Goal: Task Accomplishment & Management: Complete application form

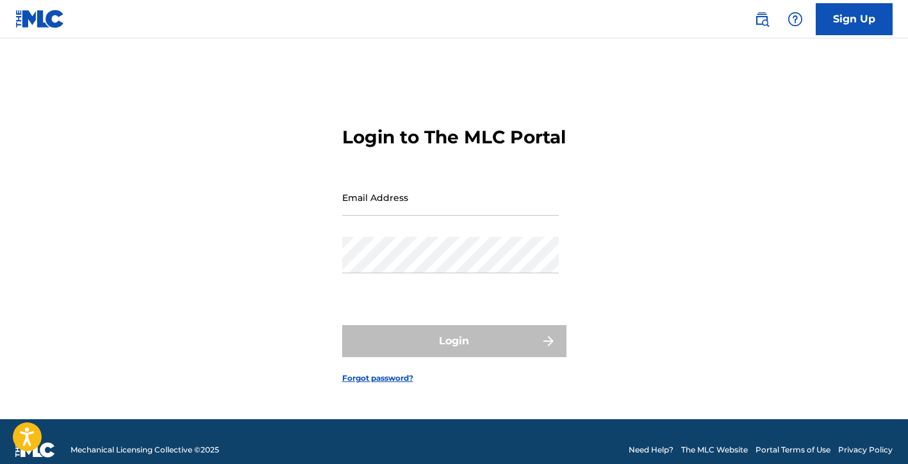
click at [397, 216] on input "Email Address" at bounding box center [450, 197] width 217 height 37
type input "[EMAIL_ADDRESS][DOMAIN_NAME]"
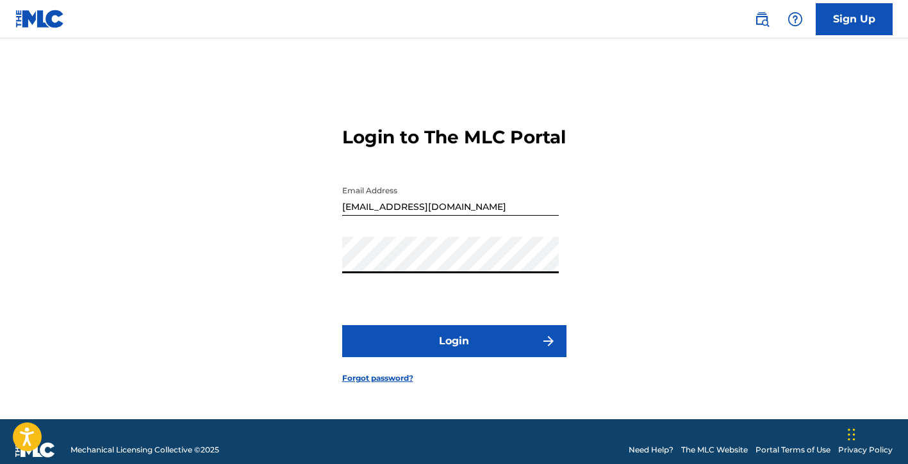
click at [342, 325] on button "Login" at bounding box center [454, 341] width 224 height 32
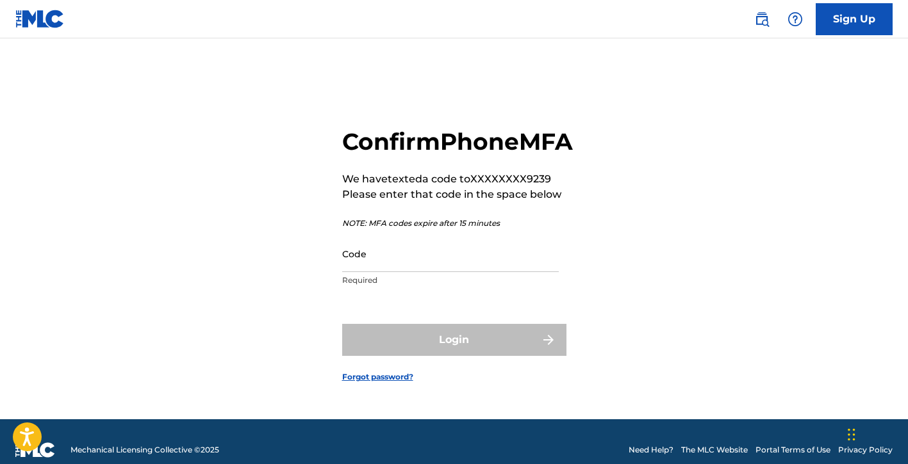
click at [388, 272] on input "Code" at bounding box center [450, 254] width 217 height 37
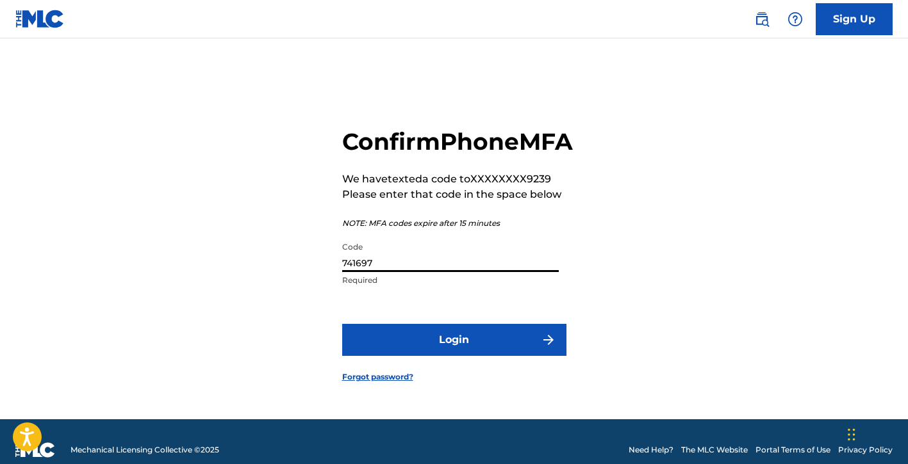
type input "741697"
click at [424, 343] on button "Login" at bounding box center [454, 340] width 224 height 32
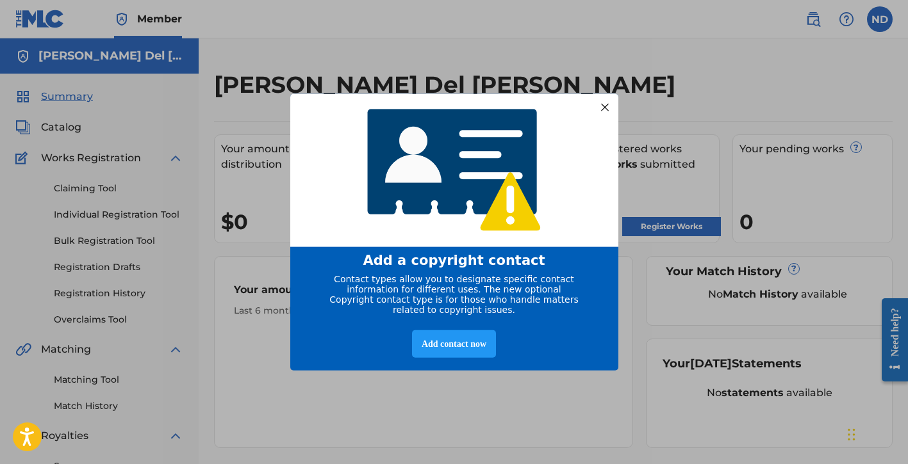
click at [599, 99] on div at bounding box center [604, 107] width 17 height 17
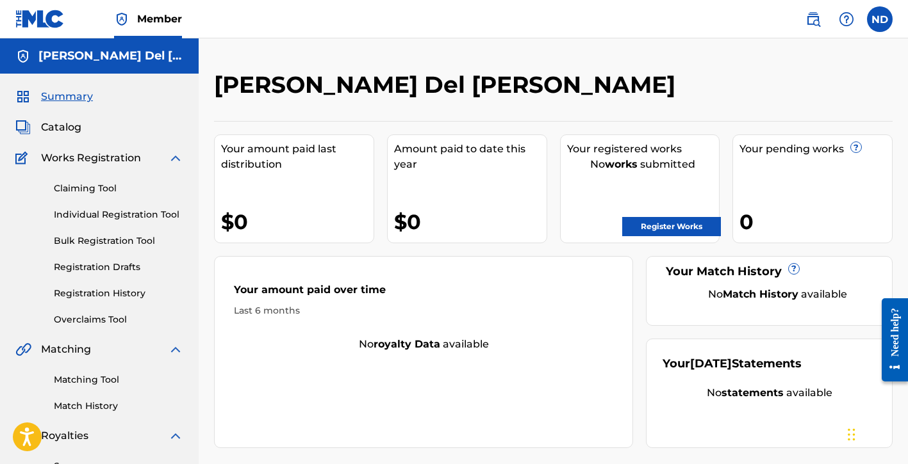
click at [880, 23] on label at bounding box center [880, 19] width 26 height 26
click at [880, 19] on input "ND [PERSON_NAME] Del [PERSON_NAME] [EMAIL_ADDRESS][DOMAIN_NAME] Notification Pr…" at bounding box center [880, 19] width 0 height 0
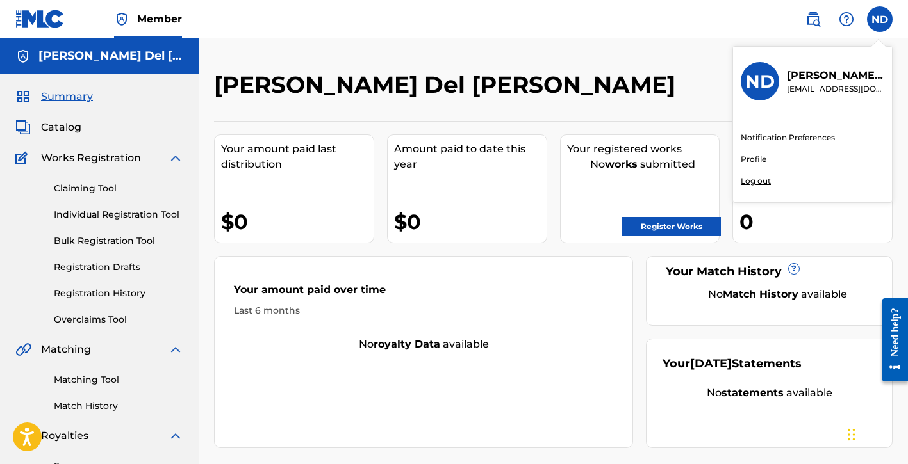
click at [759, 156] on link "Profile" at bounding box center [754, 160] width 26 height 12
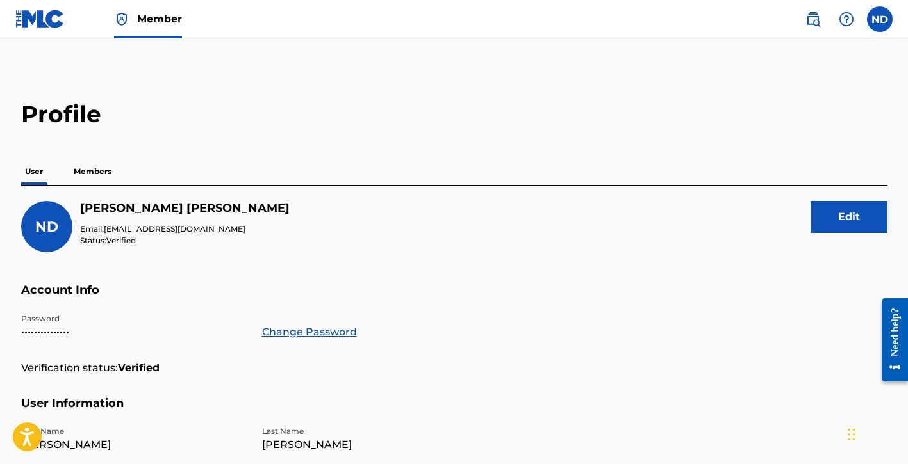
click at [831, 222] on button "Edit" at bounding box center [848, 217] width 77 height 32
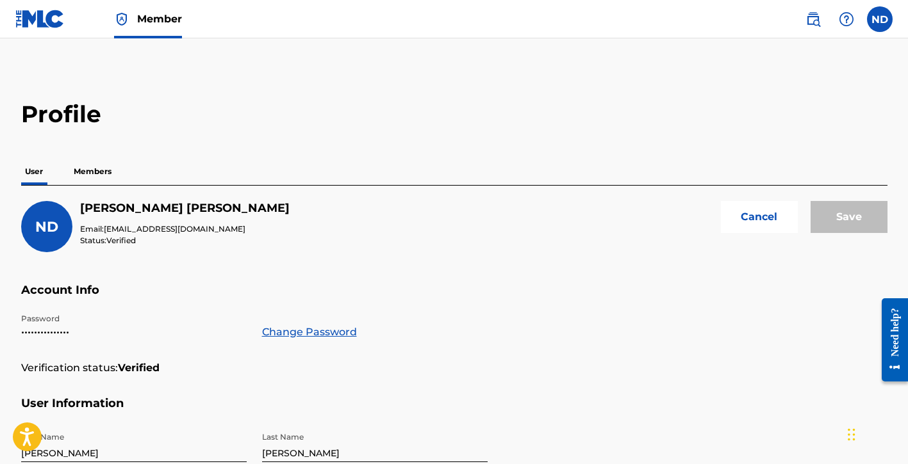
click at [53, 231] on span "ND" at bounding box center [46, 226] width 23 height 17
click at [749, 217] on button "Cancel" at bounding box center [759, 217] width 77 height 32
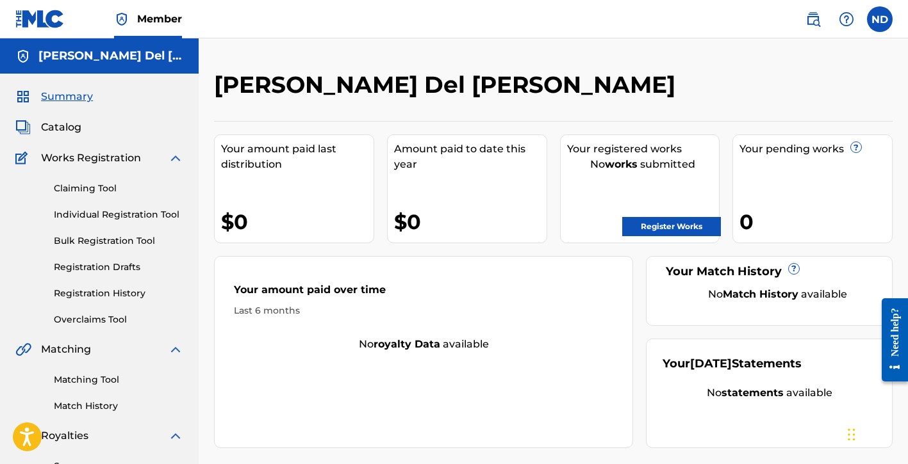
click at [136, 242] on link "Bulk Registration Tool" at bounding box center [118, 240] width 129 height 13
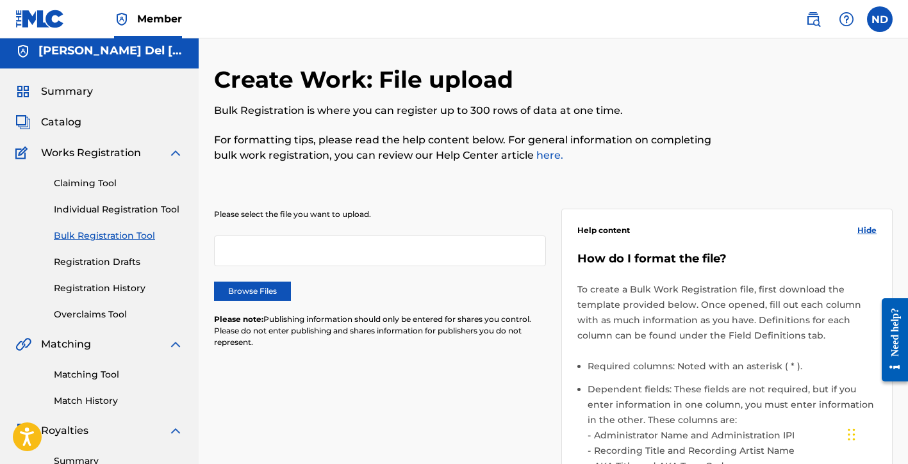
scroll to position [6, 0]
click at [285, 243] on div at bounding box center [380, 250] width 332 height 31
click at [283, 258] on div at bounding box center [380, 250] width 332 height 31
click at [104, 206] on link "Individual Registration Tool" at bounding box center [118, 208] width 129 height 13
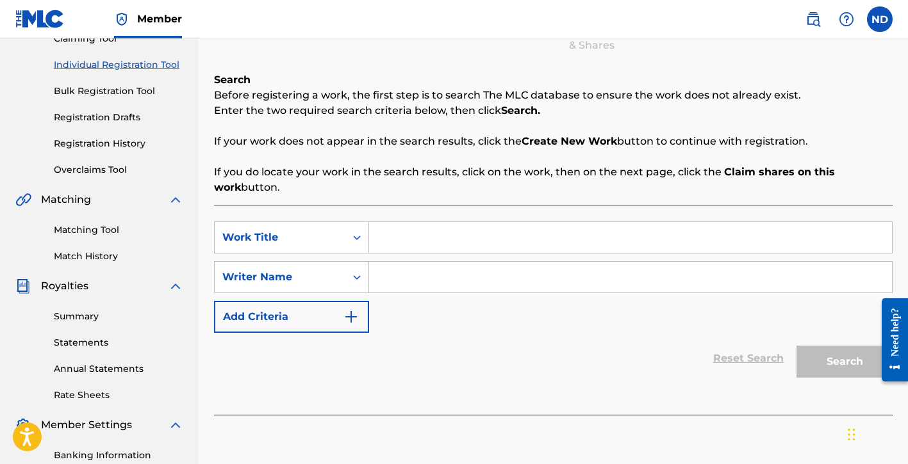
scroll to position [151, 0]
click at [399, 236] on input "Search Form" at bounding box center [630, 237] width 523 height 31
click at [393, 240] on input "Search Form" at bounding box center [630, 237] width 523 height 31
type input "Who We Used to Be"
click at [423, 278] on input "Search Form" at bounding box center [630, 276] width 523 height 31
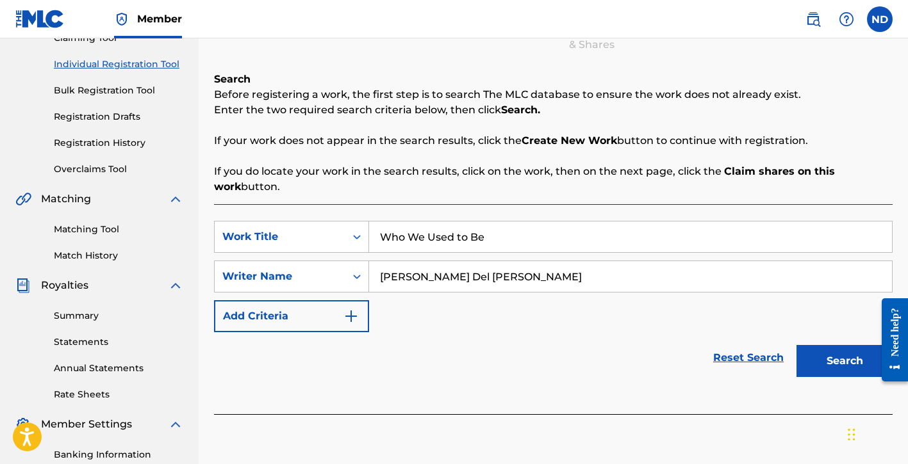
type input "[PERSON_NAME] Del [PERSON_NAME]"
click at [847, 358] on button "Search" at bounding box center [844, 361] width 96 height 32
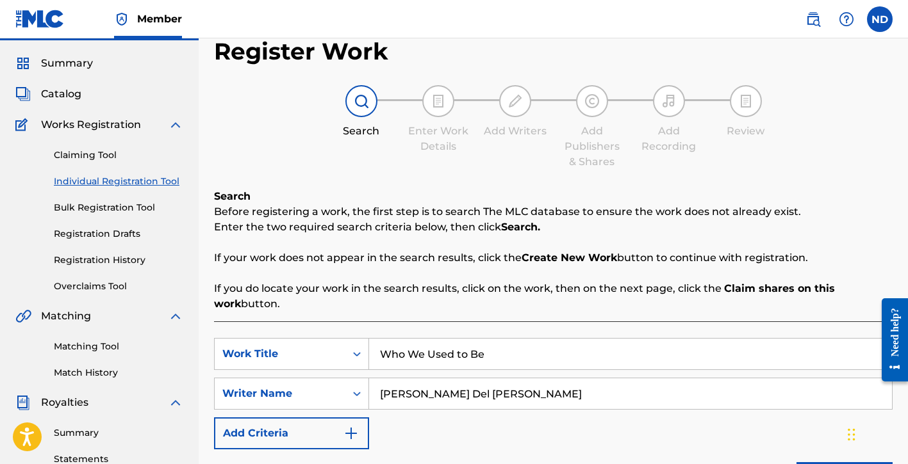
scroll to position [0, 0]
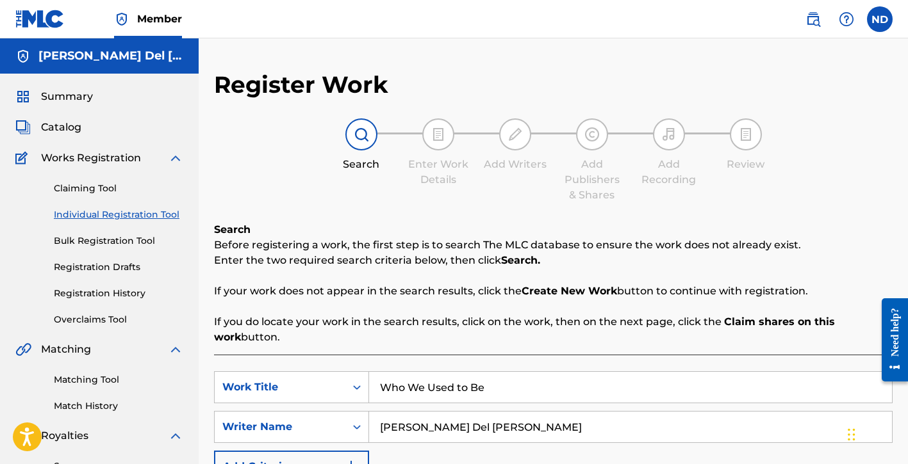
click at [556, 293] on strong "Create New Work" at bounding box center [568, 291] width 95 height 12
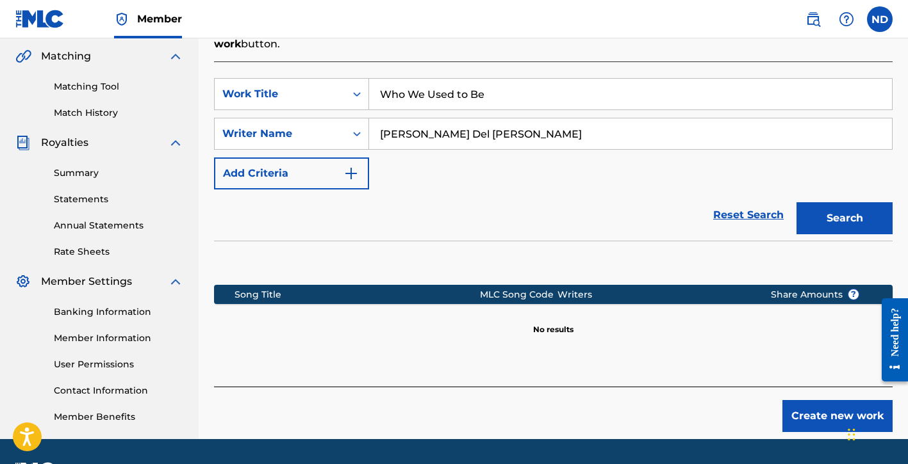
scroll to position [304, 0]
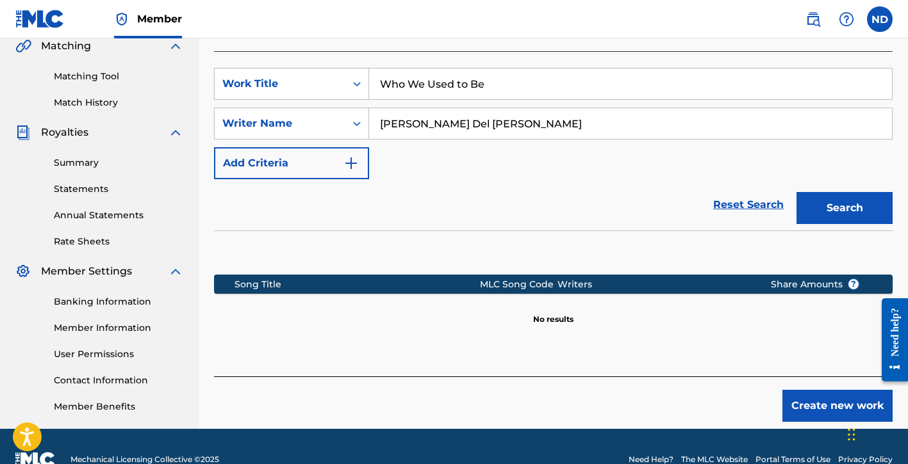
click at [817, 408] on button "Create new work" at bounding box center [837, 406] width 110 height 32
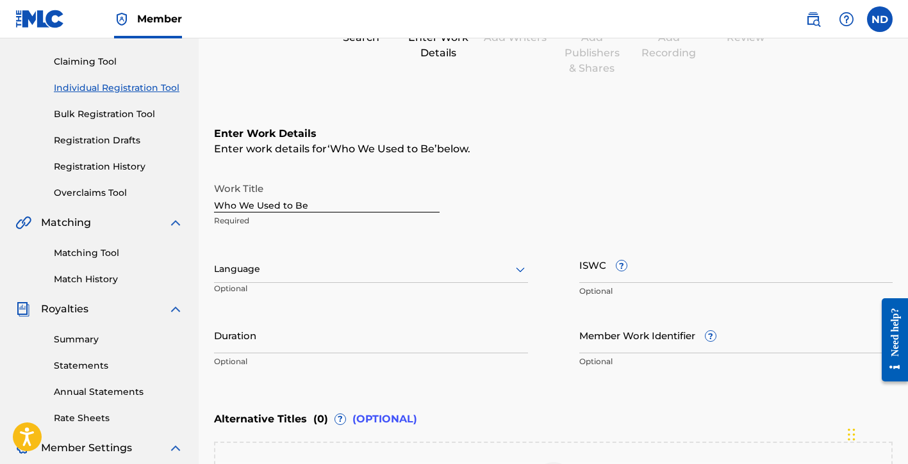
scroll to position [161, 0]
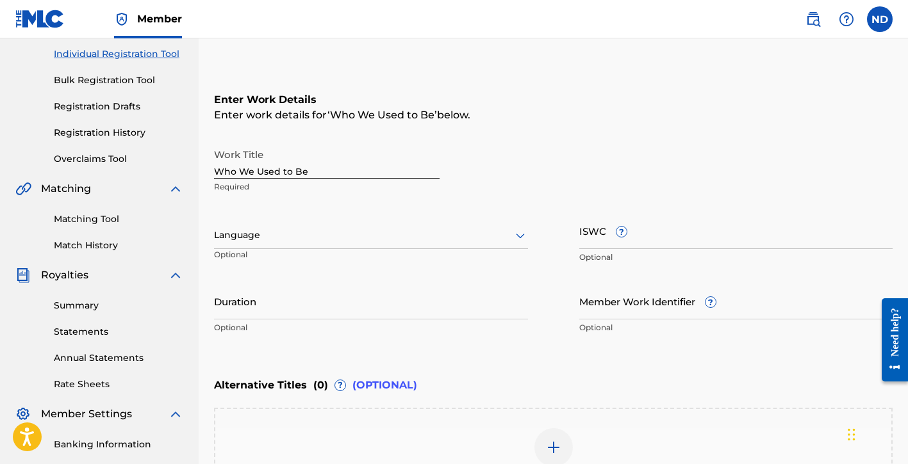
click at [310, 238] on div at bounding box center [371, 235] width 314 height 16
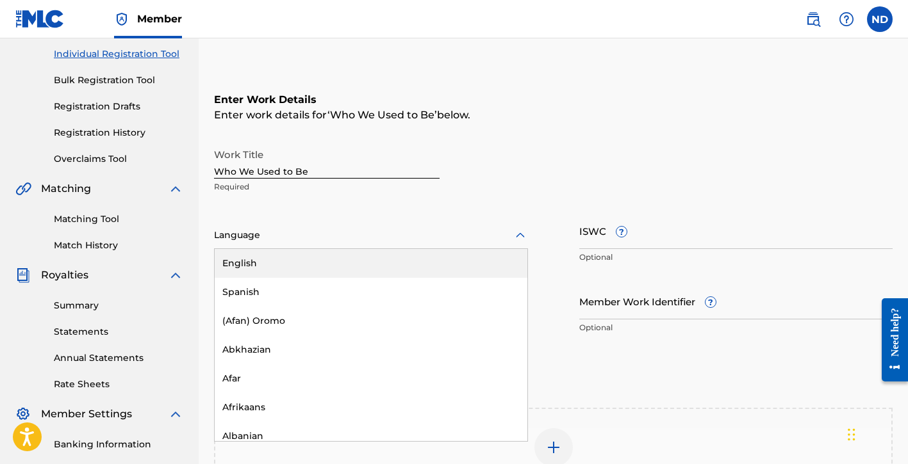
click at [289, 267] on div "English" at bounding box center [371, 263] width 313 height 29
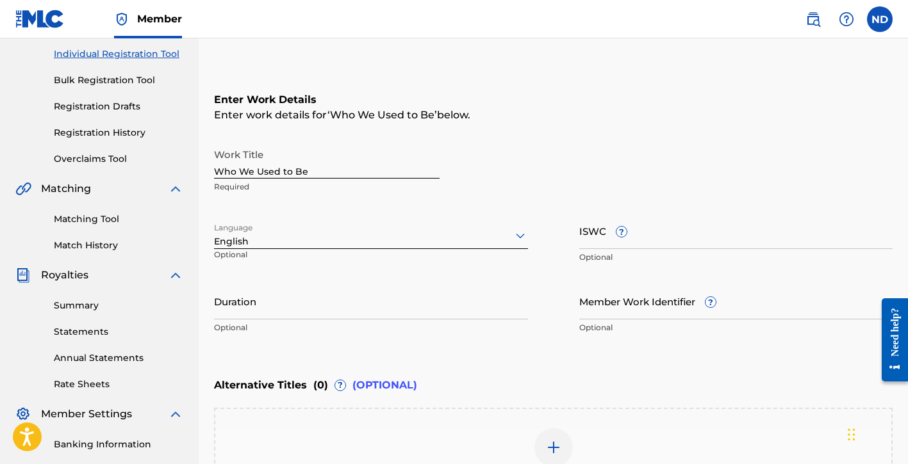
click at [296, 308] on input "Duration" at bounding box center [371, 301] width 314 height 37
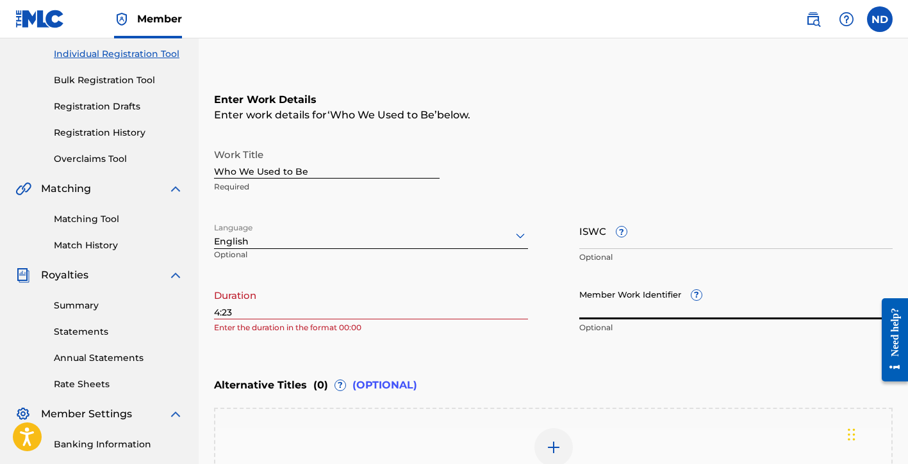
click at [624, 300] on input "Member Work Identifier ?" at bounding box center [736, 301] width 314 height 37
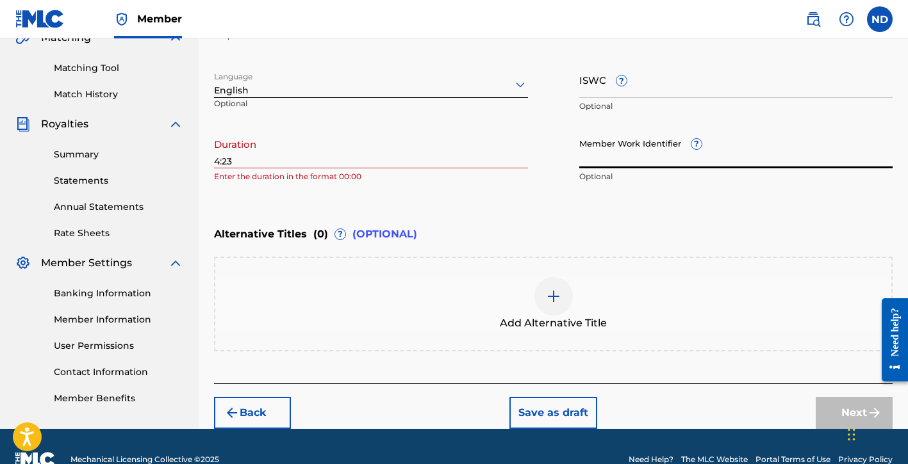
scroll to position [315, 0]
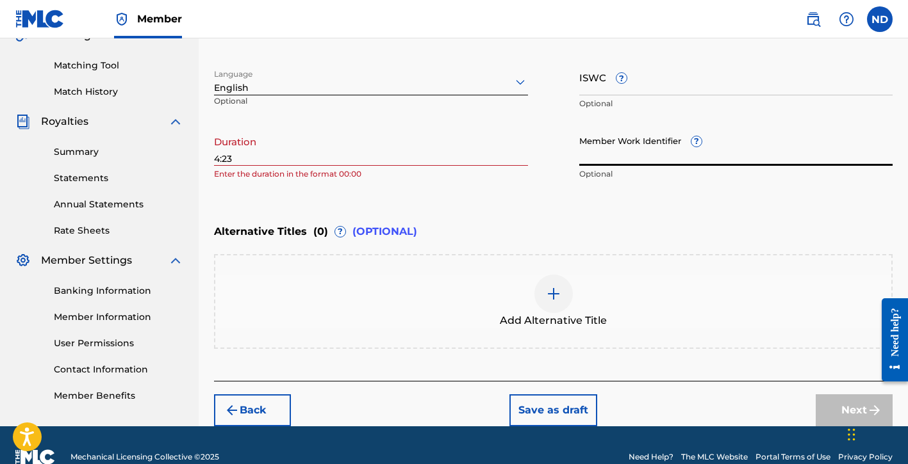
click at [655, 234] on div "Alternative Titles ( 0 ) ? (OPTIONAL)" at bounding box center [553, 232] width 678 height 28
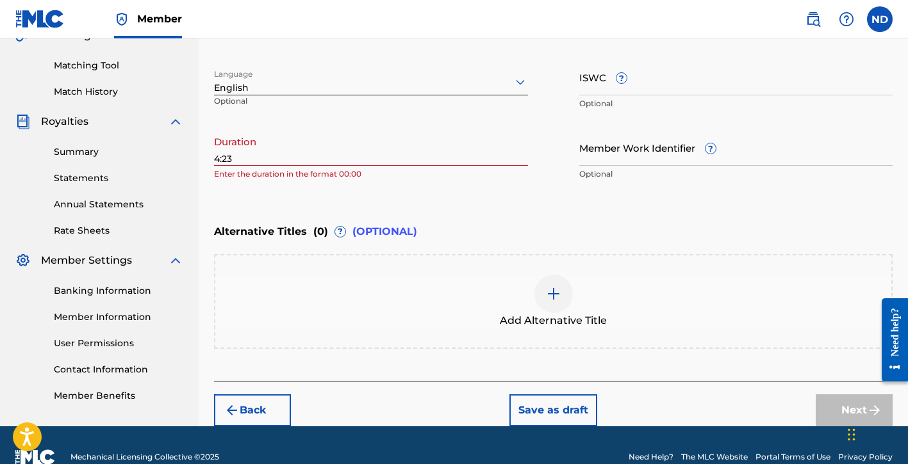
click at [240, 154] on input "4:23" at bounding box center [371, 147] width 314 height 37
type input "4"
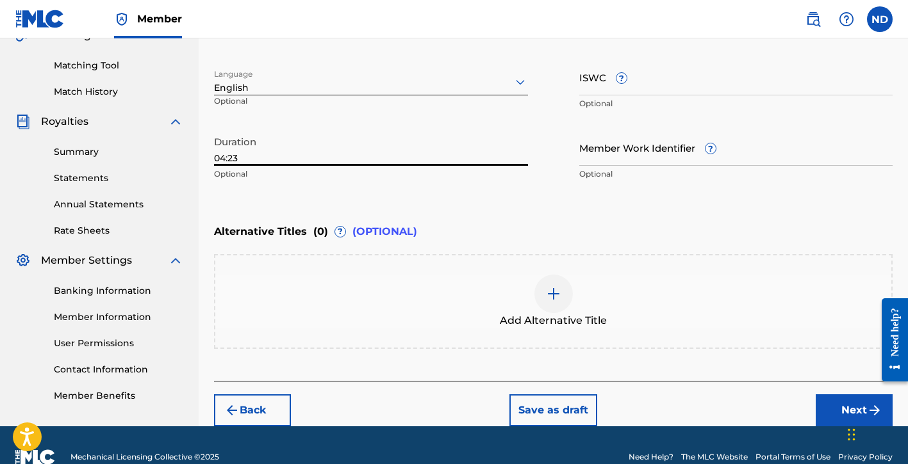
click at [499, 214] on div "Enter Work Details Enter work details for ‘ Who We Used to Be ’ below. Work Tit…" at bounding box center [553, 63] width 678 height 310
click at [244, 155] on input "04:23" at bounding box center [371, 147] width 314 height 37
type input "04:22"
click at [390, 215] on div "Enter Work Details Enter work details for ‘ Who We Used to Be ’ below. Work Tit…" at bounding box center [553, 63] width 678 height 310
click at [833, 409] on button "Next" at bounding box center [854, 411] width 77 height 32
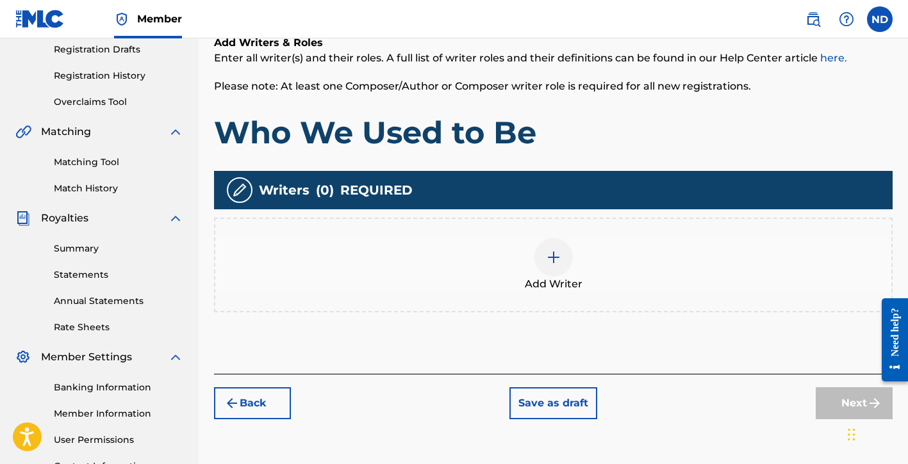
scroll to position [227, 0]
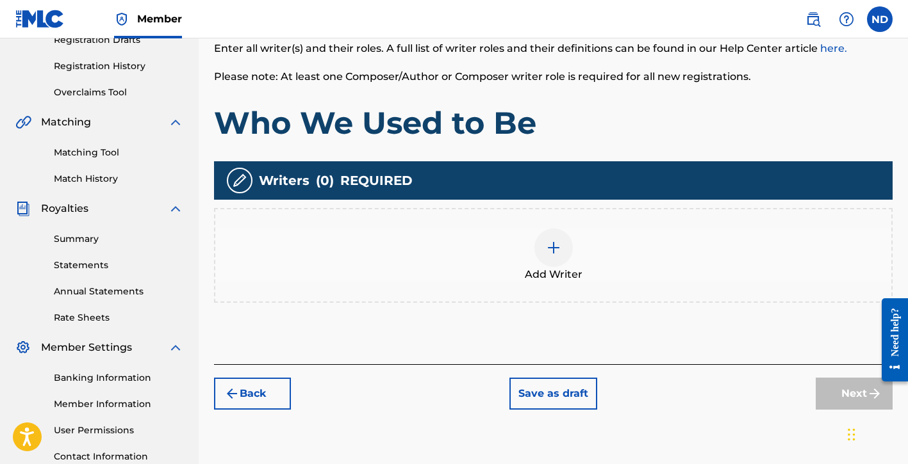
click at [548, 260] on div at bounding box center [553, 248] width 38 height 38
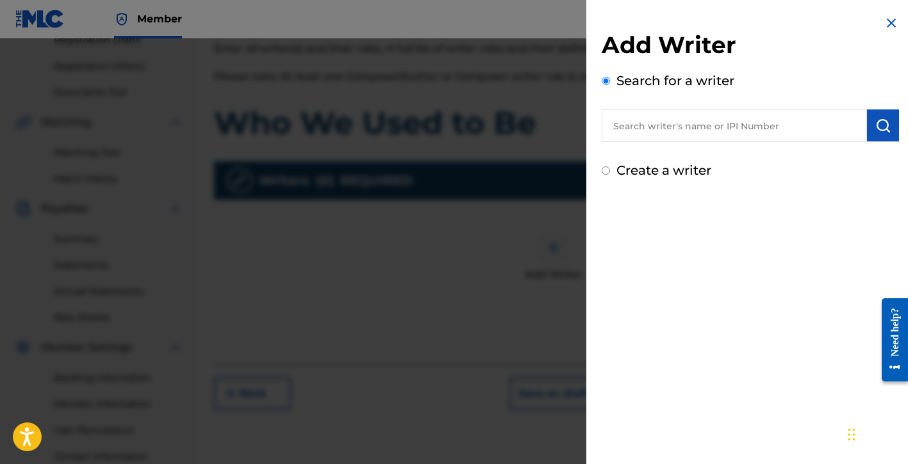
click at [675, 122] on input "text" at bounding box center [734, 126] width 265 height 32
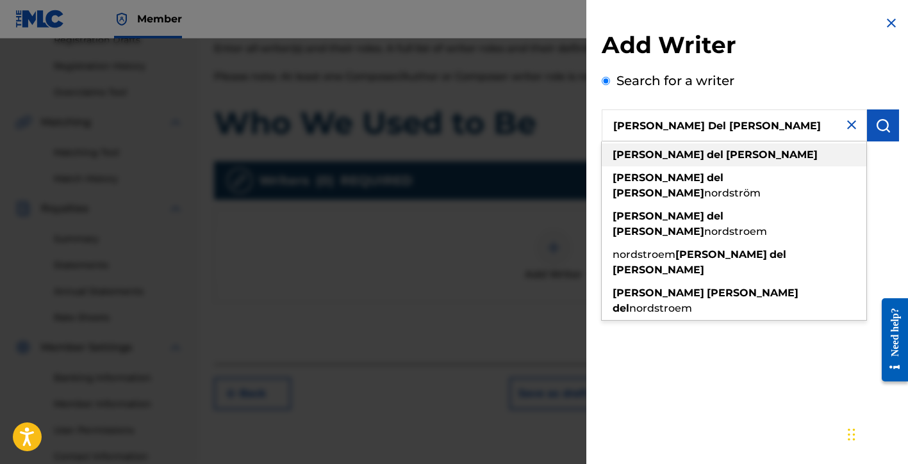
click at [734, 157] on div "[PERSON_NAME] del [PERSON_NAME]" at bounding box center [734, 155] width 265 height 23
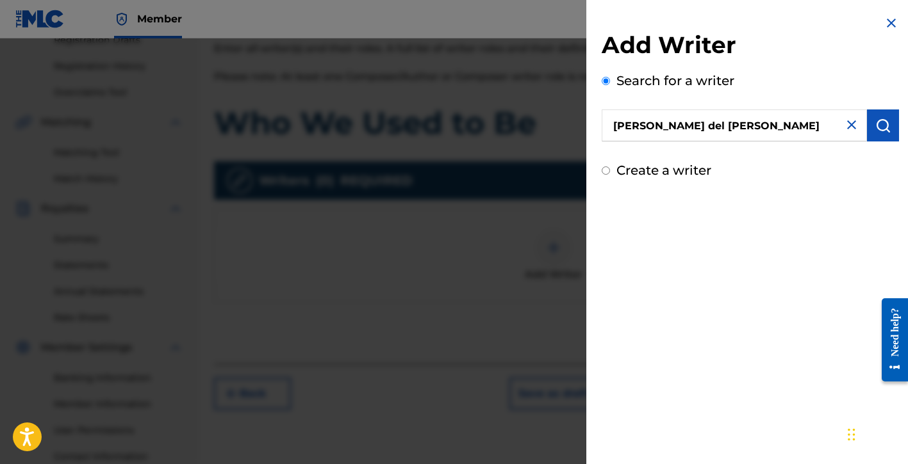
click at [875, 131] on img "submit" at bounding box center [882, 125] width 15 height 15
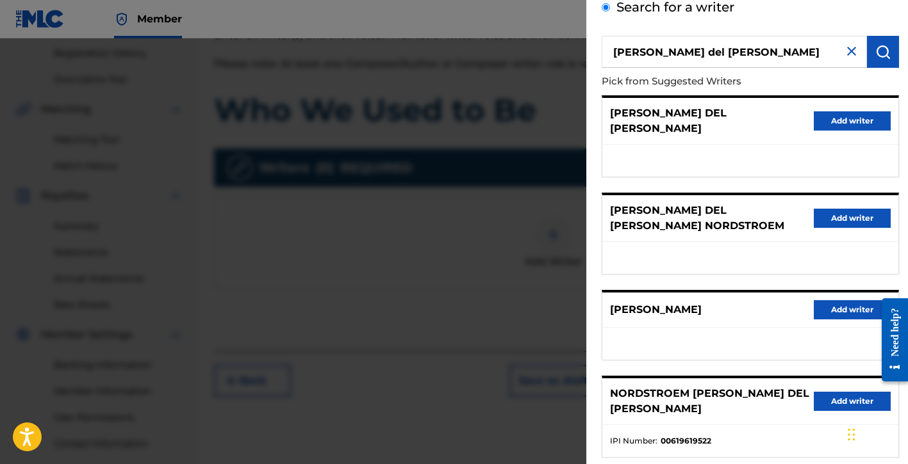
scroll to position [0, 0]
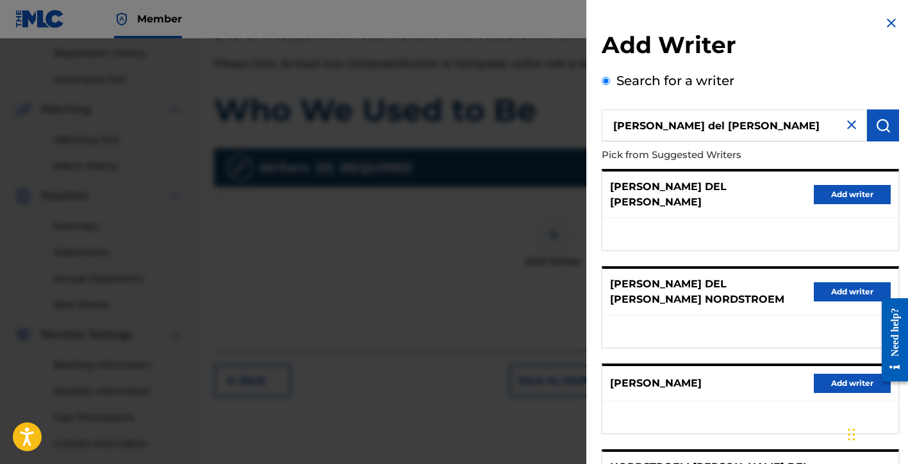
drag, startPoint x: 738, startPoint y: 127, endPoint x: 517, endPoint y: 124, distance: 221.0
click at [517, 124] on div "Add Writer Search for a writer [PERSON_NAME] del [PERSON_NAME] Pick from Sugges…" at bounding box center [454, 251] width 908 height 426
type input "[PERSON_NAME] [PERSON_NAME] Del [PERSON_NAME]"
click at [875, 127] on img "submit" at bounding box center [882, 125] width 15 height 15
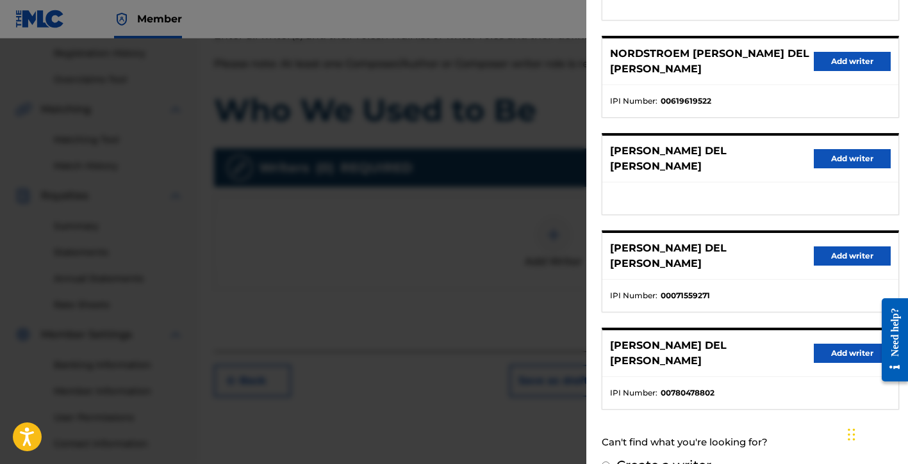
scroll to position [222, 0]
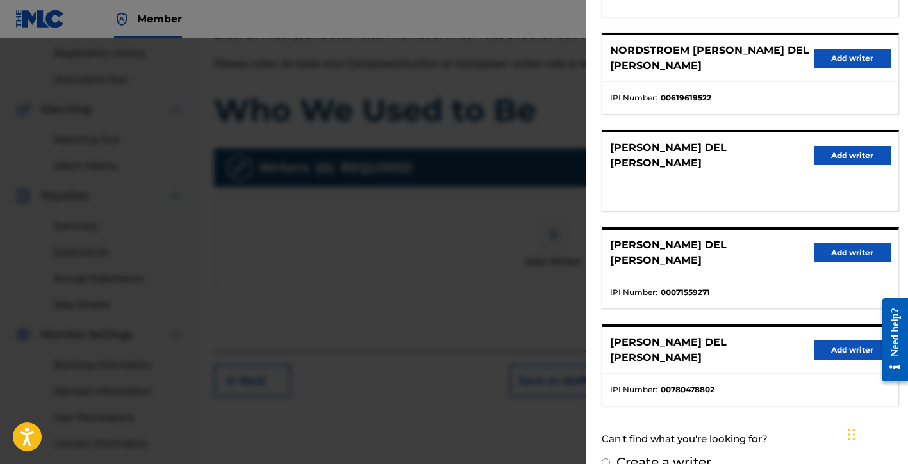
click at [684, 455] on label "Create a writer" at bounding box center [663, 462] width 95 height 15
radio input "true"
click at [610, 459] on input "Create a writer" at bounding box center [606, 463] width 8 height 8
radio input "false"
radio input "true"
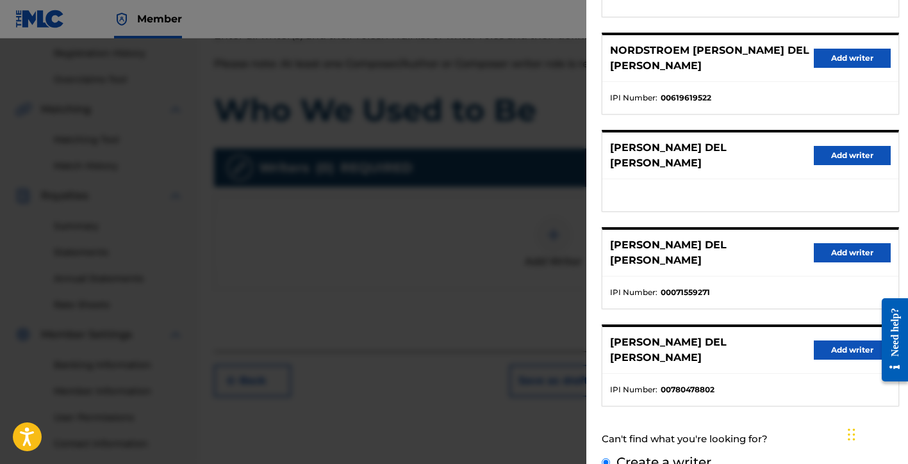
scroll to position [50, 0]
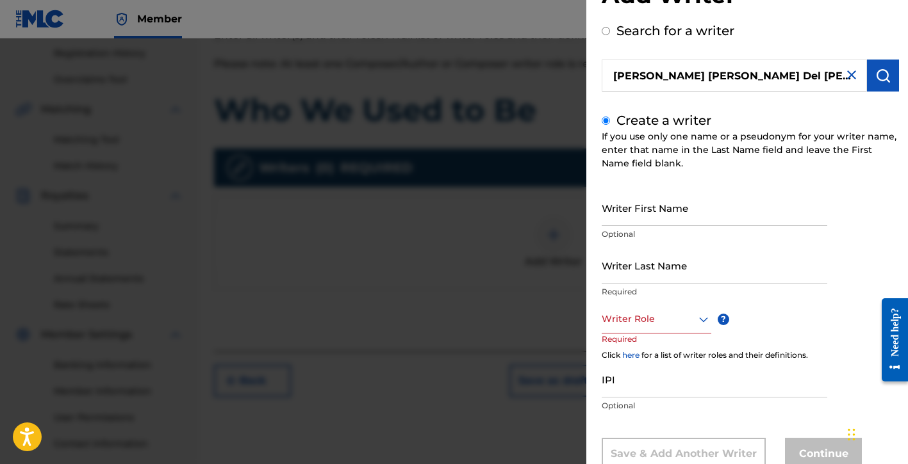
click at [645, 211] on input "Writer First Name" at bounding box center [715, 208] width 226 height 37
type input "[PERSON_NAME]"
click at [653, 269] on input "Writer Last Name" at bounding box center [715, 265] width 226 height 37
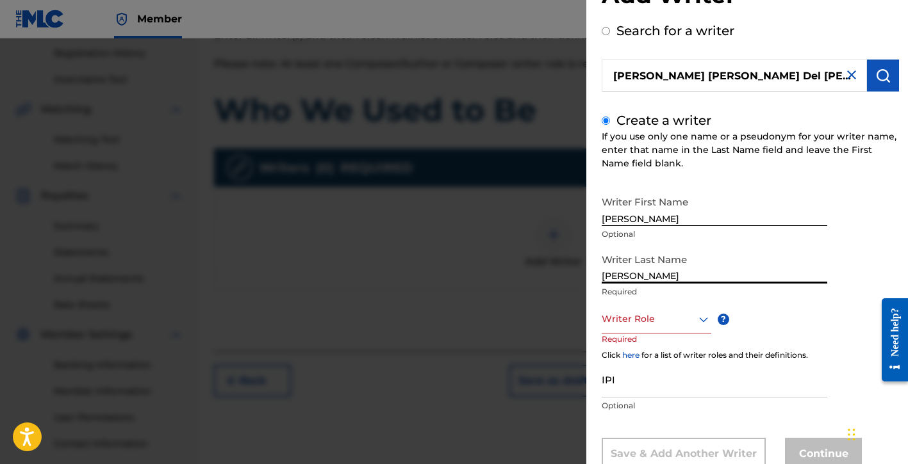
type input "[PERSON_NAME]"
click at [626, 316] on div at bounding box center [657, 319] width 110 height 16
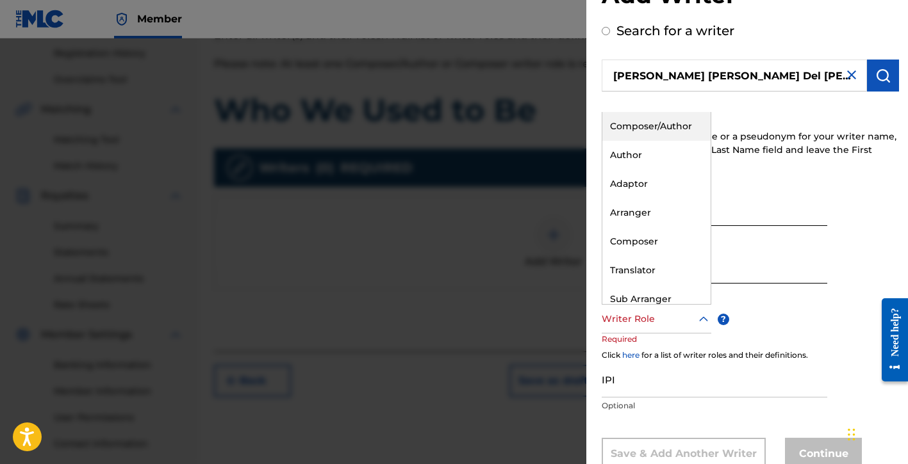
click at [658, 133] on div "Composer/Author" at bounding box center [656, 126] width 108 height 29
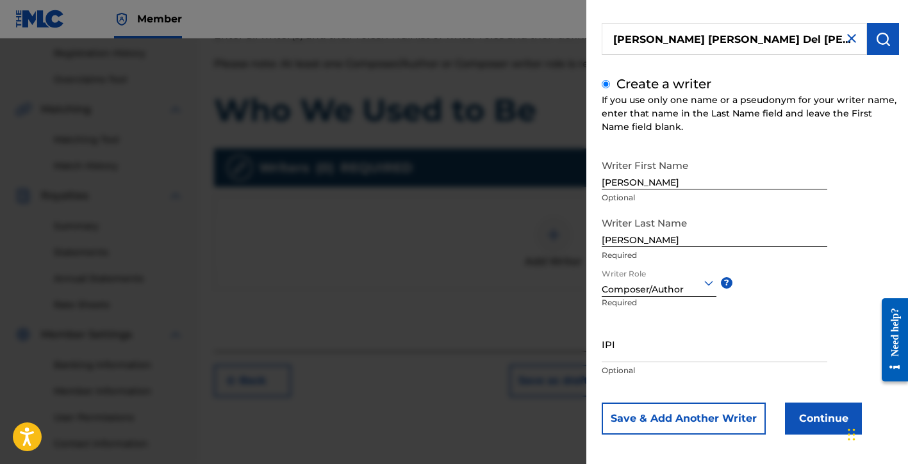
scroll to position [87, 0]
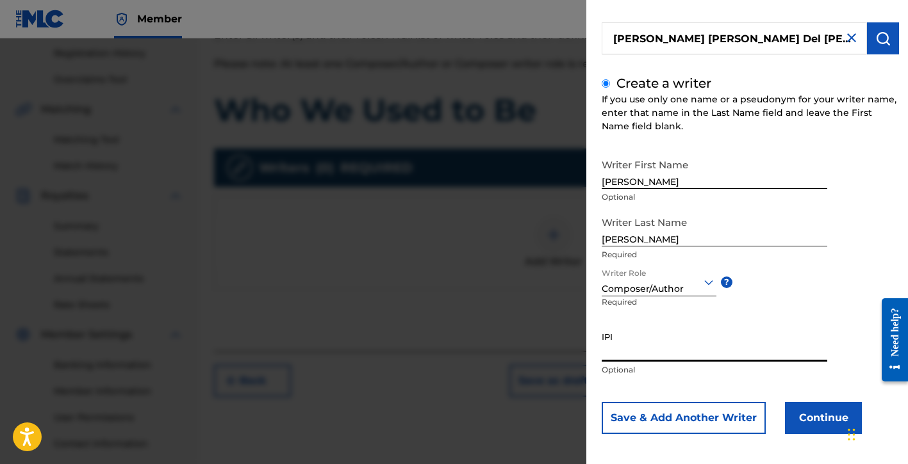
click at [609, 348] on input "IPI" at bounding box center [715, 343] width 226 height 37
paste input "01154998021"
type input "01154998021"
click at [812, 418] on button "Continue" at bounding box center [823, 418] width 77 height 32
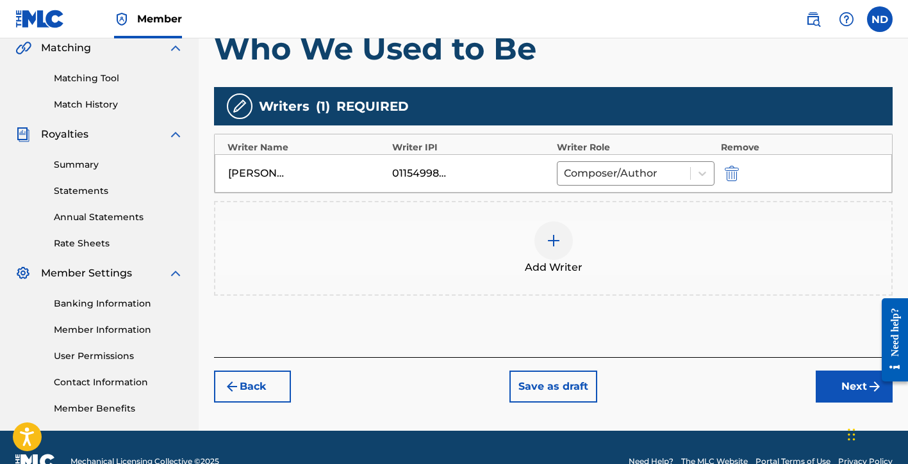
click at [831, 381] on button "Next" at bounding box center [854, 387] width 77 height 32
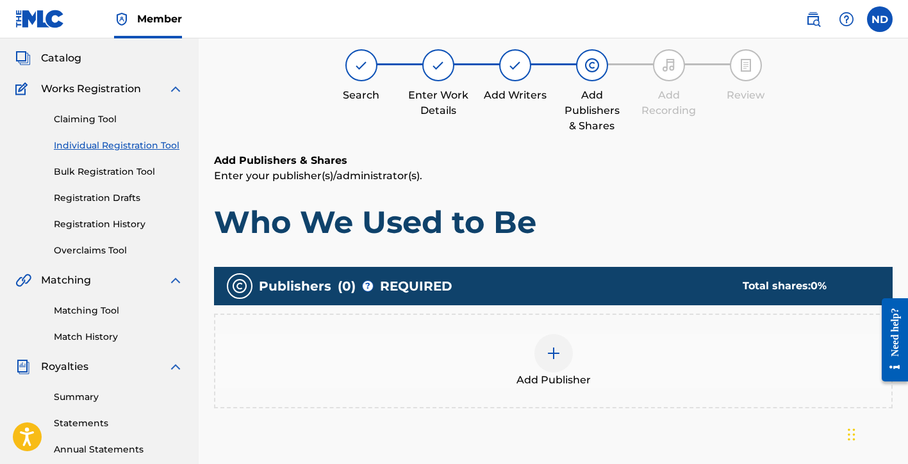
scroll to position [79, 0]
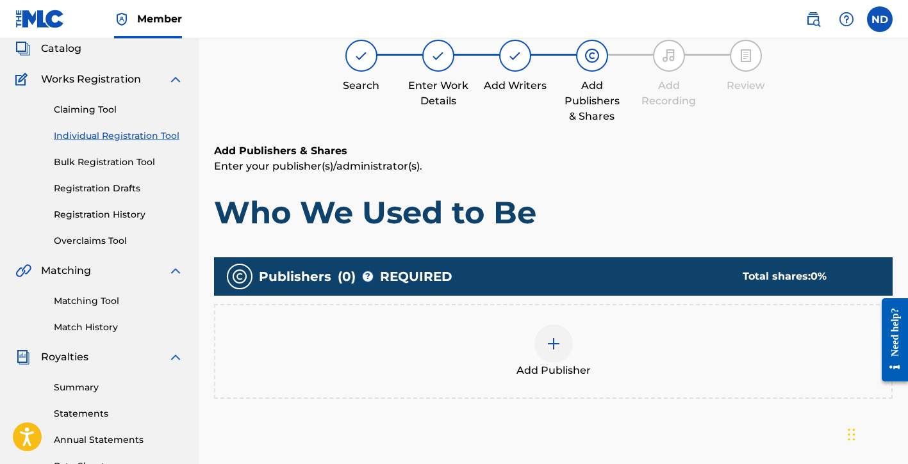
click at [546, 342] on img at bounding box center [553, 343] width 15 height 15
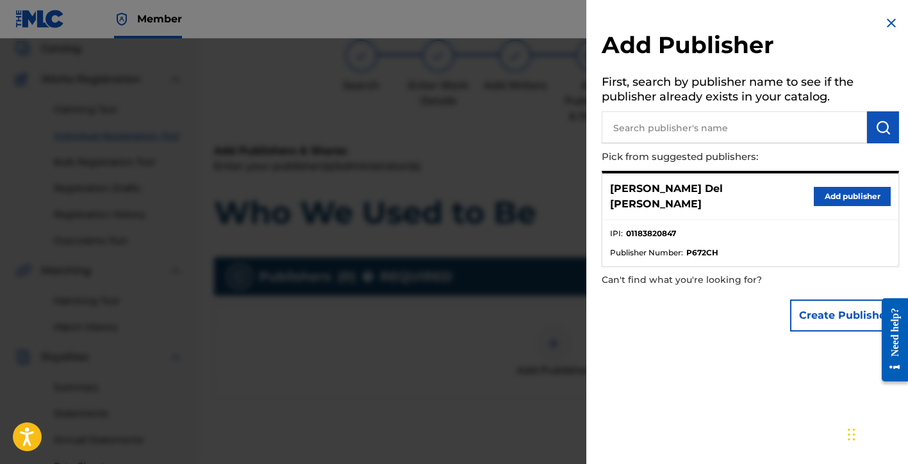
click at [674, 127] on input "text" at bounding box center [734, 127] width 265 height 32
type input "Global Bloodline Music Publishing"
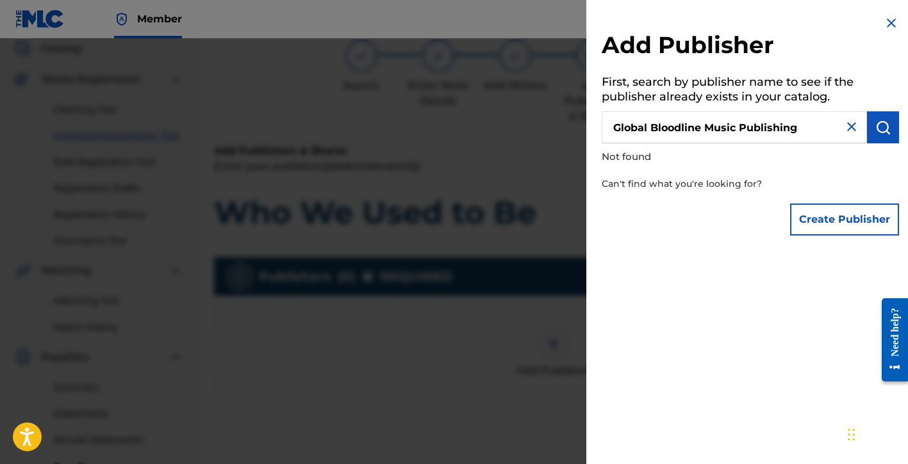
click at [801, 215] on button "Create Publisher" at bounding box center [844, 220] width 109 height 32
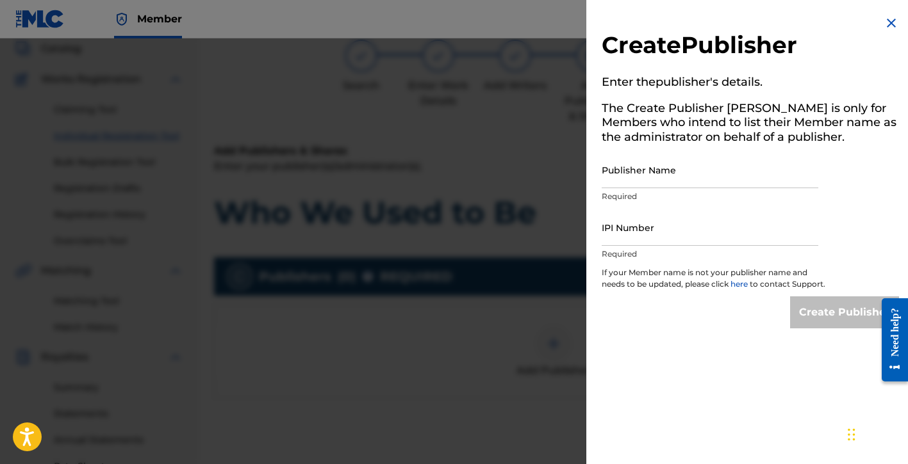
click at [657, 179] on input "Publisher Name" at bounding box center [710, 170] width 217 height 37
type input "Global Bloodline Music Publishing"
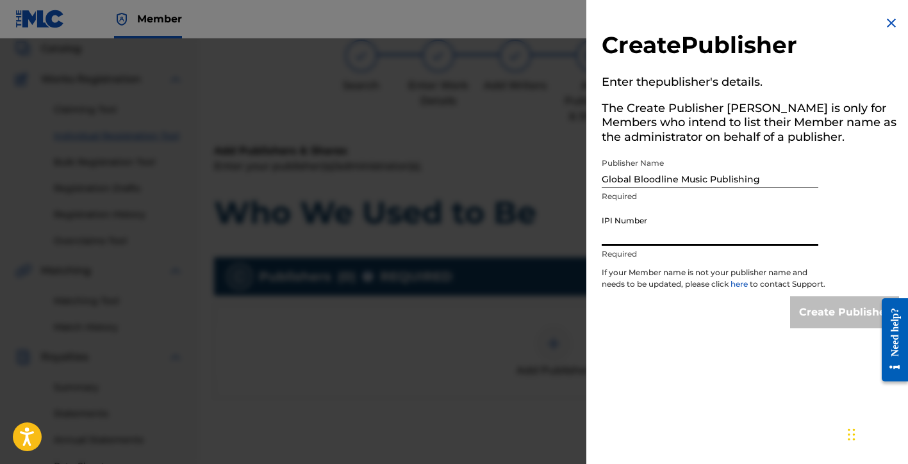
click at [705, 234] on input "IPI Number" at bounding box center [710, 227] width 217 height 37
paste input "01183820847"
type input "01183820847"
click at [803, 321] on input "Create Publisher" at bounding box center [844, 313] width 109 height 32
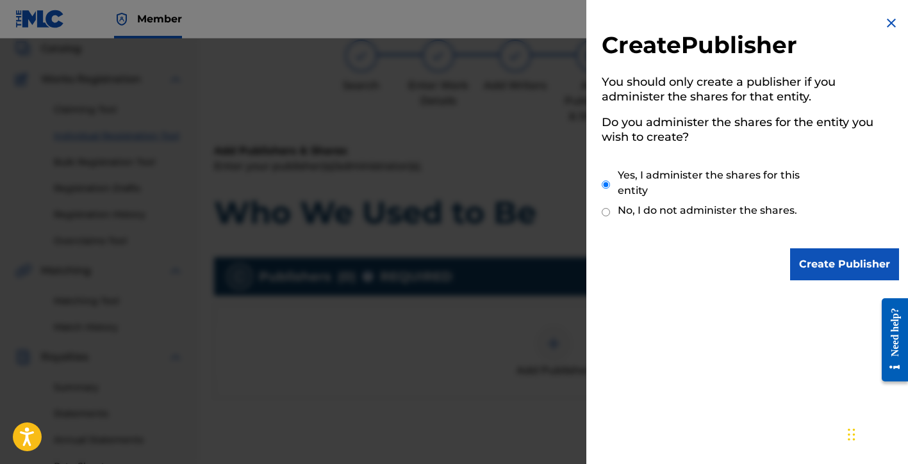
click at [822, 263] on input "Create Publisher" at bounding box center [844, 265] width 109 height 32
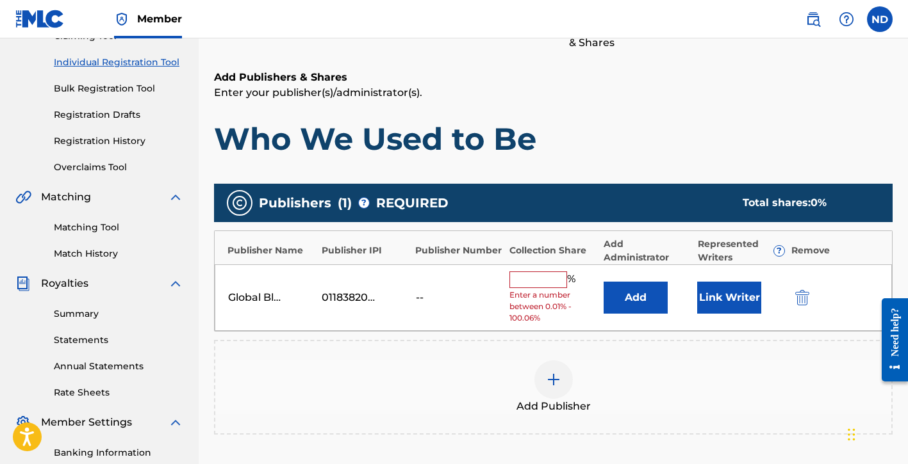
scroll to position [157, 0]
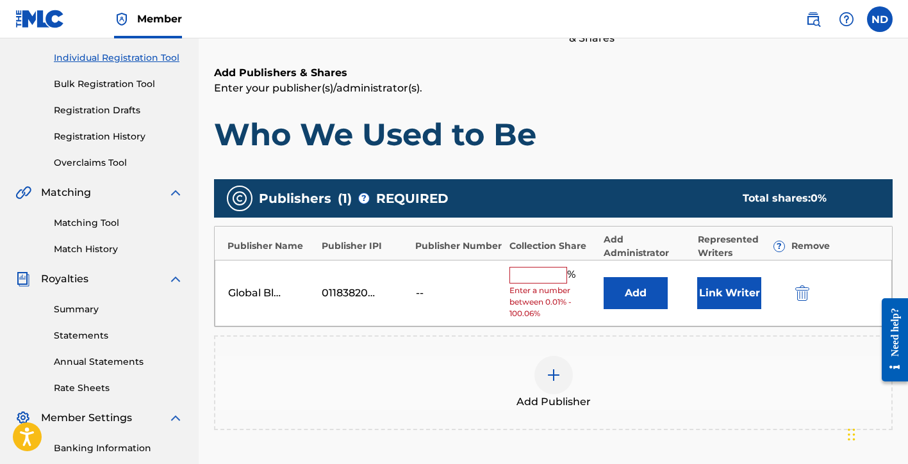
click at [536, 273] on input "text" at bounding box center [538, 275] width 58 height 17
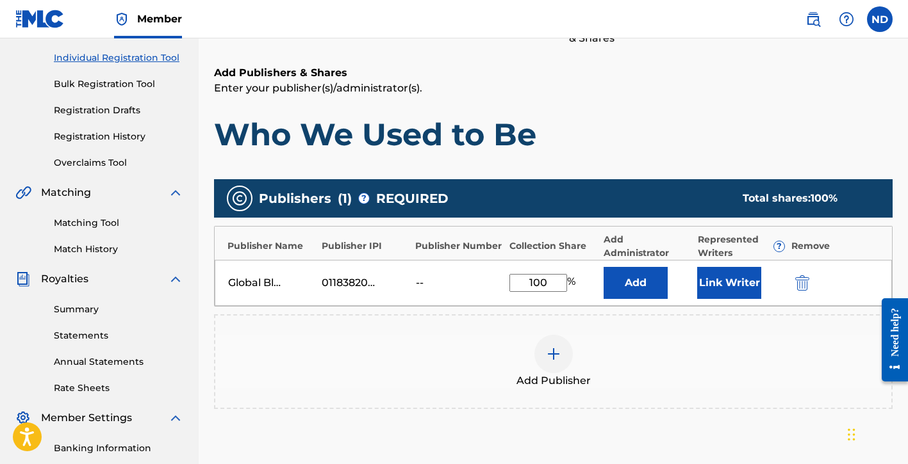
type input "100"
click at [638, 335] on div "Add Publisher" at bounding box center [553, 362] width 676 height 54
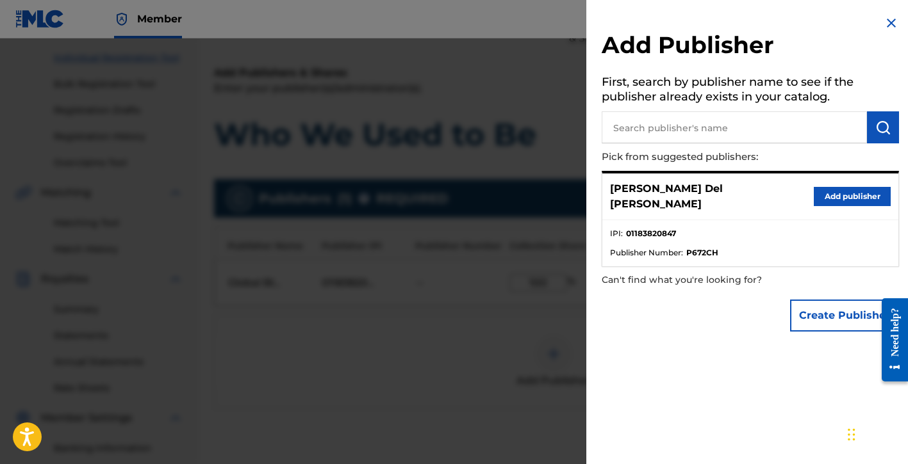
click at [737, 228] on li "IPI : 01183820847" at bounding box center [750, 237] width 281 height 19
click at [837, 199] on button "Add publisher" at bounding box center [852, 196] width 77 height 19
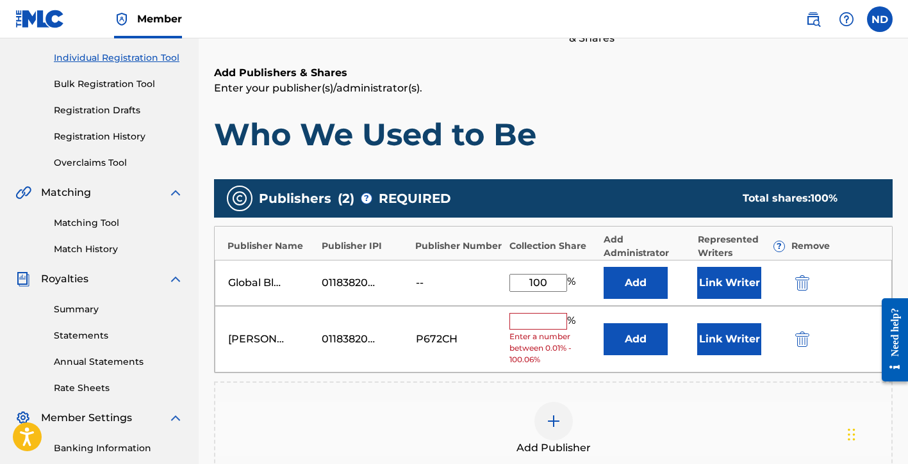
click at [800, 339] on img "submit" at bounding box center [802, 339] width 14 height 15
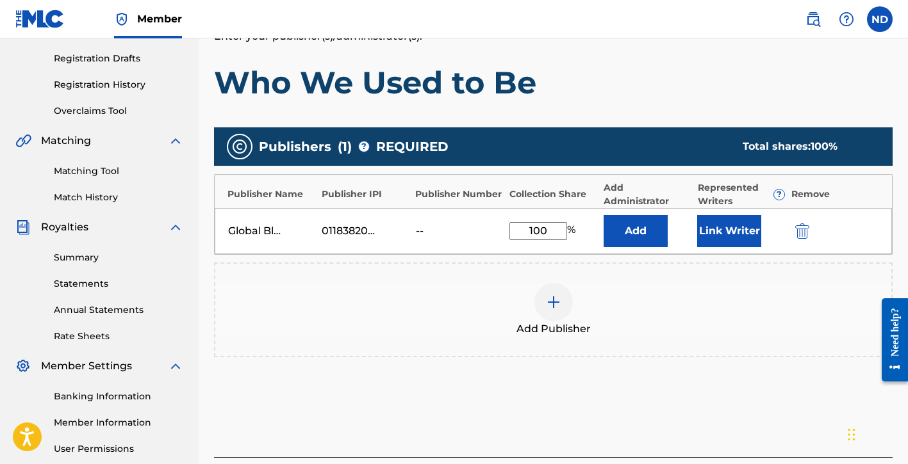
scroll to position [274, 0]
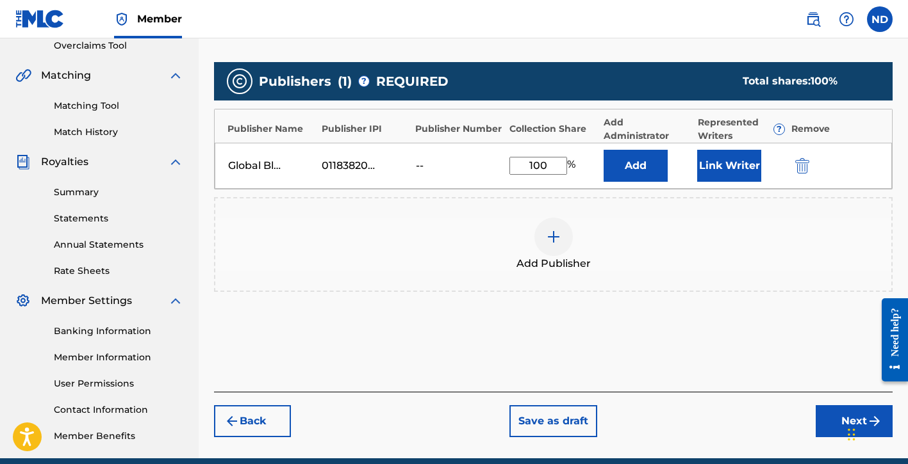
click at [829, 418] on button "Next" at bounding box center [854, 422] width 77 height 32
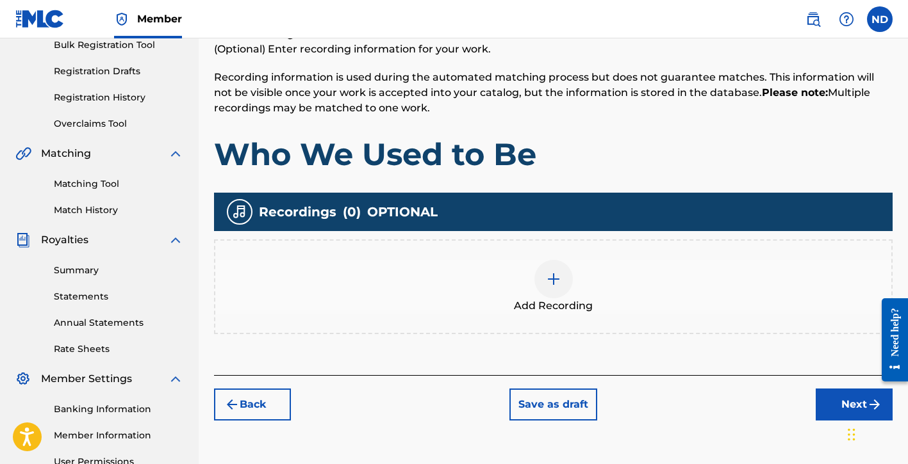
scroll to position [207, 0]
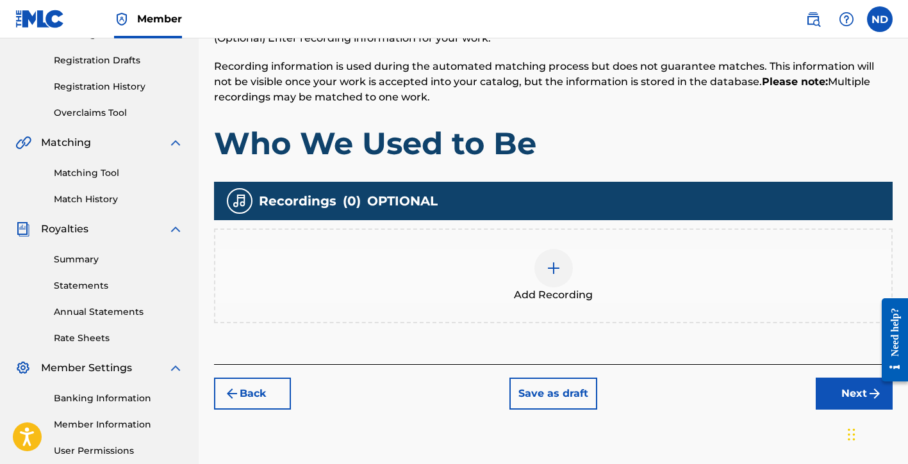
click at [572, 266] on div "Add Recording" at bounding box center [553, 276] width 676 height 54
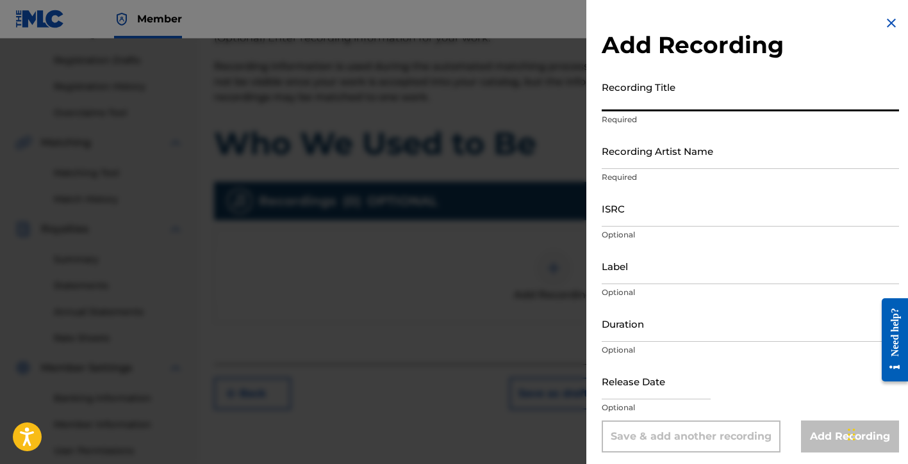
click at [655, 104] on input "Recording Title" at bounding box center [750, 93] width 297 height 37
type input "Who We Used to Be"
click at [648, 168] on input "Recording Artist Name" at bounding box center [750, 151] width 297 height 37
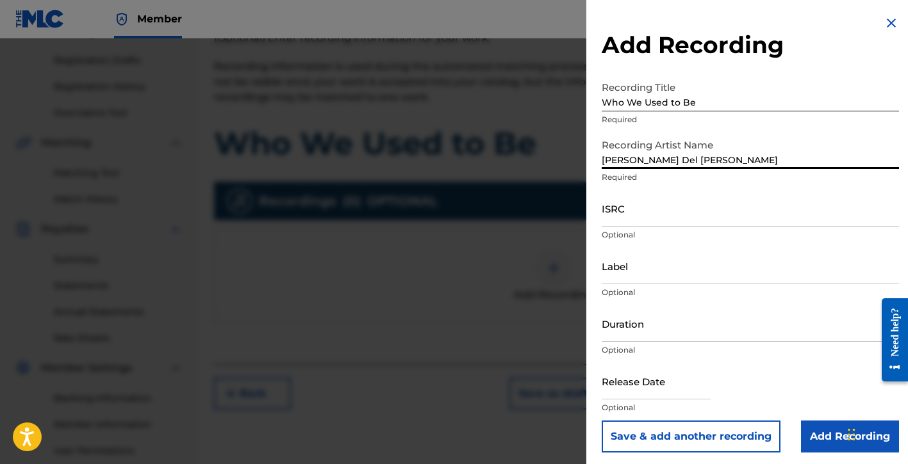
type input "[PERSON_NAME] Del [PERSON_NAME]"
click at [643, 217] on input "ISRC" at bounding box center [750, 208] width 297 height 37
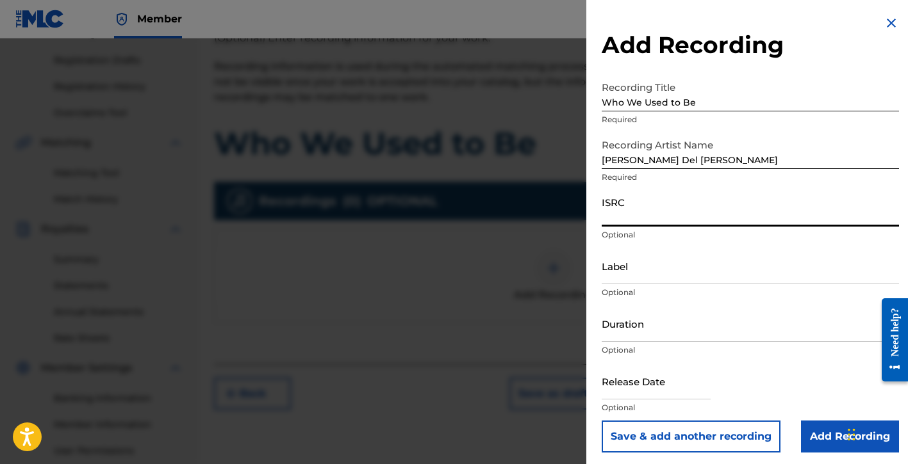
paste input "QZFYZ2126661"
type input "QZFYZ2126661"
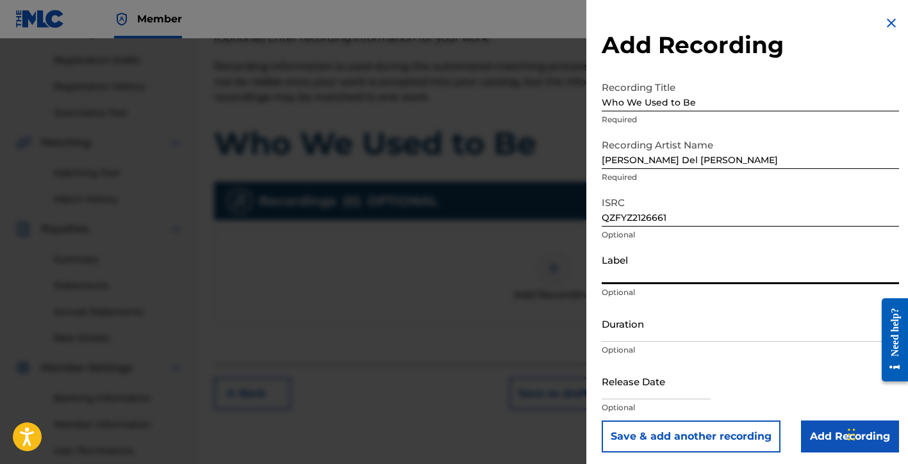
click at [643, 277] on input "Label" at bounding box center [750, 266] width 297 height 37
type input "[PERSON_NAME] Del [PERSON_NAME]"
click at [624, 325] on input "Duration" at bounding box center [750, 324] width 297 height 37
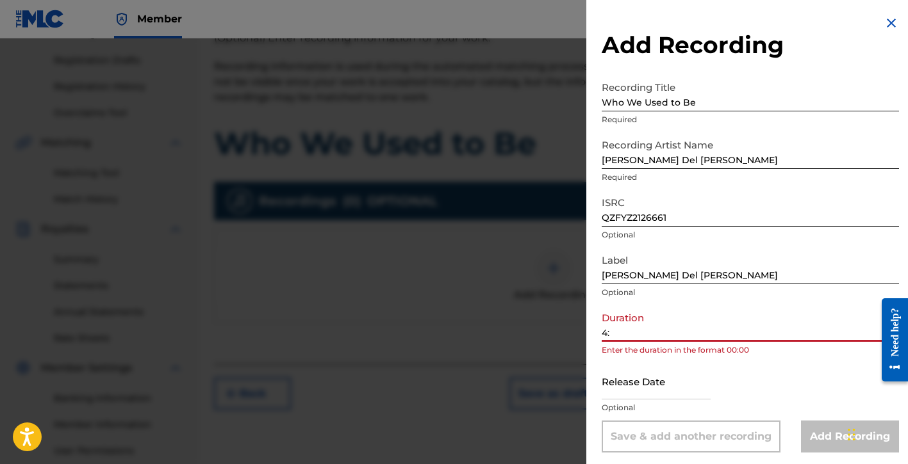
type input "4"
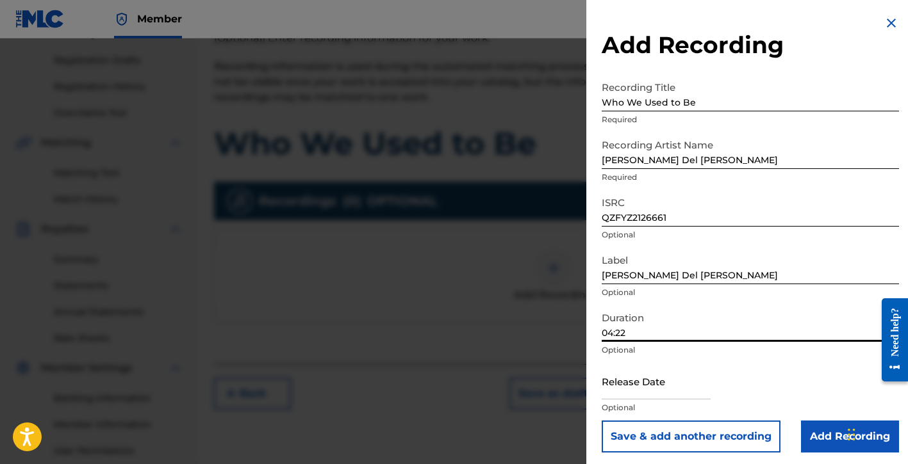
type input "04:22"
click at [663, 397] on input "text" at bounding box center [656, 381] width 109 height 37
select select "8"
select select "2025"
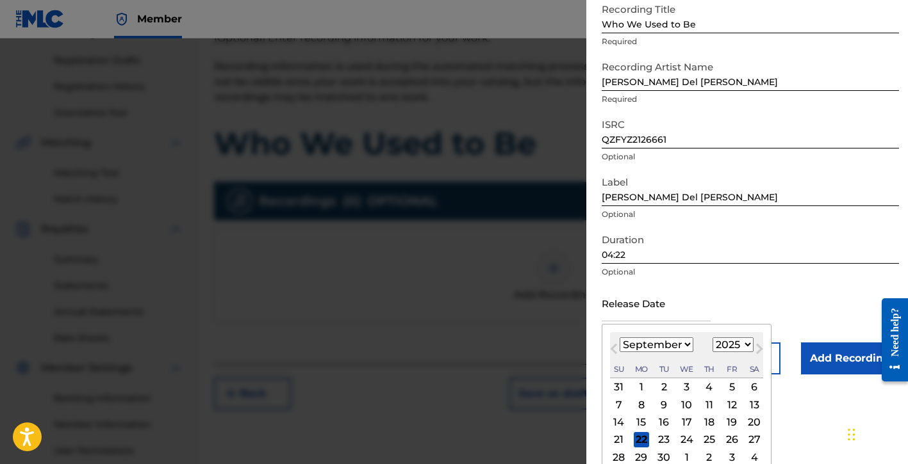
scroll to position [82, 0]
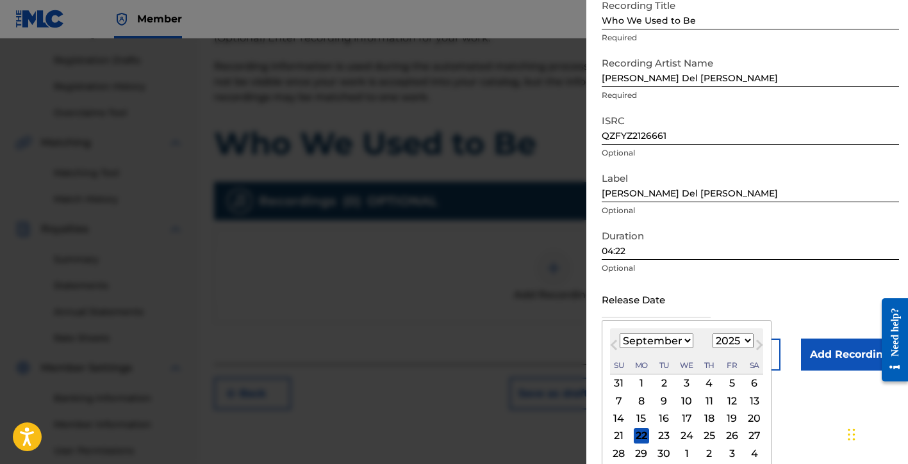
click at [666, 348] on select "January February March April May June July August September October November De…" at bounding box center [657, 341] width 74 height 15
select select "0"
click at [620, 334] on select "January February March April May June July August September October November De…" at bounding box center [657, 341] width 74 height 15
click at [728, 341] on select "1899 1900 1901 1902 1903 1904 1905 1906 1907 1908 1909 1910 1911 1912 1913 1914…" at bounding box center [732, 341] width 41 height 15
select select "2021"
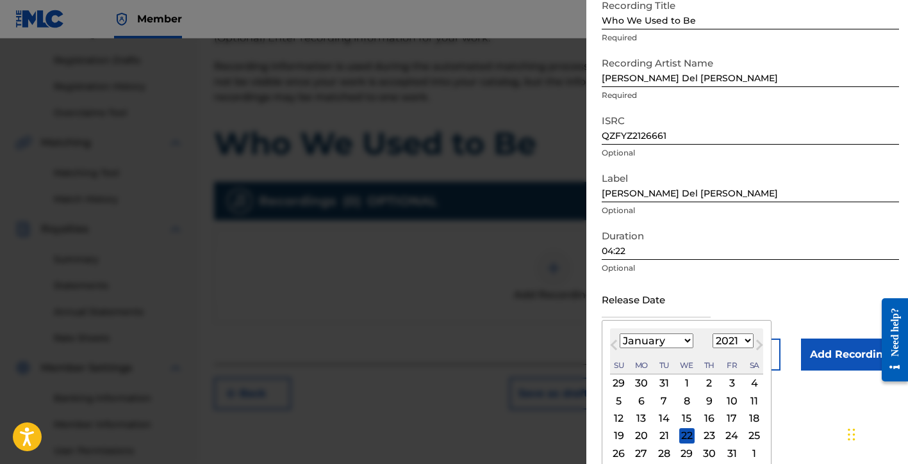
click at [712, 334] on select "1899 1900 1901 1902 1903 1904 1905 1906 1907 1908 1909 1910 1911 1912 1913 1914…" at bounding box center [732, 341] width 41 height 15
click at [731, 450] on div "29" at bounding box center [731, 453] width 15 height 15
type input "[DATE]"
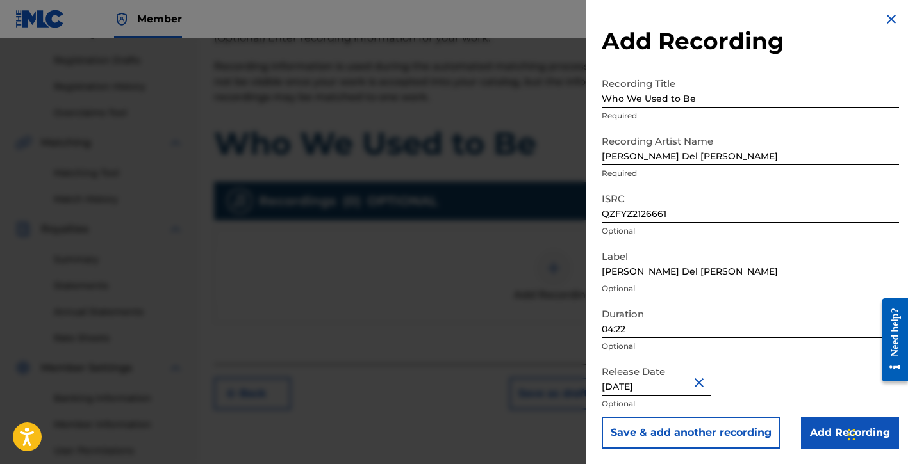
click at [803, 436] on input "Add Recording" at bounding box center [850, 433] width 98 height 32
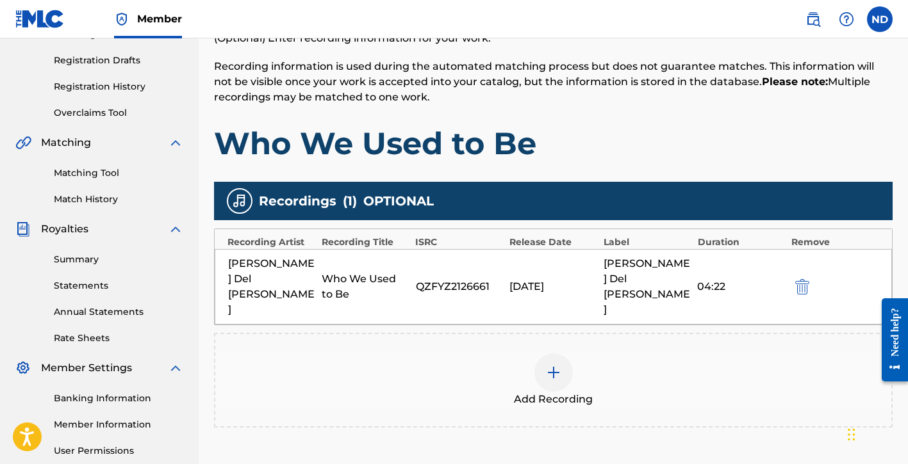
click at [609, 31] on nav "Member ND ND [PERSON_NAME] Del [PERSON_NAME] [PERSON_NAME][EMAIL_ADDRESS][DOMAI…" at bounding box center [454, 19] width 908 height 38
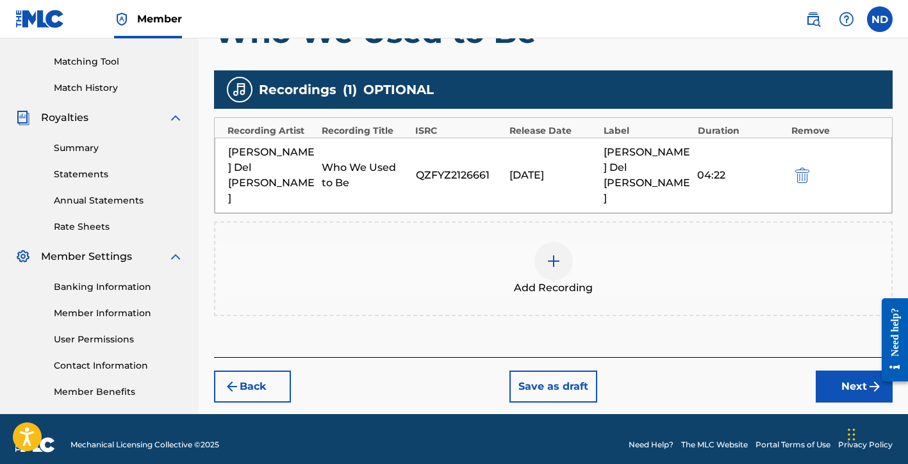
scroll to position [320, 0]
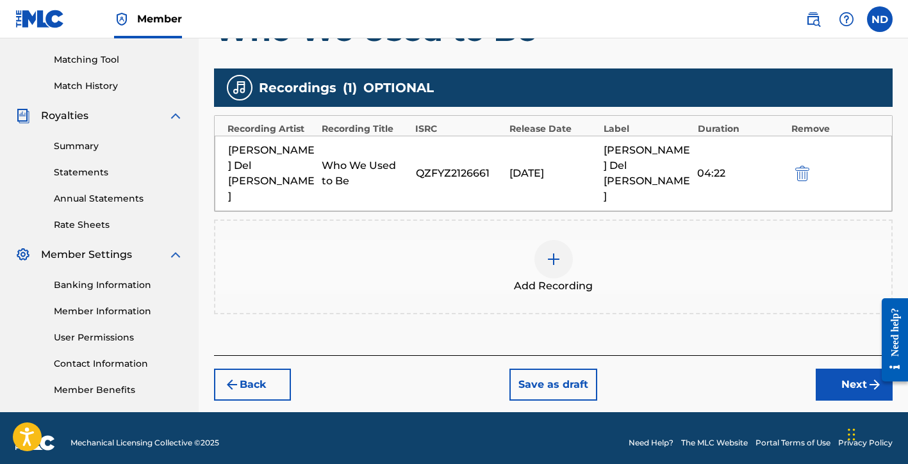
click at [841, 369] on button "Next" at bounding box center [854, 385] width 77 height 32
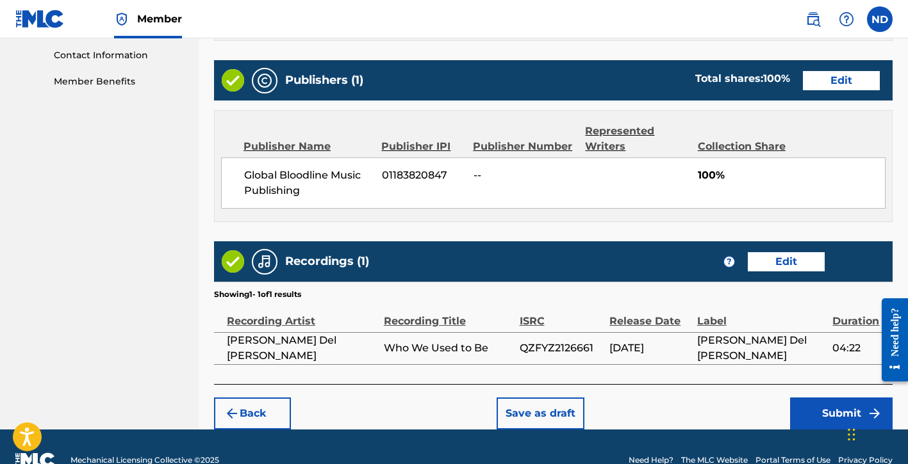
scroll to position [648, 0]
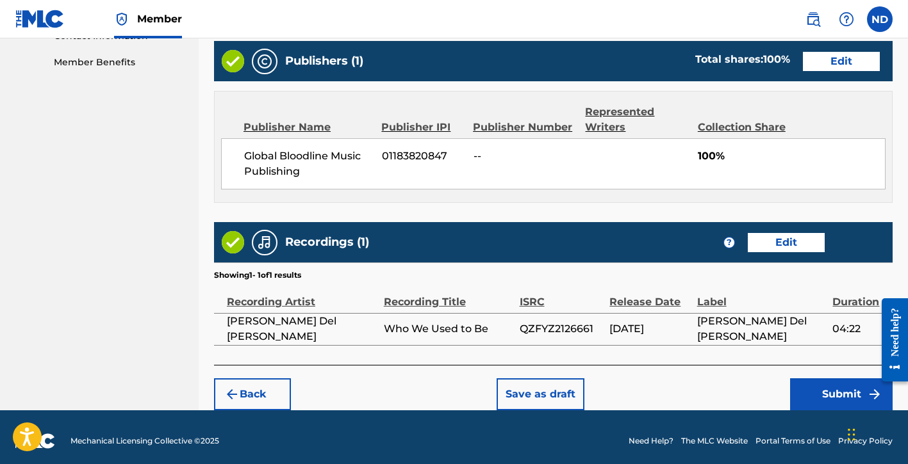
click at [824, 390] on button "Submit" at bounding box center [841, 395] width 103 height 32
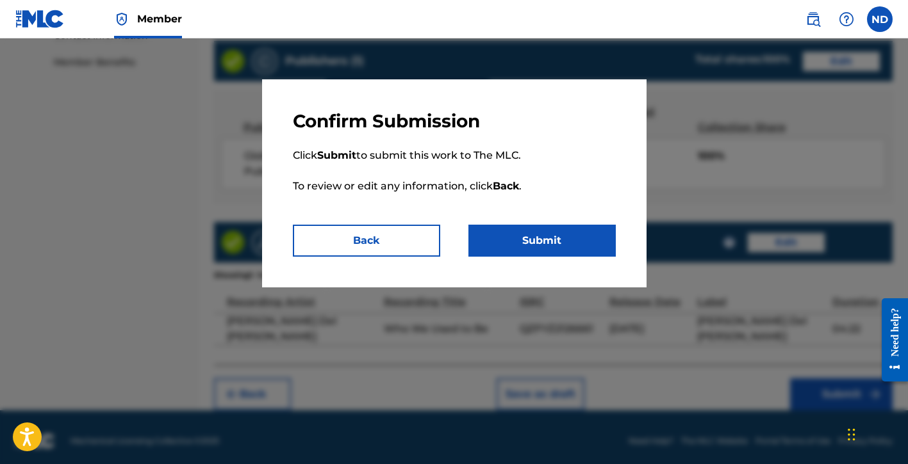
click at [521, 248] on button "Submit" at bounding box center [541, 241] width 147 height 32
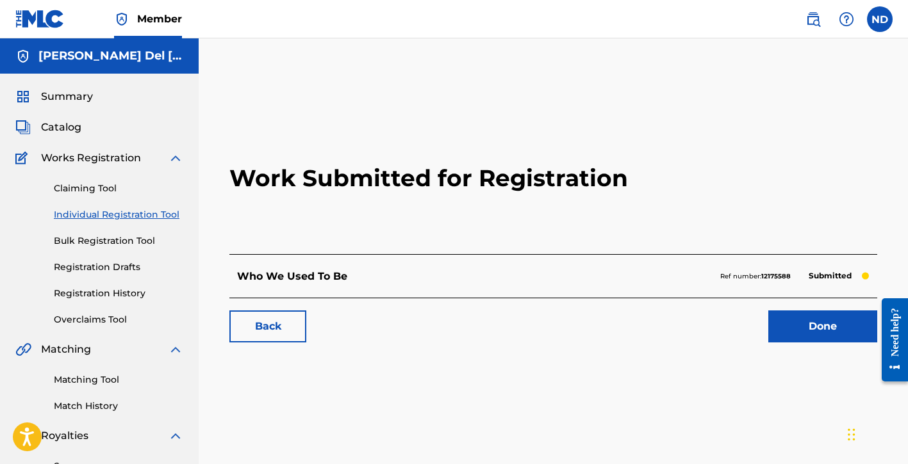
click at [796, 330] on link "Done" at bounding box center [822, 327] width 109 height 32
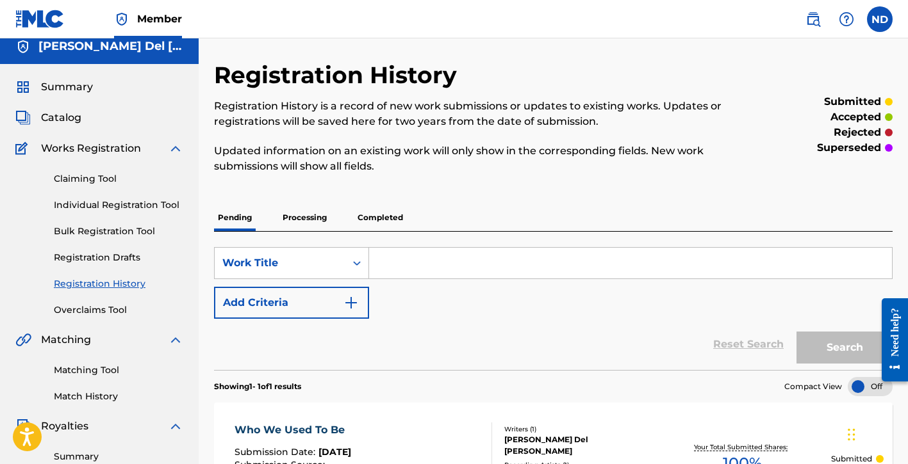
scroll to position [18, 0]
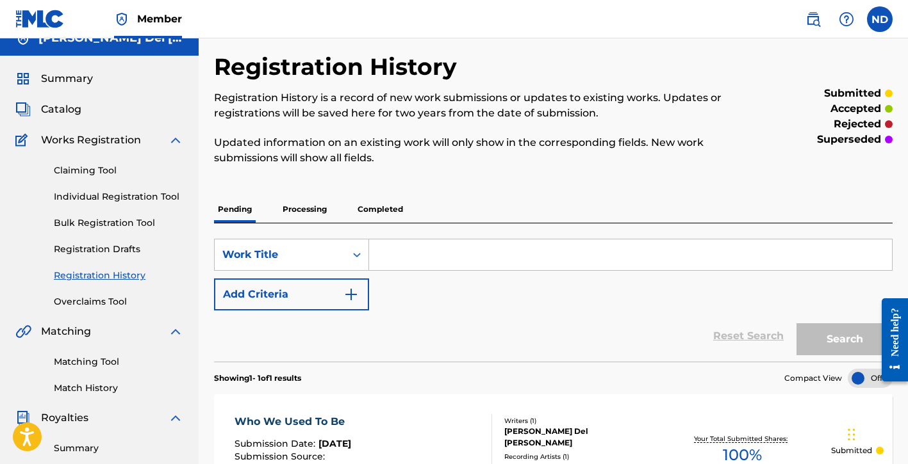
click at [103, 196] on link "Individual Registration Tool" at bounding box center [118, 196] width 129 height 13
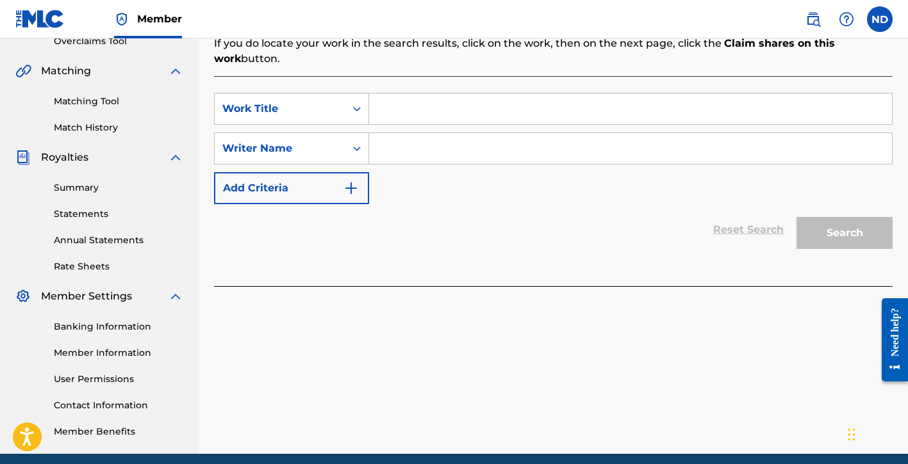
scroll to position [230, 0]
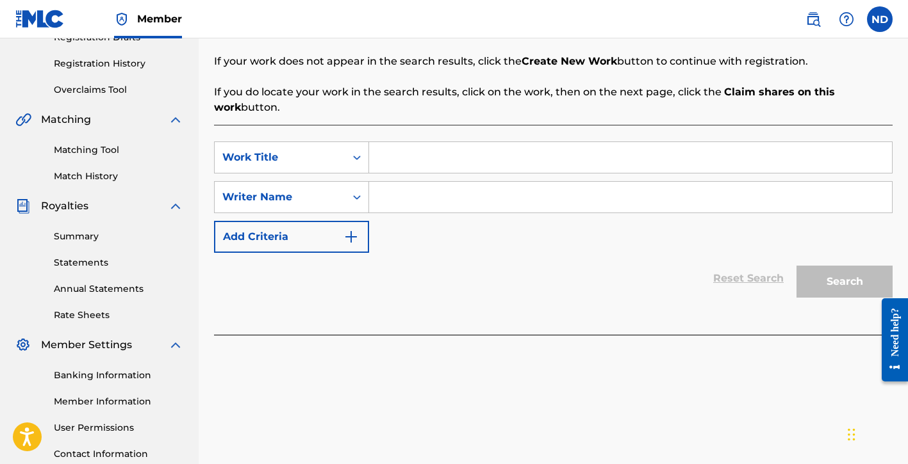
click at [450, 164] on input "Search Form" at bounding box center [630, 157] width 523 height 31
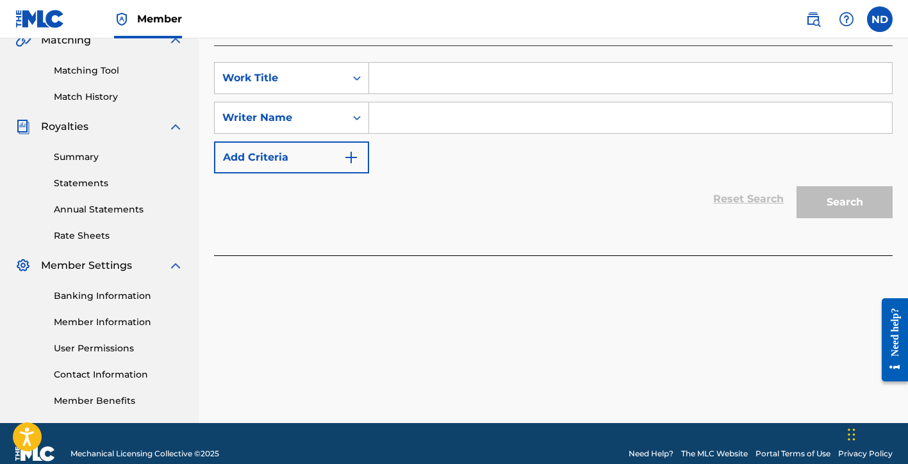
scroll to position [309, 0]
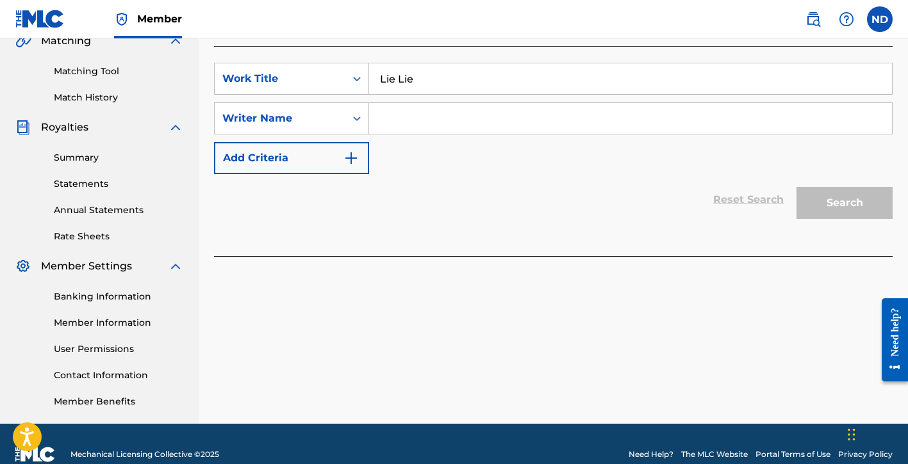
type input "Lie Lie"
click at [474, 122] on input "Search Form" at bounding box center [630, 118] width 523 height 31
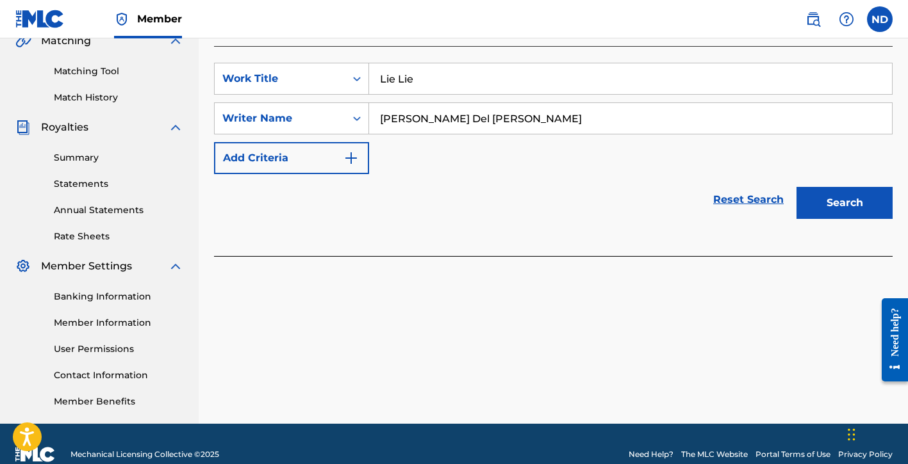
type input "[PERSON_NAME] Del [PERSON_NAME]"
click at [850, 205] on button "Search" at bounding box center [844, 203] width 96 height 32
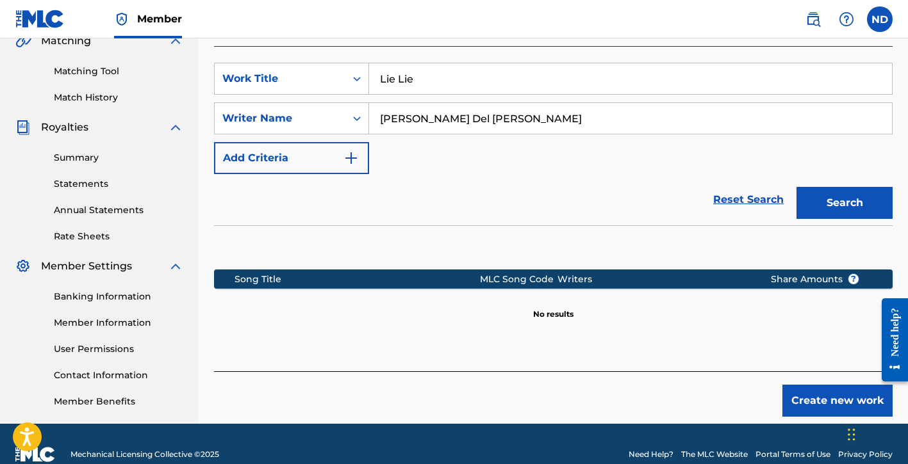
click at [798, 397] on button "Create new work" at bounding box center [837, 401] width 110 height 32
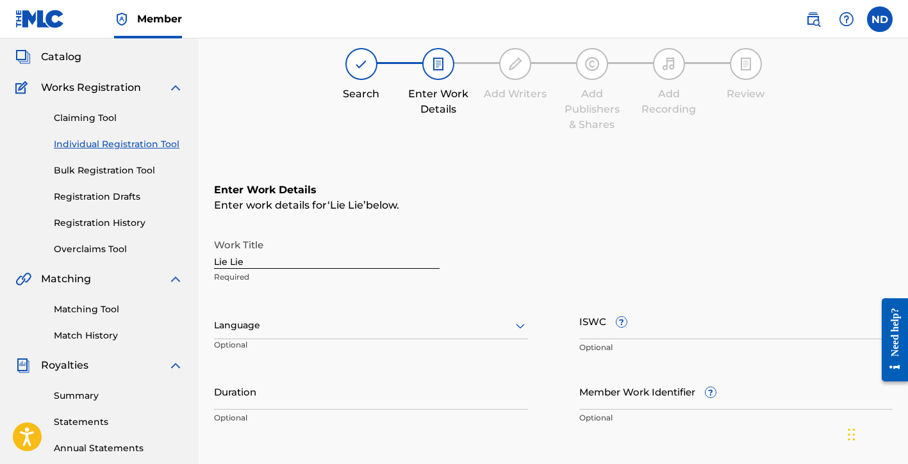
scroll to position [91, 0]
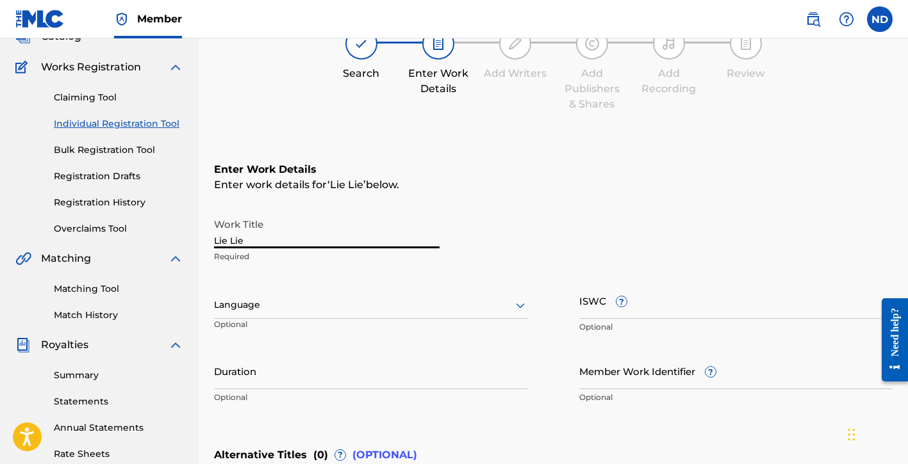
drag, startPoint x: 271, startPoint y: 240, endPoint x: 183, endPoint y: 242, distance: 88.4
click at [183, 242] on main "[PERSON_NAME] Del [PERSON_NAME] Summary Catalog Works Registration Claiming Too…" at bounding box center [454, 298] width 908 height 703
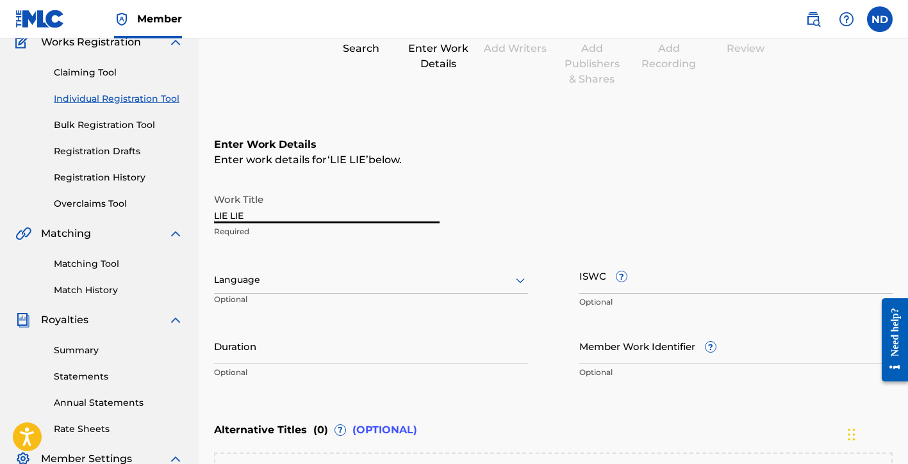
scroll to position [133, 0]
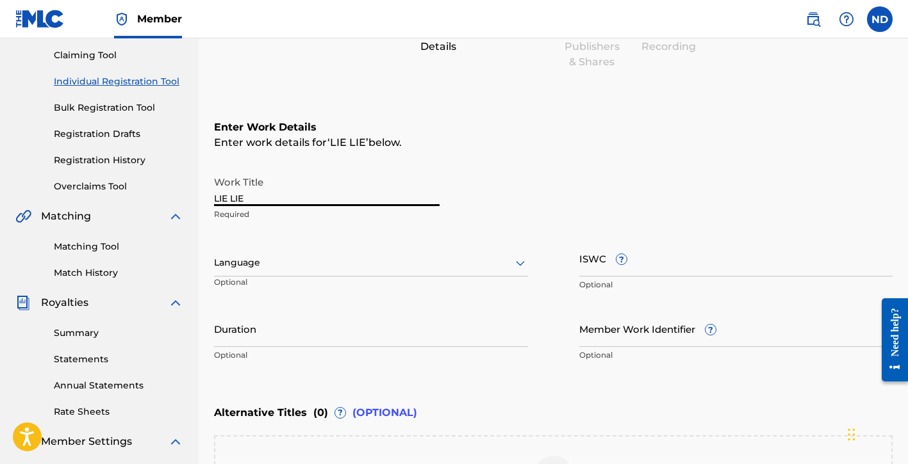
type input "LIE LIE"
click at [336, 265] on div at bounding box center [371, 263] width 314 height 16
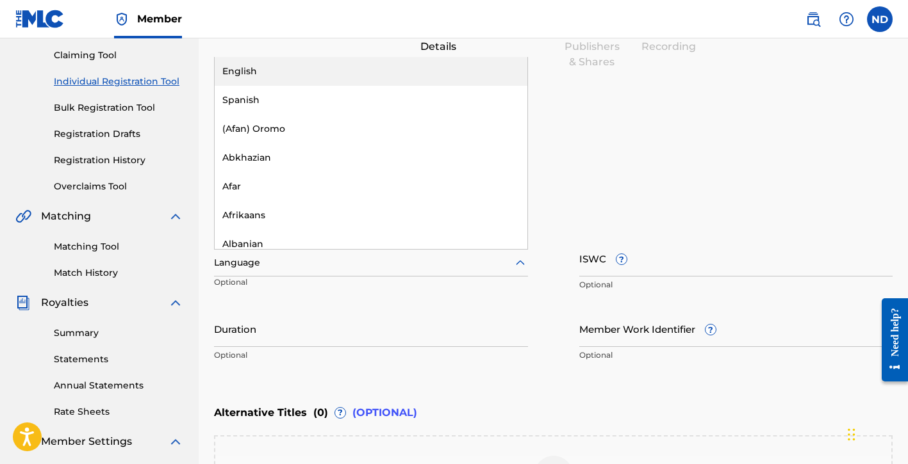
click at [296, 78] on div "English" at bounding box center [371, 71] width 313 height 29
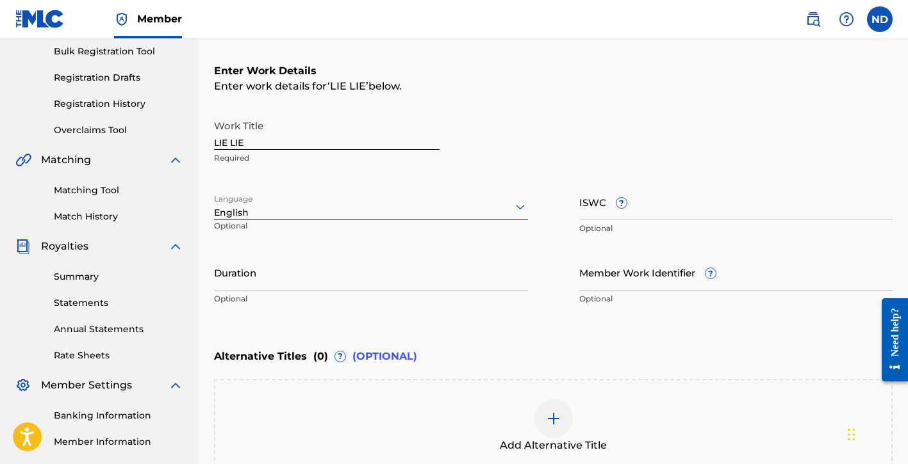
scroll to position [190, 0]
click at [228, 281] on input "Duration" at bounding box center [371, 272] width 314 height 37
type input "03:32"
click at [548, 314] on div "Enter Work Details Enter work details for ‘ LIE LIE ’ below. Work Title LIE LIE…" at bounding box center [553, 187] width 678 height 310
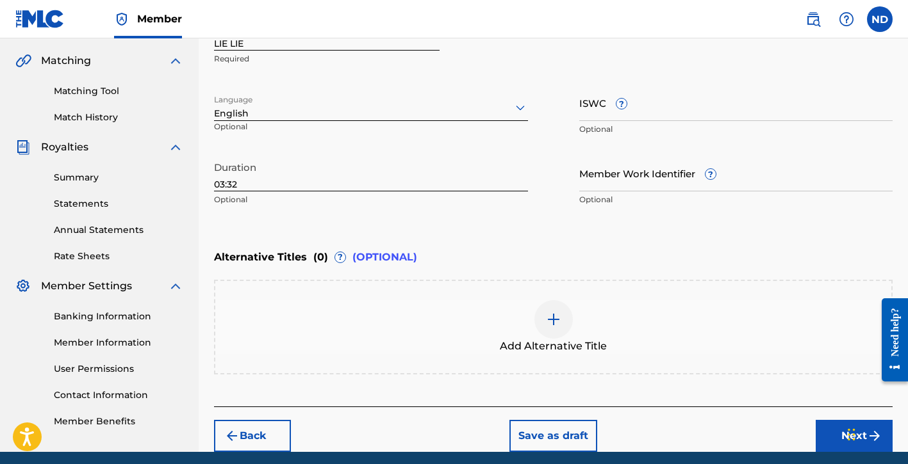
scroll to position [290, 0]
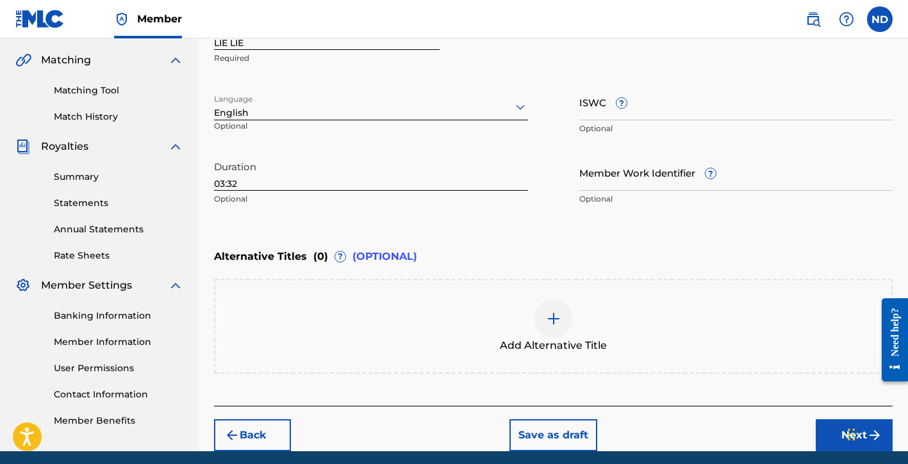
click at [825, 437] on button "Next" at bounding box center [854, 436] width 77 height 32
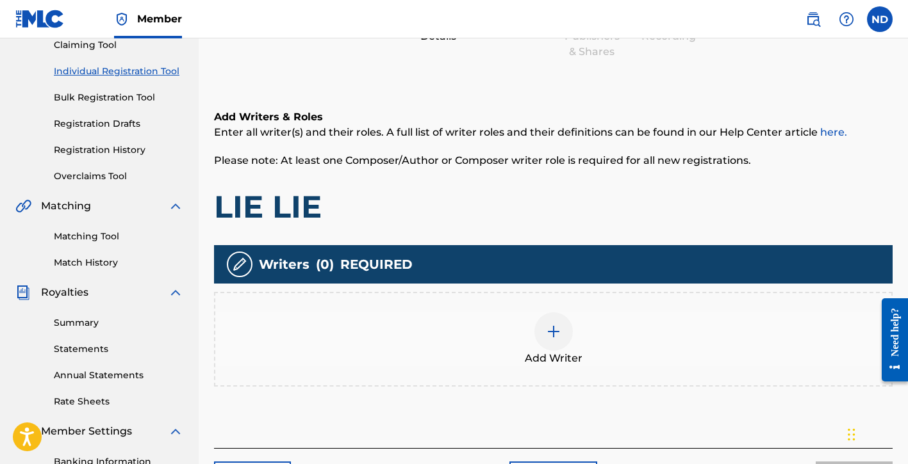
scroll to position [145, 0]
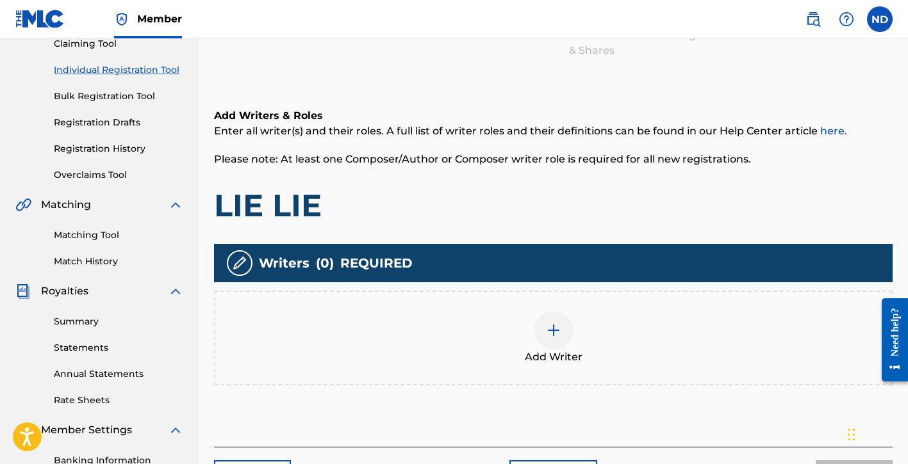
click at [555, 332] on img at bounding box center [553, 330] width 15 height 15
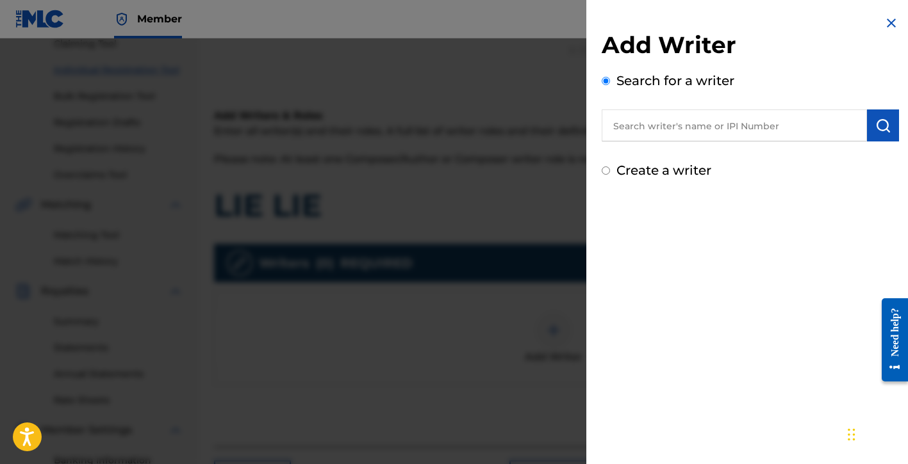
click at [664, 127] on input "text" at bounding box center [734, 126] width 265 height 32
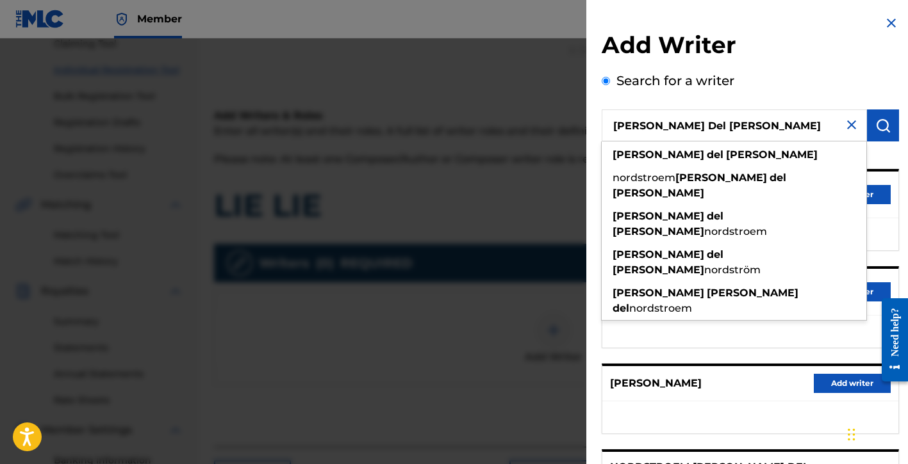
click at [876, 120] on img "submit" at bounding box center [882, 125] width 15 height 15
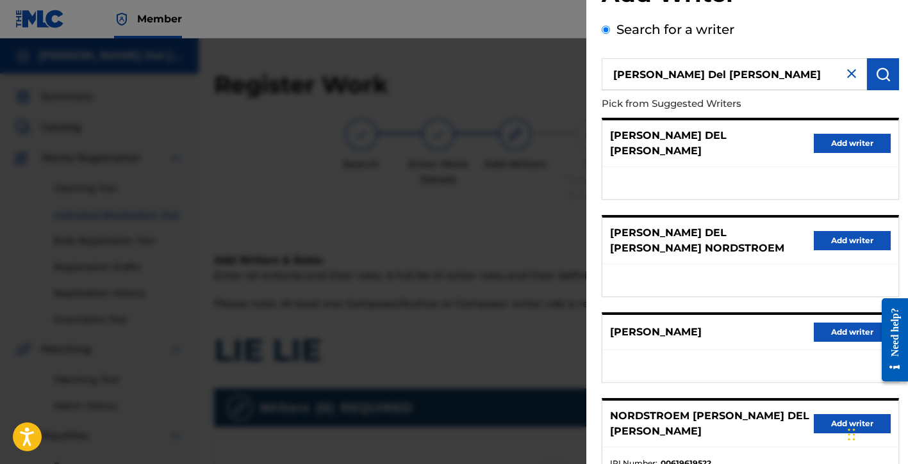
scroll to position [31, 0]
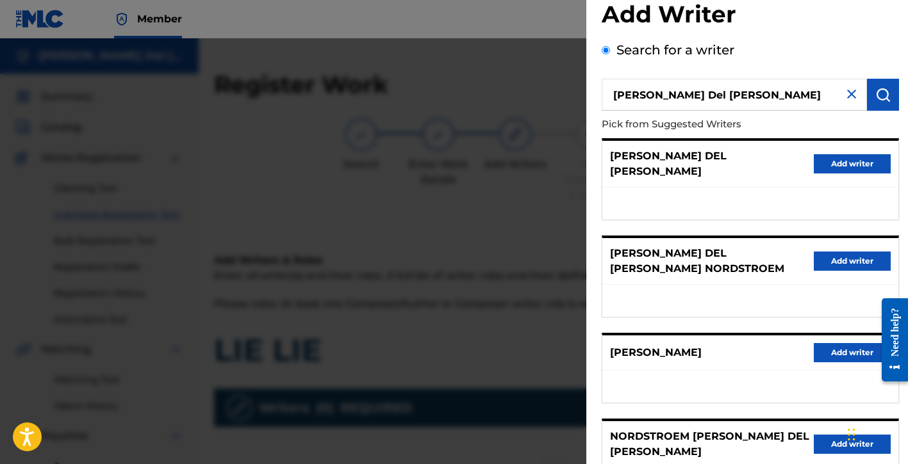
drag, startPoint x: 732, startPoint y: 98, endPoint x: 509, endPoint y: 104, distance: 223.0
click at [508, 104] on div "Add Writer Search for a writer [PERSON_NAME] Del [PERSON_NAME] Pick from Sugges…" at bounding box center [454, 251] width 908 height 426
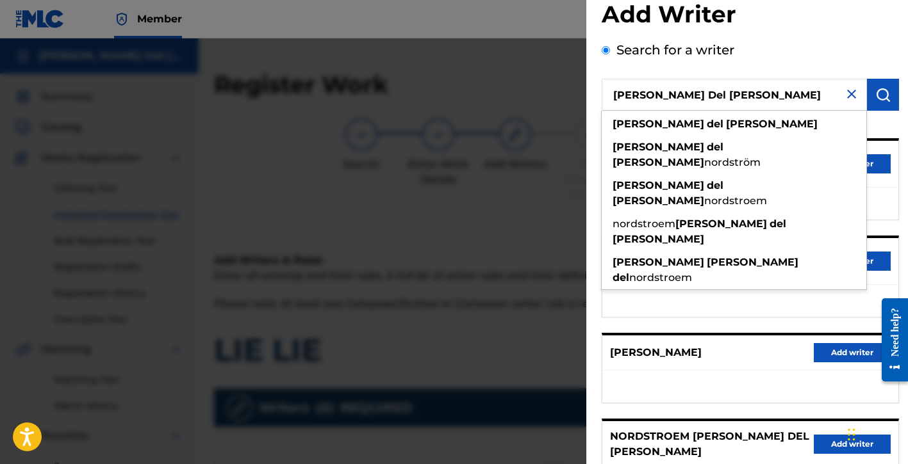
paste input "01154998021"
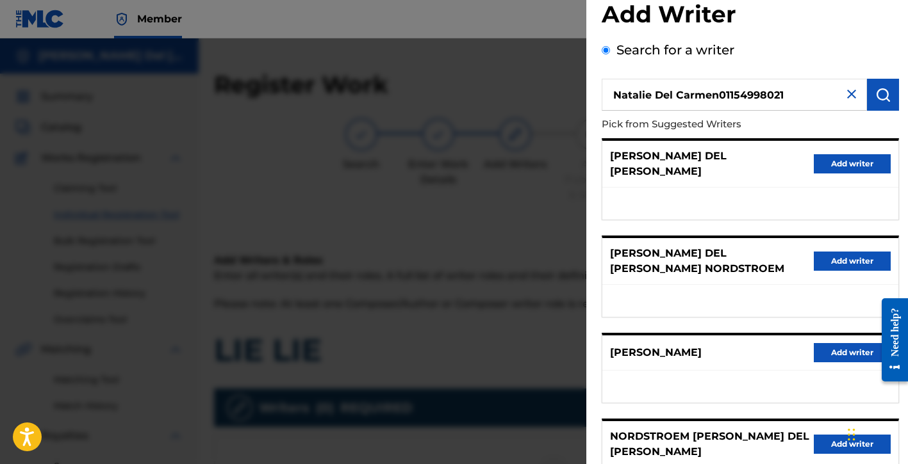
click at [760, 97] on input "Natalie Del Carmen01154998021" at bounding box center [734, 95] width 265 height 32
paste input "text"
type input "01154998021"
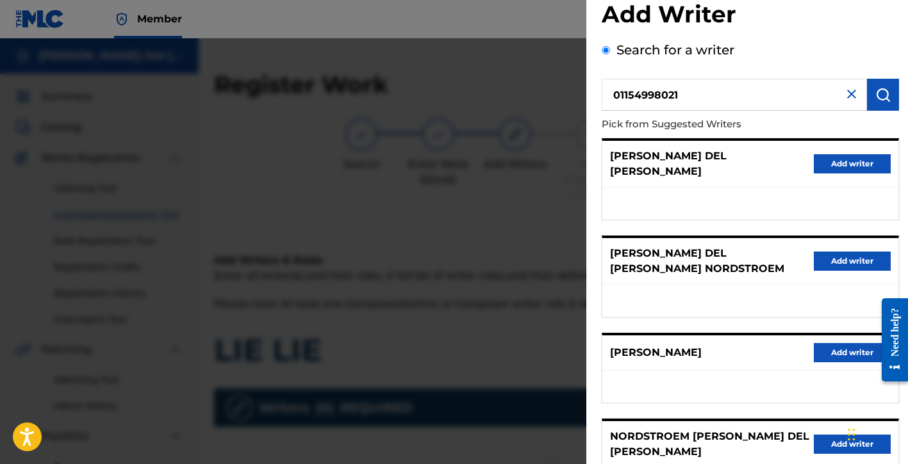
click at [881, 93] on img "submit" at bounding box center [882, 94] width 15 height 15
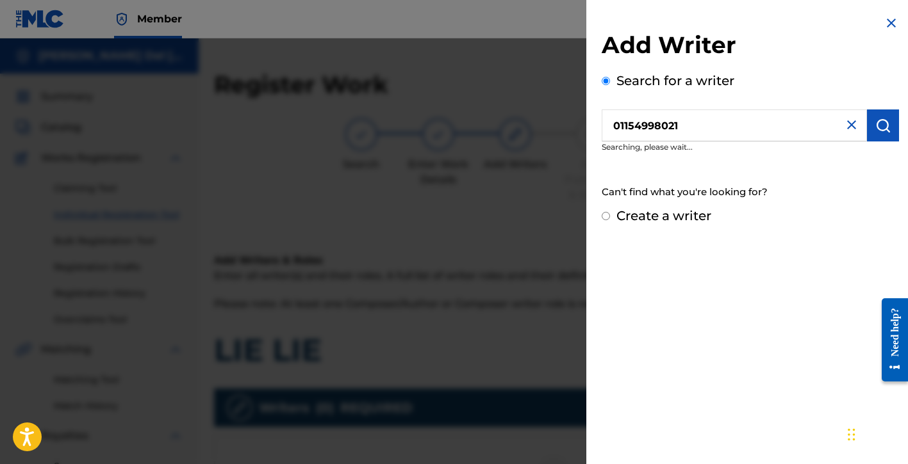
scroll to position [0, 0]
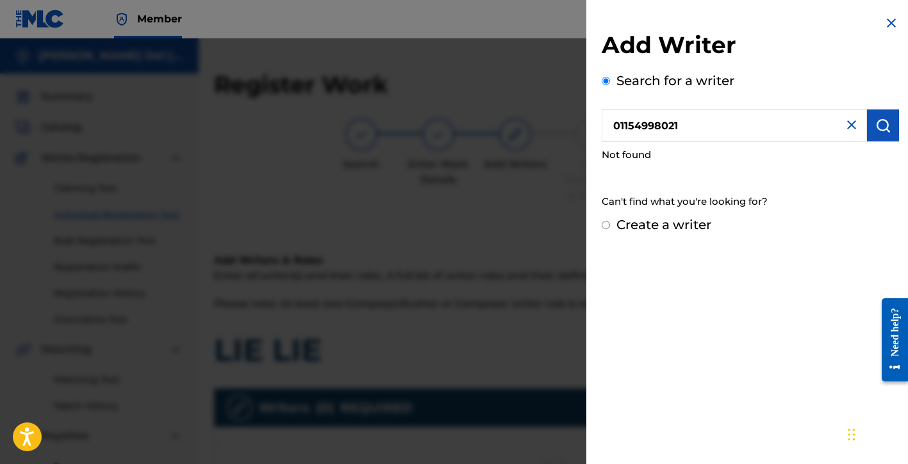
click at [662, 230] on label "Create a writer" at bounding box center [663, 224] width 95 height 15
radio input "true"
click at [610, 229] on input "Create a writer" at bounding box center [606, 225] width 8 height 8
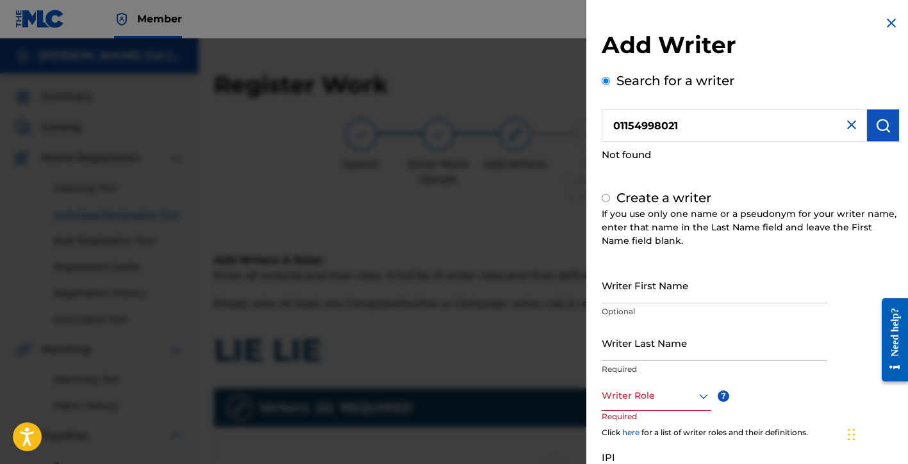
radio input "false"
radio input "true"
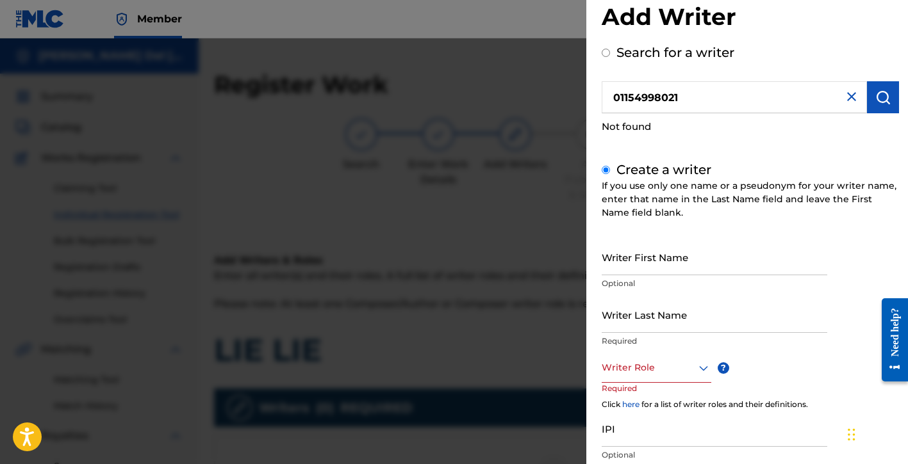
click at [655, 261] on input "Writer First Name" at bounding box center [715, 257] width 226 height 37
type input "[PERSON_NAME]"
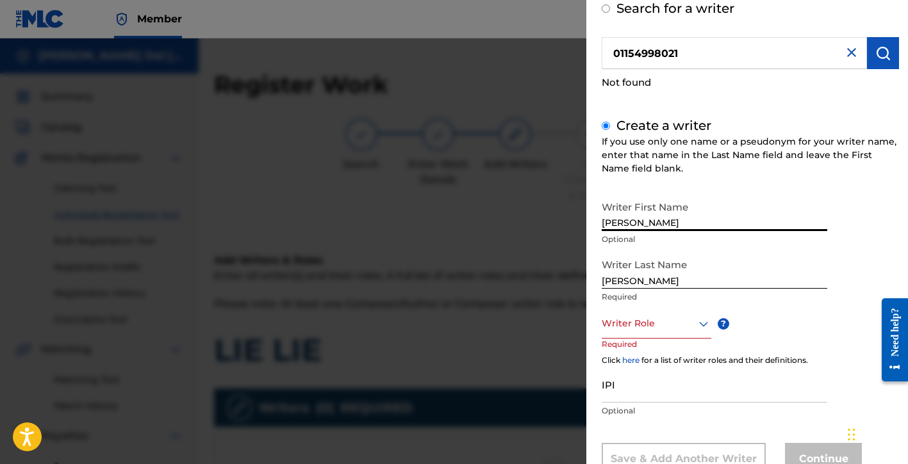
scroll to position [94, 0]
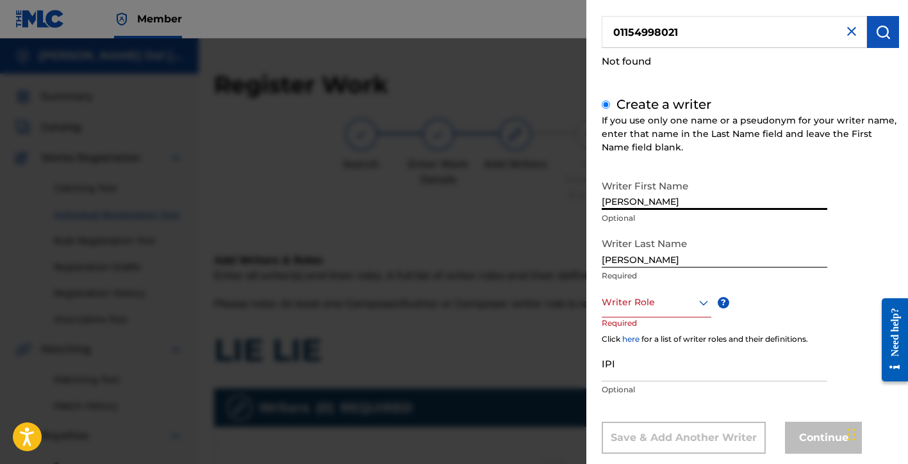
click at [656, 308] on div at bounding box center [657, 303] width 110 height 16
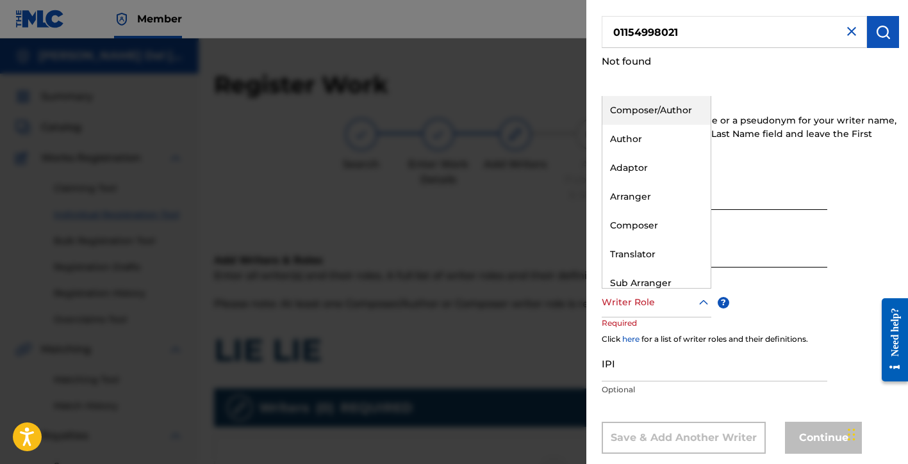
click at [641, 112] on div "Composer/Author" at bounding box center [656, 110] width 108 height 29
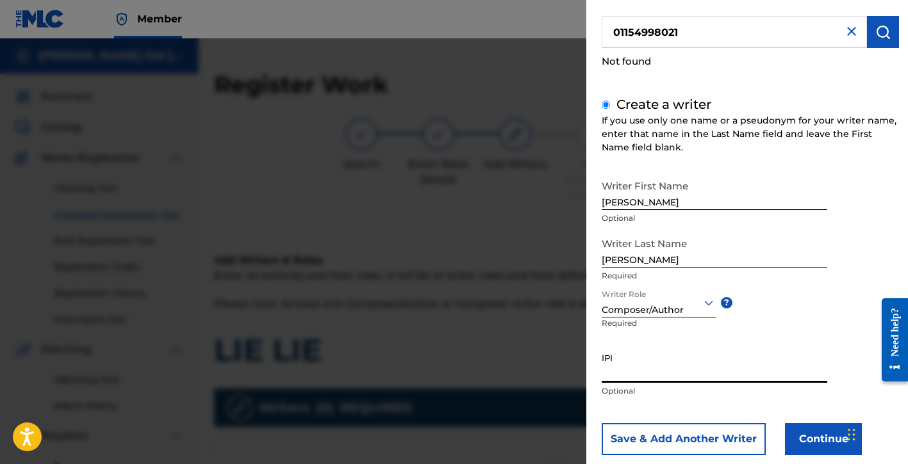
click at [639, 373] on input "IPI" at bounding box center [715, 365] width 226 height 37
paste input "01154998021"
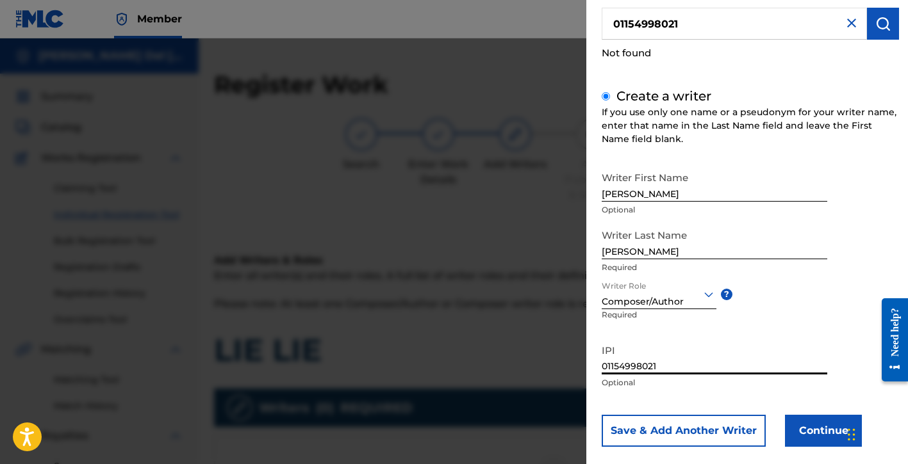
scroll to position [119, 0]
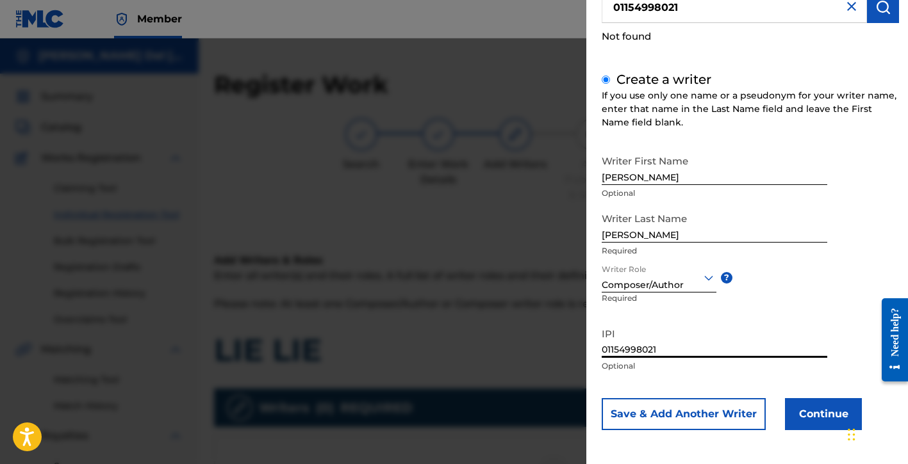
type input "01154998021"
click at [802, 417] on button "Continue" at bounding box center [823, 414] width 77 height 32
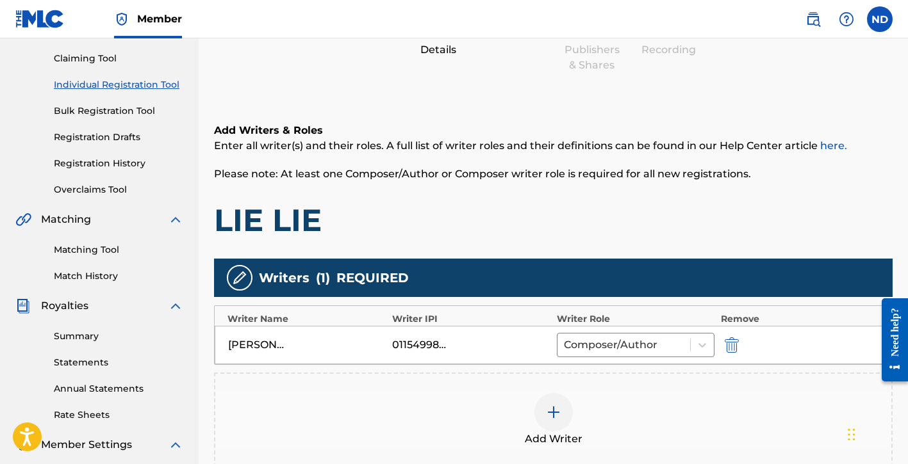
scroll to position [195, 0]
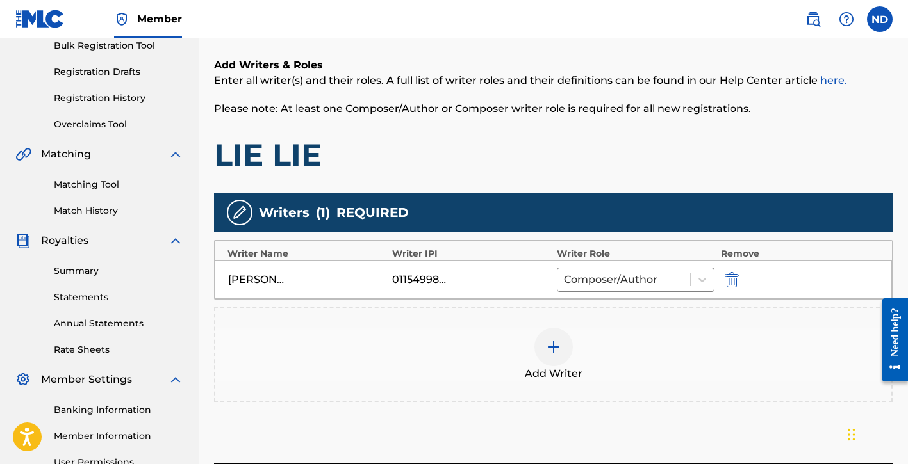
click at [416, 282] on div "01154998021" at bounding box center [421, 279] width 58 height 15
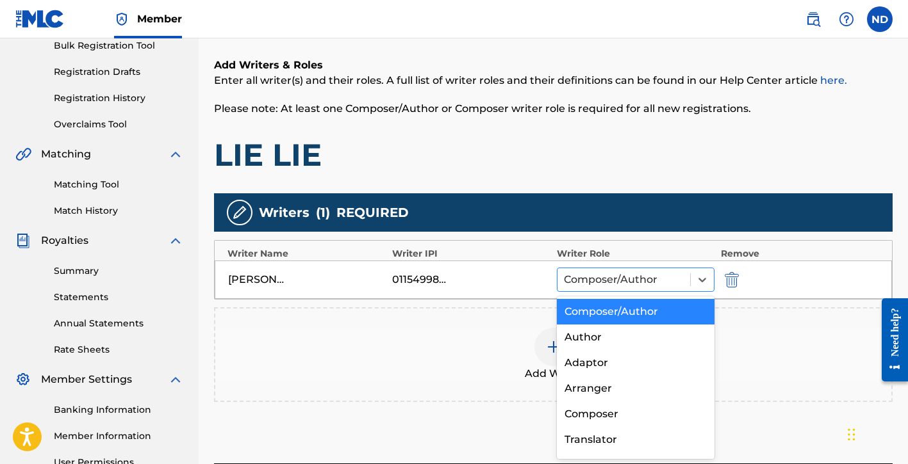
click at [589, 279] on div at bounding box center [624, 280] width 120 height 18
click at [590, 308] on div "Composer/Author" at bounding box center [636, 312] width 158 height 26
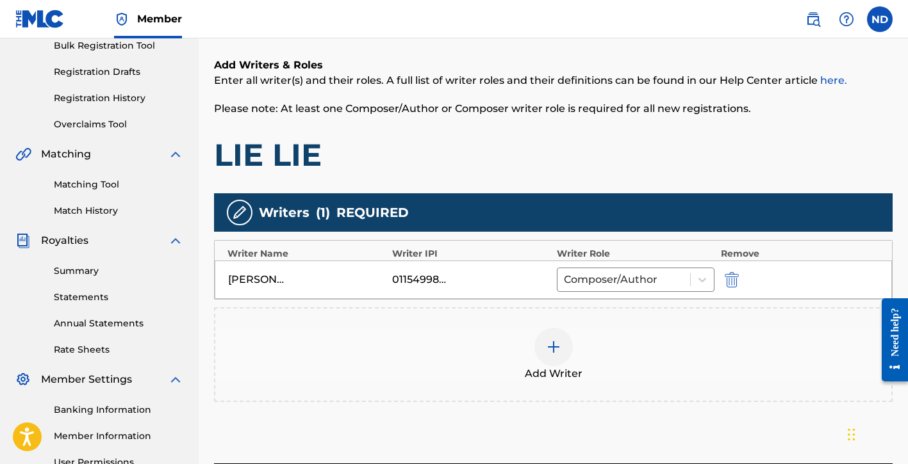
click at [398, 277] on div "01154998021" at bounding box center [421, 279] width 58 height 15
click at [434, 273] on div "01154998021" at bounding box center [421, 279] width 58 height 15
click at [292, 269] on div "[PERSON_NAME] Del [PERSON_NAME] 01154998021 Composer/Author" at bounding box center [553, 280] width 677 height 38
click at [256, 279] on div "[PERSON_NAME] Del [PERSON_NAME]" at bounding box center [257, 279] width 58 height 15
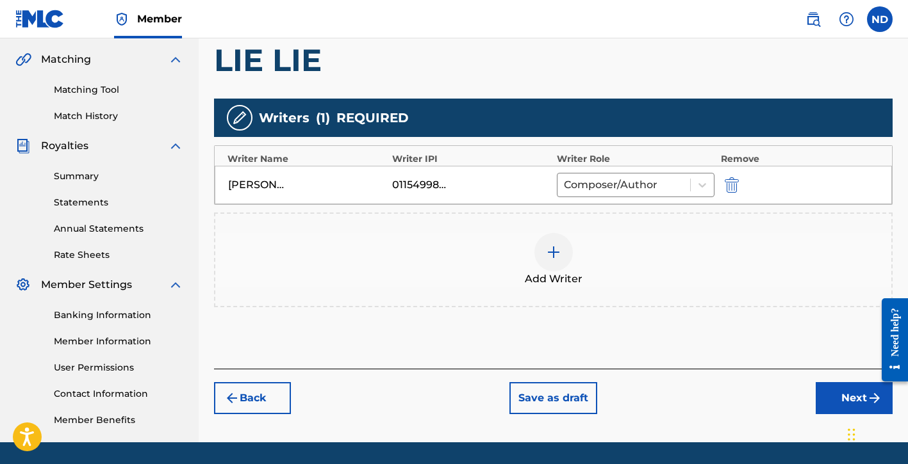
scroll to position [330, 0]
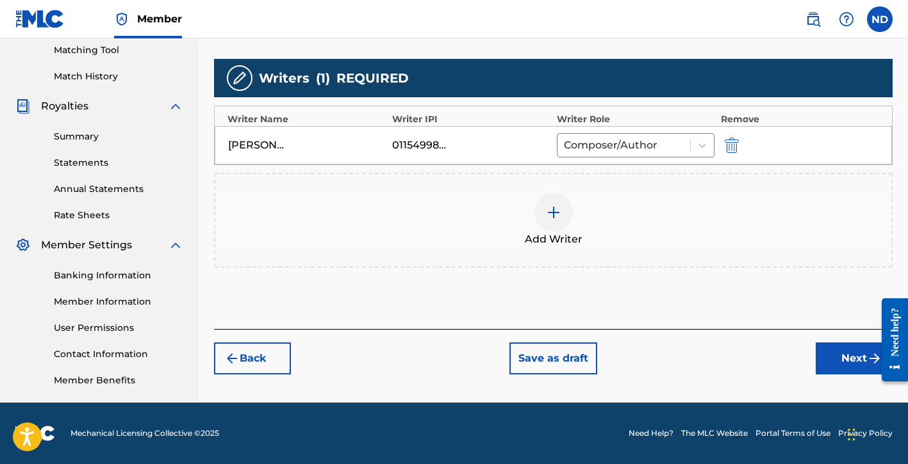
click at [827, 360] on button "Next" at bounding box center [854, 359] width 77 height 32
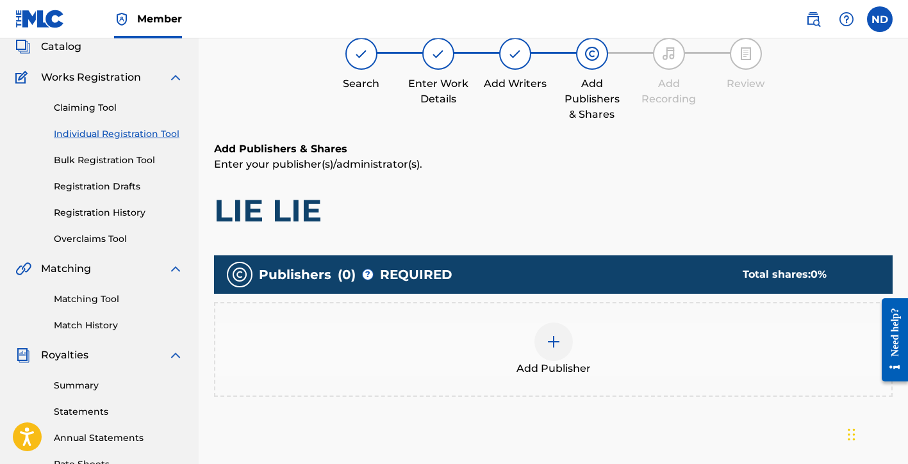
scroll to position [140, 0]
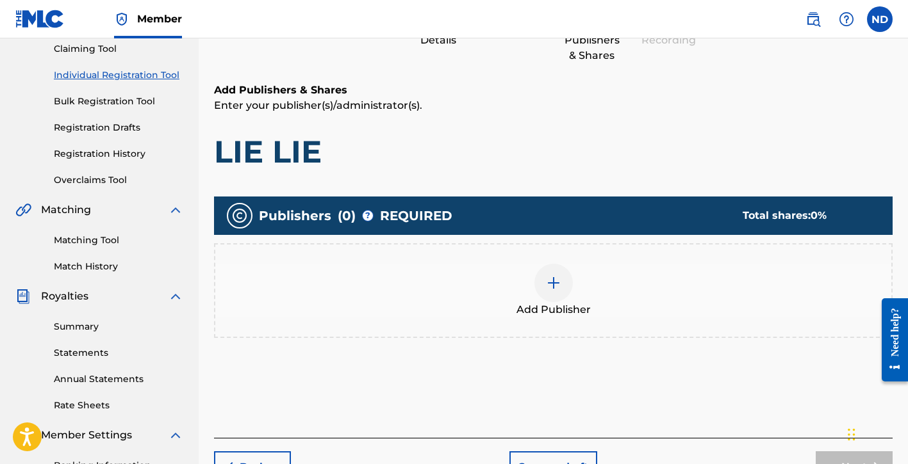
click at [564, 289] on div at bounding box center [553, 283] width 38 height 38
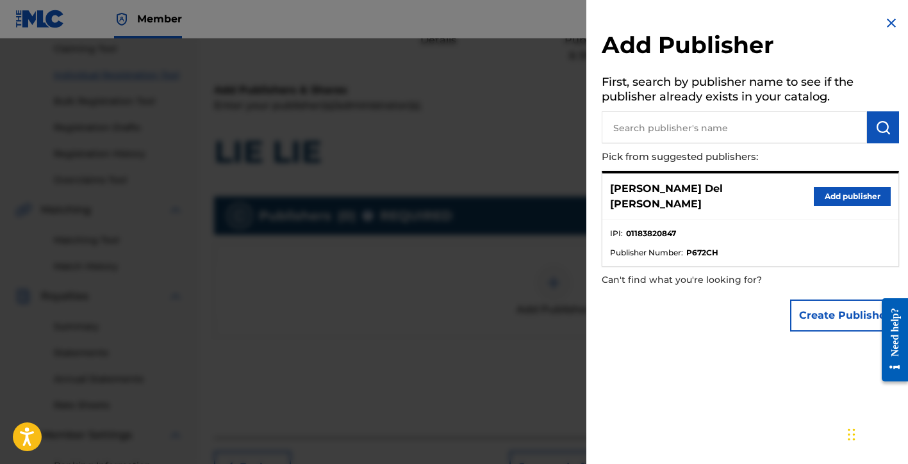
click at [817, 190] on button "Add publisher" at bounding box center [852, 196] width 77 height 19
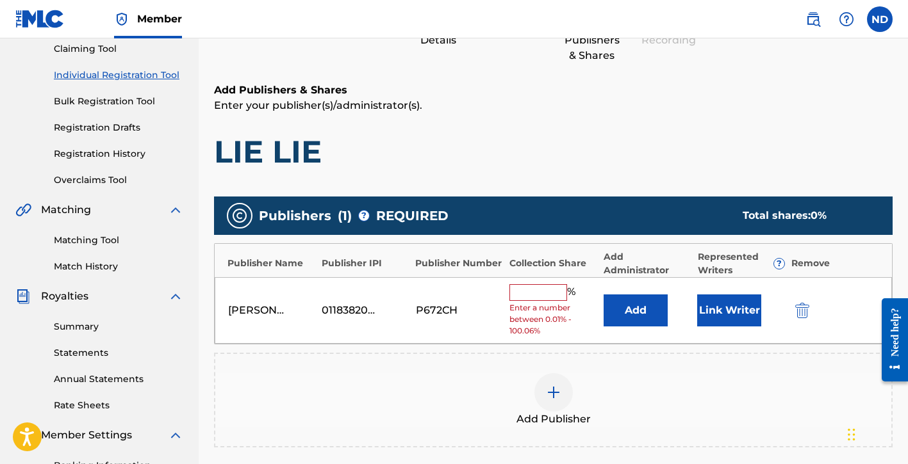
click at [794, 305] on button "submit" at bounding box center [800, 310] width 19 height 15
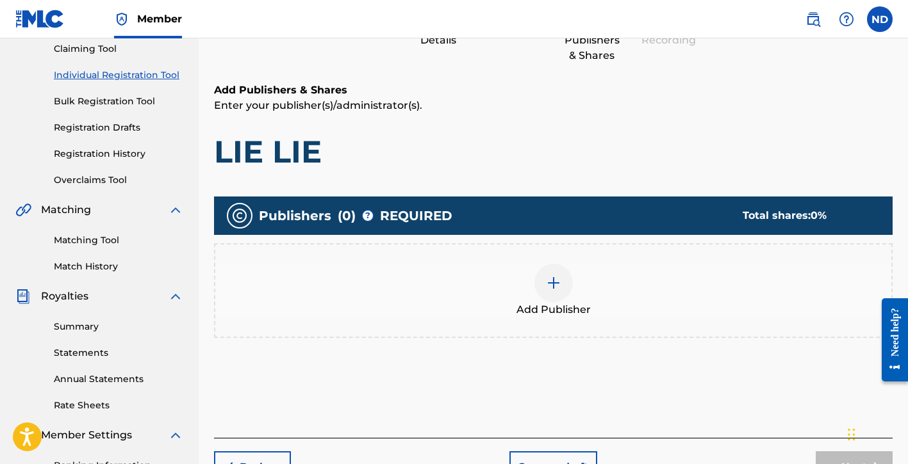
click at [534, 278] on div at bounding box center [553, 283] width 38 height 38
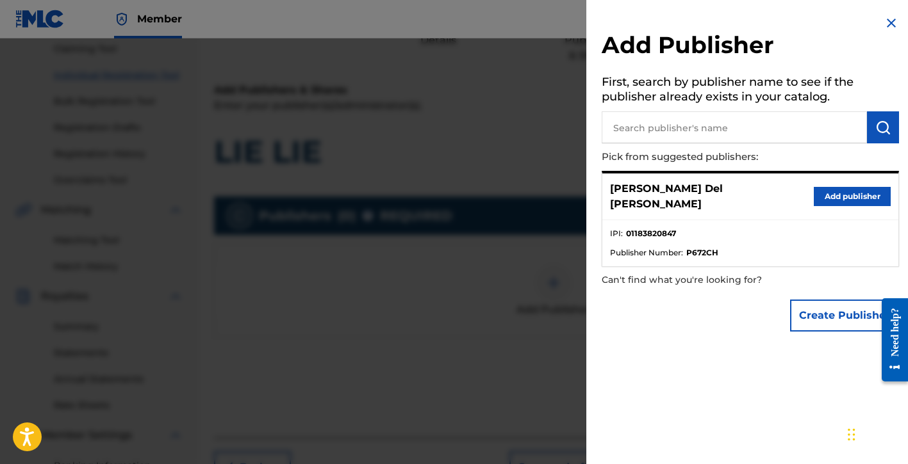
click at [663, 131] on input "text" at bounding box center [734, 127] width 265 height 32
click at [823, 309] on button "Create Publisher" at bounding box center [844, 316] width 109 height 32
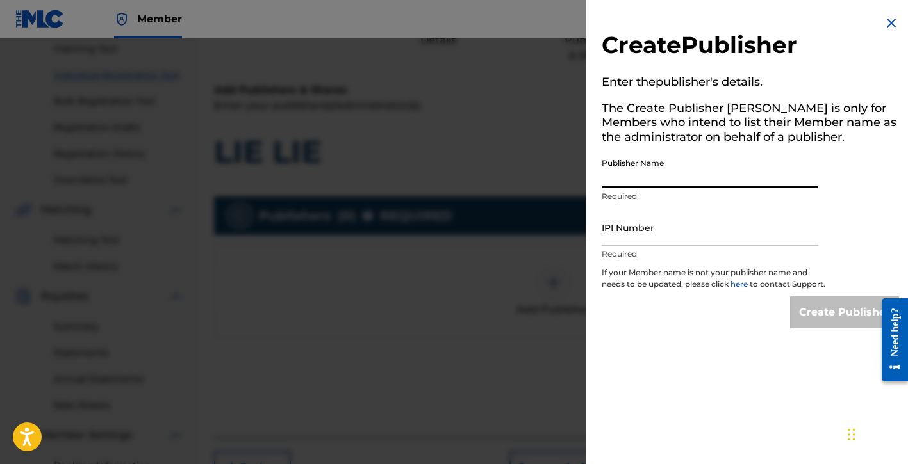
click at [633, 167] on input "Publisher Name" at bounding box center [710, 170] width 217 height 37
type input "Global Bloodline Music Publishing"
click at [643, 238] on input "IPI Number" at bounding box center [710, 227] width 217 height 37
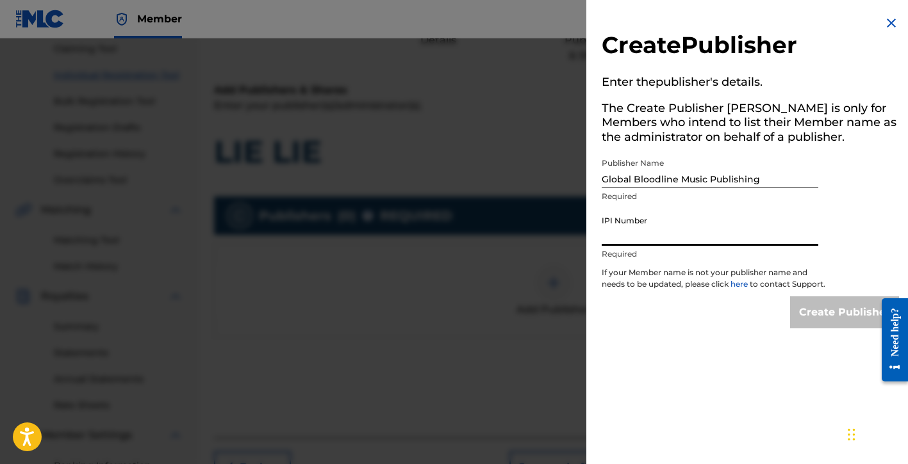
paste input "01183820847"
type input "01183820847"
click at [833, 323] on input "Create Publisher" at bounding box center [844, 313] width 109 height 32
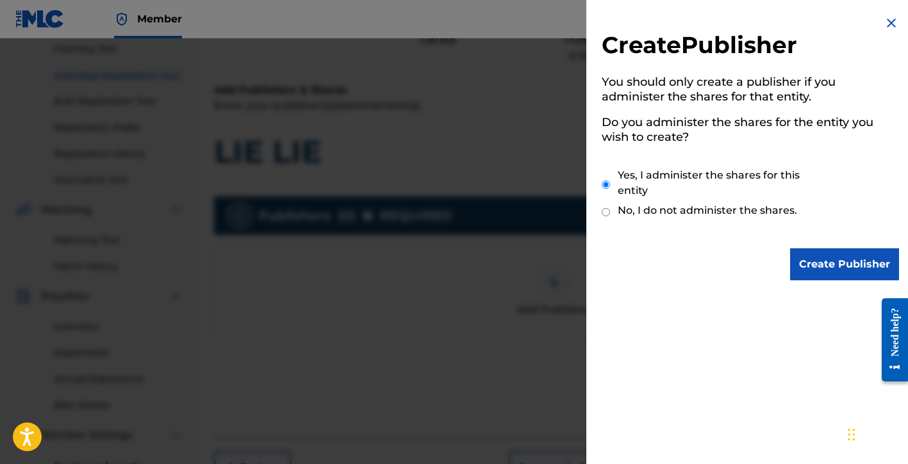
click at [811, 246] on div "Create Publisher You should only create a publisher if you administer the share…" at bounding box center [750, 148] width 328 height 296
click at [815, 254] on input "Create Publisher" at bounding box center [844, 265] width 109 height 32
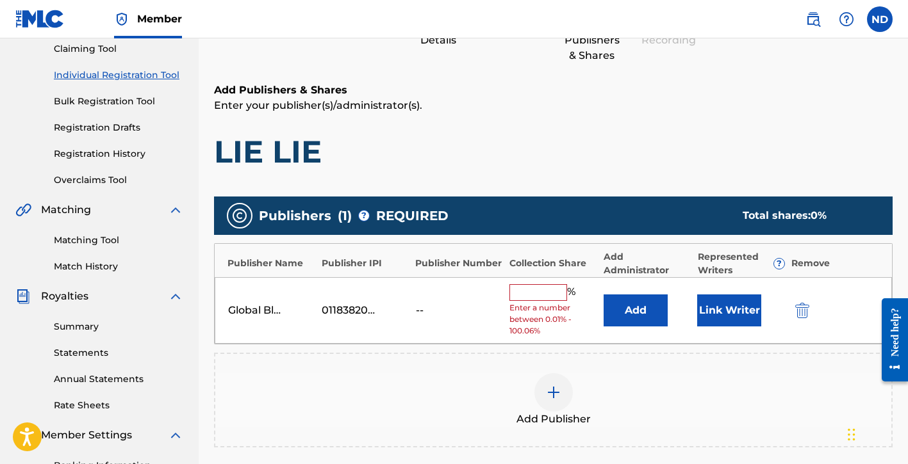
click at [520, 291] on input "text" at bounding box center [538, 292] width 58 height 17
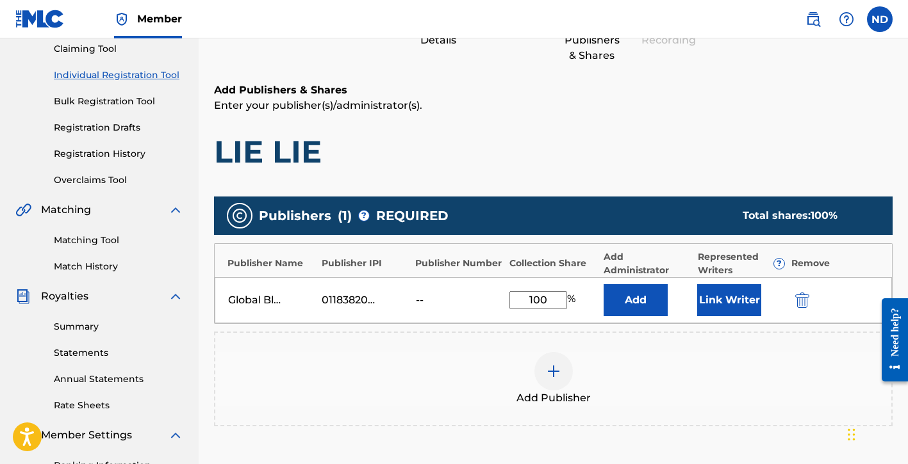
type input "100"
click at [612, 362] on div "Add Publisher" at bounding box center [553, 379] width 676 height 54
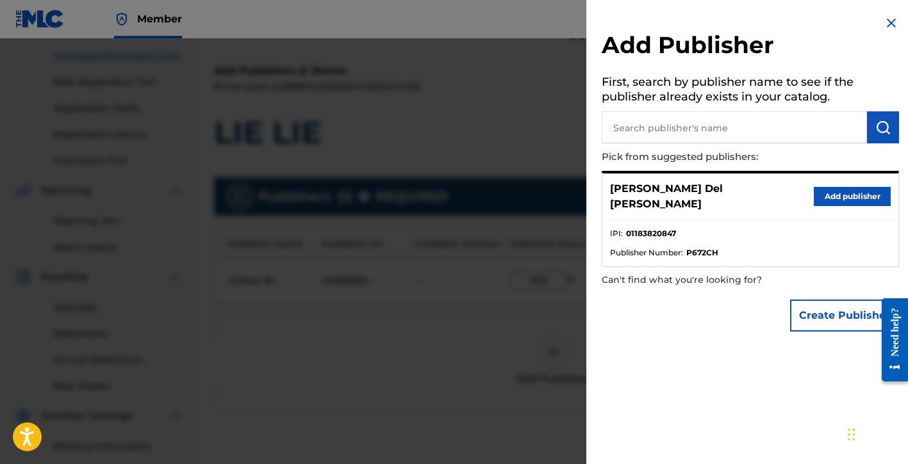
scroll to position [160, 0]
click at [489, 303] on div at bounding box center [454, 270] width 908 height 464
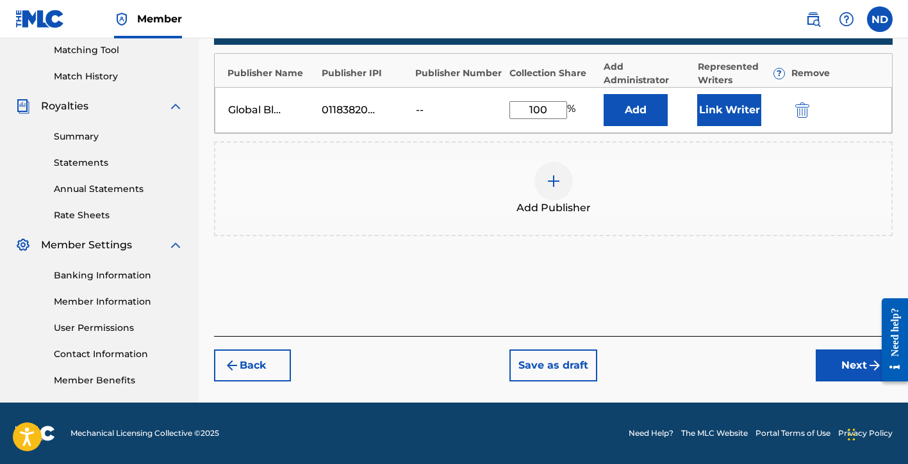
click at [830, 365] on button "Next" at bounding box center [854, 366] width 77 height 32
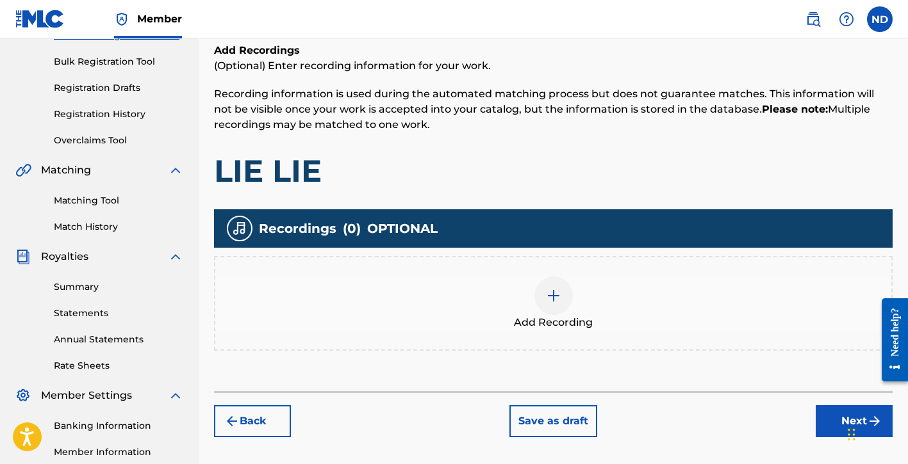
scroll to position [232, 0]
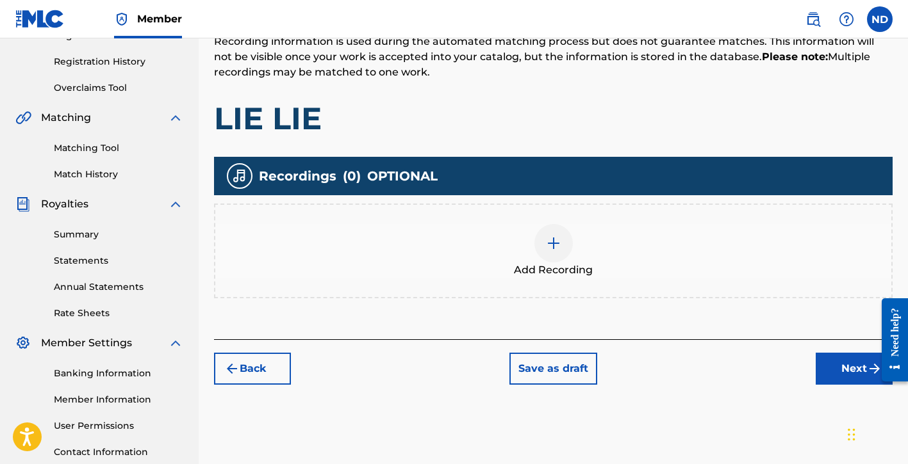
click at [554, 254] on div at bounding box center [553, 243] width 38 height 38
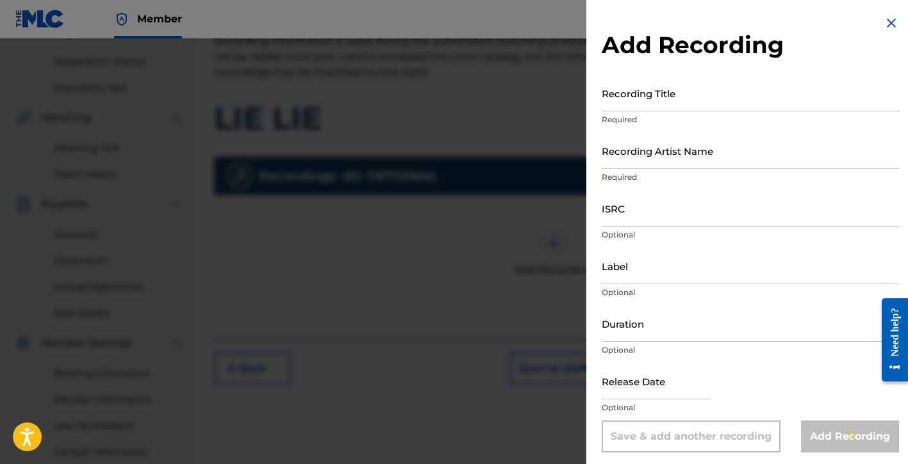
click at [646, 103] on input "Recording Title" at bounding box center [750, 93] width 297 height 37
type input "LIE LIE"
click at [644, 146] on input "Recording Artist Name" at bounding box center [750, 151] width 297 height 37
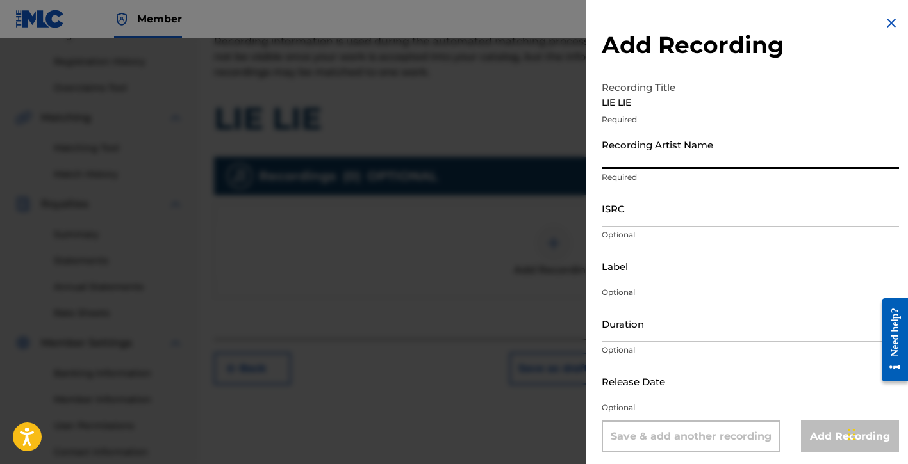
type input "[PERSON_NAME] Del [PERSON_NAME]"
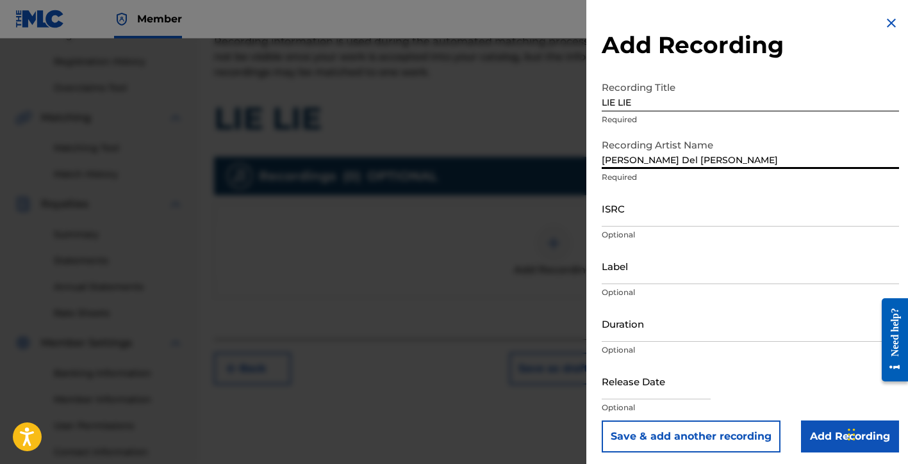
click at [652, 215] on input "ISRC" at bounding box center [750, 208] width 297 height 37
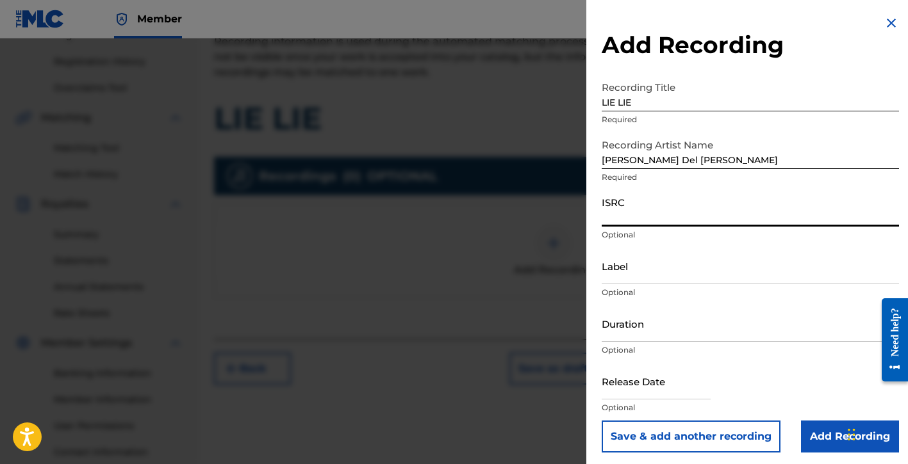
paste input "QZDA72393248"
type input "QZDA72393248"
click at [627, 279] on input "Label" at bounding box center [750, 266] width 297 height 37
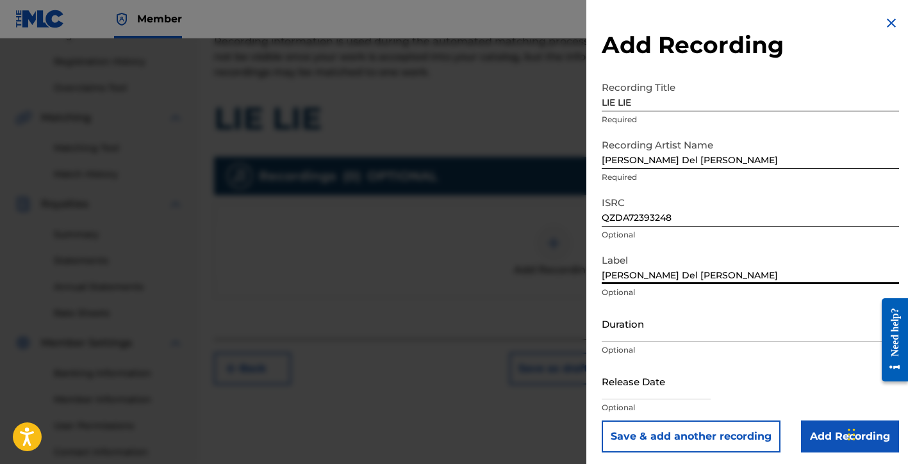
type input "[PERSON_NAME] Del [PERSON_NAME]"
click at [623, 340] on input "Duration" at bounding box center [750, 324] width 297 height 37
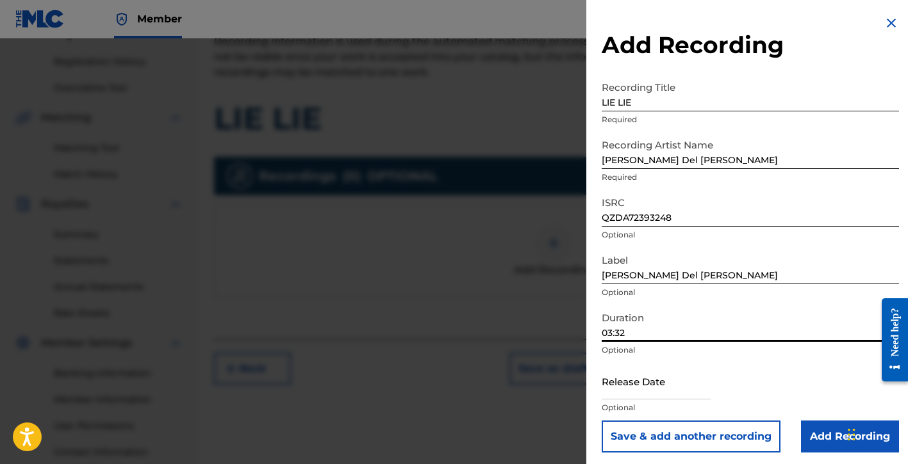
type input "03:32"
click at [625, 382] on input "text" at bounding box center [656, 381] width 109 height 37
select select "8"
select select "2025"
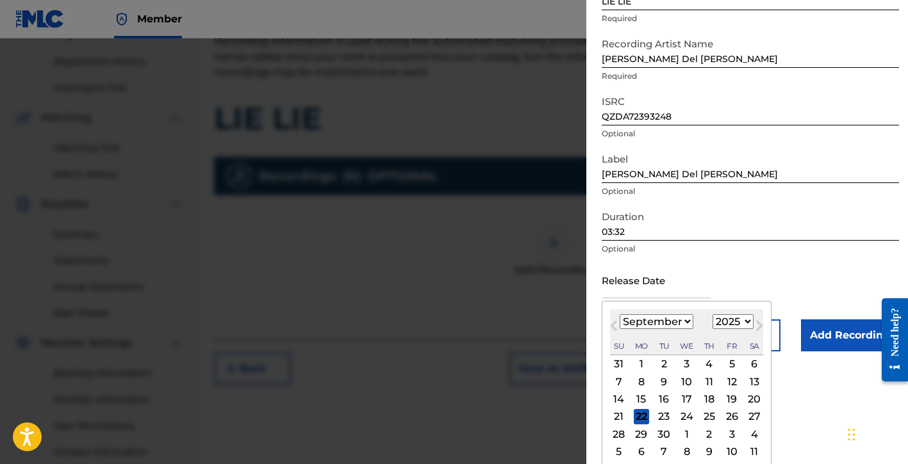
scroll to position [106, 0]
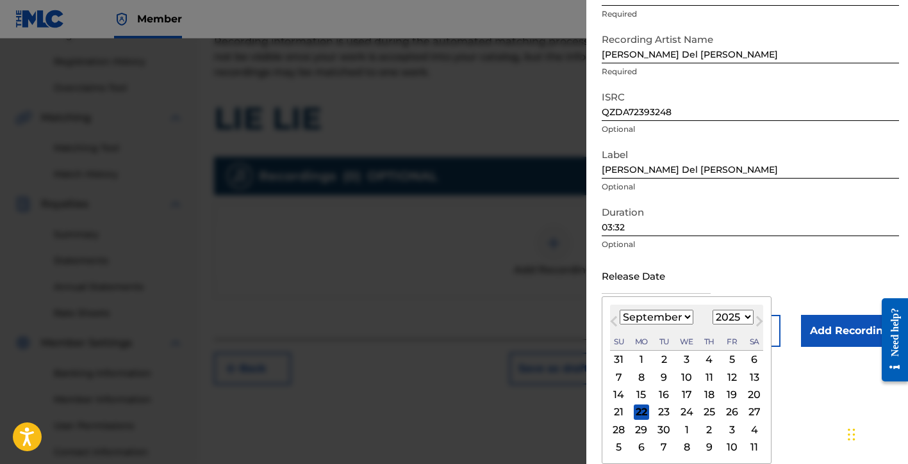
click at [656, 320] on select "January February March April May June July August September October November De…" at bounding box center [657, 317] width 74 height 15
select select "2"
click at [620, 310] on select "January February March April May June July August September October November De…" at bounding box center [657, 317] width 74 height 15
click at [641, 378] on div "3" at bounding box center [641, 377] width 15 height 15
type input "[DATE]"
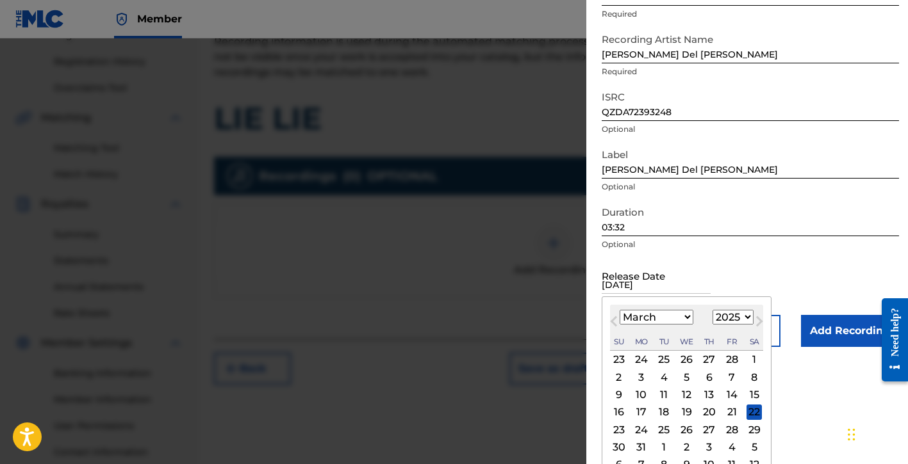
scroll to position [4, 0]
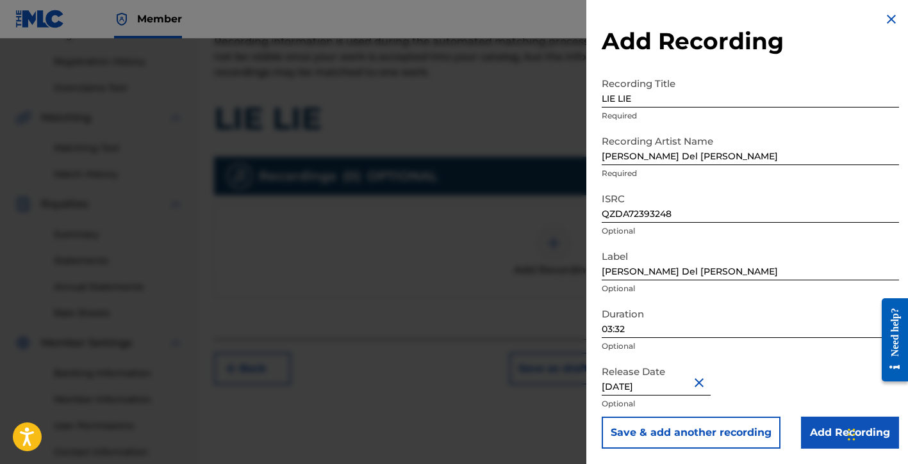
click at [666, 386] on input "[DATE]" at bounding box center [656, 377] width 109 height 37
select select "2"
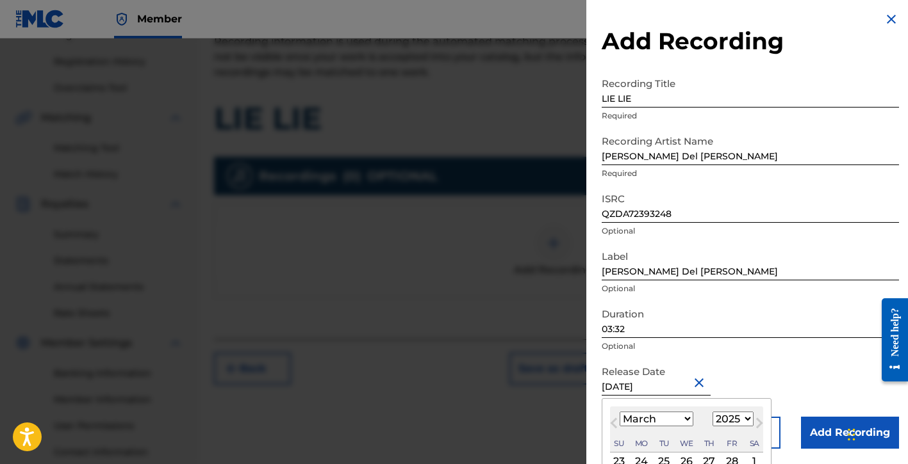
click at [730, 418] on select "1899 1900 1901 1902 1903 1904 1905 1906 1907 1908 1909 1910 1911 1912 1913 1914…" at bounding box center [732, 419] width 41 height 15
select select "2023"
click at [712, 412] on select "1899 1900 1901 1902 1903 1904 1905 1906 1907 1908 1909 1910 1911 1912 1913 1914…" at bounding box center [732, 419] width 41 height 15
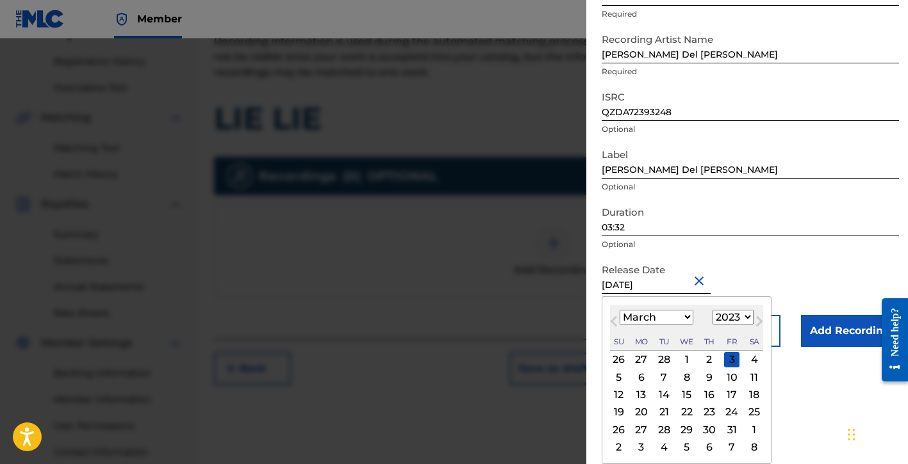
click at [812, 276] on form "Recording Title LIE LIE Required Recording Artist Name [PERSON_NAME] Del [PERSO…" at bounding box center [750, 158] width 297 height 378
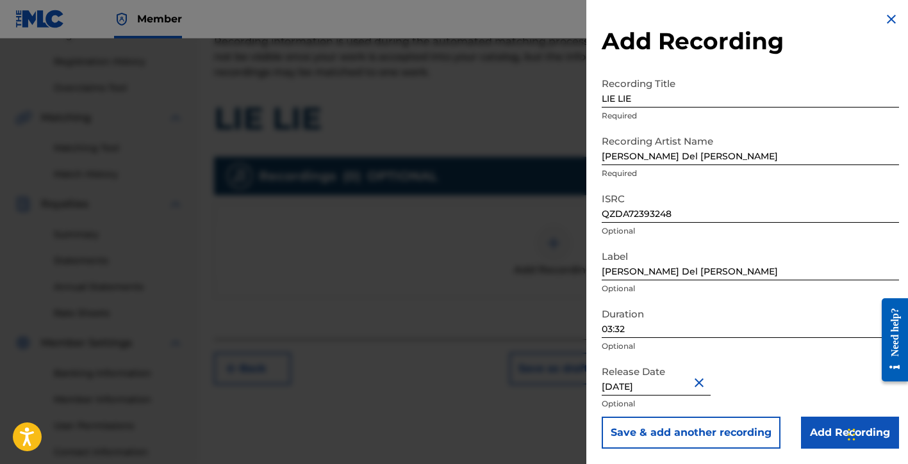
select select "2"
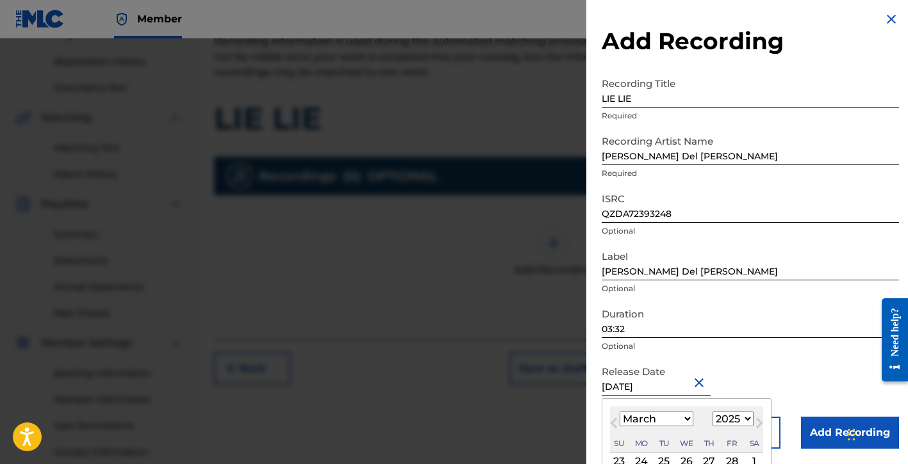
click at [668, 385] on div "Release Date [DATE] Previous Month Next Month March [DATE] February March April…" at bounding box center [750, 388] width 297 height 58
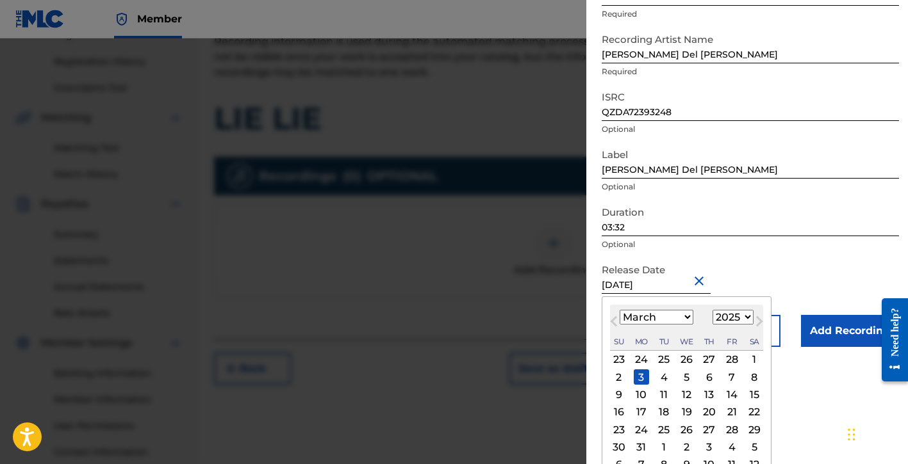
click at [735, 316] on select "1899 1900 1901 1902 1903 1904 1905 1906 1907 1908 1909 1910 1911 1912 1913 1914…" at bounding box center [732, 317] width 41 height 15
click at [736, 313] on select "1899 1900 1901 1902 1903 1904 1905 1906 1907 1908 1909 1910 1911 1912 1913 1914…" at bounding box center [732, 317] width 41 height 15
select select "2023"
click at [712, 310] on select "1899 1900 1901 1902 1903 1904 1905 1906 1907 1908 1909 1910 1911 1912 1913 1914…" at bounding box center [732, 317] width 41 height 15
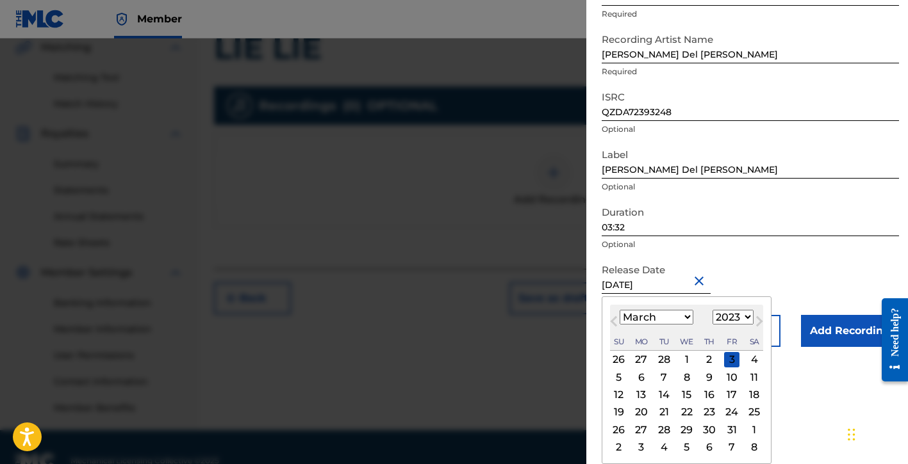
scroll to position [323, 0]
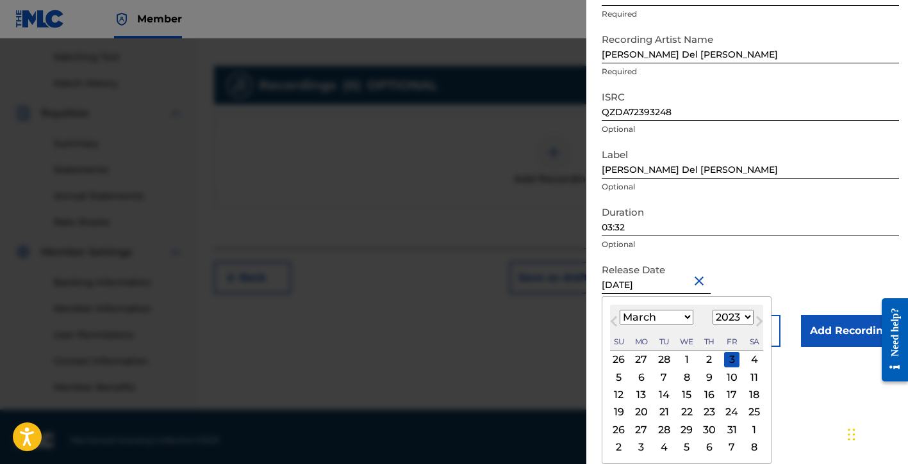
click at [732, 357] on div "3" at bounding box center [731, 359] width 15 height 15
type input "[DATE]"
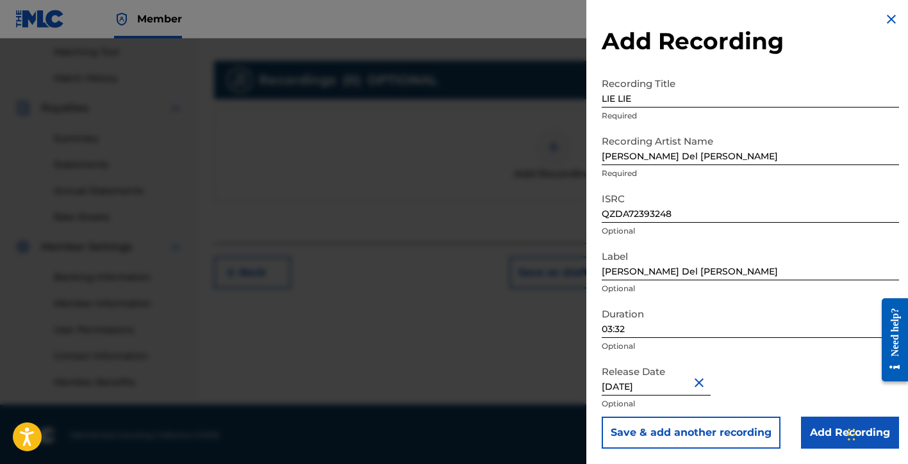
scroll to position [330, 0]
click at [816, 428] on input "Add Recording" at bounding box center [850, 433] width 98 height 32
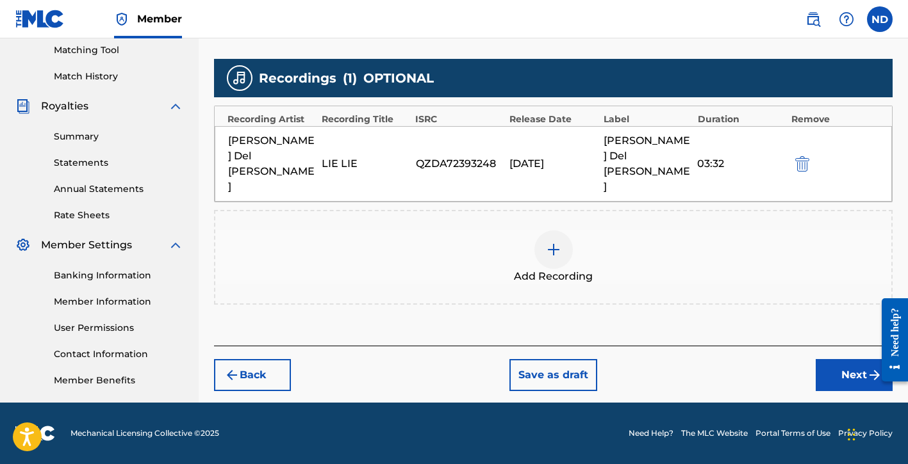
click at [828, 359] on button "Next" at bounding box center [854, 375] width 77 height 32
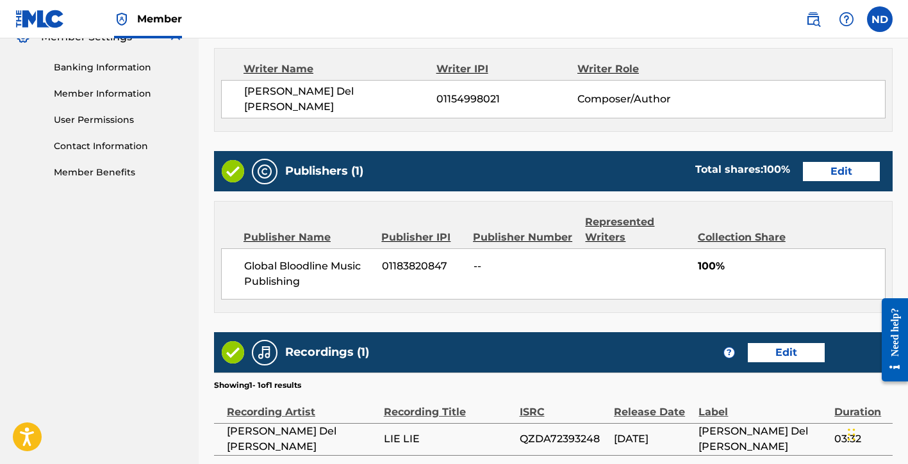
scroll to position [648, 0]
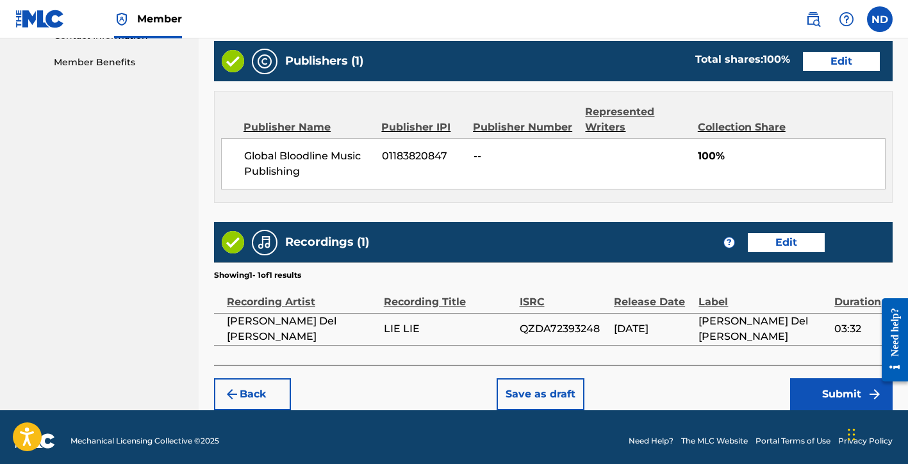
click at [817, 391] on button "Submit" at bounding box center [841, 395] width 103 height 32
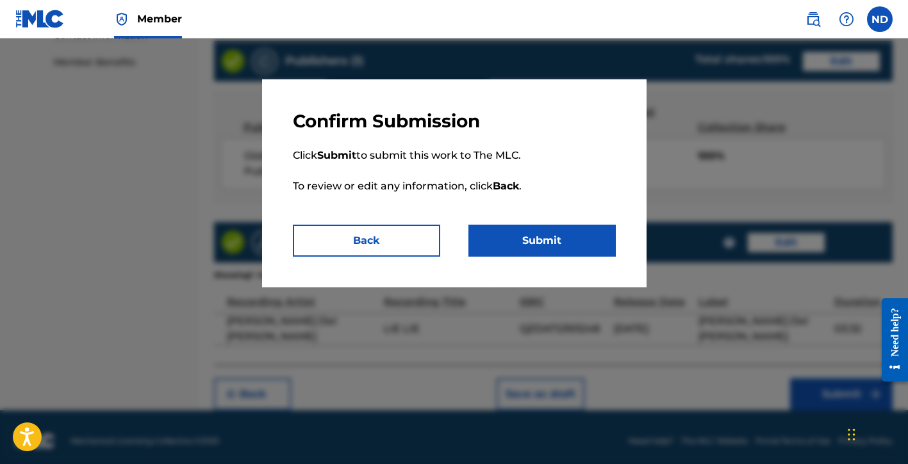
click at [516, 240] on button "Submit" at bounding box center [541, 241] width 147 height 32
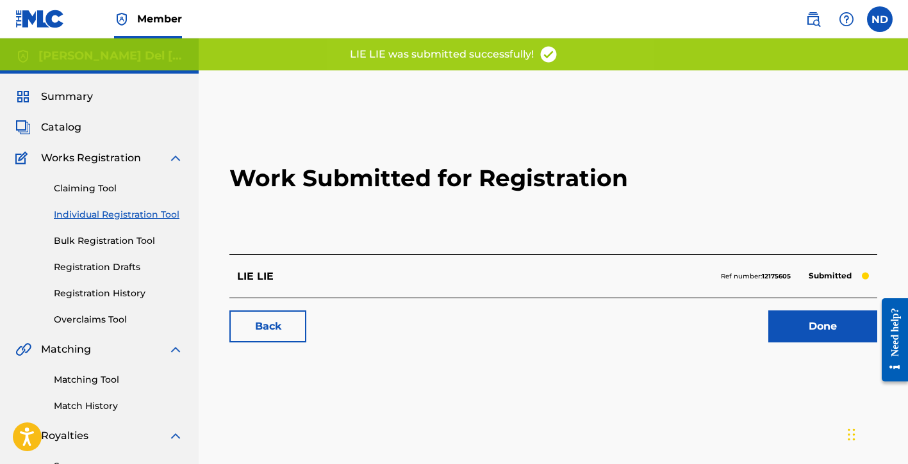
click at [791, 317] on link "Done" at bounding box center [822, 327] width 109 height 32
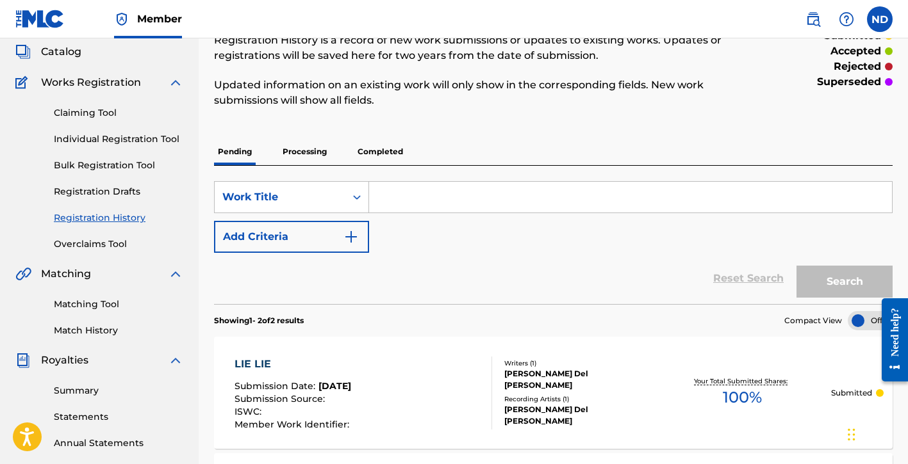
scroll to position [51, 0]
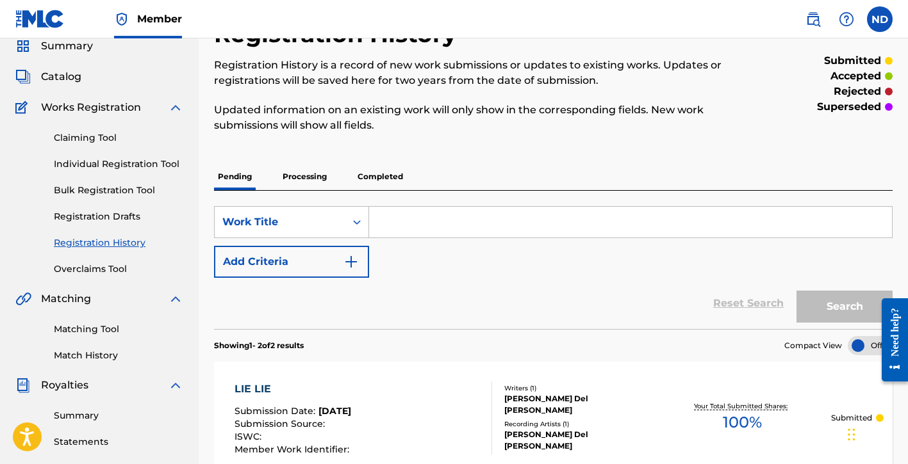
click at [122, 195] on link "Bulk Registration Tool" at bounding box center [118, 190] width 129 height 13
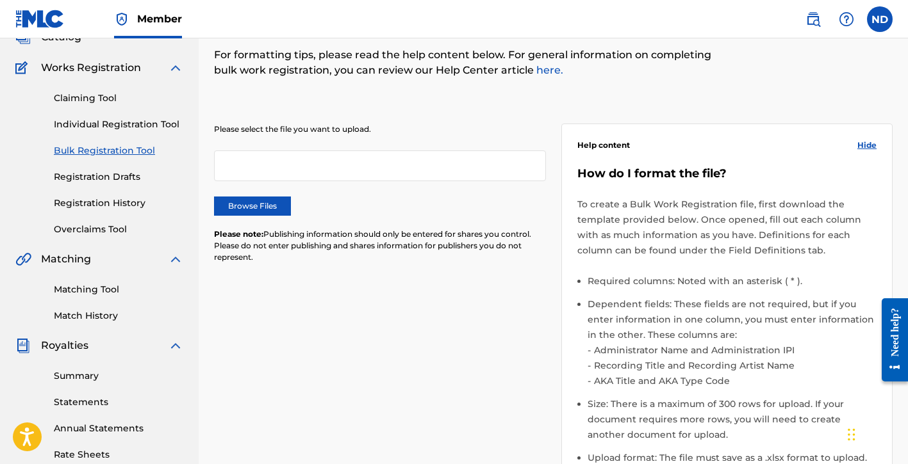
scroll to position [67, 0]
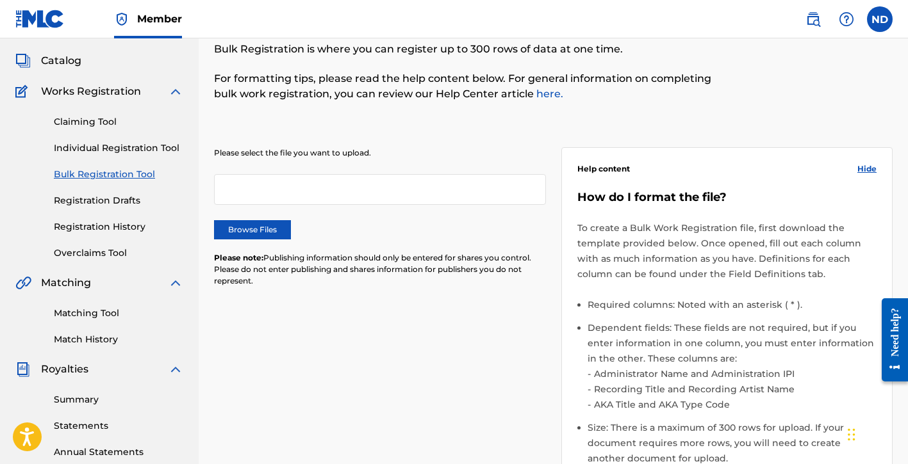
click at [143, 153] on link "Individual Registration Tool" at bounding box center [118, 148] width 129 height 13
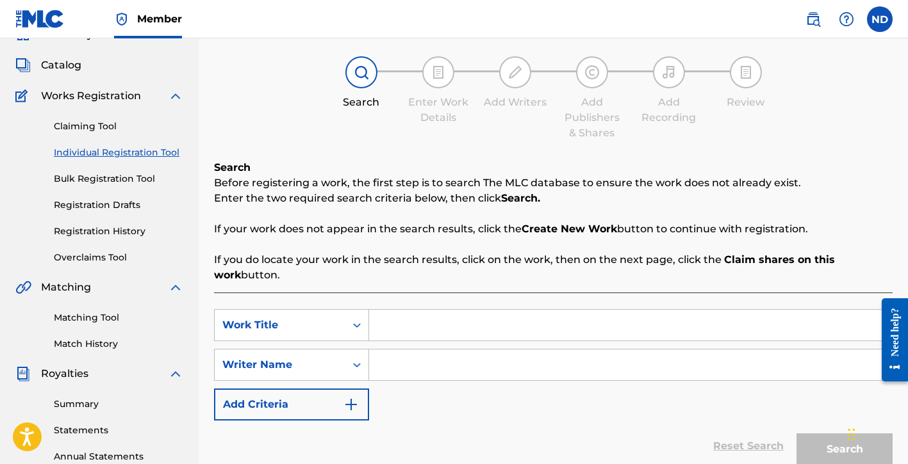
scroll to position [112, 0]
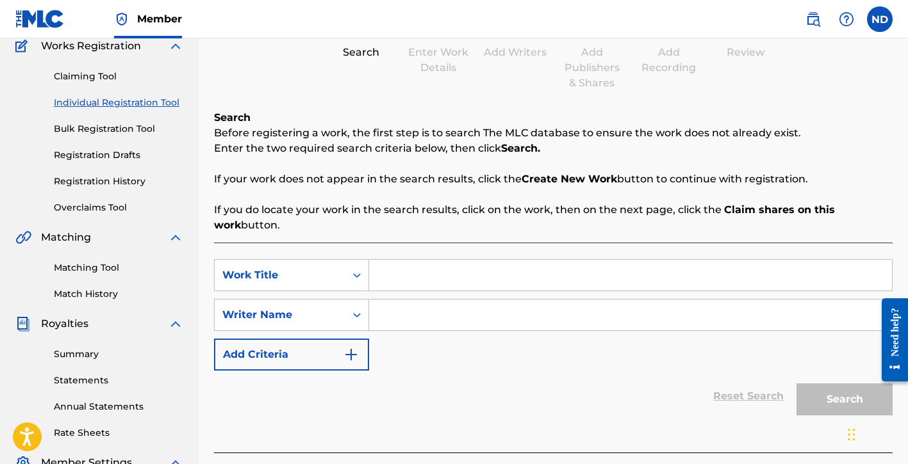
click at [418, 275] on input "Search Form" at bounding box center [630, 275] width 523 height 31
type input "Cloeckwork"
click at [433, 320] on input "Search Form" at bounding box center [630, 315] width 523 height 31
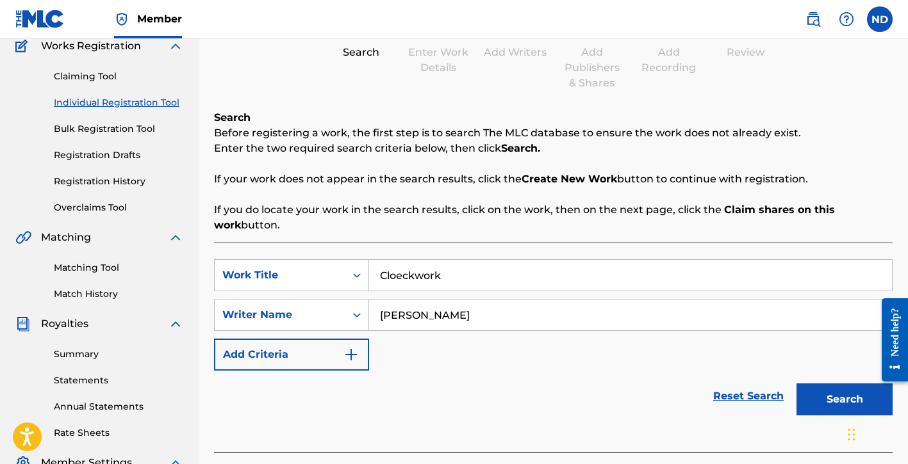
type input "[PERSON_NAME]"
click at [800, 400] on button "Search" at bounding box center [844, 400] width 96 height 32
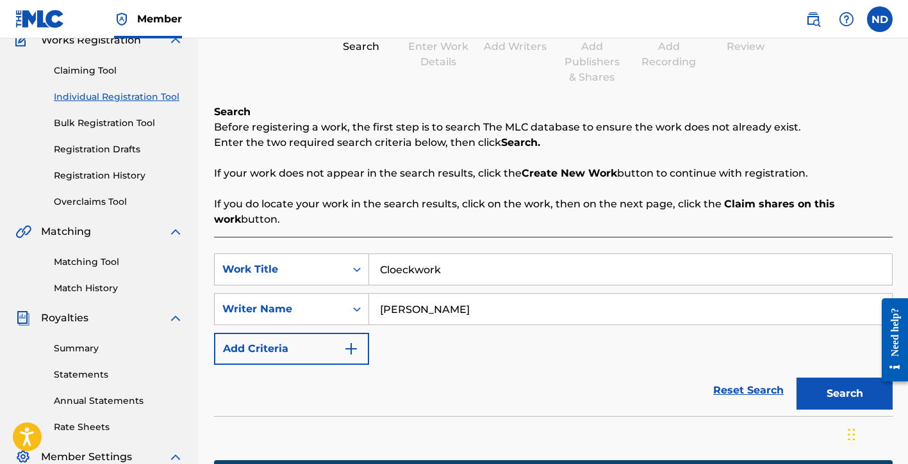
scroll to position [330, 0]
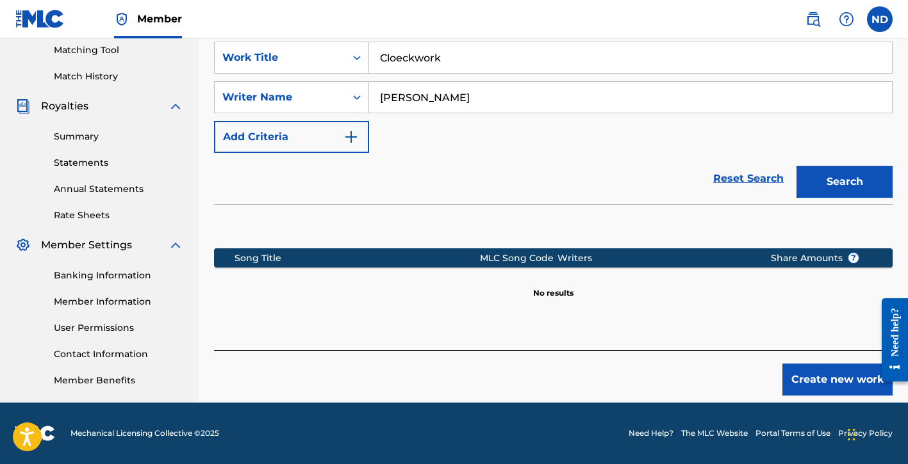
click at [796, 376] on button "Create new work" at bounding box center [837, 380] width 110 height 32
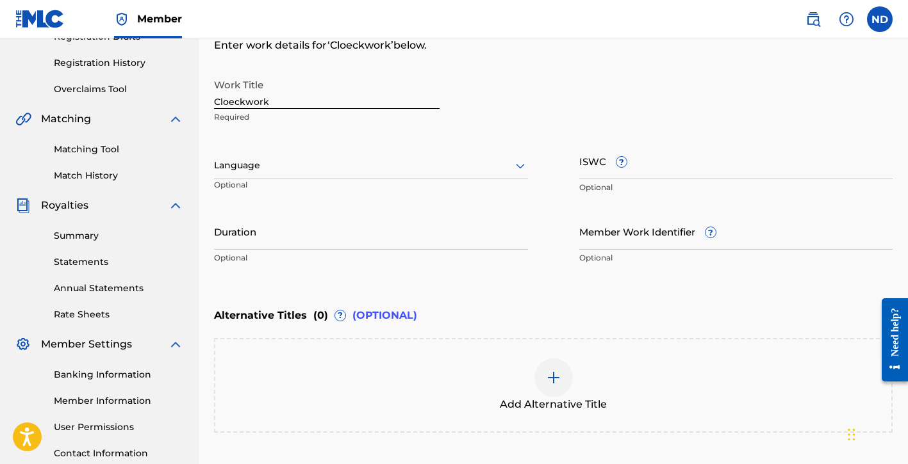
scroll to position [169, 0]
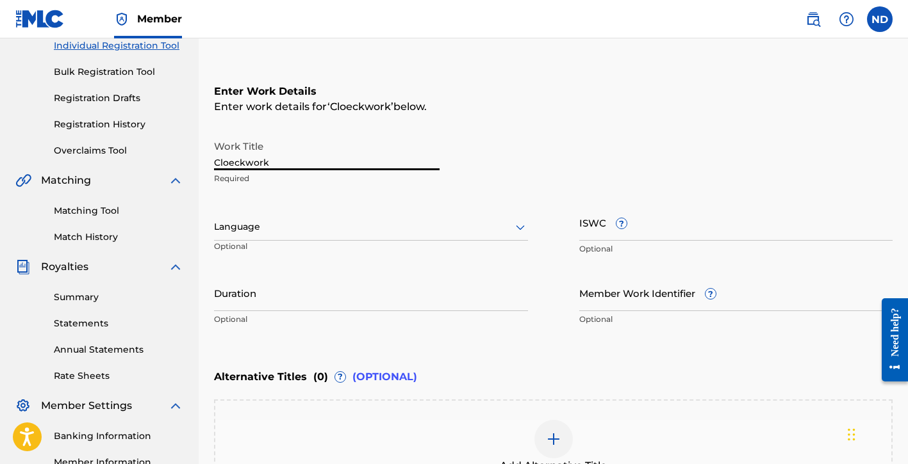
drag, startPoint x: 297, startPoint y: 163, endPoint x: 118, endPoint y: 165, distance: 179.4
click at [118, 165] on main "[PERSON_NAME] Del [PERSON_NAME] Summary Catalog Works Registration Claiming Too…" at bounding box center [454, 220] width 908 height 703
type input "Clockwork"
click at [256, 230] on div at bounding box center [371, 227] width 314 height 16
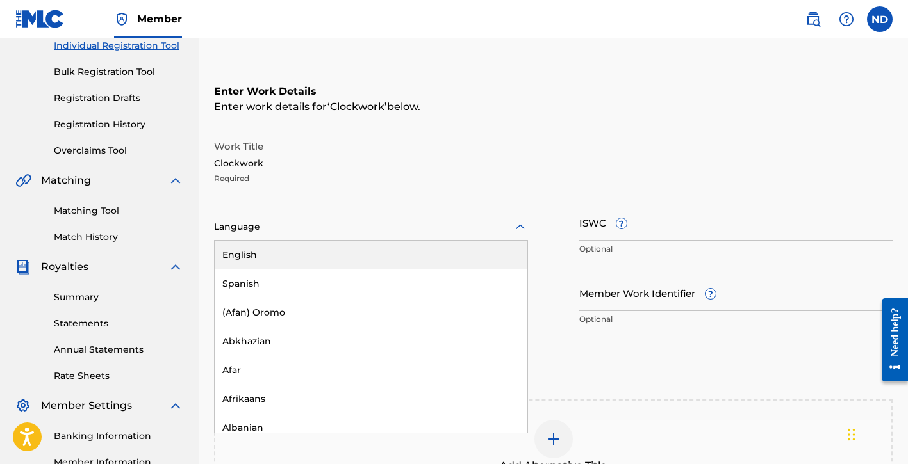
click at [262, 256] on div "English" at bounding box center [371, 255] width 313 height 29
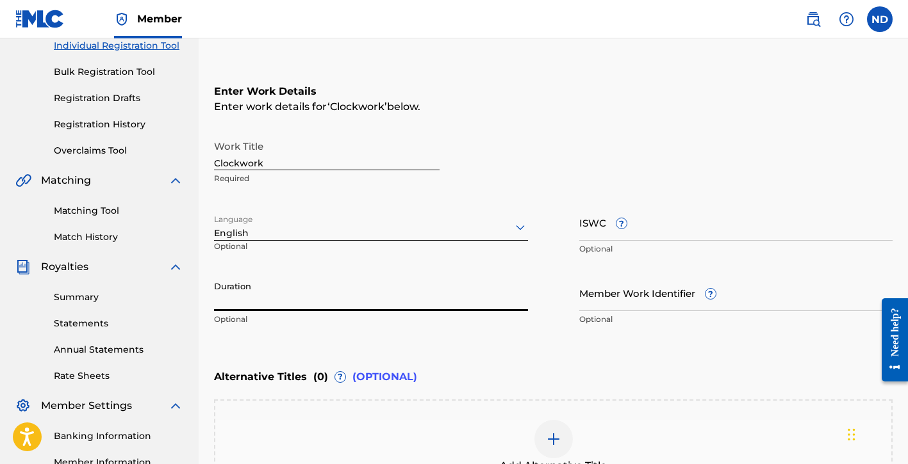
click at [374, 306] on input "Duration" at bounding box center [371, 293] width 314 height 37
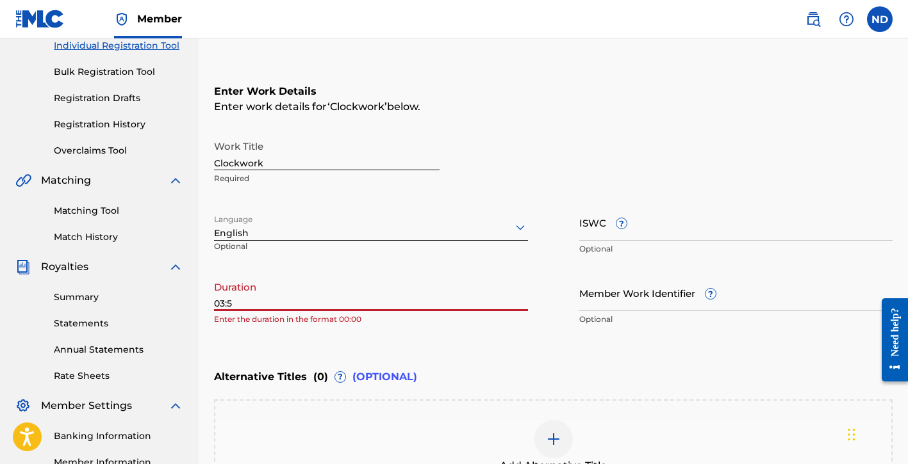
type input "03:51"
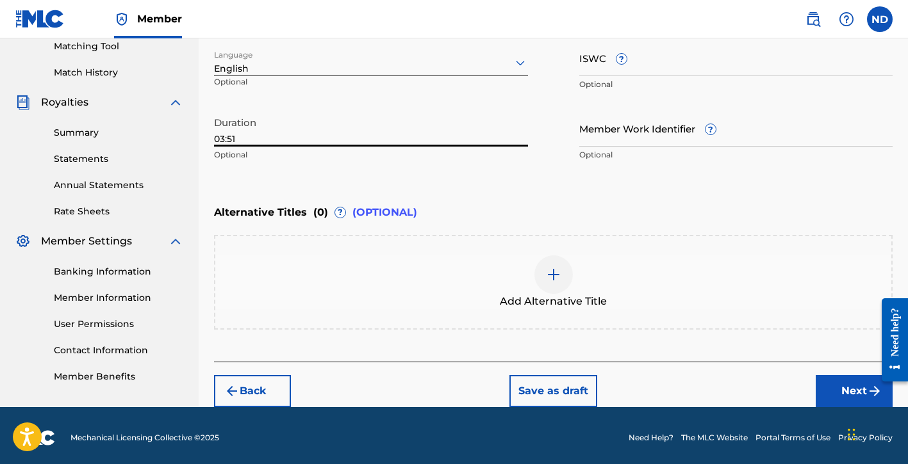
scroll to position [338, 0]
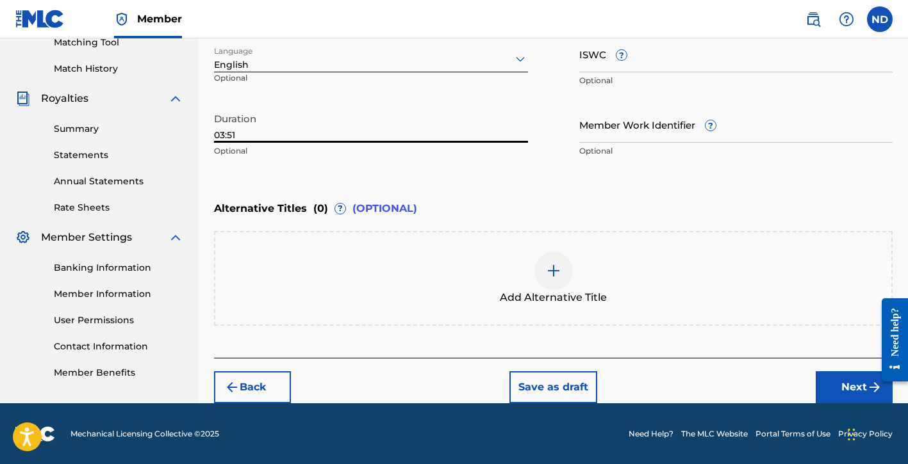
click at [825, 390] on button "Next" at bounding box center [854, 388] width 77 height 32
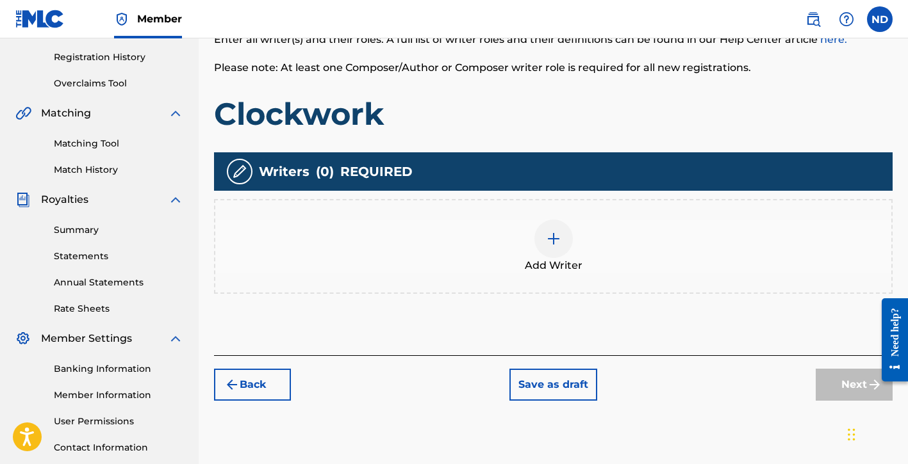
scroll to position [243, 0]
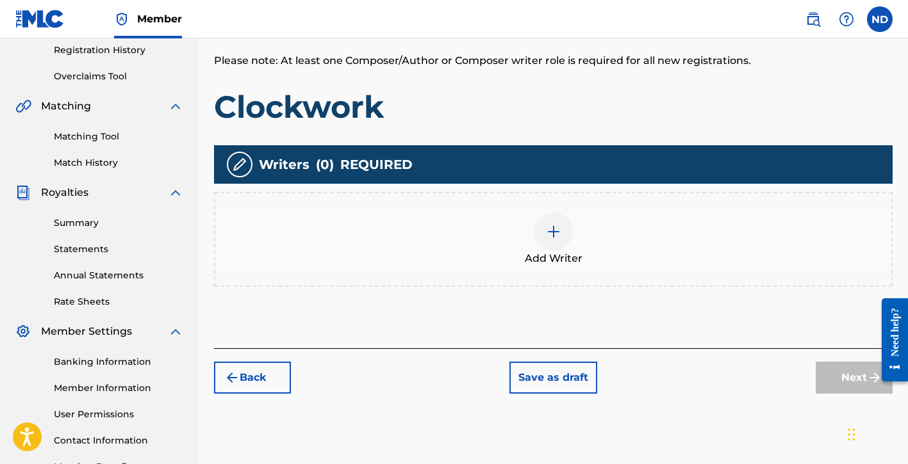
click at [543, 247] on div at bounding box center [553, 232] width 38 height 38
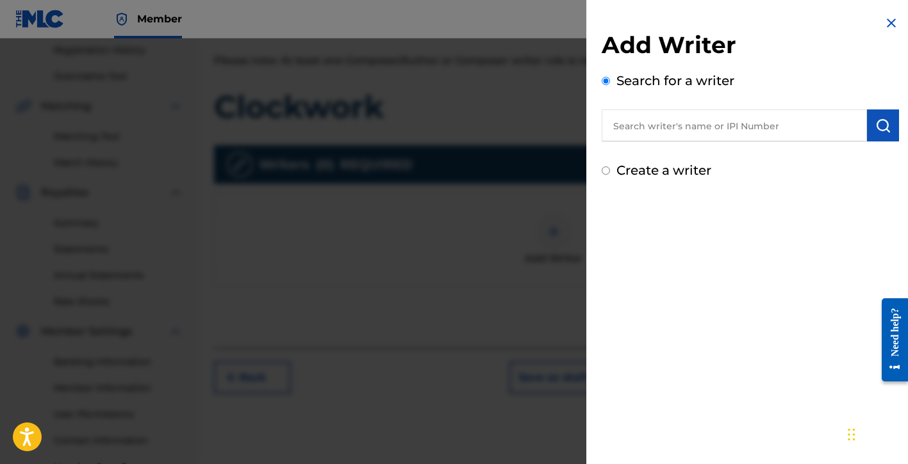
click at [656, 168] on label "Create a writer" at bounding box center [663, 170] width 95 height 15
radio input "true"
click at [610, 168] on input "Create a writer" at bounding box center [606, 171] width 8 height 8
radio input "false"
radio input "true"
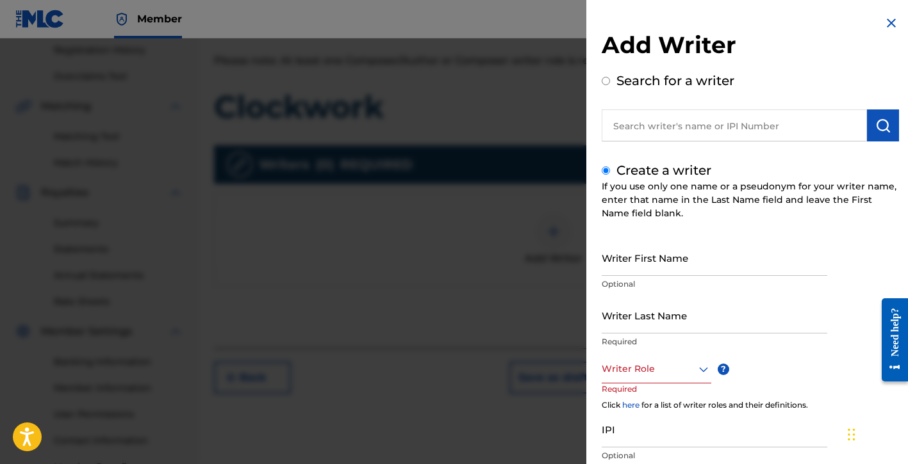
click at [632, 263] on input "Writer First Name" at bounding box center [715, 258] width 226 height 37
type input "[PERSON_NAME]"
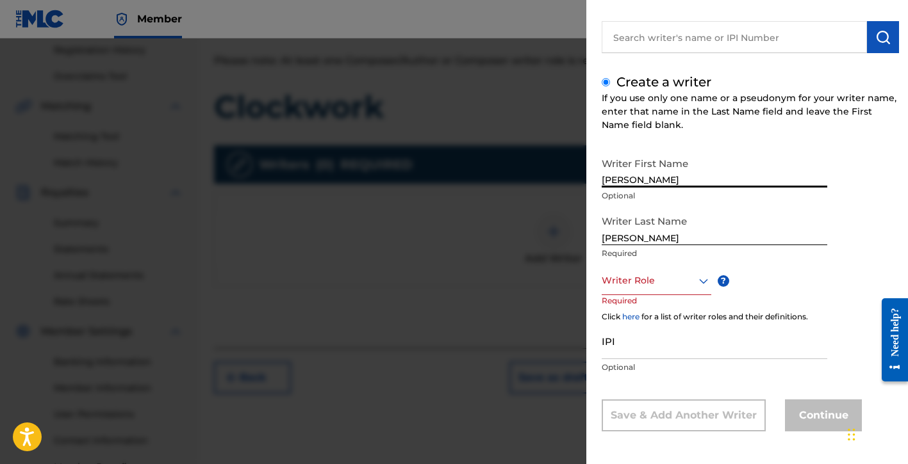
scroll to position [90, 0]
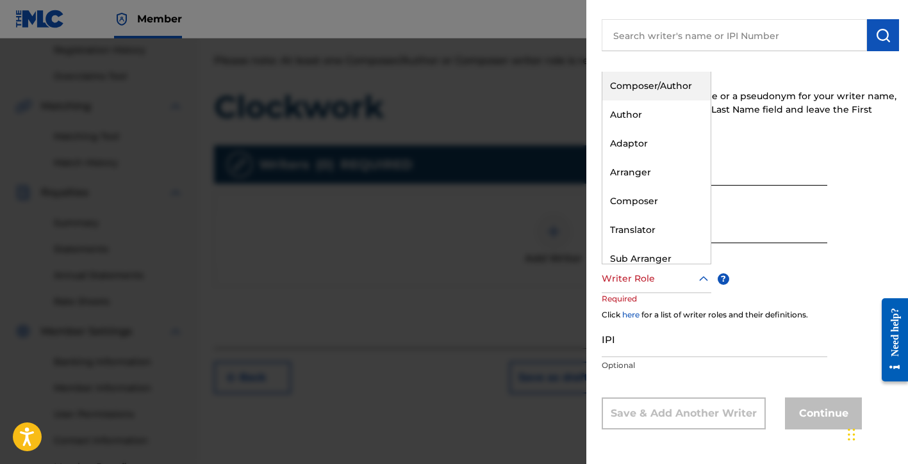
click at [651, 283] on div at bounding box center [657, 279] width 110 height 16
click at [638, 95] on div "Composer/Author" at bounding box center [656, 86] width 108 height 29
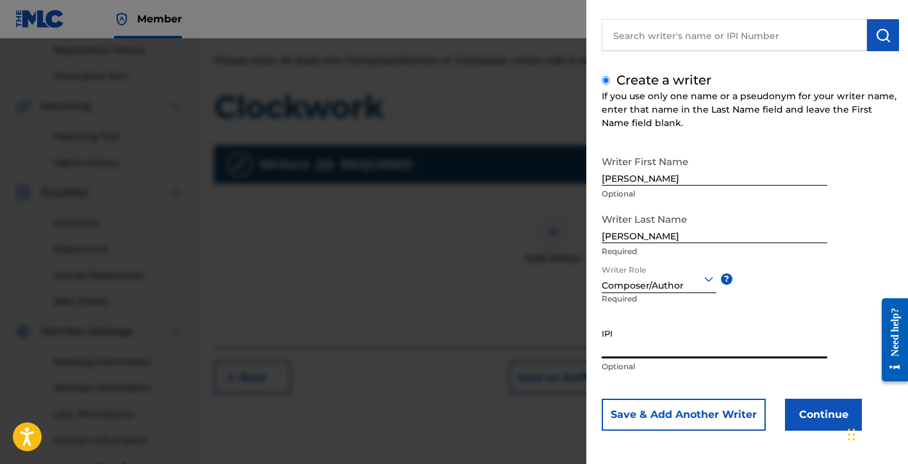
click at [646, 341] on input "IPI" at bounding box center [715, 340] width 226 height 37
paste input "01154998021"
type input "01154998021"
click at [681, 415] on button "Save & Add Another Writer" at bounding box center [684, 415] width 164 height 32
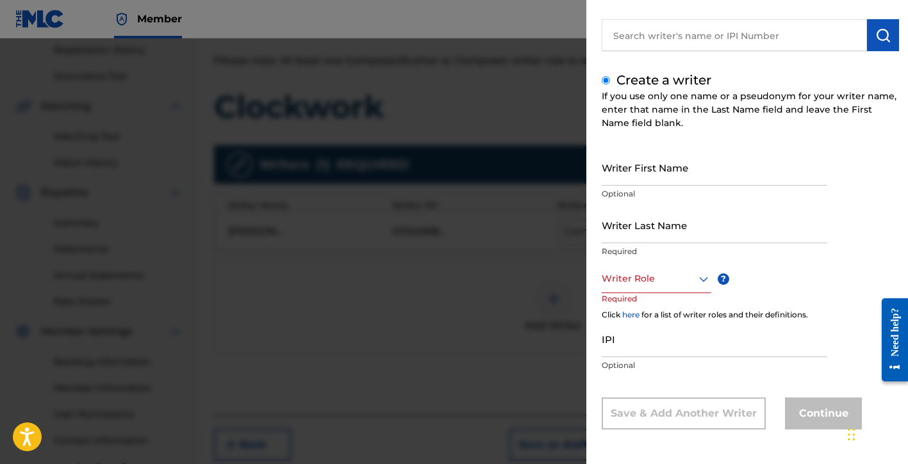
click at [467, 337] on div at bounding box center [454, 270] width 908 height 464
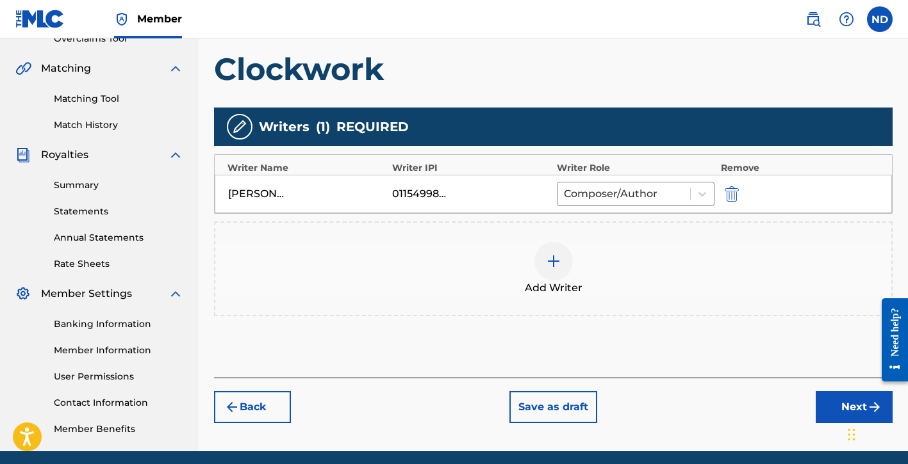
click at [828, 410] on button "Next" at bounding box center [854, 407] width 77 height 32
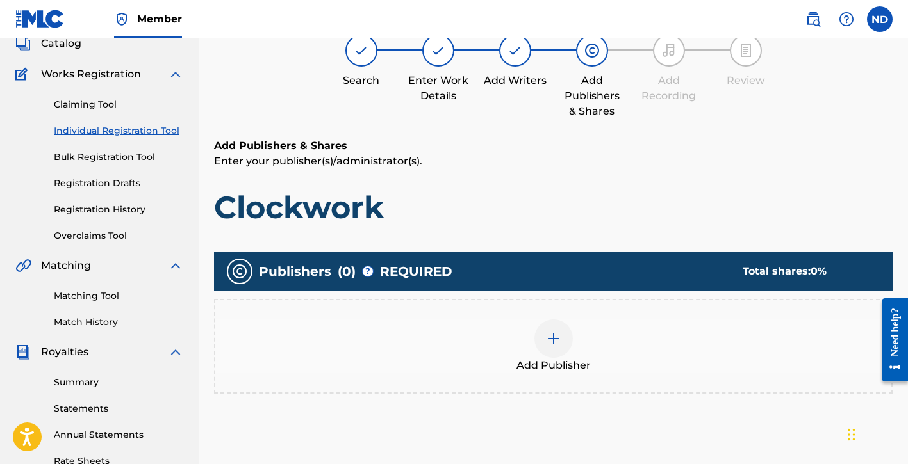
scroll to position [58, 0]
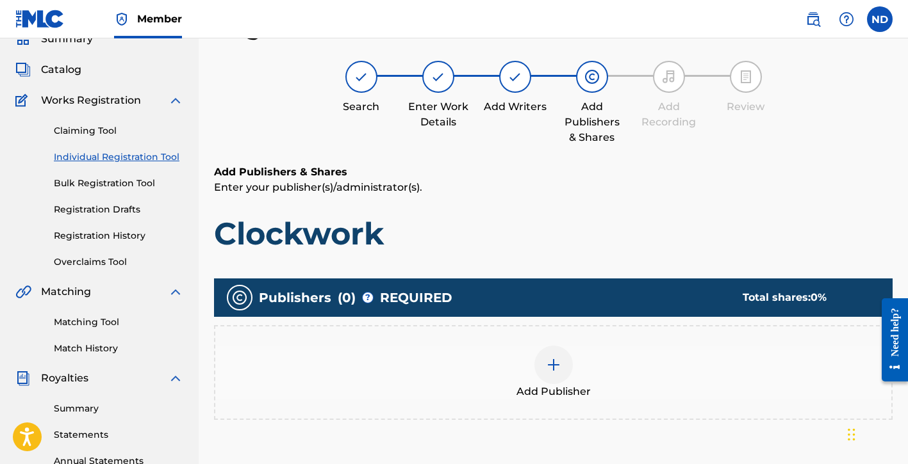
click at [548, 366] on img at bounding box center [553, 364] width 15 height 15
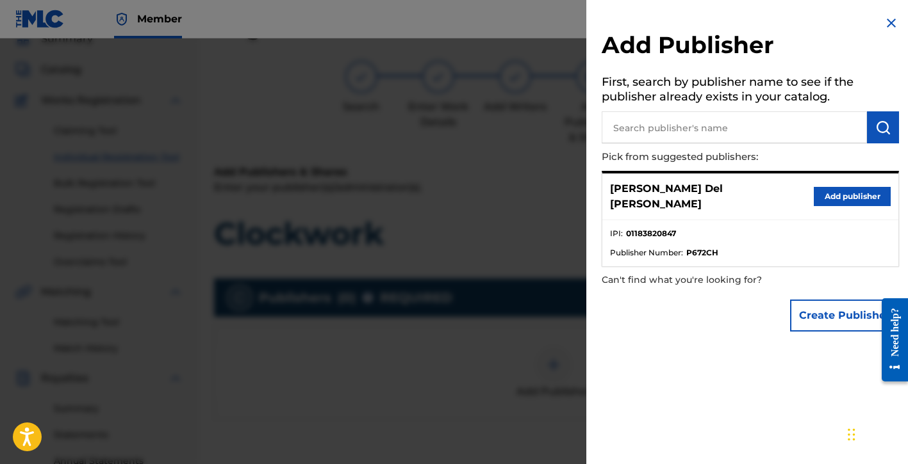
click at [688, 126] on input "text" at bounding box center [734, 127] width 265 height 32
type input "global bloodline"
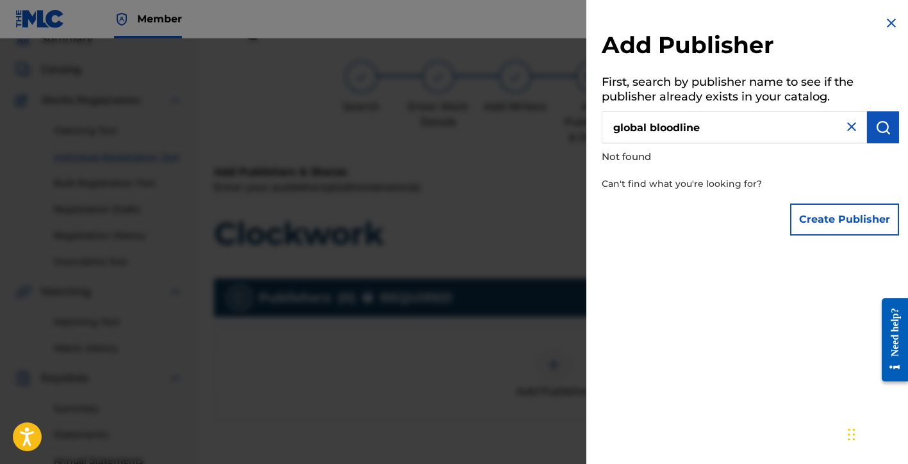
click at [828, 217] on button "Create Publisher" at bounding box center [844, 220] width 109 height 32
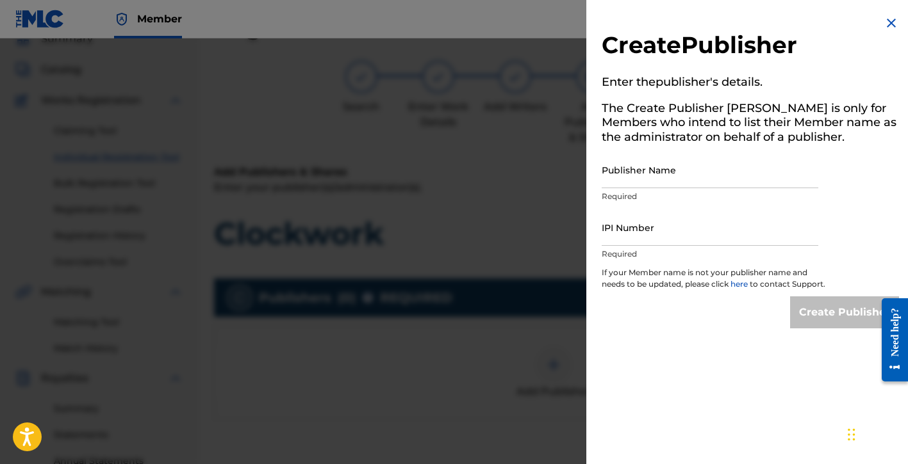
click at [637, 175] on input "Publisher Name" at bounding box center [710, 170] width 217 height 37
type input "Global Bloodline Music Publishing"
click at [655, 245] on input "IPI Number" at bounding box center [710, 227] width 217 height 37
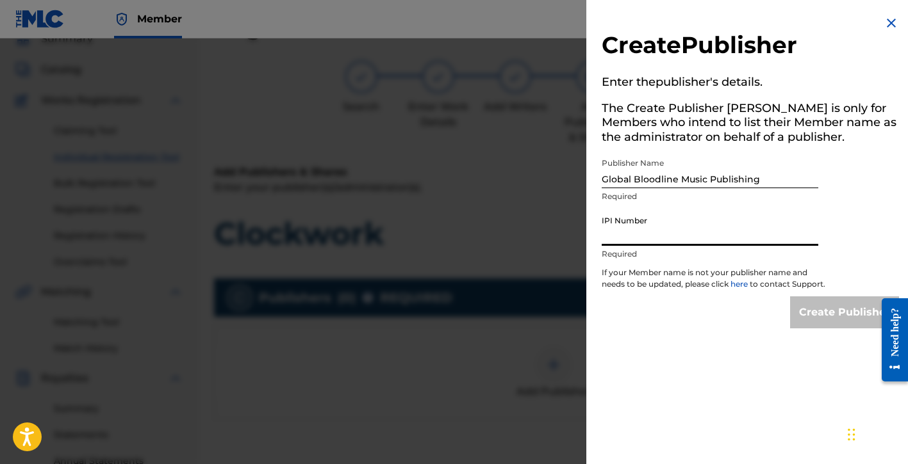
paste input "01183820847"
type input "01183820847"
click at [823, 321] on input "Create Publisher" at bounding box center [844, 313] width 109 height 32
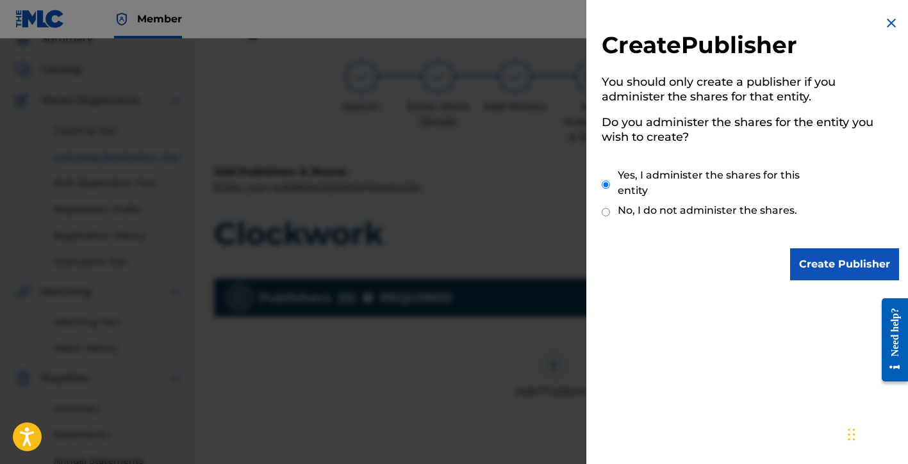
click at [826, 266] on input "Create Publisher" at bounding box center [844, 265] width 109 height 32
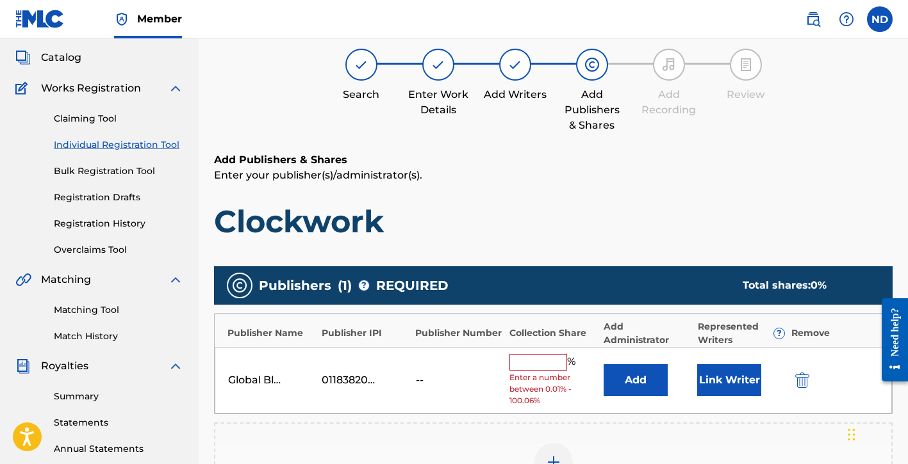
scroll to position [82, 0]
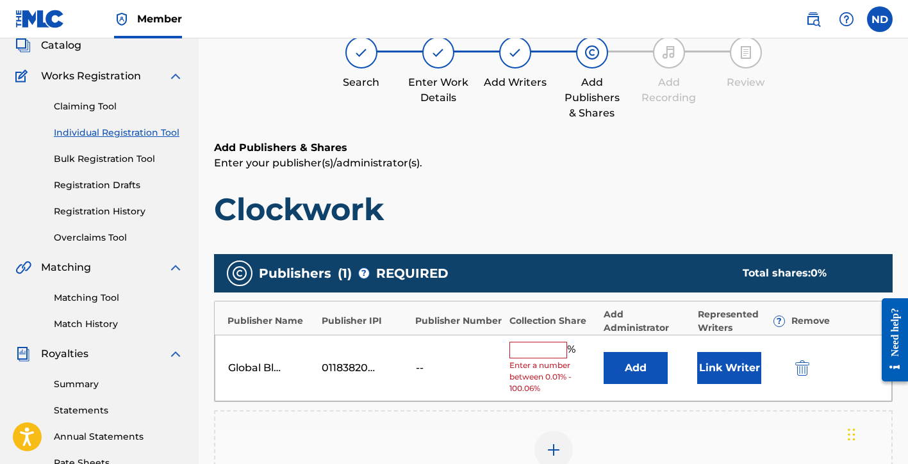
click at [528, 335] on div "Global Bloodline Music Publishing 01183820847 -- % Enter a number between 0.01%…" at bounding box center [553, 368] width 677 height 67
click at [527, 340] on div "Global Bloodline Music Publishing 01183820847 -- % Enter a number between 0.01%…" at bounding box center [553, 368] width 677 height 67
click at [525, 351] on input "text" at bounding box center [538, 350] width 58 height 17
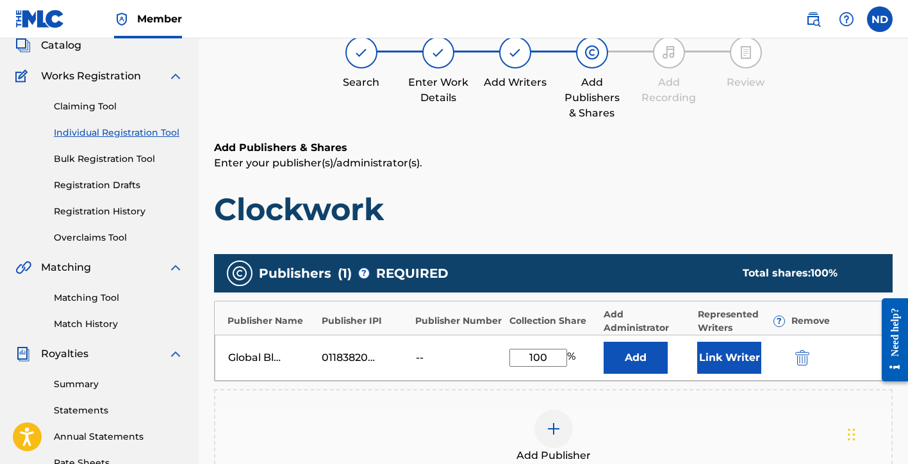
type input "100"
click at [593, 242] on div "Add Publishers & Shares Enter your publisher(s)/administrator(s). Clockwork Pub…" at bounding box center [553, 362] width 678 height 444
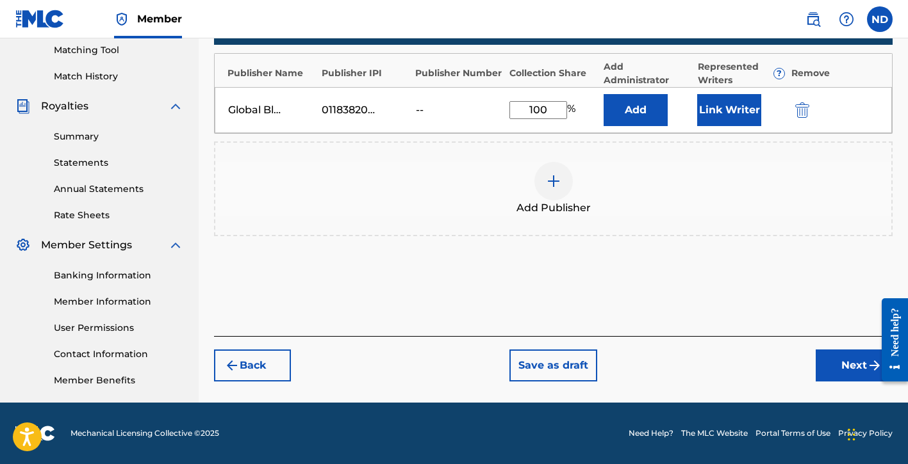
click at [828, 363] on button "Next" at bounding box center [854, 366] width 77 height 32
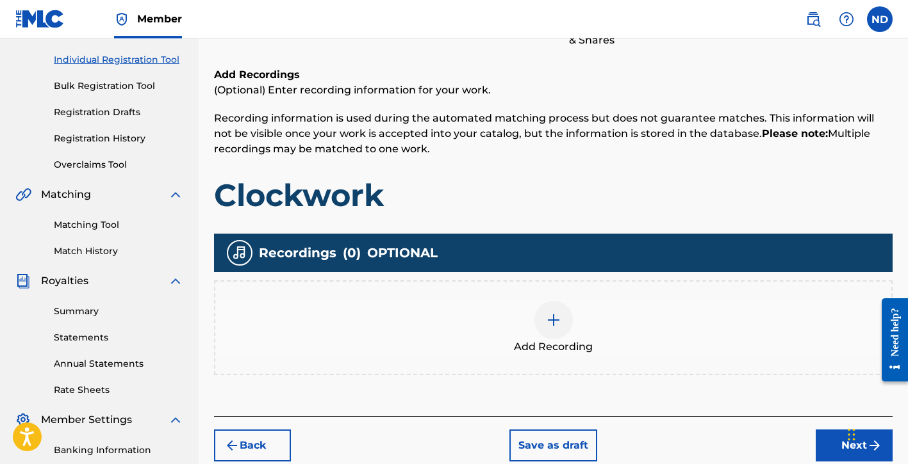
scroll to position [155, 0]
click at [546, 313] on img at bounding box center [553, 320] width 15 height 15
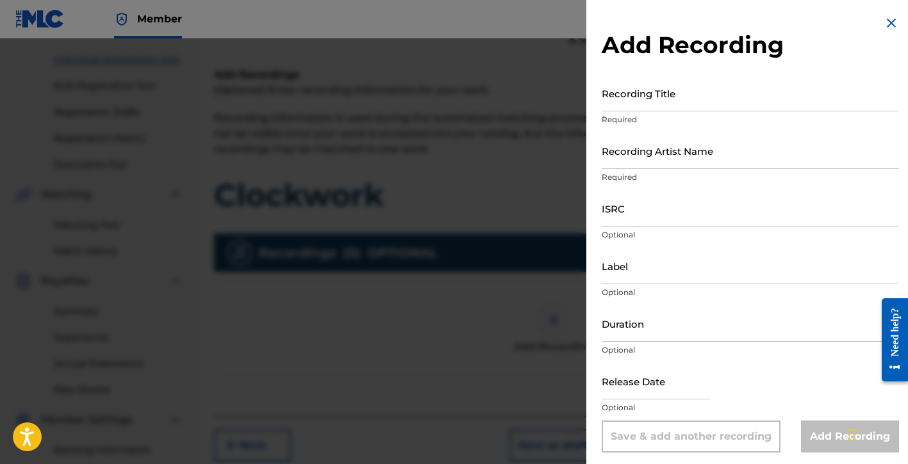
click at [643, 111] on input "Recording Title" at bounding box center [750, 93] width 297 height 37
type input "Clockwork"
click at [653, 163] on input "Recording Artist Name" at bounding box center [750, 151] width 297 height 37
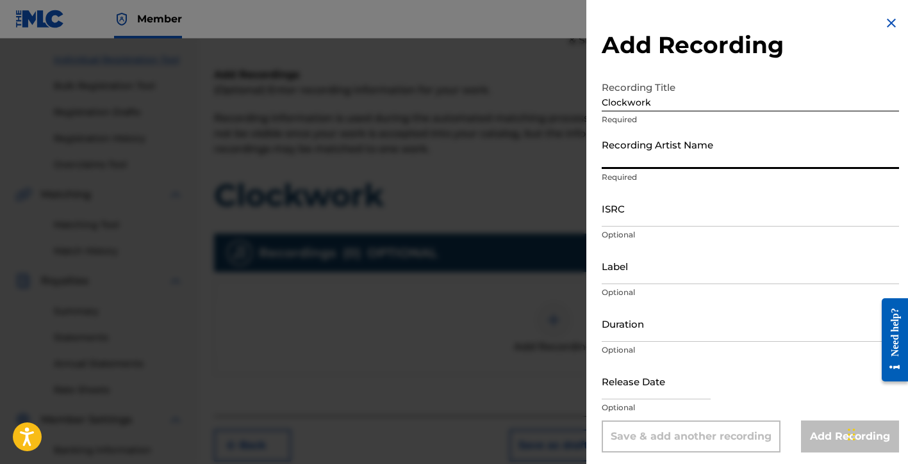
type input "[PERSON_NAME] Del [PERSON_NAME]"
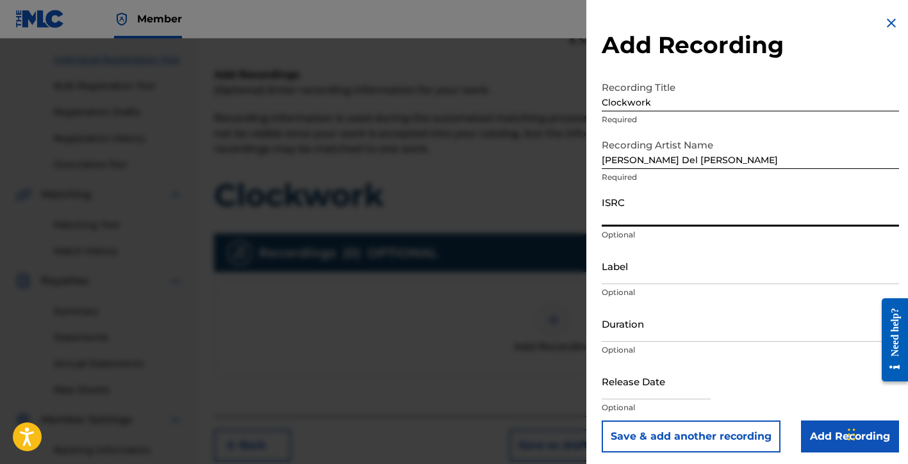
click at [634, 221] on input "ISRC" at bounding box center [750, 208] width 297 height 37
paste input "QZDA72393249"
type input "QZDA72393249"
click at [633, 275] on input "Label" at bounding box center [750, 266] width 297 height 37
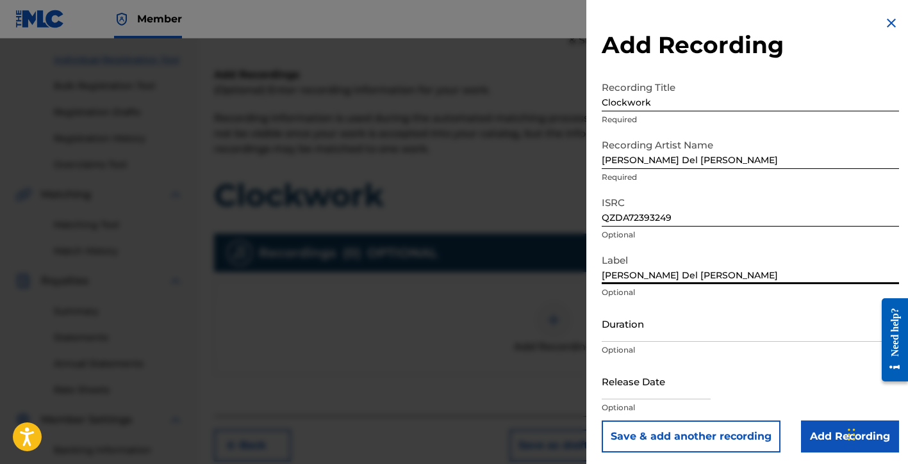
type input "[PERSON_NAME] Del [PERSON_NAME]"
click at [630, 334] on input "Duration" at bounding box center [750, 324] width 297 height 37
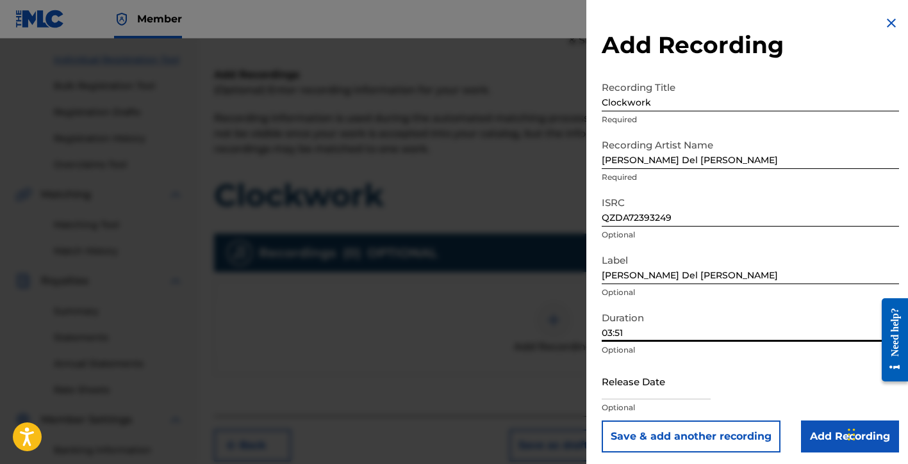
type input "03:51"
click at [655, 382] on input "text" at bounding box center [656, 381] width 109 height 37
select select "8"
select select "2025"
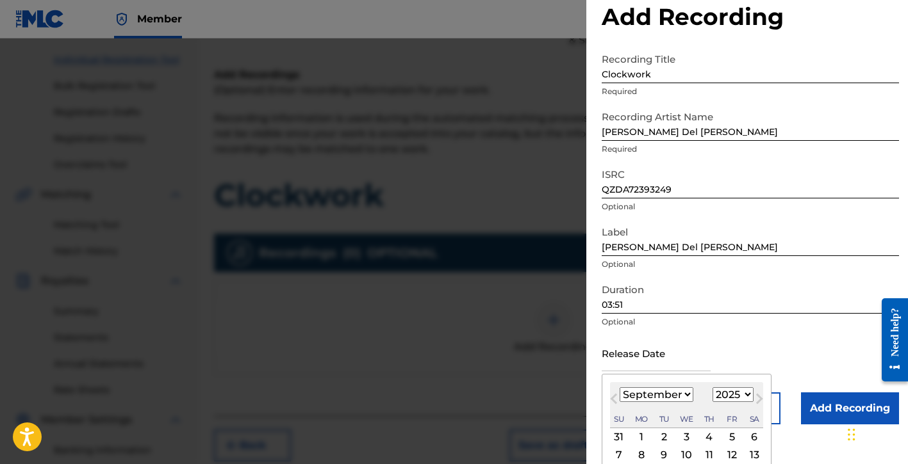
scroll to position [106, 0]
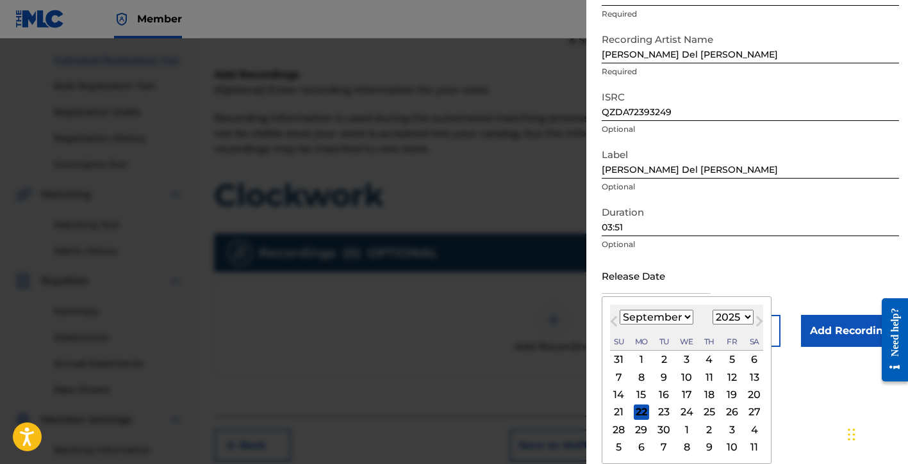
click at [677, 320] on select "January February March April May June July August September October November De…" at bounding box center [657, 317] width 74 height 15
select select "2"
click at [620, 310] on select "January February March April May June July August September October November De…" at bounding box center [657, 317] width 74 height 15
click at [730, 321] on select "1899 1900 1901 1902 1903 1904 1905 1906 1907 1908 1909 1910 1911 1912 1913 1914…" at bounding box center [732, 317] width 41 height 15
select select "2023"
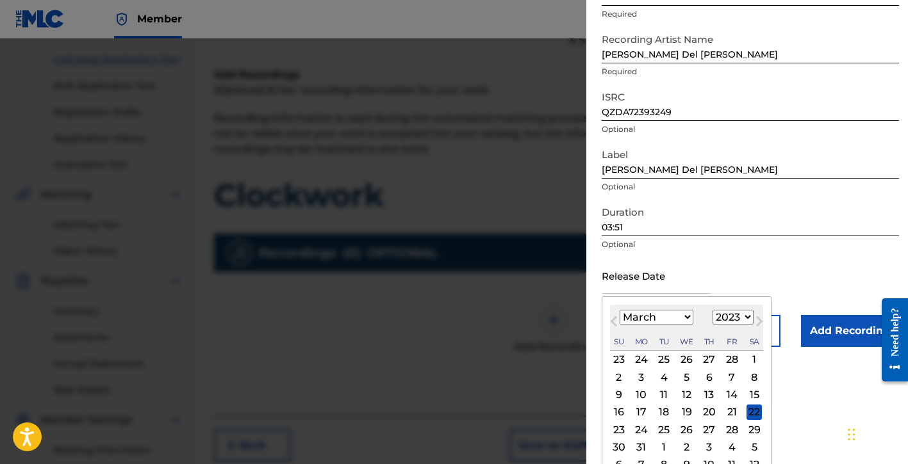
click at [712, 310] on select "1899 1900 1901 1902 1903 1904 1905 1906 1907 1908 1909 1910 1911 1912 1913 1914…" at bounding box center [732, 317] width 41 height 15
click at [730, 365] on div "3" at bounding box center [731, 359] width 15 height 15
type input "[DATE]"
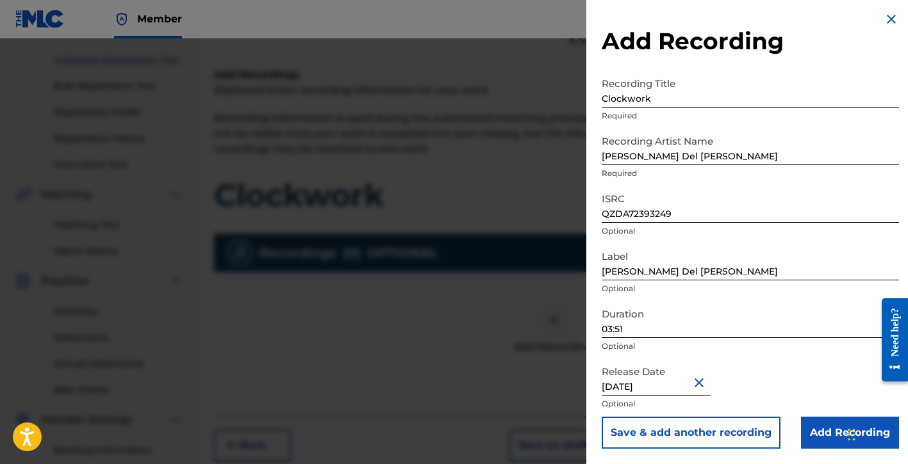
scroll to position [4, 0]
click at [807, 432] on input "Add Recording" at bounding box center [850, 433] width 98 height 32
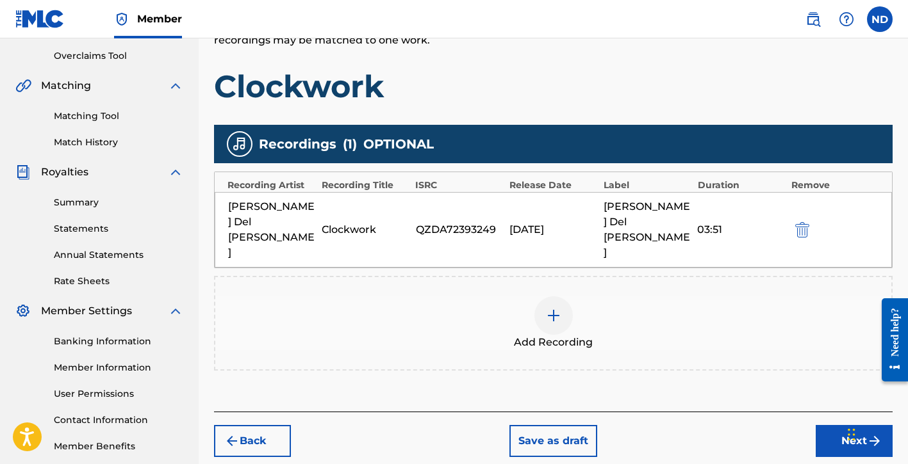
click at [820, 425] on button "Next" at bounding box center [854, 441] width 77 height 32
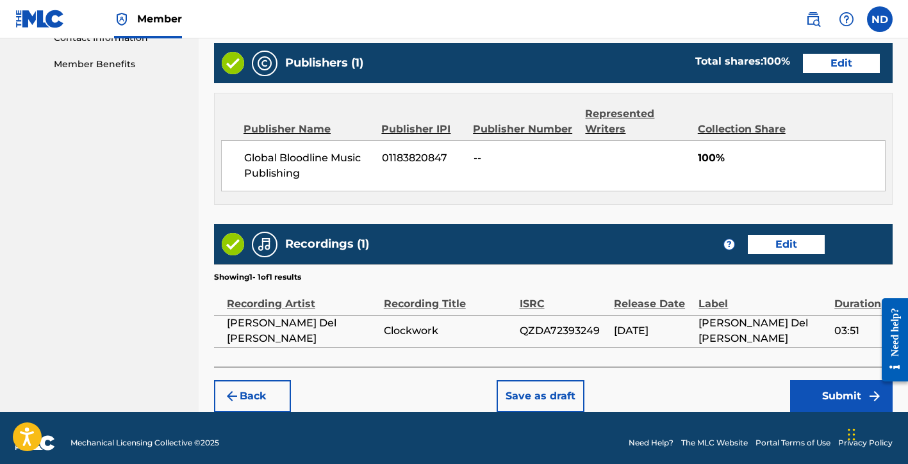
scroll to position [648, 0]
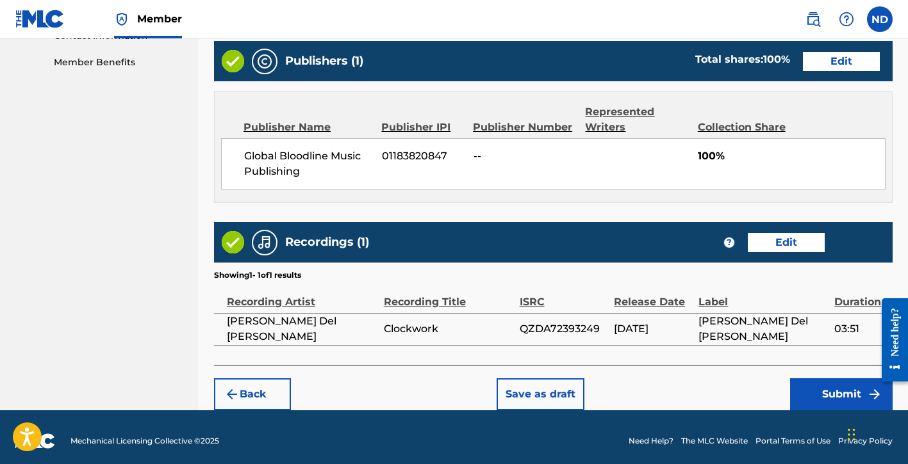
click at [813, 391] on button "Submit" at bounding box center [841, 395] width 103 height 32
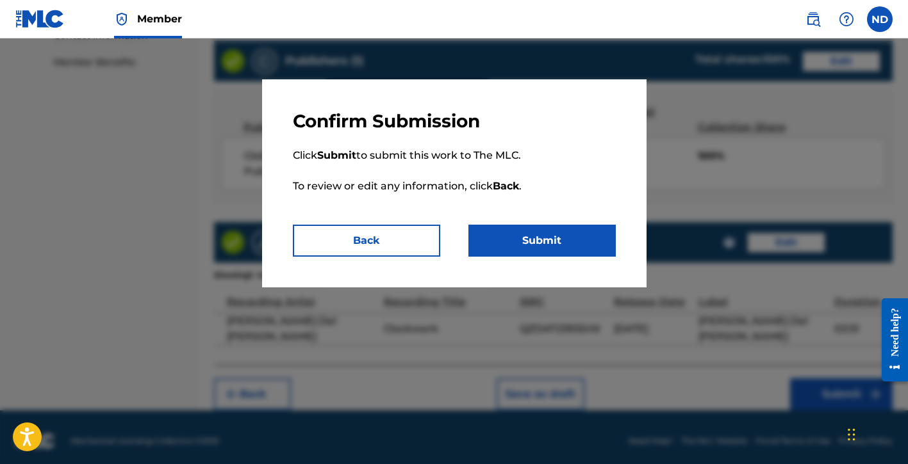
click at [507, 238] on button "Submit" at bounding box center [541, 241] width 147 height 32
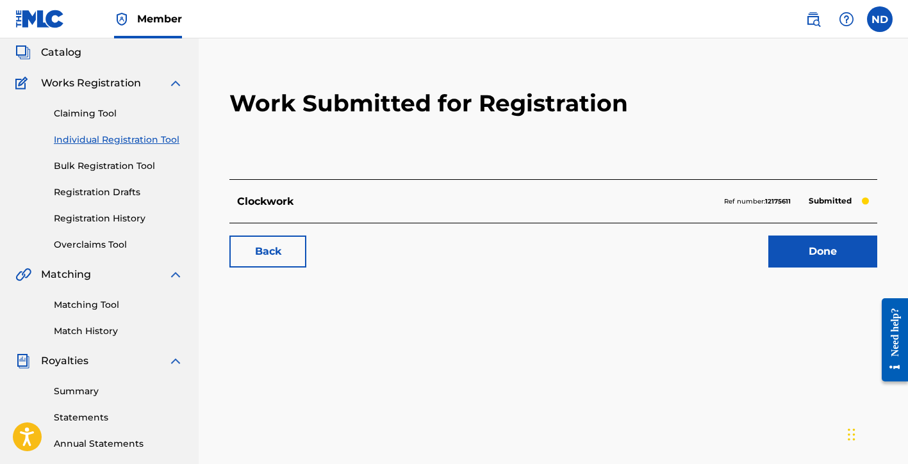
scroll to position [90, 0]
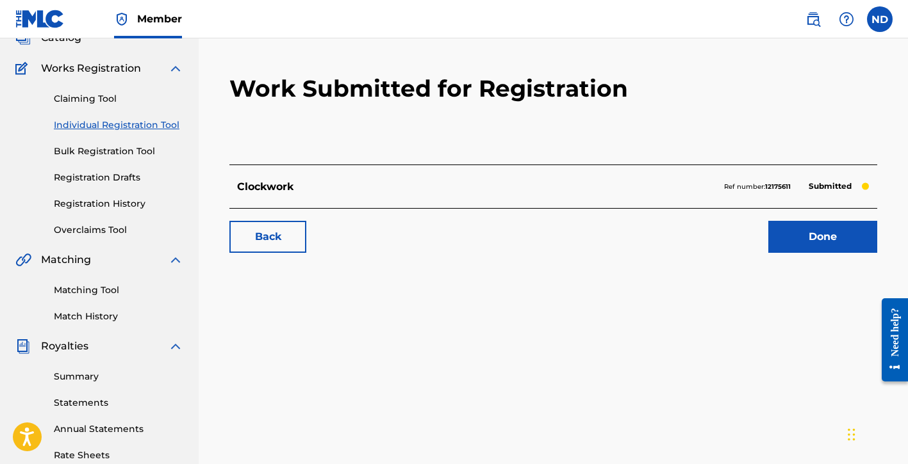
click at [800, 236] on link "Done" at bounding box center [822, 237] width 109 height 32
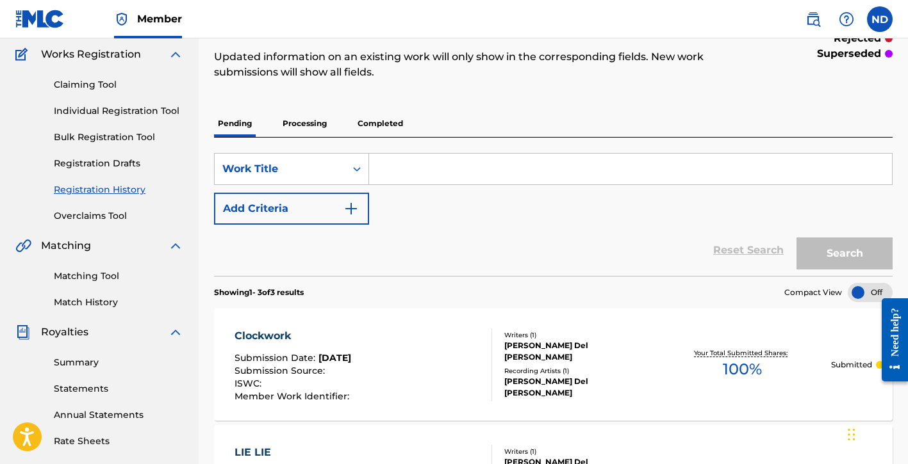
scroll to position [103, 0]
click at [430, 159] on input "Search Form" at bounding box center [630, 169] width 523 height 31
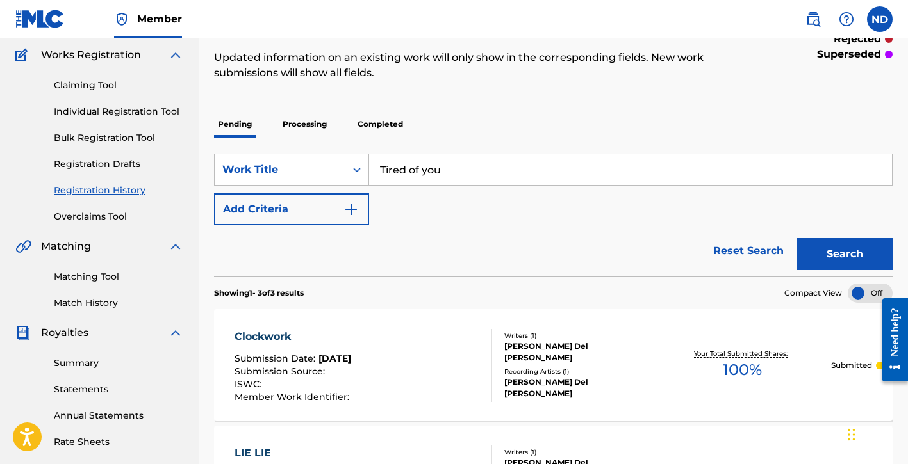
type input "Tired of you"
click at [99, 108] on link "Individual Registration Tool" at bounding box center [118, 111] width 129 height 13
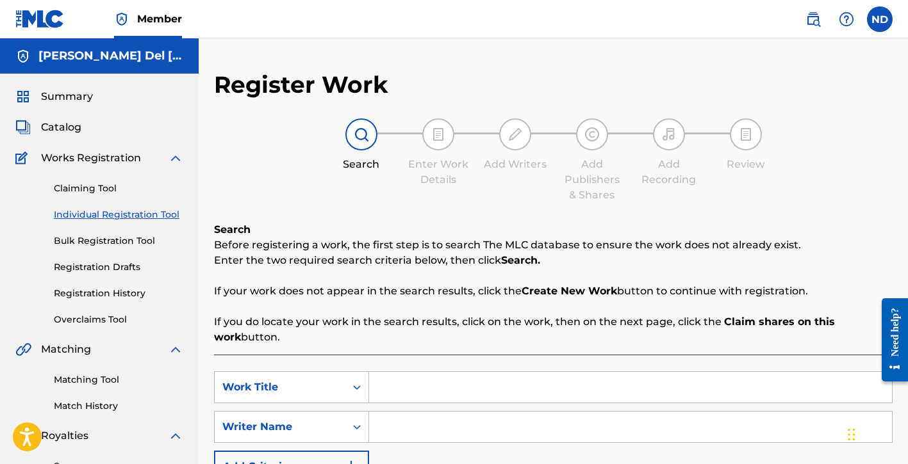
click at [404, 384] on input "Search Form" at bounding box center [630, 387] width 523 height 31
type input "Tired"
click at [401, 432] on input "Search Form" at bounding box center [630, 427] width 523 height 31
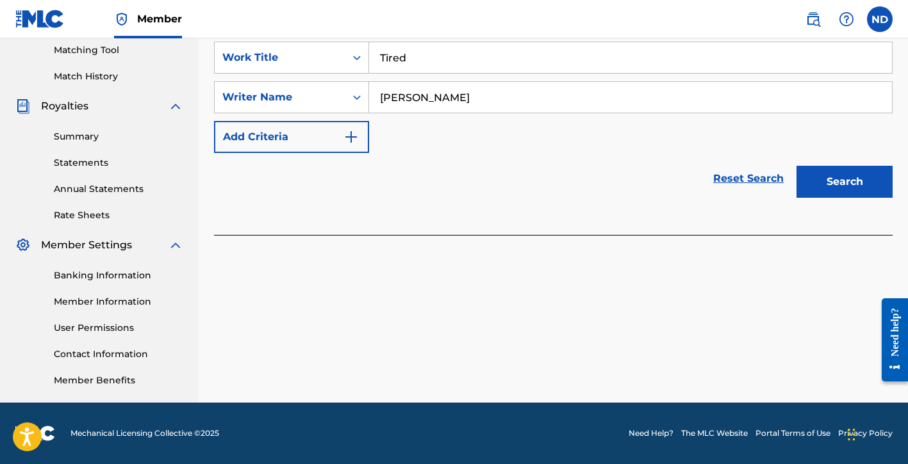
type input "[PERSON_NAME]"
click at [829, 188] on button "Search" at bounding box center [844, 182] width 96 height 32
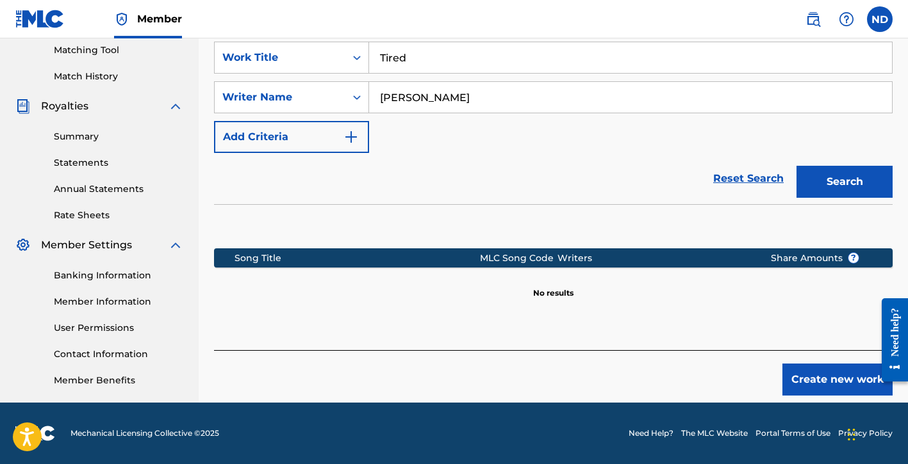
click at [823, 400] on div "Register Work Search Enter Work Details Add Writers Add Publishers & Shares Add…" at bounding box center [553, 72] width 709 height 662
click at [815, 386] on button "Create new work" at bounding box center [837, 380] width 110 height 32
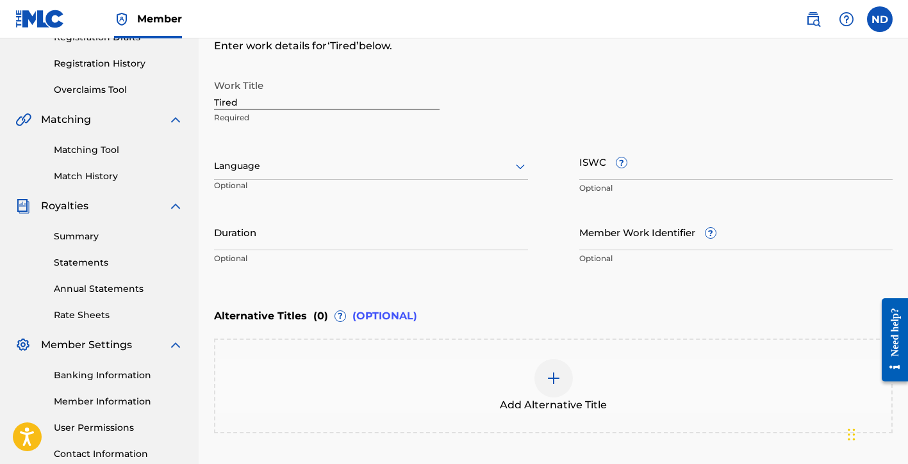
scroll to position [155, 0]
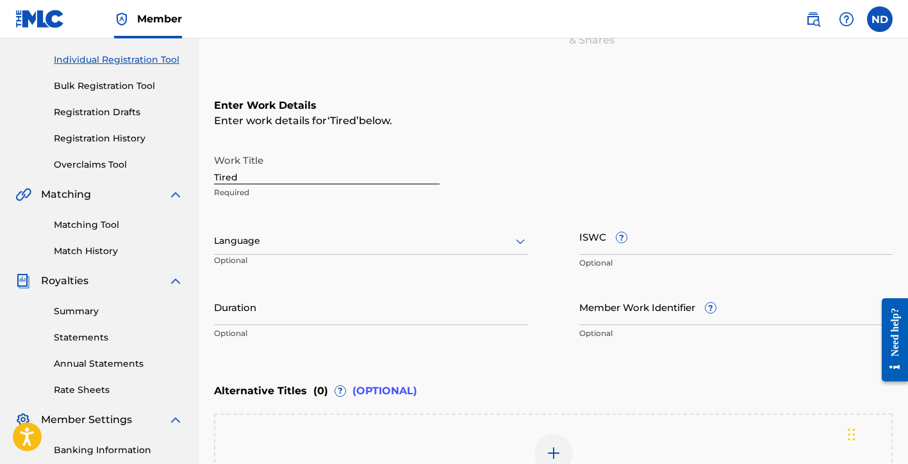
click at [261, 163] on input "Tired" at bounding box center [327, 166] width 226 height 37
drag, startPoint x: 273, startPoint y: 171, endPoint x: 188, endPoint y: 178, distance: 84.9
click at [188, 178] on main "[PERSON_NAME] Del [PERSON_NAME] Summary Catalog Works Registration Claiming Too…" at bounding box center [454, 234] width 908 height 703
type input "Tired of You"
click at [238, 241] on div at bounding box center [371, 241] width 314 height 16
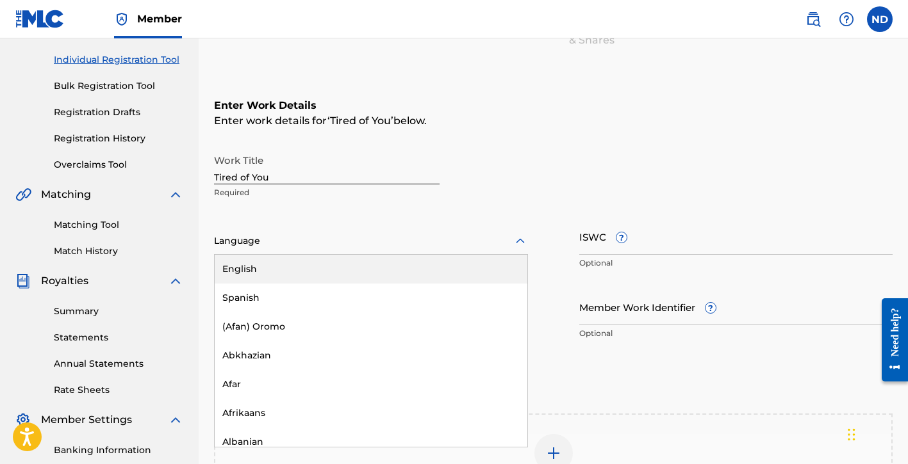
click at [269, 277] on div "English" at bounding box center [371, 269] width 313 height 29
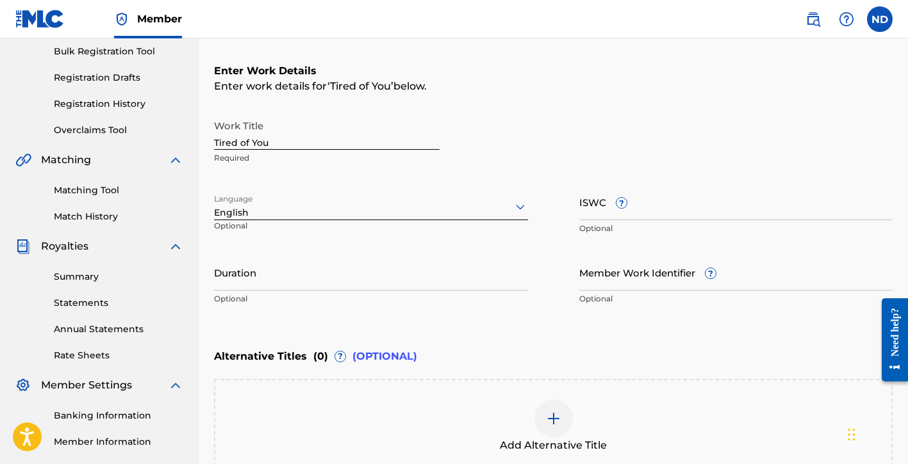
scroll to position [258, 0]
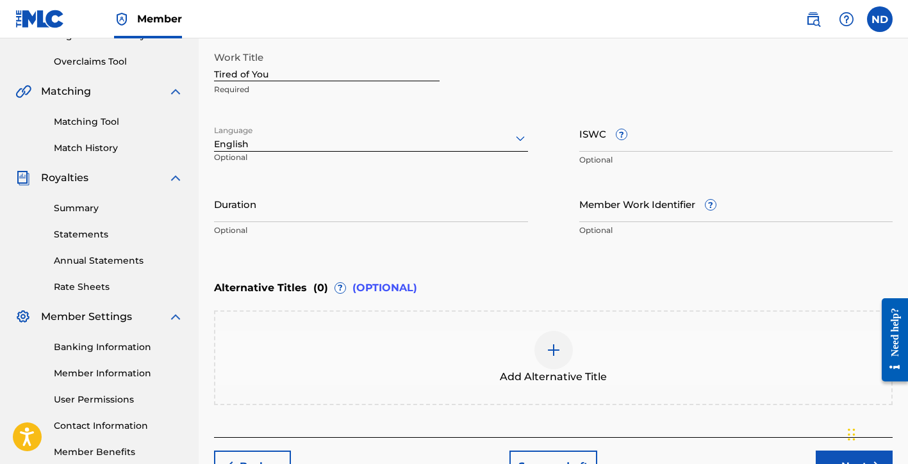
drag, startPoint x: 388, startPoint y: 213, endPoint x: 404, endPoint y: 182, distance: 34.7
click at [388, 213] on input "Duration" at bounding box center [371, 204] width 314 height 37
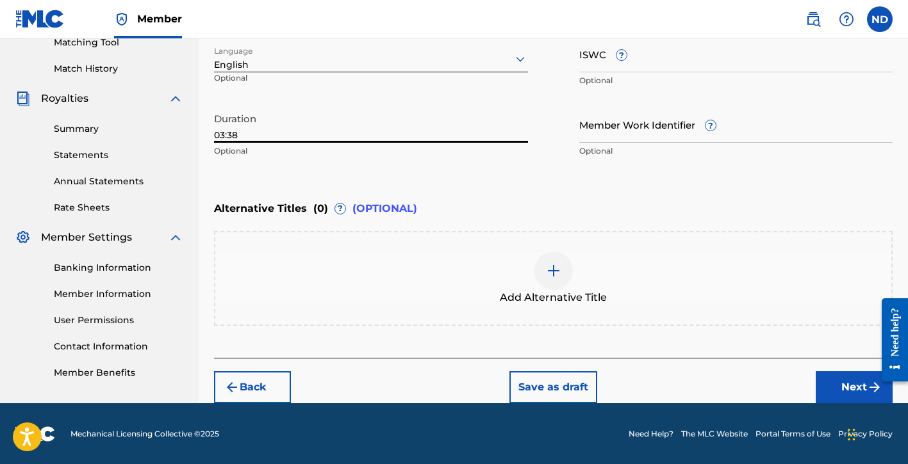
type input "03:38"
click at [835, 387] on button "Next" at bounding box center [854, 388] width 77 height 32
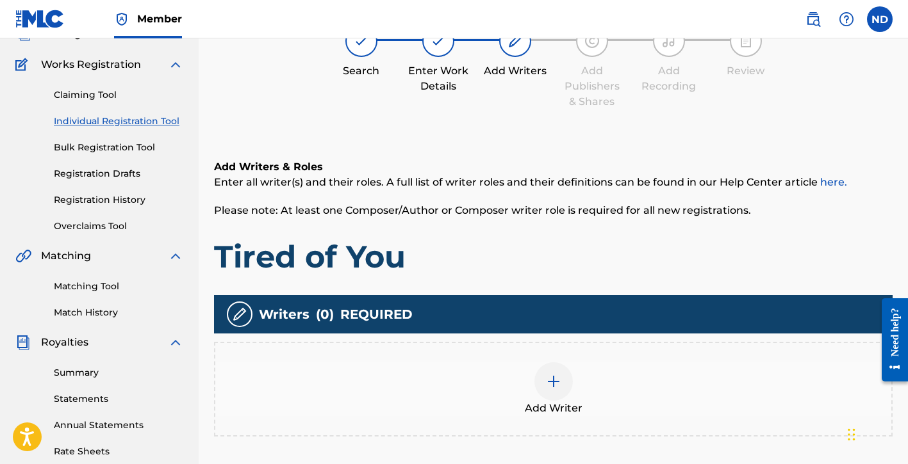
scroll to position [278, 0]
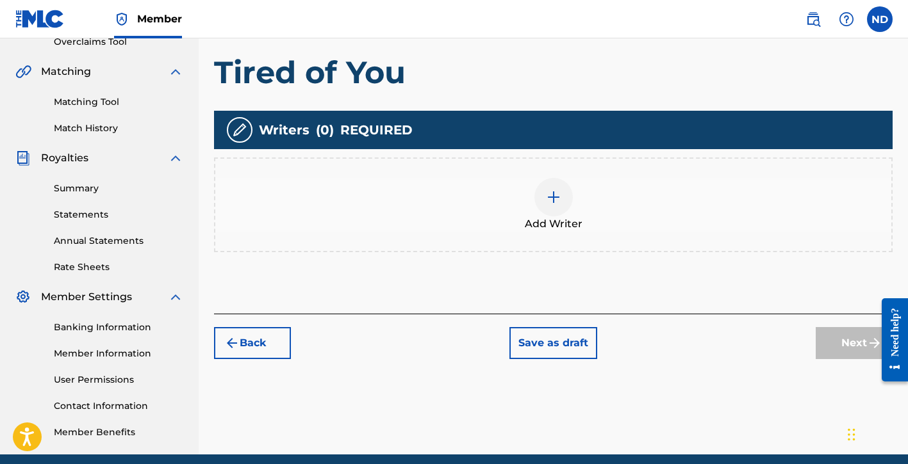
click at [553, 209] on div at bounding box center [553, 197] width 38 height 38
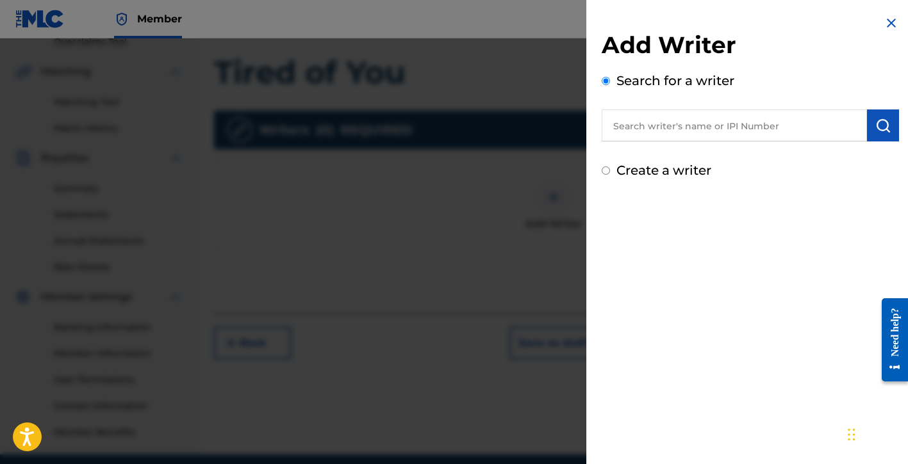
click at [689, 127] on input "text" at bounding box center [734, 126] width 265 height 32
paste input "01154998021"
type input "01154998021"
click at [889, 126] on button "submit" at bounding box center [883, 126] width 32 height 32
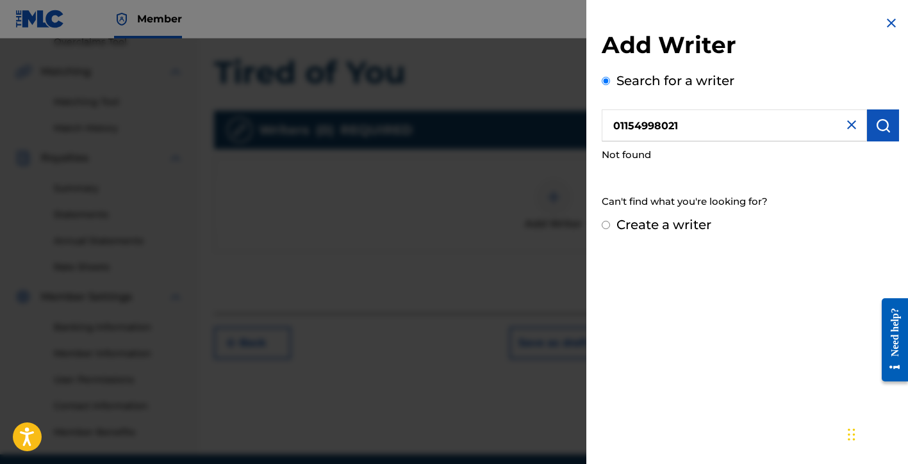
click at [662, 229] on label "Create a writer" at bounding box center [663, 224] width 95 height 15
radio input "true"
click at [610, 229] on input "Create a writer" at bounding box center [606, 225] width 8 height 8
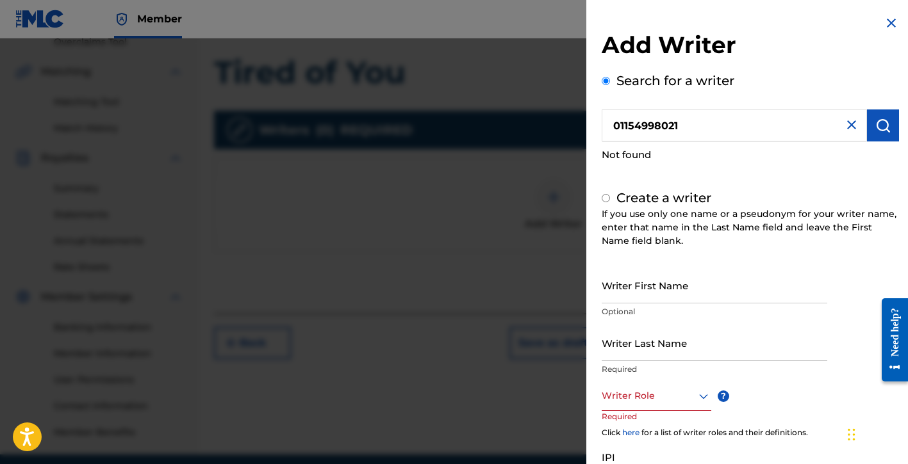
radio input "false"
radio input "true"
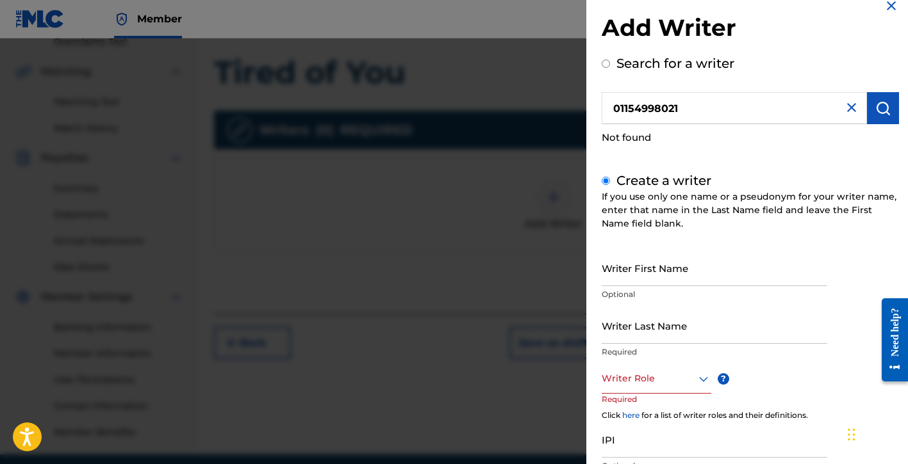
scroll to position [40, 0]
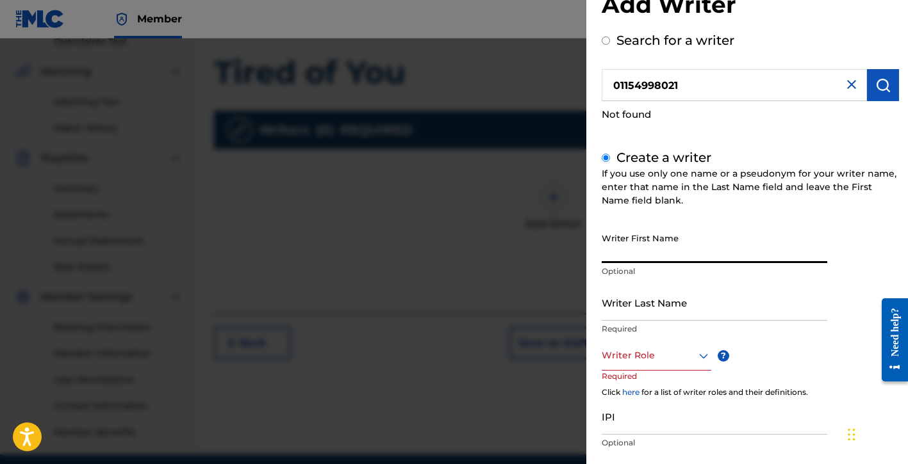
click at [655, 252] on input "Writer First Name" at bounding box center [715, 245] width 226 height 37
type input "[PERSON_NAME]"
click at [672, 309] on input "Writer Last Name" at bounding box center [715, 302] width 226 height 37
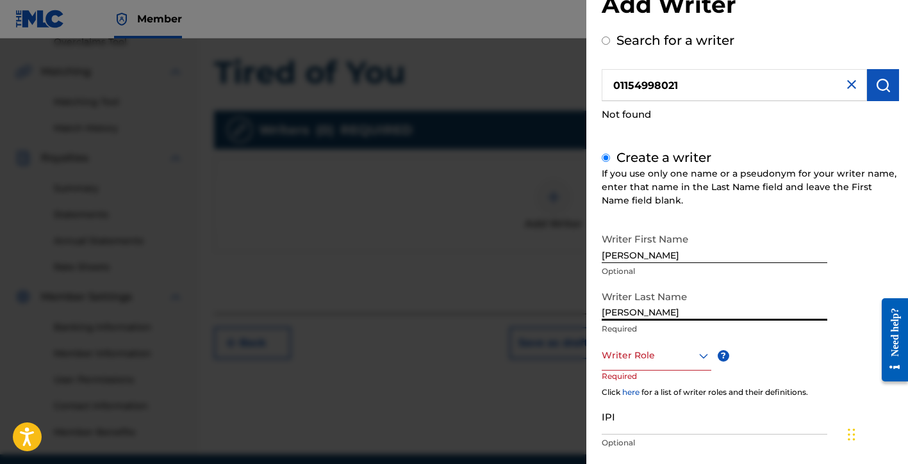
type input "[PERSON_NAME]"
click at [645, 362] on div at bounding box center [657, 356] width 110 height 16
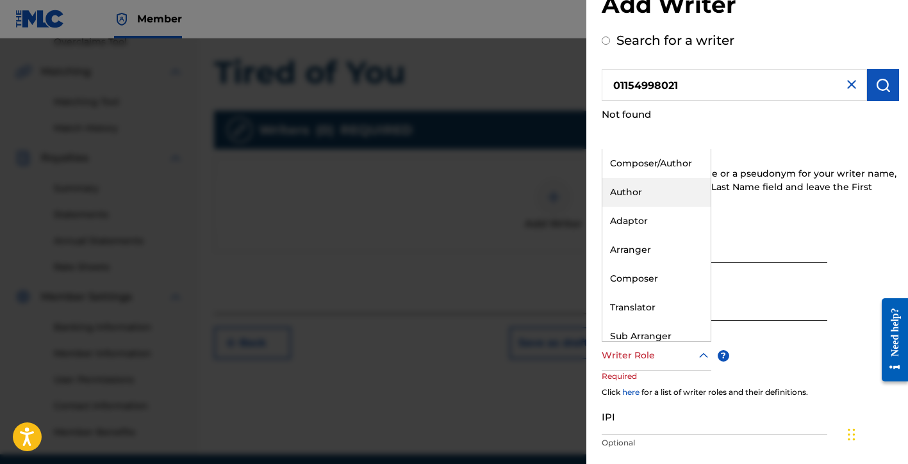
click at [648, 171] on div "Composer/Author" at bounding box center [656, 163] width 108 height 29
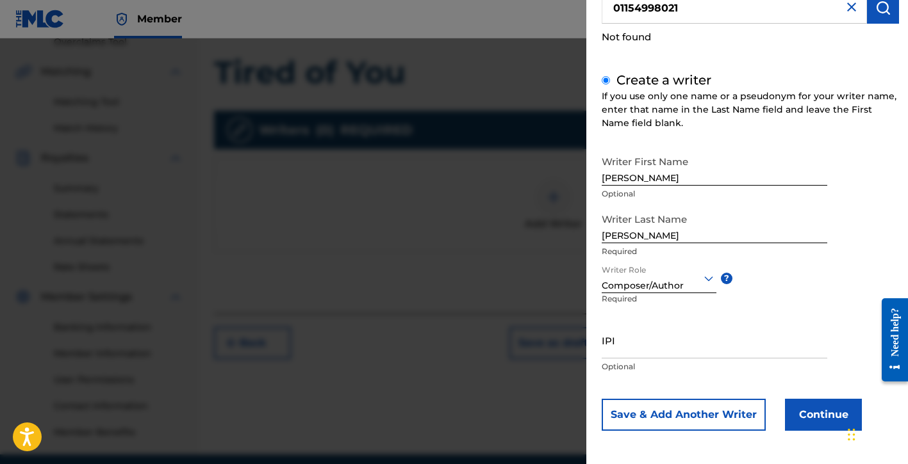
scroll to position [119, 0]
click at [628, 350] on input "IPI" at bounding box center [715, 340] width 226 height 37
paste input "01154998021"
type input "01154998021"
click at [811, 404] on button "Continue" at bounding box center [823, 414] width 77 height 32
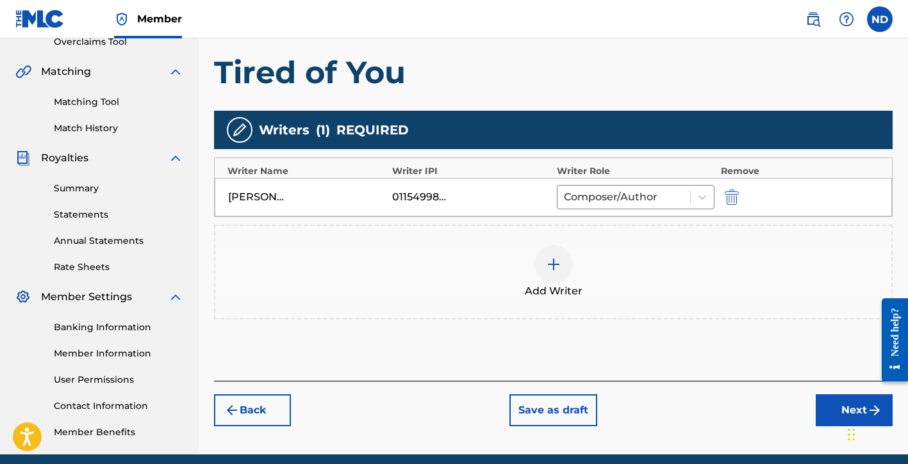
click at [823, 400] on button "Next" at bounding box center [854, 411] width 77 height 32
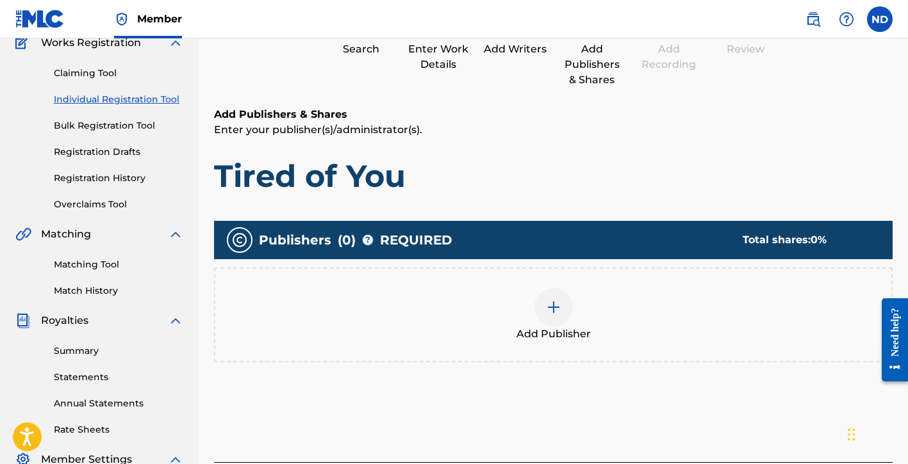
scroll to position [166, 0]
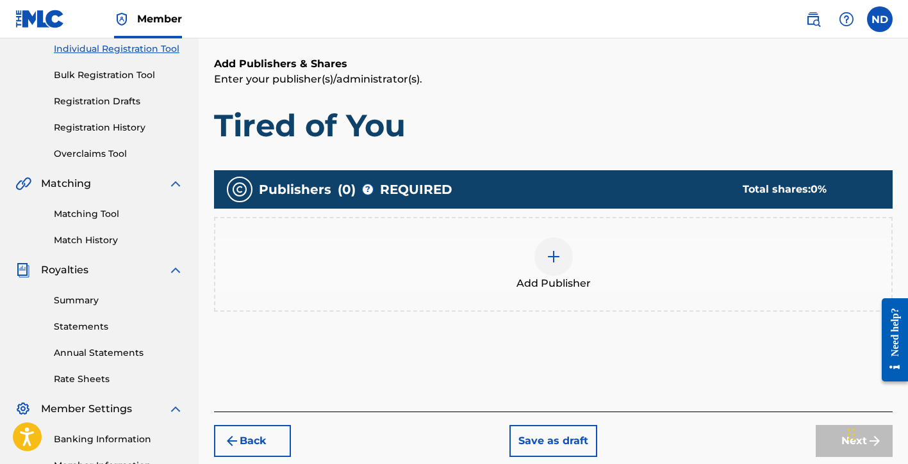
click at [565, 262] on div at bounding box center [553, 257] width 38 height 38
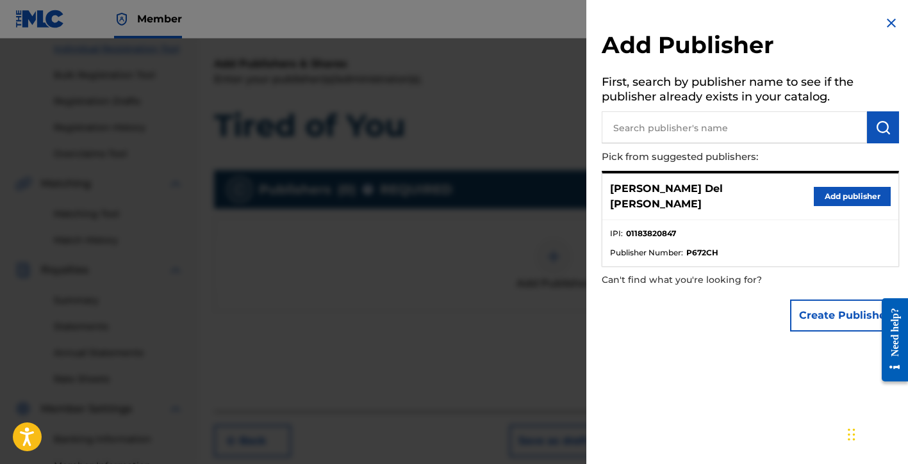
click at [817, 310] on button "Create Publisher" at bounding box center [844, 316] width 109 height 32
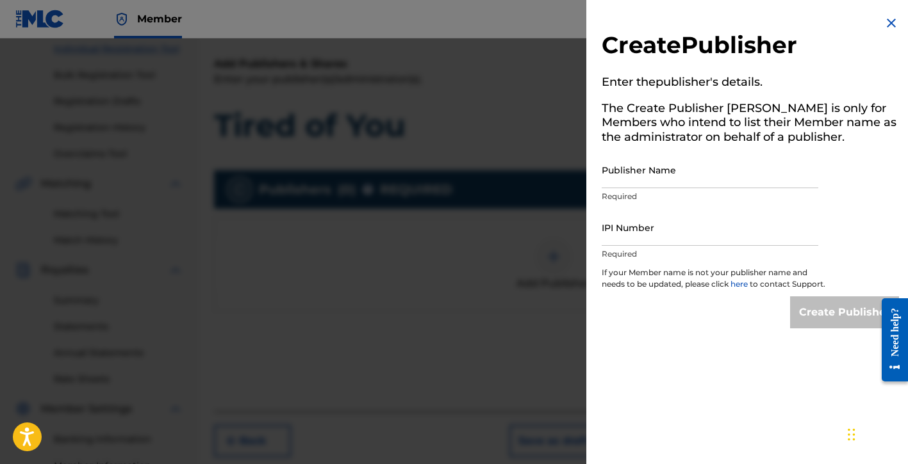
click at [652, 168] on input "Publisher Name" at bounding box center [710, 170] width 217 height 37
type input "Global Bloodline Music Publishing"
click at [652, 235] on input "IPI Number" at bounding box center [710, 227] width 217 height 37
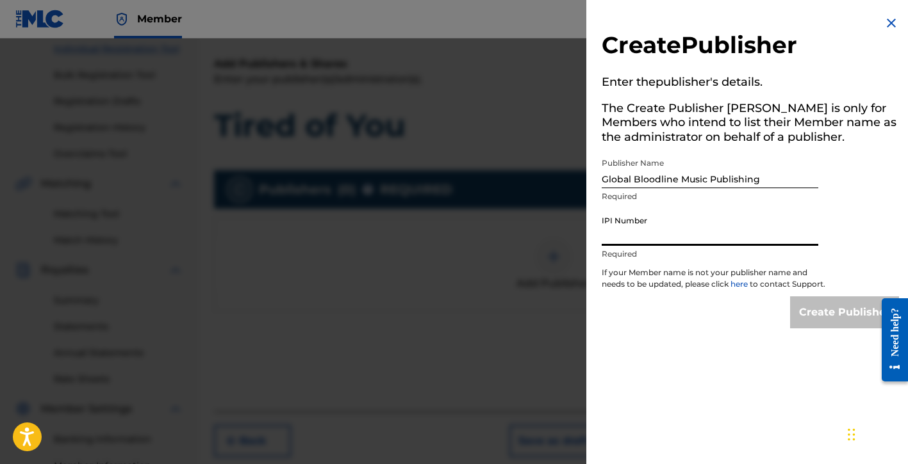
type input "01183820847"
click at [837, 321] on input "Create Publisher" at bounding box center [844, 313] width 109 height 32
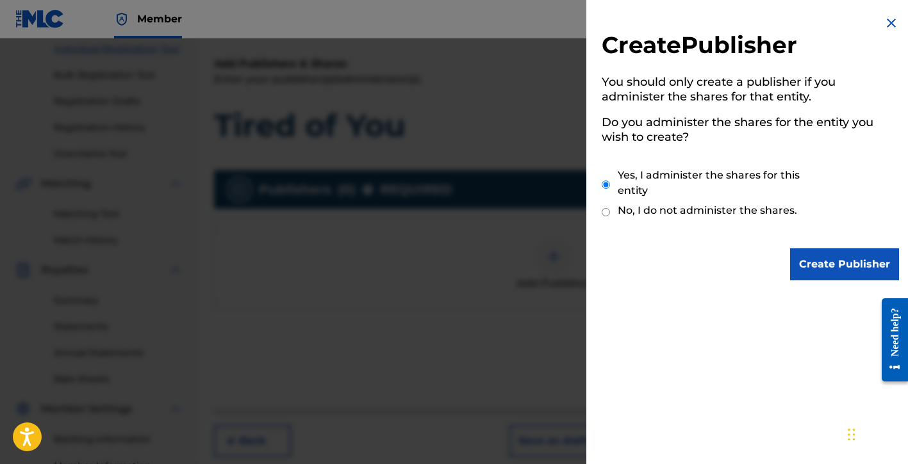
click at [832, 261] on input "Create Publisher" at bounding box center [844, 265] width 109 height 32
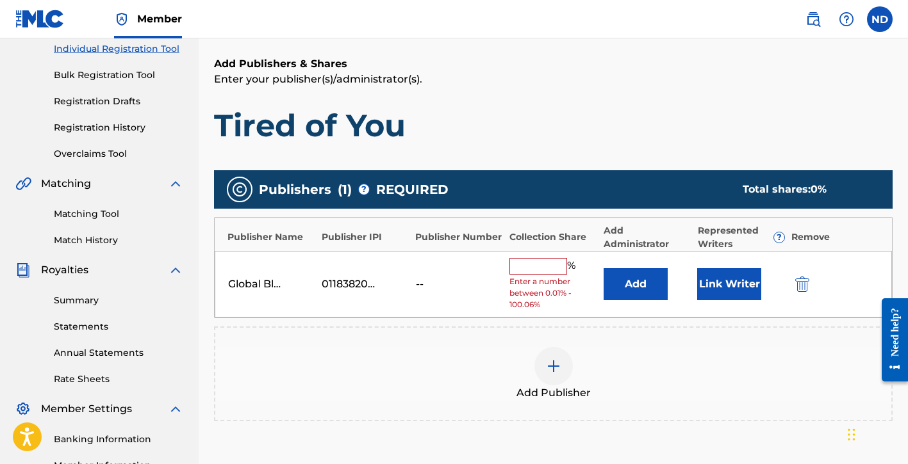
click at [522, 263] on input "text" at bounding box center [538, 266] width 58 height 17
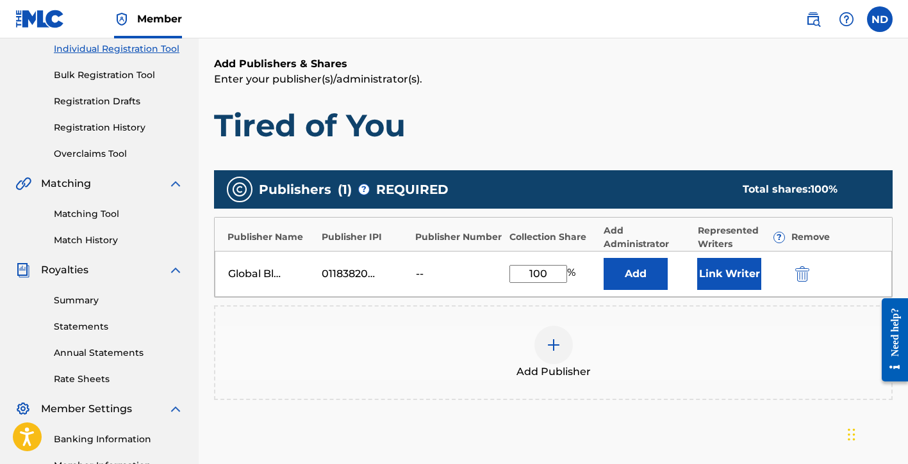
type input "100"
click at [630, 312] on div "Add Publisher" at bounding box center [553, 353] width 678 height 95
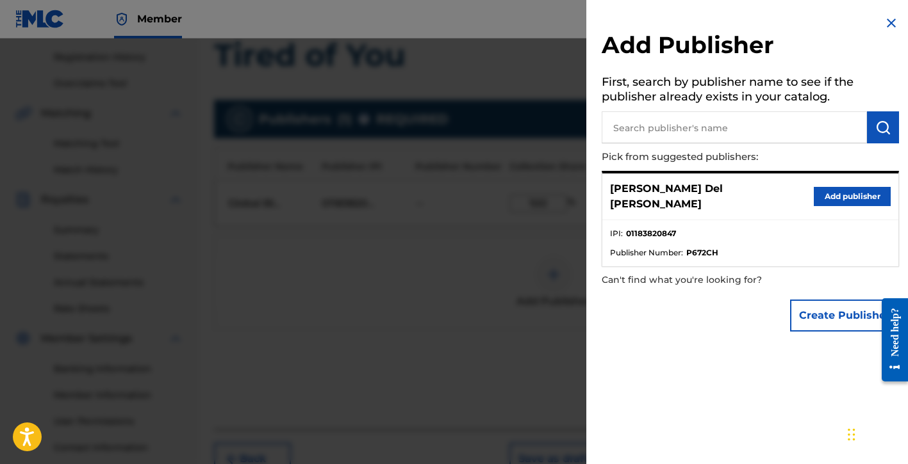
scroll to position [279, 0]
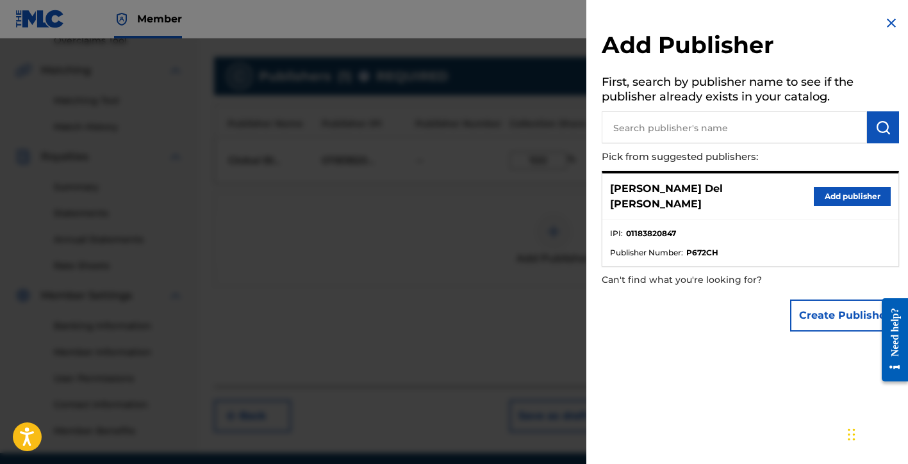
click at [457, 266] on div at bounding box center [454, 270] width 908 height 464
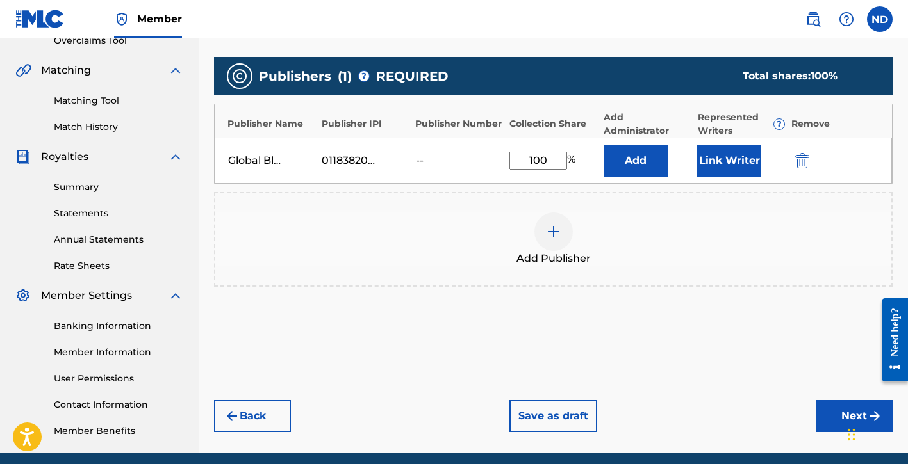
click at [826, 418] on button "Next" at bounding box center [854, 416] width 77 height 32
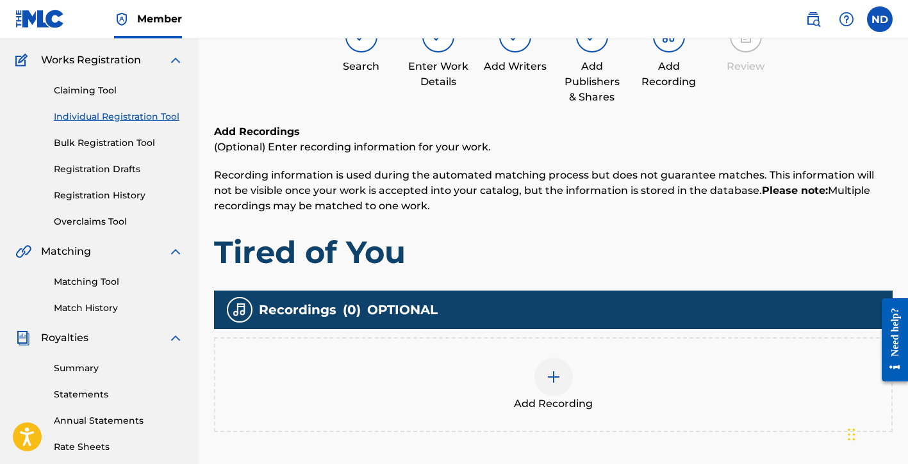
scroll to position [98, 0]
click at [549, 375] on img at bounding box center [553, 377] width 15 height 15
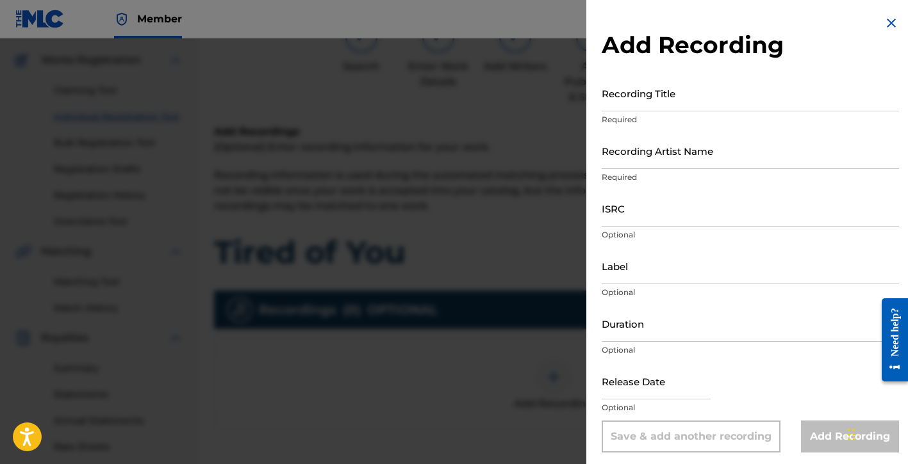
click at [672, 93] on input "Recording Title" at bounding box center [750, 93] width 297 height 37
type input "Tired of You"
click at [687, 160] on input "Recording Artist Name" at bounding box center [750, 151] width 297 height 37
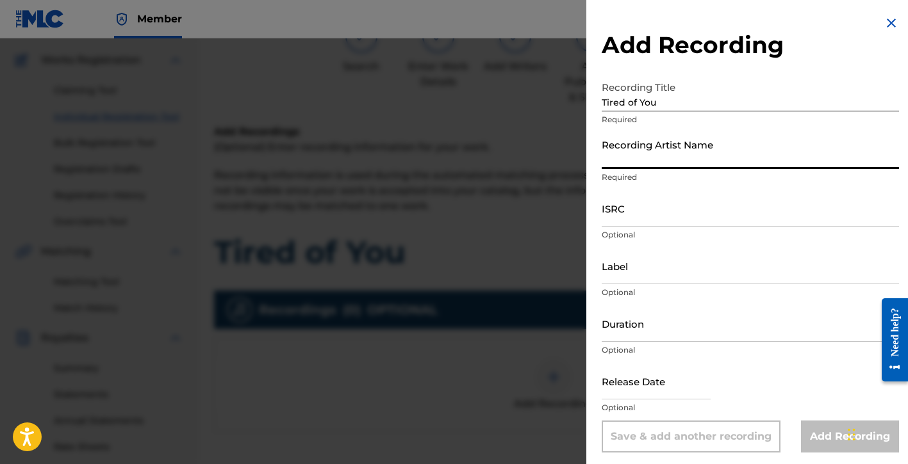
type input "[PERSON_NAME] Del [PERSON_NAME]"
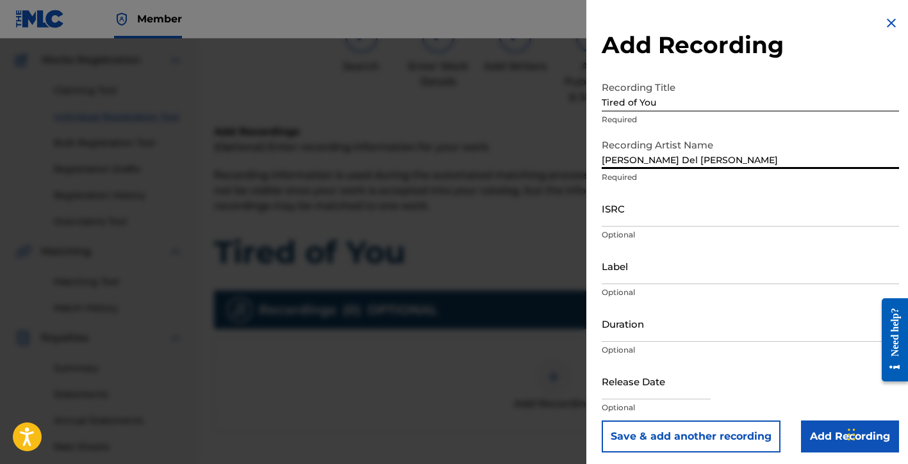
click at [643, 210] on input "ISRC" at bounding box center [750, 208] width 297 height 37
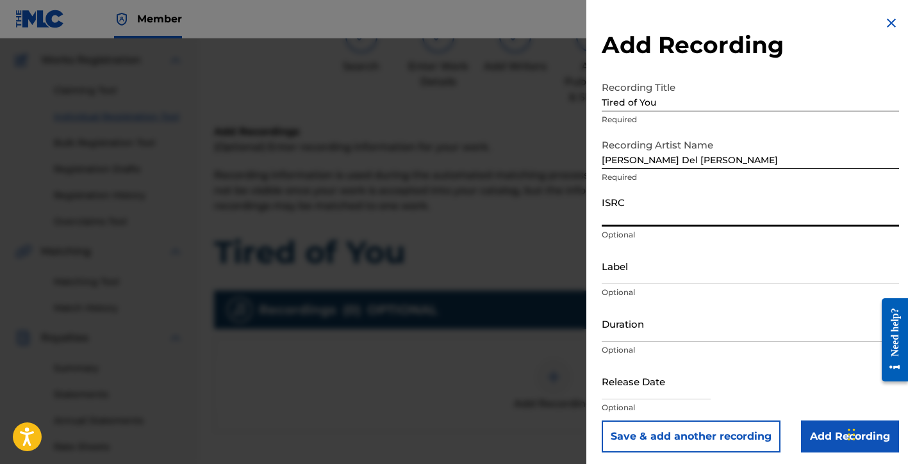
paste input "QZDA72393250"
type input "QZDA72393250"
click at [648, 274] on input "Label" at bounding box center [750, 266] width 297 height 37
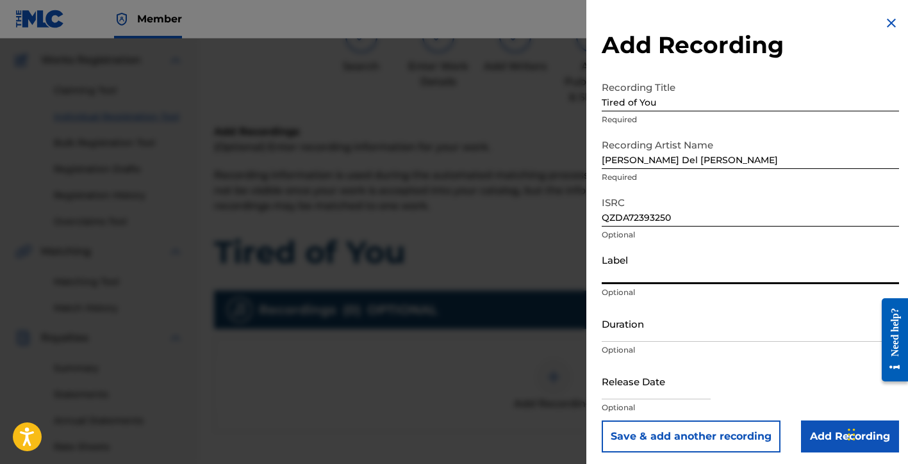
type input "[PERSON_NAME] Del [PERSON_NAME]"
click at [641, 324] on input "Duration" at bounding box center [750, 324] width 297 height 37
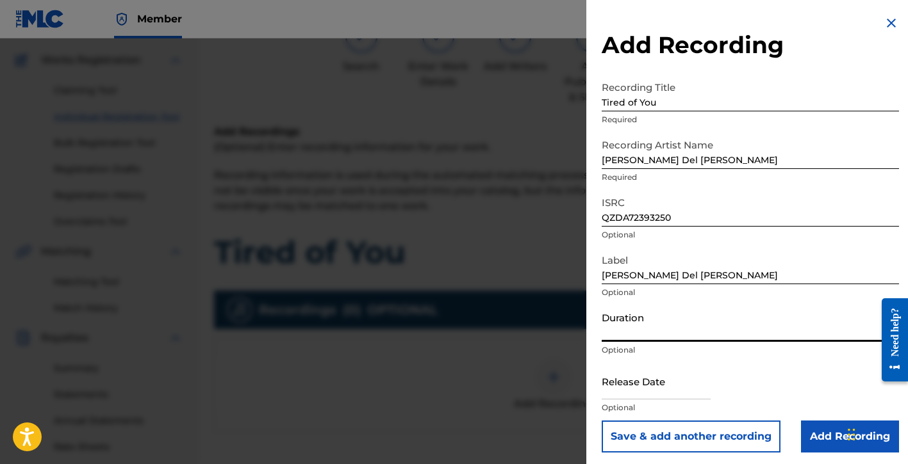
click at [649, 328] on input "Duration" at bounding box center [750, 324] width 297 height 37
type input "03:38"
click at [646, 397] on input "text" at bounding box center [656, 381] width 109 height 37
select select "8"
select select "2025"
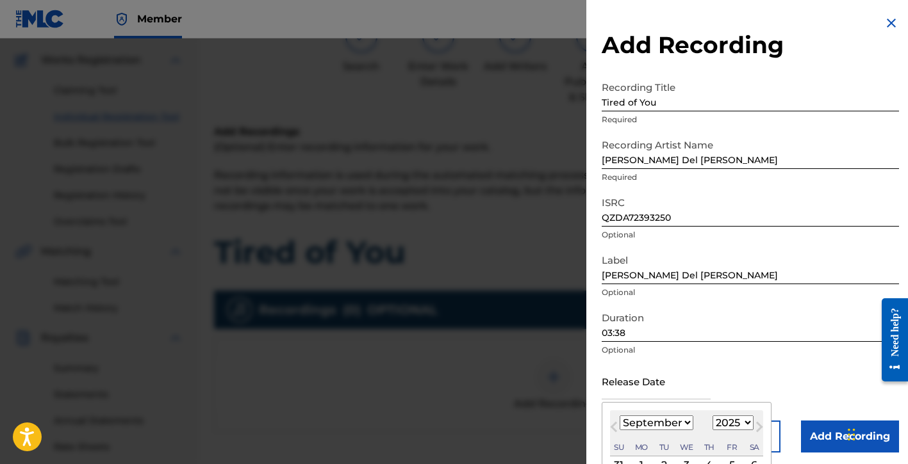
scroll to position [106, 0]
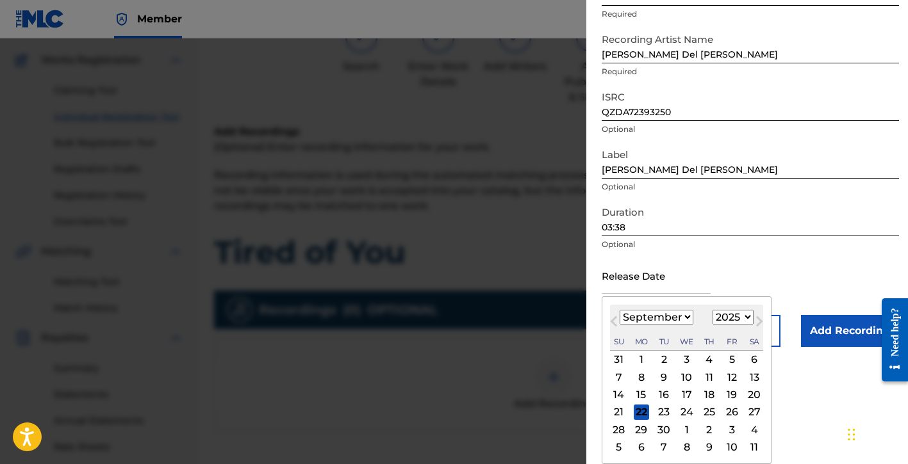
type input "[DATE]"
select select "2"
select select "2023"
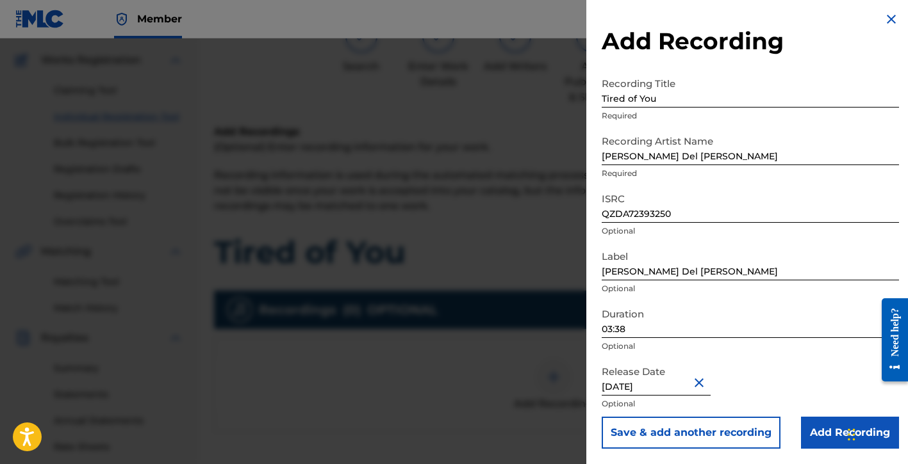
click at [801, 432] on input "Add Recording" at bounding box center [850, 433] width 98 height 32
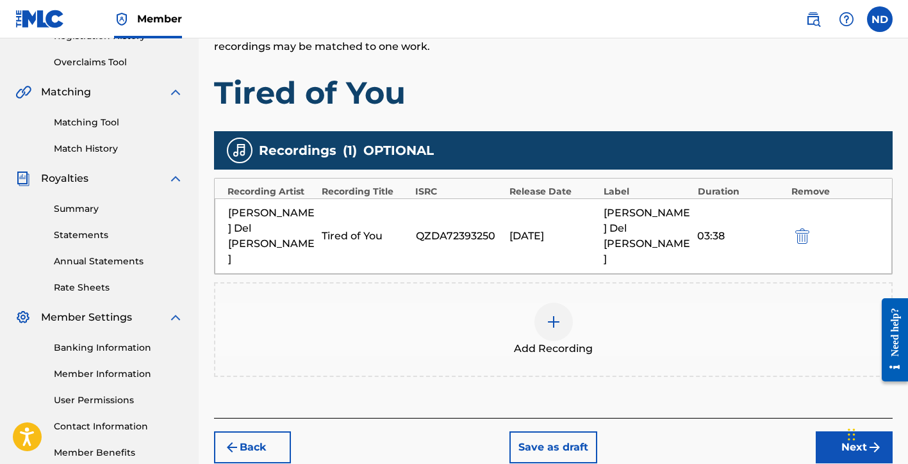
scroll to position [314, 0]
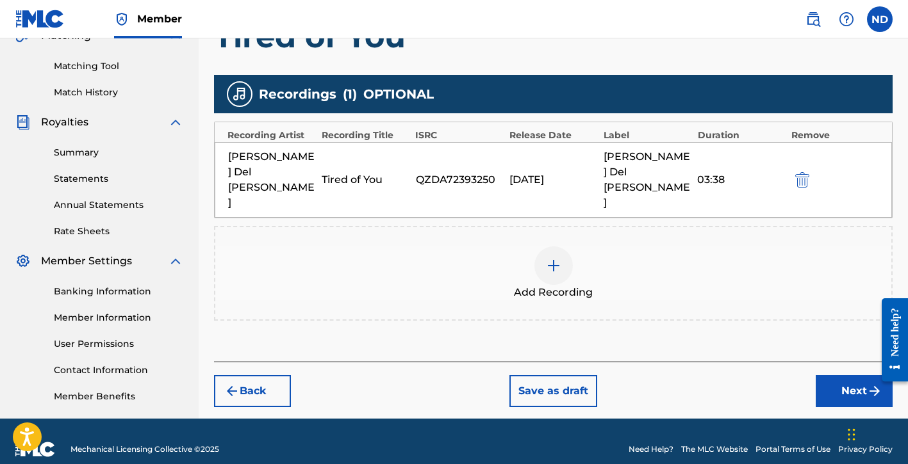
click at [835, 375] on button "Next" at bounding box center [854, 391] width 77 height 32
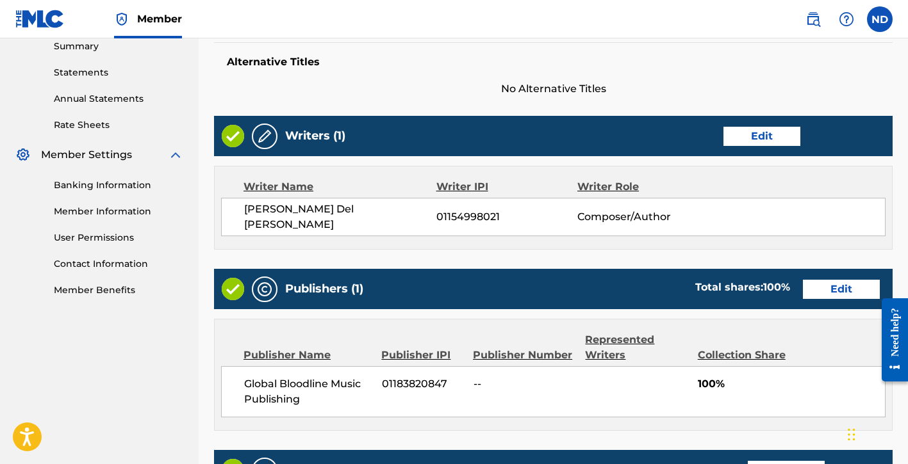
scroll to position [648, 0]
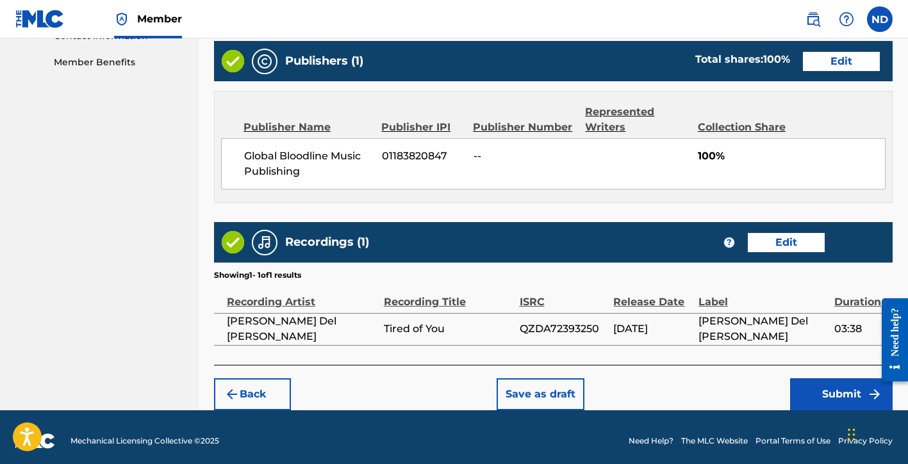
click at [816, 393] on button "Submit" at bounding box center [841, 395] width 103 height 32
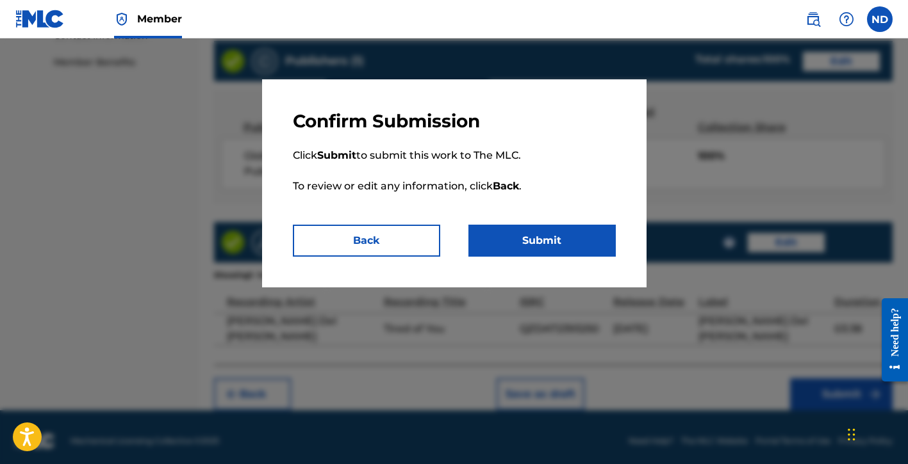
click at [526, 240] on button "Submit" at bounding box center [541, 241] width 147 height 32
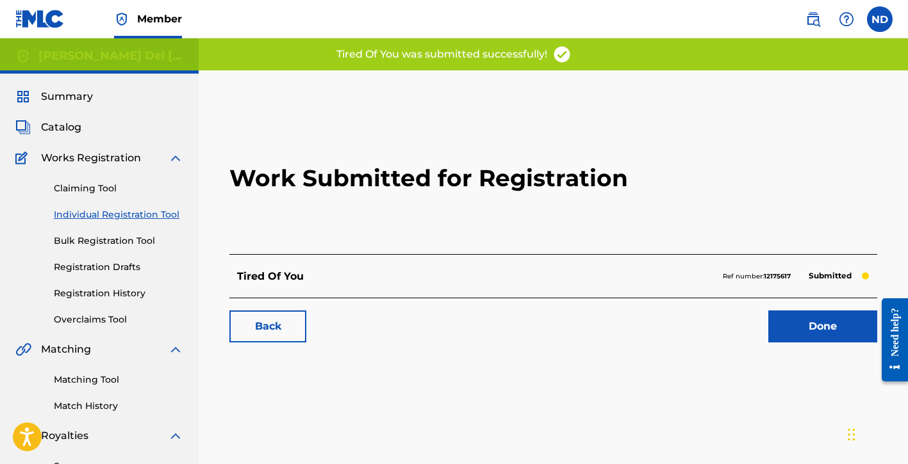
click at [782, 322] on link "Done" at bounding box center [822, 327] width 109 height 32
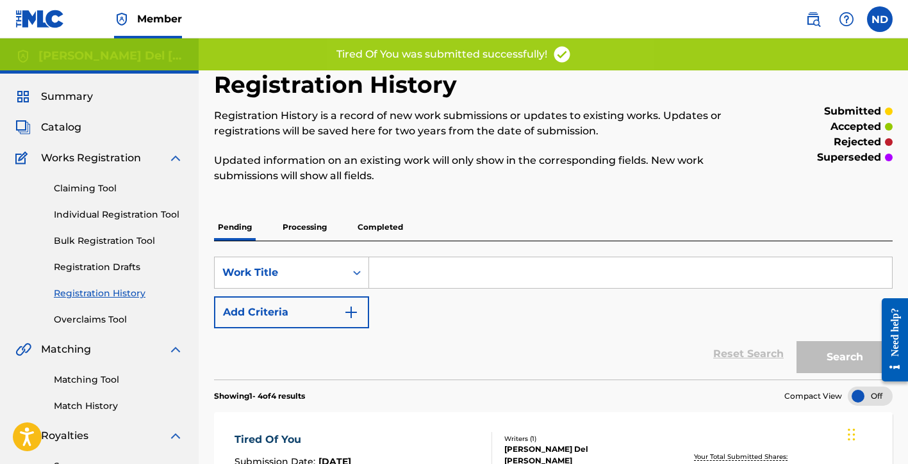
click at [117, 220] on link "Individual Registration Tool" at bounding box center [118, 214] width 129 height 13
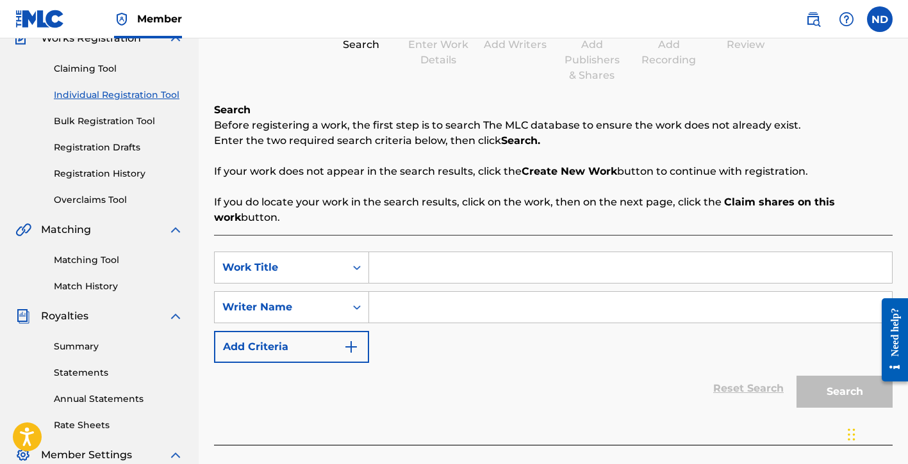
scroll to position [247, 0]
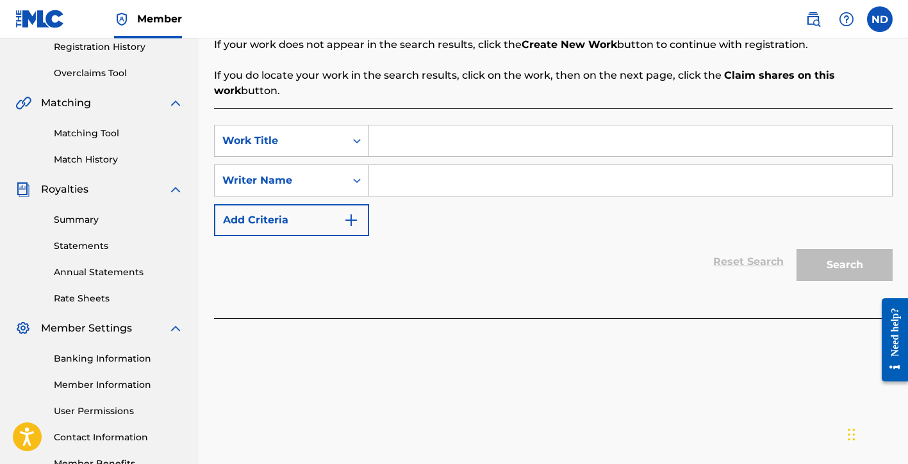
click at [412, 149] on input "Search Form" at bounding box center [630, 141] width 523 height 31
type input "Honest"
click at [400, 188] on input "Search Form" at bounding box center [630, 180] width 523 height 31
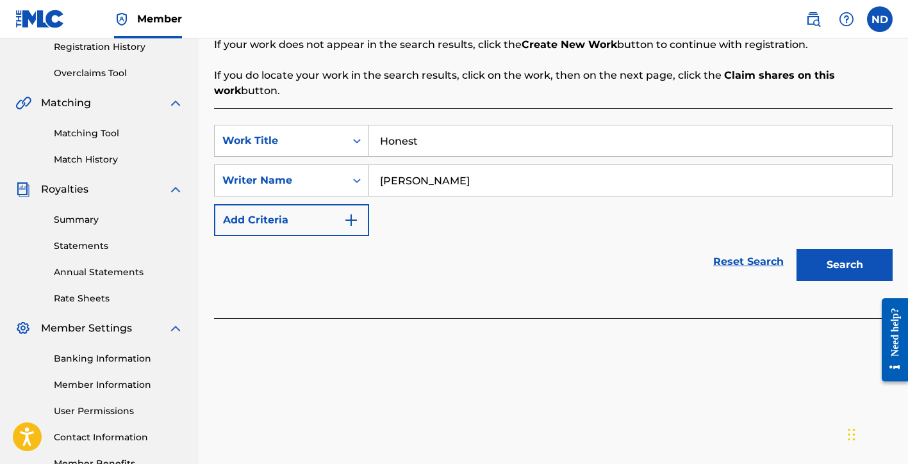
click at [806, 256] on button "Search" at bounding box center [844, 265] width 96 height 32
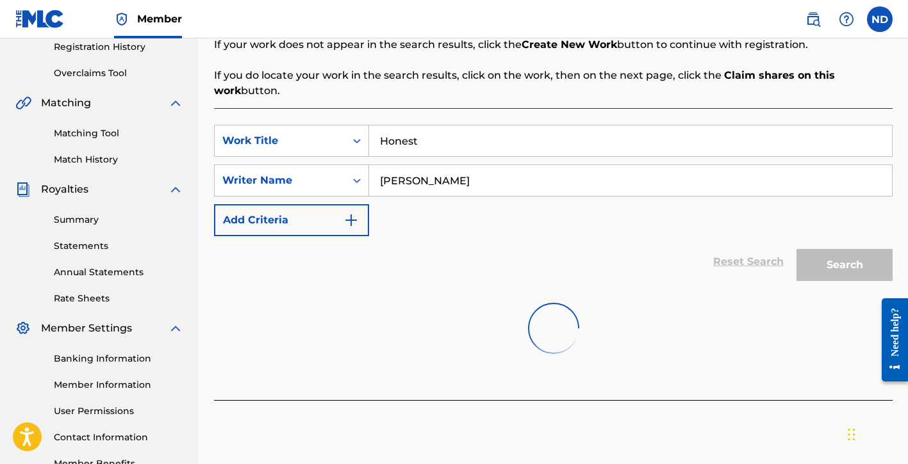
scroll to position [330, 0]
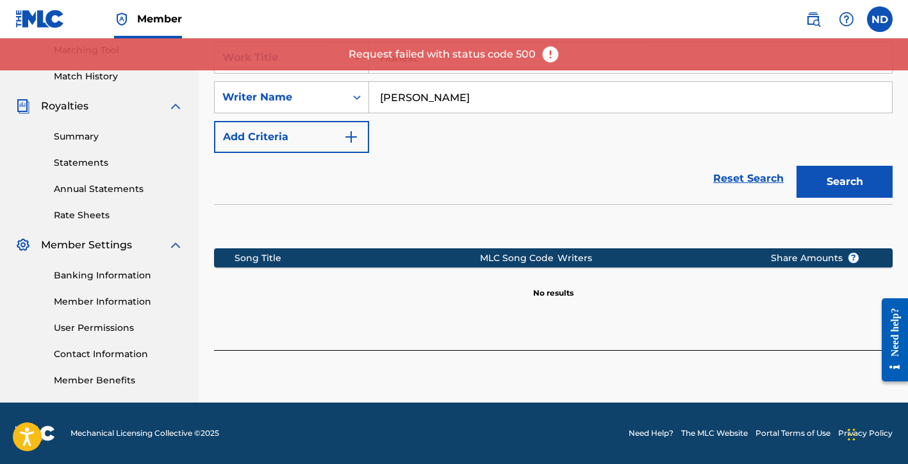
click at [833, 185] on button "Search" at bounding box center [844, 182] width 96 height 32
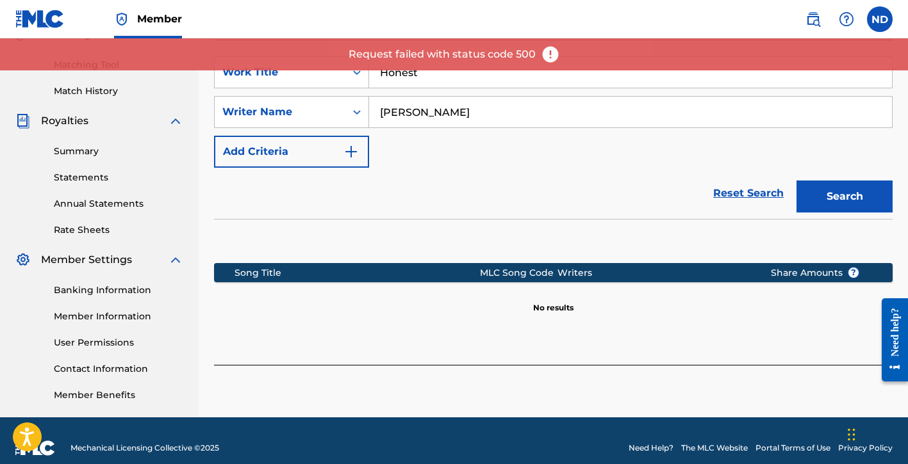
scroll to position [301, 0]
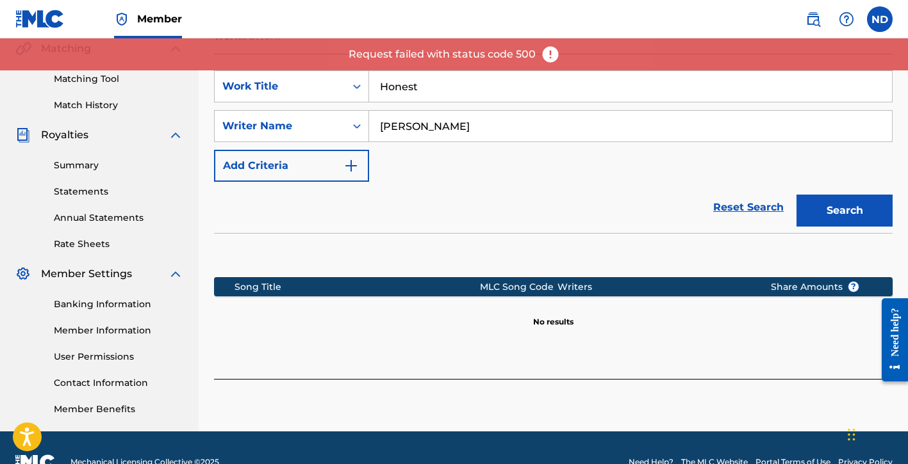
click at [470, 131] on input "[PERSON_NAME]" at bounding box center [630, 126] width 523 height 31
type input "[PERSON_NAME]"
click at [826, 200] on button "Search" at bounding box center [844, 211] width 96 height 32
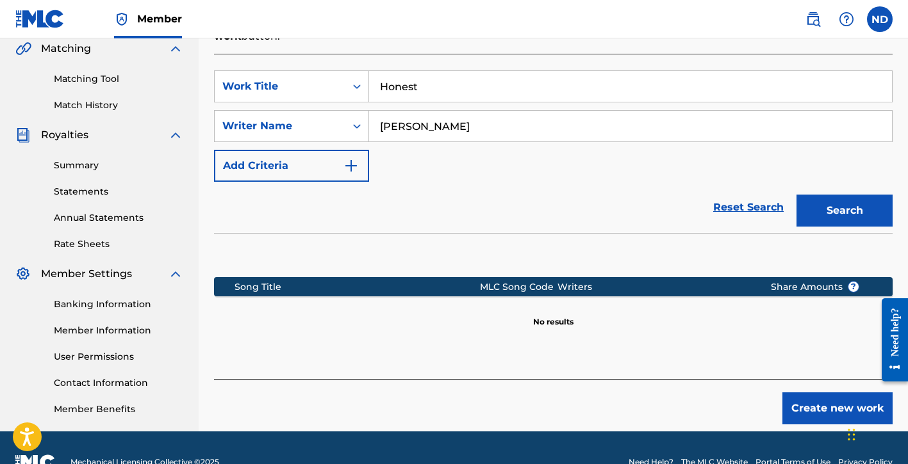
click at [803, 398] on button "Create new work" at bounding box center [837, 409] width 110 height 32
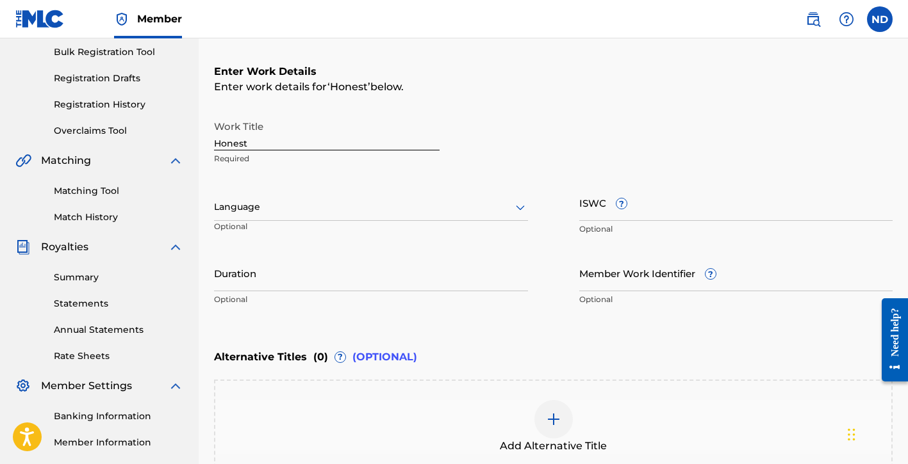
scroll to position [187, 0]
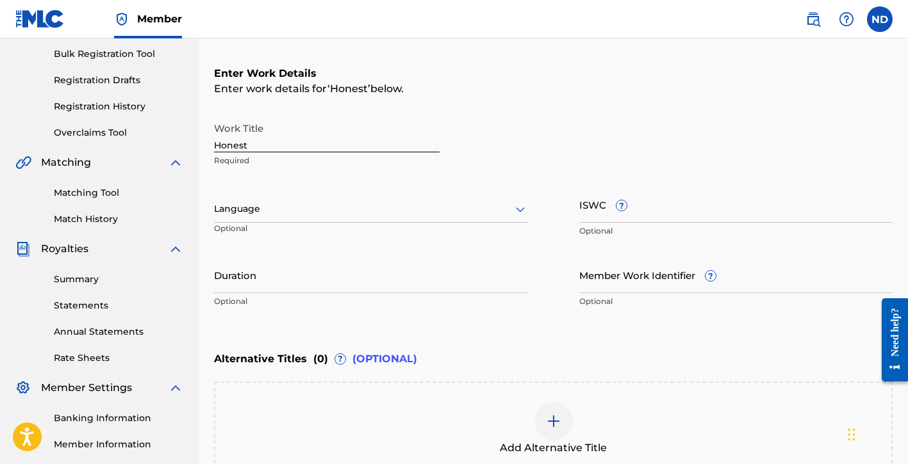
click at [268, 213] on div at bounding box center [371, 209] width 314 height 16
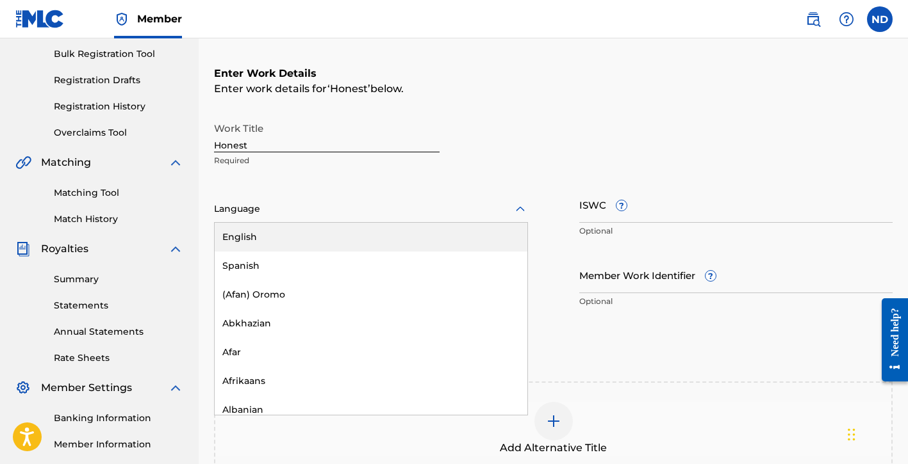
click at [275, 244] on div "English" at bounding box center [371, 237] width 313 height 29
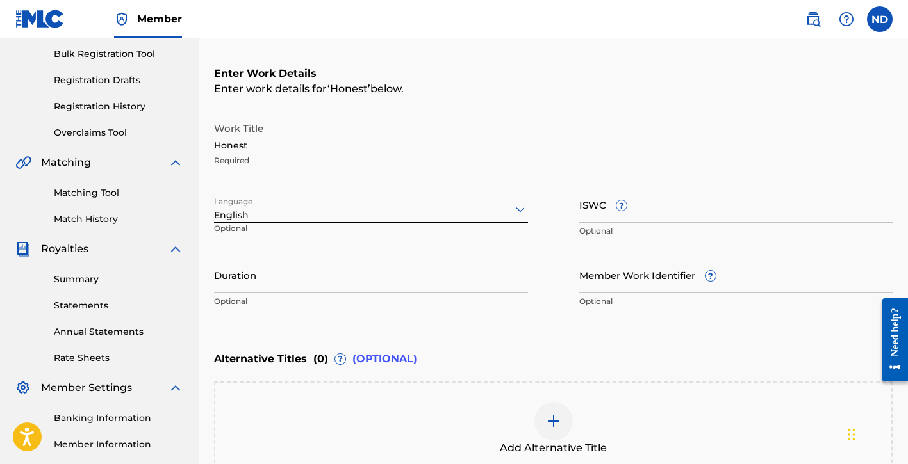
click at [316, 295] on div "Duration Optional" at bounding box center [371, 286] width 314 height 58
click at [316, 288] on input "Duration" at bounding box center [371, 275] width 314 height 37
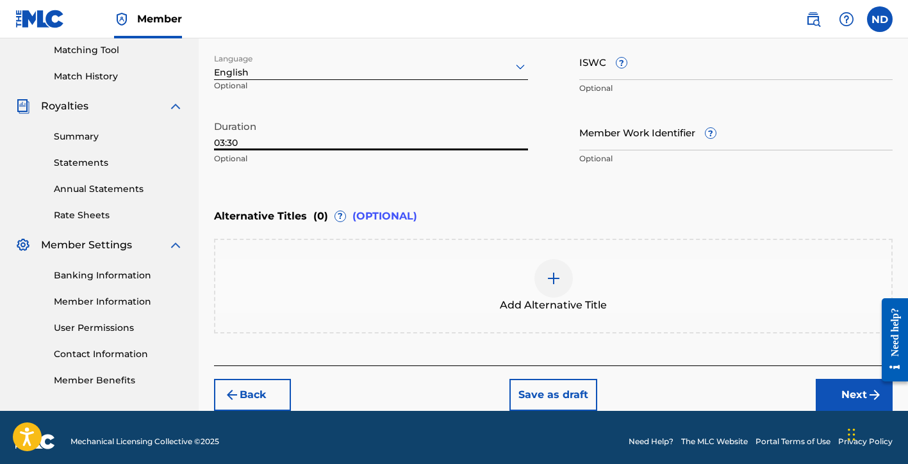
scroll to position [338, 0]
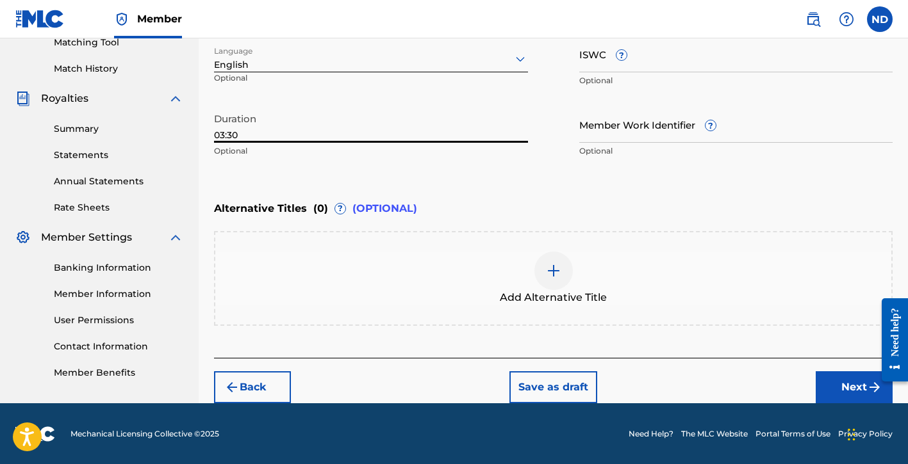
type input "03:30"
click at [822, 385] on button "Next" at bounding box center [854, 388] width 77 height 32
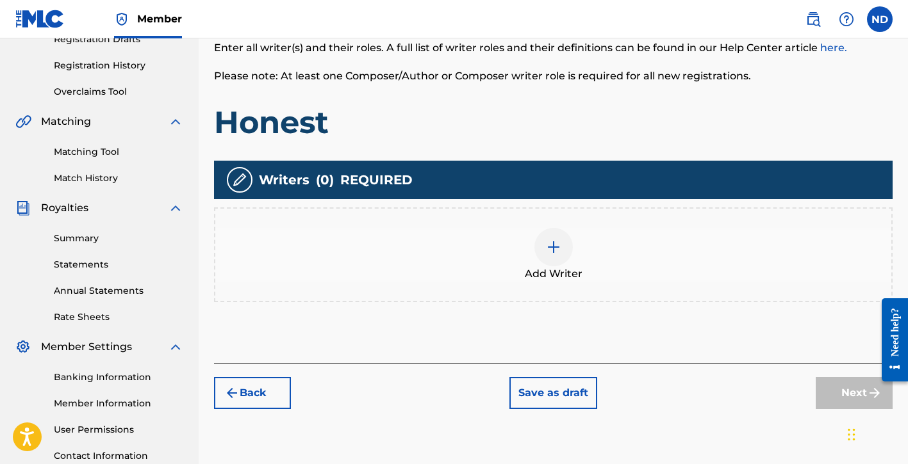
scroll to position [301, 0]
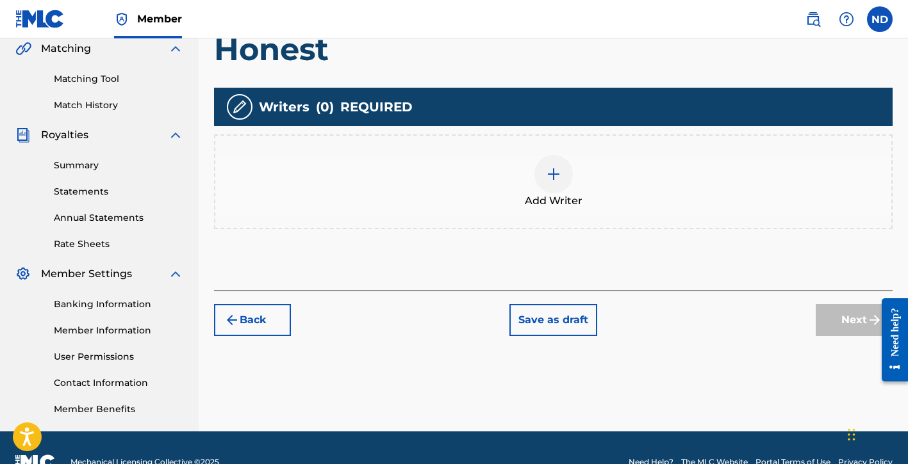
click at [550, 190] on div at bounding box center [553, 174] width 38 height 38
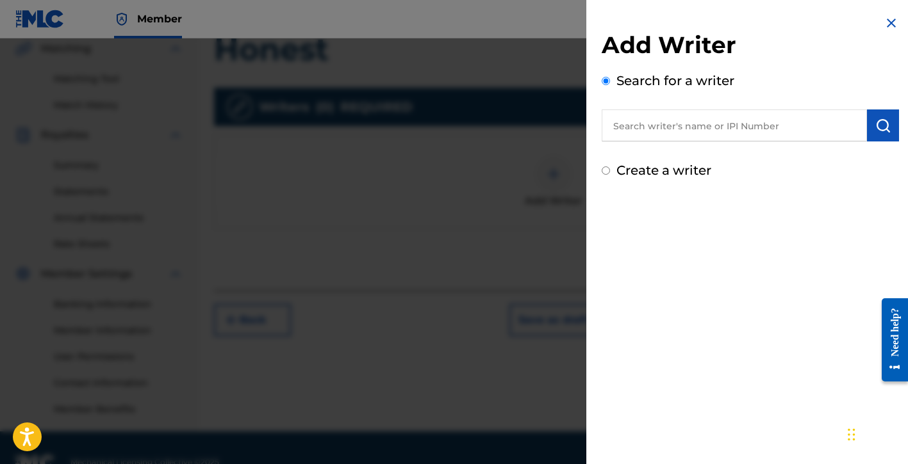
click at [645, 179] on div "Create a writer" at bounding box center [750, 170] width 297 height 19
click at [646, 176] on label "Create a writer" at bounding box center [663, 170] width 95 height 15
radio input "true"
click at [610, 175] on input "Create a writer" at bounding box center [606, 171] width 8 height 8
radio input "false"
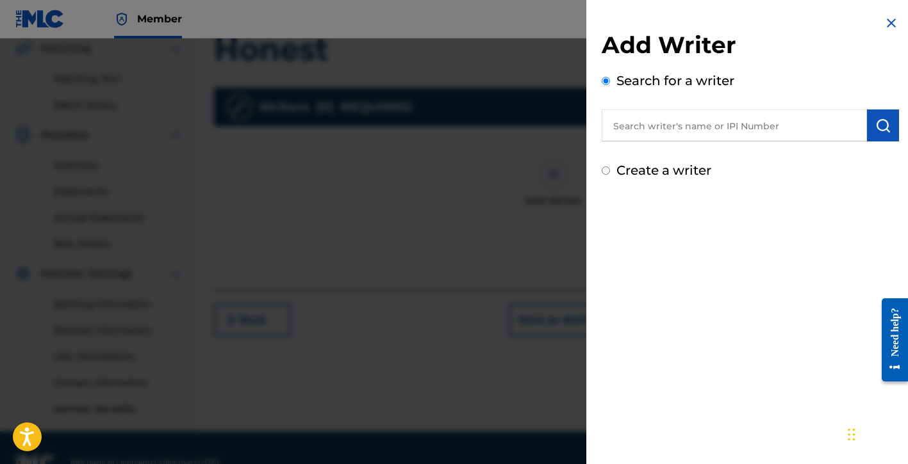
radio input "true"
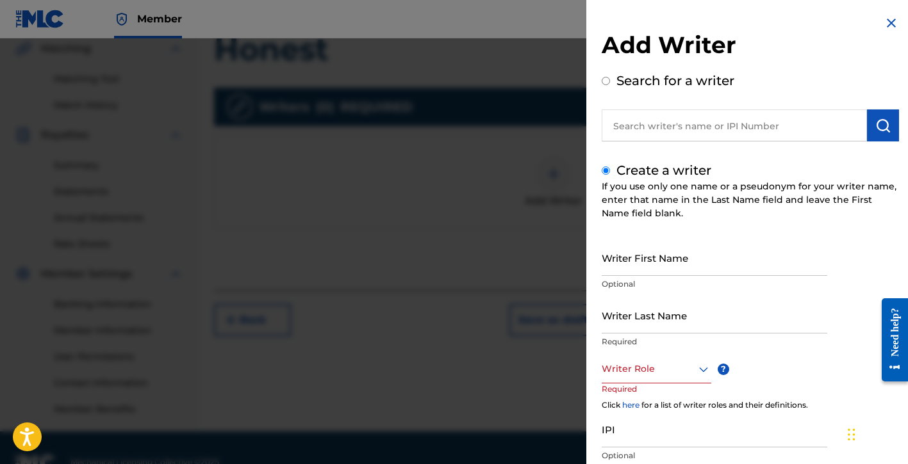
click at [650, 258] on input "Writer First Name" at bounding box center [715, 258] width 226 height 37
type input "[PERSON_NAME]"
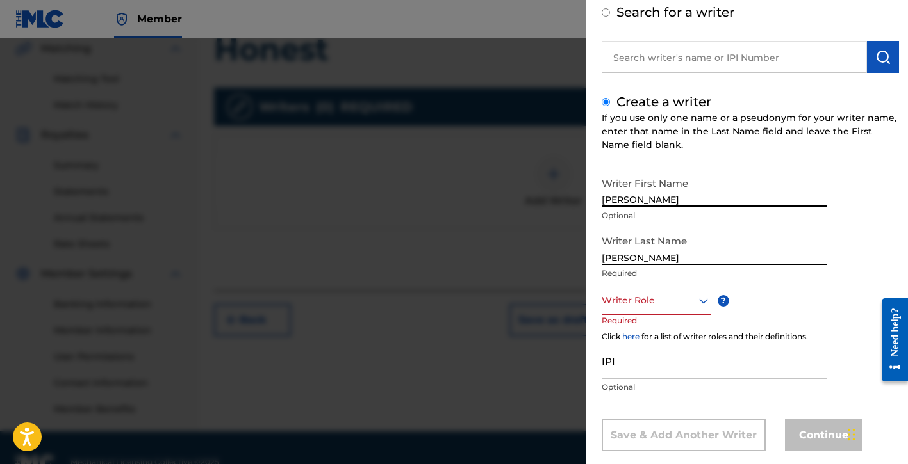
scroll to position [70, 0]
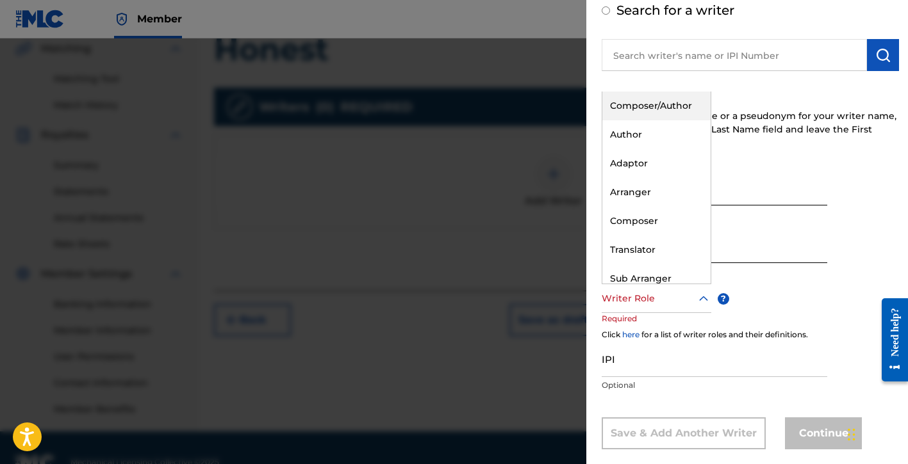
click at [677, 304] on div at bounding box center [657, 299] width 110 height 16
click at [641, 105] on div "Composer/Author" at bounding box center [656, 106] width 108 height 29
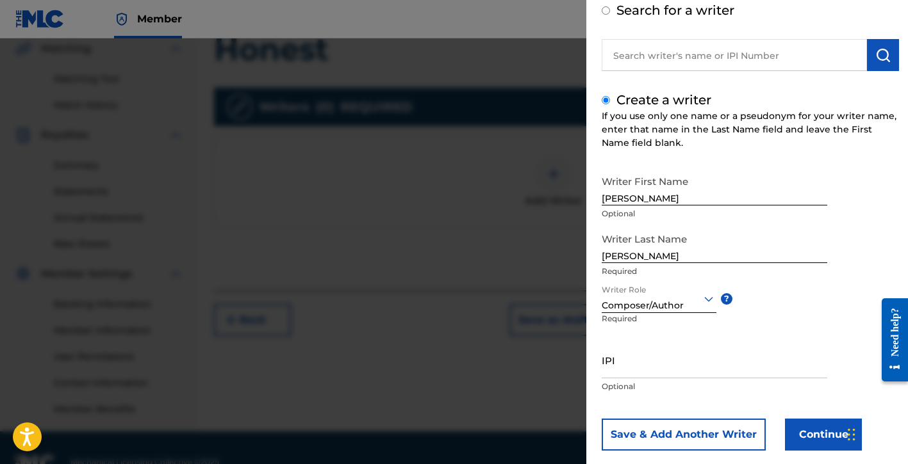
click at [650, 369] on input "IPI" at bounding box center [715, 360] width 226 height 37
paste input "01154998021"
type input "01154998021"
click at [819, 442] on button "Continue" at bounding box center [823, 435] width 77 height 32
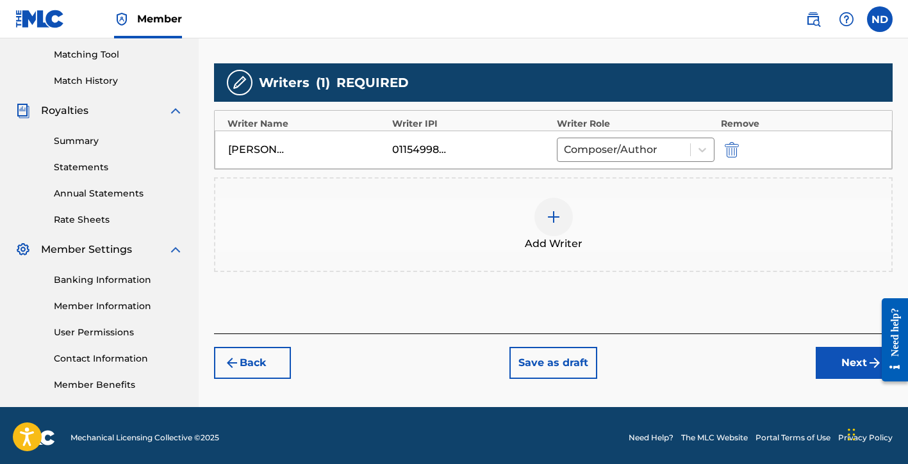
click at [838, 368] on button "Next" at bounding box center [854, 363] width 77 height 32
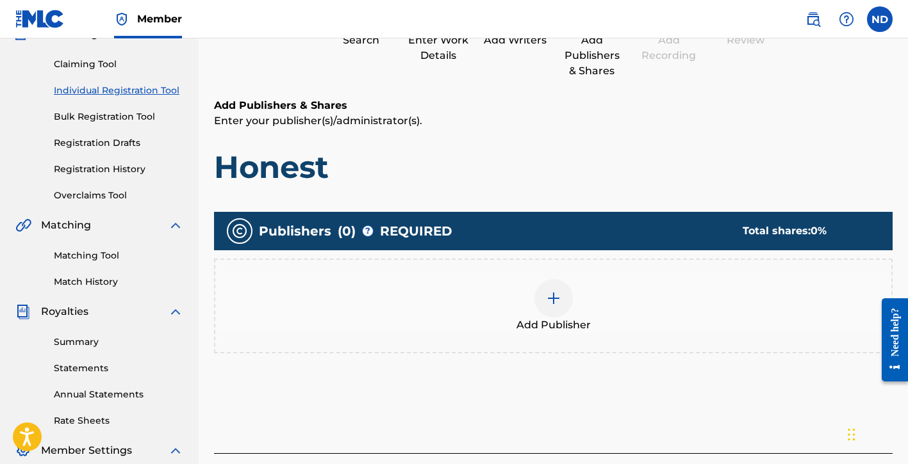
scroll to position [170, 0]
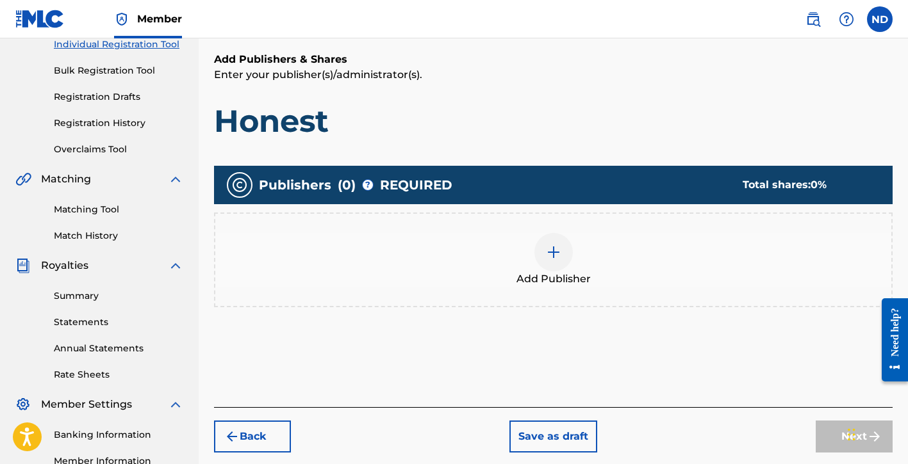
click at [541, 233] on div "Add Publisher" at bounding box center [553, 260] width 676 height 54
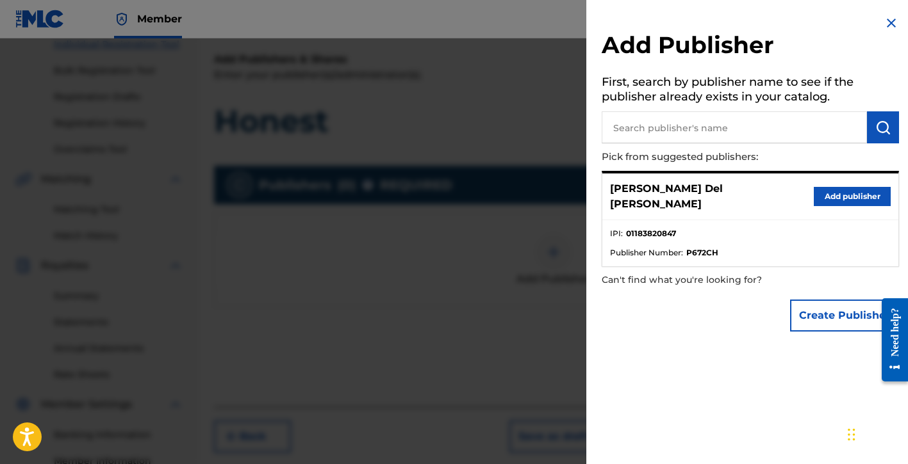
click at [807, 301] on button "Create Publisher" at bounding box center [844, 316] width 109 height 32
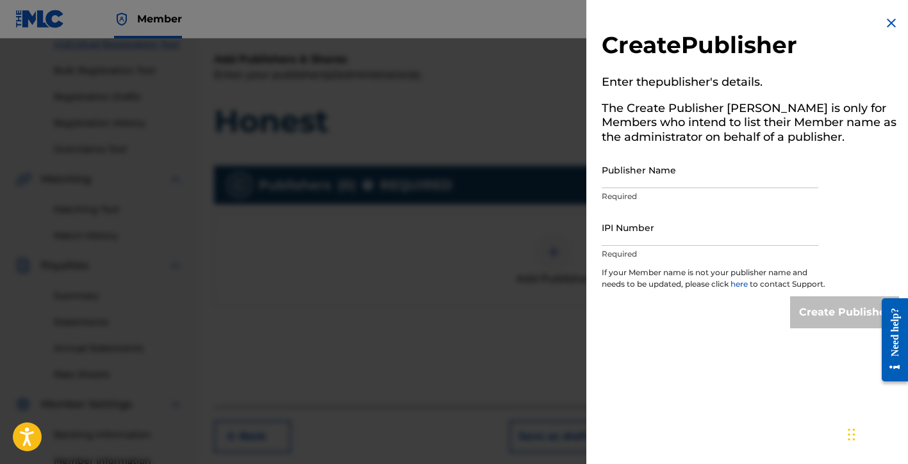
click at [638, 178] on input "Publisher Name" at bounding box center [710, 170] width 217 height 37
click at [645, 241] on input "IPI Number" at bounding box center [710, 227] width 217 height 37
type input "01183820847"
click at [673, 175] on input "Publisher Name" at bounding box center [710, 170] width 217 height 37
type input "Global Bloodline Music Publishing"
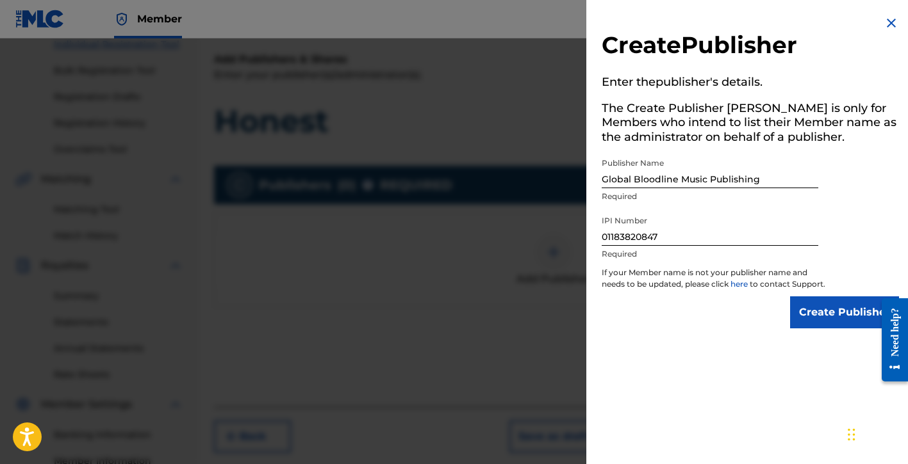
click at [810, 313] on input "Create Publisher" at bounding box center [844, 313] width 109 height 32
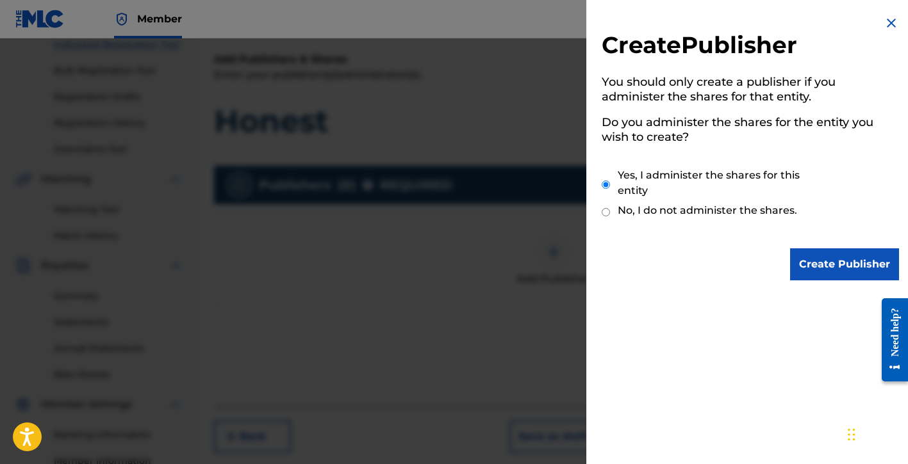
click at [810, 267] on input "Create Publisher" at bounding box center [844, 265] width 109 height 32
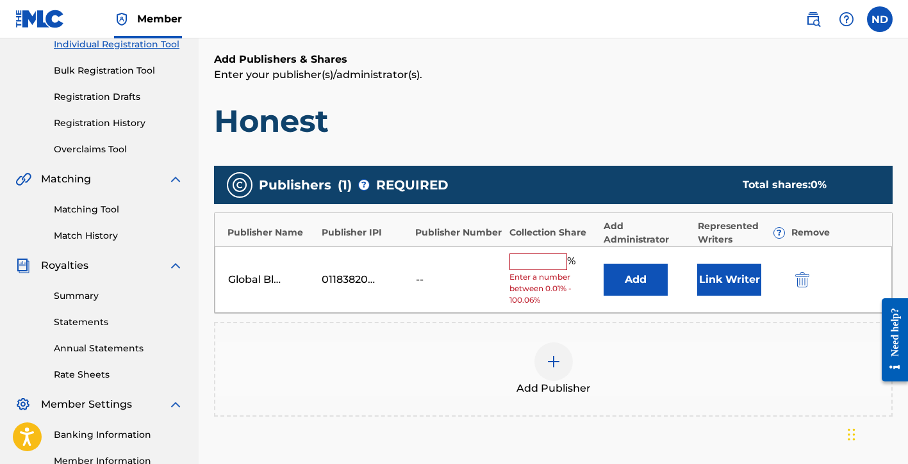
click at [533, 251] on div "Global Bloodline Music Publishing 01183820847 -- % Enter a number between 0.01%…" at bounding box center [553, 280] width 677 height 67
click at [531, 257] on input "text" at bounding box center [538, 262] width 58 height 17
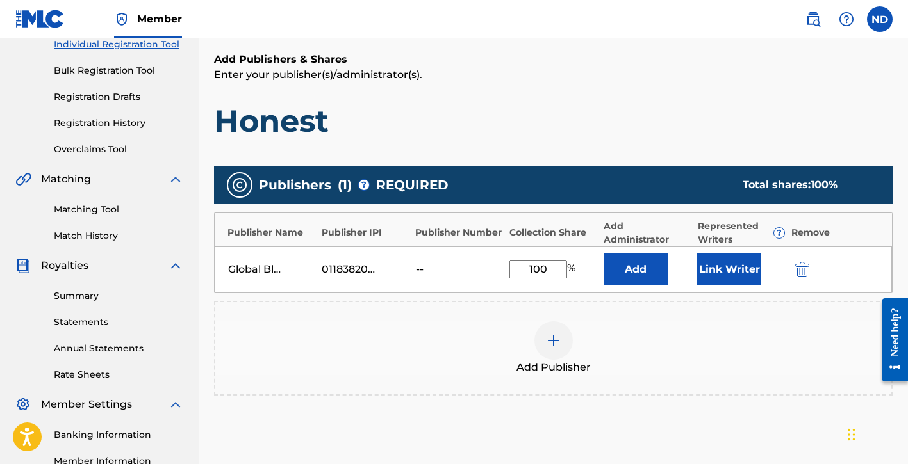
type input "100"
click at [511, 160] on div "Publishers ( 1 ) ? REQUIRED Total shares: 100 % Publisher Name Publisher IPI Pu…" at bounding box center [553, 300] width 678 height 280
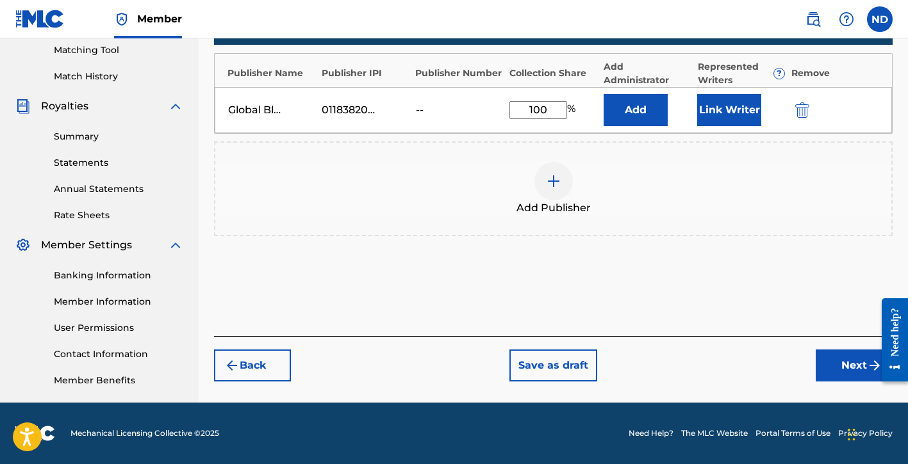
click at [823, 359] on button "Next" at bounding box center [854, 366] width 77 height 32
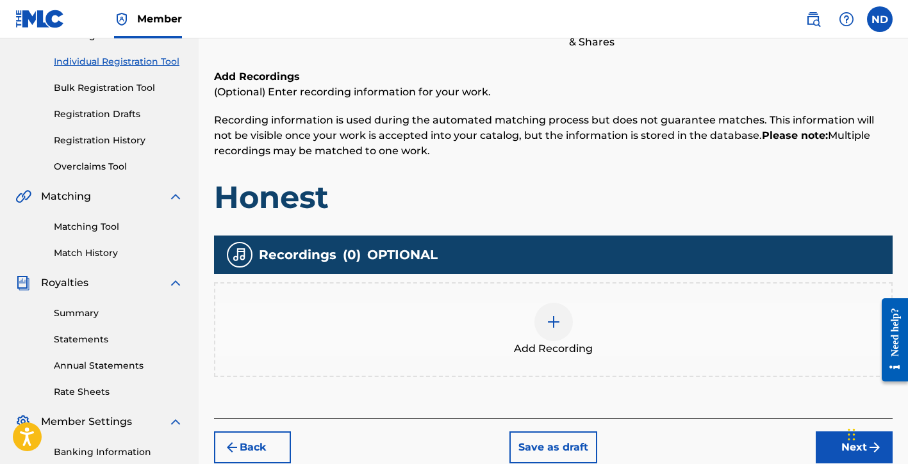
scroll to position [188, 0]
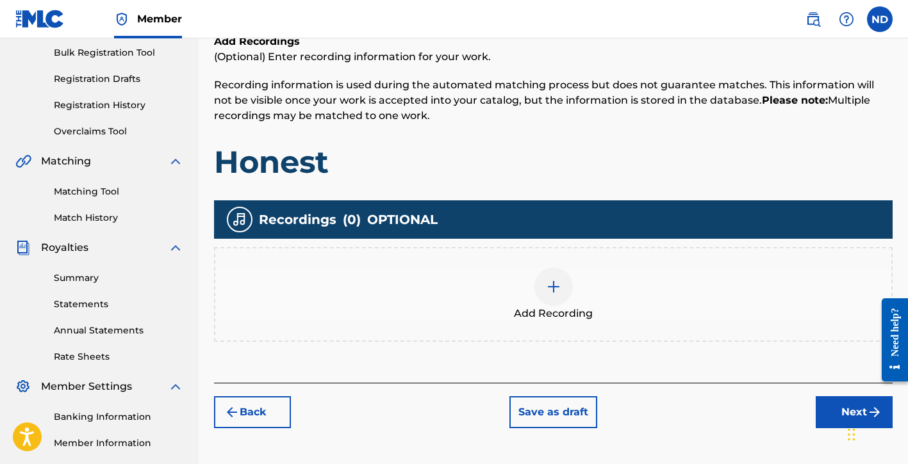
click at [552, 297] on div at bounding box center [553, 287] width 38 height 38
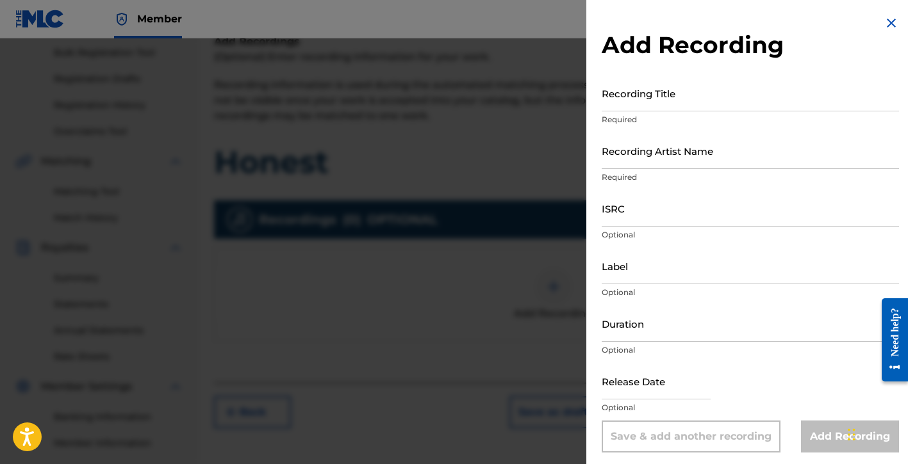
click at [649, 99] on input "Recording Title" at bounding box center [750, 93] width 297 height 37
type input "Honest"
click at [653, 158] on input "Recording Artist Name" at bounding box center [750, 151] width 297 height 37
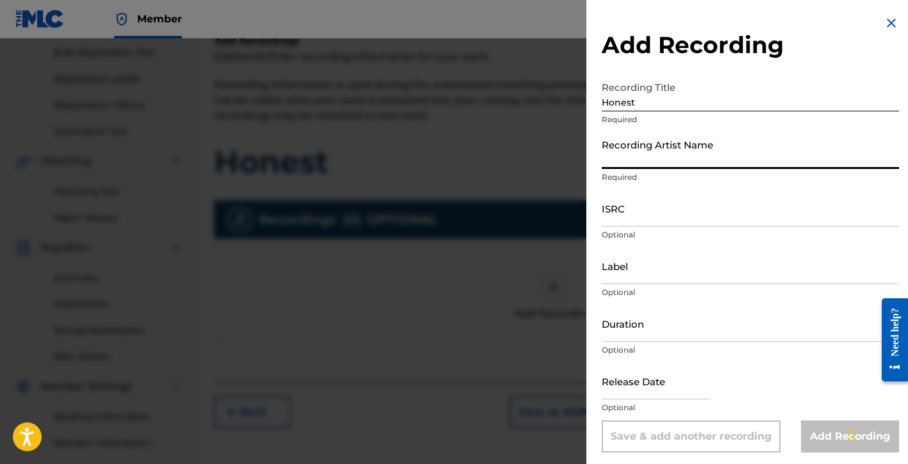
type input "[PERSON_NAME] Del [PERSON_NAME]"
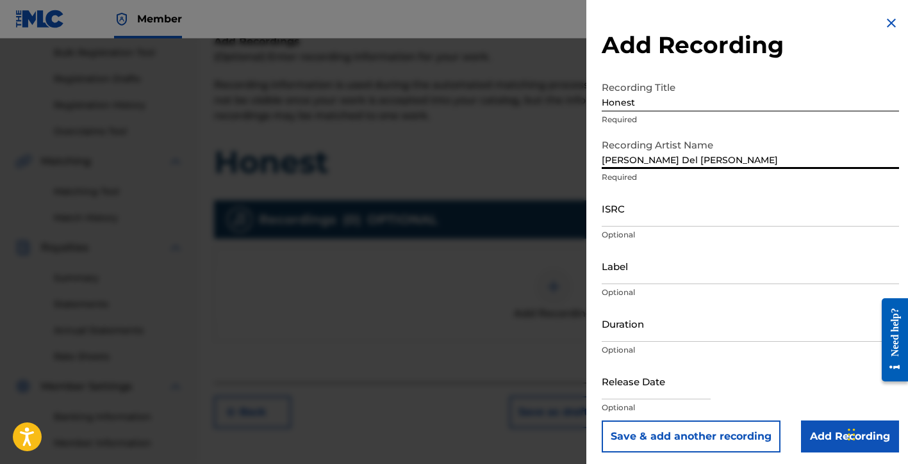
drag, startPoint x: 632, startPoint y: 212, endPoint x: 620, endPoint y: 148, distance: 65.3
click at [633, 212] on input "ISRC" at bounding box center [750, 208] width 297 height 37
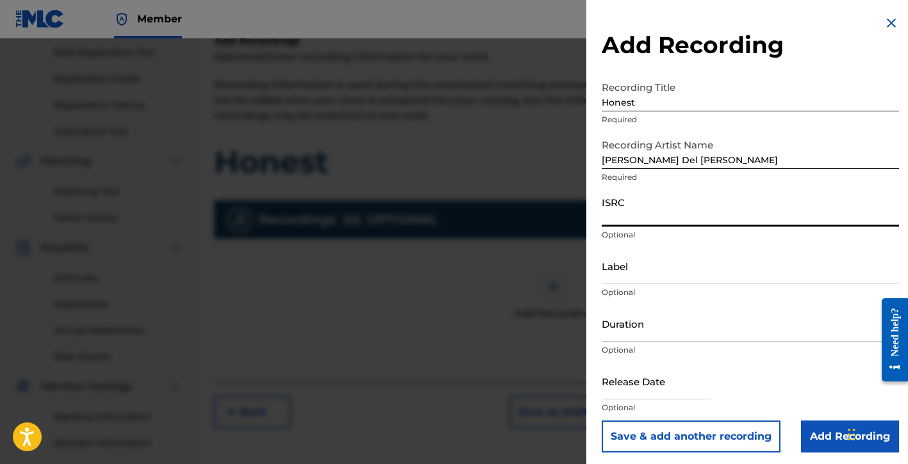
paste input "QZDA72393251"
type input "QZDA72393251"
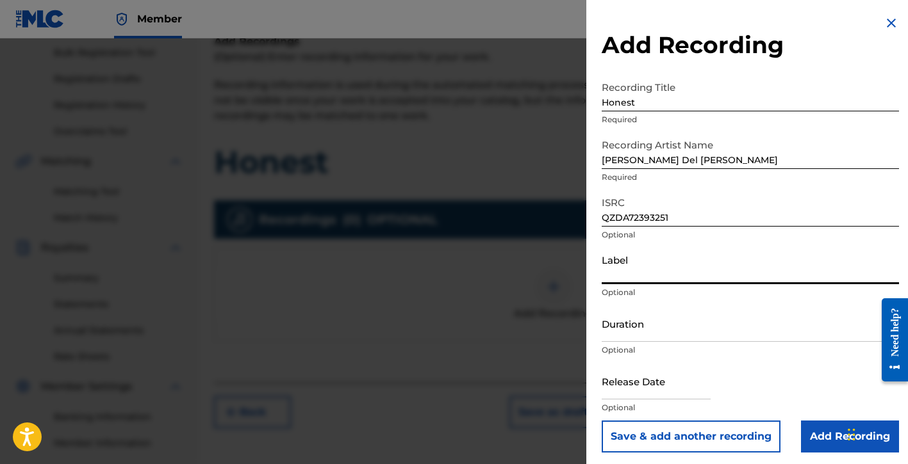
click at [656, 274] on input "Label" at bounding box center [750, 266] width 297 height 37
type input "[PERSON_NAME] Del [PERSON_NAME]"
click at [648, 331] on input "Duration" at bounding box center [750, 324] width 297 height 37
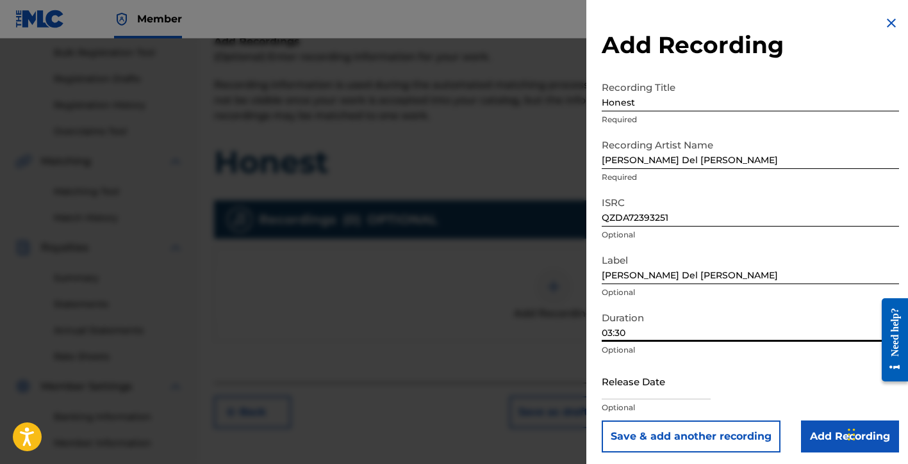
type input "03:30"
click at [641, 393] on input "text" at bounding box center [656, 381] width 109 height 37
select select "8"
select select "2025"
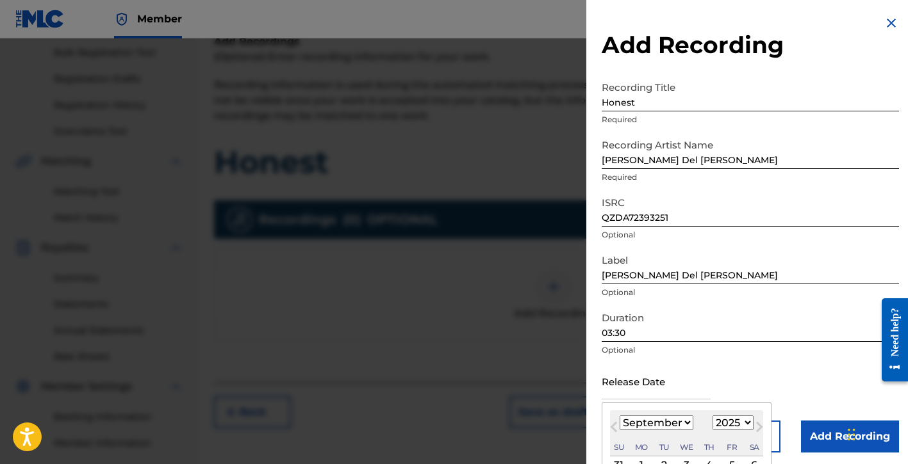
type input "[DATE]"
select select "2"
select select "2023"
click at [756, 370] on div "Release Date [DATE] [DATE] Previous Month Next Month March [DATE] February Marc…" at bounding box center [750, 392] width 297 height 58
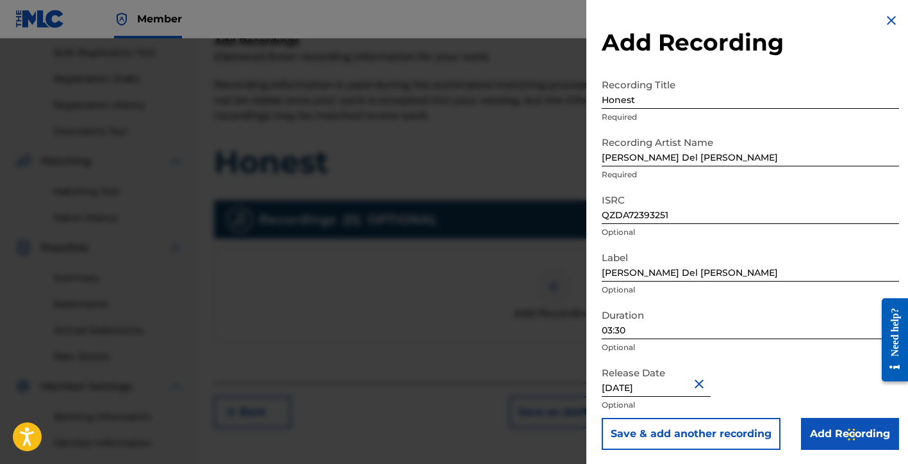
scroll to position [4, 0]
click at [803, 429] on input "Add Recording" at bounding box center [850, 433] width 98 height 32
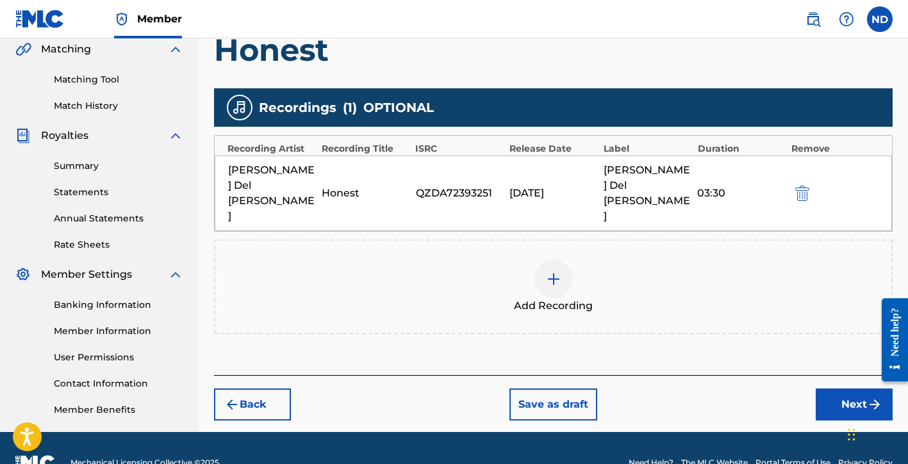
click at [826, 389] on button "Next" at bounding box center [854, 405] width 77 height 32
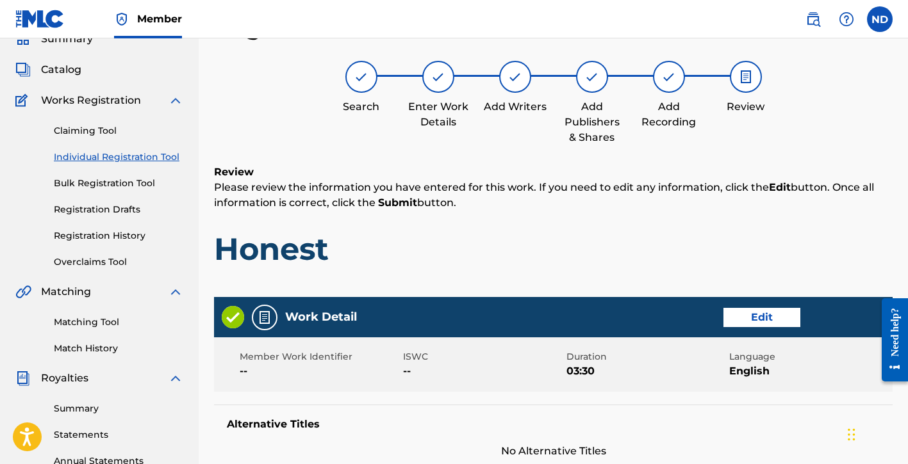
scroll to position [648, 0]
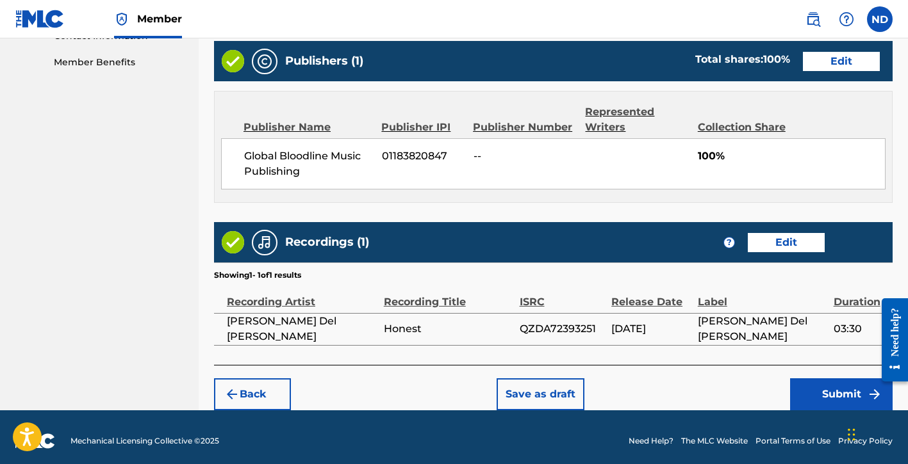
click at [809, 379] on button "Submit" at bounding box center [841, 395] width 103 height 32
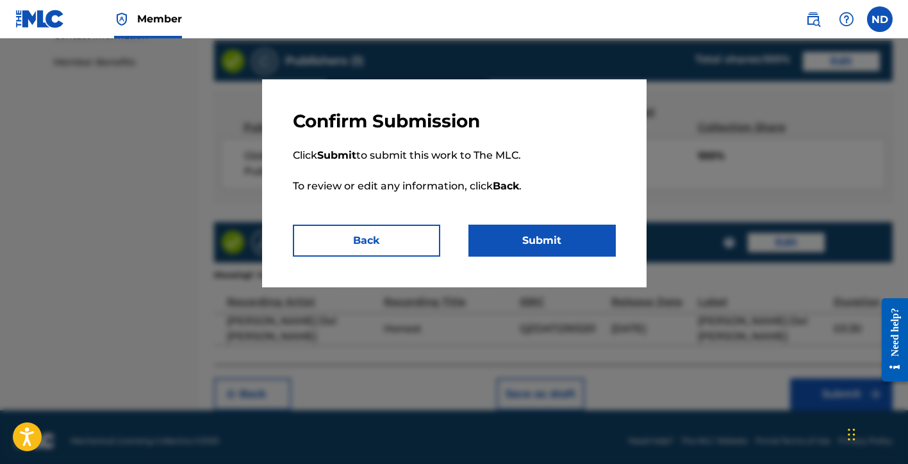
click at [545, 231] on button "Submit" at bounding box center [541, 241] width 147 height 32
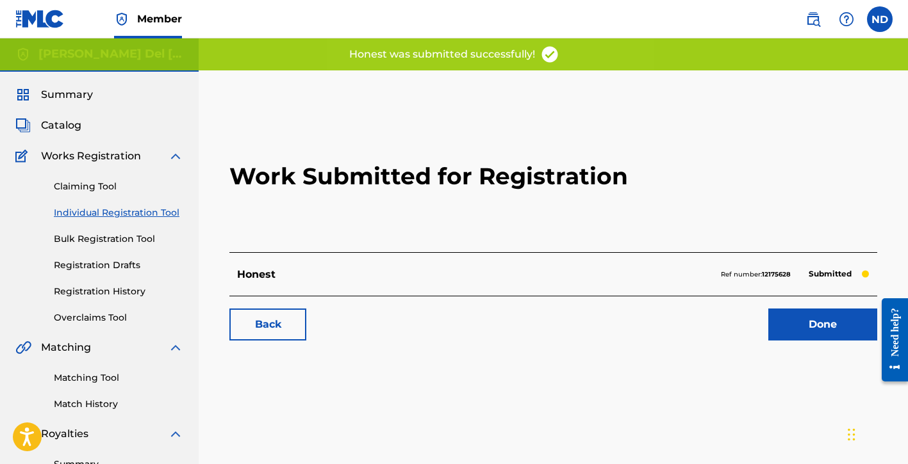
scroll to position [3, 0]
click at [790, 318] on link "Done" at bounding box center [822, 324] width 109 height 32
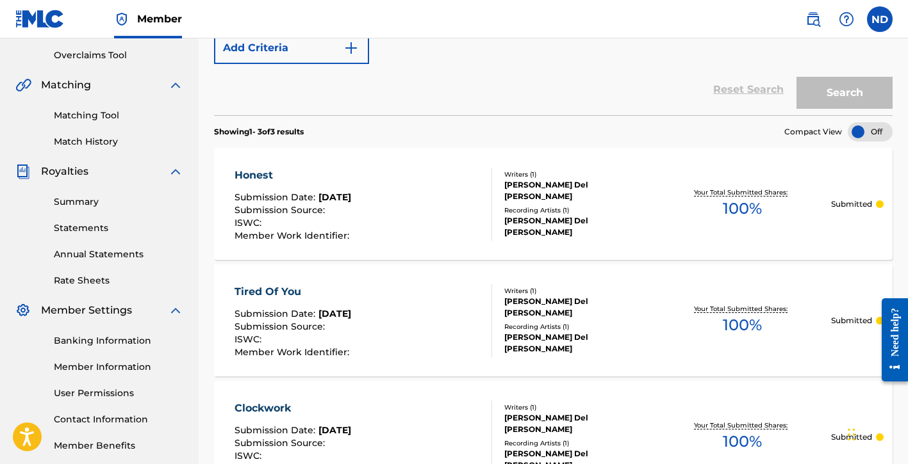
scroll to position [69, 0]
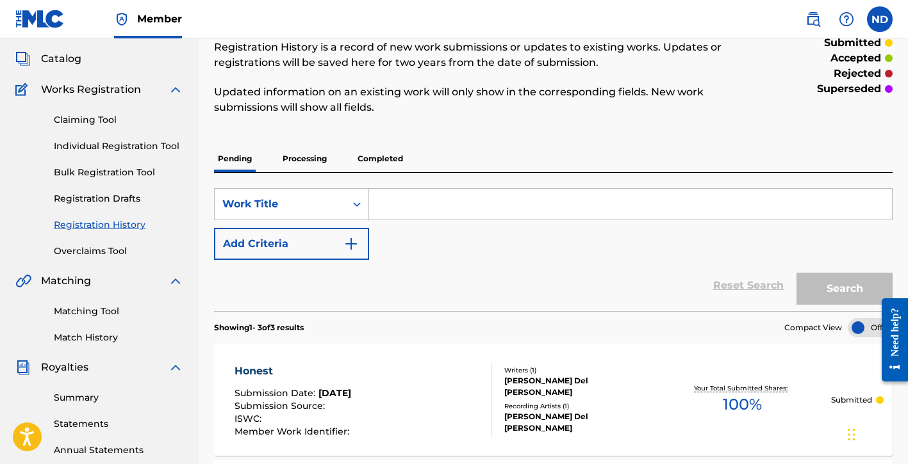
click at [97, 147] on link "Individual Registration Tool" at bounding box center [118, 146] width 129 height 13
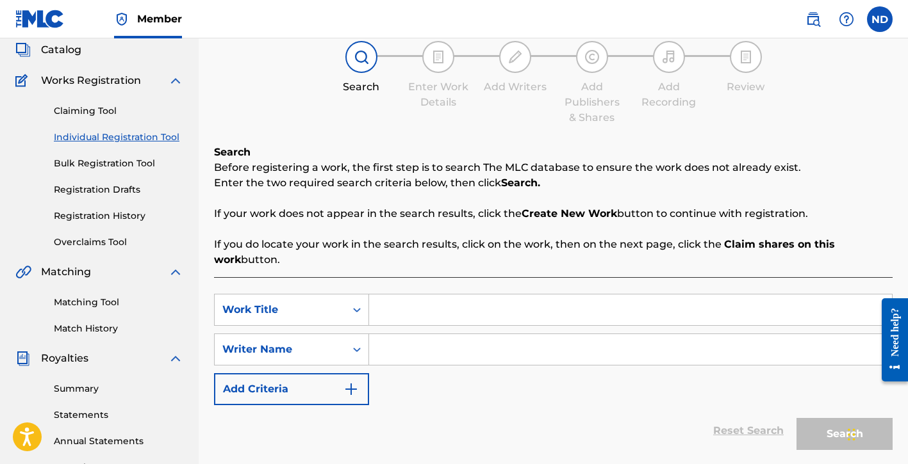
scroll to position [123, 0]
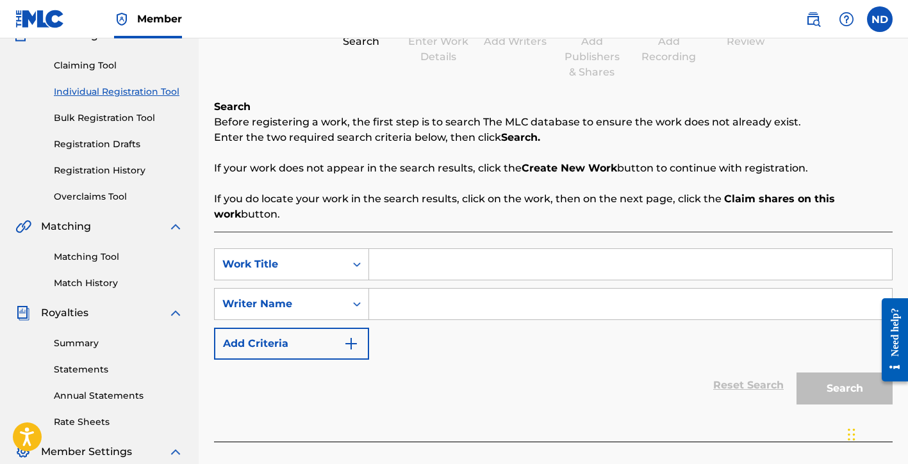
click at [429, 252] on input "Search Form" at bounding box center [630, 264] width 523 height 31
type input "Bloodline"
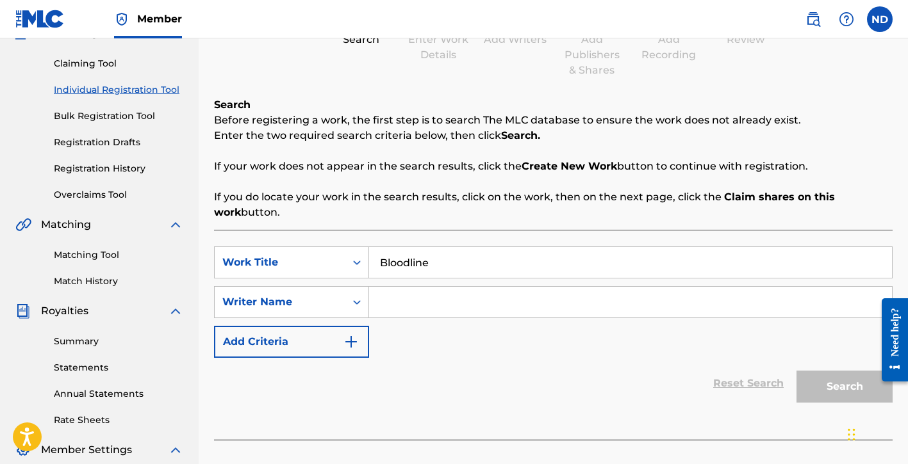
scroll to position [126, 0]
click at [443, 323] on div "SearchWithCriteria05bfc199-85b1-4593-b72b-9f2330715051 Work Title Bloodline Sea…" at bounding box center [553, 301] width 678 height 111
click at [443, 309] on input "Search Form" at bounding box center [630, 301] width 523 height 31
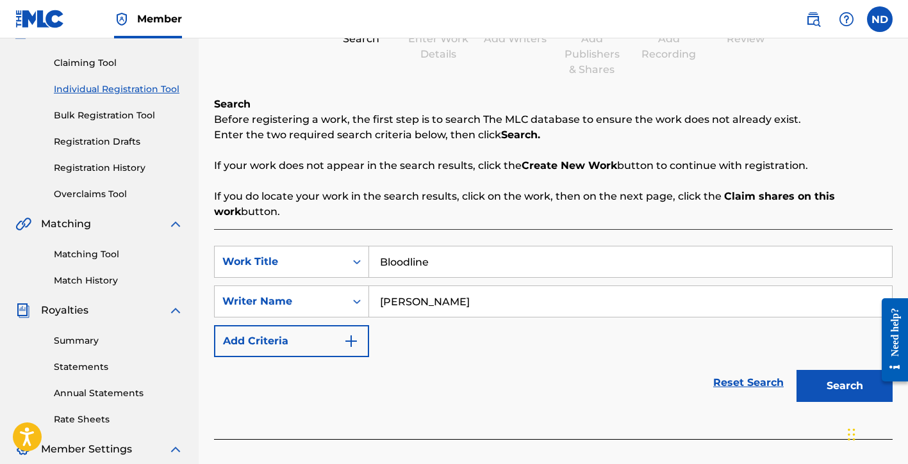
type input "[PERSON_NAME]"
click at [821, 390] on button "Search" at bounding box center [844, 386] width 96 height 32
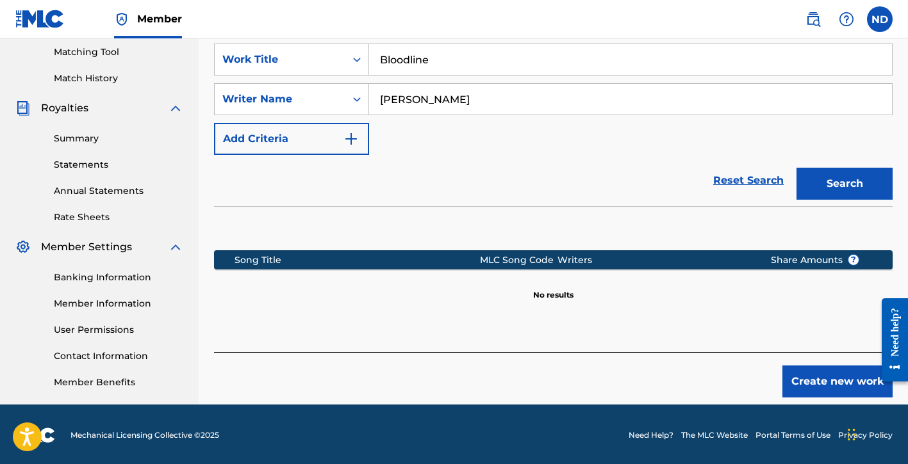
scroll to position [330, 0]
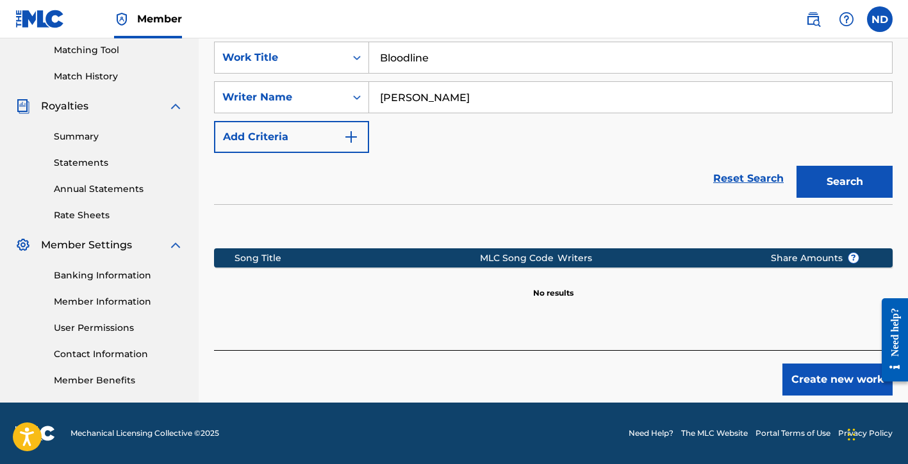
click at [817, 372] on button "Create new work" at bounding box center [837, 380] width 110 height 32
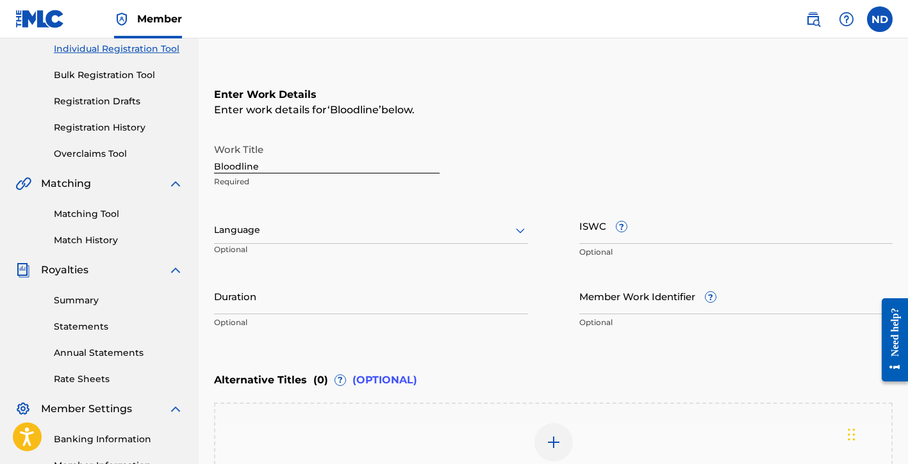
scroll to position [135, 0]
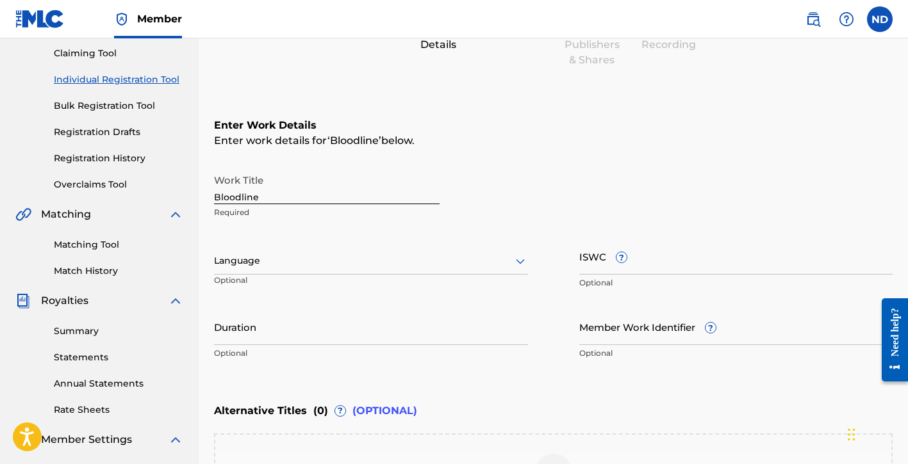
click at [270, 262] on div at bounding box center [371, 261] width 314 height 16
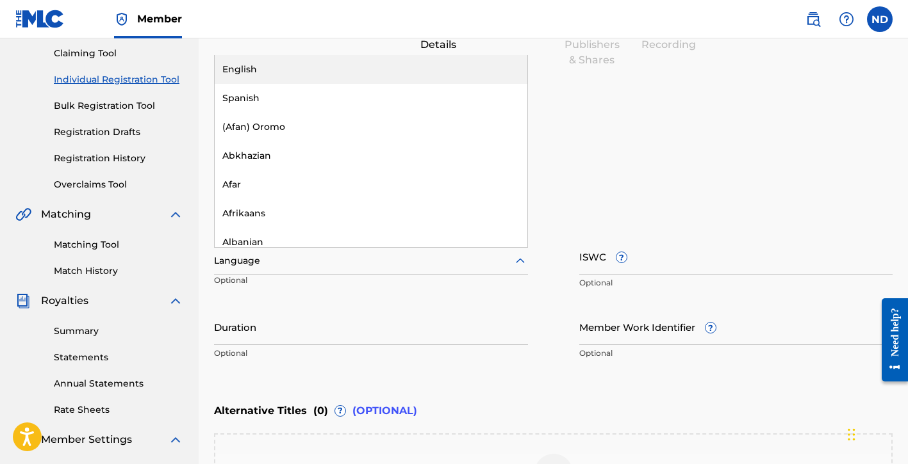
click at [298, 79] on div "English" at bounding box center [371, 69] width 313 height 29
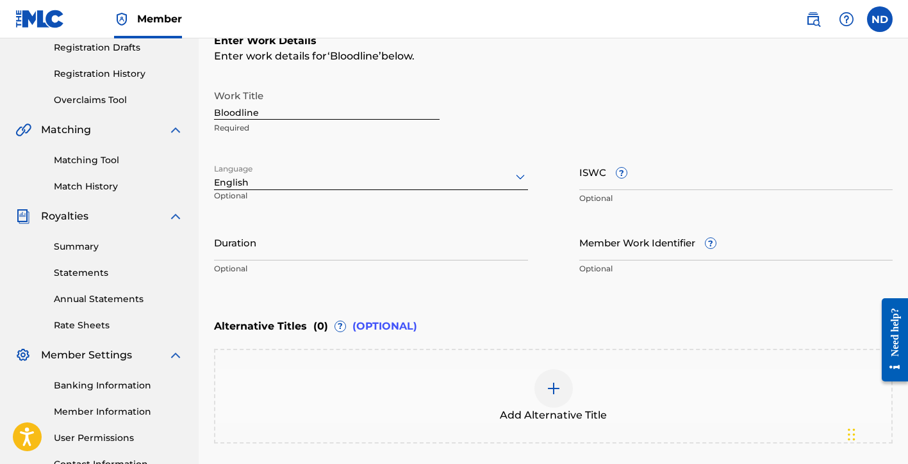
scroll to position [240, 0]
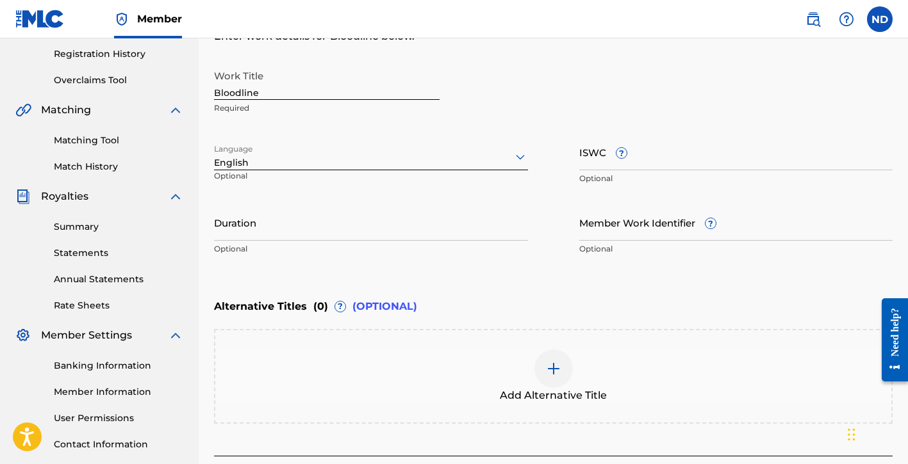
click at [423, 233] on input "Duration" at bounding box center [371, 222] width 314 height 37
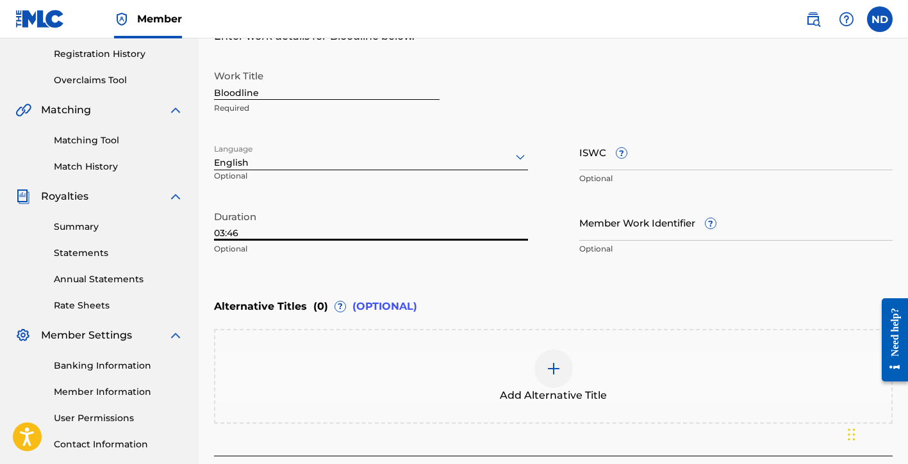
type input "03:46"
click at [559, 367] on img at bounding box center [553, 368] width 15 height 15
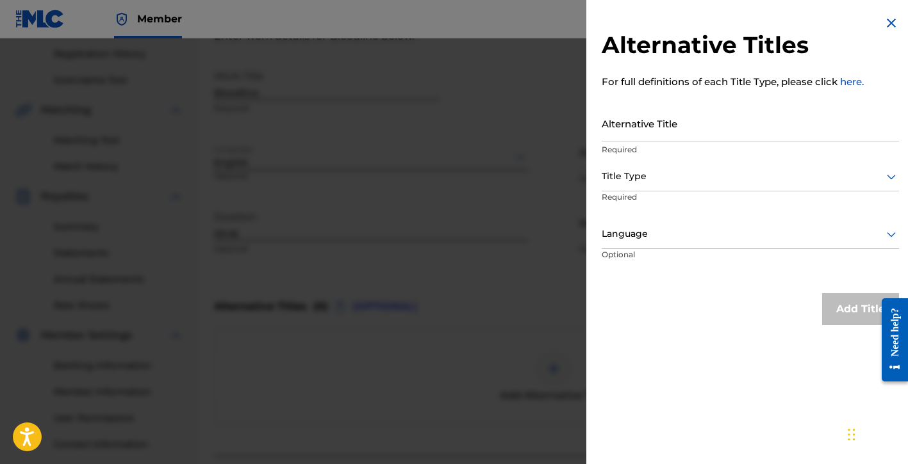
click at [892, 24] on img at bounding box center [890, 22] width 15 height 15
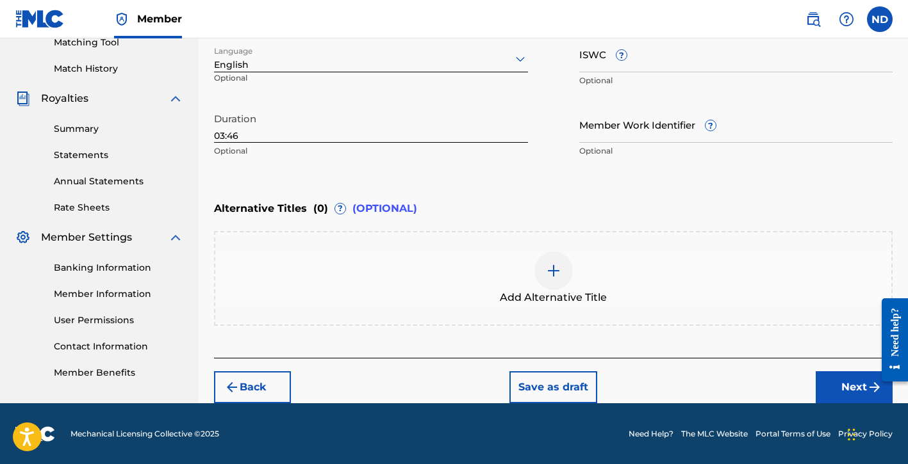
click at [851, 393] on button "Next" at bounding box center [854, 388] width 77 height 32
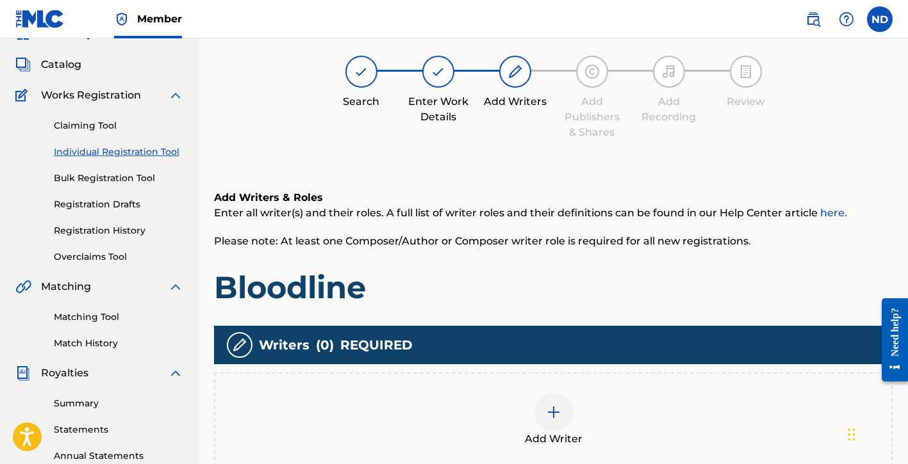
scroll to position [290, 0]
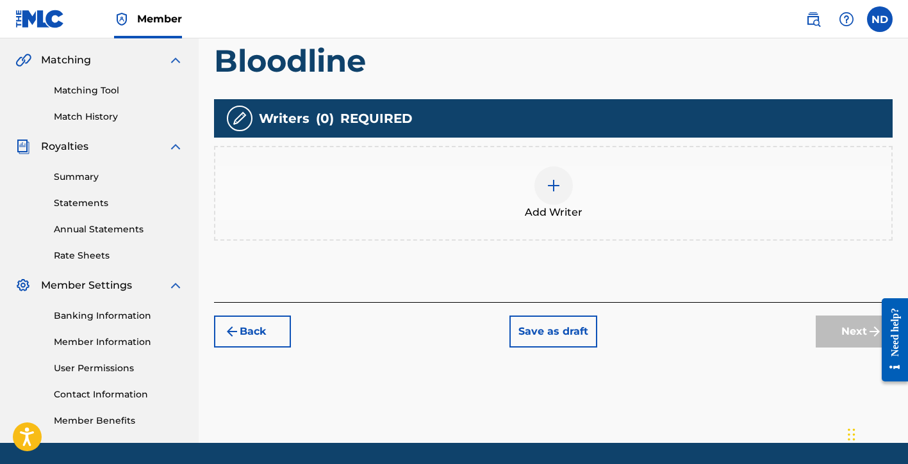
click at [540, 215] on span "Add Writer" at bounding box center [554, 212] width 58 height 15
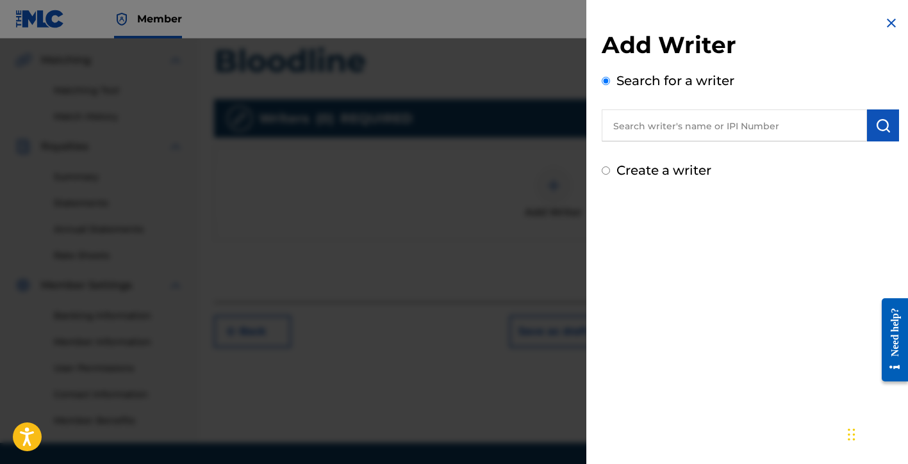
click at [653, 167] on label "Create a writer" at bounding box center [663, 170] width 95 height 15
radio input "true"
click at [610, 167] on input "Create a writer" at bounding box center [606, 171] width 8 height 8
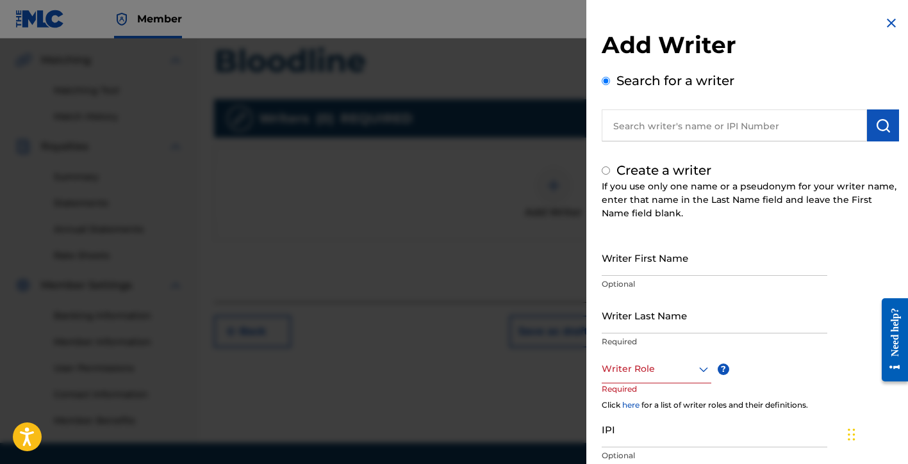
radio input "false"
radio input "true"
click at [650, 258] on input "Writer First Name" at bounding box center [715, 258] width 226 height 37
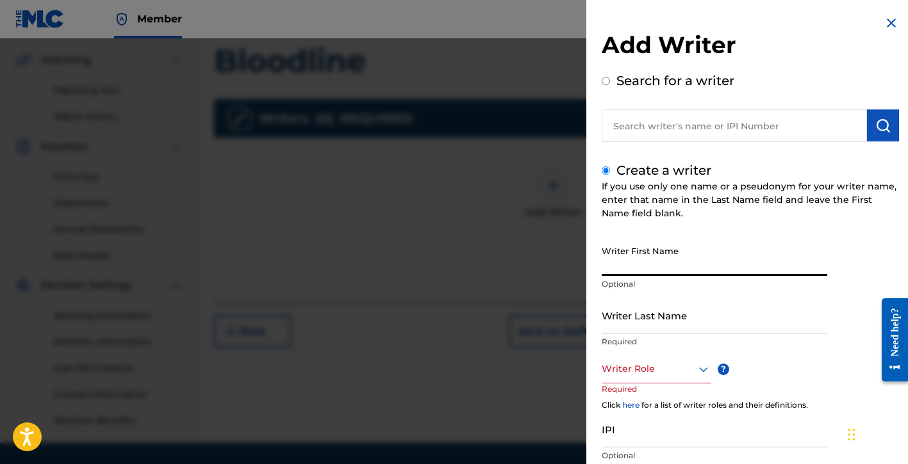
type input "[PERSON_NAME]"
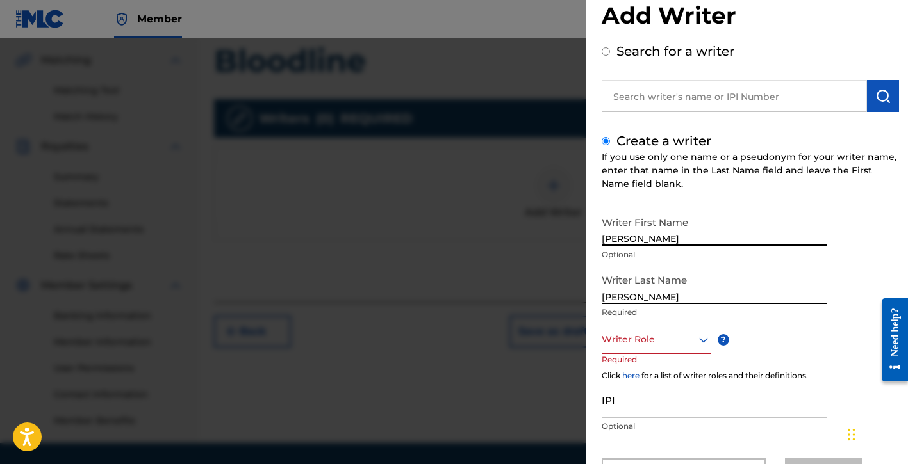
scroll to position [90, 0]
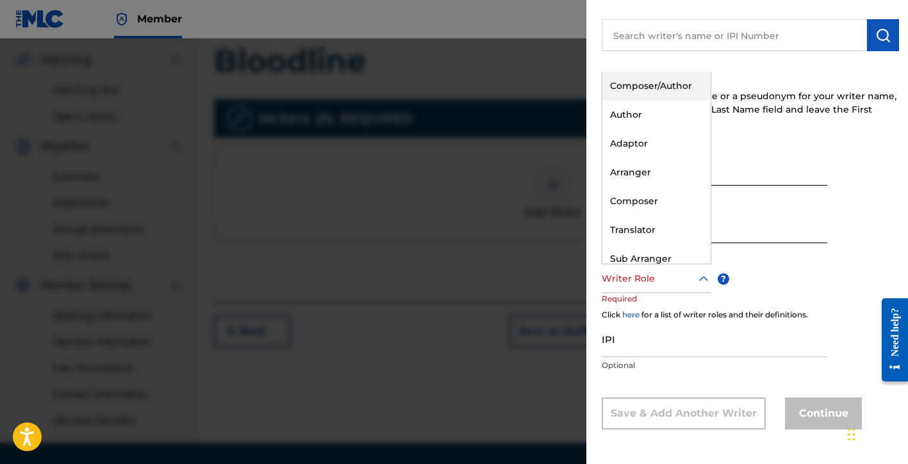
click at [648, 275] on div at bounding box center [657, 279] width 110 height 16
click at [643, 89] on div "Composer/Author" at bounding box center [656, 86] width 108 height 29
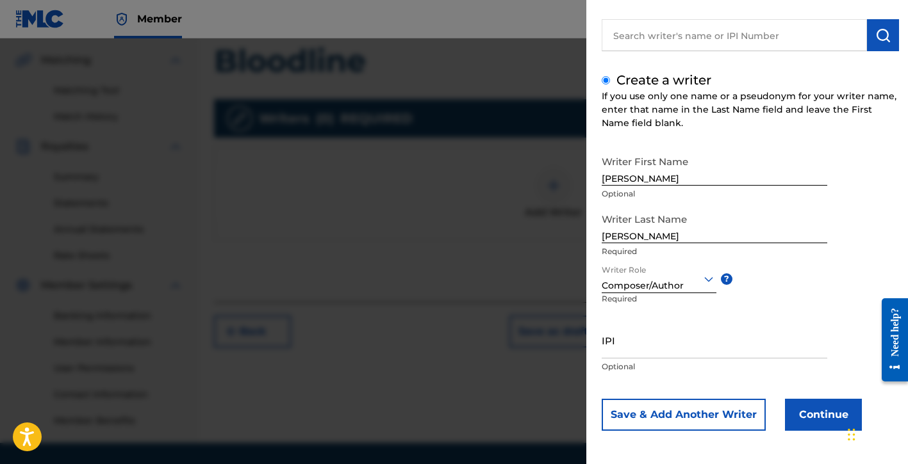
click at [628, 361] on p "Optional" at bounding box center [715, 367] width 226 height 12
click at [628, 334] on input "IPI" at bounding box center [715, 340] width 226 height 37
paste input "01154998021"
type input "01154998021"
click at [803, 420] on button "Continue" at bounding box center [823, 415] width 77 height 32
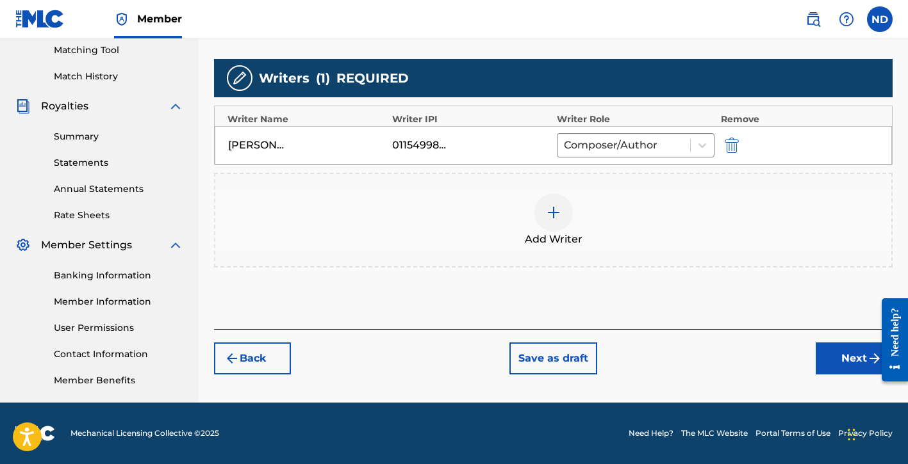
click at [828, 358] on button "Next" at bounding box center [854, 359] width 77 height 32
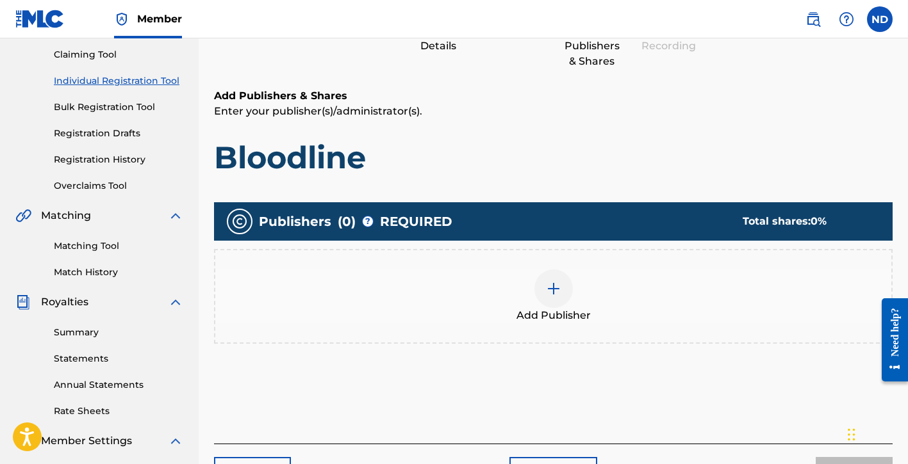
scroll to position [300, 0]
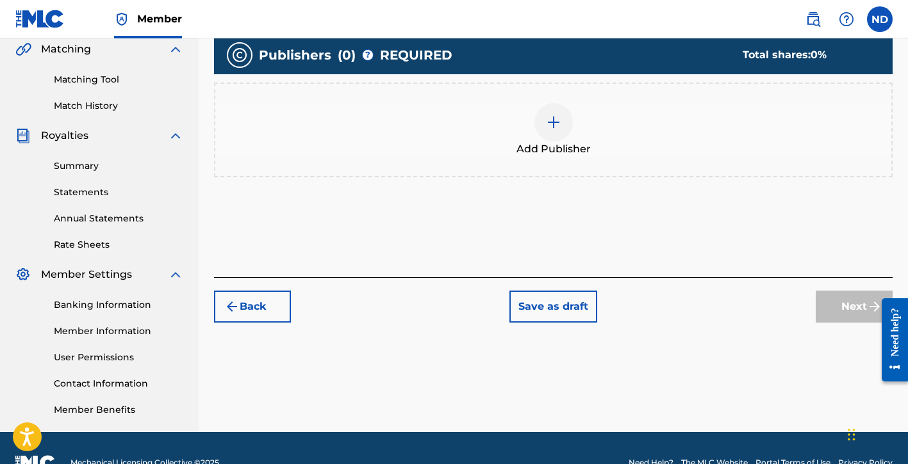
click at [552, 132] on div at bounding box center [553, 122] width 38 height 38
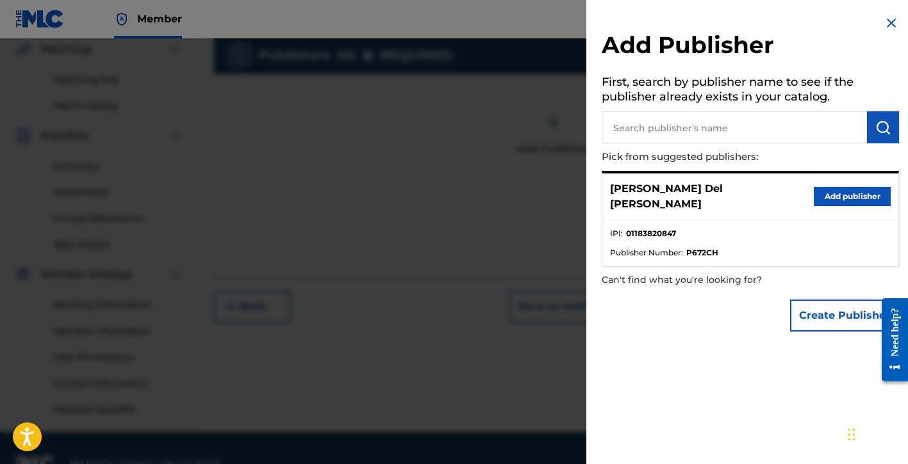
click at [796, 300] on button "Create Publisher" at bounding box center [844, 316] width 109 height 32
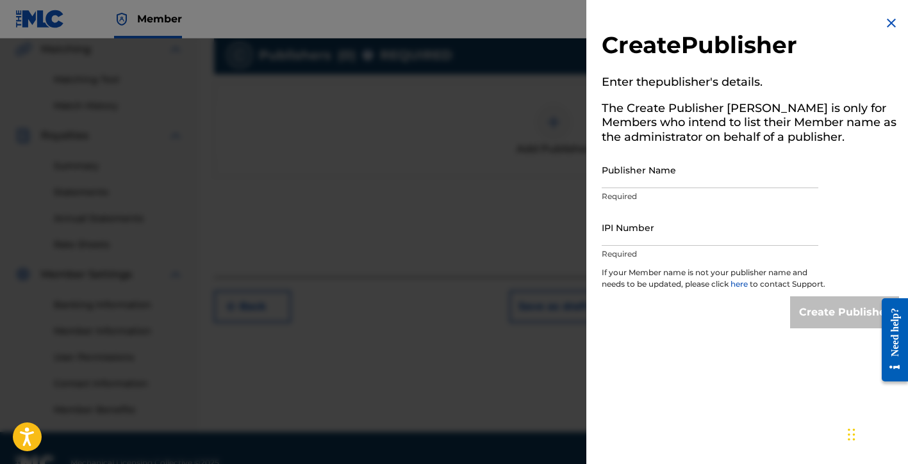
click at [636, 179] on input "Publisher Name" at bounding box center [710, 170] width 217 height 37
type input "Global Bloodline Music Publishing"
click at [647, 239] on input "IPI Number" at bounding box center [710, 227] width 217 height 37
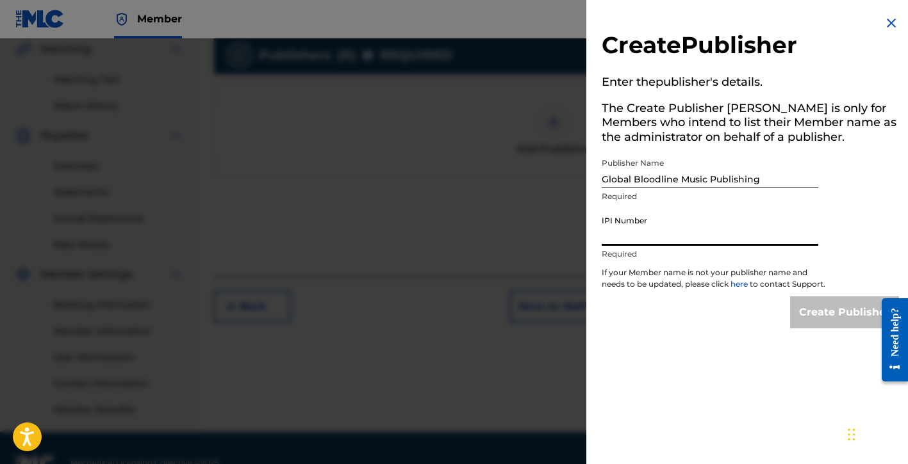
type input "01183820847"
click at [814, 313] on input "Create Publisher" at bounding box center [844, 313] width 109 height 32
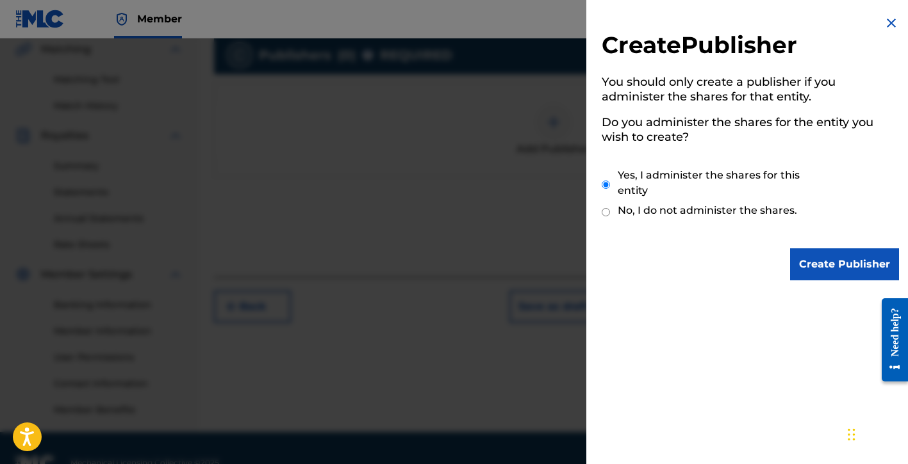
click at [837, 270] on input "Create Publisher" at bounding box center [844, 265] width 109 height 32
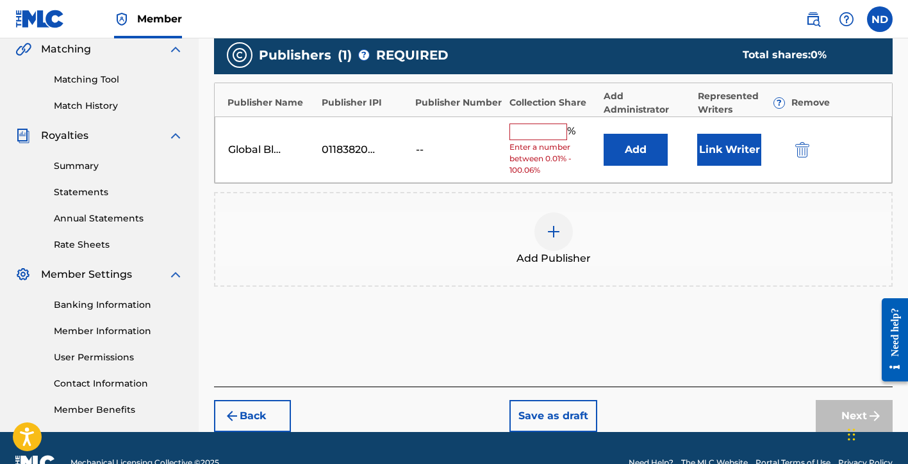
click at [531, 138] on input "text" at bounding box center [538, 132] width 58 height 17
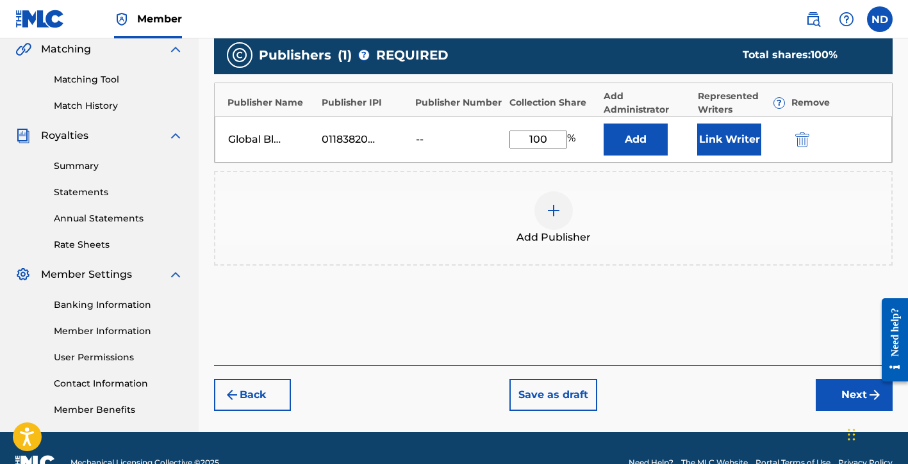
type input "100"
click at [661, 322] on div "Add Publishers & Shares Enter your publisher(s)/administrator(s). Bloodline Pub…" at bounding box center [553, 144] width 678 height 444
click at [826, 399] on button "Next" at bounding box center [854, 395] width 77 height 32
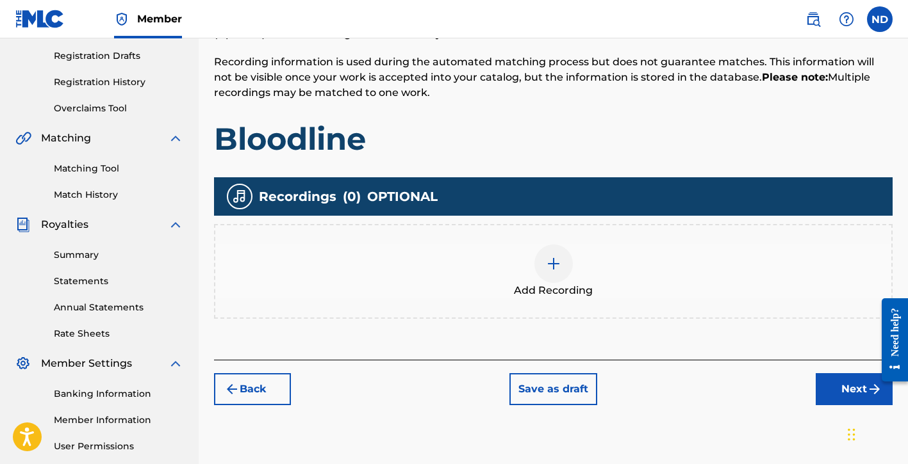
scroll to position [244, 0]
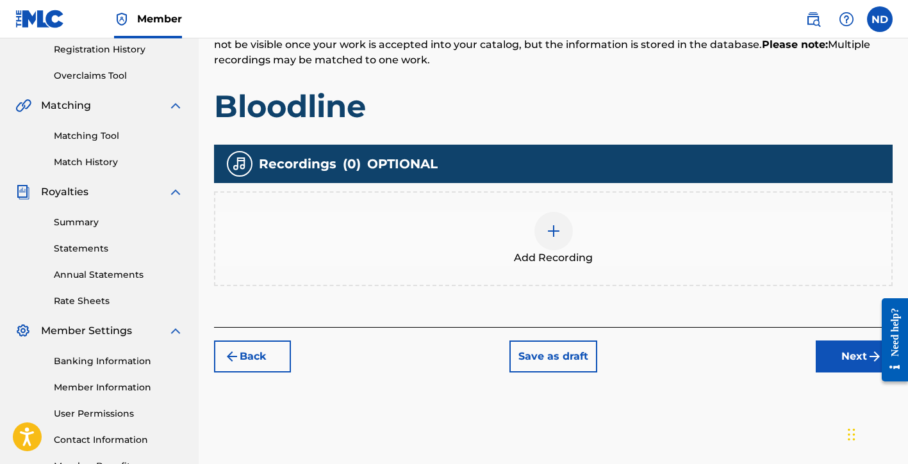
click at [555, 227] on img at bounding box center [553, 231] width 15 height 15
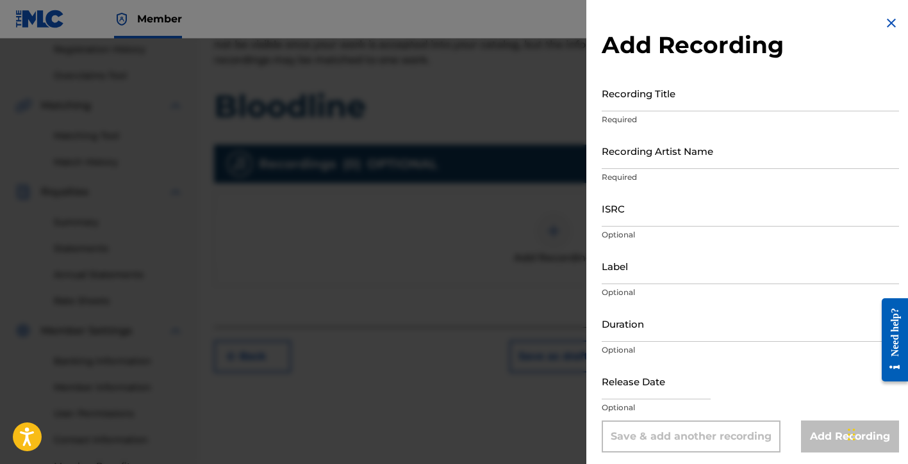
click at [657, 102] on input "Recording Title" at bounding box center [750, 93] width 297 height 37
type input "Bloodline"
click at [637, 168] on input "Recording Artist Name" at bounding box center [750, 151] width 297 height 37
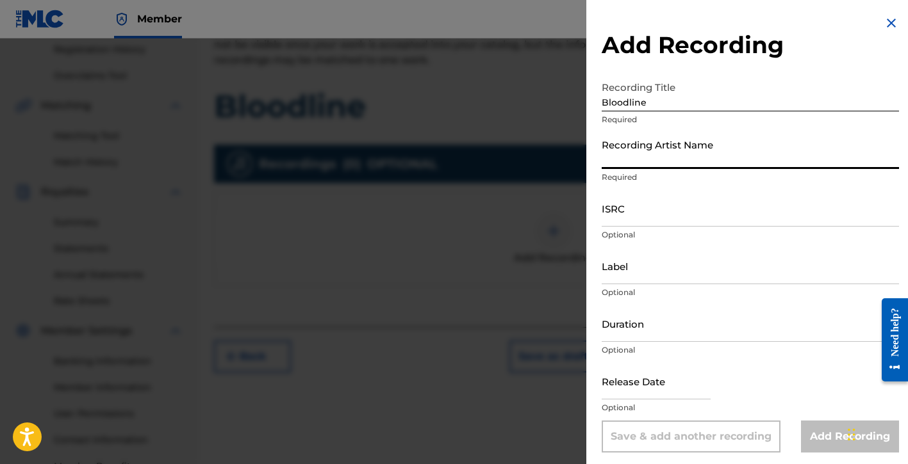
click at [638, 220] on input "ISRC" at bounding box center [750, 208] width 297 height 37
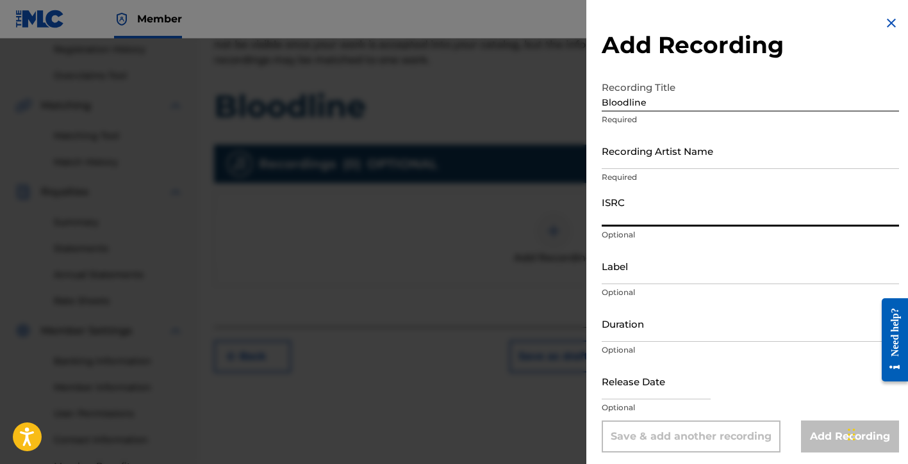
drag, startPoint x: 655, startPoint y: 139, endPoint x: 663, endPoint y: 141, distance: 7.9
click at [655, 140] on input "Recording Artist Name" at bounding box center [750, 151] width 297 height 37
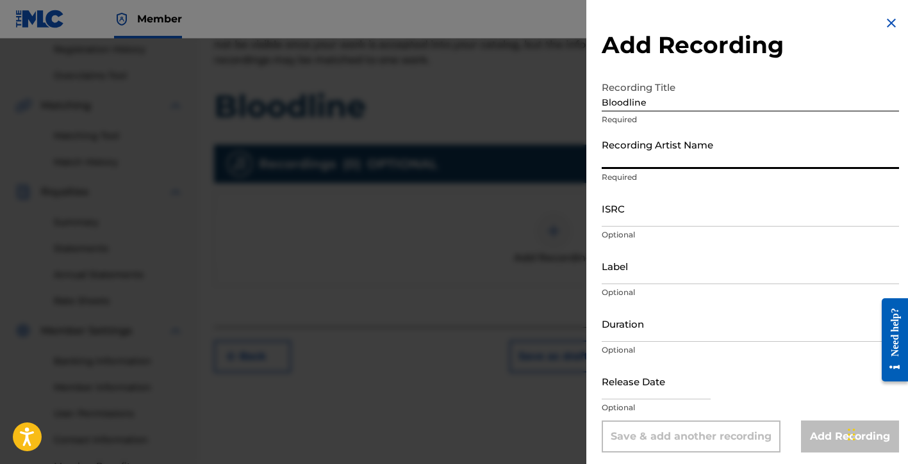
click at [651, 217] on input "ISRC" at bounding box center [750, 208] width 297 height 37
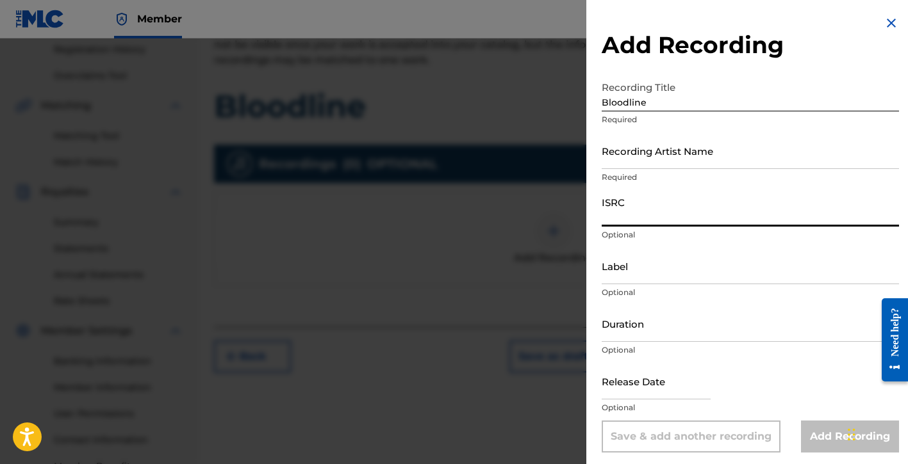
paste input "QZDA72393253"
type input "QZDA72393253"
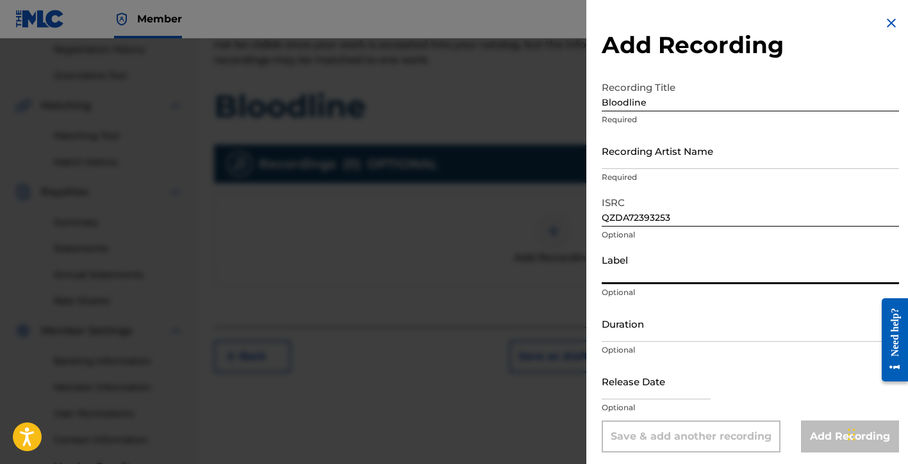
click at [642, 283] on input "Label" at bounding box center [750, 266] width 297 height 37
type input "[PERSON_NAME] Del [PERSON_NAME]"
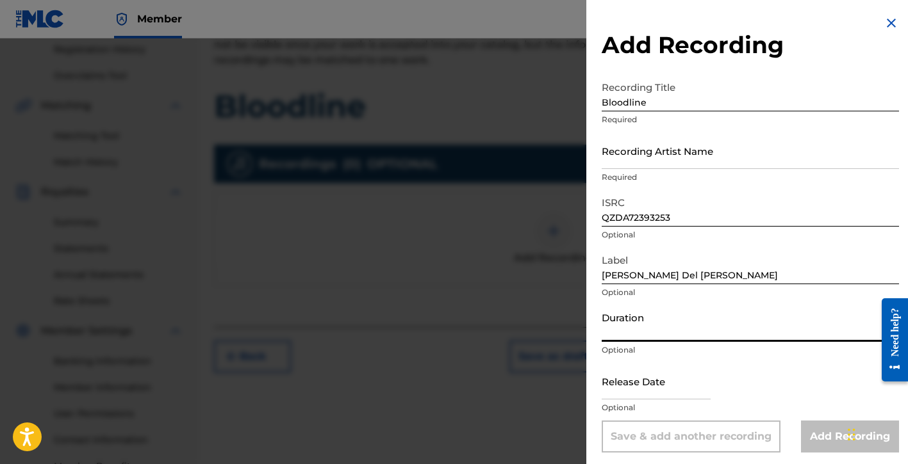
click at [627, 330] on input "Duration" at bounding box center [750, 324] width 297 height 37
type input "03:46"
click at [652, 398] on input "text" at bounding box center [656, 381] width 109 height 37
select select "8"
select select "2025"
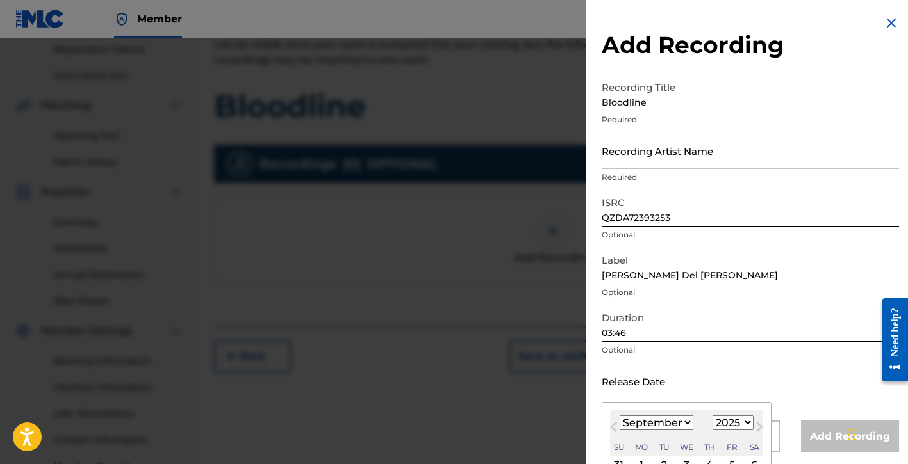
type input "[DATE]"
select select "2"
select select "2023"
click at [792, 361] on div "Duration 03:46 Optional" at bounding box center [750, 335] width 297 height 58
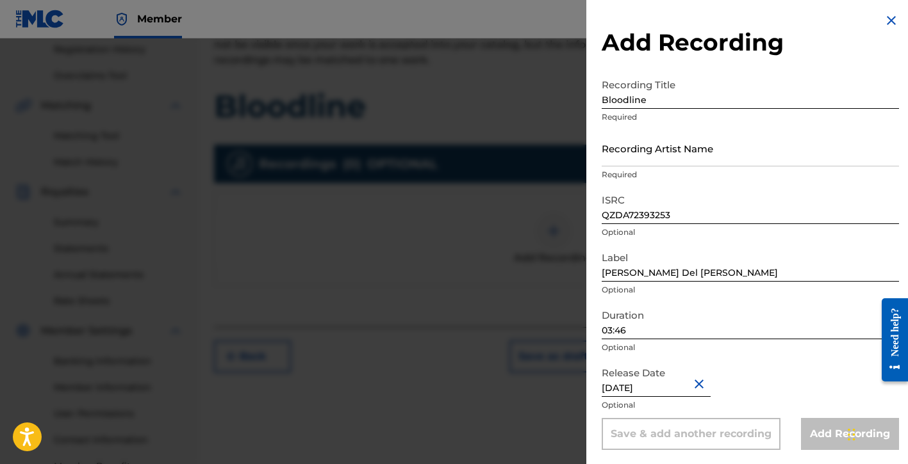
scroll to position [4, 0]
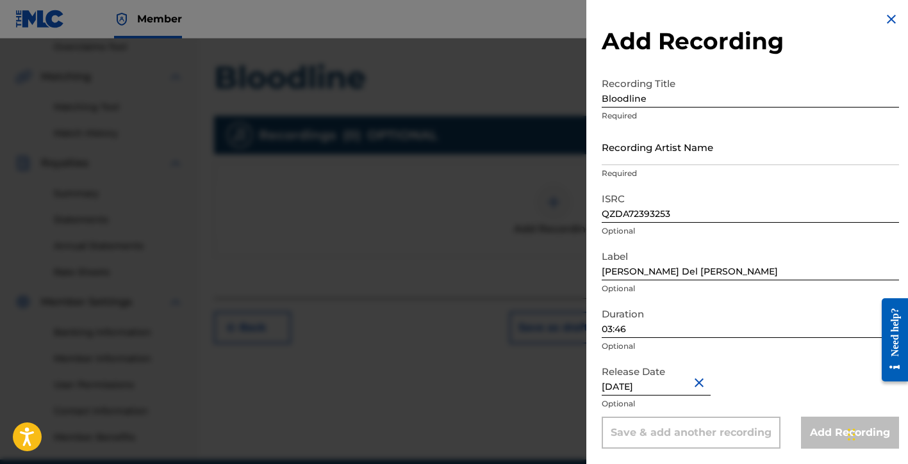
click at [764, 373] on div "Release Date [DATE] Optional" at bounding box center [750, 388] width 297 height 58
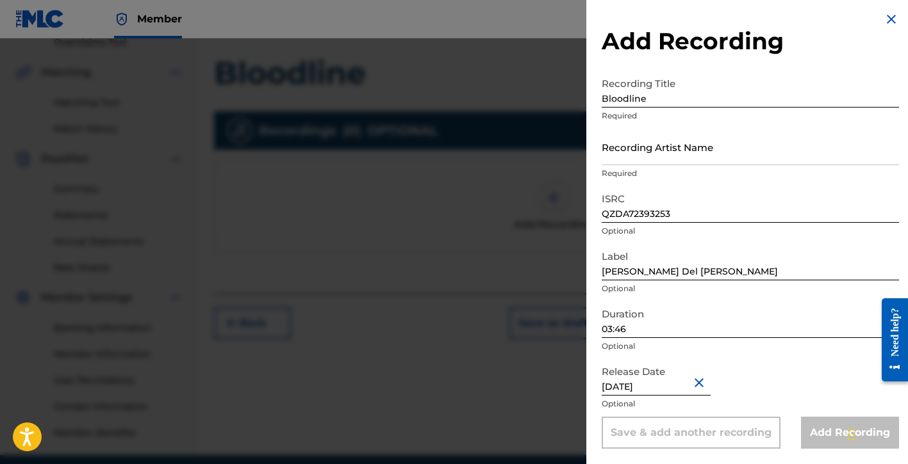
scroll to position [279, 0]
click at [659, 160] on input "Recording Artist Name" at bounding box center [750, 147] width 297 height 37
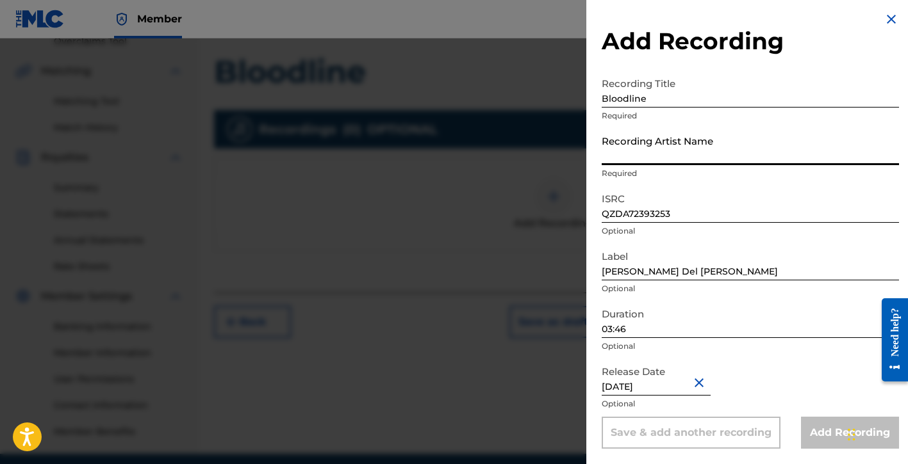
type input "[PERSON_NAME] Del [PERSON_NAME]"
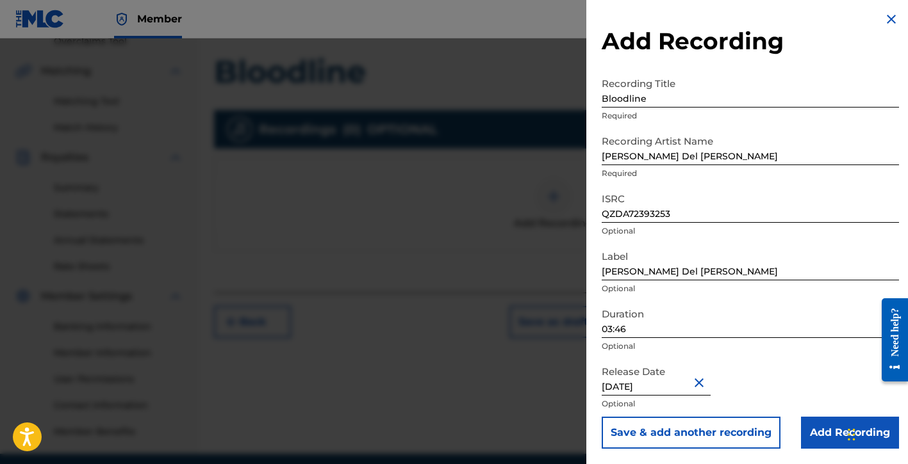
click at [804, 439] on input "Add Recording" at bounding box center [850, 433] width 98 height 32
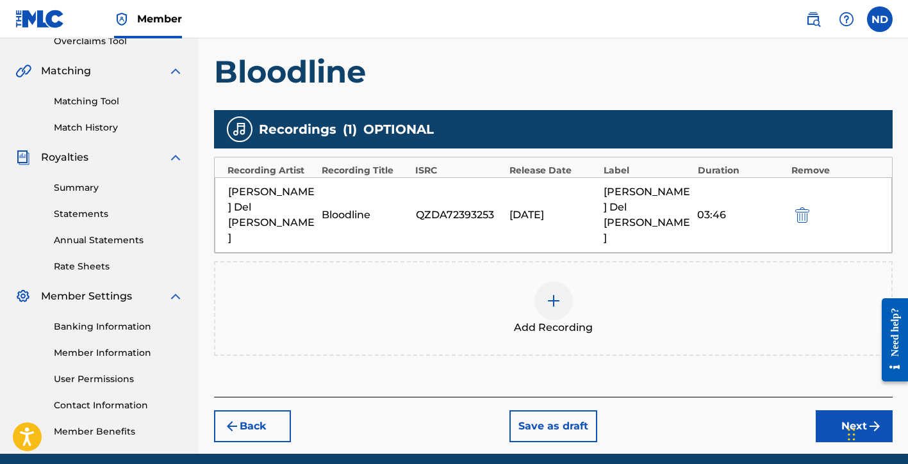
click at [830, 411] on button "Next" at bounding box center [854, 427] width 77 height 32
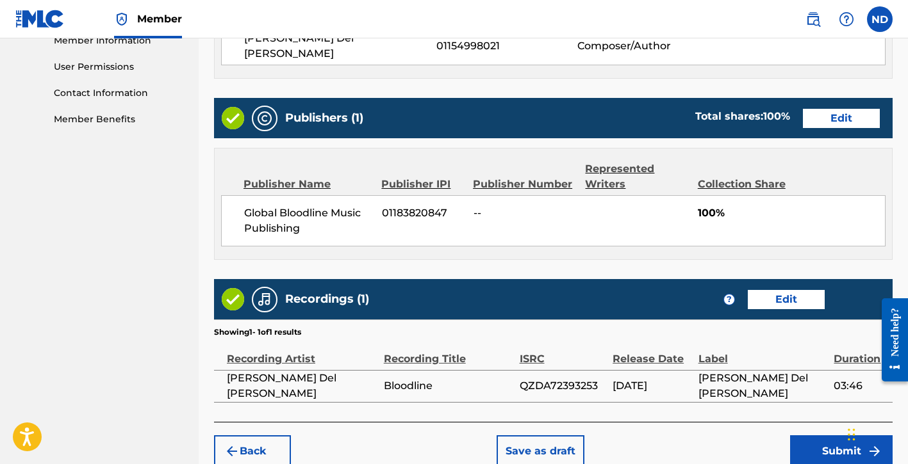
scroll to position [648, 0]
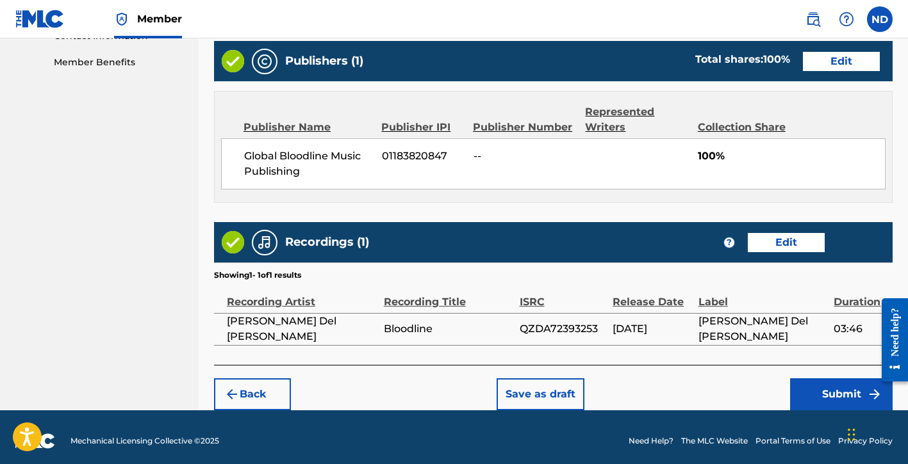
click at [796, 387] on button "Submit" at bounding box center [841, 395] width 103 height 32
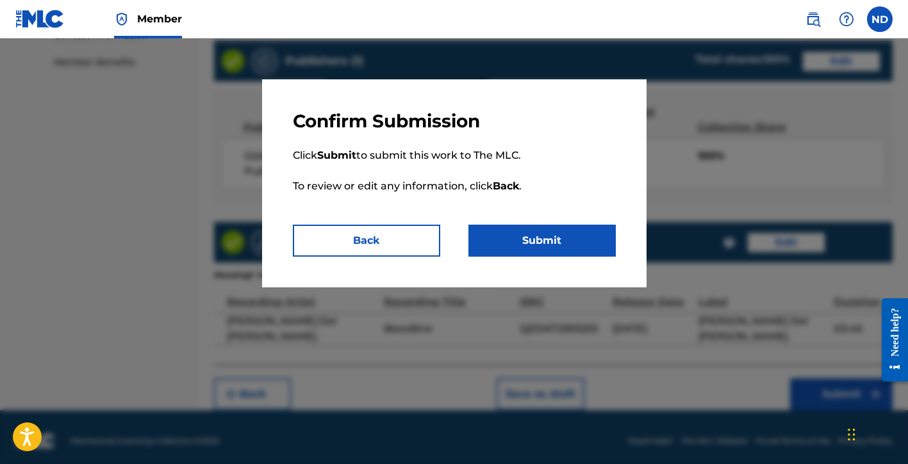
click at [540, 230] on button "Submit" at bounding box center [541, 241] width 147 height 32
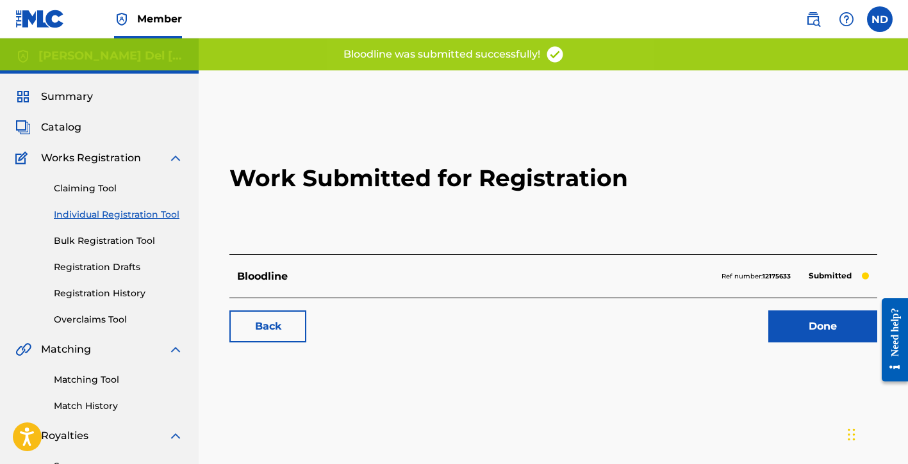
click at [798, 316] on link "Done" at bounding box center [822, 327] width 109 height 32
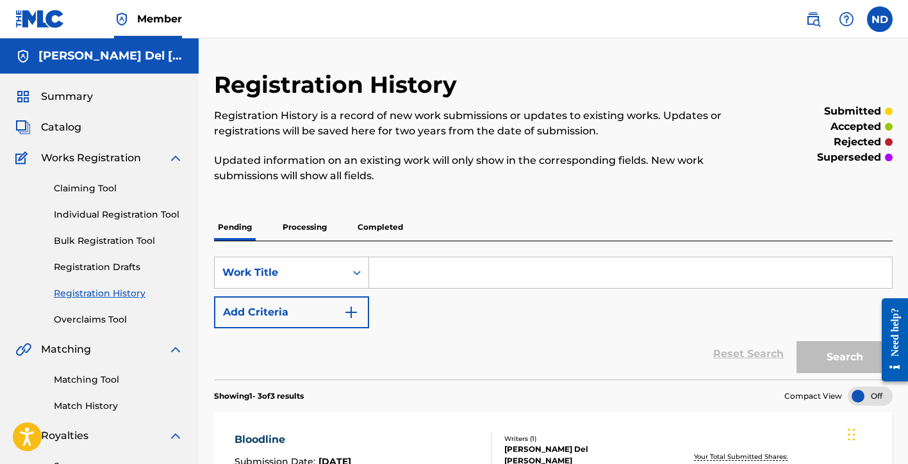
click at [118, 221] on link "Individual Registration Tool" at bounding box center [118, 214] width 129 height 13
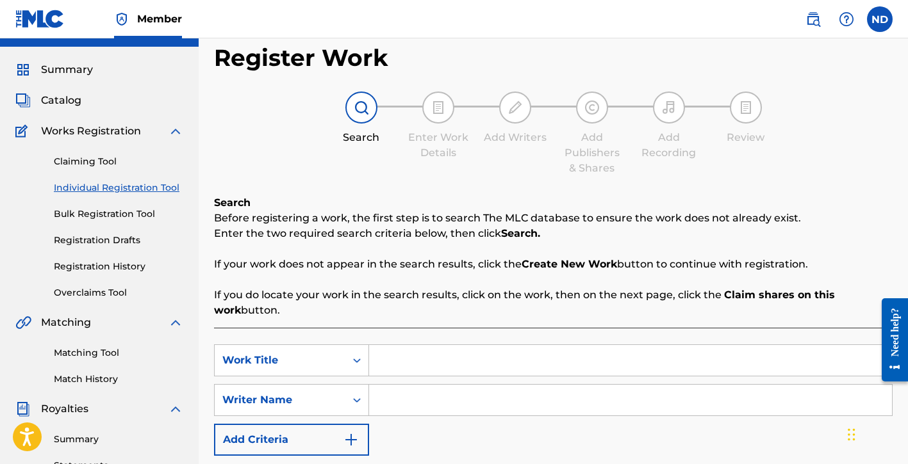
scroll to position [40, 0]
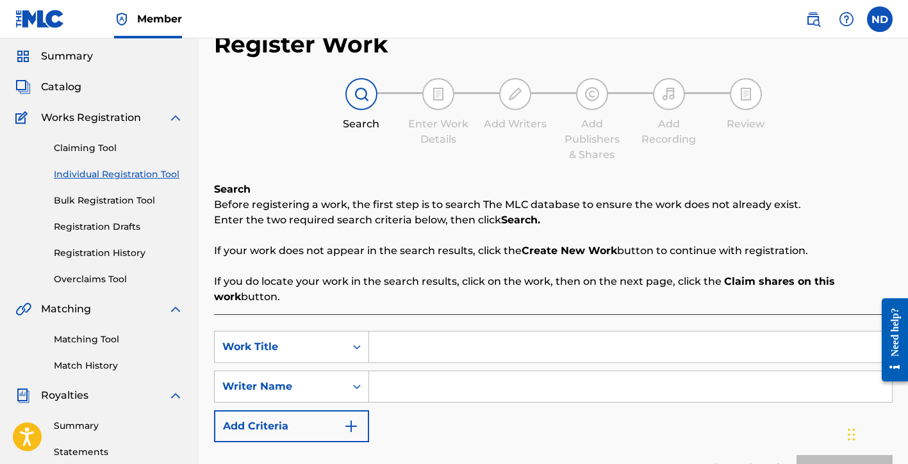
click at [425, 338] on input "Search Form" at bounding box center [630, 347] width 523 height 31
type input "[PERSON_NAME]"
click at [433, 379] on input "Search Form" at bounding box center [630, 387] width 523 height 31
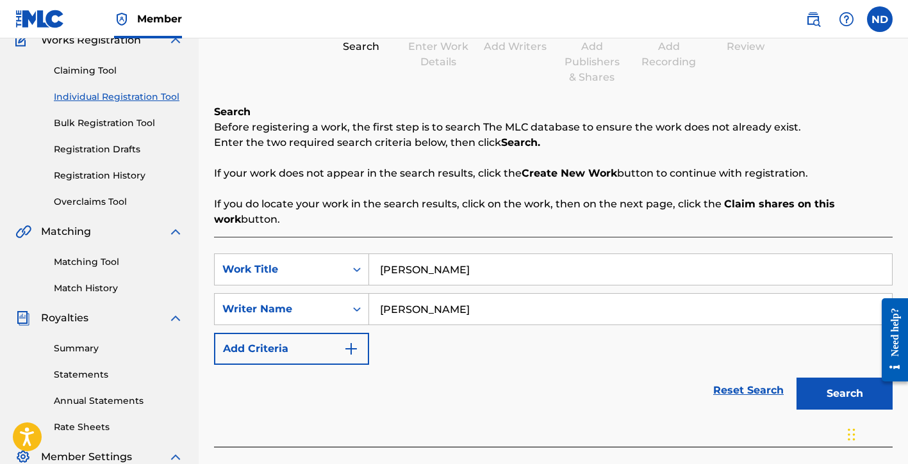
type input "[PERSON_NAME]"
click at [814, 390] on button "Search" at bounding box center [844, 394] width 96 height 32
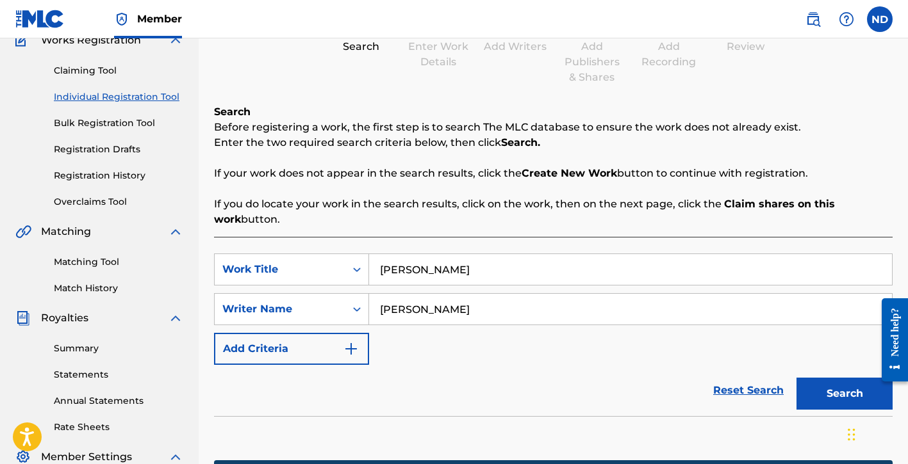
scroll to position [330, 0]
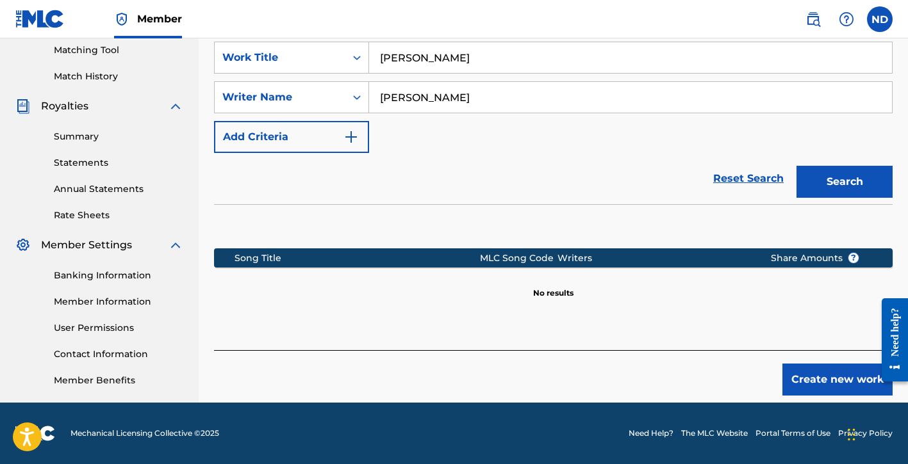
click at [792, 372] on button "Create new work" at bounding box center [837, 380] width 110 height 32
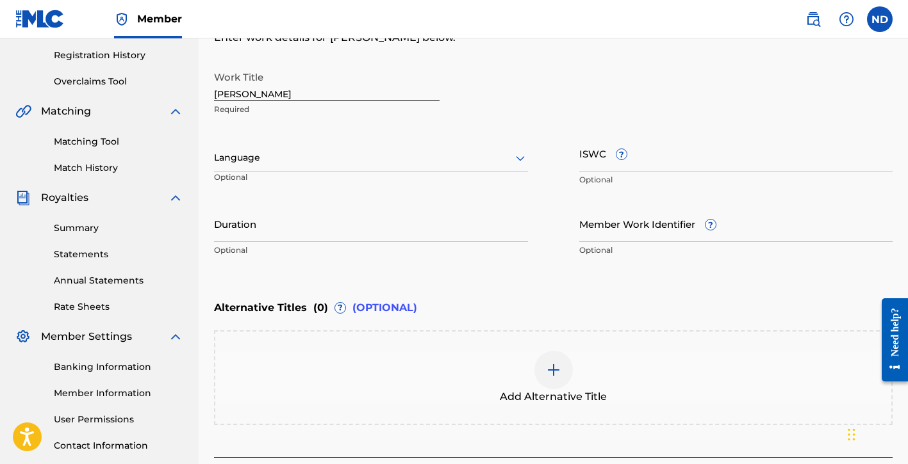
scroll to position [246, 0]
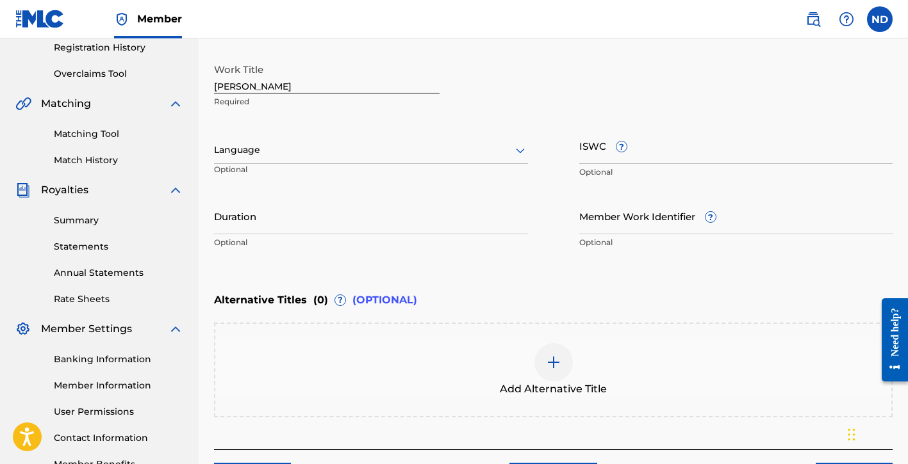
click at [277, 144] on div at bounding box center [371, 150] width 314 height 16
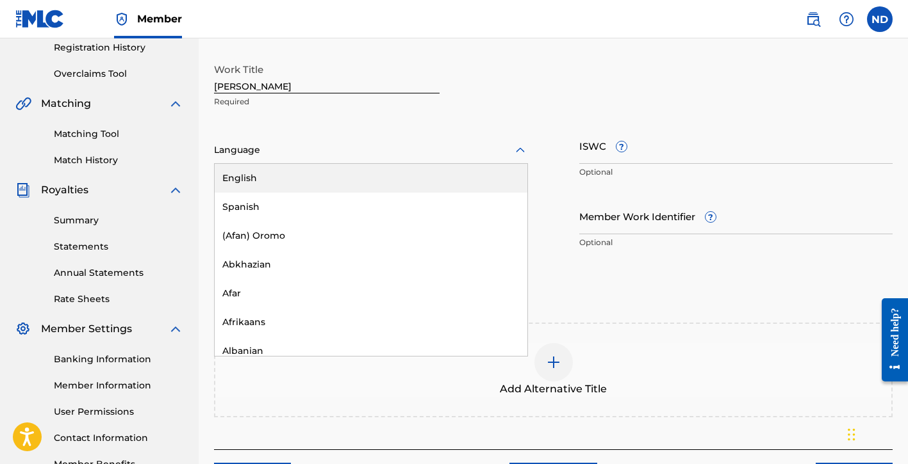
click at [267, 186] on div "English" at bounding box center [371, 178] width 313 height 29
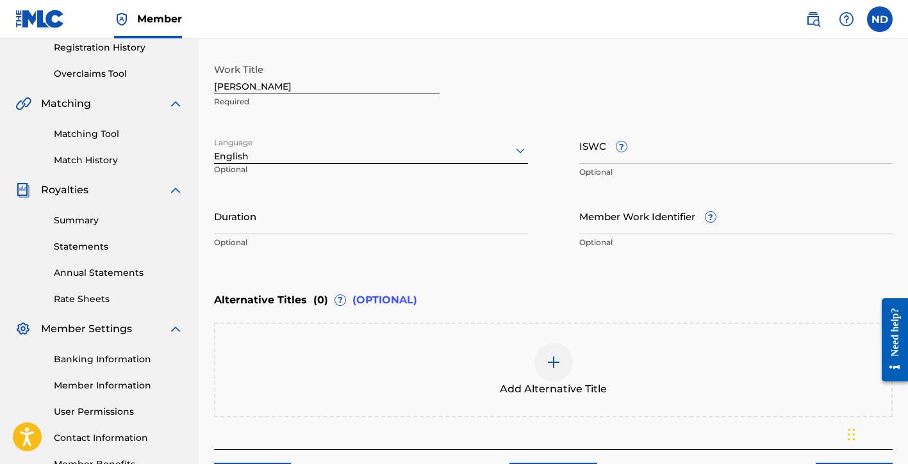
click at [363, 219] on input "Duration" at bounding box center [371, 216] width 314 height 37
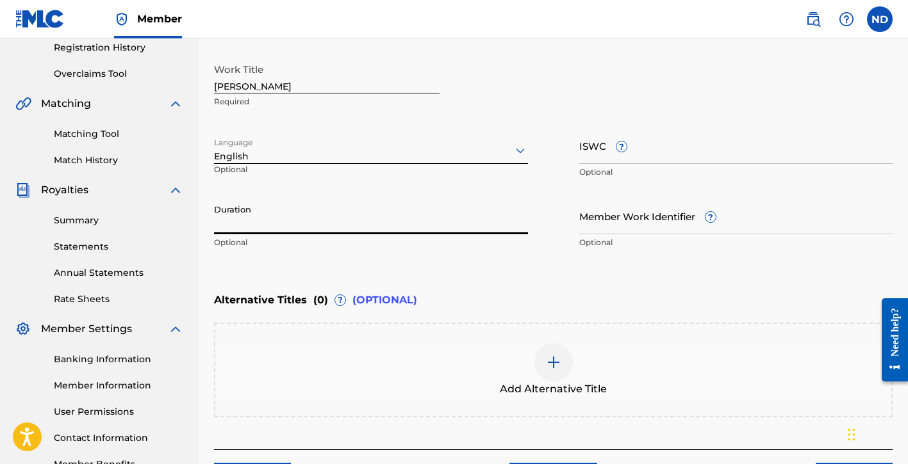
click at [607, 221] on input "Member Work Identifier ?" at bounding box center [736, 216] width 314 height 37
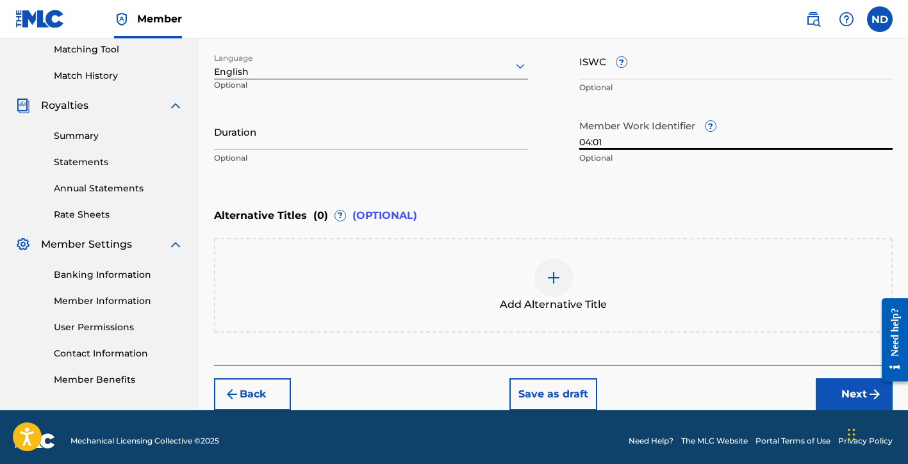
type input "04:01"
click at [827, 393] on button "Next" at bounding box center [854, 395] width 77 height 32
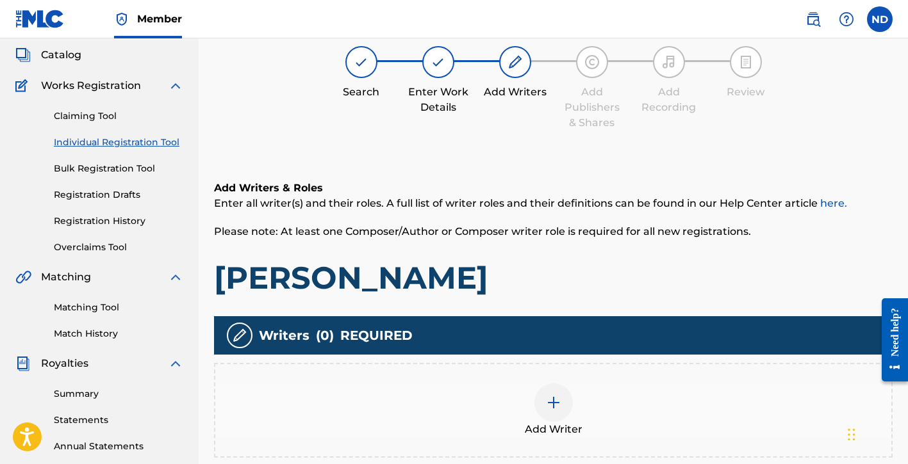
scroll to position [79, 0]
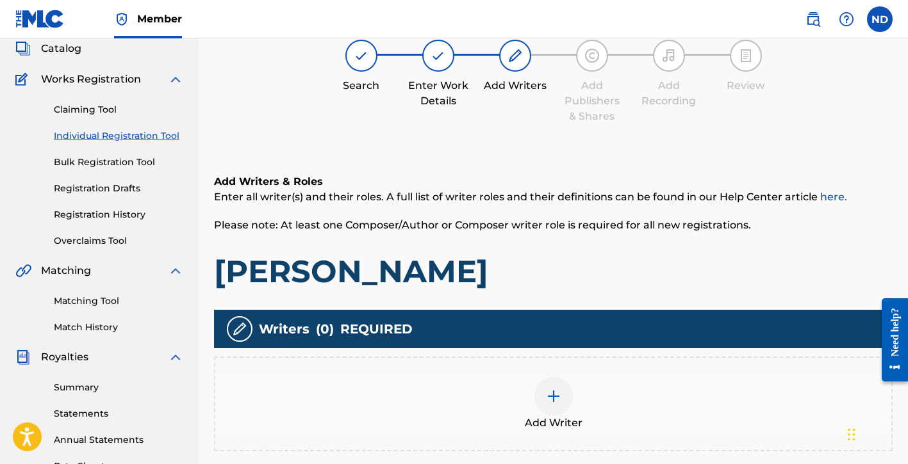
click at [578, 414] on div "Add Writer" at bounding box center [553, 404] width 676 height 54
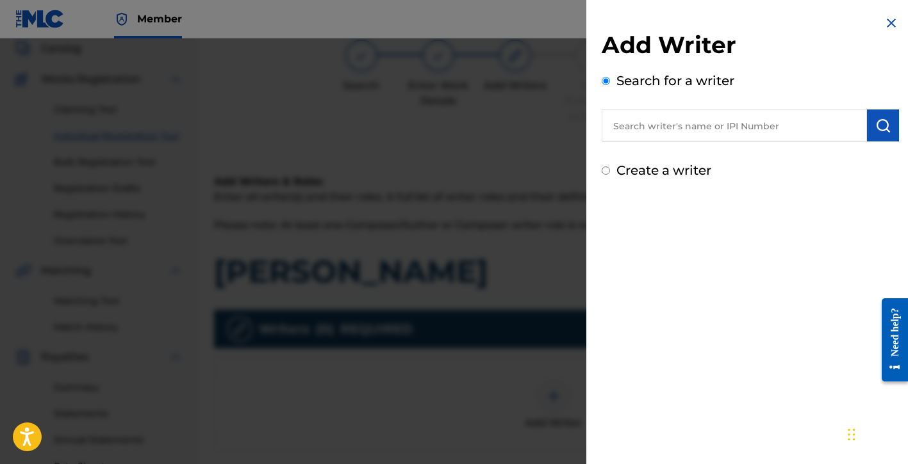
click at [659, 172] on label "Create a writer" at bounding box center [663, 170] width 95 height 15
radio input "true"
click at [610, 172] on input "Create a writer" at bounding box center [606, 171] width 8 height 8
radio input "false"
radio input "true"
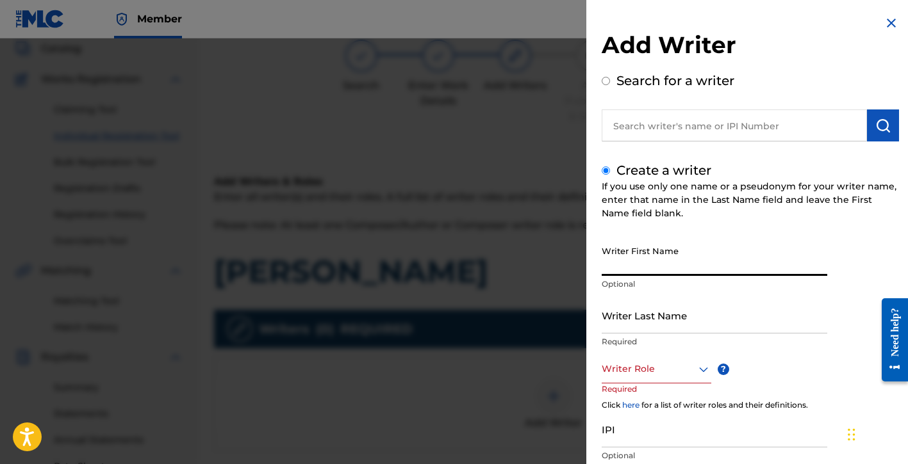
click at [646, 261] on input "Writer First Name" at bounding box center [715, 258] width 226 height 37
click at [650, 263] on input "Writer First Name" at bounding box center [715, 258] width 226 height 37
click at [751, 209] on div "If you use only one name or a pseudonym for your writer name, enter that name i…" at bounding box center [750, 200] width 297 height 40
click at [679, 272] on input "Writer First Name" at bounding box center [715, 258] width 226 height 37
type input "[PERSON_NAME]"
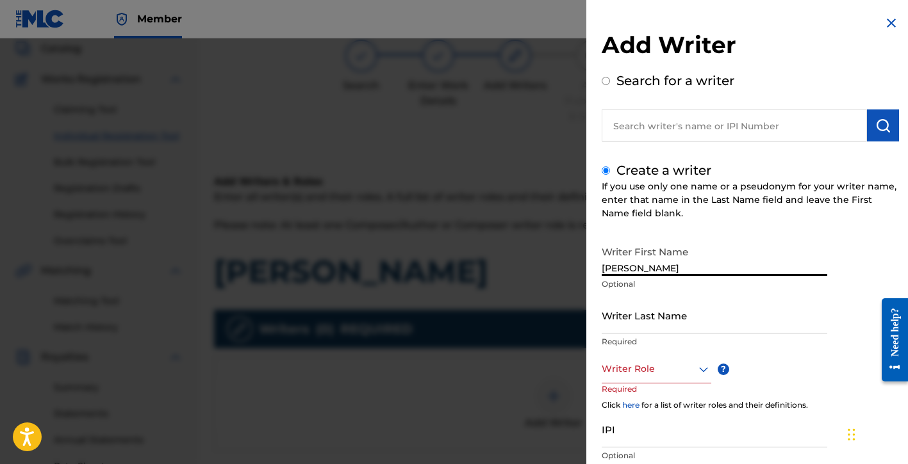
click at [670, 316] on input "Writer Last Name" at bounding box center [715, 315] width 226 height 37
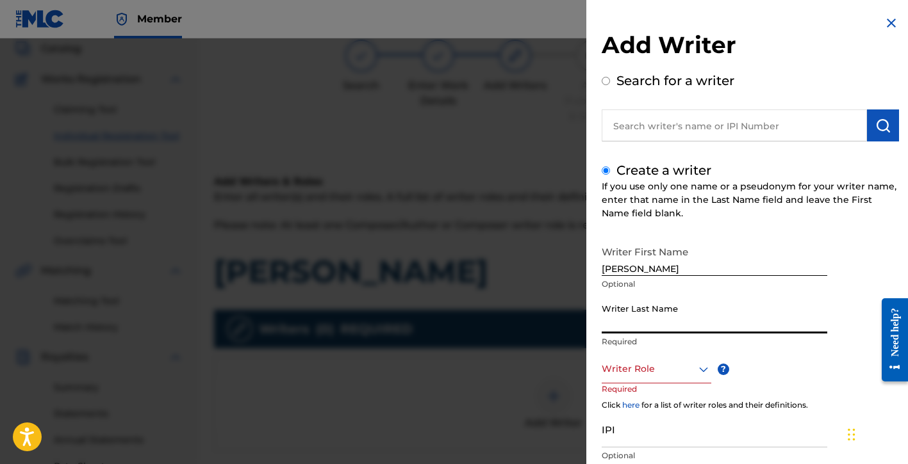
type input "d"
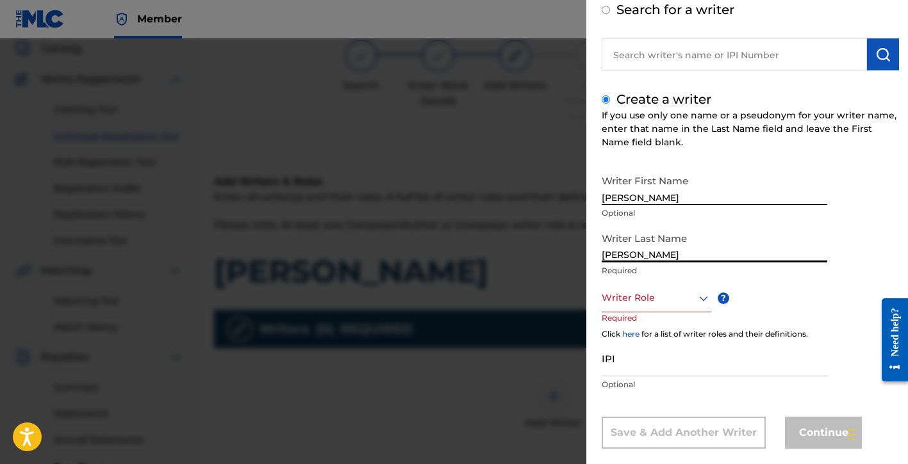
scroll to position [90, 0]
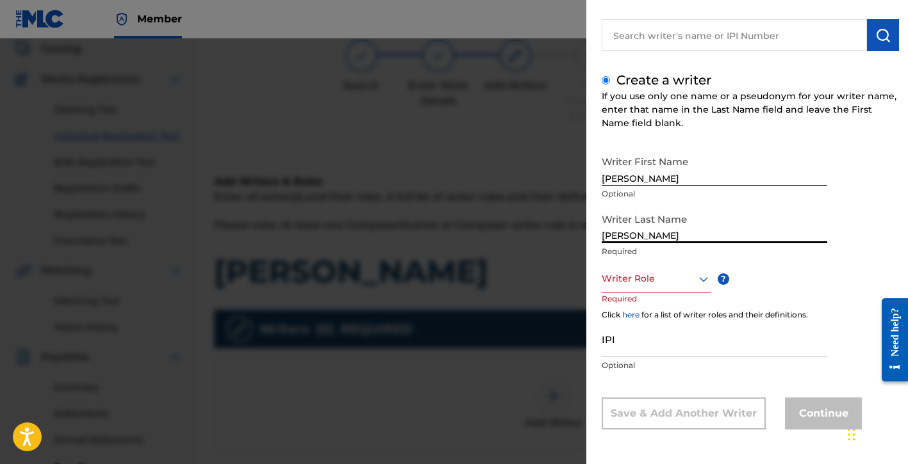
type input "[PERSON_NAME]"
click at [640, 281] on div at bounding box center [657, 279] width 110 height 16
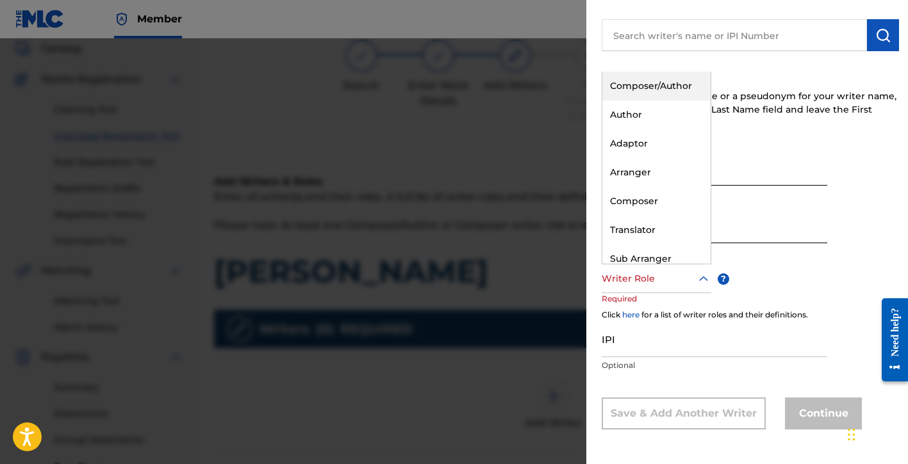
click at [649, 92] on div "Composer/Author" at bounding box center [656, 86] width 108 height 29
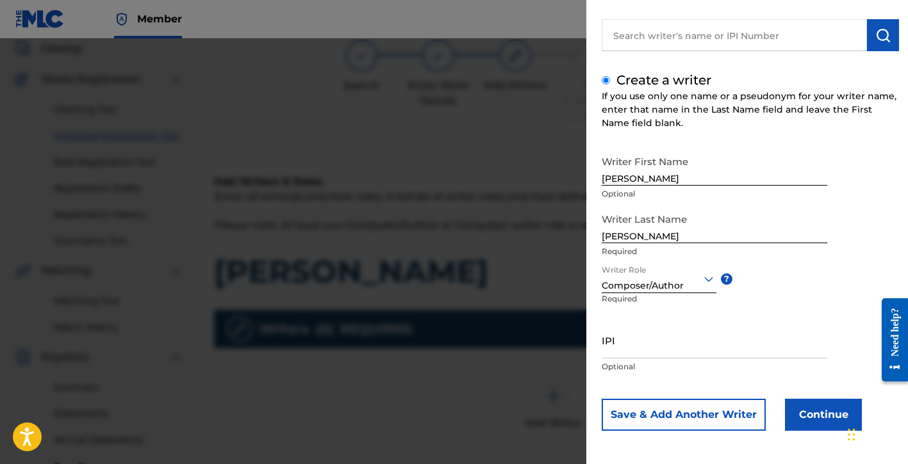
click at [628, 340] on input "IPI" at bounding box center [715, 340] width 226 height 37
paste input "01154998021"
type input "01154998021"
click at [816, 415] on button "Continue" at bounding box center [823, 415] width 77 height 32
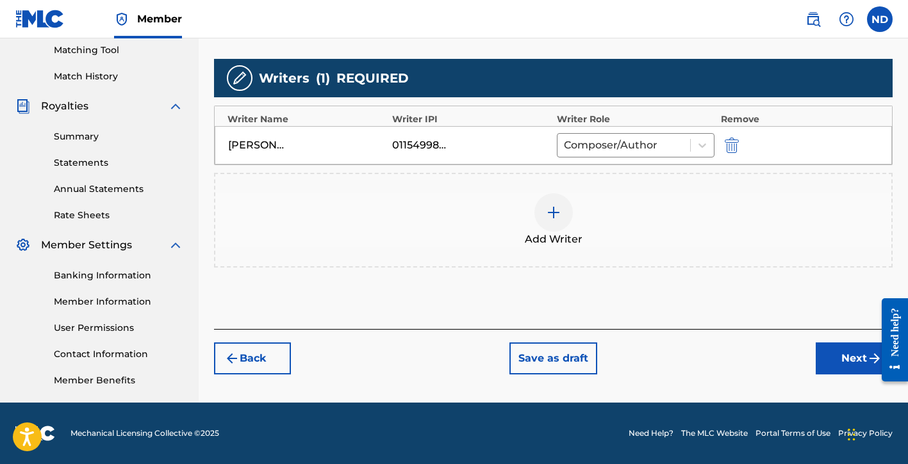
click at [830, 362] on button "Next" at bounding box center [854, 359] width 77 height 32
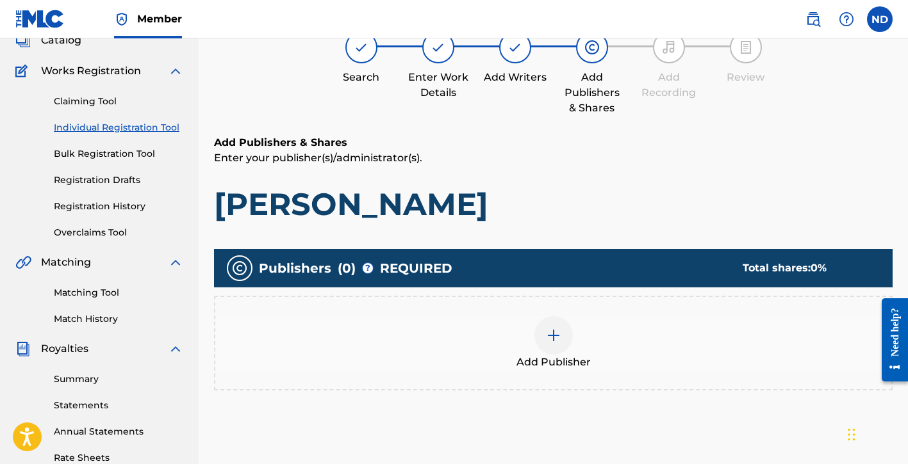
scroll to position [94, 0]
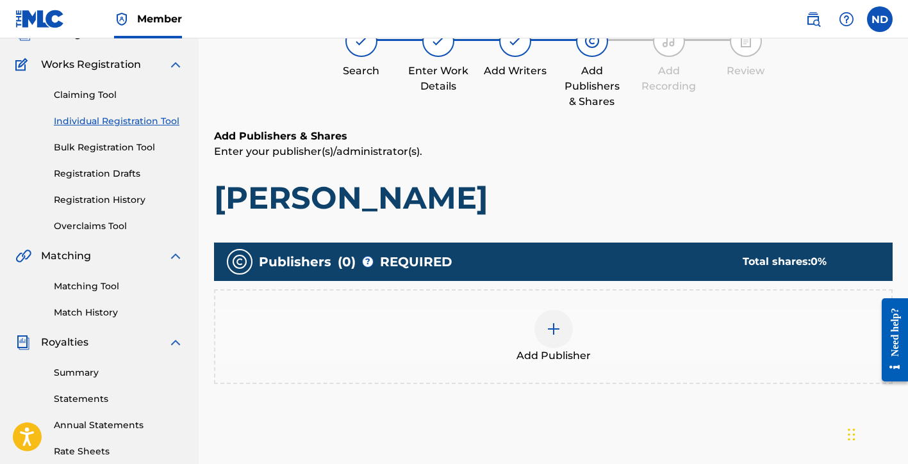
click at [554, 326] on img at bounding box center [553, 329] width 15 height 15
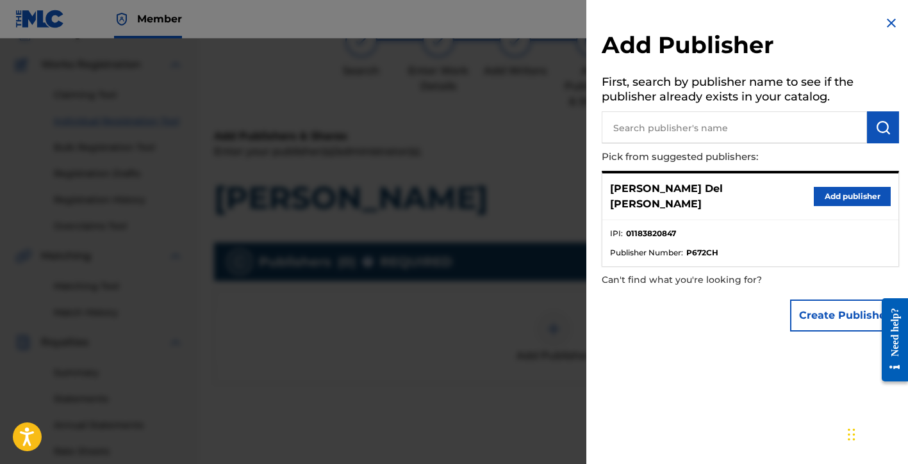
click at [820, 300] on button "Create Publisher" at bounding box center [844, 316] width 109 height 32
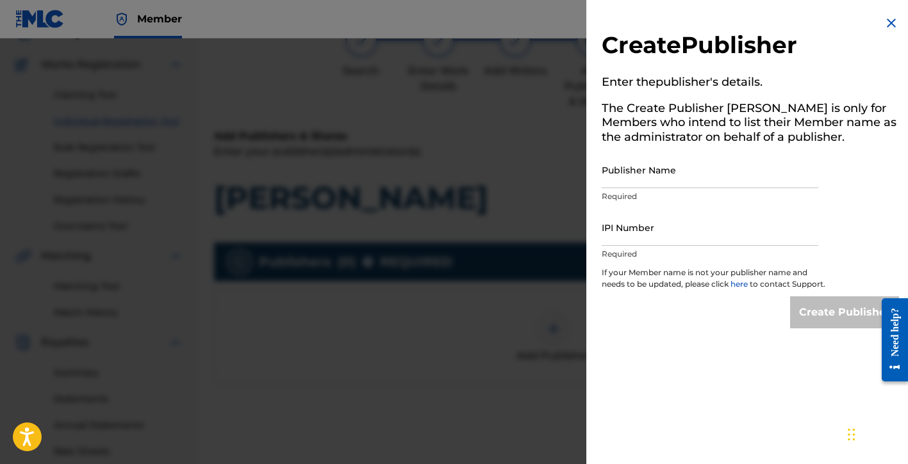
click at [616, 189] on div "Publisher Name Required" at bounding box center [710, 181] width 217 height 58
click at [631, 184] on input "Publisher Name" at bounding box center [710, 170] width 217 height 37
type input "Global Bloodline Music Publishing"
click at [649, 239] on input "IPI Number" at bounding box center [710, 227] width 217 height 37
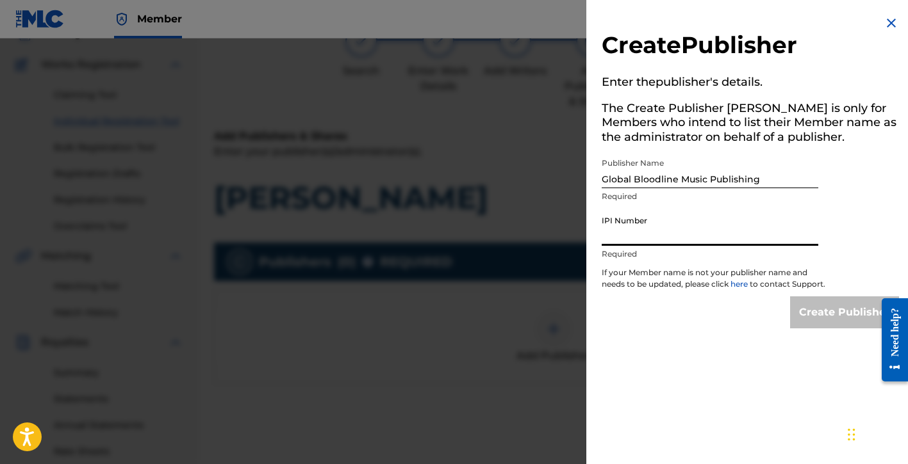
type input "01183820847"
click at [805, 317] on input "Create Publisher" at bounding box center [844, 313] width 109 height 32
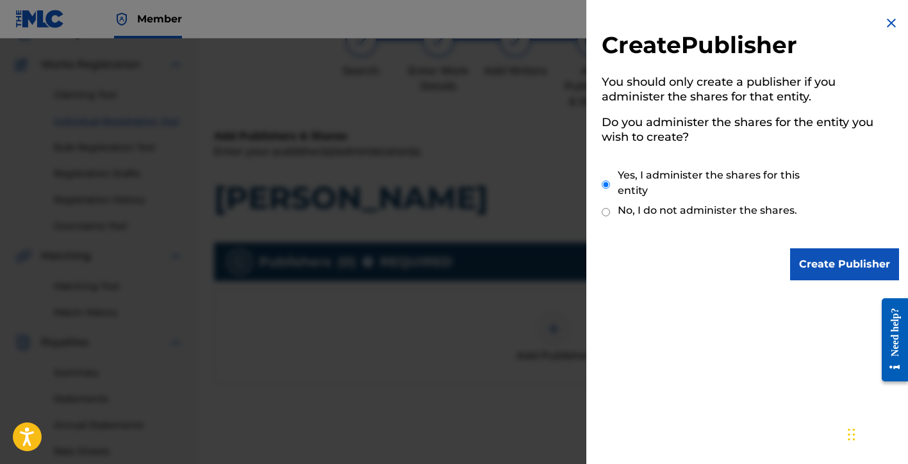
click at [815, 263] on input "Create Publisher" at bounding box center [844, 265] width 109 height 32
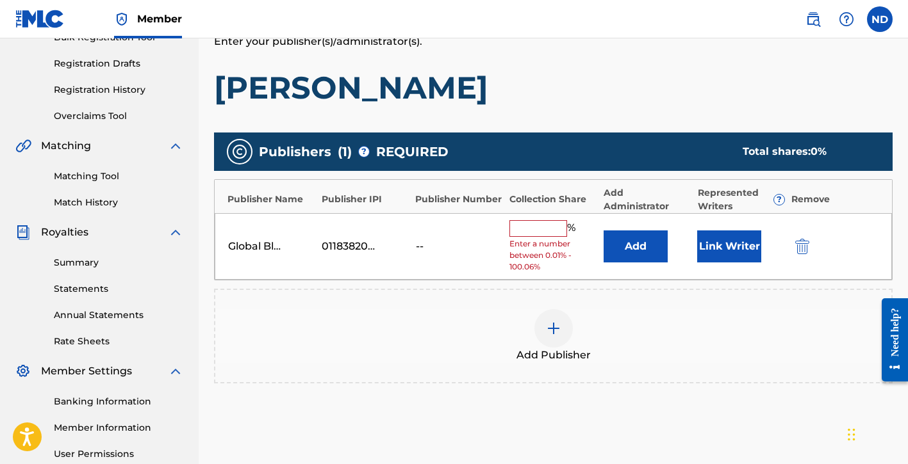
scroll to position [318, 0]
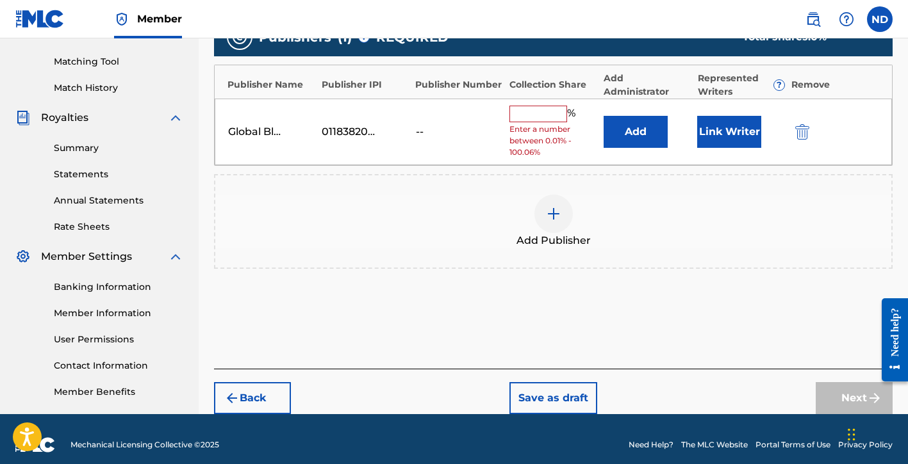
click at [539, 120] on input "text" at bounding box center [538, 114] width 58 height 17
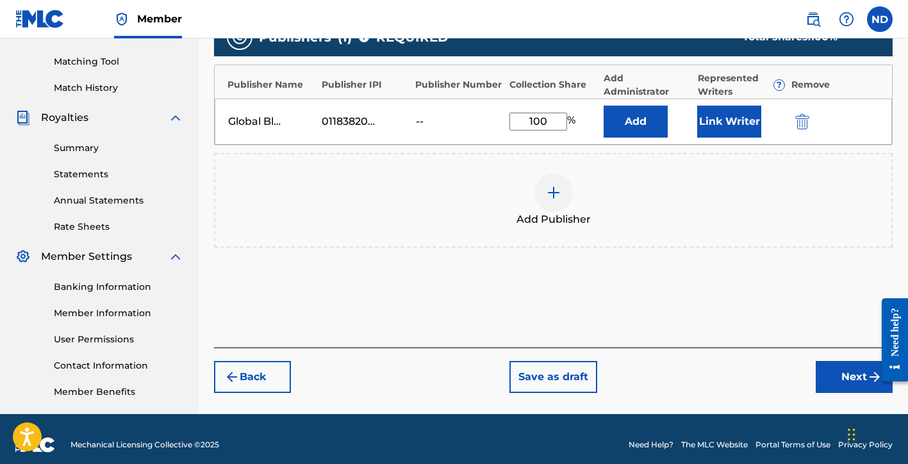
type input "100"
click at [657, 278] on div "Publishers ( 1 ) ? REQUIRED Total shares: 100 % Publisher Name Publisher IPI Pu…" at bounding box center [553, 152] width 678 height 280
click at [830, 379] on button "Next" at bounding box center [854, 377] width 77 height 32
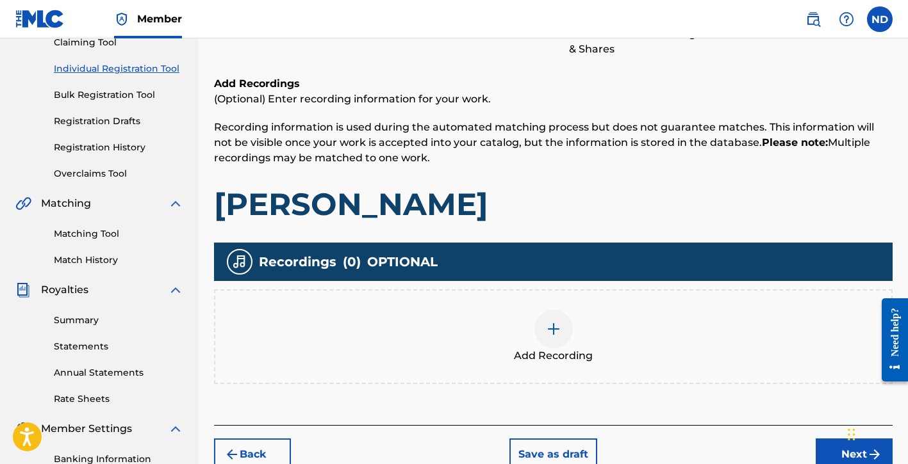
scroll to position [305, 0]
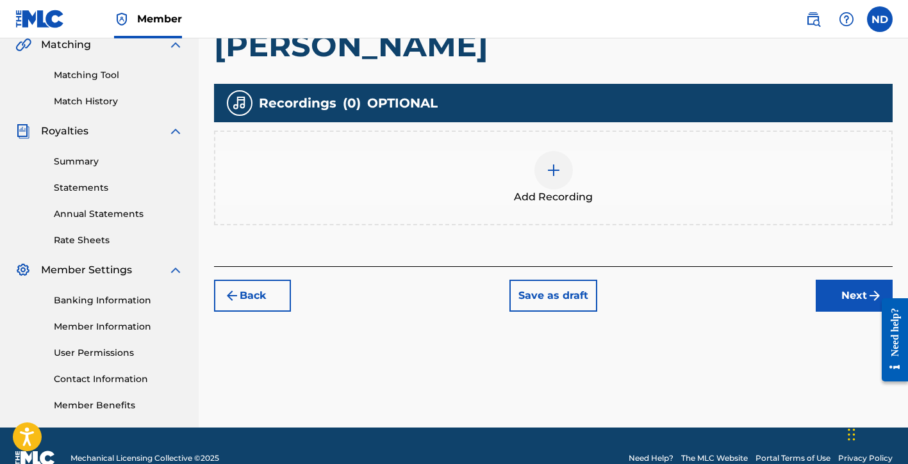
click at [554, 188] on div at bounding box center [553, 170] width 38 height 38
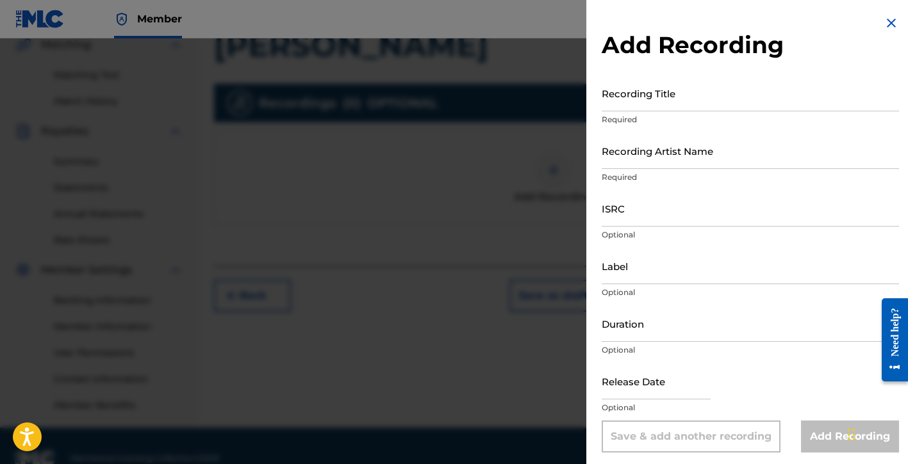
click at [664, 115] on p "Required" at bounding box center [750, 120] width 297 height 12
click at [664, 112] on div "Recording Title Required" at bounding box center [750, 104] width 297 height 58
click at [673, 107] on input "Recording Title" at bounding box center [750, 93] width 297 height 37
type input "[PERSON_NAME]"
click at [626, 159] on input "Recording Artist Name" at bounding box center [750, 151] width 297 height 37
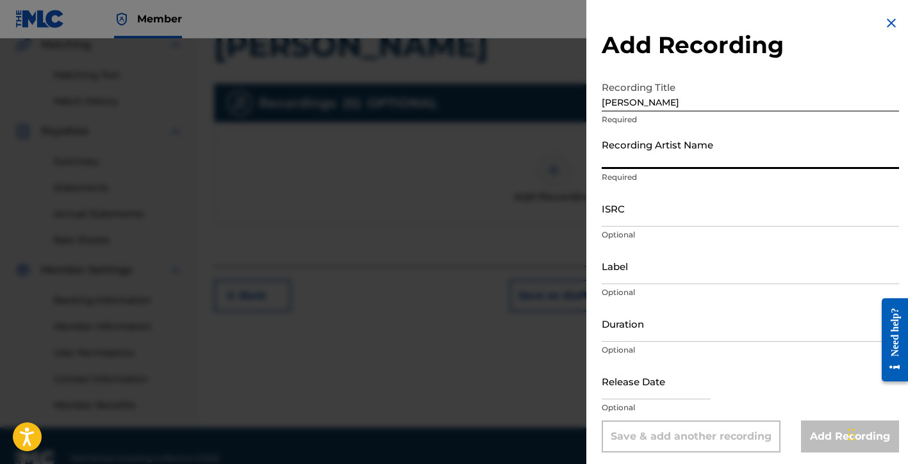
type input "[PERSON_NAME] Del [PERSON_NAME]"
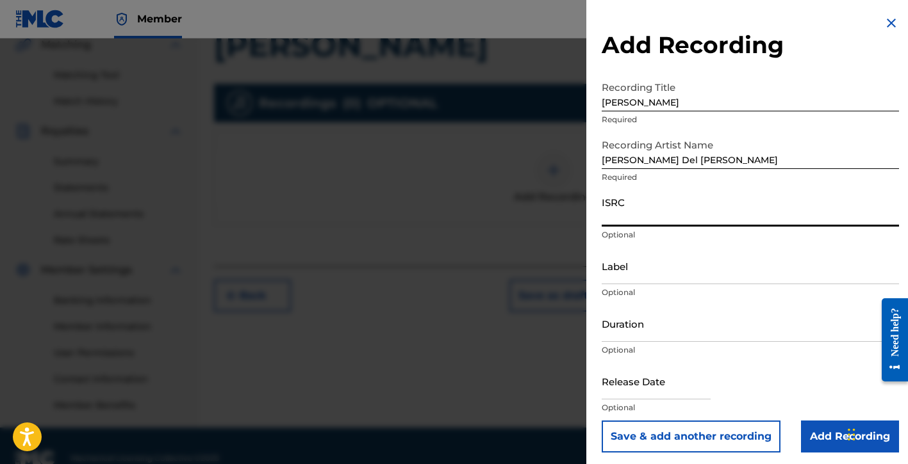
click at [629, 217] on input "ISRC" at bounding box center [750, 208] width 297 height 37
paste input "QZDA72393254"
type input "QZDA72393254"
click at [634, 274] on input "Label" at bounding box center [750, 266] width 297 height 37
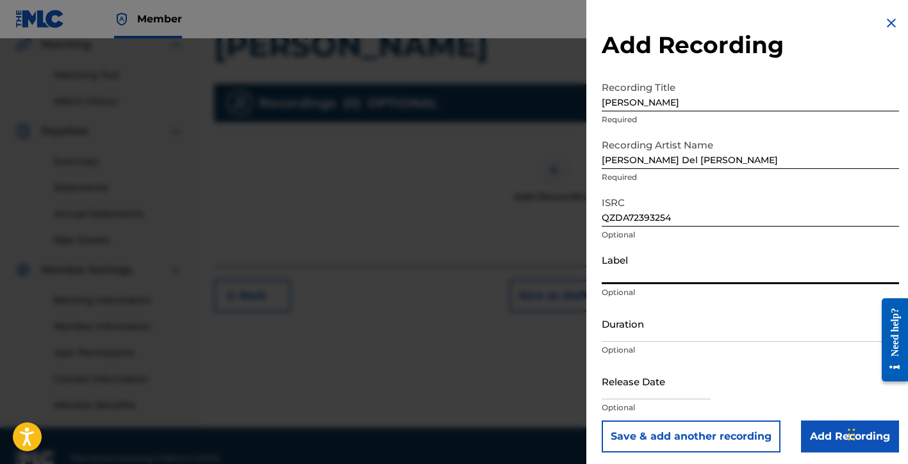
type input "[PERSON_NAME] Del [PERSON_NAME]"
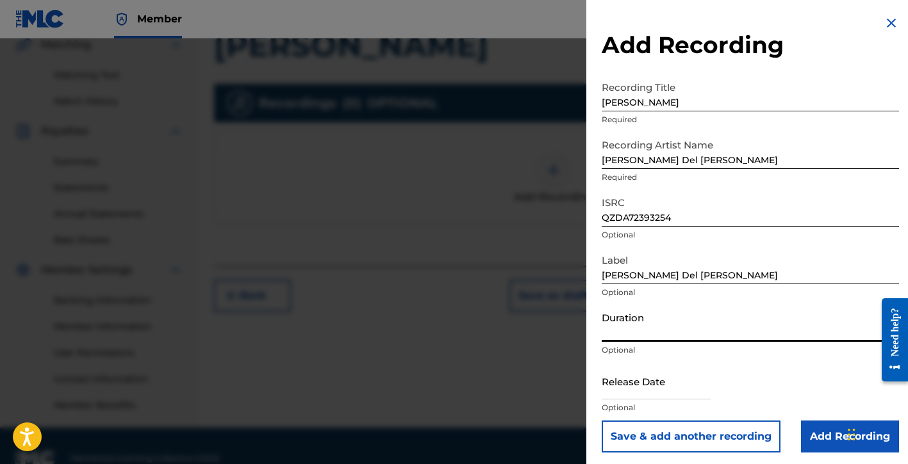
click at [634, 328] on input "Duration" at bounding box center [750, 324] width 297 height 37
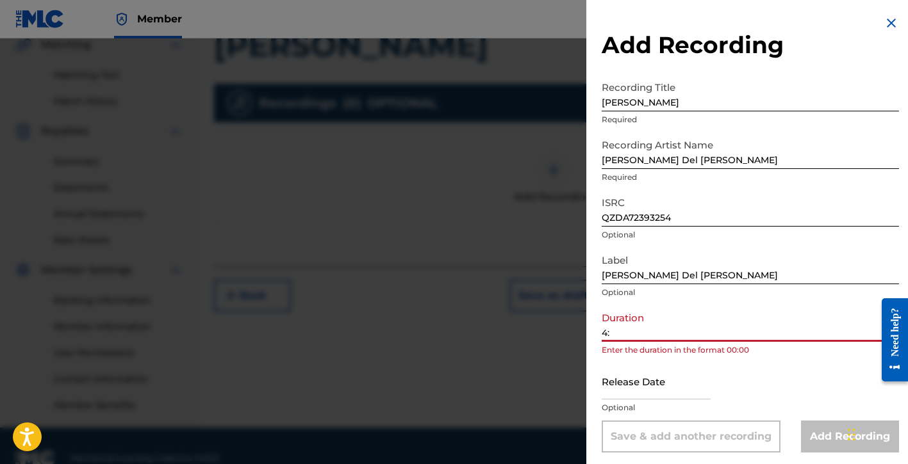
type input "4"
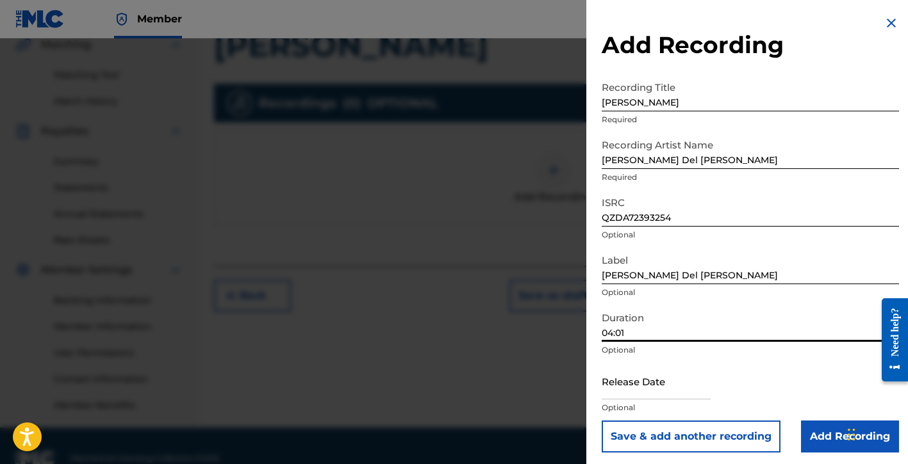
type input "04:01"
click at [650, 395] on input "text" at bounding box center [656, 381] width 109 height 37
select select "8"
select select "2025"
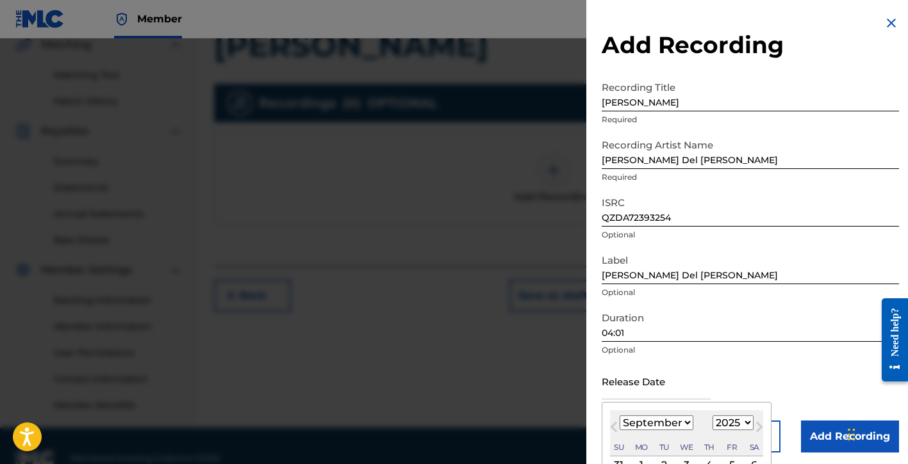
type input "[DATE]"
select select "2"
select select "2023"
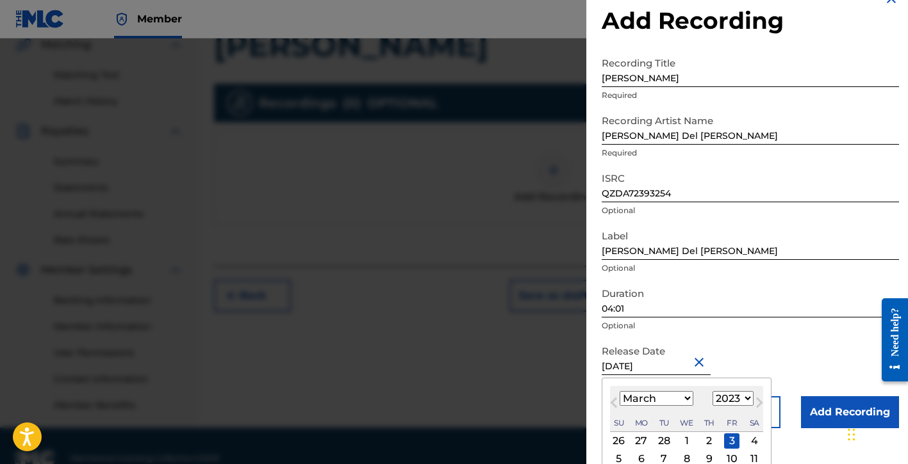
scroll to position [4, 0]
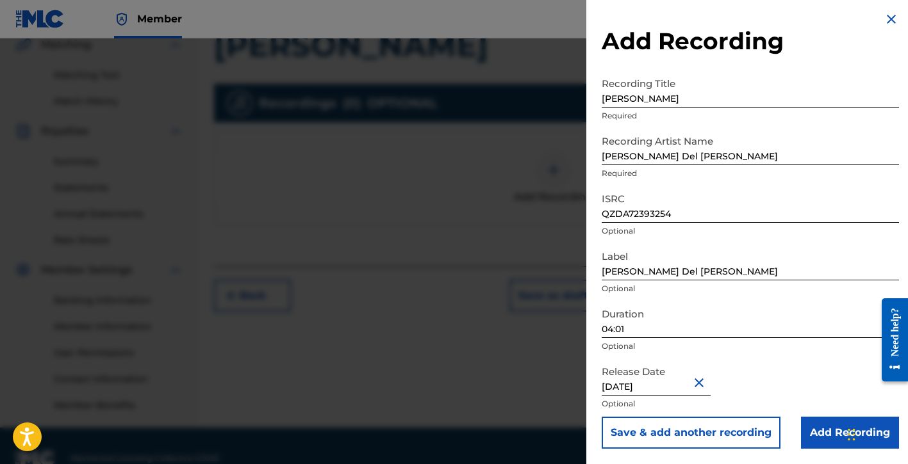
click at [803, 433] on input "Add Recording" at bounding box center [850, 433] width 98 height 32
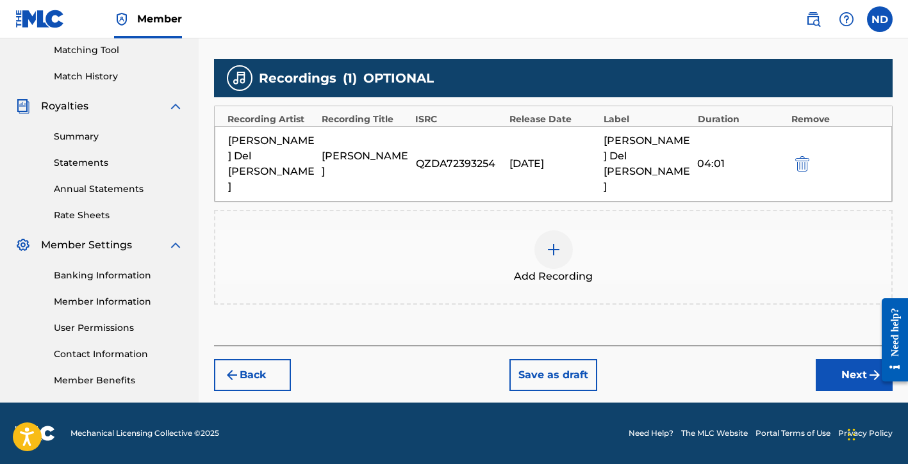
click at [832, 359] on button "Next" at bounding box center [854, 375] width 77 height 32
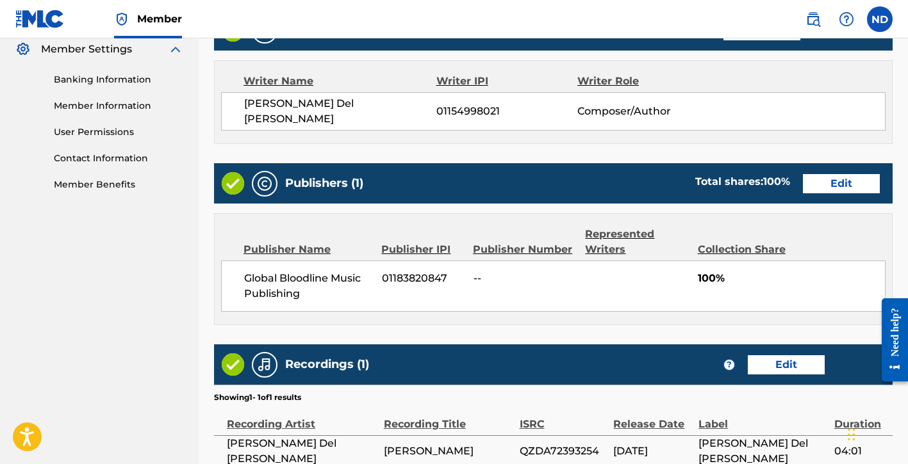
scroll to position [648, 0]
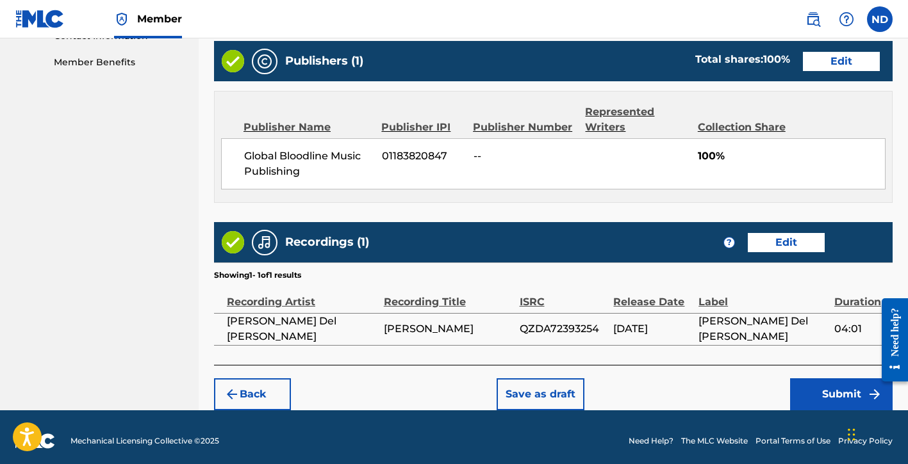
click at [805, 391] on button "Submit" at bounding box center [841, 395] width 103 height 32
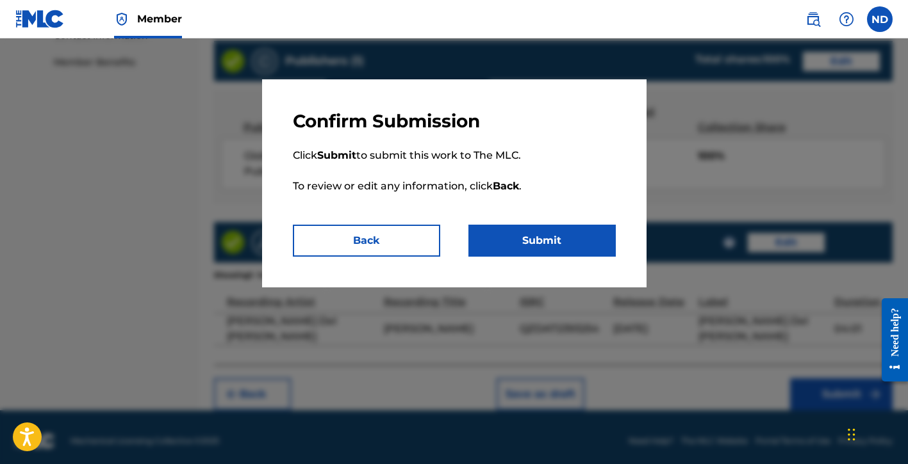
click at [551, 243] on button "Submit" at bounding box center [541, 241] width 147 height 32
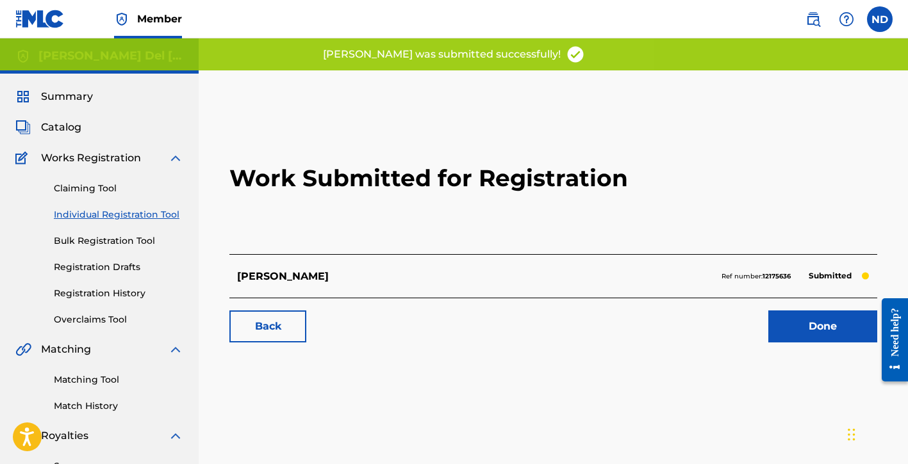
click at [771, 320] on link "Done" at bounding box center [822, 327] width 109 height 32
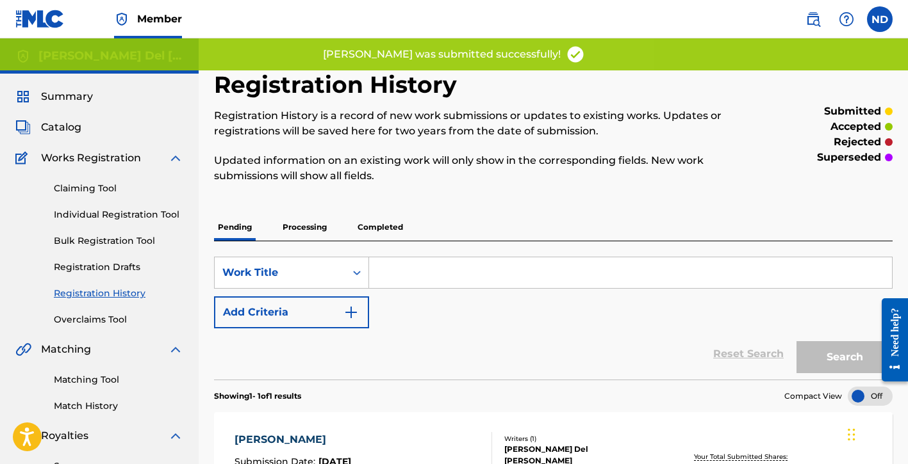
click at [106, 217] on link "Individual Registration Tool" at bounding box center [118, 214] width 129 height 13
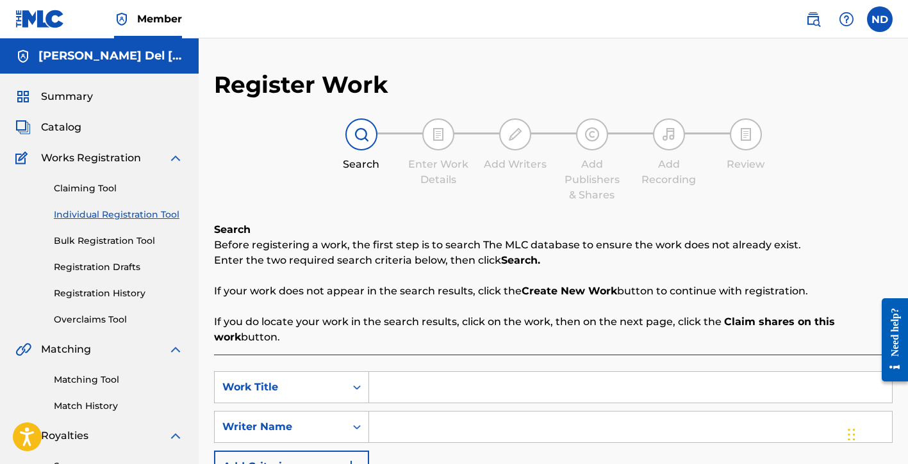
click at [415, 387] on input "Search Form" at bounding box center [630, 387] width 523 height 31
type input "Peace in Mind"
click at [397, 425] on input "Search Form" at bounding box center [630, 427] width 523 height 31
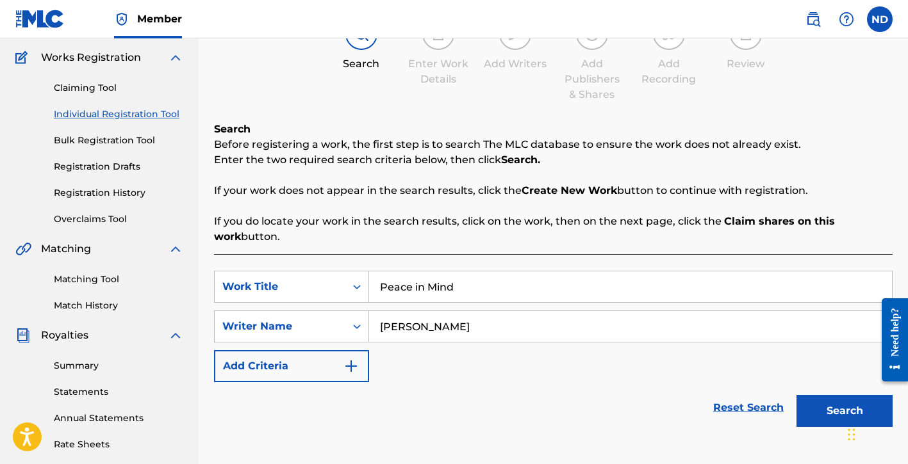
scroll to position [259, 0]
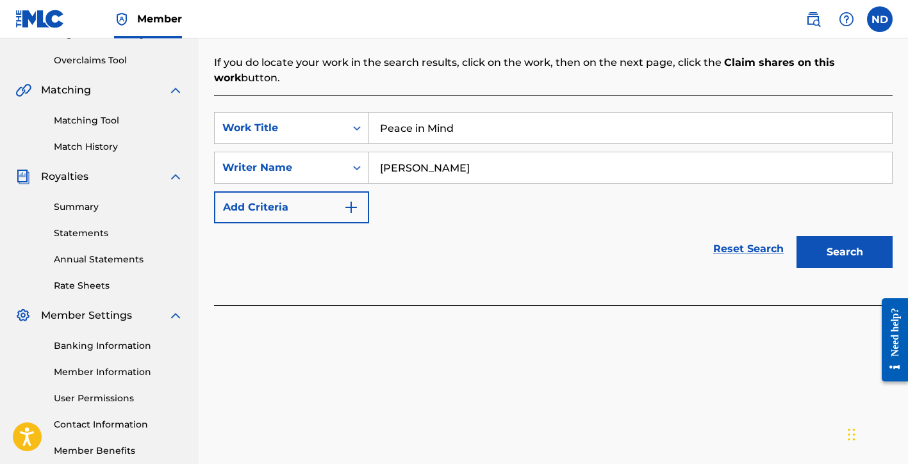
type input "[PERSON_NAME]"
click at [834, 245] on button "Search" at bounding box center [844, 252] width 96 height 32
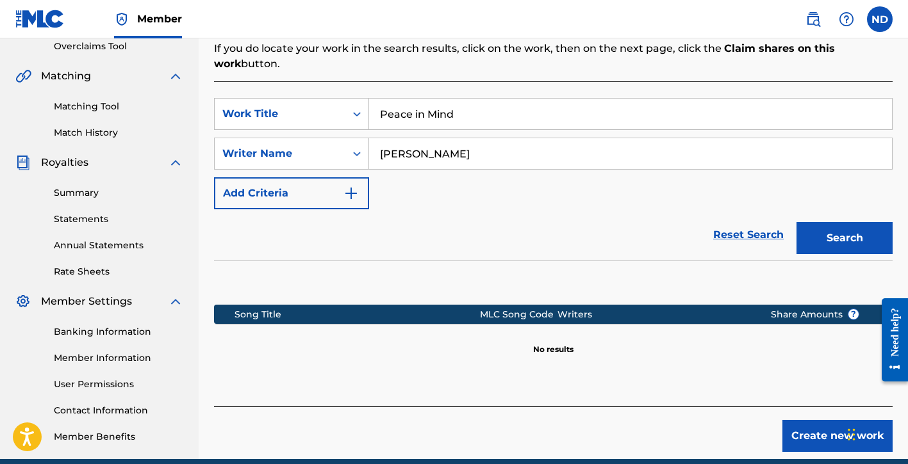
scroll to position [330, 0]
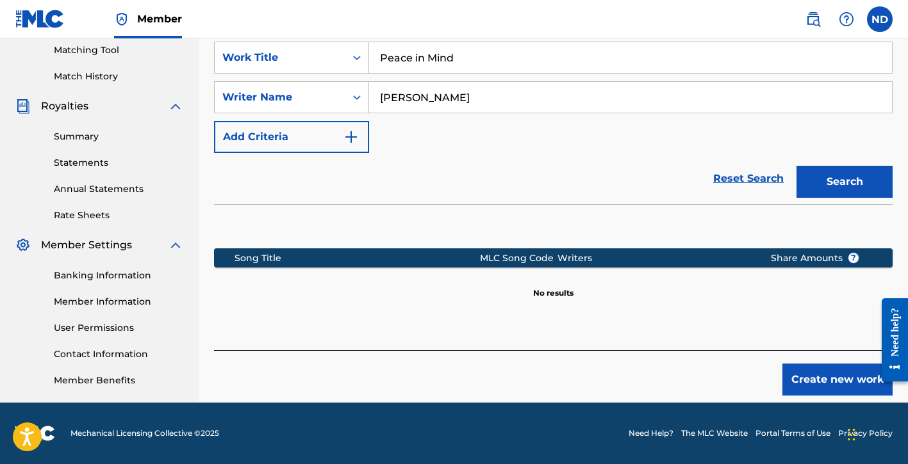
click at [798, 372] on button "Create new work" at bounding box center [837, 380] width 110 height 32
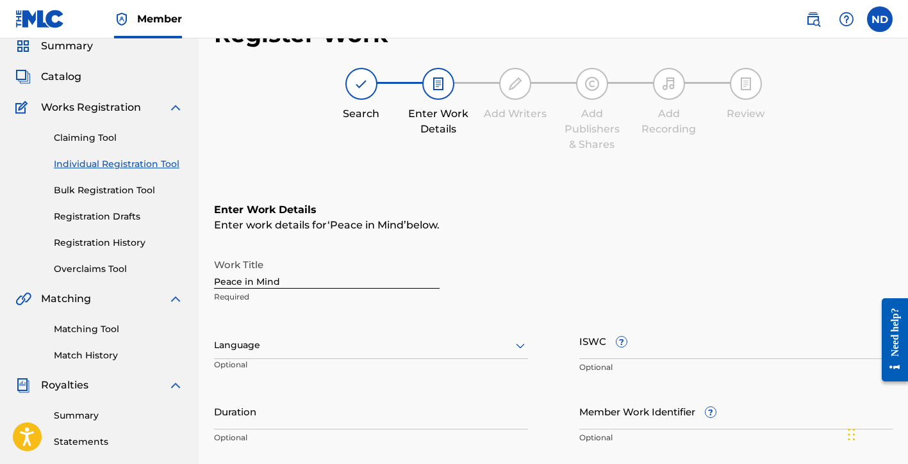
scroll to position [109, 0]
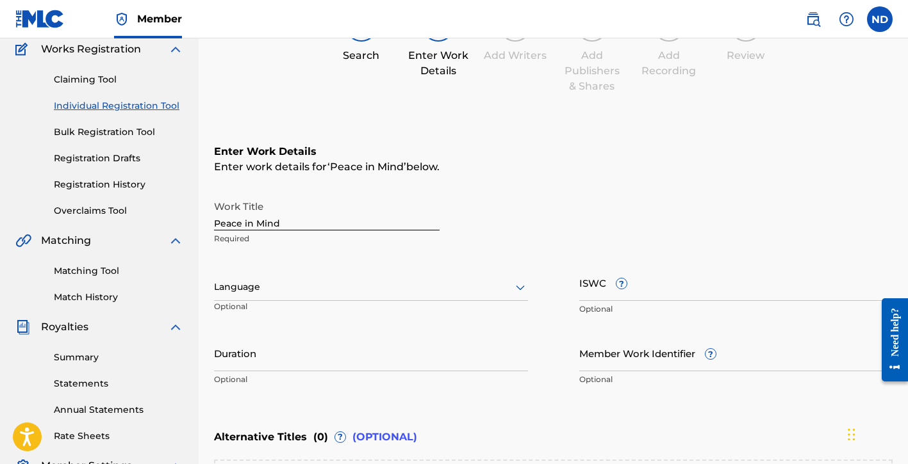
click at [252, 284] on div at bounding box center [371, 287] width 314 height 16
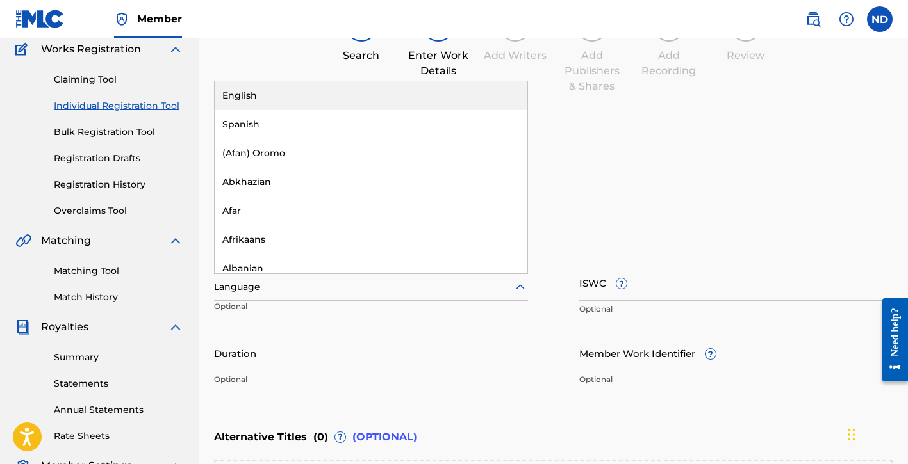
click at [288, 106] on div "English" at bounding box center [371, 95] width 313 height 29
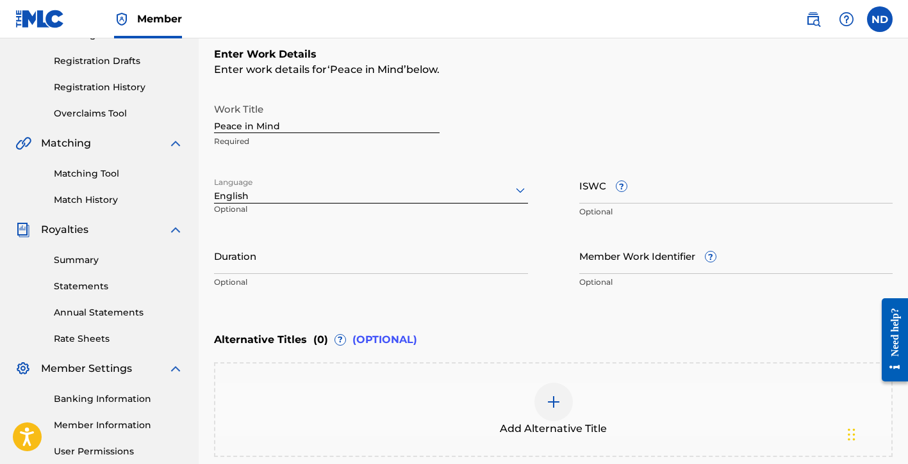
scroll to position [333, 0]
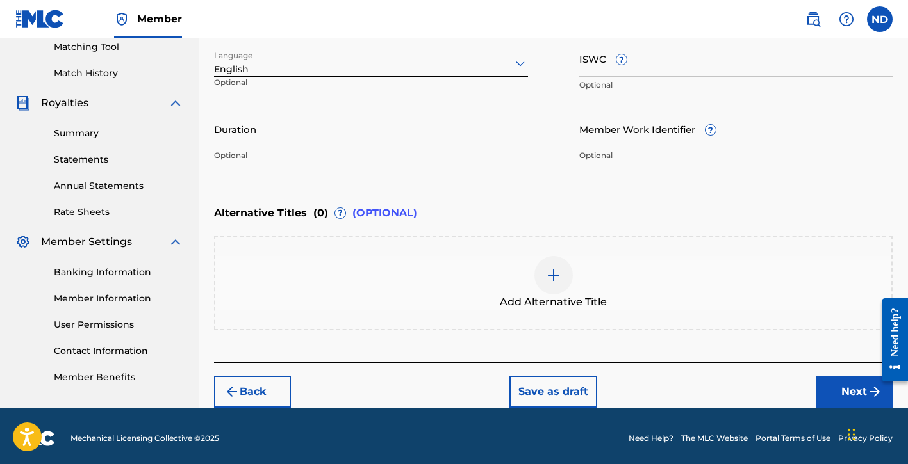
click at [423, 127] on input "Duration" at bounding box center [371, 129] width 314 height 37
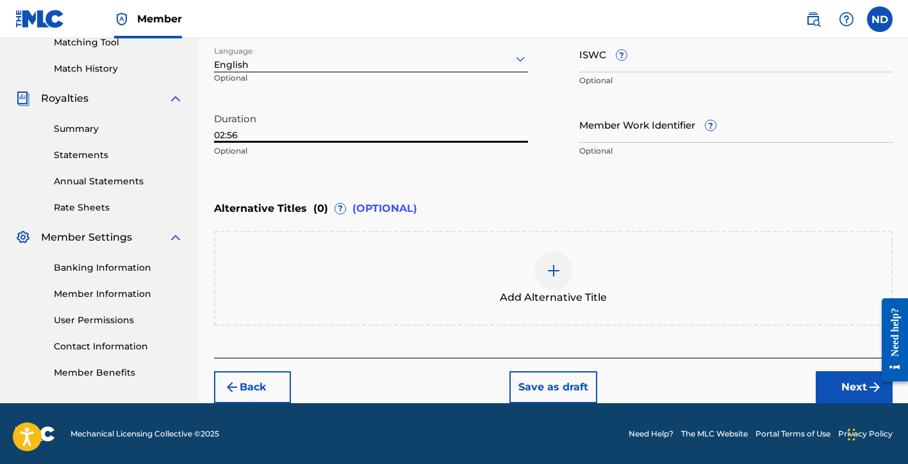
type input "02:56"
click at [834, 387] on button "Next" at bounding box center [854, 388] width 77 height 32
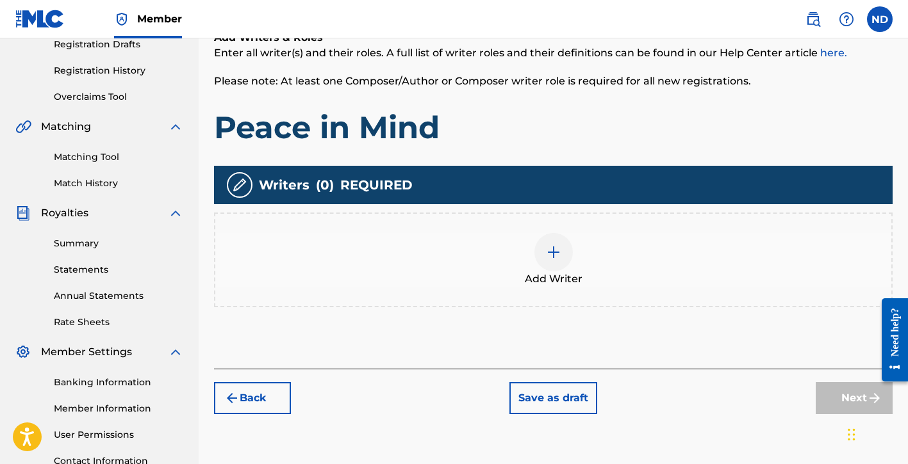
scroll to position [252, 0]
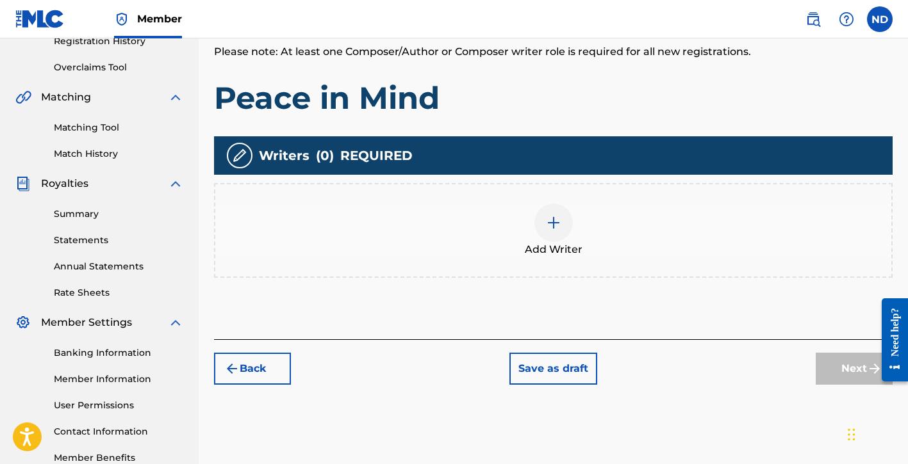
click at [530, 234] on div "Add Writer" at bounding box center [553, 231] width 676 height 54
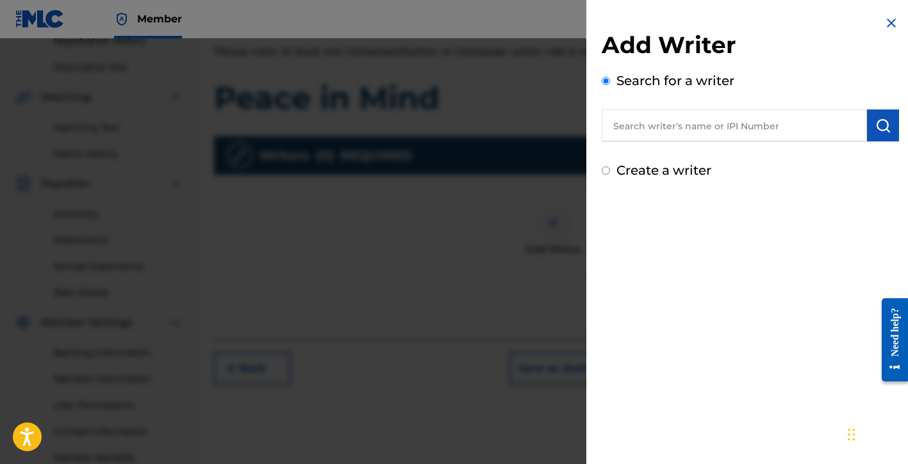
click at [675, 174] on label "Create a writer" at bounding box center [663, 170] width 95 height 15
radio input "true"
click at [610, 174] on input "Create a writer" at bounding box center [606, 171] width 8 height 8
radio input "false"
radio input "true"
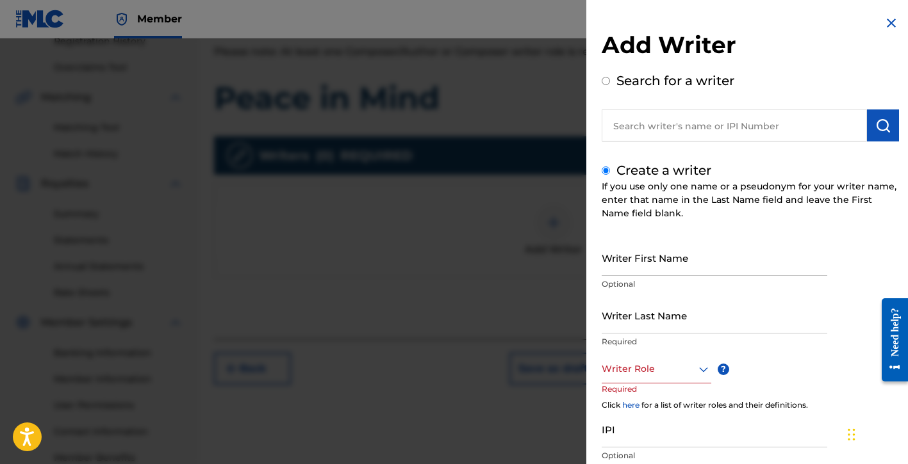
click at [646, 263] on input "Writer First Name" at bounding box center [715, 258] width 226 height 37
type input "[PERSON_NAME]"
click at [654, 315] on input "Writer Last Name" at bounding box center [715, 315] width 226 height 37
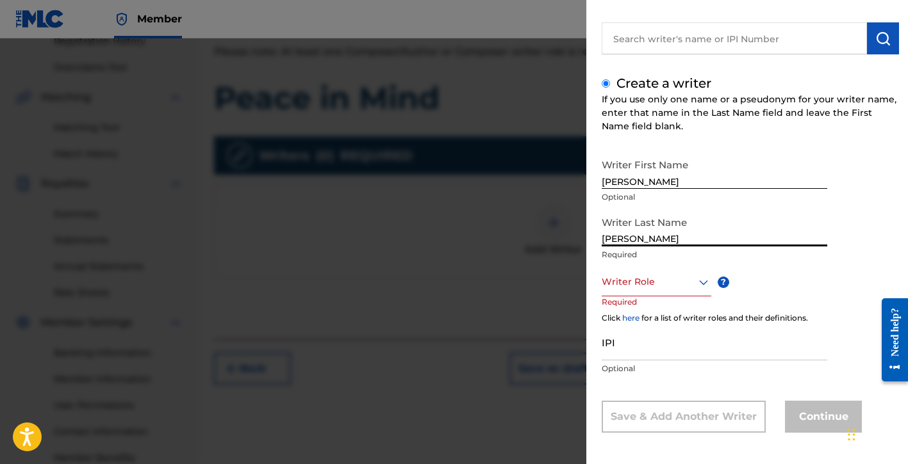
scroll to position [87, 0]
type input "[PERSON_NAME]"
click at [661, 288] on div at bounding box center [657, 282] width 110 height 16
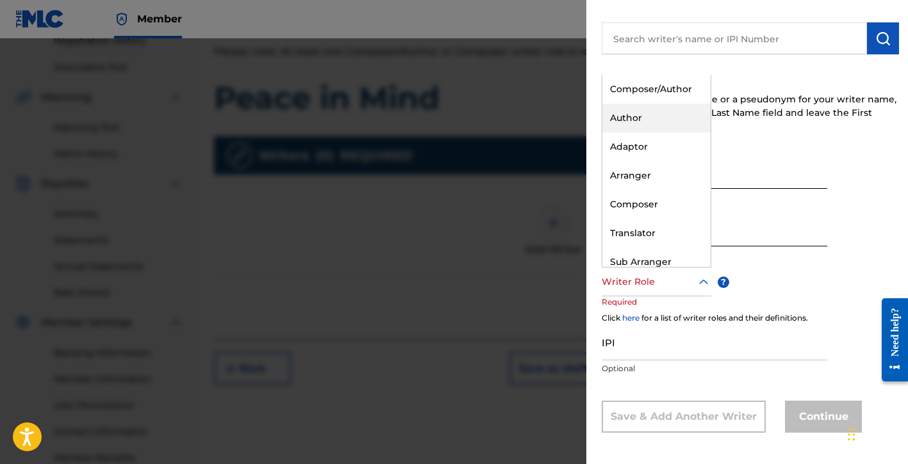
click at [661, 110] on div "Author" at bounding box center [656, 118] width 108 height 29
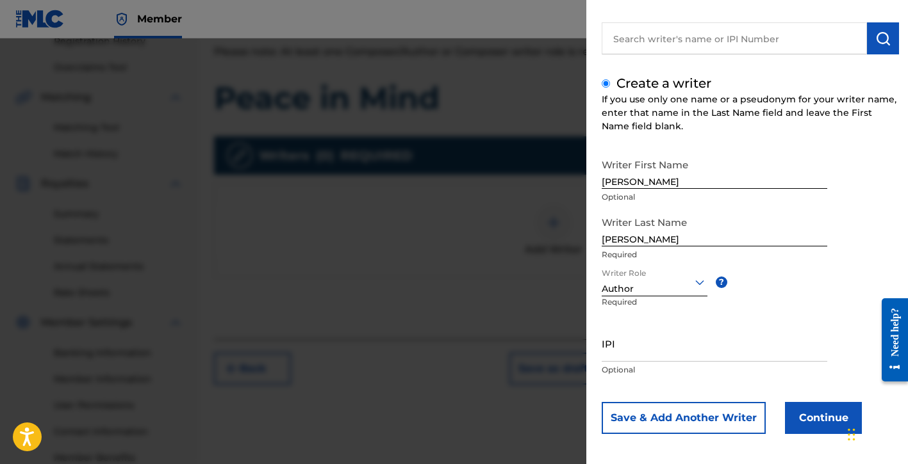
click at [632, 282] on div at bounding box center [655, 282] width 106 height 16
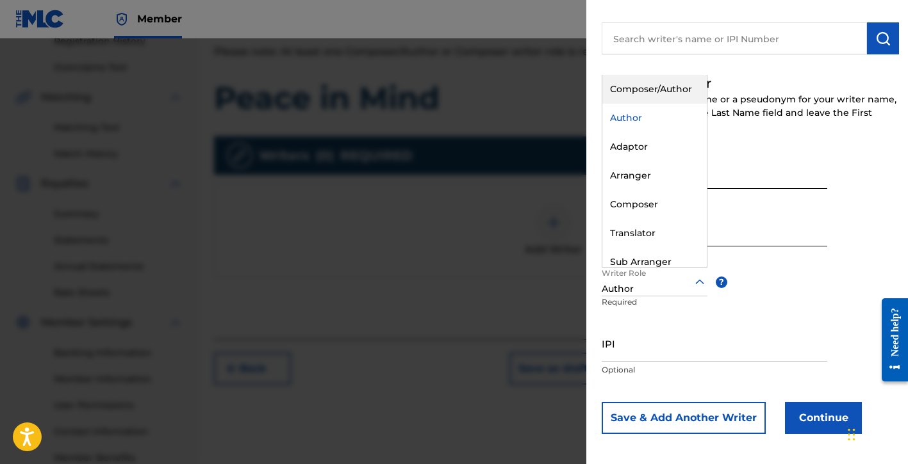
click at [643, 90] on div "Composer/Author" at bounding box center [654, 89] width 104 height 29
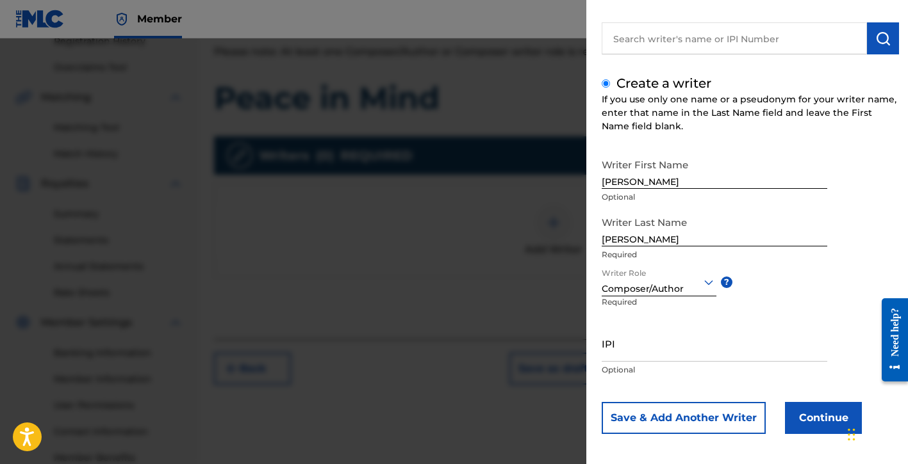
click at [634, 350] on input "IPI" at bounding box center [715, 343] width 226 height 37
paste input "01154998021"
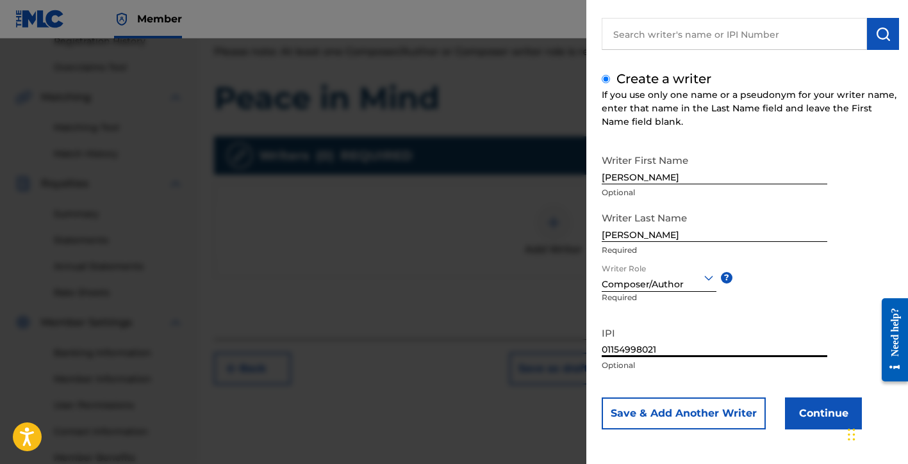
type input "01154998021"
click at [716, 413] on button "Save & Add Another Writer" at bounding box center [684, 414] width 164 height 32
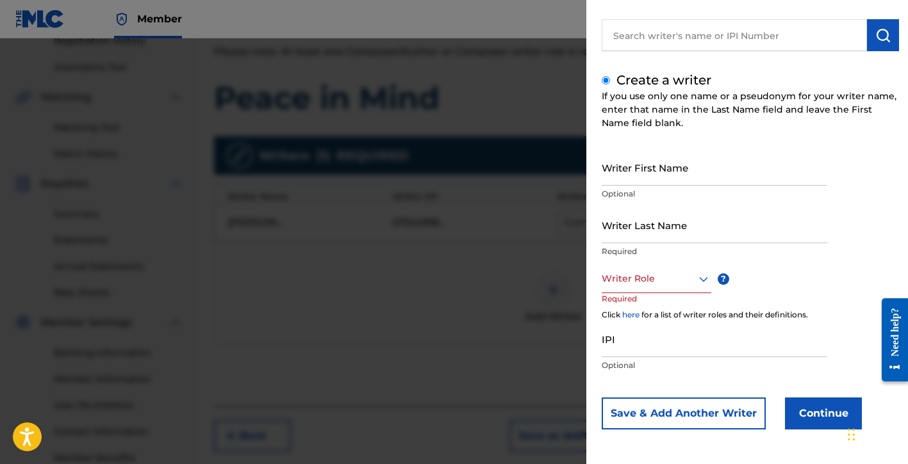
scroll to position [90, 0]
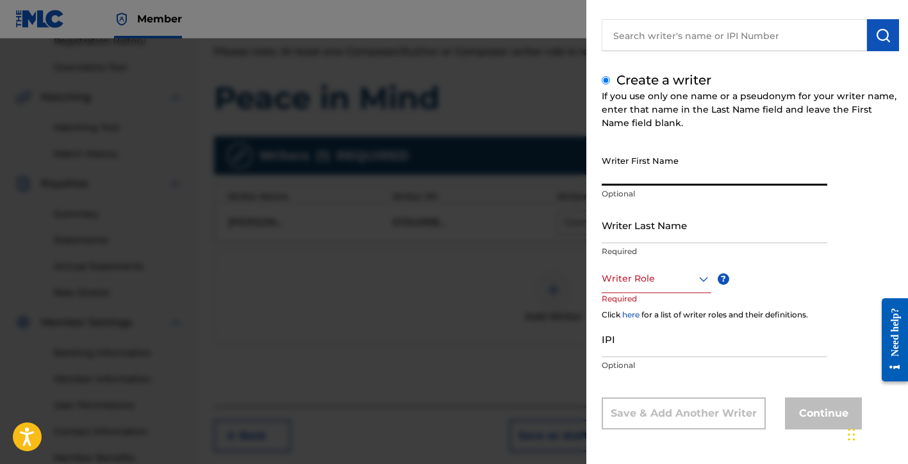
click at [650, 179] on input "Writer First Name" at bounding box center [715, 167] width 226 height 37
type input "[PERSON_NAME]"
click at [630, 220] on input "Writer Last Name" at bounding box center [715, 225] width 226 height 37
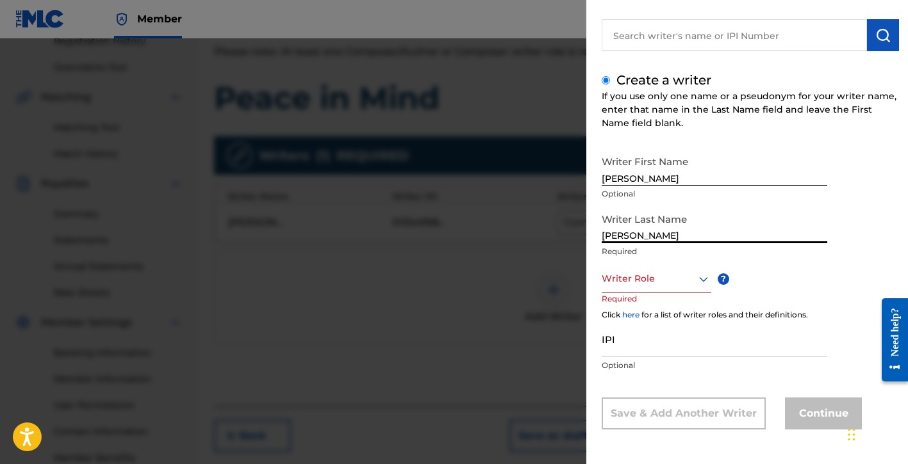
type input "[PERSON_NAME]"
click at [650, 281] on div at bounding box center [657, 279] width 110 height 16
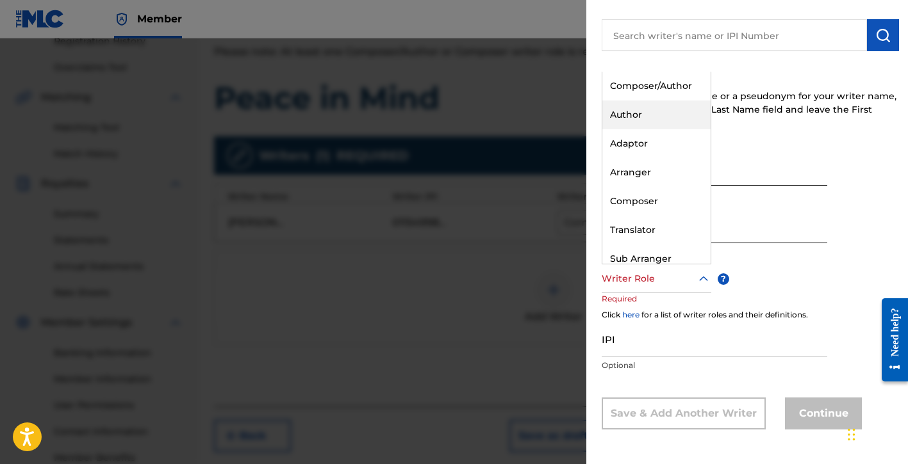
click at [650, 92] on div "Composer/Author" at bounding box center [656, 86] width 108 height 29
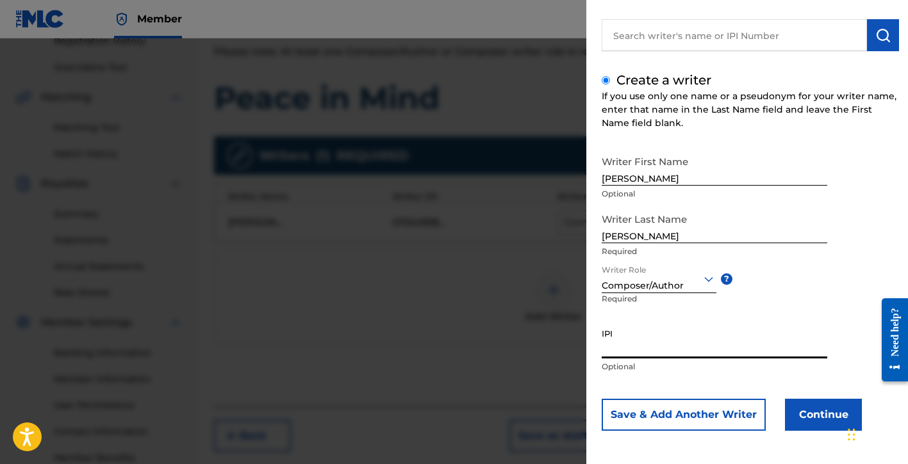
click at [658, 350] on input "IPI" at bounding box center [715, 340] width 226 height 37
paste input "00372001405"
type input "00372001405"
click at [805, 406] on button "Continue" at bounding box center [823, 415] width 77 height 32
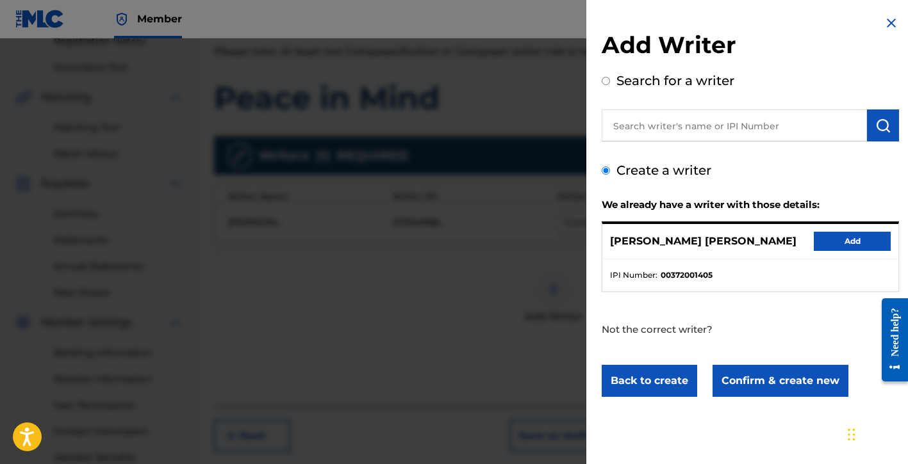
scroll to position [0, 0]
click at [848, 241] on button "Add" at bounding box center [852, 241] width 77 height 19
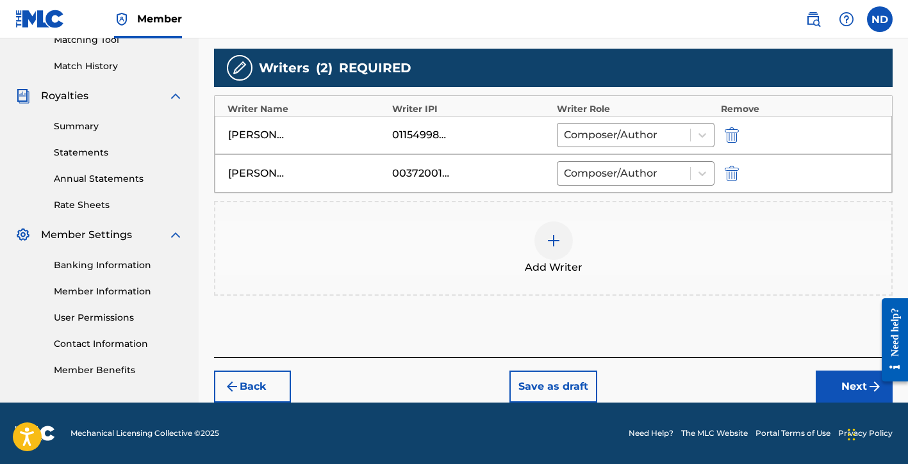
click at [828, 393] on button "Next" at bounding box center [854, 387] width 77 height 32
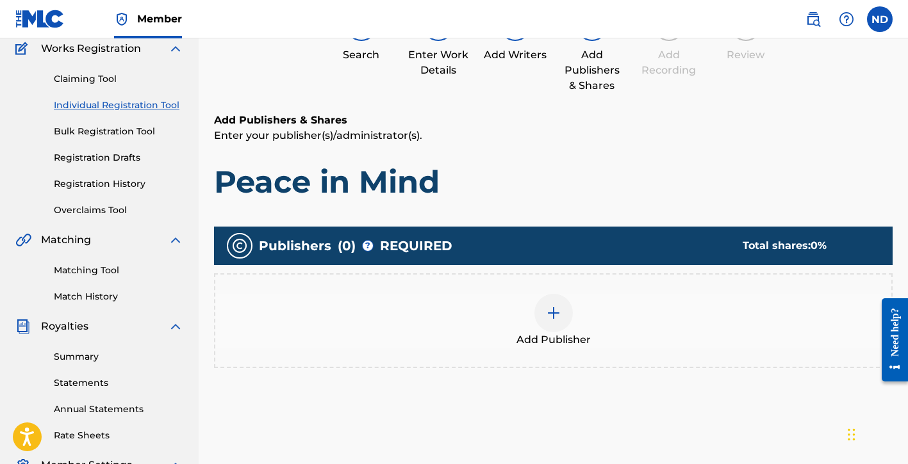
scroll to position [181, 0]
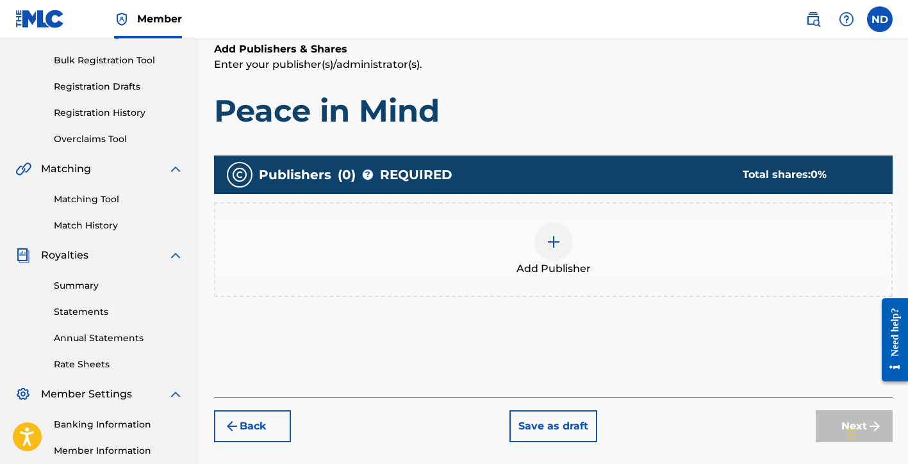
click at [553, 250] on div at bounding box center [553, 242] width 38 height 38
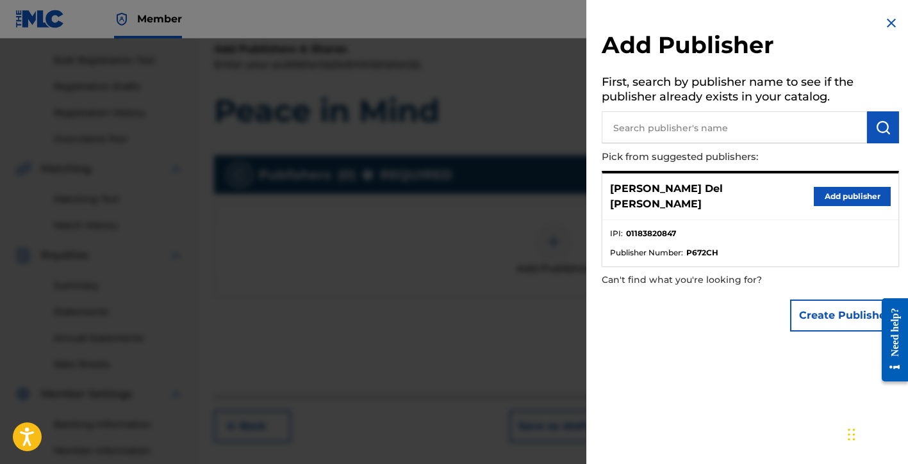
click at [838, 189] on button "Add publisher" at bounding box center [852, 196] width 77 height 19
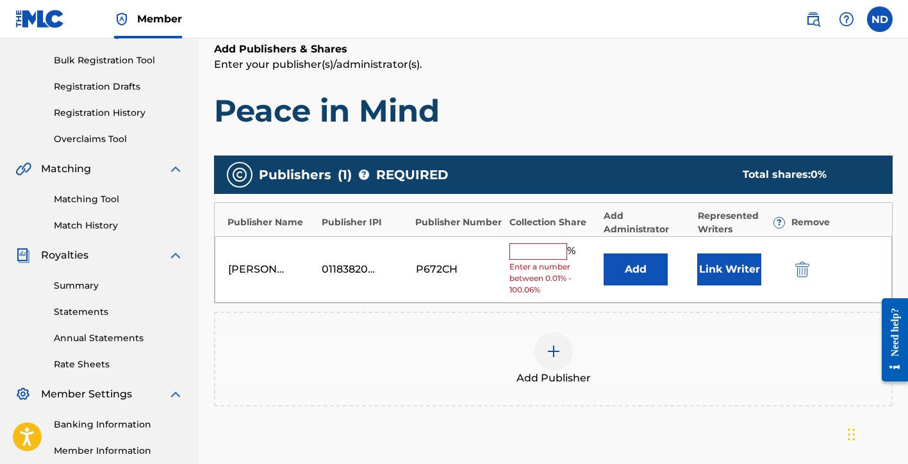
click at [532, 254] on input "text" at bounding box center [538, 251] width 58 height 17
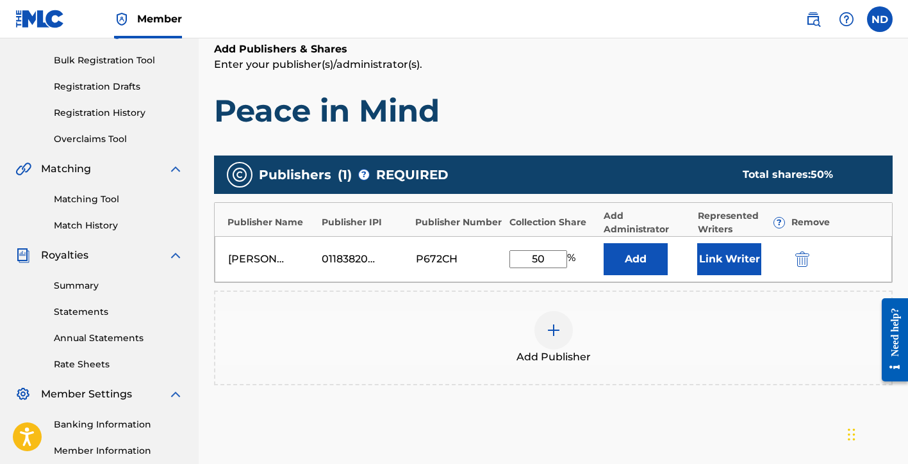
type input "50"
click at [687, 395] on div "Publishers ( 1 ) ? REQUIRED Total shares: 50 % Publisher Name Publisher IPI Pub…" at bounding box center [553, 277] width 678 height 243
click at [721, 266] on button "Link Writer" at bounding box center [729, 259] width 64 height 32
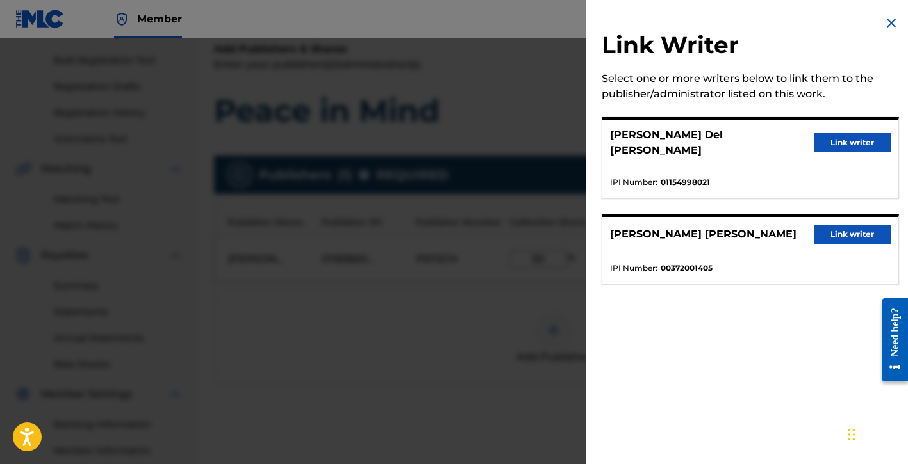
click at [831, 139] on button "Link writer" at bounding box center [852, 142] width 77 height 19
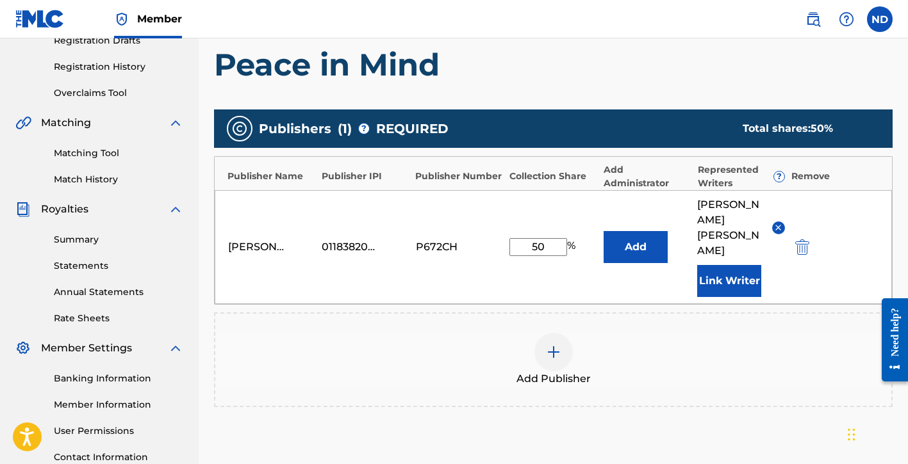
scroll to position [277, 0]
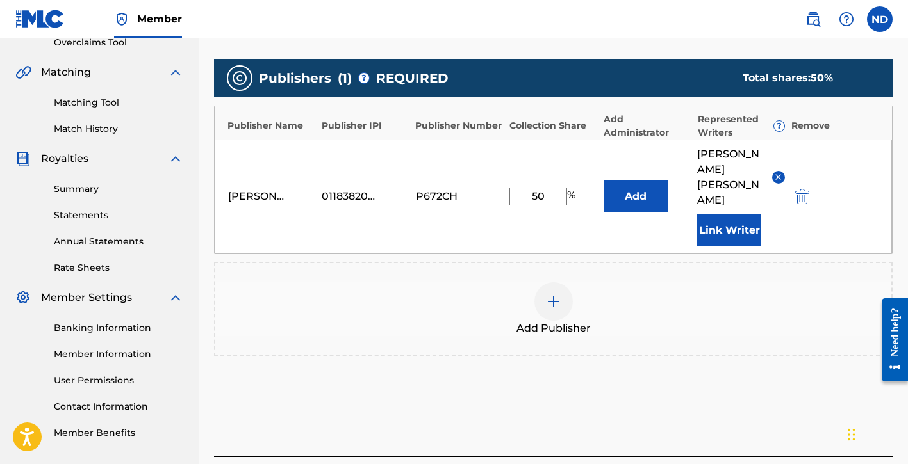
click at [566, 283] on div at bounding box center [553, 302] width 38 height 38
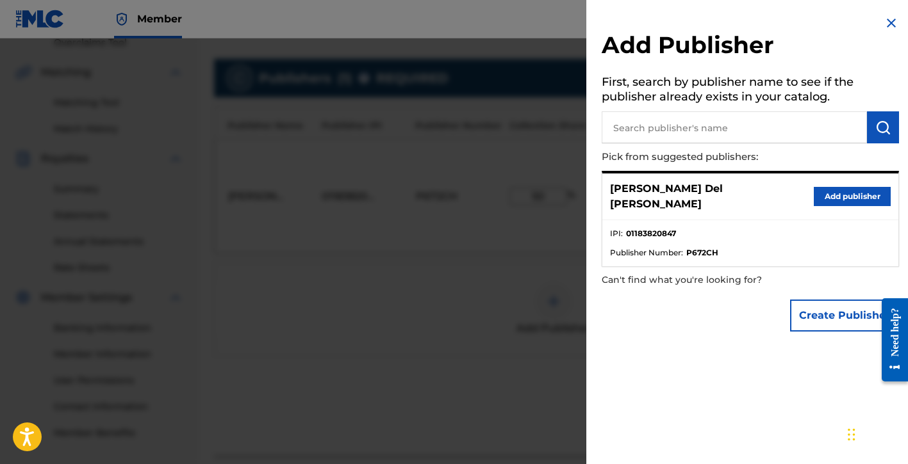
click at [698, 127] on input "text" at bounding box center [734, 127] width 265 height 32
type input "[PERSON_NAME] Publishing"
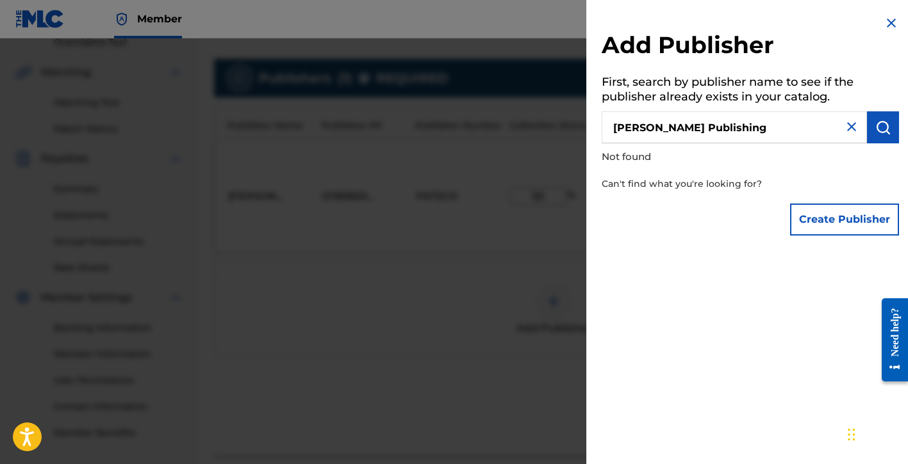
click at [823, 217] on button "Create Publisher" at bounding box center [844, 220] width 109 height 32
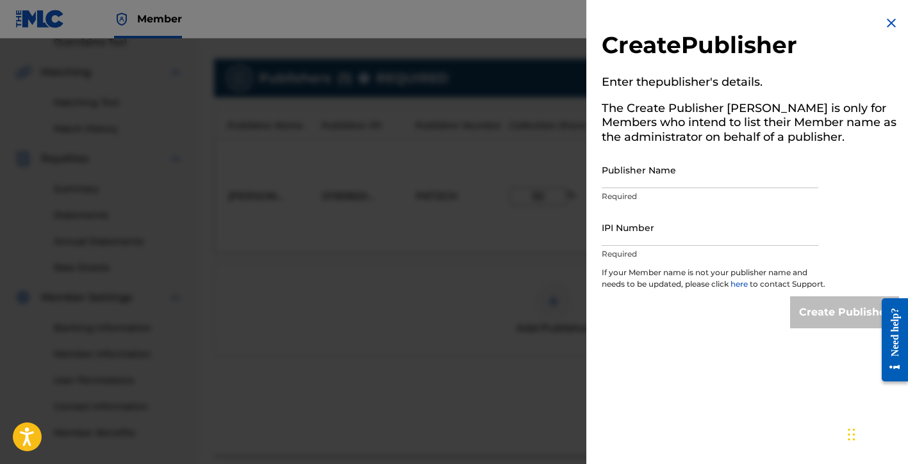
click at [667, 179] on input "Publisher Name" at bounding box center [710, 170] width 217 height 37
type input "[PERSON_NAME] Publishing"
click at [598, 234] on div "Create Publisher Enter the publisher 's details. The Create Publisher button is…" at bounding box center [750, 172] width 328 height 344
click at [607, 218] on input "IPI Number" at bounding box center [710, 227] width 217 height 37
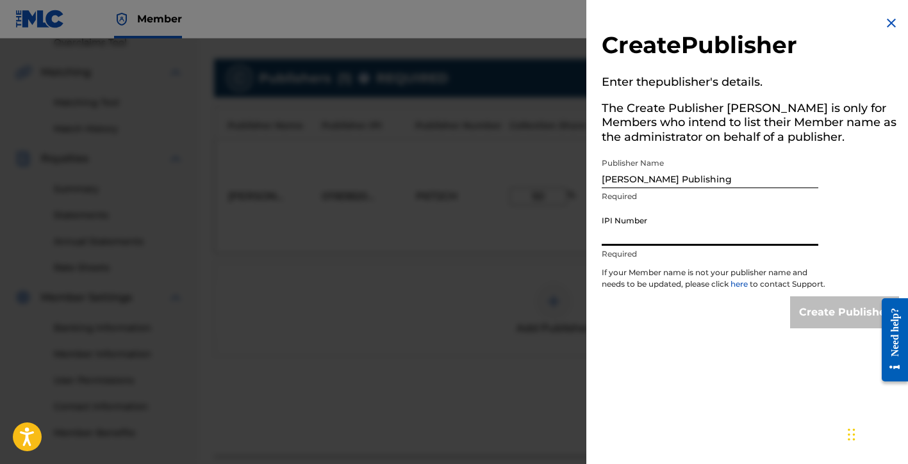
paste input "372001601"
type input "372001601"
click at [826, 316] on input "Create Publisher" at bounding box center [844, 313] width 109 height 32
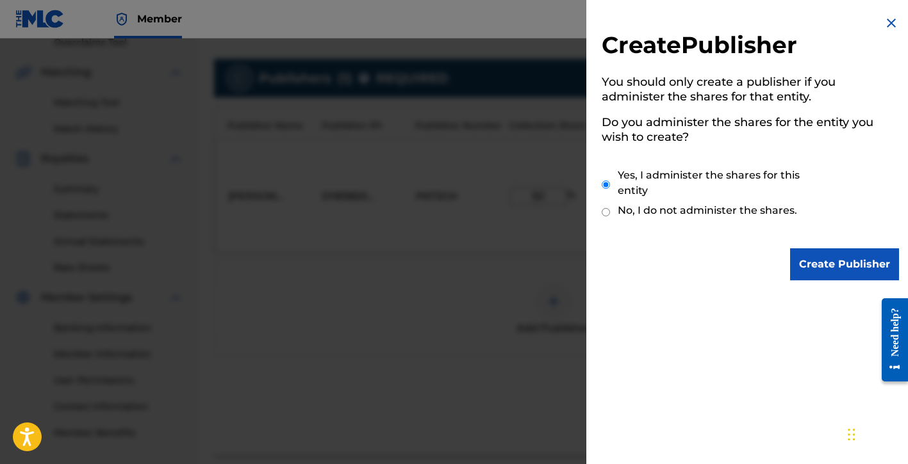
click at [717, 208] on label "No, I do not administer the shares." at bounding box center [707, 210] width 179 height 15
click at [610, 208] on input "No, I do not administer the shares." at bounding box center [606, 212] width 8 height 12
radio input "true"
click at [819, 268] on input "Create Publisher" at bounding box center [844, 265] width 109 height 32
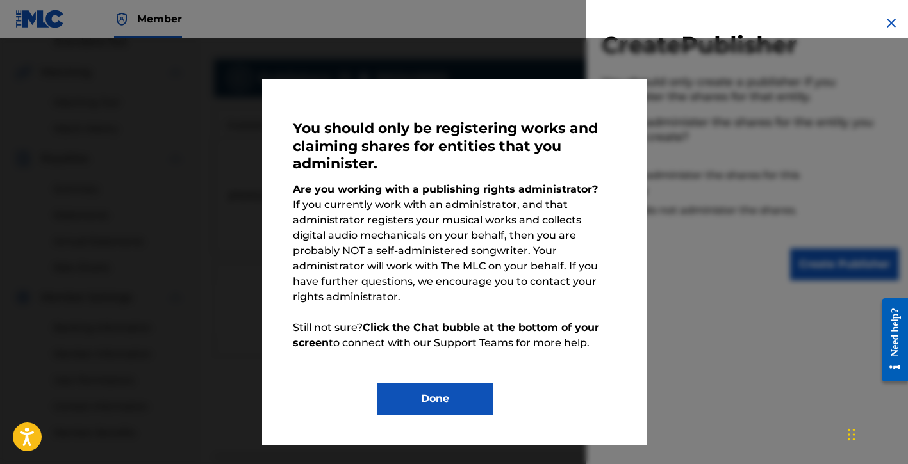
click at [451, 383] on button "Done" at bounding box center [434, 399] width 115 height 32
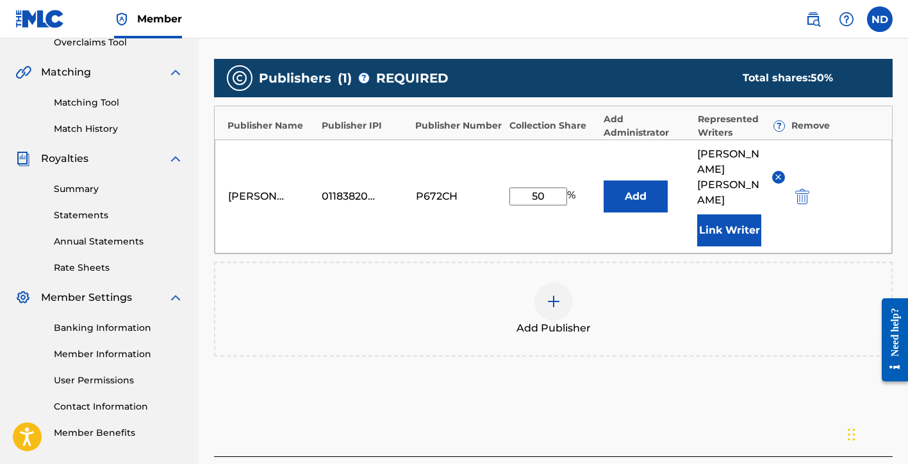
drag, startPoint x: 264, startPoint y: 179, endPoint x: 381, endPoint y: 175, distance: 116.7
click at [265, 189] on div "[PERSON_NAME] Del [PERSON_NAME]" at bounding box center [257, 196] width 58 height 15
click at [800, 189] on img "submit" at bounding box center [802, 196] width 14 height 15
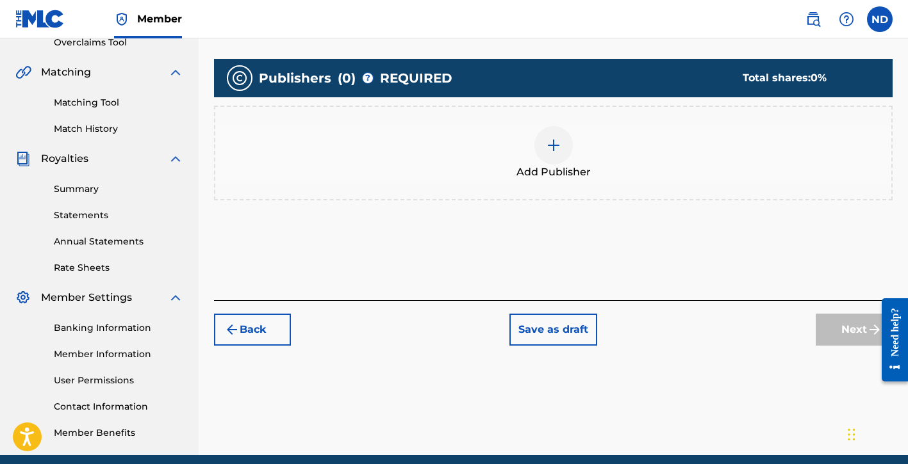
click at [538, 149] on div at bounding box center [553, 145] width 38 height 38
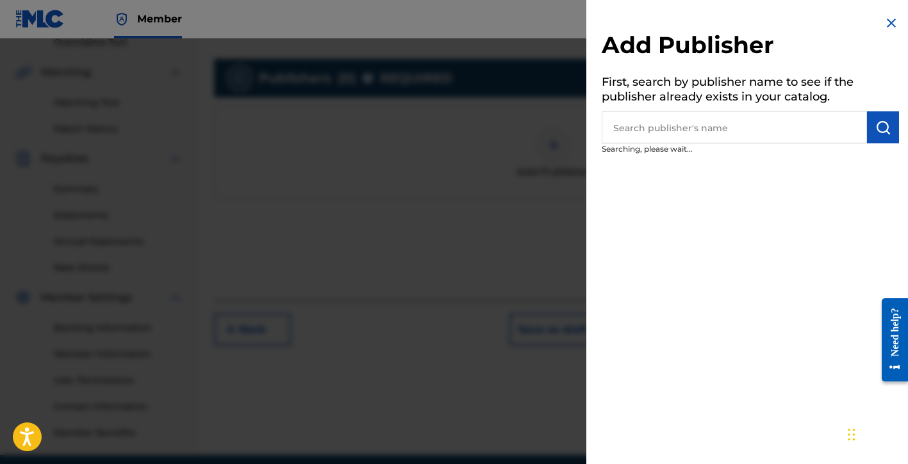
click at [676, 122] on input "text" at bounding box center [734, 127] width 265 height 32
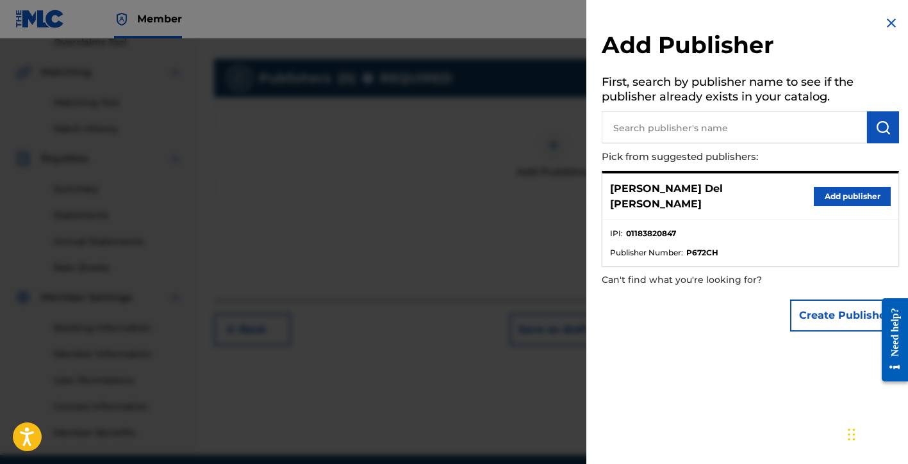
click at [833, 308] on button "Create Publisher" at bounding box center [844, 316] width 109 height 32
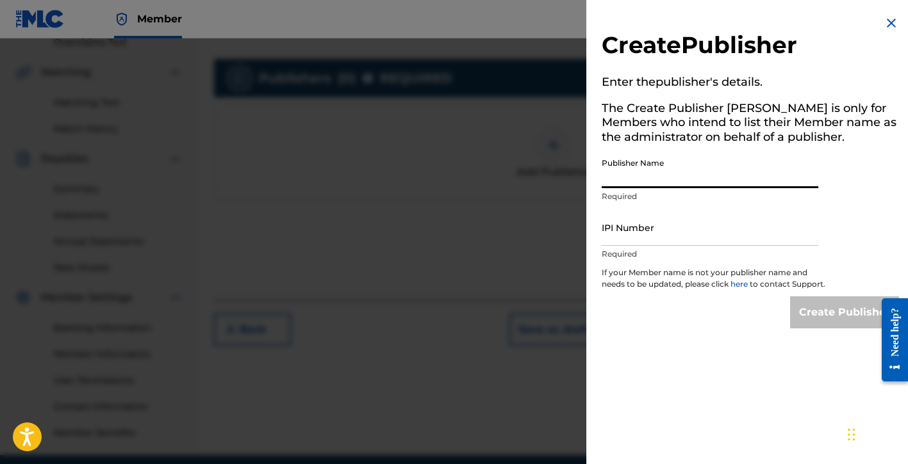
click at [636, 179] on input "Publisher Name" at bounding box center [710, 170] width 217 height 37
type input "Global Bloodline Music Publishing"
click at [653, 233] on input "IPI Number" at bounding box center [710, 227] width 217 height 37
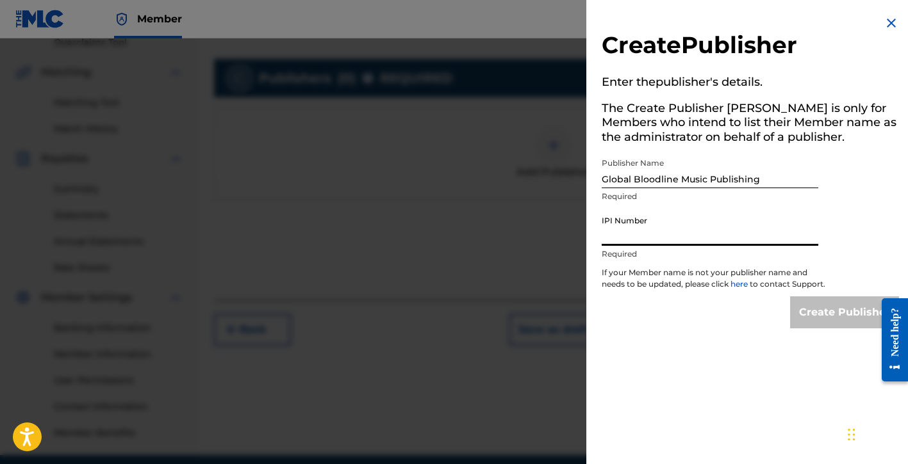
type input "01183820847"
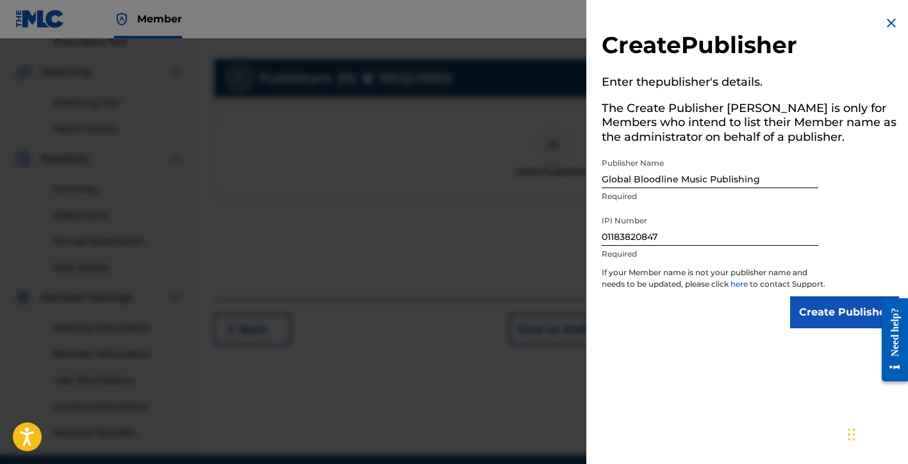
click at [823, 324] on input "Create Publisher" at bounding box center [844, 313] width 109 height 32
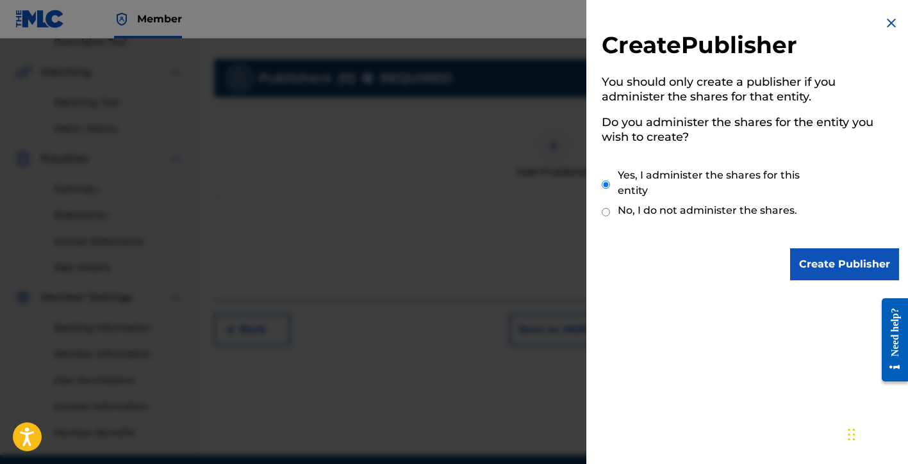
click at [814, 262] on input "Create Publisher" at bounding box center [844, 265] width 109 height 32
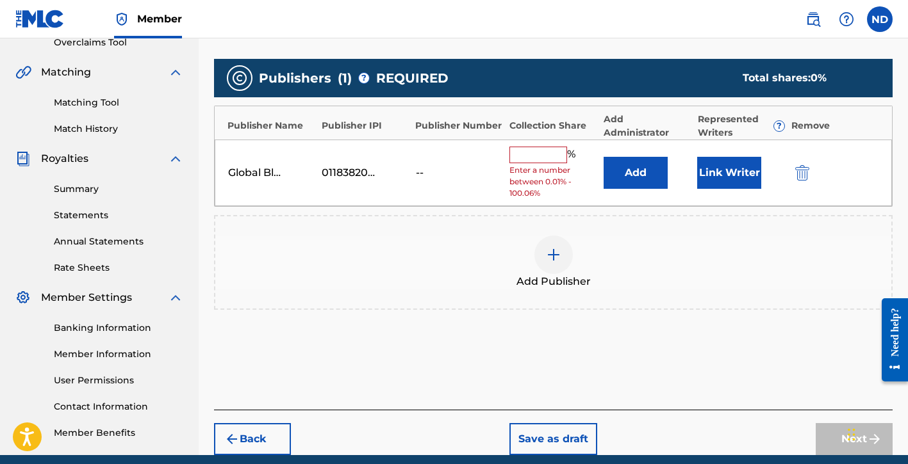
click at [530, 156] on input "text" at bounding box center [538, 155] width 58 height 17
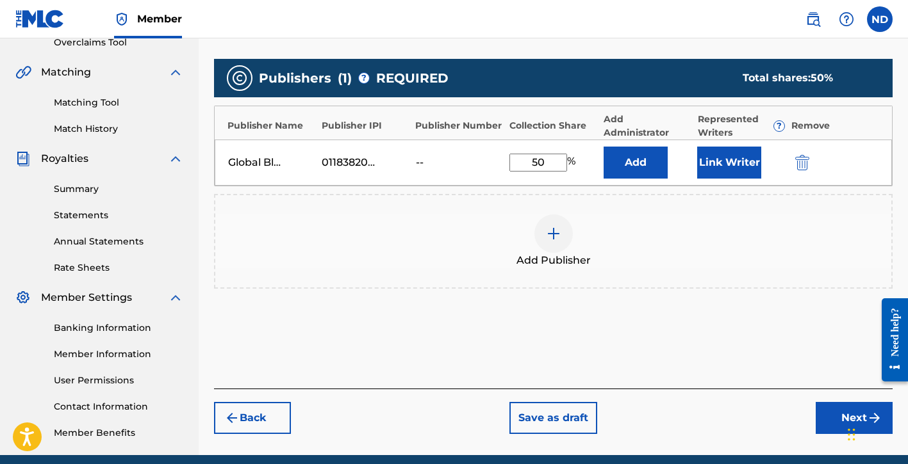
type input "50"
click at [652, 276] on div "Add Publisher" at bounding box center [553, 241] width 678 height 95
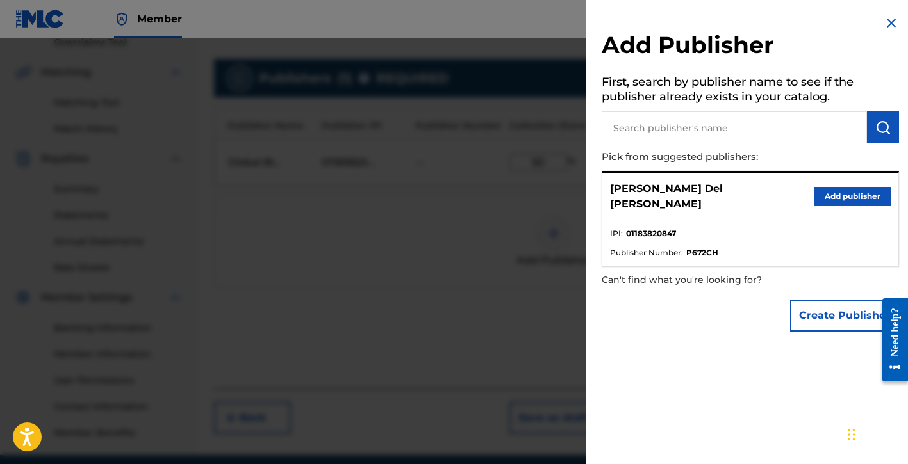
click at [525, 351] on div at bounding box center [454, 270] width 908 height 464
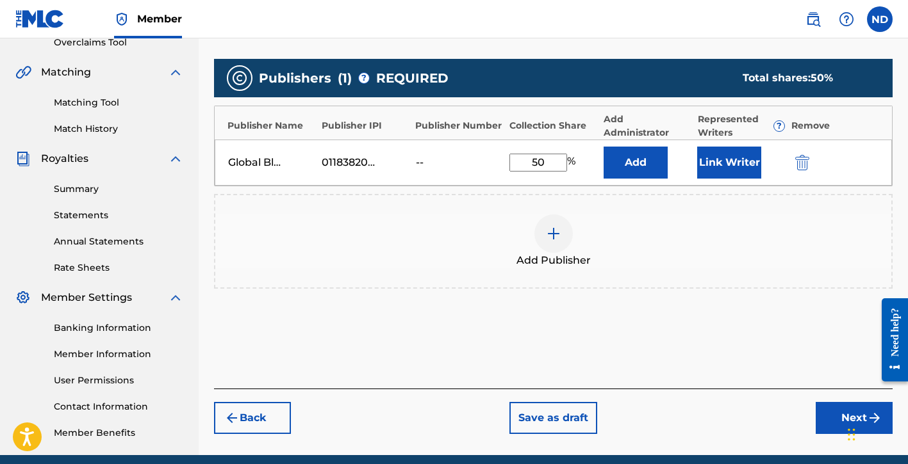
click at [668, 328] on div "Publishers ( 1 ) ? REQUIRED Total shares: 50 % Publisher Name Publisher IPI Pub…" at bounding box center [553, 193] width 678 height 280
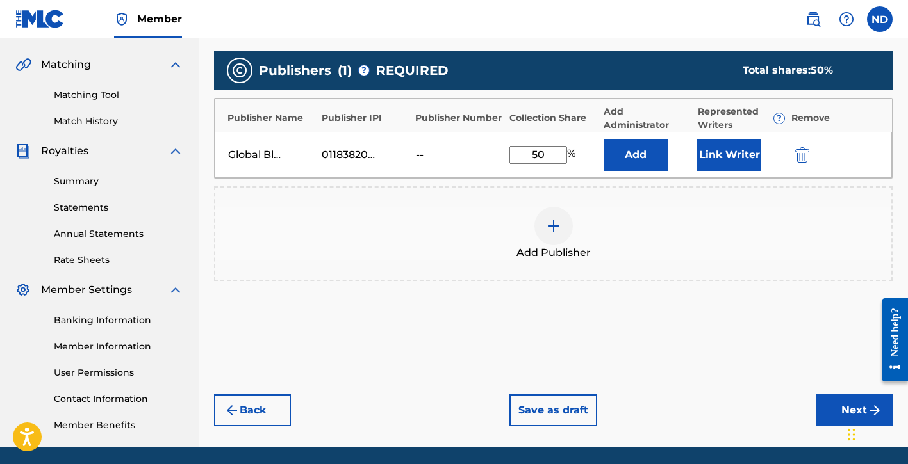
scroll to position [289, 0]
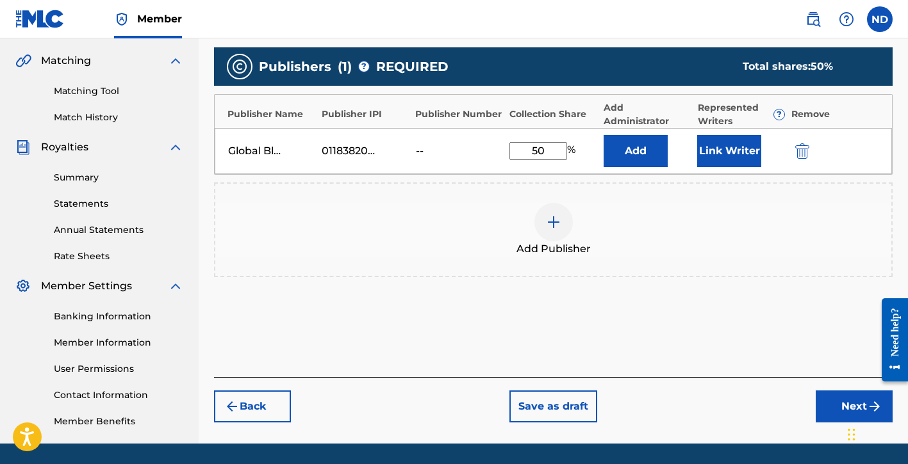
click at [258, 412] on button "Back" at bounding box center [252, 407] width 77 height 32
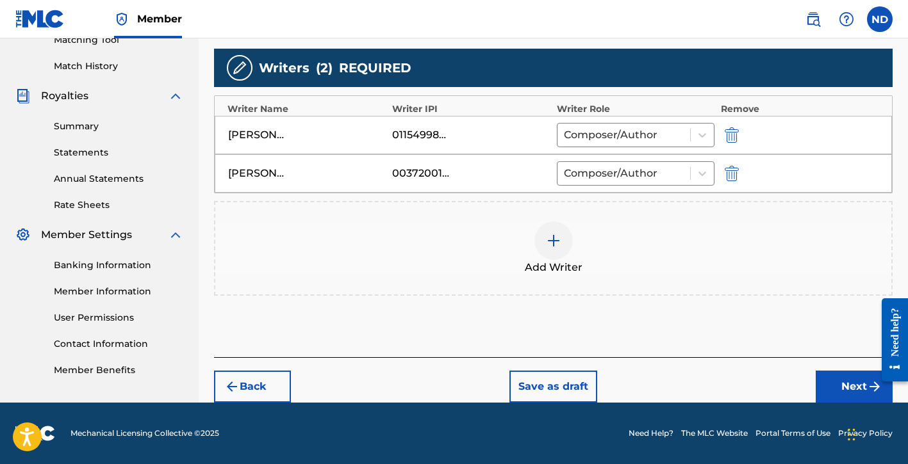
click at [832, 389] on button "Next" at bounding box center [854, 387] width 77 height 32
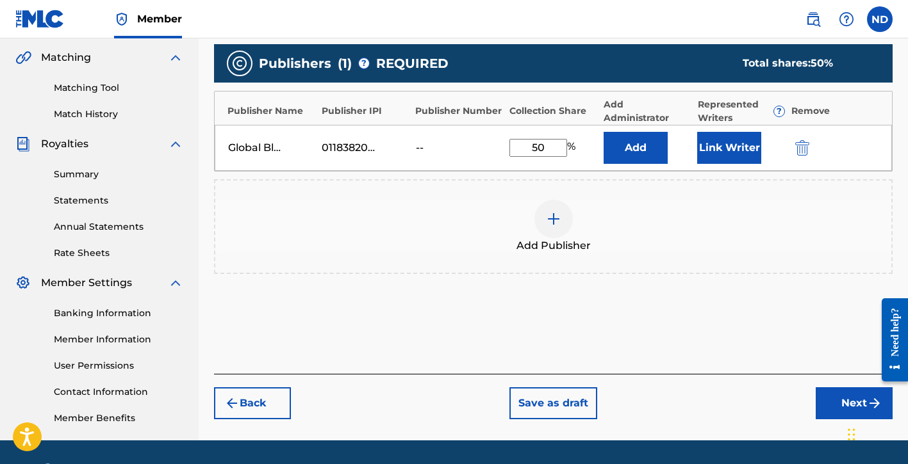
click at [825, 396] on button "Next" at bounding box center [854, 404] width 77 height 32
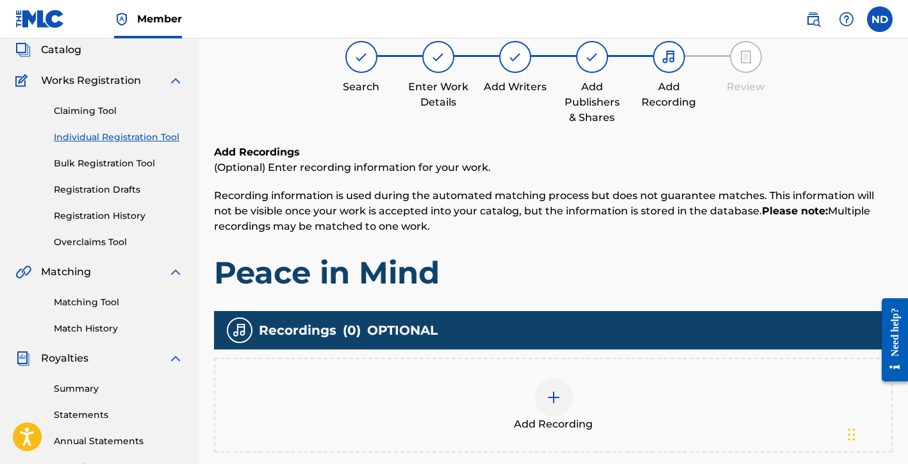
scroll to position [176, 0]
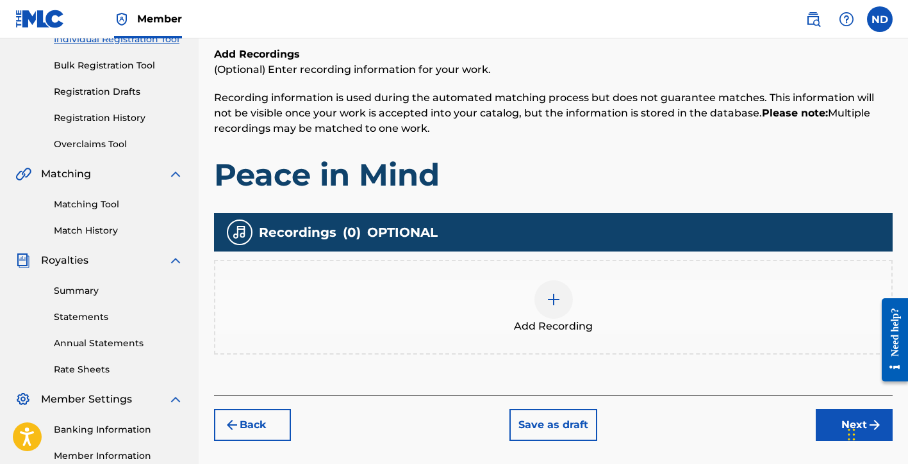
click at [546, 293] on img at bounding box center [553, 299] width 15 height 15
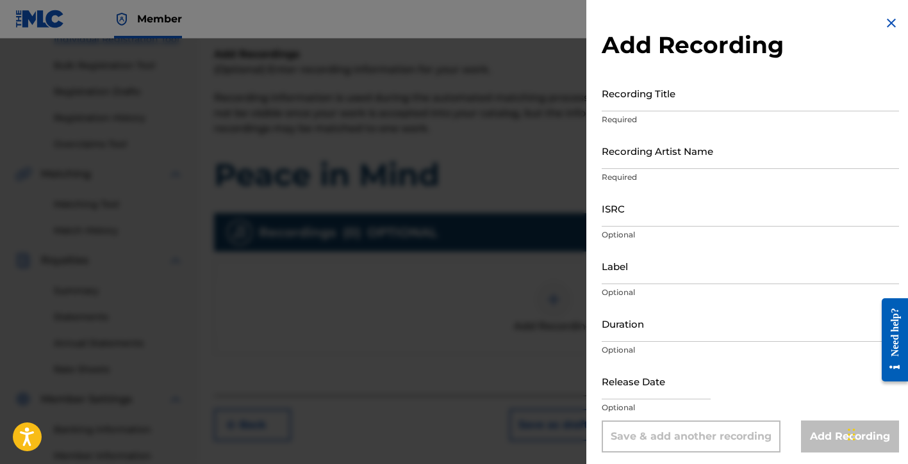
click at [644, 103] on input "Recording Title" at bounding box center [750, 93] width 297 height 37
type input "Peace in Mind"
click at [636, 162] on input "Recording Artist Name" at bounding box center [750, 151] width 297 height 37
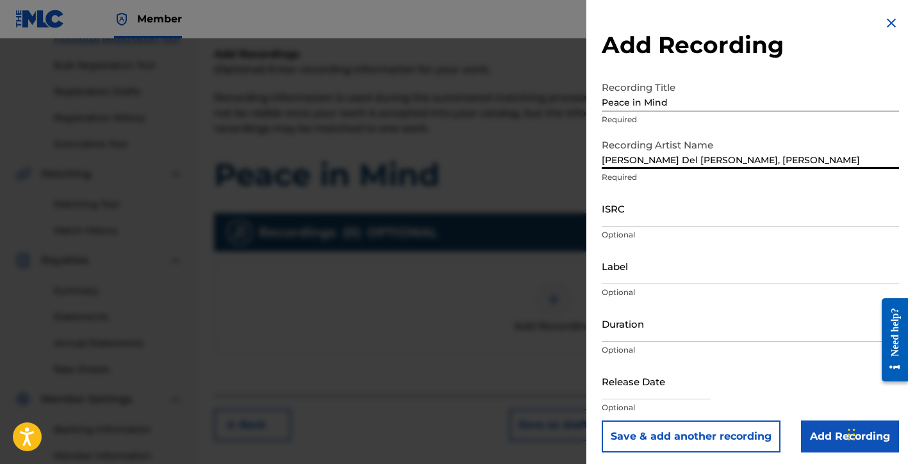
click at [662, 213] on input "ISRC" at bounding box center [750, 208] width 297 height 37
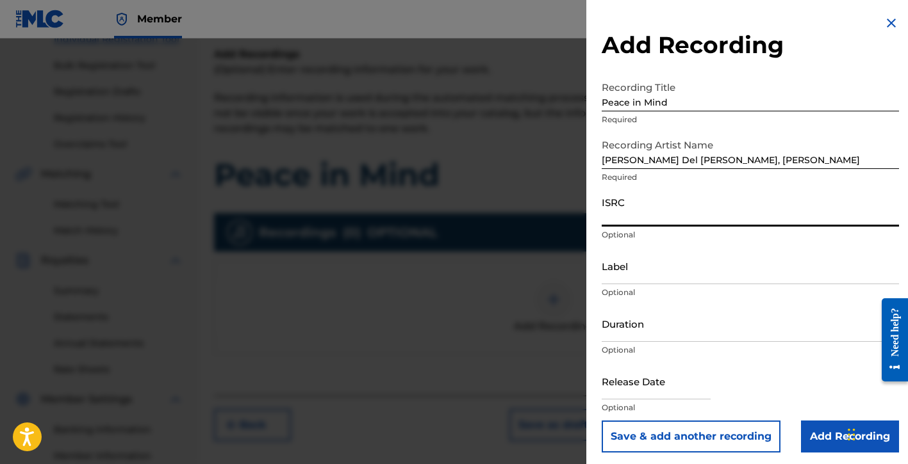
paste input "QZDA72393255"
click at [662, 275] on input "Label" at bounding box center [750, 266] width 297 height 37
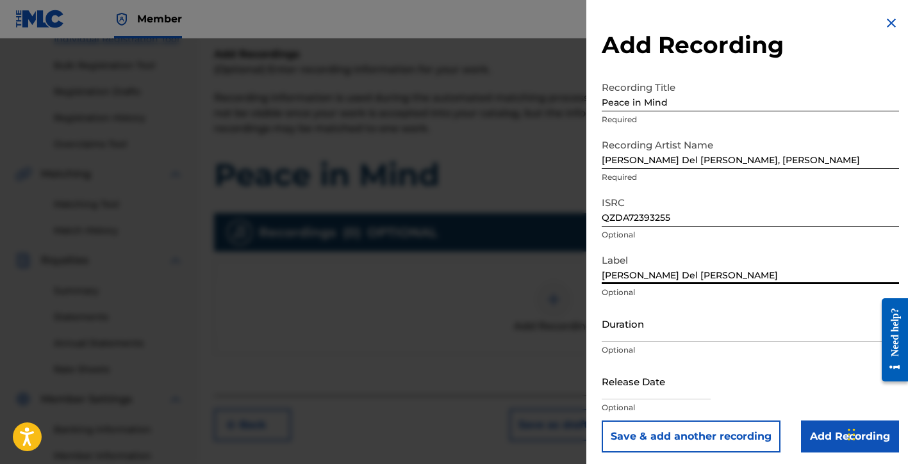
click at [644, 337] on input "Duration" at bounding box center [750, 324] width 297 height 37
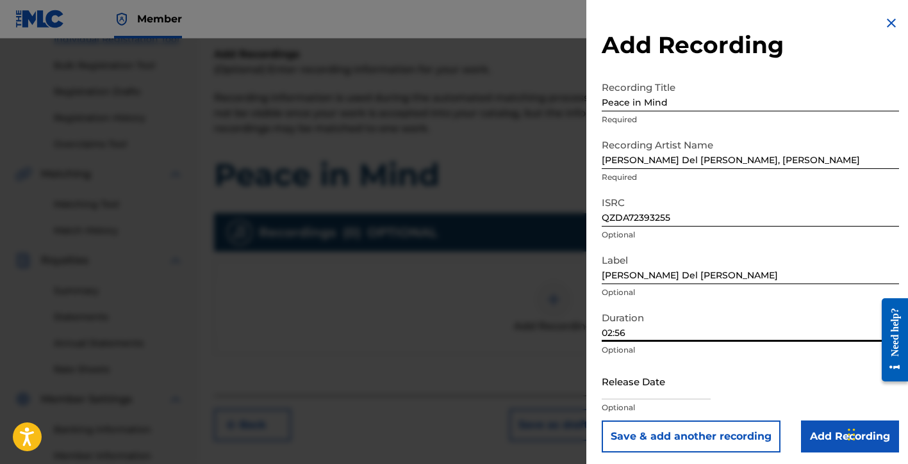
click at [625, 393] on input "text" at bounding box center [656, 381] width 109 height 37
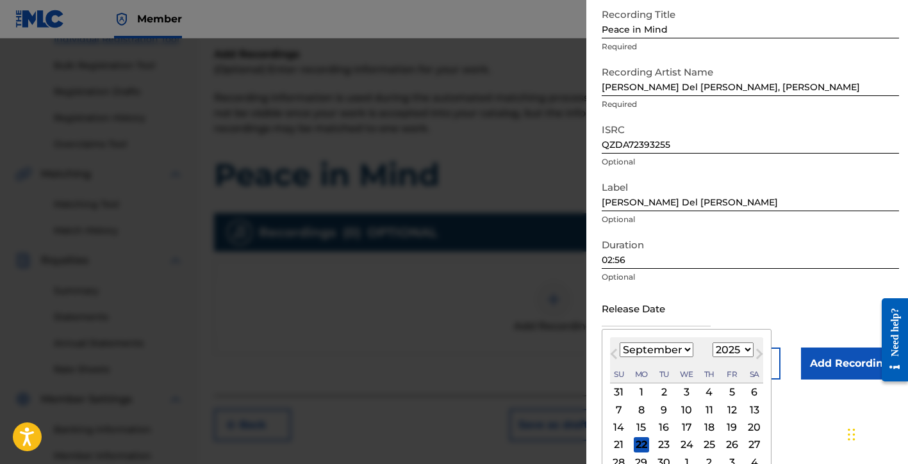
scroll to position [74, 0]
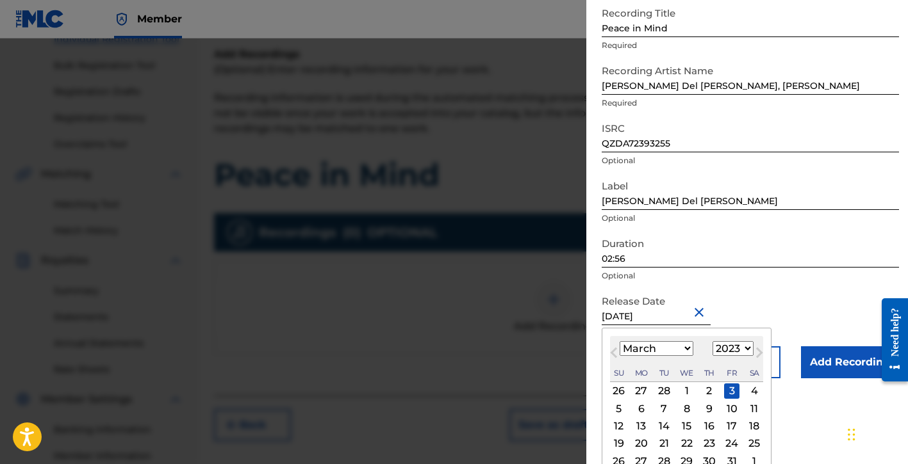
click at [798, 303] on form "Recording Title Peace in Mind Required Recording Artist Name [PERSON_NAME] Del …" at bounding box center [750, 190] width 297 height 378
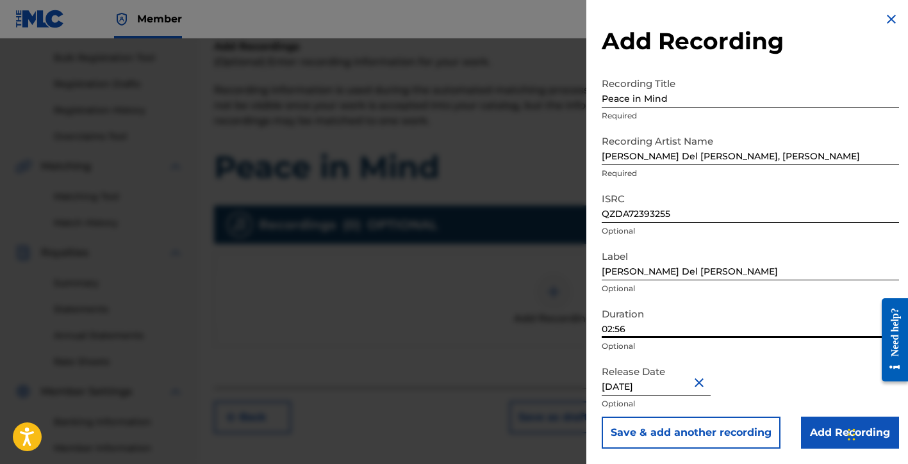
scroll to position [187, 0]
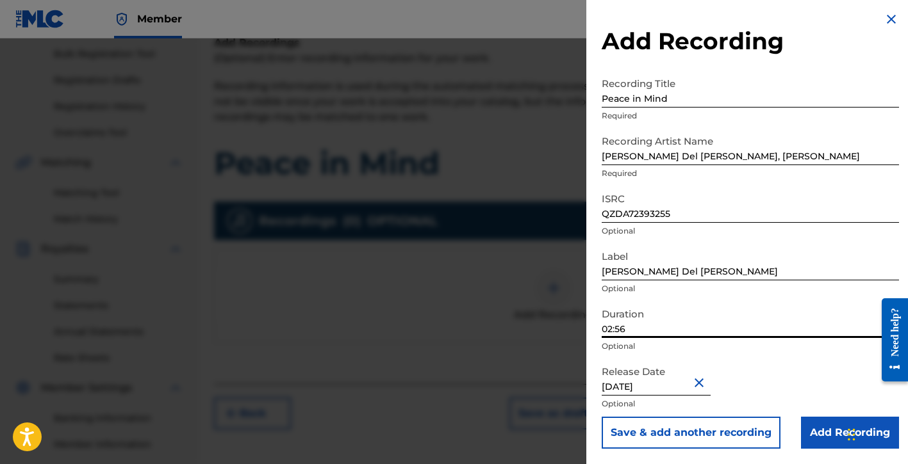
click at [801, 431] on input "Add Recording" at bounding box center [850, 433] width 98 height 32
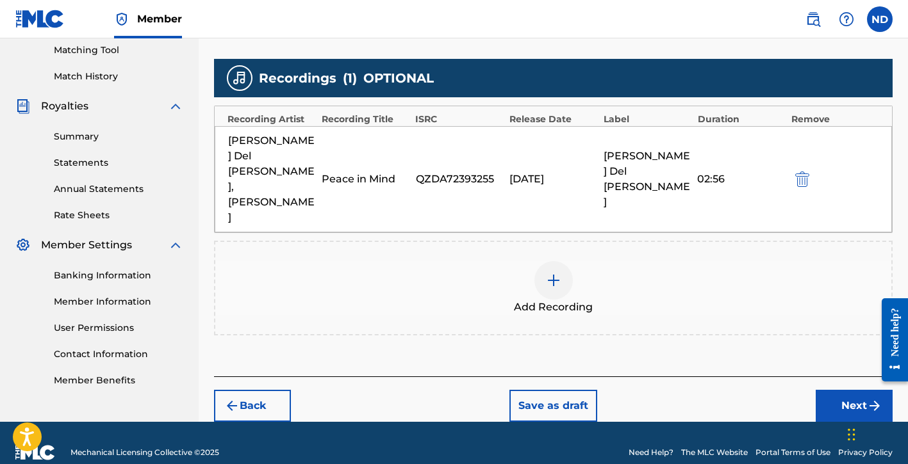
click at [832, 390] on button "Next" at bounding box center [854, 406] width 77 height 32
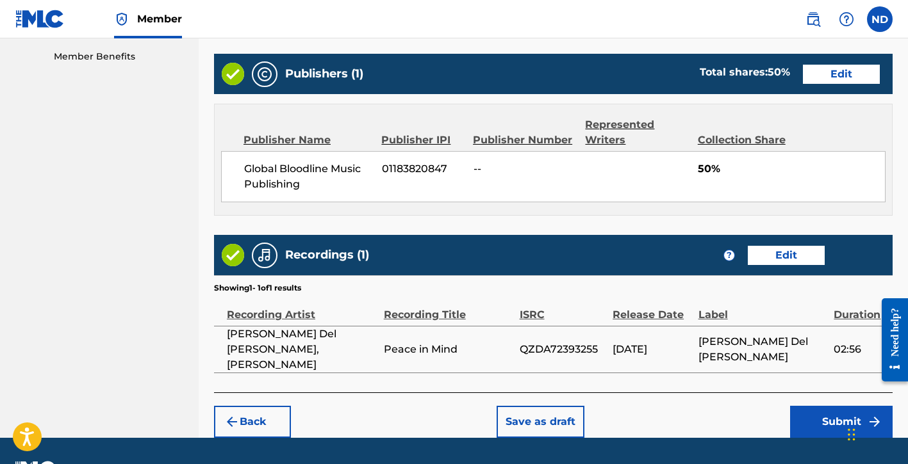
scroll to position [657, 0]
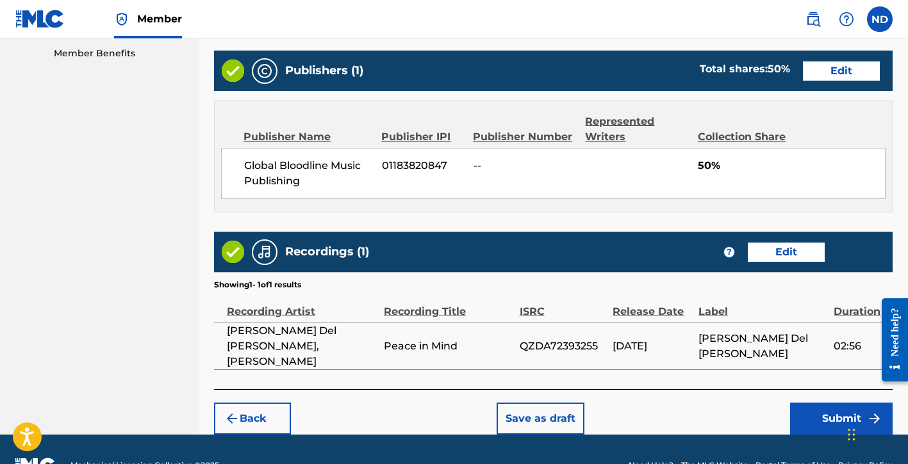
click at [807, 403] on button "Submit" at bounding box center [841, 419] width 103 height 32
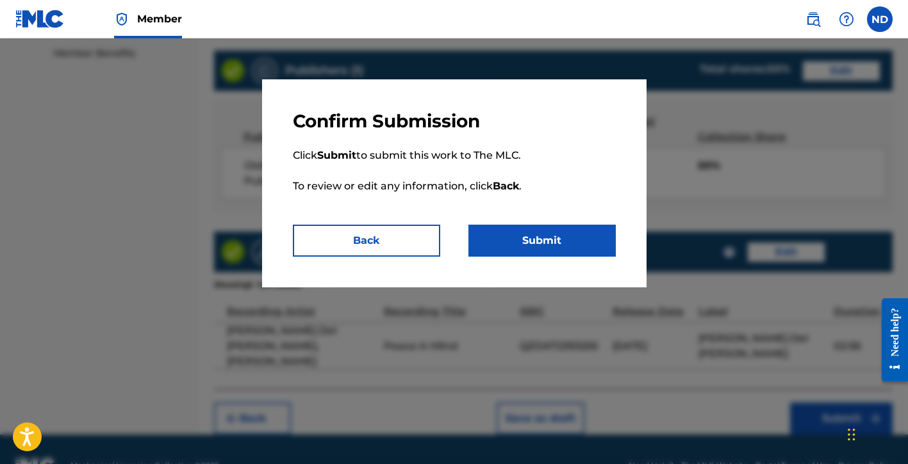
click at [527, 235] on button "Submit" at bounding box center [541, 241] width 147 height 32
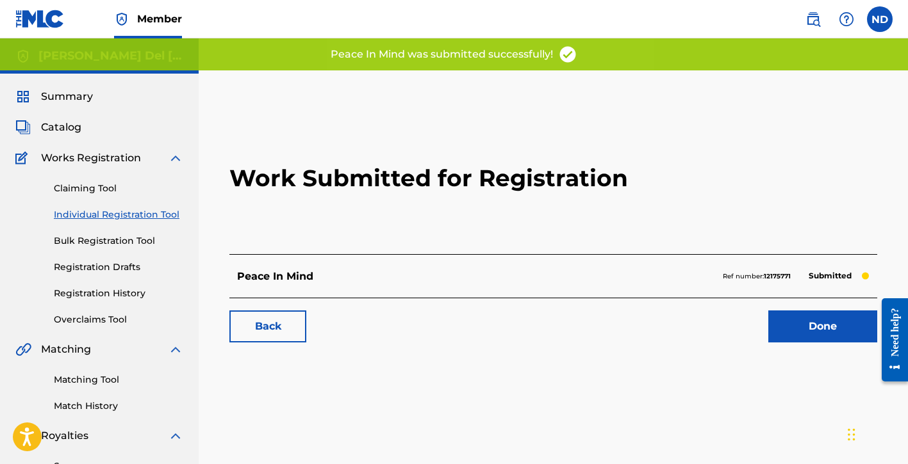
click at [789, 324] on link "Done" at bounding box center [822, 327] width 109 height 32
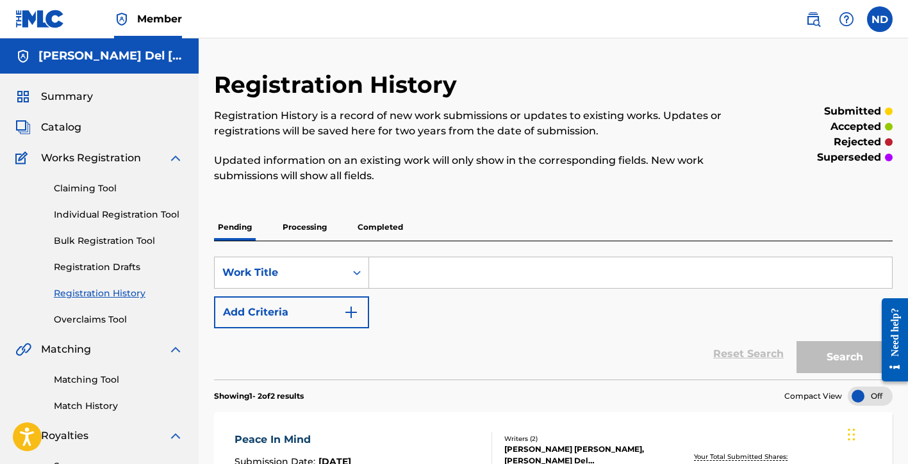
click at [111, 215] on link "Individual Registration Tool" at bounding box center [118, 214] width 129 height 13
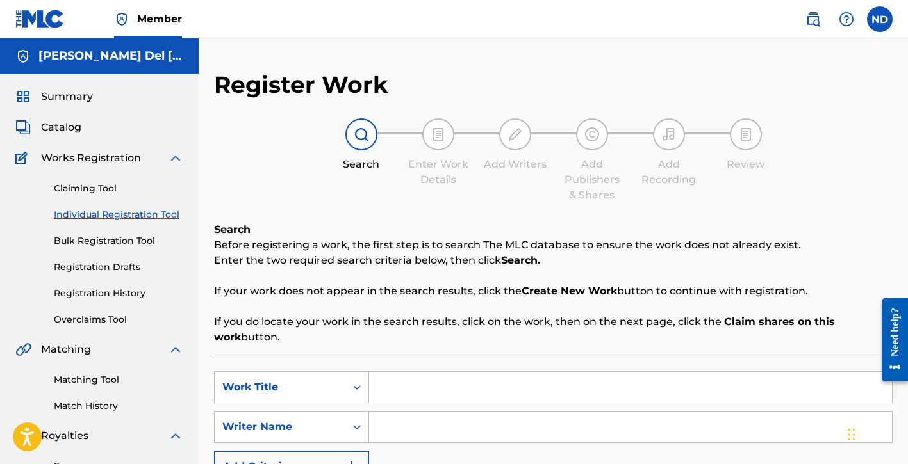
click at [417, 385] on input "Search Form" at bounding box center [630, 387] width 523 height 31
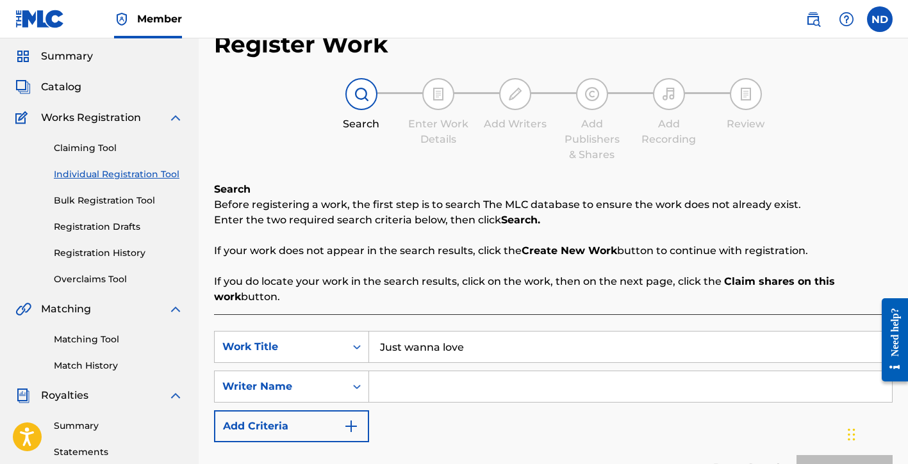
scroll to position [40, 0]
click at [429, 379] on input "Search Form" at bounding box center [630, 387] width 523 height 31
click at [796, 456] on button "Search" at bounding box center [844, 472] width 96 height 32
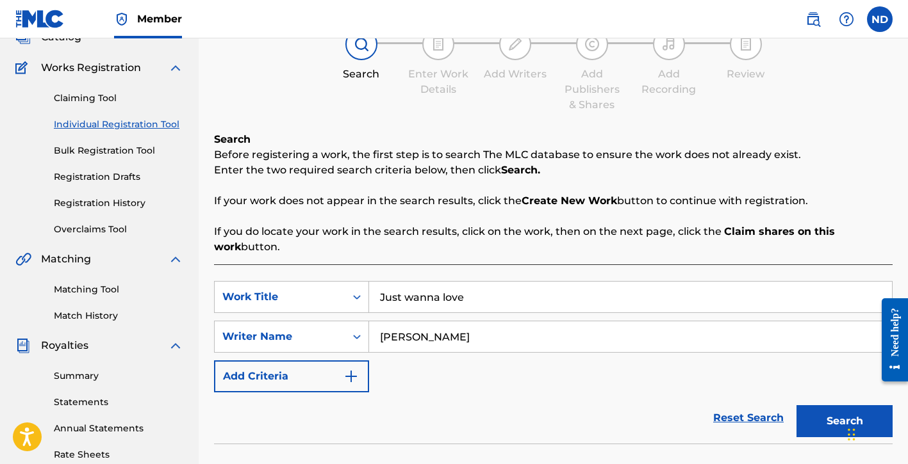
scroll to position [330, 0]
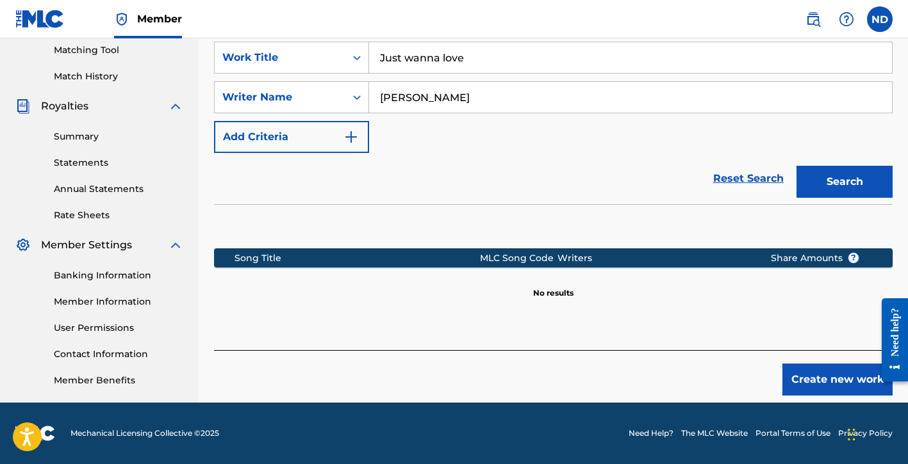
click at [791, 382] on button "Create new work" at bounding box center [837, 380] width 110 height 32
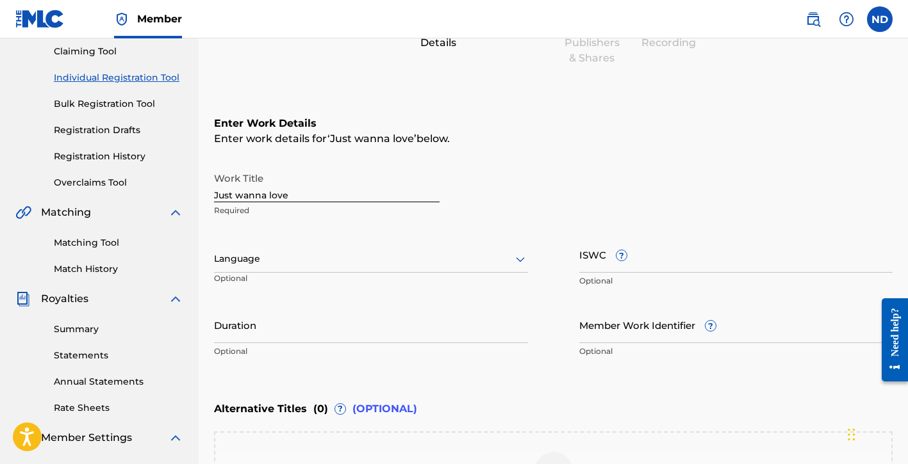
scroll to position [64, 0]
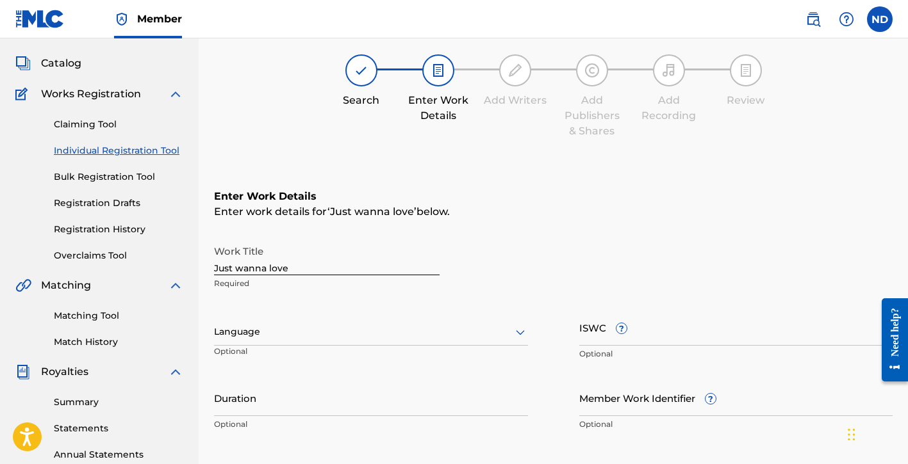
drag, startPoint x: 318, startPoint y: 269, endPoint x: 135, endPoint y: 272, distance: 183.9
click at [135, 272] on main "[PERSON_NAME] Del [PERSON_NAME] Summary Catalog Works Registration Claiming Too…" at bounding box center [454, 325] width 908 height 703
click at [281, 338] on div at bounding box center [371, 332] width 314 height 16
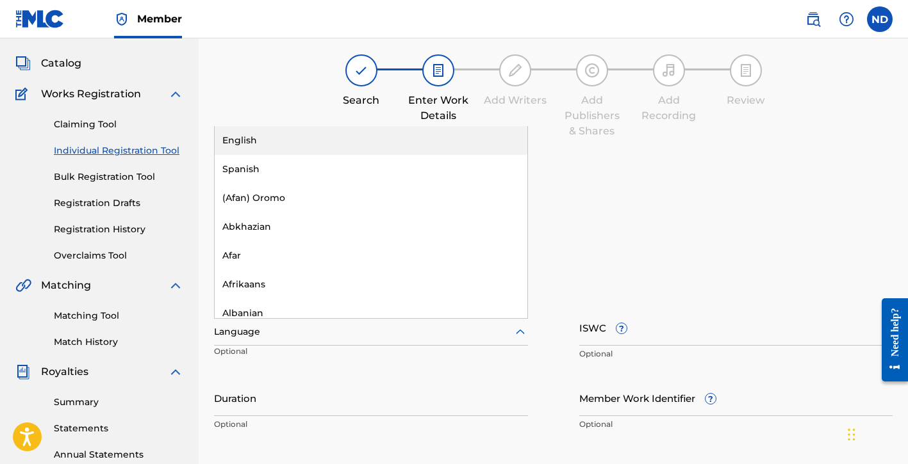
click at [293, 149] on div "English" at bounding box center [371, 140] width 313 height 29
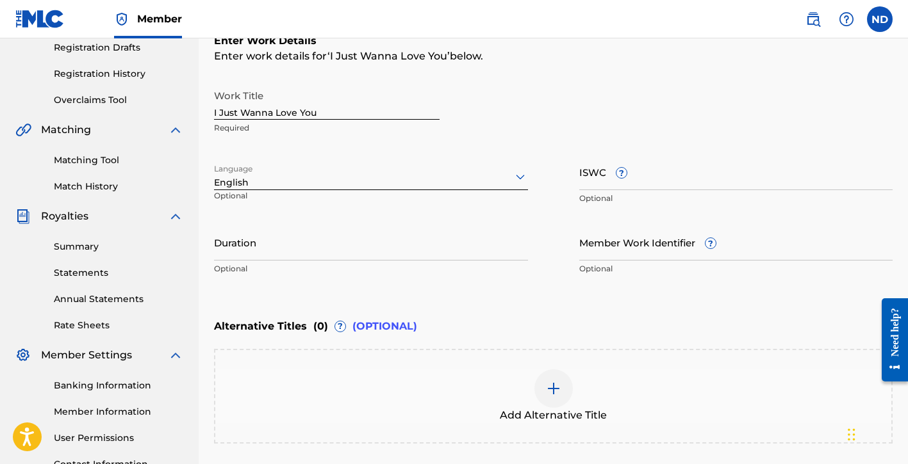
scroll to position [250, 0]
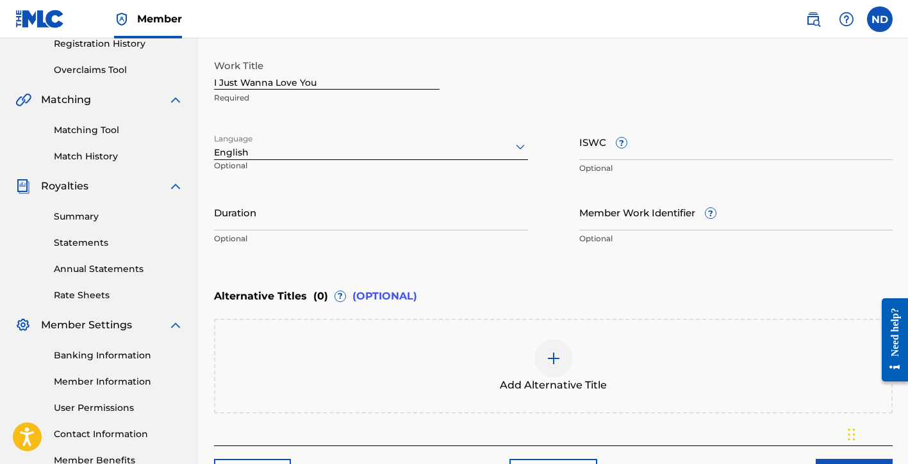
click at [403, 208] on input "Duration" at bounding box center [371, 212] width 314 height 37
click at [529, 366] on div "Add Alternative Title" at bounding box center [553, 367] width 676 height 54
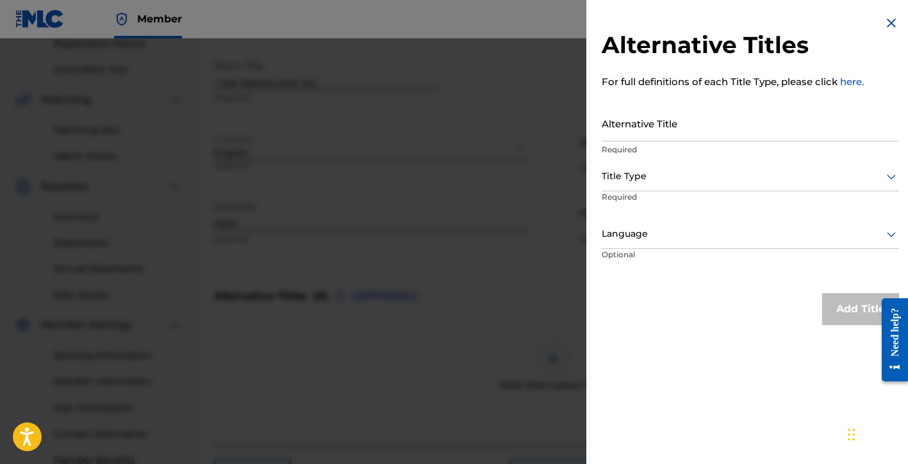
click at [888, 19] on img at bounding box center [890, 22] width 15 height 15
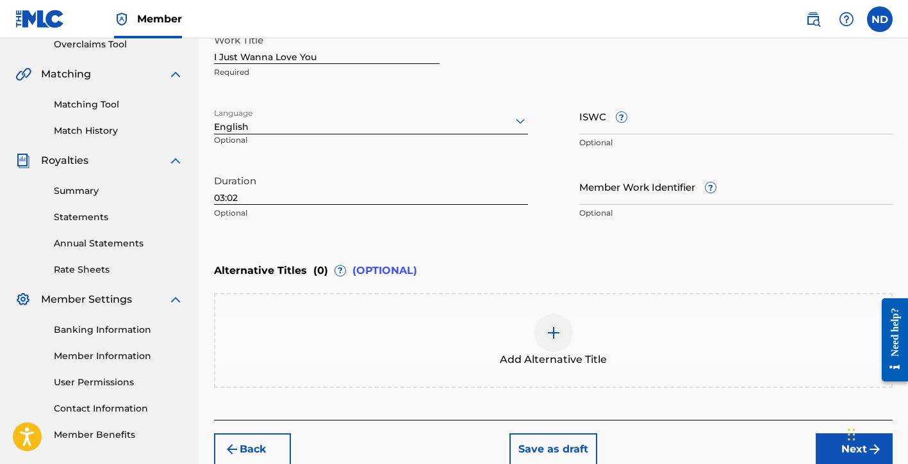
click at [826, 440] on button "Next" at bounding box center [854, 450] width 77 height 32
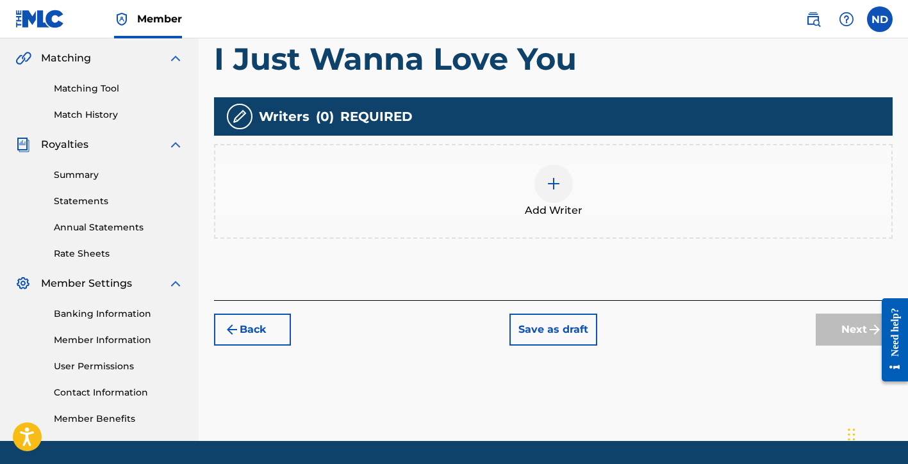
scroll to position [297, 0]
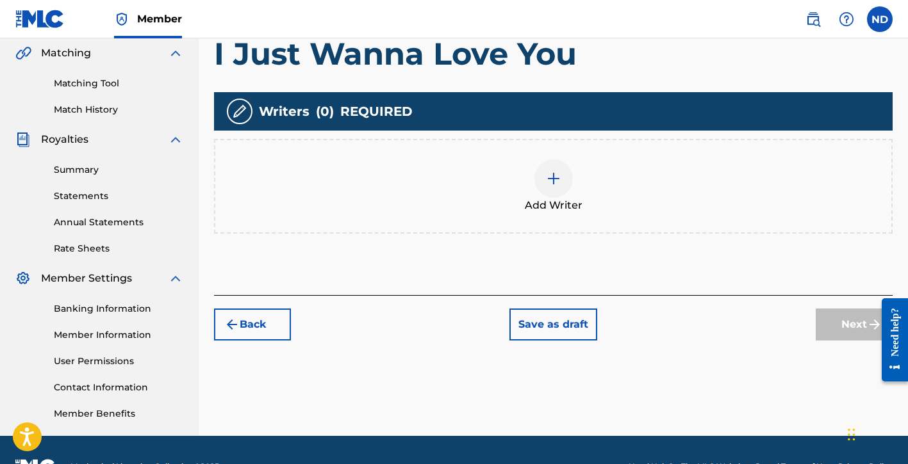
click at [538, 206] on span "Add Writer" at bounding box center [554, 205] width 58 height 15
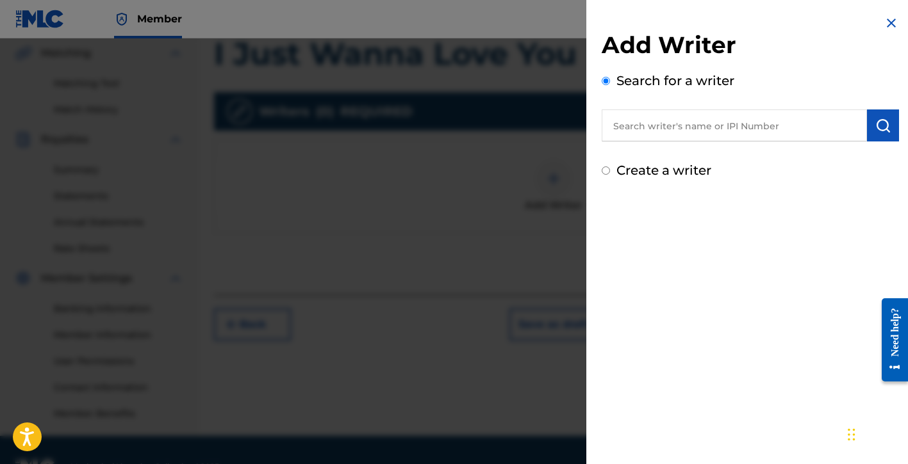
click at [671, 122] on input "text" at bounding box center [734, 126] width 265 height 32
click at [662, 165] on label "Create a writer" at bounding box center [663, 170] width 95 height 15
click at [610, 167] on input "Create a writer" at bounding box center [606, 171] width 8 height 8
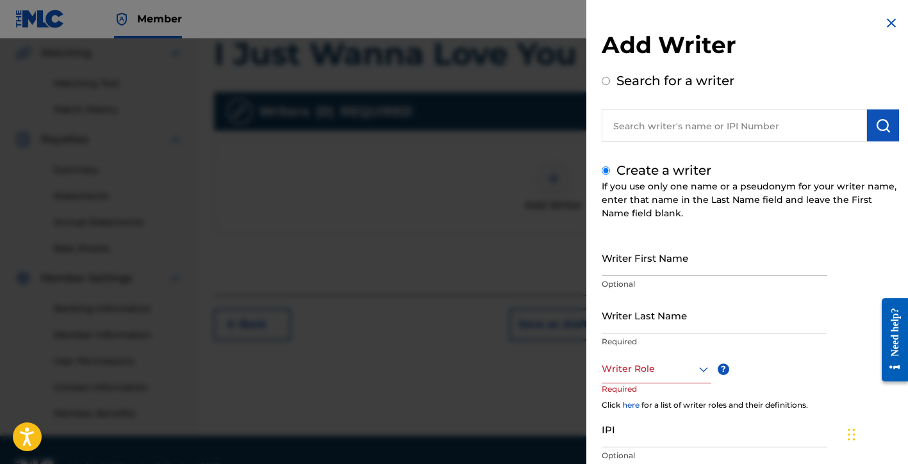
click at [655, 274] on input "Writer First Name" at bounding box center [715, 258] width 226 height 37
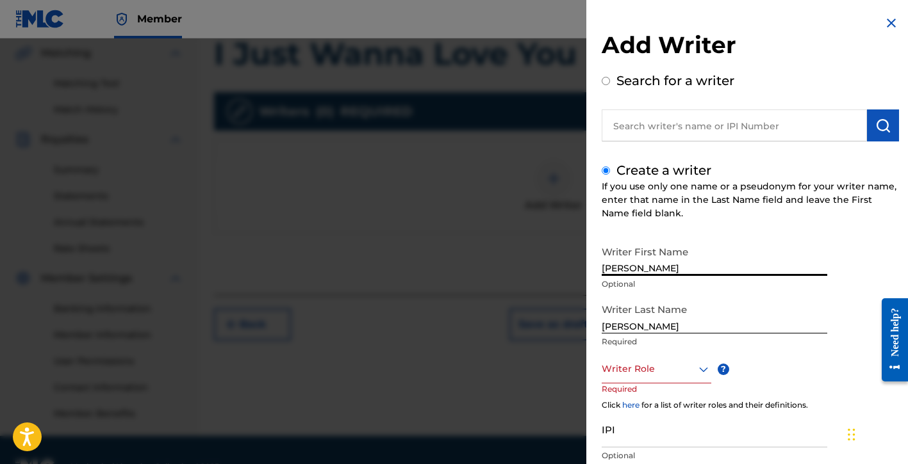
click at [655, 365] on div at bounding box center [657, 369] width 110 height 16
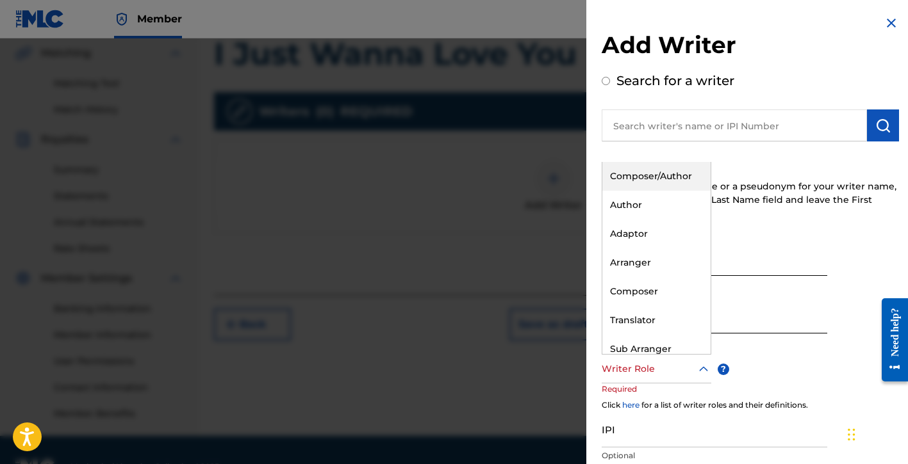
click at [650, 167] on div "Composer/Author" at bounding box center [656, 176] width 108 height 29
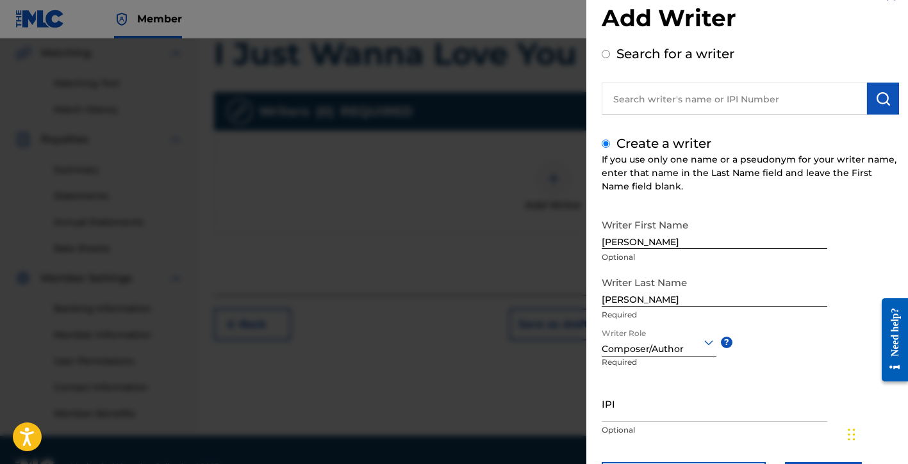
scroll to position [92, 0]
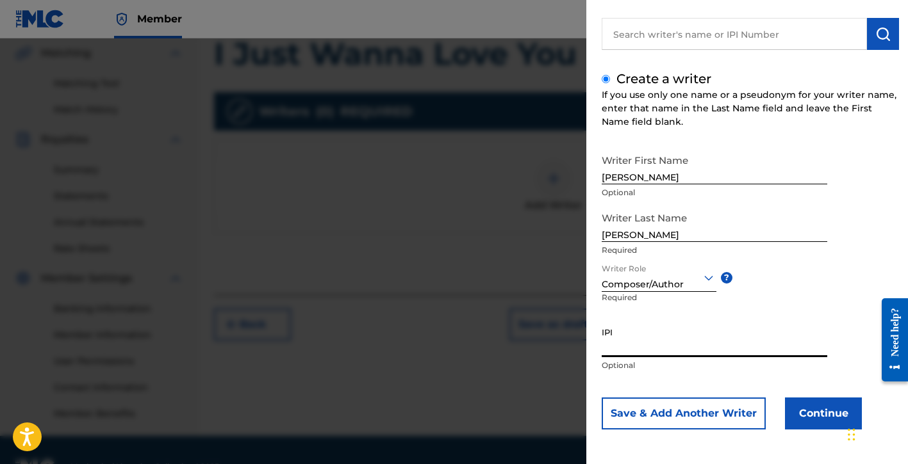
click at [628, 352] on input "IPI" at bounding box center [715, 339] width 226 height 37
paste input "01154998021"
click at [808, 409] on button "Continue" at bounding box center [823, 414] width 77 height 32
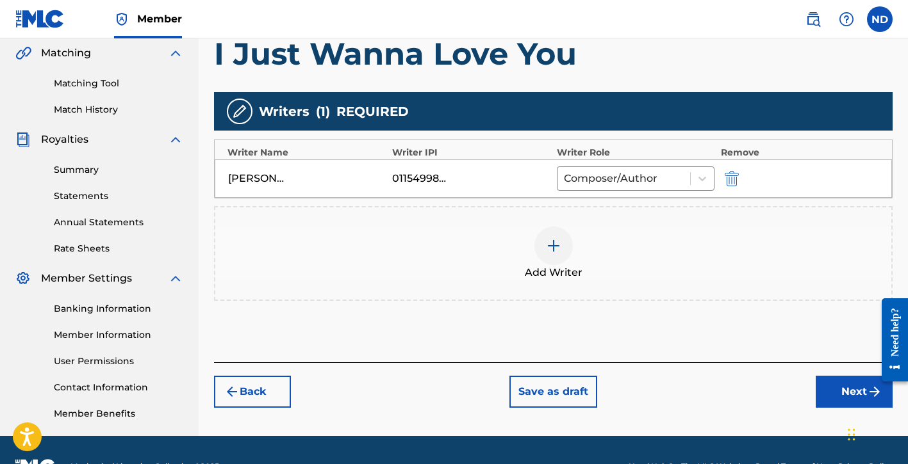
click at [830, 392] on button "Next" at bounding box center [854, 392] width 77 height 32
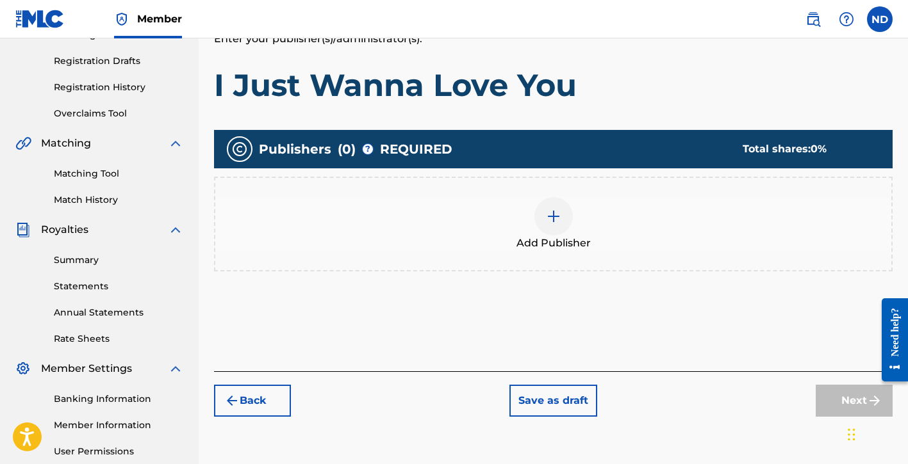
scroll to position [222, 0]
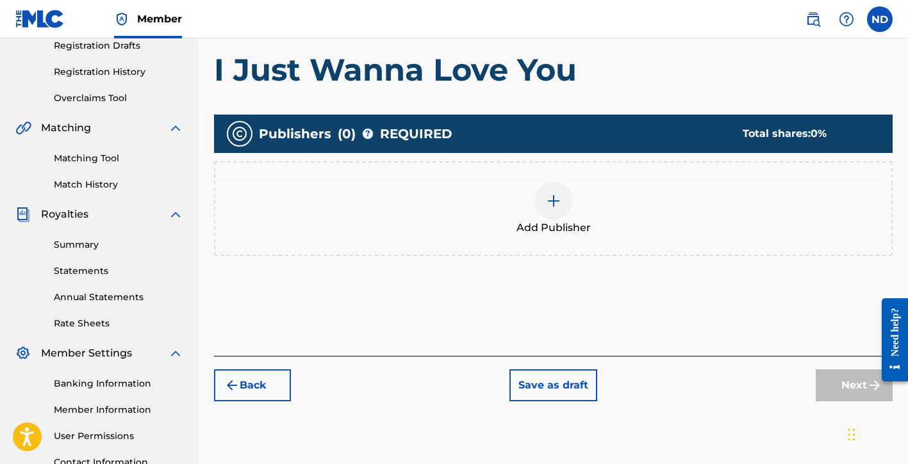
click at [555, 201] on img at bounding box center [553, 200] width 15 height 15
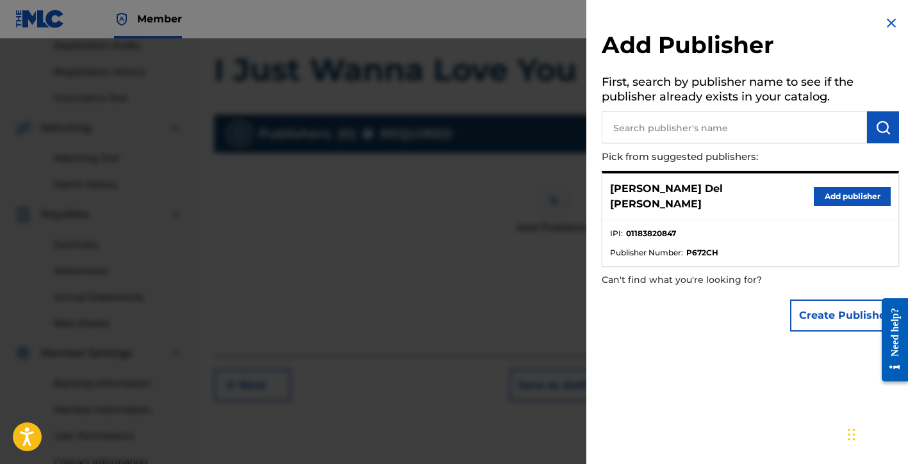
click at [818, 304] on button "Create Publisher" at bounding box center [844, 316] width 109 height 32
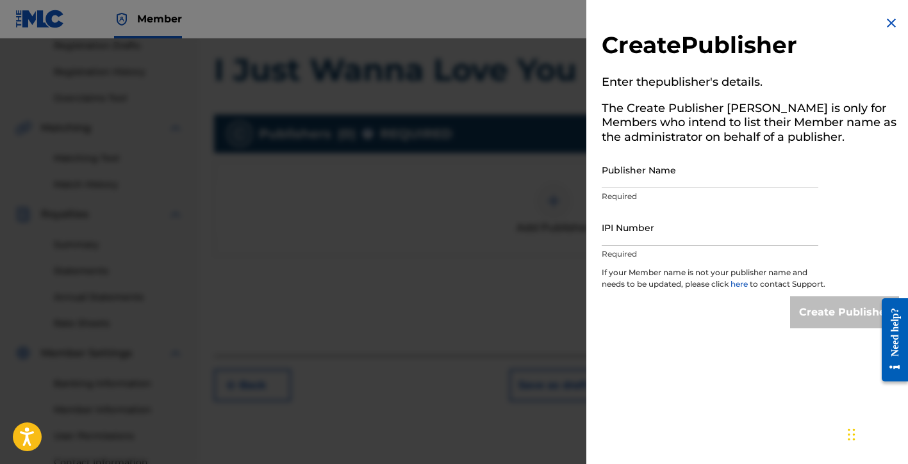
click at [646, 176] on input "Publisher Name" at bounding box center [710, 170] width 217 height 37
click at [644, 238] on input "IPI Number" at bounding box center [710, 227] width 217 height 37
click at [639, 180] on input "Publisher Name" at bounding box center [710, 170] width 217 height 37
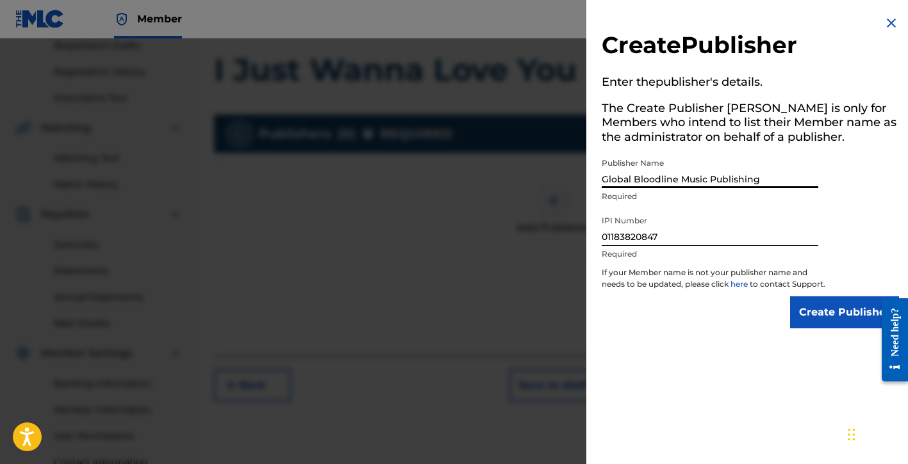
click at [805, 322] on input "Create Publisher" at bounding box center [844, 313] width 109 height 32
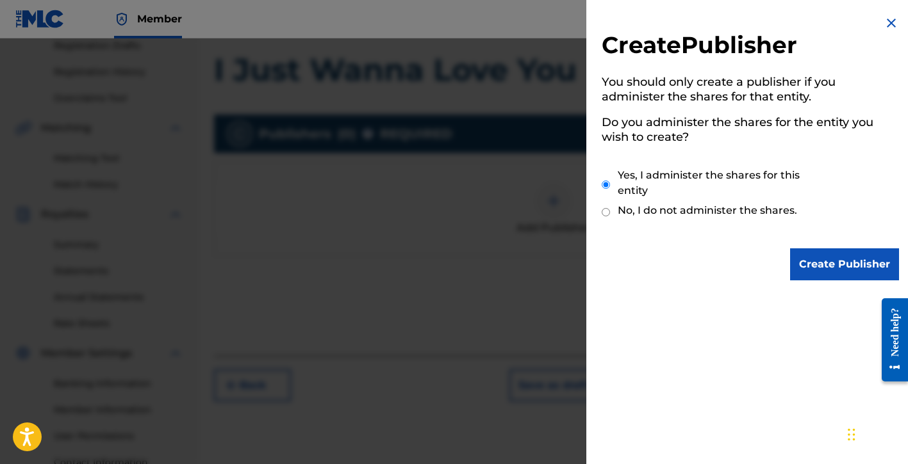
click at [815, 262] on input "Create Publisher" at bounding box center [844, 265] width 109 height 32
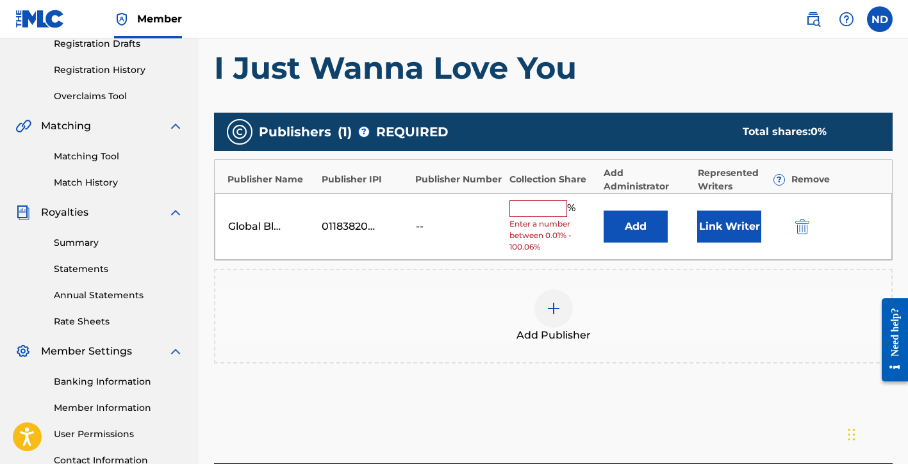
scroll to position [224, 0]
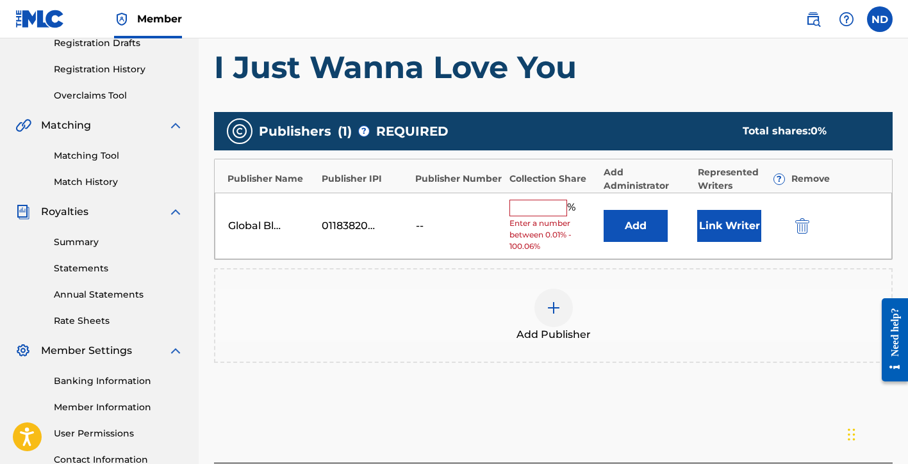
click at [539, 206] on input "text" at bounding box center [538, 208] width 58 height 17
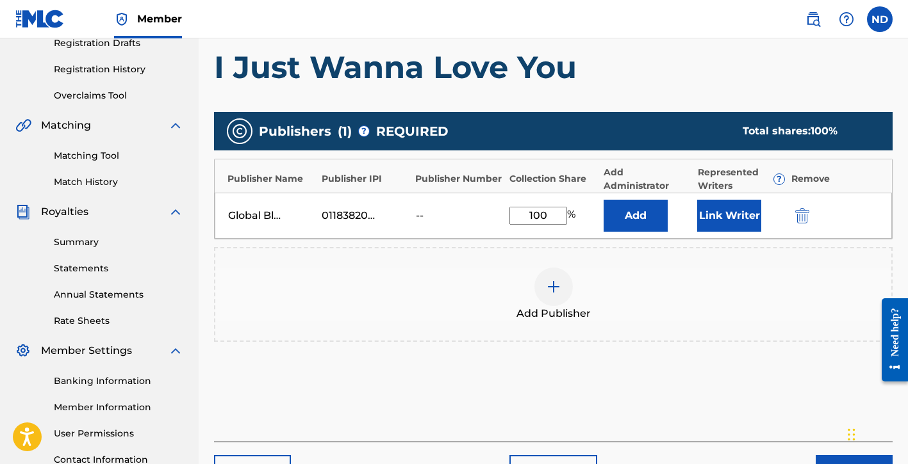
click at [671, 441] on div "Add Publishers & Shares Enter your publisher(s)/administrator(s). I Just Wanna …" at bounding box center [553, 220] width 678 height 444
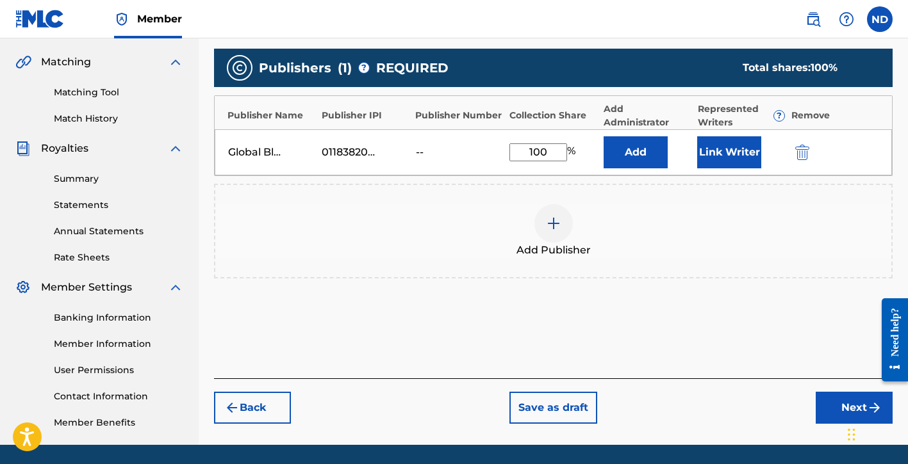
click at [822, 404] on button "Next" at bounding box center [854, 408] width 77 height 32
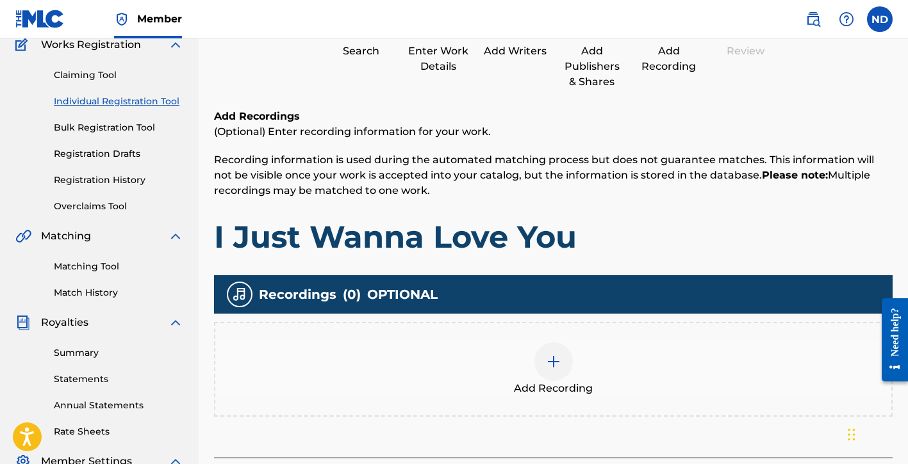
scroll to position [219, 0]
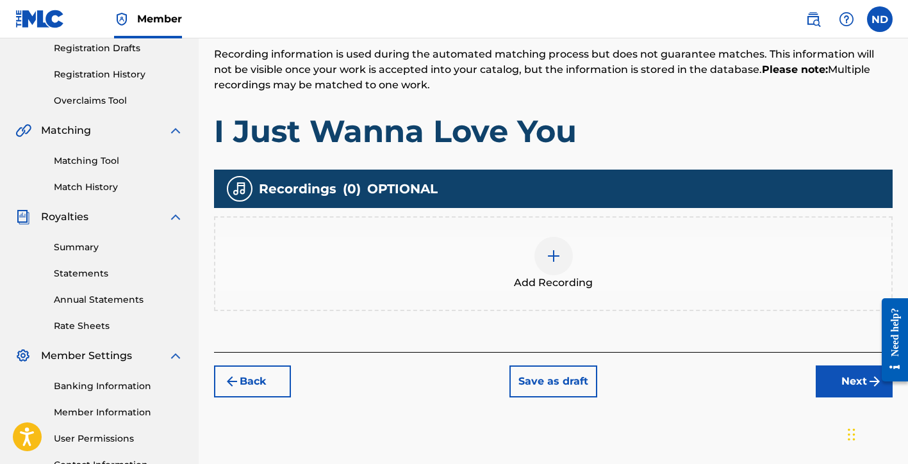
click at [260, 374] on button "Back" at bounding box center [252, 382] width 77 height 32
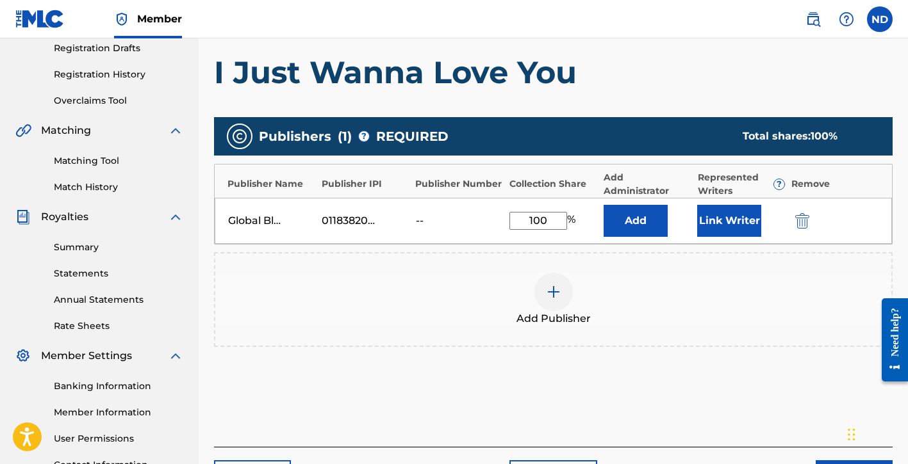
click at [729, 220] on button "Link Writer" at bounding box center [729, 221] width 64 height 32
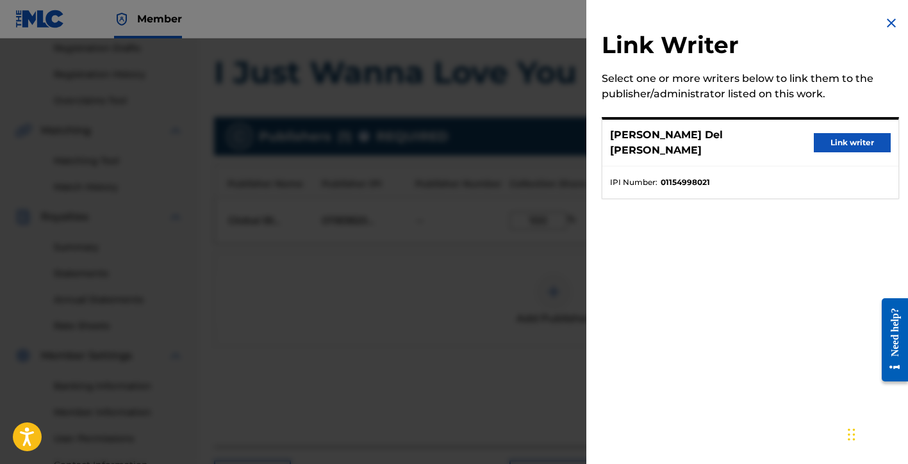
click at [826, 135] on button "Link writer" at bounding box center [852, 142] width 77 height 19
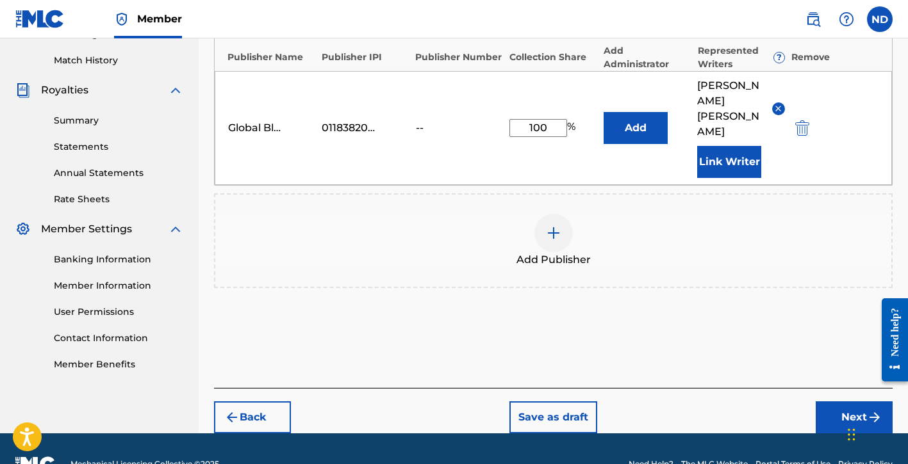
click at [834, 402] on button "Next" at bounding box center [854, 418] width 77 height 32
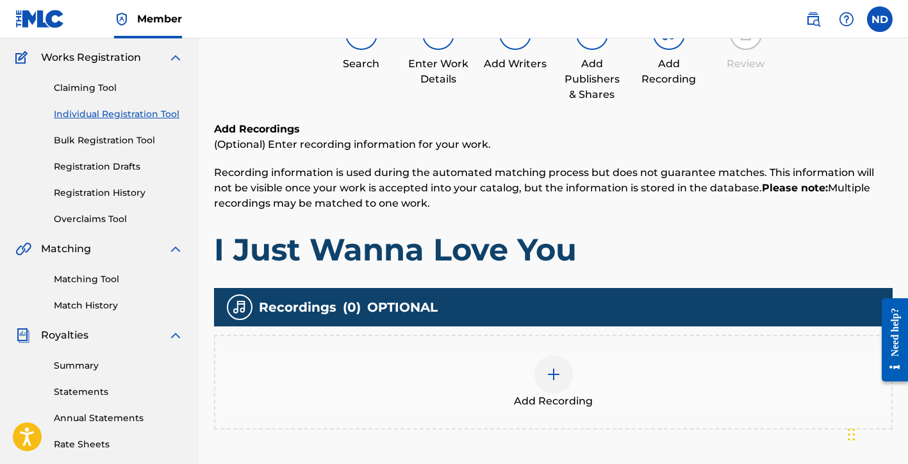
scroll to position [283, 0]
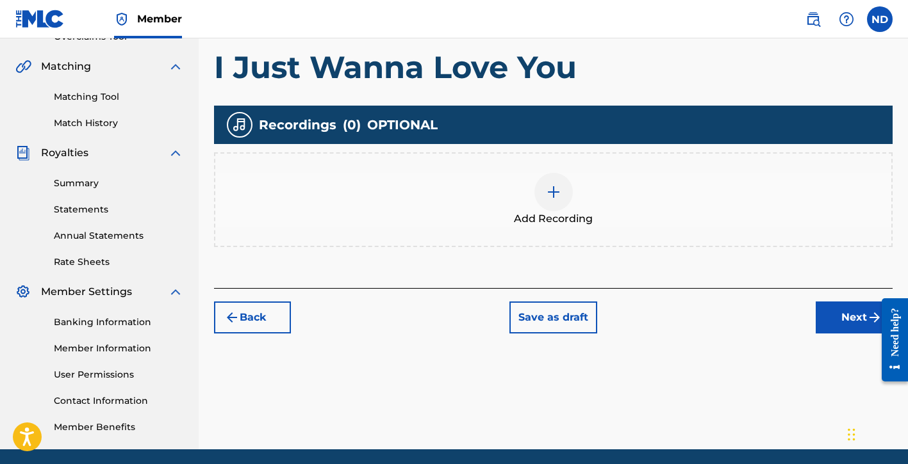
click at [560, 193] on img at bounding box center [553, 192] width 15 height 15
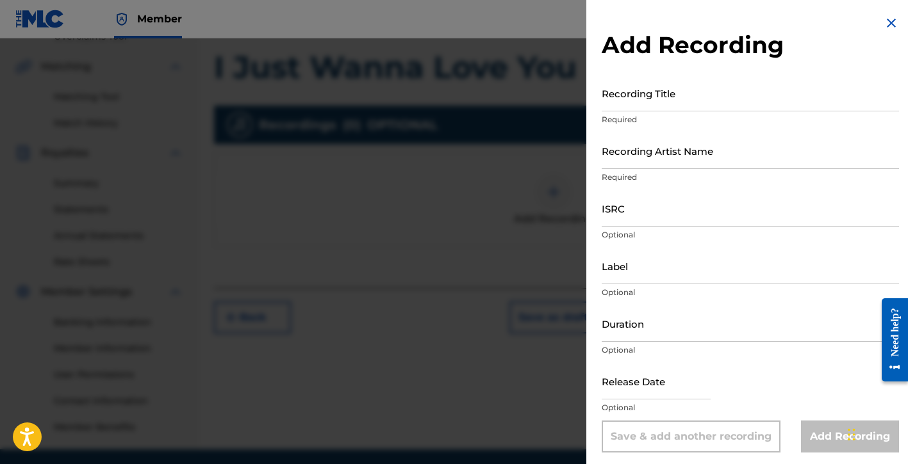
click at [641, 101] on input "Recording Title" at bounding box center [750, 93] width 297 height 37
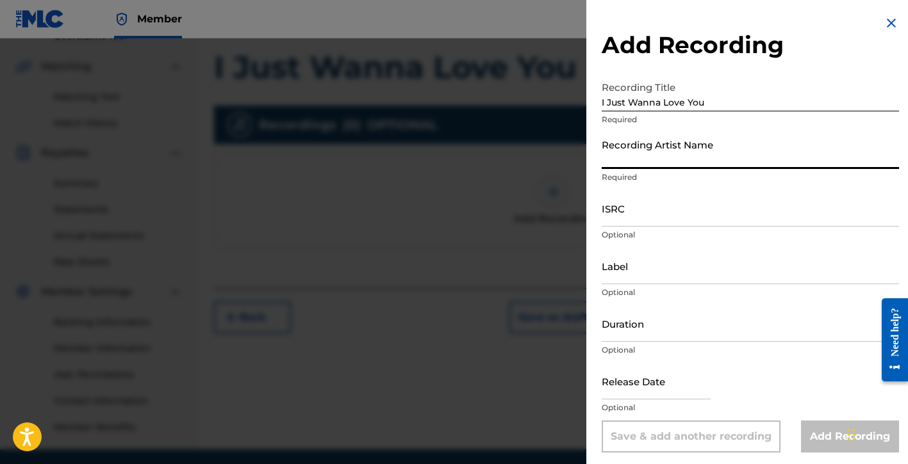
click at [666, 153] on input "Recording Artist Name" at bounding box center [750, 151] width 297 height 37
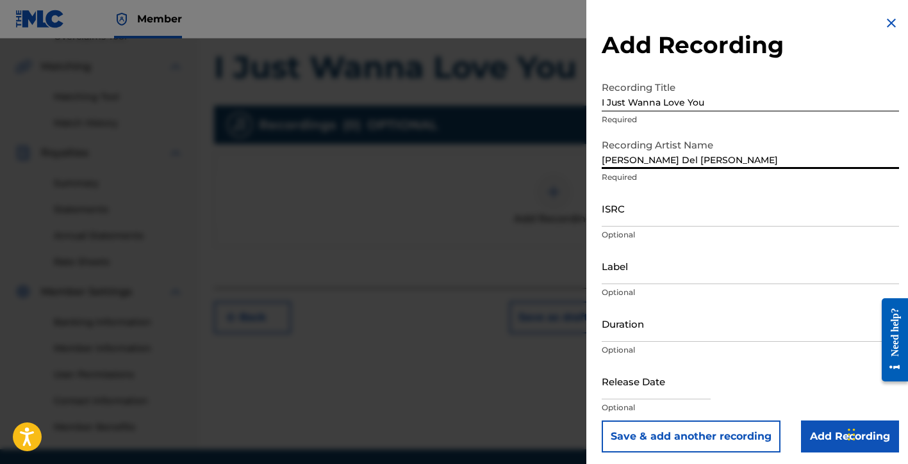
click at [630, 219] on input "ISRC" at bounding box center [750, 208] width 297 height 37
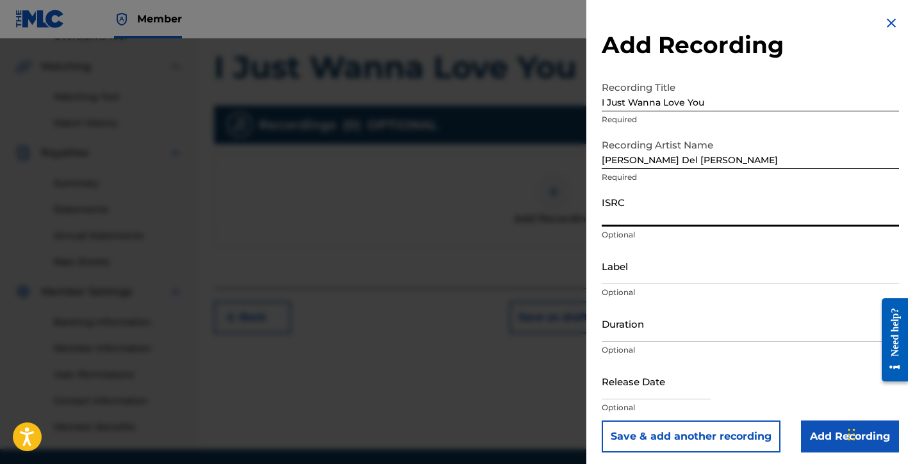
paste input "QZDA72393256"
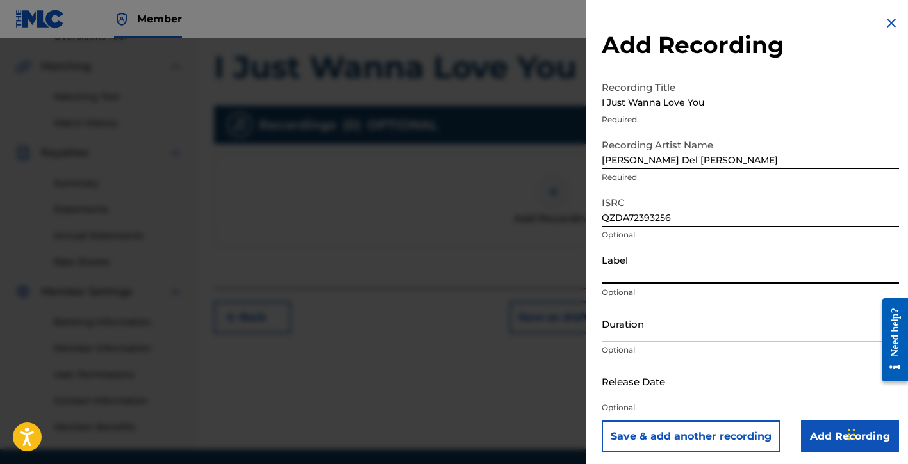
click at [629, 274] on input "Label" at bounding box center [750, 266] width 297 height 37
click at [656, 322] on input "Duration" at bounding box center [750, 324] width 297 height 37
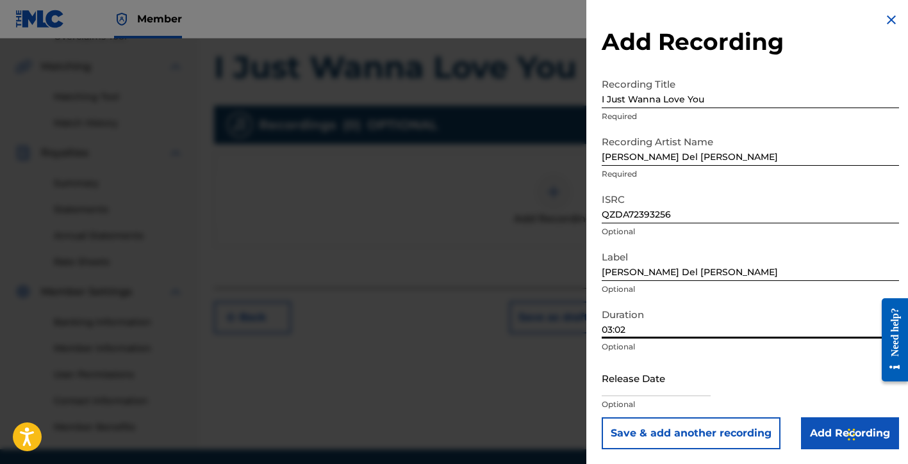
scroll to position [4, 0]
click at [644, 378] on input "text" at bounding box center [656, 377] width 109 height 37
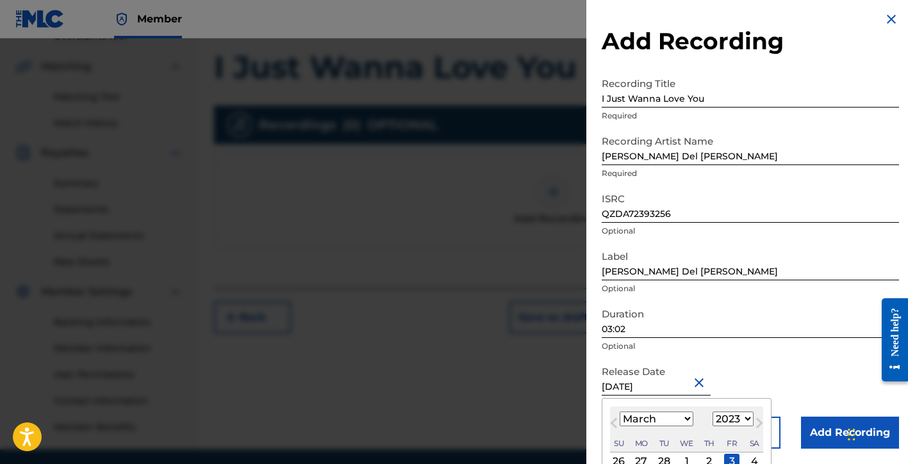
click at [762, 376] on div "Release Date [DATE] [DATE] Previous Month Next Month March [DATE] February Marc…" at bounding box center [750, 388] width 297 height 58
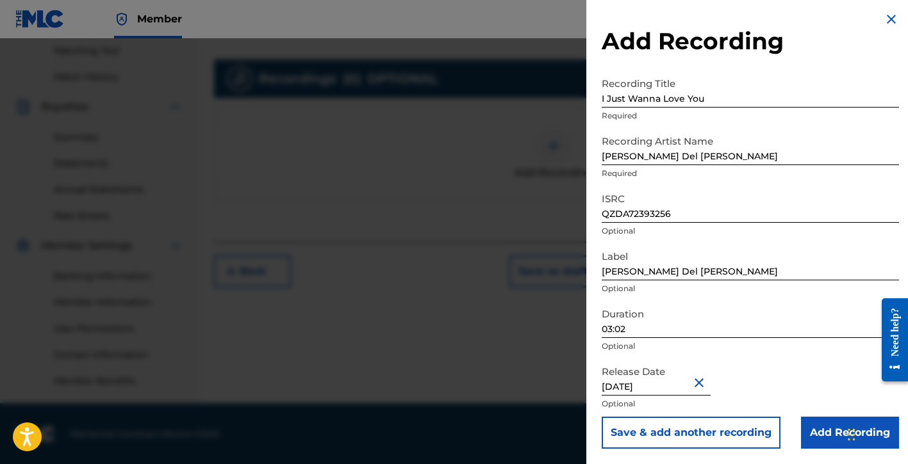
scroll to position [330, 0]
click at [805, 431] on input "Add Recording" at bounding box center [850, 433] width 98 height 32
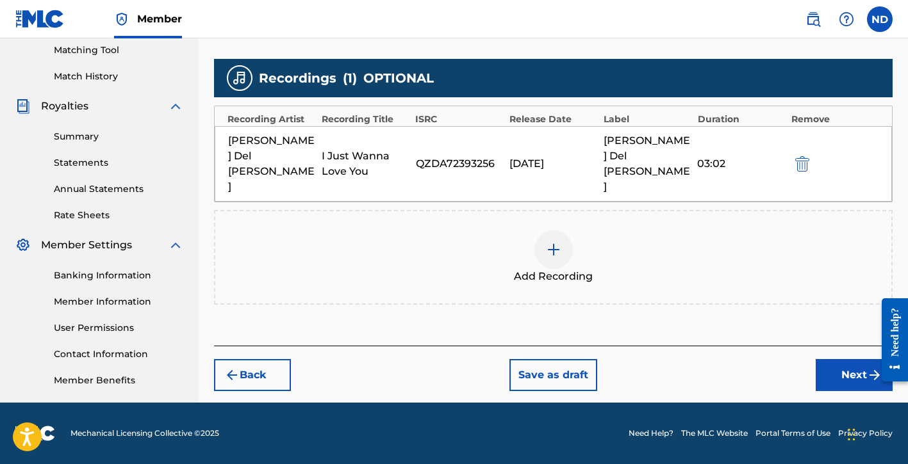
click at [833, 359] on button "Next" at bounding box center [854, 375] width 77 height 32
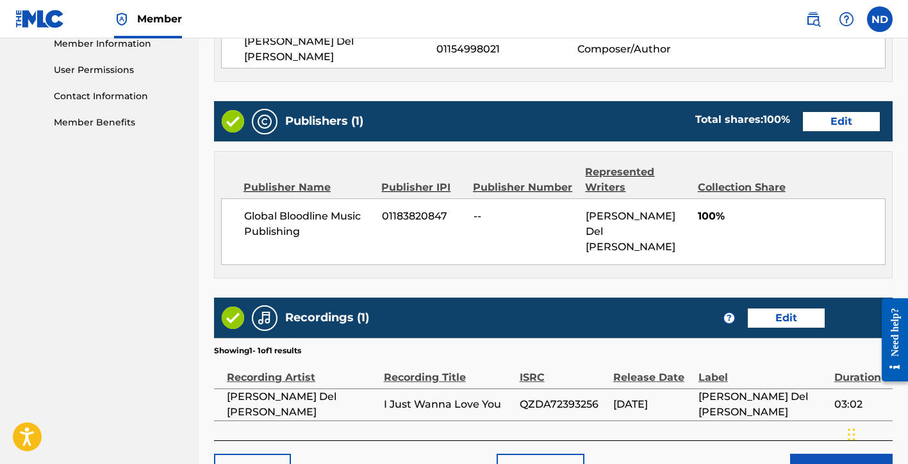
scroll to position [648, 0]
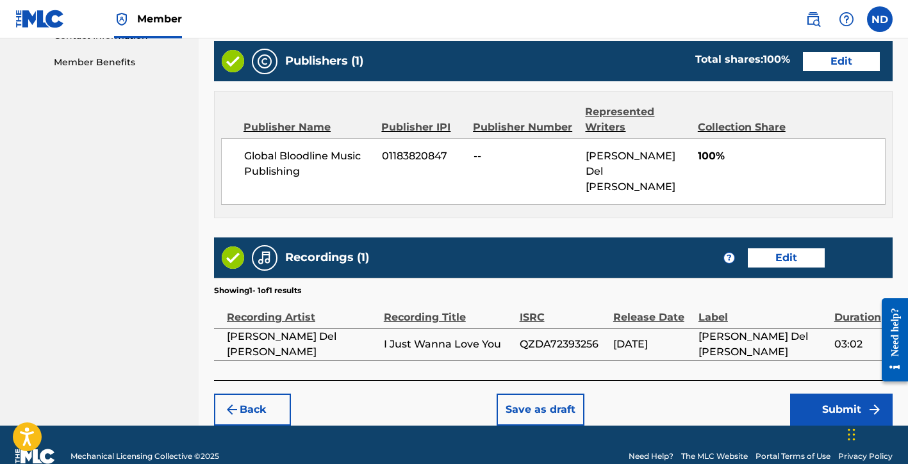
click at [810, 394] on button "Submit" at bounding box center [841, 410] width 103 height 32
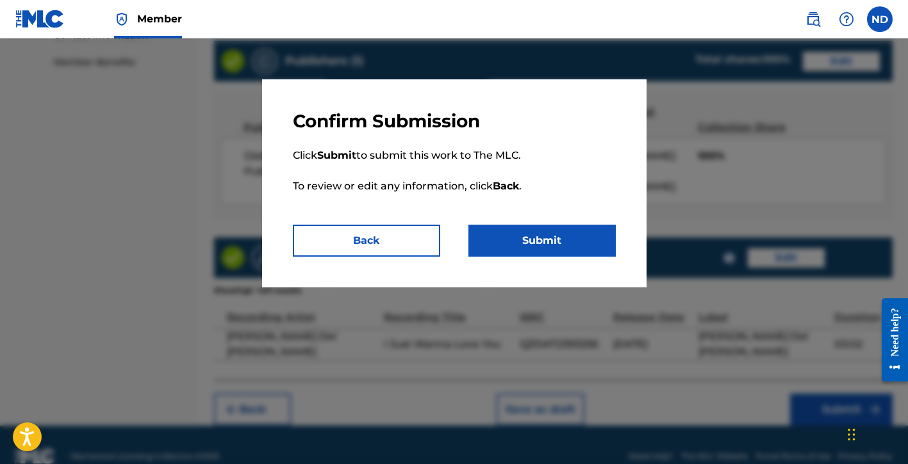
click at [511, 242] on button "Submit" at bounding box center [541, 241] width 147 height 32
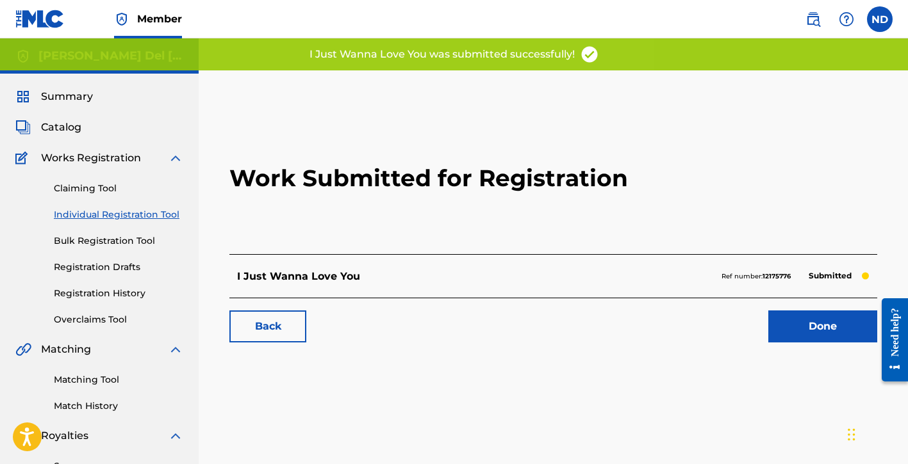
click at [788, 338] on link "Done" at bounding box center [822, 327] width 109 height 32
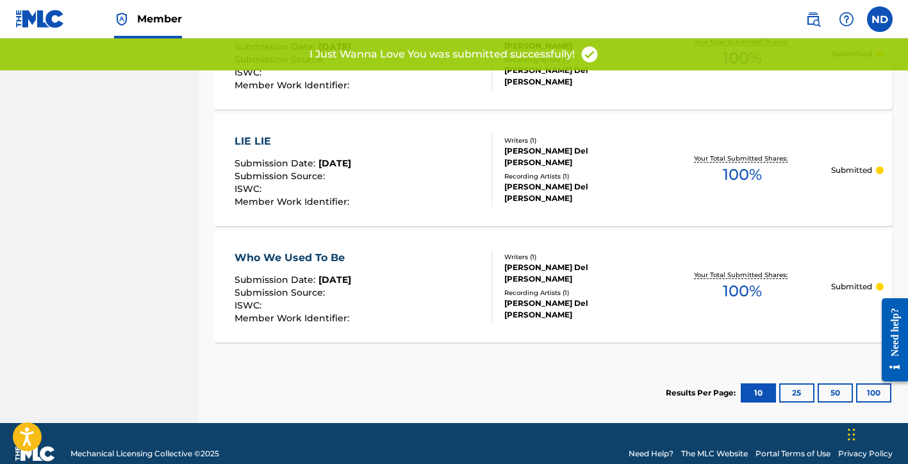
scroll to position [1135, 0]
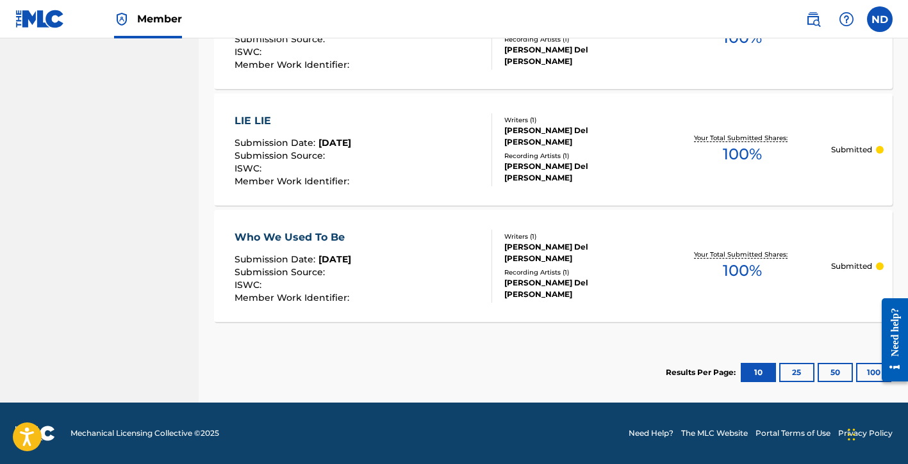
click at [315, 288] on div "ISWC :" at bounding box center [293, 287] width 118 height 13
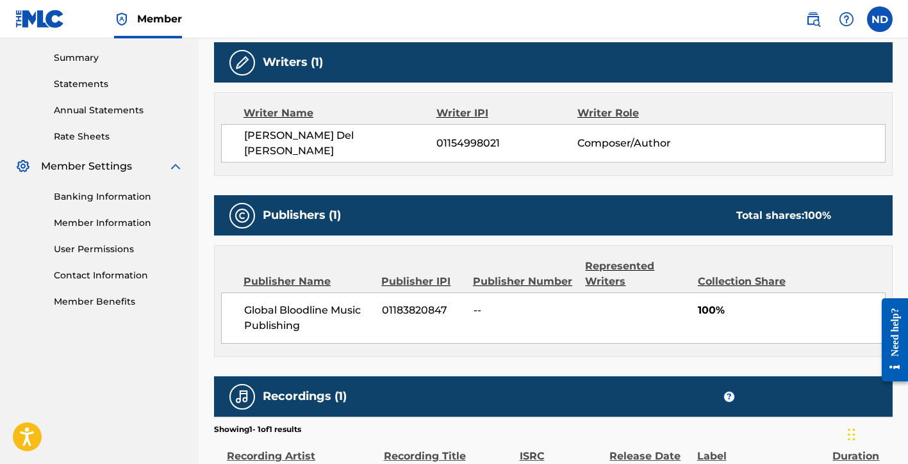
scroll to position [474, 0]
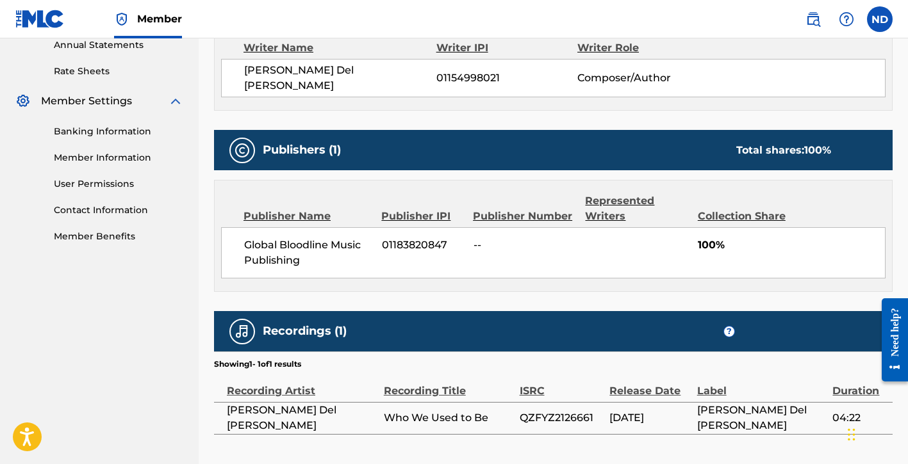
click at [611, 238] on div "Global Bloodline Music Publishing 01183820847 -- 100%" at bounding box center [553, 252] width 664 height 51
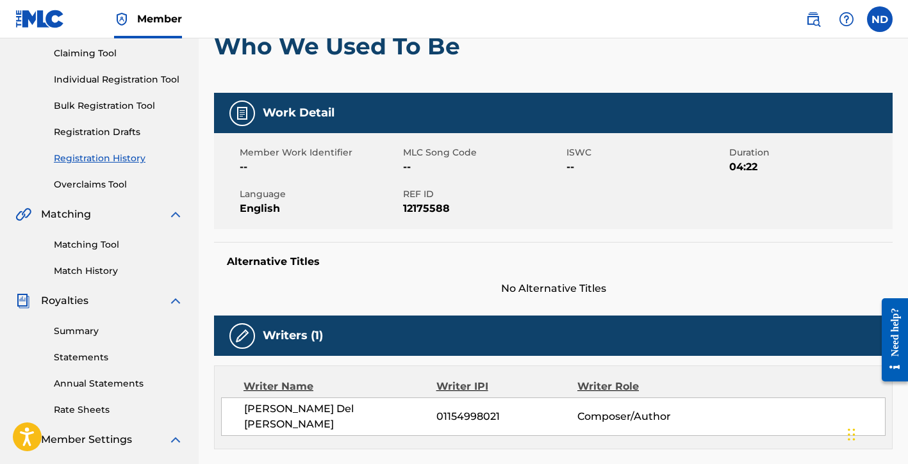
scroll to position [0, 0]
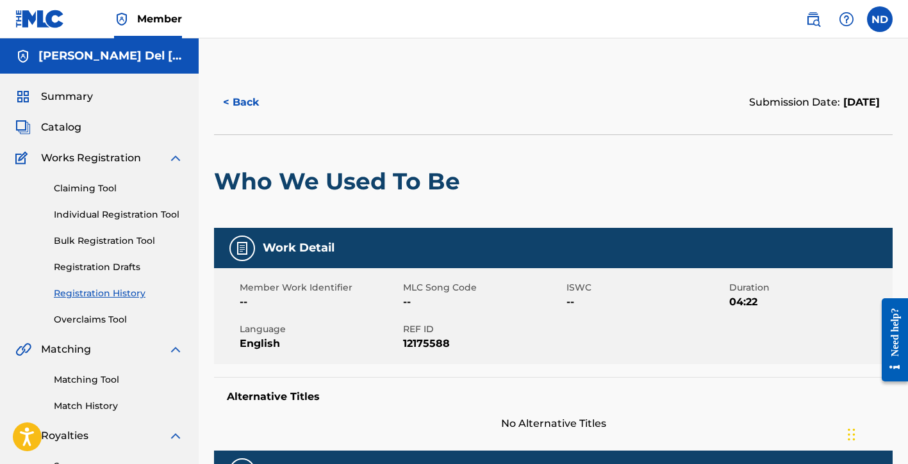
click at [227, 100] on button "< Back" at bounding box center [252, 102] width 77 height 32
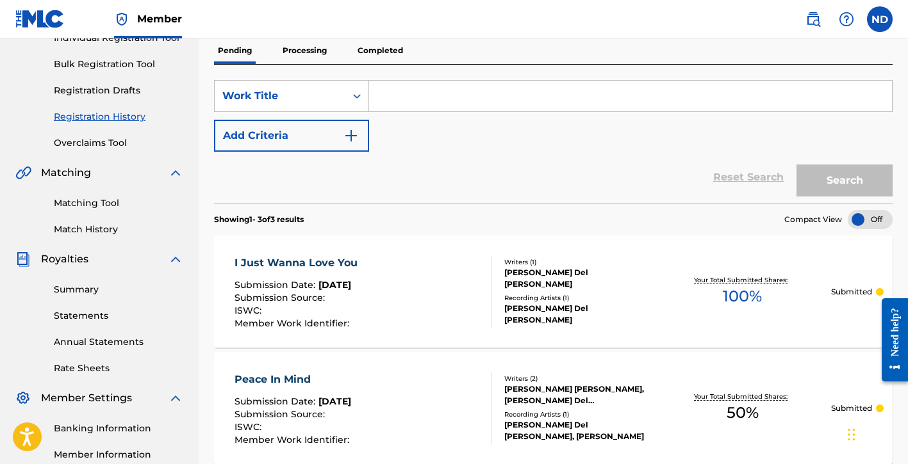
scroll to position [59, 0]
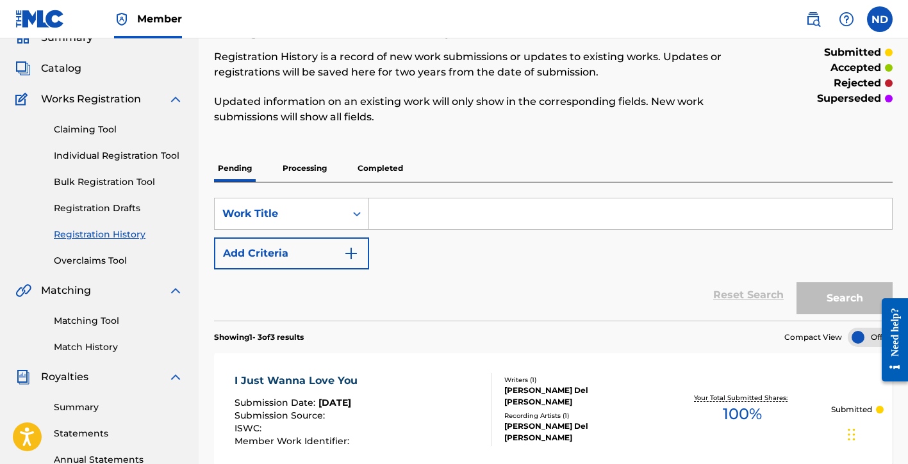
click at [99, 158] on link "Individual Registration Tool" at bounding box center [118, 155] width 129 height 13
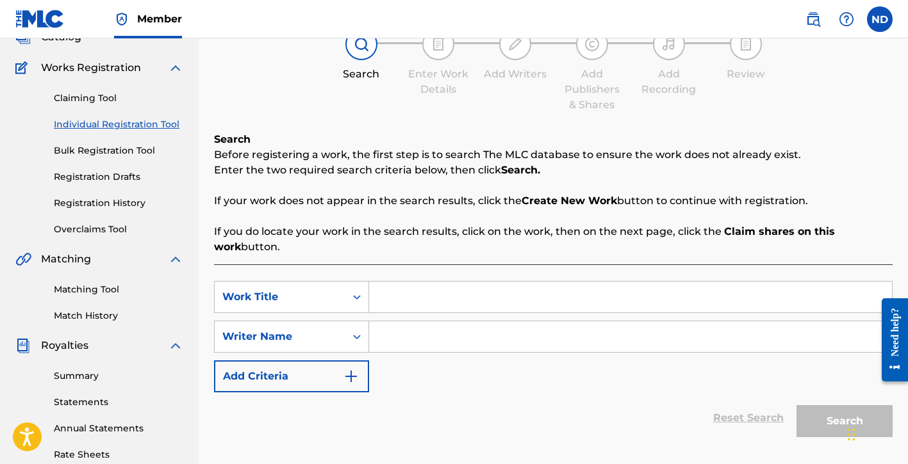
scroll to position [91, 0]
click at [414, 300] on input "Search Form" at bounding box center [630, 296] width 523 height 31
click at [420, 344] on input "Search Form" at bounding box center [630, 336] width 523 height 31
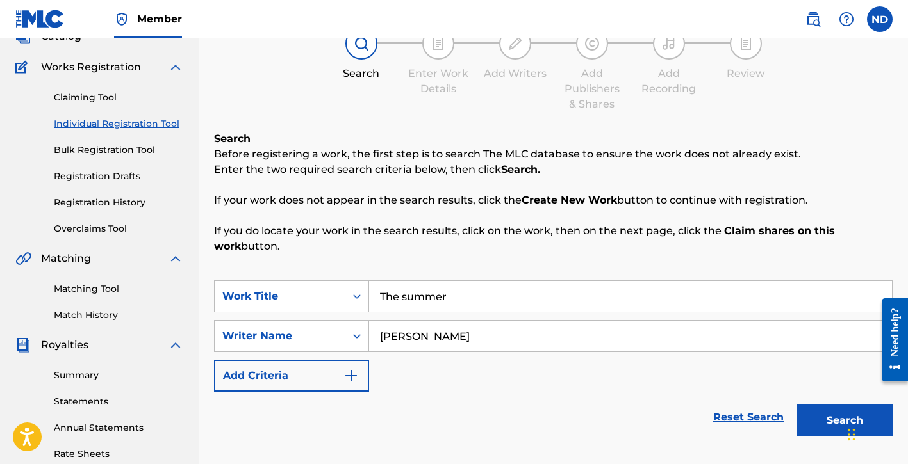
click at [796, 405] on button "Search" at bounding box center [844, 421] width 96 height 32
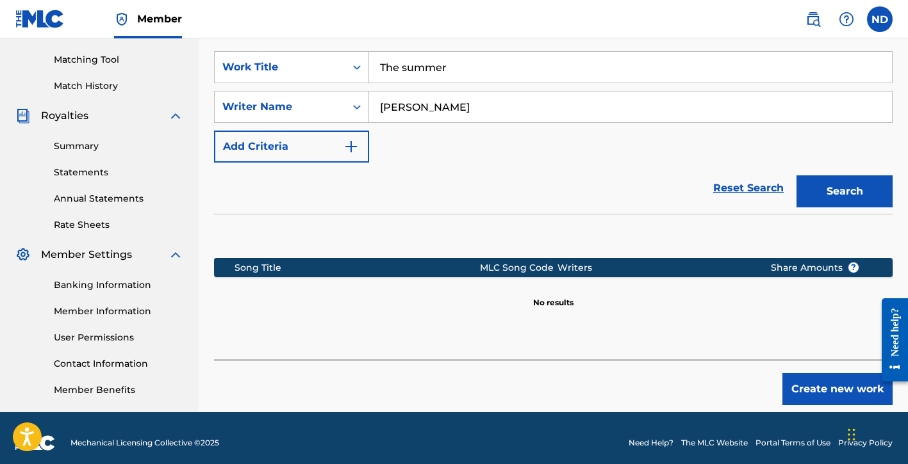
scroll to position [330, 0]
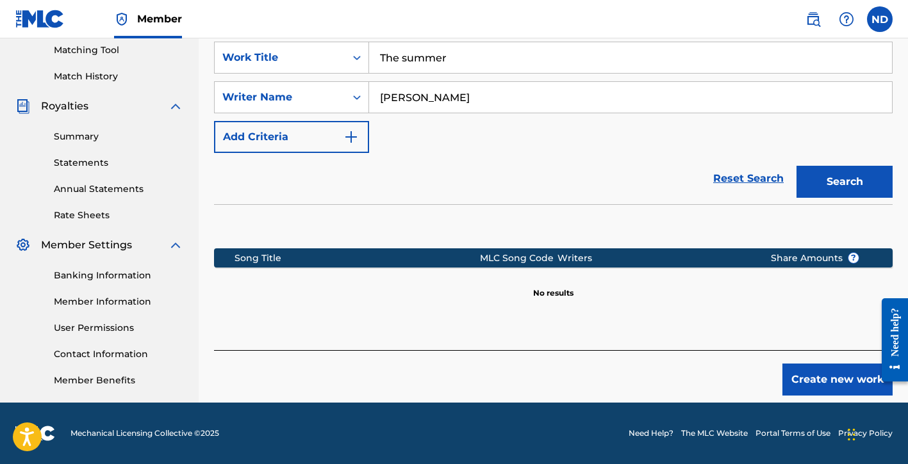
click at [800, 366] on button "Create new work" at bounding box center [837, 380] width 110 height 32
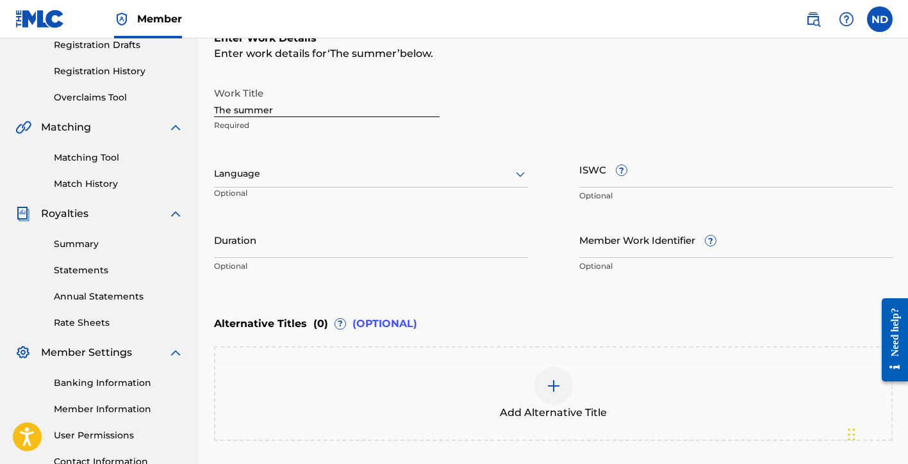
scroll to position [100, 0]
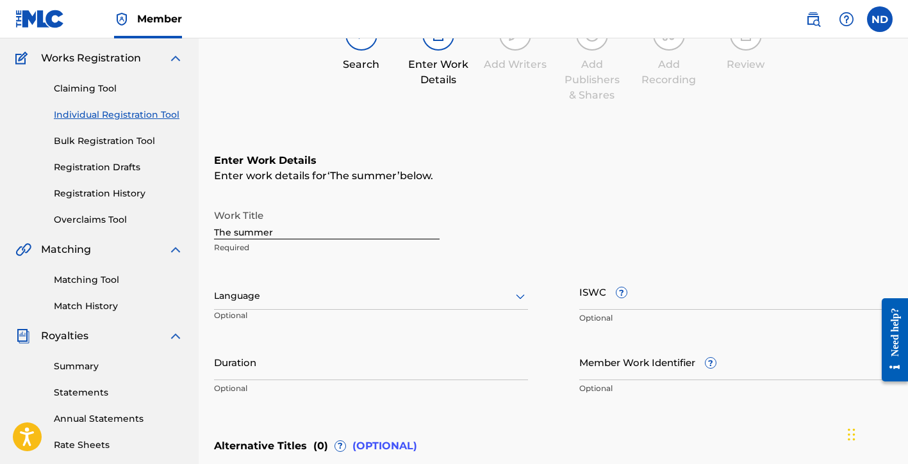
drag, startPoint x: 211, startPoint y: 226, endPoint x: 152, endPoint y: 223, distance: 58.4
click at [152, 223] on main "[PERSON_NAME] Del [PERSON_NAME] Summary Catalog Works Registration Claiming Too…" at bounding box center [454, 289] width 908 height 703
click at [286, 300] on div at bounding box center [371, 296] width 314 height 16
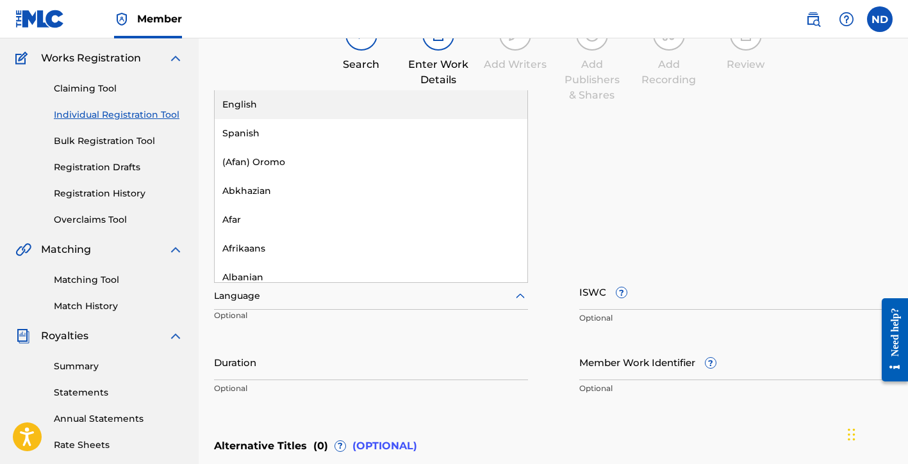
click at [310, 104] on div "English" at bounding box center [371, 104] width 313 height 29
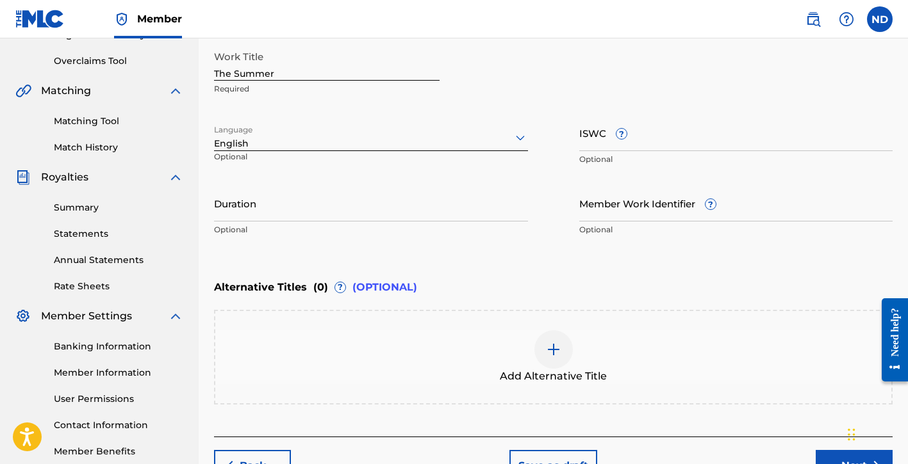
scroll to position [263, 0]
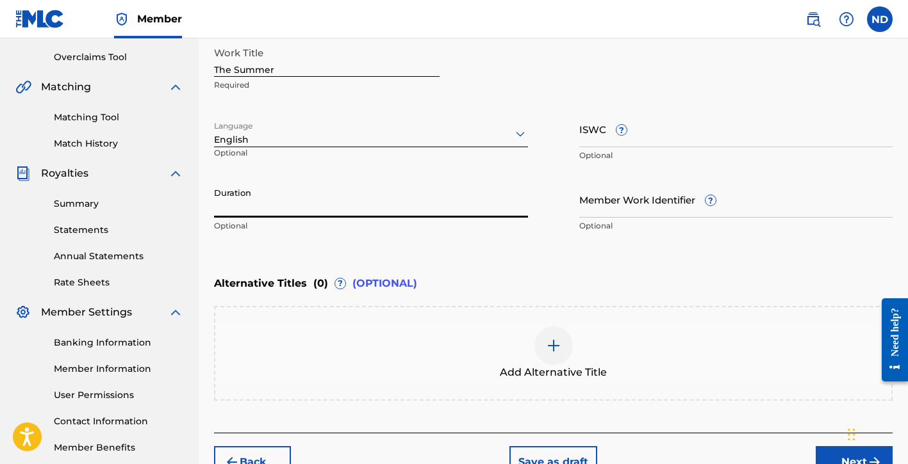
click at [290, 209] on input "Duration" at bounding box center [371, 199] width 314 height 37
click at [463, 240] on div "Enter Work Details Enter work details for ‘ The Summer ’ below. Work Title The …" at bounding box center [553, 115] width 678 height 310
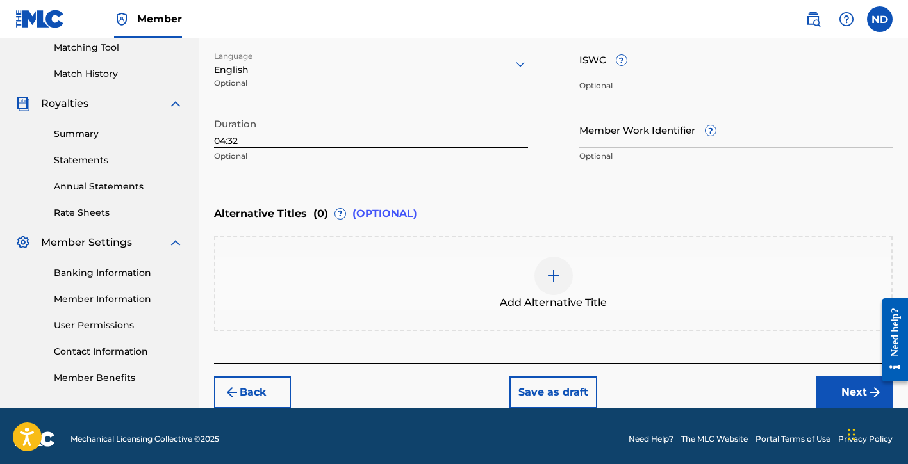
scroll to position [338, 0]
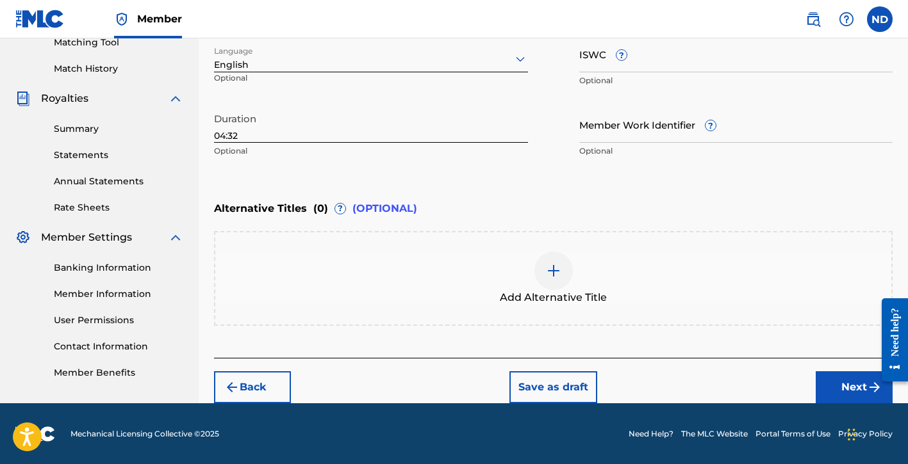
drag, startPoint x: 823, startPoint y: 387, endPoint x: 816, endPoint y: 376, distance: 13.0
click at [823, 387] on button "Next" at bounding box center [854, 388] width 77 height 32
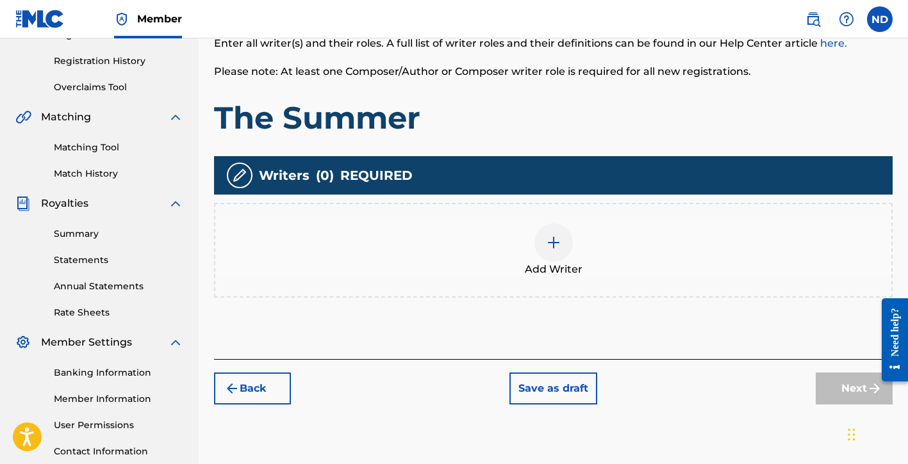
scroll to position [254, 0]
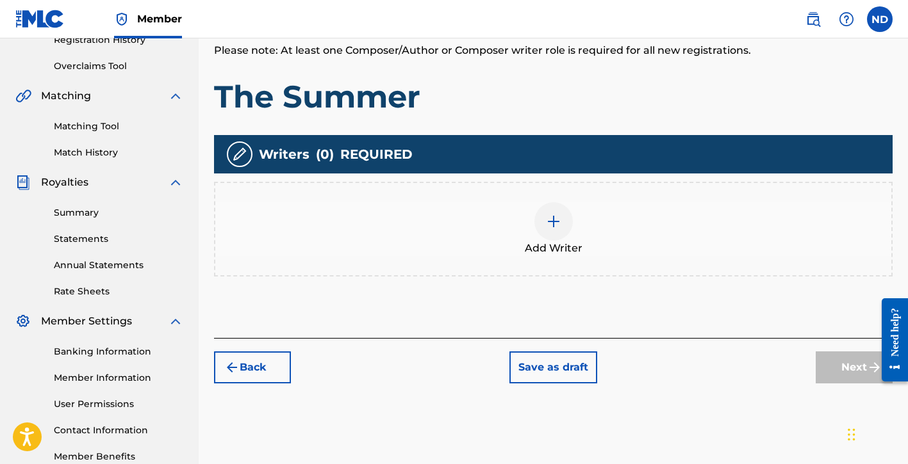
click at [553, 217] on img at bounding box center [553, 221] width 15 height 15
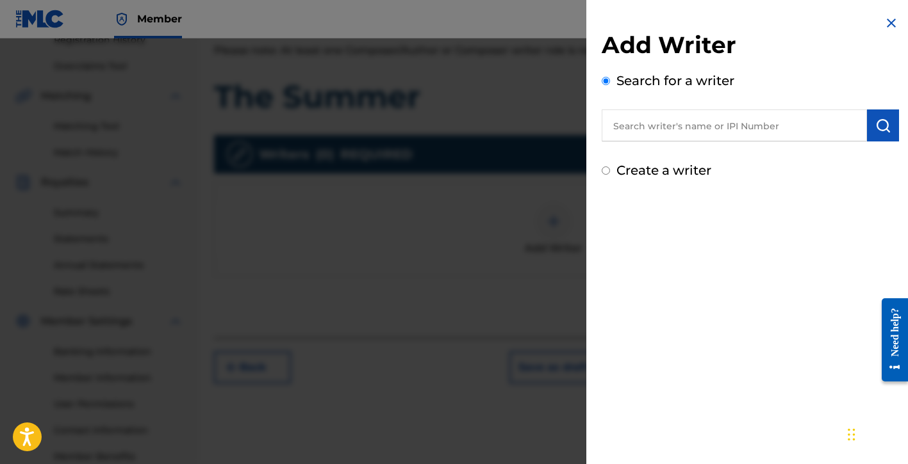
click at [663, 169] on label "Create a writer" at bounding box center [663, 170] width 95 height 15
click at [610, 169] on input "Create a writer" at bounding box center [606, 171] width 8 height 8
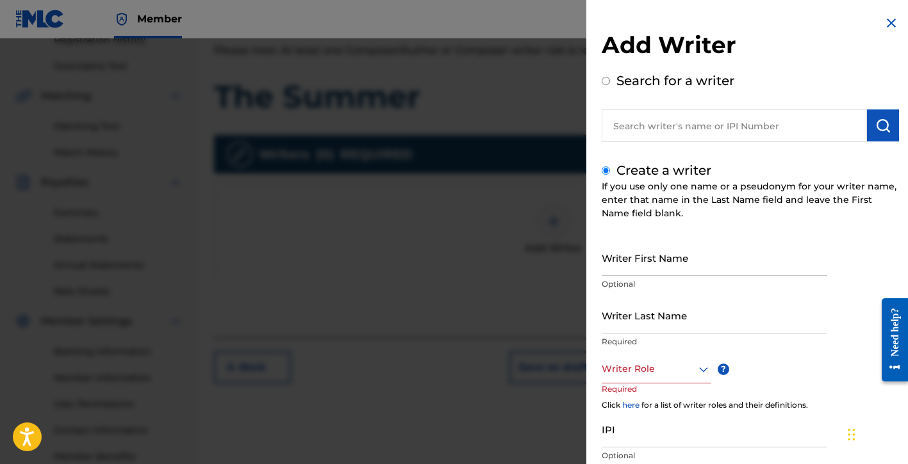
click at [642, 267] on input "Writer First Name" at bounding box center [715, 258] width 226 height 37
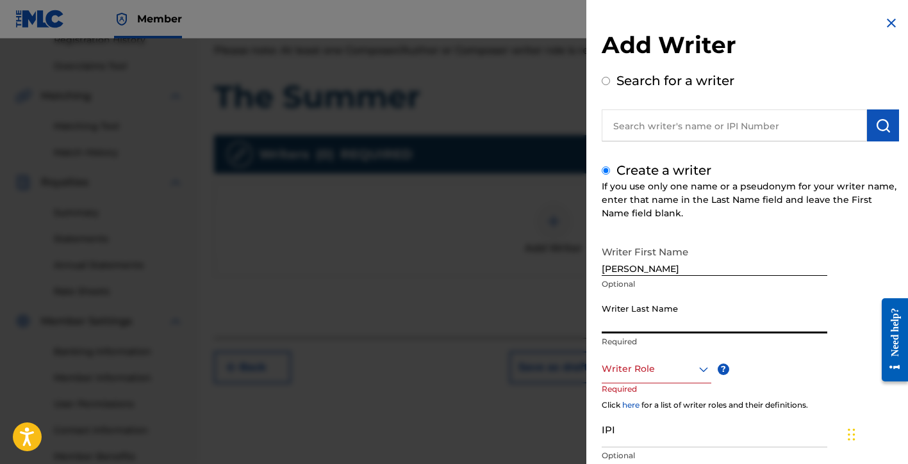
click at [650, 332] on input "Writer Last Name" at bounding box center [715, 315] width 226 height 37
click at [648, 377] on div "Writer Role" at bounding box center [657, 369] width 110 height 29
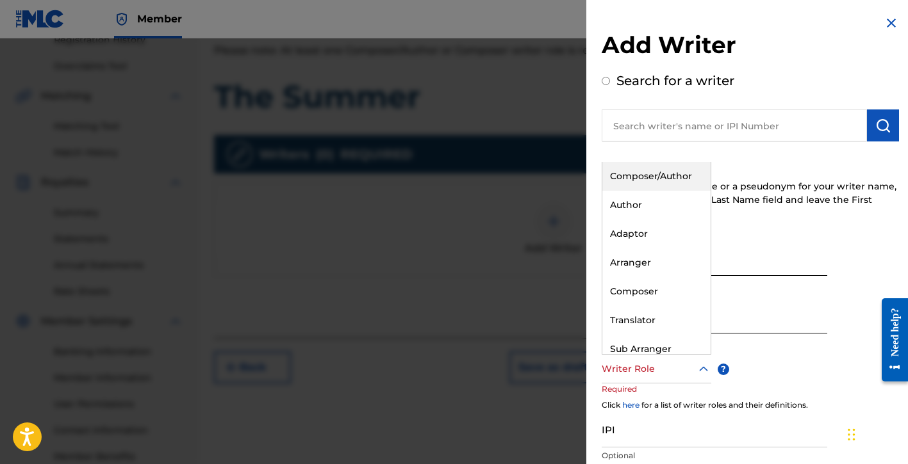
click at [652, 174] on div "Composer/Author" at bounding box center [656, 176] width 108 height 29
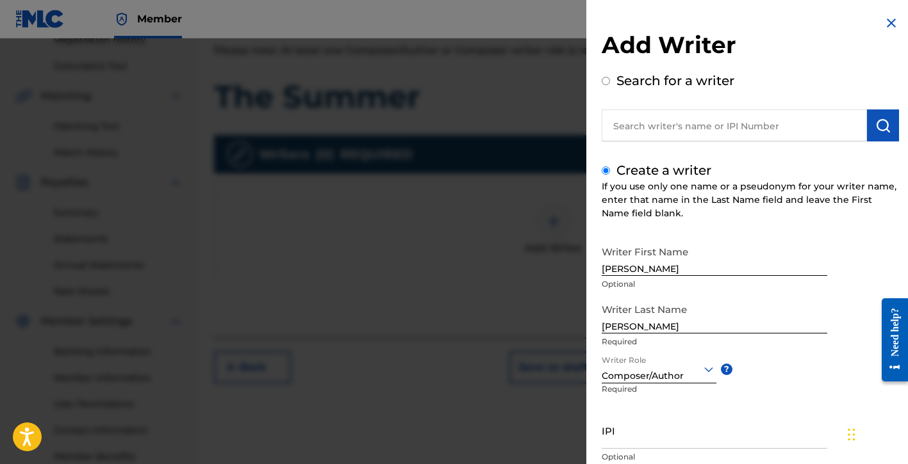
scroll to position [92, 0]
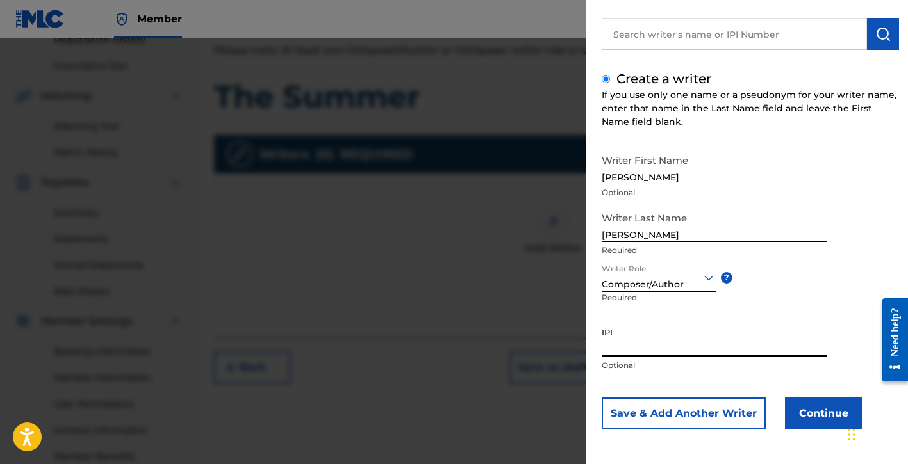
click at [646, 343] on input "IPI" at bounding box center [715, 339] width 226 height 37
paste input "01154998021"
click at [819, 414] on button "Continue" at bounding box center [823, 414] width 77 height 32
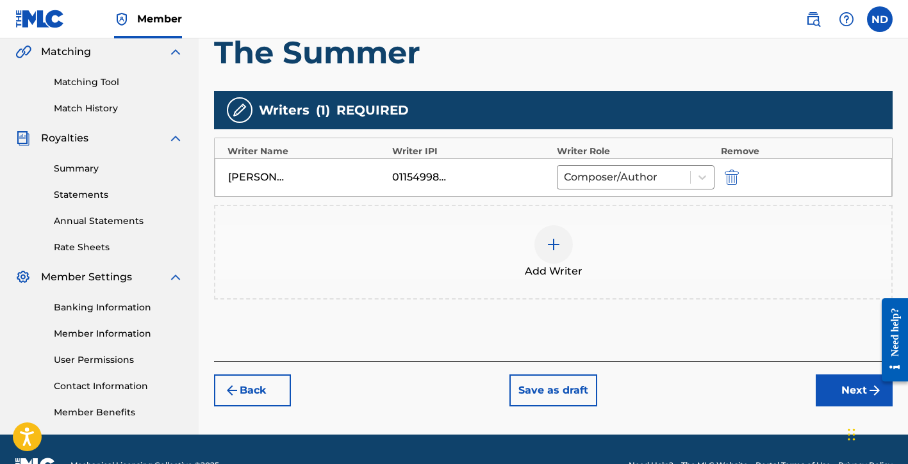
scroll to position [308, 0]
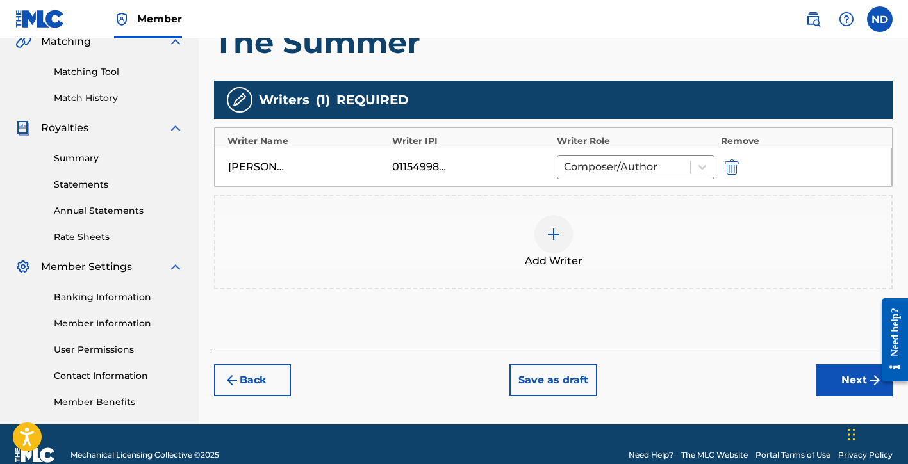
click at [826, 381] on button "Next" at bounding box center [854, 381] width 77 height 32
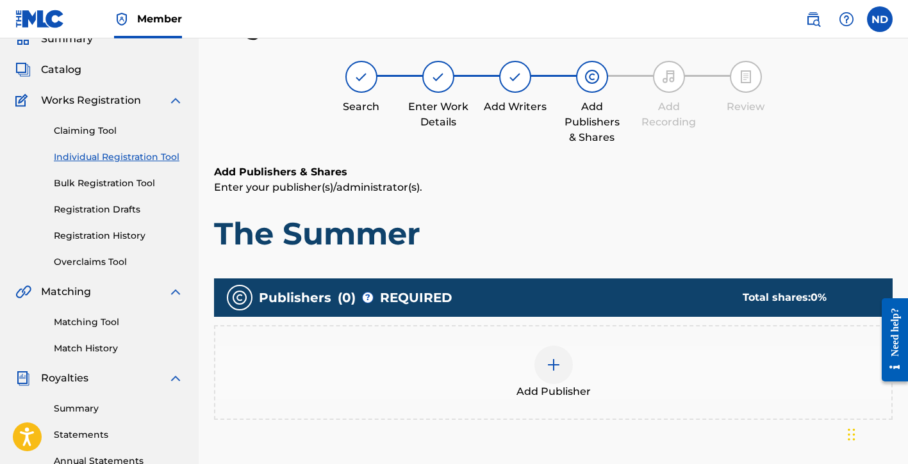
scroll to position [58, 0]
click at [559, 372] on img at bounding box center [553, 364] width 15 height 15
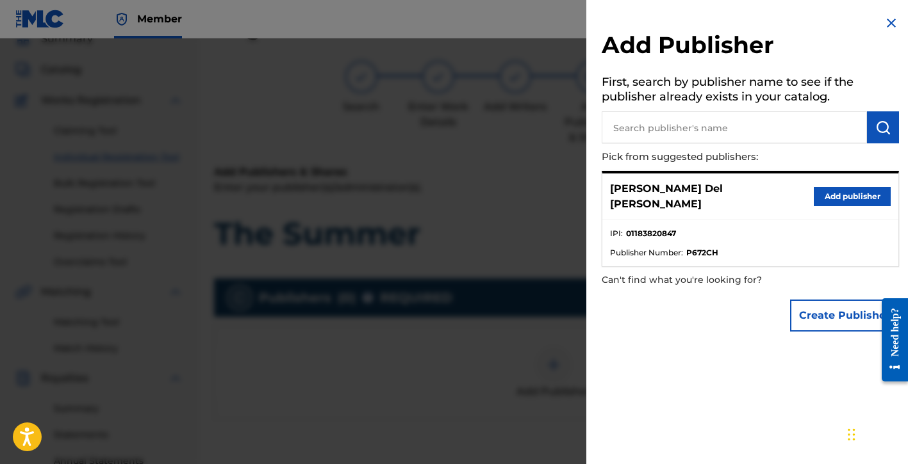
click at [805, 300] on button "Create Publisher" at bounding box center [844, 316] width 109 height 32
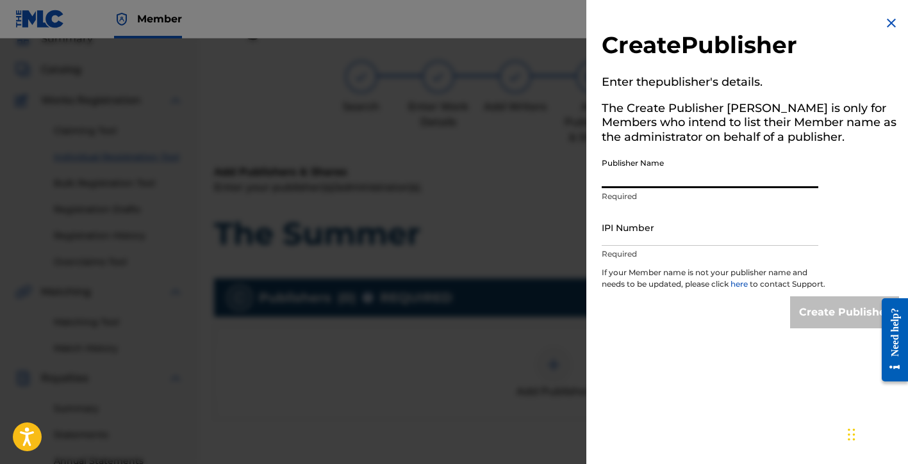
click at [631, 181] on input "Publisher Name" at bounding box center [710, 170] width 217 height 37
click at [650, 233] on input "IPI Number" at bounding box center [710, 227] width 217 height 37
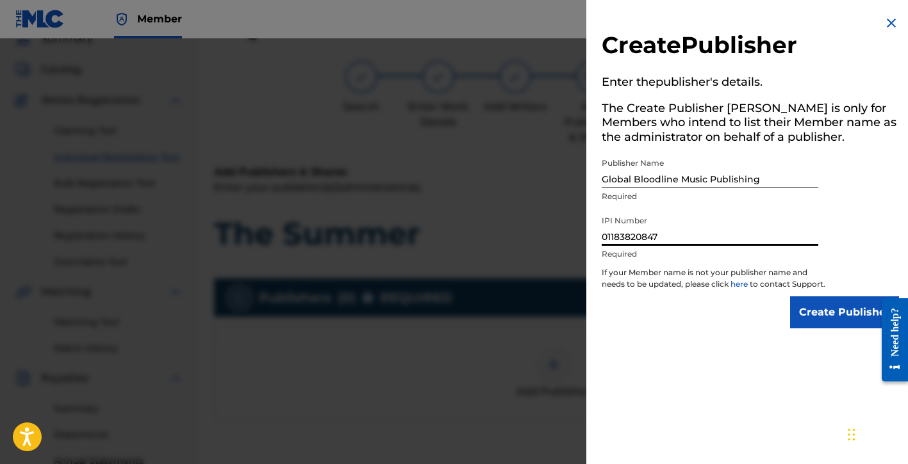
click at [815, 325] on input "Create Publisher" at bounding box center [844, 313] width 109 height 32
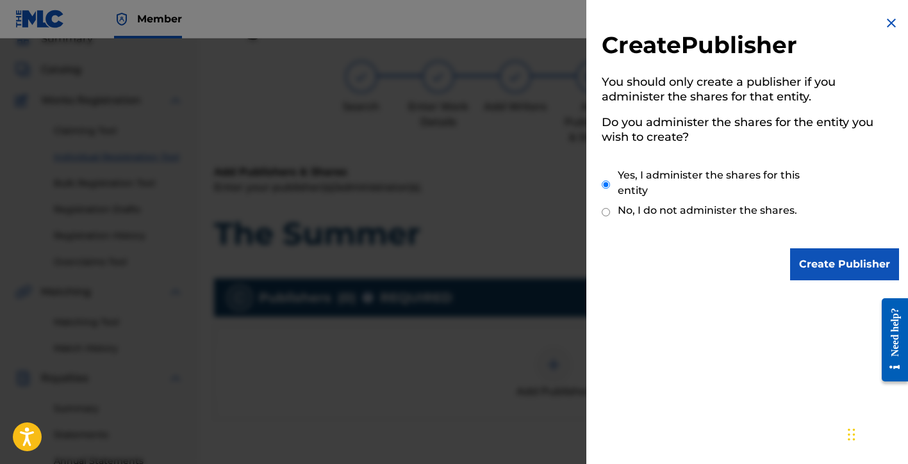
click at [800, 263] on input "Create Publisher" at bounding box center [844, 265] width 109 height 32
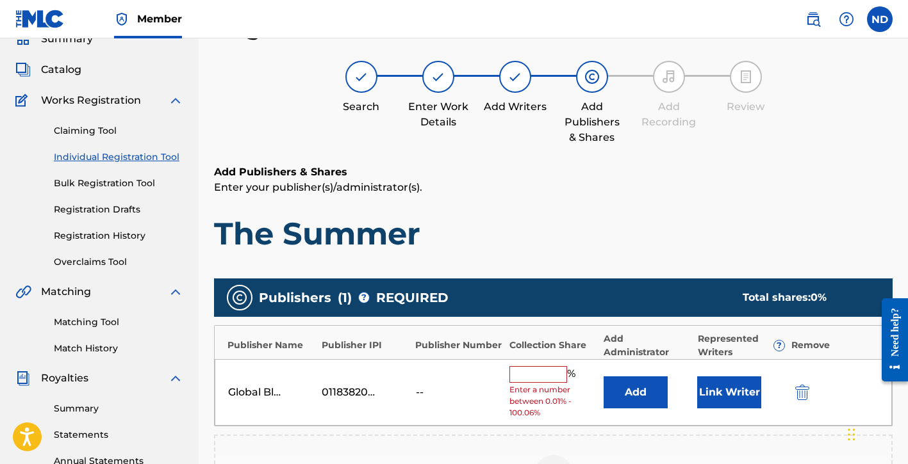
click at [540, 368] on input "text" at bounding box center [538, 374] width 58 height 17
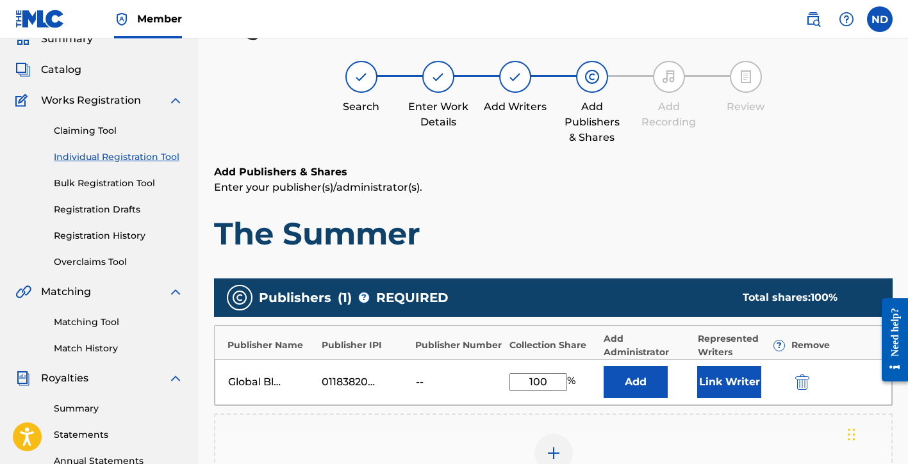
click at [726, 385] on button "Link Writer" at bounding box center [729, 382] width 64 height 32
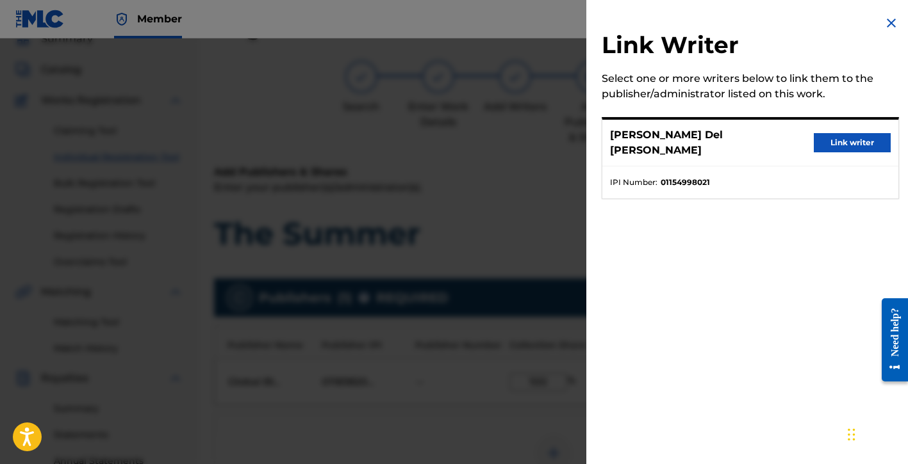
click at [821, 133] on button "Link writer" at bounding box center [852, 142] width 77 height 19
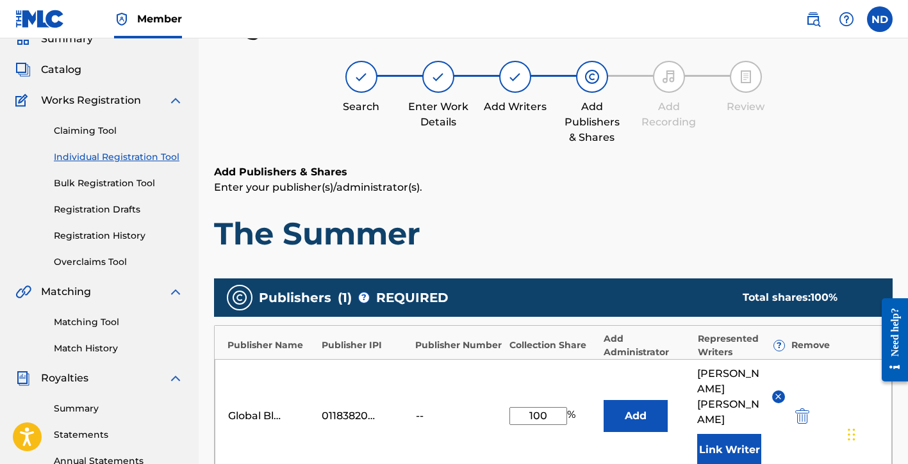
click at [655, 404] on button "Add" at bounding box center [635, 416] width 64 height 32
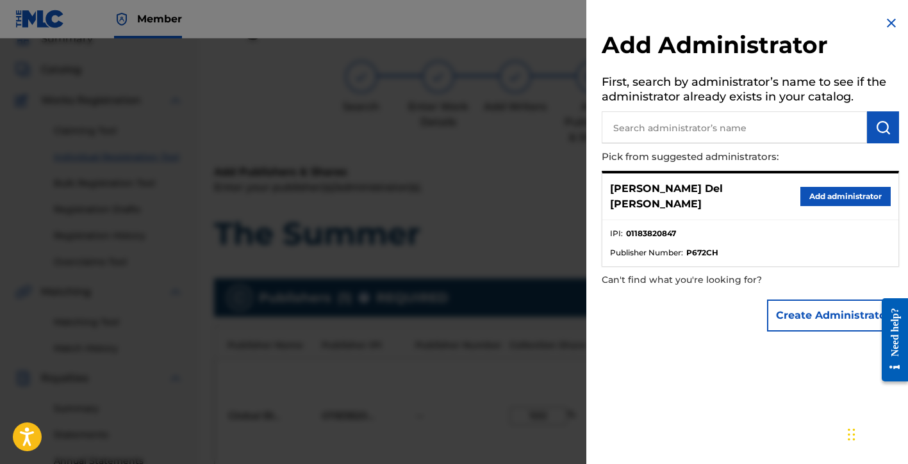
click at [507, 224] on div at bounding box center [454, 270] width 908 height 464
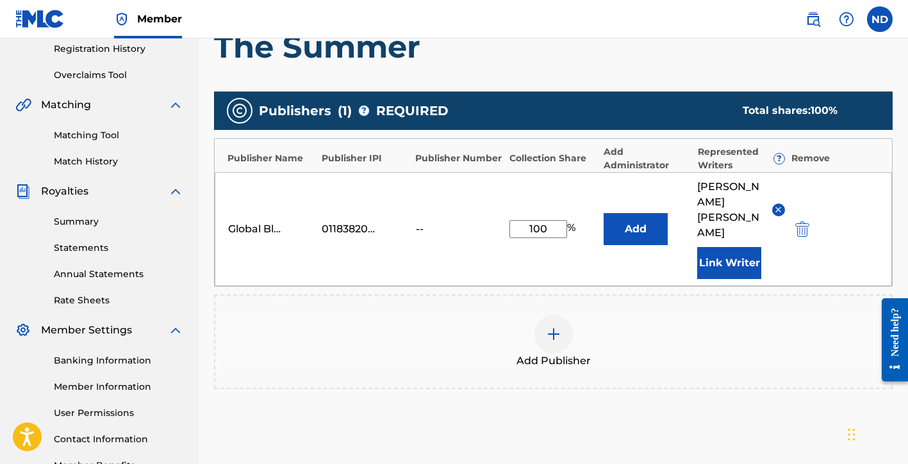
scroll to position [254, 0]
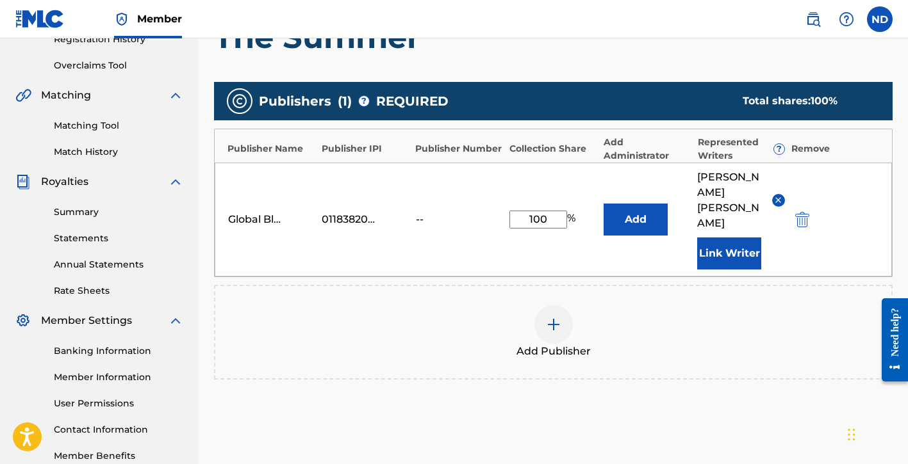
click at [652, 211] on button "Add" at bounding box center [635, 220] width 64 height 32
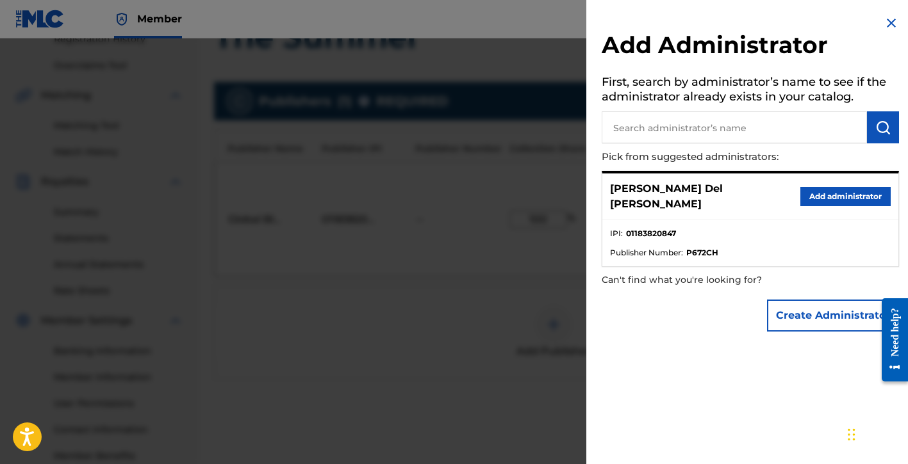
click at [833, 188] on button "Add administrator" at bounding box center [845, 196] width 90 height 19
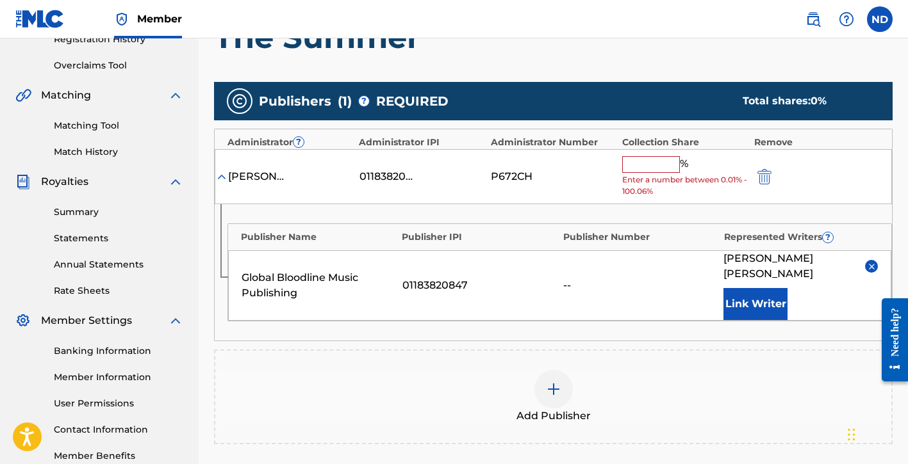
click at [870, 262] on img at bounding box center [872, 267] width 10 height 10
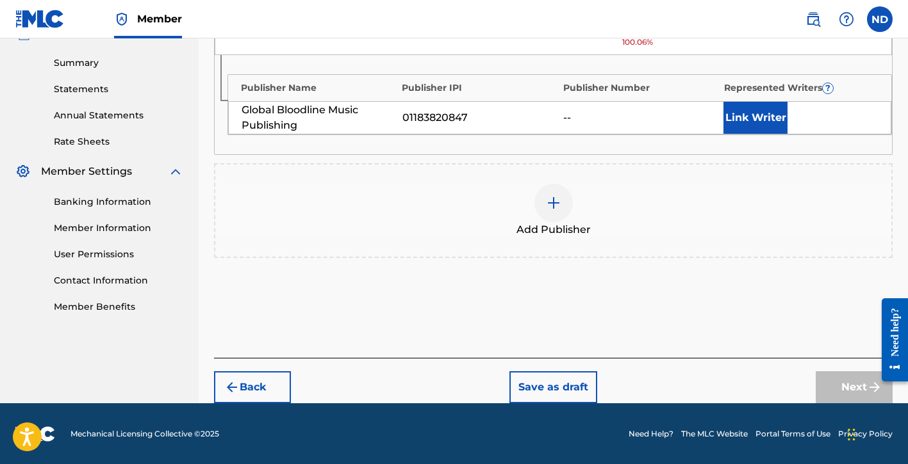
click at [283, 388] on button "Back" at bounding box center [252, 388] width 77 height 32
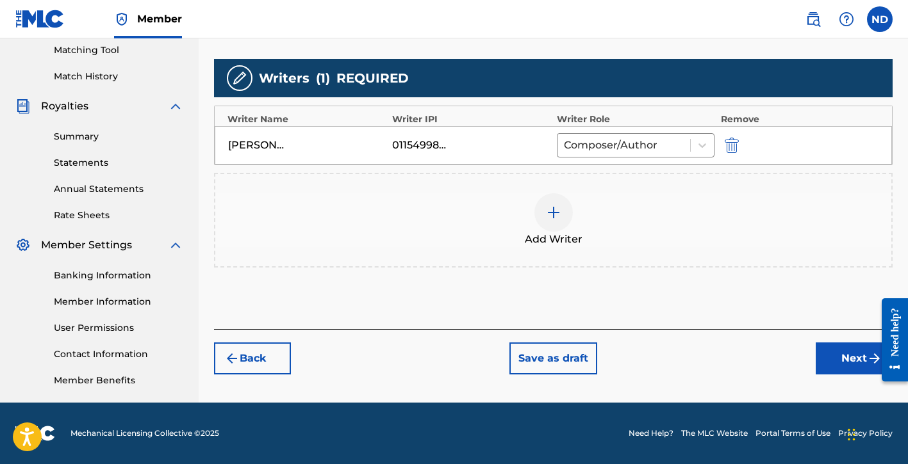
click at [819, 364] on button "Next" at bounding box center [854, 359] width 77 height 32
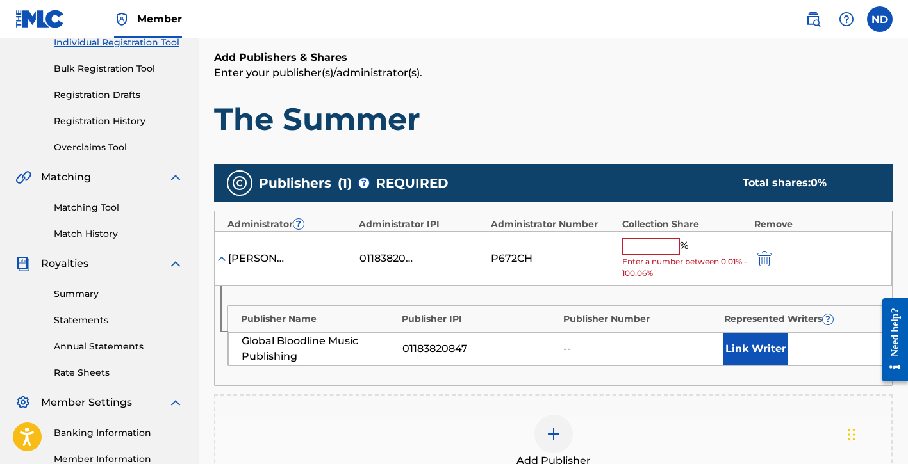
scroll to position [263, 0]
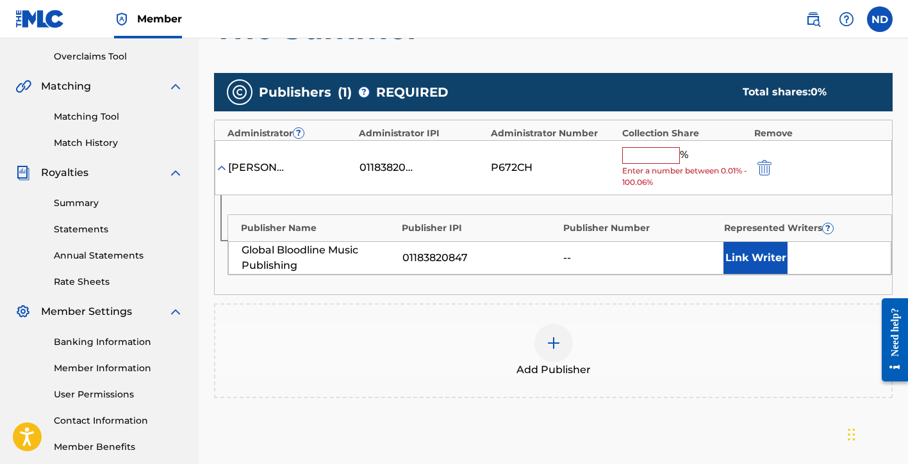
click at [220, 170] on img at bounding box center [221, 167] width 13 height 13
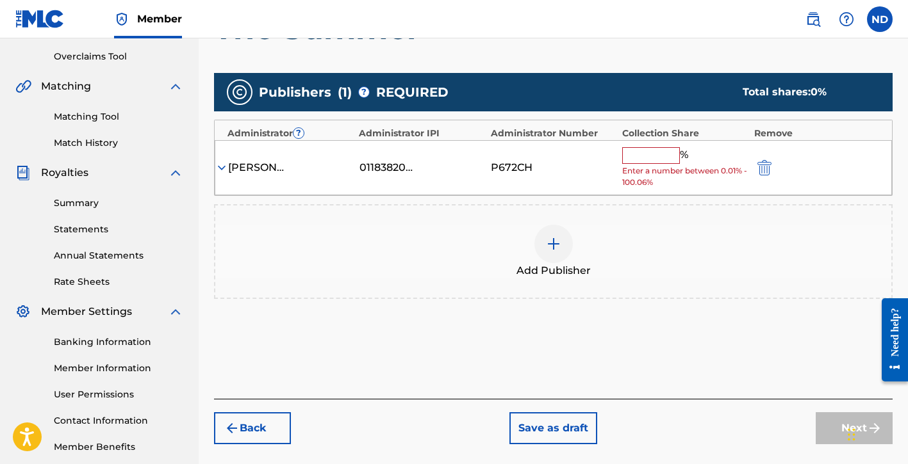
click at [220, 168] on img at bounding box center [221, 167] width 13 height 13
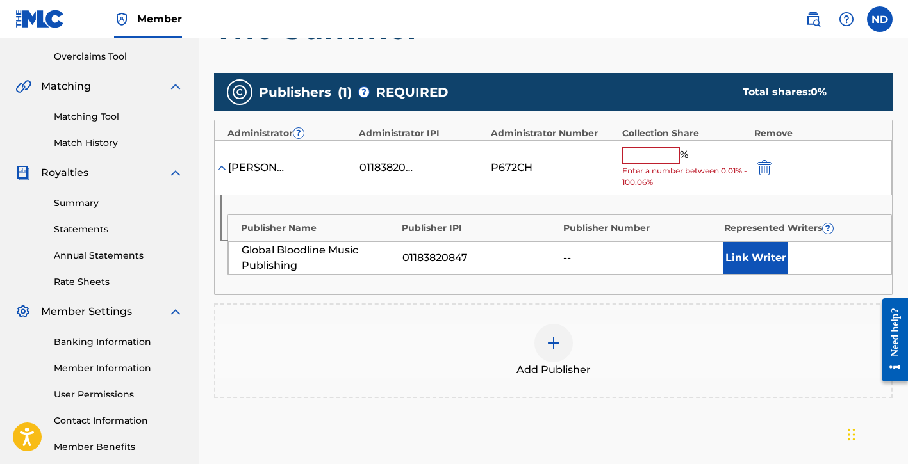
click at [760, 163] on img "submit" at bounding box center [764, 167] width 14 height 15
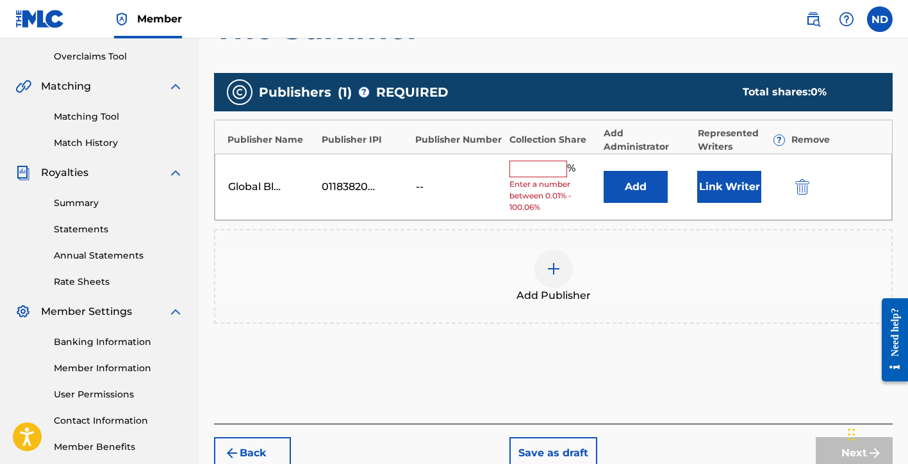
click at [737, 187] on button "Link Writer" at bounding box center [729, 187] width 64 height 32
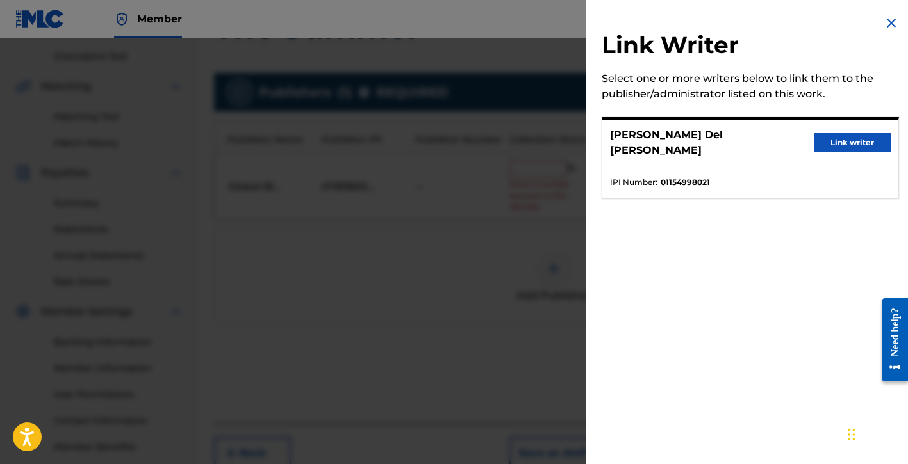
click at [710, 151] on div "[PERSON_NAME] Del [PERSON_NAME] Link writer" at bounding box center [750, 143] width 296 height 47
click at [853, 126] on div "[PERSON_NAME] Del [PERSON_NAME] Link writer" at bounding box center [750, 143] width 296 height 47
click at [853, 133] on button "Link writer" at bounding box center [852, 142] width 77 height 19
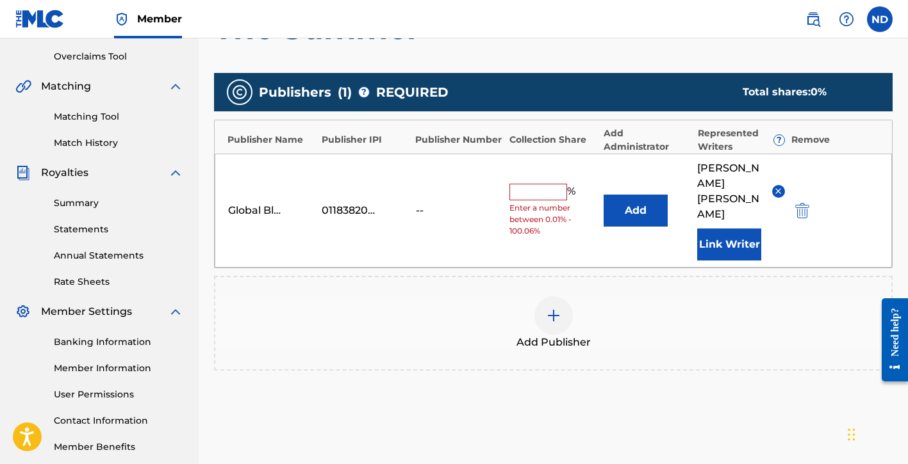
click at [531, 184] on input "text" at bounding box center [538, 192] width 58 height 17
click at [662, 404] on div "Add Publishers & Shares Enter your publisher(s)/administrator(s). The Summer Pu…" at bounding box center [553, 215] width 678 height 512
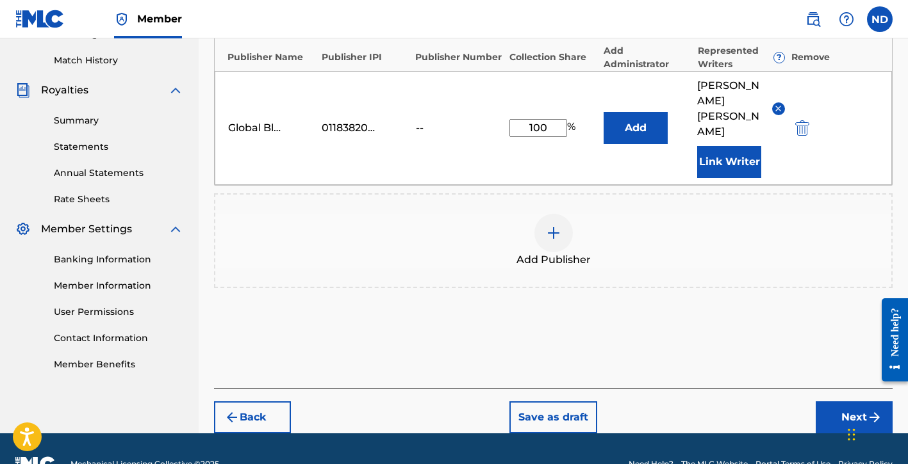
click at [821, 402] on button "Next" at bounding box center [854, 418] width 77 height 32
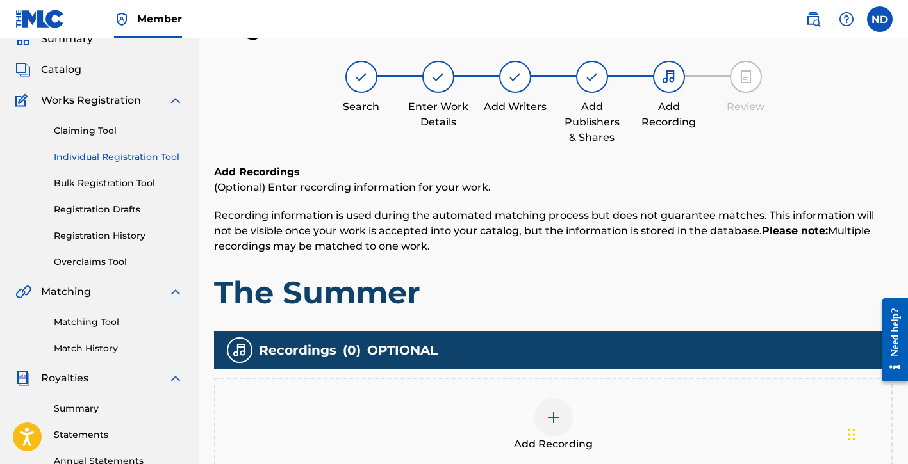
scroll to position [157, 0]
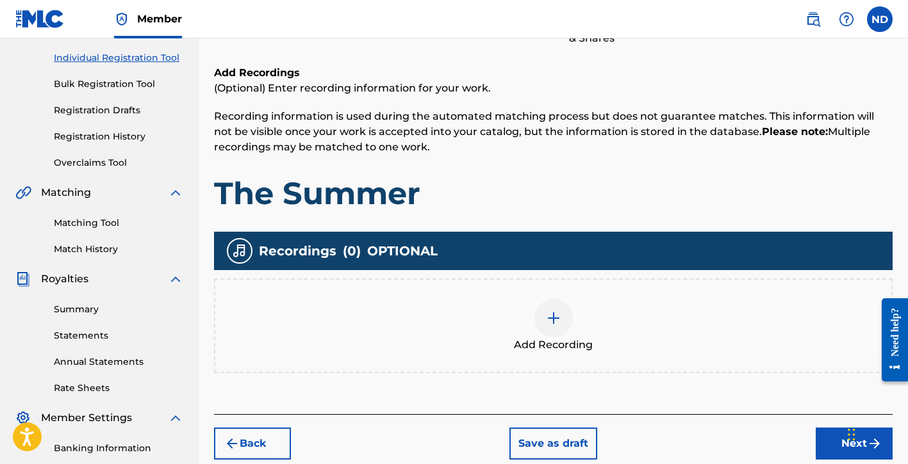
click at [545, 310] on div at bounding box center [553, 318] width 38 height 38
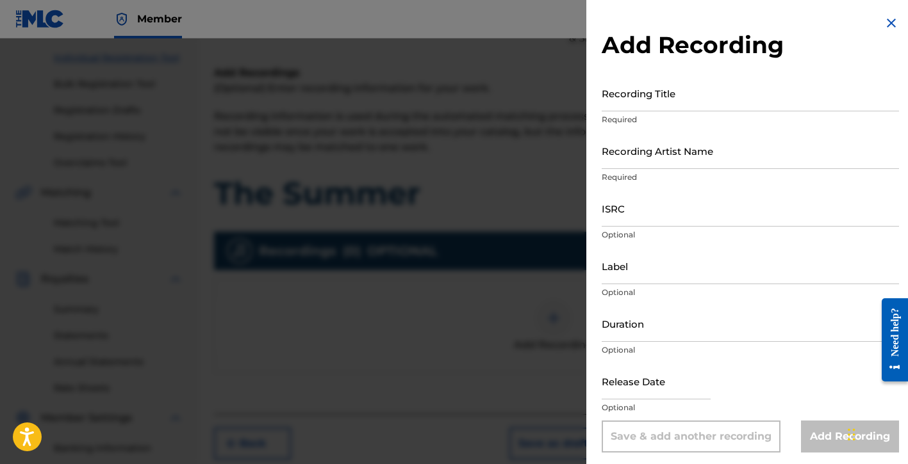
click at [709, 110] on input "Recording Title" at bounding box center [750, 93] width 297 height 37
click at [677, 161] on input "Recording Artist Name" at bounding box center [750, 151] width 297 height 37
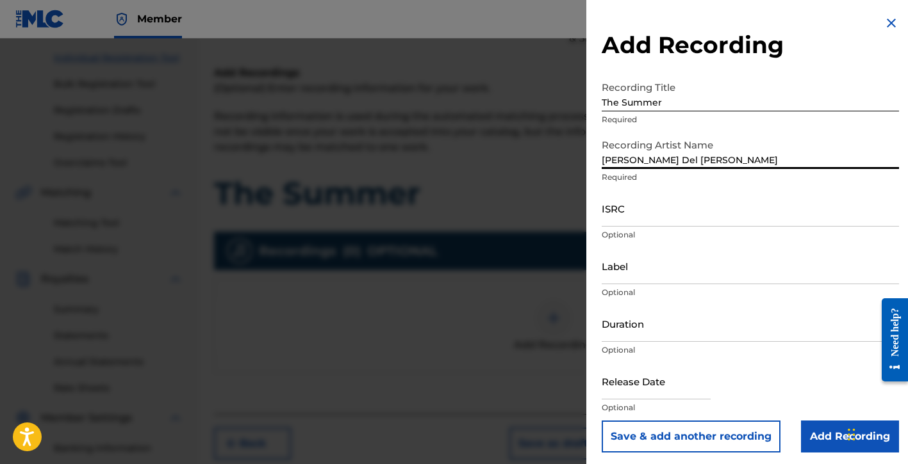
click at [641, 216] on input "ISRC" at bounding box center [750, 208] width 297 height 37
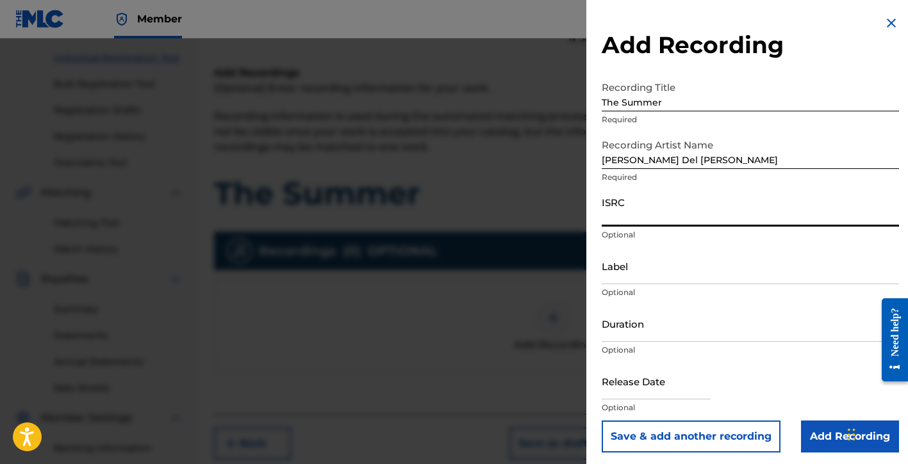
paste input "QZDA72393257"
click at [639, 273] on input "Label" at bounding box center [750, 266] width 297 height 37
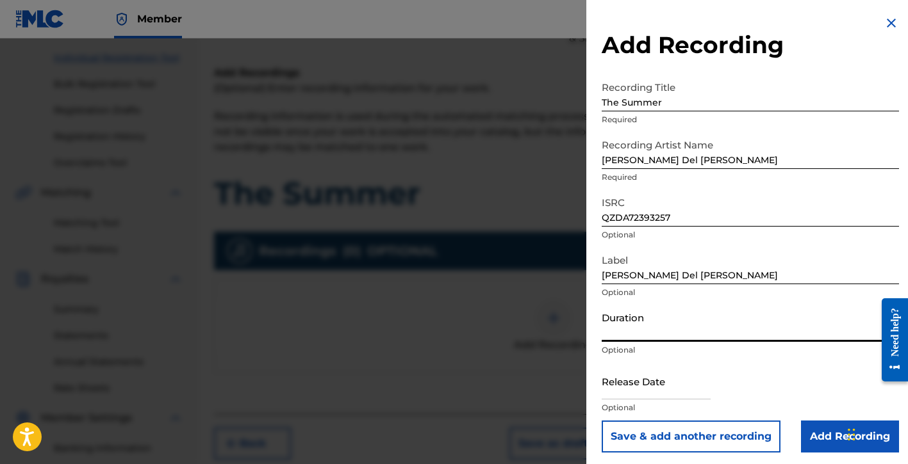
click at [641, 329] on input "Duration" at bounding box center [750, 324] width 297 height 37
click at [641, 388] on input "text" at bounding box center [656, 381] width 109 height 37
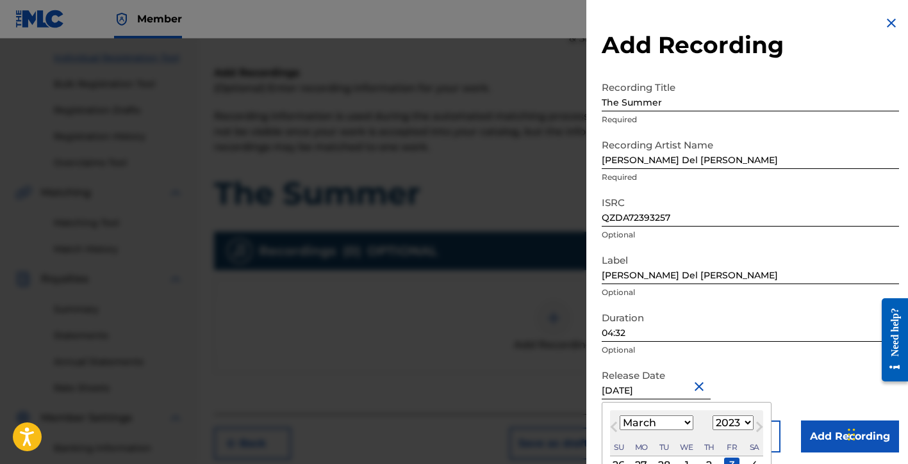
click at [764, 385] on div "Release Date [DATE] [DATE] Previous Month Next Month March [DATE] February Marc…" at bounding box center [750, 392] width 297 height 58
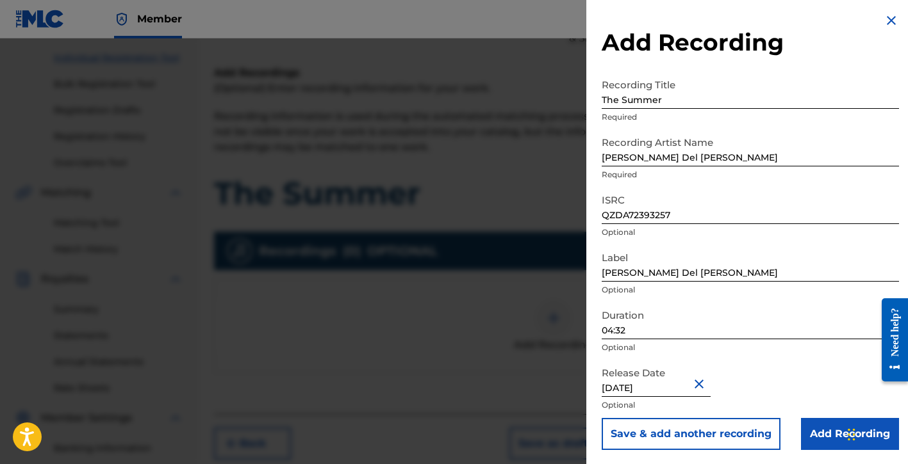
scroll to position [4, 0]
click at [803, 433] on input "Add Recording" at bounding box center [850, 433] width 98 height 32
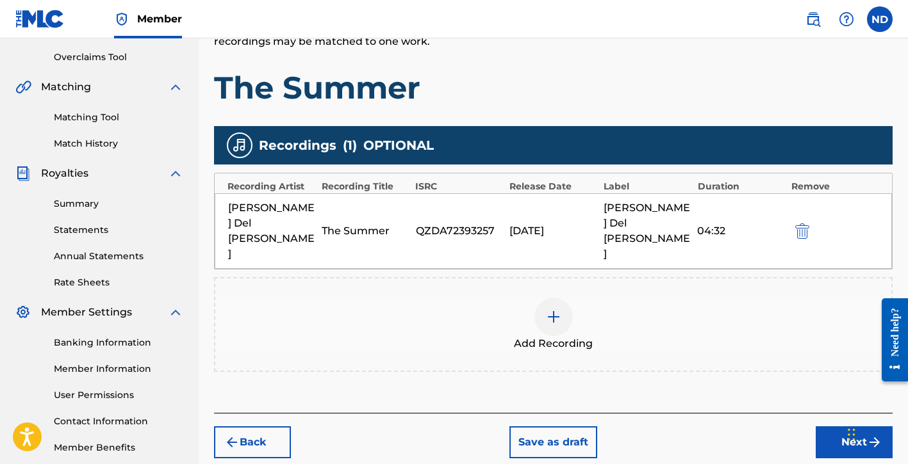
click at [827, 427] on button "Next" at bounding box center [854, 443] width 77 height 32
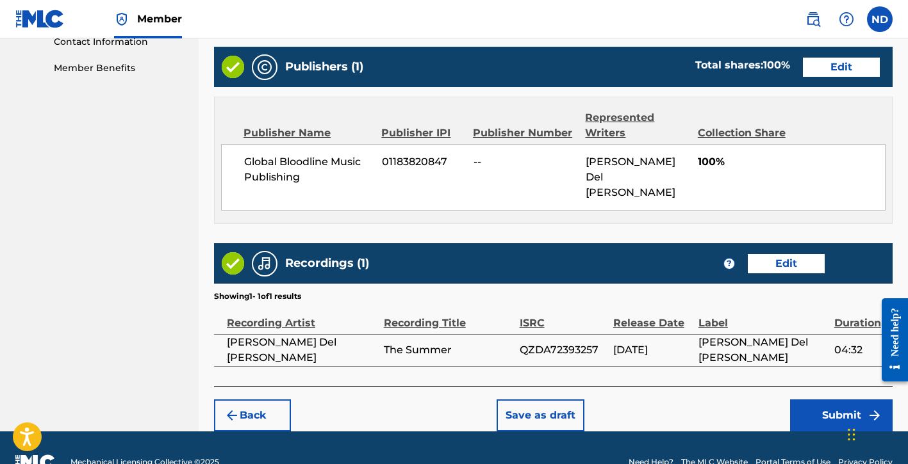
scroll to position [648, 0]
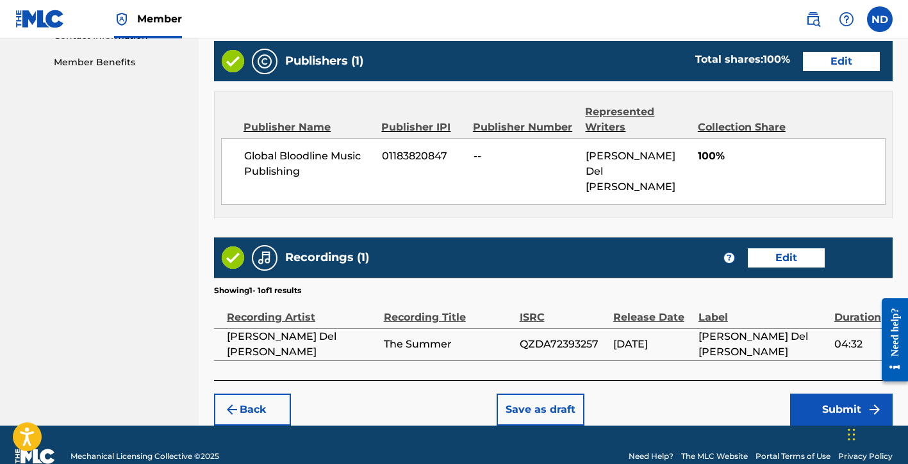
click at [789, 381] on div "Back Save as draft Submit" at bounding box center [553, 403] width 678 height 45
click at [801, 394] on button "Submit" at bounding box center [841, 410] width 103 height 32
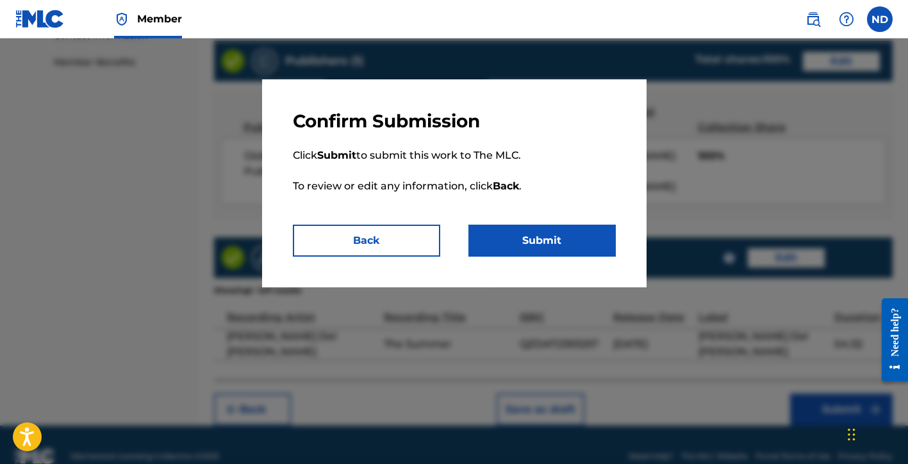
click at [505, 229] on button "Submit" at bounding box center [541, 241] width 147 height 32
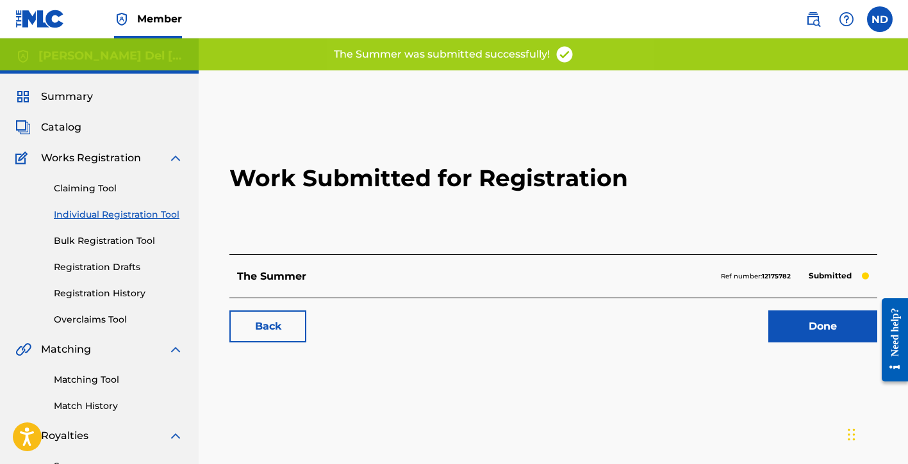
click at [805, 331] on link "Done" at bounding box center [822, 327] width 109 height 32
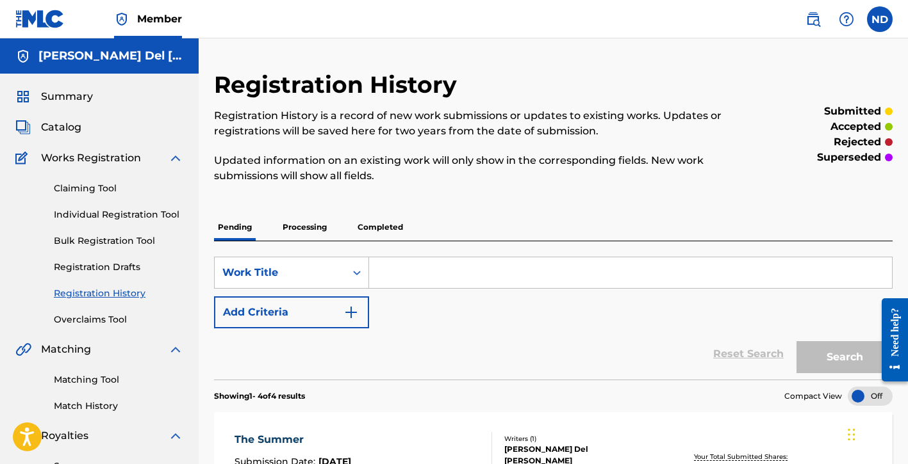
click at [96, 217] on link "Individual Registration Tool" at bounding box center [118, 214] width 129 height 13
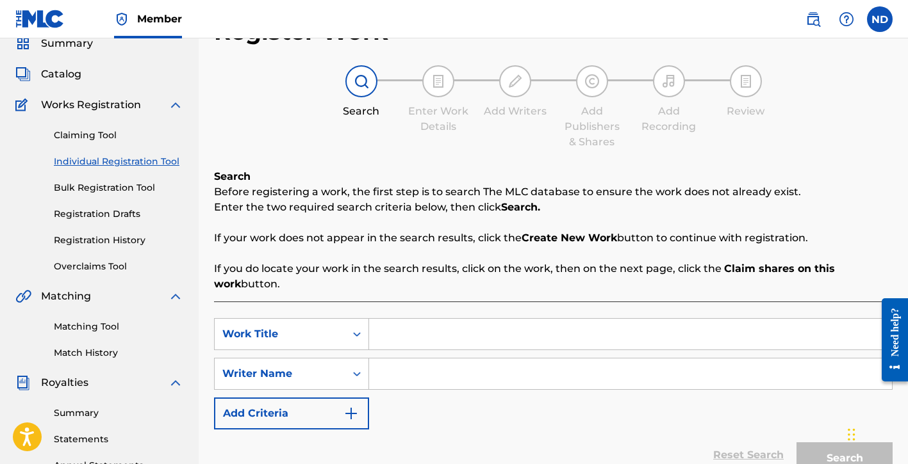
scroll to position [78, 0]
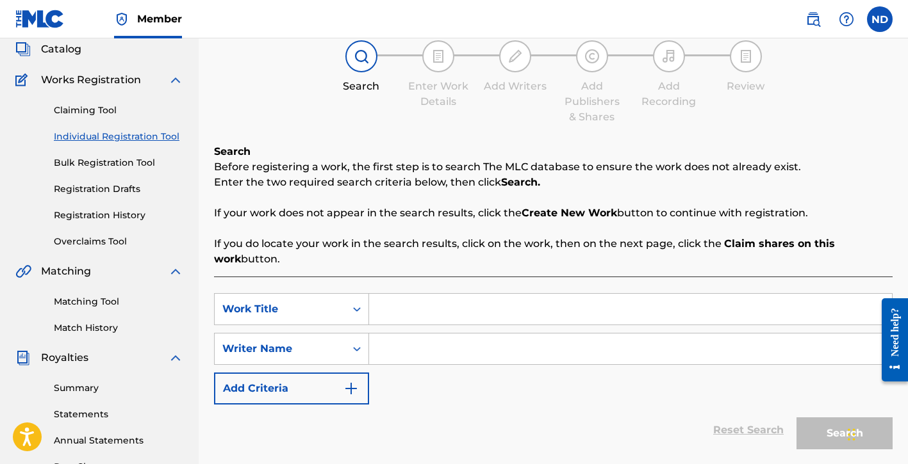
click at [396, 312] on input "Search Form" at bounding box center [630, 309] width 523 height 31
click at [458, 356] on input "Search Form" at bounding box center [630, 349] width 523 height 31
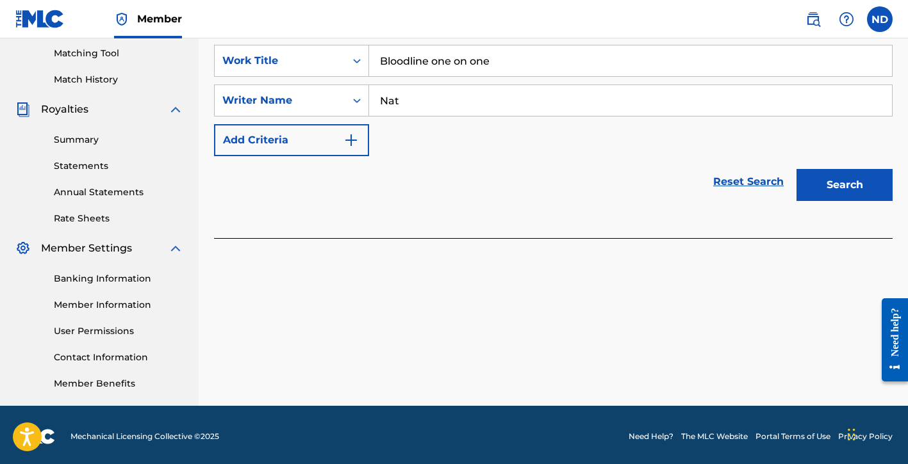
scroll to position [330, 0]
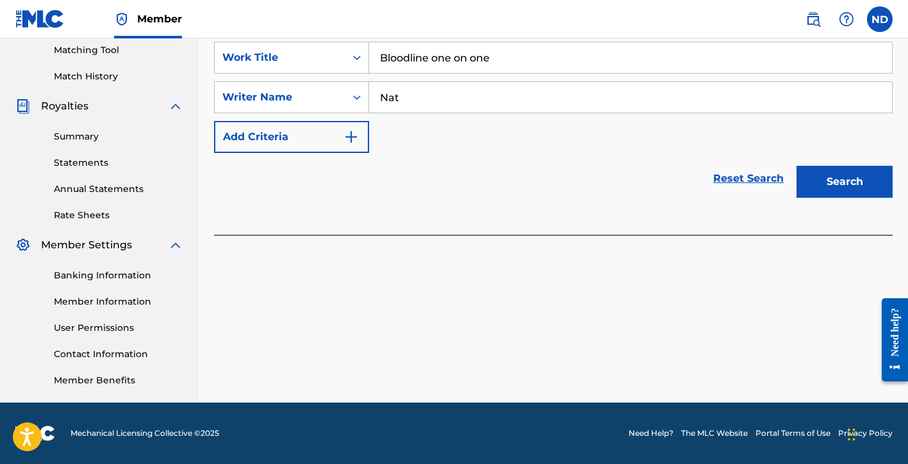
click at [812, 183] on button "Search" at bounding box center [844, 182] width 96 height 32
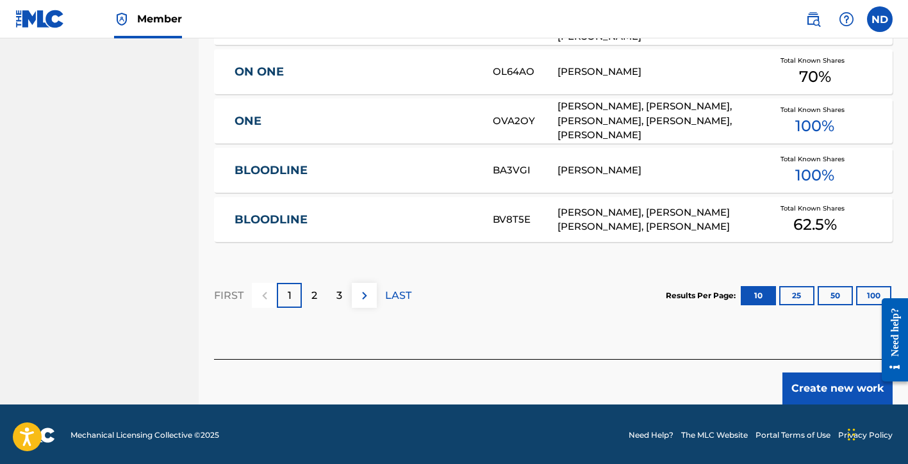
scroll to position [862, 0]
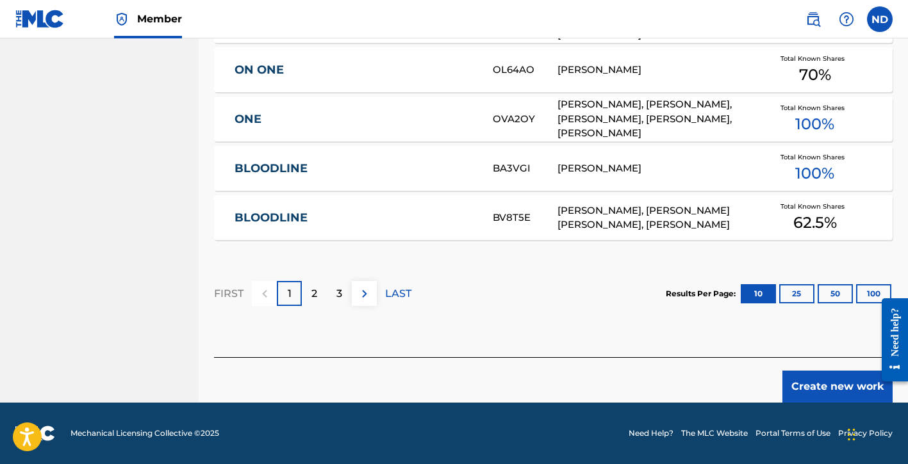
click at [807, 384] on button "Create new work" at bounding box center [837, 387] width 110 height 32
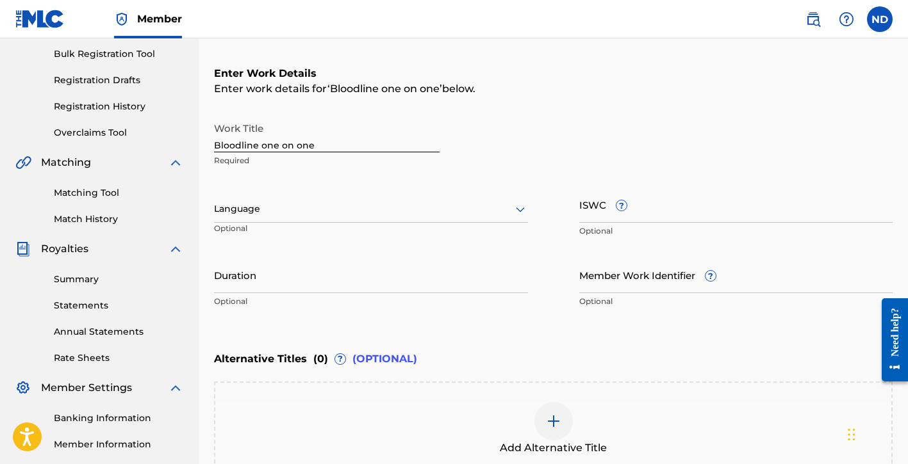
scroll to position [161, 0]
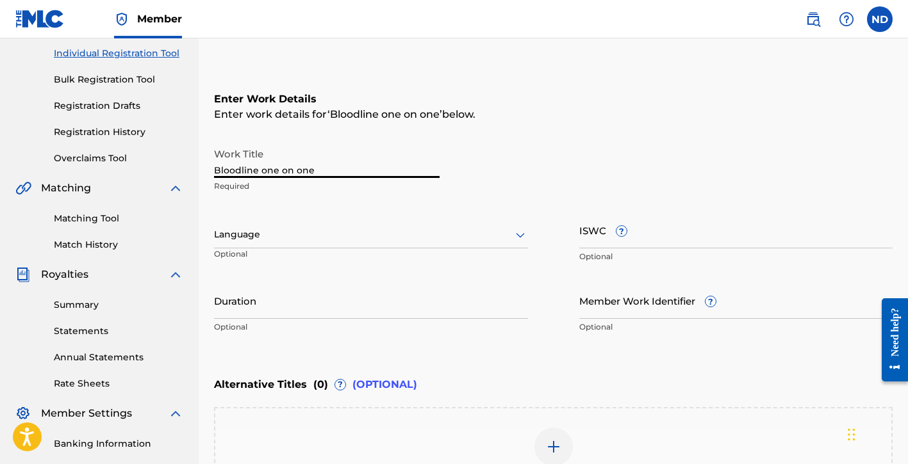
drag, startPoint x: 323, startPoint y: 165, endPoint x: 142, endPoint y: 167, distance: 180.7
click at [142, 167] on main "[PERSON_NAME] Del [PERSON_NAME] Summary Catalog Works Registration Claiming Too…" at bounding box center [454, 228] width 908 height 703
drag, startPoint x: 339, startPoint y: 172, endPoint x: 112, endPoint y: 168, distance: 226.8
click at [112, 168] on main "[PERSON_NAME] Del [PERSON_NAME] Summary Catalog Works Registration Claiming Too…" at bounding box center [454, 228] width 908 height 703
click at [273, 244] on div "Language" at bounding box center [371, 235] width 314 height 27
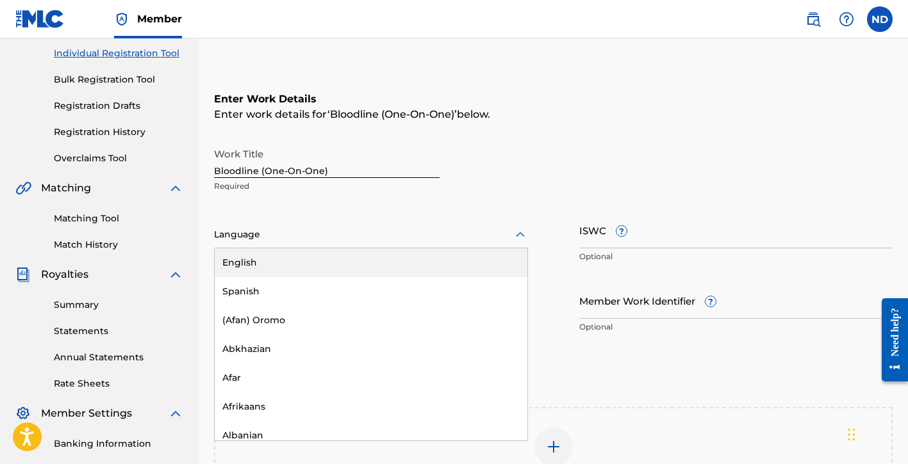
click at [293, 270] on div "English" at bounding box center [371, 263] width 313 height 29
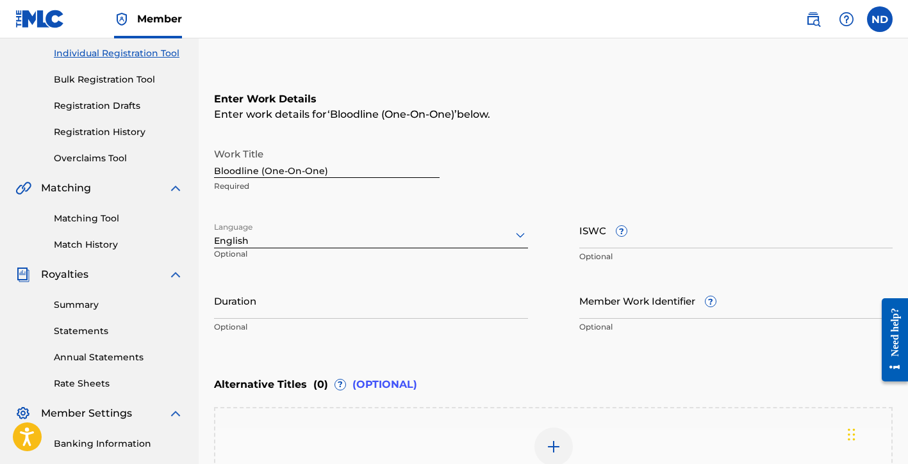
click at [412, 308] on input "Duration" at bounding box center [371, 301] width 314 height 37
click at [512, 296] on input "04:06" at bounding box center [371, 301] width 314 height 37
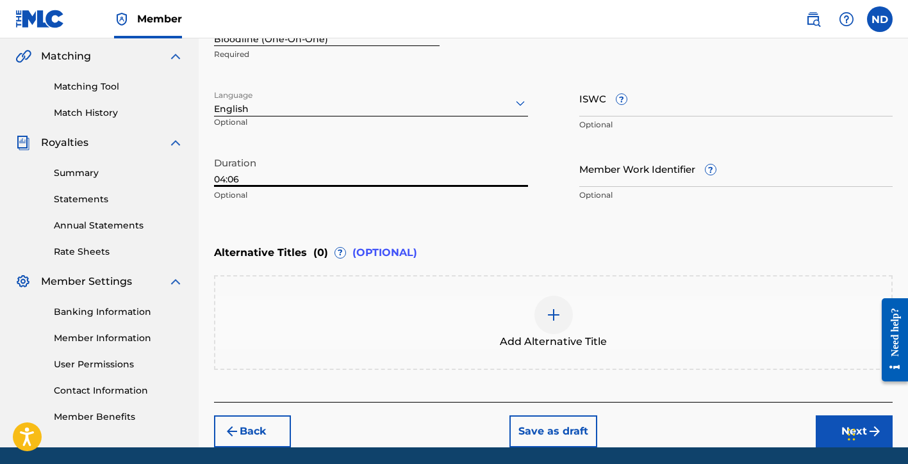
click at [828, 429] on button "Next" at bounding box center [854, 432] width 77 height 32
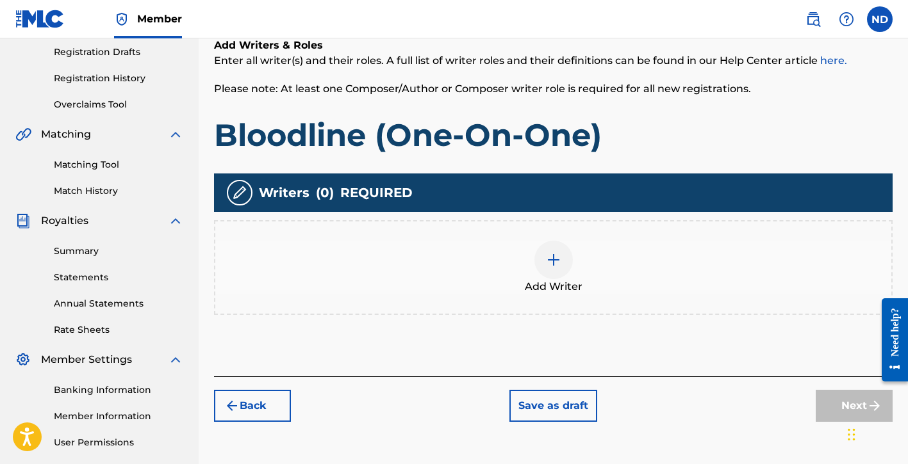
scroll to position [310, 0]
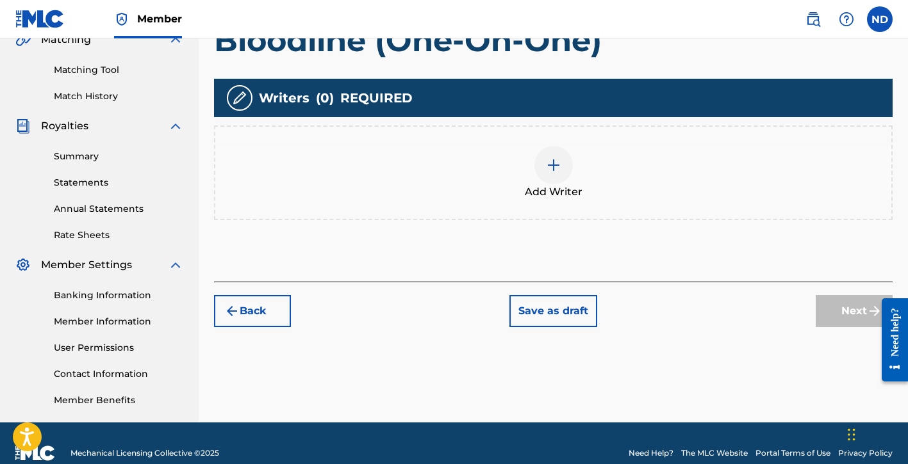
click at [546, 165] on img at bounding box center [553, 165] width 15 height 15
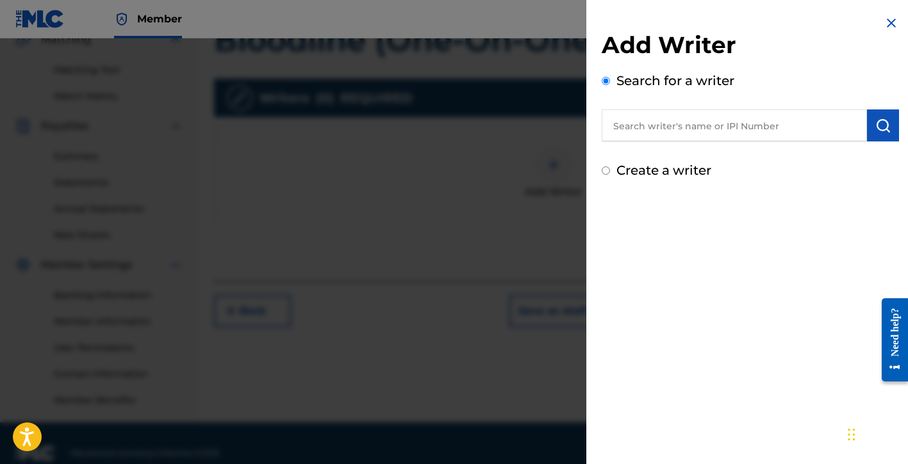
click at [650, 127] on input "text" at bounding box center [734, 126] width 265 height 32
click at [653, 163] on label "Create a writer" at bounding box center [663, 170] width 95 height 15
click at [610, 167] on input "Create a writer" at bounding box center [606, 171] width 8 height 8
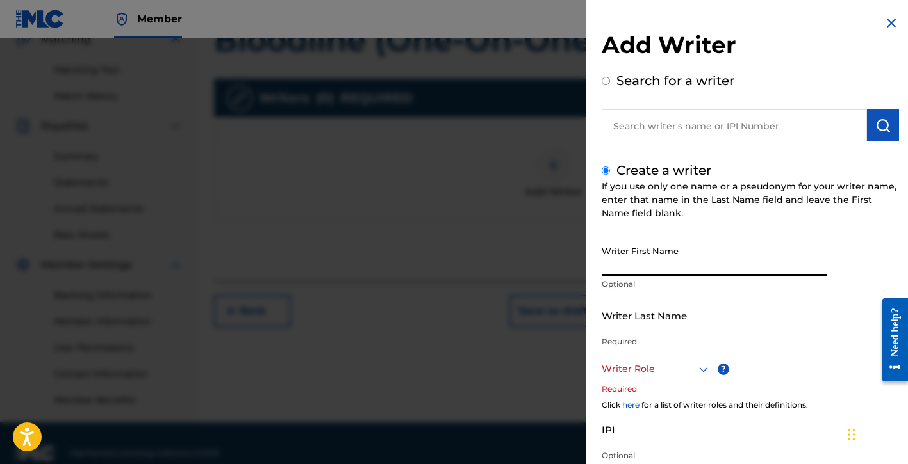
click at [641, 260] on input "Writer First Name" at bounding box center [715, 258] width 226 height 37
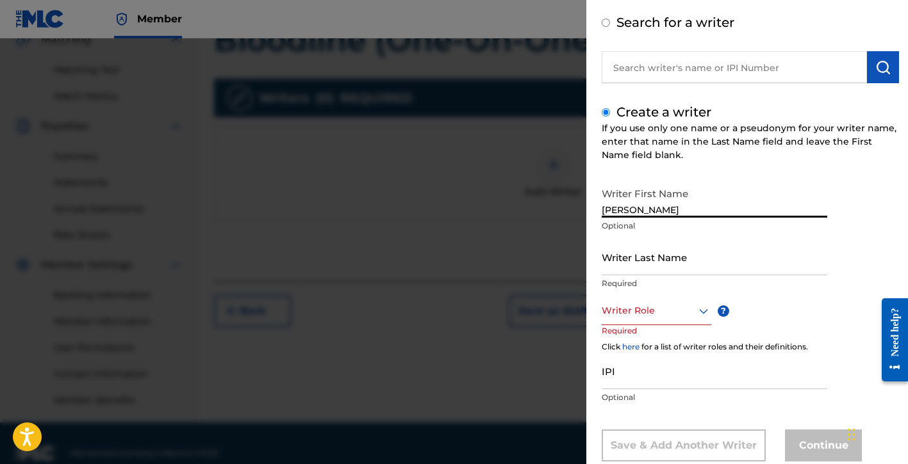
scroll to position [90, 0]
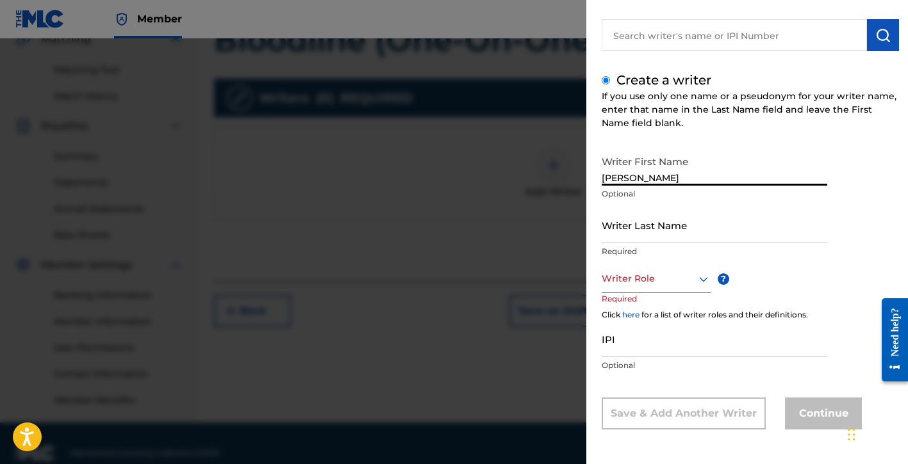
click at [657, 215] on input "Writer Last Name" at bounding box center [715, 225] width 226 height 37
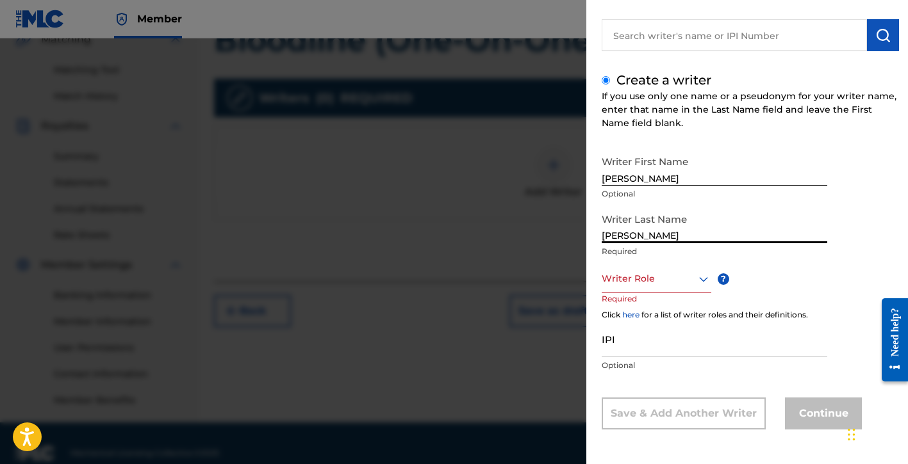
click at [648, 283] on div at bounding box center [657, 279] width 110 height 16
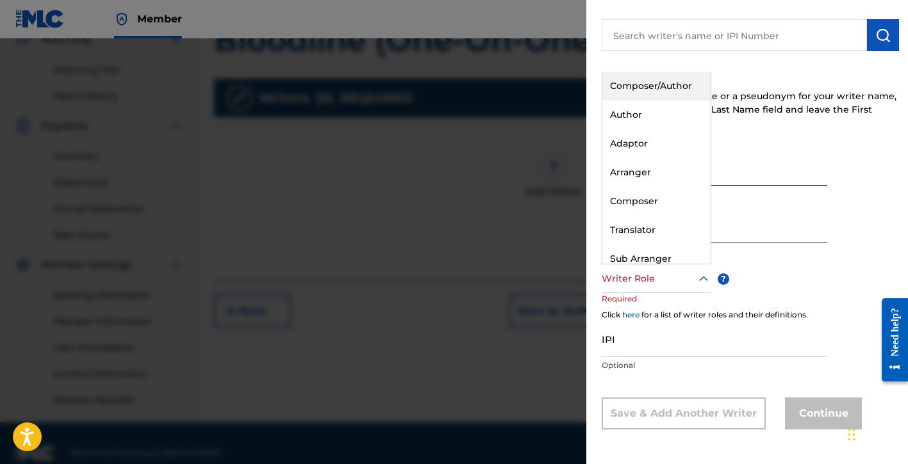
click at [649, 92] on div "Composer/Author" at bounding box center [656, 86] width 108 height 29
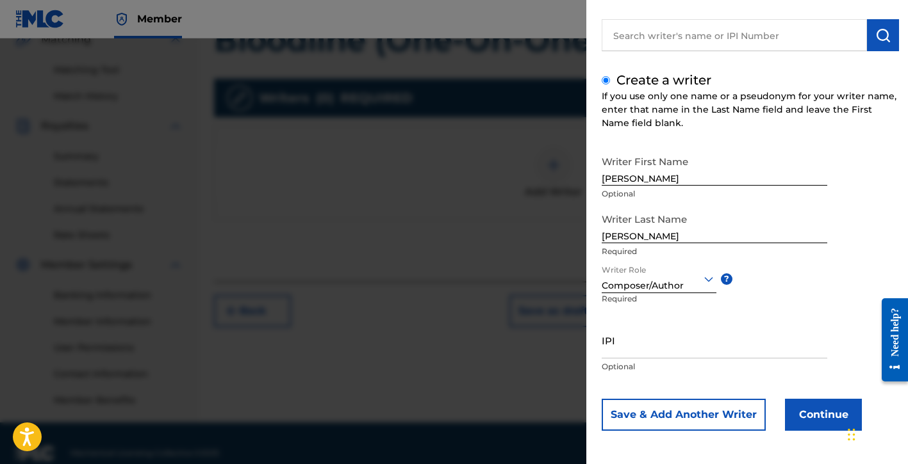
click at [622, 338] on input "IPI" at bounding box center [715, 340] width 226 height 37
paste input "01154998021"
click at [801, 413] on button "Continue" at bounding box center [823, 415] width 77 height 32
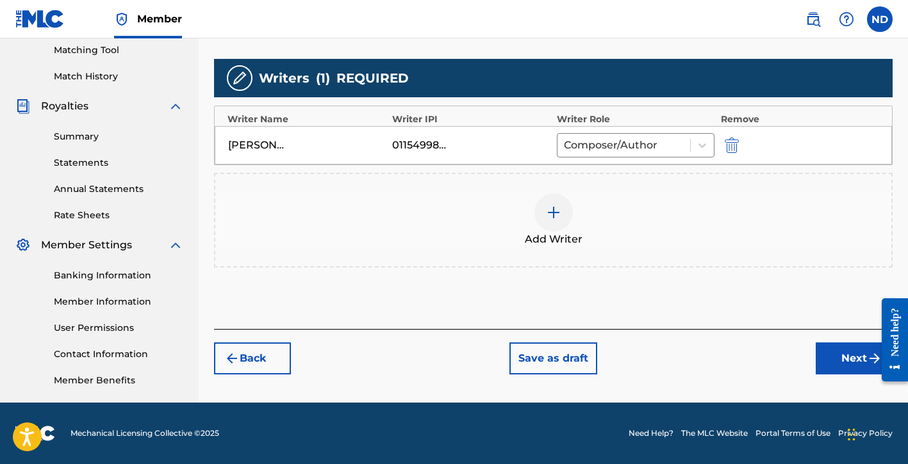
click at [841, 358] on button "Next" at bounding box center [854, 359] width 77 height 32
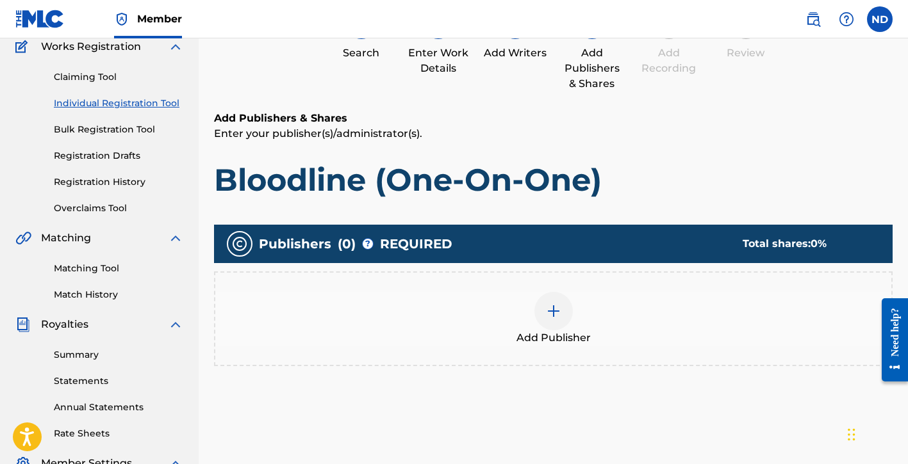
scroll to position [158, 0]
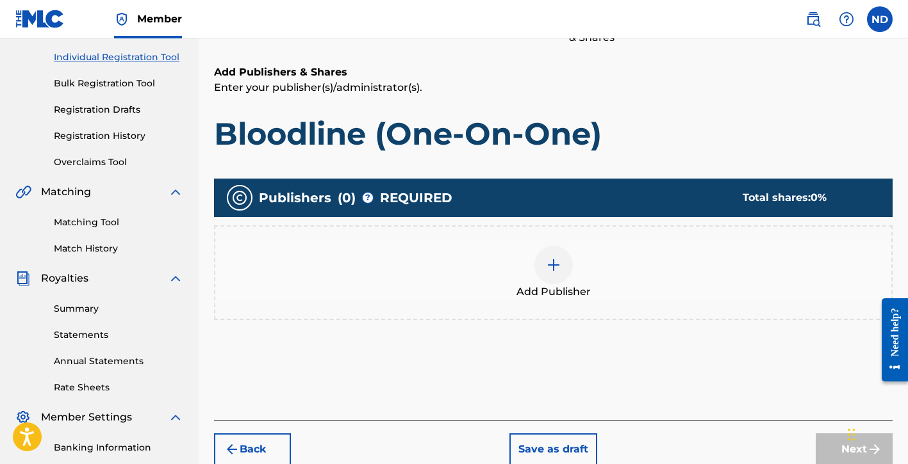
click at [556, 262] on img at bounding box center [553, 265] width 15 height 15
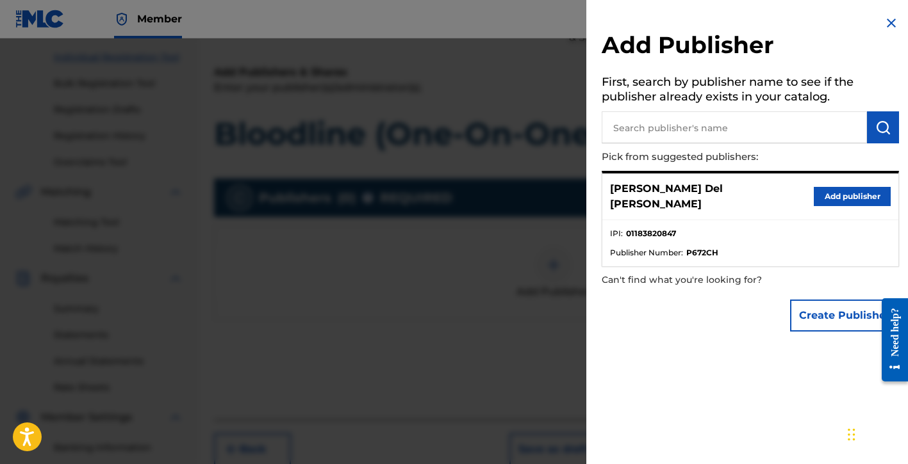
click at [808, 300] on button "Create Publisher" at bounding box center [844, 316] width 109 height 32
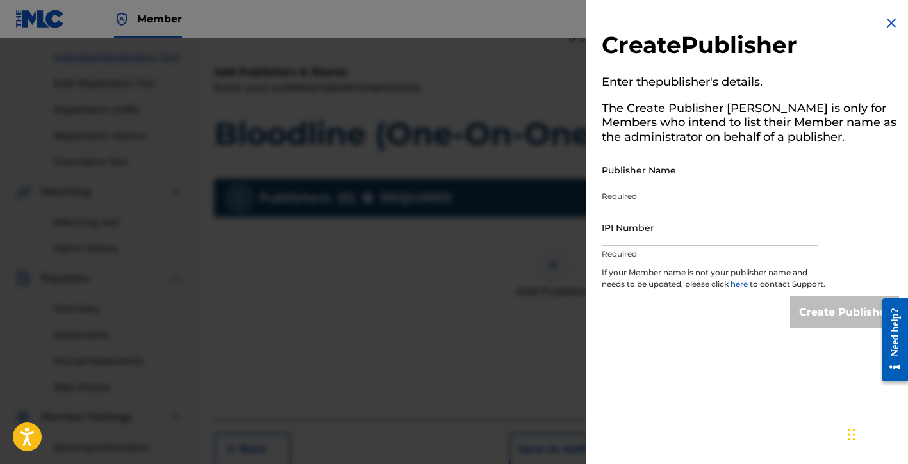
click at [620, 176] on input "Publisher Name" at bounding box center [710, 170] width 217 height 37
click at [629, 238] on input "IPI Number" at bounding box center [710, 227] width 217 height 37
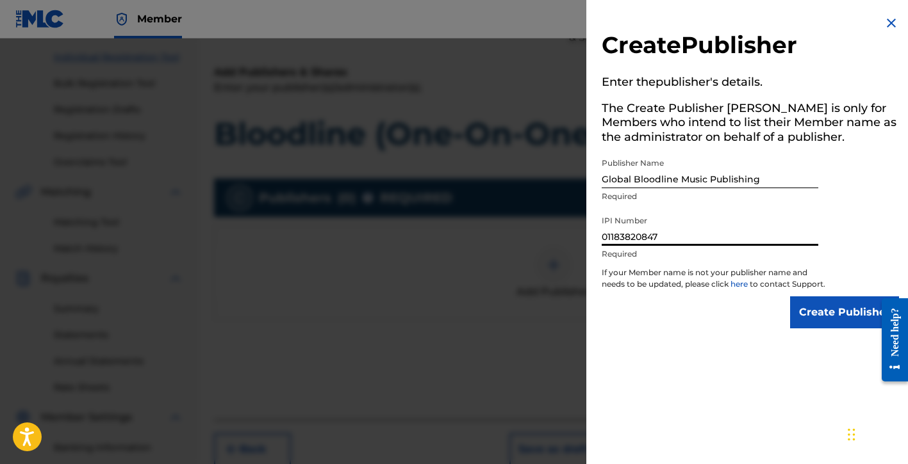
click at [810, 316] on input "Create Publisher" at bounding box center [844, 313] width 109 height 32
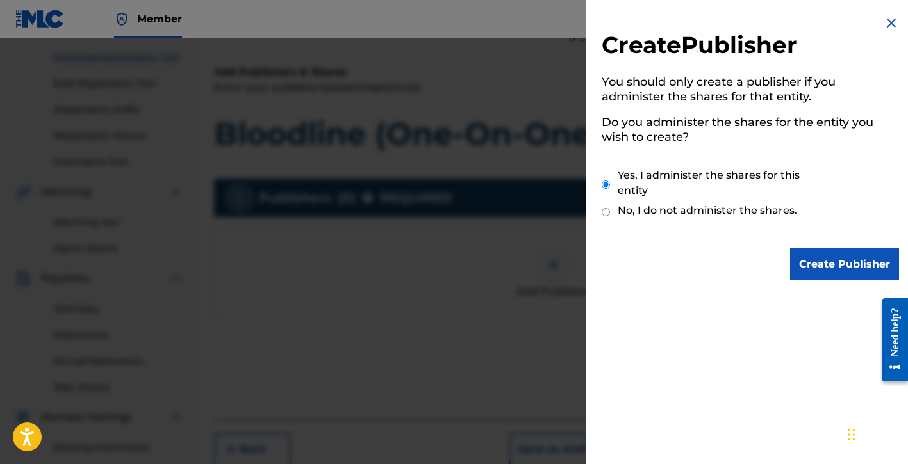
click at [829, 265] on input "Create Publisher" at bounding box center [844, 265] width 109 height 32
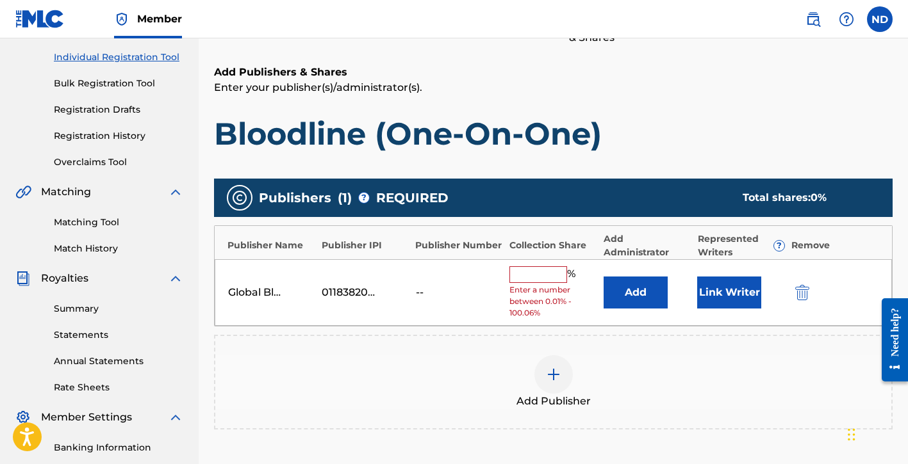
click at [539, 272] on input "text" at bounding box center [538, 275] width 58 height 17
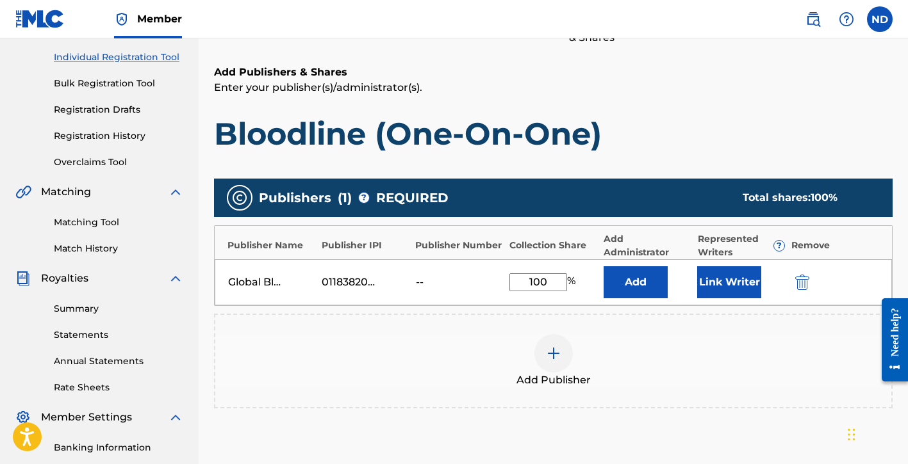
click at [709, 281] on button "Link Writer" at bounding box center [729, 283] width 64 height 32
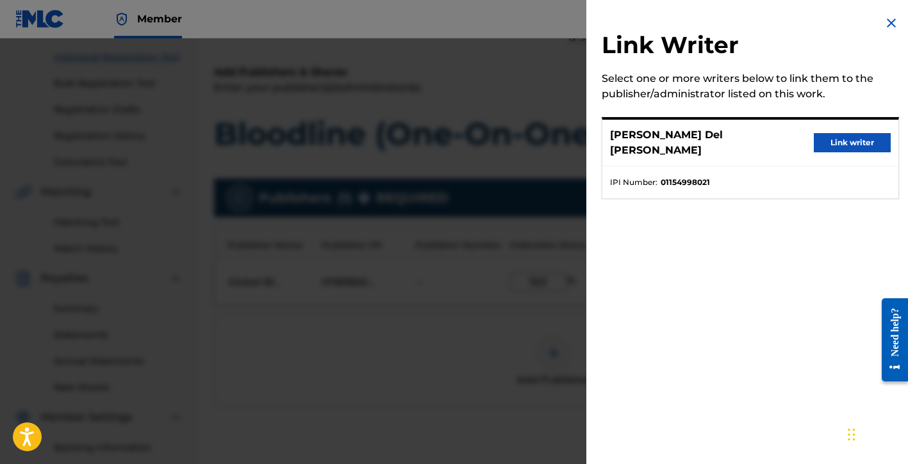
click at [842, 136] on button "Link writer" at bounding box center [852, 142] width 77 height 19
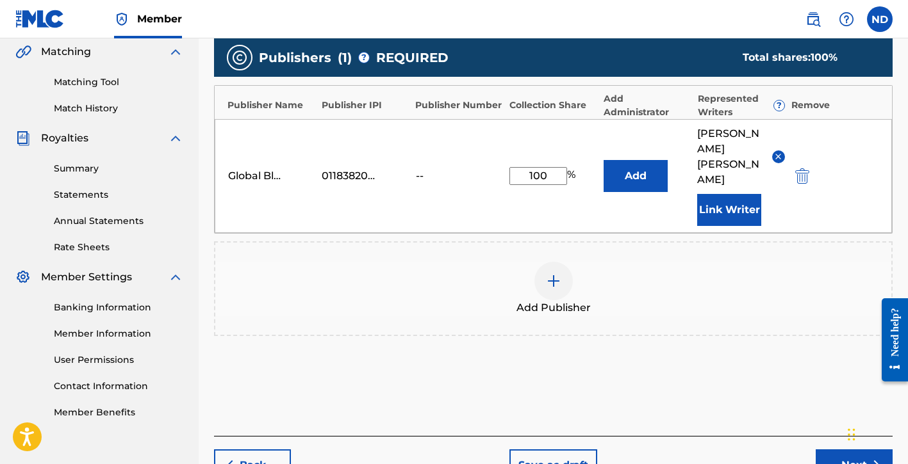
scroll to position [305, 0]
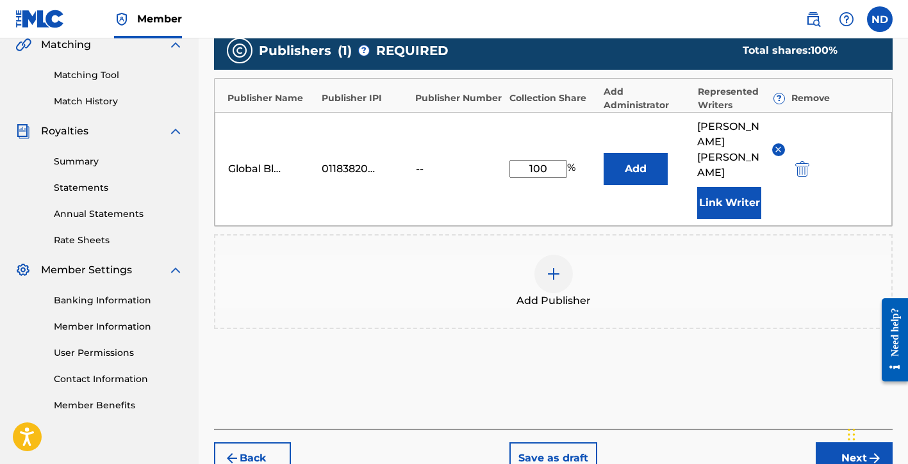
click at [830, 443] on button "Next" at bounding box center [854, 459] width 77 height 32
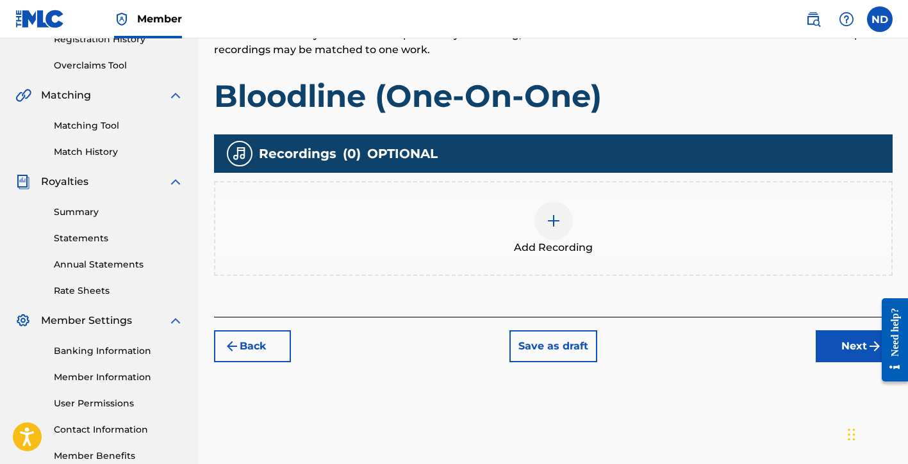
scroll to position [316, 0]
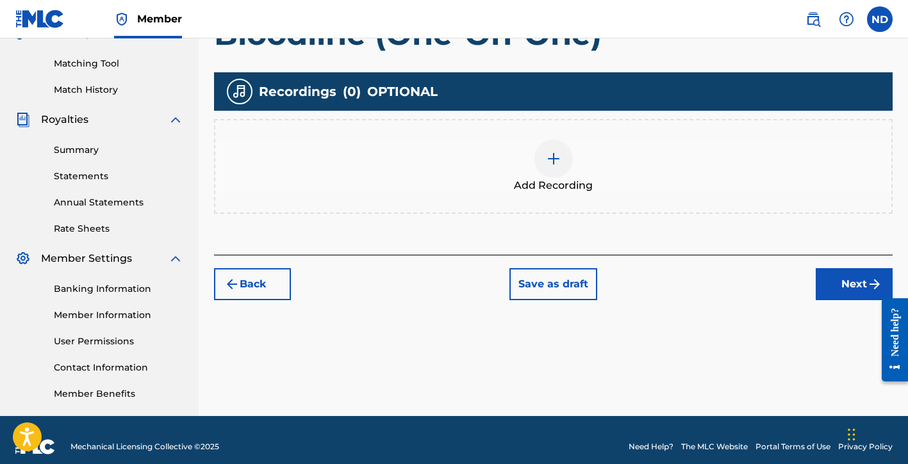
click at [553, 183] on span "Add Recording" at bounding box center [553, 185] width 79 height 15
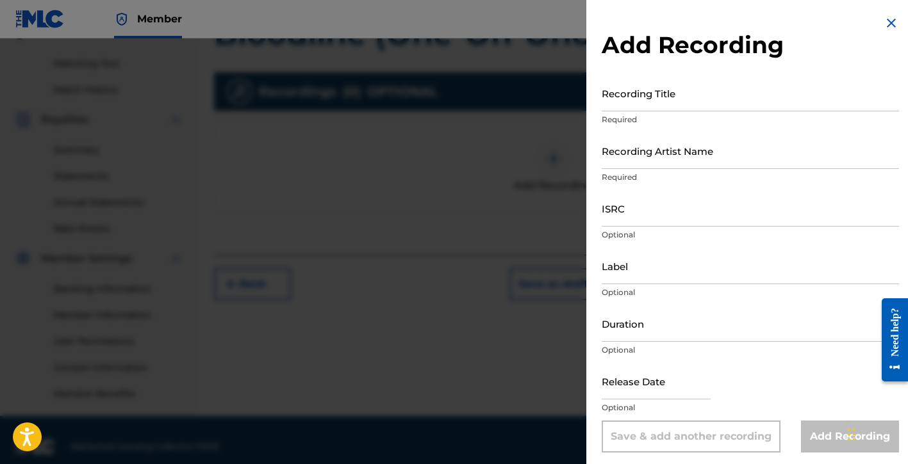
click at [685, 91] on input "Recording Title" at bounding box center [750, 93] width 297 height 37
click at [664, 172] on p "Required" at bounding box center [750, 178] width 297 height 12
click at [664, 157] on input "Recording Artist Name" at bounding box center [750, 151] width 297 height 37
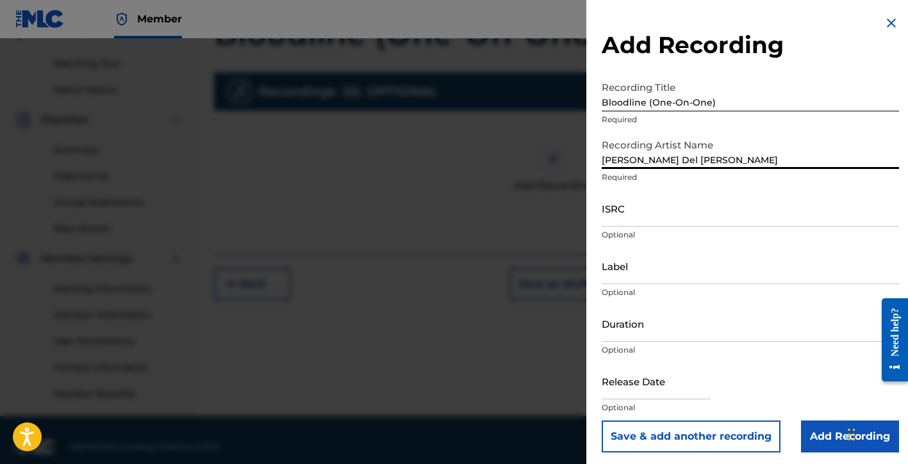
click at [639, 217] on input "ISRC" at bounding box center [750, 208] width 297 height 37
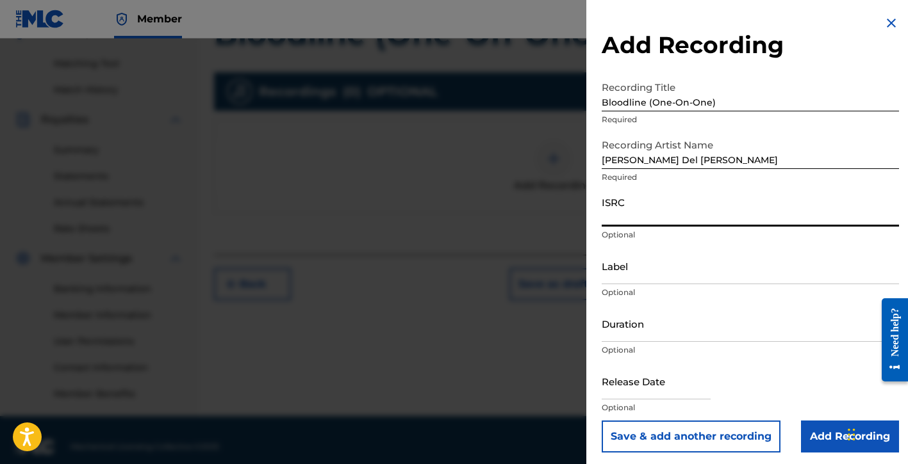
paste input "QZDA72393258"
click at [615, 277] on input "Label" at bounding box center [750, 266] width 297 height 37
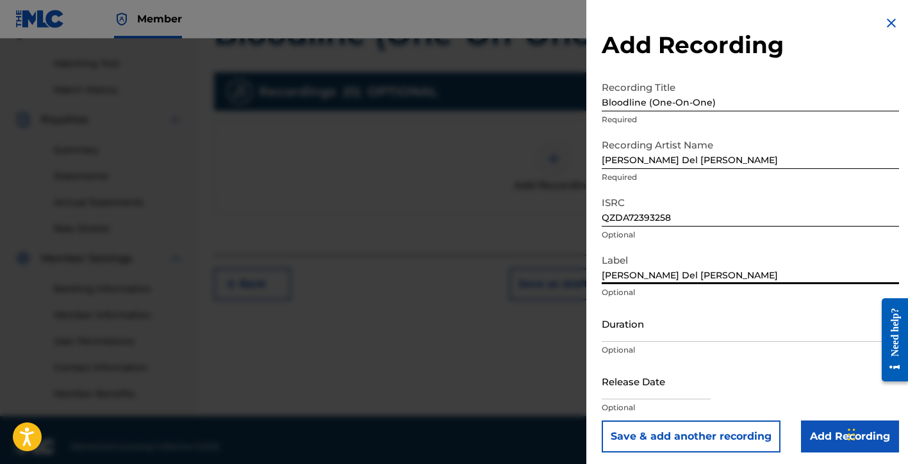
click at [653, 332] on input "Duration" at bounding box center [750, 324] width 297 height 37
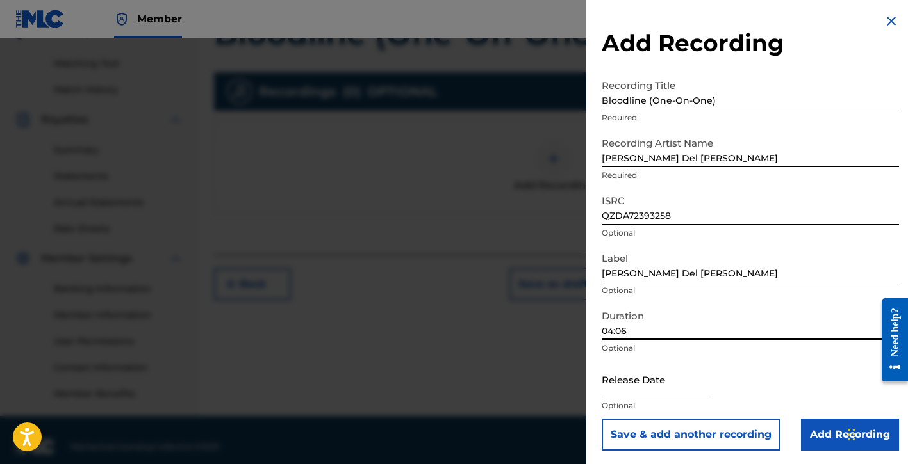
scroll to position [4, 0]
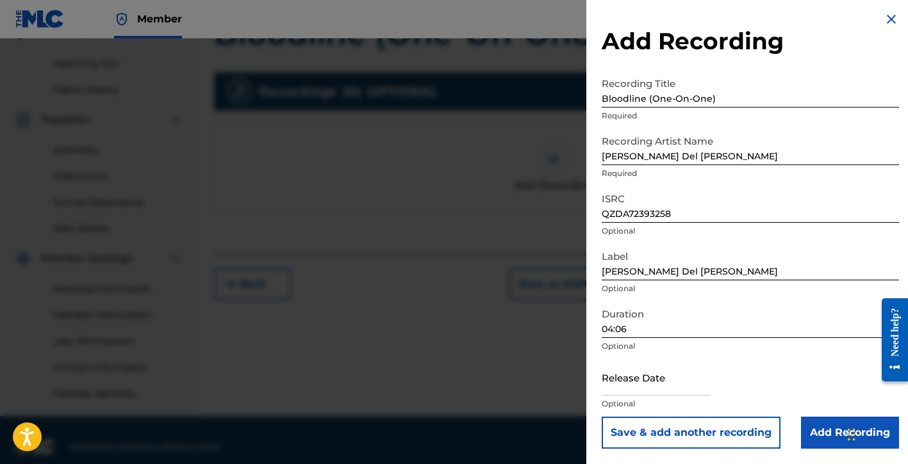
click at [631, 386] on input "text" at bounding box center [656, 377] width 109 height 37
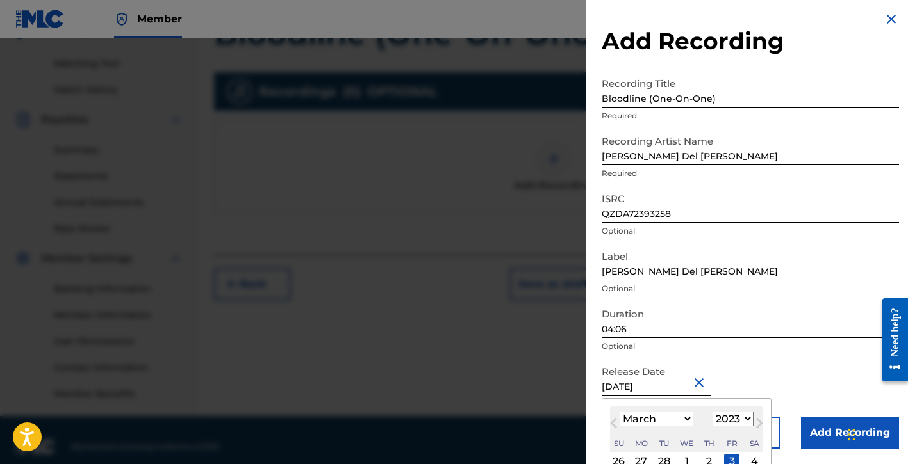
click at [788, 381] on div "Release Date [DATE] [DATE] Previous Month Next Month March [DATE] February Marc…" at bounding box center [750, 388] width 297 height 58
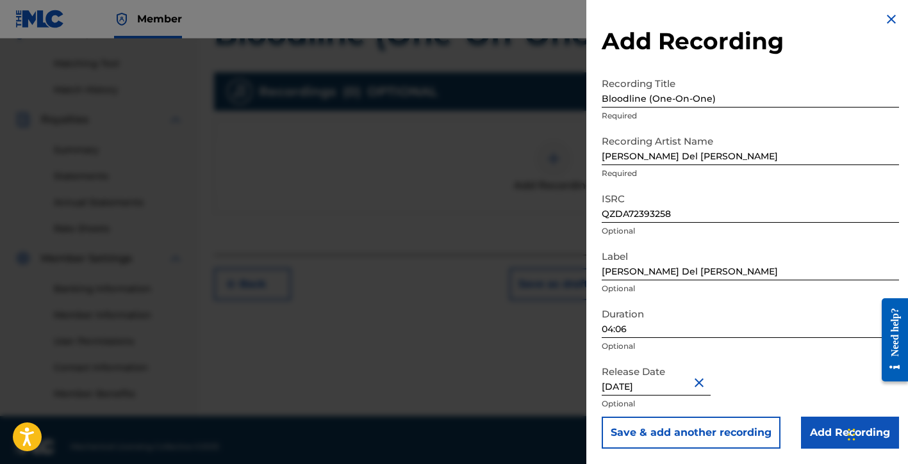
click at [812, 434] on input "Add Recording" at bounding box center [850, 433] width 98 height 32
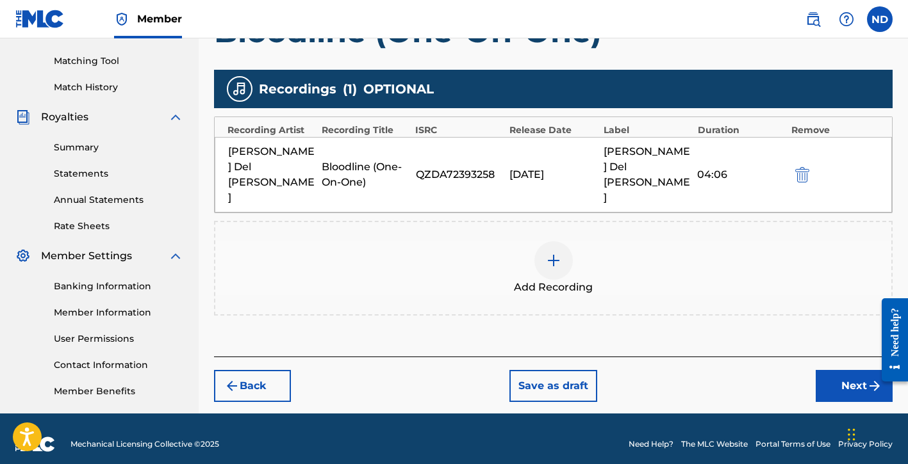
click at [829, 370] on button "Next" at bounding box center [854, 386] width 77 height 32
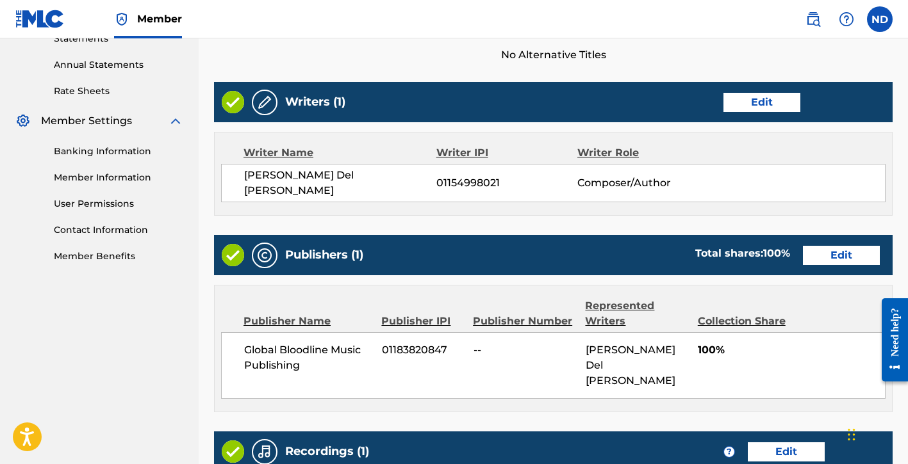
scroll to position [648, 0]
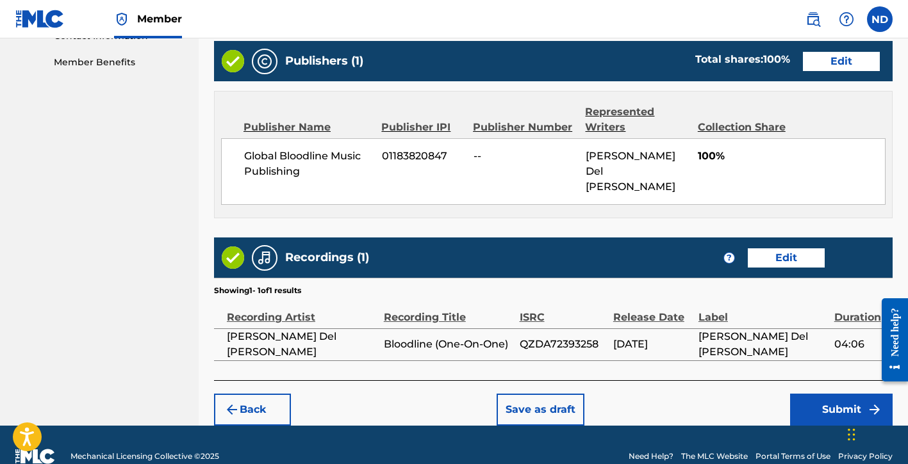
click at [806, 394] on button "Submit" at bounding box center [841, 410] width 103 height 32
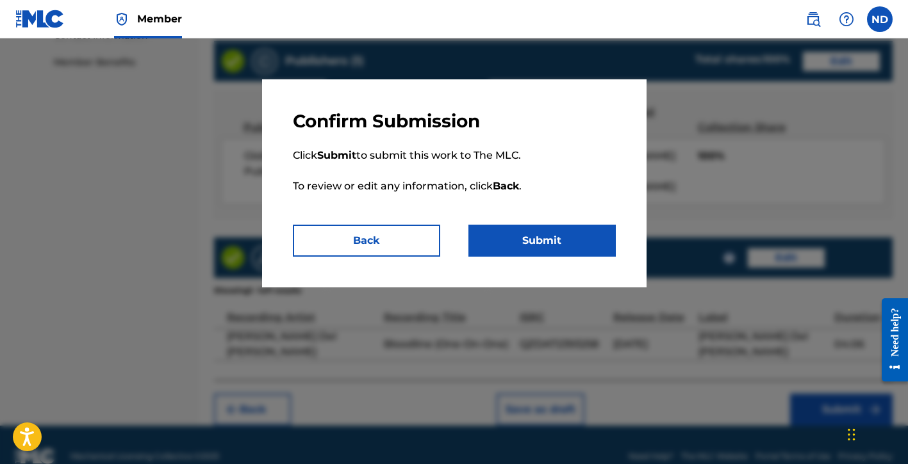
click at [518, 241] on button "Submit" at bounding box center [541, 241] width 147 height 32
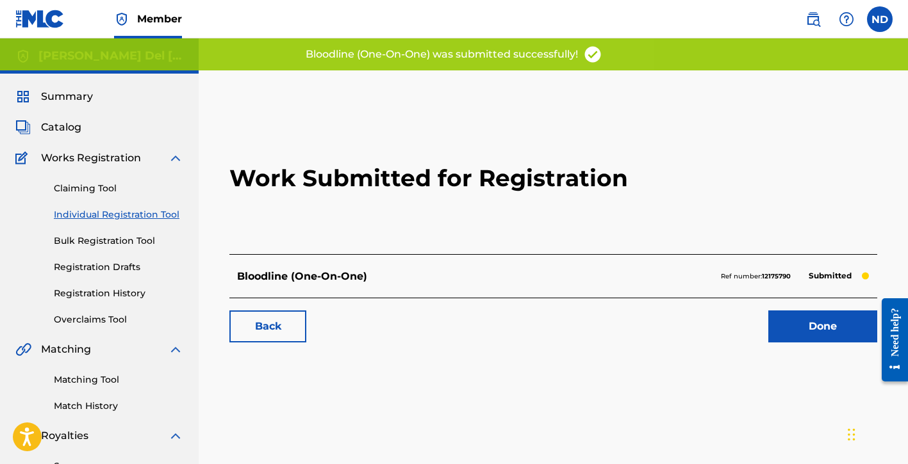
click at [794, 332] on link "Done" at bounding box center [822, 327] width 109 height 32
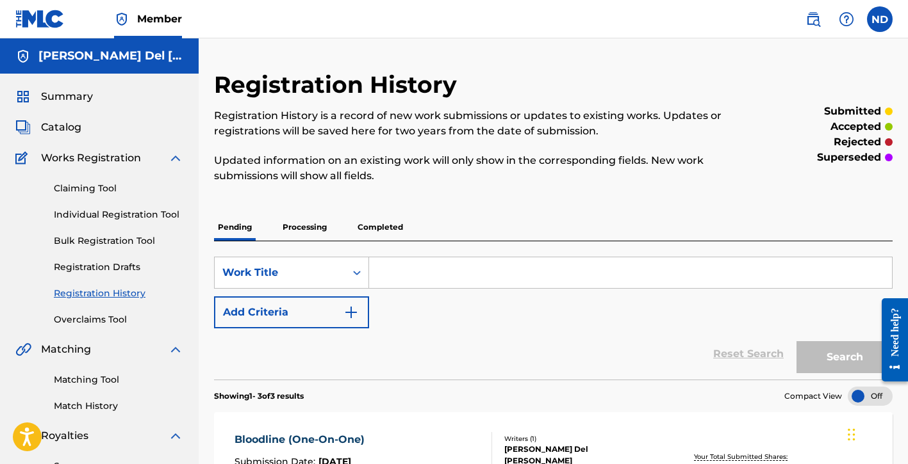
click at [50, 213] on div "Claiming Tool Individual Registration Tool Bulk Registration Tool Registration …" at bounding box center [99, 246] width 168 height 161
click at [136, 216] on link "Individual Registration Tool" at bounding box center [118, 214] width 129 height 13
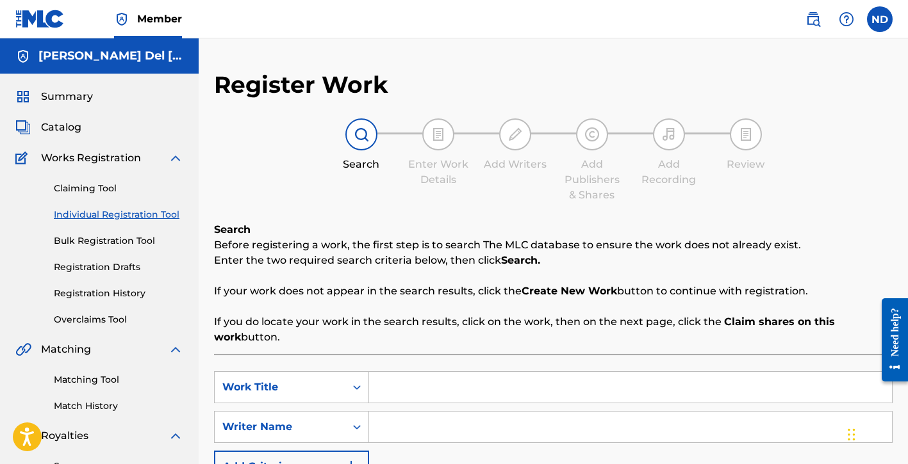
click at [407, 388] on input "Search Form" at bounding box center [630, 387] width 523 height 31
click at [411, 431] on input "Search Form" at bounding box center [630, 427] width 523 height 31
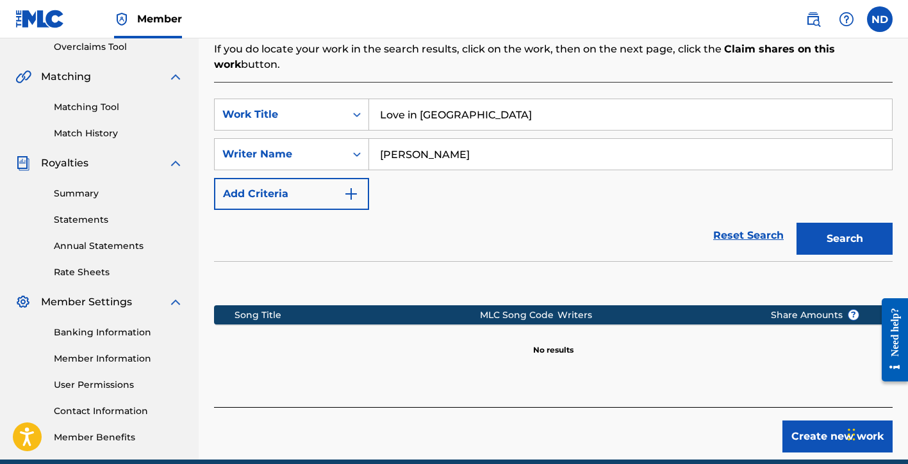
scroll to position [330, 0]
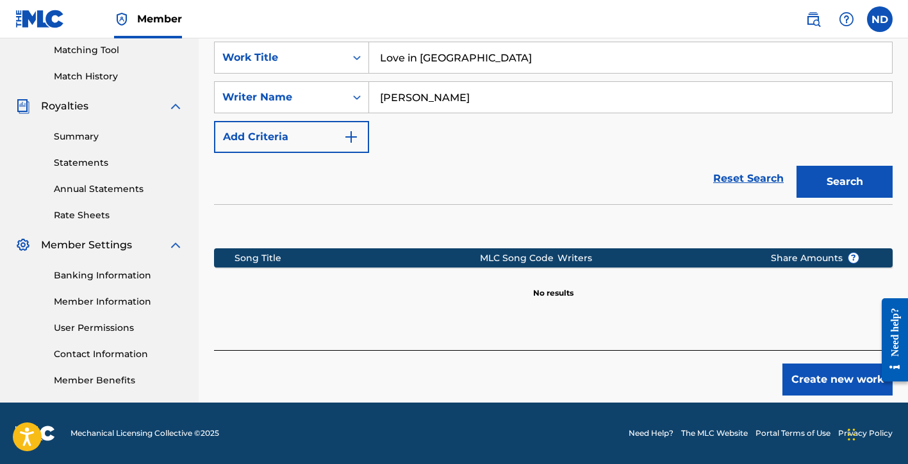
click at [805, 372] on button "Create new work" at bounding box center [837, 380] width 110 height 32
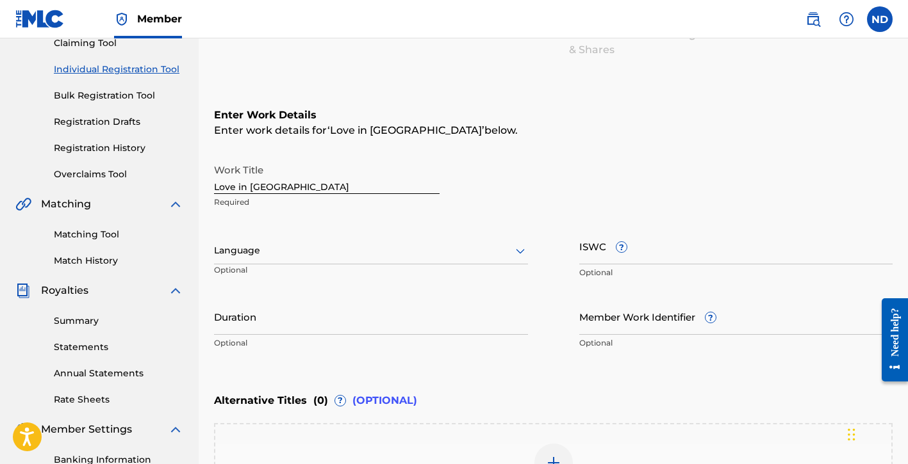
scroll to position [152, 0]
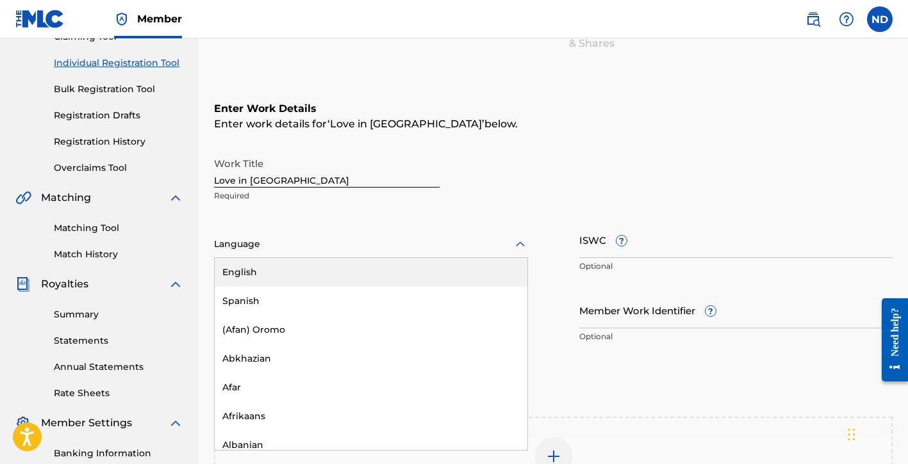
click at [283, 241] on div at bounding box center [371, 244] width 314 height 16
click at [268, 197] on p "Required" at bounding box center [327, 196] width 226 height 12
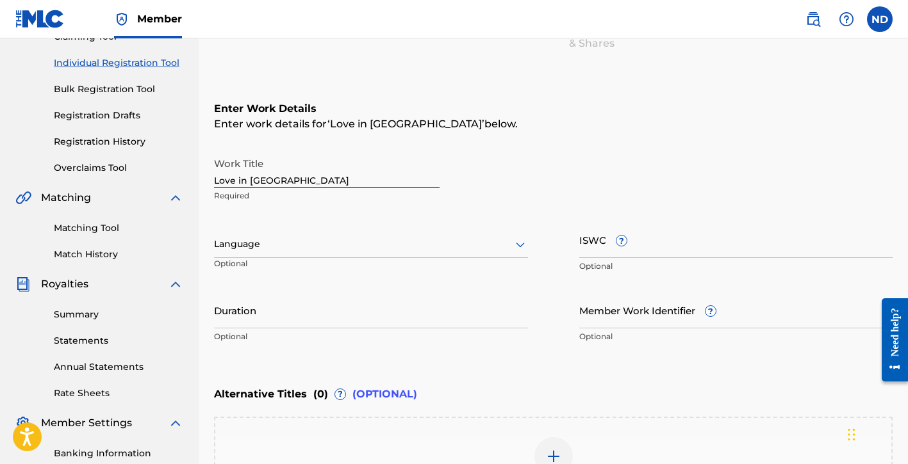
click at [242, 177] on input "Love in [GEOGRAPHIC_DATA]" at bounding box center [327, 169] width 226 height 37
click at [283, 200] on p "Required" at bounding box center [327, 196] width 226 height 12
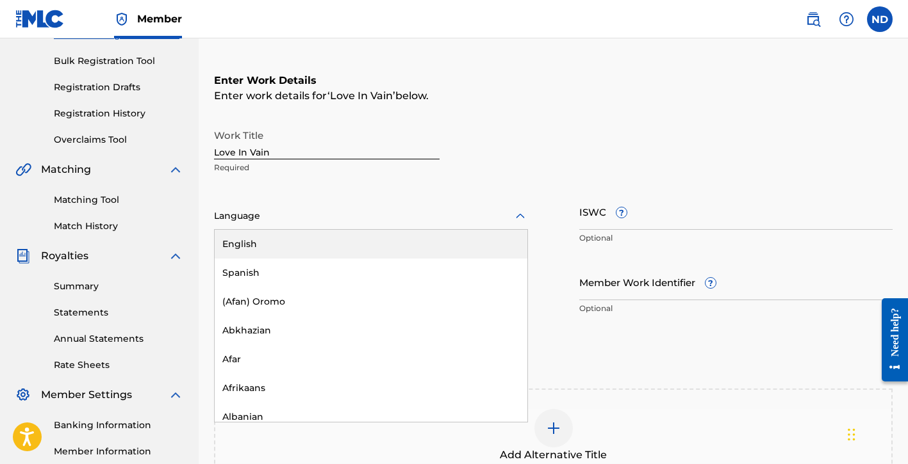
click at [261, 222] on div at bounding box center [371, 216] width 314 height 16
click at [270, 250] on div "English" at bounding box center [371, 244] width 313 height 29
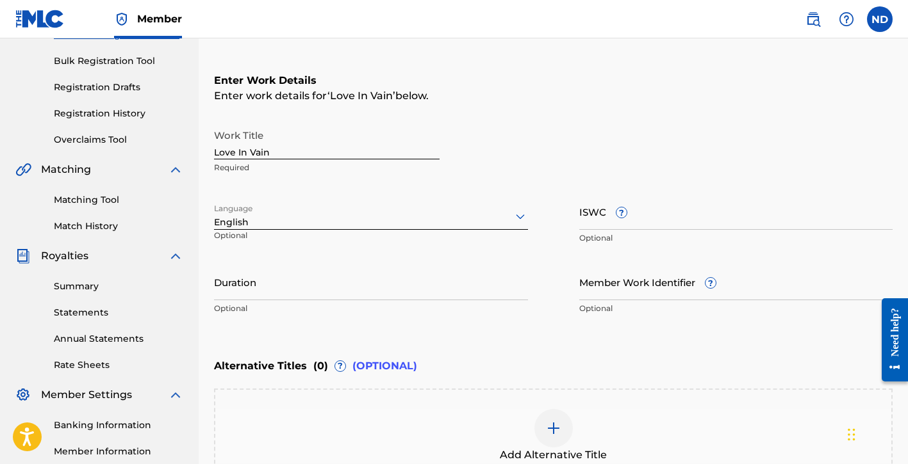
click at [283, 281] on input "Duration" at bounding box center [371, 282] width 314 height 37
click at [438, 256] on div "Work Title Love In Vain Required Language English Optional ISWC ? Optional Dura…" at bounding box center [553, 222] width 678 height 199
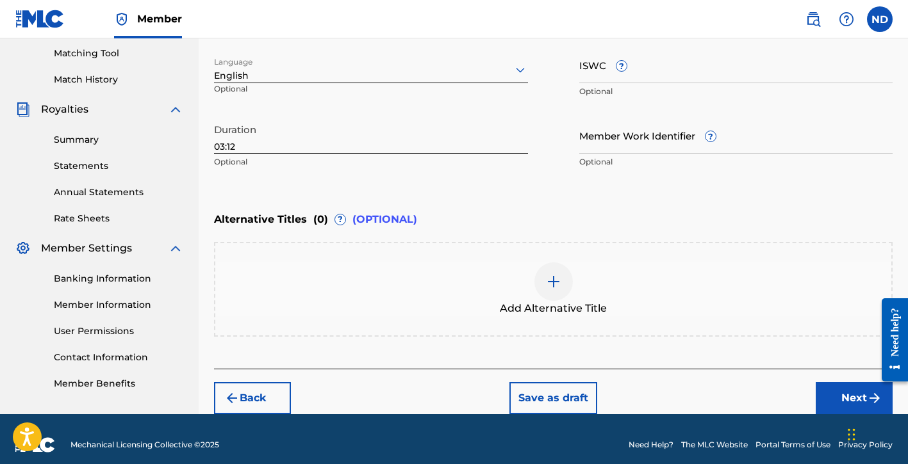
scroll to position [336, 0]
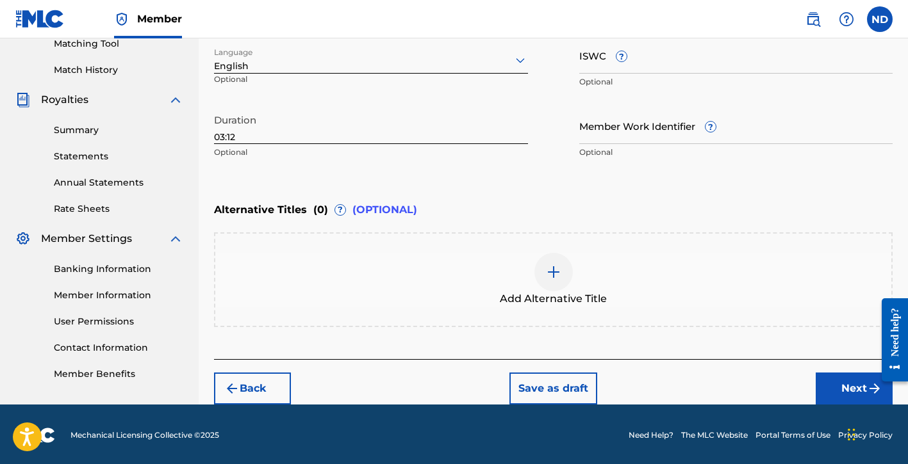
click at [824, 387] on button "Next" at bounding box center [854, 389] width 77 height 32
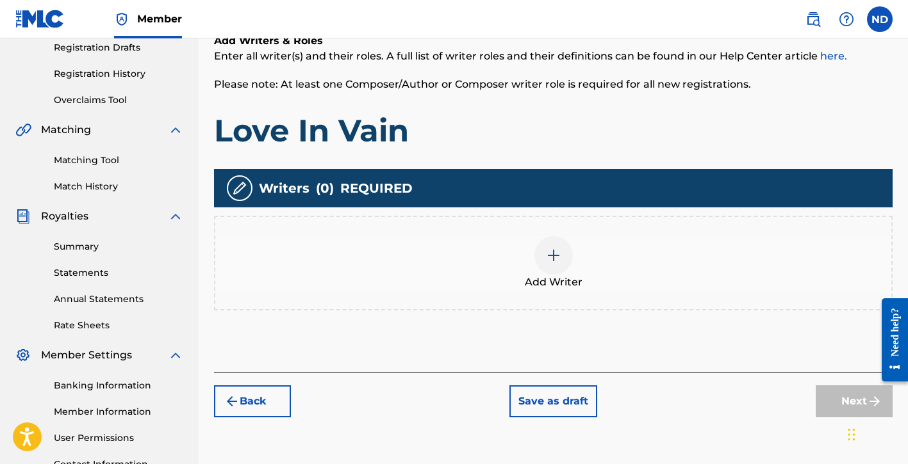
scroll to position [314, 0]
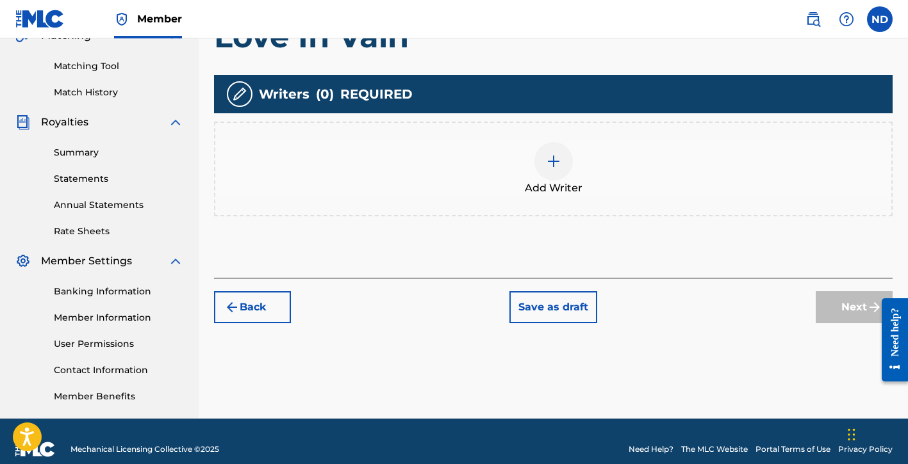
click at [546, 174] on div at bounding box center [553, 161] width 38 height 38
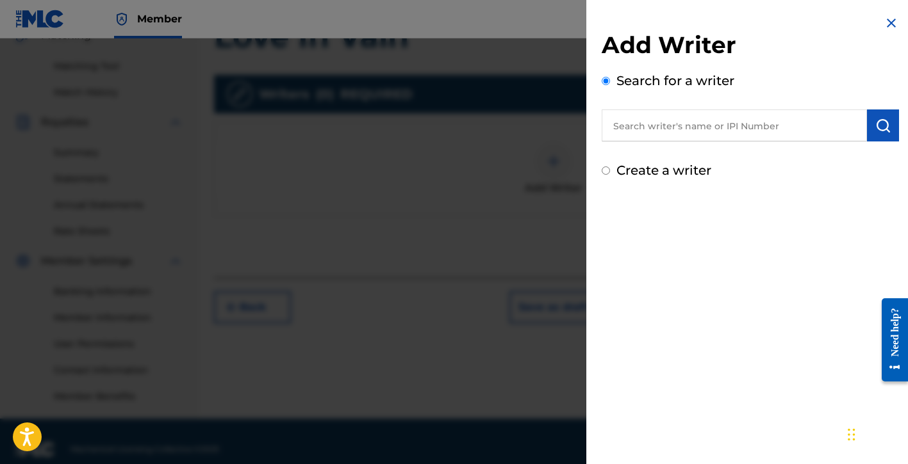
click at [654, 174] on label "Create a writer" at bounding box center [663, 170] width 95 height 15
click at [610, 174] on input "Create a writer" at bounding box center [606, 171] width 8 height 8
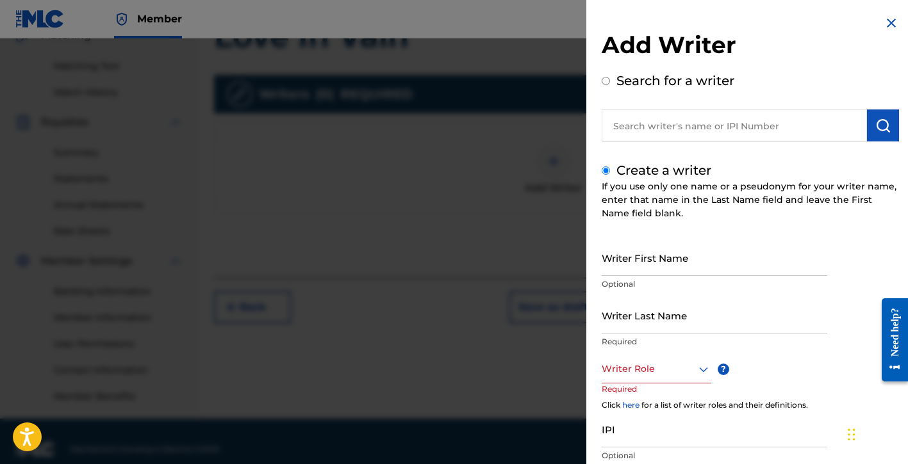
click at [641, 267] on input "Writer First Name" at bounding box center [715, 258] width 226 height 37
click at [638, 270] on input "Writer First Name" at bounding box center [715, 258] width 226 height 37
click at [643, 362] on div at bounding box center [657, 369] width 110 height 16
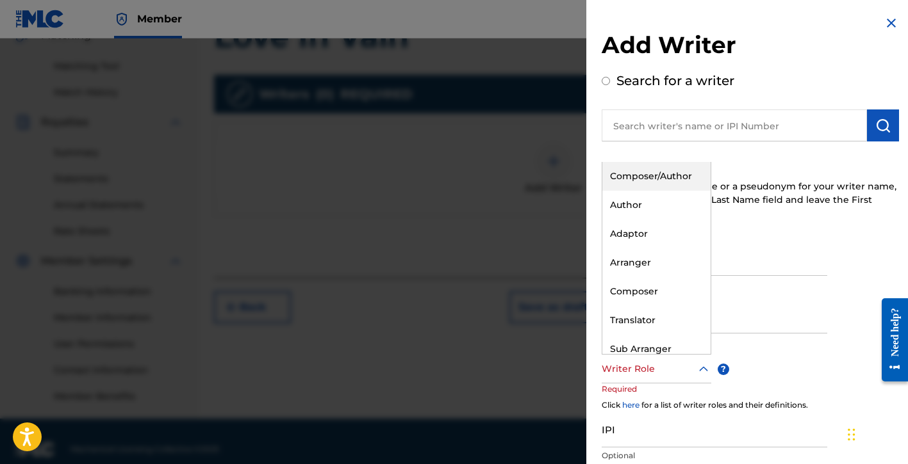
click at [644, 179] on div "Composer/Author" at bounding box center [656, 176] width 108 height 29
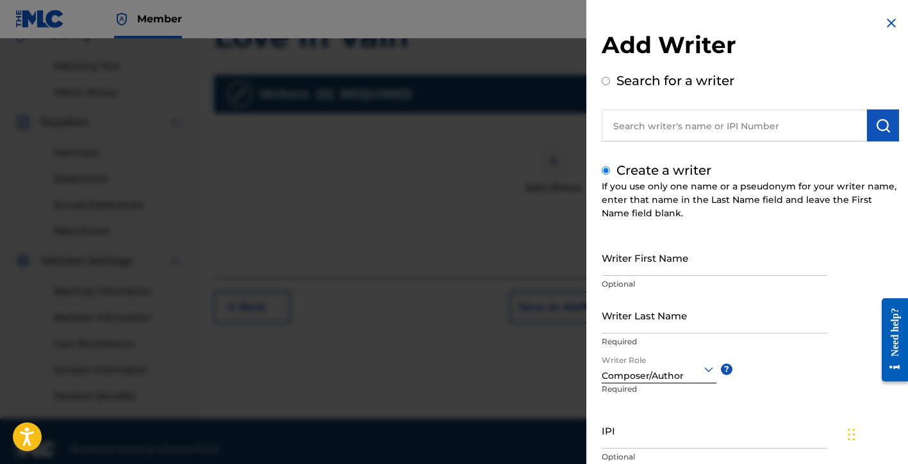
click at [634, 281] on p "Optional" at bounding box center [715, 285] width 226 height 12
click at [636, 268] on input "Writer First Name" at bounding box center [715, 258] width 226 height 37
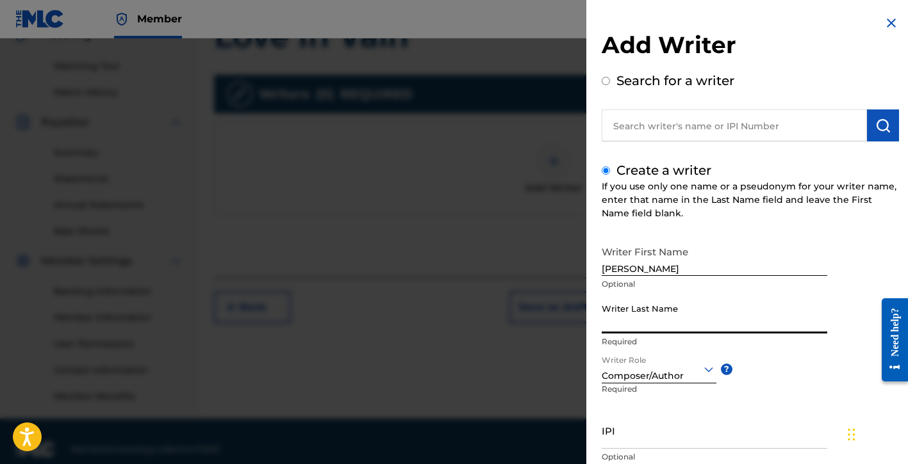
click at [698, 331] on input "Writer Last Name" at bounding box center [715, 315] width 226 height 37
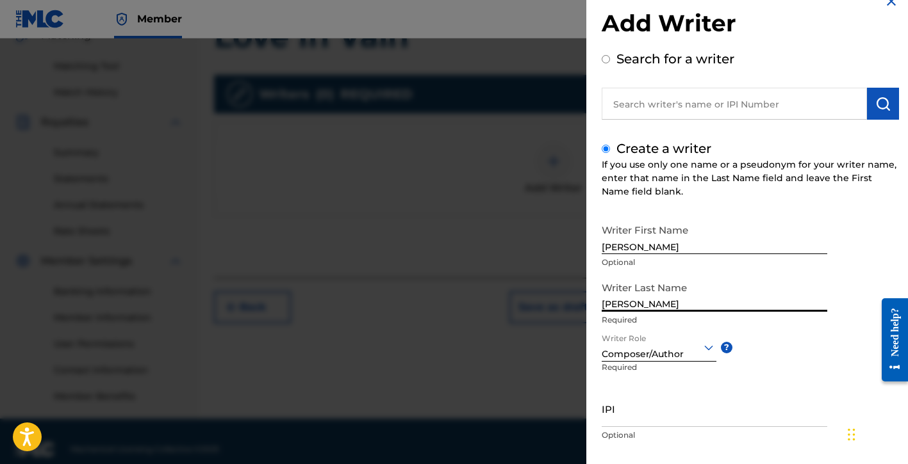
scroll to position [92, 0]
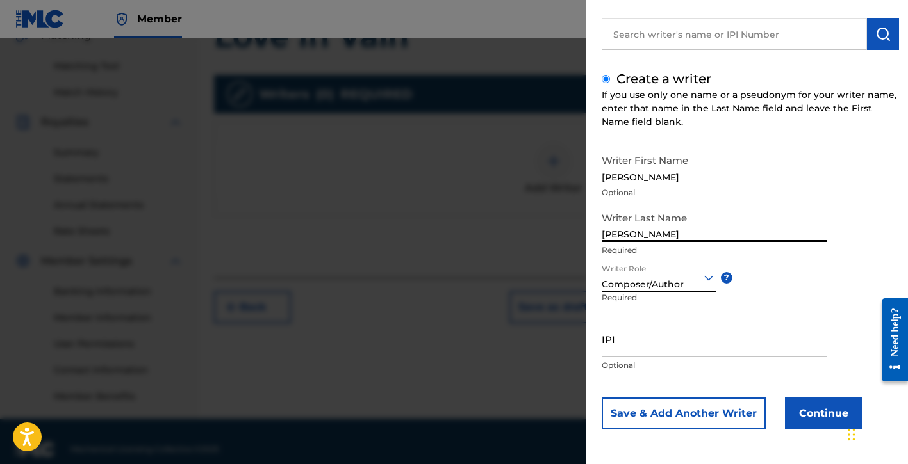
click at [620, 341] on input "IPI" at bounding box center [715, 339] width 226 height 37
paste input "01154998021"
click at [720, 409] on button "Save & Add Another Writer" at bounding box center [684, 414] width 164 height 32
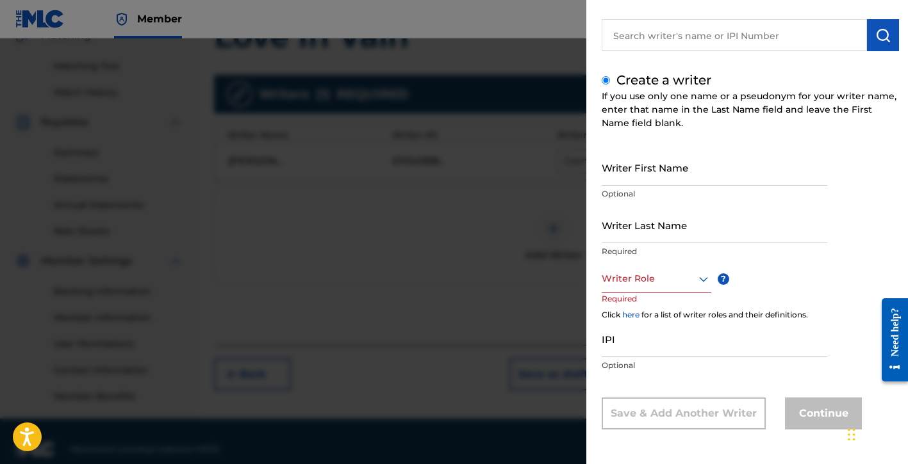
scroll to position [90, 0]
click at [671, 177] on input "Writer First Name" at bounding box center [715, 167] width 226 height 37
click at [687, 233] on input "Writer Last Name" at bounding box center [715, 225] width 226 height 37
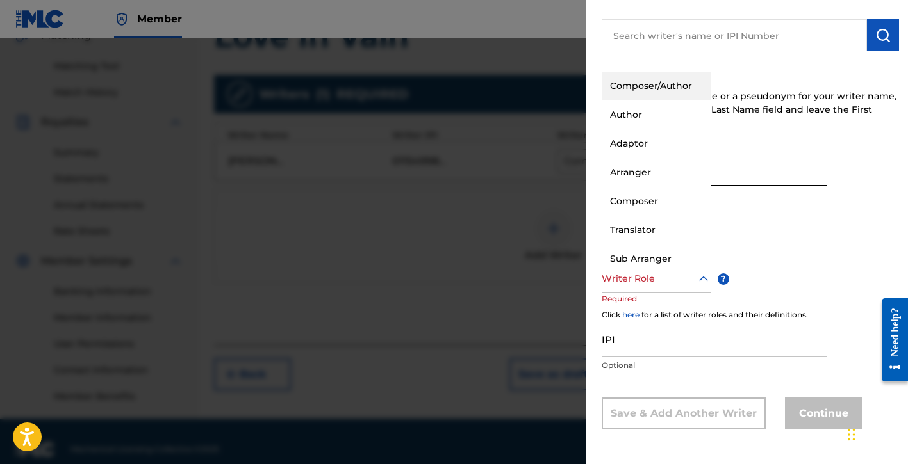
click at [623, 290] on div "Writer Role" at bounding box center [657, 279] width 110 height 29
click at [648, 90] on div "Composer/Author" at bounding box center [656, 86] width 108 height 29
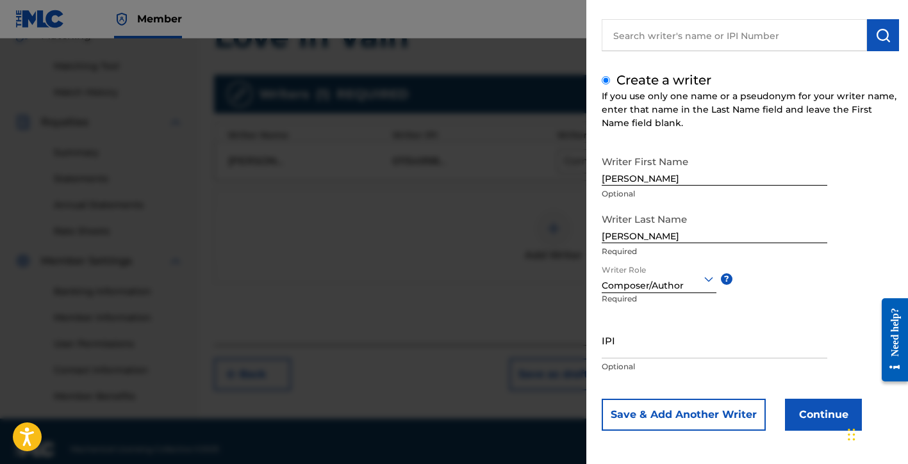
click at [630, 356] on input "IPI" at bounding box center [715, 340] width 226 height 37
paste input "00372001405"
click at [810, 416] on button "Continue" at bounding box center [823, 415] width 77 height 32
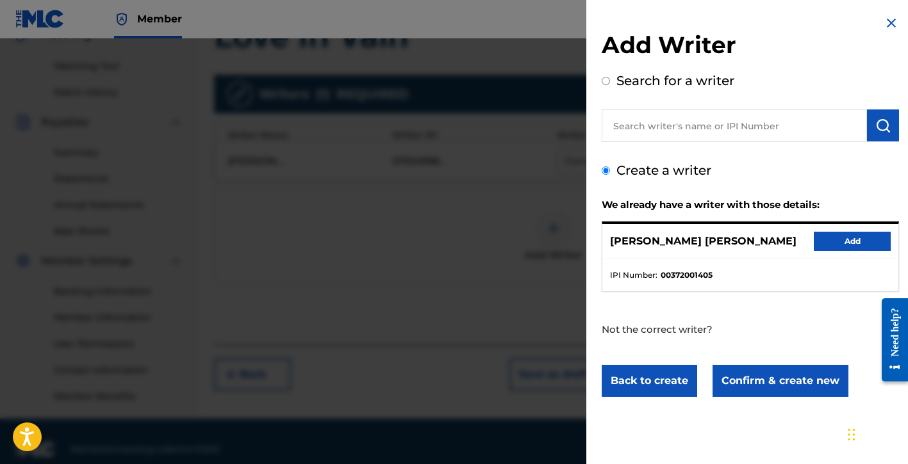
scroll to position [0, 0]
click at [846, 241] on button "Add" at bounding box center [852, 241] width 77 height 19
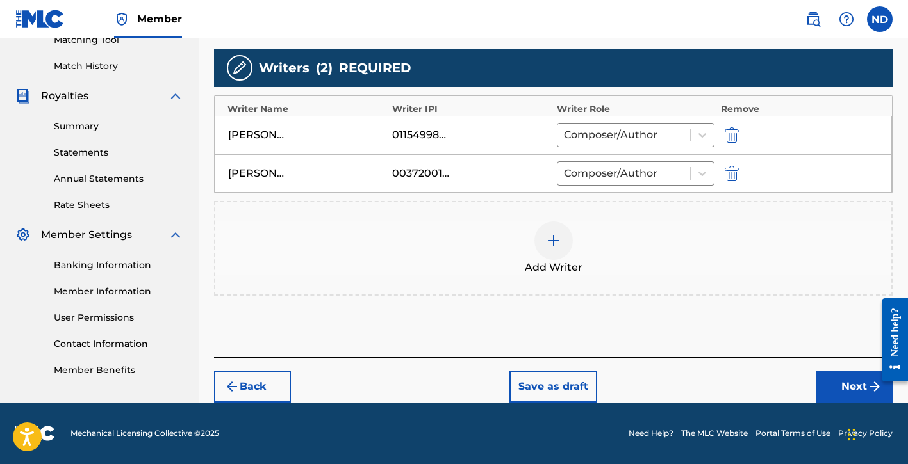
click at [835, 388] on button "Next" at bounding box center [854, 387] width 77 height 32
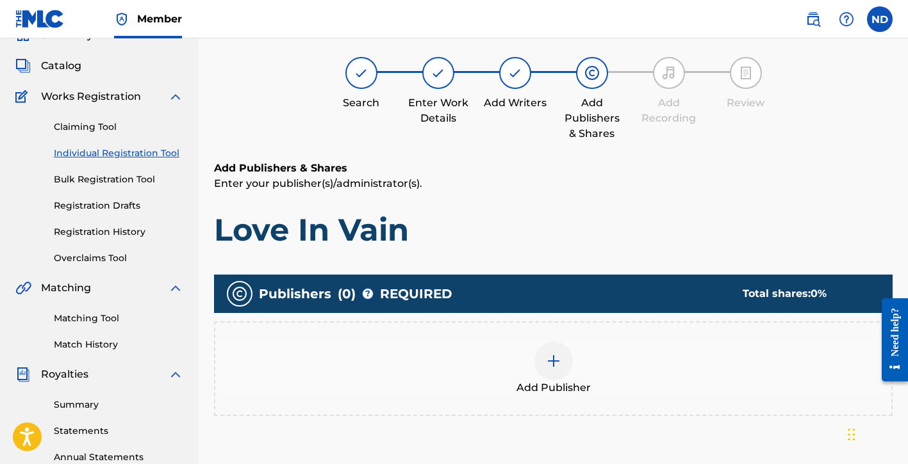
scroll to position [69, 0]
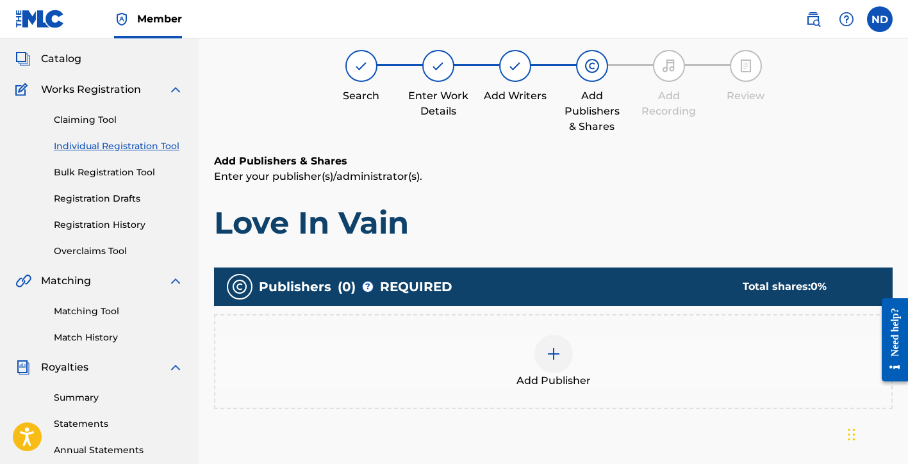
click at [552, 345] on div at bounding box center [553, 354] width 38 height 38
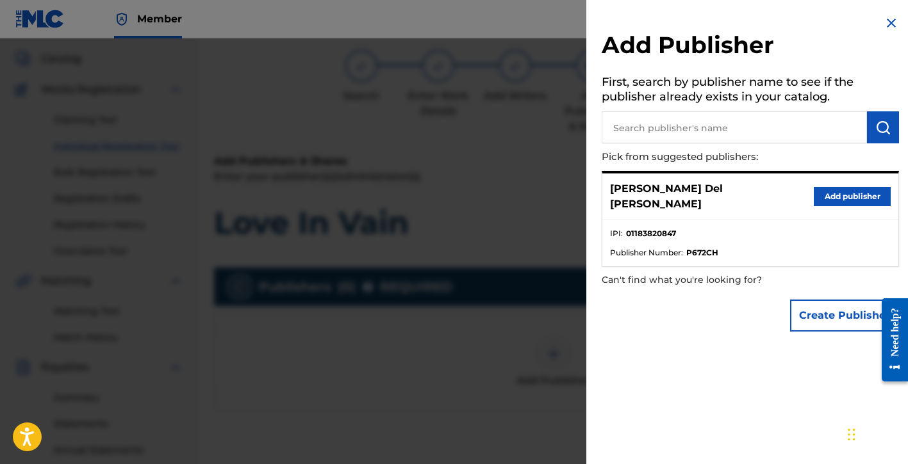
click at [812, 309] on button "Create Publisher" at bounding box center [844, 316] width 109 height 32
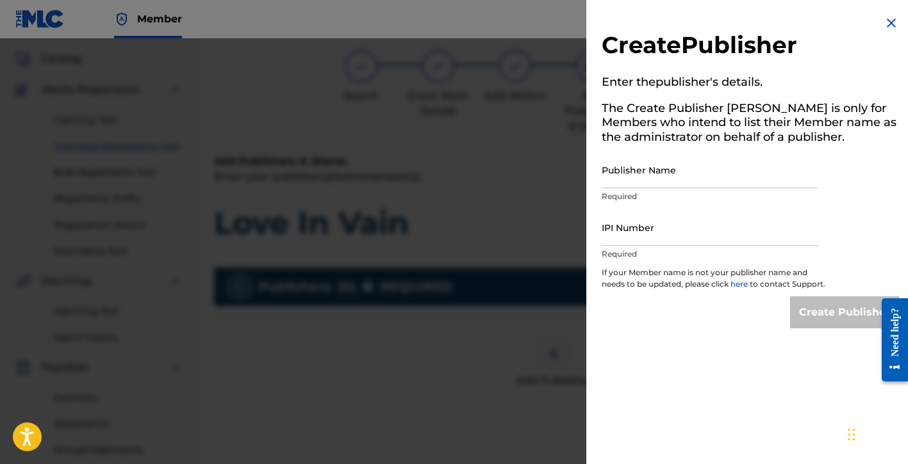
click at [635, 174] on input "Publisher Name" at bounding box center [710, 170] width 217 height 37
click at [638, 236] on input "IPI Number" at bounding box center [710, 227] width 217 height 37
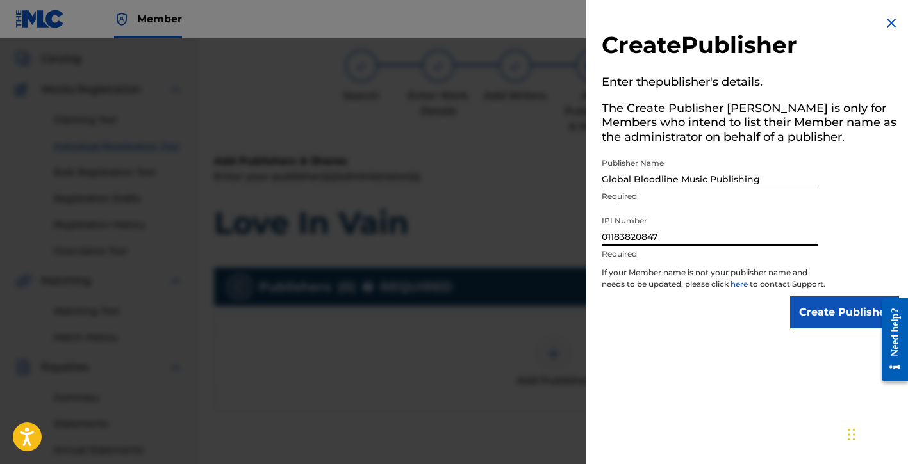
click at [810, 316] on input "Create Publisher" at bounding box center [844, 313] width 109 height 32
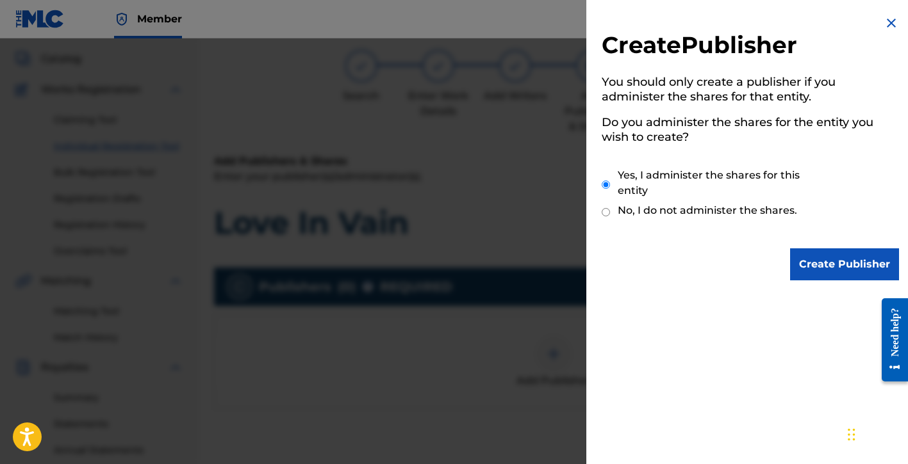
click at [829, 267] on input "Create Publisher" at bounding box center [844, 265] width 109 height 32
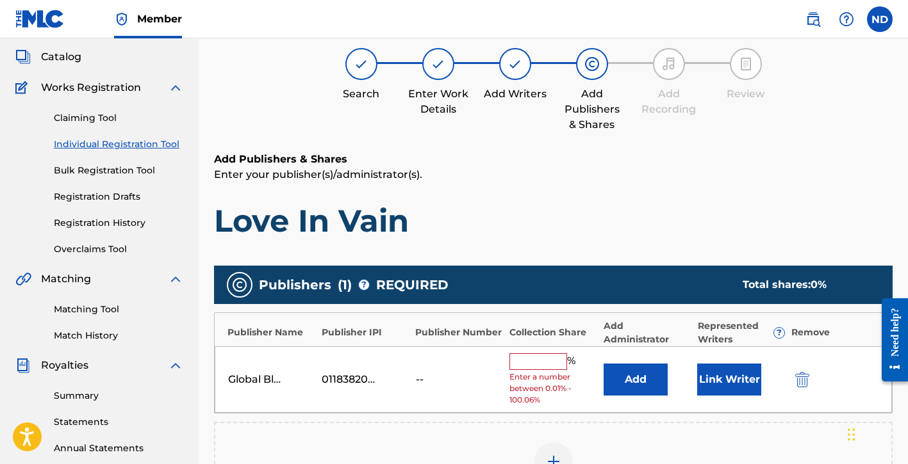
scroll to position [71, 0]
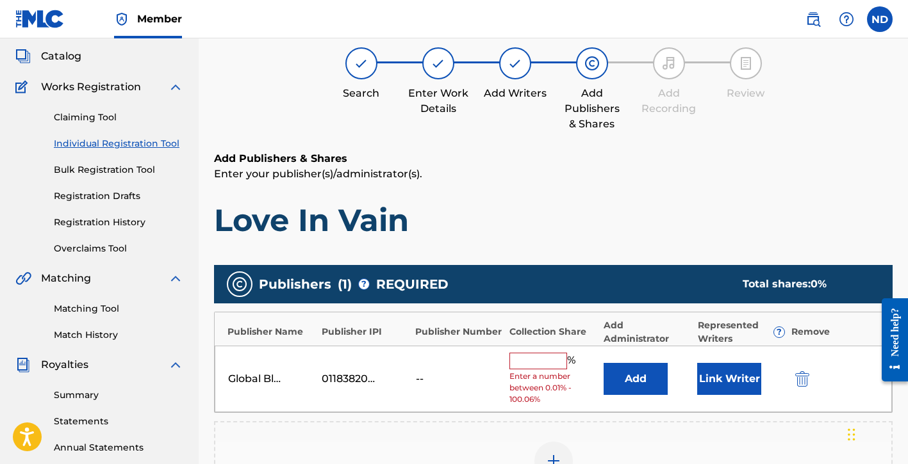
click at [719, 366] on button "Link Writer" at bounding box center [729, 379] width 64 height 32
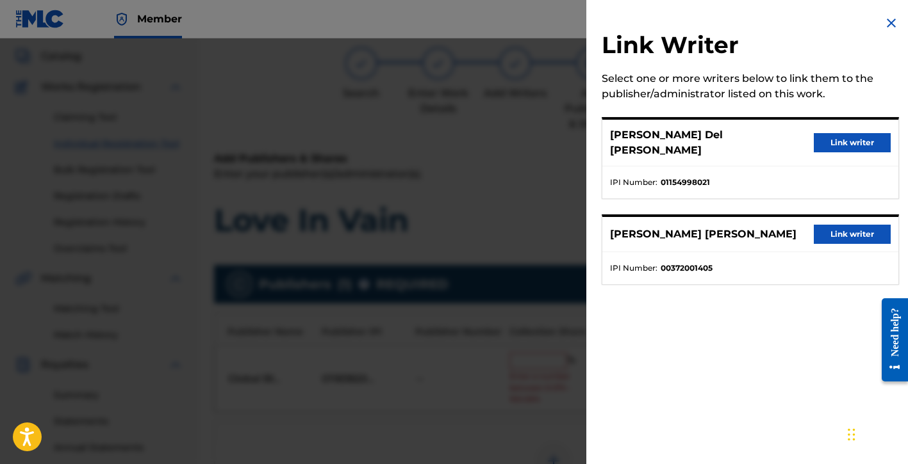
click at [840, 139] on button "Link writer" at bounding box center [852, 142] width 77 height 19
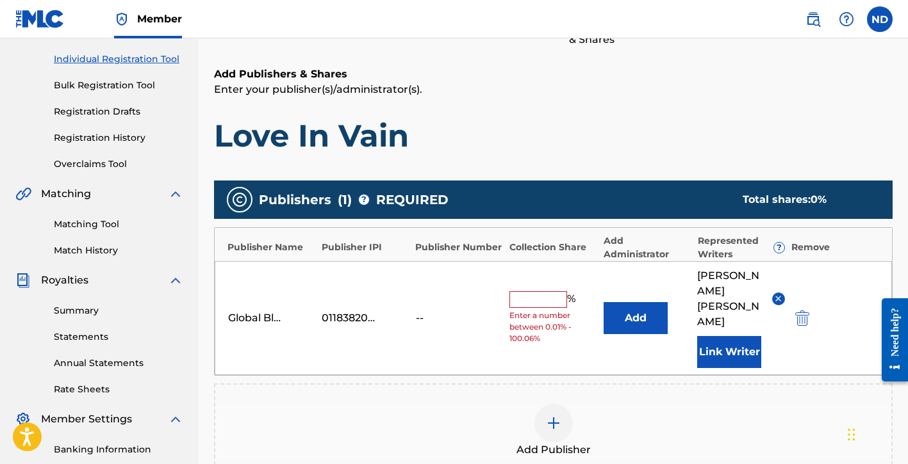
scroll to position [158, 0]
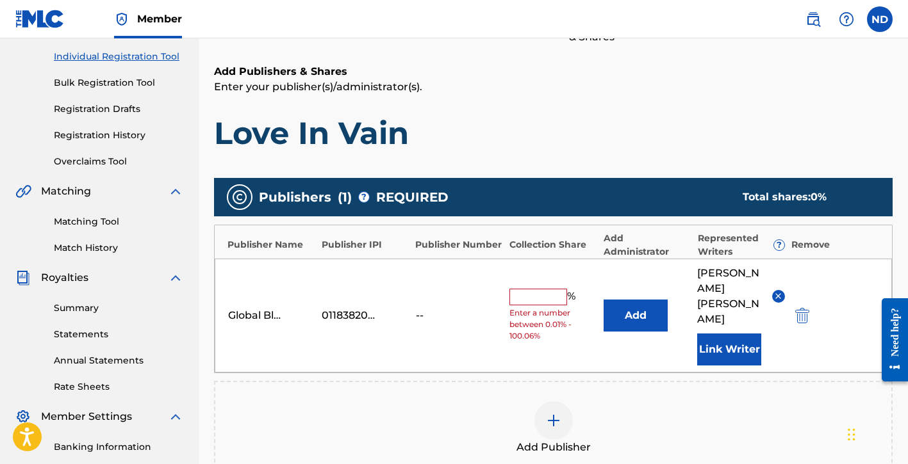
click at [538, 308] on span "Enter a number between 0.01% - 100.06%" at bounding box center [552, 325] width 87 height 35
click at [538, 289] on input "text" at bounding box center [538, 297] width 58 height 17
click at [616, 113] on div "Add Publishers & Shares Enter your publisher(s)/administrator(s). Love In Vain" at bounding box center [553, 108] width 678 height 88
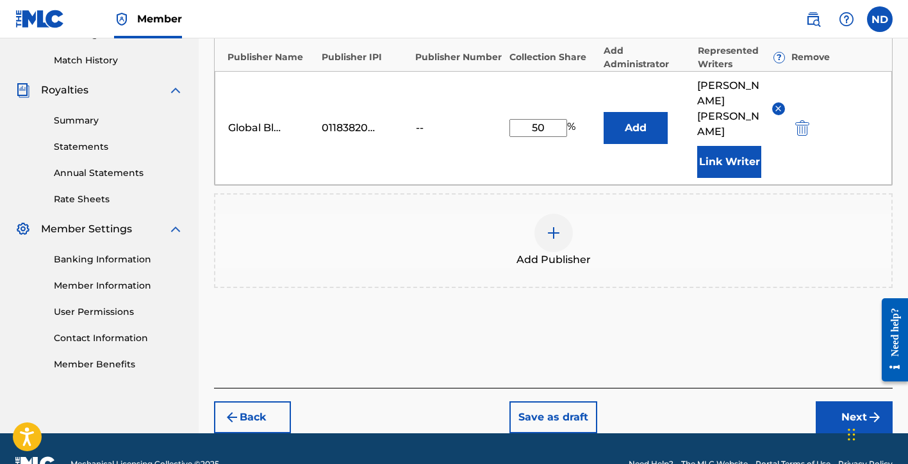
click at [822, 402] on button "Next" at bounding box center [854, 418] width 77 height 32
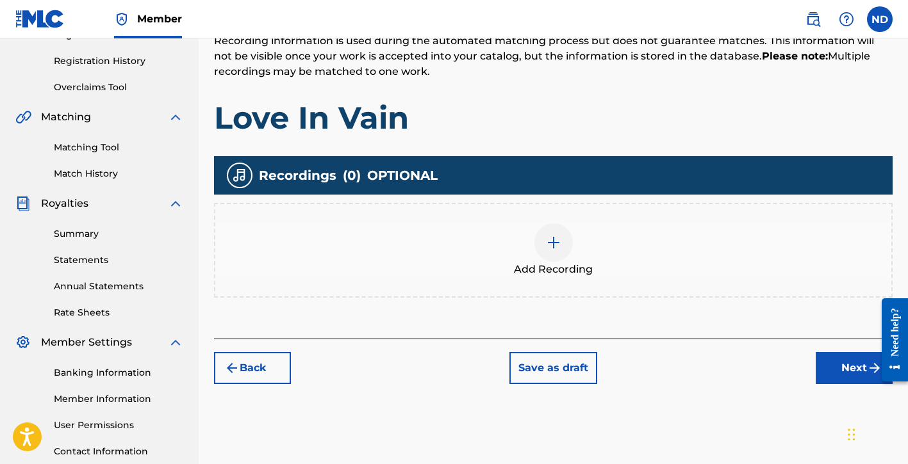
scroll to position [236, 0]
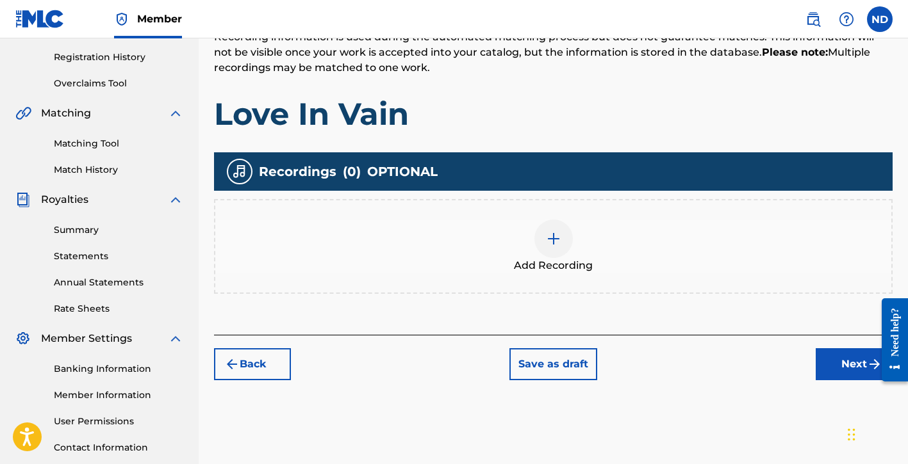
click at [546, 249] on div at bounding box center [553, 239] width 38 height 38
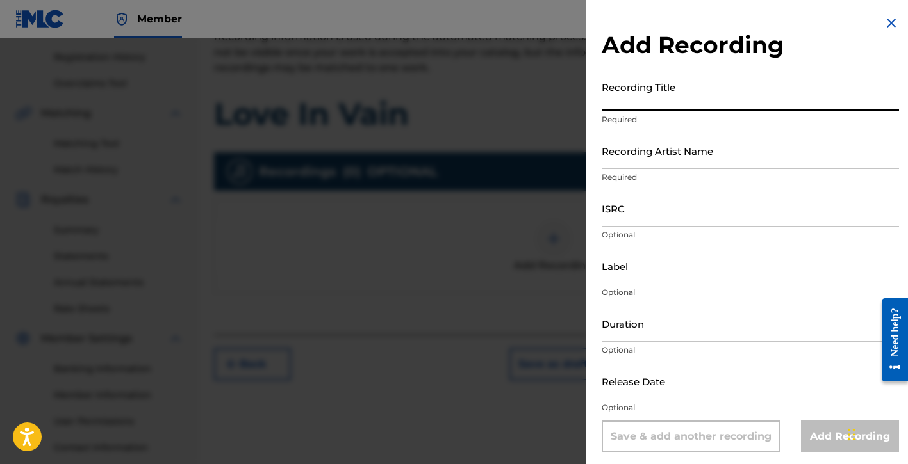
click at [682, 101] on input "Recording Title" at bounding box center [750, 93] width 297 height 37
click at [679, 172] on p "Required" at bounding box center [750, 178] width 297 height 12
click at [677, 163] on input "Recording Artist Name" at bounding box center [750, 151] width 297 height 37
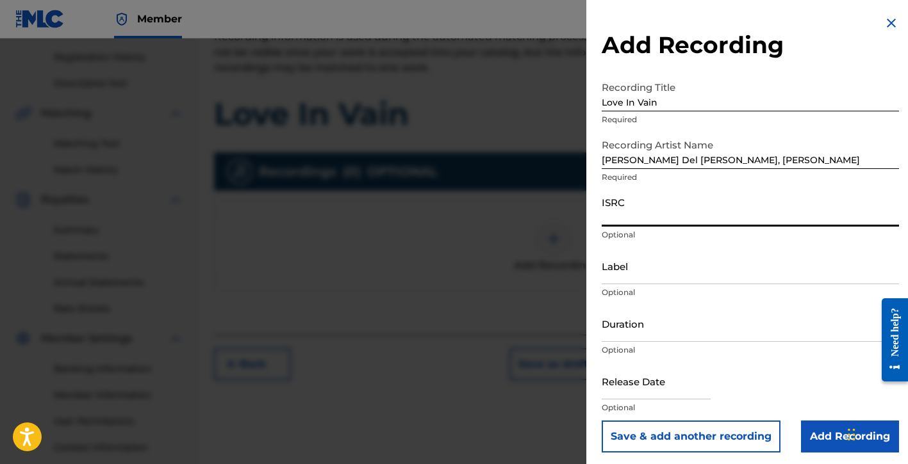
click at [631, 216] on input "ISRC" at bounding box center [750, 208] width 297 height 37
paste input "QZNWZ2365282"
click at [653, 274] on input "Label" at bounding box center [750, 266] width 297 height 37
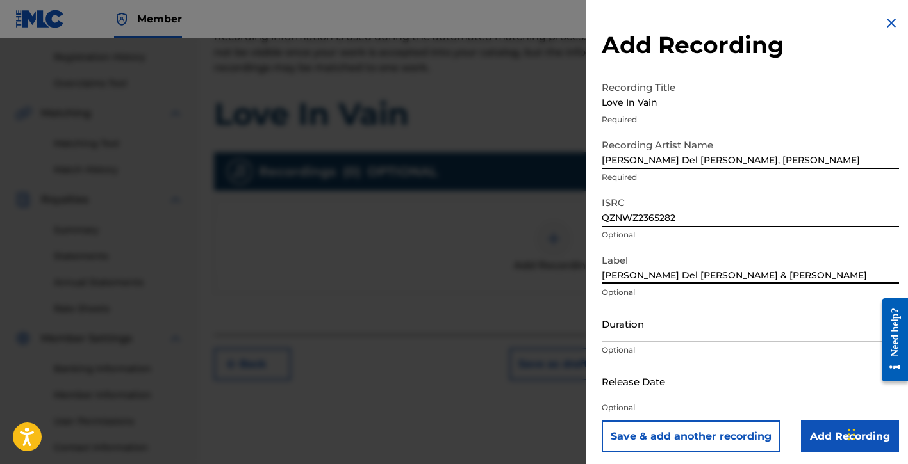
click at [653, 331] on input "Duration" at bounding box center [750, 324] width 297 height 37
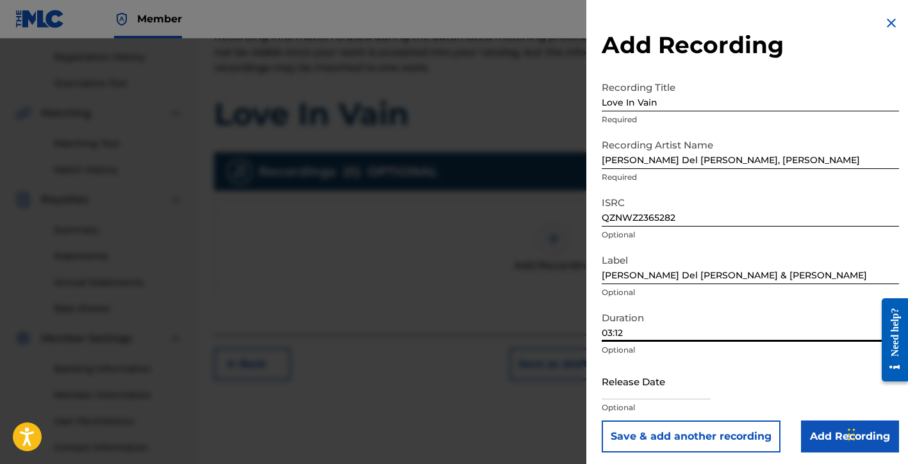
click at [643, 384] on input "text" at bounding box center [656, 381] width 109 height 37
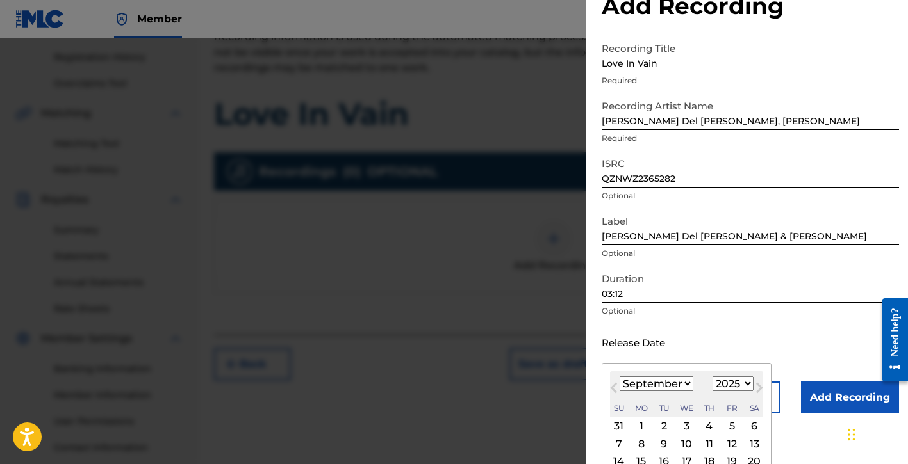
scroll to position [106, 0]
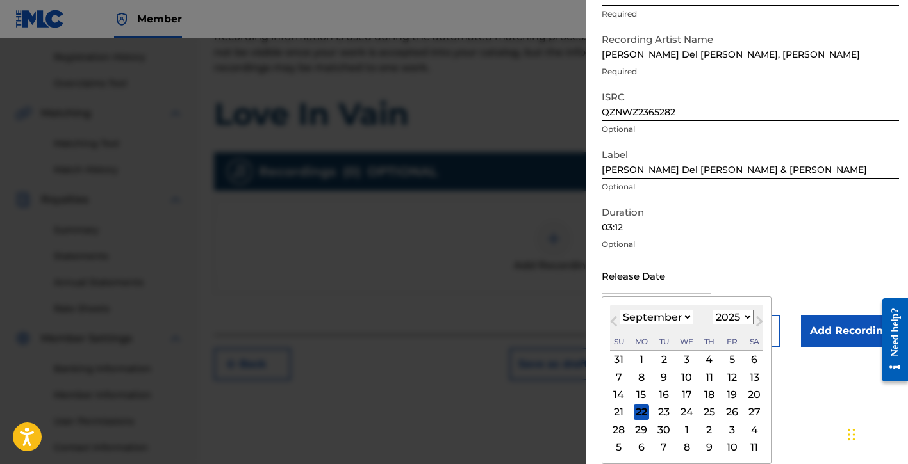
click at [659, 316] on select "January February March April May June July August September October November De…" at bounding box center [657, 317] width 74 height 15
click at [620, 310] on select "January February March April May June July August September October November De…" at bounding box center [657, 317] width 74 height 15
click at [732, 318] on select "1899 1900 1901 1902 1903 1904 1905 1906 1907 1908 1909 1910 1911 1912 1913 1914…" at bounding box center [732, 317] width 41 height 15
click at [712, 310] on select "1899 1900 1901 1902 1903 1904 1905 1906 1907 1908 1909 1910 1911 1912 1913 1914…" at bounding box center [732, 317] width 41 height 15
click at [732, 395] on div "18" at bounding box center [731, 395] width 15 height 15
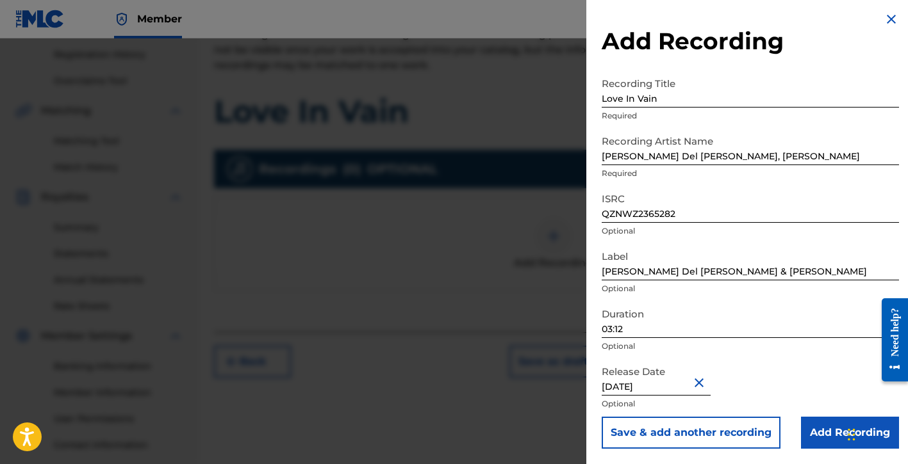
scroll to position [239, 0]
click at [809, 428] on input "Add Recording" at bounding box center [850, 433] width 98 height 32
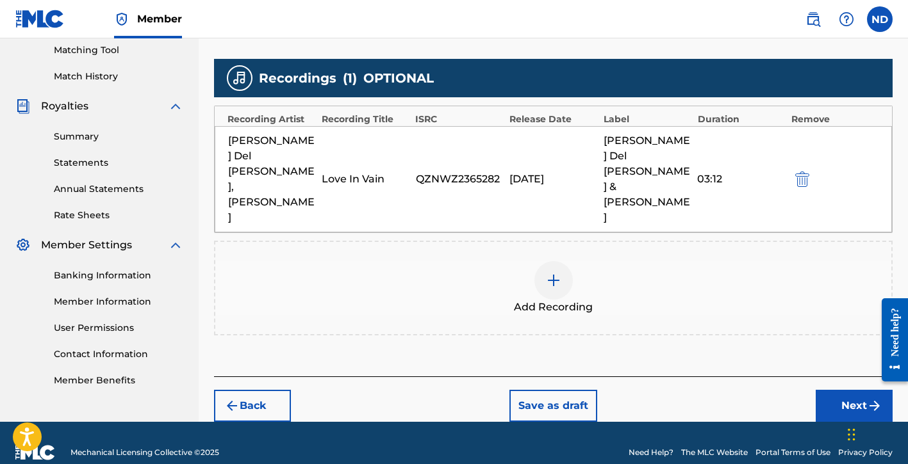
click at [828, 390] on button "Next" at bounding box center [854, 406] width 77 height 32
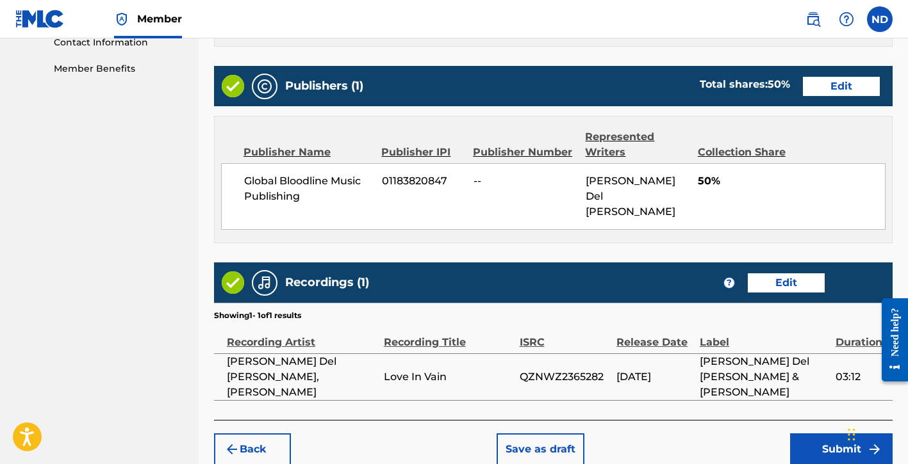
scroll to position [657, 0]
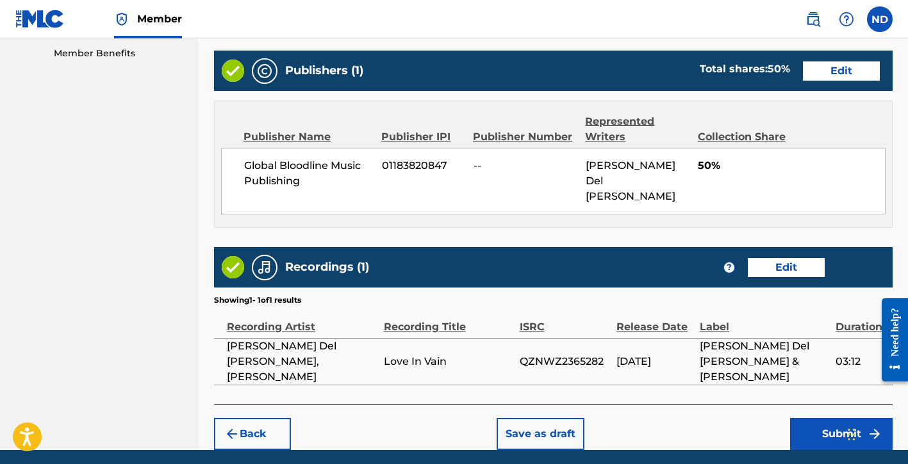
click at [814, 418] on button "Submit" at bounding box center [841, 434] width 103 height 32
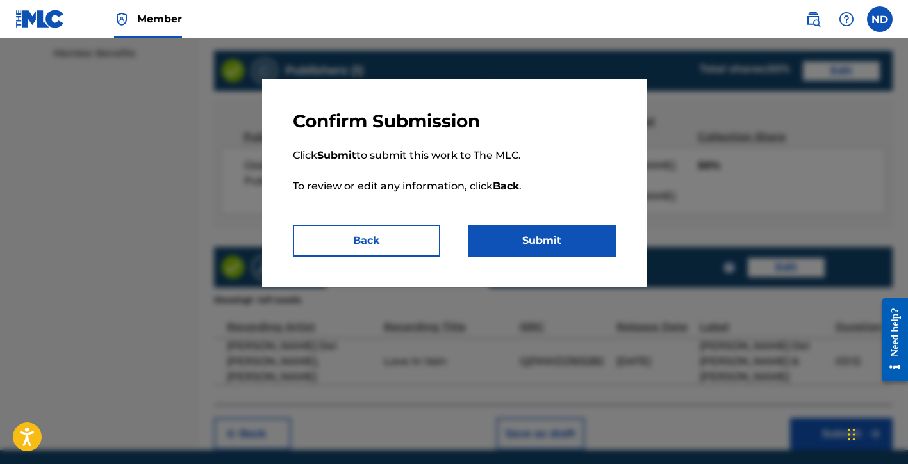
click at [516, 248] on button "Submit" at bounding box center [541, 241] width 147 height 32
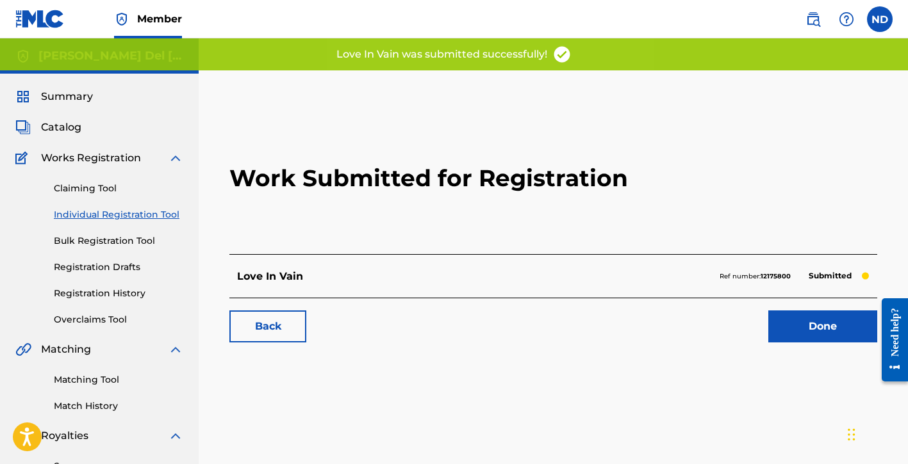
click at [808, 321] on link "Done" at bounding box center [822, 327] width 109 height 32
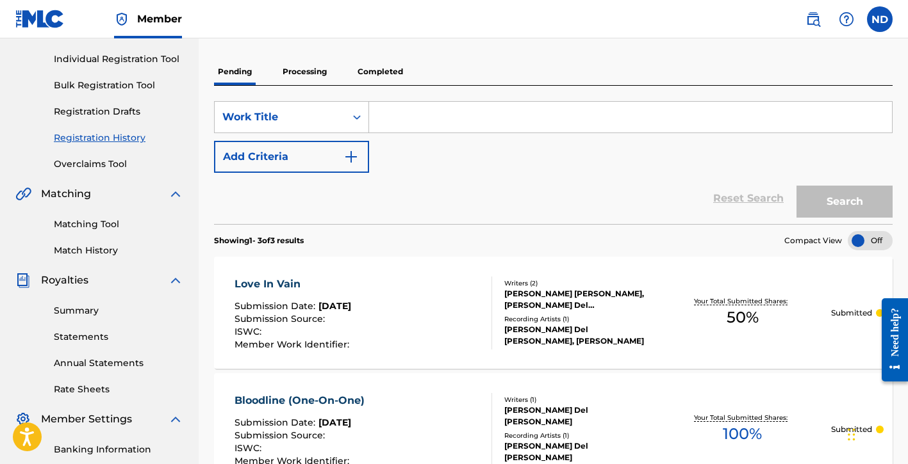
scroll to position [23, 0]
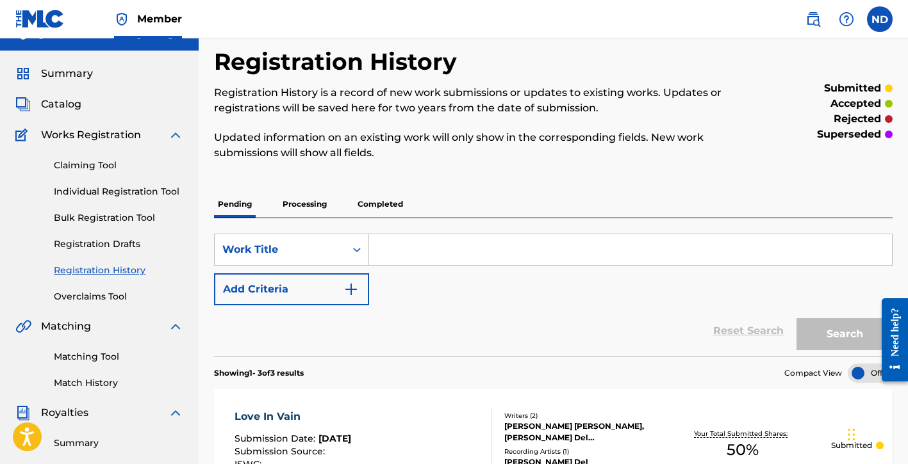
click at [97, 195] on link "Individual Registration Tool" at bounding box center [118, 191] width 129 height 13
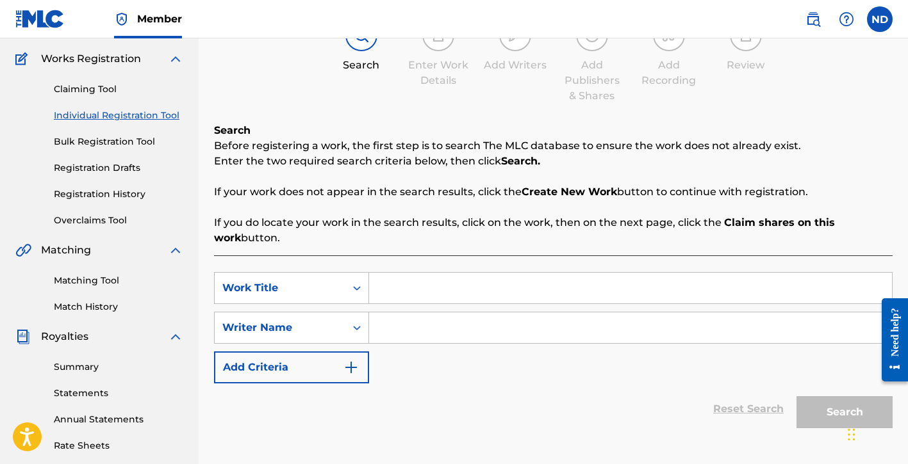
scroll to position [122, 0]
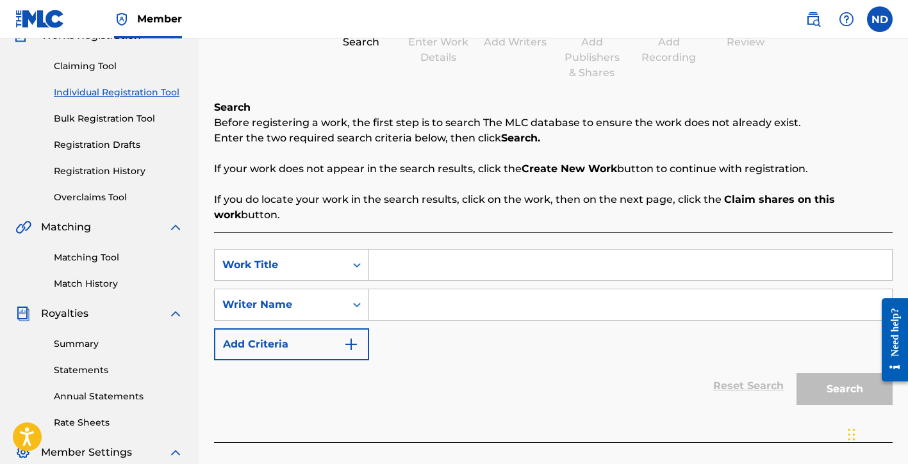
click at [442, 279] on input "Search Form" at bounding box center [630, 265] width 523 height 31
click at [415, 309] on input "Search Form" at bounding box center [630, 305] width 523 height 31
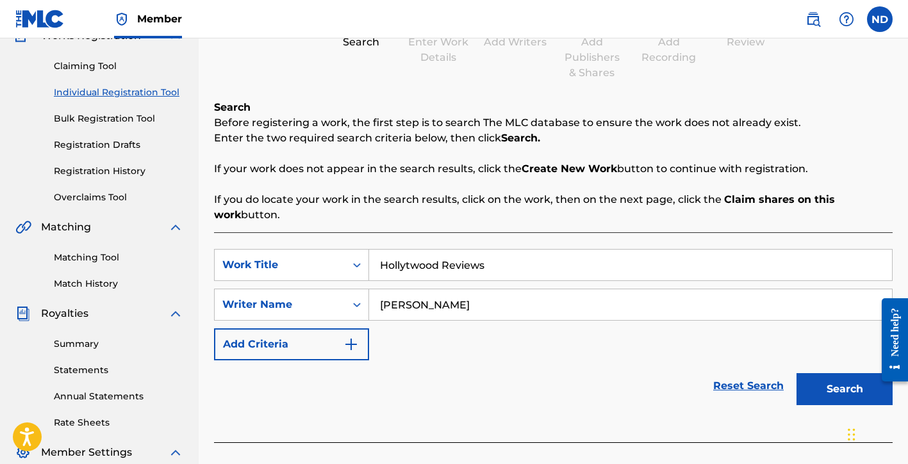
click at [807, 380] on button "Search" at bounding box center [844, 389] width 96 height 32
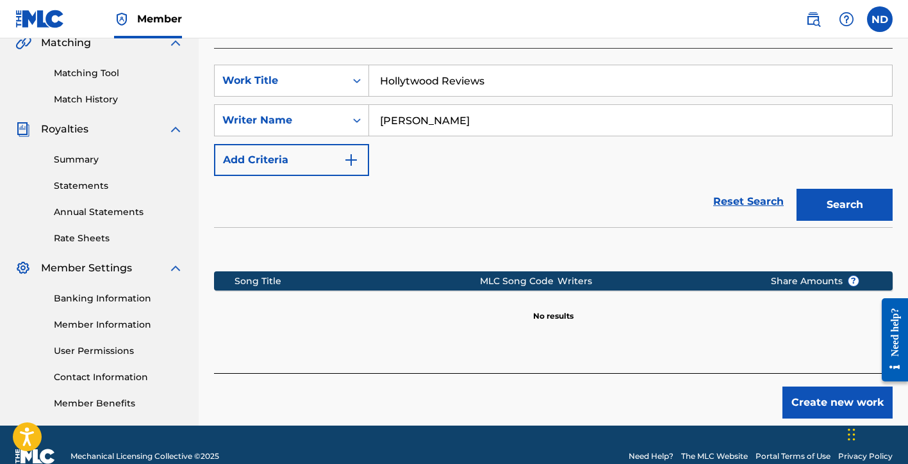
scroll to position [330, 0]
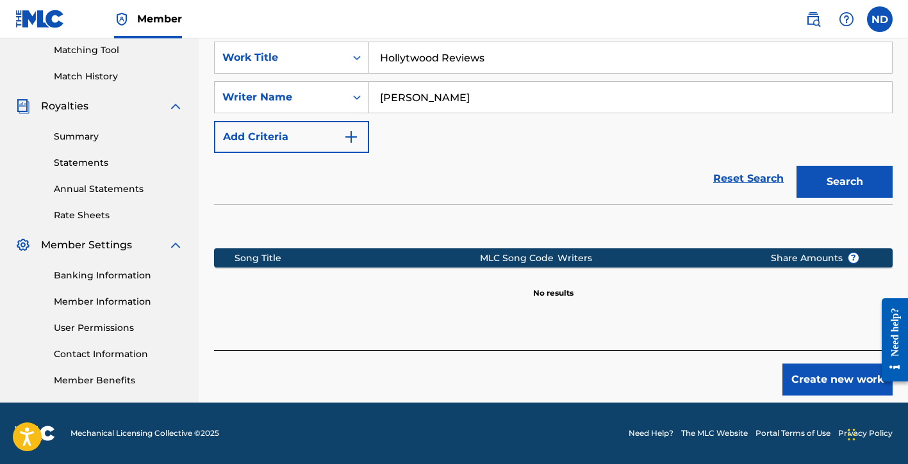
click at [798, 381] on button "Create new work" at bounding box center [837, 380] width 110 height 32
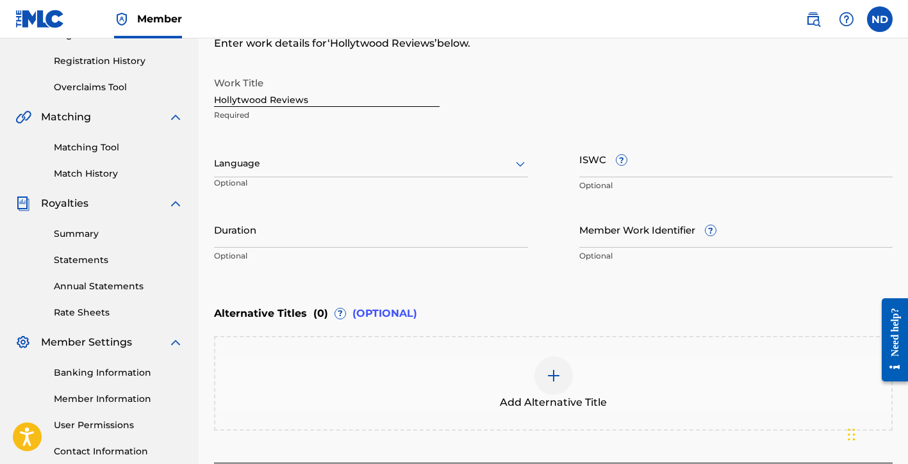
scroll to position [224, 0]
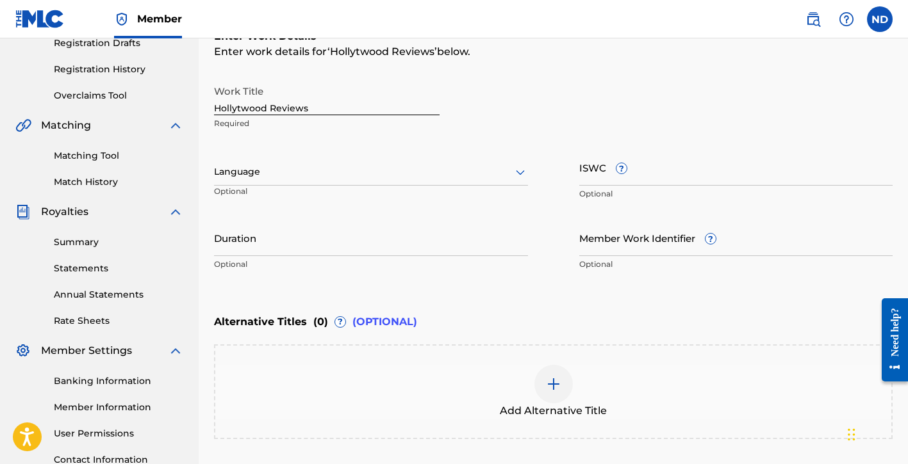
click at [240, 107] on input "Hollytwood Reviews" at bounding box center [327, 97] width 226 height 37
click at [270, 130] on div "Work Title Hollywood Reviews Required" at bounding box center [327, 108] width 226 height 58
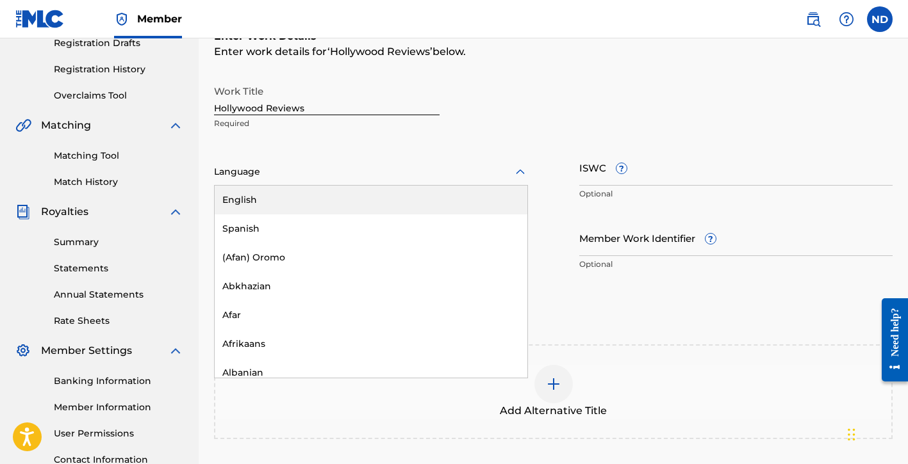
click at [275, 170] on div at bounding box center [371, 172] width 314 height 16
click at [284, 209] on div "English" at bounding box center [371, 200] width 313 height 29
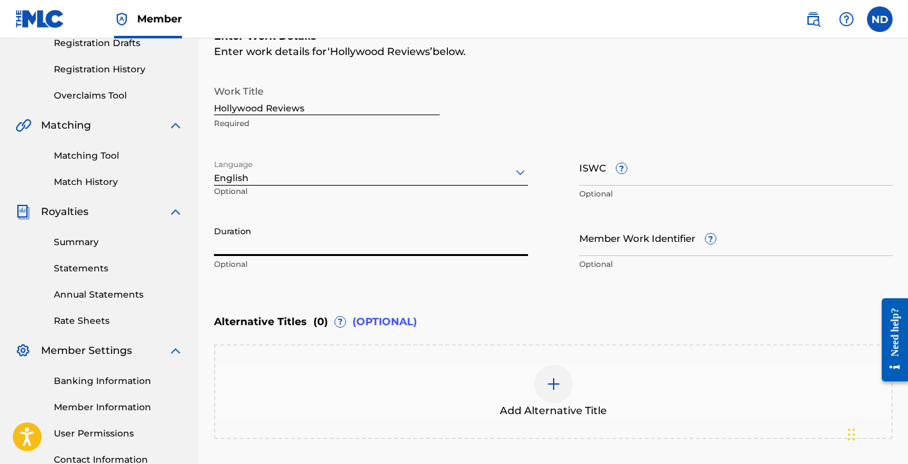
click at [413, 231] on input "Duration" at bounding box center [371, 238] width 314 height 37
click at [538, 315] on div "Alternative Titles ( 0 ) ? (OPTIONAL)" at bounding box center [553, 322] width 678 height 28
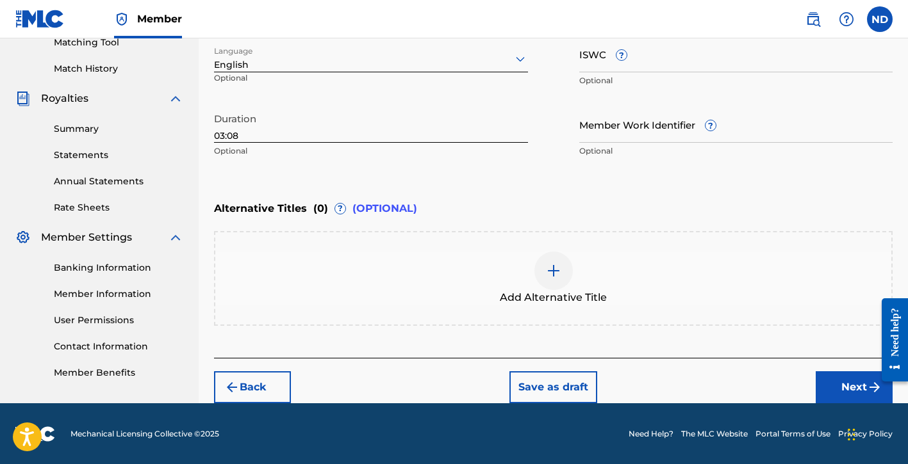
click at [816, 381] on button "Next" at bounding box center [854, 388] width 77 height 32
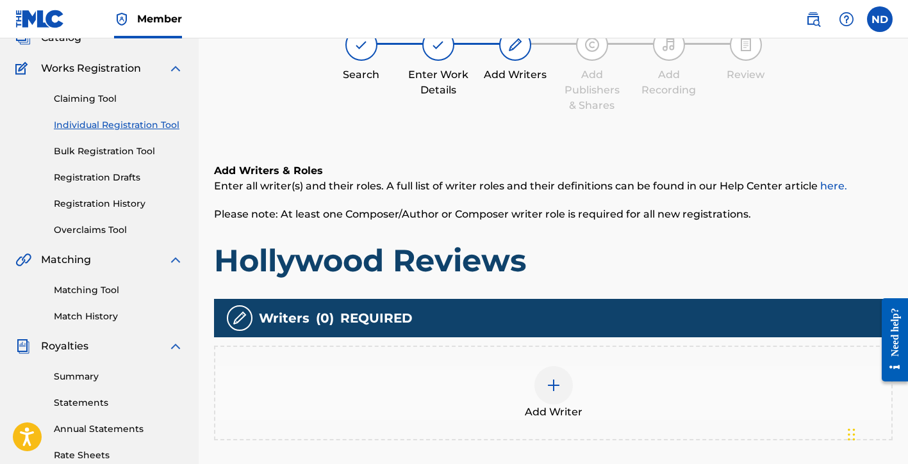
scroll to position [154, 0]
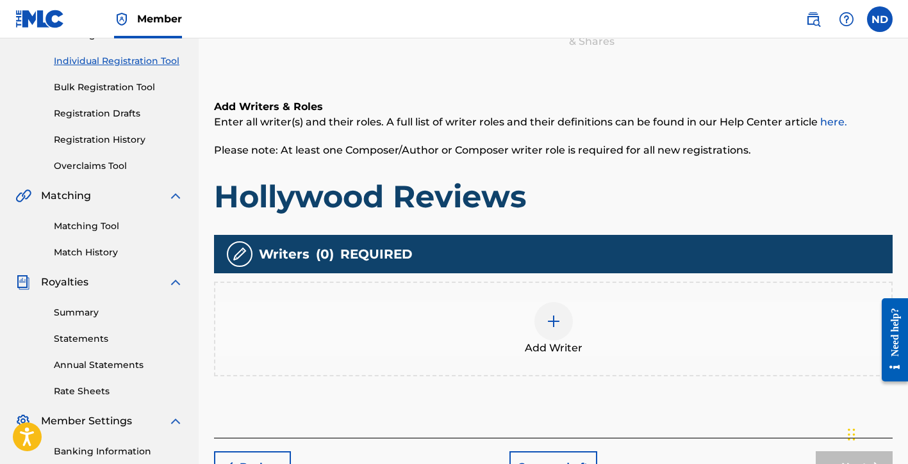
click at [547, 319] on img at bounding box center [553, 321] width 15 height 15
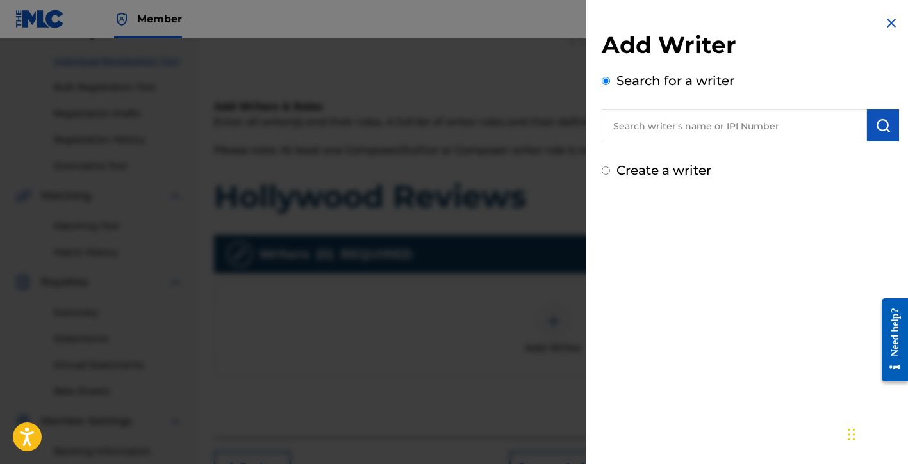
click at [655, 126] on input "text" at bounding box center [734, 126] width 265 height 32
click at [658, 170] on label "Create a writer" at bounding box center [663, 170] width 95 height 15
click at [610, 170] on input "Create a writer" at bounding box center [606, 171] width 8 height 8
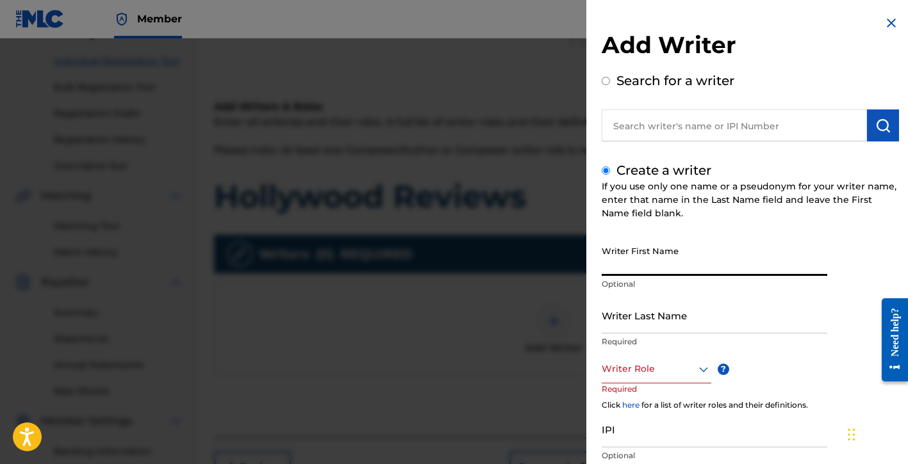
click at [632, 275] on input "Writer First Name" at bounding box center [715, 258] width 226 height 37
click at [667, 320] on input "Writer Last Name" at bounding box center [715, 315] width 226 height 37
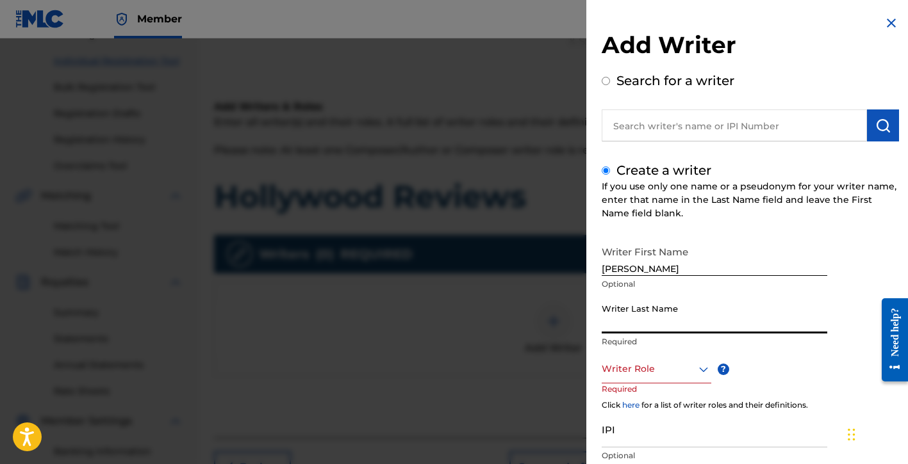
click at [643, 327] on input "Writer Last Name" at bounding box center [715, 315] width 226 height 37
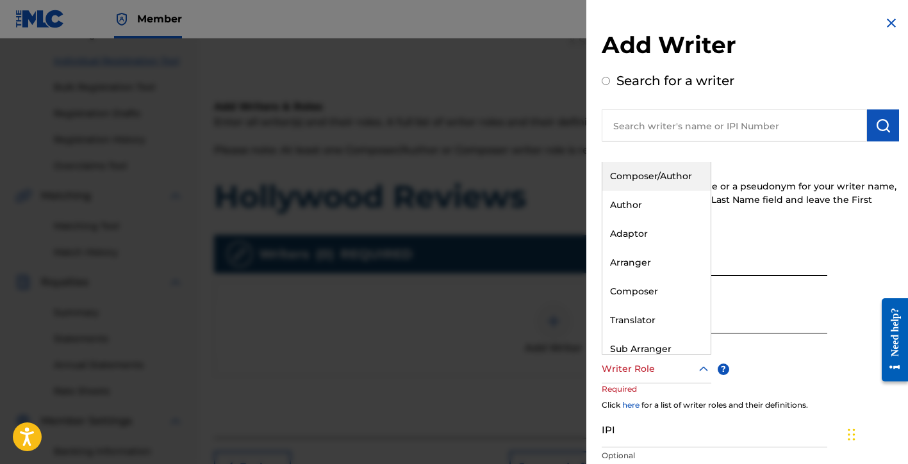
click at [655, 380] on div "Writer Role" at bounding box center [657, 369] width 110 height 29
click at [653, 179] on div "Composer/Author" at bounding box center [656, 176] width 108 height 29
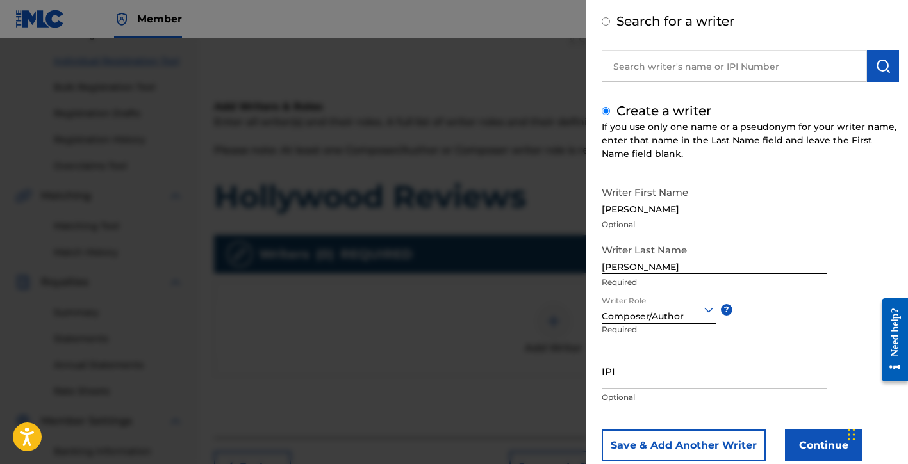
scroll to position [92, 0]
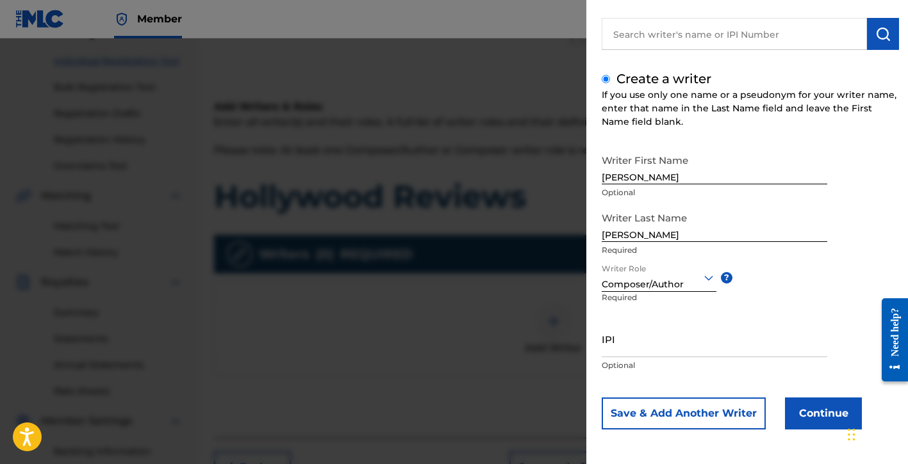
paste input "01154998021"
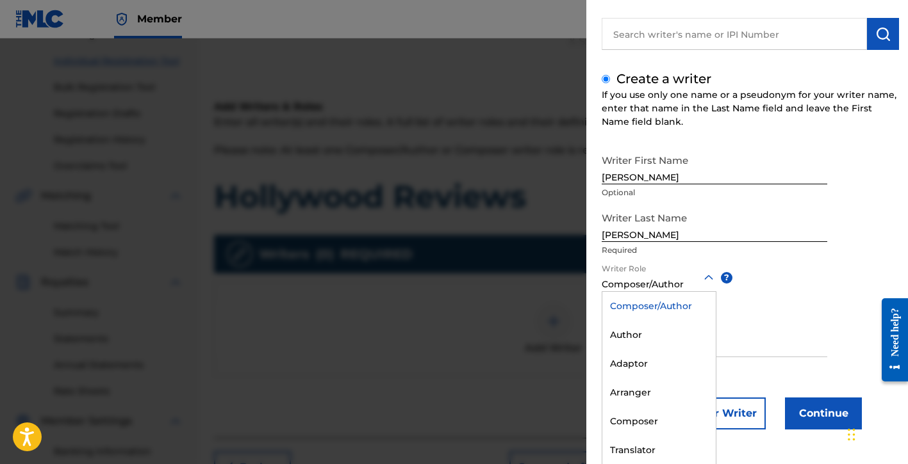
click at [675, 311] on div "Composer/Author" at bounding box center [658, 306] width 113 height 29
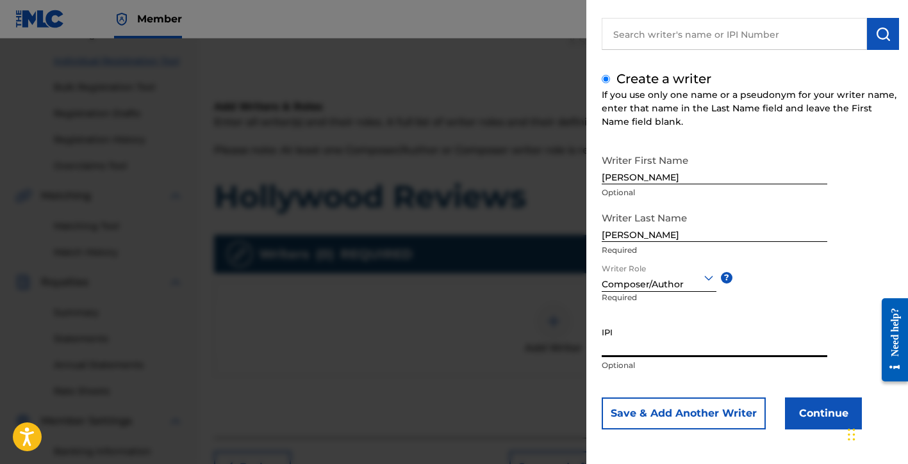
click at [641, 347] on input "IPI" at bounding box center [715, 339] width 226 height 37
paste input "01154998021"
click at [817, 415] on button "Continue" at bounding box center [823, 414] width 77 height 32
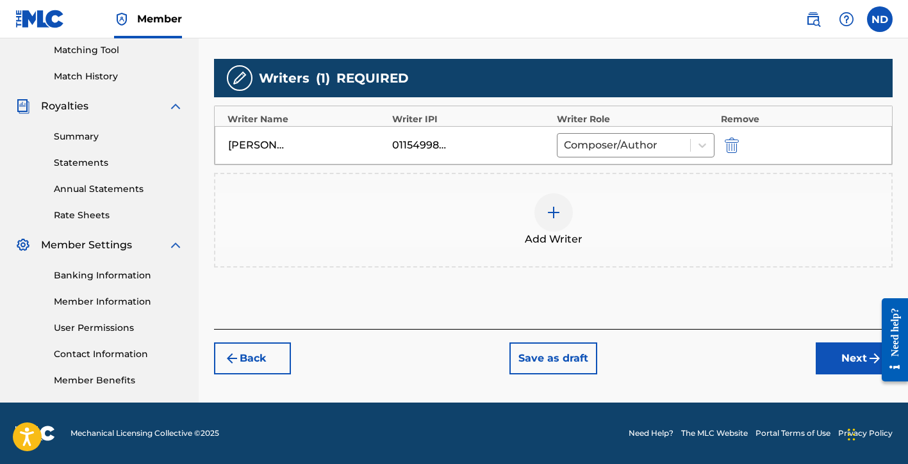
click at [824, 356] on button "Next" at bounding box center [854, 359] width 77 height 32
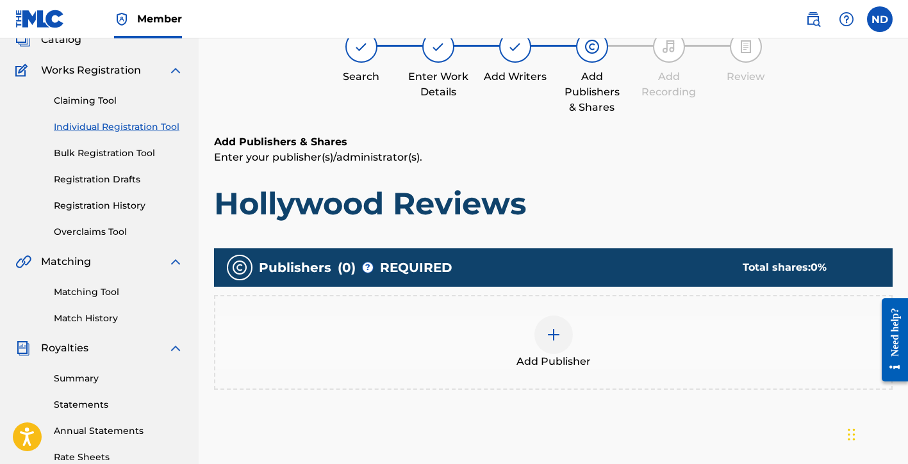
scroll to position [109, 0]
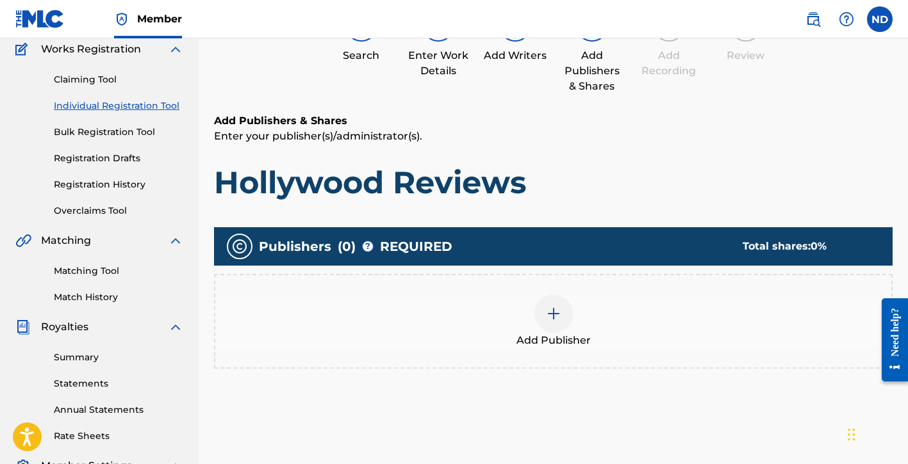
click at [545, 304] on div at bounding box center [553, 314] width 38 height 38
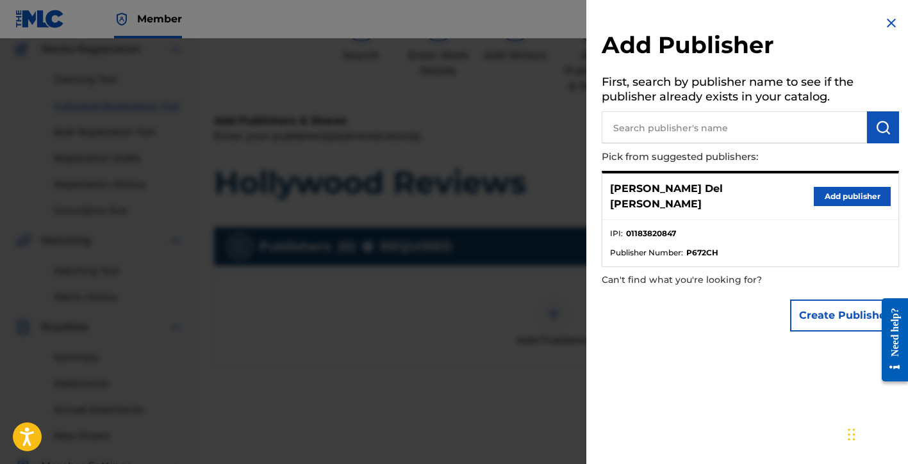
click at [811, 300] on button "Create Publisher" at bounding box center [844, 316] width 109 height 32
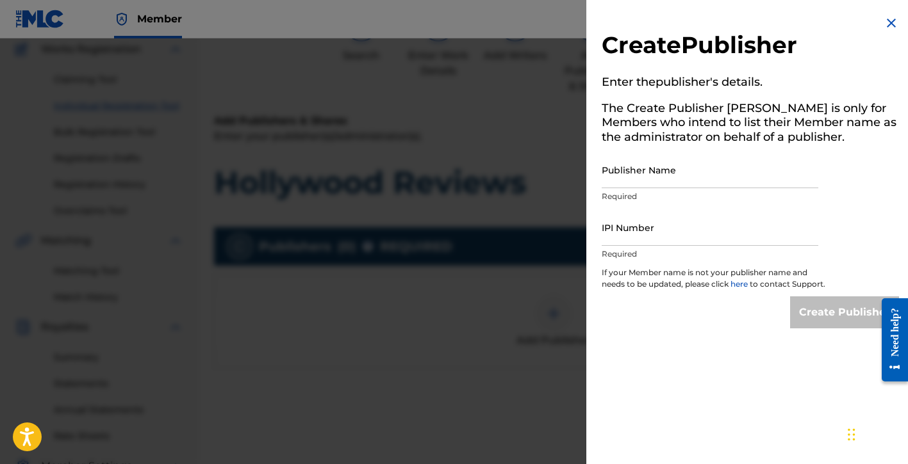
click at [653, 174] on input "Publisher Name" at bounding box center [710, 170] width 217 height 37
click at [627, 241] on input "IPI Number" at bounding box center [710, 227] width 217 height 37
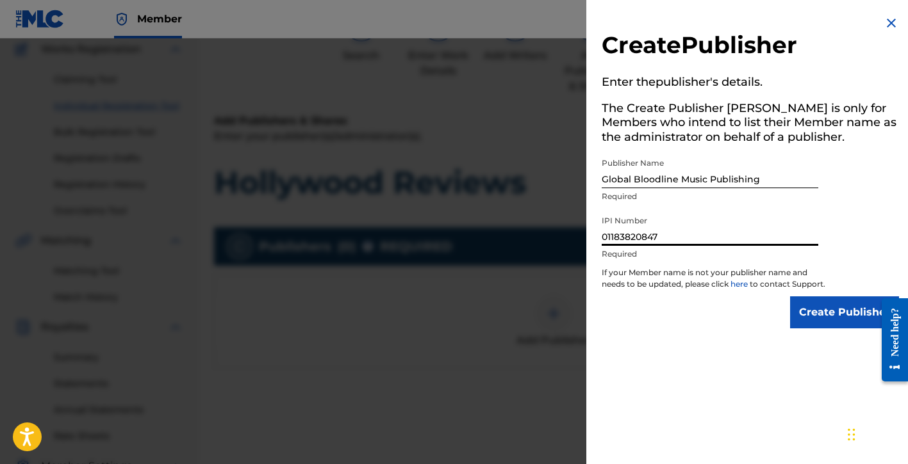
click at [814, 326] on input "Create Publisher" at bounding box center [844, 313] width 109 height 32
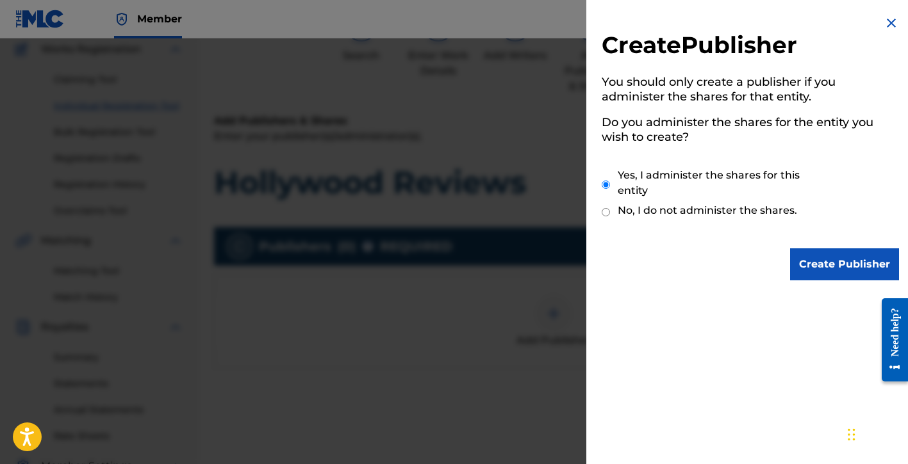
click at [814, 268] on input "Create Publisher" at bounding box center [844, 265] width 109 height 32
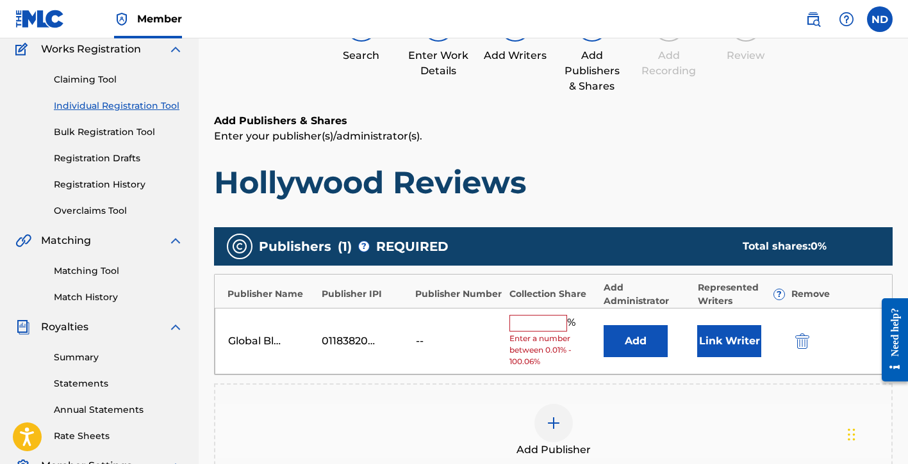
click at [542, 320] on input "text" at bounding box center [538, 323] width 58 height 17
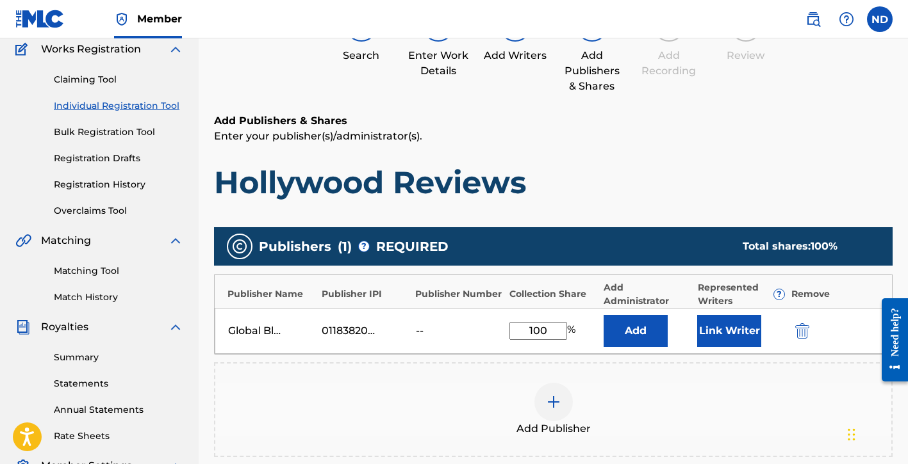
click at [728, 324] on button "Link Writer" at bounding box center [729, 331] width 64 height 32
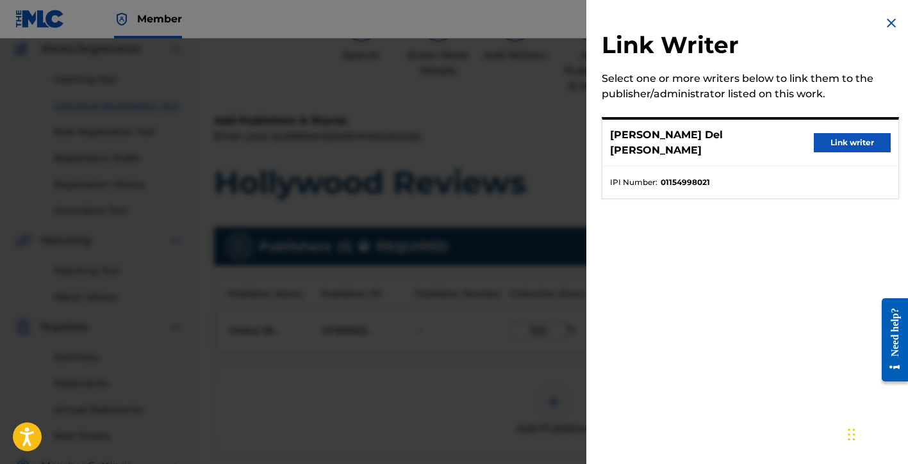
click at [837, 139] on button "Link writer" at bounding box center [852, 142] width 77 height 19
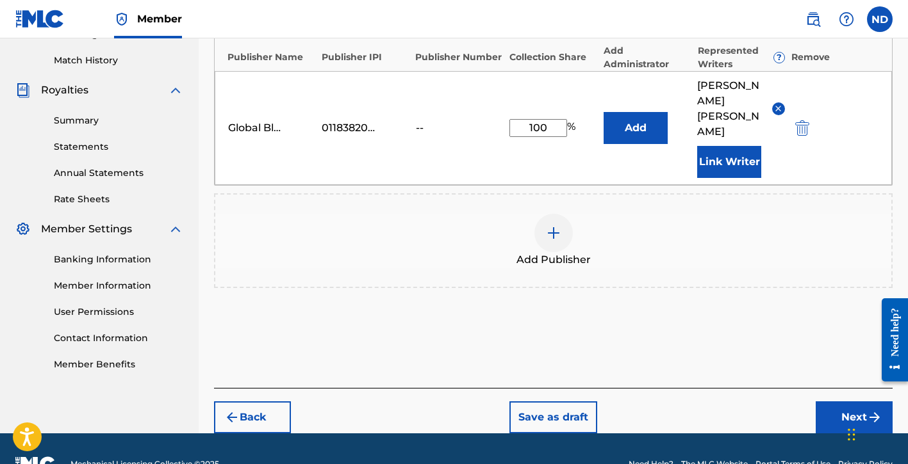
click at [817, 402] on button "Next" at bounding box center [854, 418] width 77 height 32
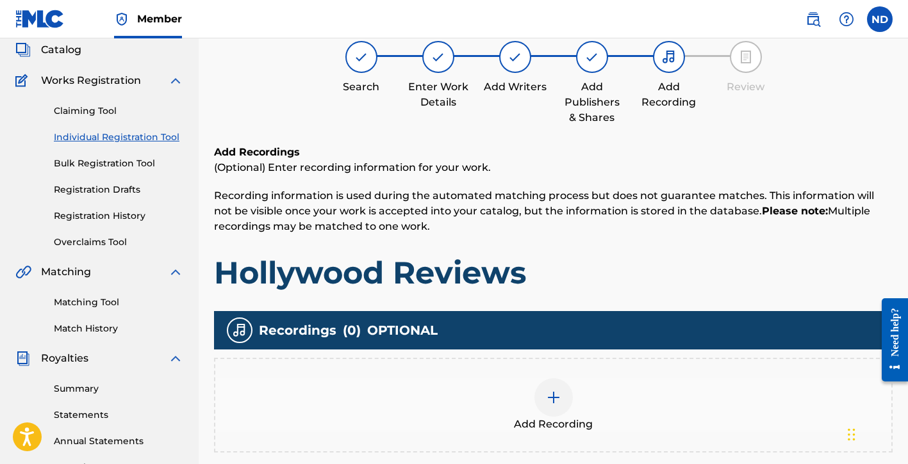
scroll to position [82, 0]
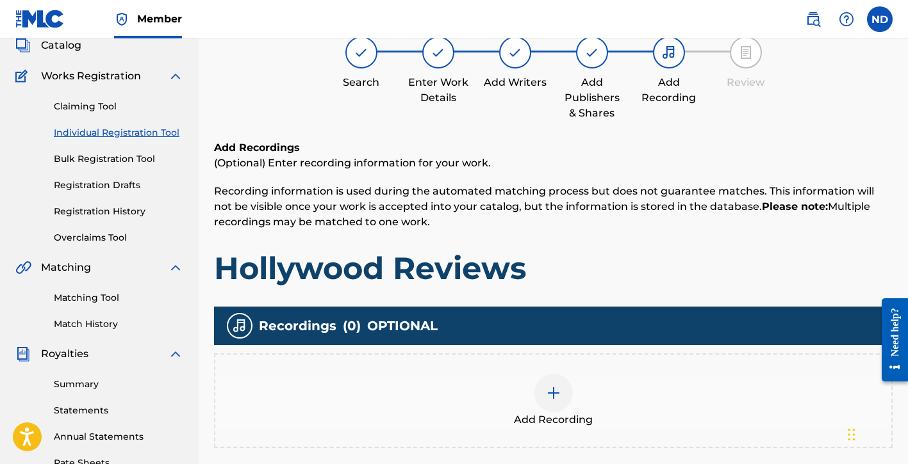
click at [550, 388] on img at bounding box center [553, 393] width 15 height 15
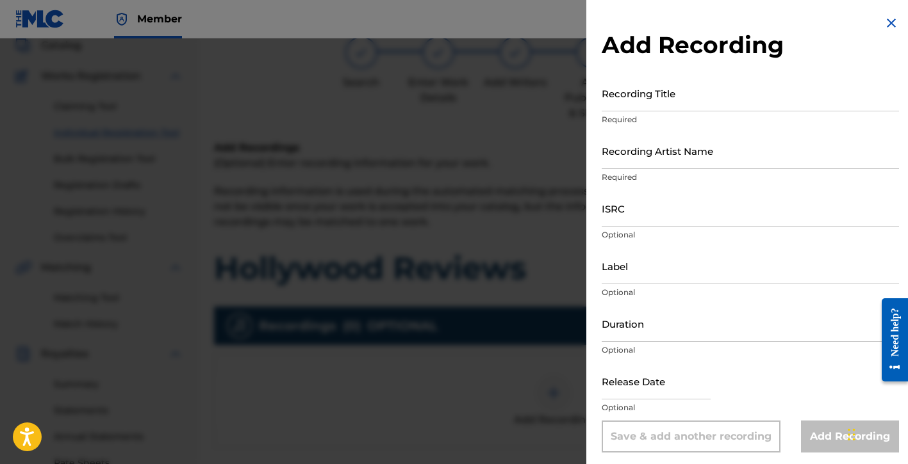
click at [700, 104] on input "Recording Title" at bounding box center [750, 93] width 297 height 37
click at [660, 163] on input "Recording Artist Name" at bounding box center [750, 151] width 297 height 37
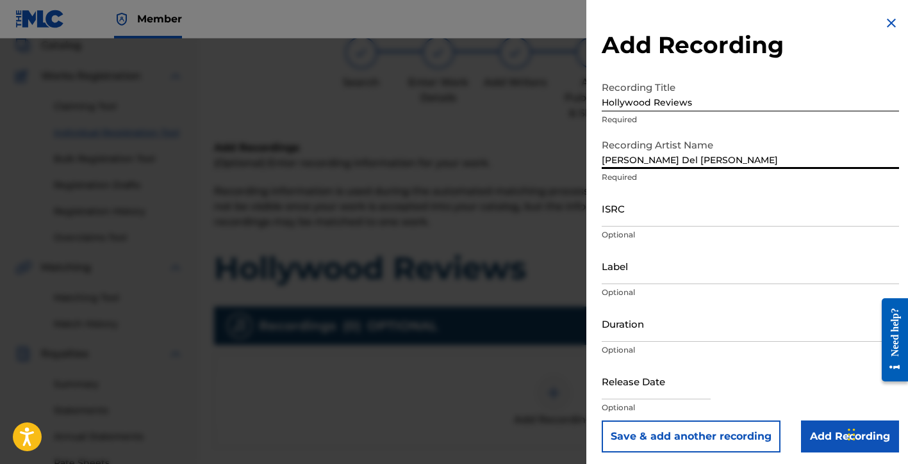
click at [641, 217] on input "ISRC" at bounding box center [750, 208] width 297 height 37
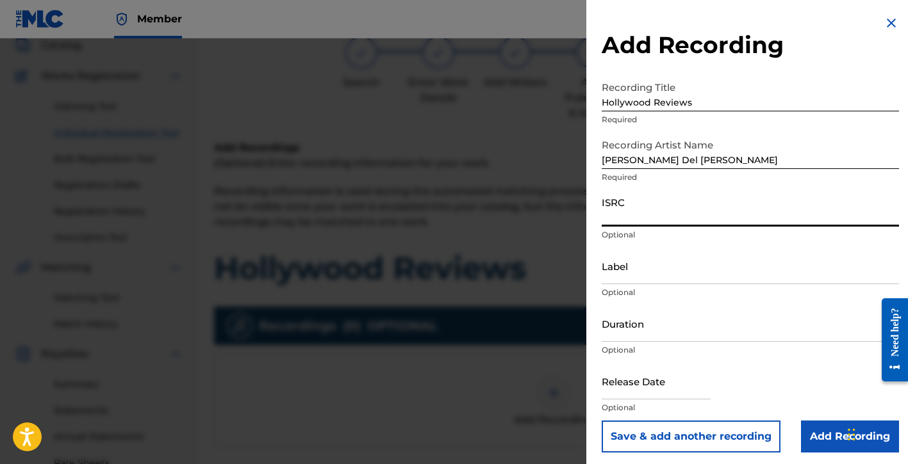
paste input "QZTAW2321245"
click at [646, 268] on input "Label" at bounding box center [750, 266] width 297 height 37
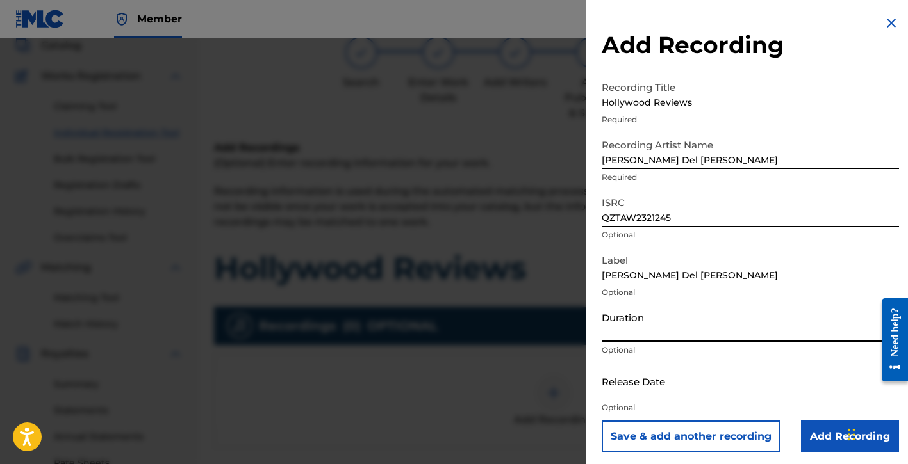
click at [641, 329] on input "Duration" at bounding box center [750, 324] width 297 height 37
click at [643, 395] on input "text" at bounding box center [656, 381] width 109 height 37
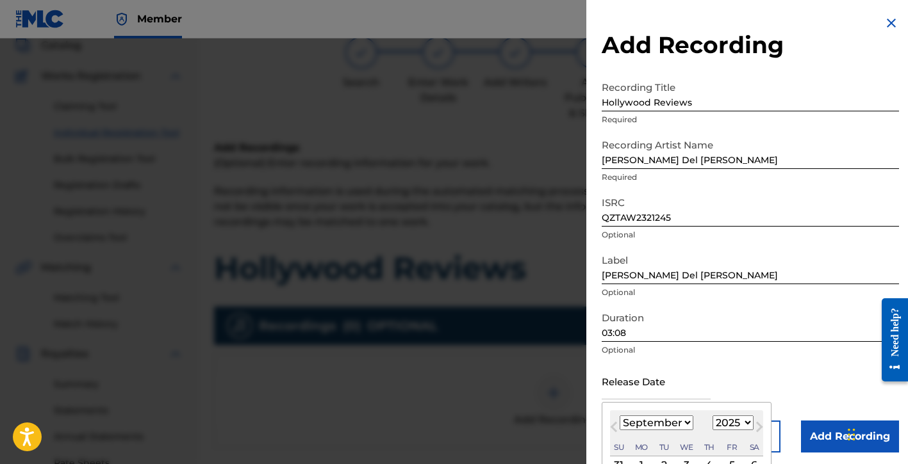
click at [669, 429] on select "January February March April May June July August September October November De…" at bounding box center [657, 423] width 74 height 15
click at [620, 416] on select "January February March April May June July August September October November De…" at bounding box center [657, 423] width 74 height 15
click at [742, 425] on select "1899 1900 1901 1902 1903 1904 1905 1906 1907 1908 1909 1910 1911 1912 1913 1914…" at bounding box center [732, 423] width 41 height 15
click at [712, 416] on select "1899 1900 1901 1902 1903 1904 1905 1906 1907 1908 1909 1910 1911 1912 1913 1914…" at bounding box center [732, 423] width 41 height 15
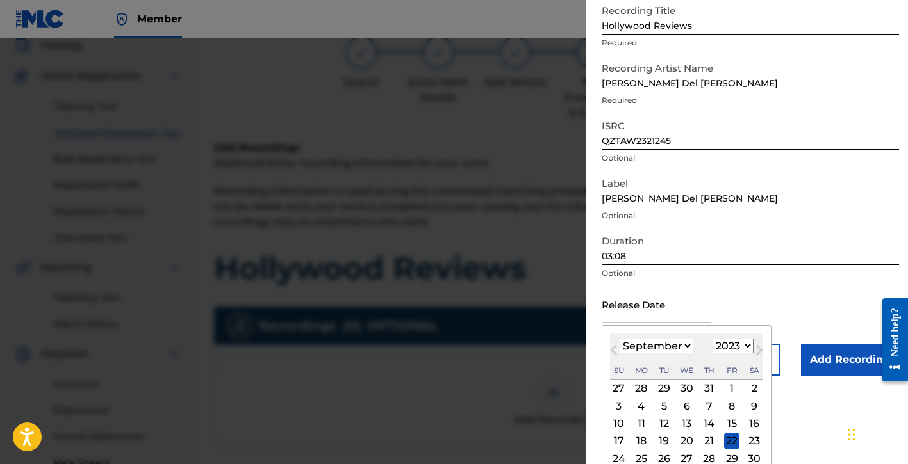
scroll to position [106, 0]
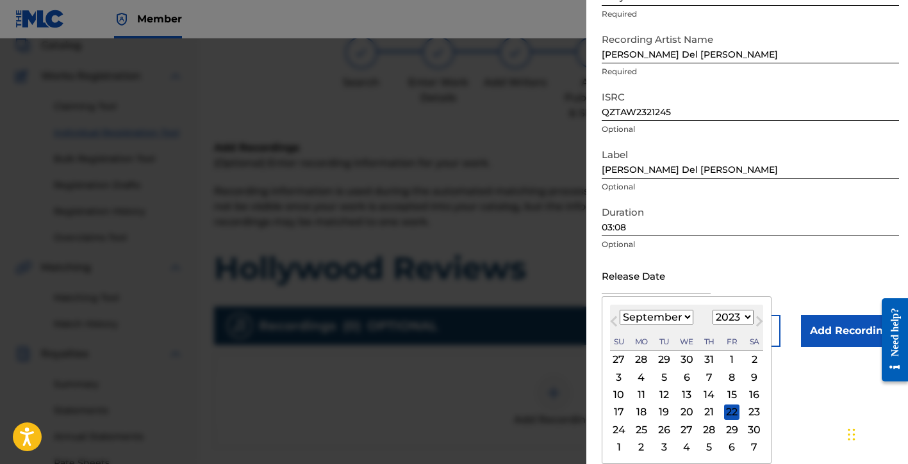
click at [727, 413] on div "22" at bounding box center [731, 412] width 15 height 15
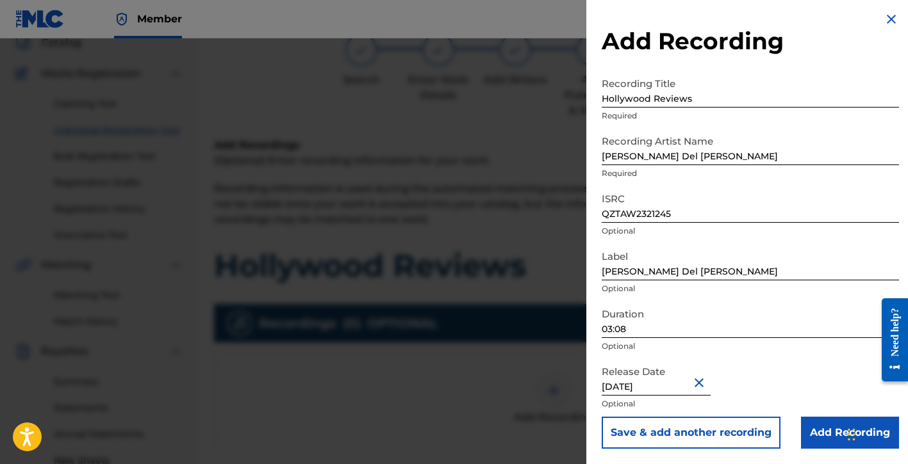
scroll to position [85, 0]
click at [805, 432] on input "Add Recording" at bounding box center [850, 433] width 98 height 32
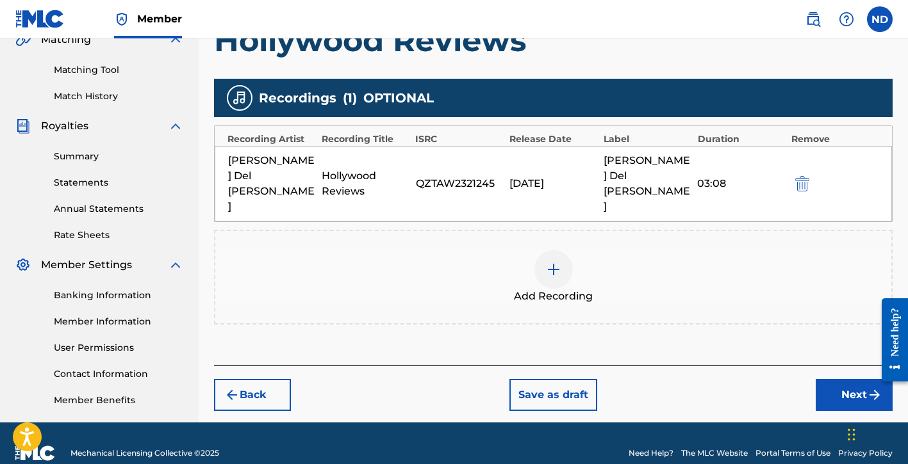
click at [827, 379] on button "Next" at bounding box center [854, 395] width 77 height 32
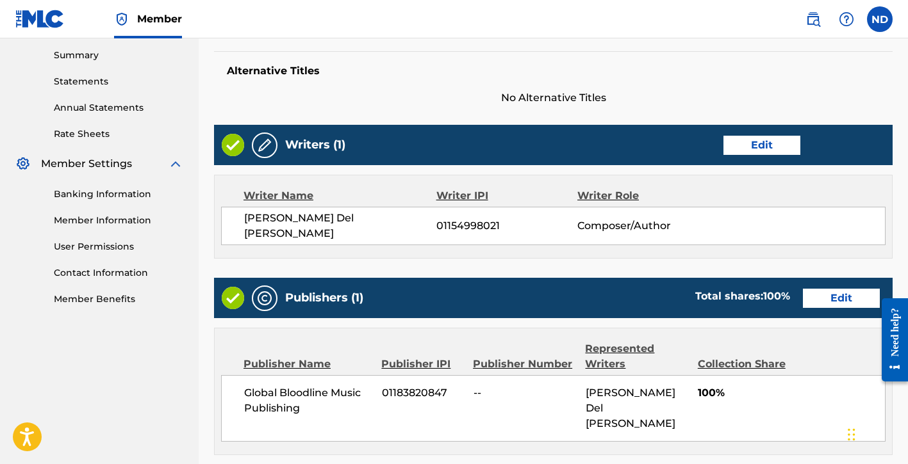
scroll to position [648, 0]
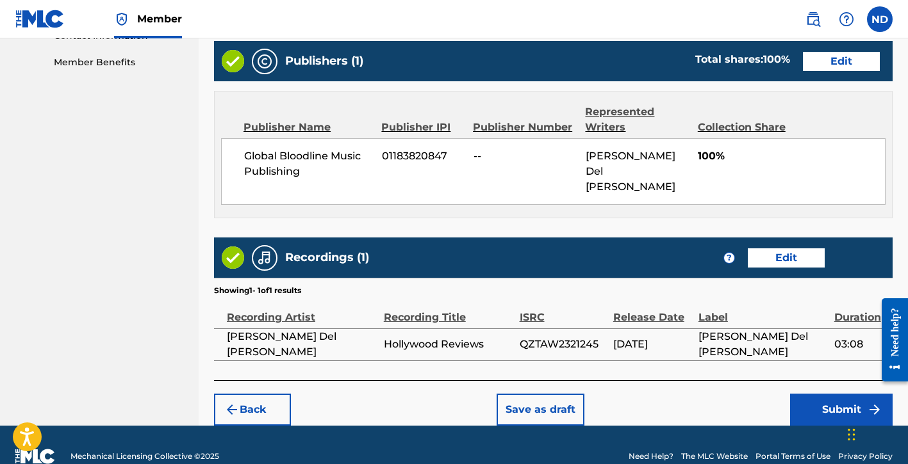
click at [812, 394] on button "Submit" at bounding box center [841, 410] width 103 height 32
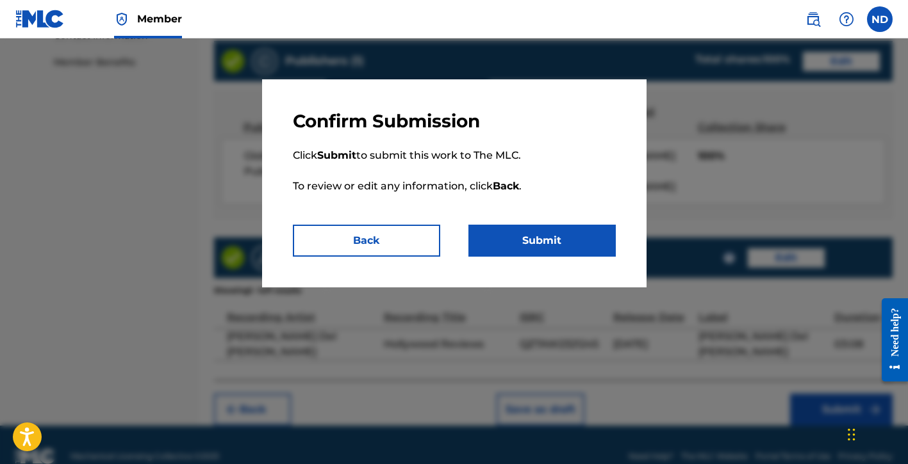
click at [515, 250] on button "Submit" at bounding box center [541, 241] width 147 height 32
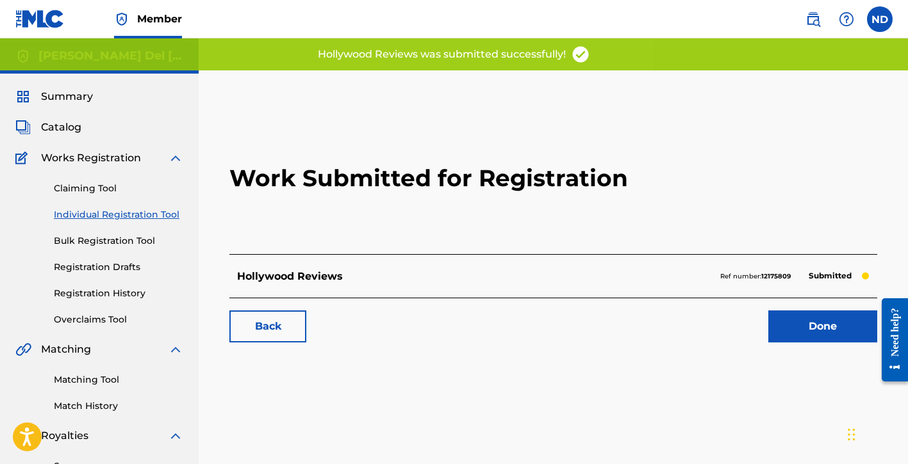
click at [785, 326] on link "Done" at bounding box center [822, 327] width 109 height 32
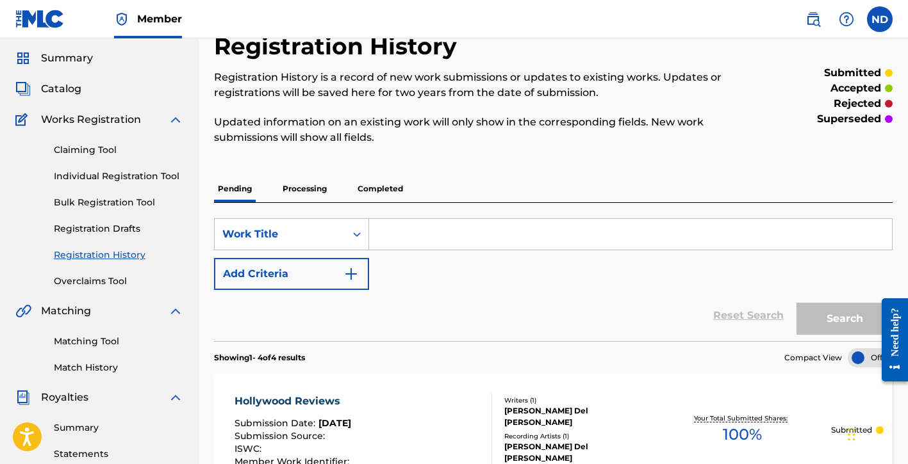
scroll to position [34, 0]
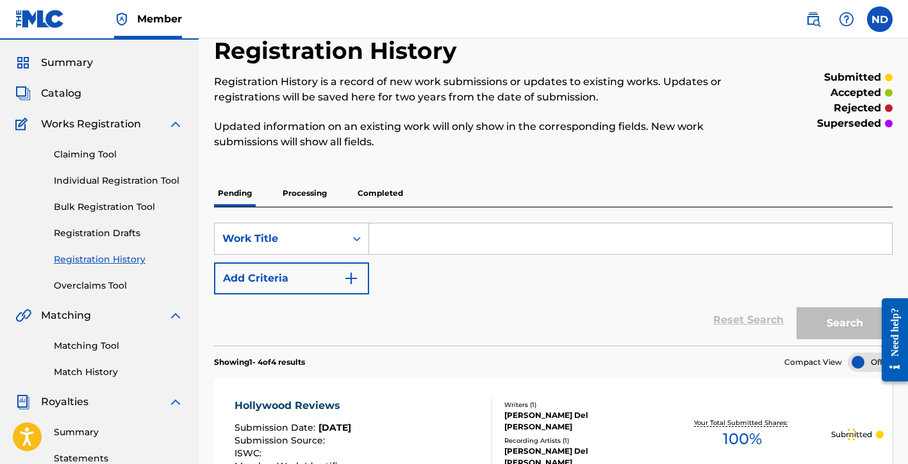
click at [120, 187] on link "Individual Registration Tool" at bounding box center [118, 180] width 129 height 13
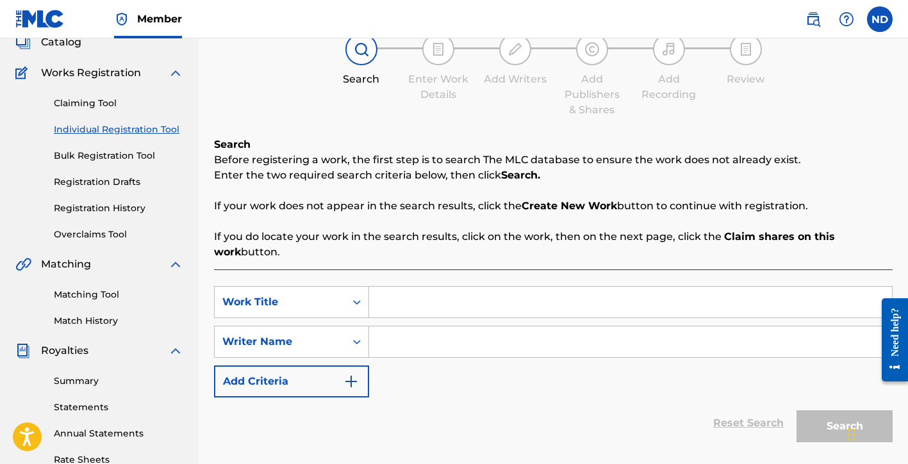
scroll to position [87, 0]
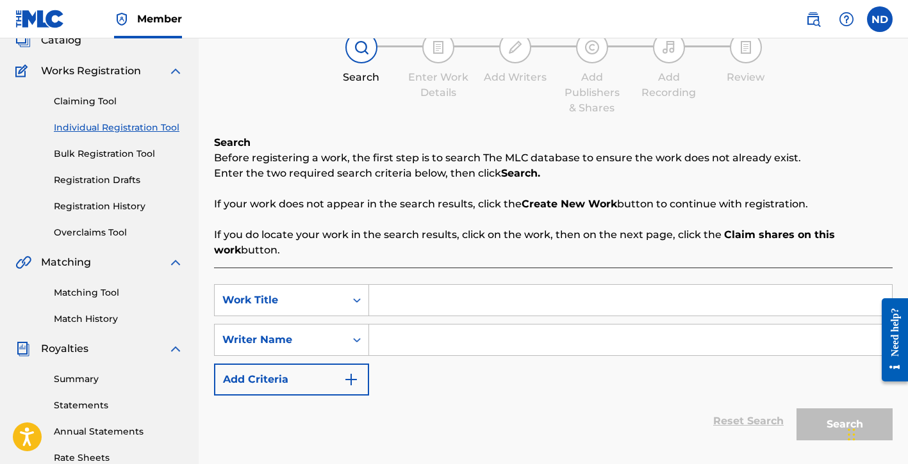
click at [418, 309] on input "Search Form" at bounding box center [630, 300] width 523 height 31
click at [400, 341] on input "Search Form" at bounding box center [630, 340] width 523 height 31
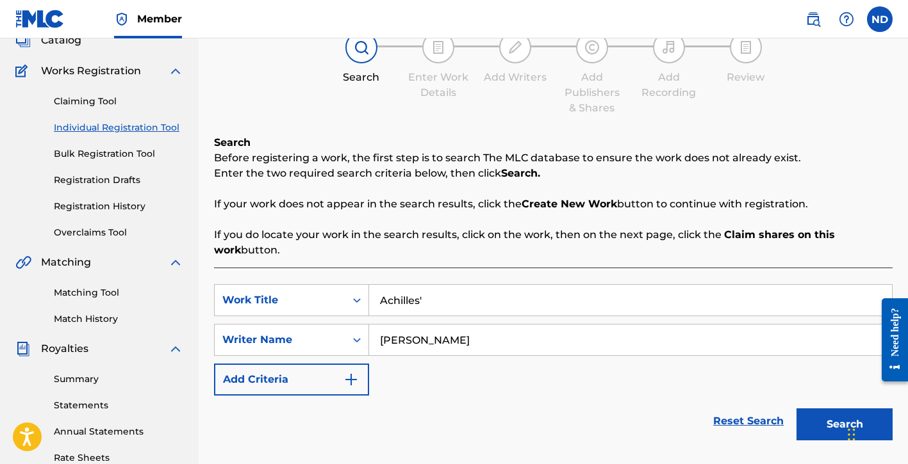
click at [796, 409] on button "Search" at bounding box center [844, 425] width 96 height 32
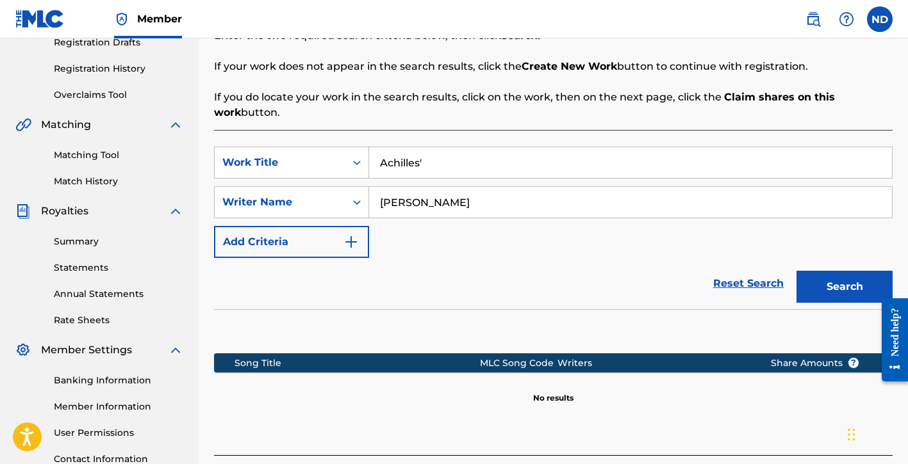
scroll to position [330, 0]
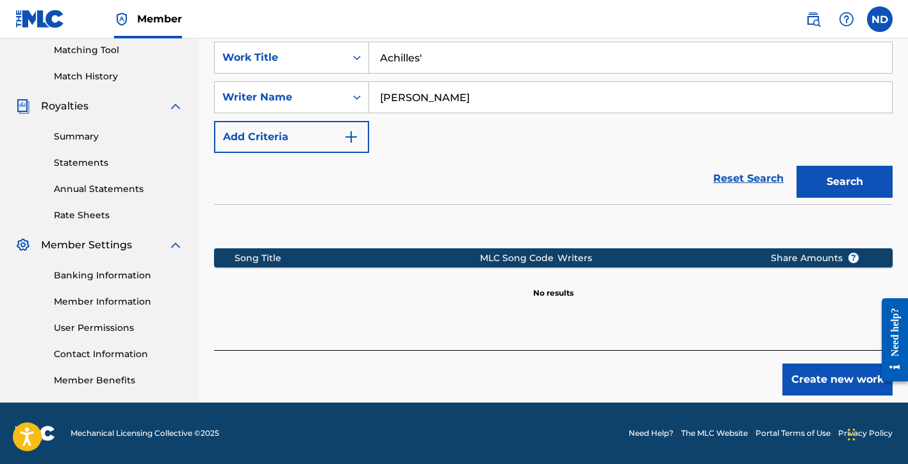
click at [790, 379] on button "Create new work" at bounding box center [837, 380] width 110 height 32
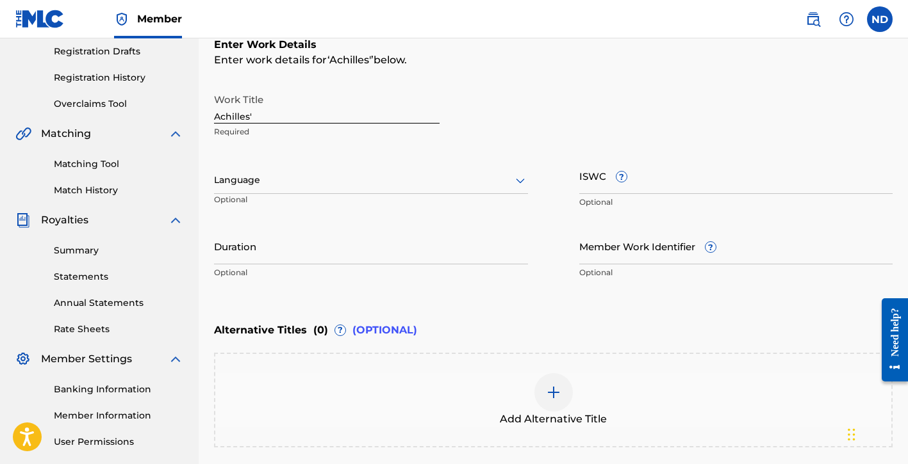
scroll to position [67, 0]
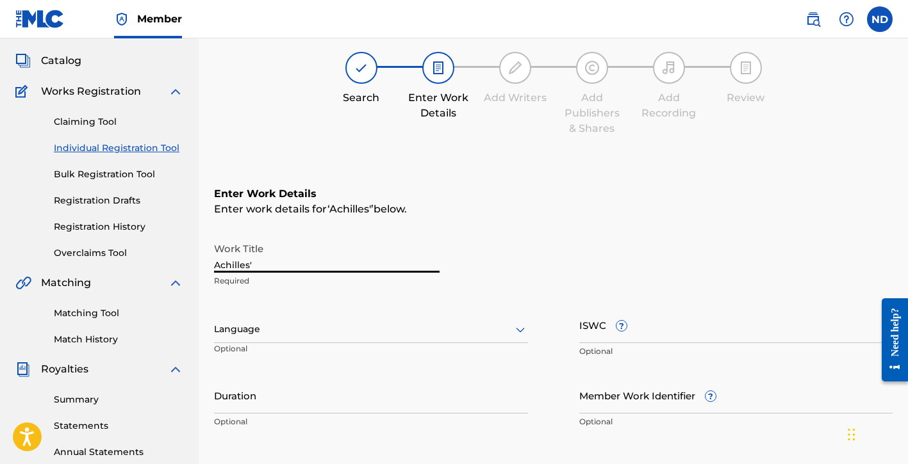
click at [290, 263] on input "Achilles'" at bounding box center [327, 254] width 226 height 37
click at [256, 334] on div at bounding box center [371, 330] width 314 height 16
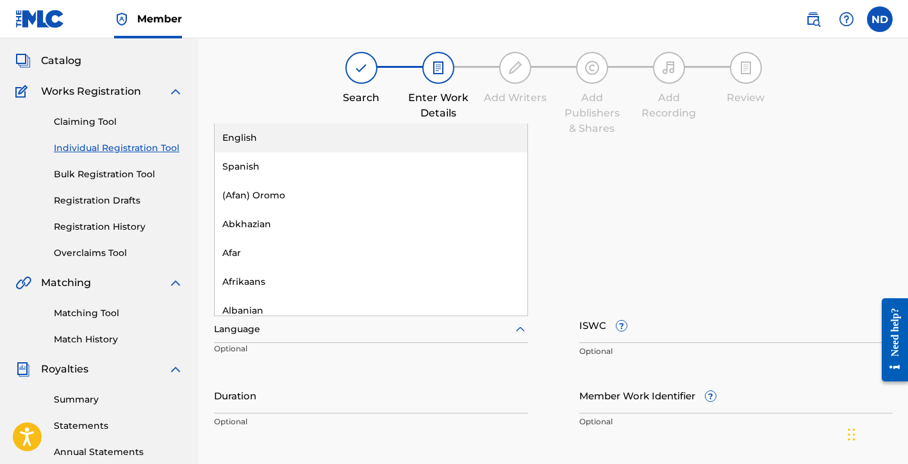
click at [306, 144] on div "English" at bounding box center [371, 138] width 313 height 29
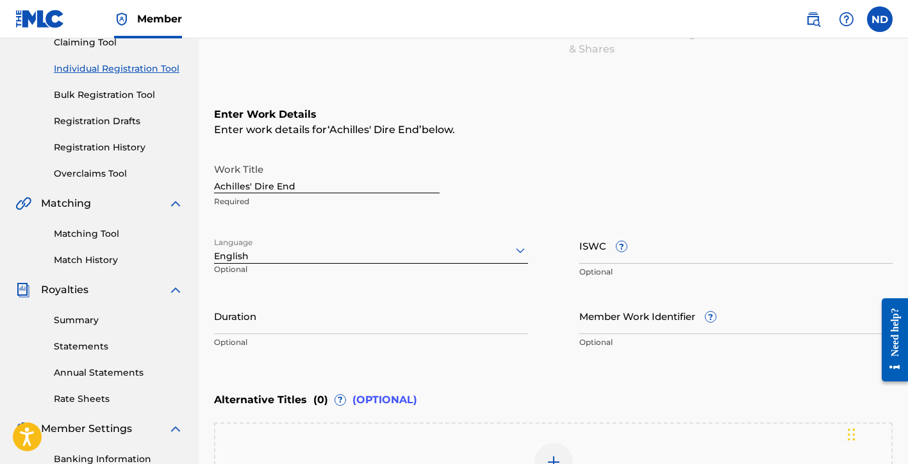
scroll to position [172, 0]
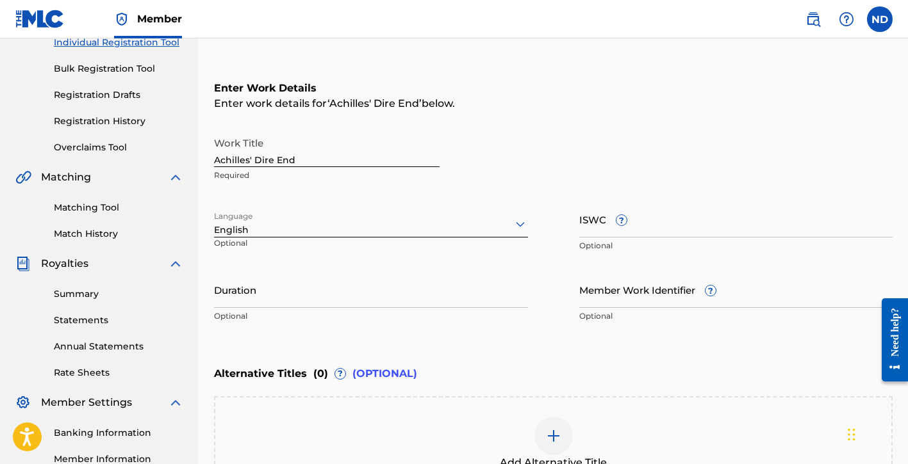
click at [309, 302] on input "Duration" at bounding box center [371, 290] width 314 height 37
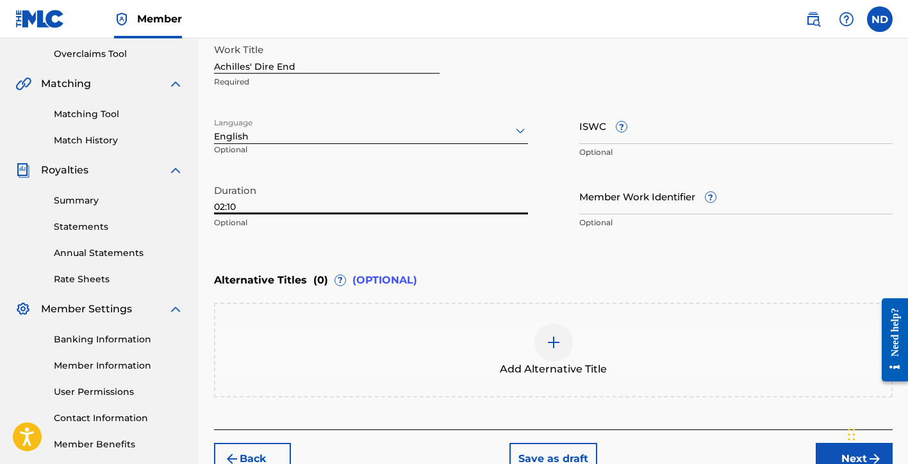
scroll to position [329, 0]
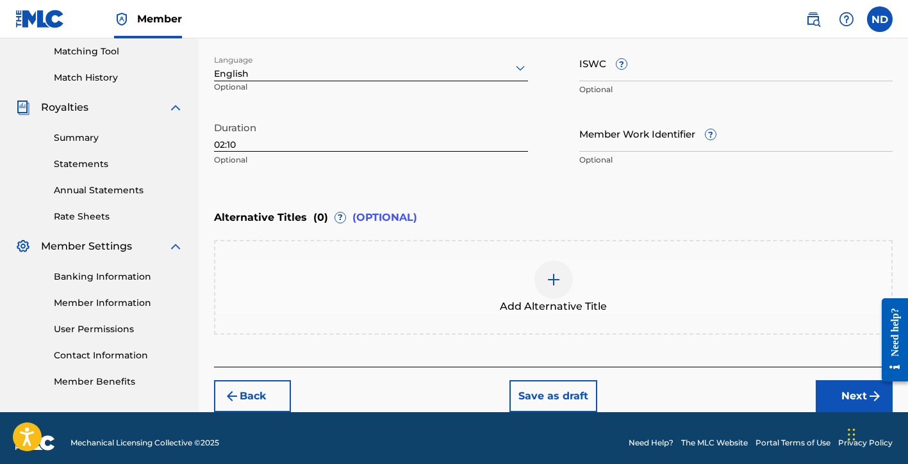
click at [829, 395] on button "Next" at bounding box center [854, 397] width 77 height 32
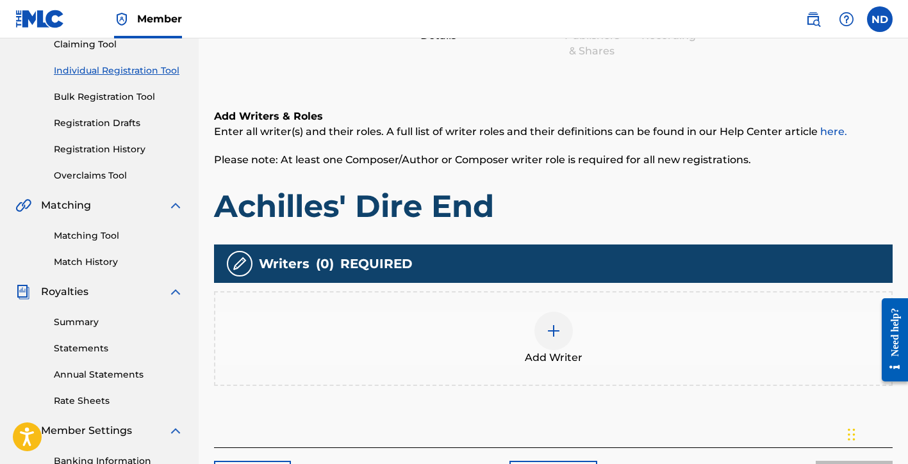
scroll to position [176, 0]
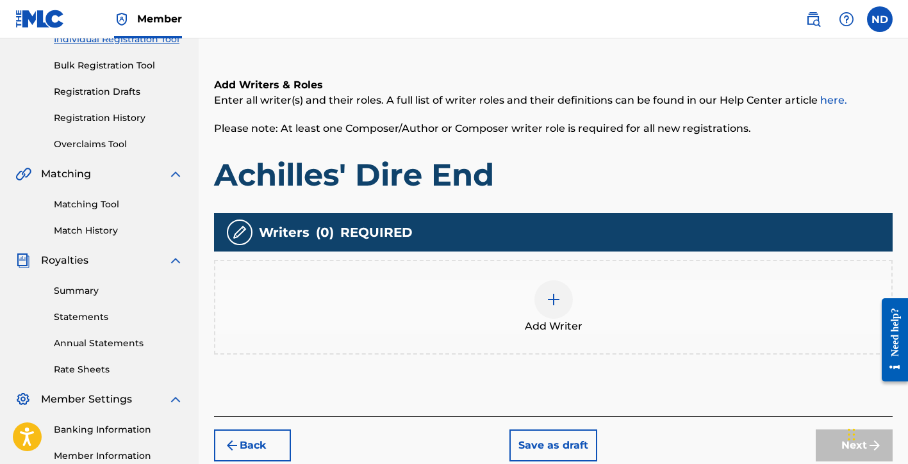
click at [554, 313] on div at bounding box center [553, 300] width 38 height 38
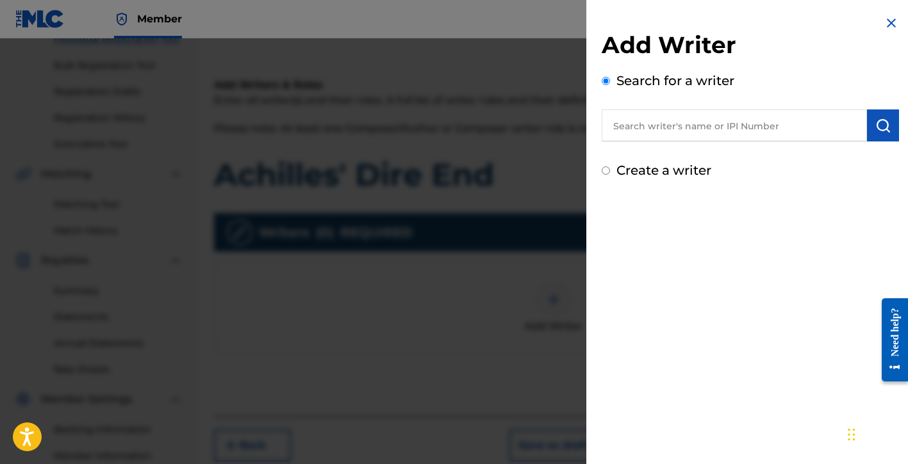
click at [678, 170] on label "Create a writer" at bounding box center [663, 170] width 95 height 15
click at [610, 170] on input "Create a writer" at bounding box center [606, 171] width 8 height 8
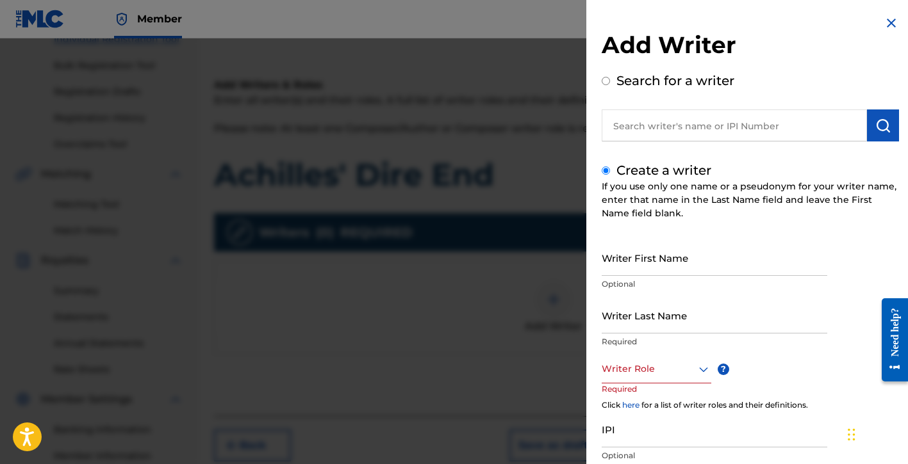
click at [651, 252] on input "Writer First Name" at bounding box center [715, 258] width 226 height 37
click at [632, 338] on p "Required" at bounding box center [715, 342] width 226 height 12
click at [632, 325] on input "Writer Last Name" at bounding box center [715, 315] width 226 height 37
click at [627, 272] on input "Writer First Name" at bounding box center [715, 258] width 226 height 37
click at [631, 328] on input "Writer Last Name" at bounding box center [715, 315] width 226 height 37
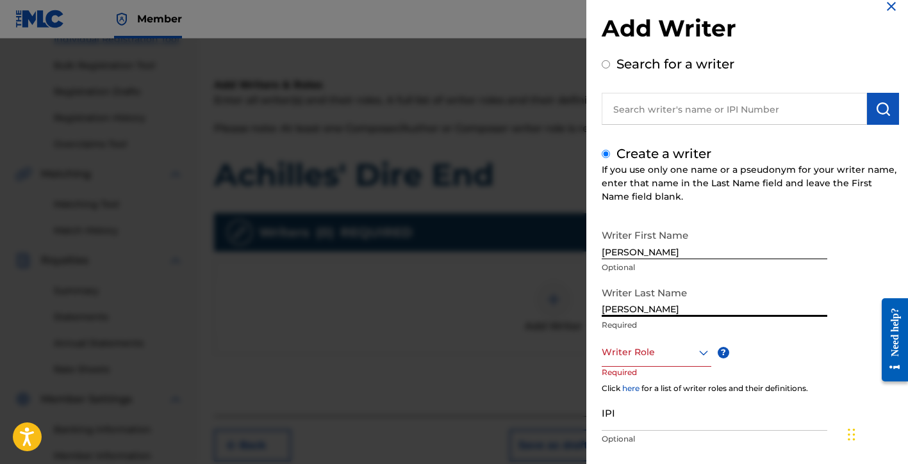
scroll to position [90, 0]
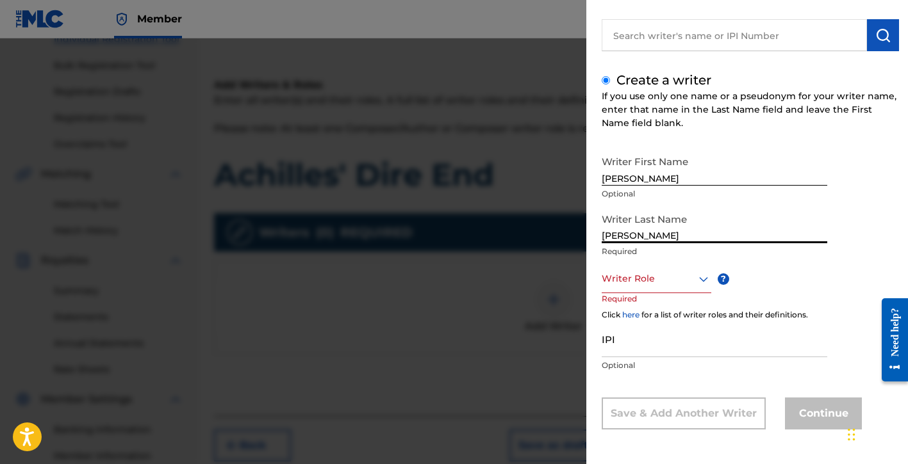
click at [657, 282] on div at bounding box center [657, 279] width 110 height 16
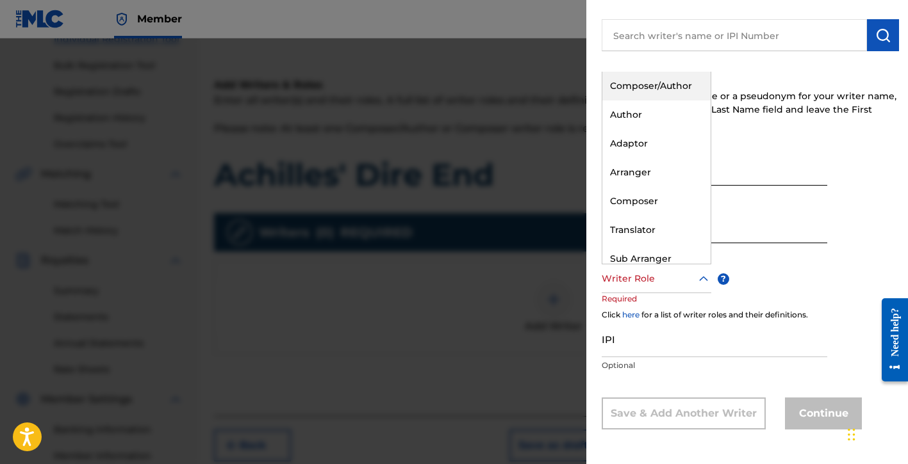
click at [655, 92] on div "Composer/Author" at bounding box center [656, 86] width 108 height 29
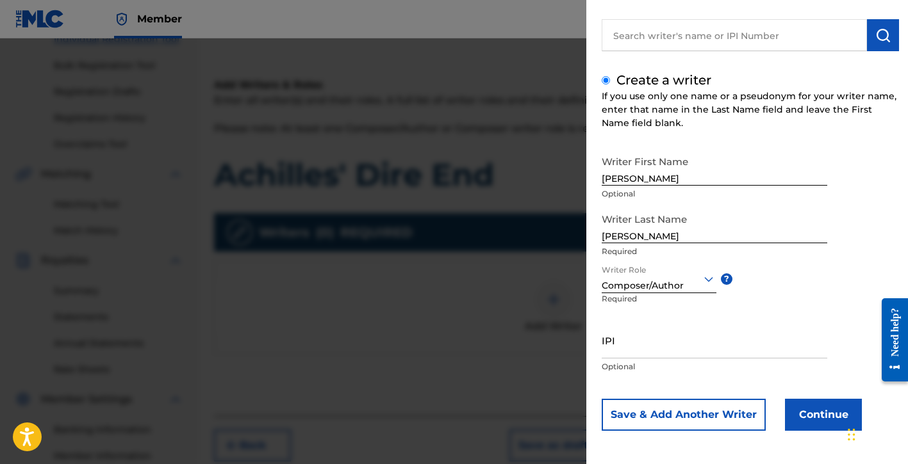
click at [627, 349] on input "IPI" at bounding box center [715, 340] width 226 height 37
paste input "01154998021"
click at [805, 416] on button "Continue" at bounding box center [823, 415] width 77 height 32
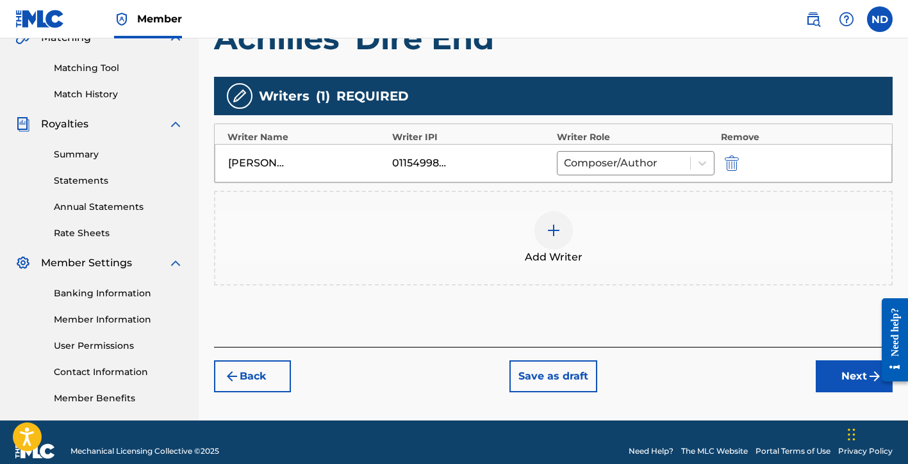
click at [825, 373] on button "Next" at bounding box center [854, 377] width 77 height 32
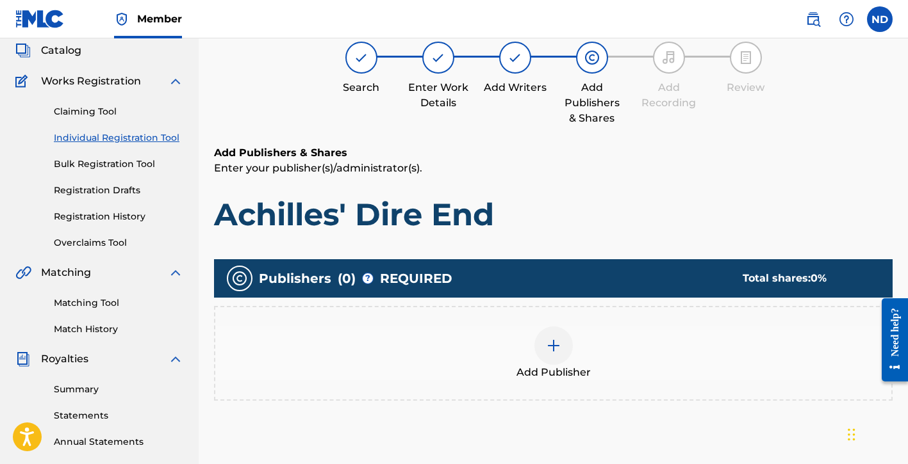
scroll to position [58, 0]
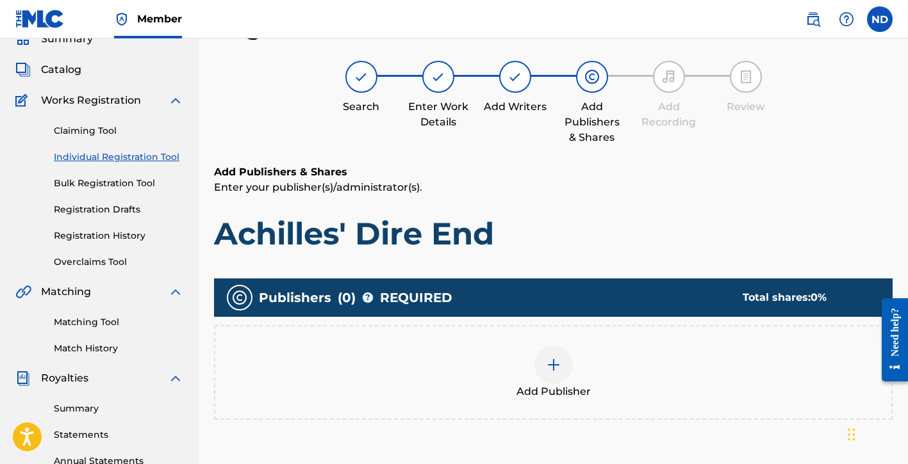
click at [554, 363] on img at bounding box center [553, 364] width 15 height 15
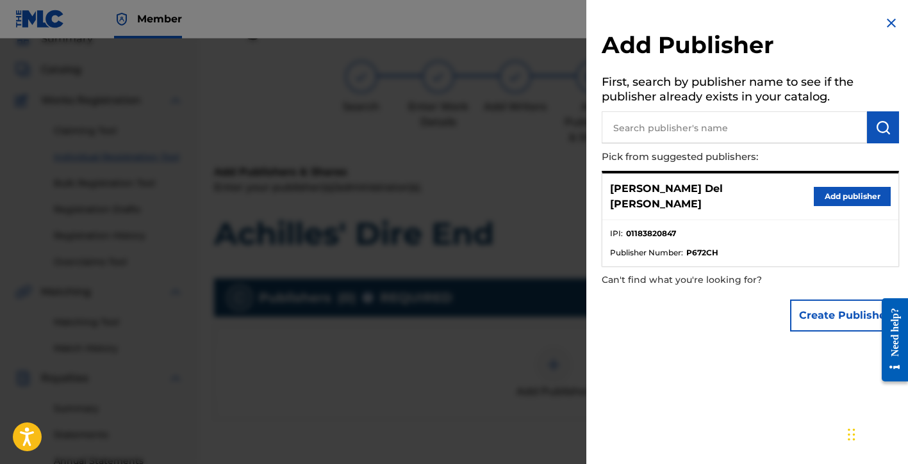
click at [820, 308] on button "Create Publisher" at bounding box center [844, 316] width 109 height 32
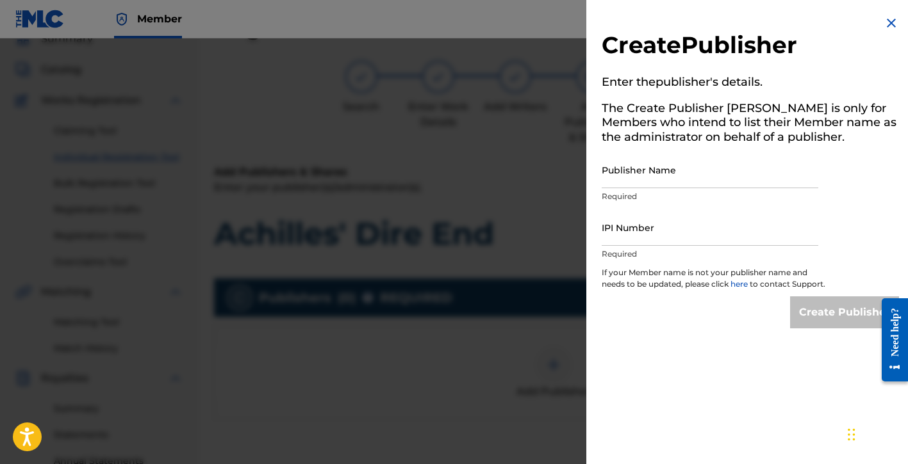
click at [645, 165] on input "Publisher Name" at bounding box center [710, 170] width 217 height 37
click at [653, 238] on input "IPI Number" at bounding box center [710, 227] width 217 height 37
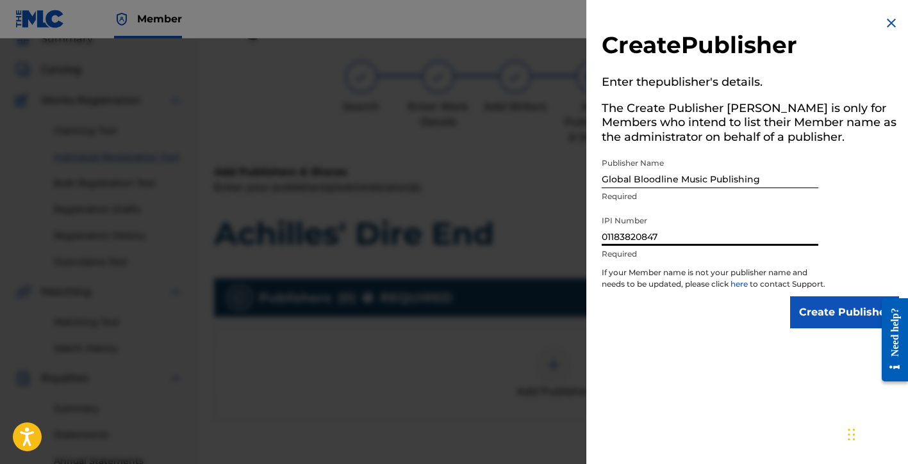
click at [814, 324] on input "Create Publisher" at bounding box center [844, 313] width 109 height 32
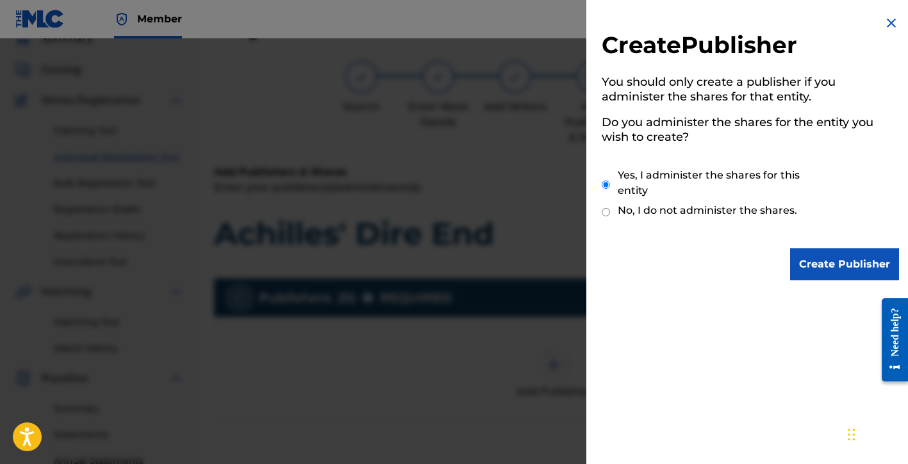
click at [826, 267] on input "Create Publisher" at bounding box center [844, 265] width 109 height 32
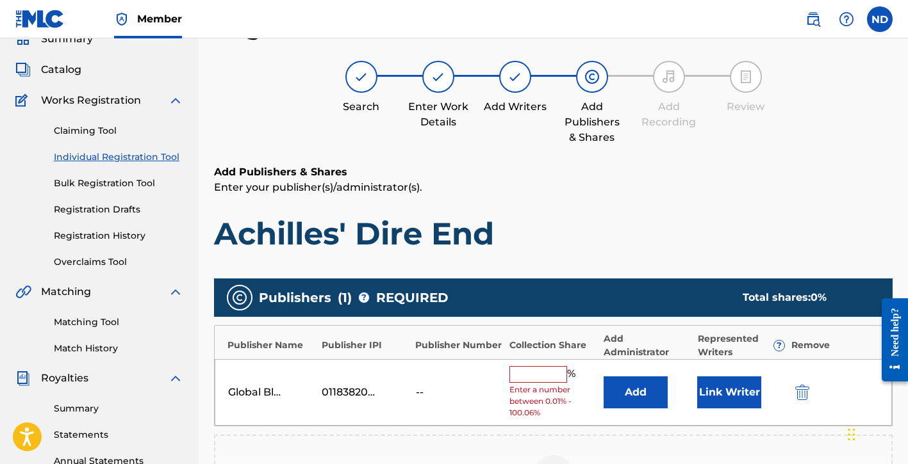
click at [538, 374] on input "text" at bounding box center [538, 374] width 58 height 17
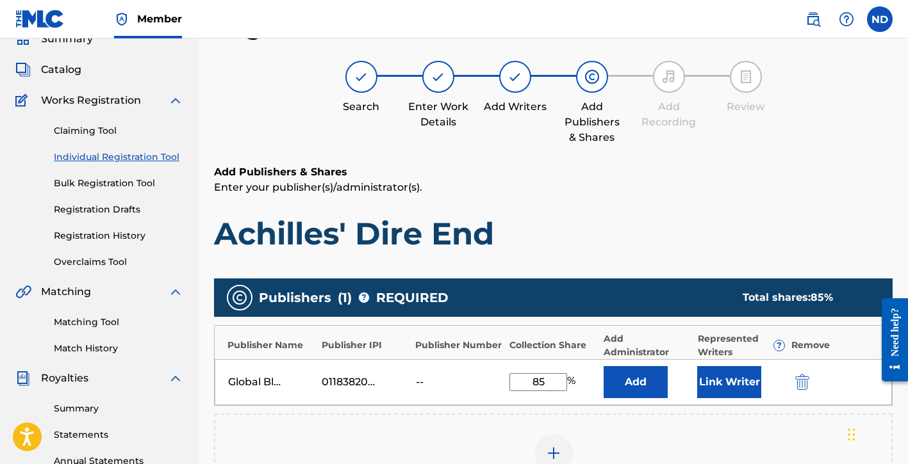
click at [723, 384] on button "Link Writer" at bounding box center [729, 382] width 64 height 32
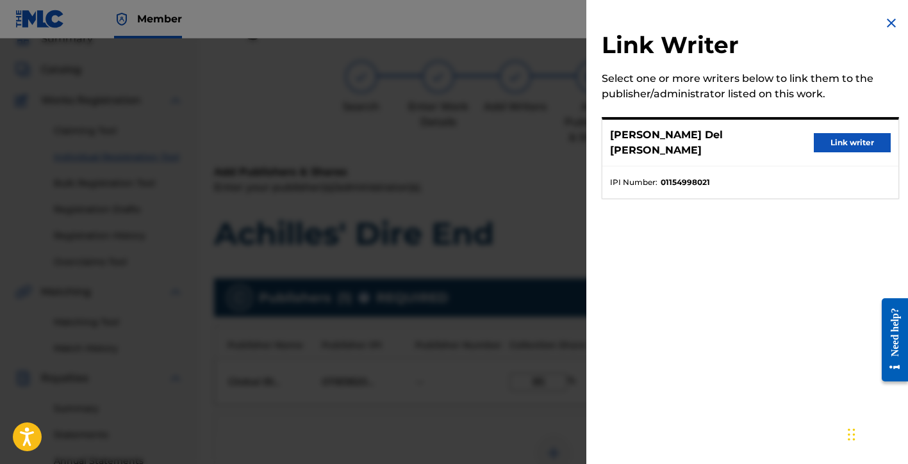
click at [858, 133] on button "Link writer" at bounding box center [852, 142] width 77 height 19
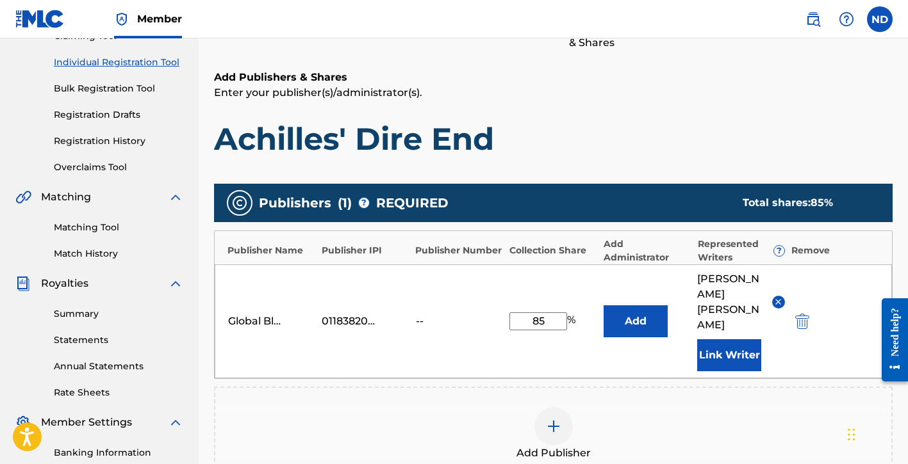
scroll to position [282, 0]
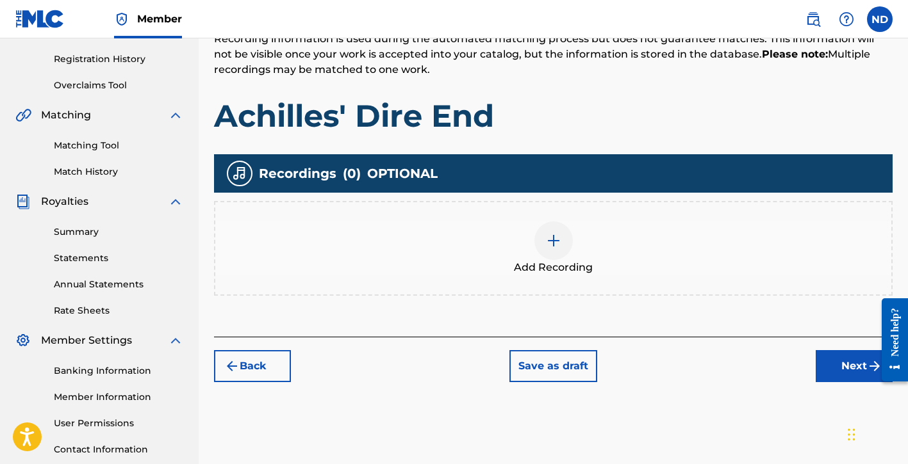
scroll to position [235, 0]
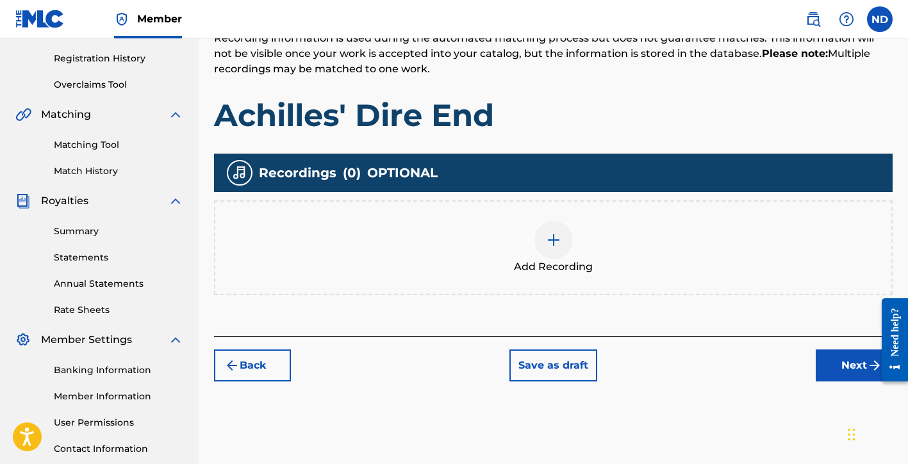
click at [566, 249] on div at bounding box center [553, 240] width 38 height 38
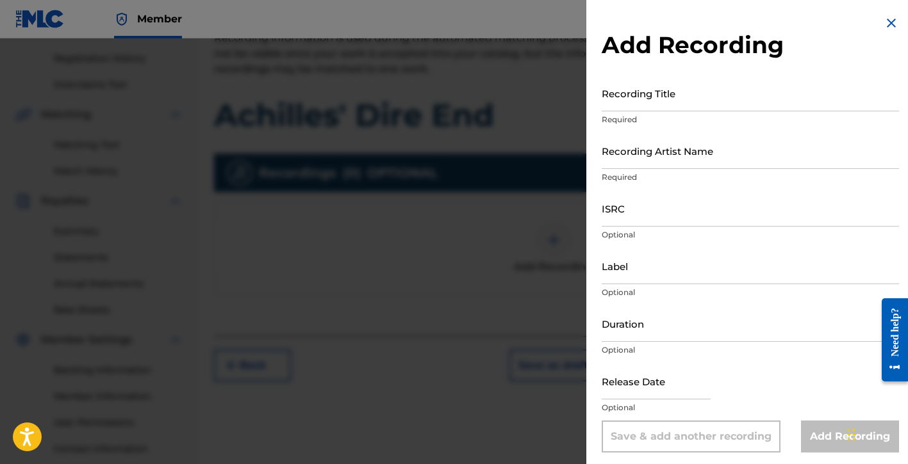
click at [643, 97] on input "Recording Title" at bounding box center [750, 93] width 297 height 37
click at [639, 166] on input "Recording Artist Name" at bounding box center [750, 151] width 297 height 37
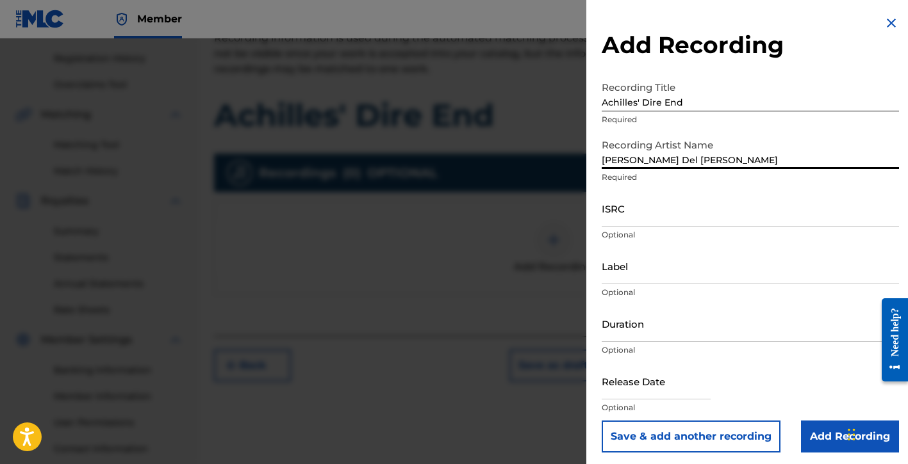
click at [662, 211] on input "ISRC" at bounding box center [750, 208] width 297 height 37
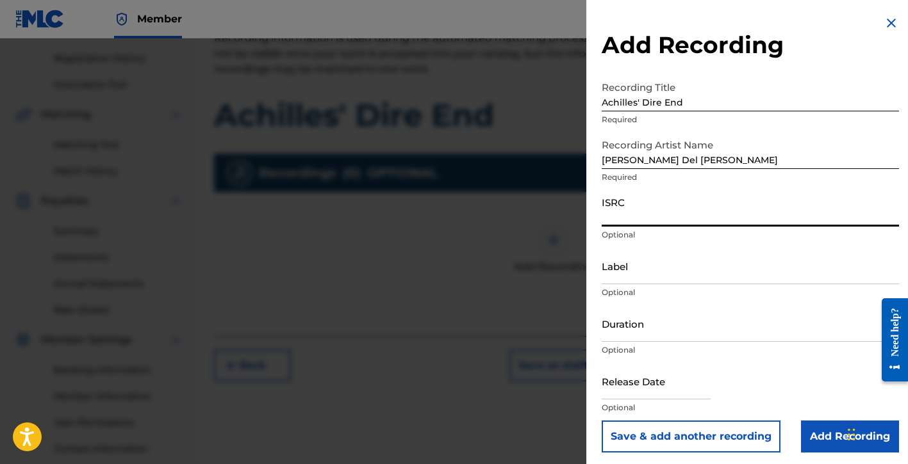
paste input "QZTAW2321246"
click at [652, 275] on input "Label" at bounding box center [750, 266] width 297 height 37
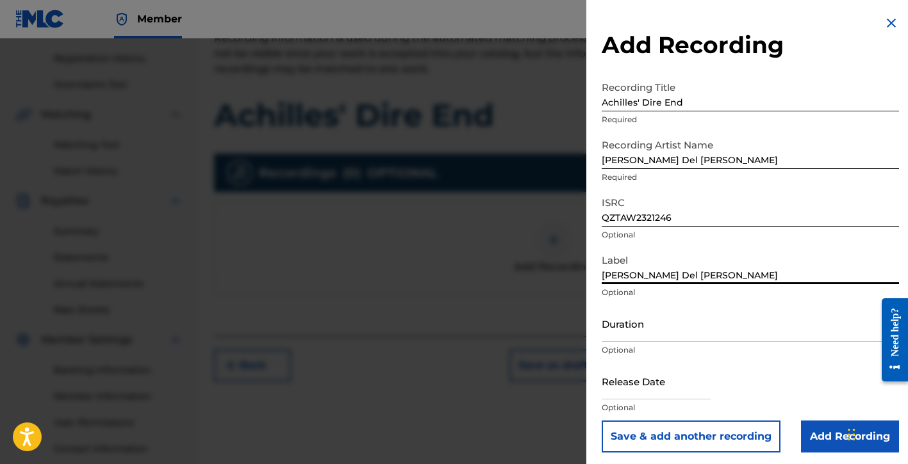
click at [624, 334] on input "Duration" at bounding box center [750, 324] width 297 height 37
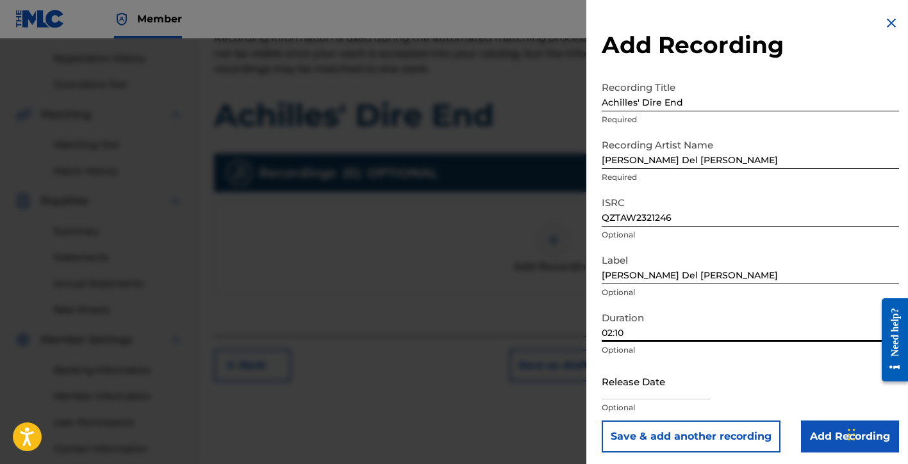
click at [653, 385] on input "text" at bounding box center [656, 381] width 109 height 37
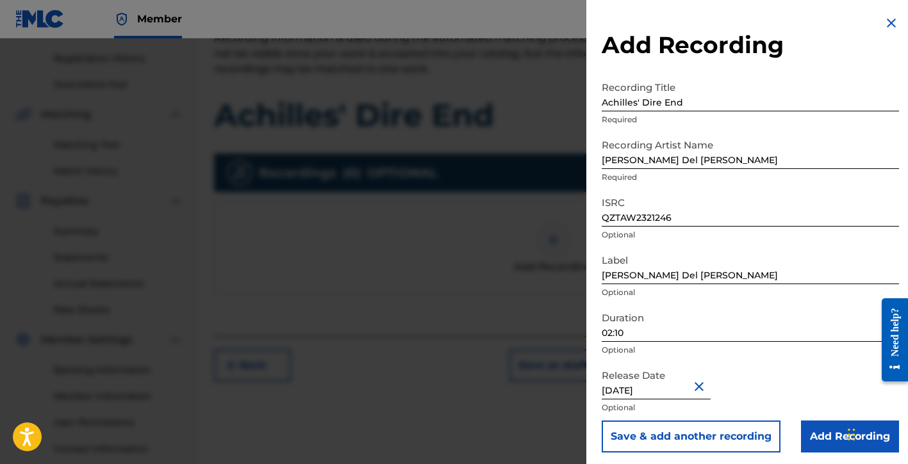
click at [798, 390] on div "Release Date [DATE] Optional" at bounding box center [750, 392] width 297 height 58
click at [805, 431] on input "Add Recording" at bounding box center [850, 437] width 98 height 32
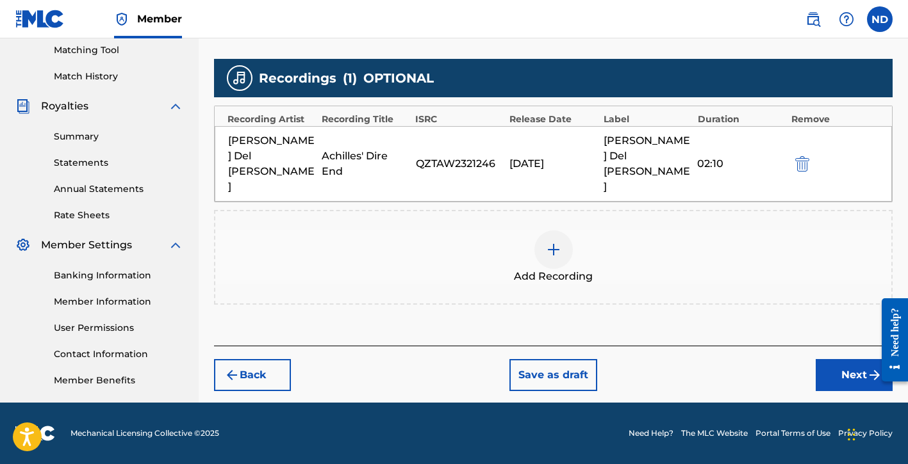
click at [822, 359] on button "Next" at bounding box center [854, 375] width 77 height 32
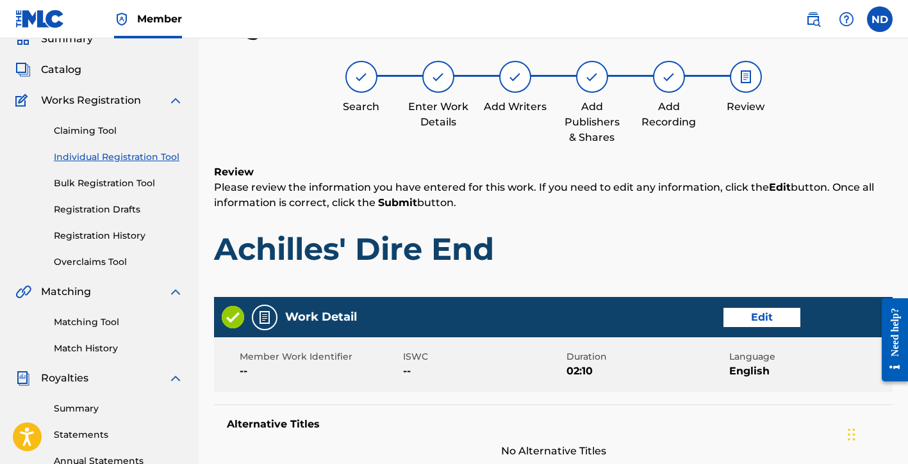
scroll to position [648, 0]
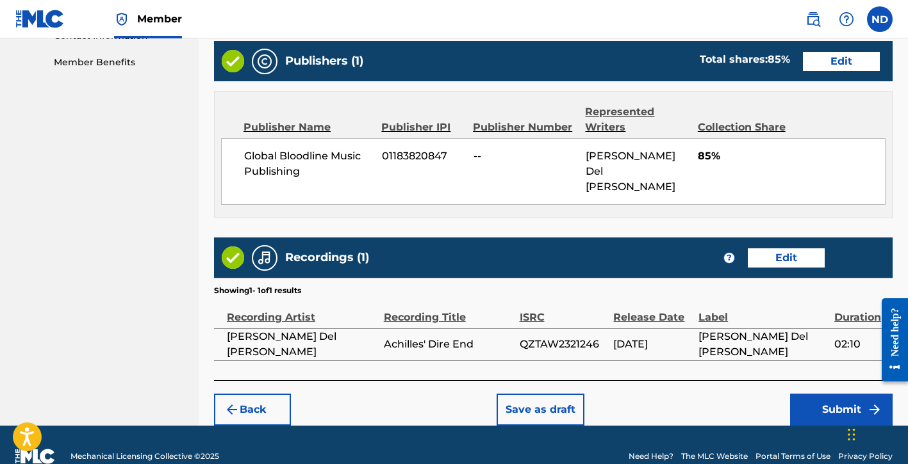
click at [796, 394] on button "Submit" at bounding box center [841, 410] width 103 height 32
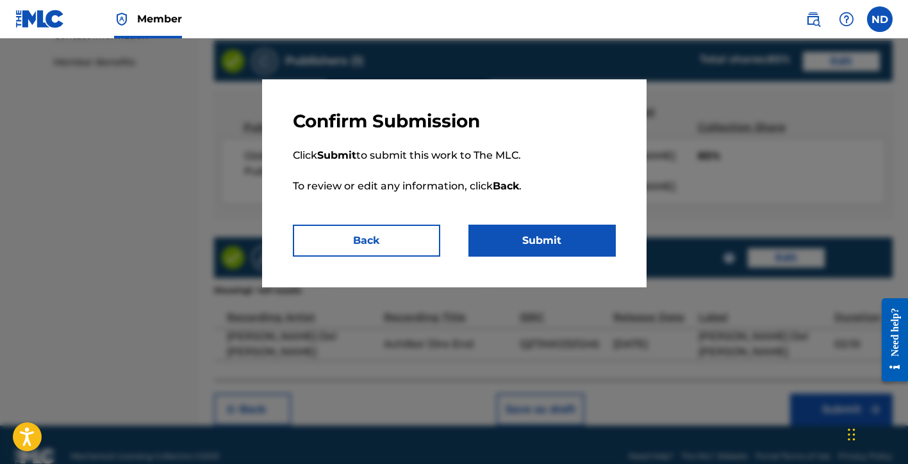
click at [520, 240] on button "Submit" at bounding box center [541, 241] width 147 height 32
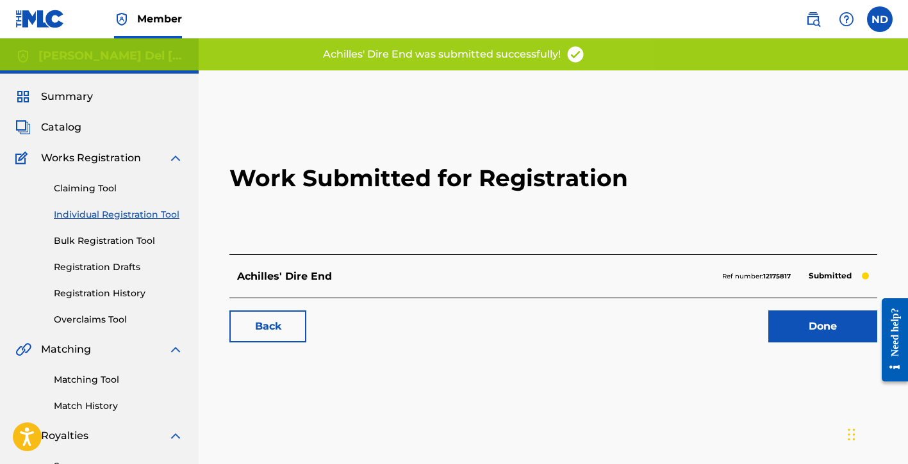
click at [816, 329] on link "Done" at bounding box center [822, 327] width 109 height 32
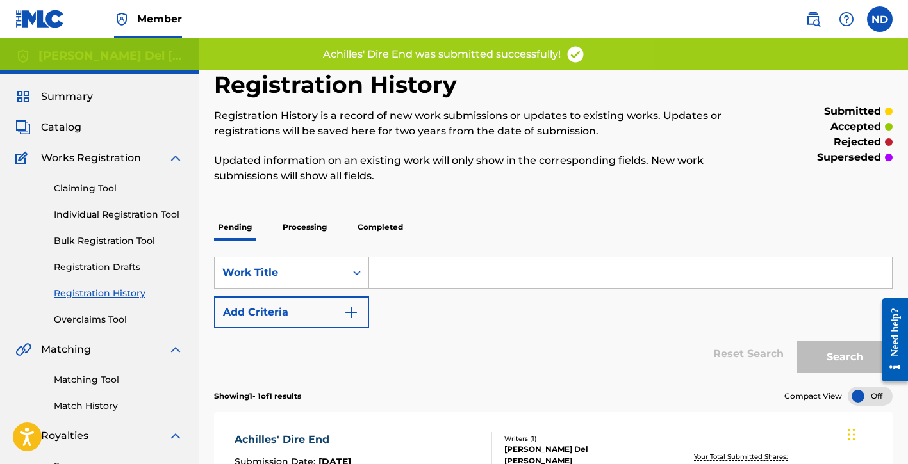
click at [100, 213] on link "Individual Registration Tool" at bounding box center [118, 214] width 129 height 13
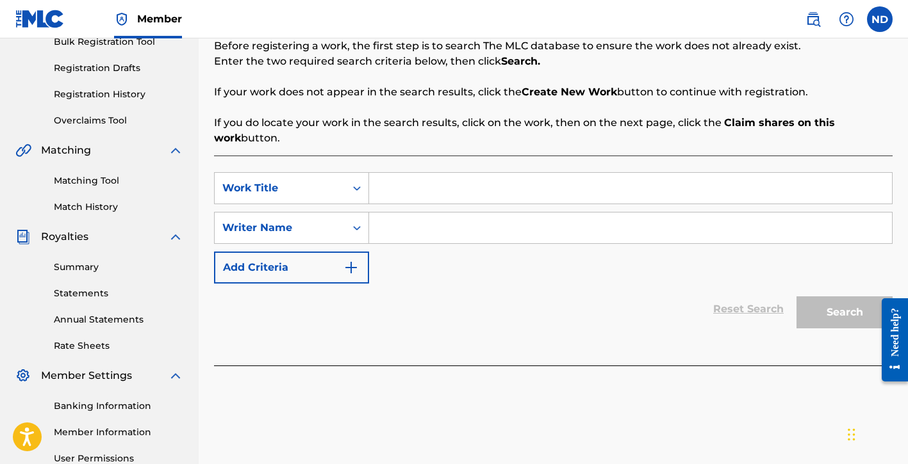
scroll to position [237, 0]
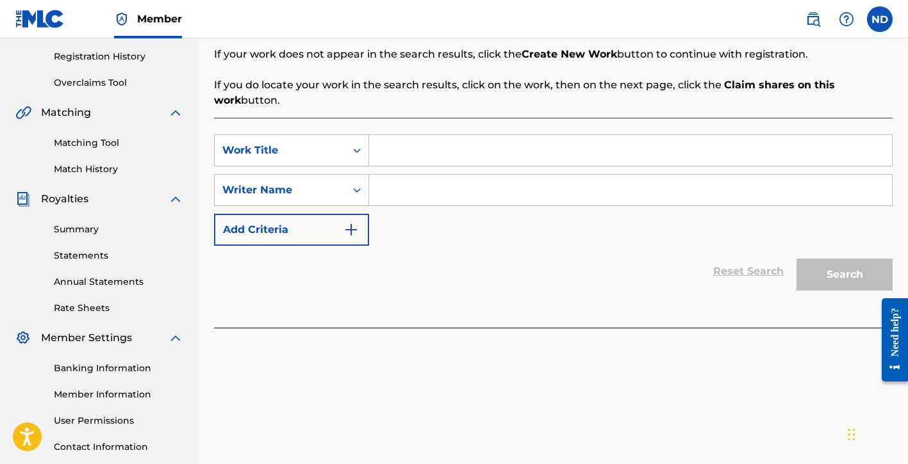
click at [395, 151] on input "Search Form" at bounding box center [630, 150] width 523 height 31
paste input "The Future's Near (So Fine, I'll Fall in Love)"
click at [411, 196] on input "Search Form" at bounding box center [630, 190] width 523 height 31
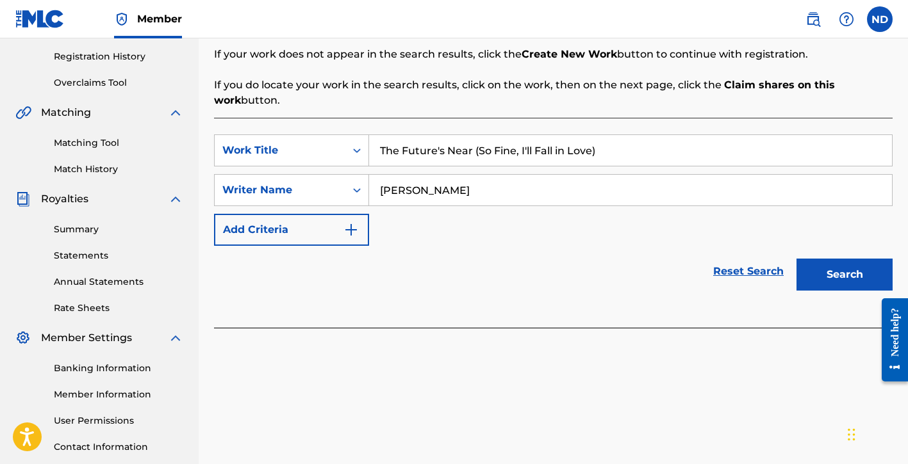
click at [796, 259] on button "Search" at bounding box center [844, 275] width 96 height 32
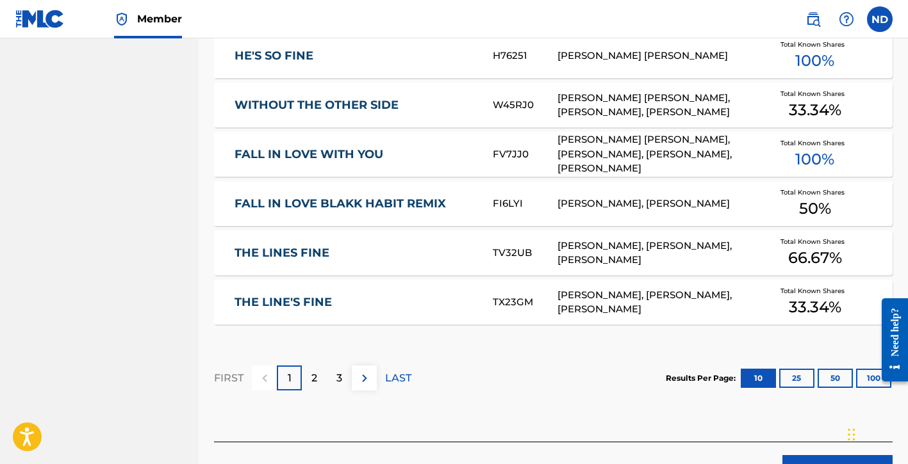
scroll to position [862, 0]
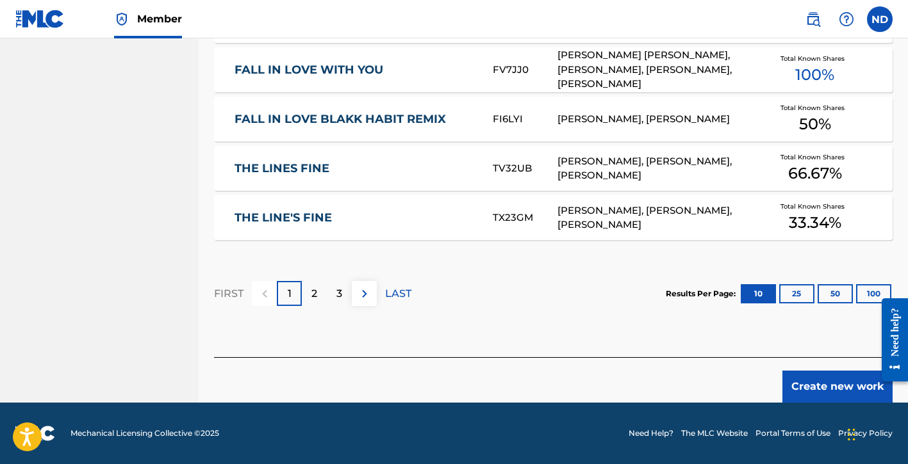
click at [807, 386] on button "Create new work" at bounding box center [837, 387] width 110 height 32
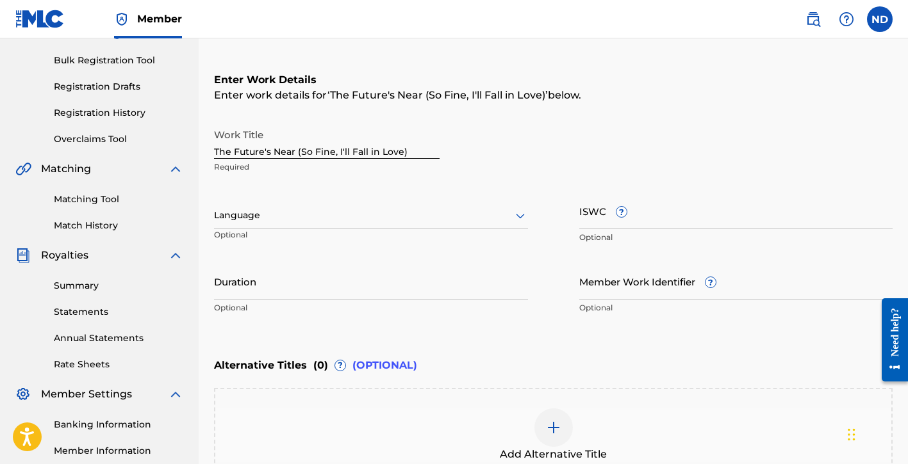
scroll to position [185, 0]
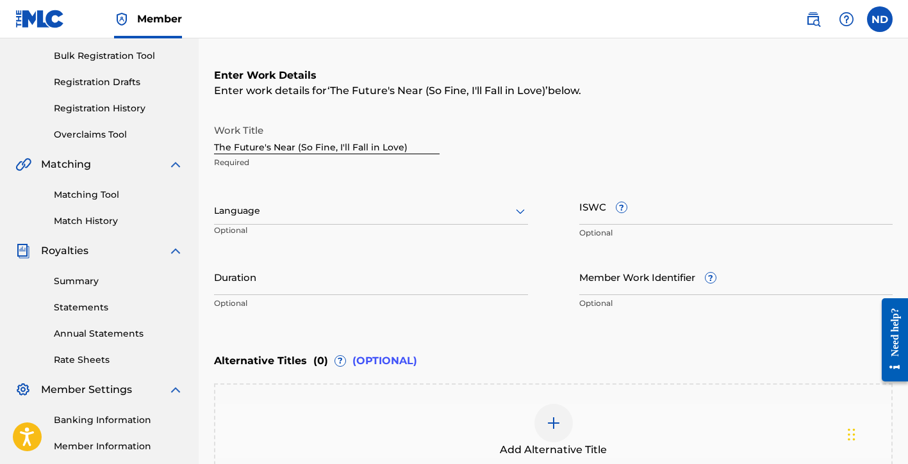
click at [264, 213] on div at bounding box center [371, 211] width 314 height 16
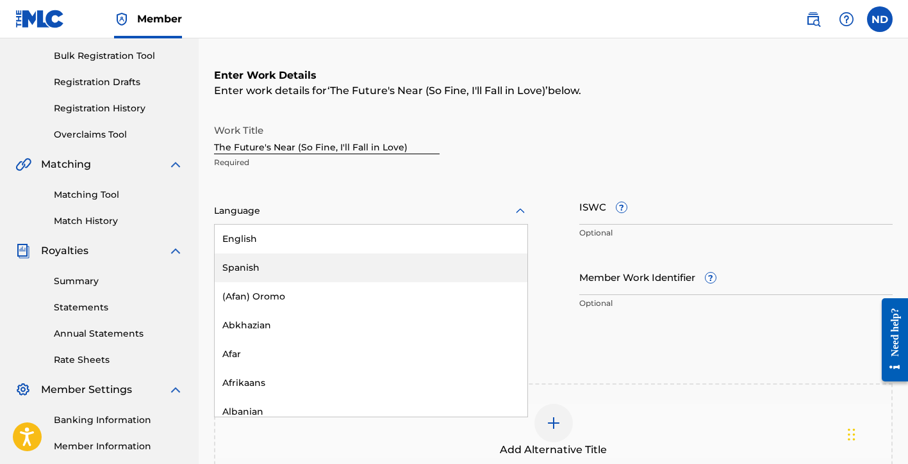
click at [275, 249] on div "English" at bounding box center [371, 239] width 313 height 29
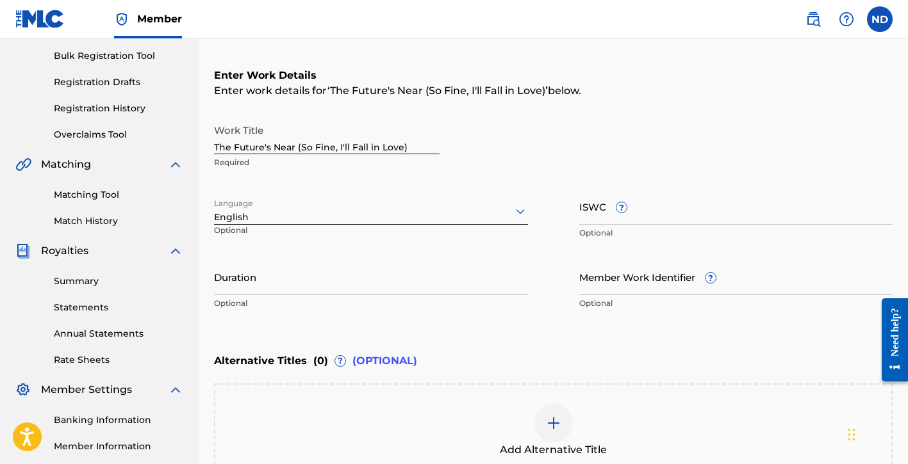
click at [372, 284] on input "Duration" at bounding box center [371, 277] width 314 height 37
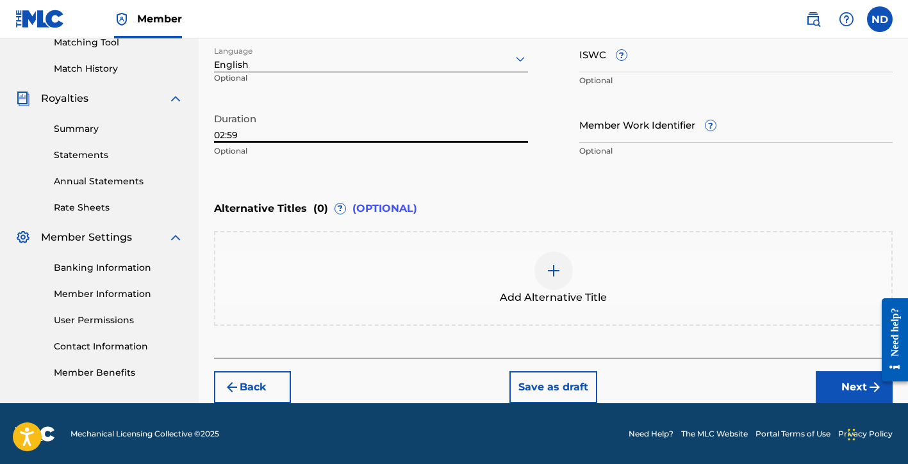
click at [826, 386] on button "Next" at bounding box center [854, 388] width 77 height 32
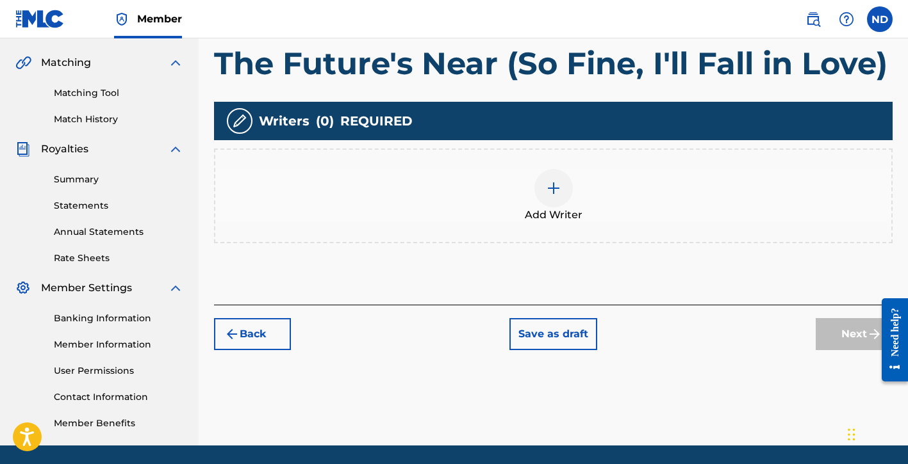
scroll to position [288, 0]
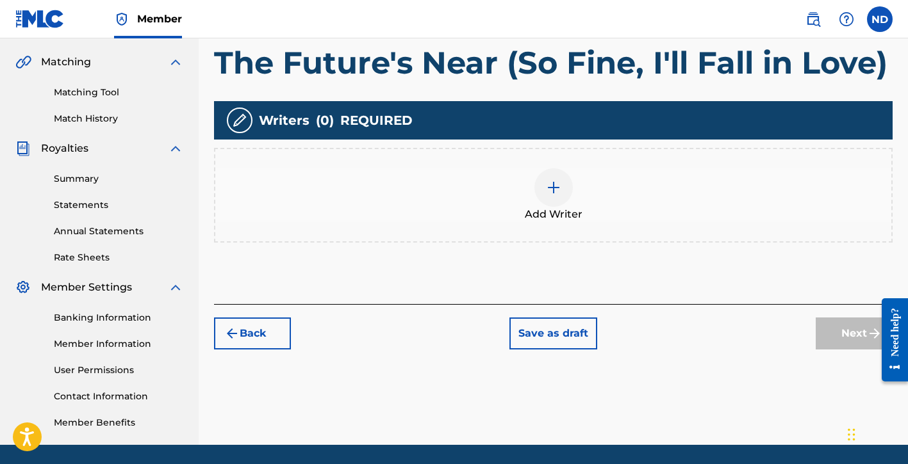
click at [550, 188] on img at bounding box center [553, 187] width 15 height 15
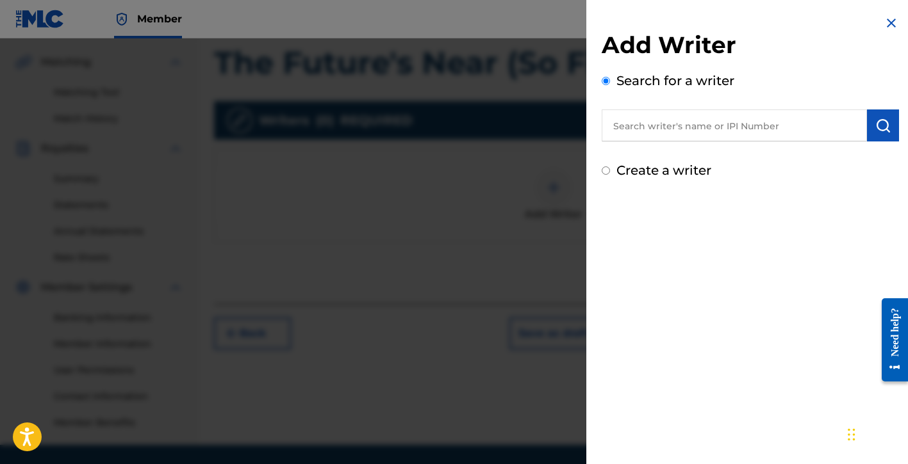
click at [666, 180] on div "Add Writer Search for a writer Create a writer" at bounding box center [750, 97] width 328 height 195
click at [668, 175] on label "Create a writer" at bounding box center [663, 170] width 95 height 15
click at [610, 175] on input "Create a writer" at bounding box center [606, 171] width 8 height 8
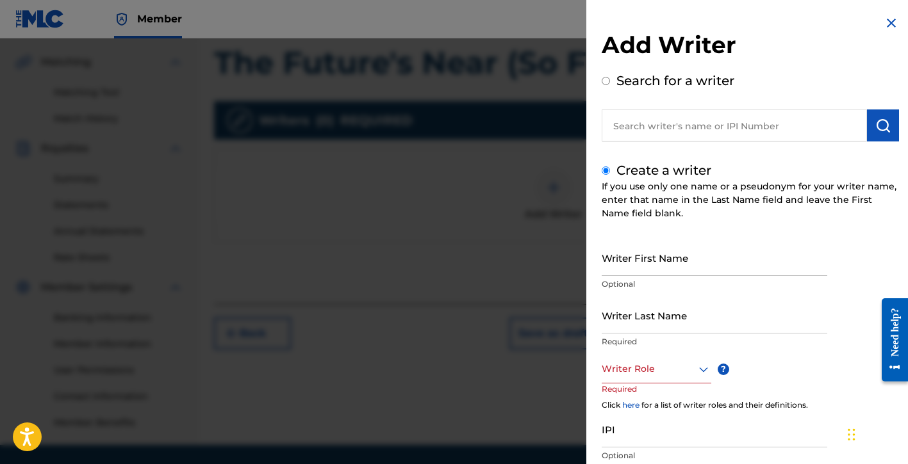
scroll to position [90, 0]
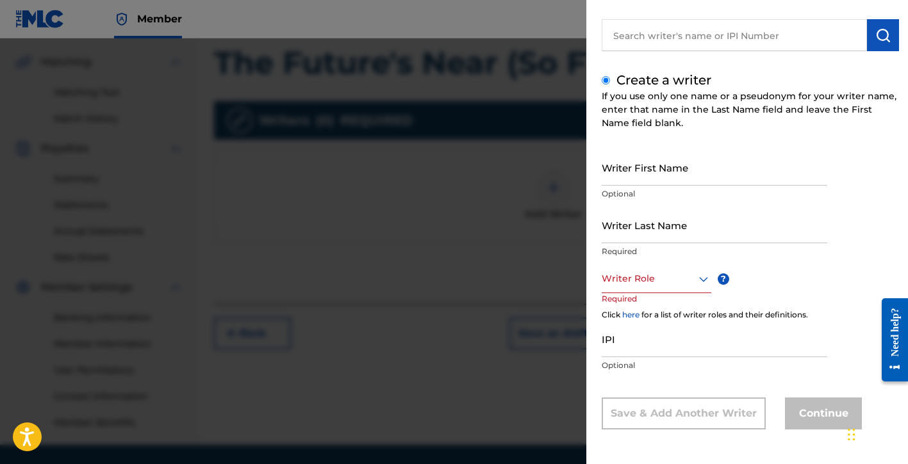
click at [642, 179] on input "Writer First Name" at bounding box center [715, 167] width 226 height 37
click at [627, 235] on input "Writer Last Name" at bounding box center [715, 225] width 226 height 37
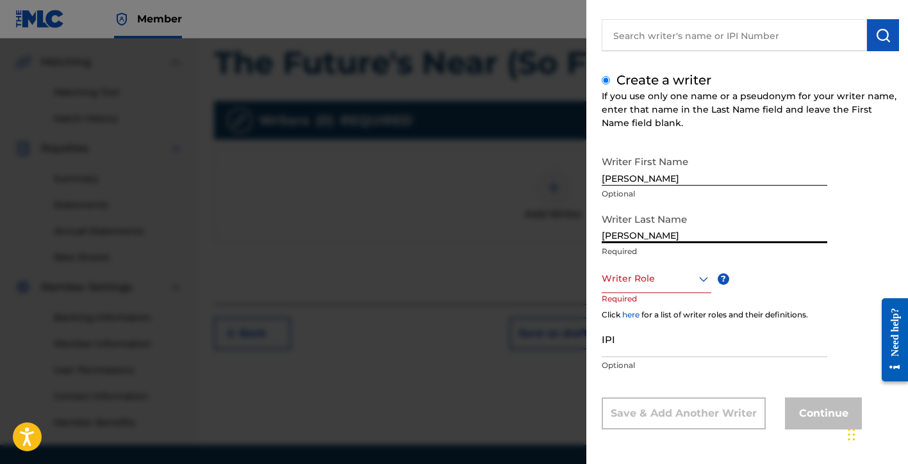
click at [636, 286] on div "Writer Role" at bounding box center [657, 279] width 110 height 29
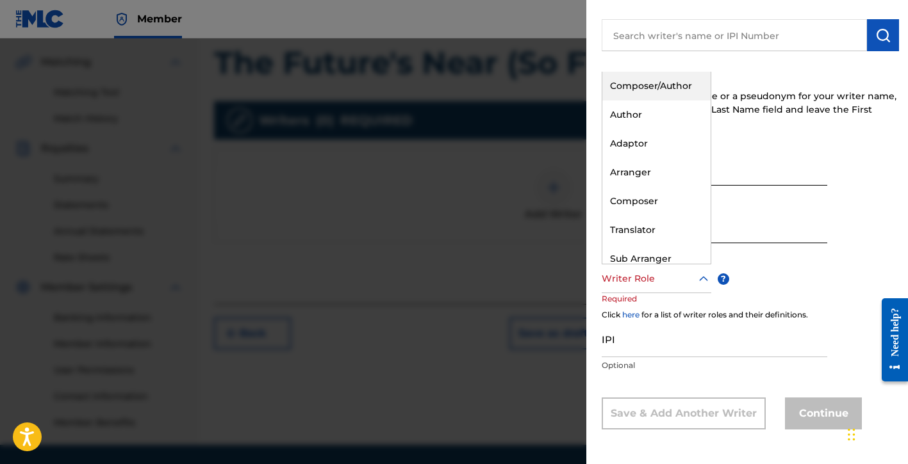
click at [646, 81] on div "Composer/Author" at bounding box center [656, 86] width 108 height 29
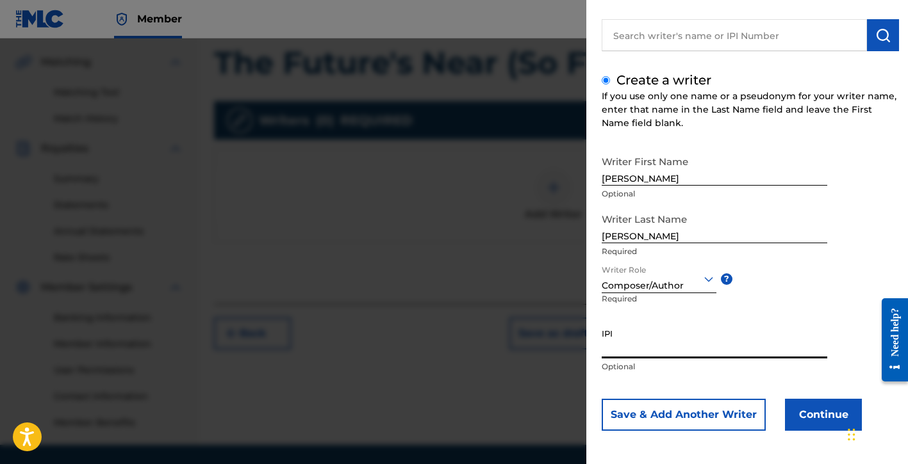
click at [669, 345] on input "IPI" at bounding box center [715, 340] width 226 height 37
paste input "01154998021"
click at [805, 411] on button "Continue" at bounding box center [823, 415] width 77 height 32
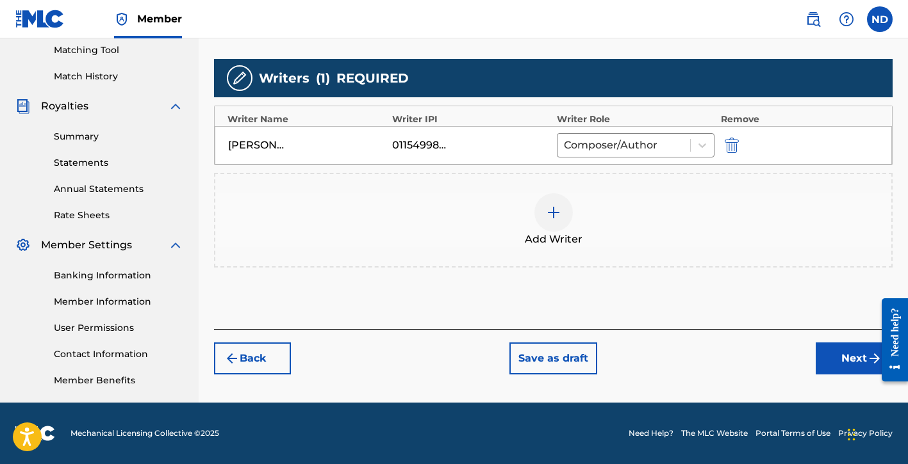
click at [835, 365] on button "Next" at bounding box center [854, 359] width 77 height 32
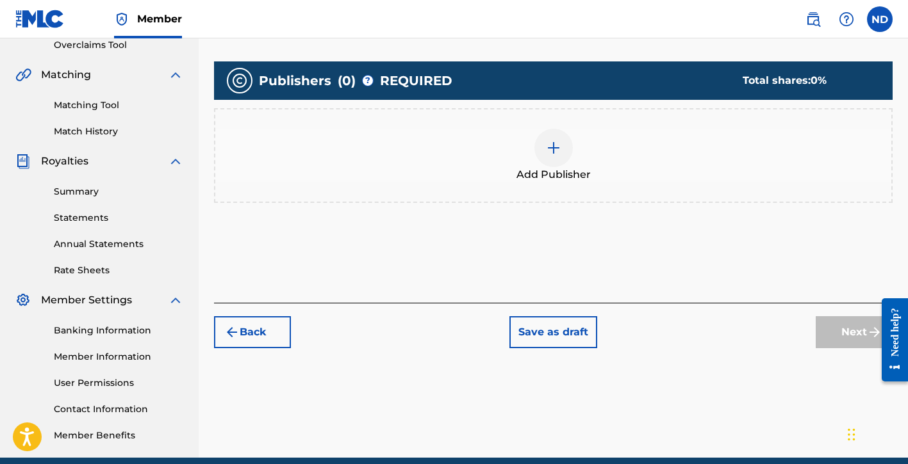
scroll to position [278, 0]
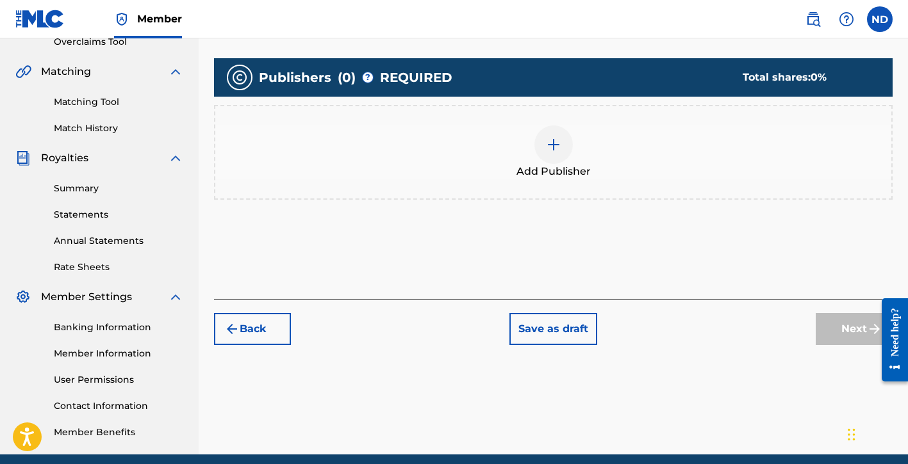
click at [551, 166] on span "Add Publisher" at bounding box center [553, 171] width 74 height 15
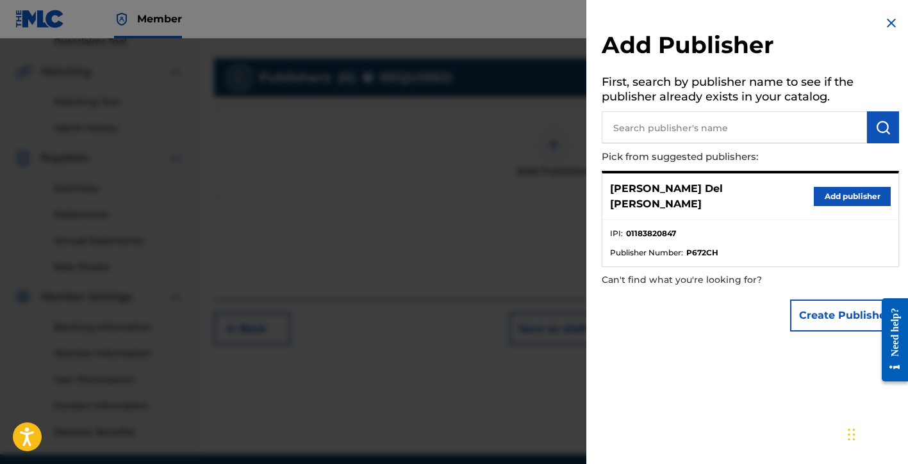
click at [828, 311] on button "Create Publisher" at bounding box center [844, 316] width 109 height 32
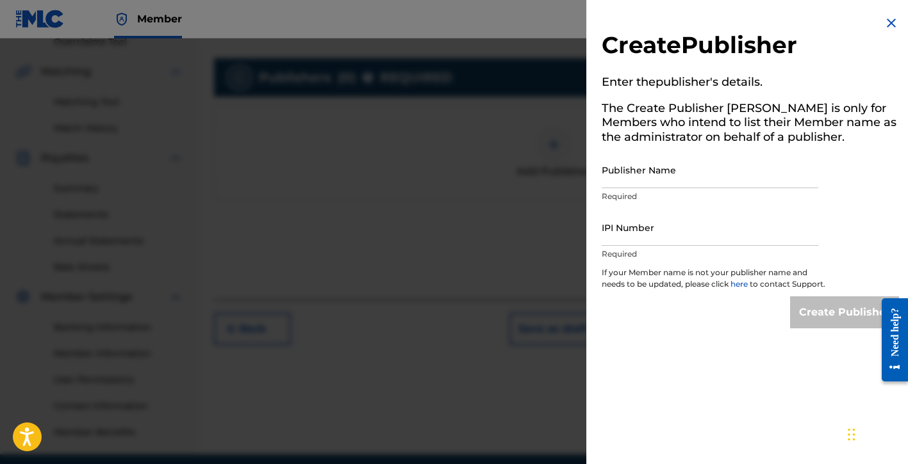
click at [643, 186] on input "Publisher Name" at bounding box center [710, 170] width 217 height 37
click at [627, 233] on input "IPI Number" at bounding box center [710, 227] width 217 height 37
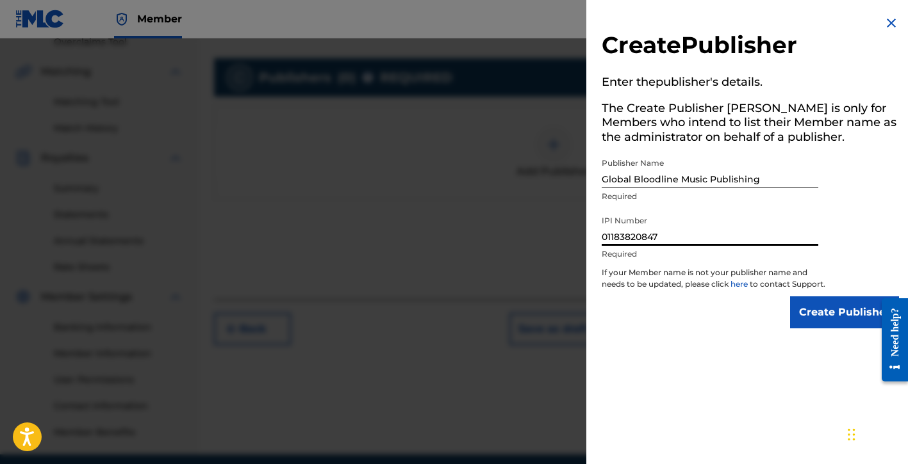
drag, startPoint x: 797, startPoint y: 318, endPoint x: 809, endPoint y: 312, distance: 12.9
click at [797, 318] on input "Create Publisher" at bounding box center [844, 313] width 109 height 32
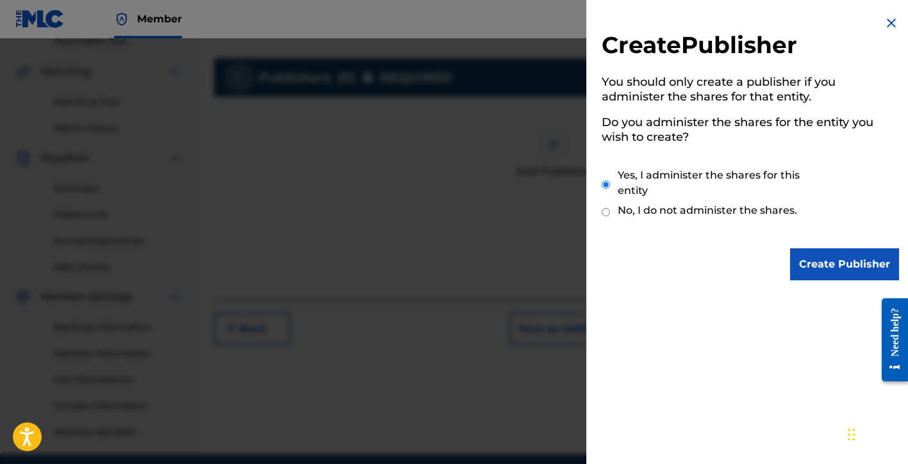
click at [830, 267] on input "Create Publisher" at bounding box center [844, 265] width 109 height 32
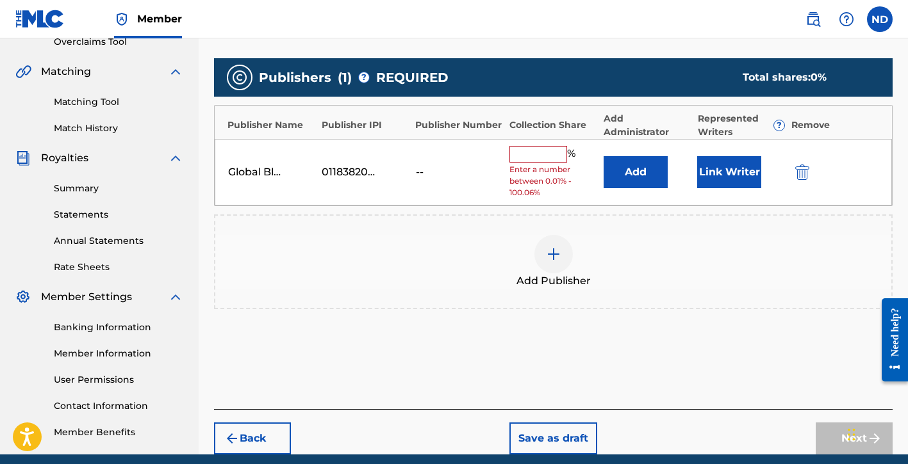
click at [541, 158] on input "text" at bounding box center [538, 154] width 58 height 17
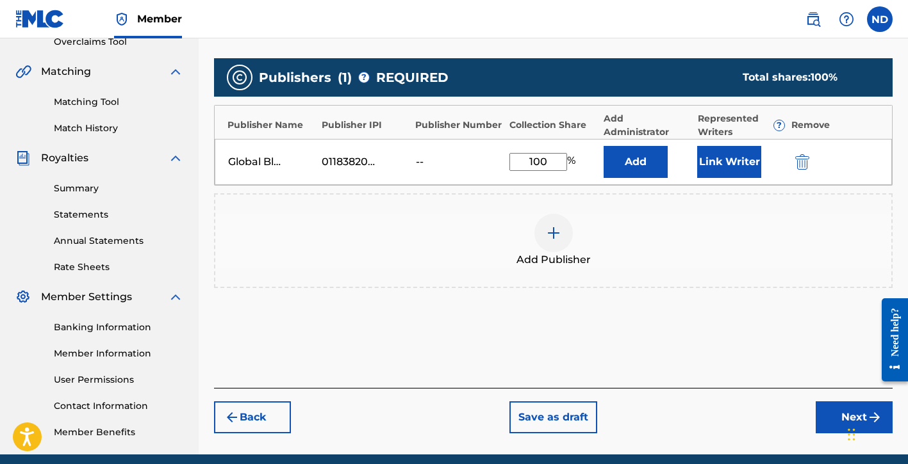
click at [713, 168] on button "Link Writer" at bounding box center [729, 162] width 64 height 32
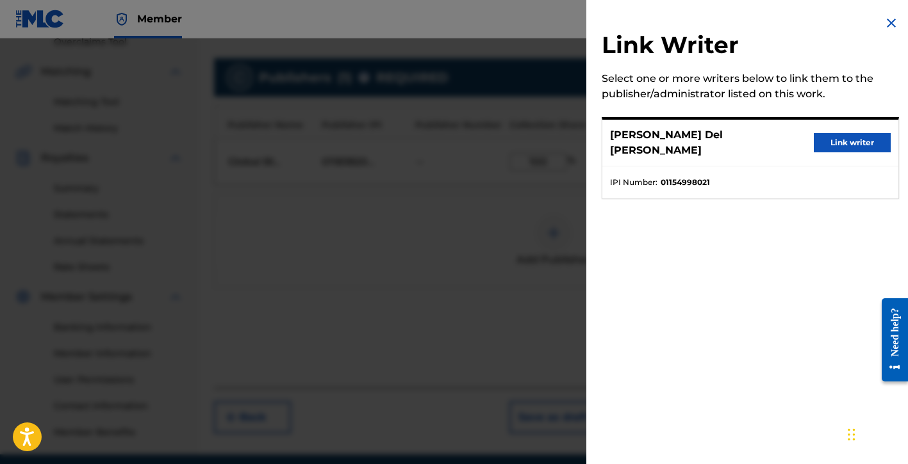
click at [817, 134] on button "Link writer" at bounding box center [852, 142] width 77 height 19
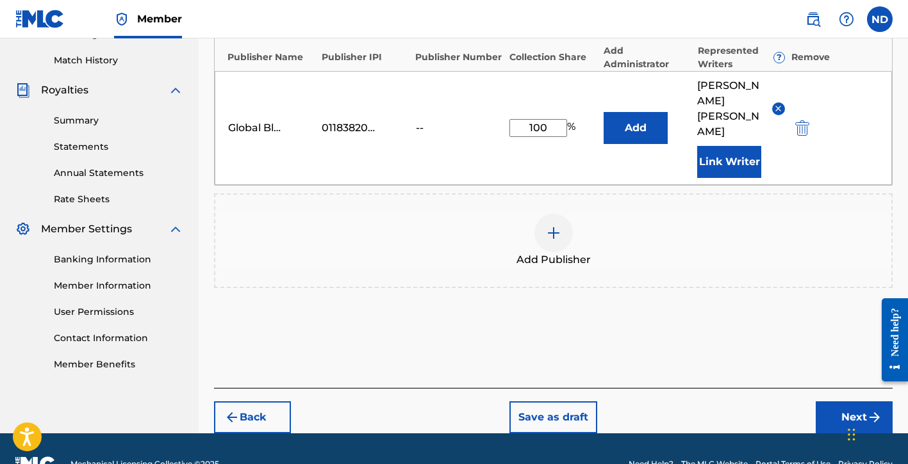
click at [833, 402] on button "Next" at bounding box center [854, 418] width 77 height 32
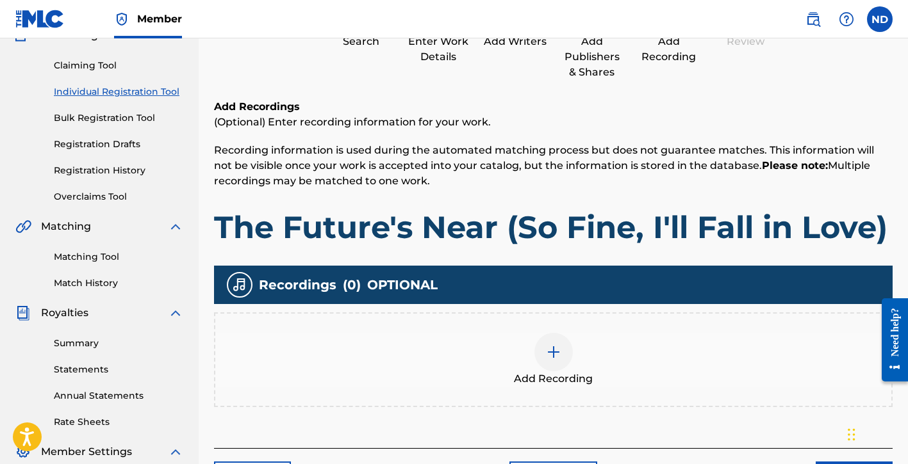
scroll to position [170, 0]
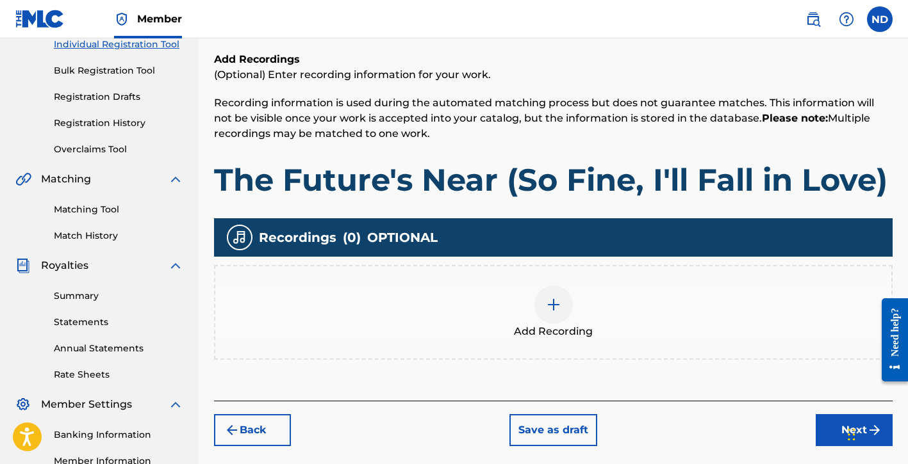
click at [568, 298] on div at bounding box center [553, 305] width 38 height 38
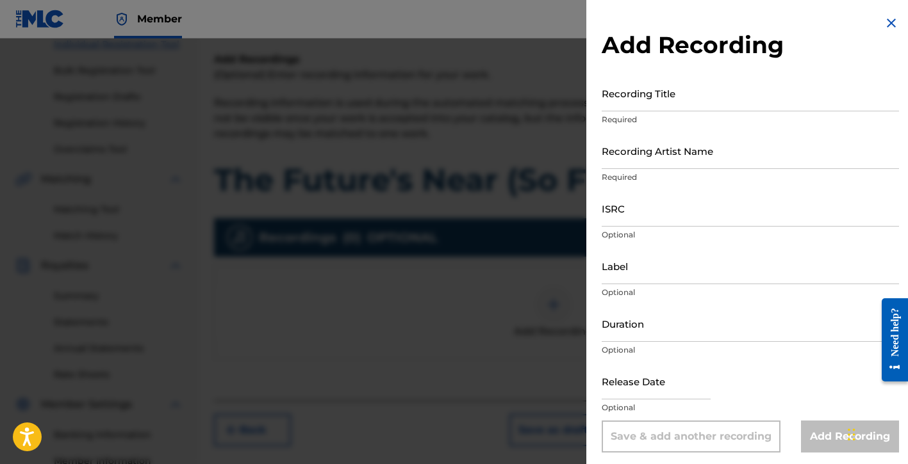
click at [639, 104] on input "Recording Title" at bounding box center [750, 93] width 297 height 37
paste input "01154998021"
drag, startPoint x: 586, startPoint y: 94, endPoint x: 560, endPoint y: 94, distance: 26.3
click at [560, 94] on div "Add Recording Recording Title 01154998021 Required Recording Artist Name Requir…" at bounding box center [454, 251] width 908 height 426
click at [632, 160] on input "Recording Artist Name" at bounding box center [750, 151] width 297 height 37
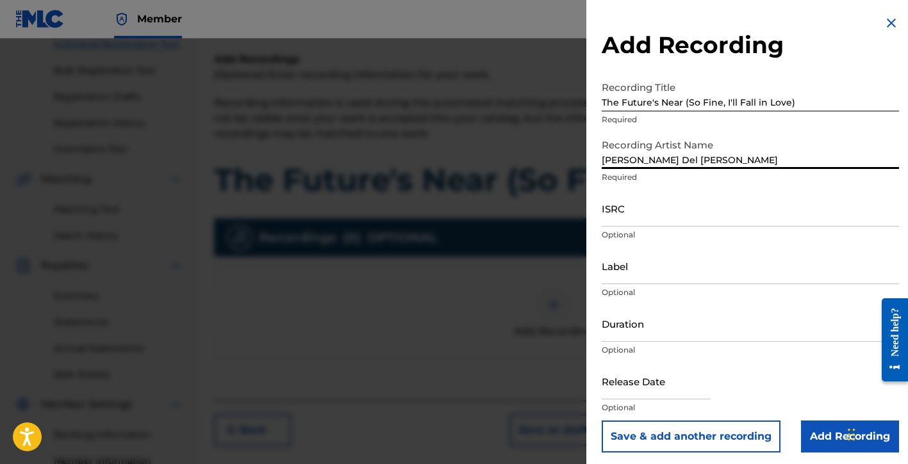
drag, startPoint x: 643, startPoint y: 217, endPoint x: 561, endPoint y: 37, distance: 197.0
click at [643, 217] on input "ISRC" at bounding box center [750, 208] width 297 height 37
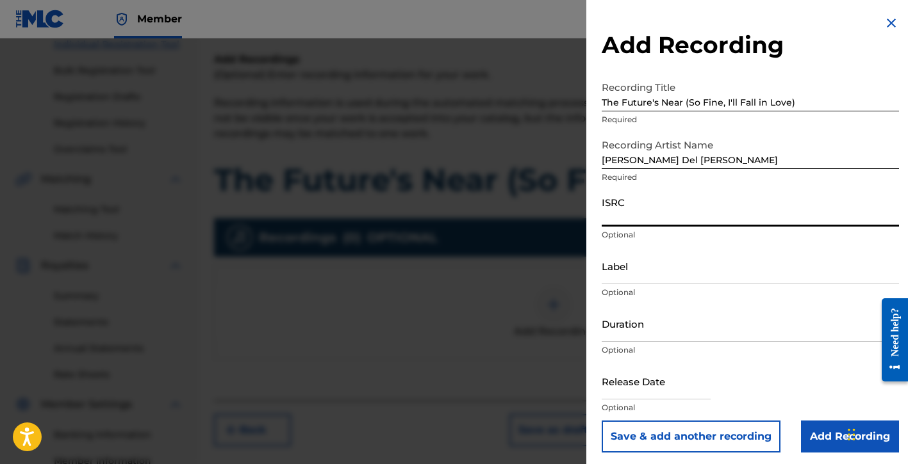
paste input "QZTAW2321247"
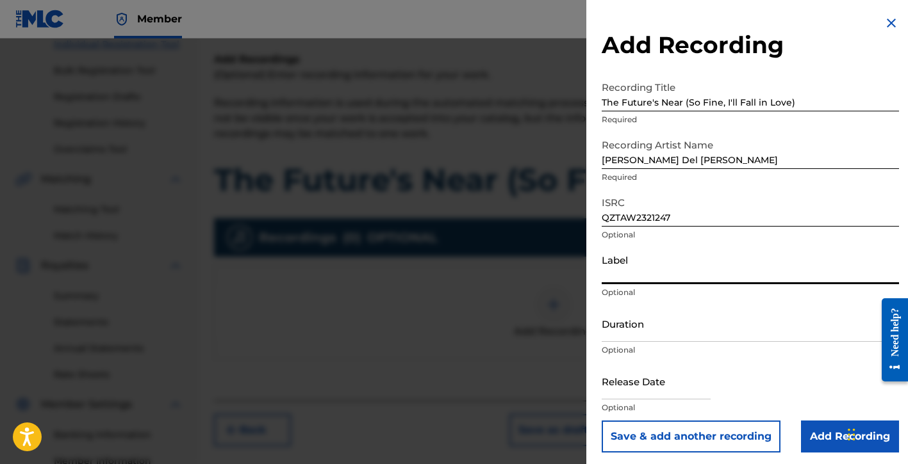
click at [639, 264] on input "Label" at bounding box center [750, 266] width 297 height 37
click at [642, 331] on input "Duration" at bounding box center [750, 324] width 297 height 37
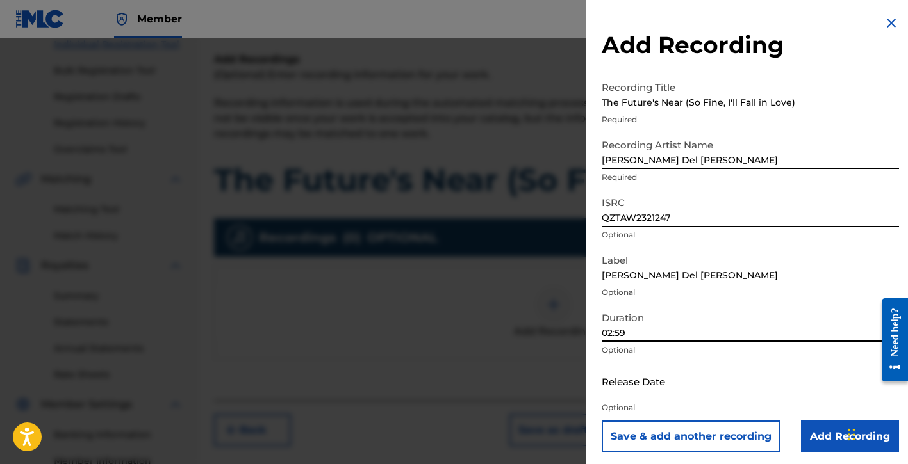
click at [626, 387] on input "text" at bounding box center [656, 381] width 109 height 37
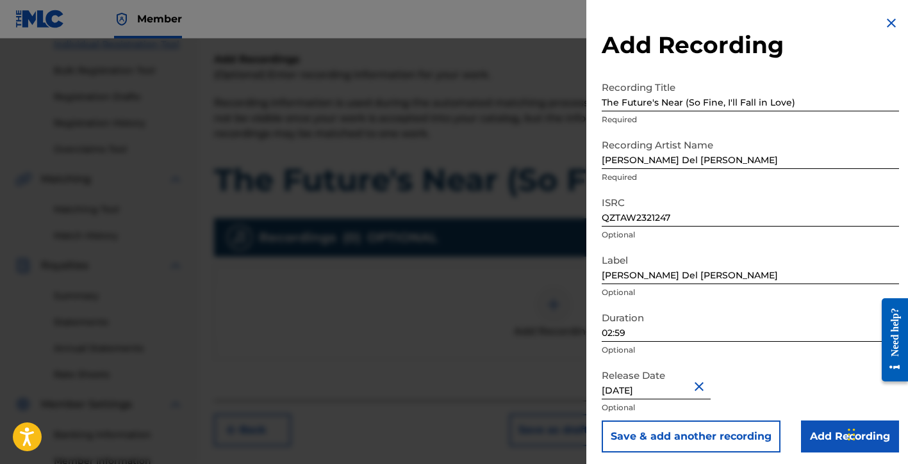
click at [805, 373] on div "Release Date [DATE] Optional" at bounding box center [750, 392] width 297 height 58
click at [808, 434] on input "Add Recording" at bounding box center [850, 437] width 98 height 32
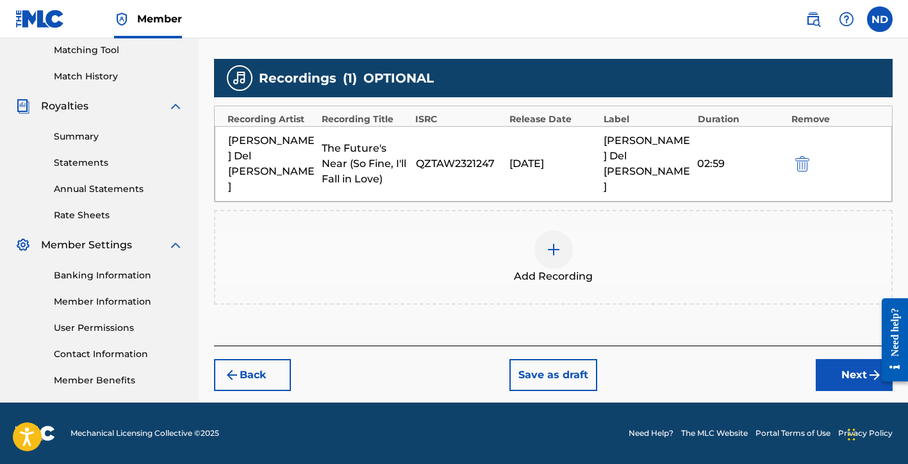
click at [833, 359] on button "Next" at bounding box center [854, 375] width 77 height 32
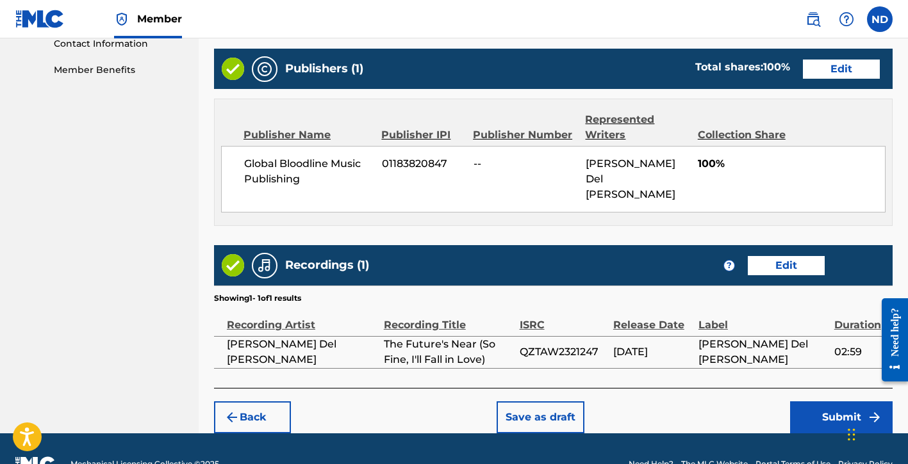
scroll to position [648, 0]
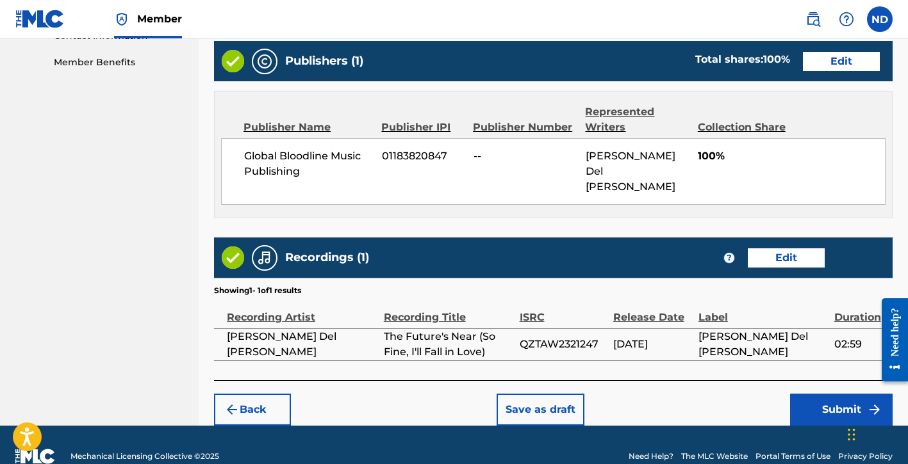
click at [802, 394] on button "Submit" at bounding box center [841, 410] width 103 height 32
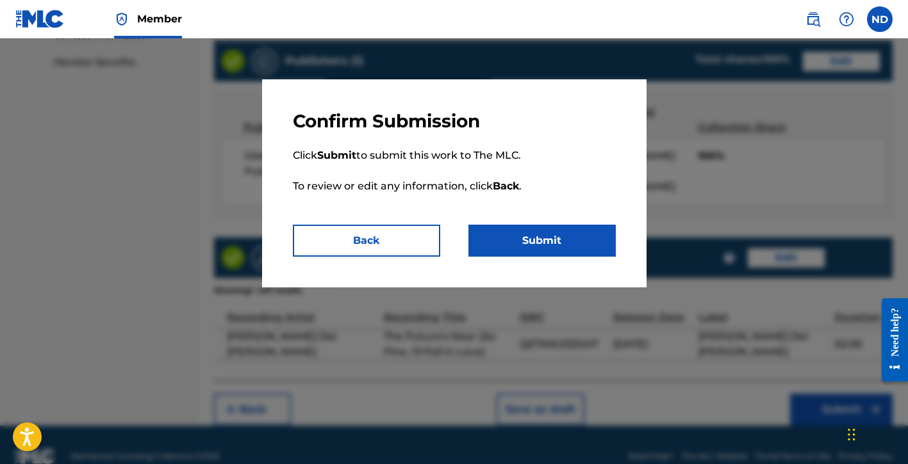
click at [540, 252] on button "Submit" at bounding box center [541, 241] width 147 height 32
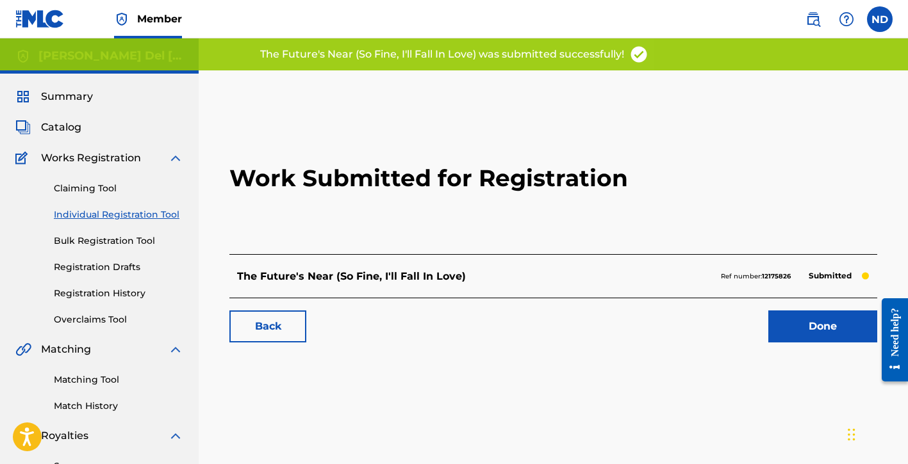
click at [785, 334] on link "Done" at bounding box center [822, 327] width 109 height 32
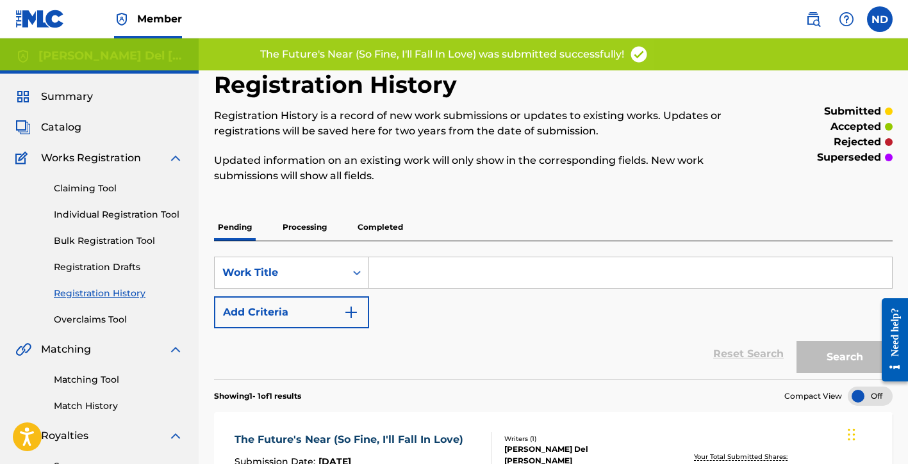
click at [131, 209] on link "Individual Registration Tool" at bounding box center [118, 214] width 129 height 13
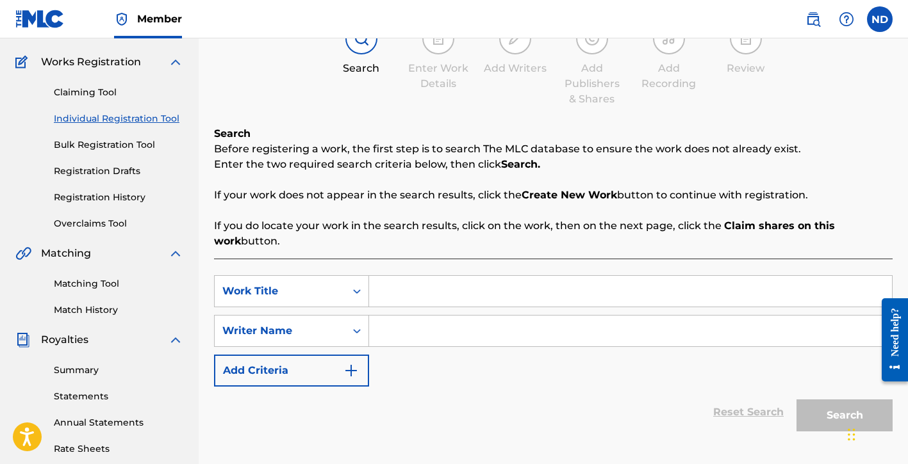
scroll to position [123, 0]
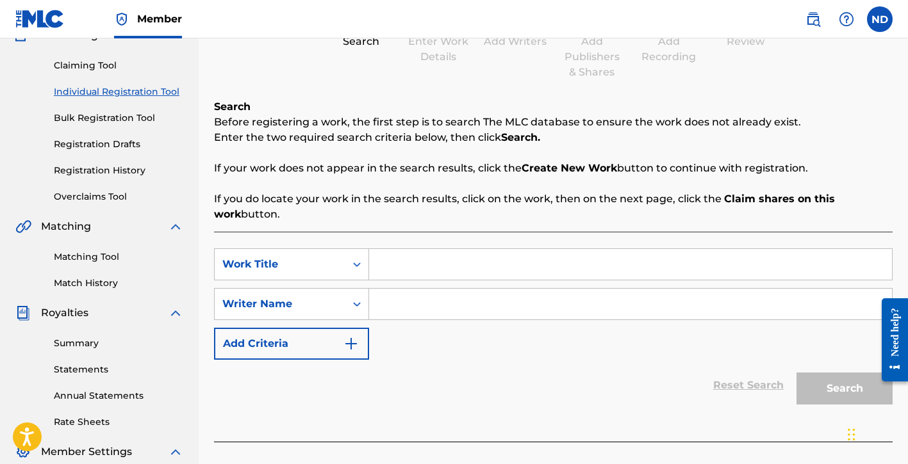
click at [413, 265] on input "Search Form" at bounding box center [630, 264] width 523 height 31
click at [472, 315] on input "Search Form" at bounding box center [630, 304] width 523 height 31
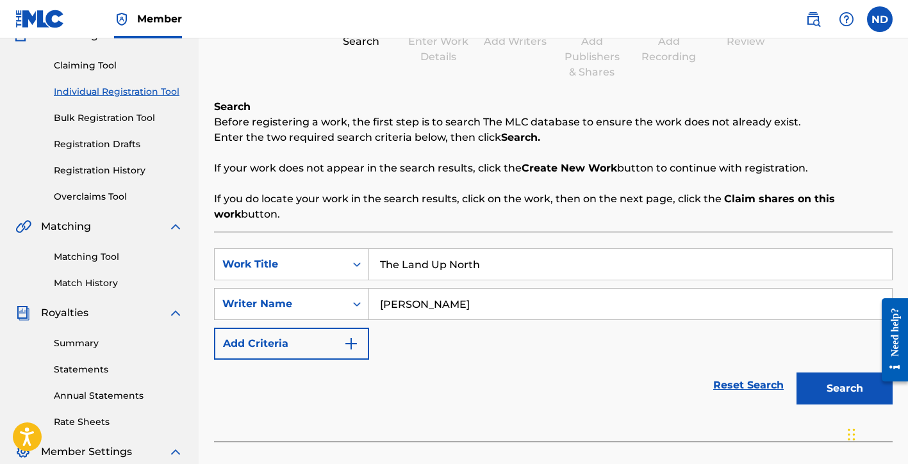
click at [796, 373] on button "Search" at bounding box center [844, 389] width 96 height 32
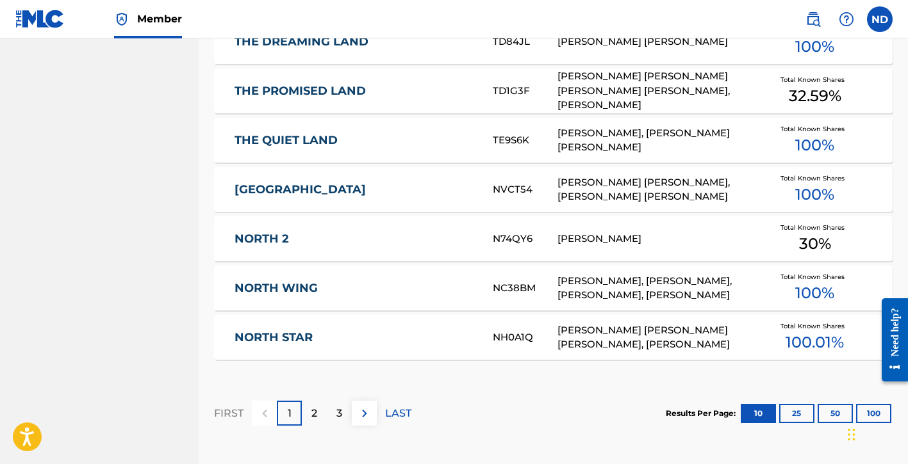
scroll to position [862, 0]
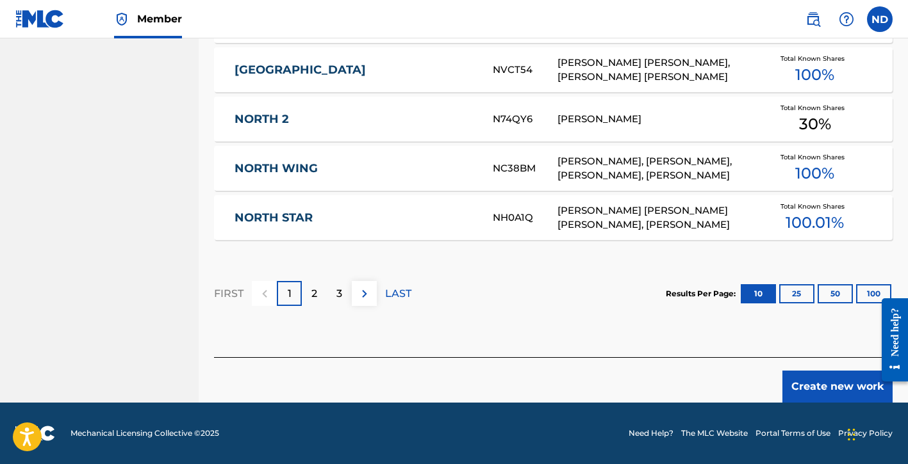
click at [798, 373] on button "Create new work" at bounding box center [837, 387] width 110 height 32
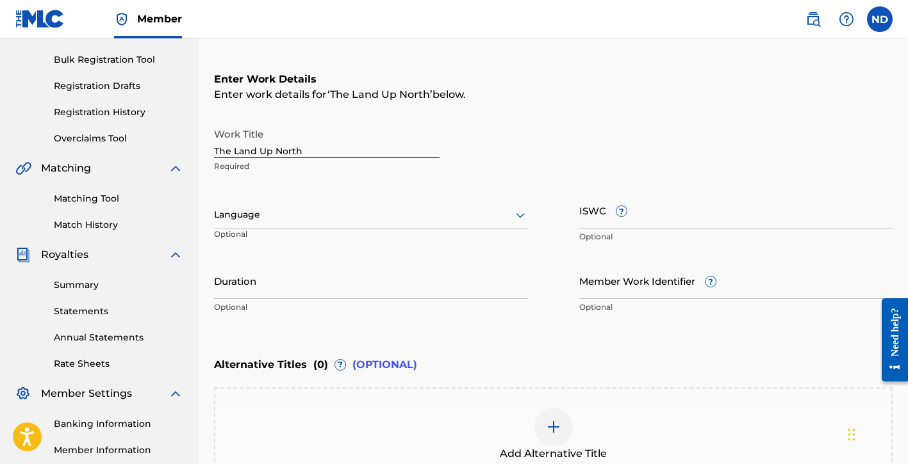
scroll to position [237, 0]
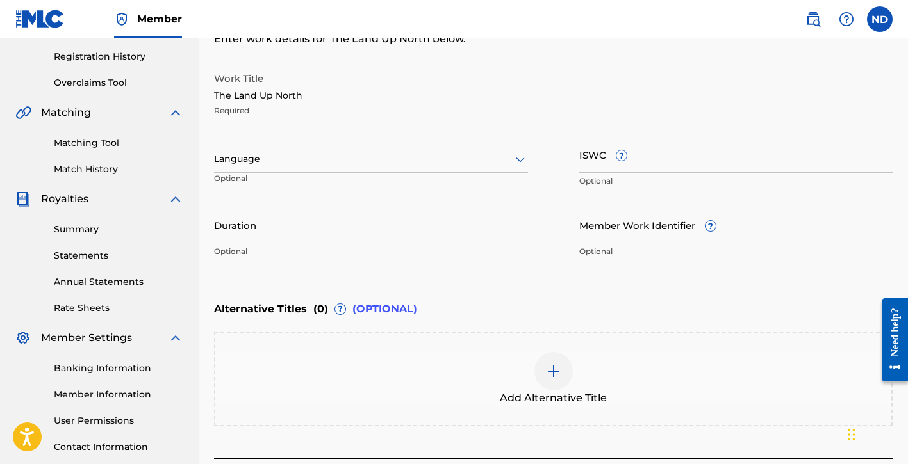
click at [283, 176] on p "Optional" at bounding box center [264, 183] width 100 height 21
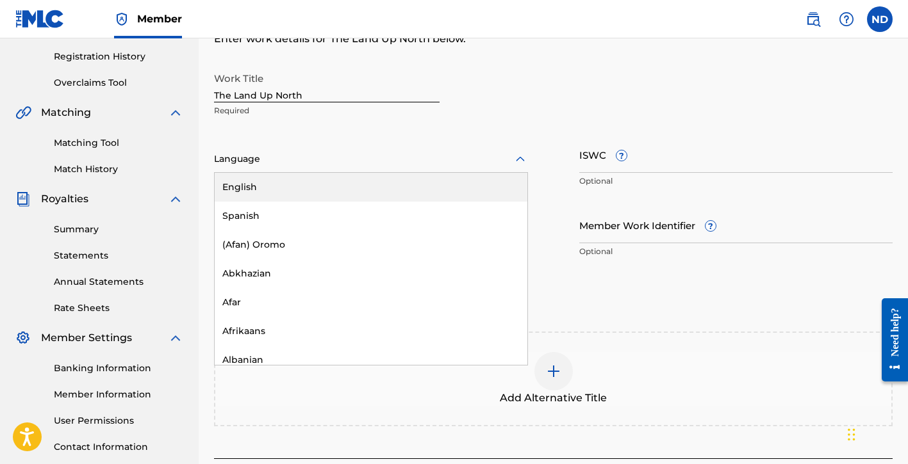
click at [293, 166] on div at bounding box center [371, 159] width 314 height 16
click at [288, 192] on div "English" at bounding box center [371, 187] width 313 height 29
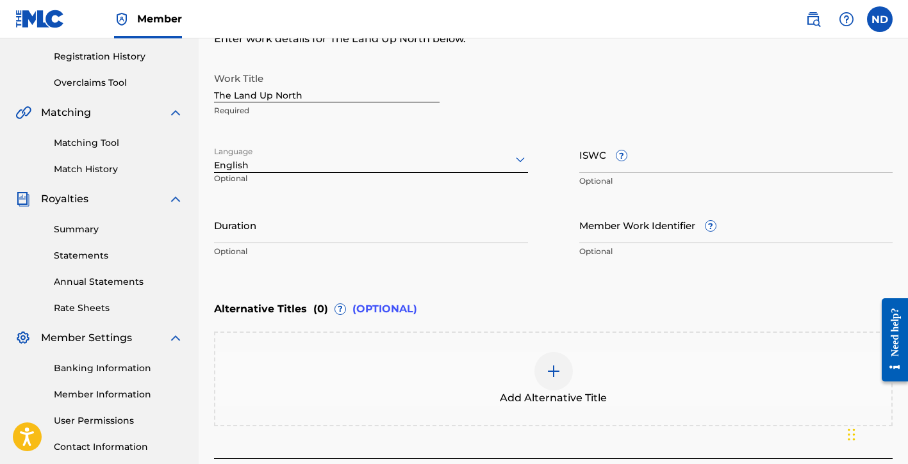
click at [327, 231] on input "Duration" at bounding box center [371, 225] width 314 height 37
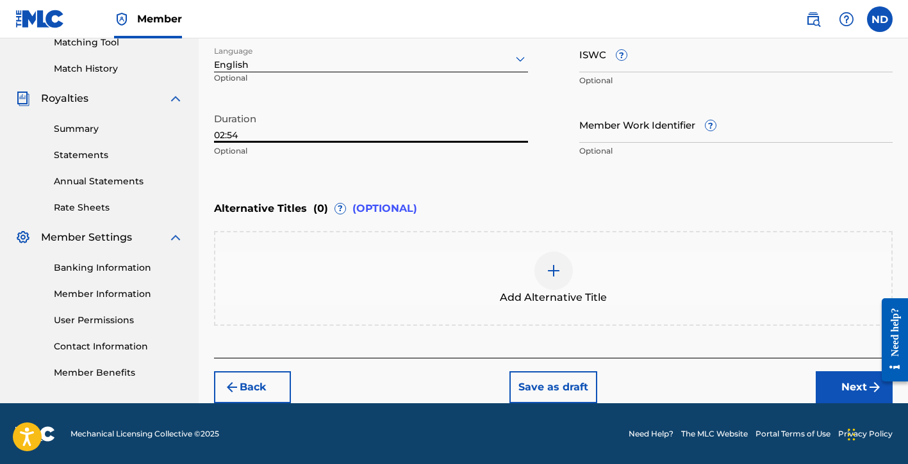
click at [821, 391] on button "Next" at bounding box center [854, 388] width 77 height 32
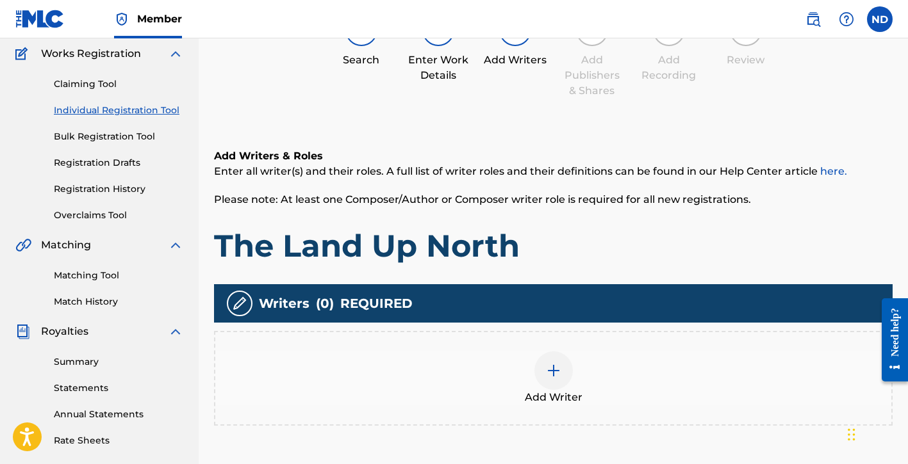
scroll to position [279, 0]
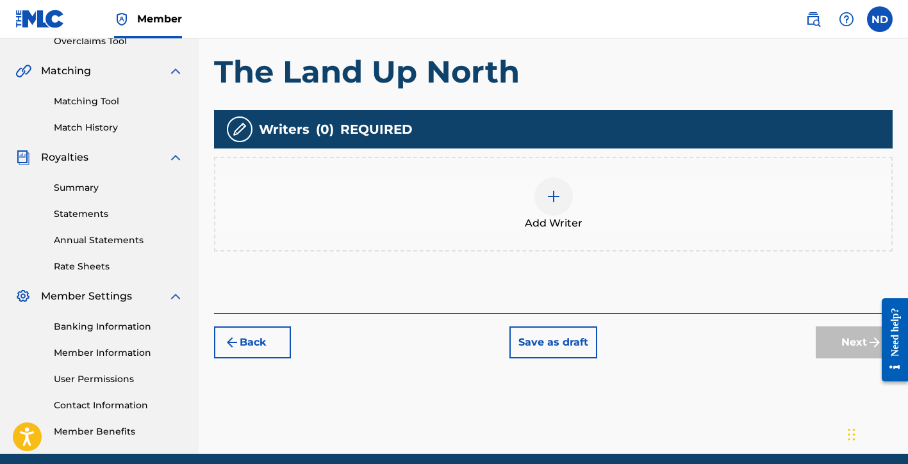
click at [561, 214] on div "Add Writer" at bounding box center [553, 204] width 676 height 54
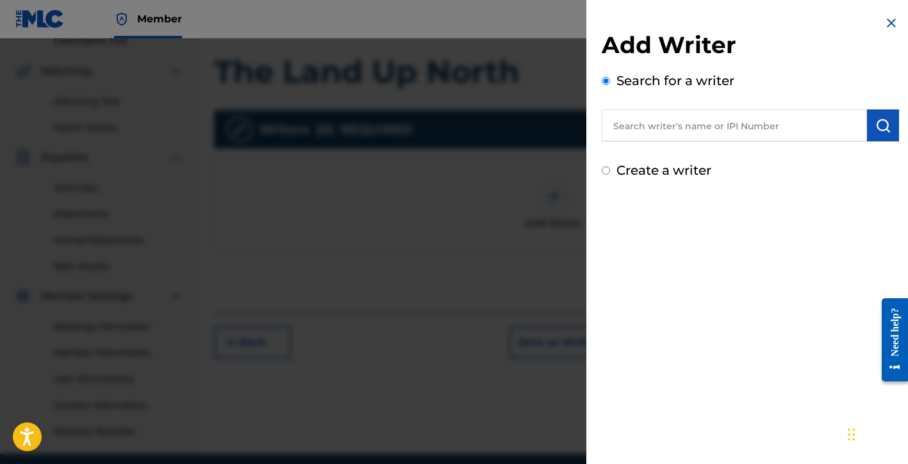
click at [642, 179] on div "Create a writer" at bounding box center [750, 170] width 297 height 19
click at [637, 173] on label "Create a writer" at bounding box center [663, 170] width 95 height 15
click at [610, 173] on input "Create a writer" at bounding box center [606, 171] width 8 height 8
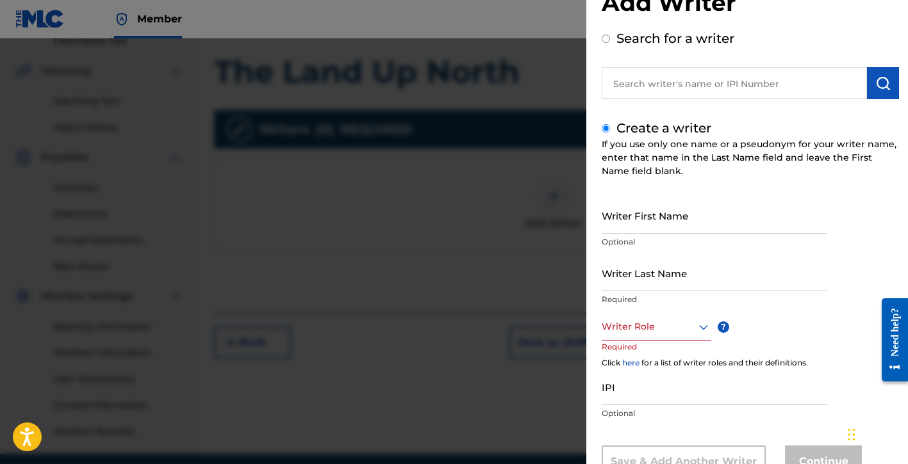
scroll to position [90, 0]
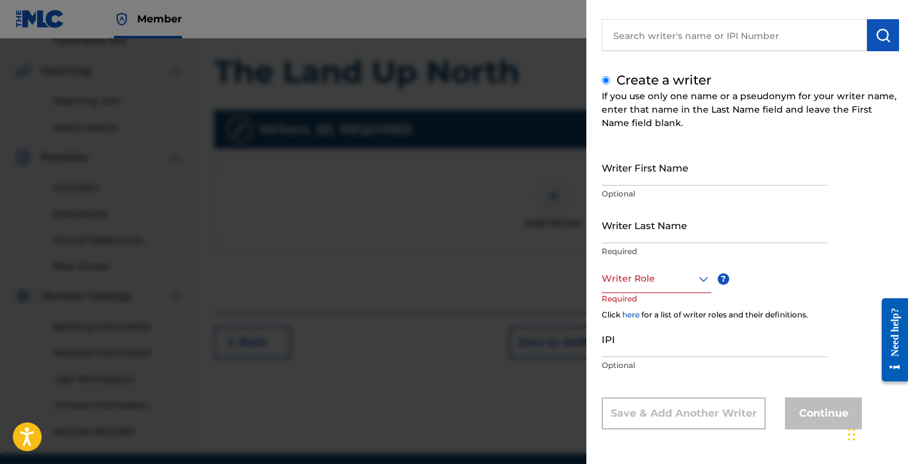
click at [648, 291] on div "Writer Role" at bounding box center [657, 279] width 110 height 29
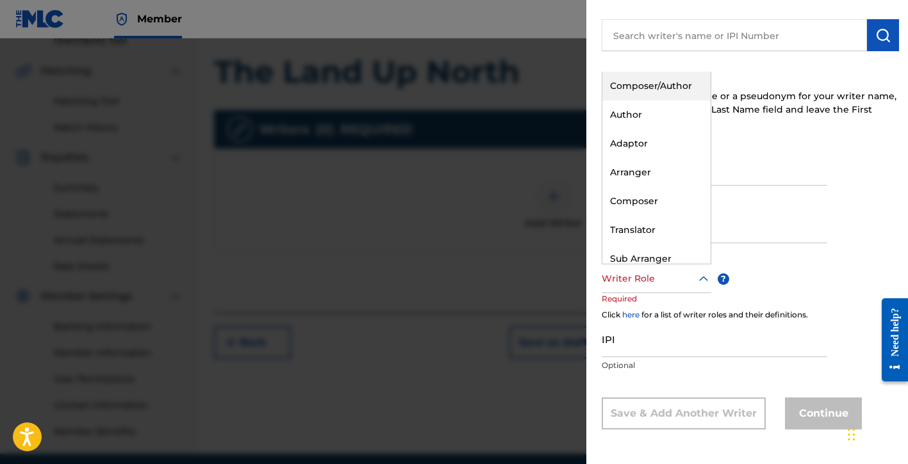
click at [652, 91] on div "Composer/Author" at bounding box center [656, 86] width 108 height 29
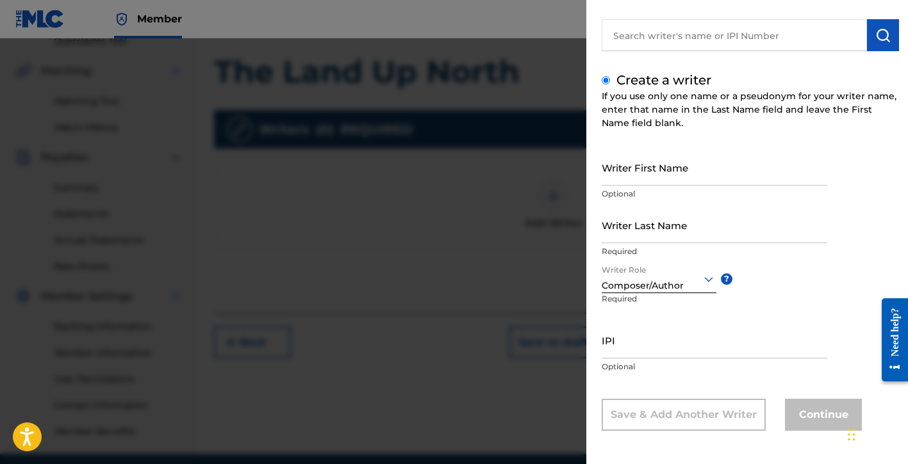
click at [632, 180] on input "Writer First Name" at bounding box center [715, 167] width 226 height 37
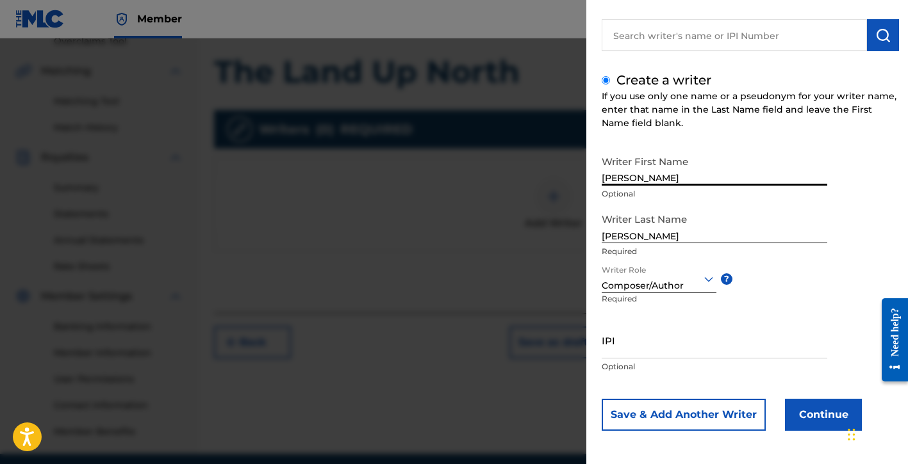
click at [632, 342] on input "IPI" at bounding box center [715, 340] width 226 height 37
paste input "01154998021"
click at [812, 424] on button "Continue" at bounding box center [823, 415] width 77 height 32
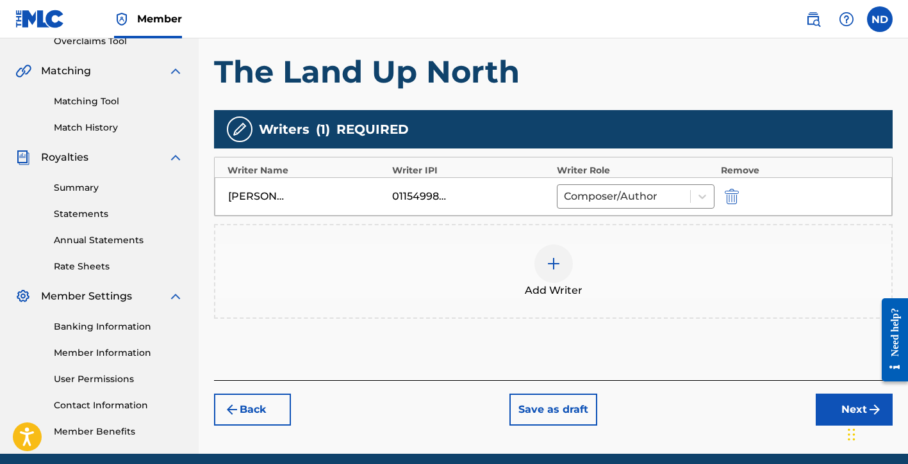
click at [820, 406] on button "Next" at bounding box center [854, 410] width 77 height 32
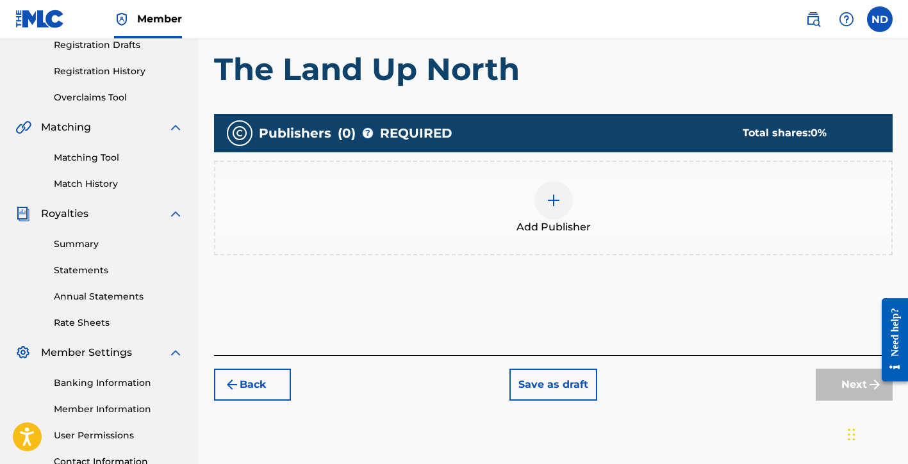
scroll to position [313, 0]
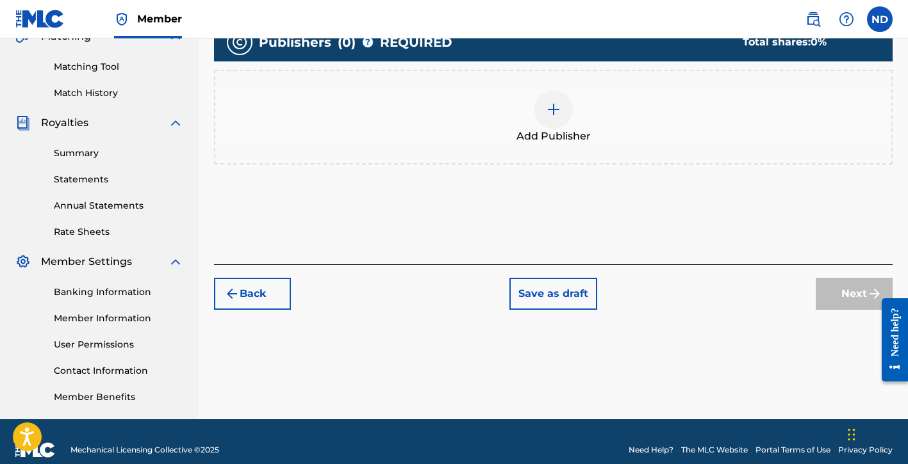
click at [560, 117] on div at bounding box center [553, 109] width 38 height 38
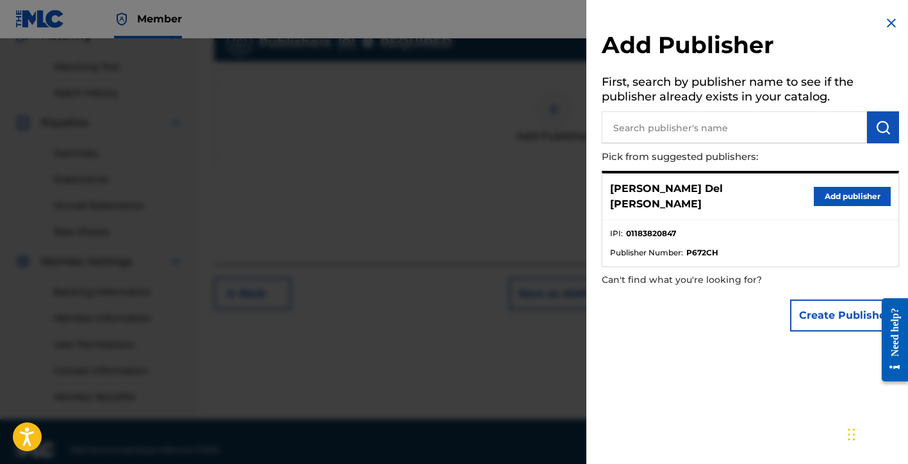
click at [802, 306] on button "Create Publisher" at bounding box center [844, 316] width 109 height 32
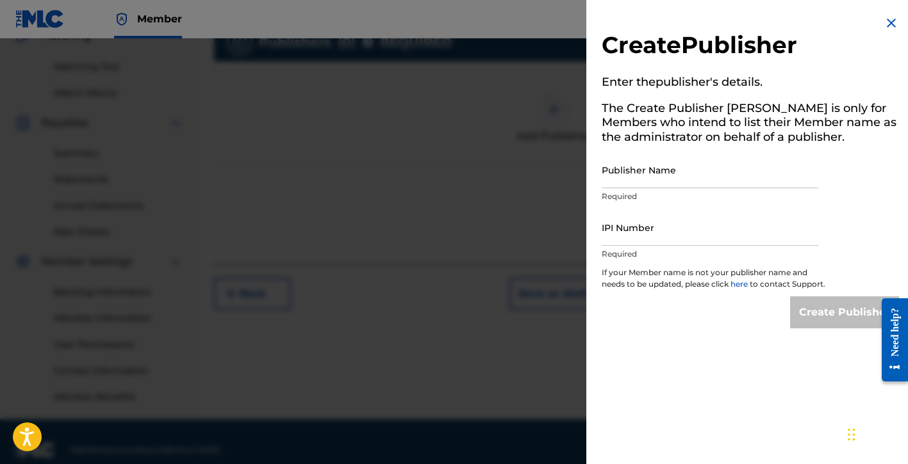
click at [644, 177] on input "Publisher Name" at bounding box center [710, 170] width 217 height 37
click at [629, 242] on input "IPI Number" at bounding box center [710, 227] width 217 height 37
click at [641, 178] on input "Publisher Name" at bounding box center [710, 170] width 217 height 37
click at [631, 242] on input "IPI Number" at bounding box center [710, 227] width 217 height 37
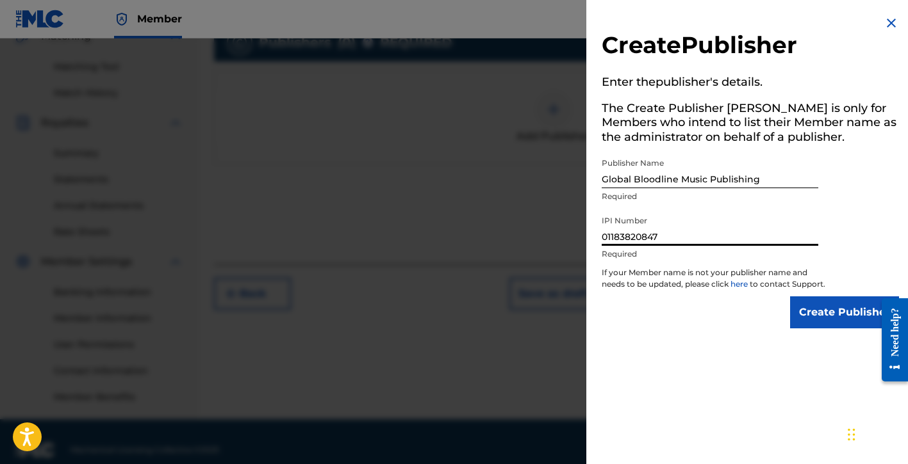
click at [814, 329] on input "Create Publisher" at bounding box center [844, 313] width 109 height 32
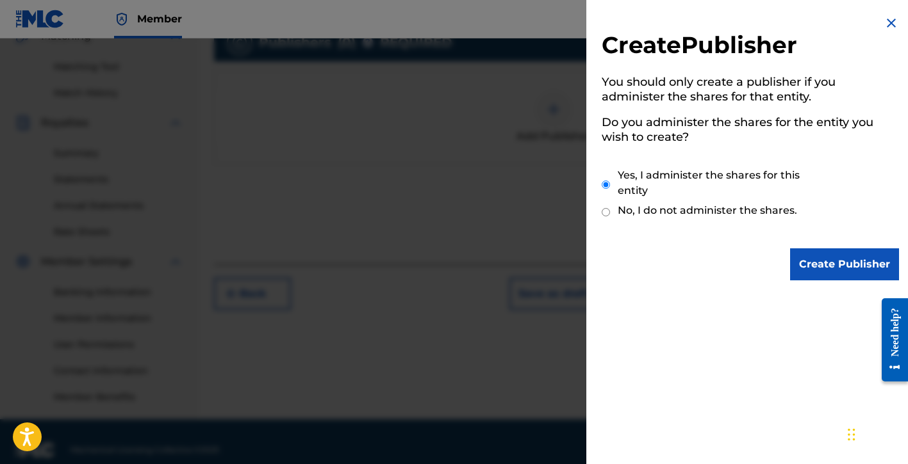
click at [797, 259] on input "Create Publisher" at bounding box center [844, 265] width 109 height 32
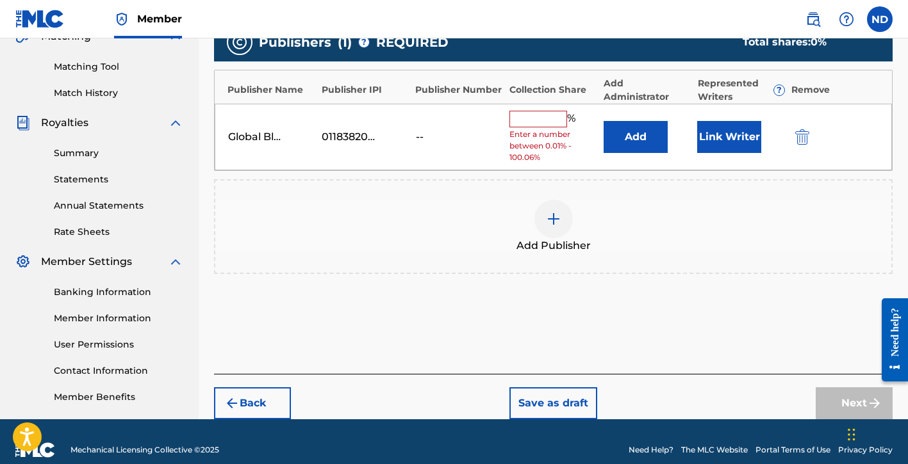
click at [541, 120] on input "text" at bounding box center [538, 119] width 58 height 17
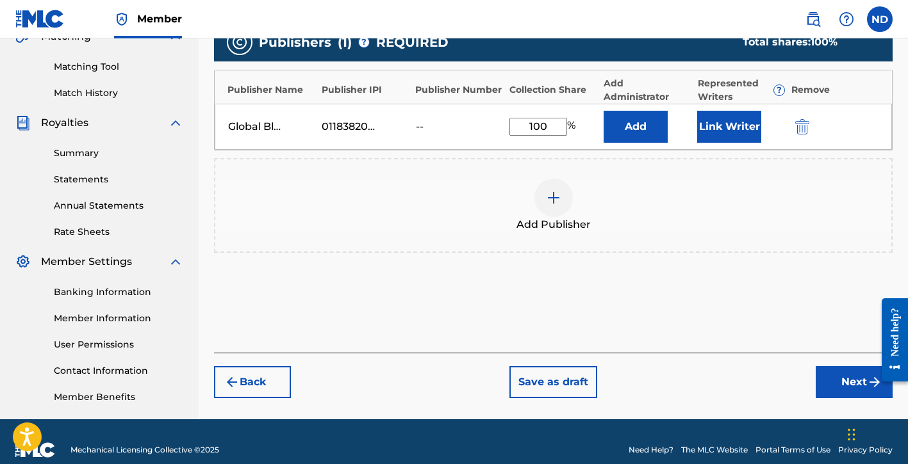
click at [718, 134] on button "Link Writer" at bounding box center [729, 127] width 64 height 32
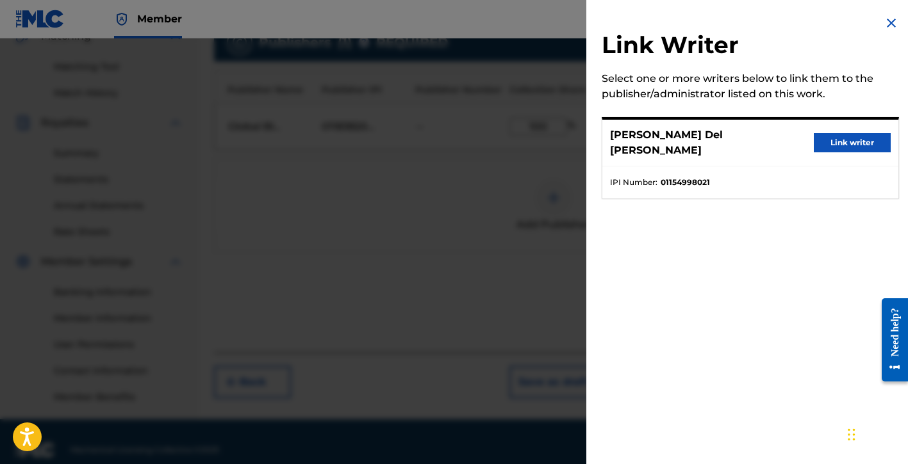
click at [814, 134] on button "Link writer" at bounding box center [852, 142] width 77 height 19
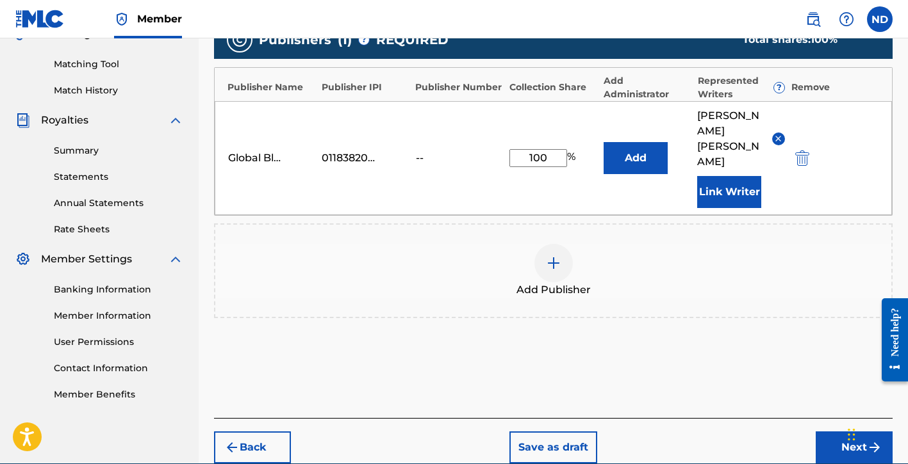
click at [832, 432] on button "Next" at bounding box center [854, 448] width 77 height 32
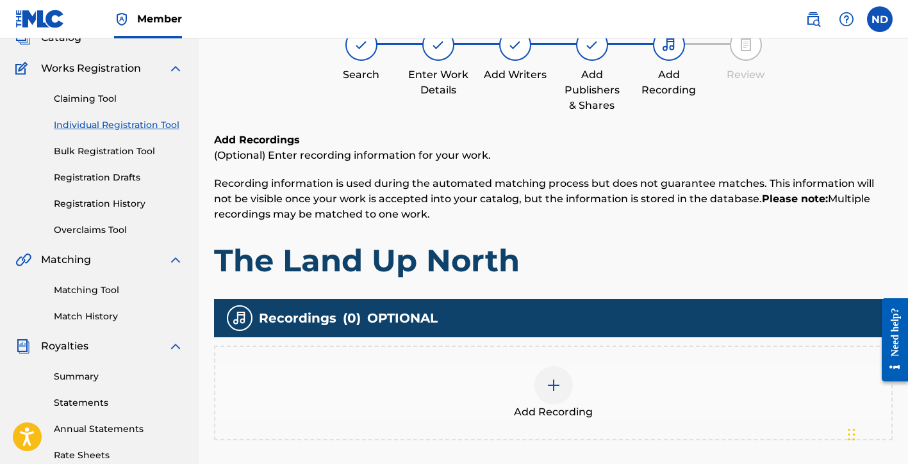
scroll to position [169, 0]
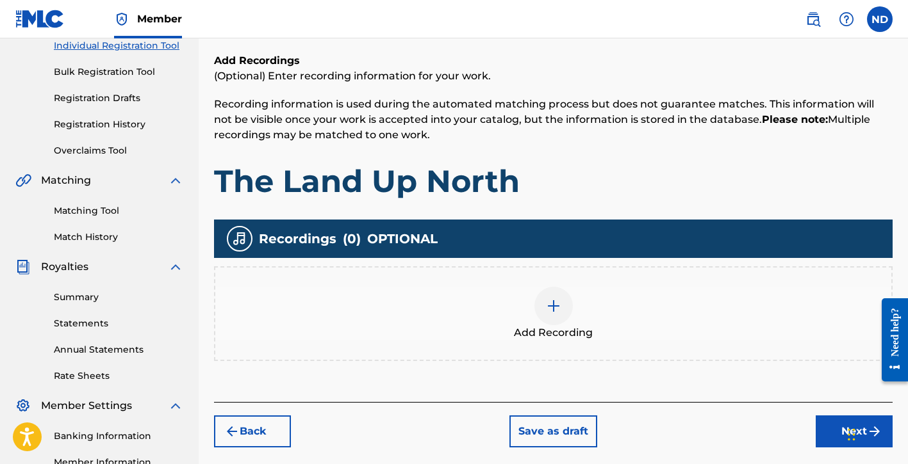
click at [557, 309] on img at bounding box center [553, 306] width 15 height 15
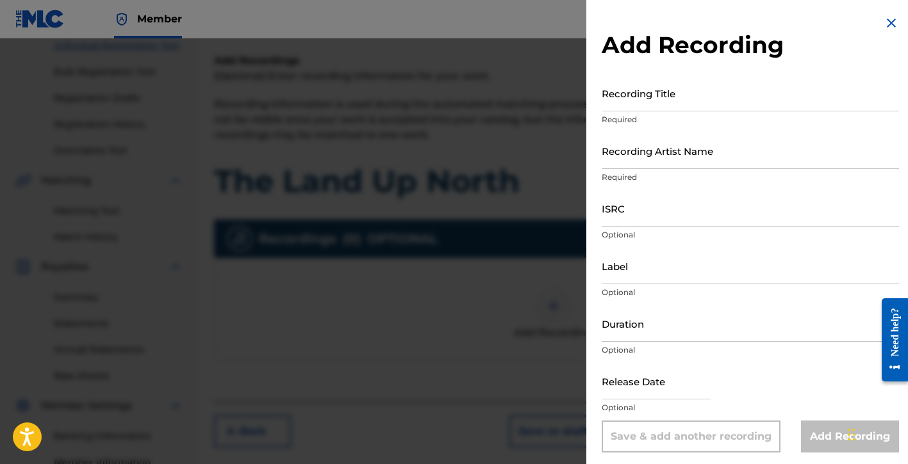
click at [675, 98] on input "Recording Title" at bounding box center [750, 93] width 297 height 37
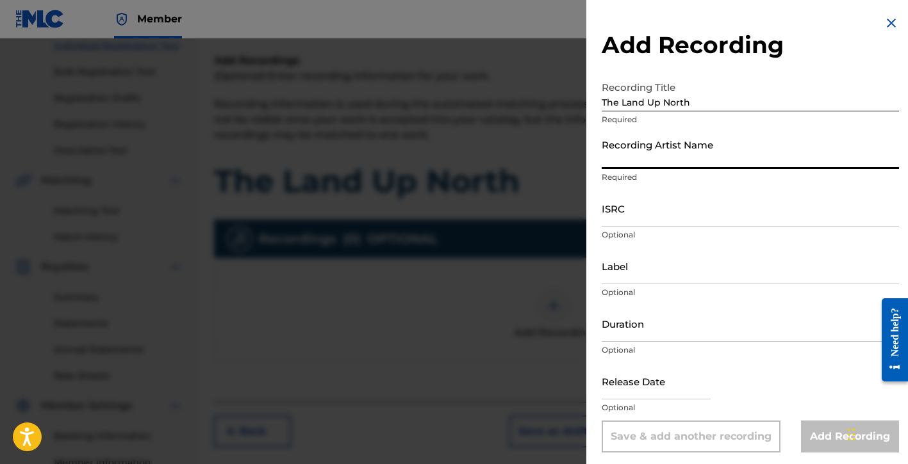
click at [668, 154] on input "Recording Artist Name" at bounding box center [750, 151] width 297 height 37
click at [637, 221] on input "ISRC" at bounding box center [750, 208] width 297 height 37
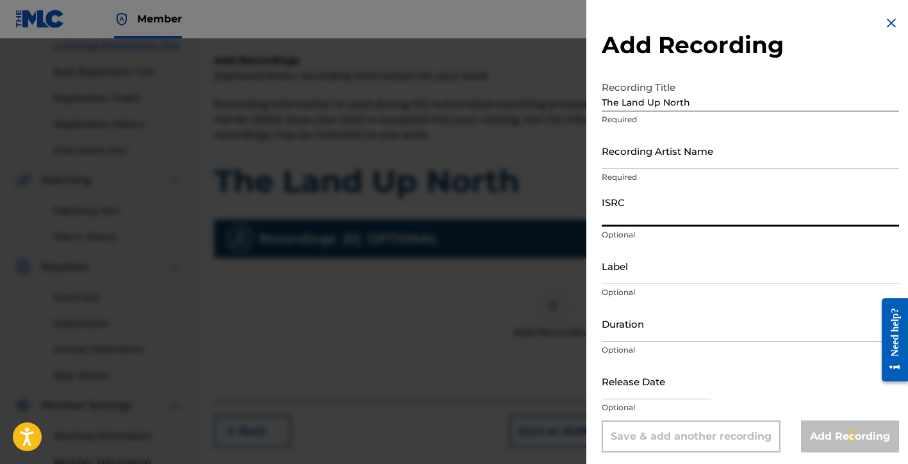
paste input "QZTAW2321248"
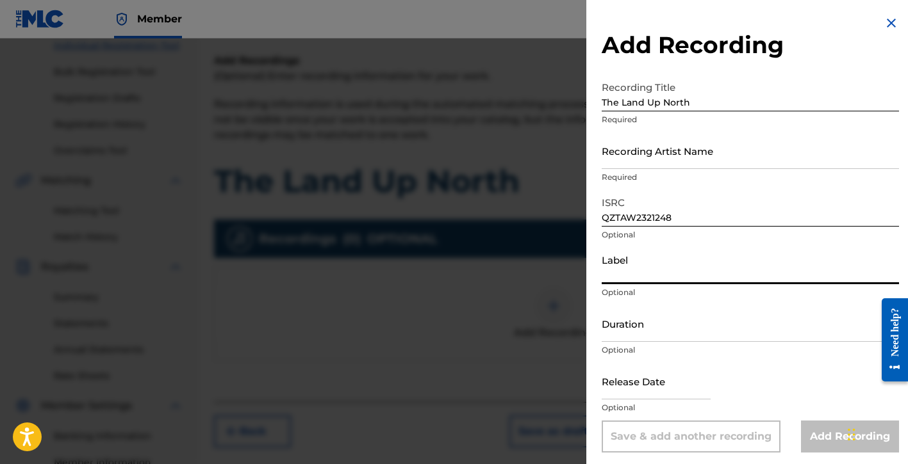
drag, startPoint x: 621, startPoint y: 279, endPoint x: 652, endPoint y: 285, distance: 31.3
click at [622, 279] on input "Label" at bounding box center [750, 266] width 297 height 37
click at [653, 323] on input "Duration" at bounding box center [750, 324] width 297 height 37
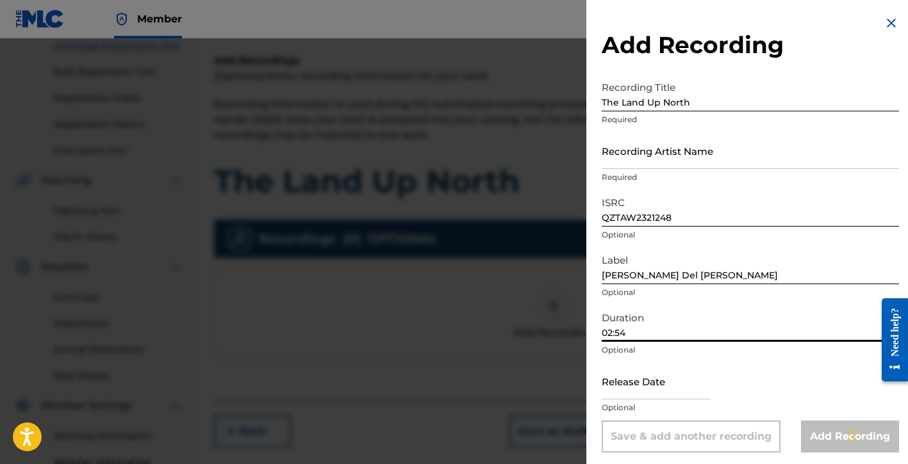
click at [648, 395] on input "text" at bounding box center [656, 381] width 109 height 37
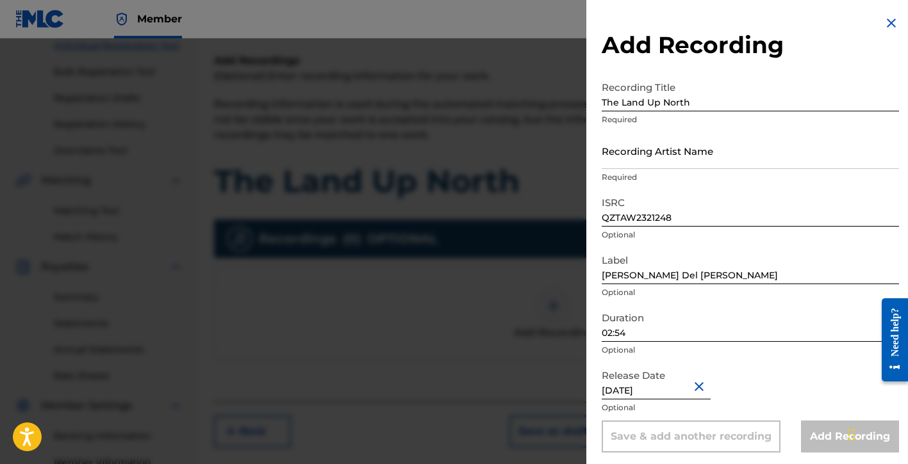
click at [773, 382] on div "Release Date [DATE] Optional" at bounding box center [750, 392] width 297 height 58
click at [693, 158] on input "Recording Artist Name" at bounding box center [750, 151] width 297 height 37
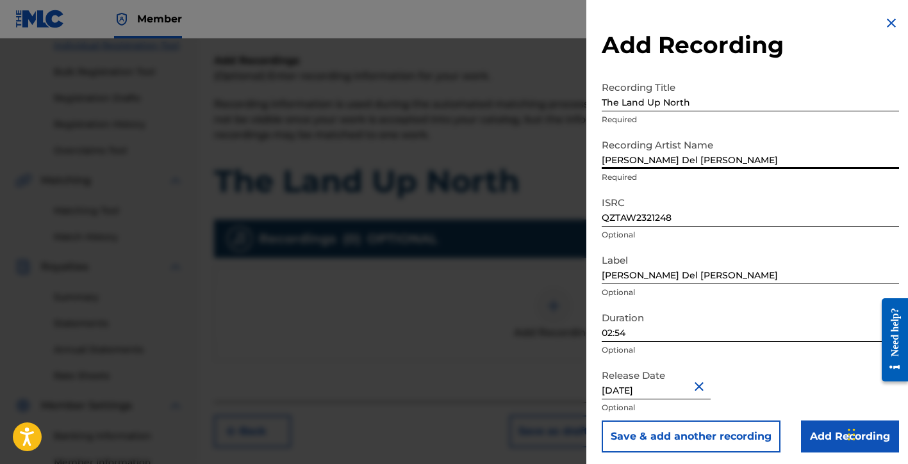
click at [805, 432] on input "Add Recording" at bounding box center [850, 437] width 98 height 32
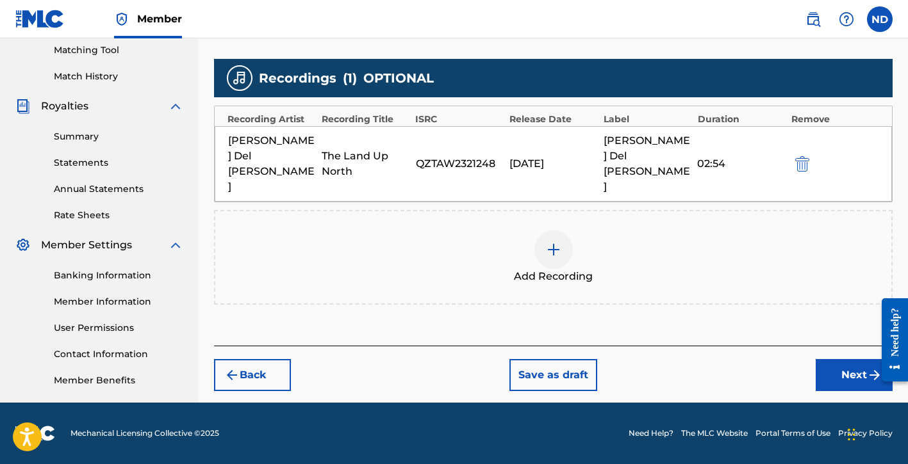
click at [839, 359] on button "Next" at bounding box center [854, 375] width 77 height 32
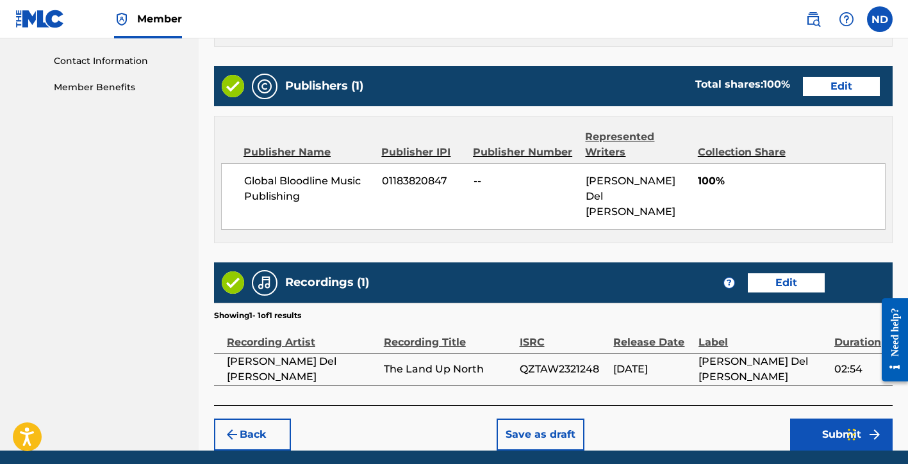
scroll to position [648, 0]
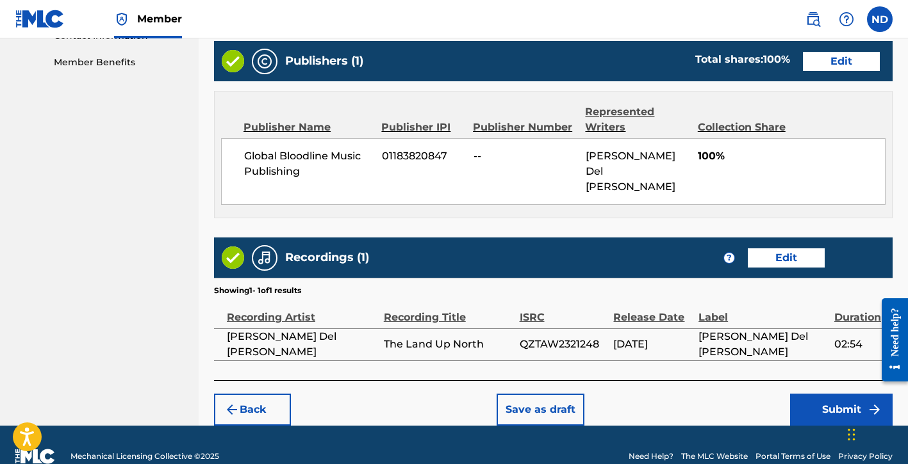
click at [796, 394] on button "Submit" at bounding box center [841, 410] width 103 height 32
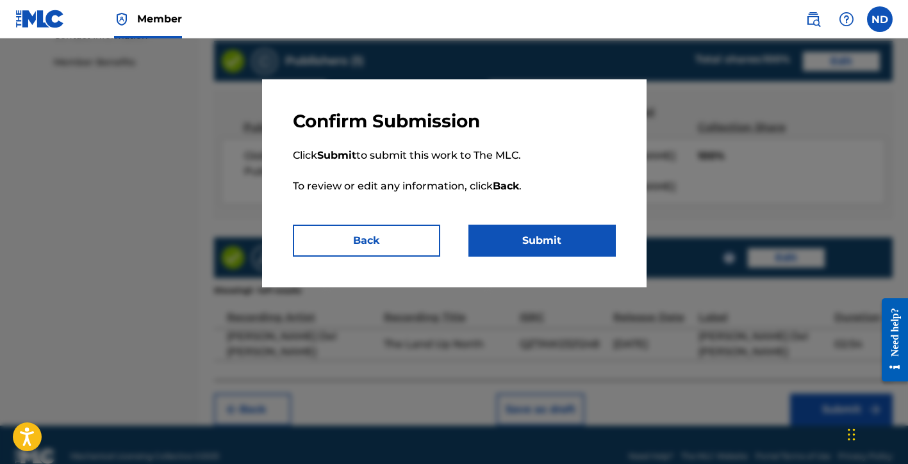
click at [554, 252] on button "Submit" at bounding box center [541, 241] width 147 height 32
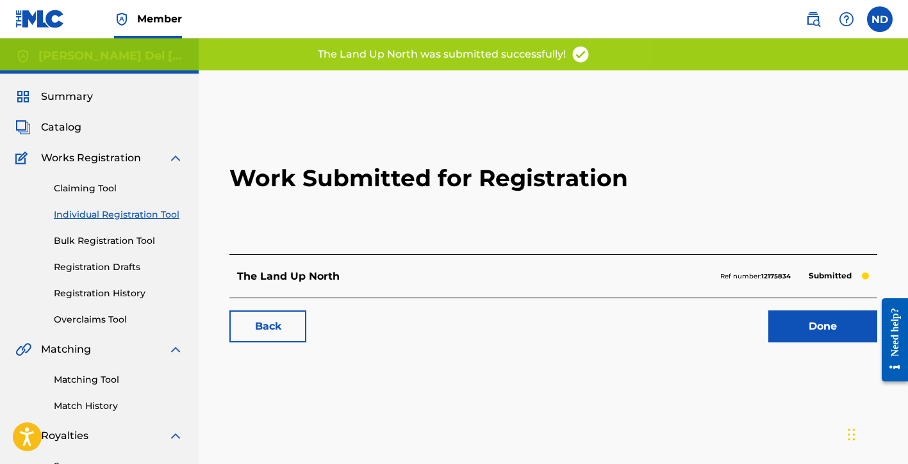
click at [783, 337] on link "Done" at bounding box center [822, 327] width 109 height 32
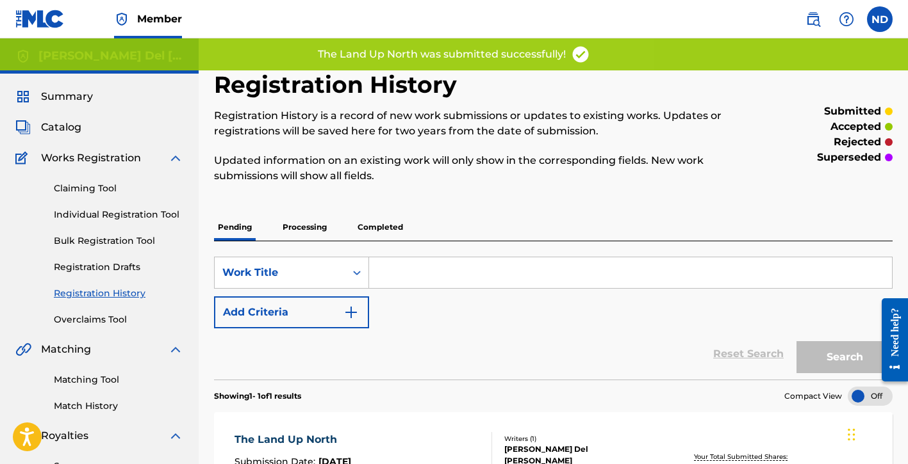
click at [83, 220] on link "Individual Registration Tool" at bounding box center [118, 214] width 129 height 13
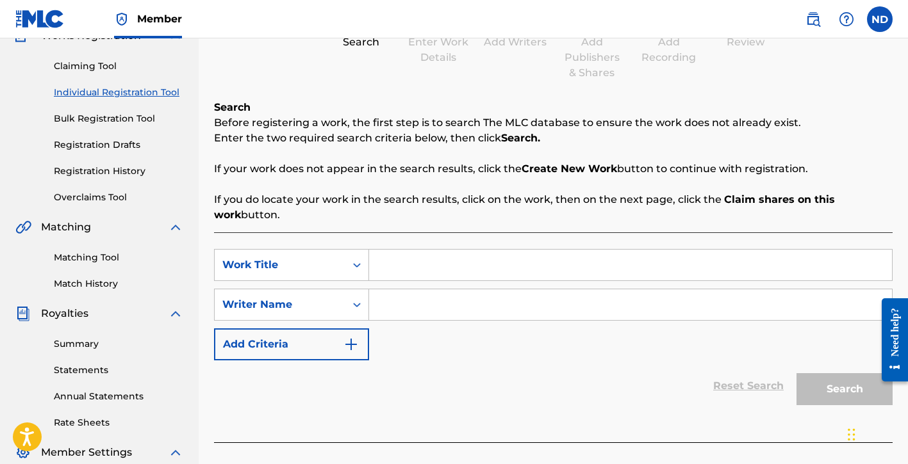
scroll to position [174, 0]
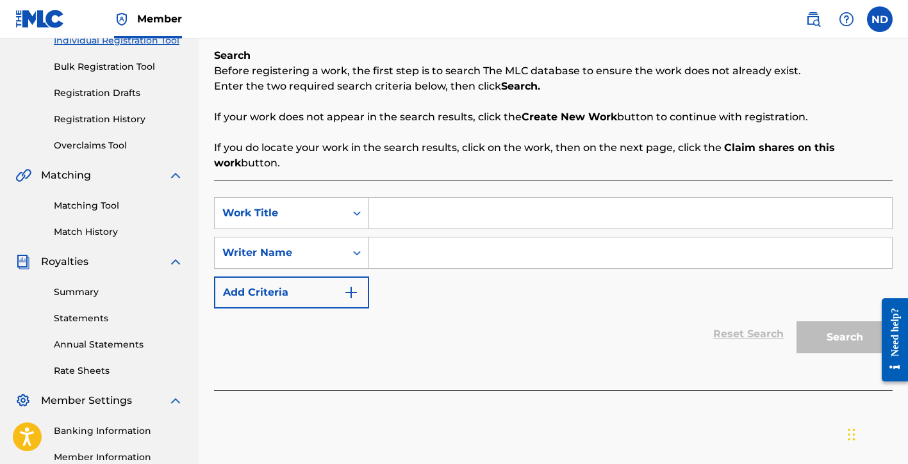
click at [442, 214] on input "Search Form" at bounding box center [630, 213] width 523 height 31
paste input "You Weren't Even Listening"
click at [439, 260] on input "Search Form" at bounding box center [630, 253] width 523 height 31
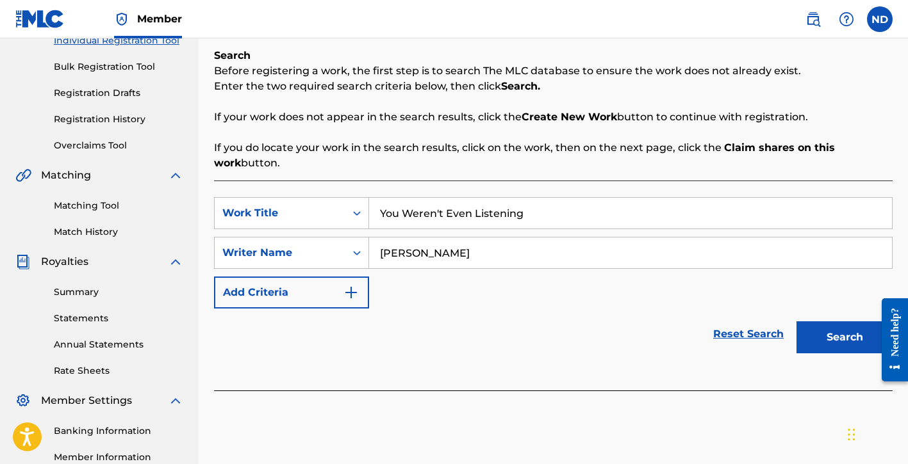
click at [796, 322] on button "Search" at bounding box center [844, 338] width 96 height 32
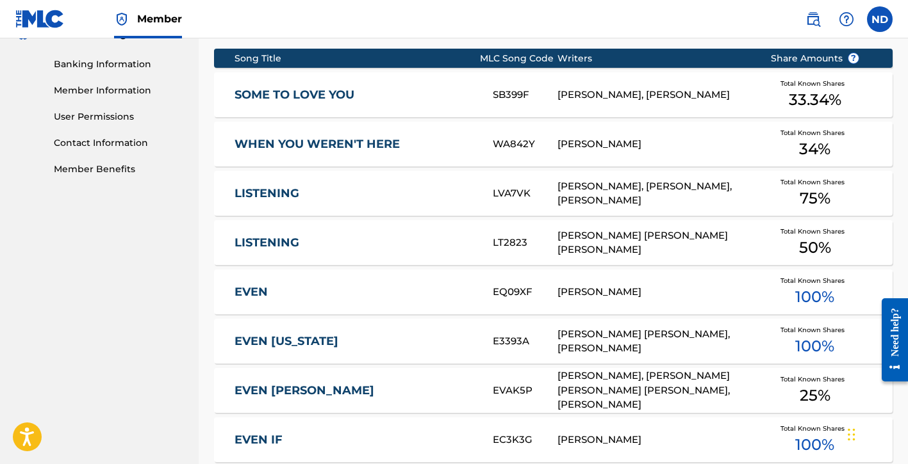
scroll to position [862, 0]
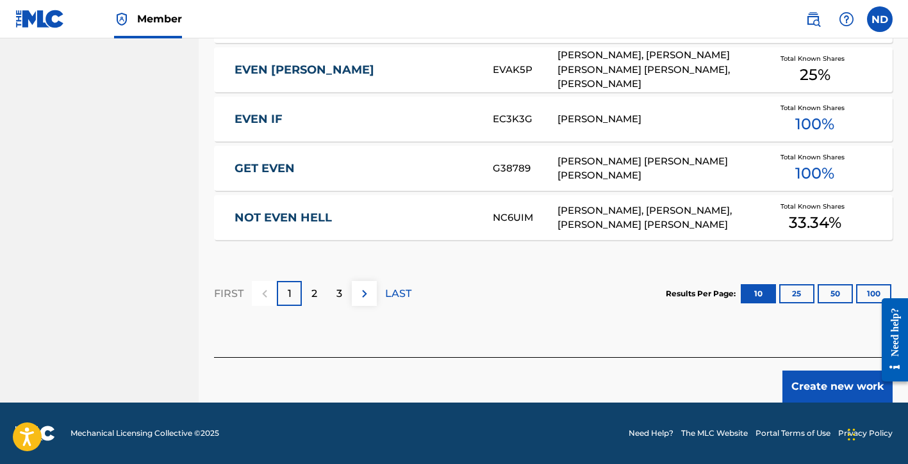
click at [794, 390] on button "Create new work" at bounding box center [837, 387] width 110 height 32
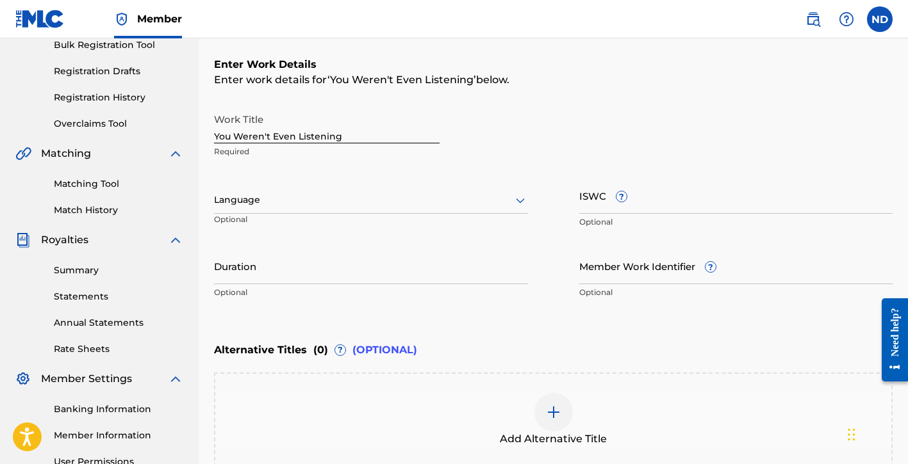
scroll to position [223, 0]
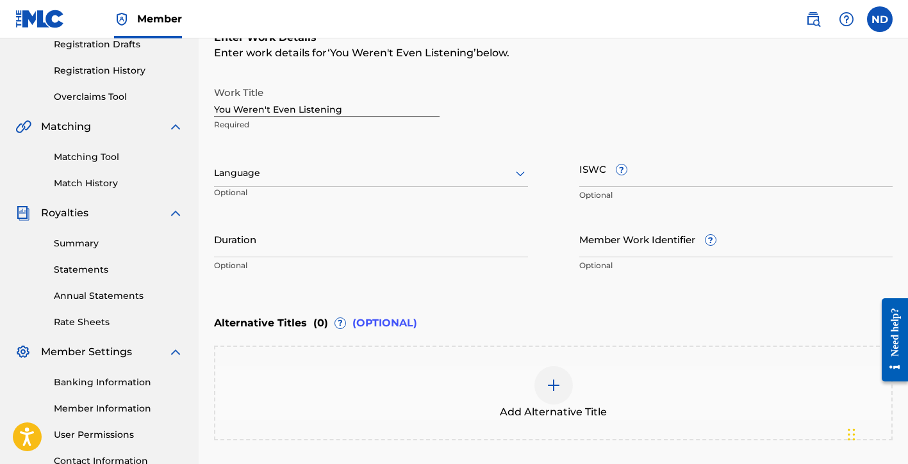
drag, startPoint x: 281, startPoint y: 177, endPoint x: 291, endPoint y: 186, distance: 13.2
click at [282, 177] on div at bounding box center [371, 173] width 314 height 16
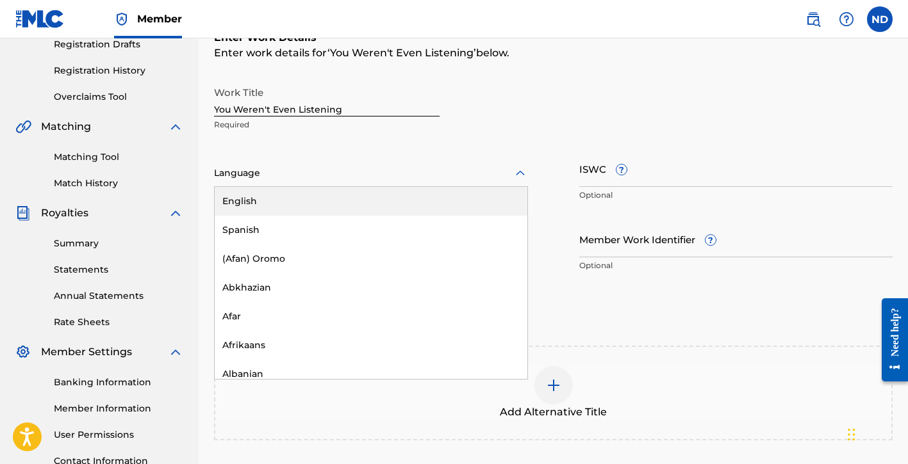
click at [293, 197] on div "English" at bounding box center [371, 201] width 313 height 29
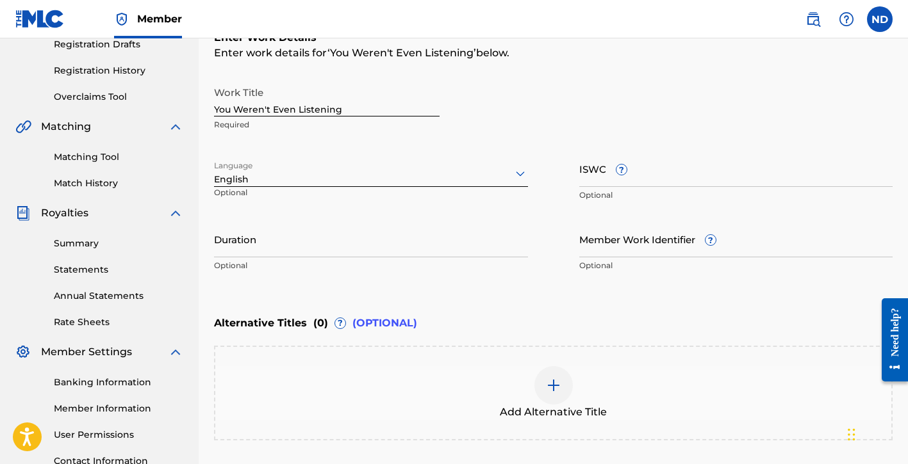
click at [276, 249] on input "Duration" at bounding box center [371, 239] width 314 height 37
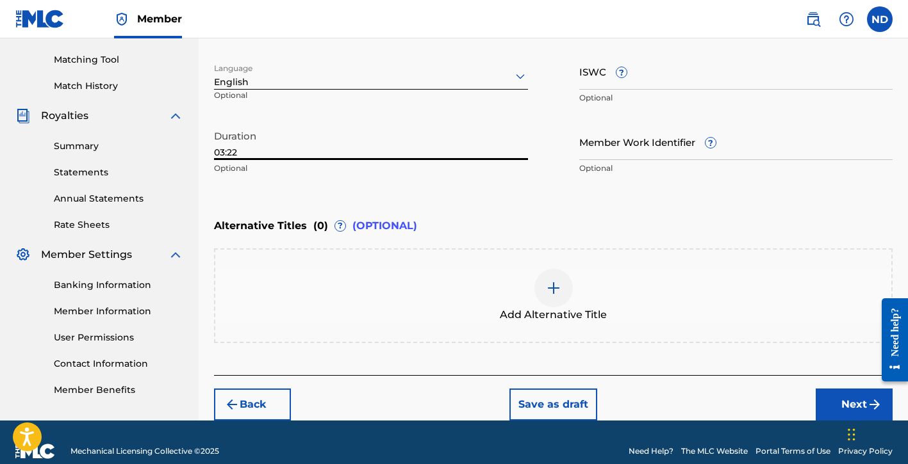
click at [829, 402] on button "Next" at bounding box center [854, 405] width 77 height 32
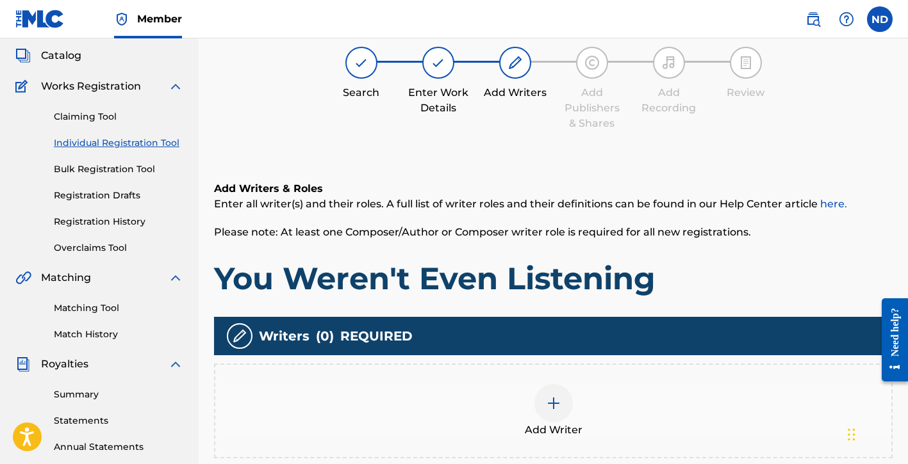
scroll to position [88, 0]
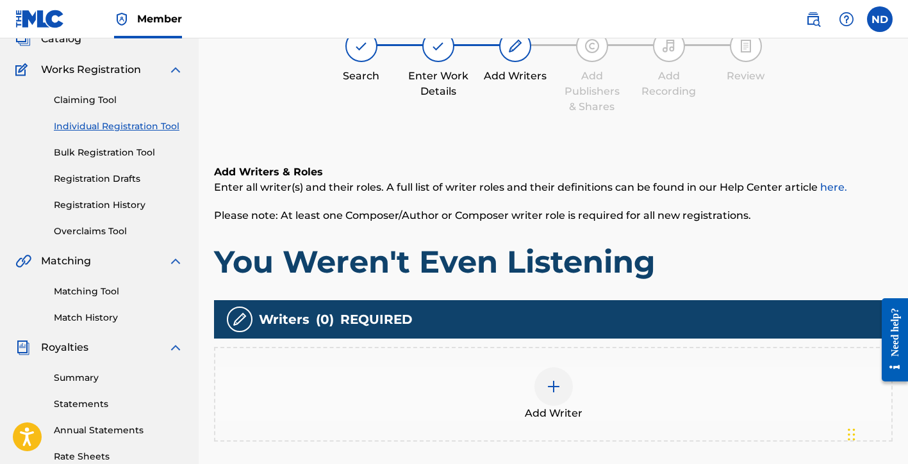
click at [552, 366] on div "Add Writer" at bounding box center [553, 394] width 678 height 95
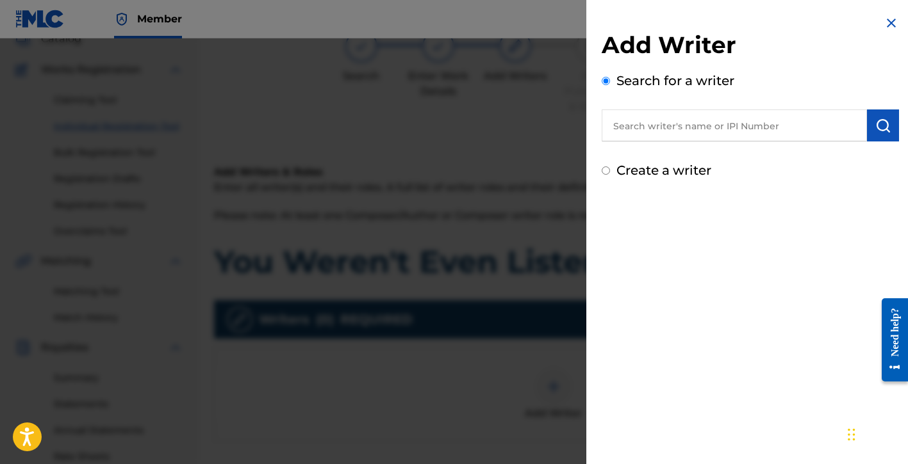
click at [658, 168] on label "Create a writer" at bounding box center [663, 170] width 95 height 15
click at [610, 168] on input "Create a writer" at bounding box center [606, 171] width 8 height 8
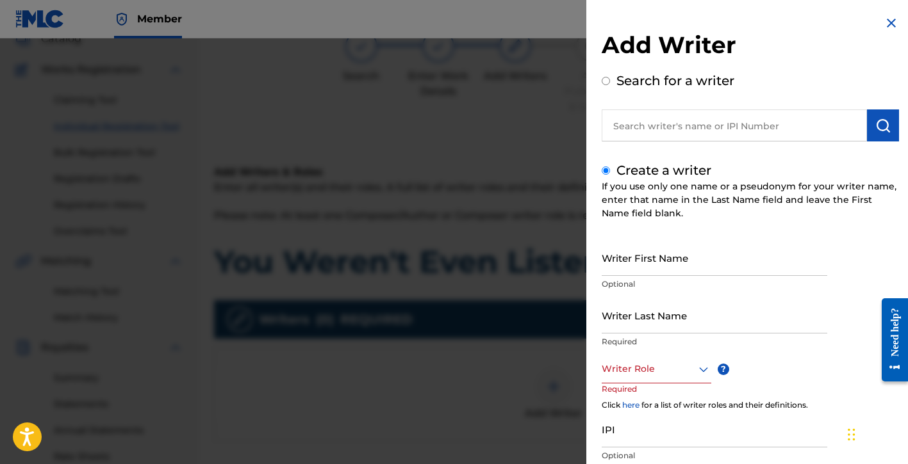
click at [628, 263] on input "Writer First Name" at bounding box center [715, 258] width 226 height 37
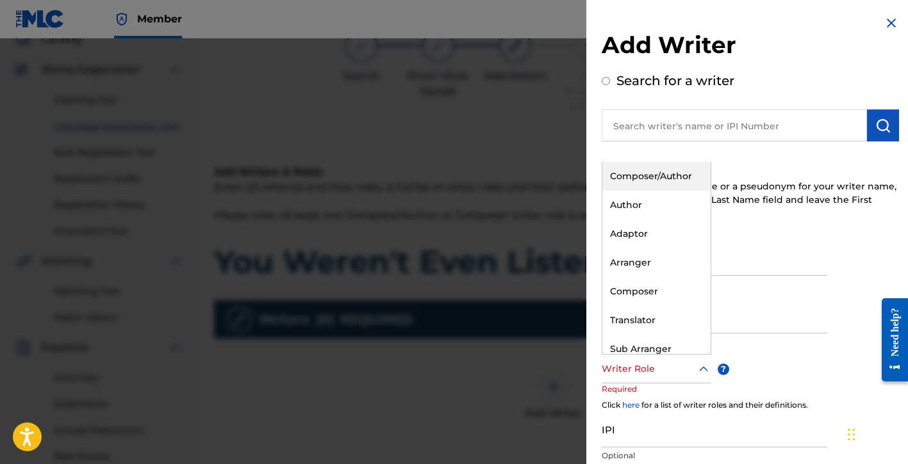
click at [627, 365] on div at bounding box center [657, 369] width 110 height 16
click at [644, 176] on div "Composer/Author" at bounding box center [656, 176] width 108 height 29
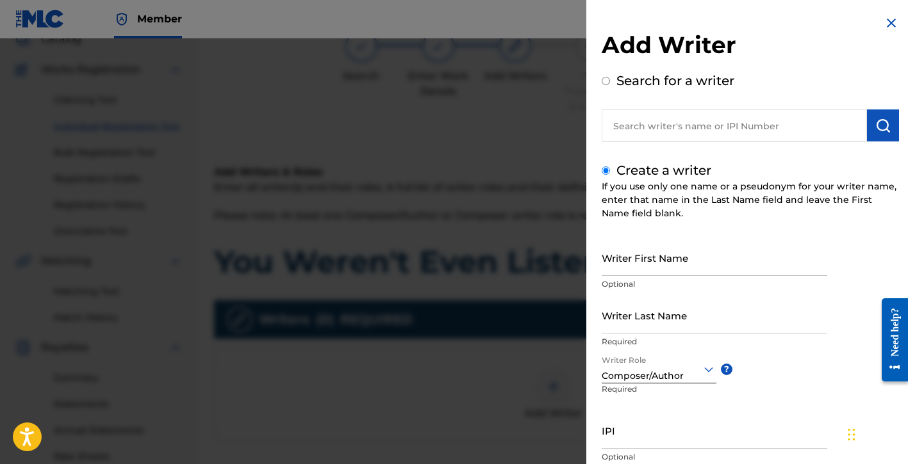
click at [628, 262] on input "Writer First Name" at bounding box center [715, 258] width 226 height 37
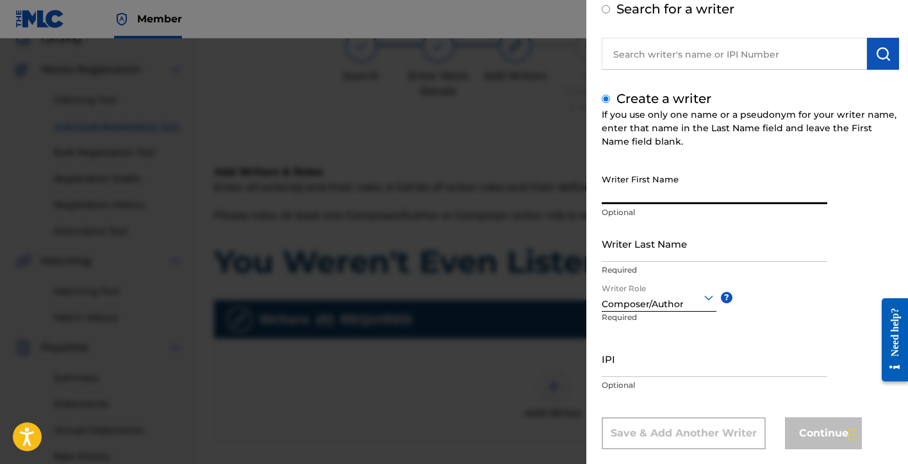
scroll to position [92, 0]
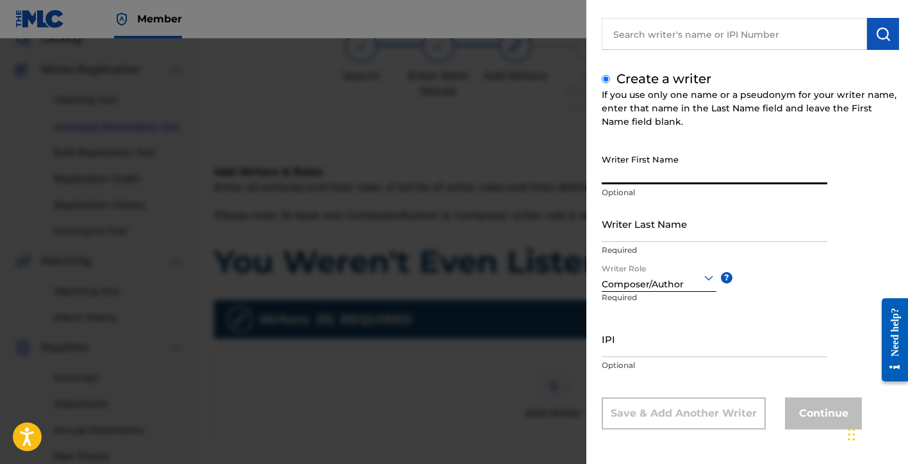
click at [626, 166] on input "Writer First Name" at bounding box center [715, 166] width 226 height 37
click at [646, 232] on input "Writer Last Name" at bounding box center [715, 224] width 226 height 37
click at [631, 178] on input "Writer First Name" at bounding box center [715, 166] width 226 height 37
click at [636, 233] on input "Writer Last Name" at bounding box center [715, 224] width 226 height 37
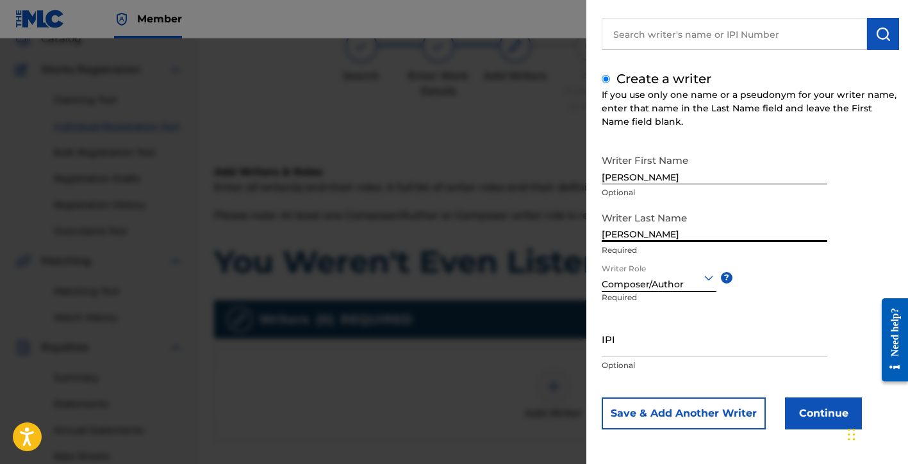
drag, startPoint x: 616, startPoint y: 350, endPoint x: 577, endPoint y: 206, distance: 150.0
click at [617, 350] on input "IPI" at bounding box center [715, 339] width 226 height 37
paste input "01154998021"
click at [798, 411] on button "Continue" at bounding box center [823, 414] width 77 height 32
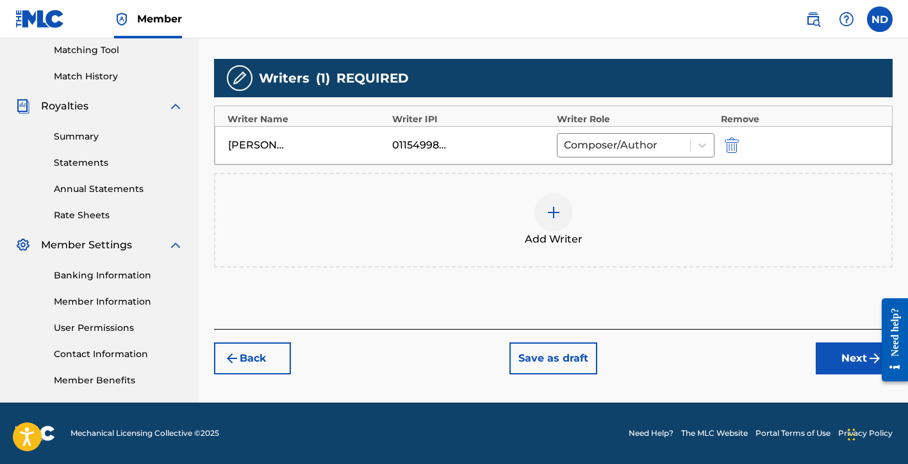
click at [833, 361] on button "Next" at bounding box center [854, 359] width 77 height 32
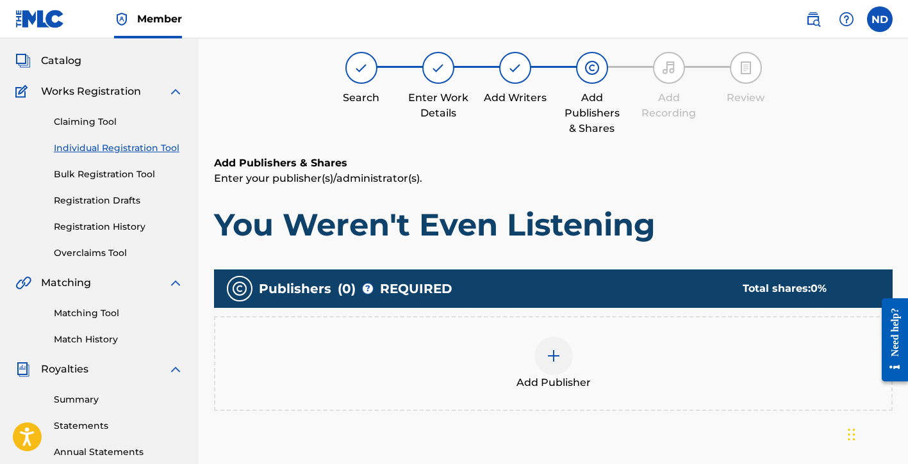
scroll to position [58, 0]
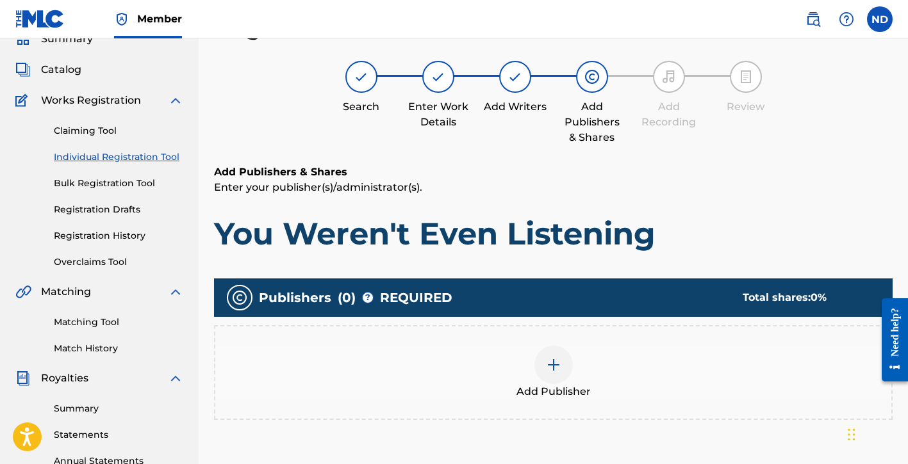
click at [546, 368] on img at bounding box center [553, 364] width 15 height 15
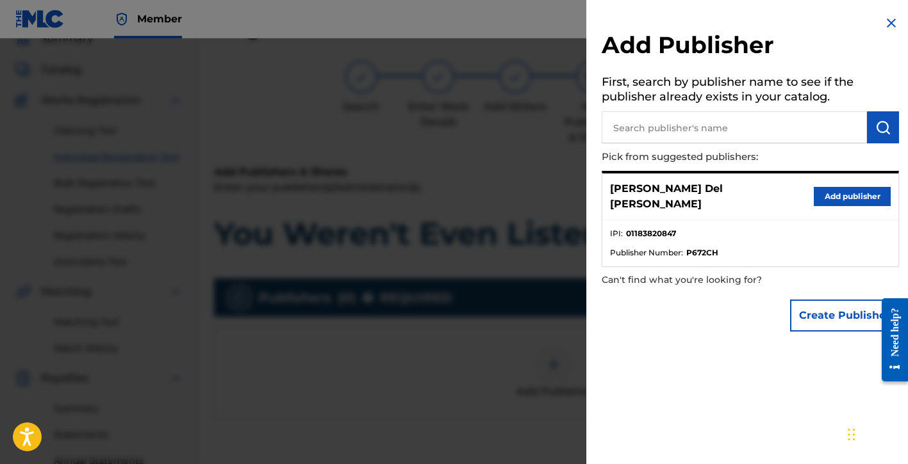
click at [818, 308] on button "Create Publisher" at bounding box center [844, 316] width 109 height 32
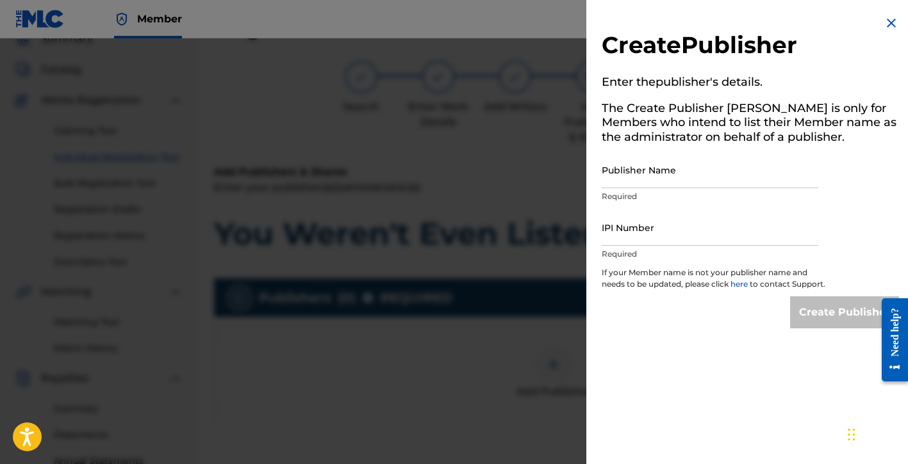
click at [639, 173] on input "Publisher Name" at bounding box center [710, 170] width 217 height 37
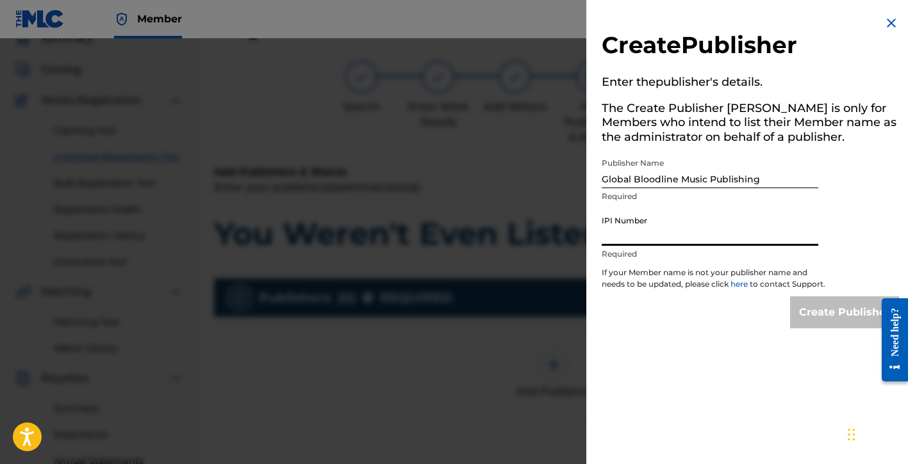
click at [643, 231] on input "IPI Number" at bounding box center [710, 227] width 217 height 37
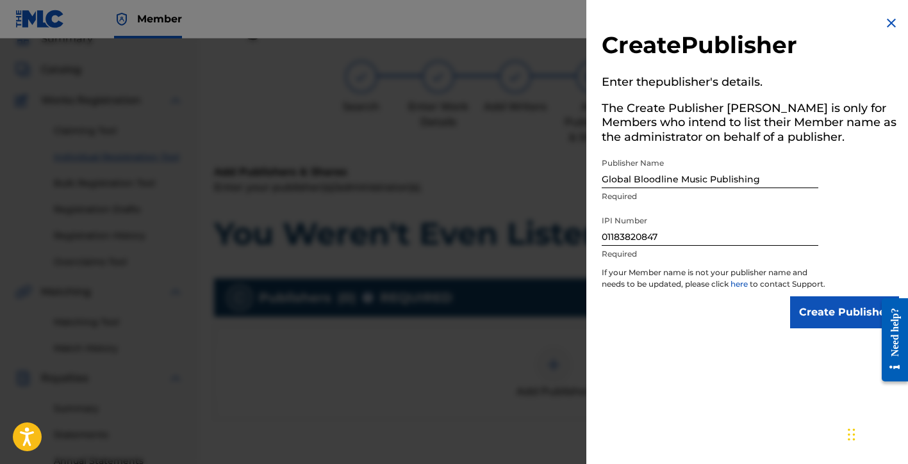
click at [810, 329] on input "Create Publisher" at bounding box center [844, 313] width 109 height 32
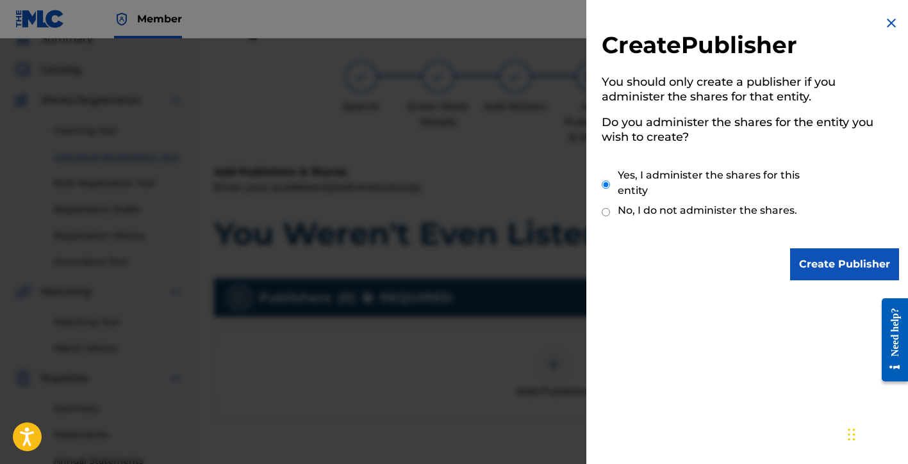
click at [814, 258] on input "Create Publisher" at bounding box center [844, 265] width 109 height 32
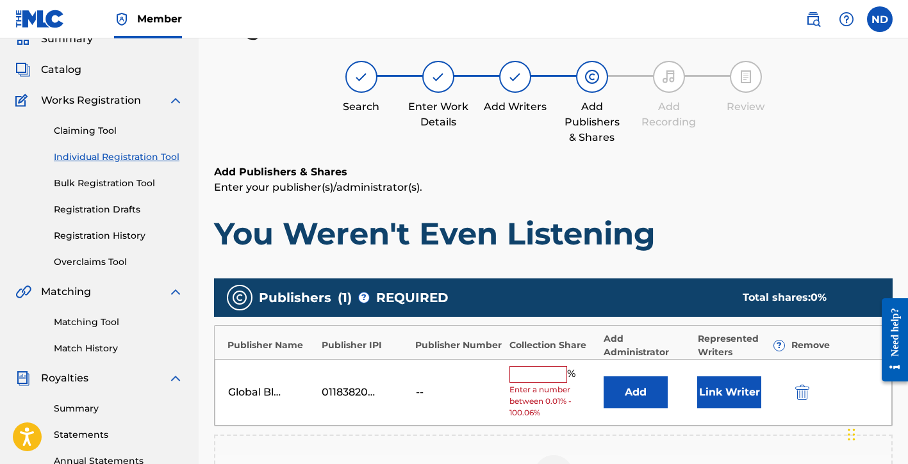
click at [724, 392] on button "Link Writer" at bounding box center [729, 393] width 64 height 32
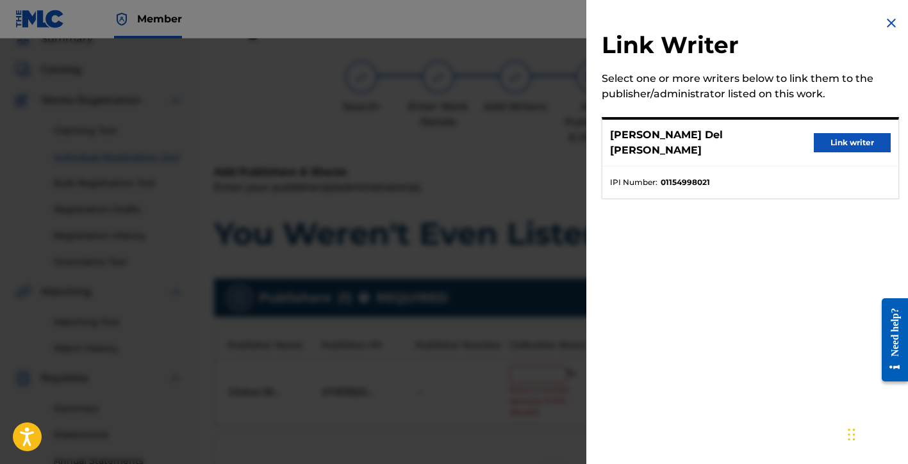
click at [836, 137] on button "Link writer" at bounding box center [852, 142] width 77 height 19
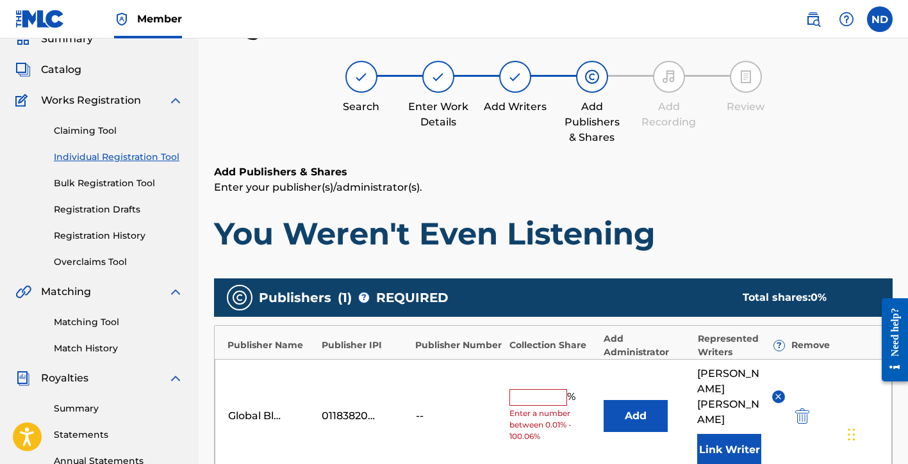
click at [534, 390] on input "text" at bounding box center [538, 398] width 58 height 17
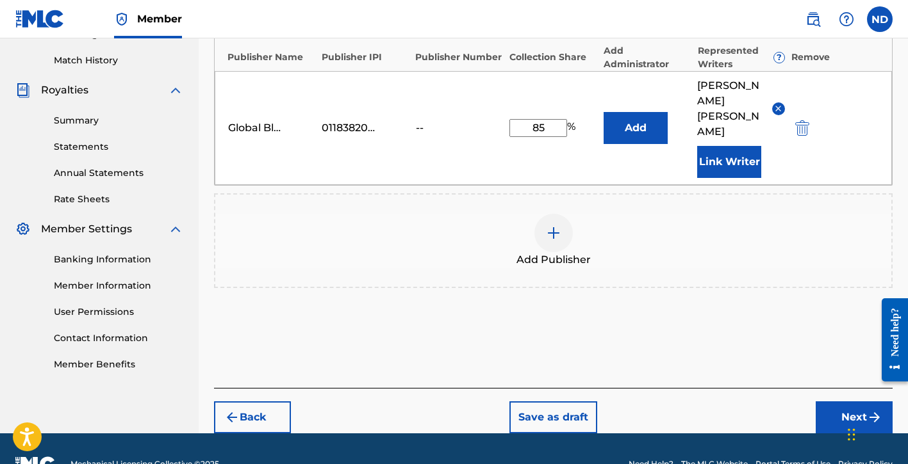
click at [828, 402] on button "Next" at bounding box center [854, 418] width 77 height 32
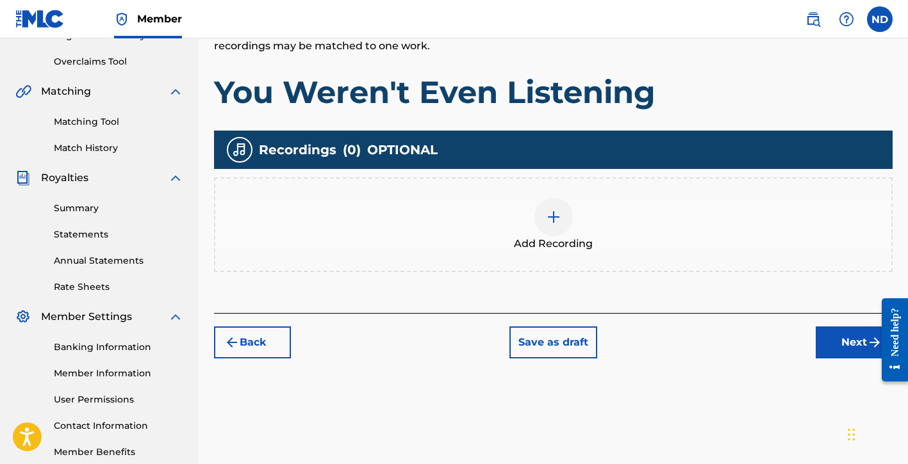
scroll to position [320, 0]
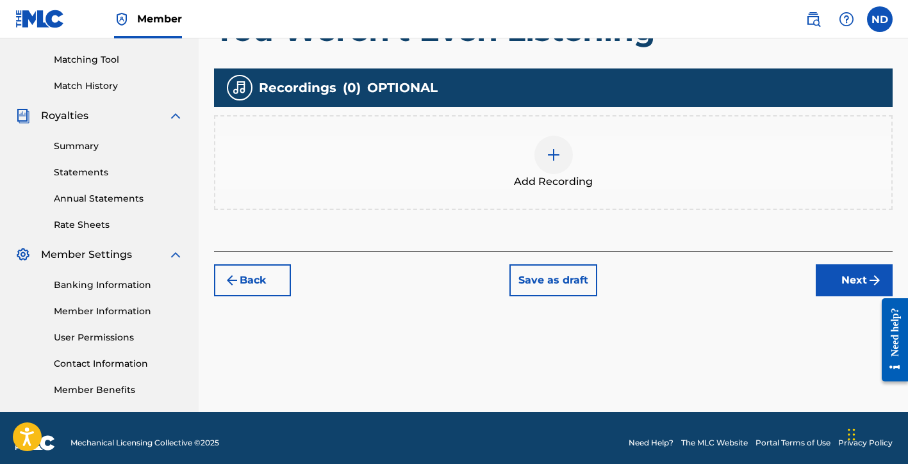
click at [557, 178] on span "Add Recording" at bounding box center [553, 181] width 79 height 15
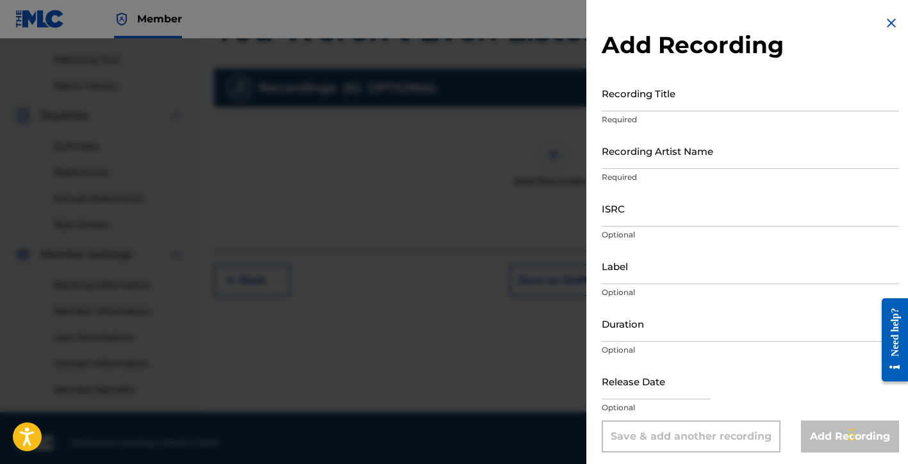
click at [621, 104] on input "Recording Title" at bounding box center [750, 93] width 297 height 37
click at [636, 157] on input "Recording Artist Name" at bounding box center [750, 151] width 297 height 37
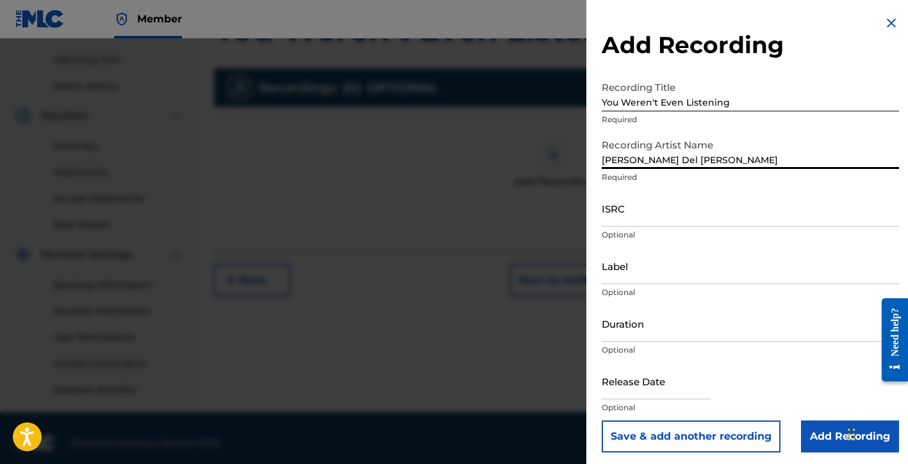
click at [634, 208] on input "ISRC" at bounding box center [750, 208] width 297 height 37
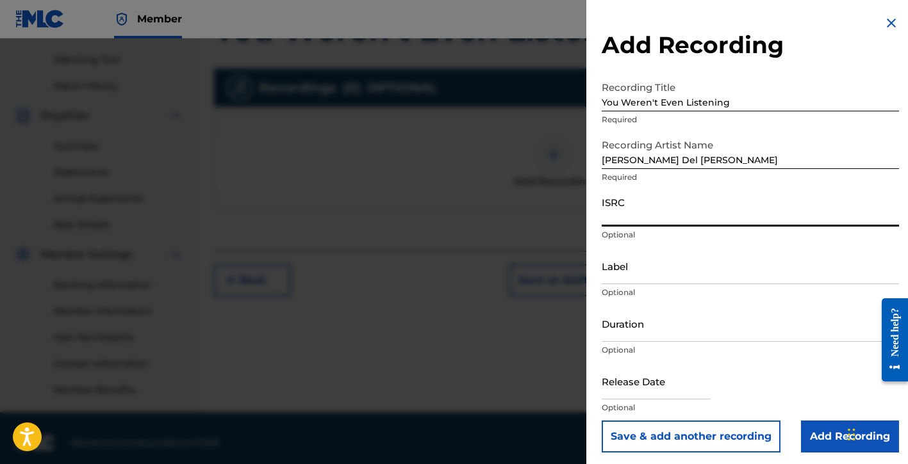
paste input "QZFYY2466939"
click at [636, 276] on input "Label" at bounding box center [750, 266] width 297 height 37
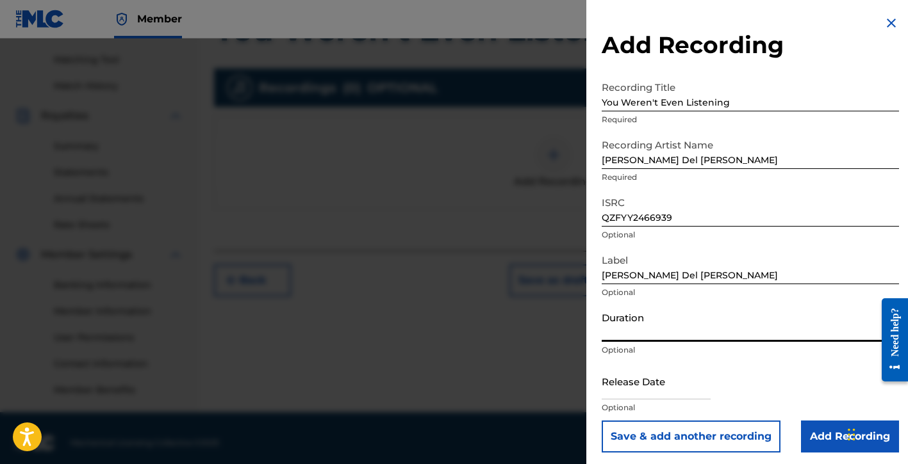
click at [646, 325] on input "Duration" at bounding box center [750, 324] width 297 height 37
click at [648, 391] on input "text" at bounding box center [656, 381] width 109 height 37
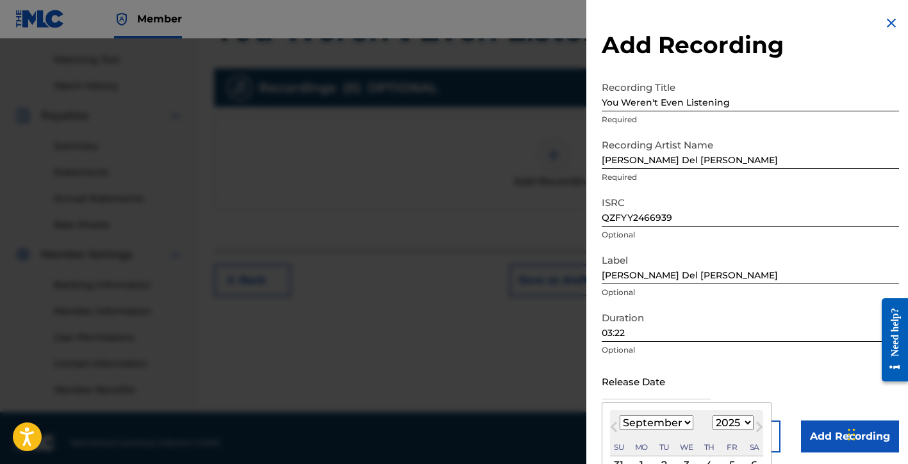
click at [644, 421] on select "January February March April May June July August September October November De…" at bounding box center [657, 423] width 74 height 15
click at [620, 416] on select "January February March April May June July August September October November De…" at bounding box center [657, 423] width 74 height 15
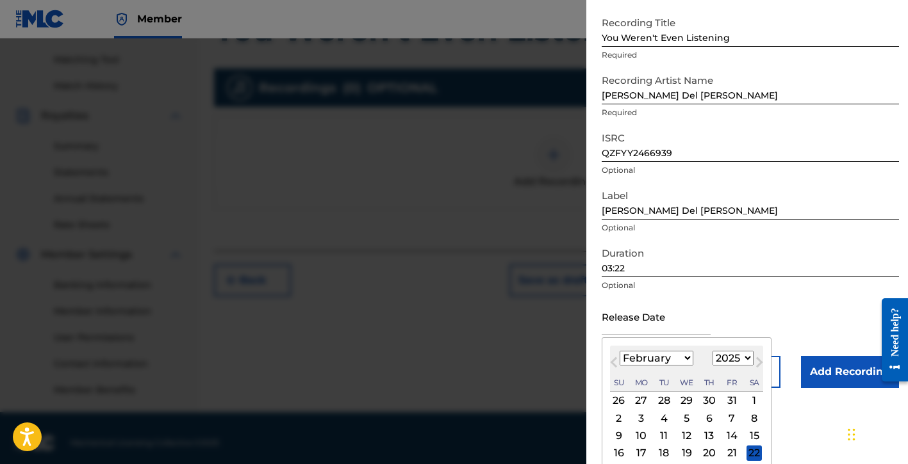
scroll to position [106, 0]
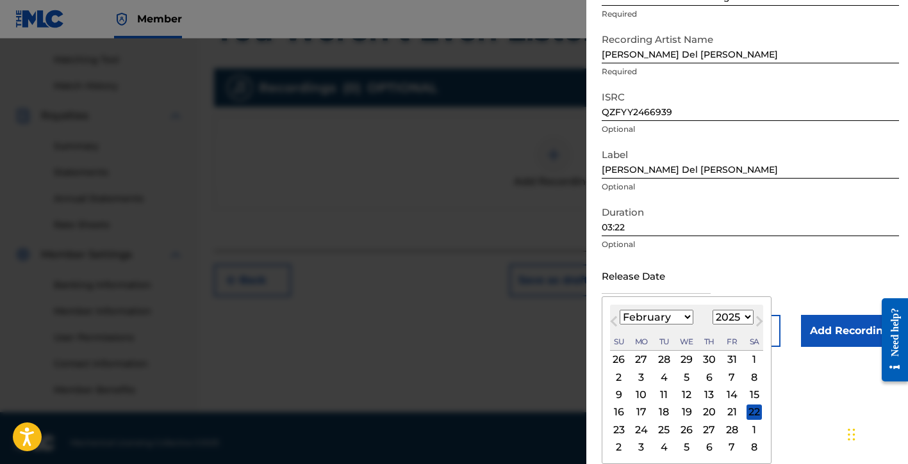
click at [723, 320] on select "1899 1900 1901 1902 1903 1904 1905 1906 1907 1908 1909 1910 1911 1912 1913 1914…" at bounding box center [732, 317] width 41 height 15
click at [712, 310] on select "1899 1900 1901 1902 1903 1904 1905 1906 1907 1908 1909 1910 1911 1912 1913 1914…" at bounding box center [732, 317] width 41 height 15
click at [728, 364] on div "2" at bounding box center [731, 359] width 15 height 15
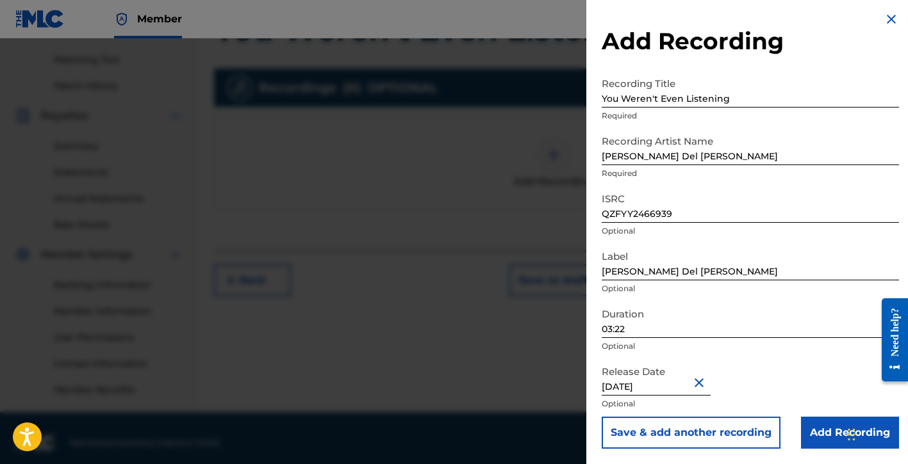
click at [802, 432] on input "Add Recording" at bounding box center [850, 433] width 98 height 32
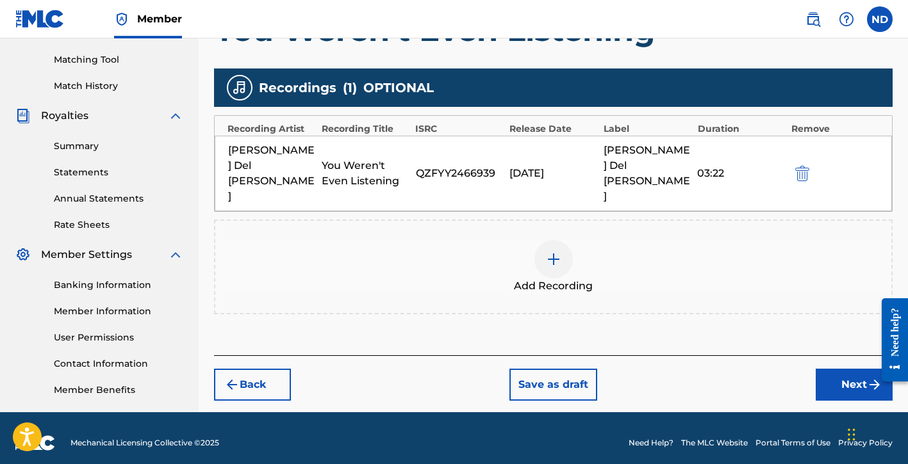
click at [832, 369] on button "Next" at bounding box center [854, 385] width 77 height 32
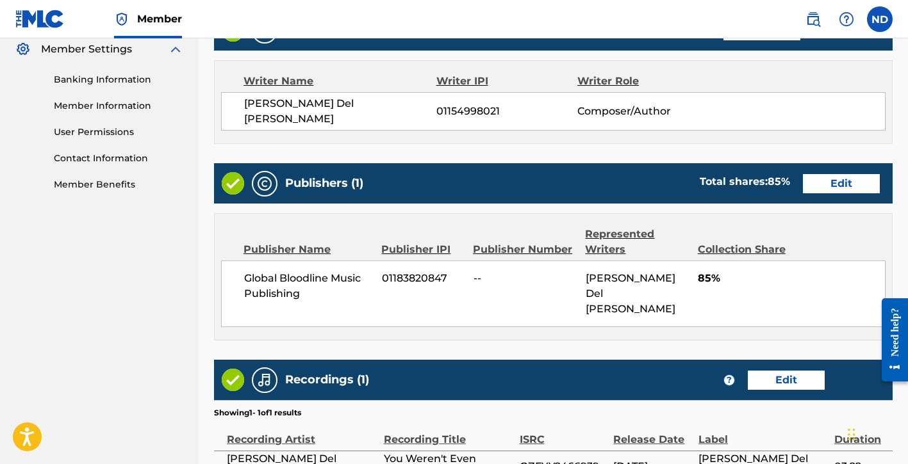
scroll to position [648, 0]
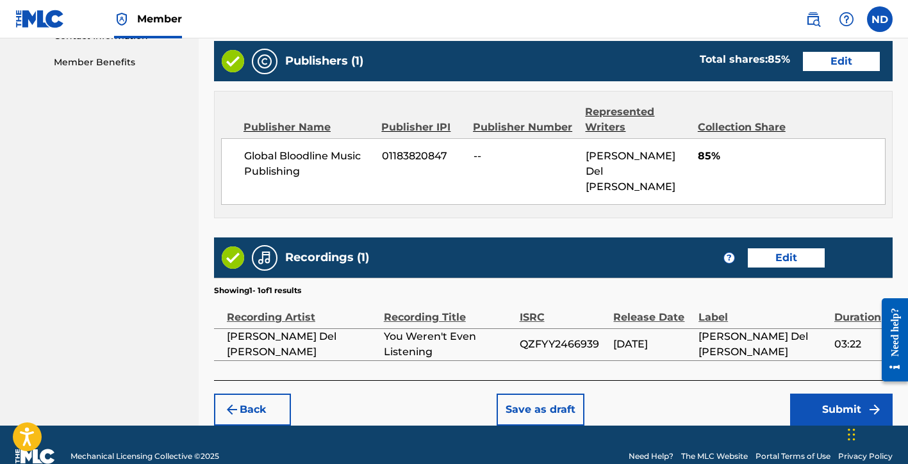
click at [792, 394] on button "Submit" at bounding box center [841, 410] width 103 height 32
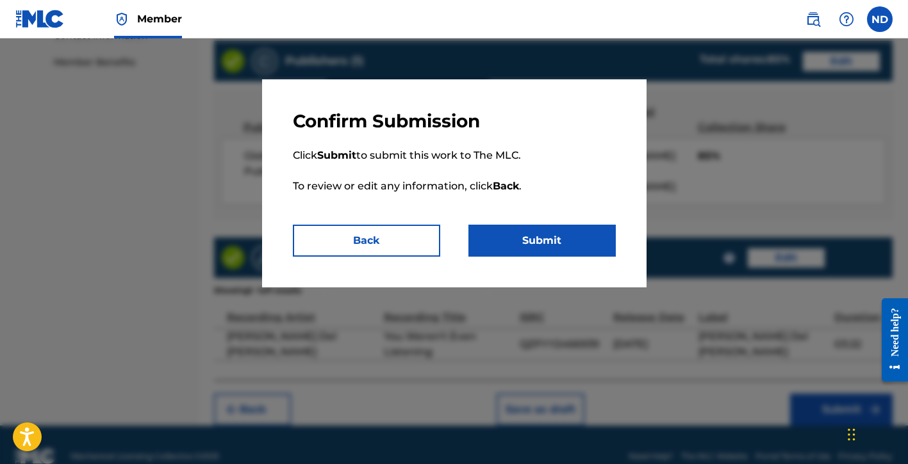
click at [541, 247] on button "Submit" at bounding box center [541, 241] width 147 height 32
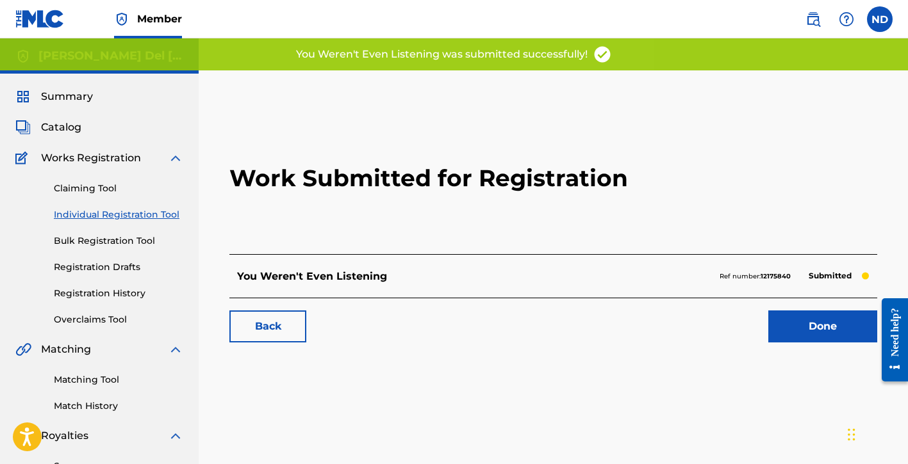
click at [789, 325] on link "Done" at bounding box center [822, 327] width 109 height 32
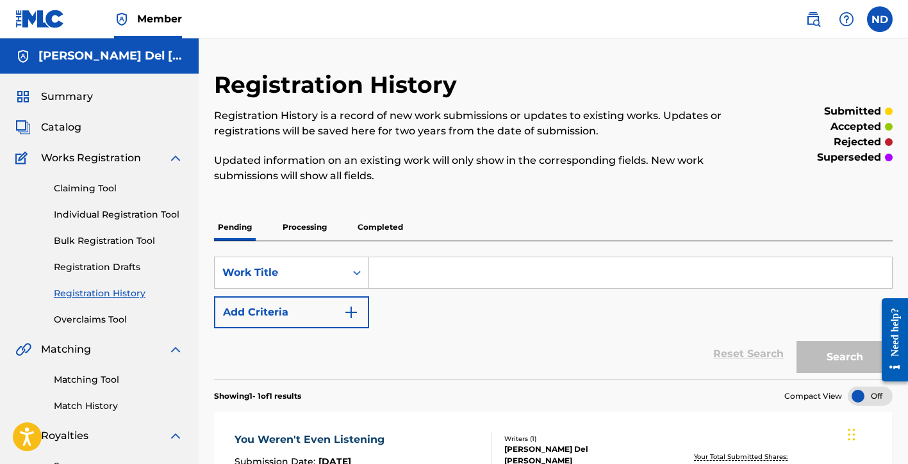
click at [112, 218] on link "Individual Registration Tool" at bounding box center [118, 214] width 129 height 13
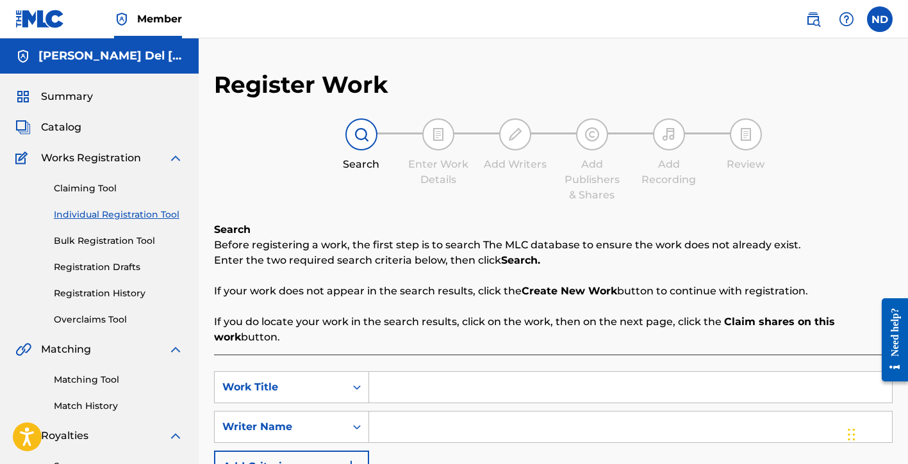
scroll to position [103, 0]
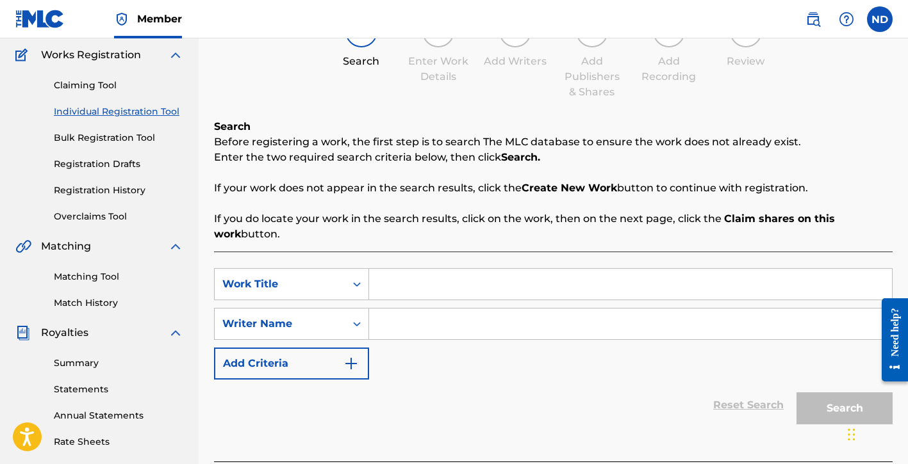
click at [397, 278] on input "Search Form" at bounding box center [630, 284] width 523 height 31
click at [398, 331] on input "Search Form" at bounding box center [630, 324] width 523 height 31
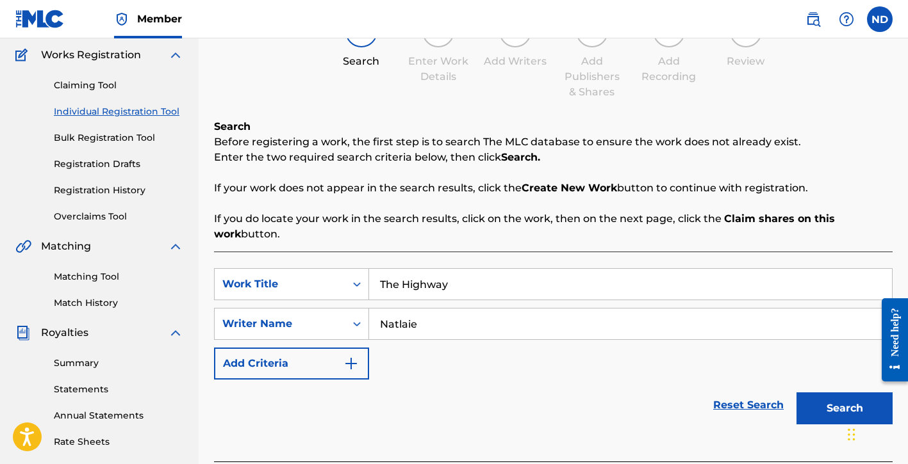
click at [796, 393] on button "Search" at bounding box center [844, 409] width 96 height 32
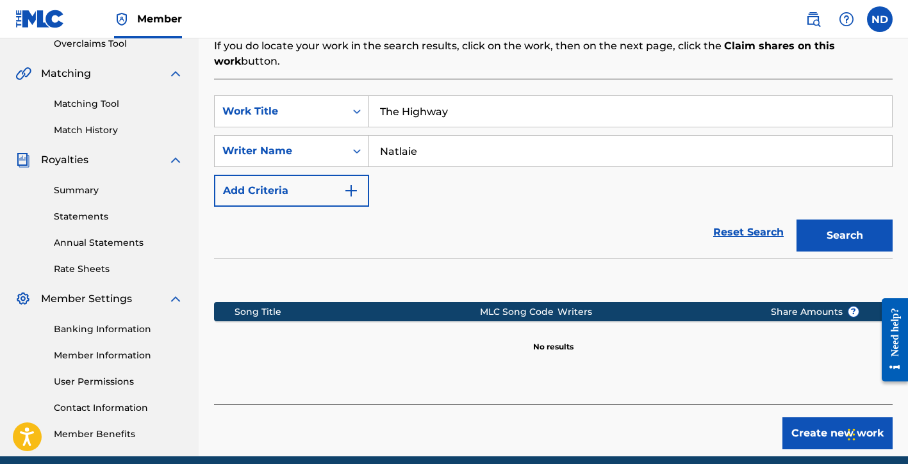
scroll to position [330, 0]
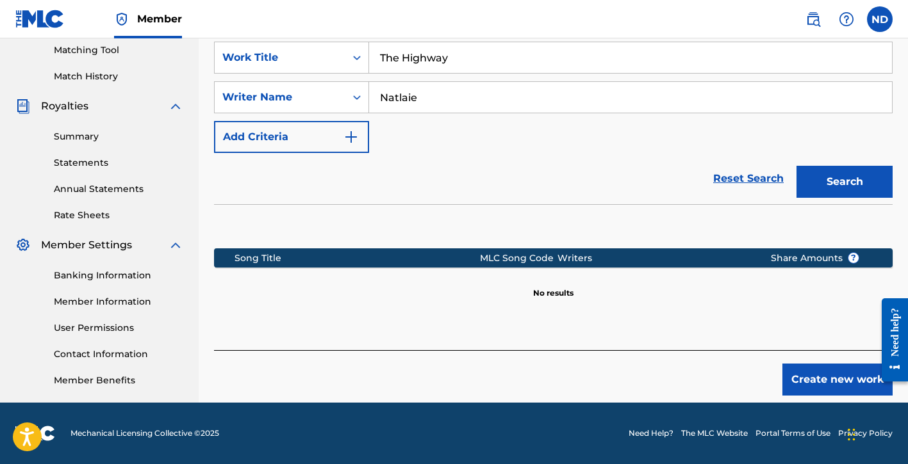
click at [801, 382] on button "Create new work" at bounding box center [837, 380] width 110 height 32
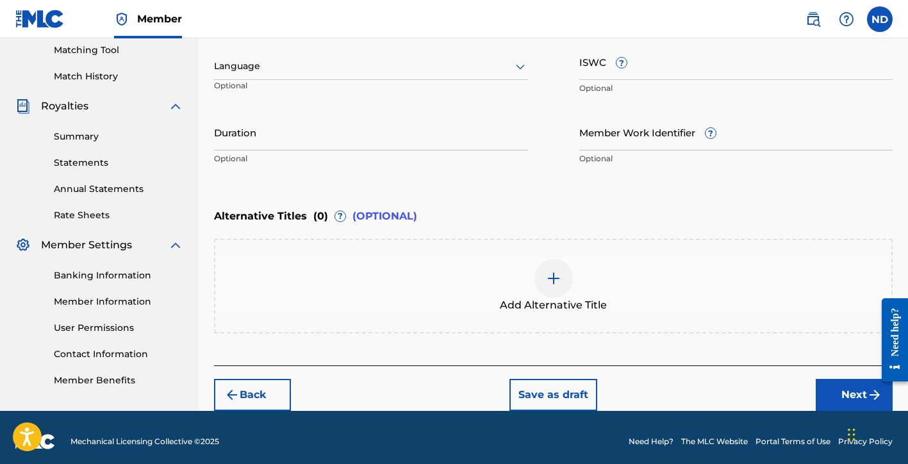
scroll to position [135, 0]
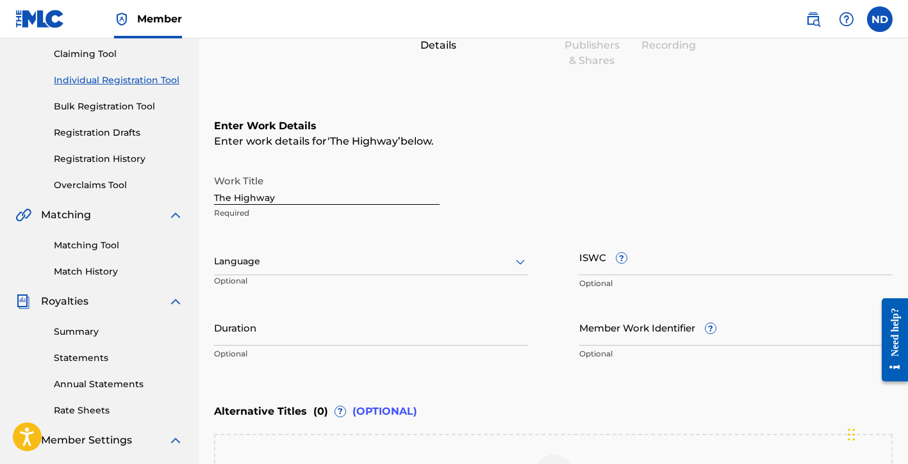
click at [279, 261] on div at bounding box center [371, 262] width 314 height 16
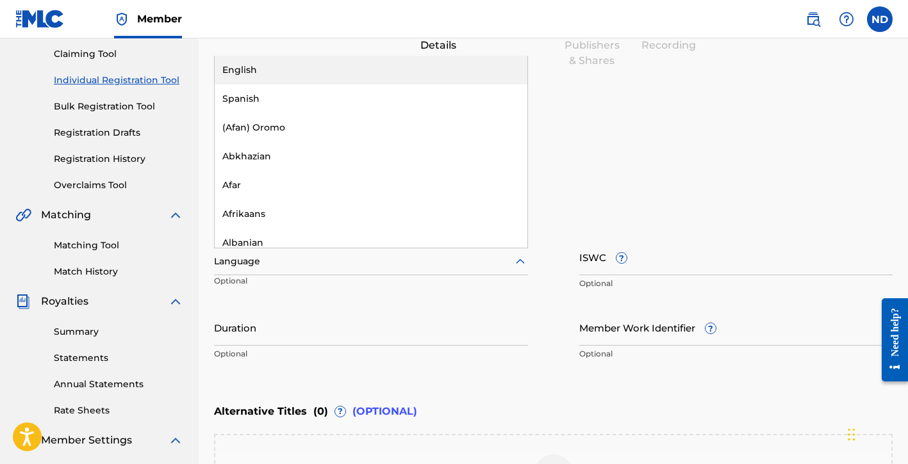
click at [318, 75] on div "English" at bounding box center [371, 70] width 313 height 29
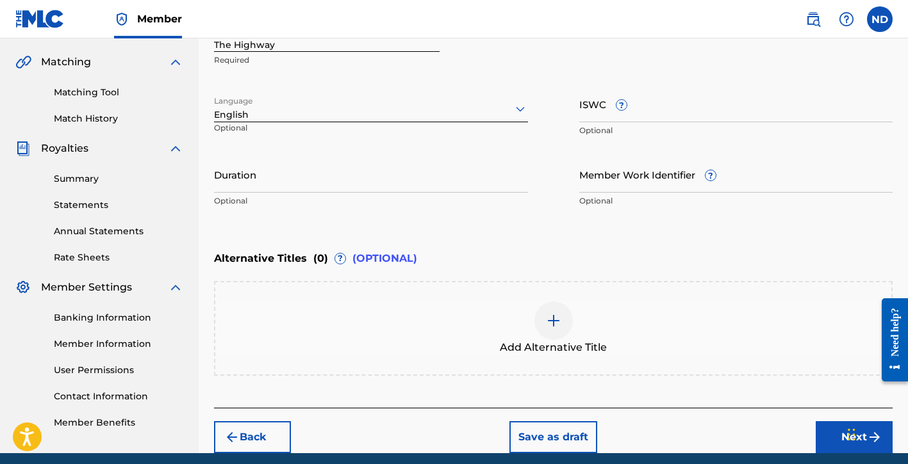
scroll to position [338, 0]
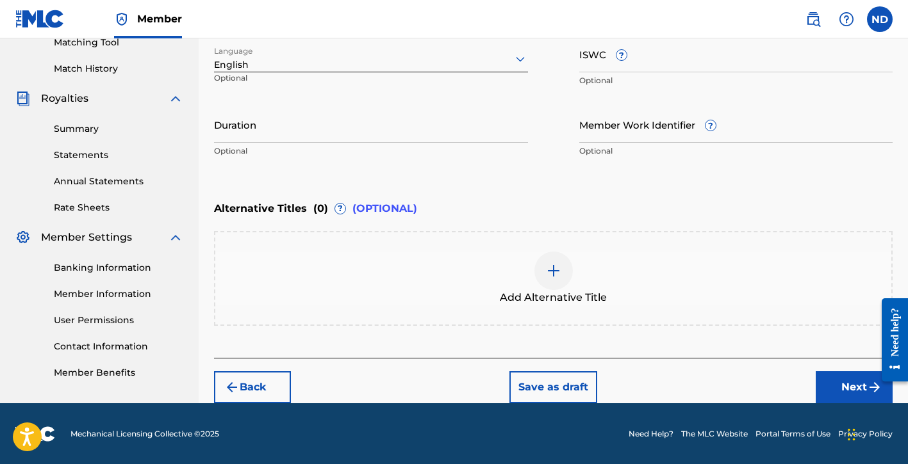
click at [250, 129] on input "Duration" at bounding box center [371, 124] width 314 height 37
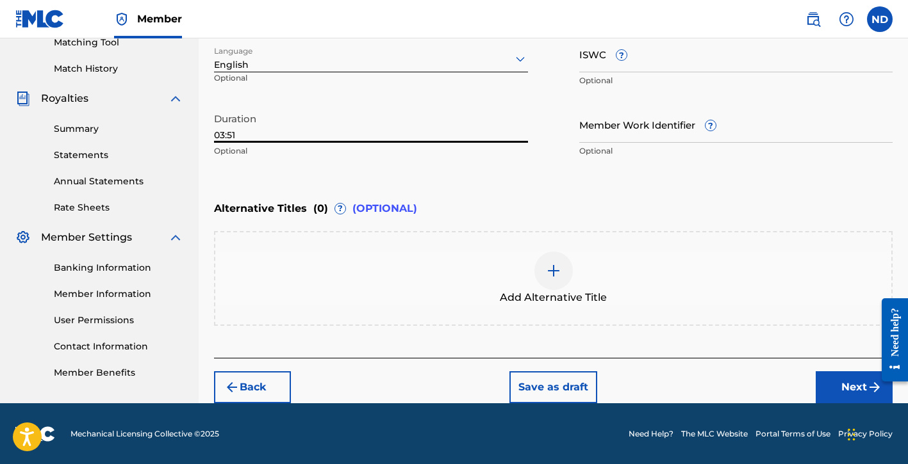
click at [827, 388] on button "Next" at bounding box center [854, 388] width 77 height 32
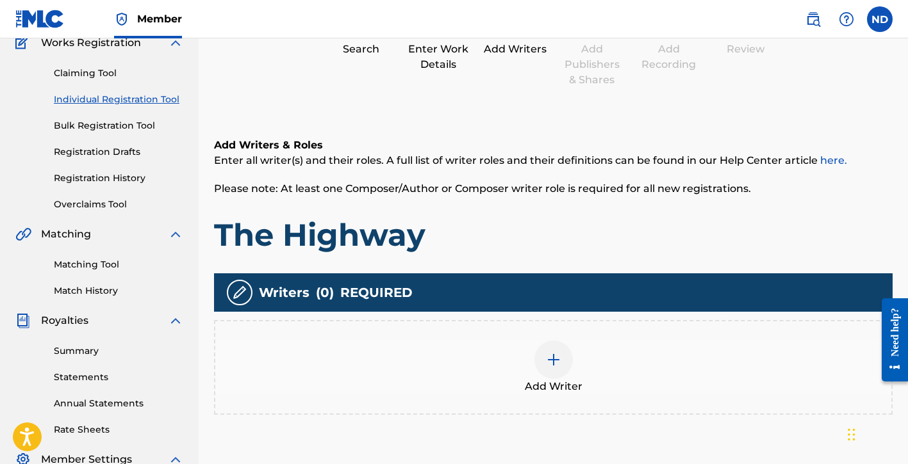
scroll to position [167, 0]
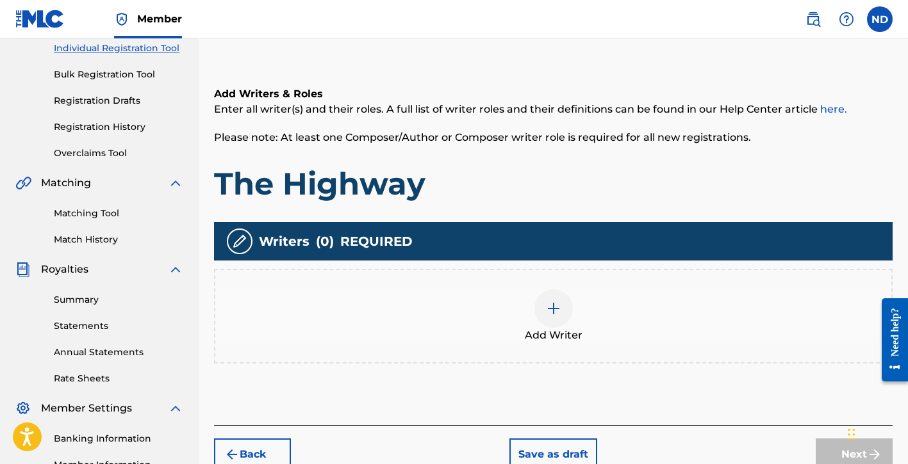
click at [543, 299] on div at bounding box center [553, 309] width 38 height 38
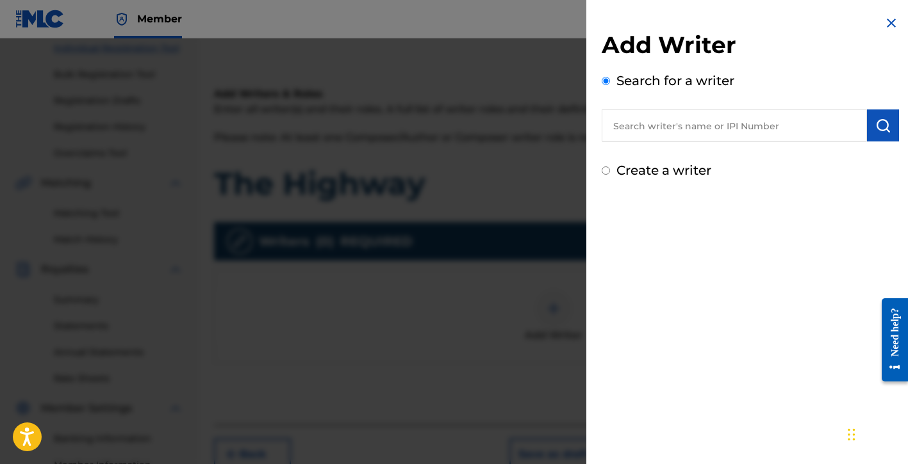
click at [655, 178] on div "Create a writer" at bounding box center [750, 170] width 297 height 19
click at [659, 174] on label "Create a writer" at bounding box center [663, 170] width 95 height 15
click at [610, 174] on input "Create a writer" at bounding box center [606, 171] width 8 height 8
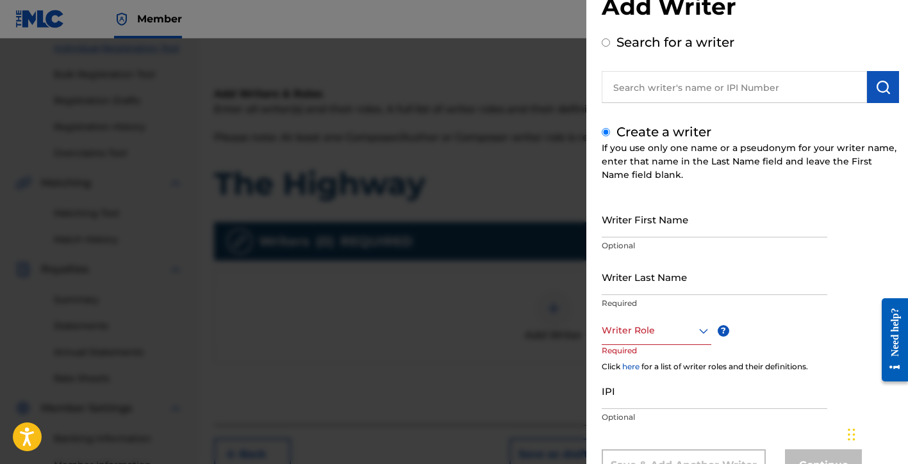
scroll to position [90, 0]
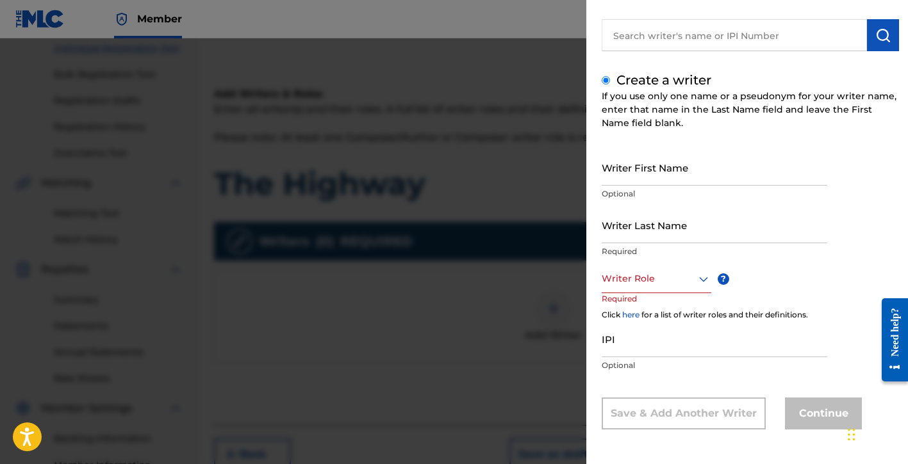
click at [635, 291] on div "Writer Role" at bounding box center [657, 279] width 110 height 29
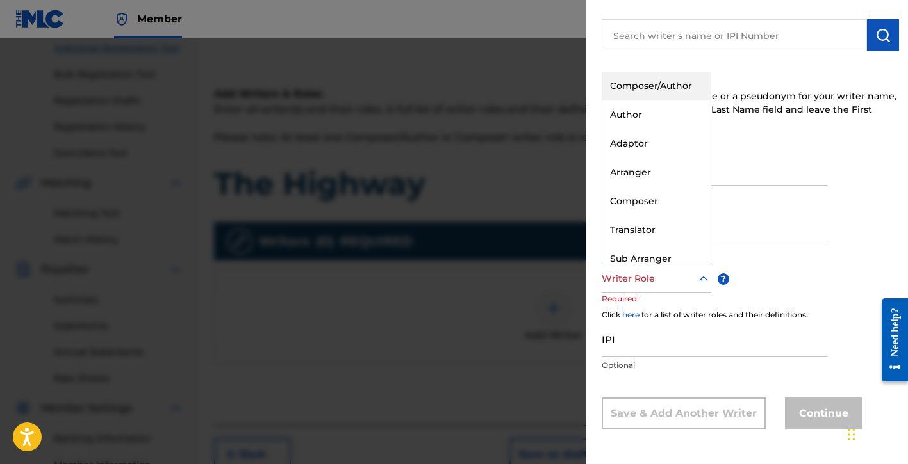
click at [650, 91] on div "Composer/Author" at bounding box center [656, 86] width 108 height 29
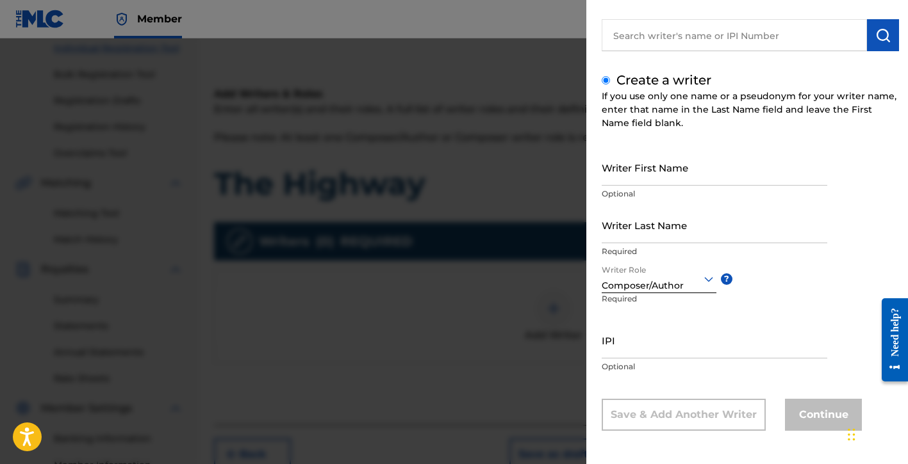
click at [644, 165] on input "Writer First Name" at bounding box center [715, 167] width 226 height 37
click at [636, 240] on input "Writer Last Name" at bounding box center [715, 225] width 226 height 37
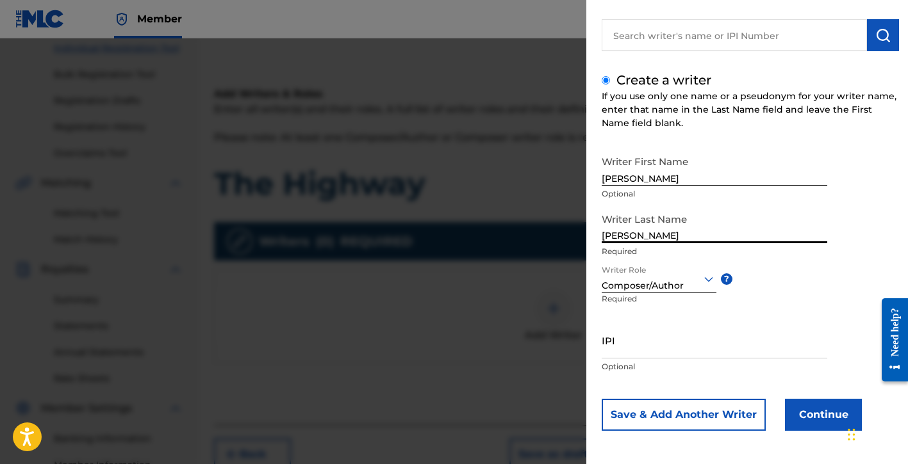
click at [641, 362] on p "Optional" at bounding box center [715, 367] width 226 height 12
click at [660, 340] on input "IPI" at bounding box center [715, 340] width 226 height 37
paste input "01154998021"
click at [805, 415] on button "Continue" at bounding box center [823, 415] width 77 height 32
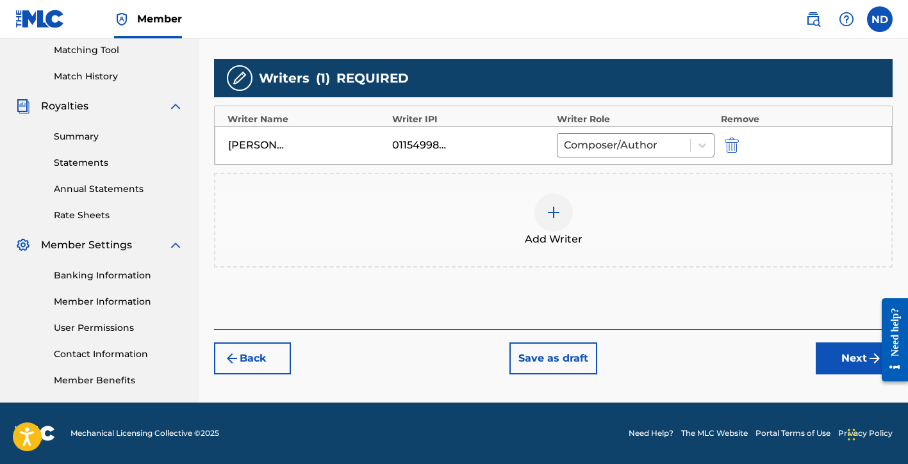
click at [823, 363] on button "Next" at bounding box center [854, 359] width 77 height 32
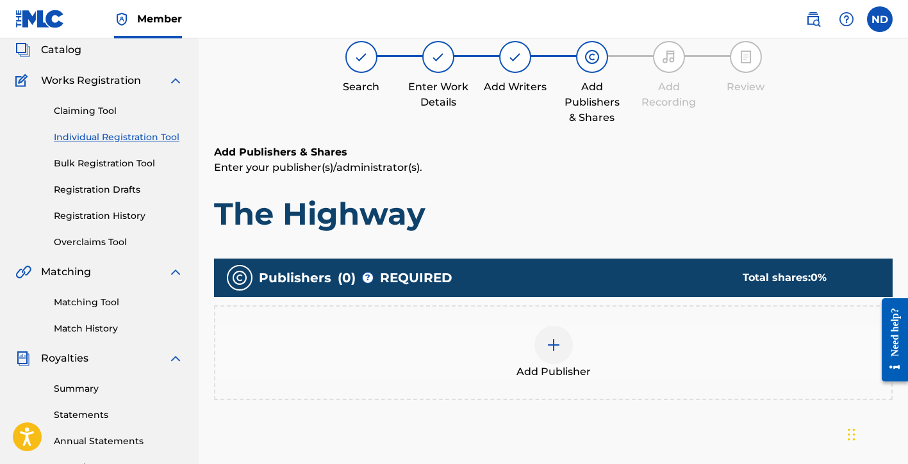
scroll to position [98, 0]
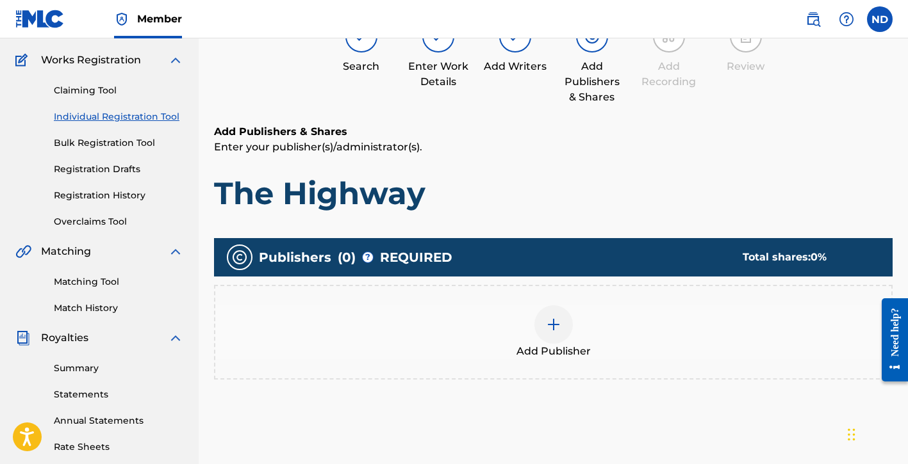
click at [556, 314] on div at bounding box center [553, 325] width 38 height 38
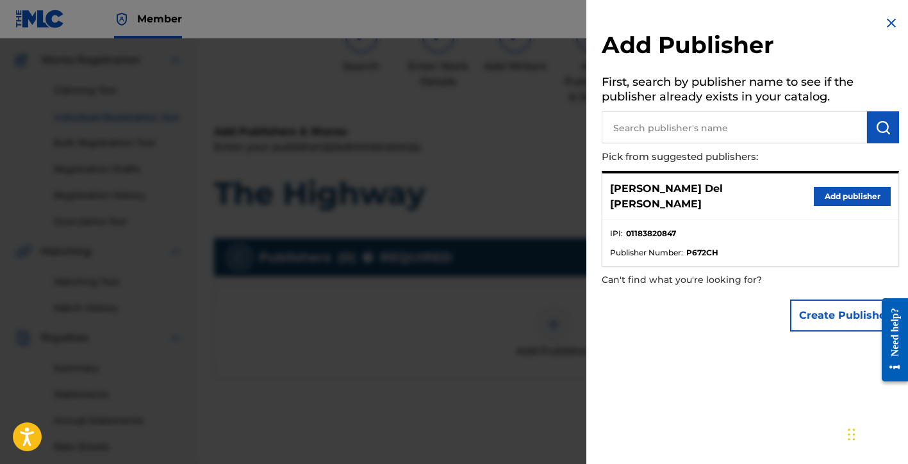
click at [803, 301] on button "Create Publisher" at bounding box center [844, 316] width 109 height 32
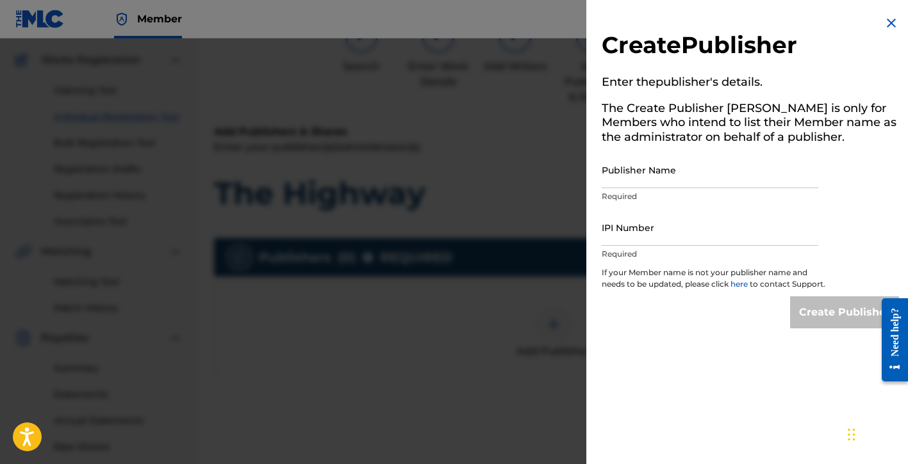
click at [641, 172] on input "Publisher Name" at bounding box center [710, 170] width 217 height 37
click at [631, 244] on input "IPI Number" at bounding box center [710, 227] width 217 height 37
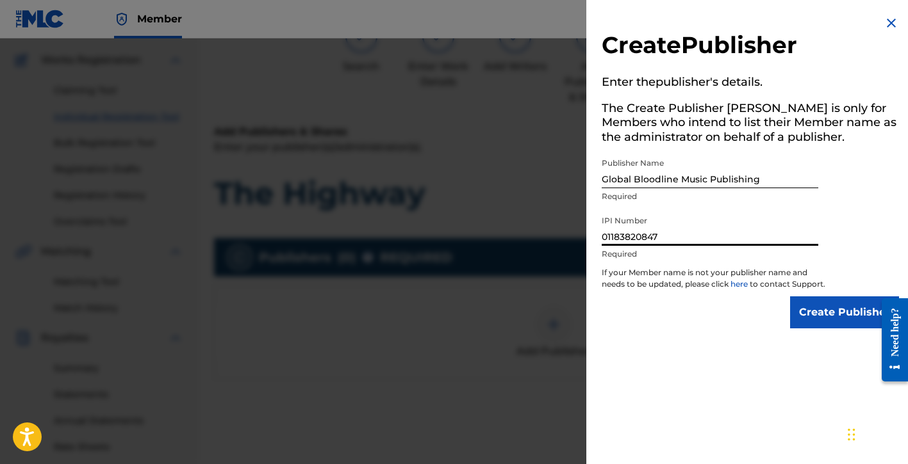
click at [806, 323] on input "Create Publisher" at bounding box center [844, 313] width 109 height 32
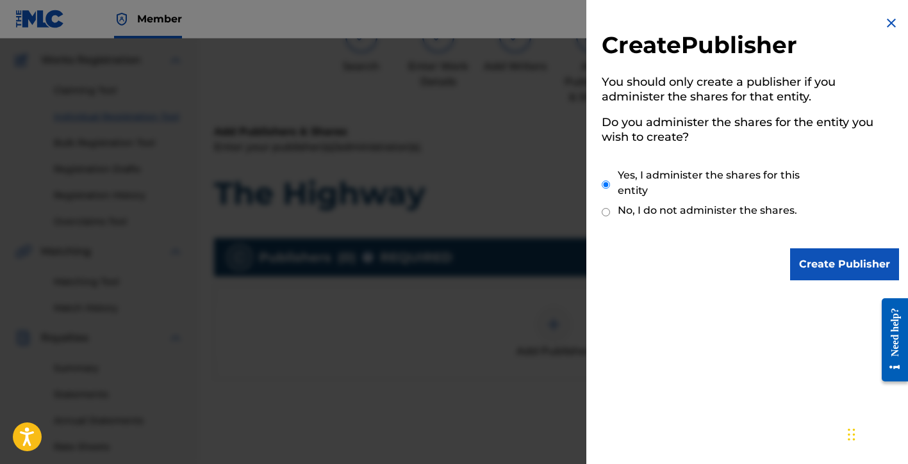
click at [801, 271] on input "Create Publisher" at bounding box center [844, 265] width 109 height 32
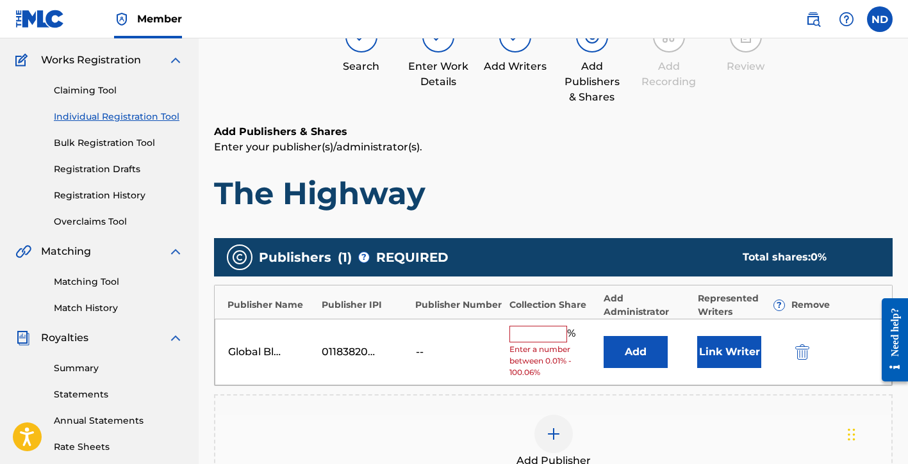
click at [739, 350] on button "Link Writer" at bounding box center [729, 352] width 64 height 32
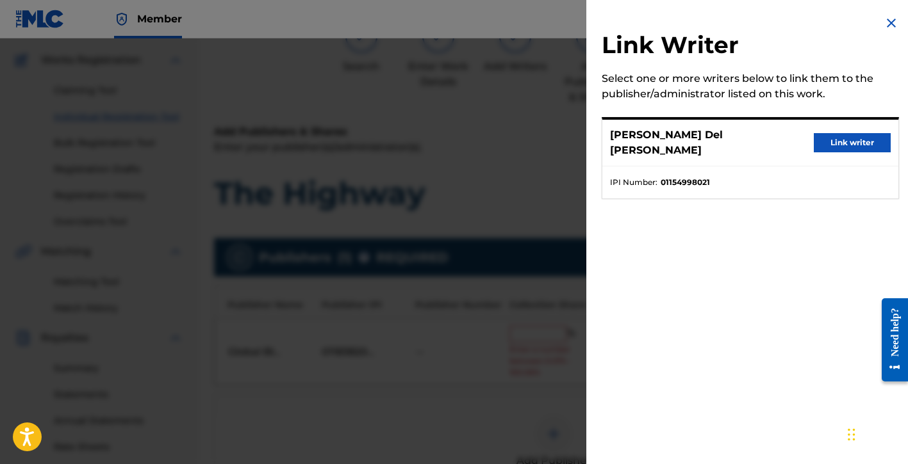
click at [826, 142] on button "Link writer" at bounding box center [852, 142] width 77 height 19
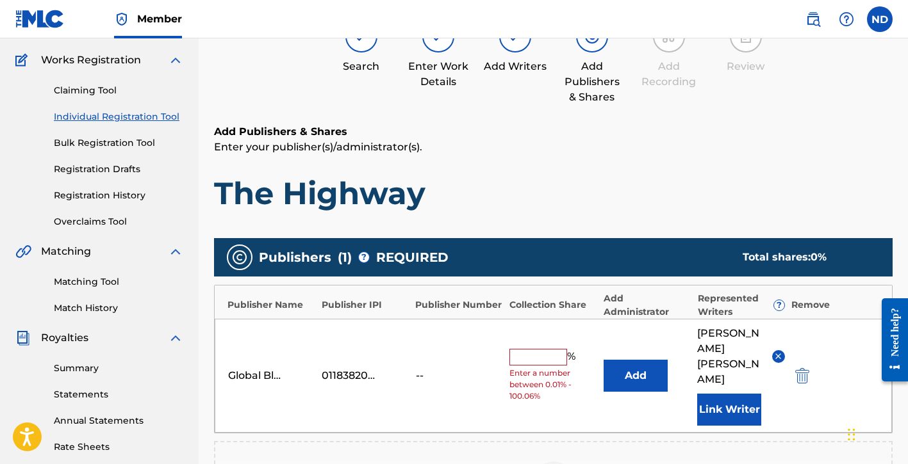
click at [541, 349] on input "text" at bounding box center [538, 357] width 58 height 17
click at [644, 183] on h1 "The Highway" at bounding box center [553, 193] width 678 height 38
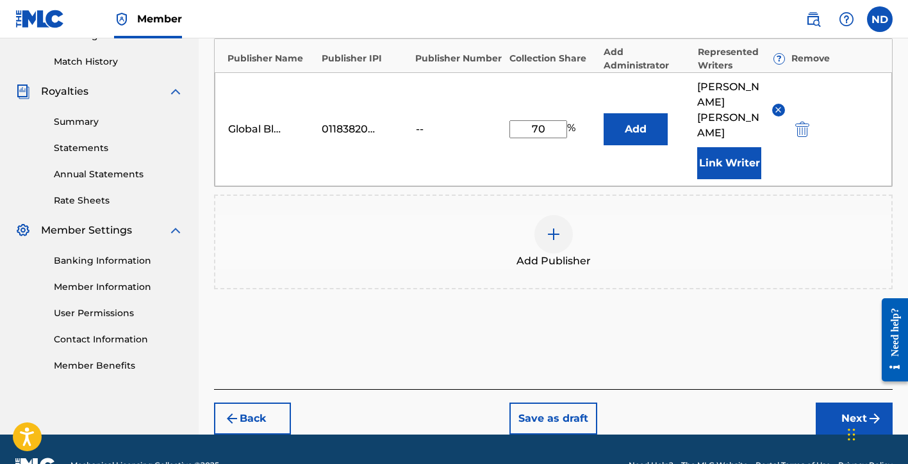
scroll to position [346, 0]
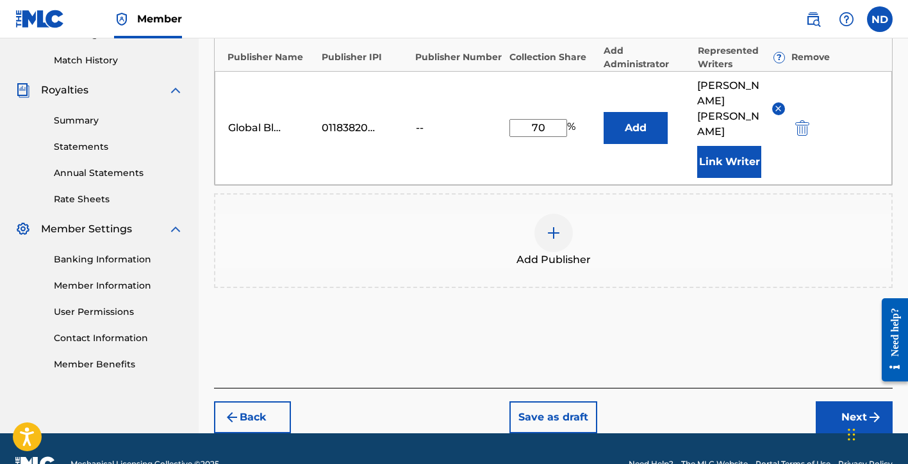
click at [826, 402] on button "Next" at bounding box center [854, 418] width 77 height 32
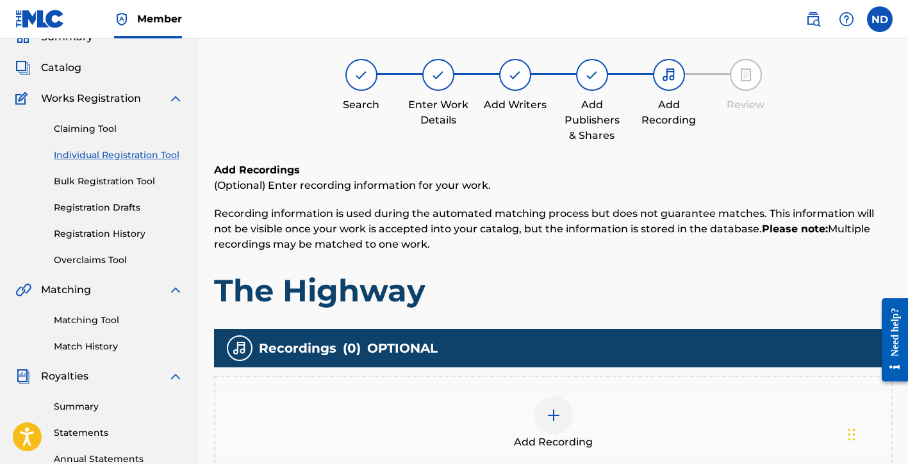
scroll to position [60, 0]
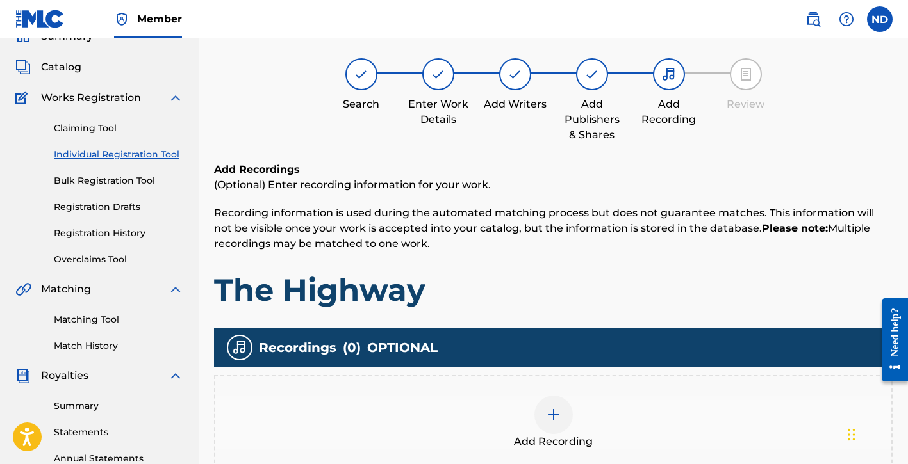
click at [554, 413] on img at bounding box center [553, 414] width 15 height 15
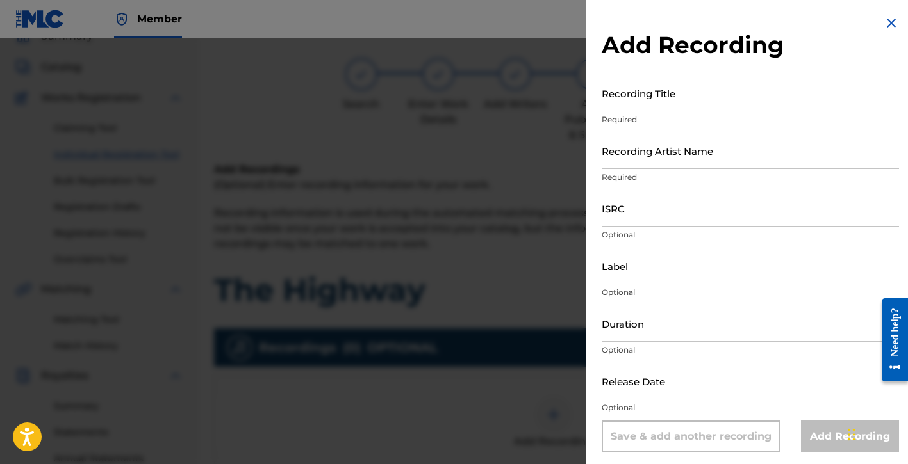
click at [653, 102] on input "Recording Title" at bounding box center [750, 93] width 297 height 37
click at [668, 154] on input "Recording Artist Name" at bounding box center [750, 151] width 297 height 37
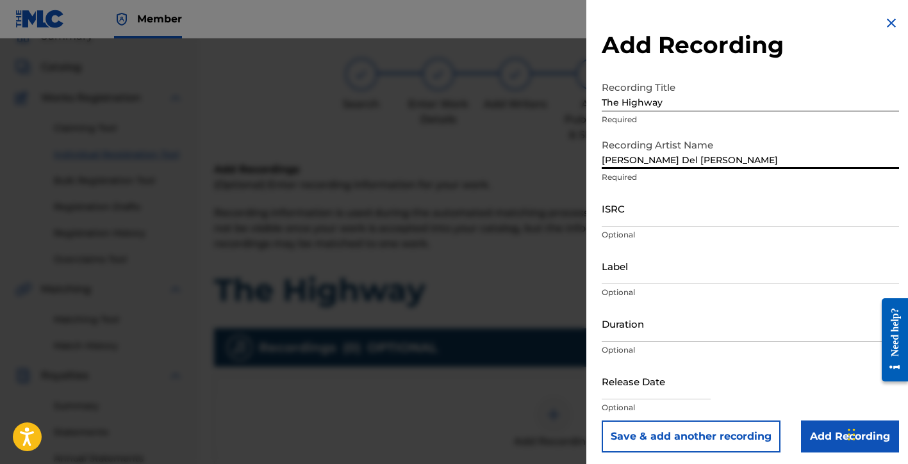
click at [654, 215] on input "ISRC" at bounding box center [750, 208] width 297 height 37
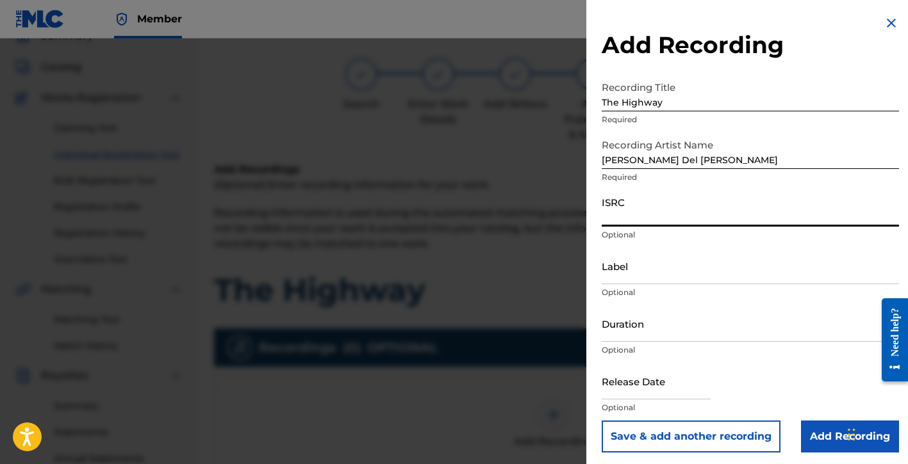
paste input "QZDA72406394"
click at [651, 276] on input "Label" at bounding box center [750, 266] width 297 height 37
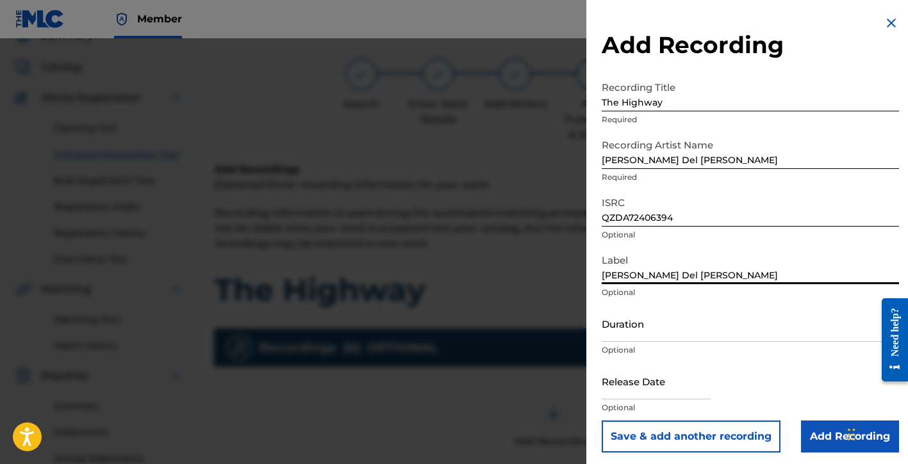
click at [637, 329] on input "Duration" at bounding box center [750, 324] width 297 height 37
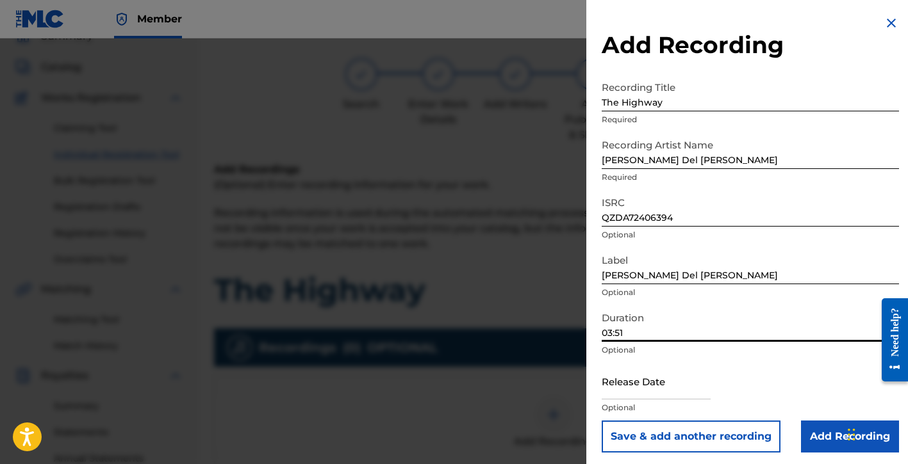
scroll to position [4, 0]
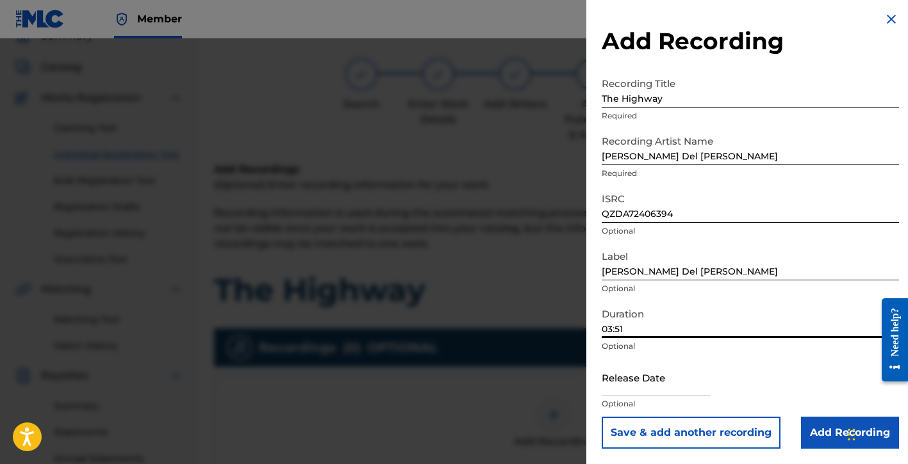
click at [632, 381] on input "text" at bounding box center [656, 377] width 109 height 37
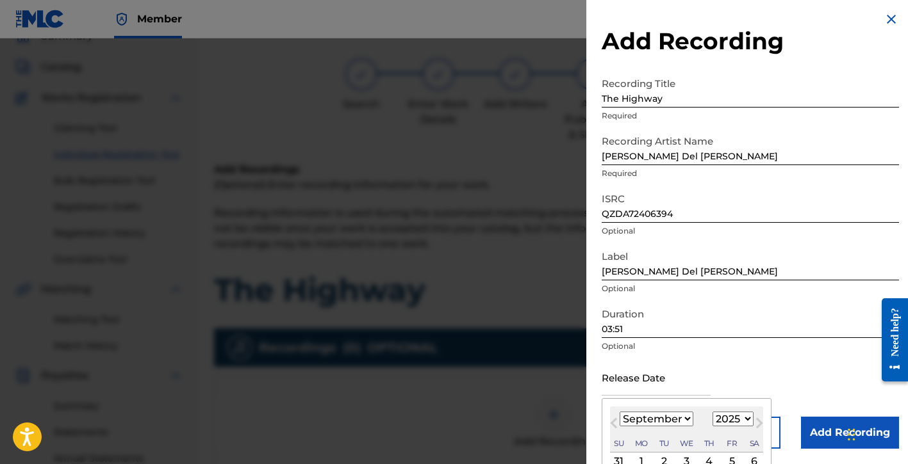
click at [658, 424] on select "January February March April May June July August September October November De…" at bounding box center [657, 419] width 74 height 15
click at [620, 412] on select "January February March April May June July August September October November De…" at bounding box center [657, 419] width 74 height 15
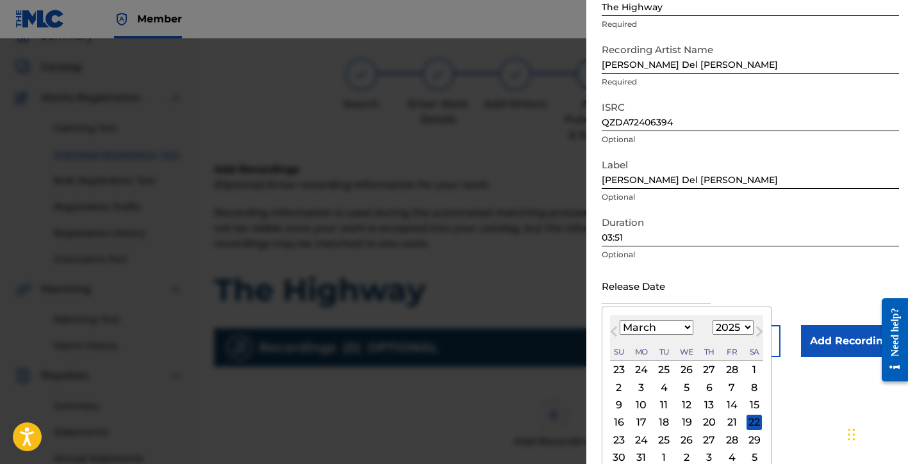
scroll to position [123, 0]
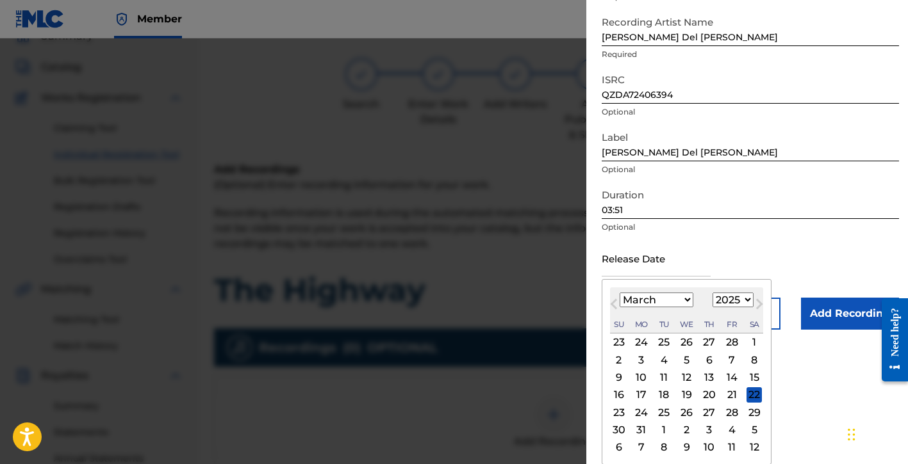
click at [732, 309] on div "March [DATE] February March April May June July August September October Novemb…" at bounding box center [686, 311] width 153 height 46
click at [732, 306] on select "1899 1900 1901 1902 1903 1904 1905 1906 1907 1908 1909 1910 1911 1912 1913 1914…" at bounding box center [732, 300] width 41 height 15
click at [712, 293] on select "1899 1900 1901 1902 1903 1904 1905 1906 1907 1908 1909 1910 1911 1912 1913 1914…" at bounding box center [732, 300] width 41 height 15
click at [728, 395] on div "22" at bounding box center [731, 395] width 15 height 15
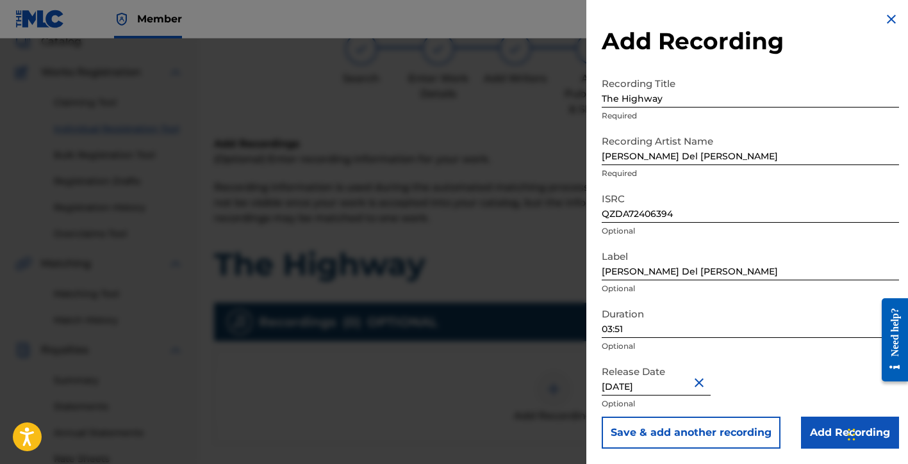
scroll to position [159, 0]
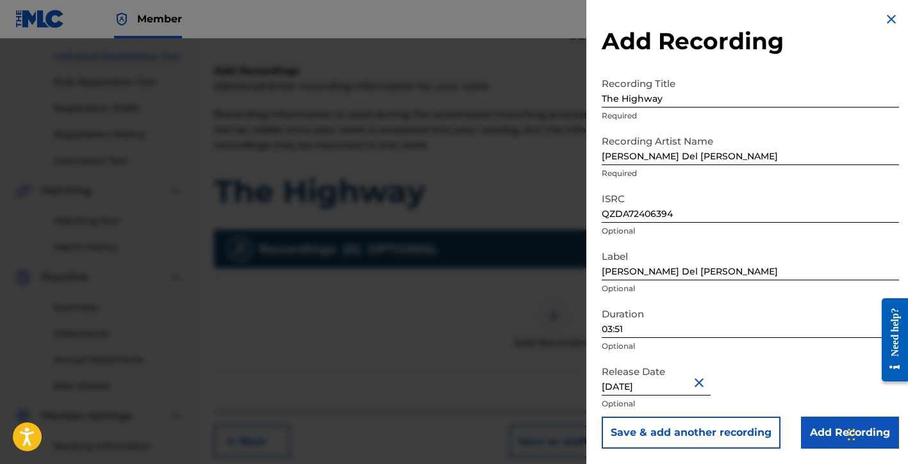
click at [809, 428] on input "Add Recording" at bounding box center [850, 433] width 98 height 32
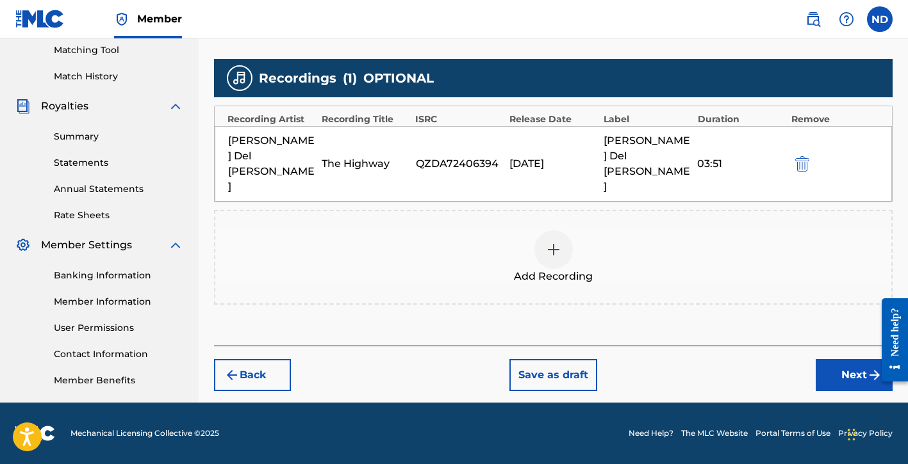
click at [832, 359] on button "Next" at bounding box center [854, 375] width 77 height 32
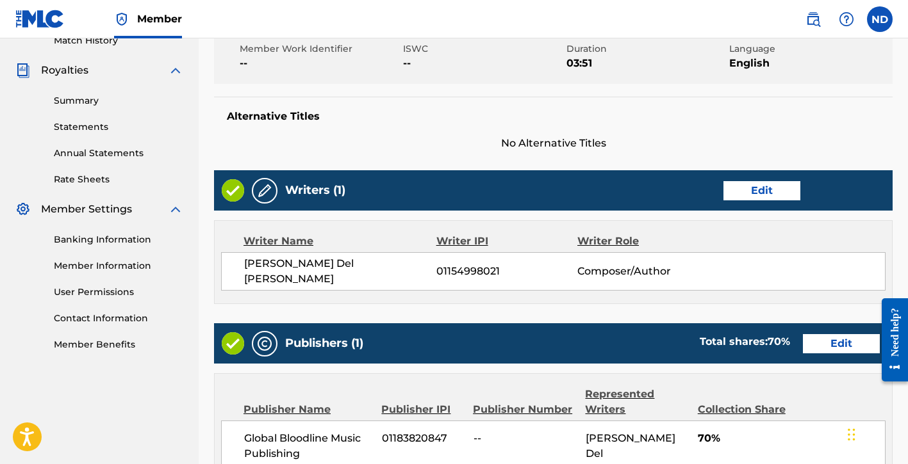
scroll to position [648, 0]
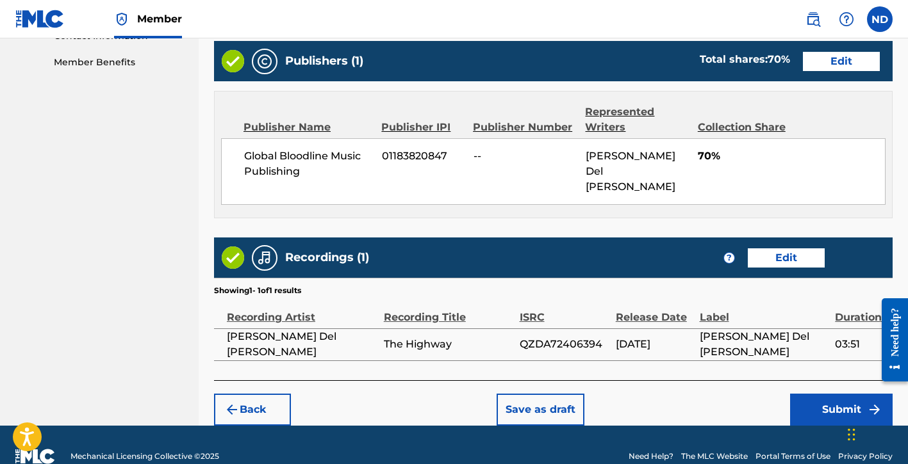
click at [803, 394] on button "Submit" at bounding box center [841, 410] width 103 height 32
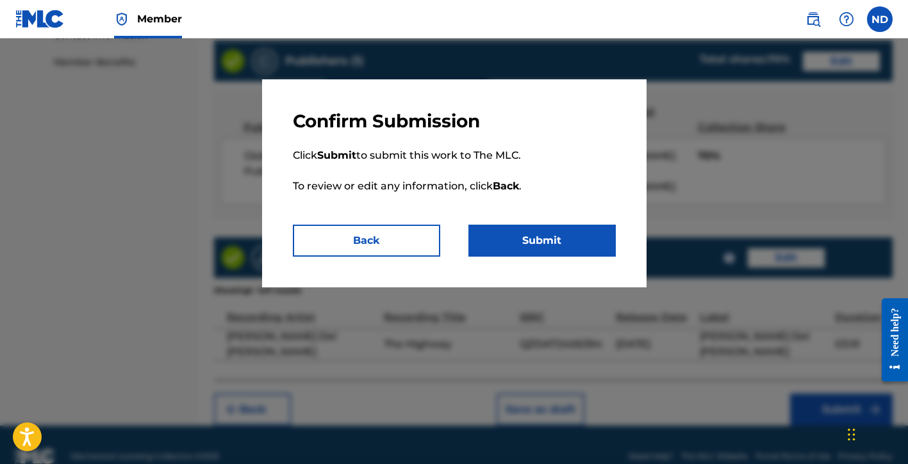
click at [536, 256] on button "Submit" at bounding box center [541, 241] width 147 height 32
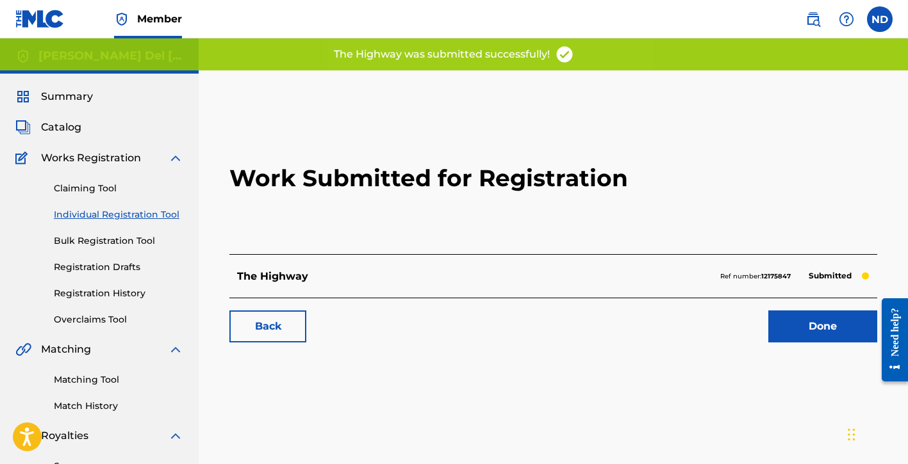
click at [793, 329] on link "Done" at bounding box center [822, 327] width 109 height 32
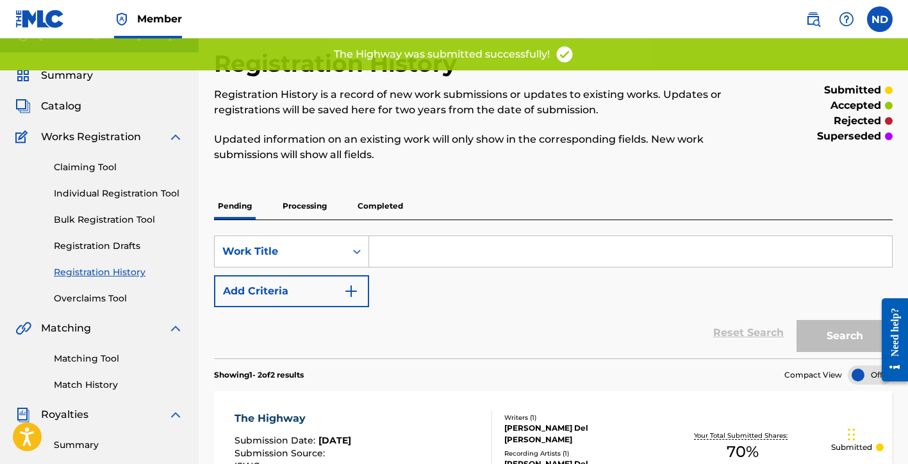
scroll to position [13, 0]
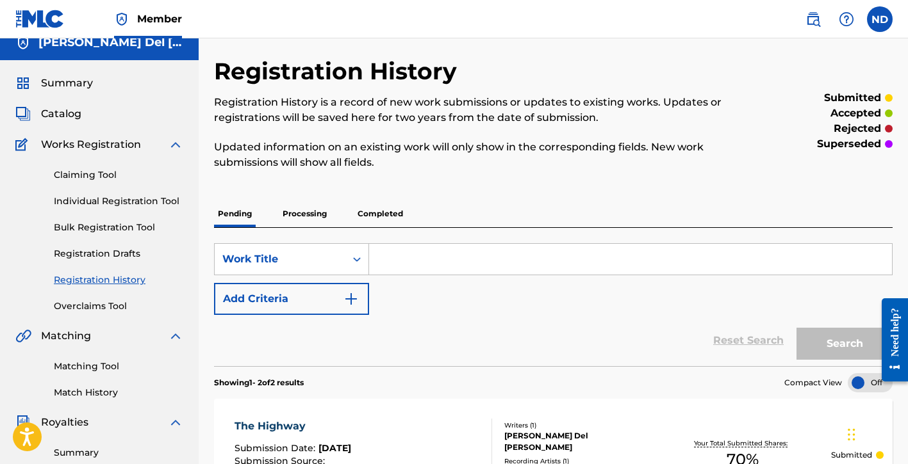
click at [83, 193] on div "Claiming Tool Individual Registration Tool Bulk Registration Tool Registration …" at bounding box center [99, 232] width 168 height 161
click at [83, 207] on link "Individual Registration Tool" at bounding box center [118, 201] width 129 height 13
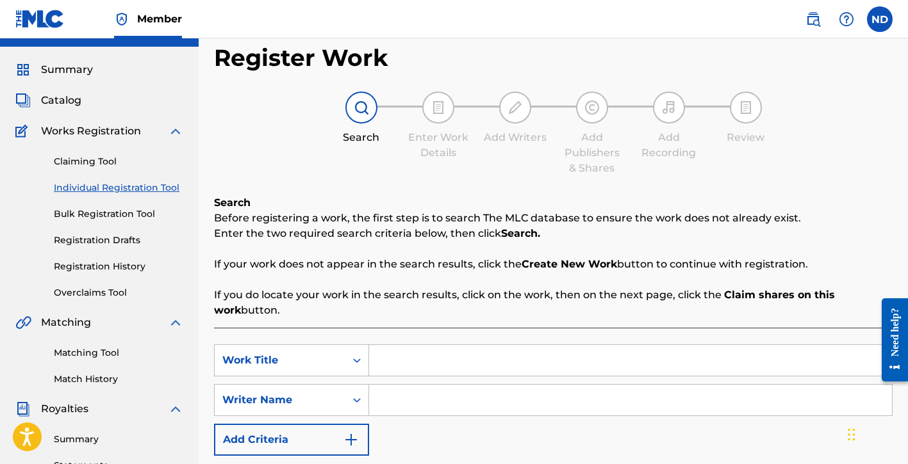
scroll to position [86, 0]
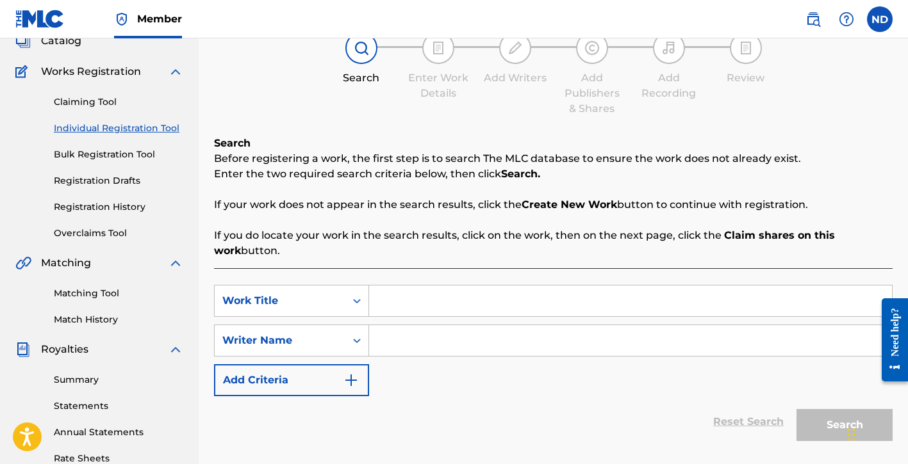
click at [412, 309] on input "Search Form" at bounding box center [630, 301] width 523 height 31
click at [402, 337] on input "Search Form" at bounding box center [630, 340] width 523 height 31
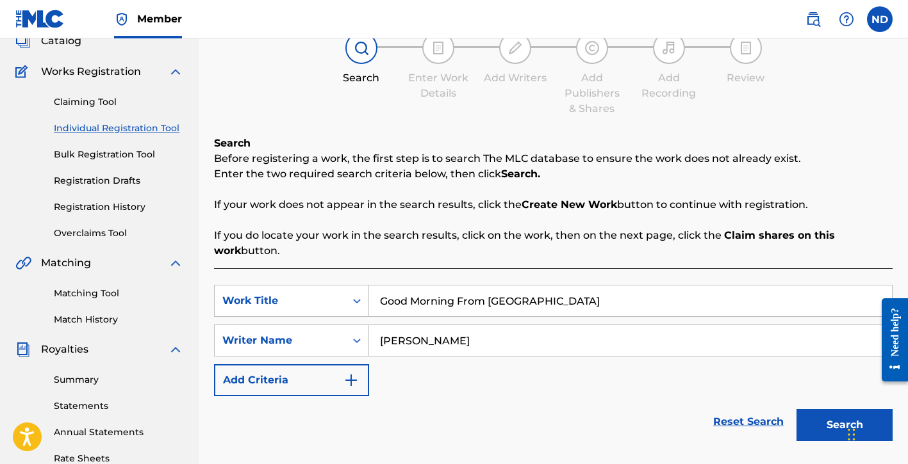
click at [796, 409] on button "Search" at bounding box center [844, 425] width 96 height 32
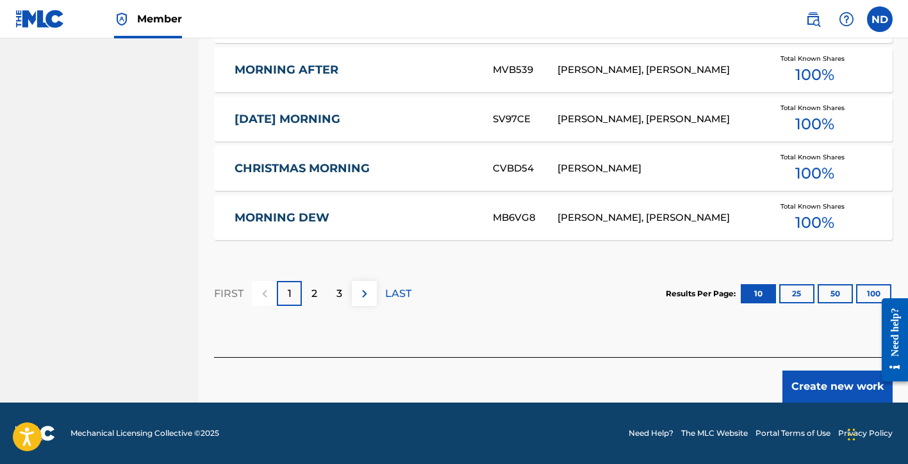
click at [798, 387] on button "Create new work" at bounding box center [837, 387] width 110 height 32
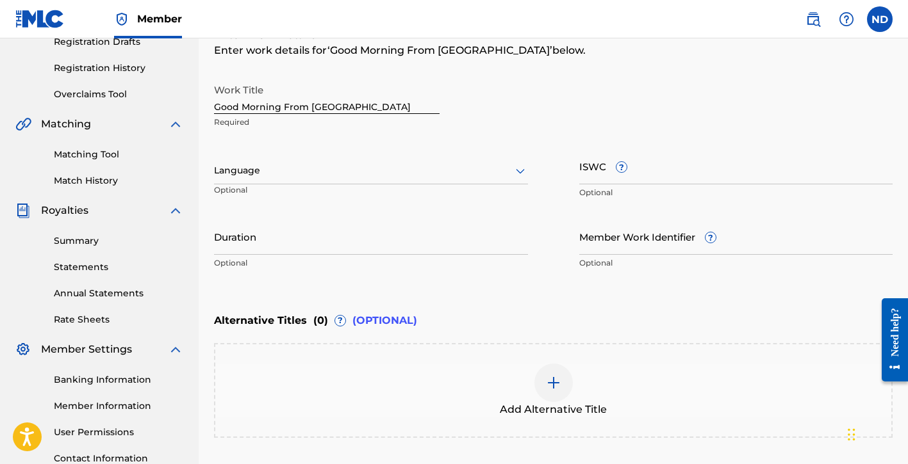
scroll to position [205, 0]
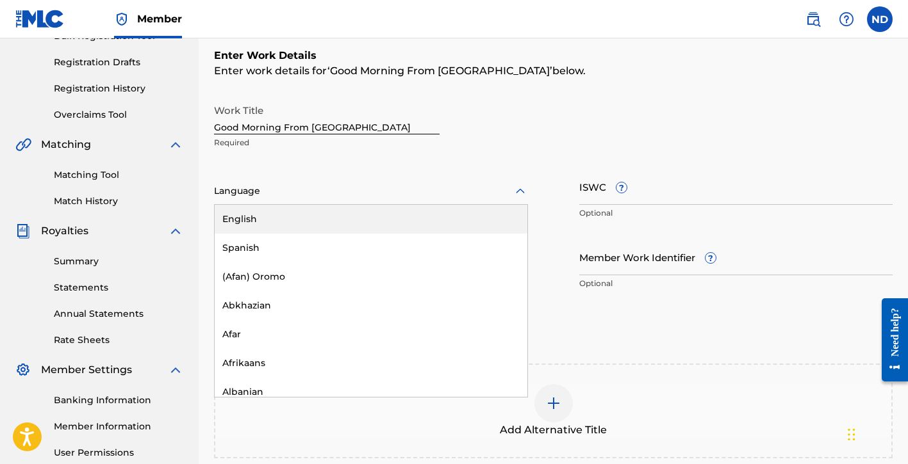
click at [283, 199] on div "Language" at bounding box center [371, 191] width 314 height 27
click at [268, 222] on div "English" at bounding box center [371, 219] width 313 height 29
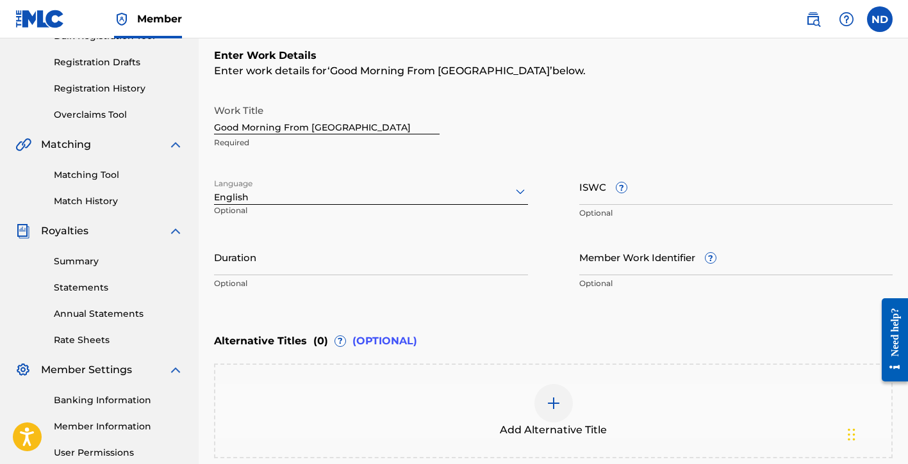
click at [295, 261] on input "Duration" at bounding box center [371, 257] width 314 height 37
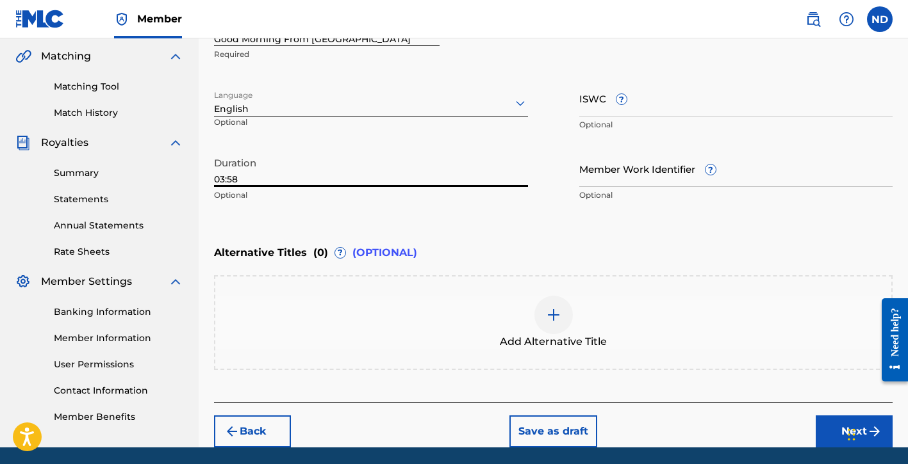
click at [822, 432] on button "Next" at bounding box center [854, 432] width 77 height 32
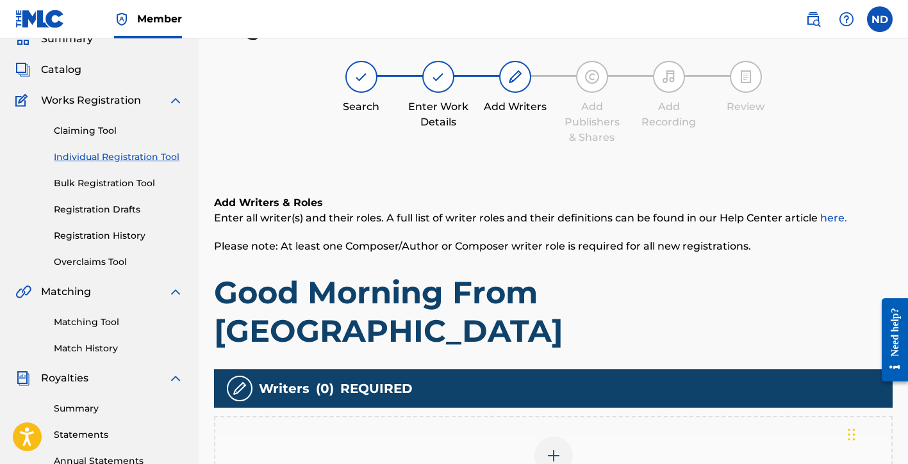
scroll to position [148, 0]
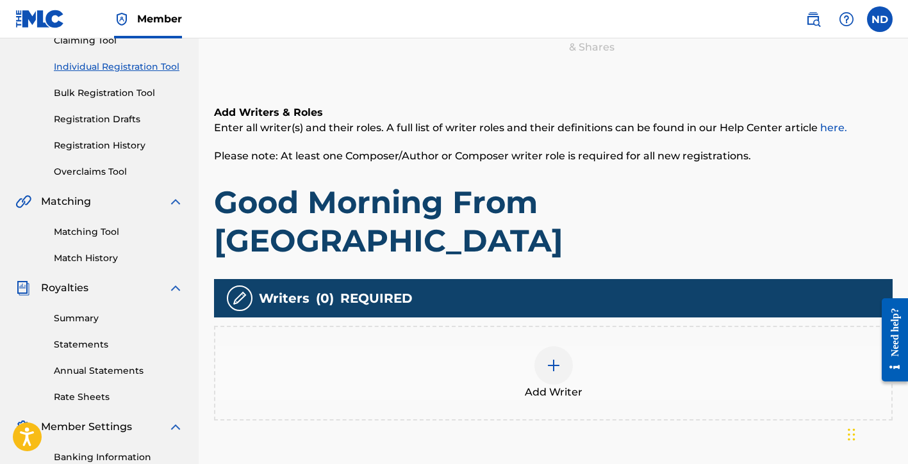
click at [543, 347] on div at bounding box center [553, 366] width 38 height 38
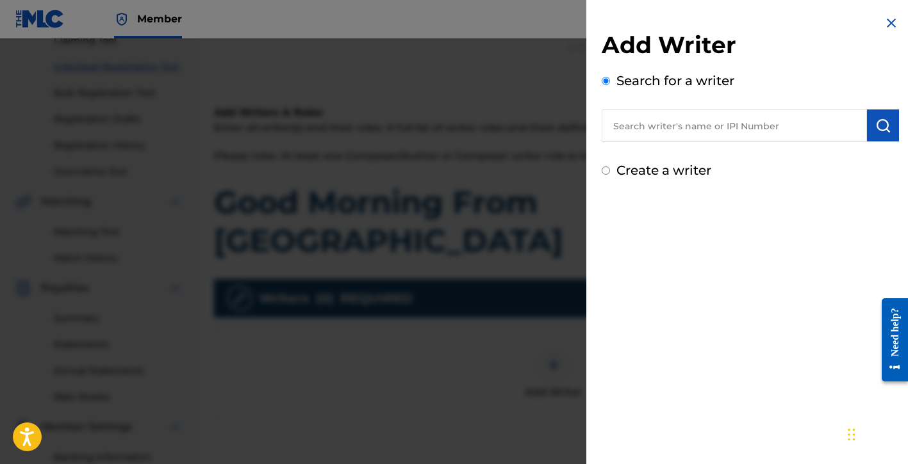
click at [653, 174] on label "Create a writer" at bounding box center [663, 170] width 95 height 15
click at [610, 174] on input "Create a writer" at bounding box center [606, 171] width 8 height 8
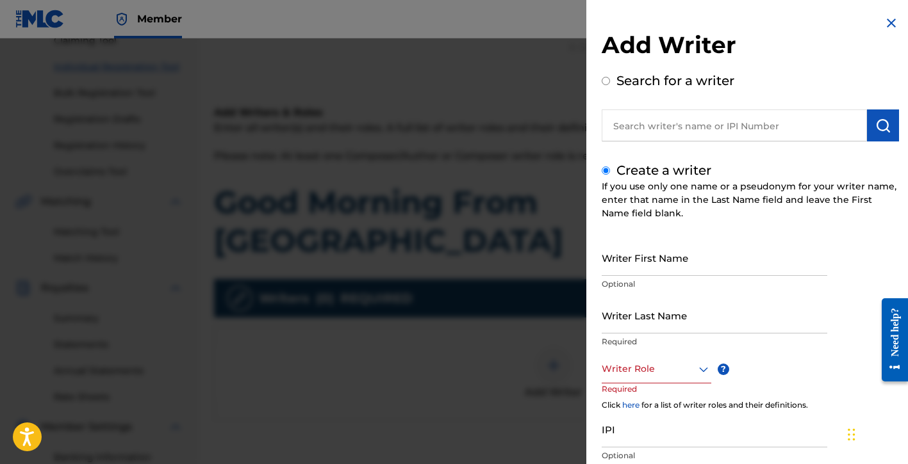
click at [641, 259] on input "Writer First Name" at bounding box center [715, 258] width 226 height 37
click at [638, 320] on input "Writer Last Name" at bounding box center [715, 315] width 226 height 37
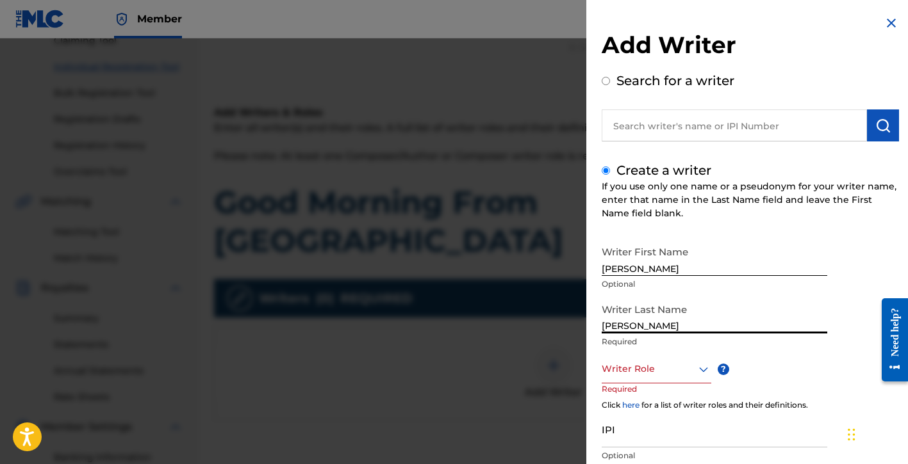
scroll to position [90, 0]
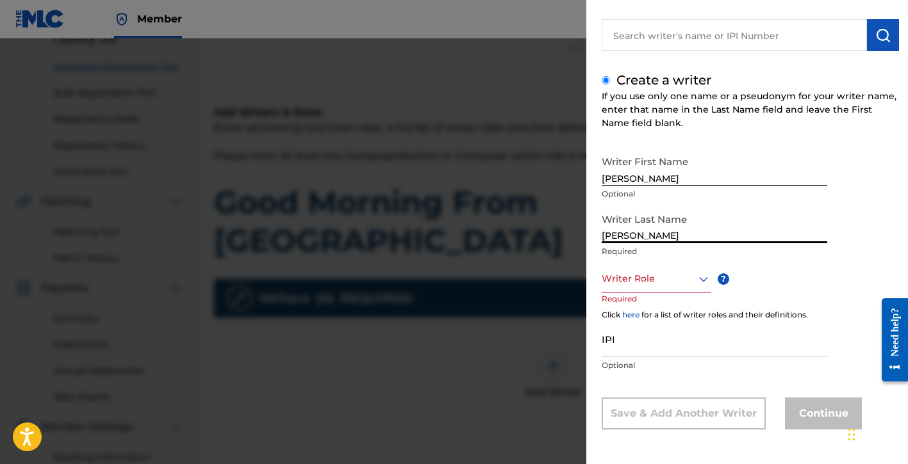
click at [641, 286] on div at bounding box center [657, 279] width 110 height 16
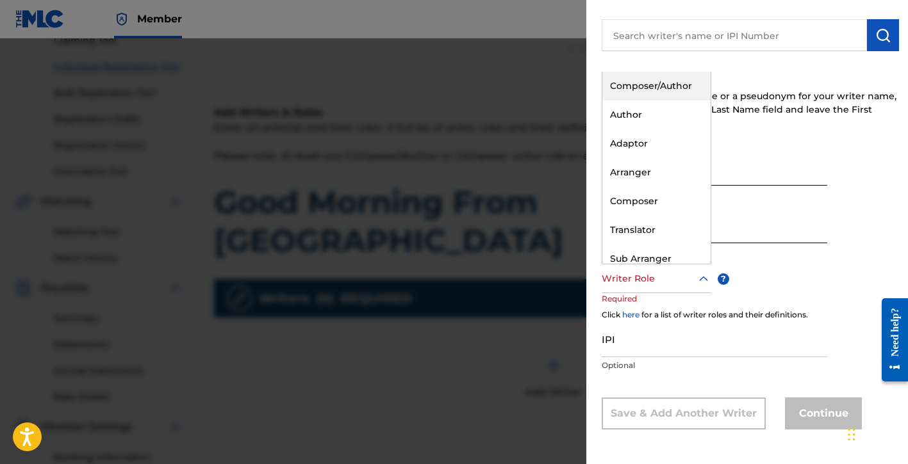
click at [646, 93] on div "Composer/Author" at bounding box center [656, 86] width 108 height 29
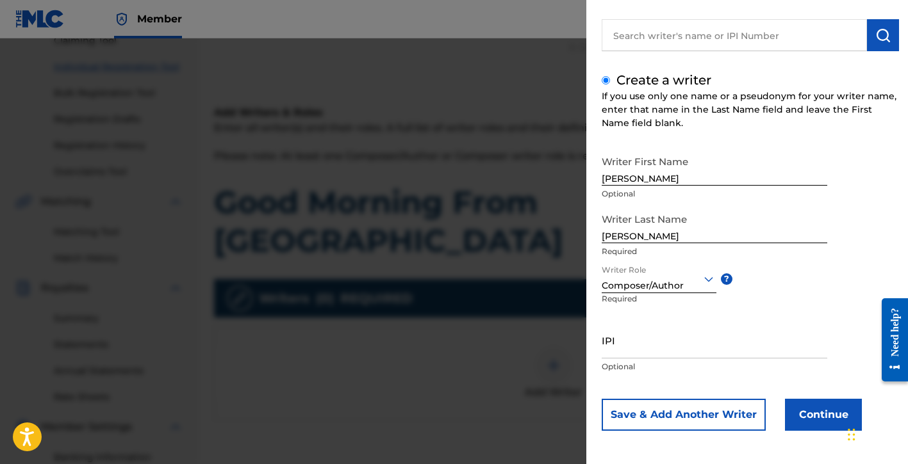
click at [629, 356] on input "IPI" at bounding box center [715, 340] width 226 height 37
paste input "01154998021"
click at [796, 412] on button "Continue" at bounding box center [823, 415] width 77 height 32
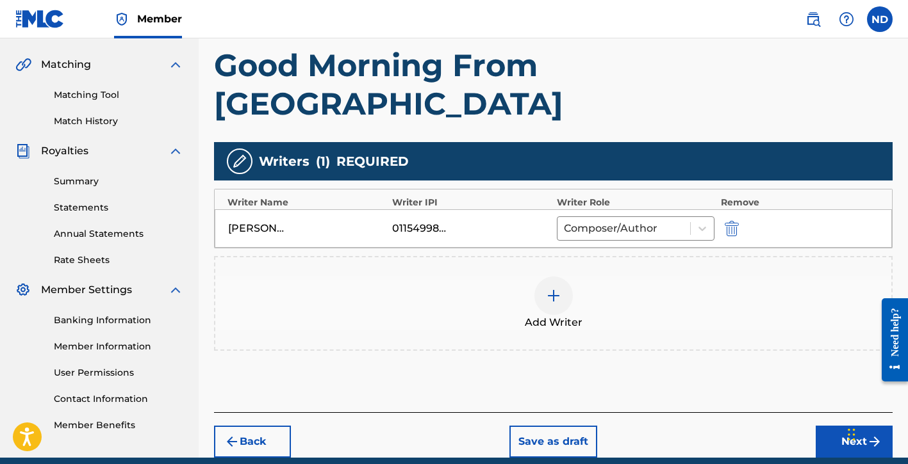
click at [828, 426] on button "Next" at bounding box center [854, 442] width 77 height 32
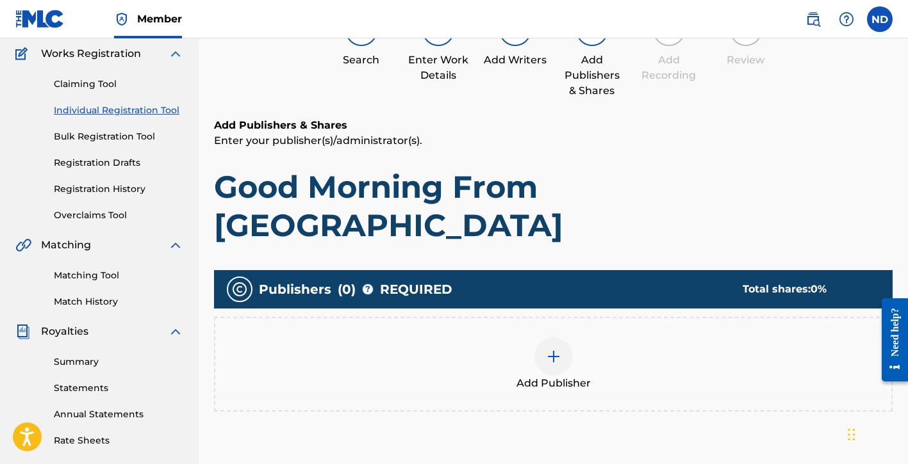
scroll to position [152, 0]
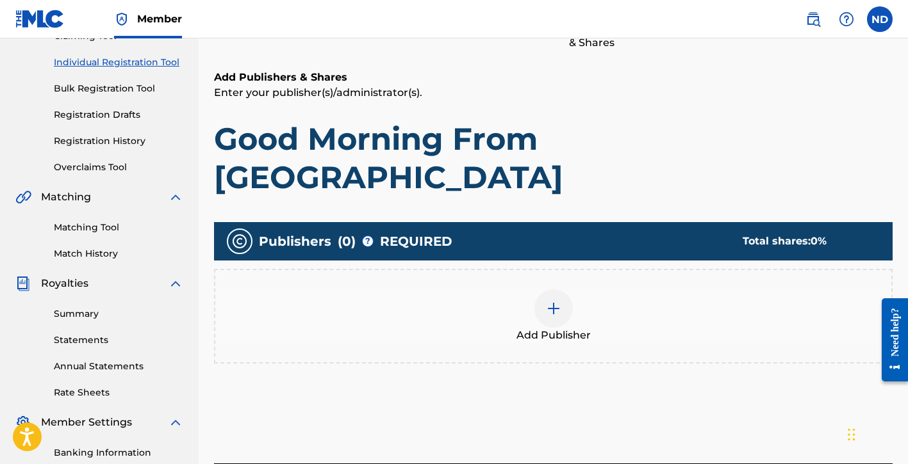
click at [555, 290] on div at bounding box center [553, 309] width 38 height 38
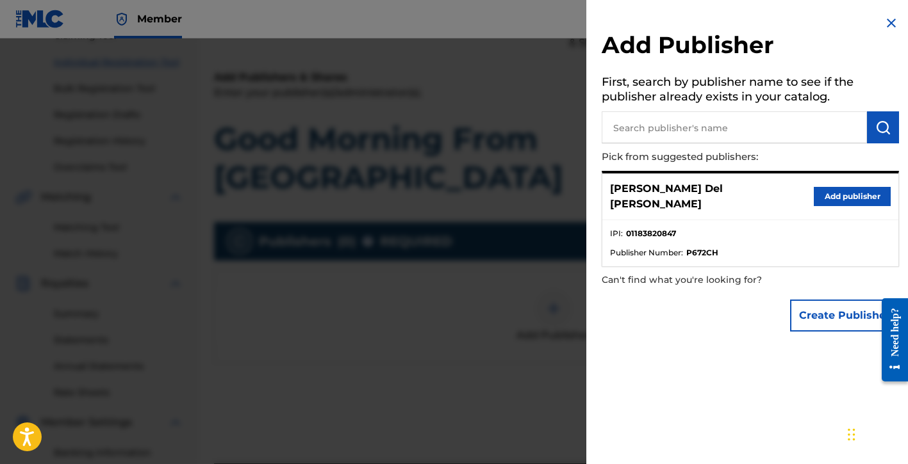
click at [800, 304] on button "Create Publisher" at bounding box center [844, 316] width 109 height 32
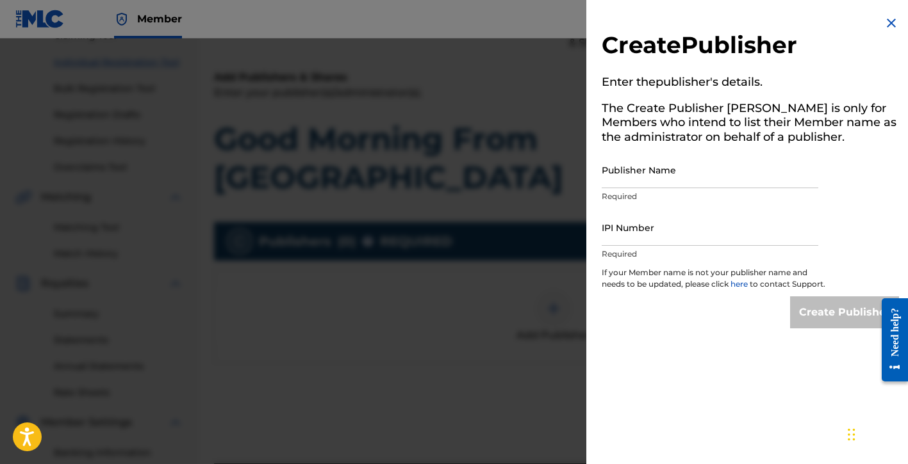
click at [649, 174] on input "Publisher Name" at bounding box center [710, 170] width 217 height 37
click at [625, 232] on input "IPI Number" at bounding box center [710, 227] width 217 height 37
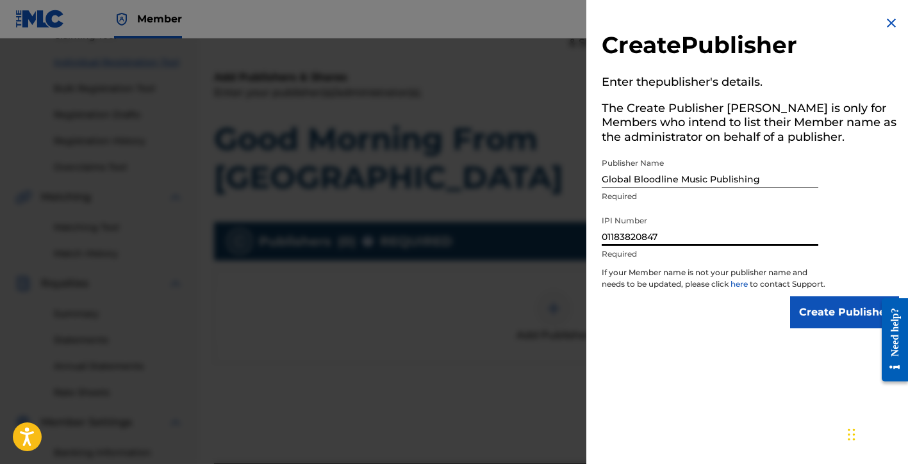
click at [809, 313] on input "Create Publisher" at bounding box center [844, 313] width 109 height 32
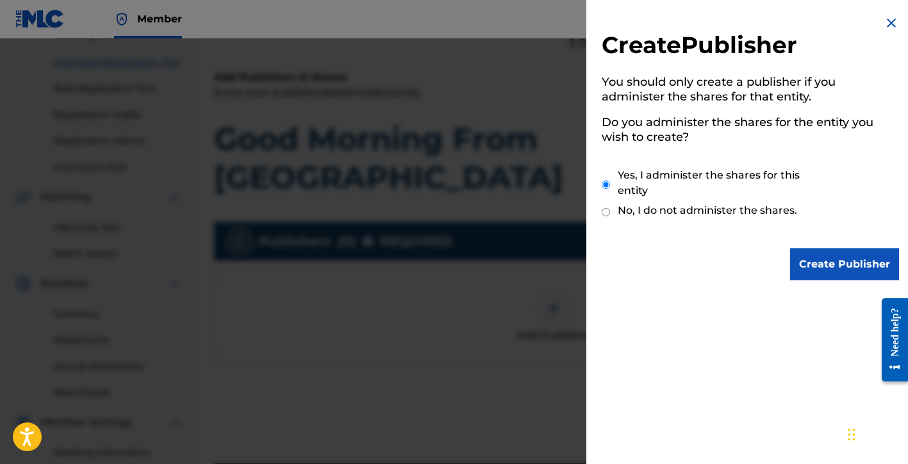
click at [803, 254] on input "Create Publisher" at bounding box center [844, 265] width 109 height 32
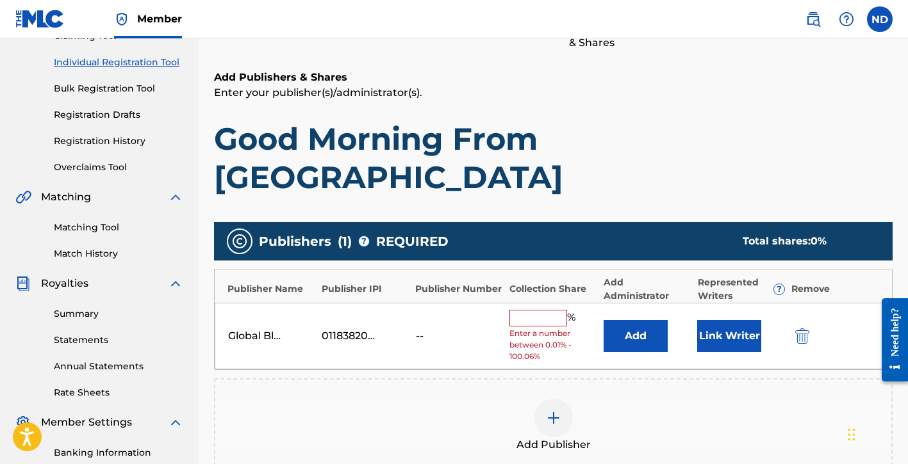
click at [557, 310] on input "text" at bounding box center [538, 318] width 58 height 17
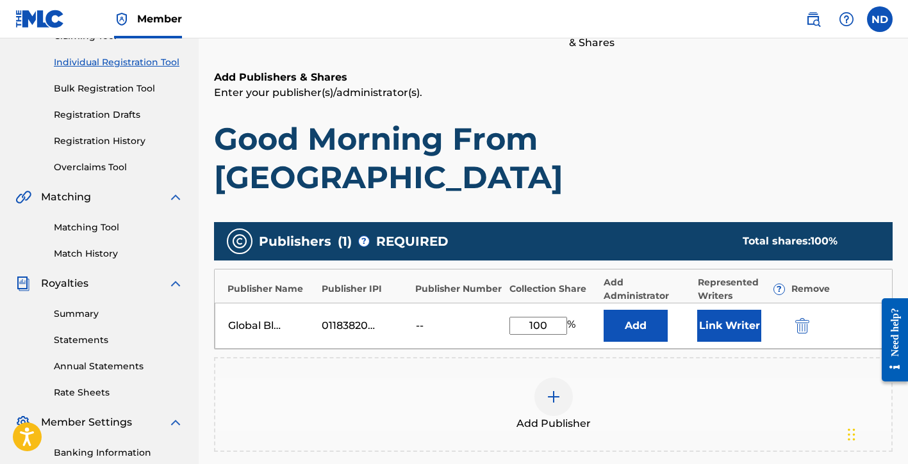
click at [718, 310] on button "Link Writer" at bounding box center [729, 326] width 64 height 32
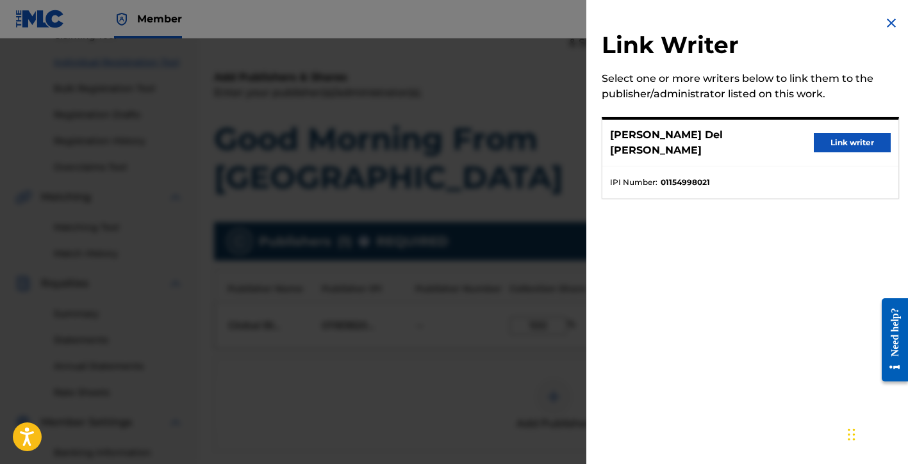
click at [860, 145] on button "Link writer" at bounding box center [852, 142] width 77 height 19
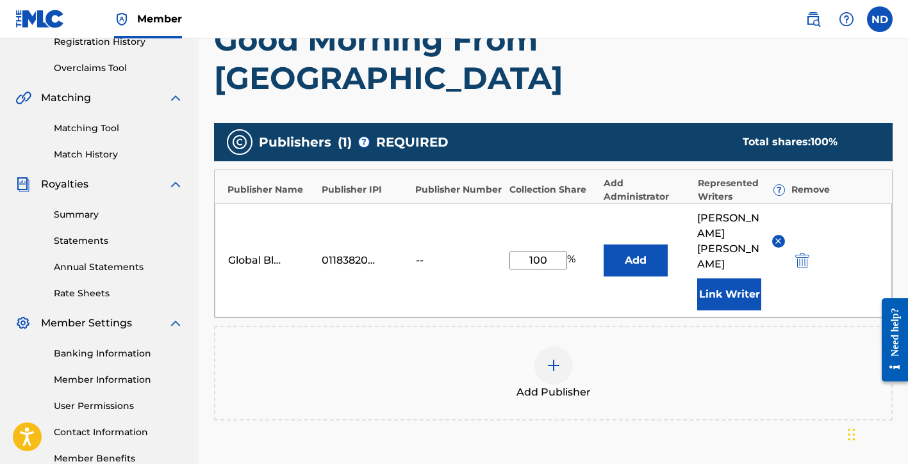
scroll to position [315, 0]
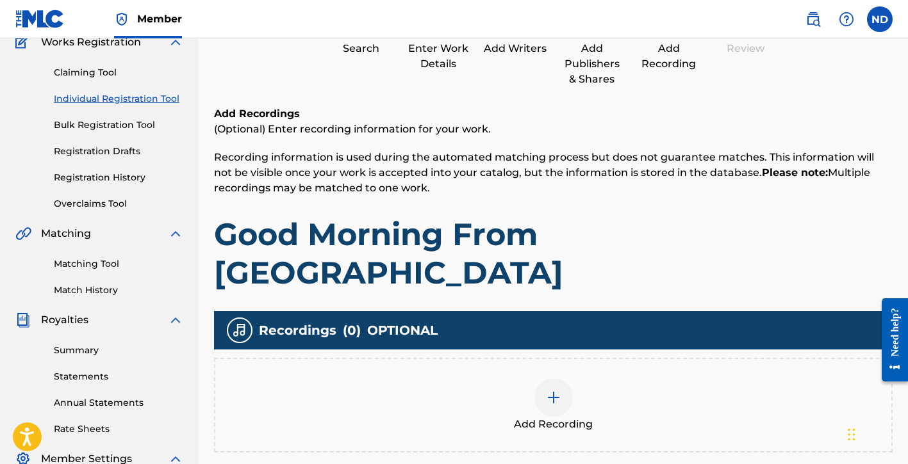
scroll to position [297, 0]
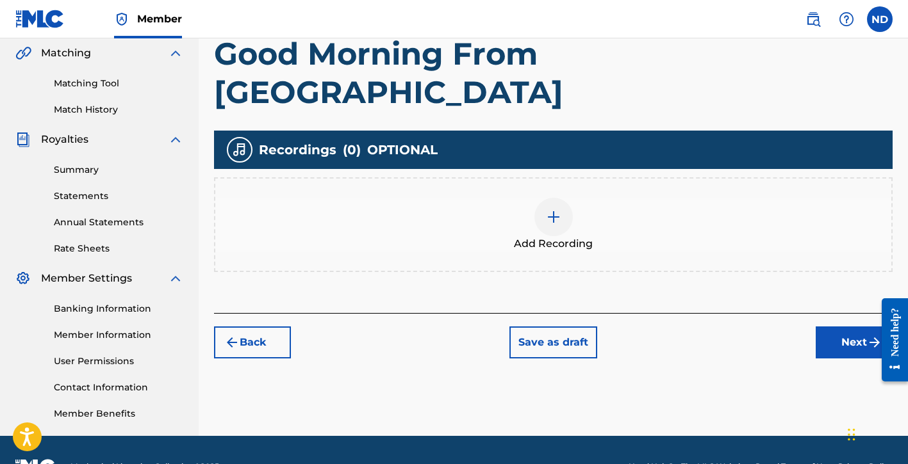
click at [570, 198] on div "Add Recording" at bounding box center [553, 225] width 676 height 54
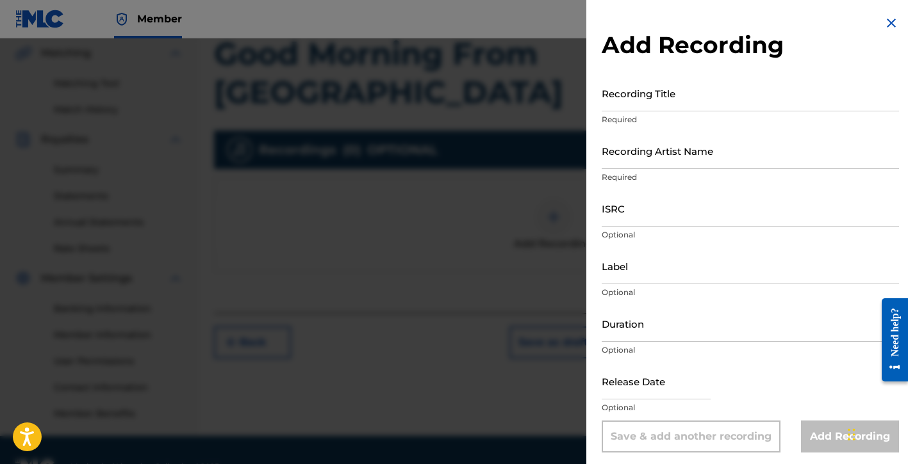
click at [652, 102] on input "Recording Title" at bounding box center [750, 93] width 297 height 37
click at [657, 161] on input "Recording Artist Name" at bounding box center [750, 151] width 297 height 37
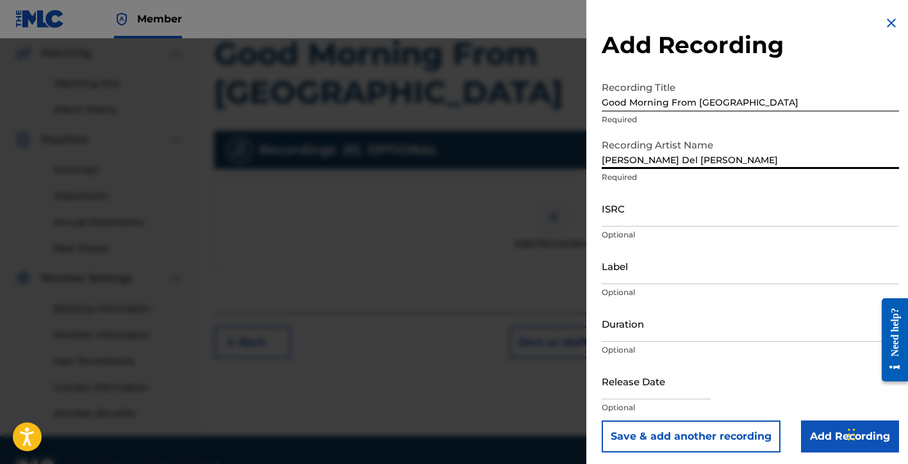
click at [650, 211] on input "ISRC" at bounding box center [750, 208] width 297 height 37
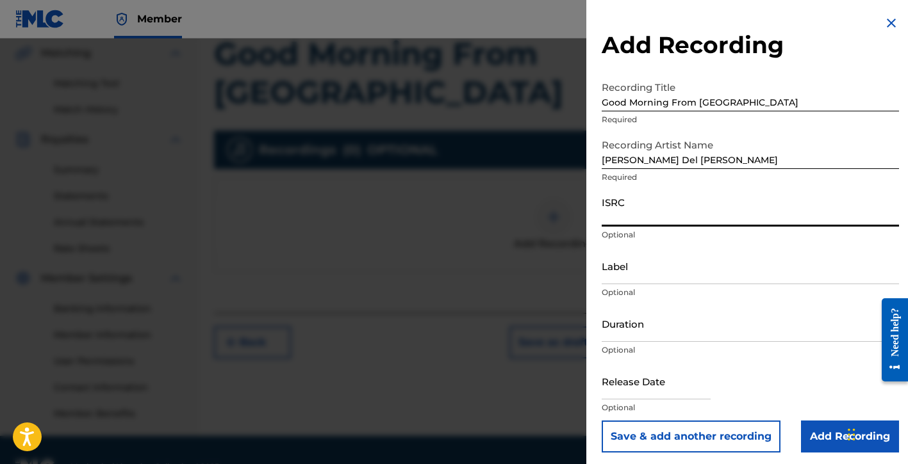
paste input "QZNWT2472461"
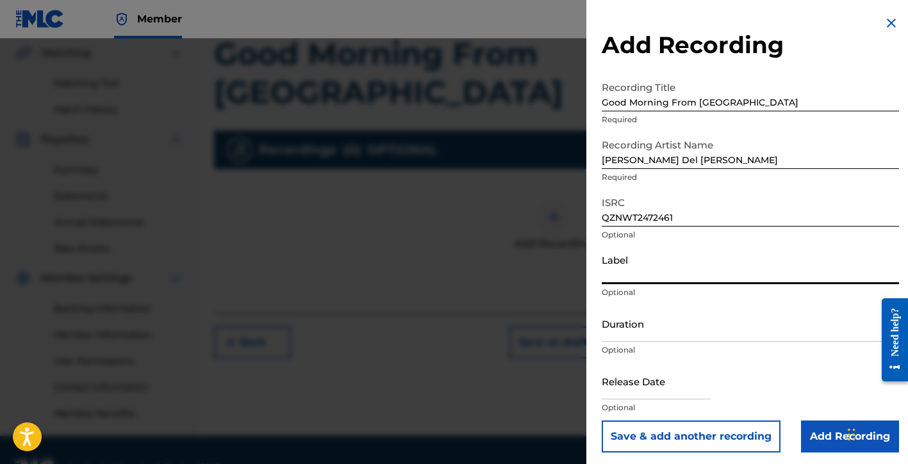
click at [632, 277] on input "Label" at bounding box center [750, 266] width 297 height 37
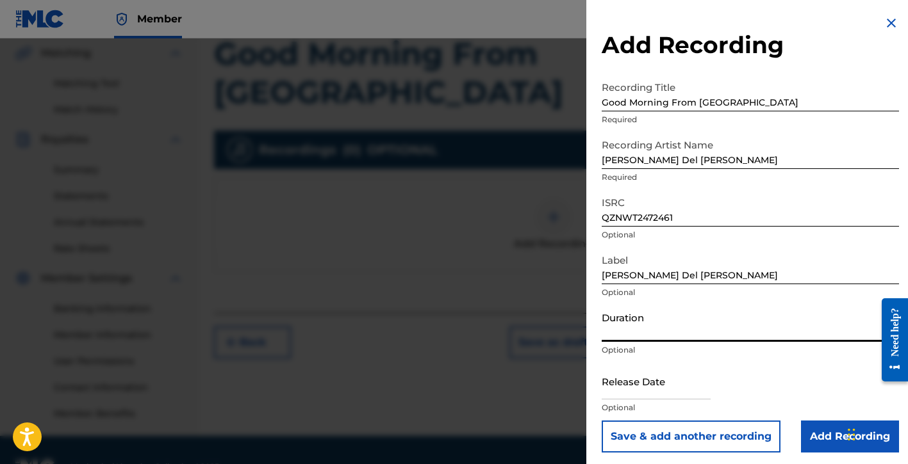
click at [646, 334] on input "Duration" at bounding box center [750, 324] width 297 height 37
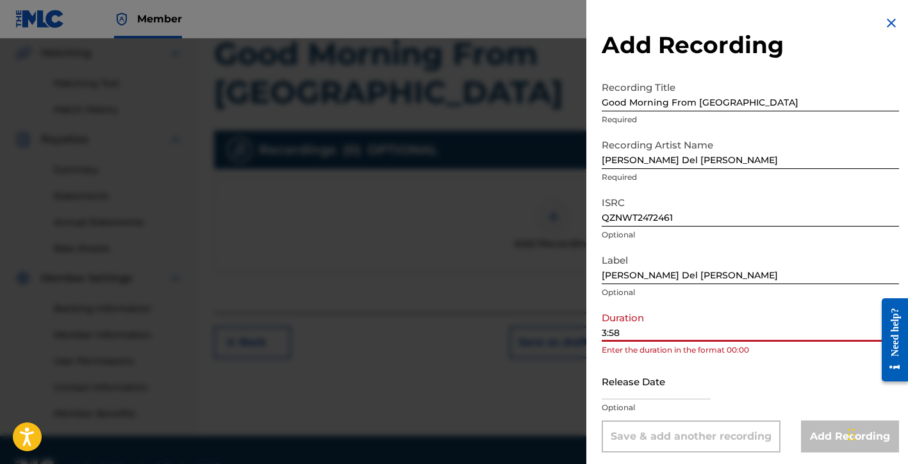
click at [651, 390] on input "text" at bounding box center [656, 381] width 109 height 37
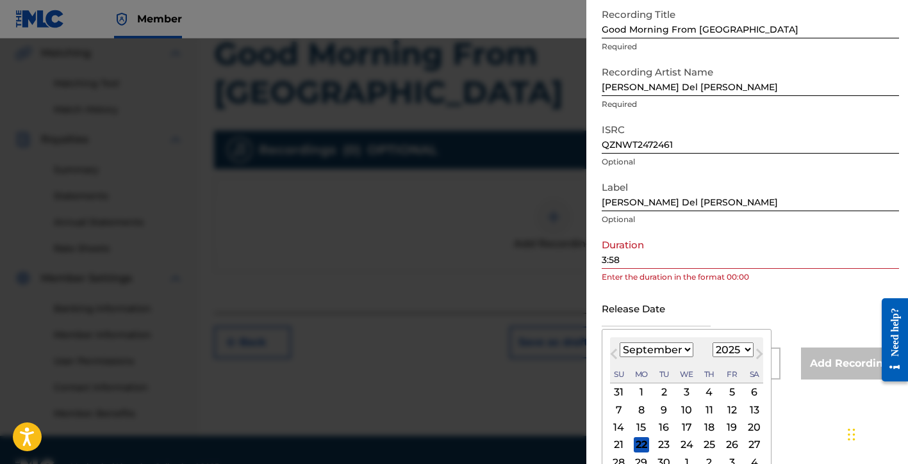
scroll to position [106, 0]
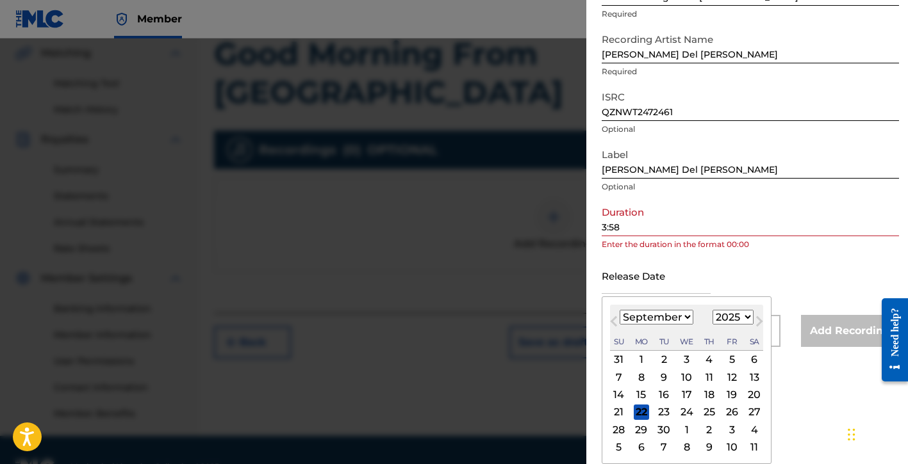
click at [660, 316] on select "January February March April May June July August September October November De…" at bounding box center [657, 317] width 74 height 15
click at [620, 310] on select "January February March April May June July August September October November De…" at bounding box center [657, 317] width 74 height 15
click at [726, 323] on select "1899 1900 1901 1902 1903 1904 1905 1906 1907 1908 1909 1910 1911 1912 1913 1914…" at bounding box center [732, 317] width 41 height 15
click at [712, 310] on select "1899 1900 1901 1902 1903 1904 1905 1906 1907 1908 1909 1910 1911 1912 1913 1914…" at bounding box center [732, 317] width 41 height 15
click at [734, 317] on select "1899 1900 1901 1902 1903 1904 1905 1906 1907 1908 1909 1910 1911 1912 1913 1914…" at bounding box center [732, 317] width 41 height 15
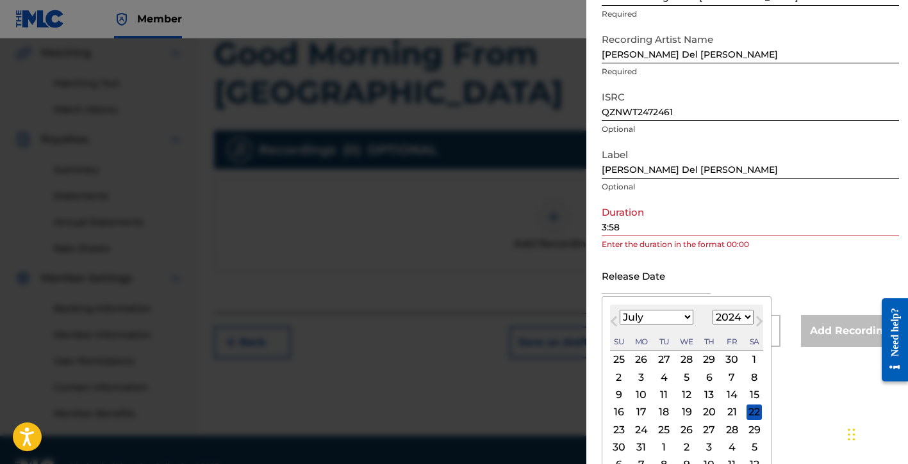
click at [712, 310] on select "1899 1900 1901 1902 1903 1904 1905 1906 1907 1908 1909 1910 1911 1912 1913 1914…" at bounding box center [732, 317] width 41 height 15
click at [734, 381] on div "12" at bounding box center [731, 377] width 15 height 15
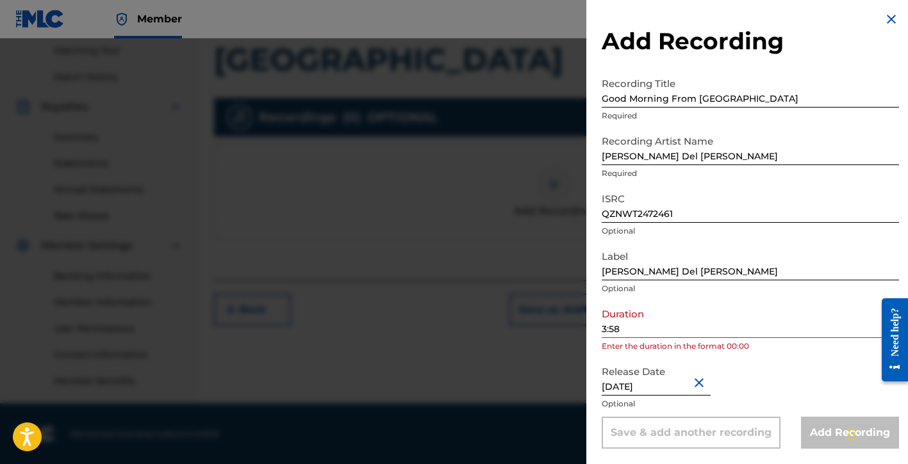
scroll to position [330, 0]
click at [791, 374] on div "Release Date [DATE] Optional" at bounding box center [750, 388] width 297 height 58
click at [603, 329] on input "3:58" at bounding box center [750, 320] width 297 height 37
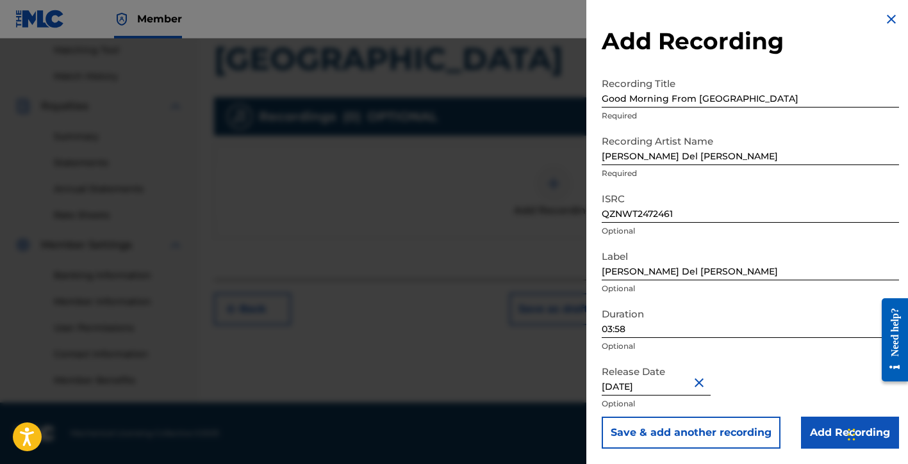
click at [801, 439] on input "Add Recording" at bounding box center [850, 433] width 98 height 32
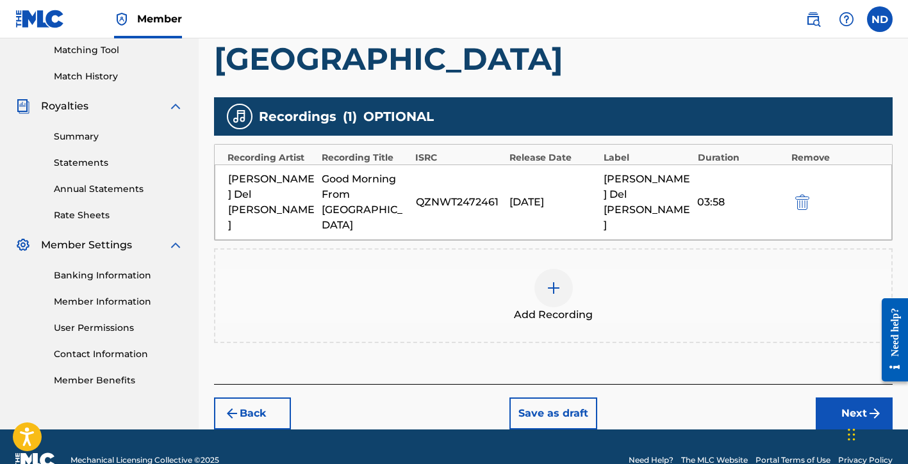
click at [823, 398] on button "Next" at bounding box center [854, 414] width 77 height 32
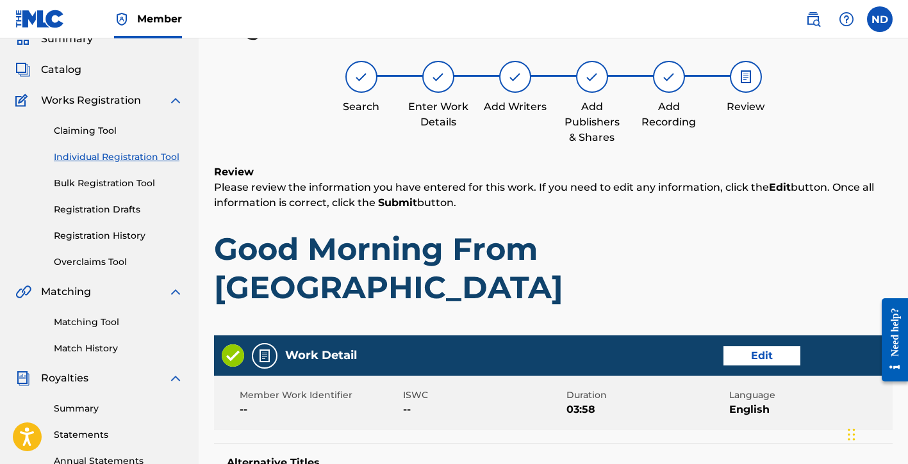
scroll to position [648, 0]
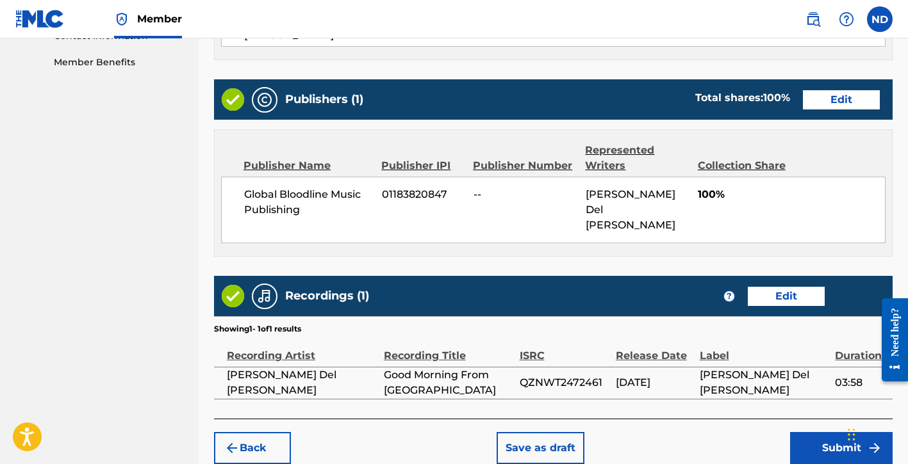
click at [799, 432] on button "Submit" at bounding box center [841, 448] width 103 height 32
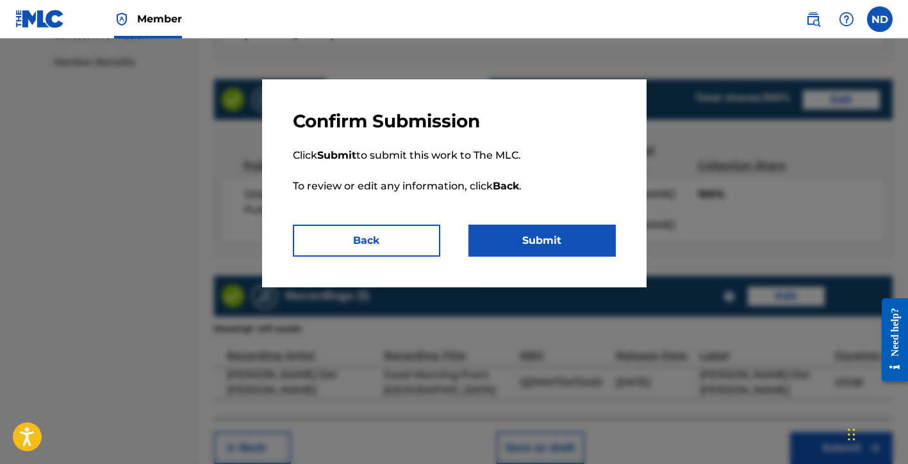
click at [548, 224] on p "Click Submit to submit this work to The MLC. To review or edit any information,…" at bounding box center [454, 179] width 323 height 92
click at [552, 233] on button "Submit" at bounding box center [541, 241] width 147 height 32
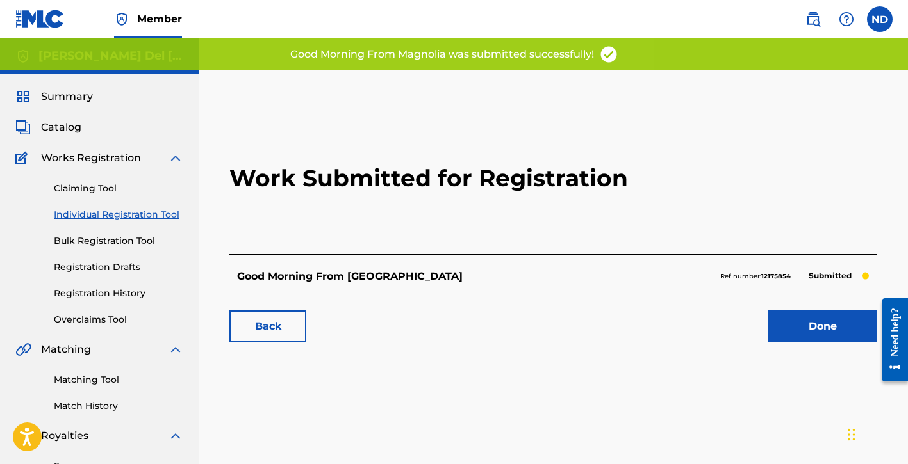
click at [789, 352] on div "Work Submitted for Registration Good Morning From Magnolia Ref number: 12175854…" at bounding box center [553, 229] width 678 height 253
click at [788, 331] on link "Done" at bounding box center [822, 327] width 109 height 32
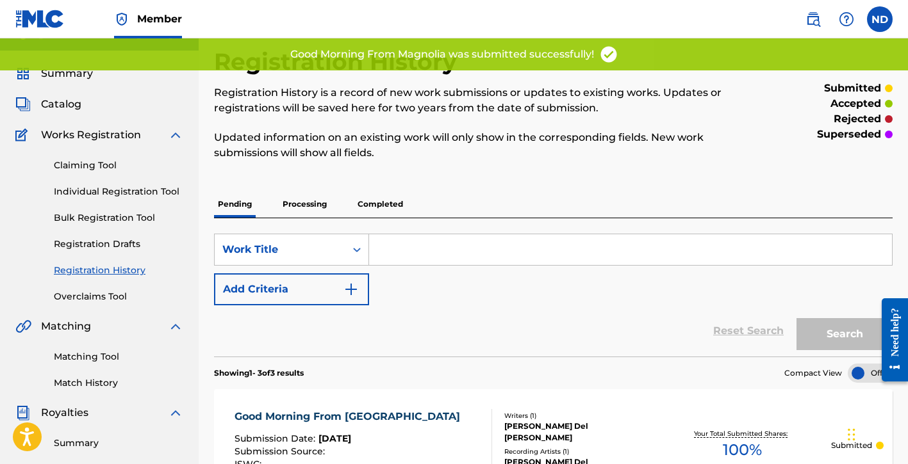
scroll to position [23, 0]
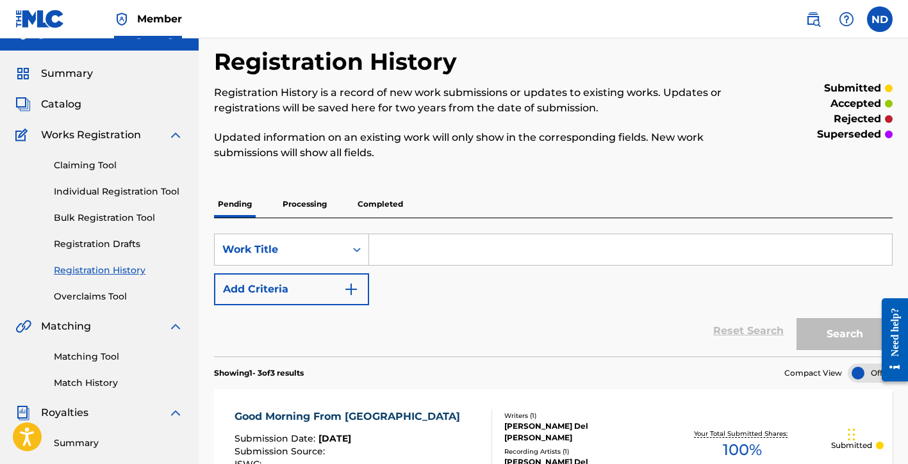
click at [105, 181] on div "Claiming Tool Individual Registration Tool Bulk Registration Tool Registration …" at bounding box center [99, 223] width 168 height 161
click at [95, 190] on link "Individual Registration Tool" at bounding box center [118, 191] width 129 height 13
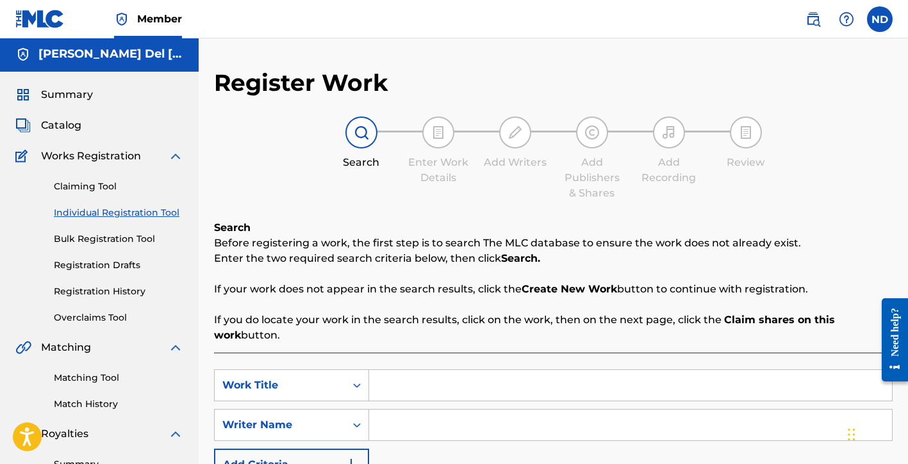
scroll to position [3, 0]
click at [432, 389] on input "Search Form" at bounding box center [630, 385] width 523 height 31
paste input "What Should've Been (By Now)"
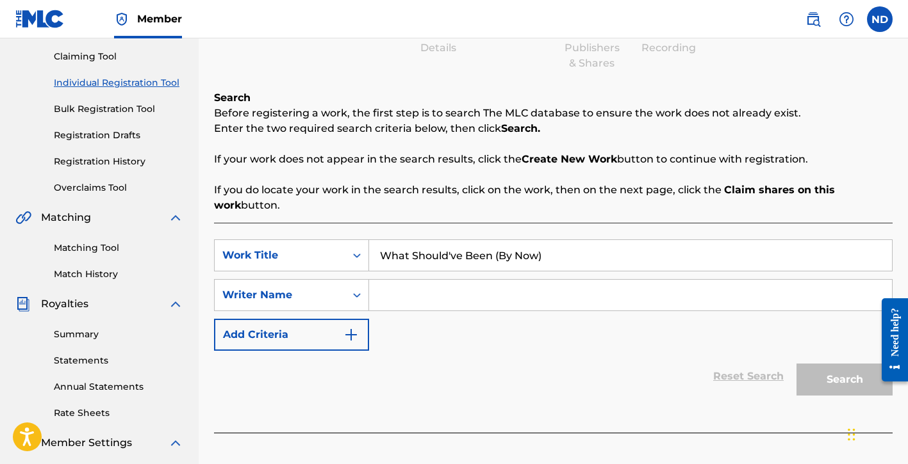
scroll to position [190, 0]
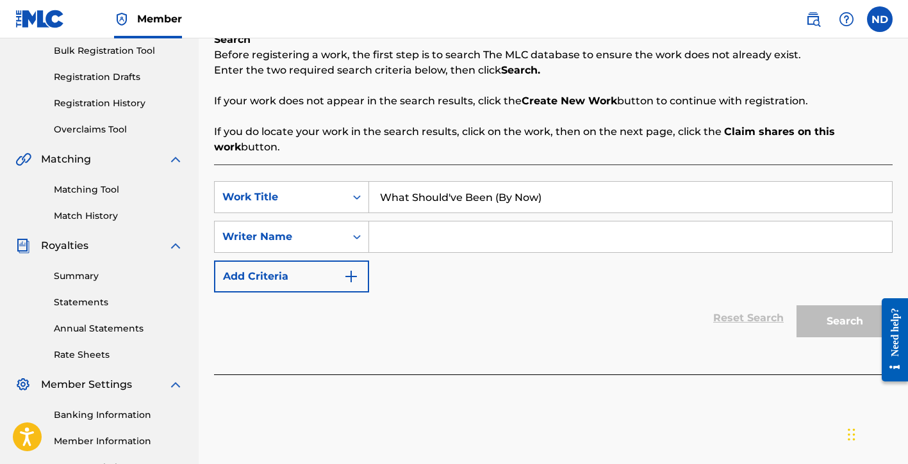
click at [437, 233] on input "Search Form" at bounding box center [630, 237] width 523 height 31
click at [796, 306] on button "Search" at bounding box center [844, 322] width 96 height 32
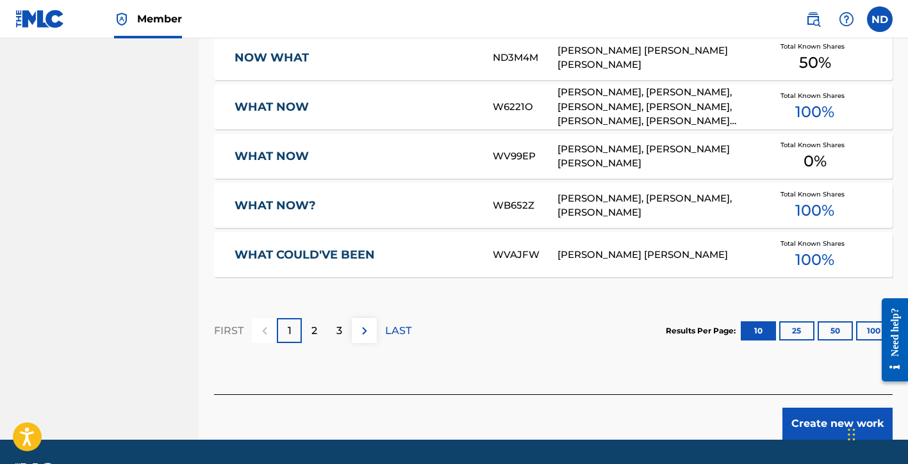
click at [799, 428] on button "Create new work" at bounding box center [837, 424] width 110 height 32
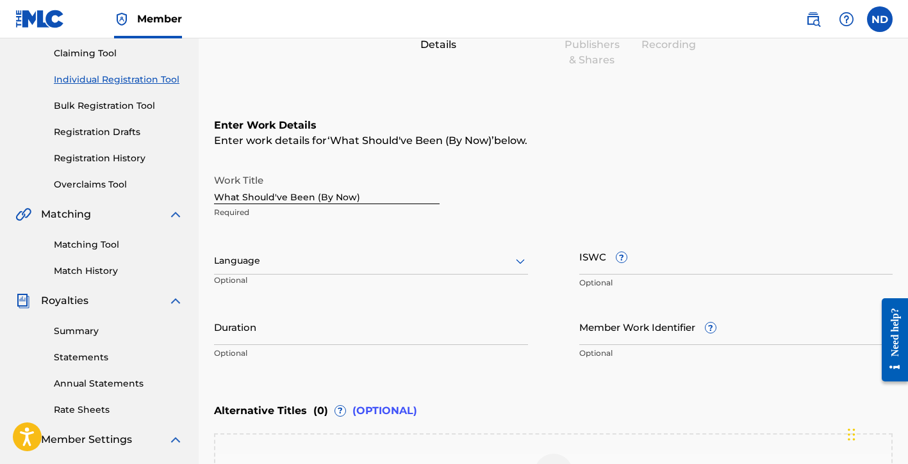
scroll to position [143, 0]
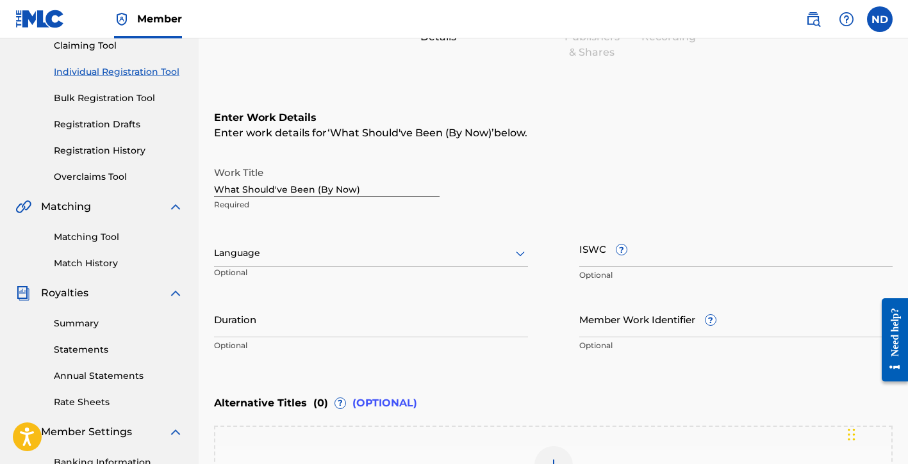
click at [285, 256] on div at bounding box center [371, 253] width 314 height 16
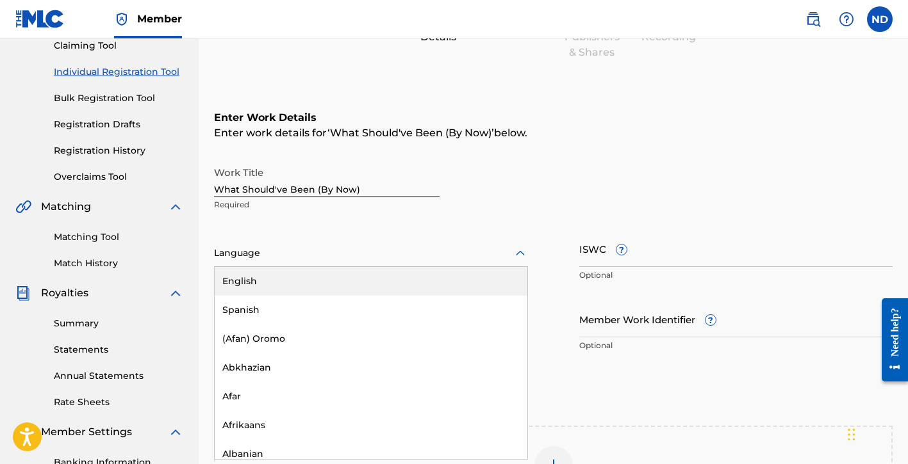
click at [278, 290] on div "English" at bounding box center [371, 281] width 313 height 29
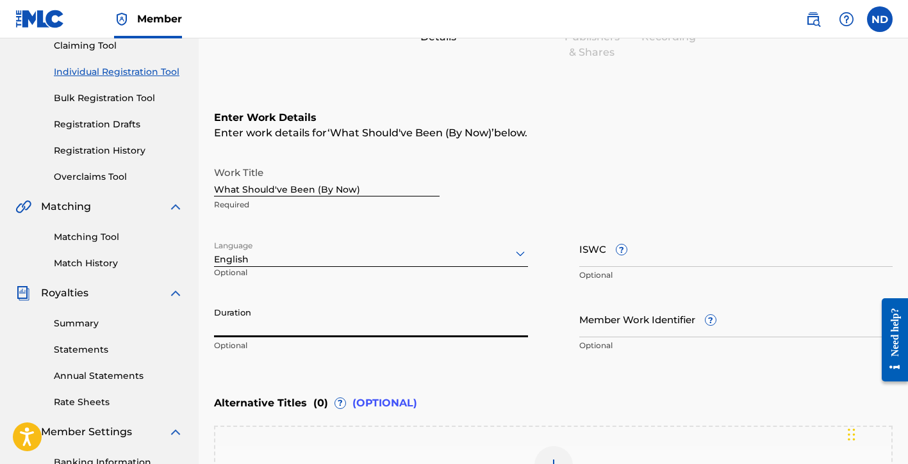
click at [264, 320] on input "Duration" at bounding box center [371, 319] width 314 height 37
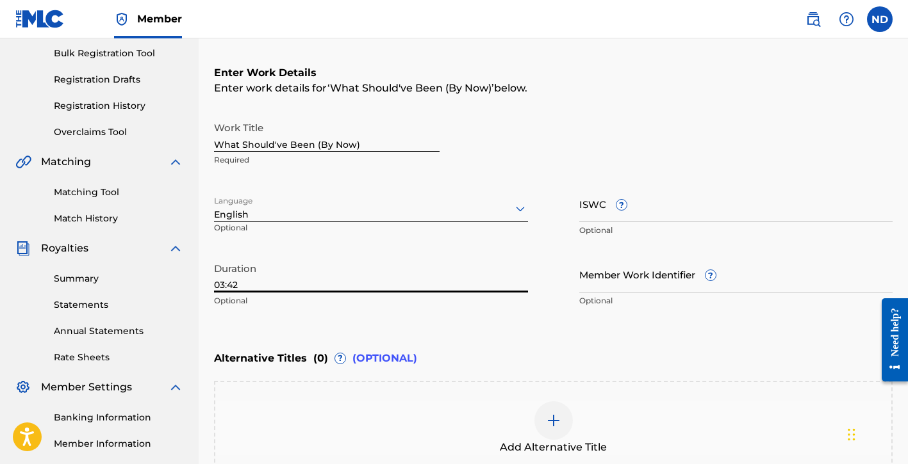
scroll to position [252, 0]
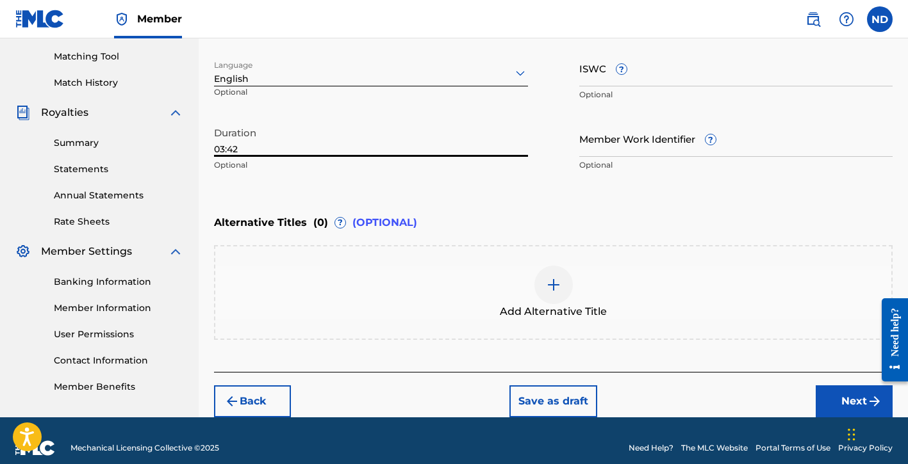
click at [823, 400] on button "Next" at bounding box center [854, 402] width 77 height 32
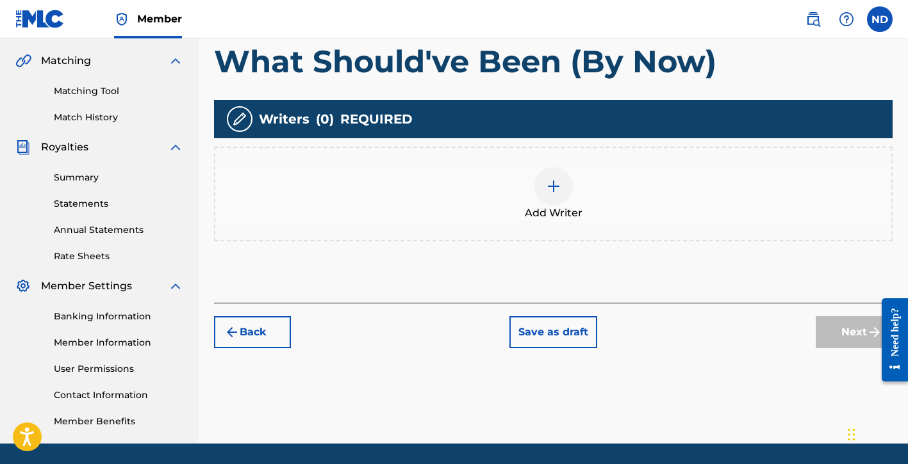
scroll to position [330, 0]
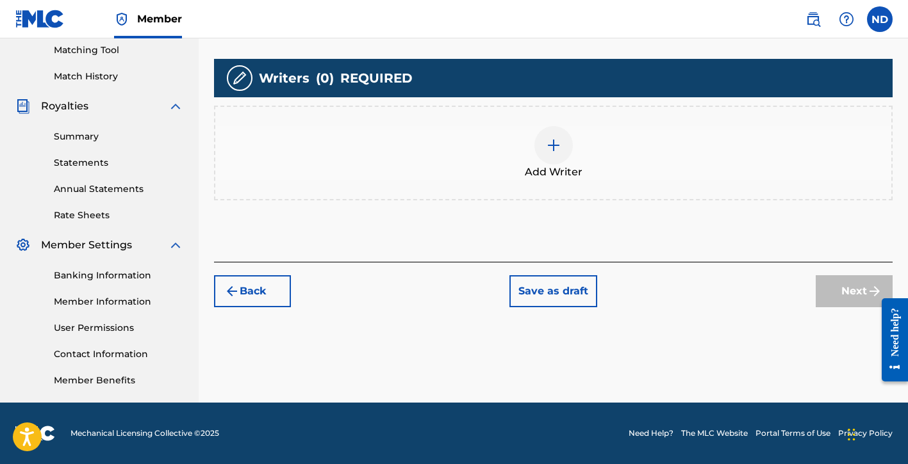
click at [562, 174] on span "Add Writer" at bounding box center [554, 172] width 58 height 15
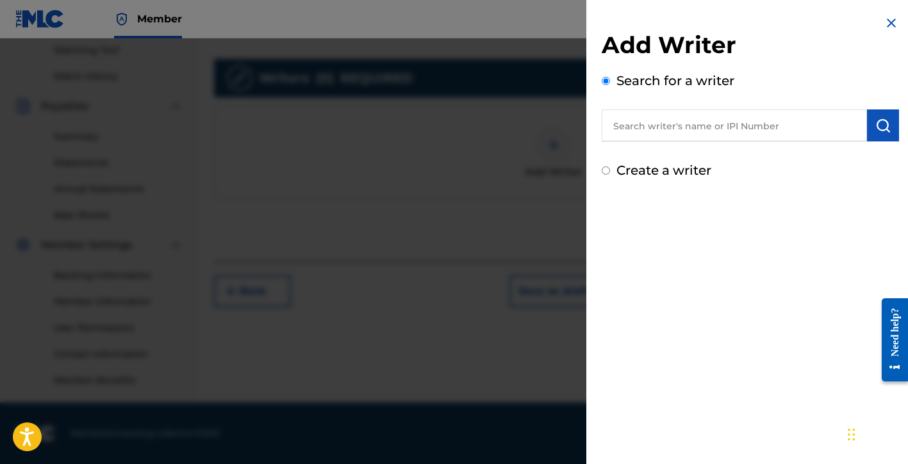
click at [651, 167] on label "Create a writer" at bounding box center [663, 170] width 95 height 15
click at [610, 167] on input "Create a writer" at bounding box center [606, 171] width 8 height 8
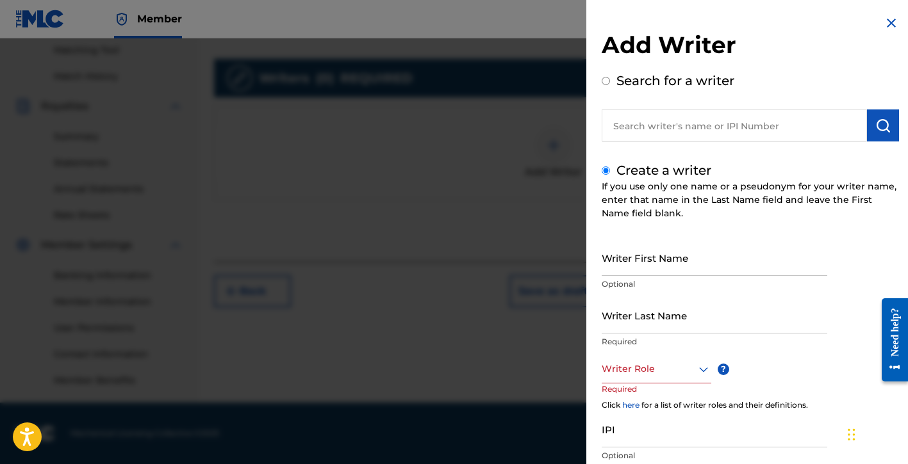
click at [624, 381] on div "Writer Role" at bounding box center [657, 369] width 110 height 29
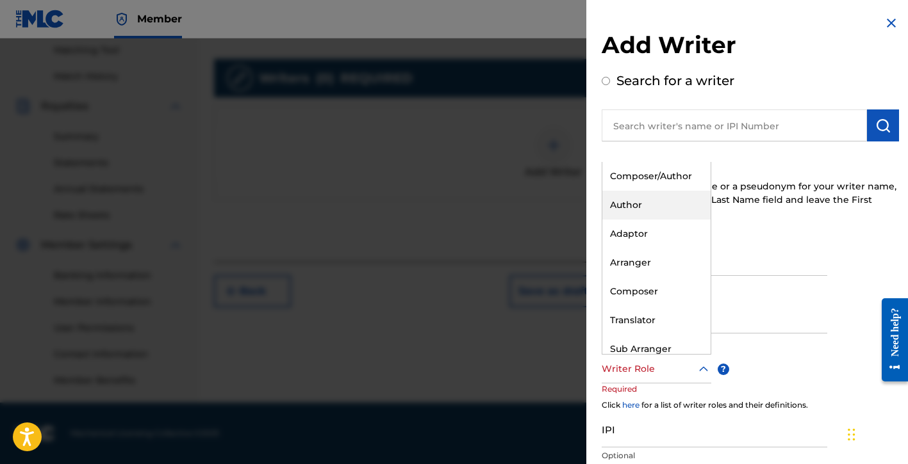
click at [645, 182] on div "Composer/Author" at bounding box center [656, 176] width 108 height 29
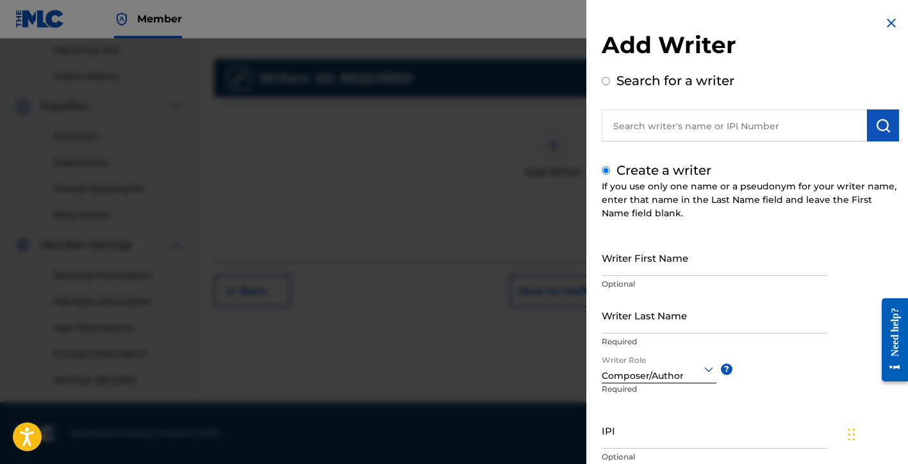
click at [632, 262] on input "Writer First Name" at bounding box center [715, 258] width 226 height 37
click at [639, 325] on input "Writer Last Name" at bounding box center [715, 315] width 226 height 37
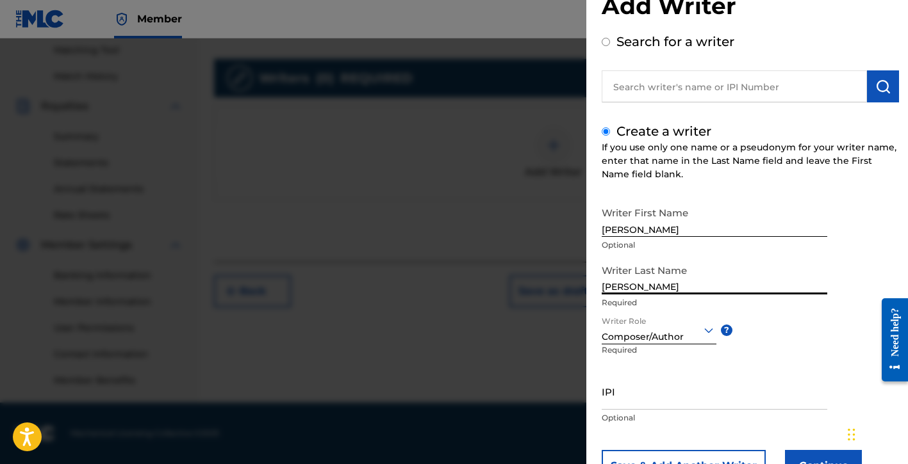
scroll to position [40, 0]
click at [628, 397] on input "IPI" at bounding box center [715, 390] width 226 height 37
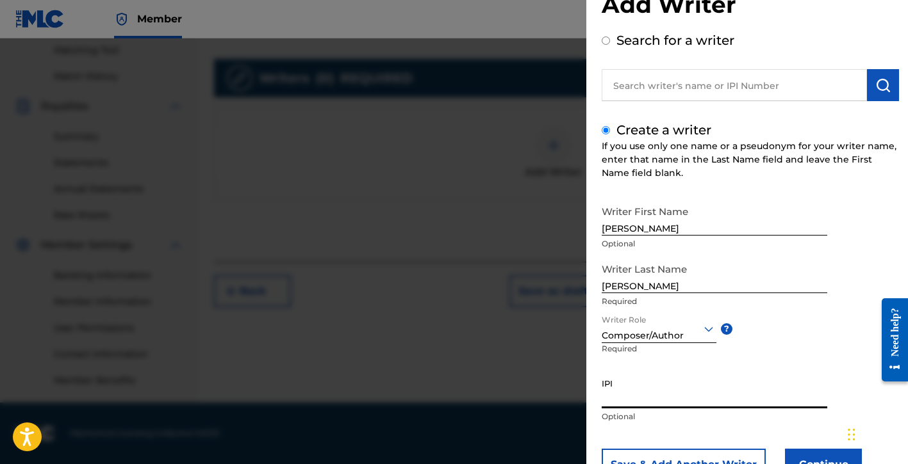
paste input "01154998021"
click at [798, 455] on button "Continue" at bounding box center [823, 465] width 77 height 32
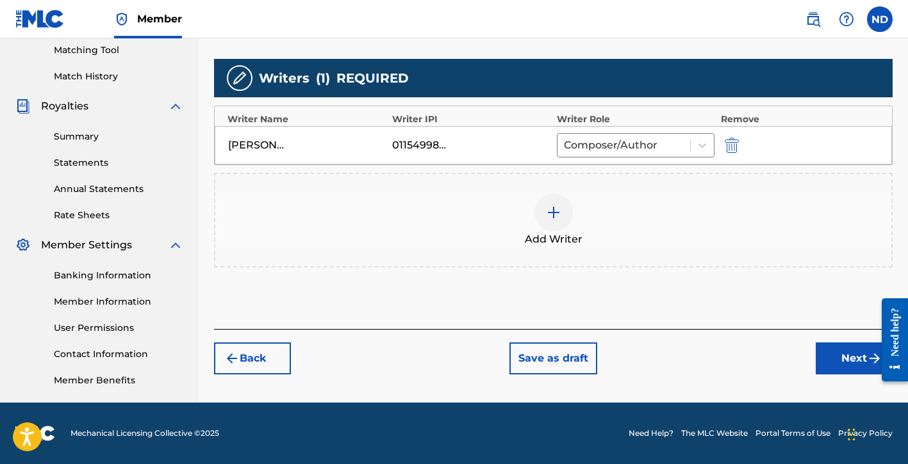
click at [828, 356] on button "Next" at bounding box center [854, 359] width 77 height 32
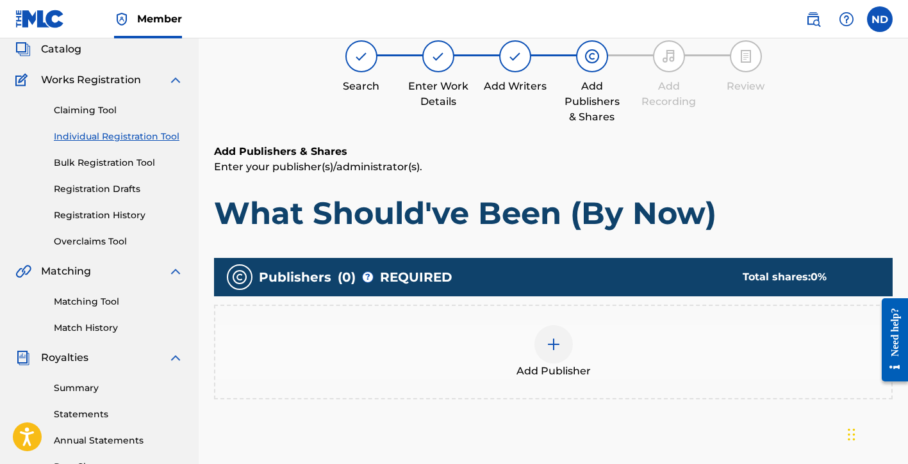
scroll to position [98, 0]
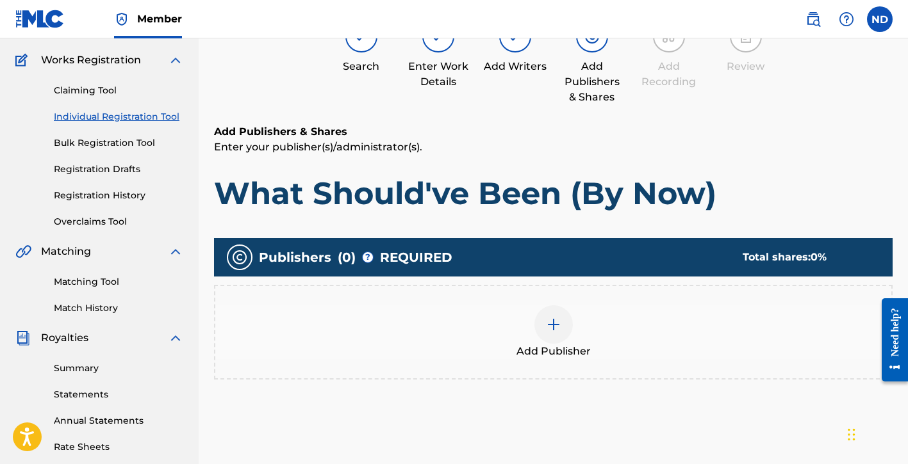
click at [551, 311] on div at bounding box center [553, 325] width 38 height 38
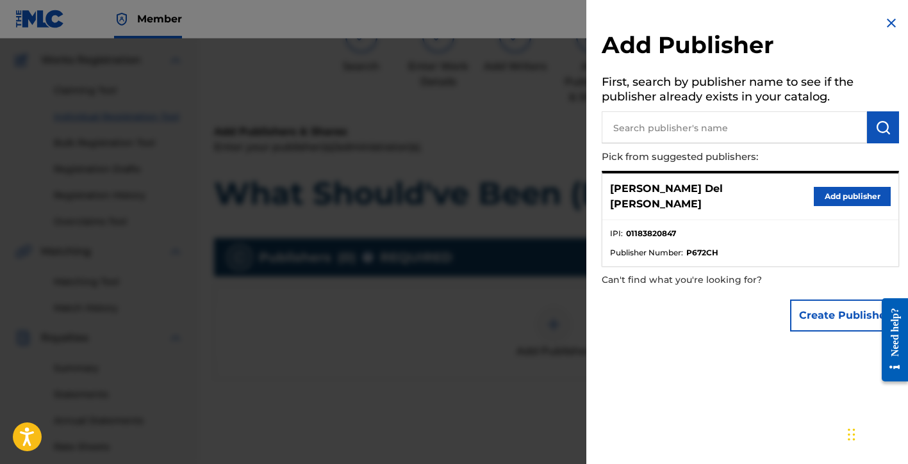
click at [801, 303] on button "Create Publisher" at bounding box center [844, 316] width 109 height 32
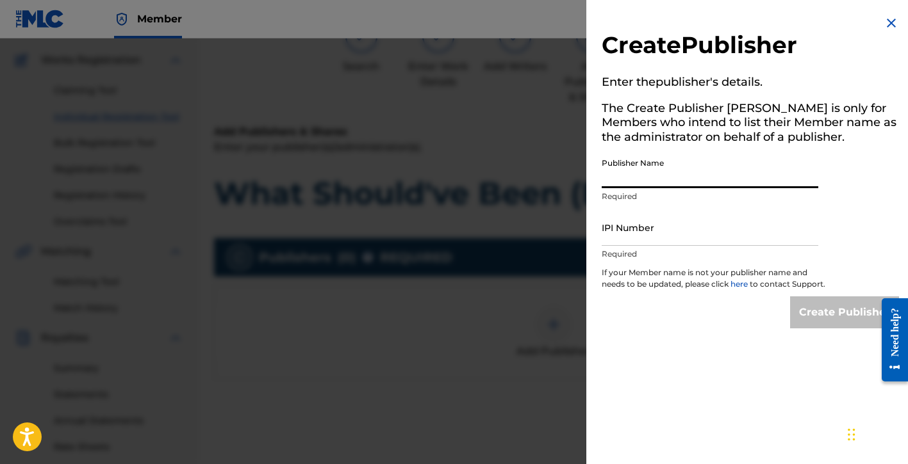
click at [662, 178] on input "Publisher Name" at bounding box center [710, 170] width 217 height 37
click at [638, 238] on input "IPI Number" at bounding box center [710, 227] width 217 height 37
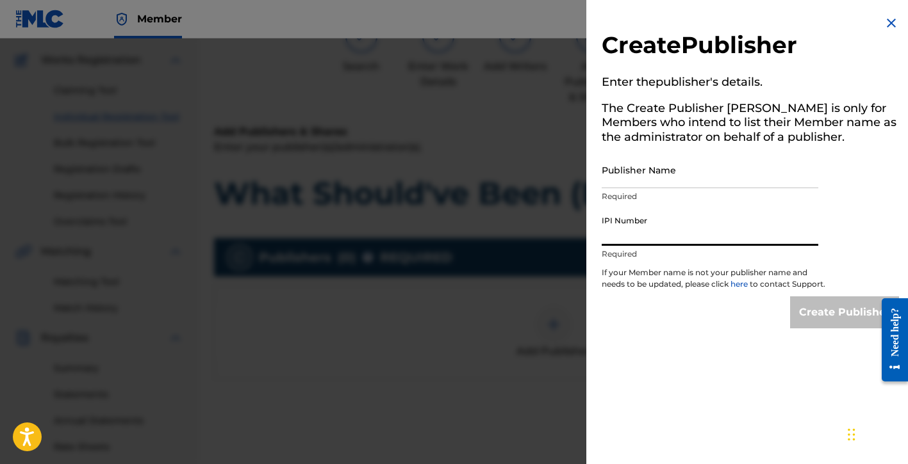
click at [652, 179] on input "Publisher Name" at bounding box center [710, 170] width 217 height 37
click at [637, 229] on input "IPI Number" at bounding box center [710, 227] width 217 height 37
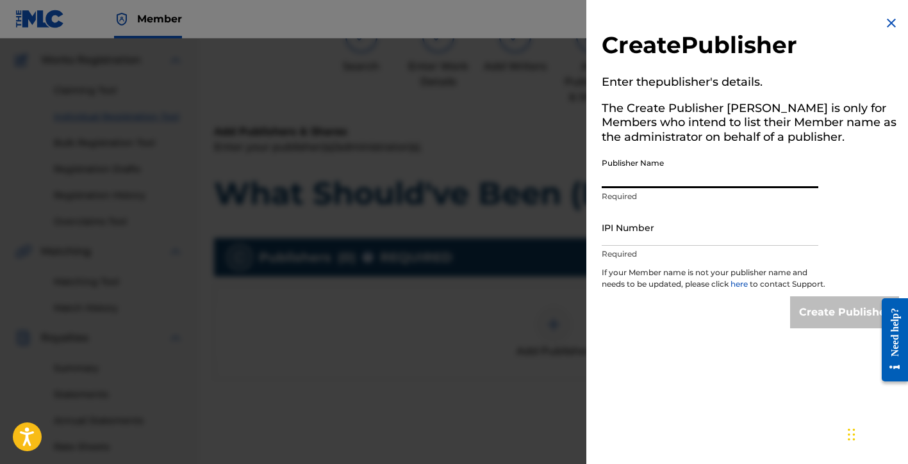
click at [659, 176] on input "Publisher Name" at bounding box center [710, 170] width 217 height 37
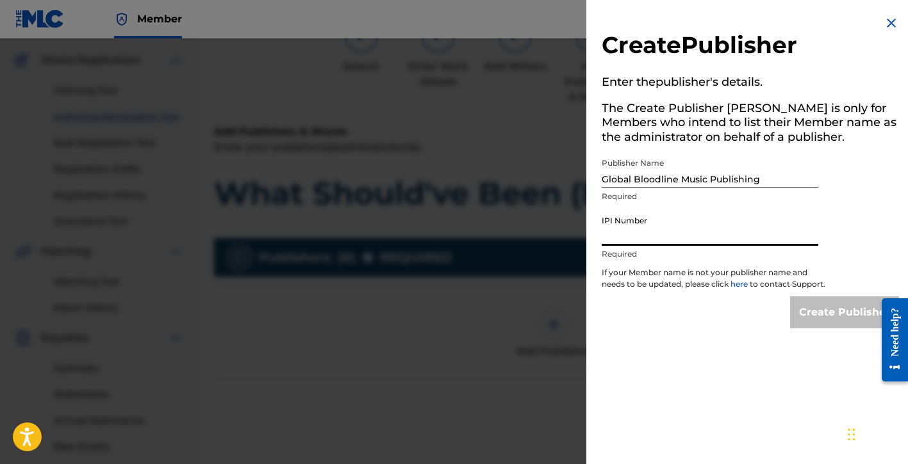
click at [639, 240] on input "IPI Number" at bounding box center [710, 227] width 217 height 37
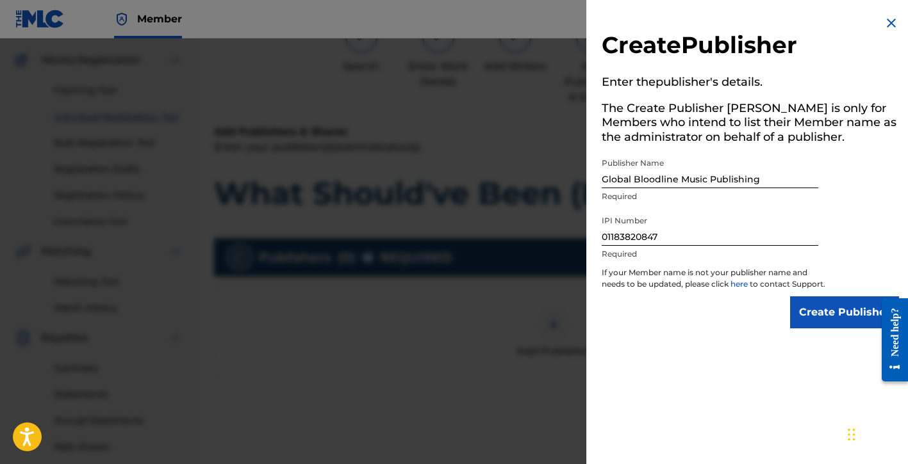
click at [809, 322] on input "Create Publisher" at bounding box center [844, 313] width 109 height 32
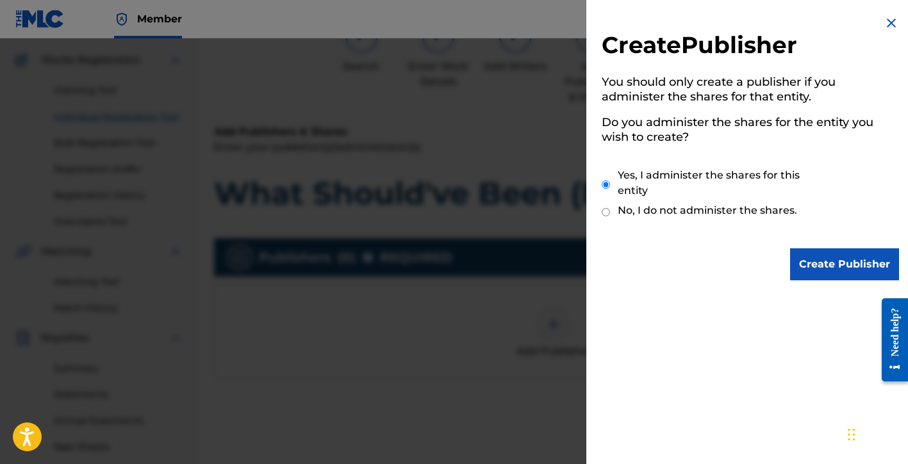
click at [829, 275] on input "Create Publisher" at bounding box center [844, 265] width 109 height 32
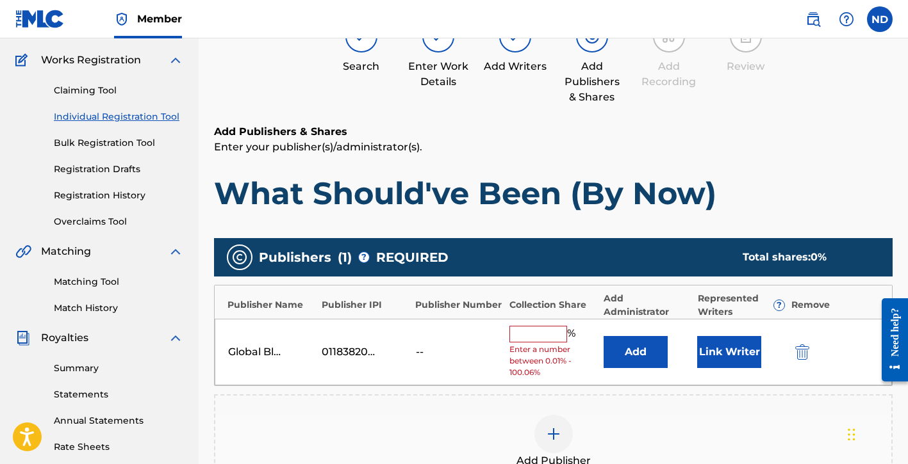
click at [724, 358] on button "Link Writer" at bounding box center [729, 352] width 64 height 32
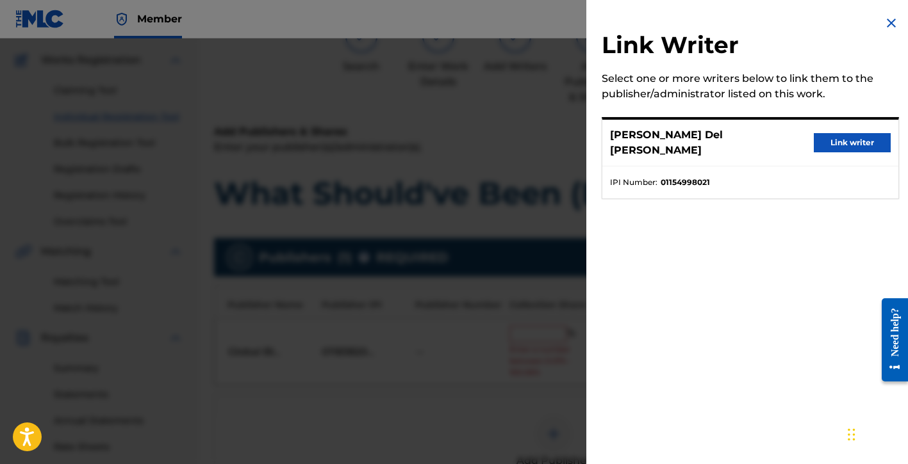
click at [826, 137] on button "Link writer" at bounding box center [852, 142] width 77 height 19
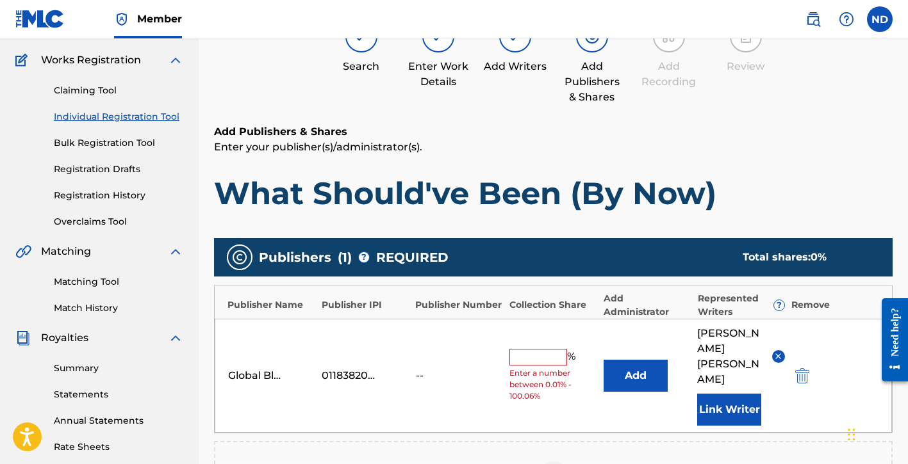
click at [543, 349] on input "text" at bounding box center [538, 357] width 58 height 17
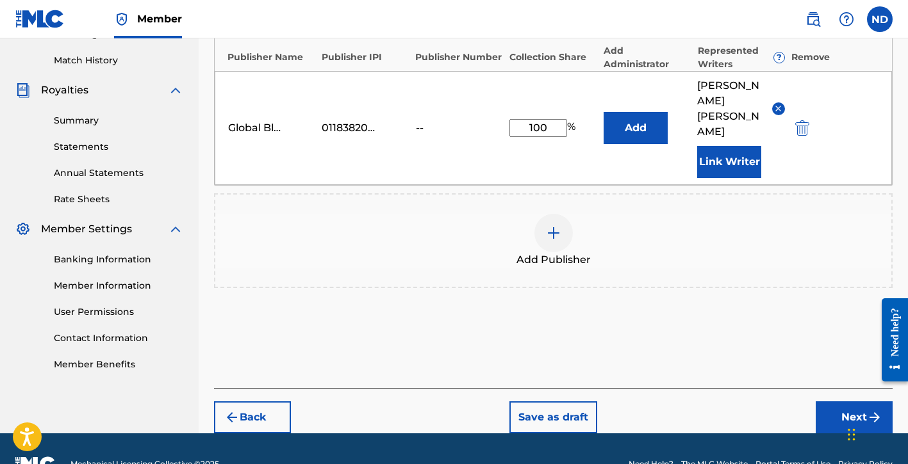
click at [823, 402] on button "Next" at bounding box center [854, 418] width 77 height 32
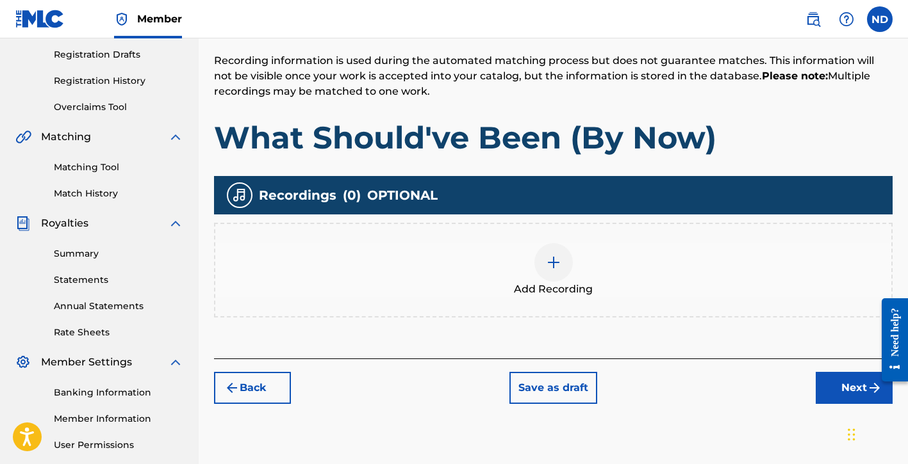
scroll to position [245, 0]
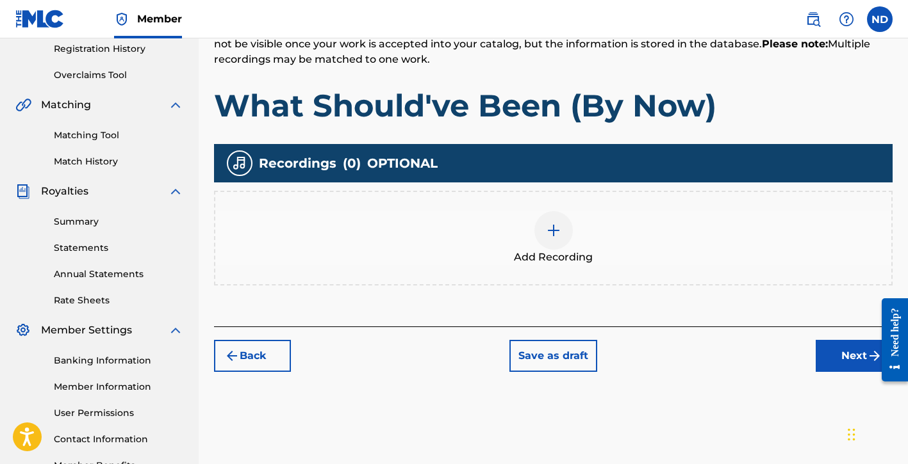
click at [554, 271] on div "Add Recording" at bounding box center [553, 238] width 678 height 95
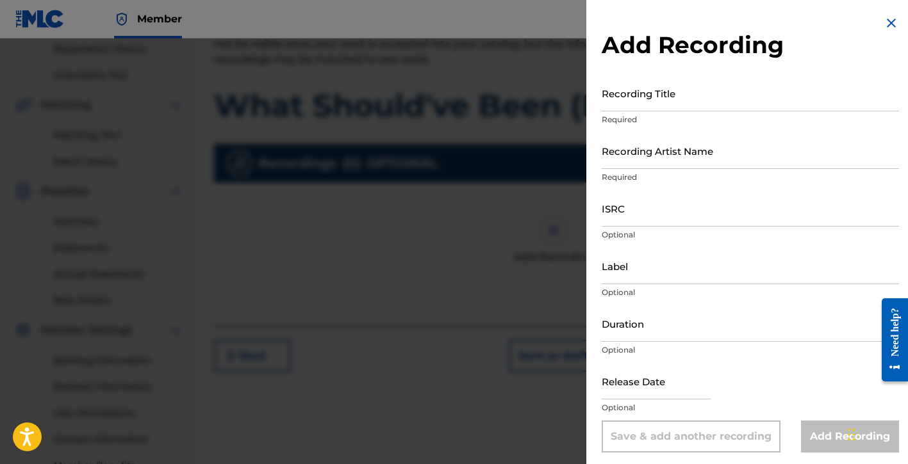
click at [659, 98] on input "Recording Title" at bounding box center [750, 93] width 297 height 37
paste input "What Should've Been (By Now)"
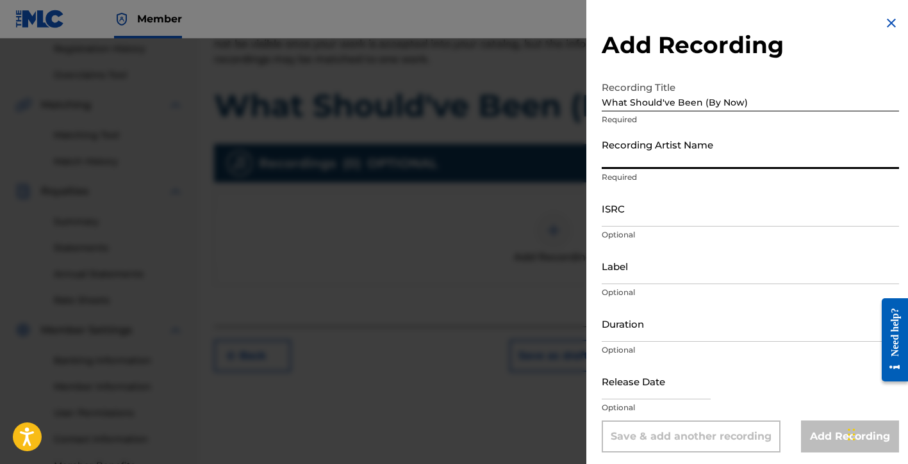
click at [657, 154] on input "Recording Artist Name" at bounding box center [750, 151] width 297 height 37
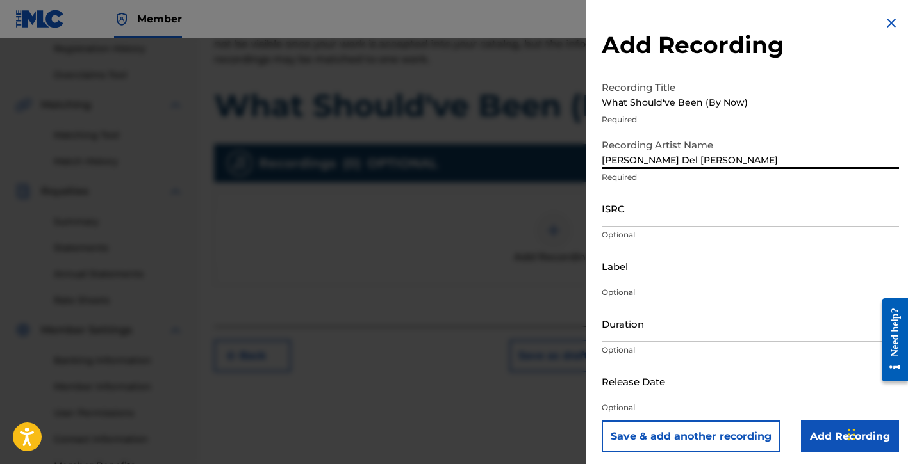
click at [643, 220] on input "ISRC" at bounding box center [750, 208] width 297 height 37
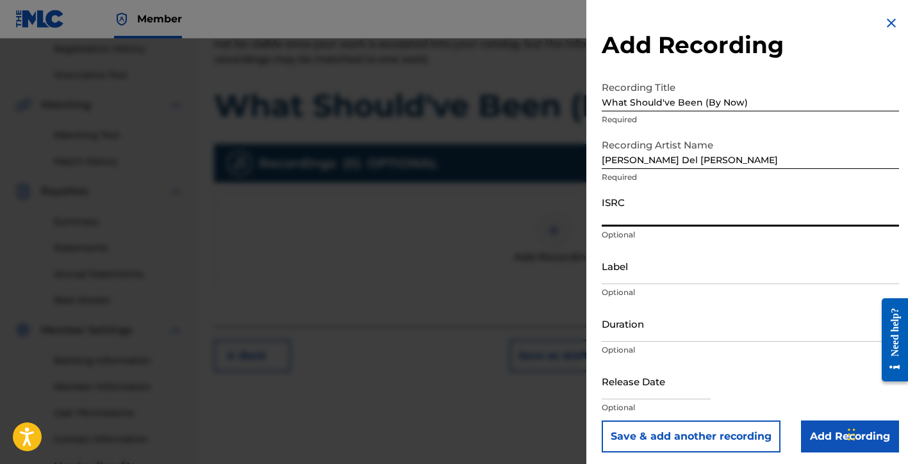
paste input "QZTB62495850"
click at [637, 274] on input "Label" at bounding box center [750, 266] width 297 height 37
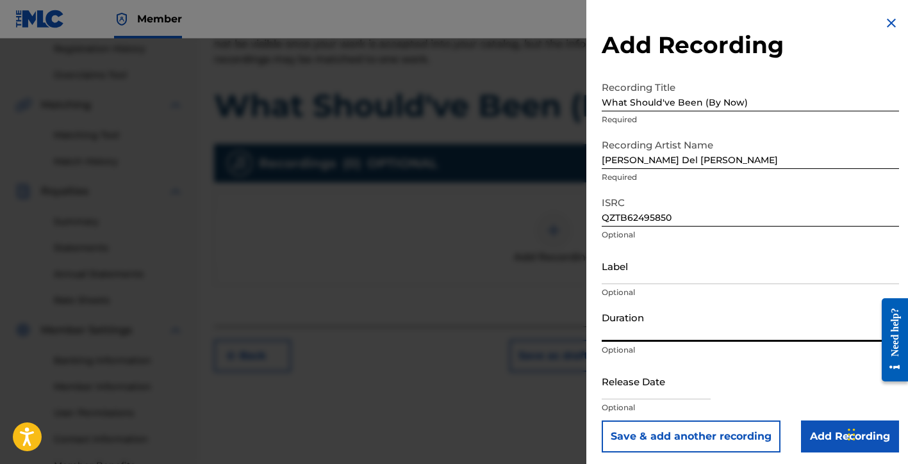
click at [643, 336] on input "Duration" at bounding box center [750, 324] width 297 height 37
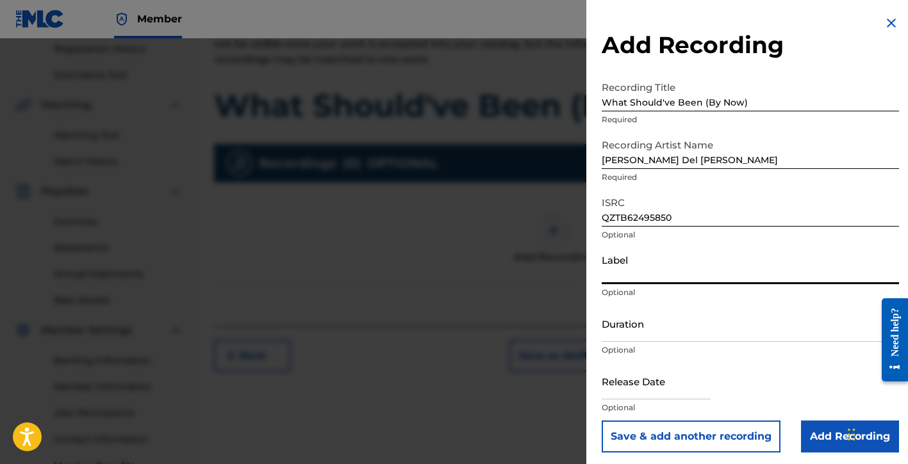
click at [636, 267] on input "Label" at bounding box center [750, 266] width 297 height 37
click at [634, 327] on input "Duration" at bounding box center [750, 324] width 297 height 37
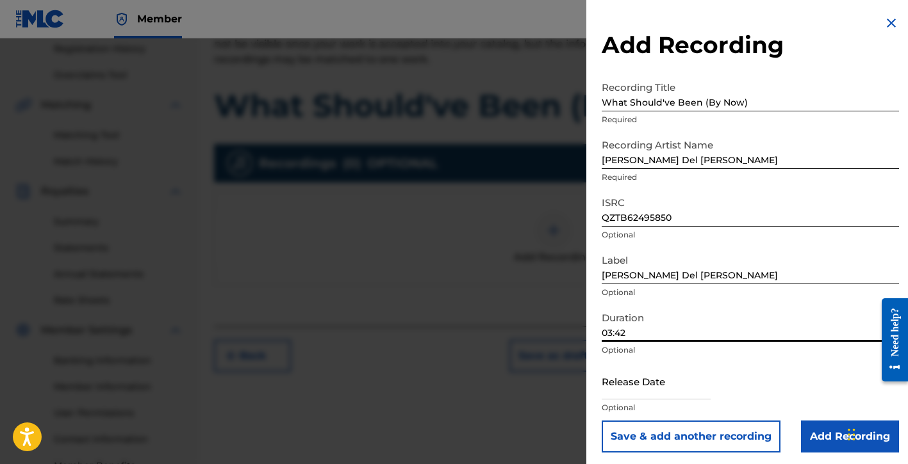
click at [650, 391] on input "text" at bounding box center [656, 381] width 109 height 37
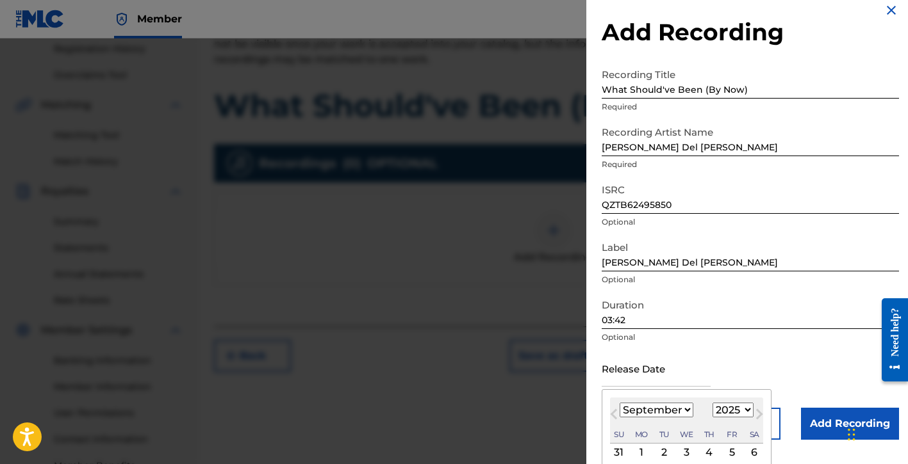
scroll to position [106, 0]
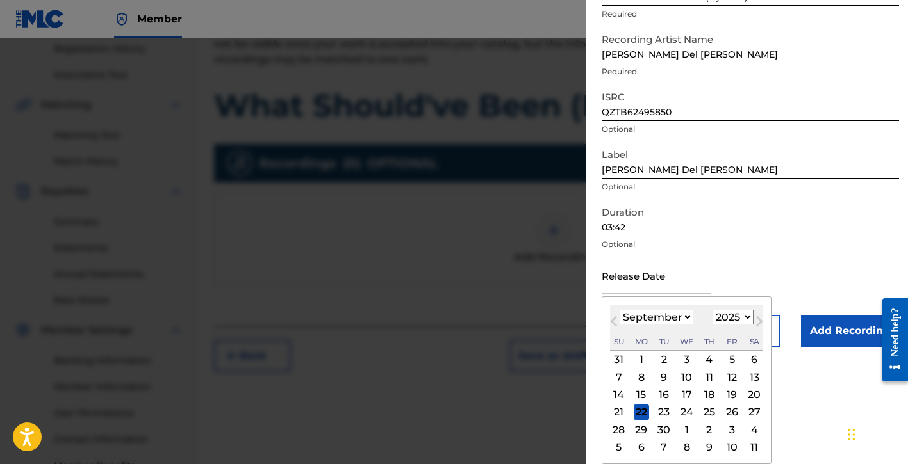
click at [660, 318] on select "January February March April May June July August September October November De…" at bounding box center [657, 317] width 74 height 15
click at [620, 310] on select "January February March April May June July August September October November De…" at bounding box center [657, 317] width 74 height 15
click at [723, 320] on select "1899 1900 1901 1902 1903 1904 1905 1906 1907 1908 1909 1910 1911 1912 1913 1914…" at bounding box center [732, 317] width 41 height 15
click at [712, 310] on select "1899 1900 1901 1902 1903 1904 1905 1906 1907 1908 1909 1910 1911 1912 1913 1914…" at bounding box center [732, 317] width 41 height 15
click at [732, 393] on div "20" at bounding box center [731, 395] width 15 height 15
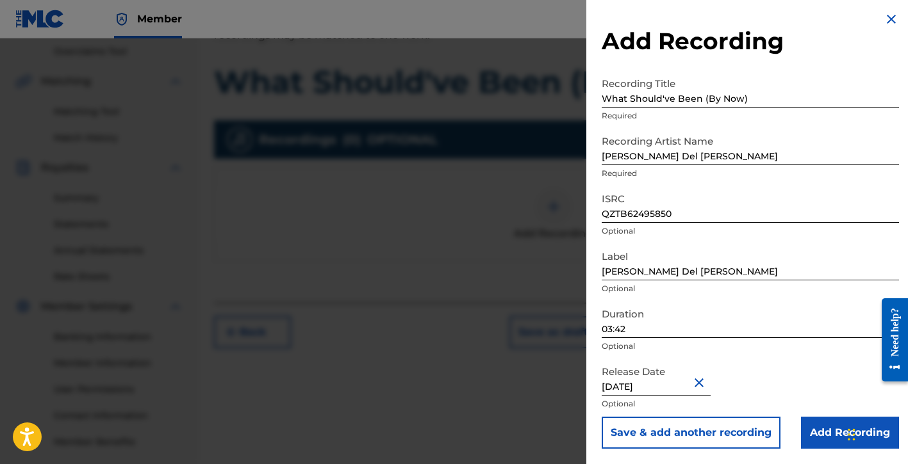
scroll to position [288, 0]
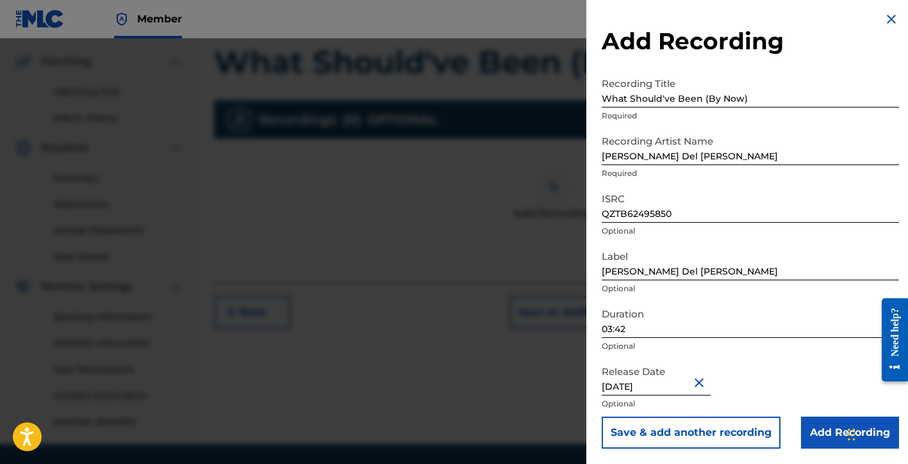
click at [815, 426] on input "Add Recording" at bounding box center [850, 433] width 98 height 32
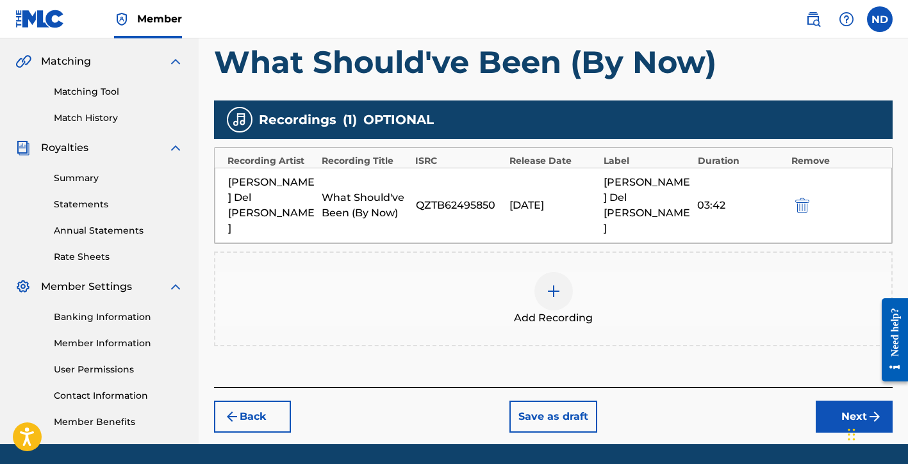
click at [833, 401] on button "Next" at bounding box center [854, 417] width 77 height 32
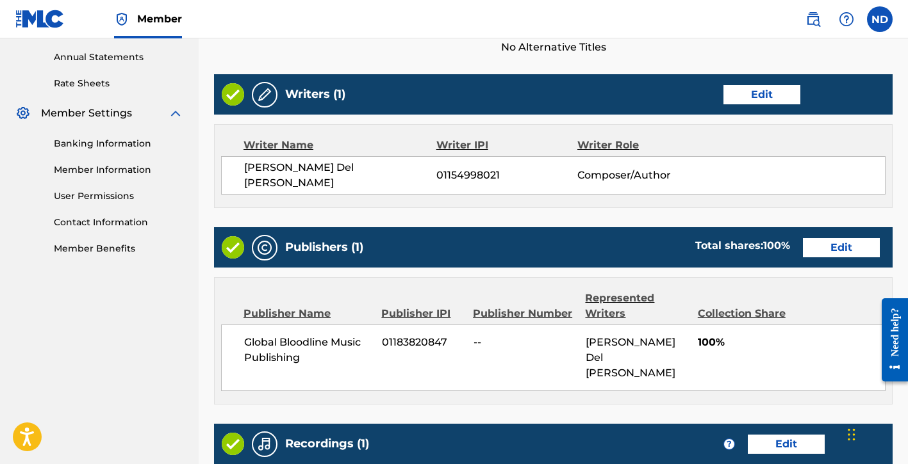
scroll to position [648, 0]
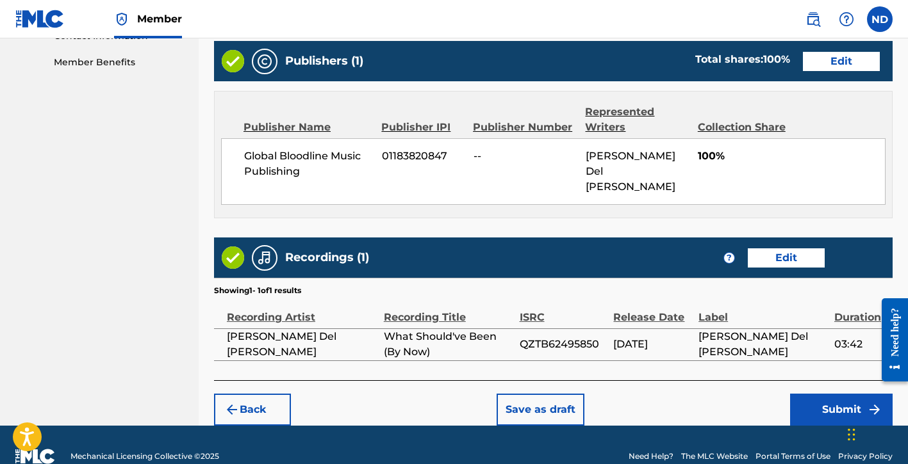
click at [808, 394] on button "Submit" at bounding box center [841, 410] width 103 height 32
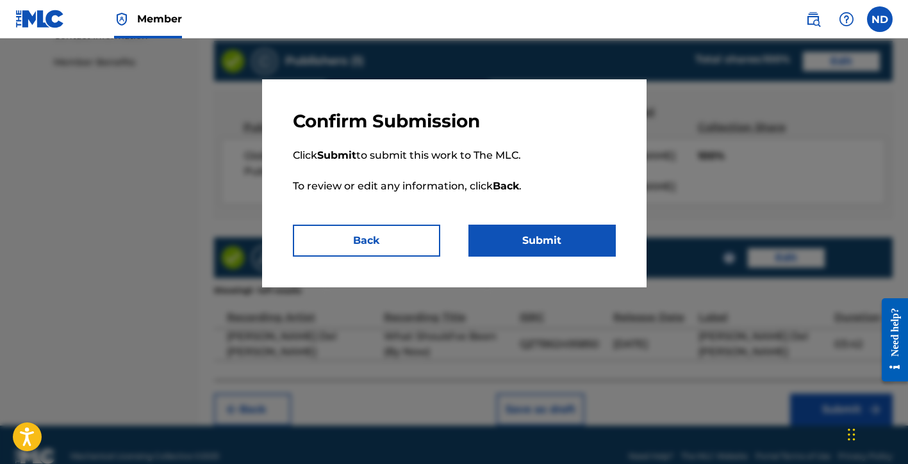
click at [532, 243] on button "Submit" at bounding box center [541, 241] width 147 height 32
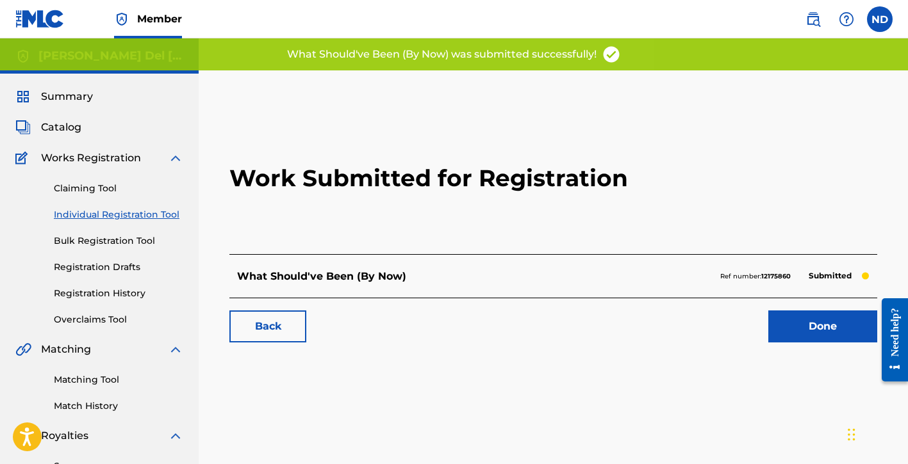
click at [815, 329] on link "Done" at bounding box center [822, 327] width 109 height 32
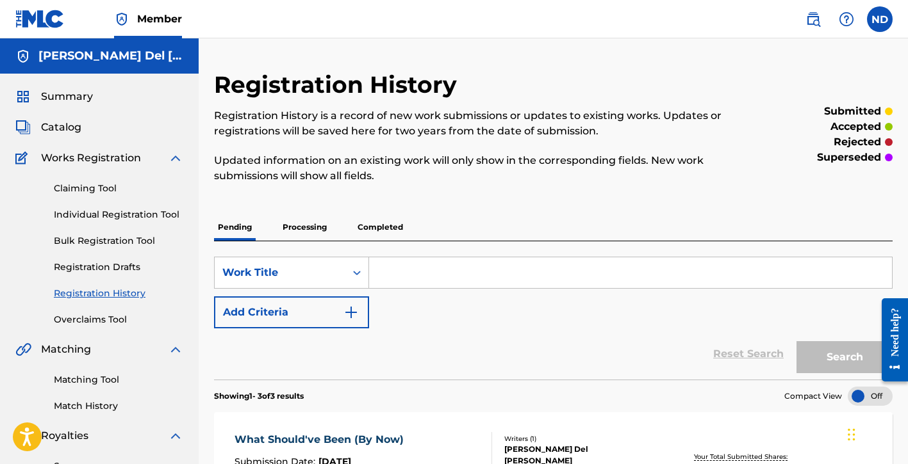
click at [78, 210] on link "Individual Registration Tool" at bounding box center [118, 214] width 129 height 13
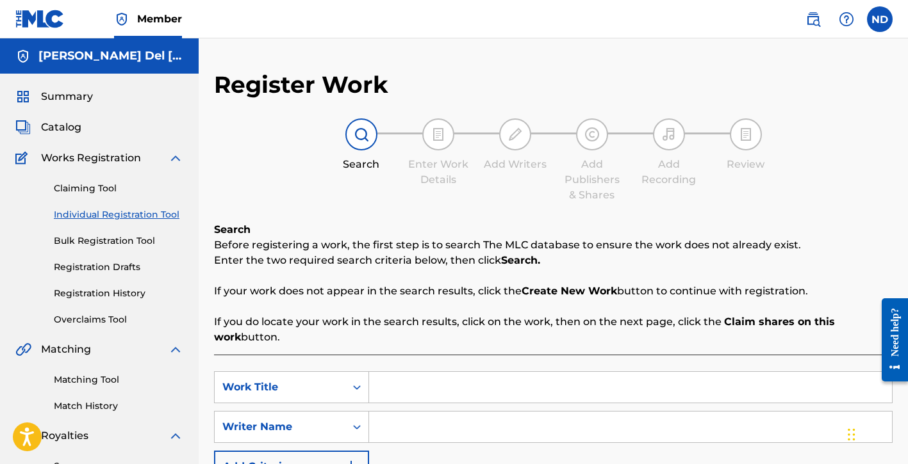
click at [400, 390] on input "Search Form" at bounding box center [630, 387] width 523 height 31
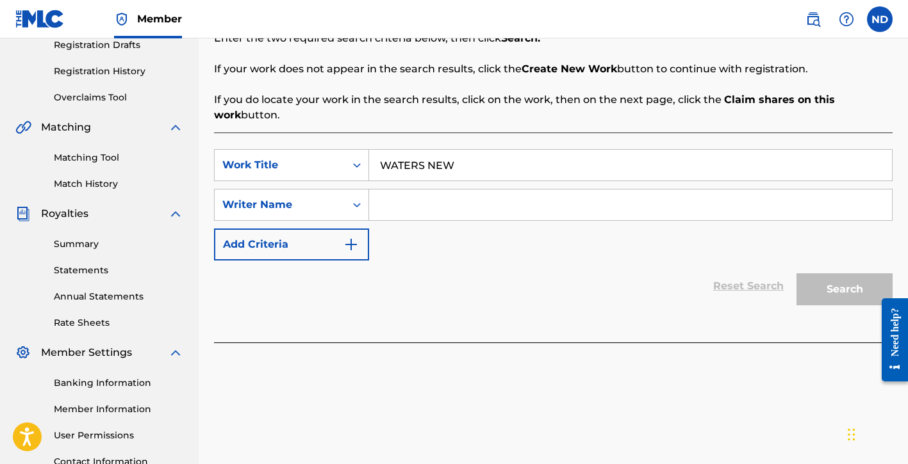
scroll to position [330, 0]
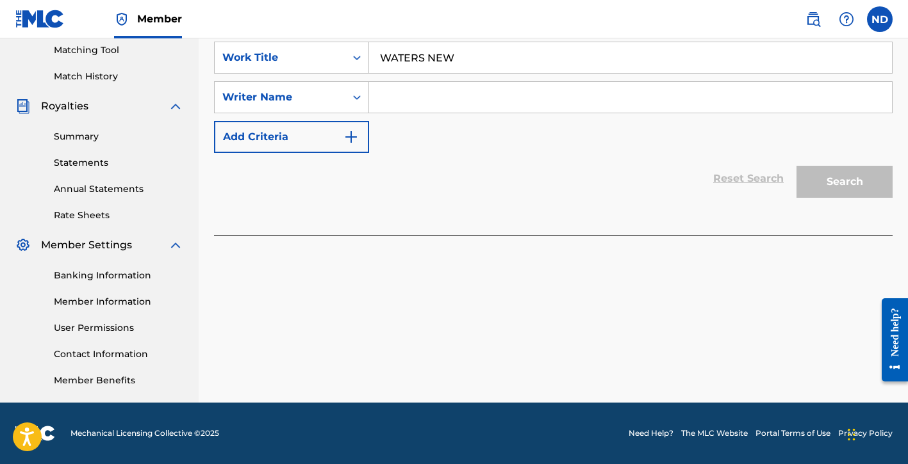
click at [429, 111] on input "Search Form" at bounding box center [630, 97] width 523 height 31
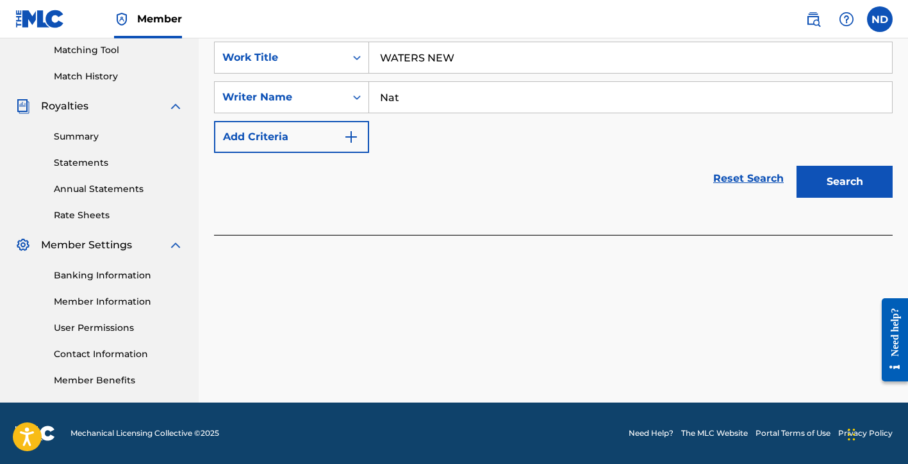
click at [796, 166] on button "Search" at bounding box center [844, 182] width 96 height 32
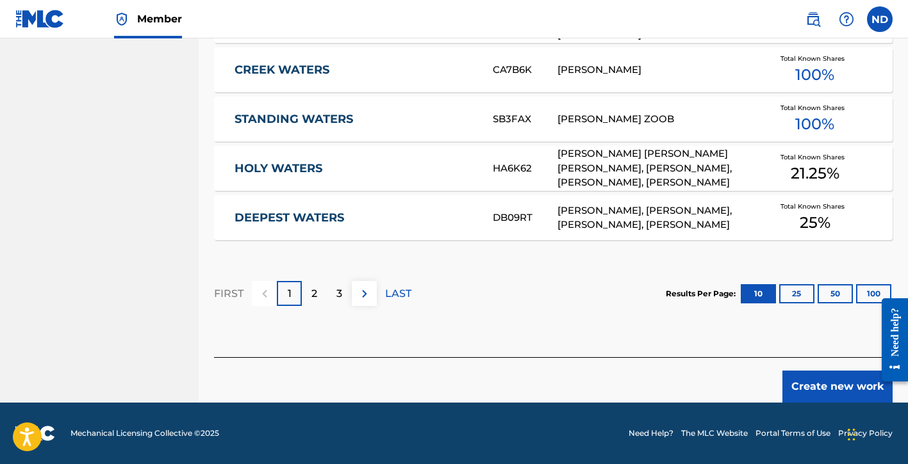
click at [799, 386] on button "Create new work" at bounding box center [837, 387] width 110 height 32
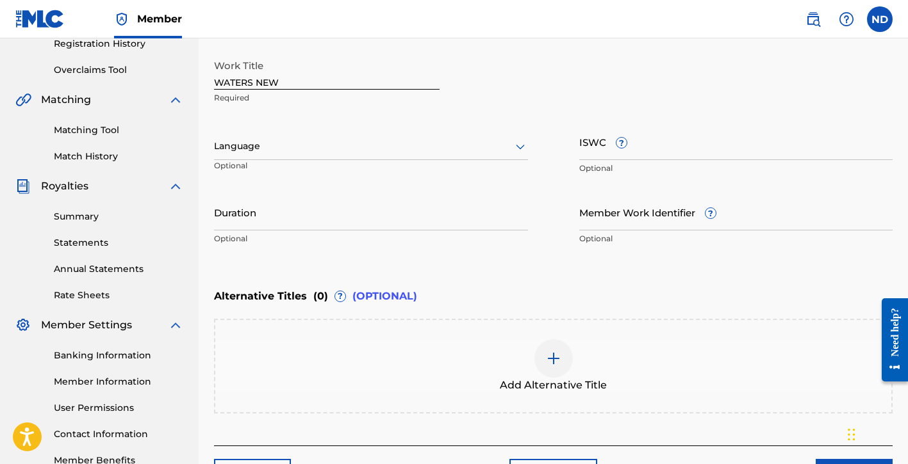
scroll to position [65, 0]
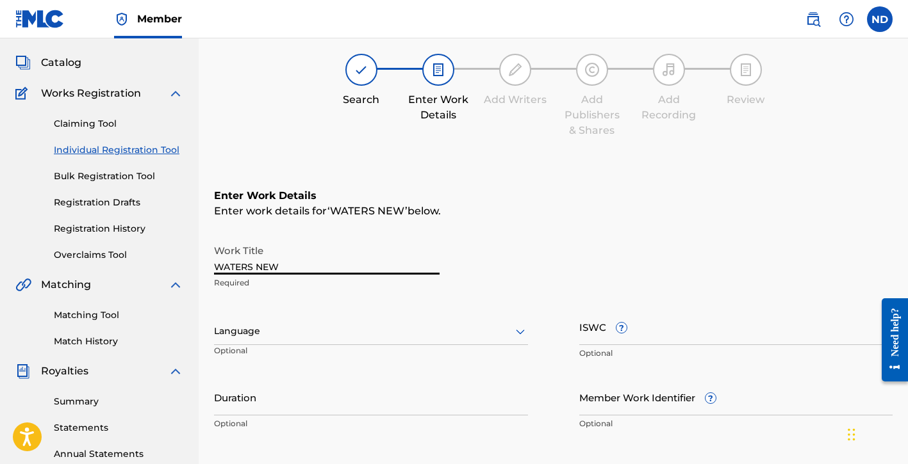
drag, startPoint x: 276, startPoint y: 260, endPoint x: 193, endPoint y: 261, distance: 83.3
click at [193, 261] on main "[PERSON_NAME] Del [PERSON_NAME] Summary Catalog Works Registration Claiming Too…" at bounding box center [454, 325] width 908 height 703
drag, startPoint x: 292, startPoint y: 265, endPoint x: 177, endPoint y: 263, distance: 115.3
click at [177, 263] on main "[PERSON_NAME] Del [PERSON_NAME] Summary Catalog Works Registration Claiming Too…" at bounding box center [454, 325] width 908 height 703
click at [291, 329] on div at bounding box center [371, 332] width 314 height 16
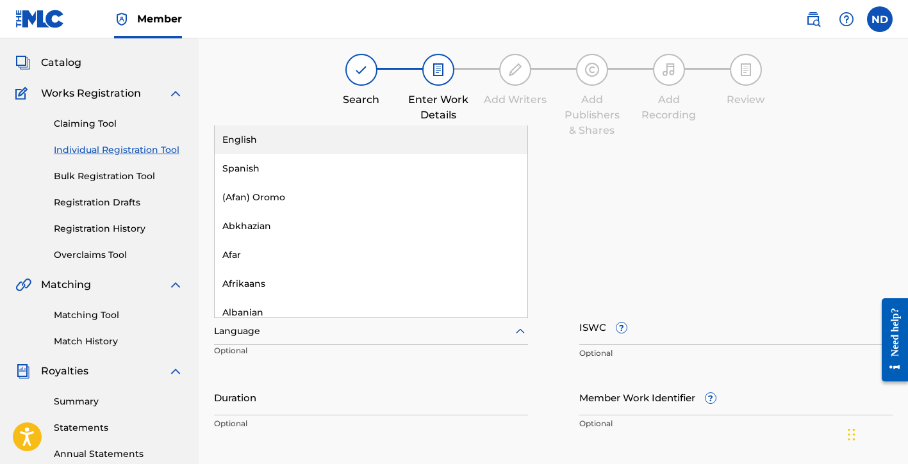
click at [267, 143] on div "English" at bounding box center [371, 140] width 313 height 29
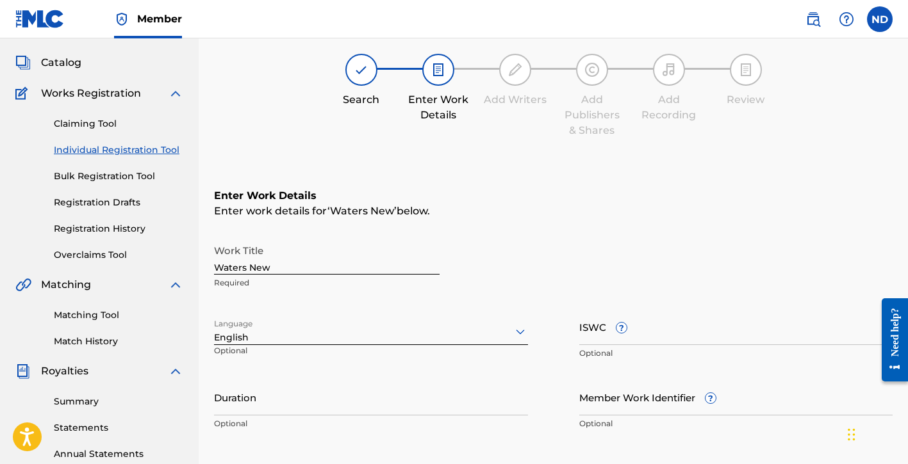
click at [274, 406] on input "Duration" at bounding box center [371, 397] width 314 height 37
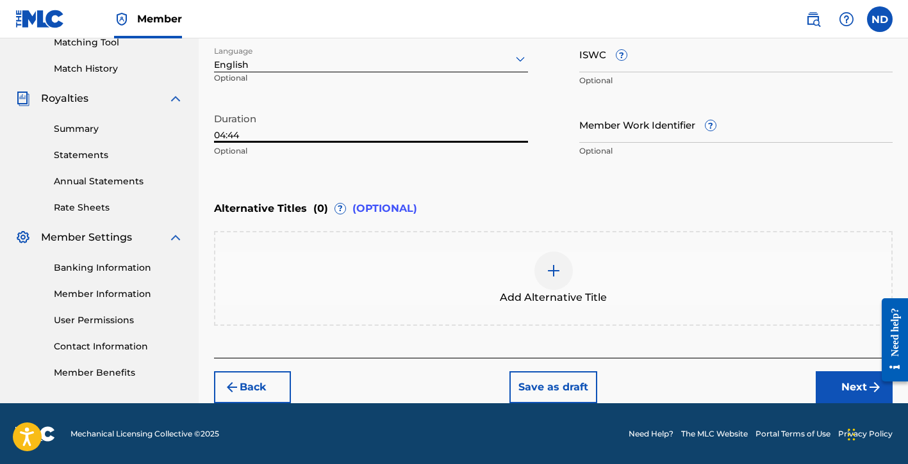
click at [850, 388] on button "Next" at bounding box center [854, 388] width 77 height 32
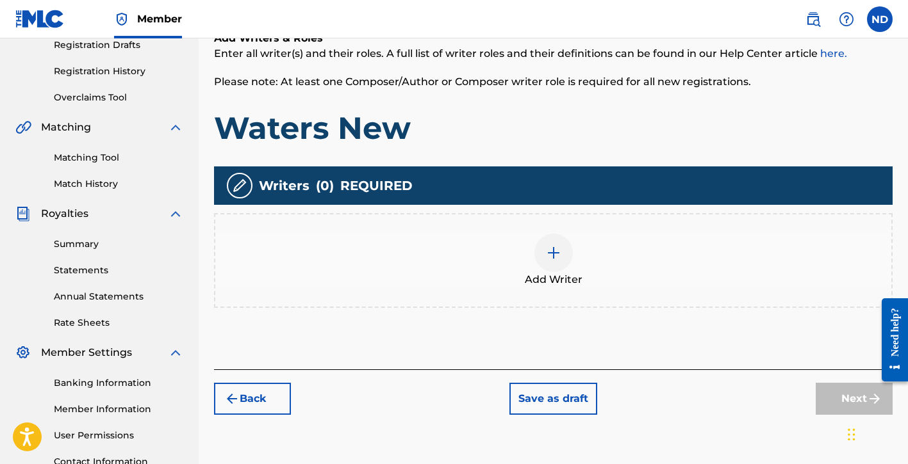
scroll to position [324, 0]
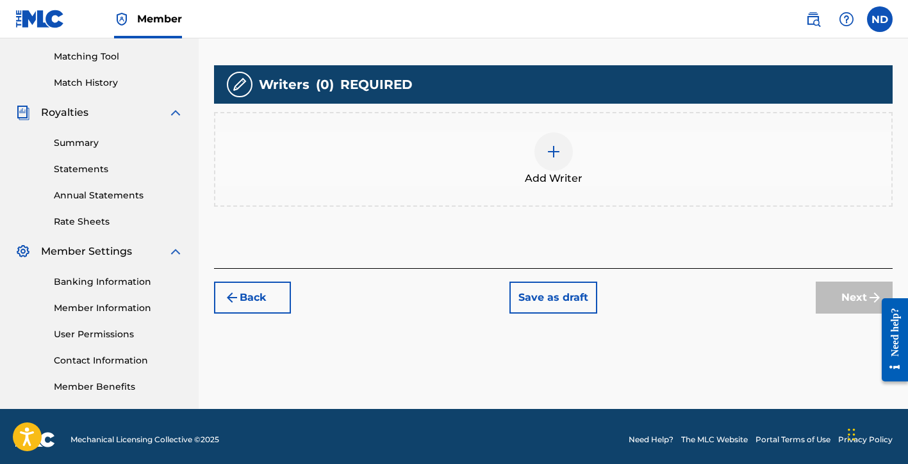
click at [541, 172] on span "Add Writer" at bounding box center [554, 178] width 58 height 15
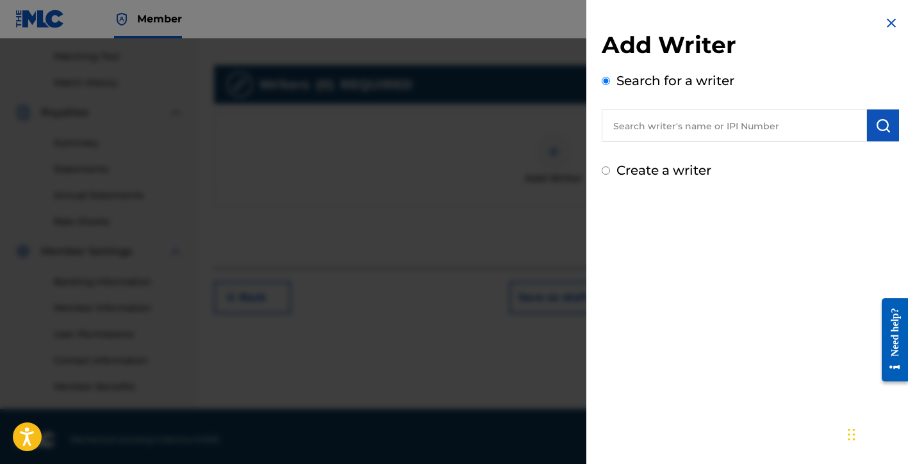
click at [644, 173] on label "Create a writer" at bounding box center [663, 170] width 95 height 15
click at [610, 173] on input "Create a writer" at bounding box center [606, 171] width 8 height 8
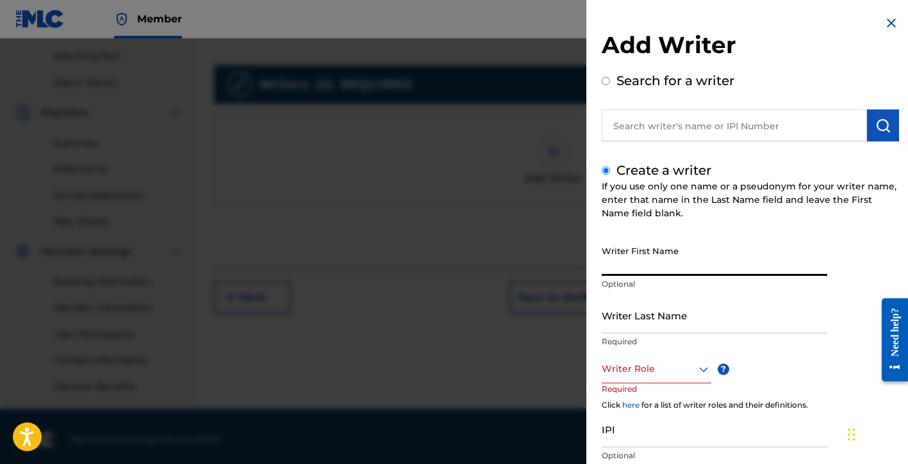
click at [625, 260] on input "Writer First Name" at bounding box center [715, 258] width 226 height 37
click at [648, 320] on input "Writer Last Name" at bounding box center [715, 315] width 226 height 37
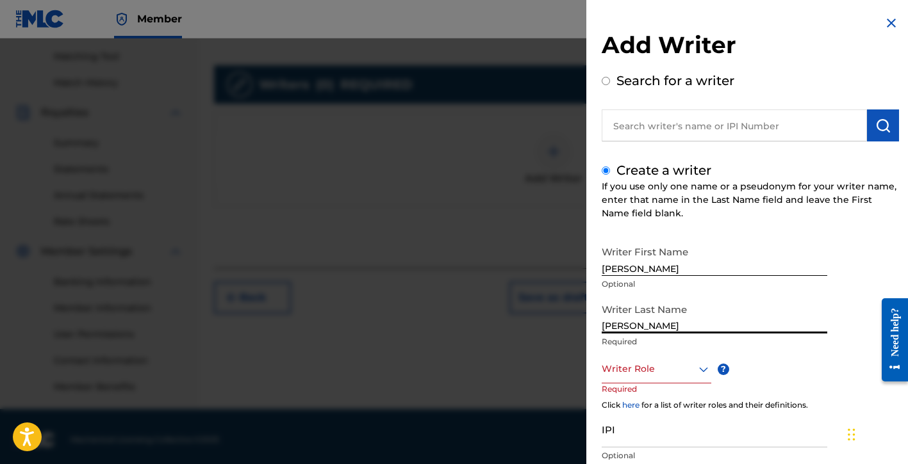
click at [636, 372] on div at bounding box center [657, 369] width 110 height 16
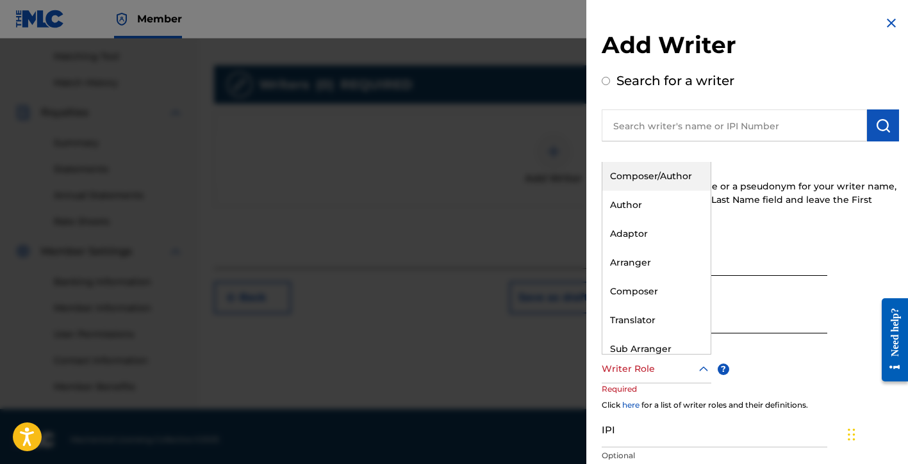
click at [662, 181] on div "Composer/Author" at bounding box center [656, 176] width 108 height 29
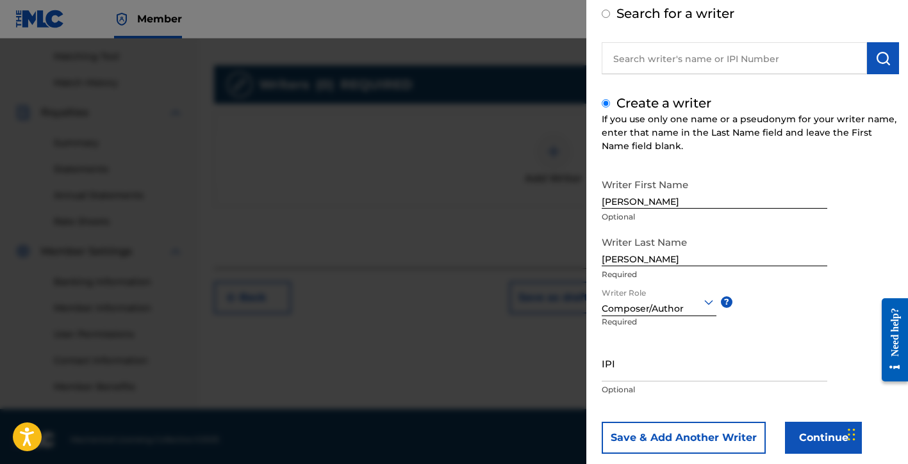
scroll to position [85, 0]
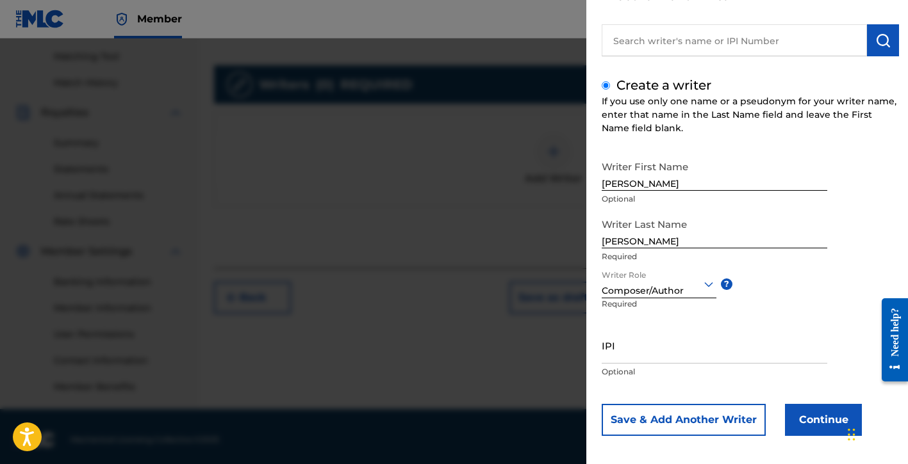
click at [619, 345] on input "IPI" at bounding box center [715, 345] width 226 height 37
paste input "01154998021"
click at [696, 416] on button "Save & Add Another Writer" at bounding box center [684, 420] width 164 height 32
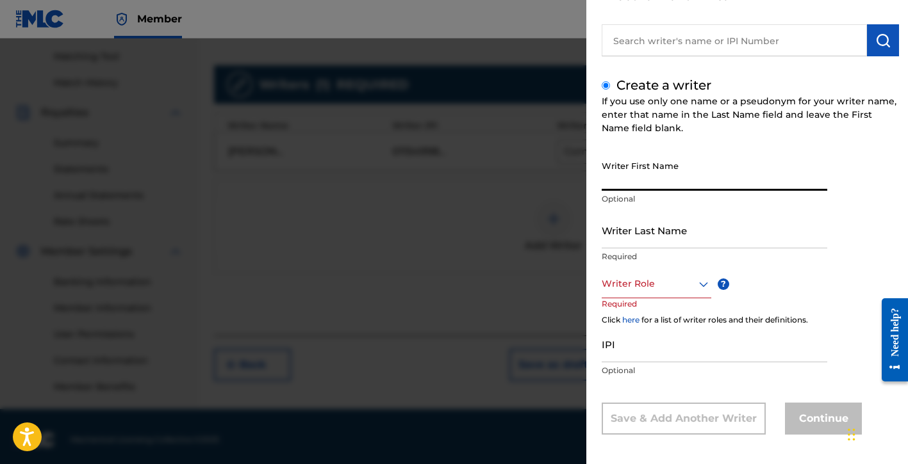
click at [656, 181] on input "Writer First Name" at bounding box center [715, 172] width 226 height 37
click at [645, 236] on input "Writer Last Name" at bounding box center [715, 230] width 226 height 37
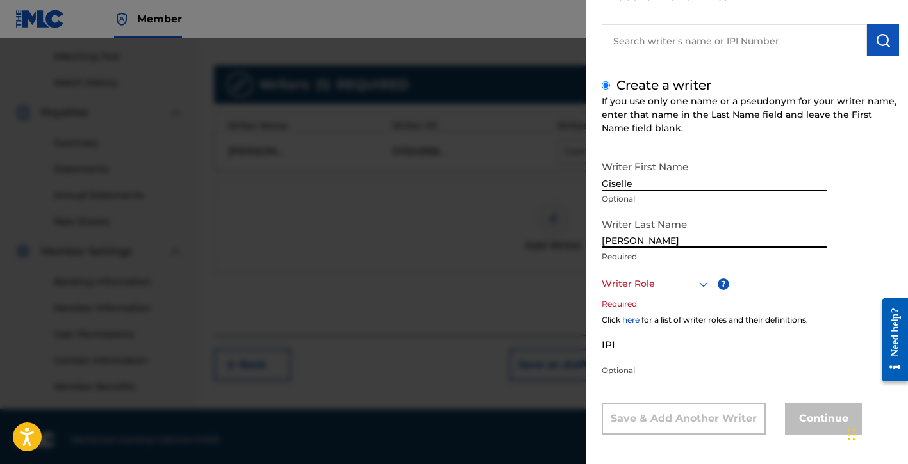
click at [627, 286] on div at bounding box center [657, 284] width 110 height 16
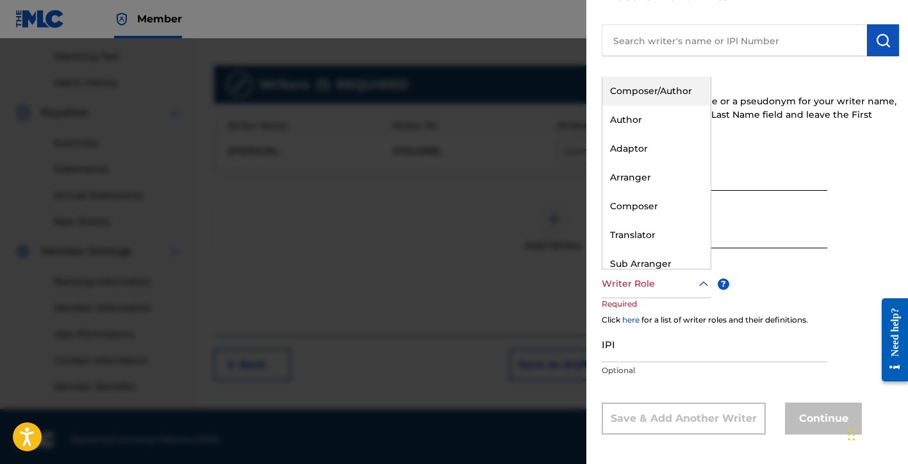
drag, startPoint x: 664, startPoint y: 90, endPoint x: 662, endPoint y: 136, distance: 46.2
click at [664, 90] on div "Composer/Author" at bounding box center [656, 91] width 108 height 29
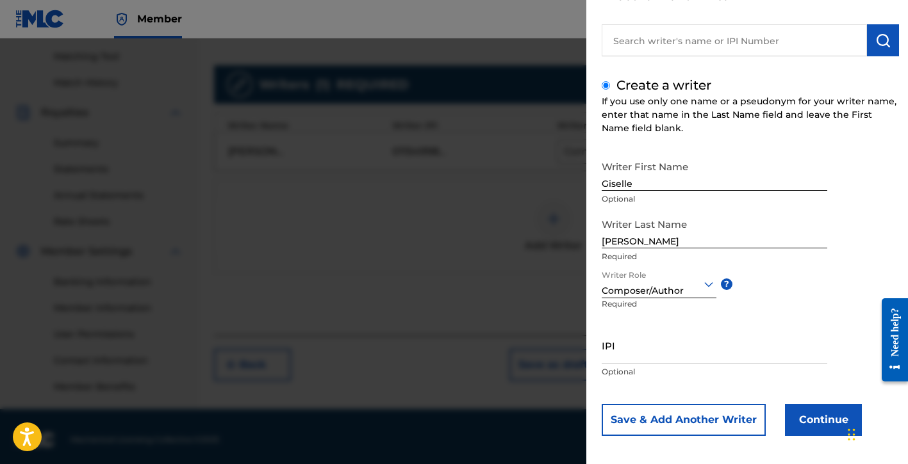
click at [618, 349] on input "IPI" at bounding box center [715, 345] width 226 height 37
paste input "1240614985"
click at [792, 413] on button "Continue" at bounding box center [823, 420] width 77 height 32
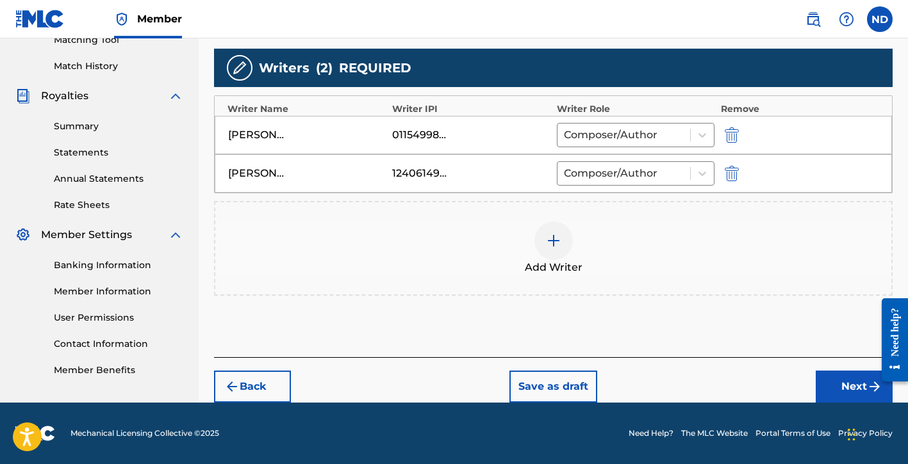
click at [827, 391] on button "Next" at bounding box center [854, 387] width 77 height 32
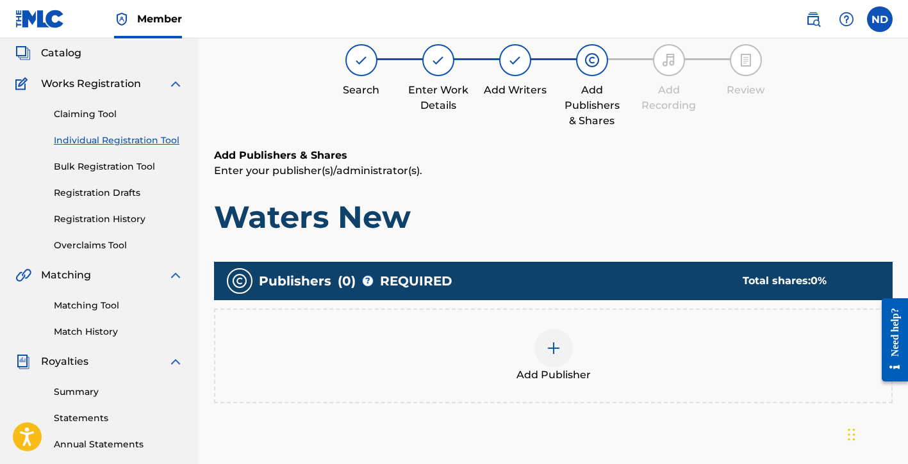
scroll to position [98, 0]
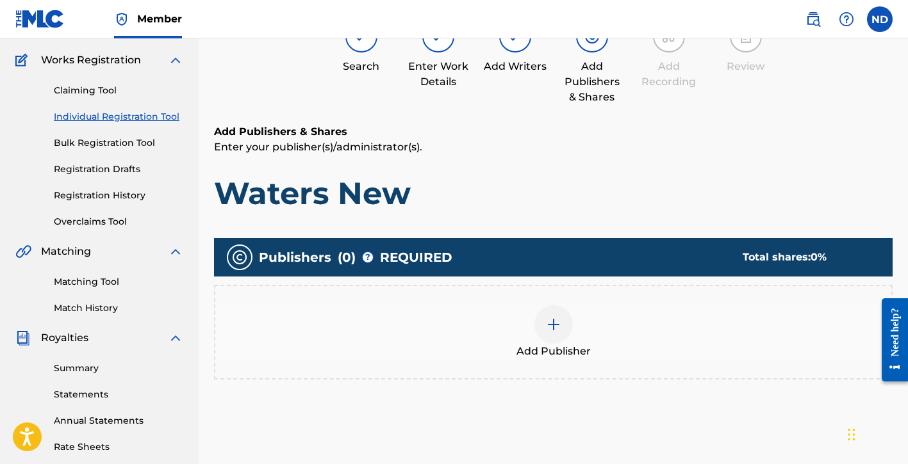
click at [555, 336] on div at bounding box center [553, 325] width 38 height 38
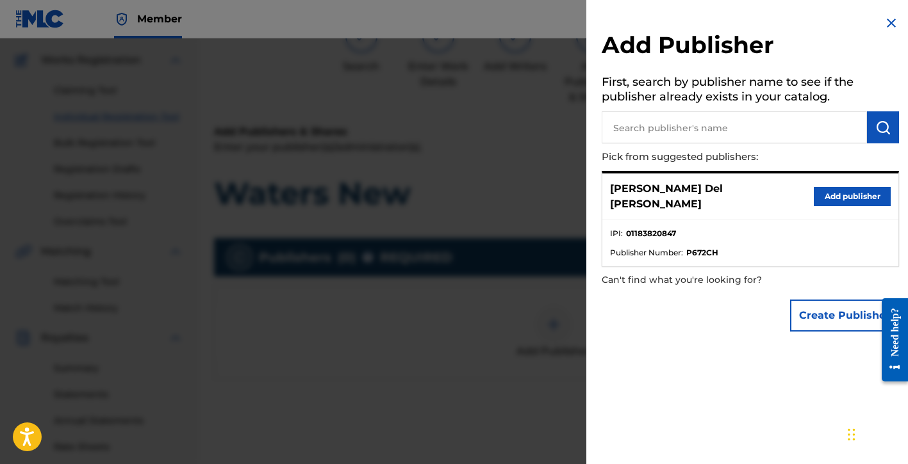
click at [803, 313] on button "Create Publisher" at bounding box center [844, 316] width 109 height 32
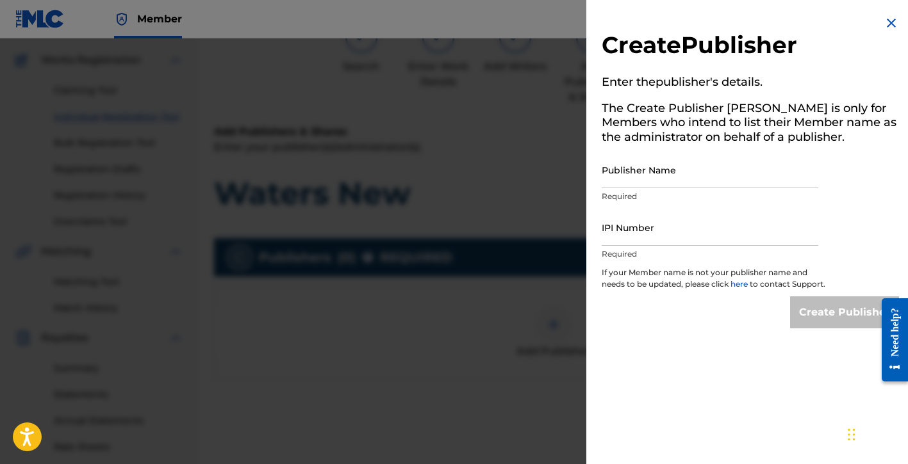
click at [661, 183] on input "Publisher Name" at bounding box center [710, 170] width 217 height 37
click at [623, 234] on input "IPI Number" at bounding box center [710, 227] width 217 height 37
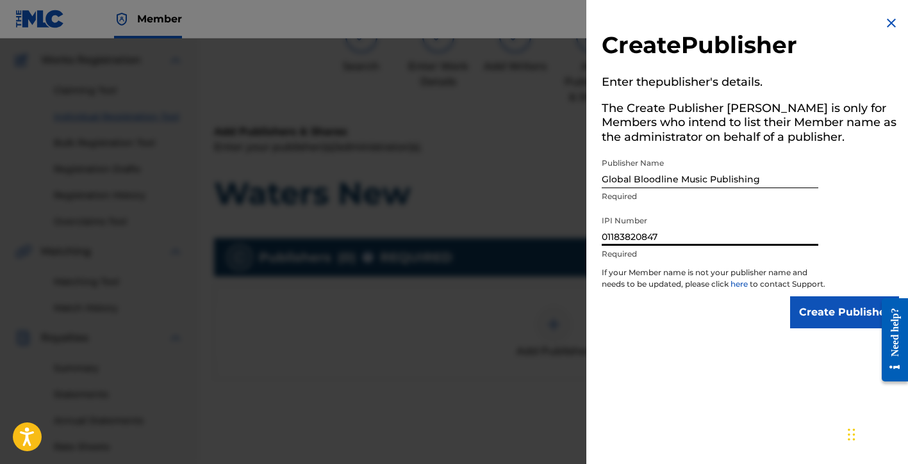
click at [803, 324] on input "Create Publisher" at bounding box center [844, 313] width 109 height 32
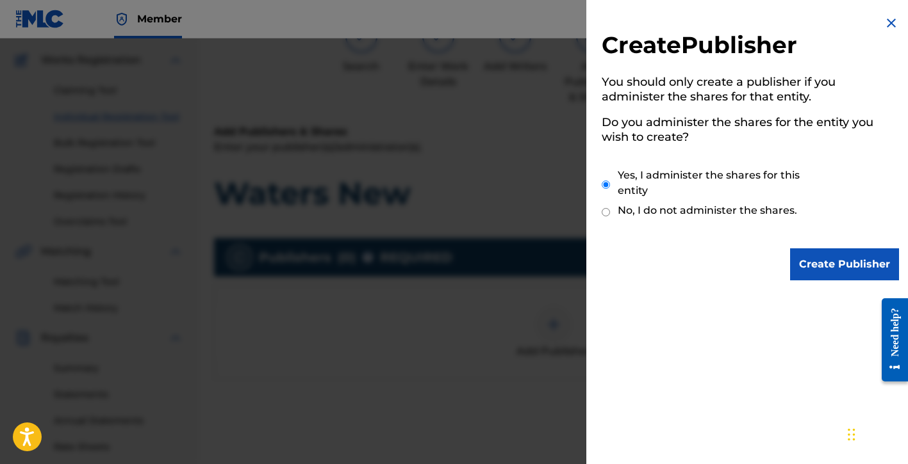
click at [813, 259] on input "Create Publisher" at bounding box center [844, 265] width 109 height 32
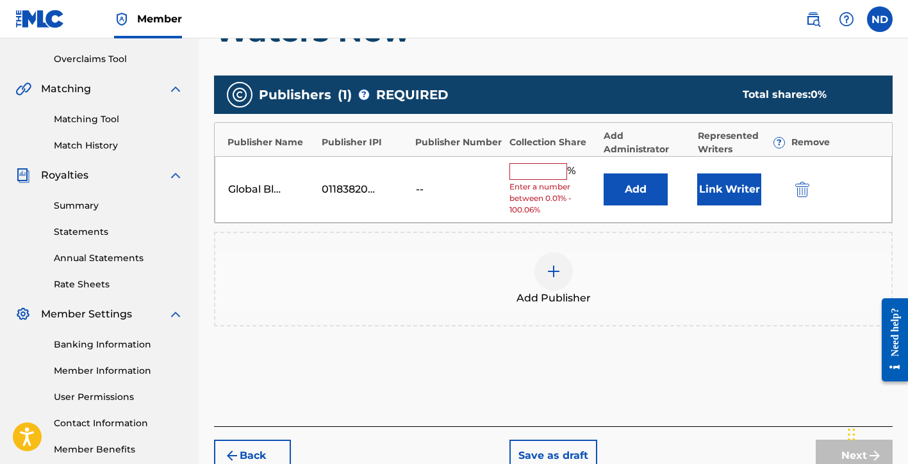
scroll to position [270, 0]
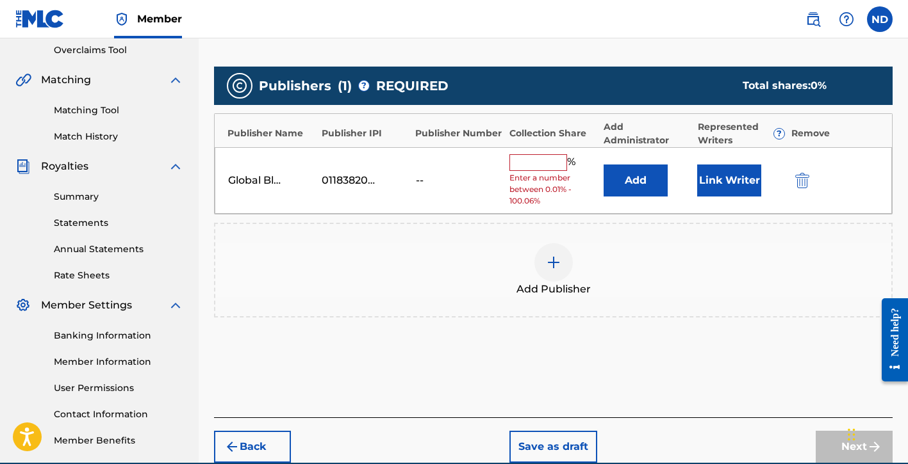
click at [737, 176] on button "Link Writer" at bounding box center [729, 181] width 64 height 32
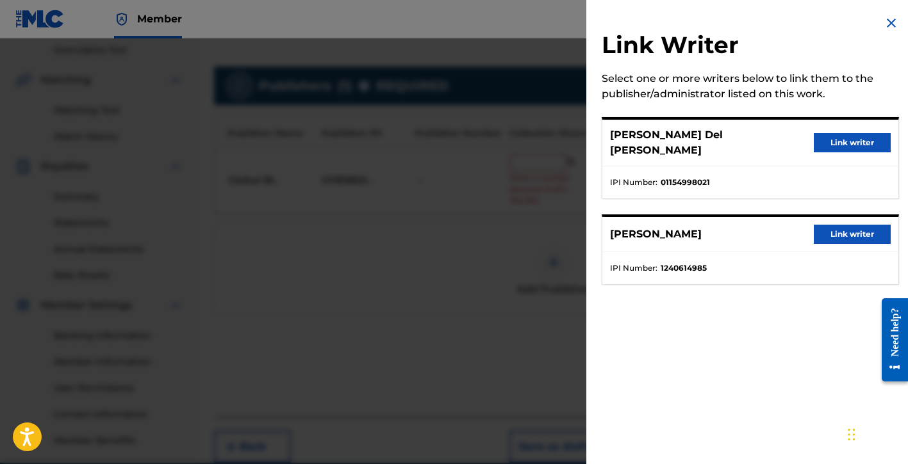
click at [835, 134] on button "Link writer" at bounding box center [852, 142] width 77 height 19
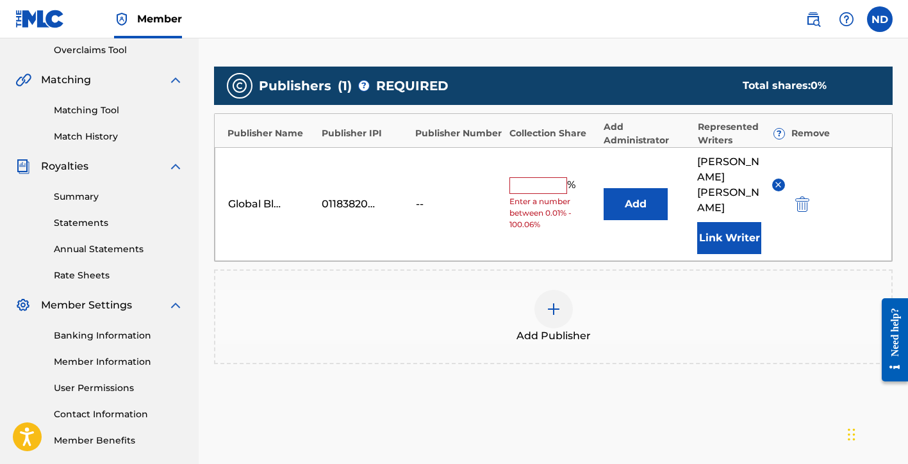
click at [535, 177] on input "text" at bounding box center [538, 185] width 58 height 17
click at [579, 366] on div "Publishers ( 1 ) ? REQUIRED Total shares: 25 % Publisher Name Publisher IPI Pub…" at bounding box center [553, 234] width 678 height 348
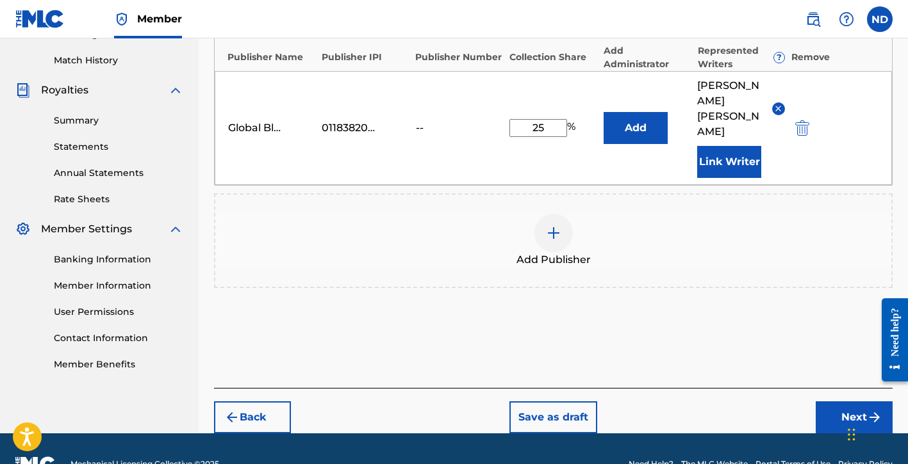
click at [824, 402] on button "Next" at bounding box center [854, 418] width 77 height 32
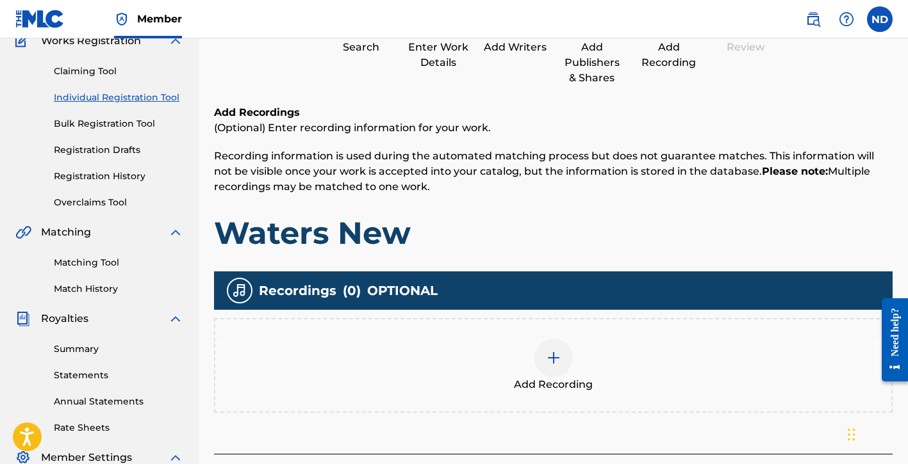
scroll to position [286, 0]
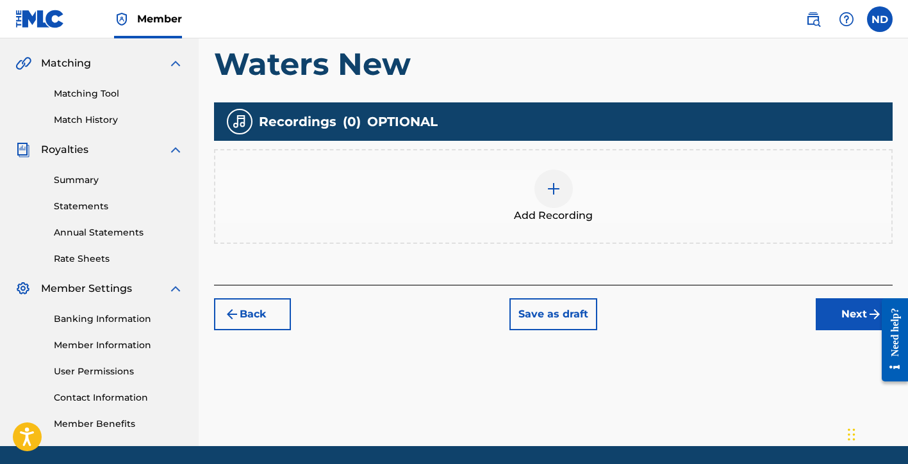
click at [549, 198] on div at bounding box center [553, 189] width 38 height 38
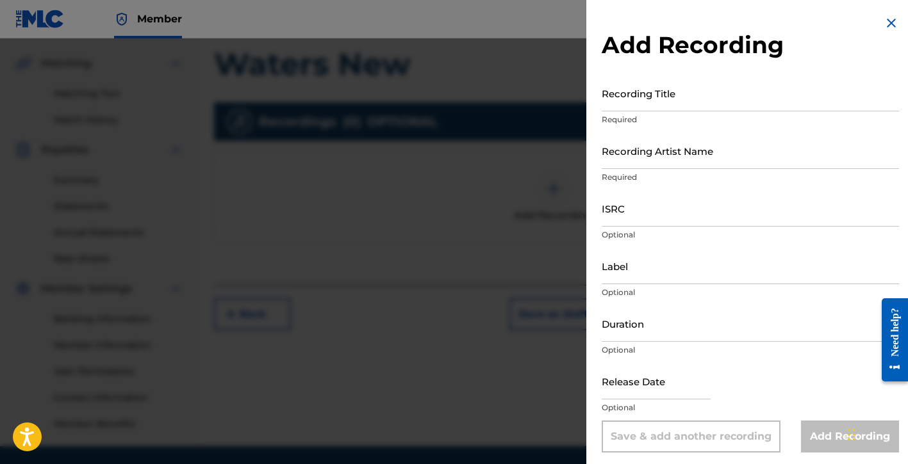
click at [673, 105] on input "Recording Title" at bounding box center [750, 93] width 297 height 37
click at [653, 162] on input "Recording Artist Name" at bounding box center [750, 151] width 297 height 37
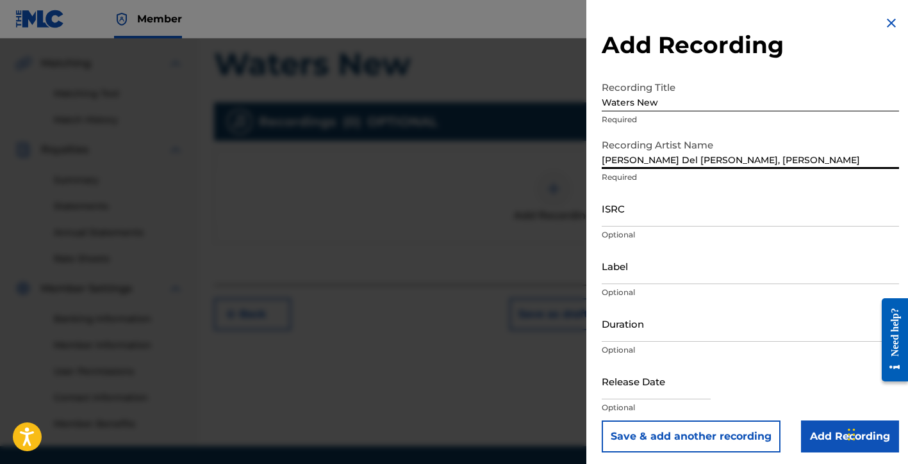
click at [652, 211] on input "ISRC" at bounding box center [750, 208] width 297 height 37
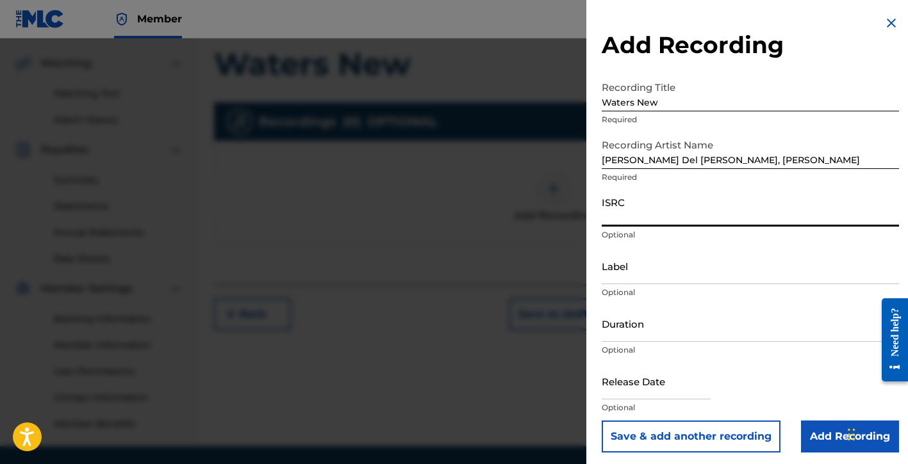
paste input "QZTB92594366"
click at [650, 270] on input "Label" at bounding box center [750, 266] width 297 height 37
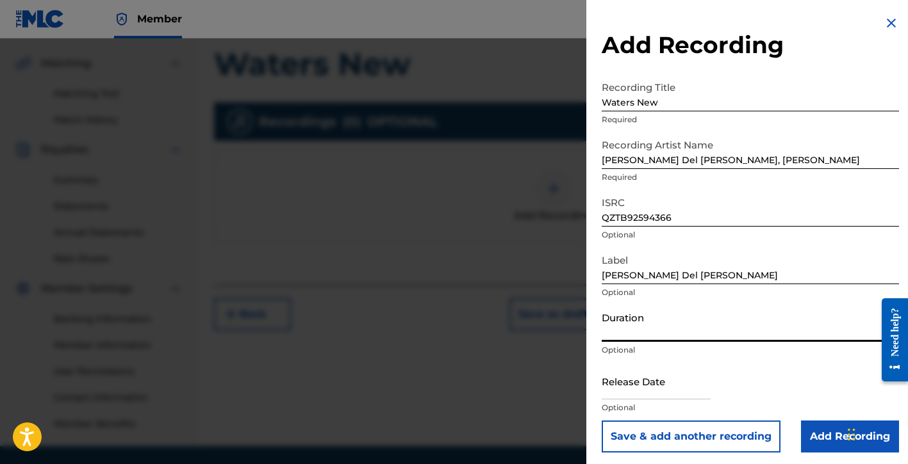
click at [648, 333] on input "Duration" at bounding box center [750, 324] width 297 height 37
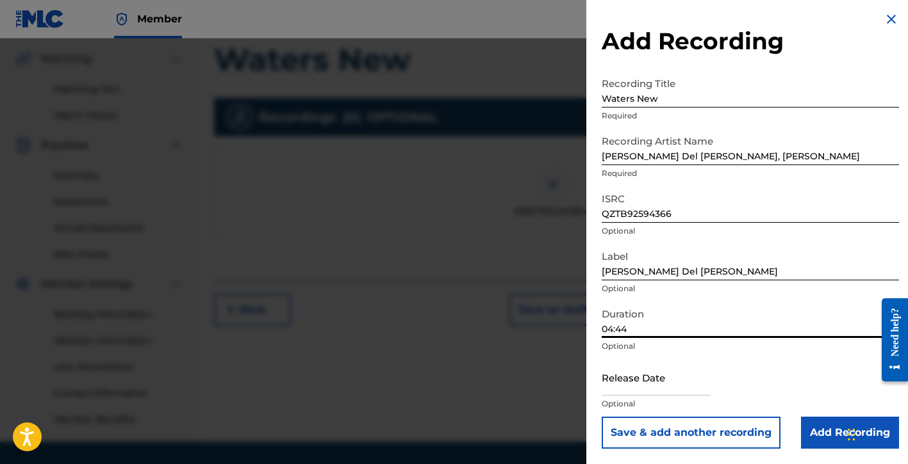
scroll to position [292, 0]
drag, startPoint x: 720, startPoint y: 276, endPoint x: 570, endPoint y: 273, distance: 150.6
click at [570, 273] on div "Add Recording Recording Title Waters New Required Recording Artist Name [PERSON…" at bounding box center [454, 251] width 908 height 426
click at [637, 384] on input "text" at bounding box center [656, 377] width 109 height 37
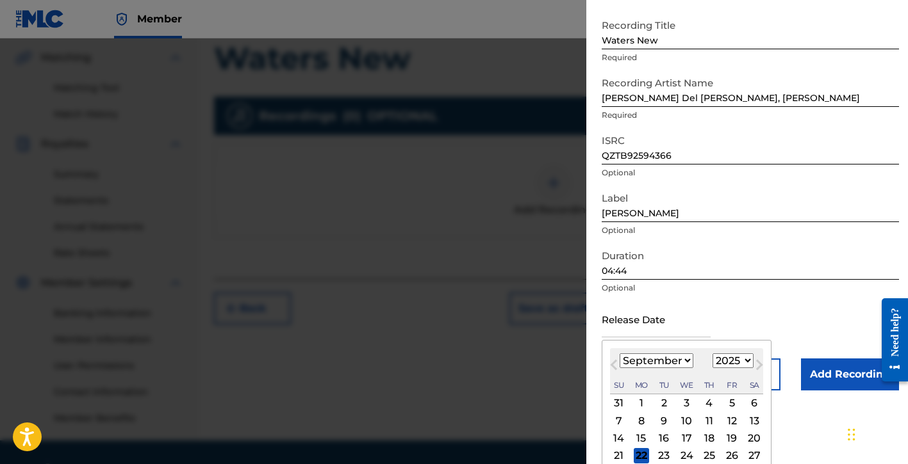
scroll to position [80, 0]
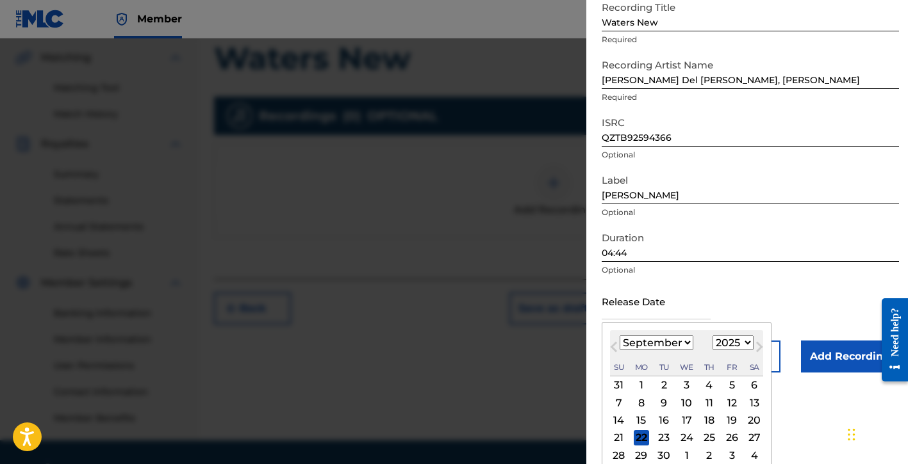
click at [621, 348] on button "Previous Month" at bounding box center [613, 350] width 21 height 21
click at [730, 434] on div "22" at bounding box center [731, 438] width 15 height 15
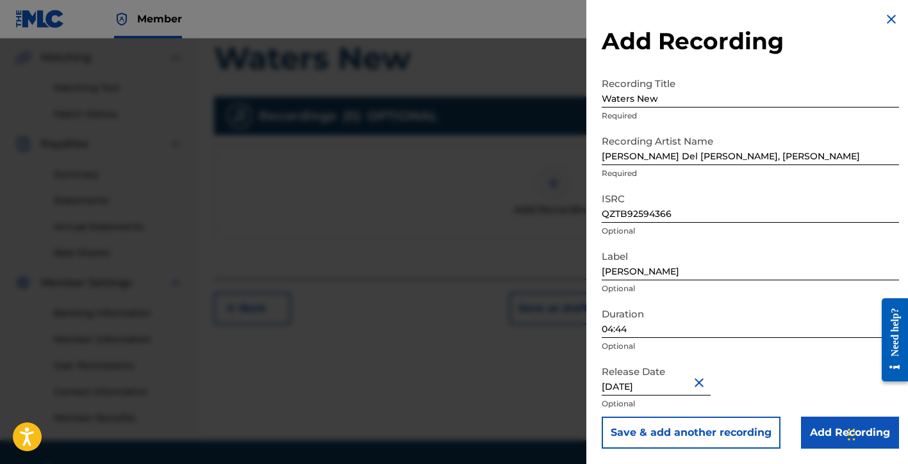
click at [811, 435] on input "Add Recording" at bounding box center [850, 433] width 98 height 32
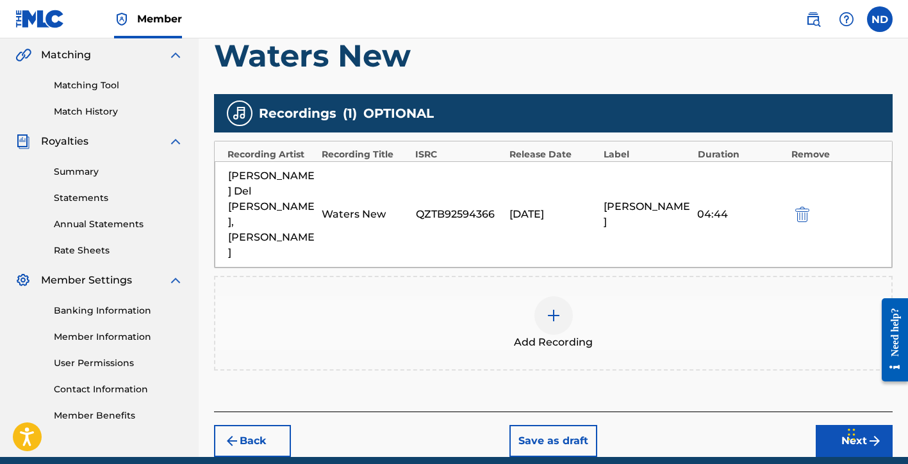
click at [828, 425] on button "Next" at bounding box center [854, 441] width 77 height 32
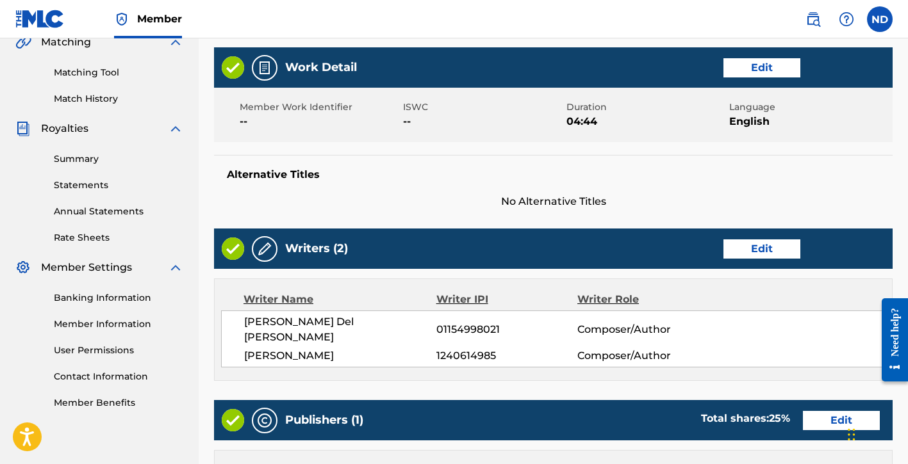
scroll to position [657, 0]
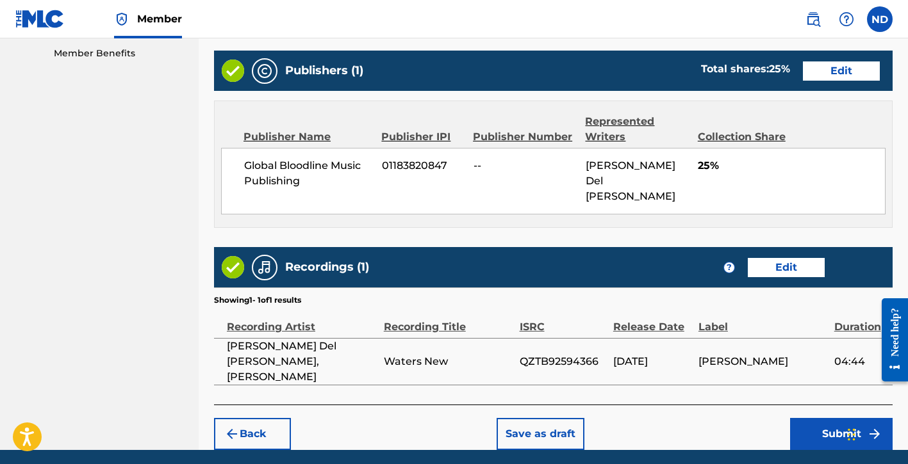
click at [804, 418] on button "Submit" at bounding box center [841, 434] width 103 height 32
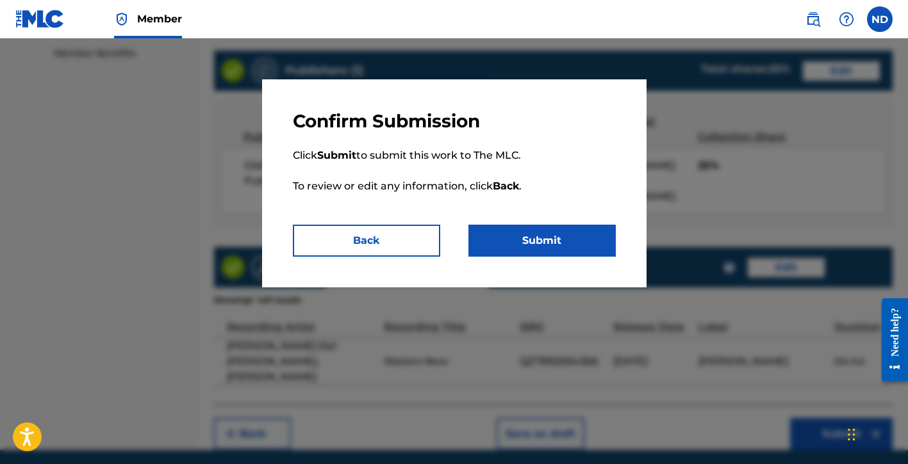
click at [549, 243] on button "Submit" at bounding box center [541, 241] width 147 height 32
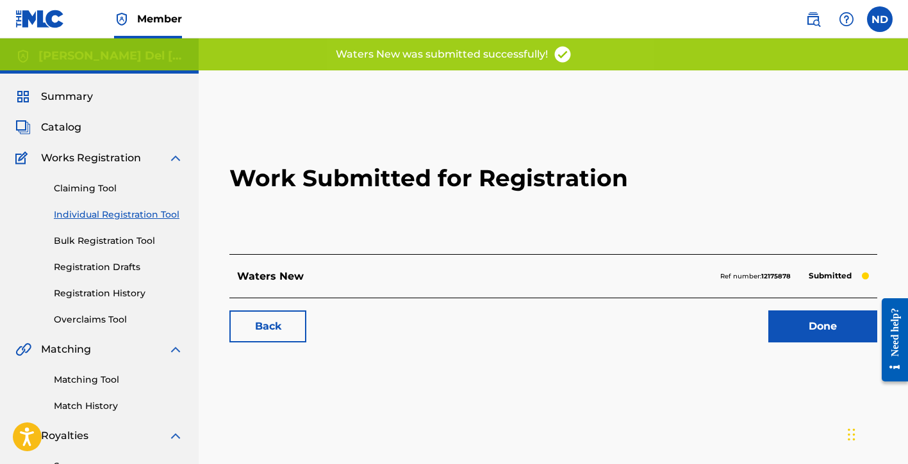
click at [795, 324] on link "Done" at bounding box center [822, 327] width 109 height 32
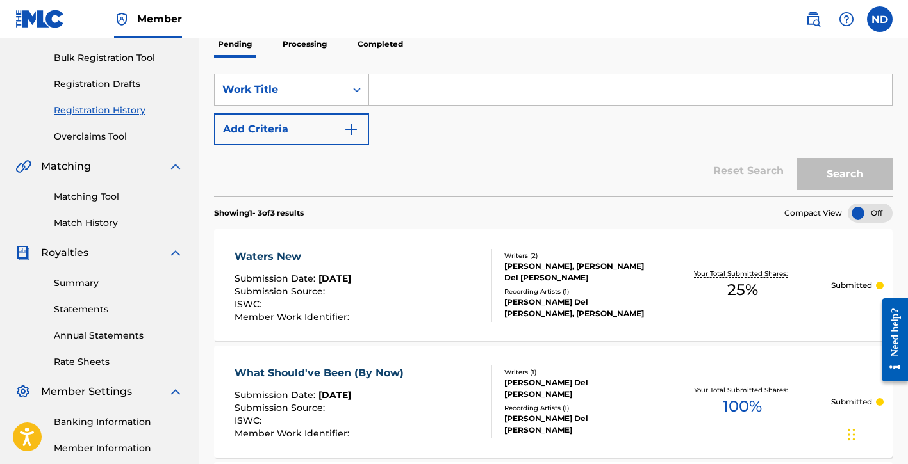
scroll to position [116, 0]
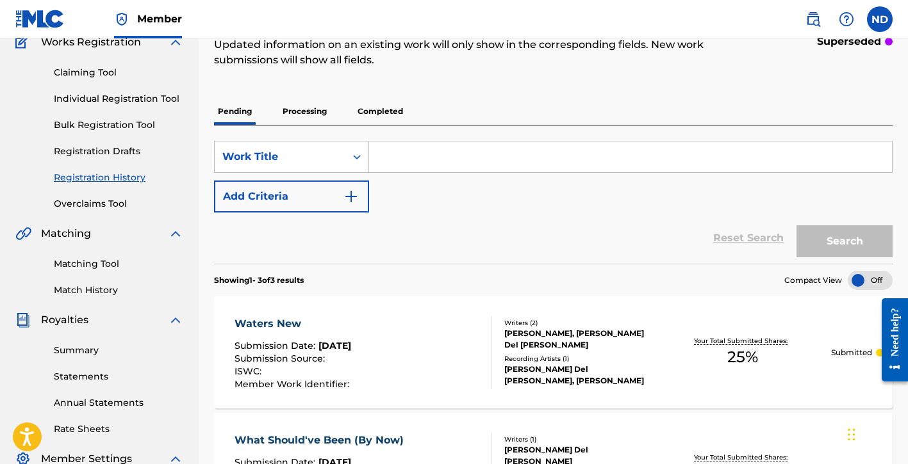
click at [116, 93] on link "Individual Registration Tool" at bounding box center [118, 98] width 129 height 13
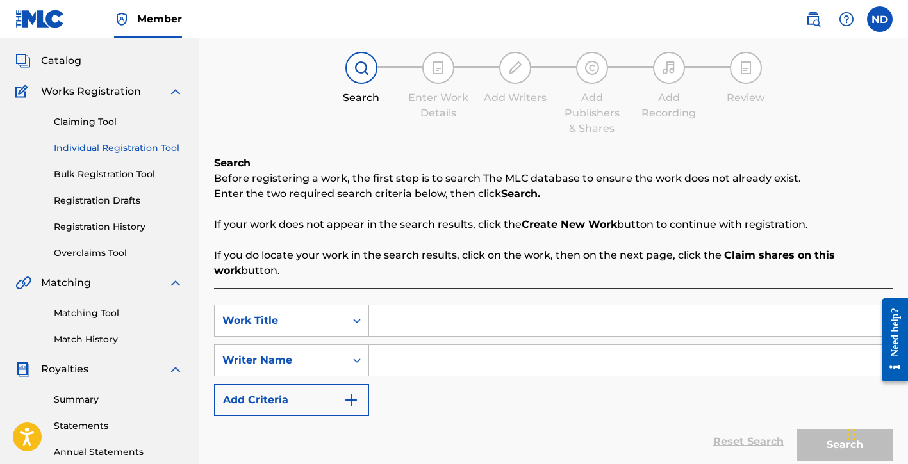
scroll to position [79, 0]
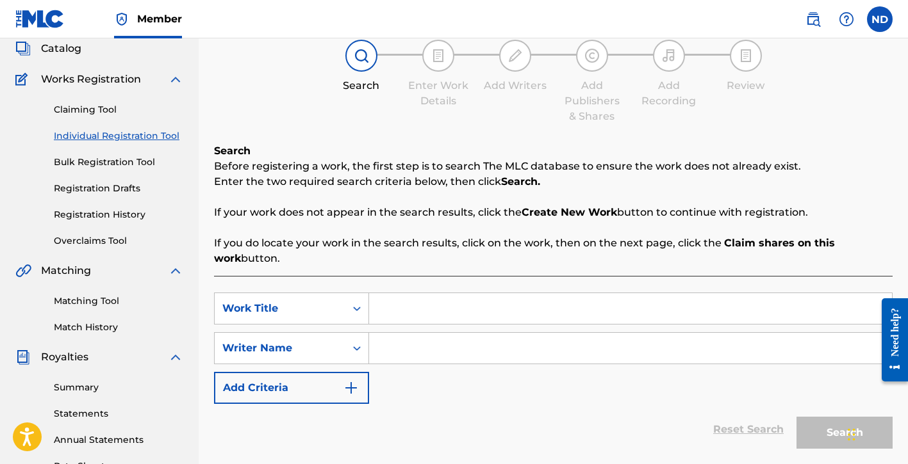
click at [399, 312] on input "Search Form" at bounding box center [630, 308] width 523 height 31
click at [384, 341] on input "Search Form" at bounding box center [630, 348] width 523 height 31
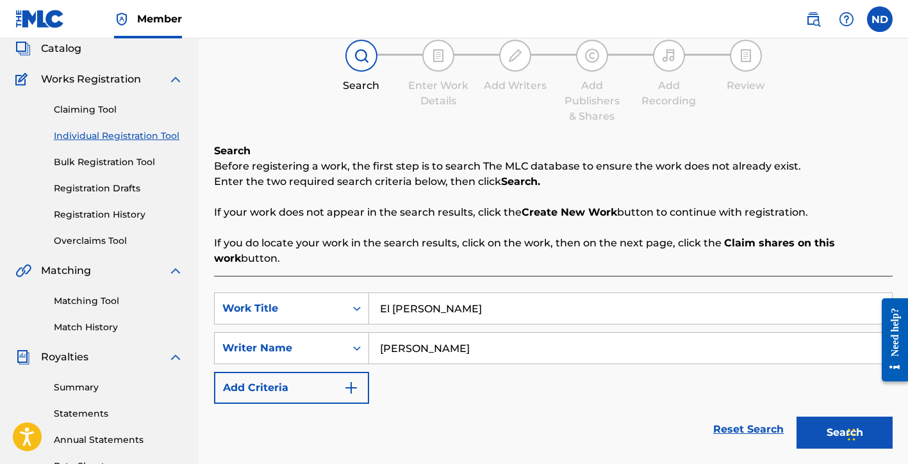
click at [796, 417] on button "Search" at bounding box center [844, 433] width 96 height 32
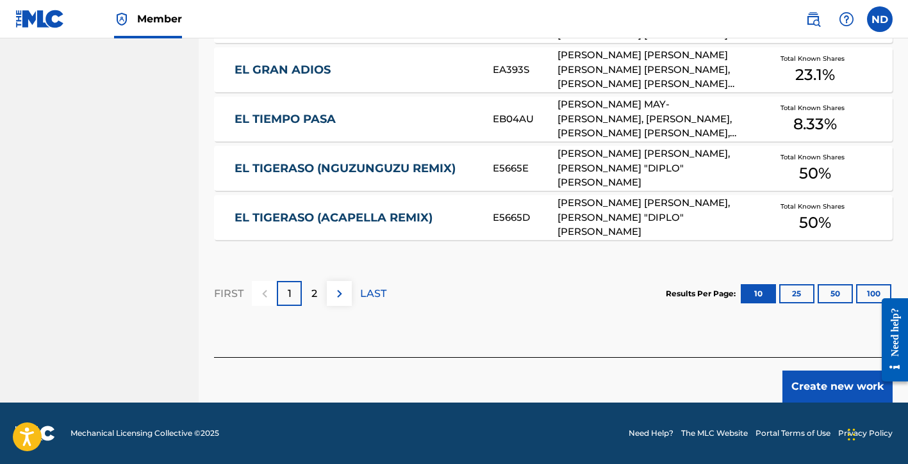
click at [803, 385] on button "Create new work" at bounding box center [837, 387] width 110 height 32
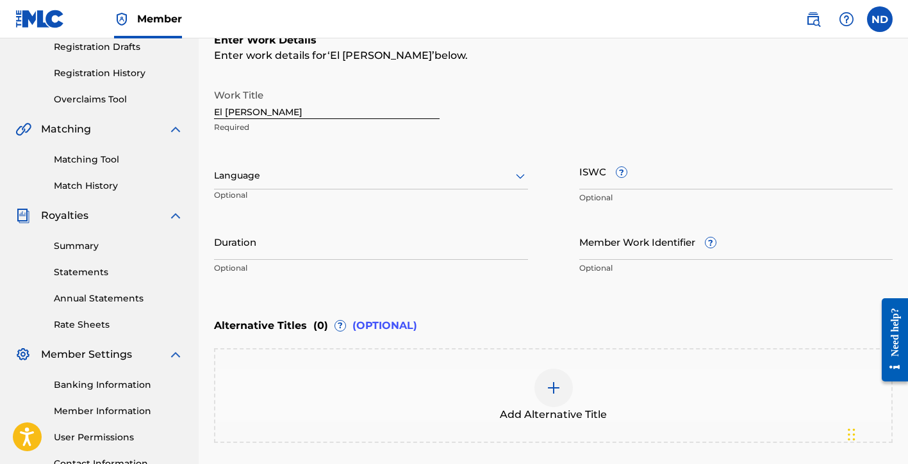
scroll to position [174, 0]
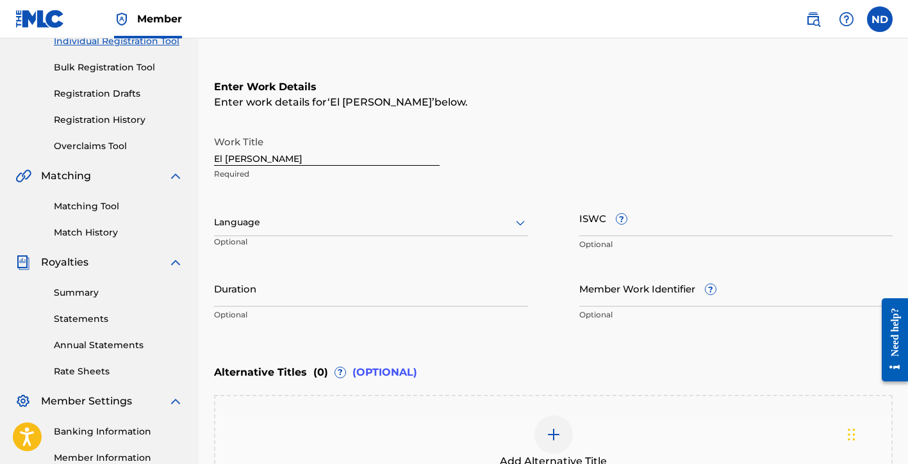
click at [254, 222] on div at bounding box center [371, 223] width 314 height 16
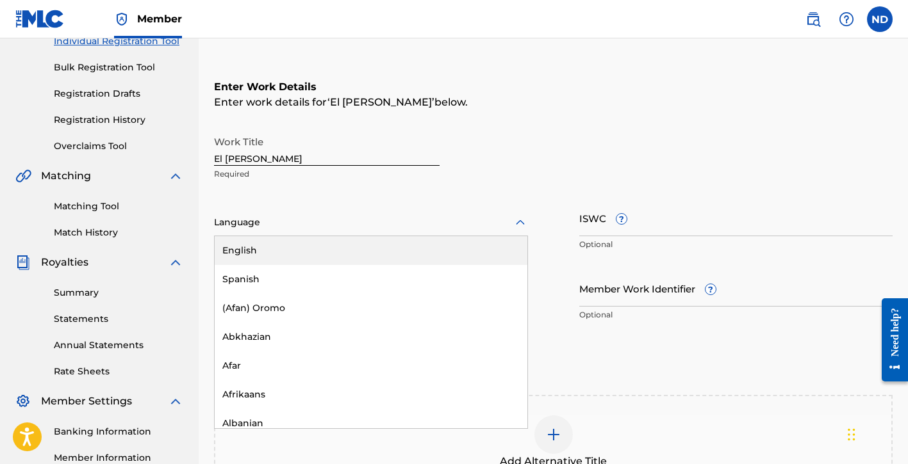
click at [267, 249] on div "English" at bounding box center [371, 250] width 313 height 29
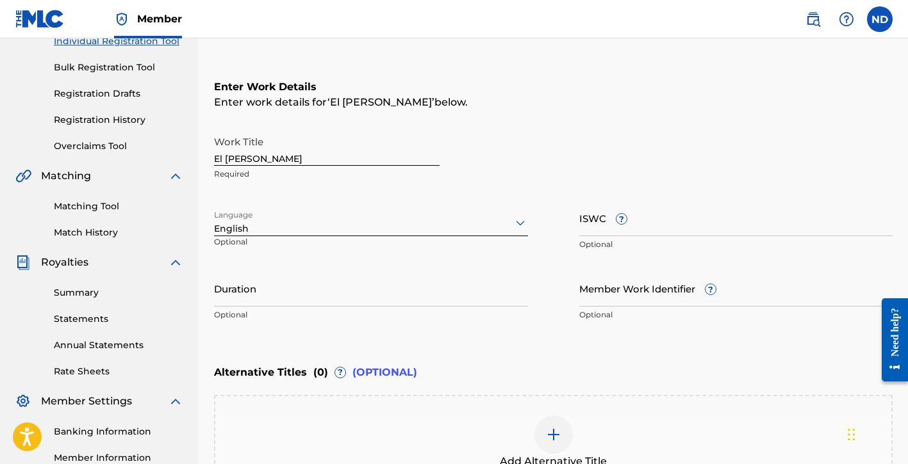
click at [266, 297] on input "Duration" at bounding box center [371, 288] width 314 height 37
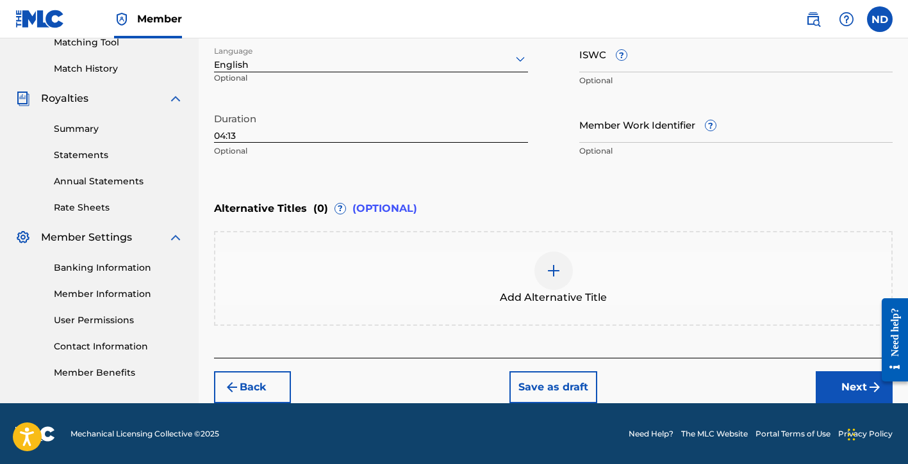
click at [825, 388] on button "Next" at bounding box center [854, 388] width 77 height 32
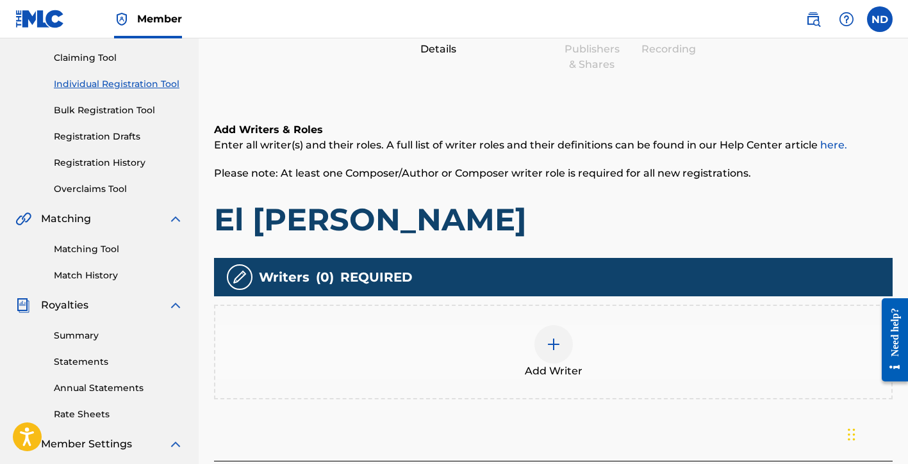
scroll to position [286, 0]
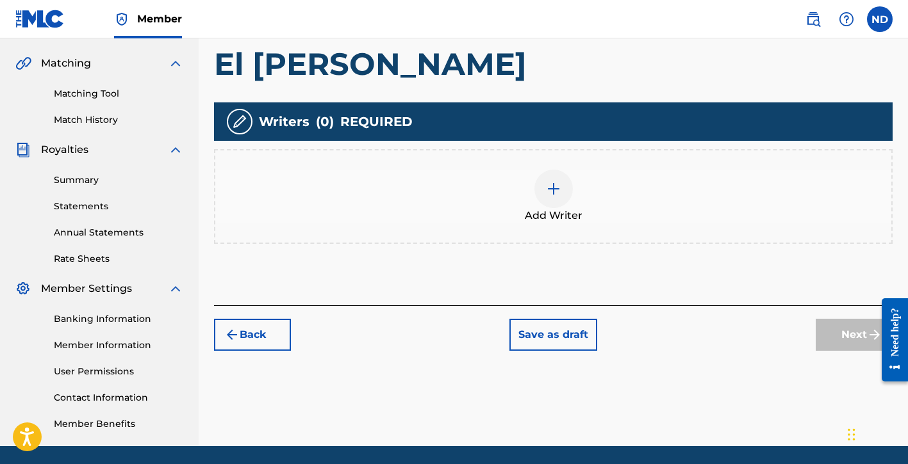
click at [559, 188] on img at bounding box center [553, 188] width 15 height 15
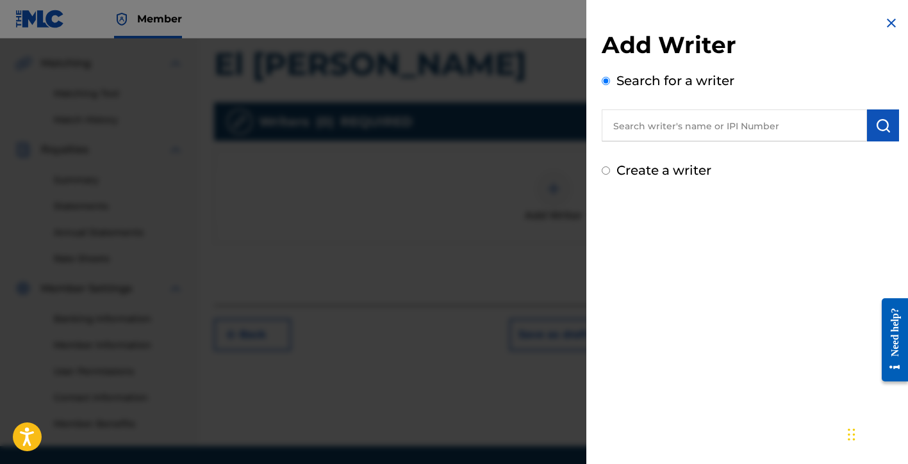
click at [657, 158] on div "Add Writer Search for a writer Create a writer" at bounding box center [750, 105] width 297 height 149
click at [653, 172] on label "Create a writer" at bounding box center [663, 170] width 95 height 15
click at [610, 172] on input "Create a writer" at bounding box center [606, 171] width 8 height 8
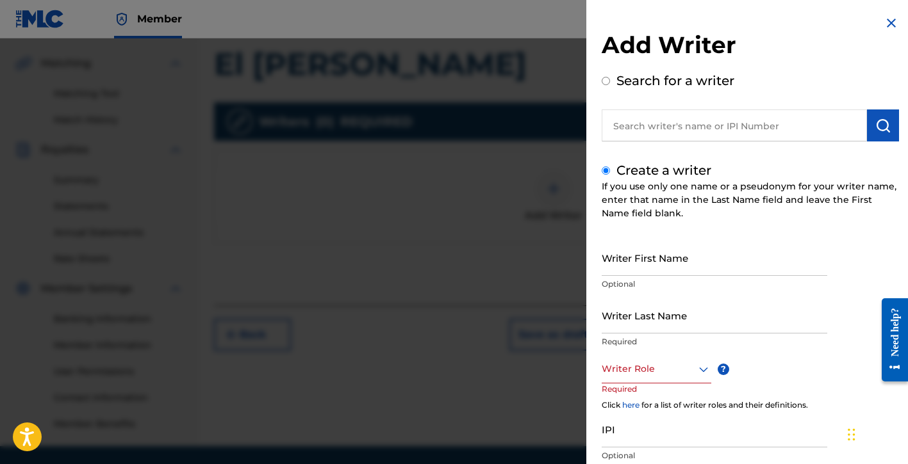
click at [652, 265] on input "Writer First Name" at bounding box center [715, 258] width 226 height 37
click at [663, 337] on p "Required" at bounding box center [715, 342] width 226 height 12
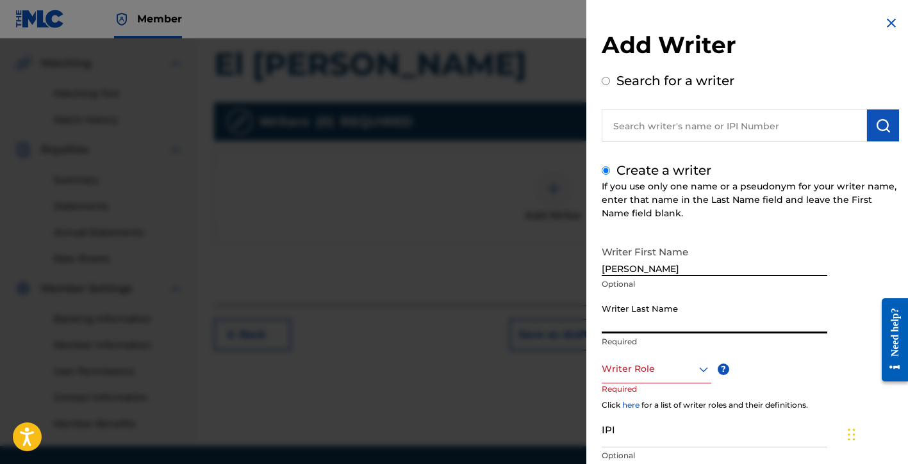
click at [668, 331] on input "Writer Last Name" at bounding box center [715, 315] width 226 height 37
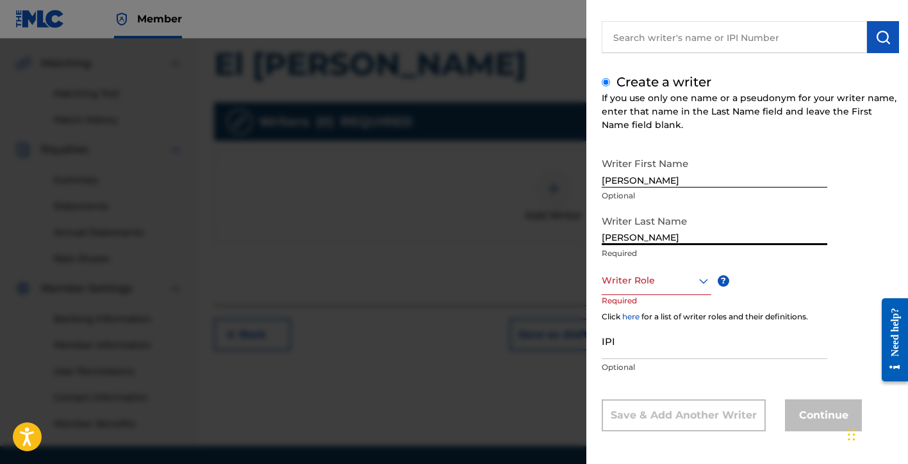
scroll to position [90, 0]
click at [632, 285] on div at bounding box center [657, 279] width 110 height 16
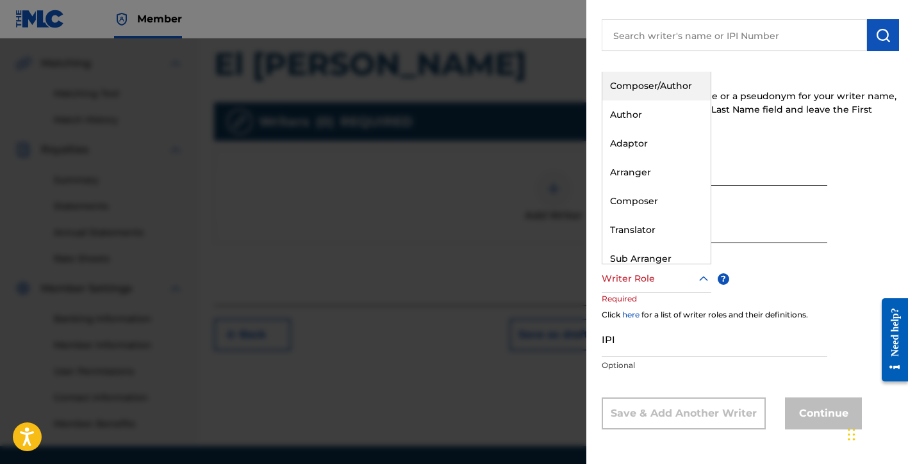
drag, startPoint x: 639, startPoint y: 84, endPoint x: 644, endPoint y: 90, distance: 7.7
click at [640, 84] on div "Composer/Author" at bounding box center [656, 86] width 108 height 29
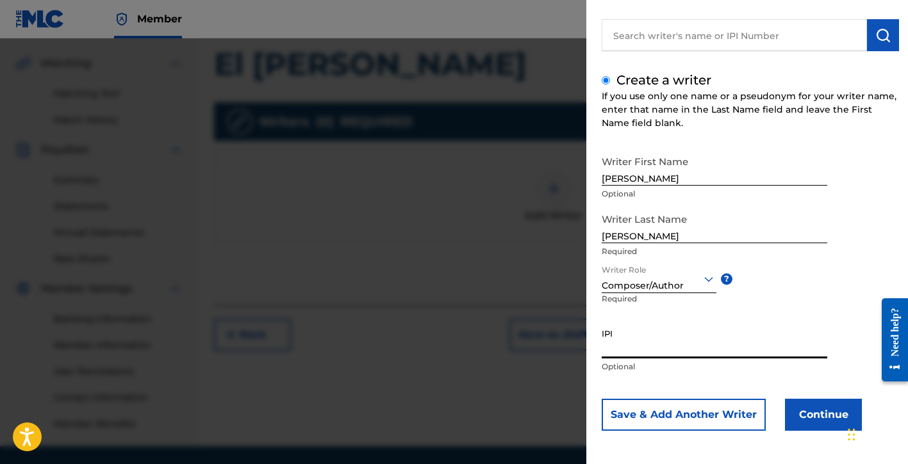
click at [621, 353] on input "IPI" at bounding box center [715, 340] width 226 height 37
paste input "01154998021"
click at [802, 413] on button "Continue" at bounding box center [823, 415] width 77 height 32
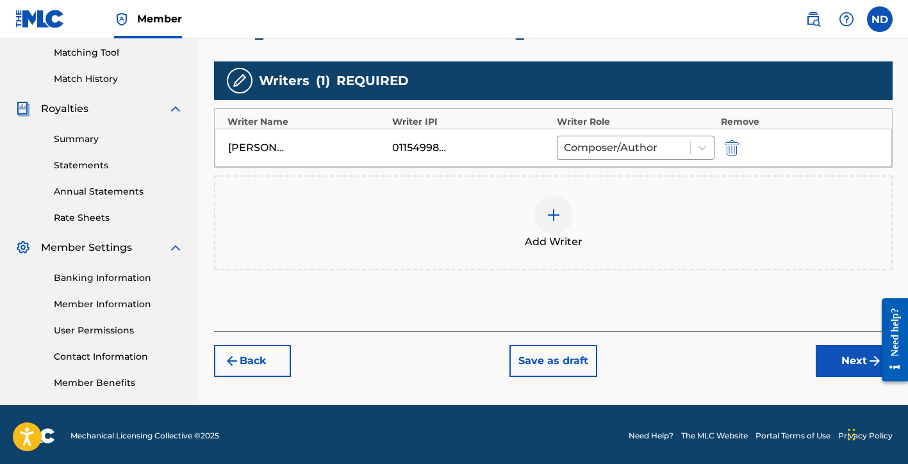
scroll to position [330, 0]
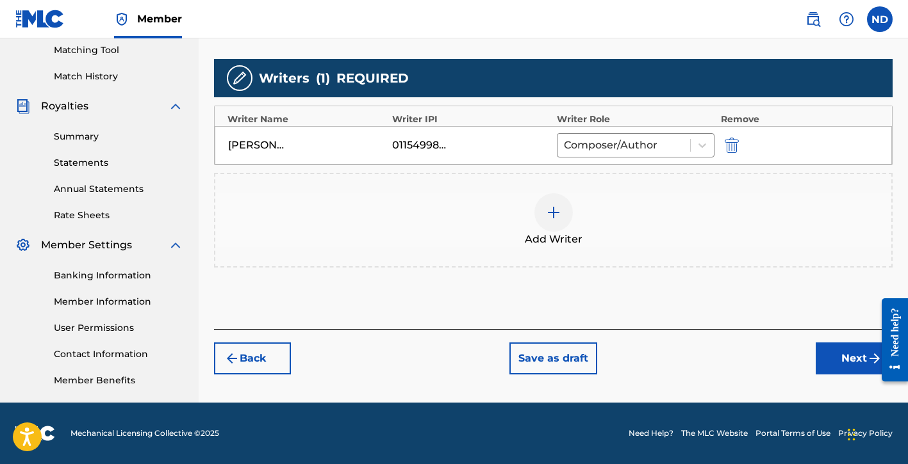
click at [826, 357] on button "Next" at bounding box center [854, 359] width 77 height 32
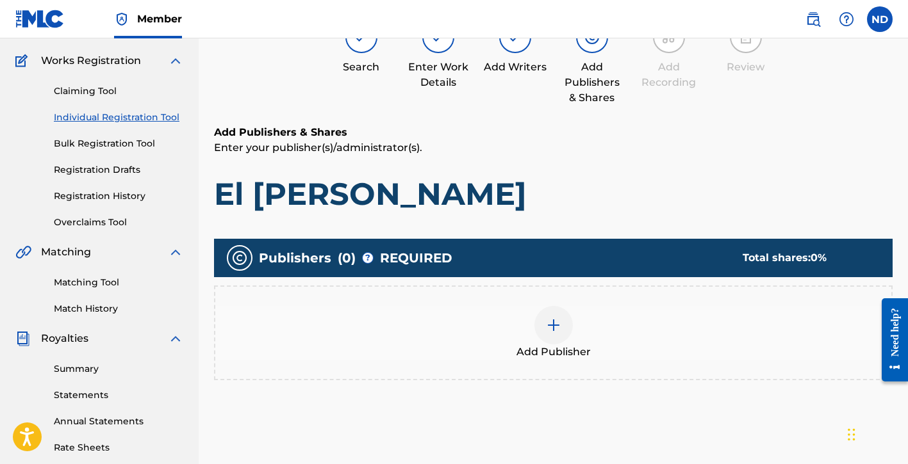
scroll to position [167, 0]
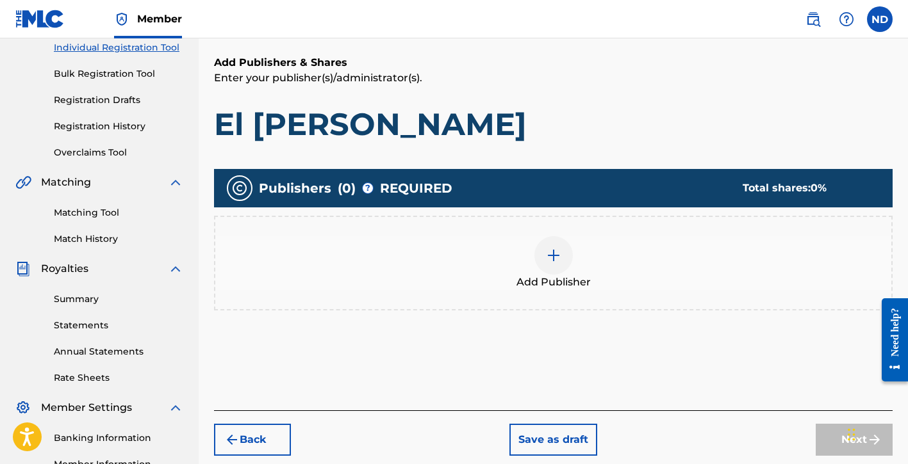
click at [548, 248] on img at bounding box center [553, 255] width 15 height 15
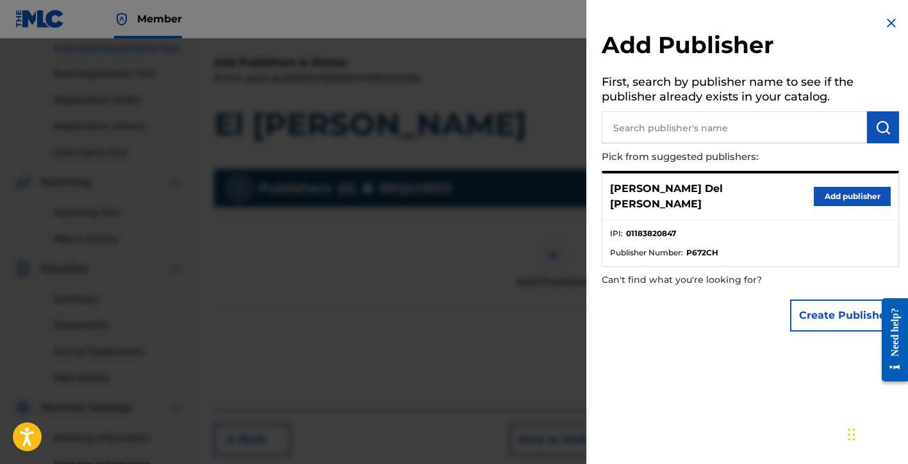
click at [816, 305] on button "Create Publisher" at bounding box center [844, 316] width 109 height 32
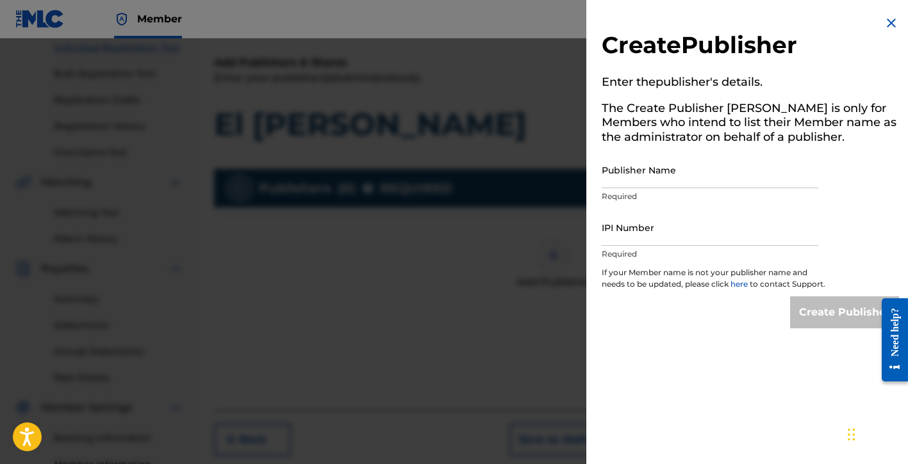
click at [628, 179] on input "Publisher Name" at bounding box center [710, 170] width 217 height 37
click at [637, 240] on input "IPI Number" at bounding box center [710, 227] width 217 height 37
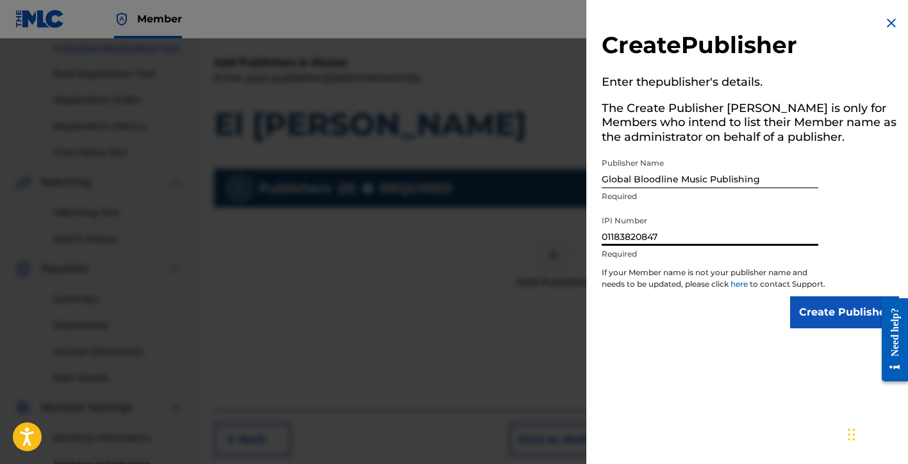
click at [805, 326] on input "Create Publisher" at bounding box center [844, 313] width 109 height 32
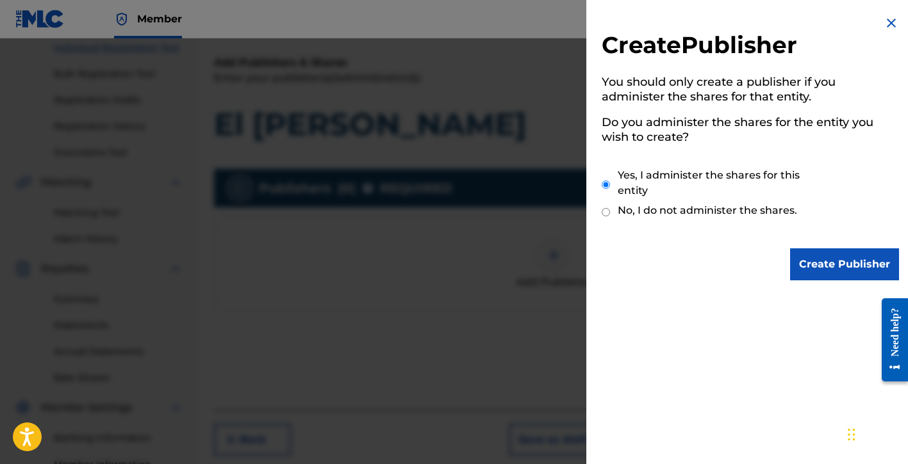
click at [799, 263] on input "Create Publisher" at bounding box center [844, 265] width 109 height 32
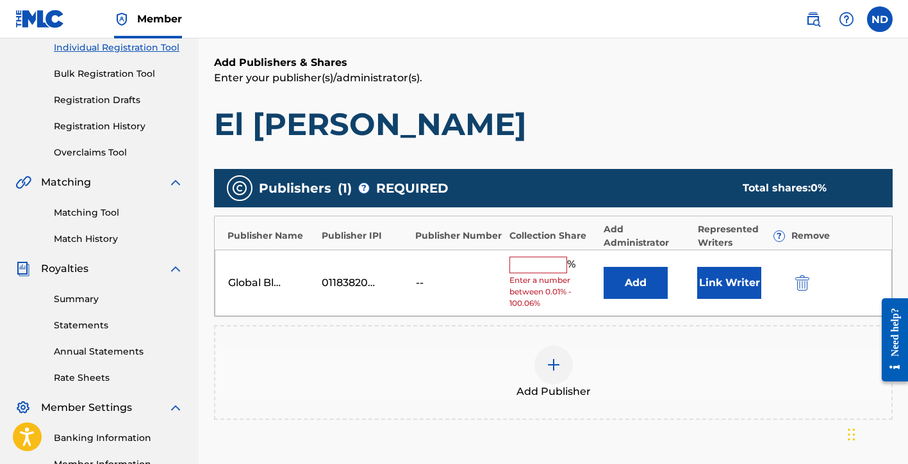
click at [547, 268] on input "text" at bounding box center [538, 265] width 58 height 17
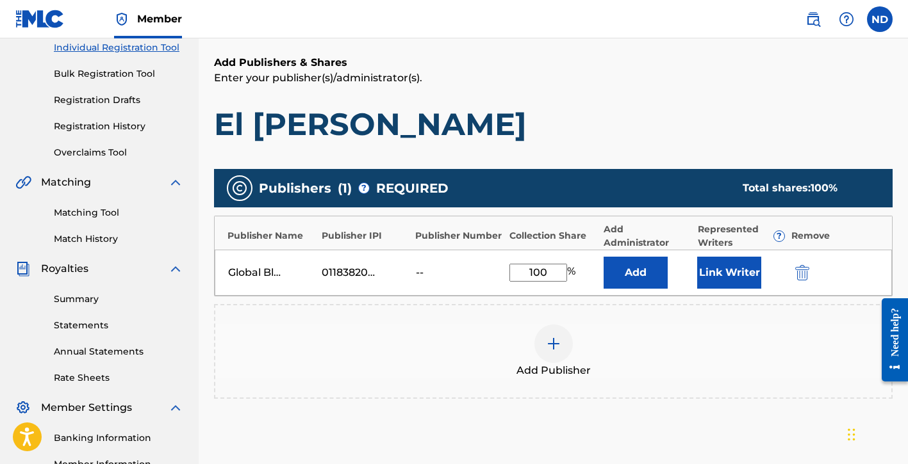
click at [680, 267] on div "Add" at bounding box center [646, 273] width 87 height 32
click at [712, 267] on button "Link Writer" at bounding box center [729, 273] width 64 height 32
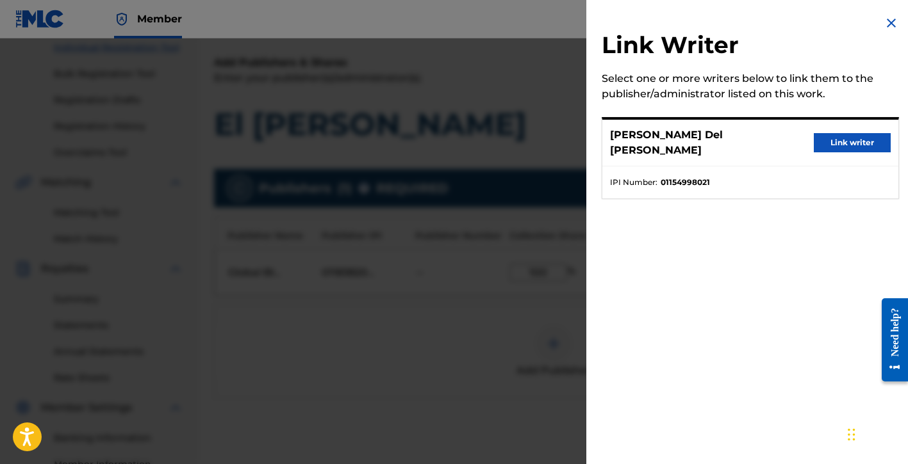
click at [823, 133] on button "Link writer" at bounding box center [852, 142] width 77 height 19
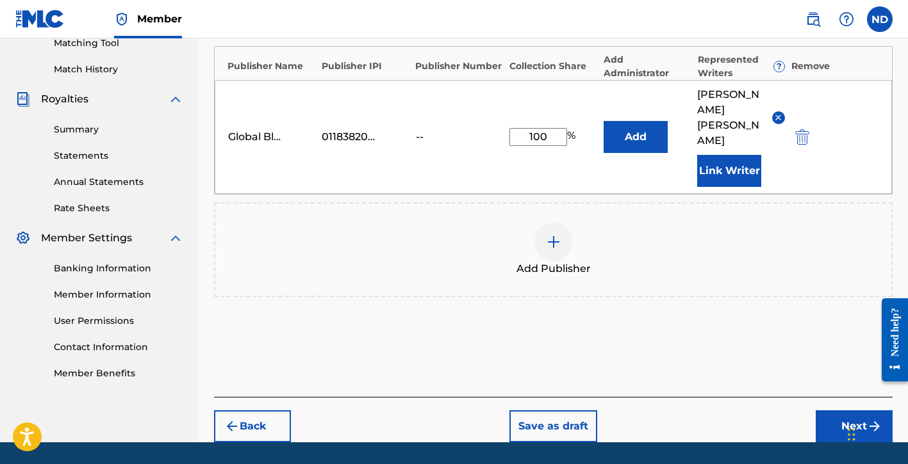
click at [826, 411] on button "Next" at bounding box center [854, 427] width 77 height 32
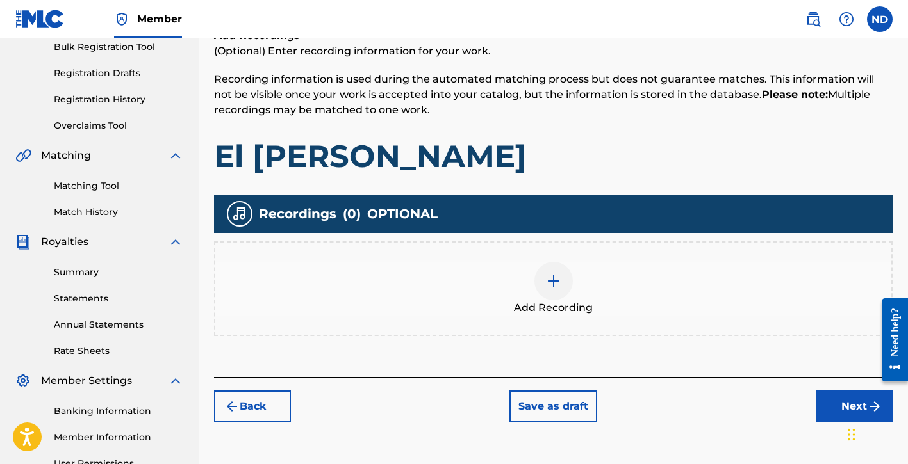
scroll to position [304, 0]
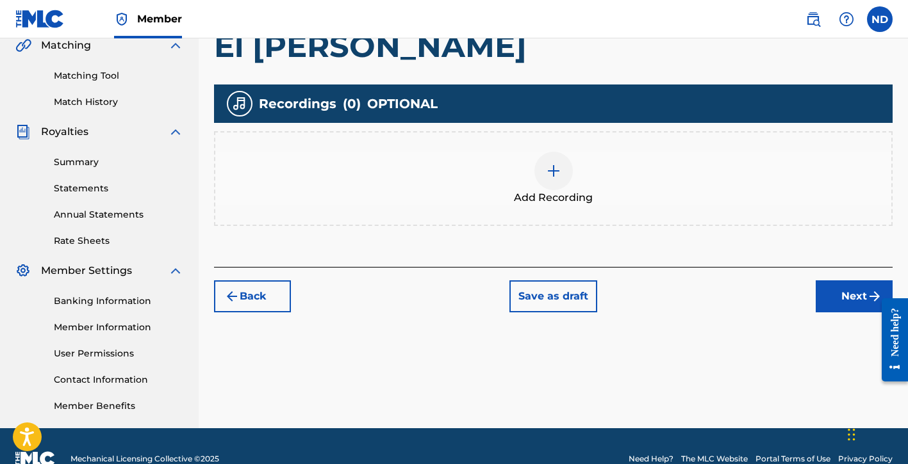
click at [520, 166] on div "Add Recording" at bounding box center [553, 179] width 676 height 54
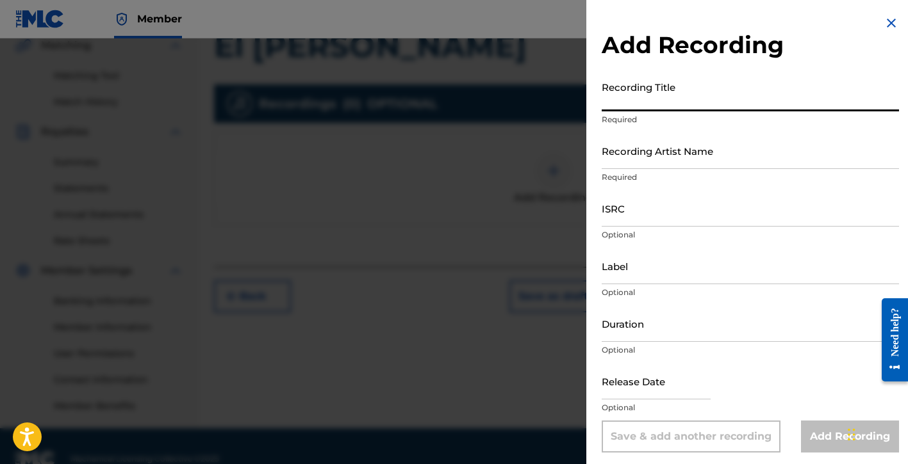
click at [643, 101] on input "Recording Title" at bounding box center [750, 93] width 297 height 37
click at [655, 168] on input "Recording Artist Name" at bounding box center [750, 151] width 297 height 37
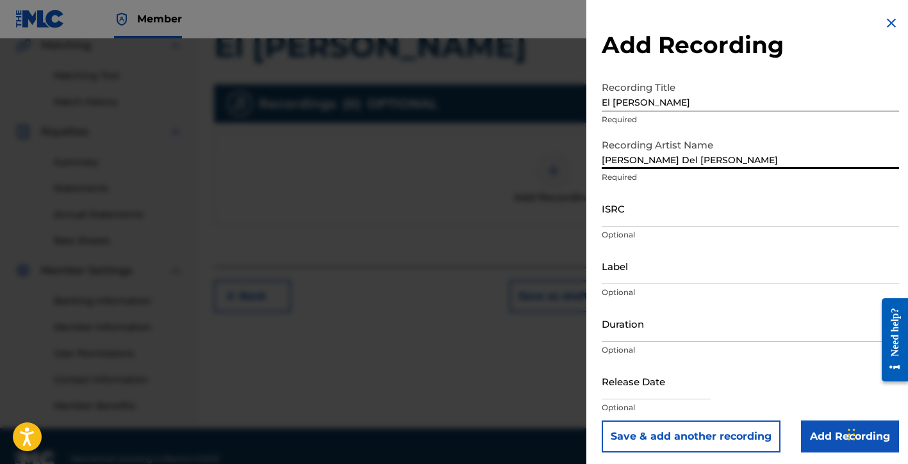
click at [621, 215] on input "ISRC" at bounding box center [750, 208] width 297 height 37
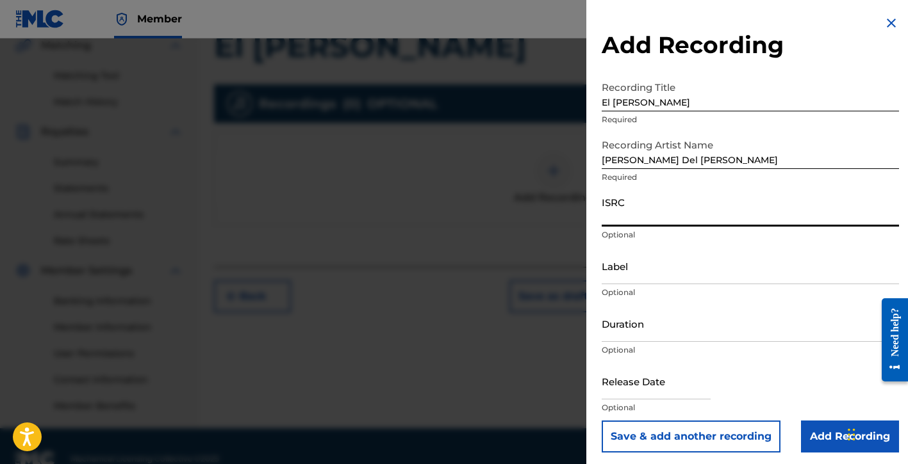
paste input "QMDA62532473"
click at [641, 281] on input "Label" at bounding box center [750, 266] width 297 height 37
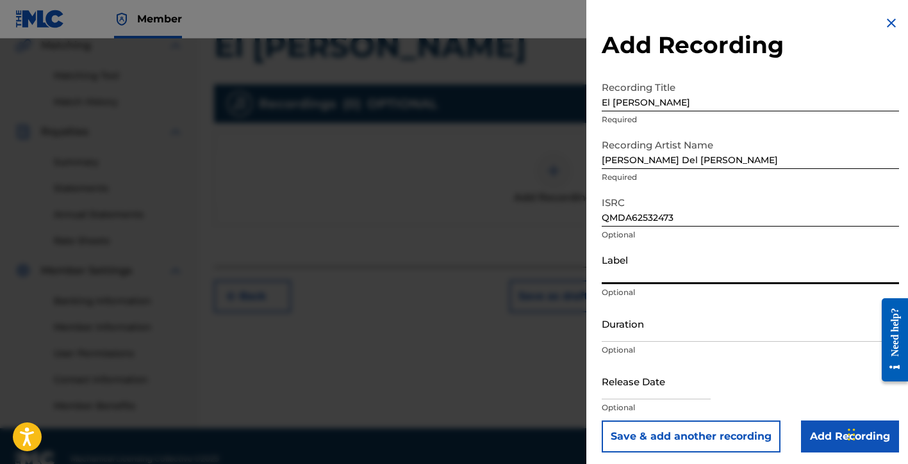
click at [675, 275] on input "Label" at bounding box center [750, 266] width 297 height 37
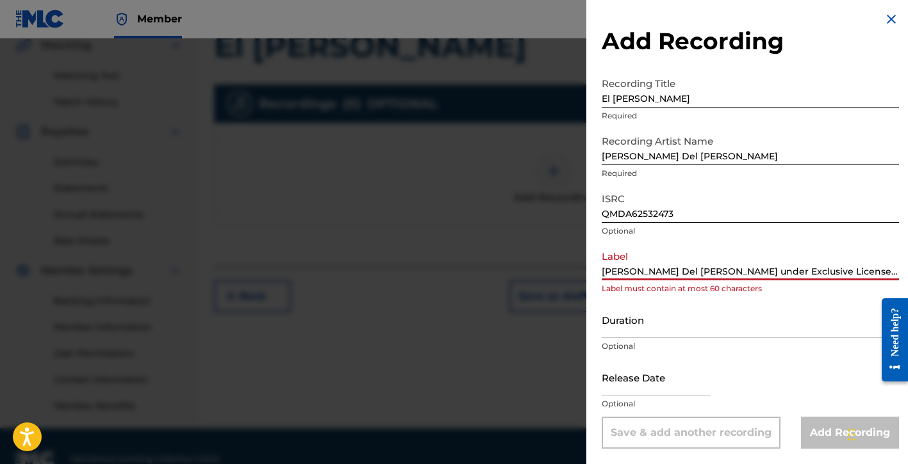
scroll to position [0, 8]
click at [698, 272] on input "[PERSON_NAME] Del [PERSON_NAME] under Exclusive License to [PERSON_NAME] Music …" at bounding box center [750, 262] width 297 height 37
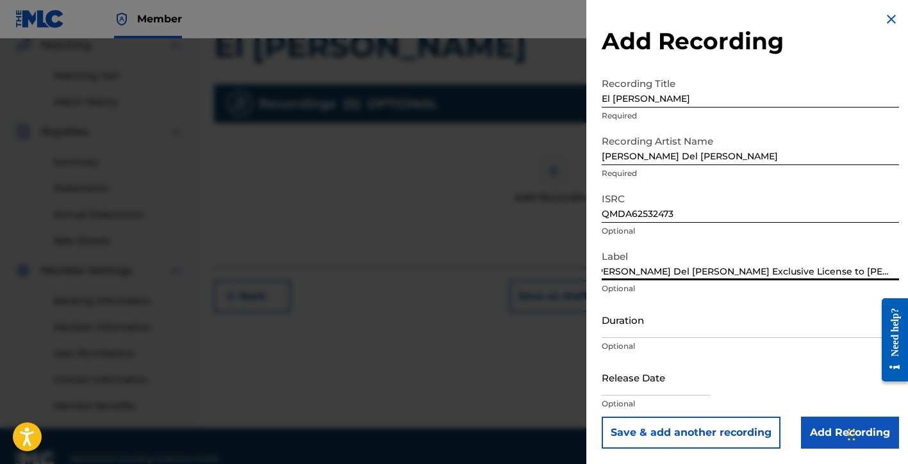
scroll to position [0, 0]
click at [768, 263] on input "[PERSON_NAME] Del [PERSON_NAME], Exclusive License to [PERSON_NAME] Music Group" at bounding box center [750, 262] width 297 height 37
click at [758, 271] on input "[PERSON_NAME] Del [PERSON_NAME], Exclusive License to [PERSON_NAME] Music Group" at bounding box center [750, 262] width 297 height 37
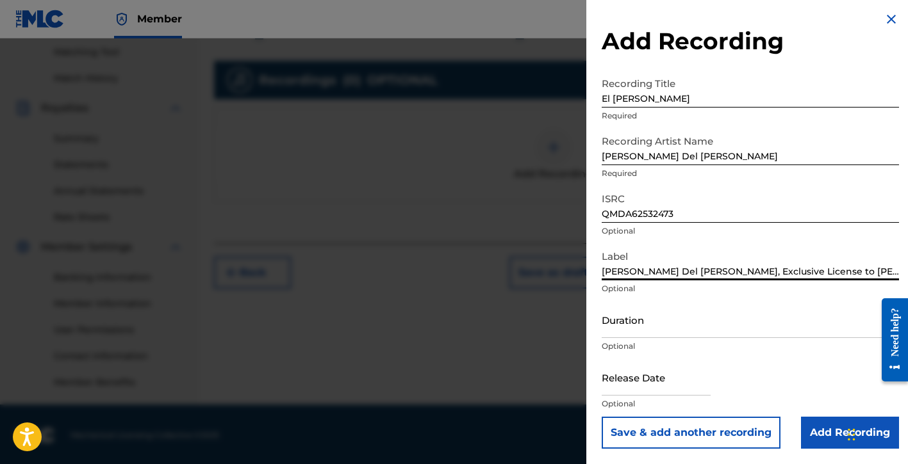
scroll to position [329, 0]
click at [650, 334] on input "Duration" at bounding box center [750, 320] width 297 height 37
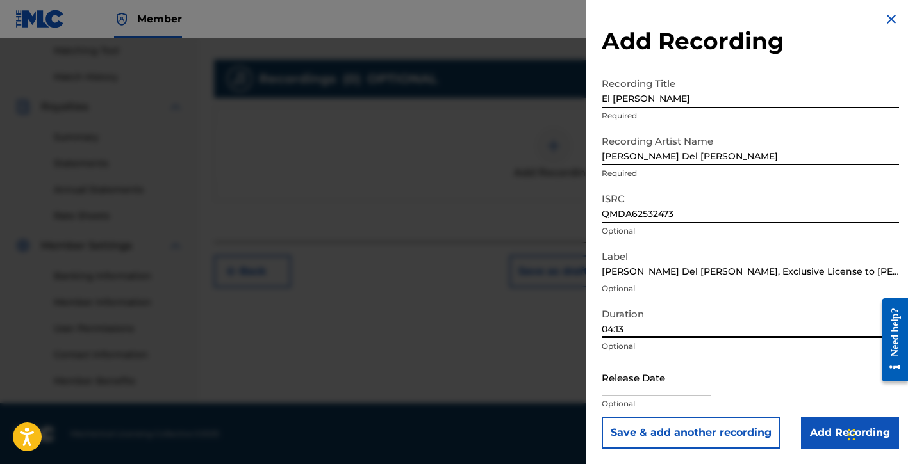
scroll to position [330, 0]
click at [627, 390] on input "text" at bounding box center [656, 377] width 109 height 37
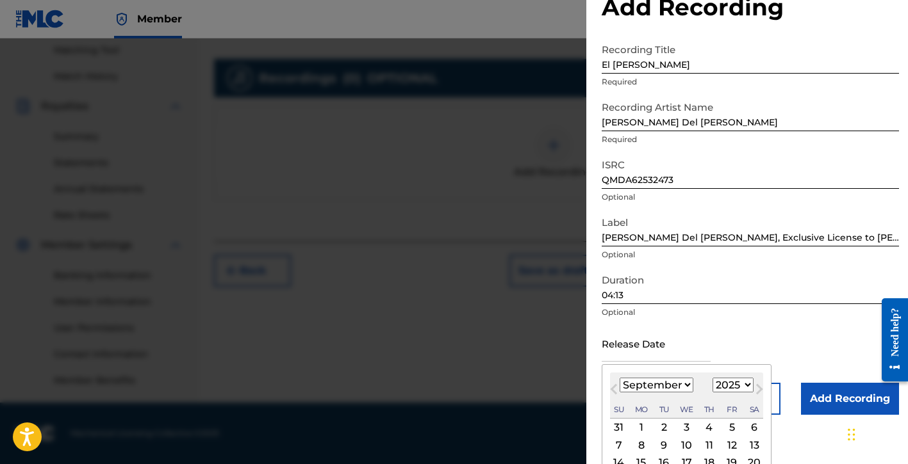
scroll to position [106, 0]
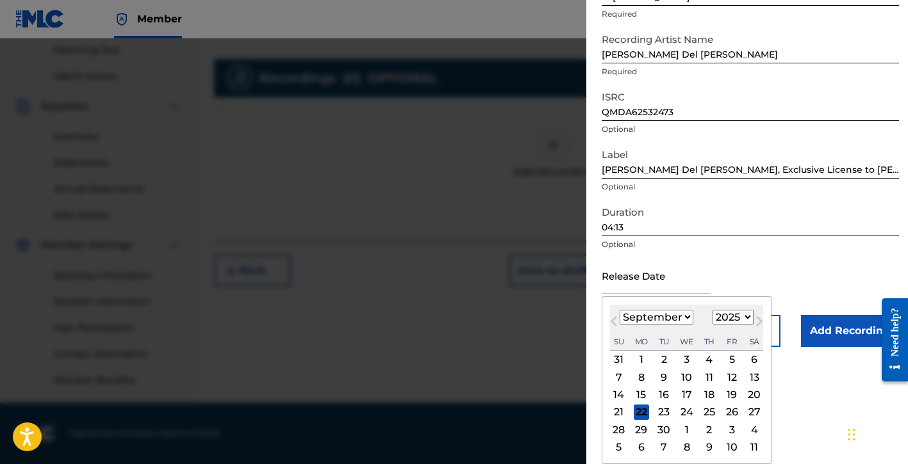
click at [628, 322] on select "January February March April May June July August September October November De…" at bounding box center [657, 317] width 74 height 15
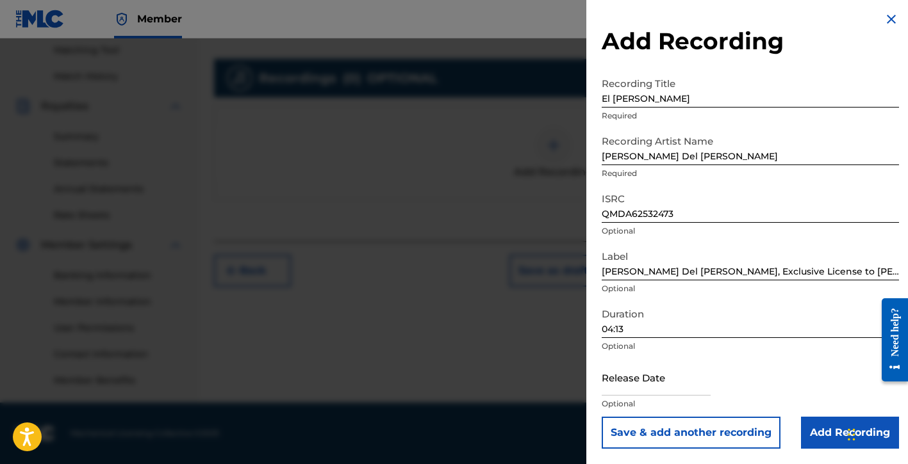
scroll to position [4, 0]
click at [638, 380] on input "text" at bounding box center [656, 377] width 109 height 37
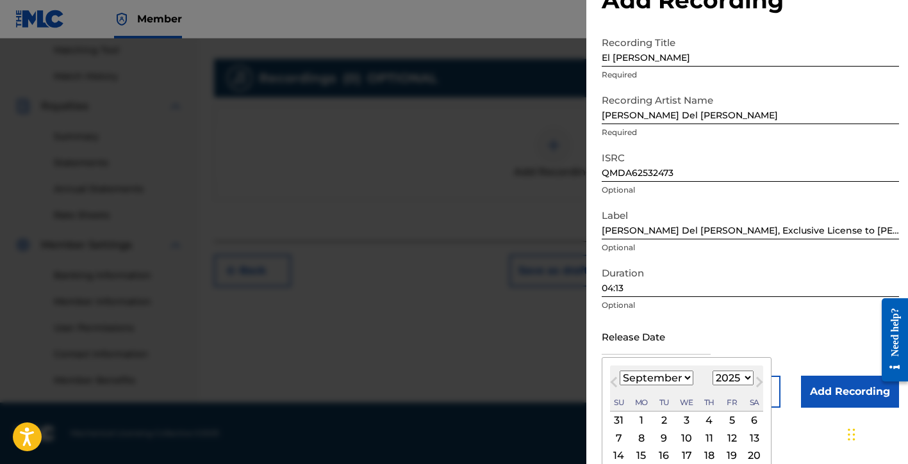
click at [732, 438] on div "12" at bounding box center [731, 438] width 15 height 15
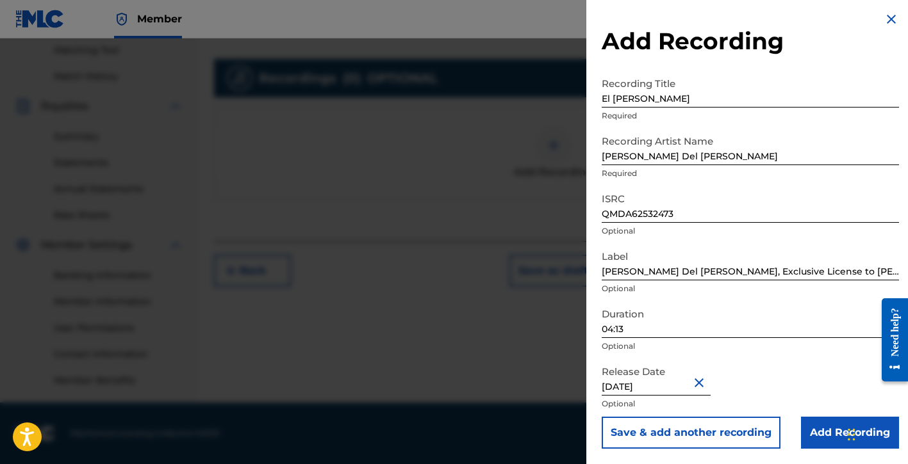
click at [810, 433] on input "Add Recording" at bounding box center [850, 433] width 98 height 32
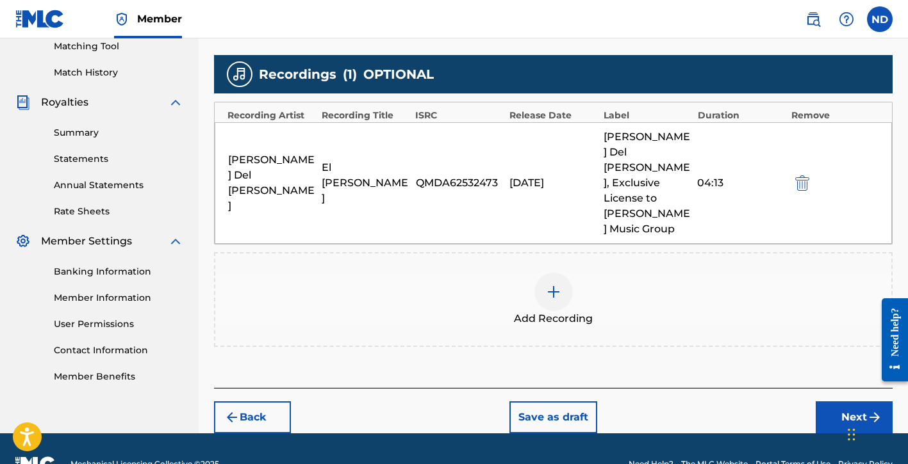
click at [828, 402] on button "Next" at bounding box center [854, 418] width 77 height 32
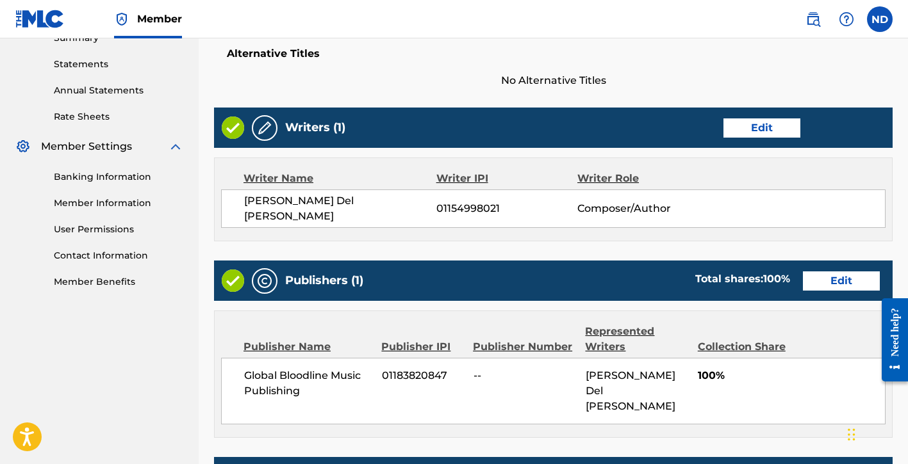
scroll to position [663, 0]
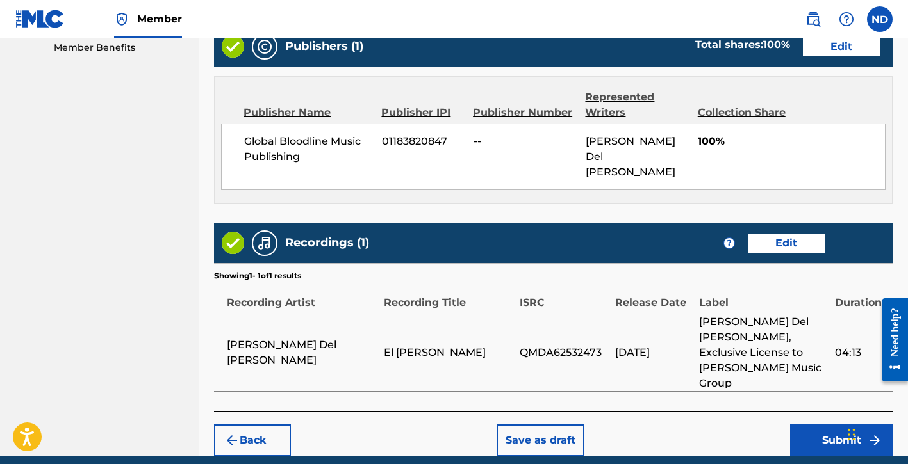
click at [806, 425] on button "Submit" at bounding box center [841, 441] width 103 height 32
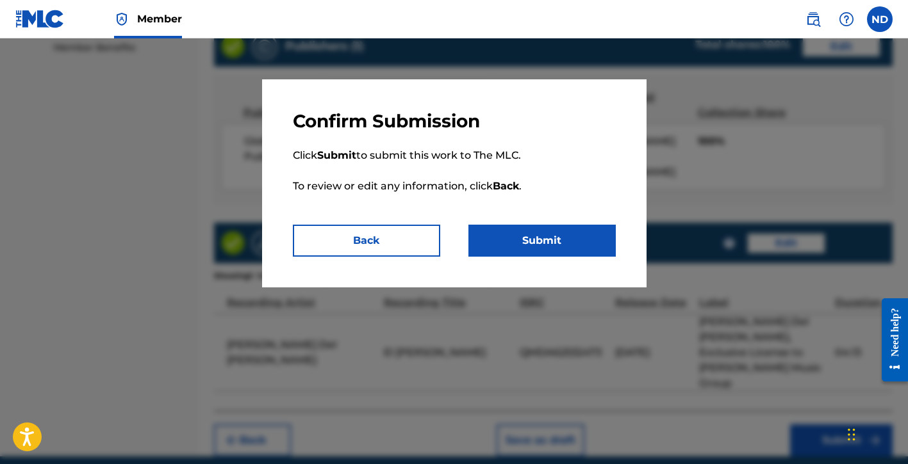
click at [521, 237] on button "Submit" at bounding box center [541, 241] width 147 height 32
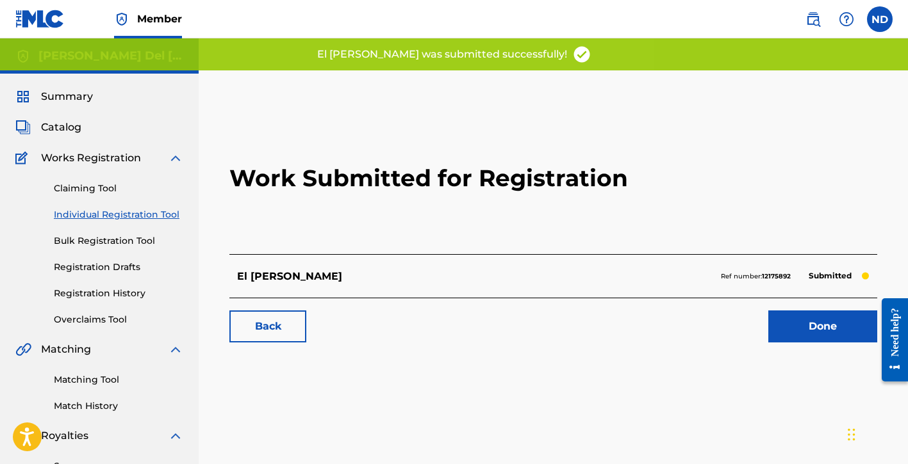
click at [800, 325] on link "Done" at bounding box center [822, 327] width 109 height 32
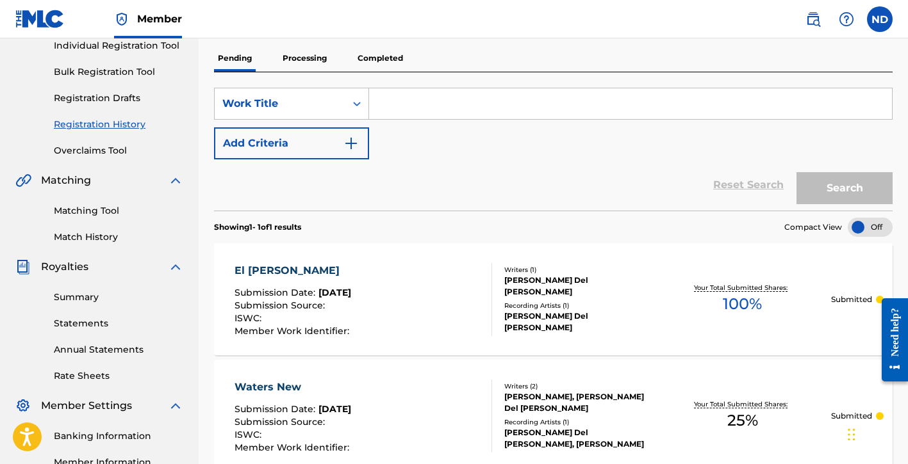
scroll to position [168, 0]
click at [408, 104] on input "Search Form" at bounding box center [630, 104] width 523 height 31
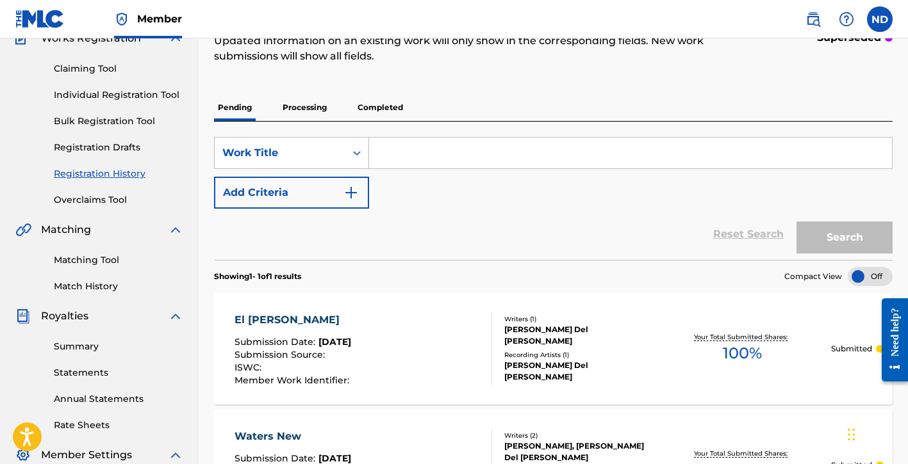
scroll to position [72, 0]
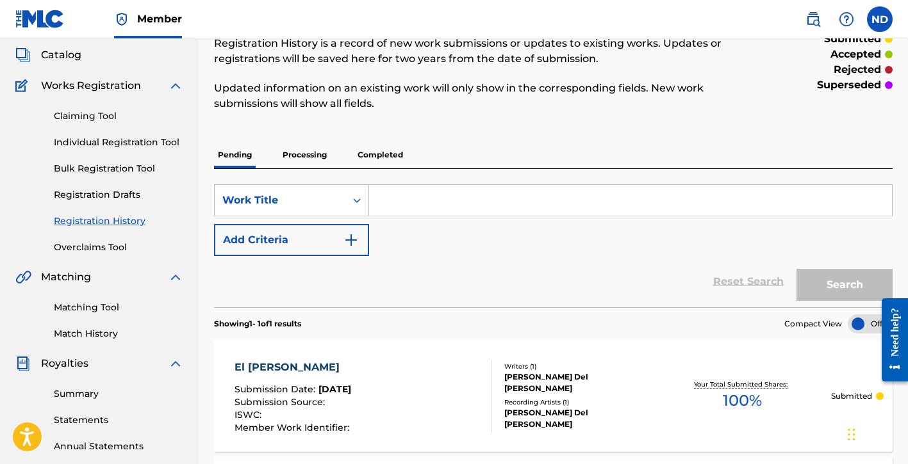
click at [103, 145] on link "Individual Registration Tool" at bounding box center [118, 142] width 129 height 13
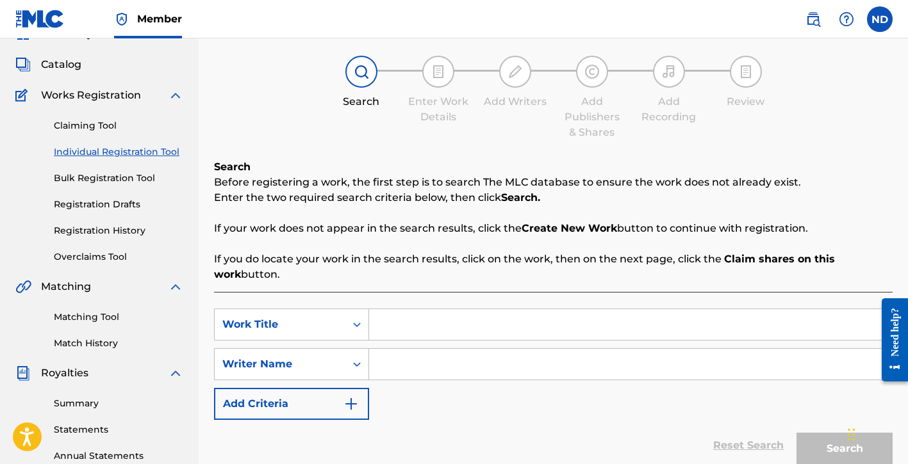
scroll to position [78, 0]
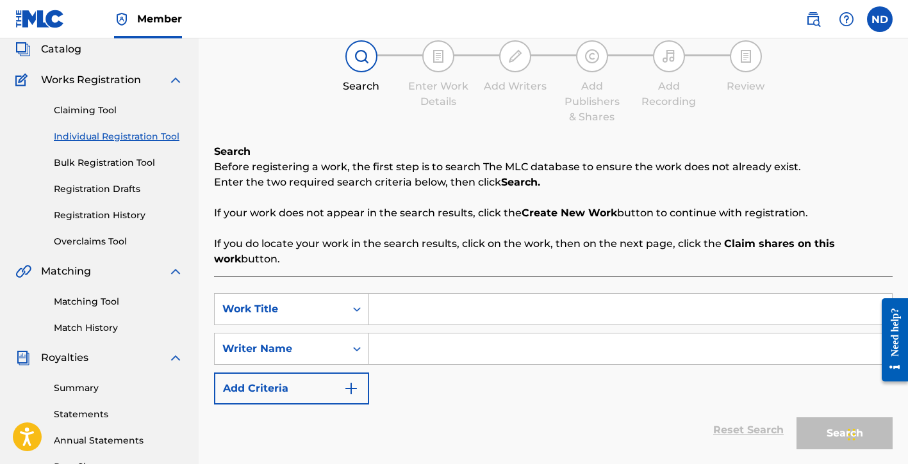
click at [406, 291] on div "SearchWithCriteria05bfc199-85b1-4593-b72b-9f2330715051 Work Title SearchWithCri…" at bounding box center [553, 382] width 678 height 210
click at [402, 300] on input "Search Form" at bounding box center [630, 309] width 523 height 31
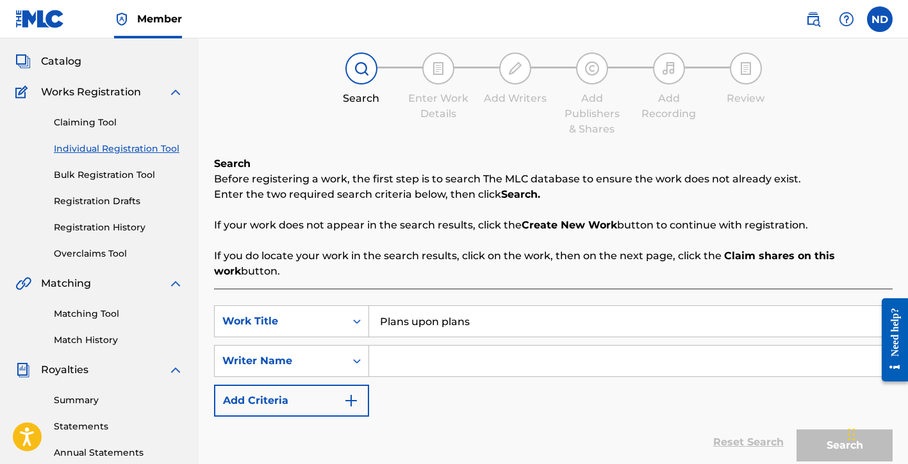
scroll to position [49, 0]
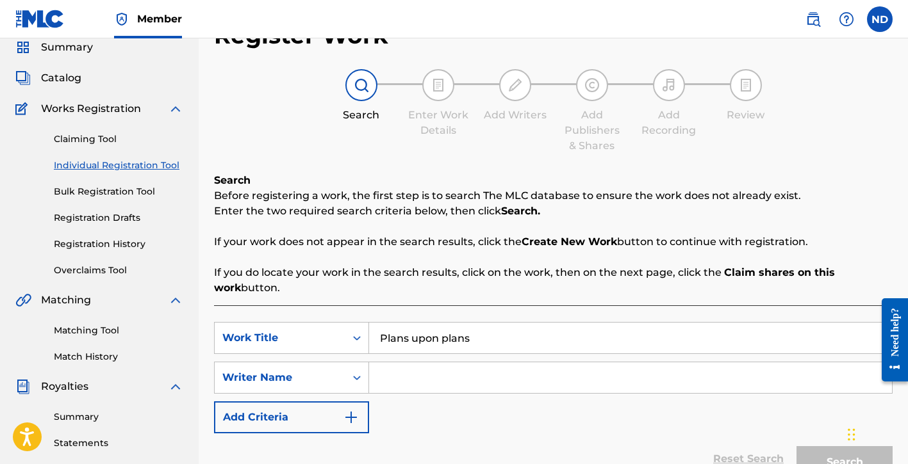
click at [459, 384] on input "Search Form" at bounding box center [630, 378] width 523 height 31
click at [796, 447] on button "Search" at bounding box center [844, 463] width 96 height 32
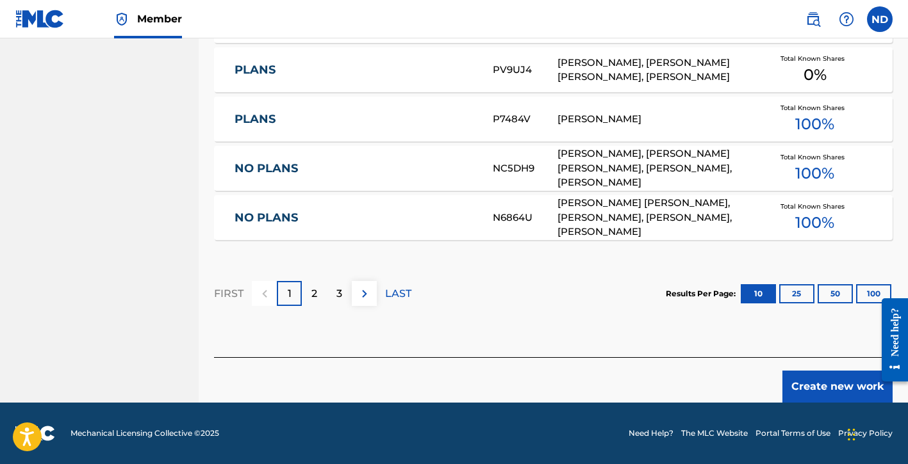
click at [814, 388] on button "Create new work" at bounding box center [837, 387] width 110 height 32
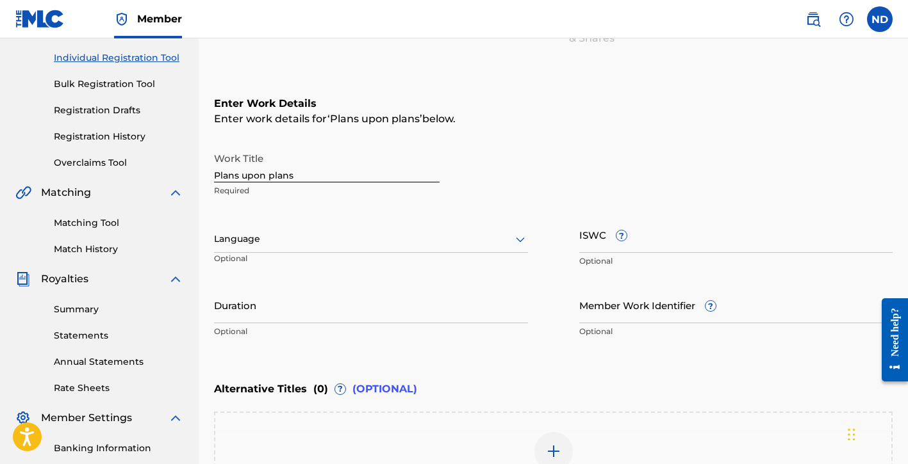
scroll to position [72, 0]
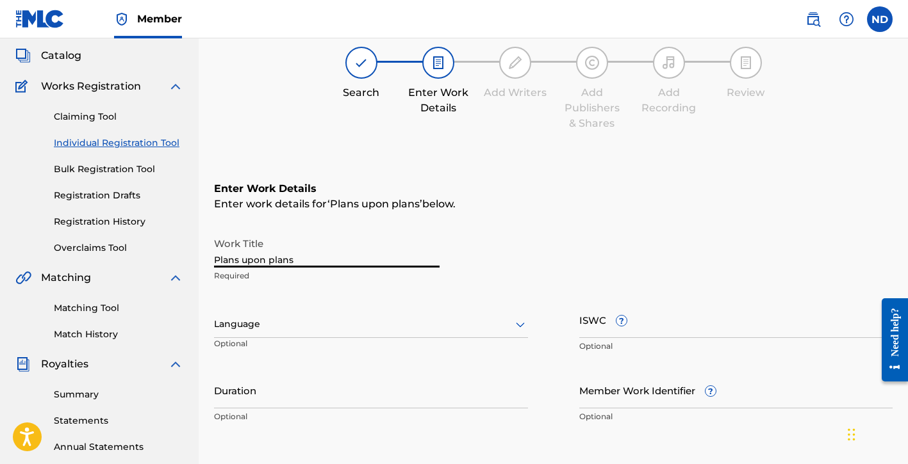
drag, startPoint x: 316, startPoint y: 263, endPoint x: 118, endPoint y: 254, distance: 198.8
click at [118, 254] on main "[PERSON_NAME] Del [PERSON_NAME] Summary Catalog Works Registration Claiming Too…" at bounding box center [454, 318] width 908 height 703
click at [229, 339] on p "Optional" at bounding box center [264, 348] width 100 height 21
click at [268, 320] on div at bounding box center [371, 324] width 314 height 16
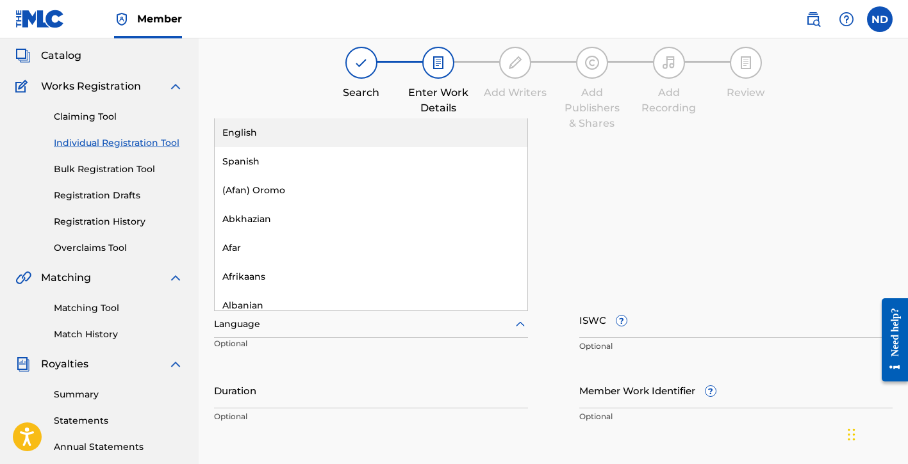
click at [272, 144] on div "English" at bounding box center [371, 133] width 313 height 29
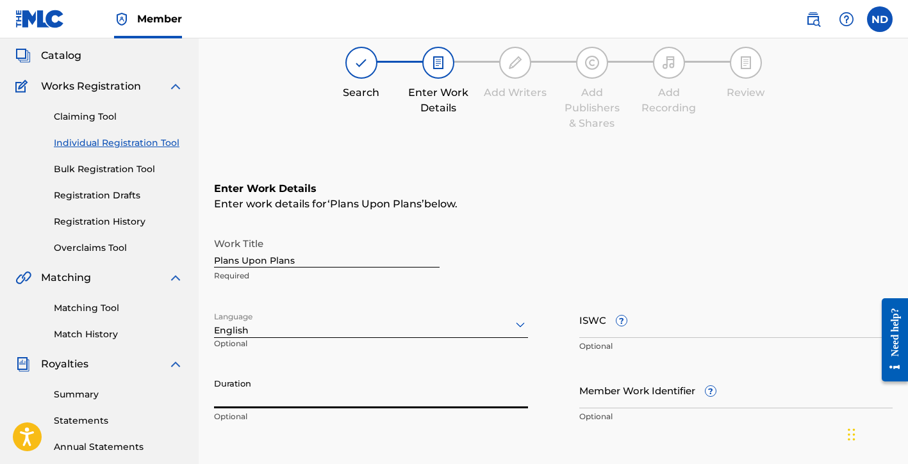
click at [265, 390] on input "Duration" at bounding box center [371, 390] width 314 height 37
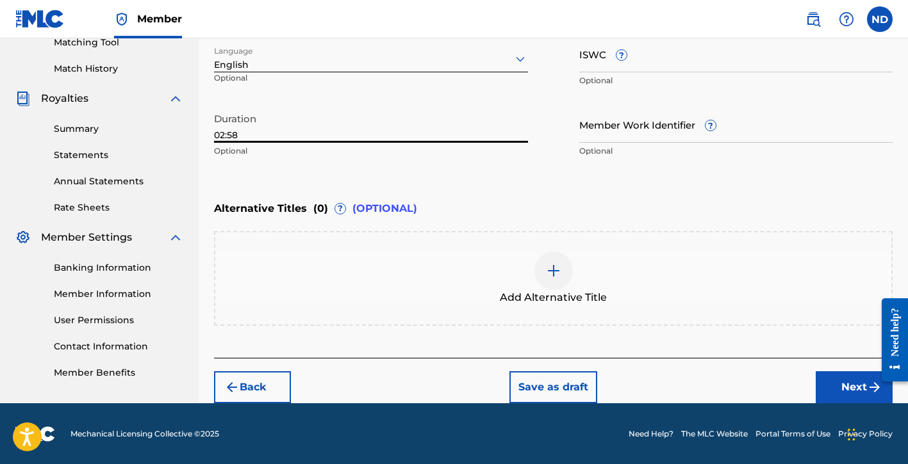
click at [840, 389] on button "Next" at bounding box center [854, 388] width 77 height 32
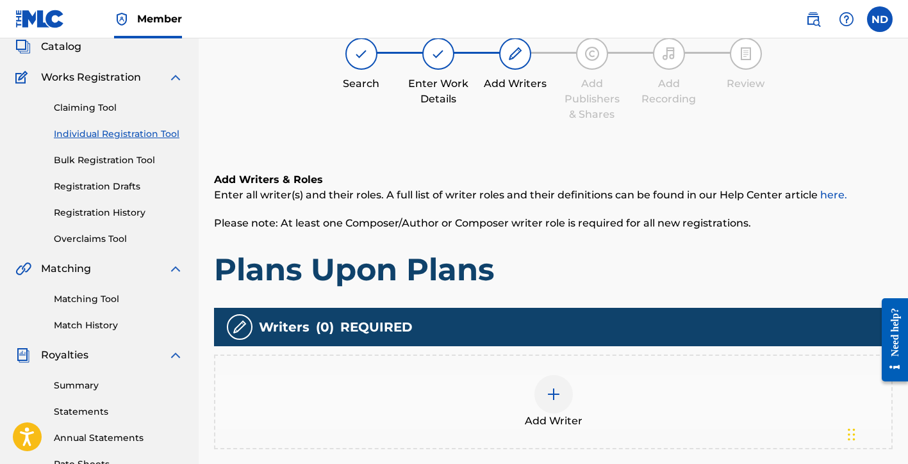
scroll to position [58, 0]
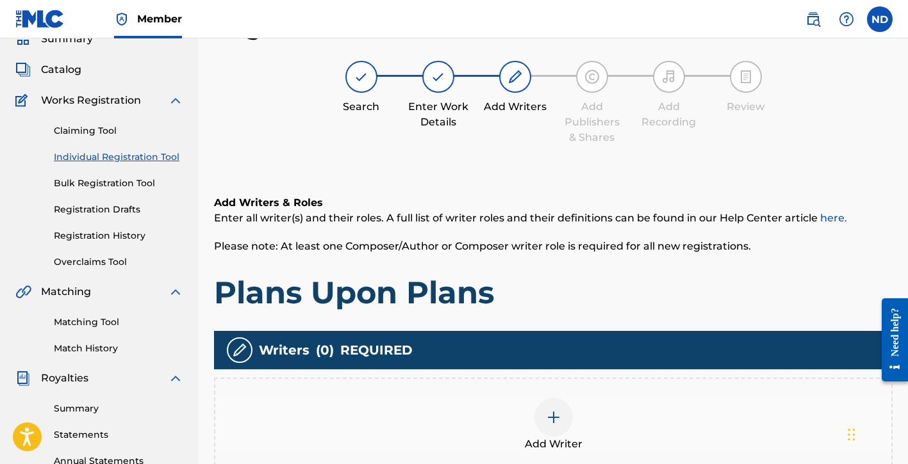
click at [547, 419] on img at bounding box center [553, 417] width 15 height 15
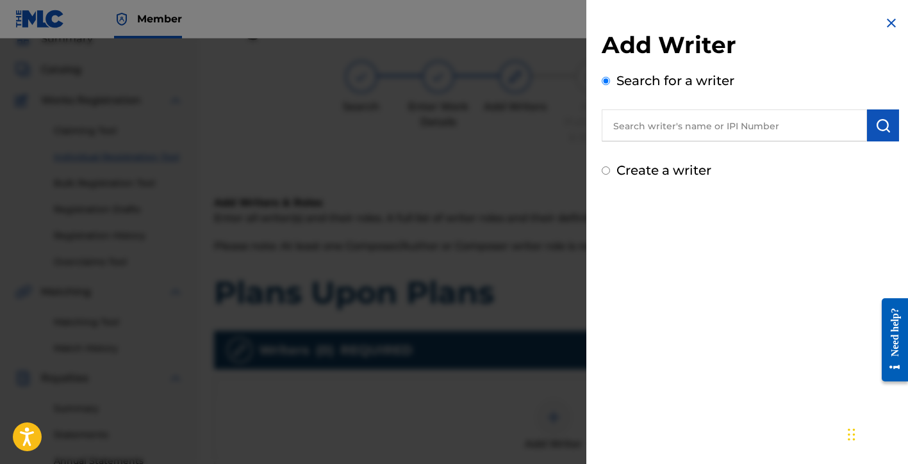
click at [659, 171] on label "Create a writer" at bounding box center [663, 170] width 95 height 15
click at [610, 171] on input "Create a writer" at bounding box center [606, 171] width 8 height 8
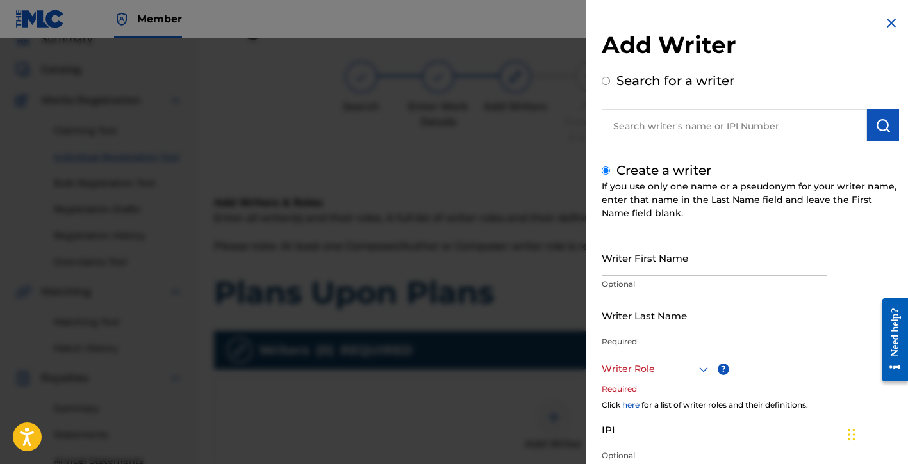
click at [653, 270] on input "Writer First Name" at bounding box center [715, 258] width 226 height 37
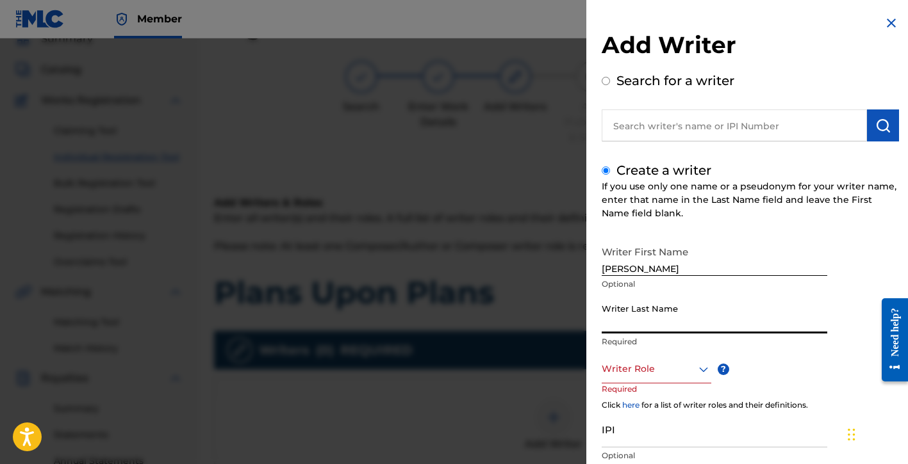
click at [680, 313] on input "Writer Last Name" at bounding box center [715, 315] width 226 height 37
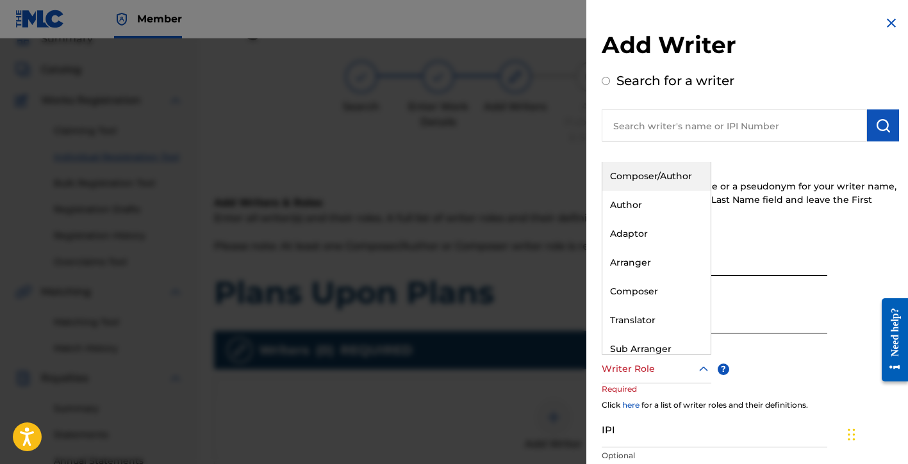
click at [652, 363] on div at bounding box center [657, 369] width 110 height 16
click at [659, 177] on div "Composer/Author" at bounding box center [656, 176] width 108 height 29
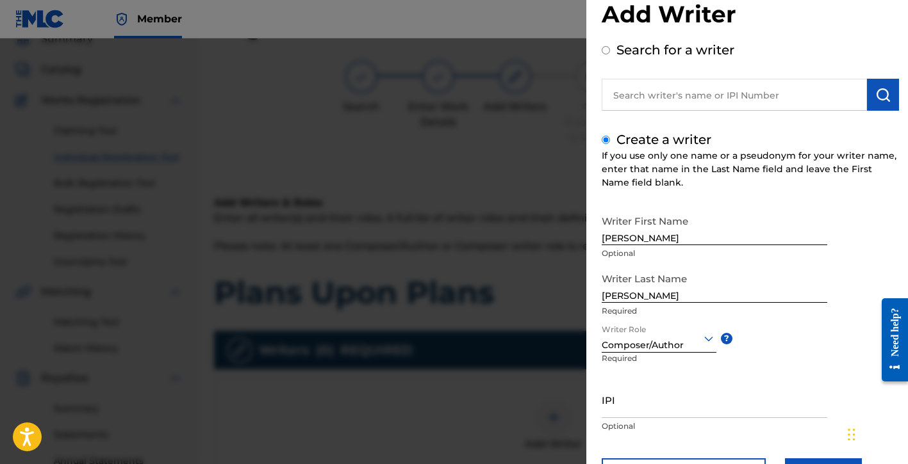
scroll to position [63, 0]
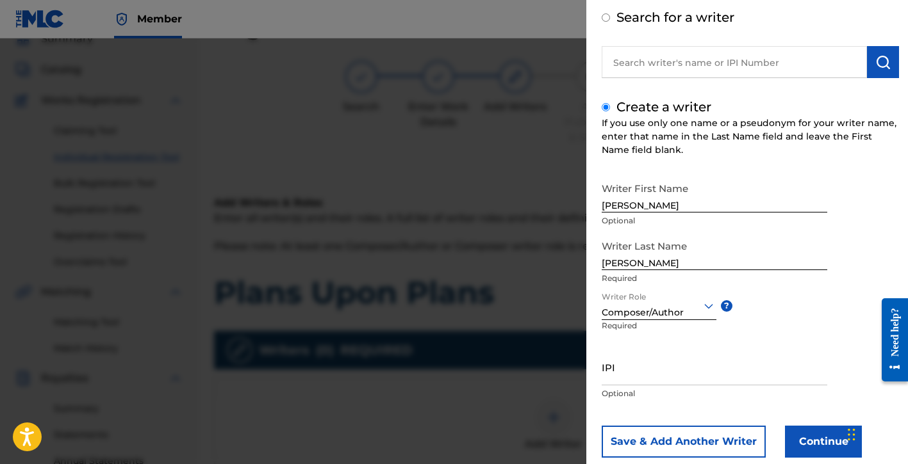
click at [641, 384] on input "IPI" at bounding box center [715, 367] width 226 height 37
paste input "01154998021"
click at [792, 439] on button "Continue" at bounding box center [823, 442] width 77 height 32
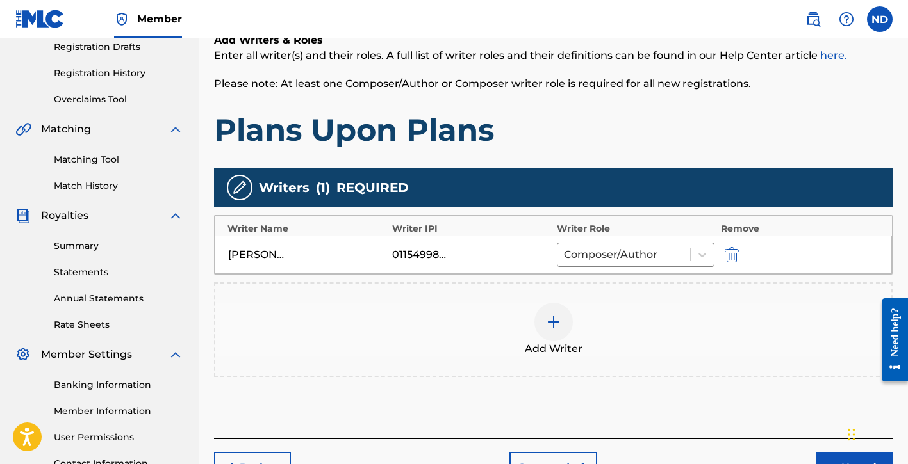
click at [821, 454] on button "Next" at bounding box center [854, 468] width 77 height 32
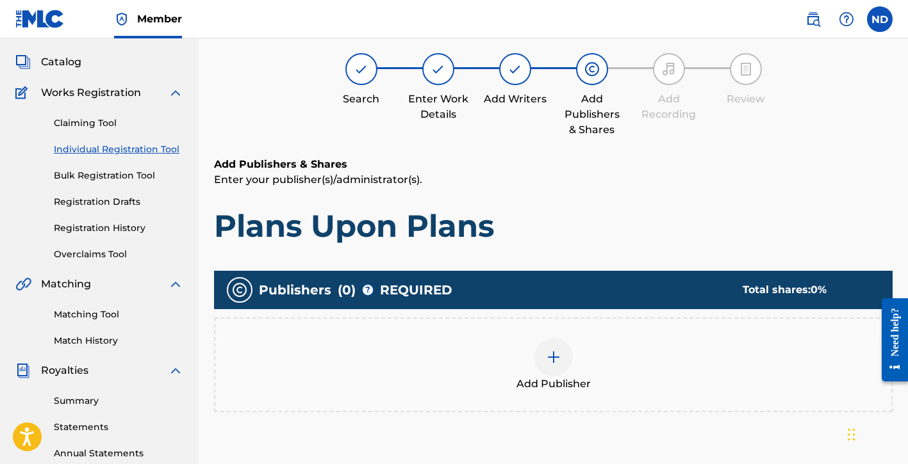
scroll to position [58, 0]
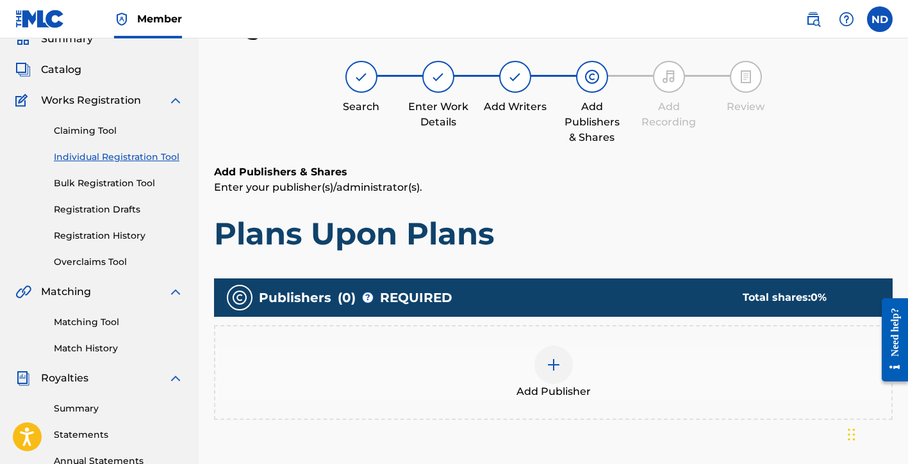
click at [555, 363] on img at bounding box center [553, 364] width 15 height 15
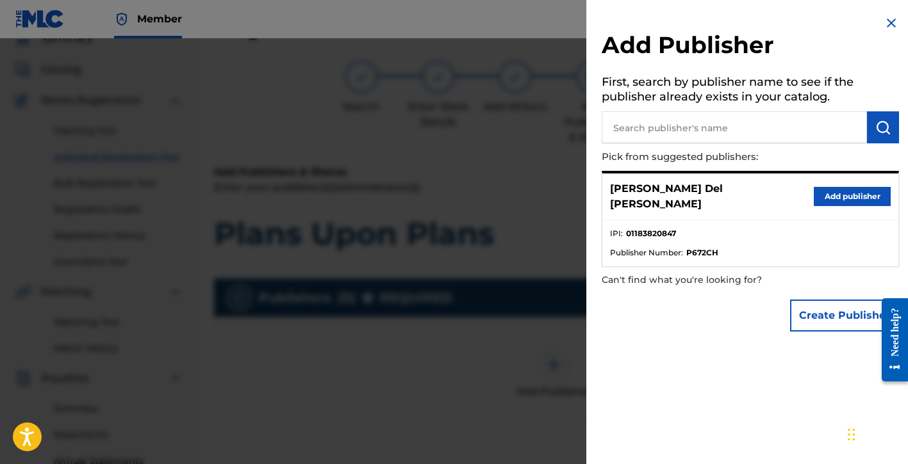
click at [823, 308] on button "Create Publisher" at bounding box center [844, 316] width 109 height 32
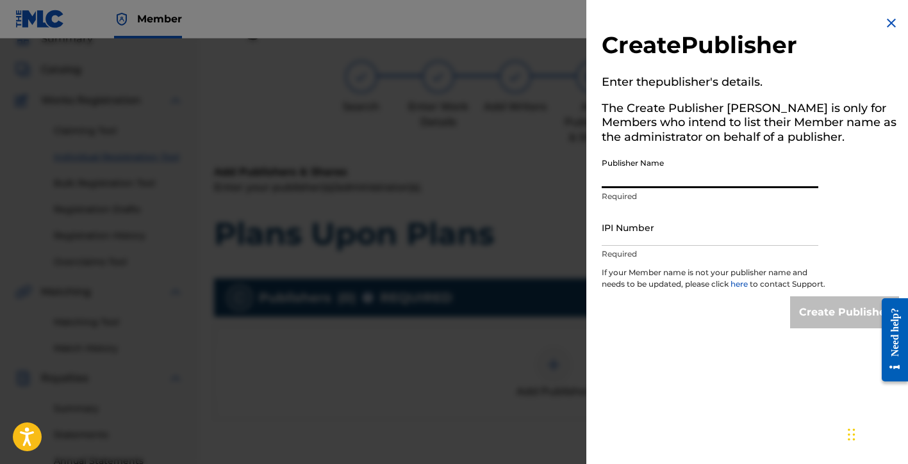
drag, startPoint x: 632, startPoint y: 177, endPoint x: 638, endPoint y: 182, distance: 7.7
click at [632, 177] on input "Publisher Name" at bounding box center [710, 170] width 217 height 37
click at [647, 236] on input "IPI Number" at bounding box center [710, 227] width 217 height 37
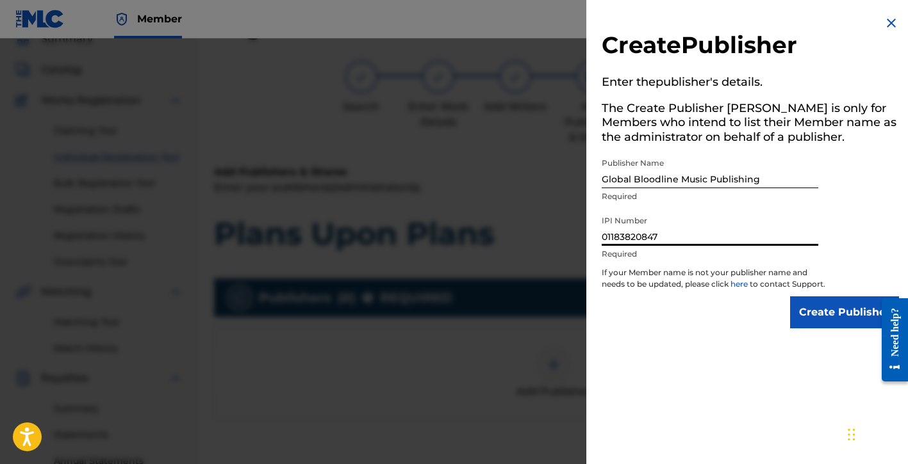
click at [792, 317] on input "Create Publisher" at bounding box center [844, 313] width 109 height 32
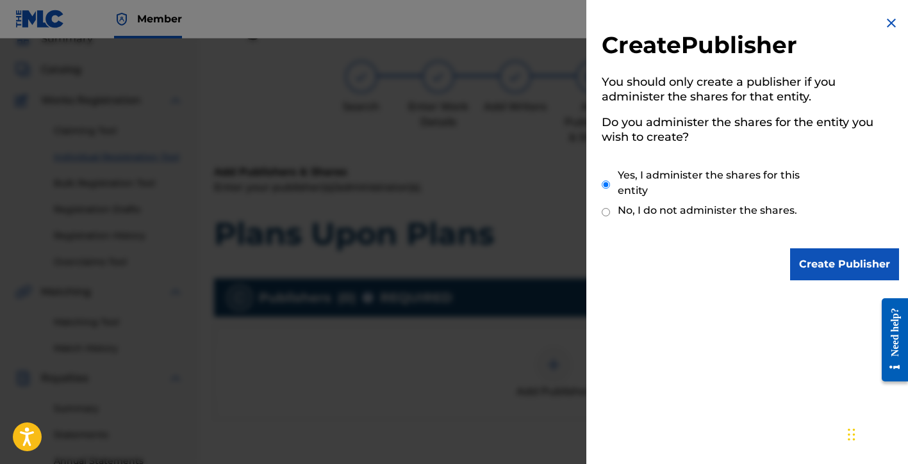
click at [837, 276] on input "Create Publisher" at bounding box center [844, 265] width 109 height 32
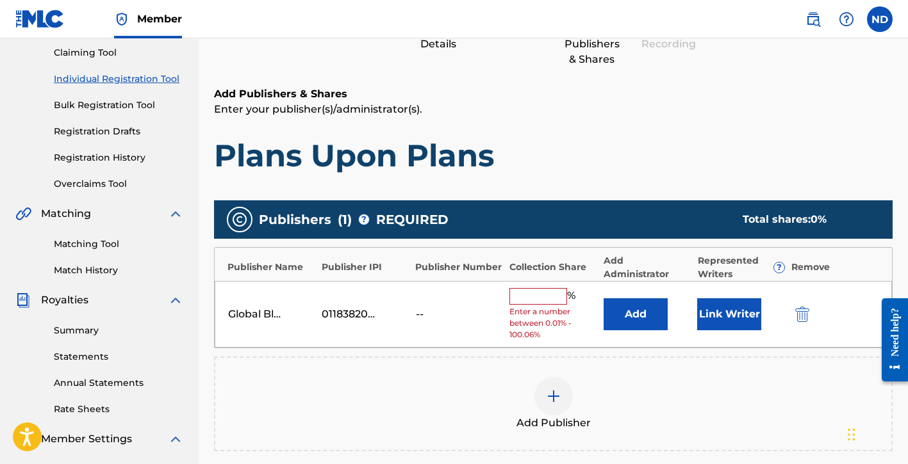
scroll to position [313, 0]
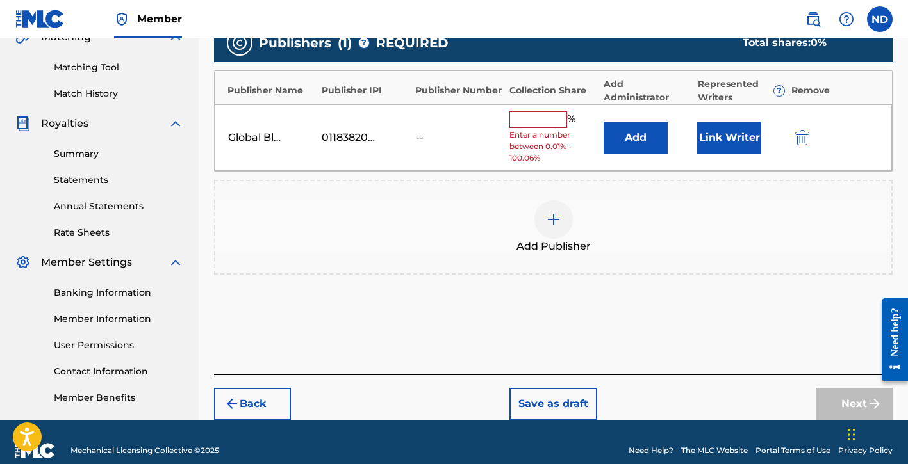
click at [526, 117] on input "text" at bounding box center [538, 119] width 58 height 17
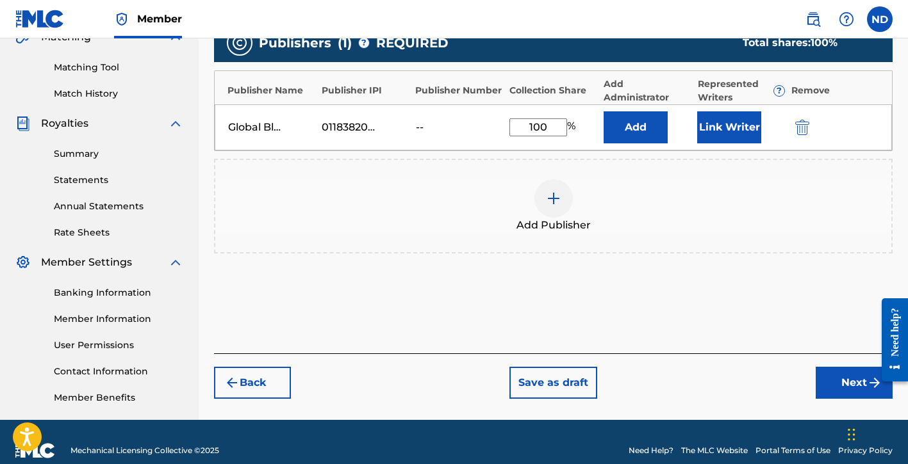
click at [706, 124] on button "Link Writer" at bounding box center [729, 127] width 64 height 32
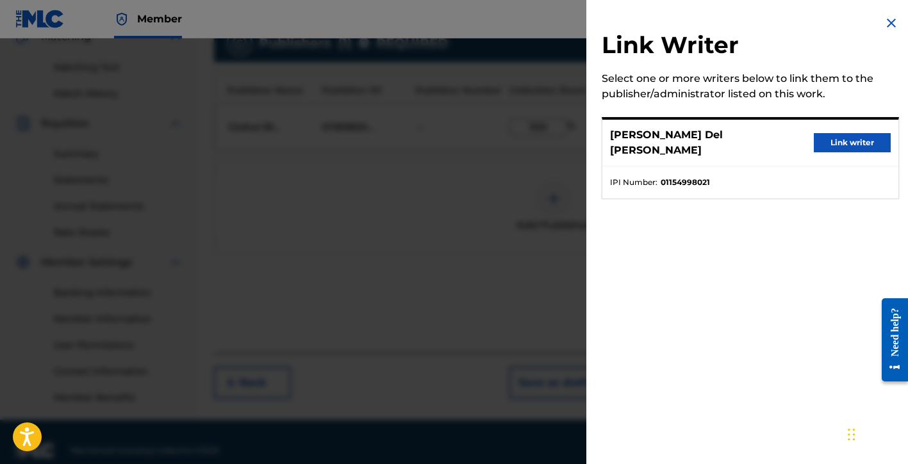
click at [837, 133] on button "Link writer" at bounding box center [852, 142] width 77 height 19
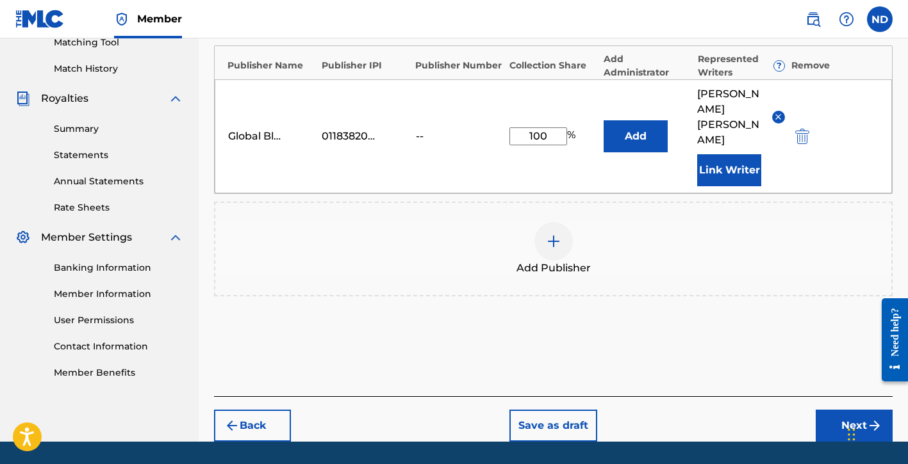
click at [823, 410] on button "Next" at bounding box center [854, 426] width 77 height 32
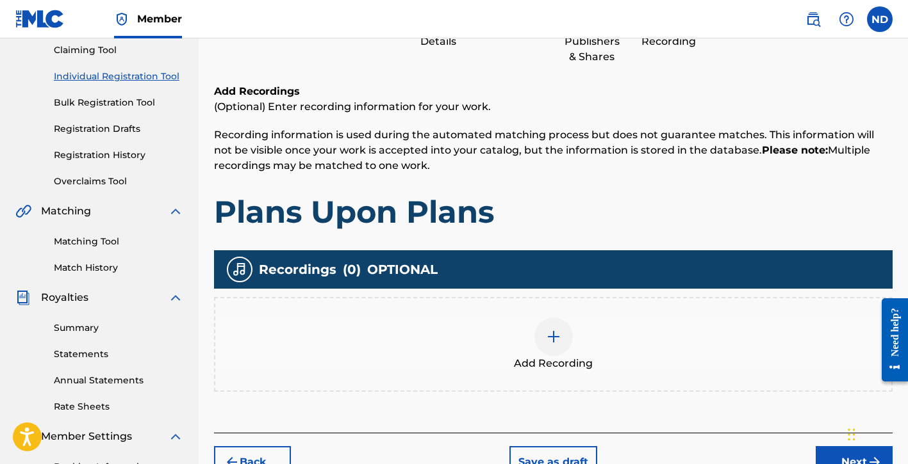
scroll to position [208, 0]
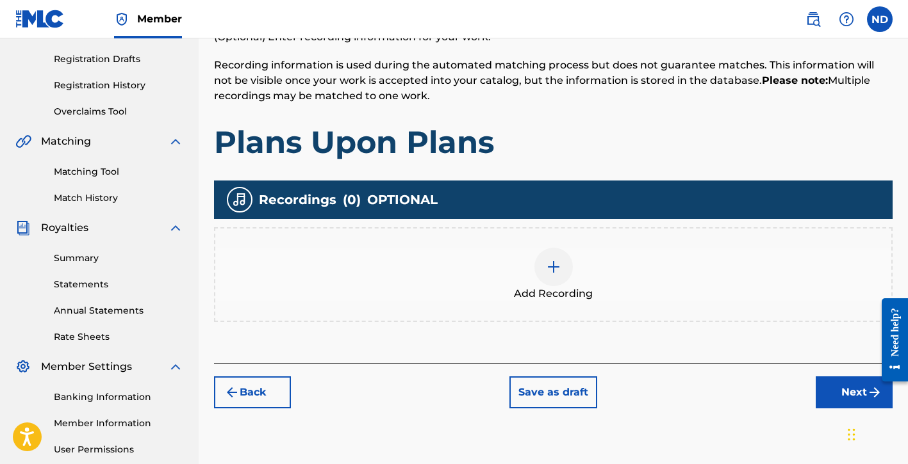
click at [538, 269] on div at bounding box center [553, 267] width 38 height 38
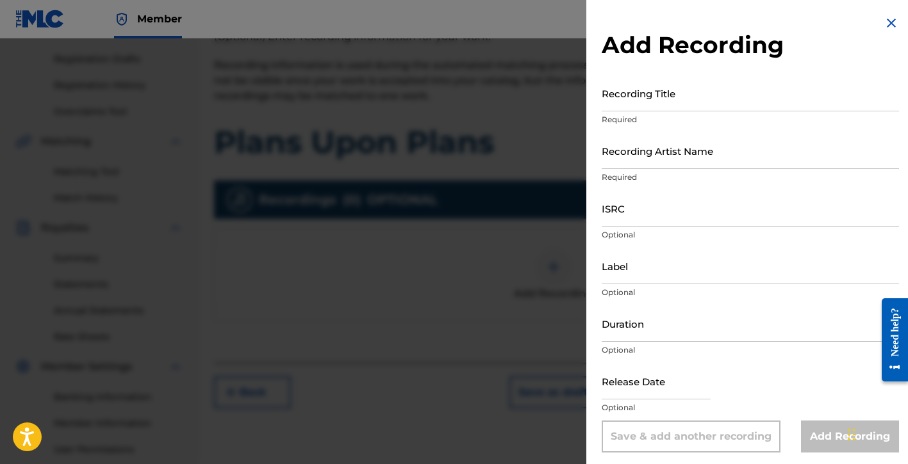
click at [649, 100] on input "Recording Title" at bounding box center [750, 93] width 297 height 37
click at [676, 158] on input "Recording Artist Name" at bounding box center [750, 151] width 297 height 37
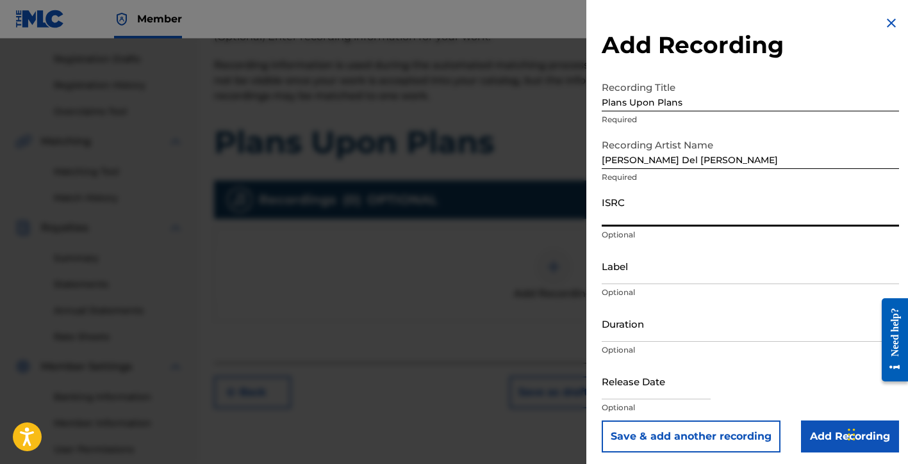
drag, startPoint x: 639, startPoint y: 210, endPoint x: 634, endPoint y: 131, distance: 79.6
click at [639, 210] on input "ISRC" at bounding box center [750, 208] width 297 height 37
paste input "QMDA62532474"
click at [632, 272] on input "Label" at bounding box center [750, 266] width 297 height 37
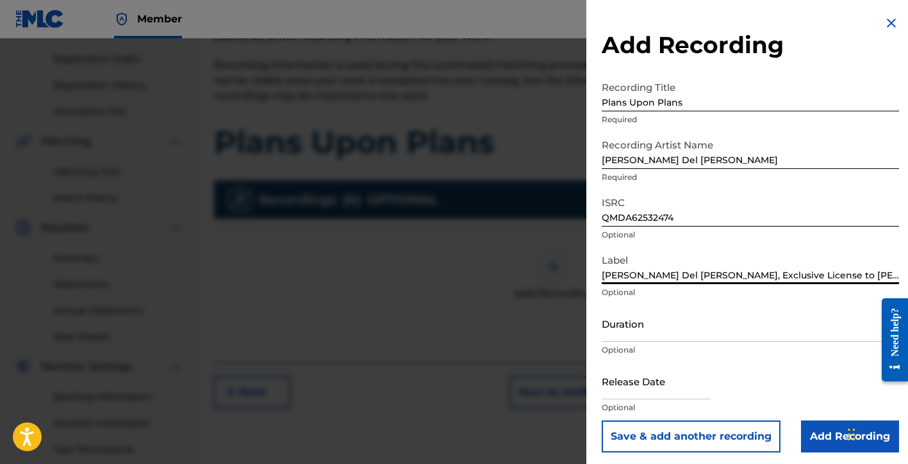
click at [641, 333] on input "Duration" at bounding box center [750, 324] width 297 height 37
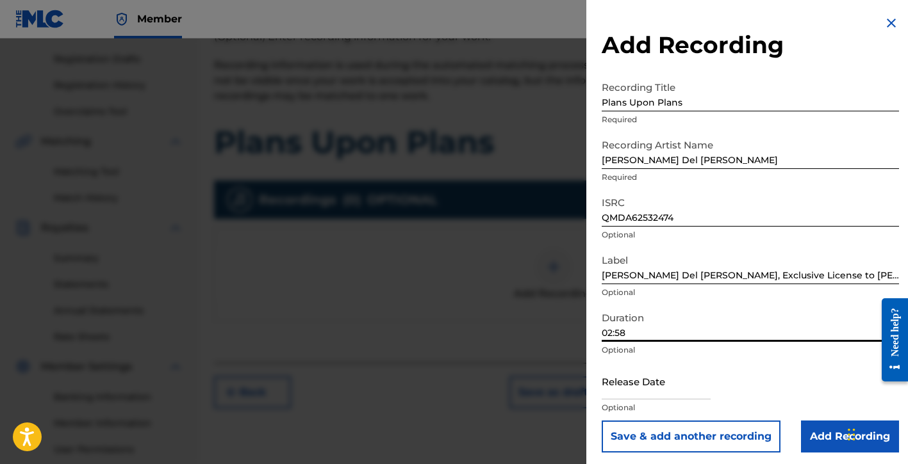
click at [630, 393] on input "text" at bounding box center [656, 381] width 109 height 37
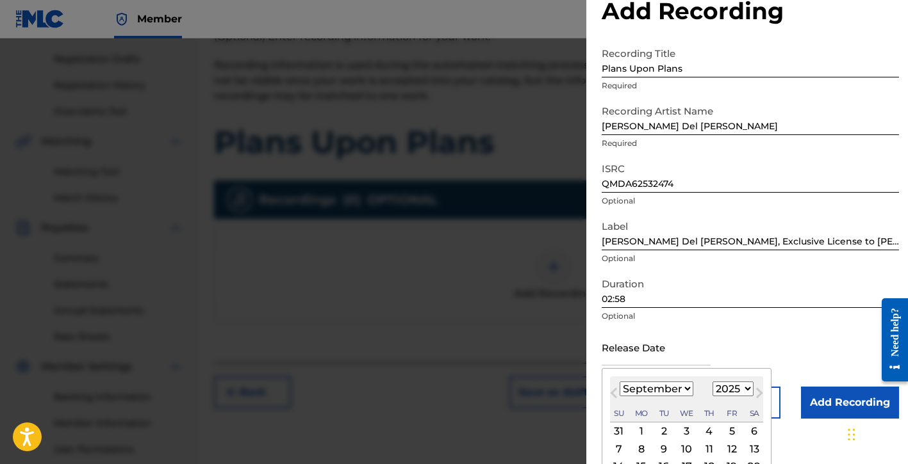
scroll to position [51, 0]
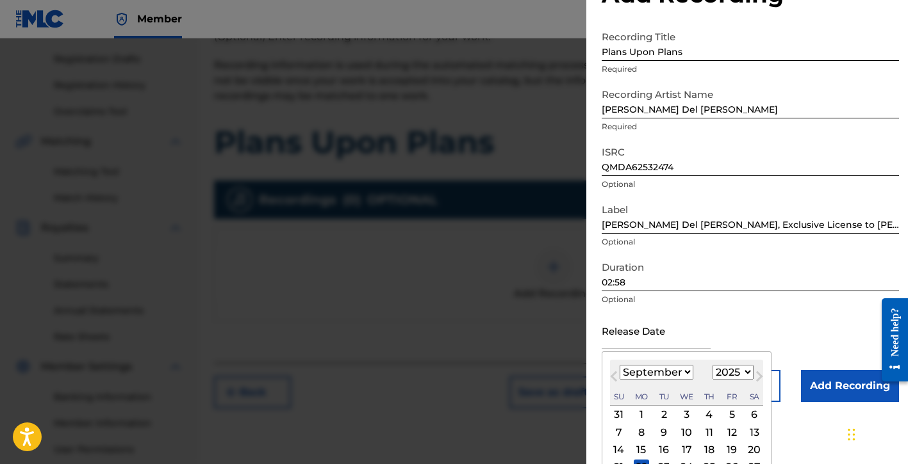
click at [661, 384] on div "[DATE] January February March April May June July August September October Nove…" at bounding box center [686, 383] width 153 height 46
click at [662, 377] on select "January February March April May June July August September October November De…" at bounding box center [657, 372] width 74 height 15
click at [620, 365] on select "January February March April May June July August September October November De…" at bounding box center [657, 372] width 74 height 15
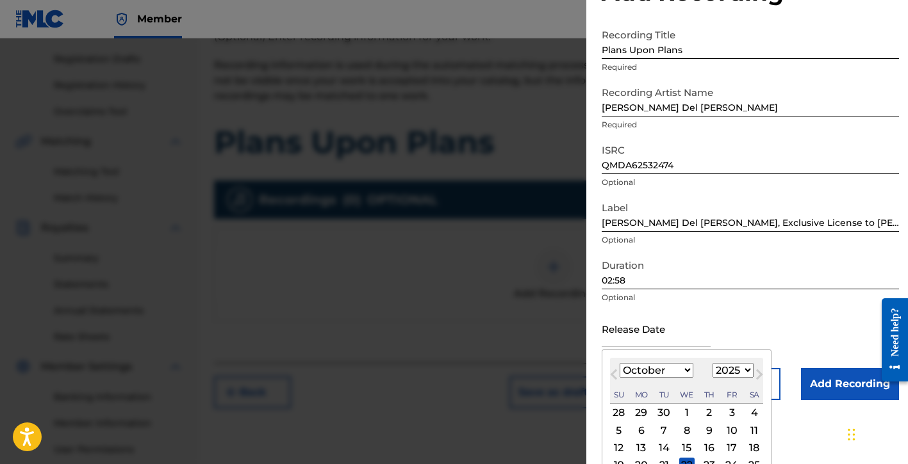
scroll to position [53, 0]
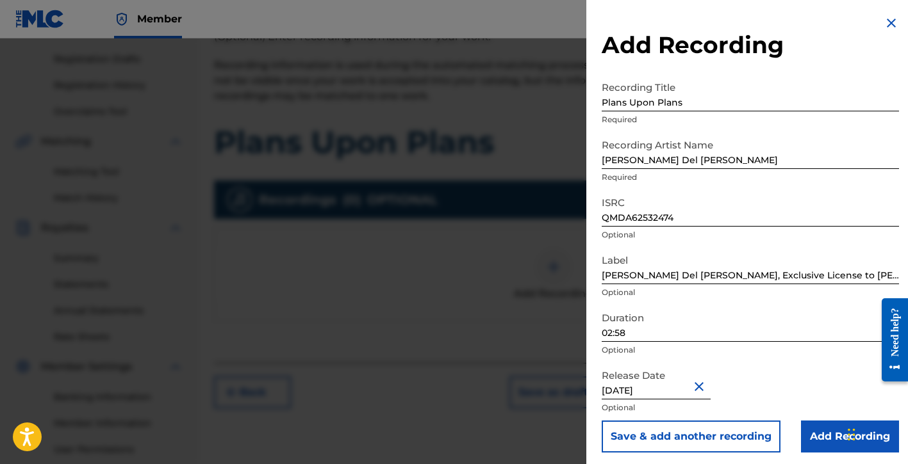
scroll to position [4, 0]
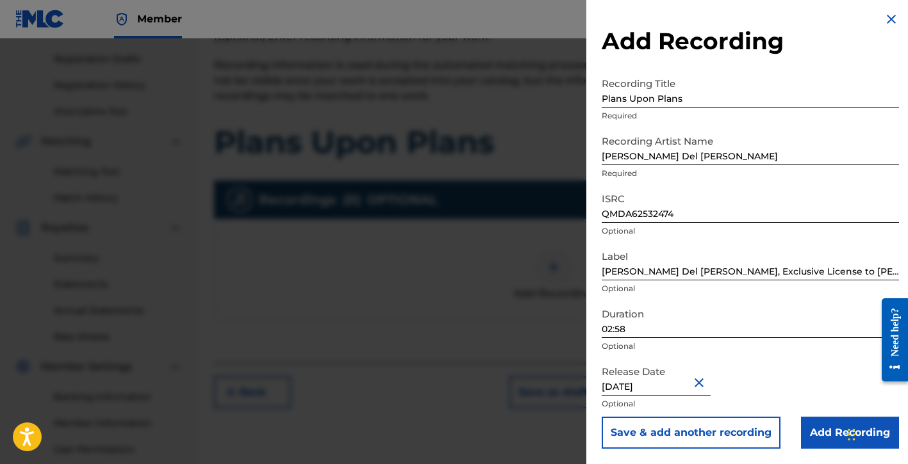
click at [809, 436] on input "Add Recording" at bounding box center [850, 433] width 98 height 32
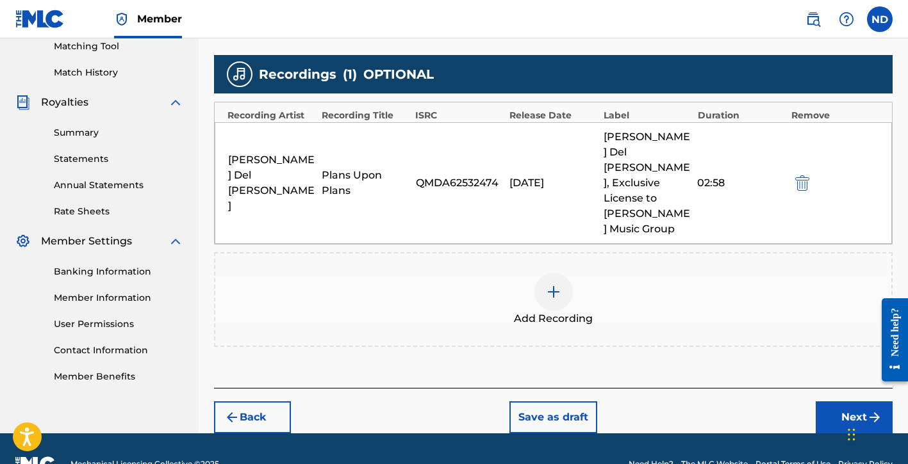
click at [829, 402] on button "Next" at bounding box center [854, 418] width 77 height 32
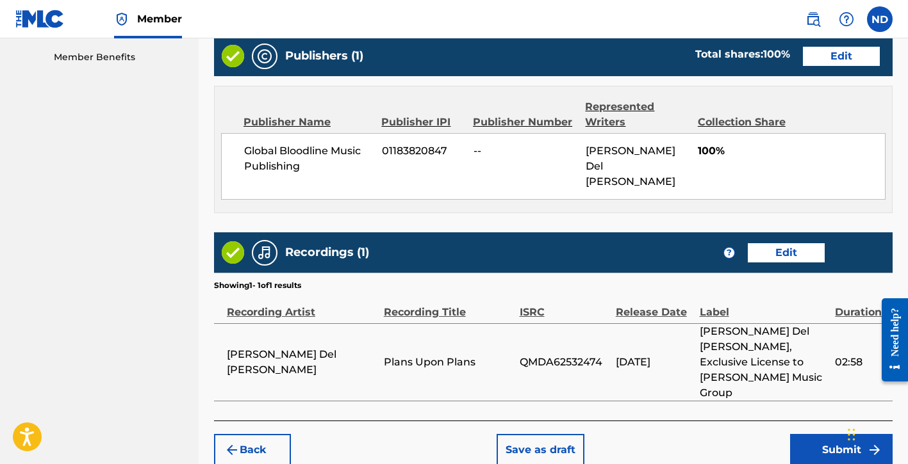
scroll to position [663, 0]
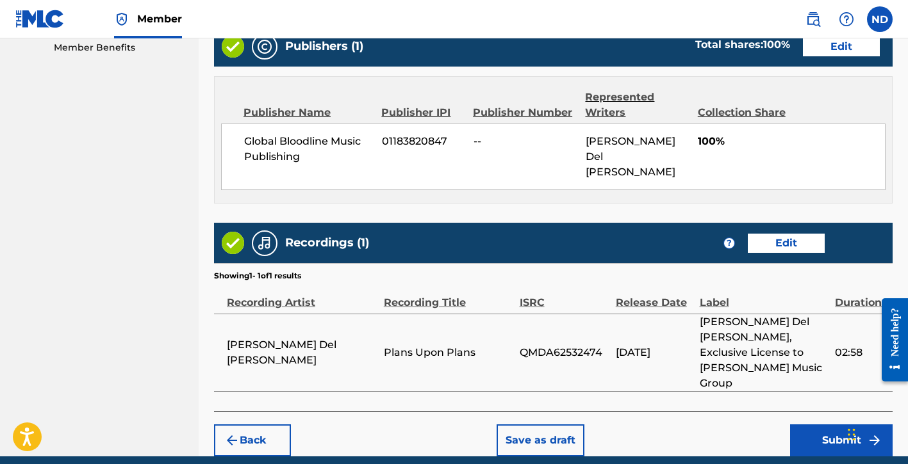
click at [803, 425] on button "Submit" at bounding box center [841, 441] width 103 height 32
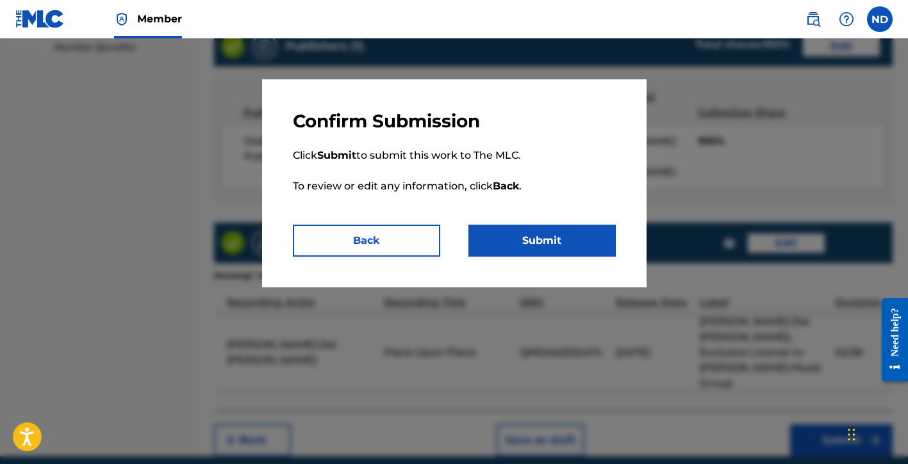
click at [494, 234] on button "Submit" at bounding box center [541, 241] width 147 height 32
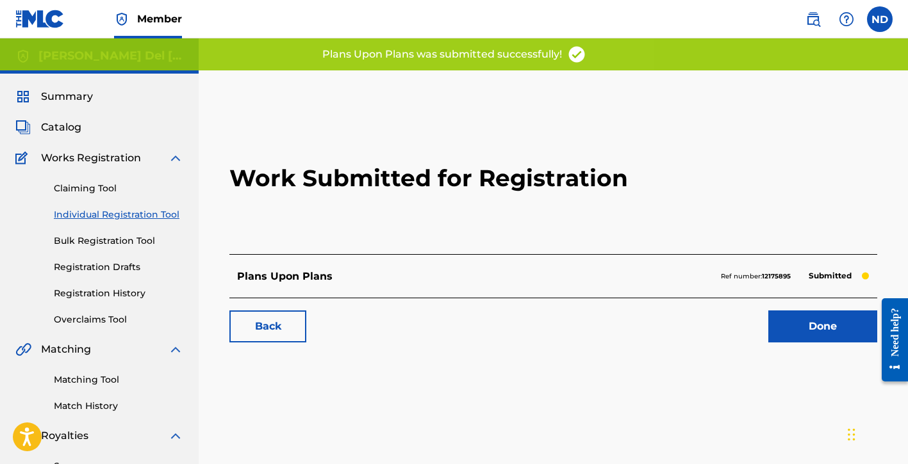
click at [781, 335] on link "Done" at bounding box center [822, 327] width 109 height 32
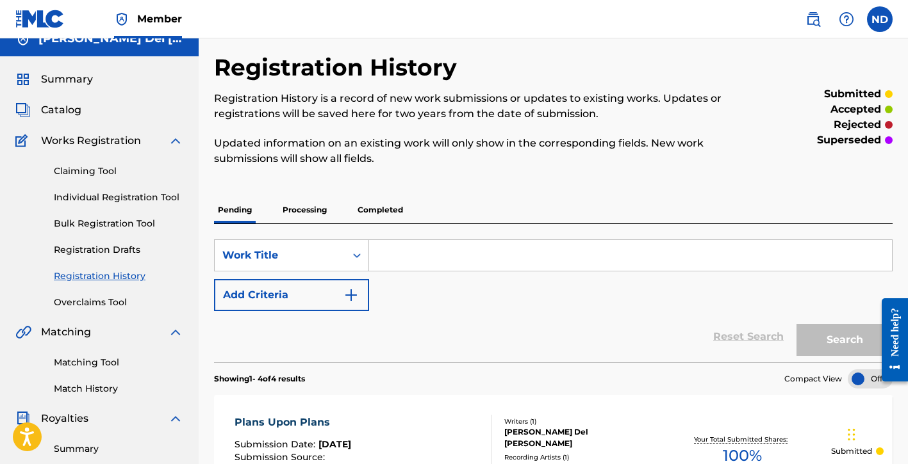
scroll to position [17, 0]
click at [110, 201] on link "Individual Registration Tool" at bounding box center [118, 198] width 129 height 13
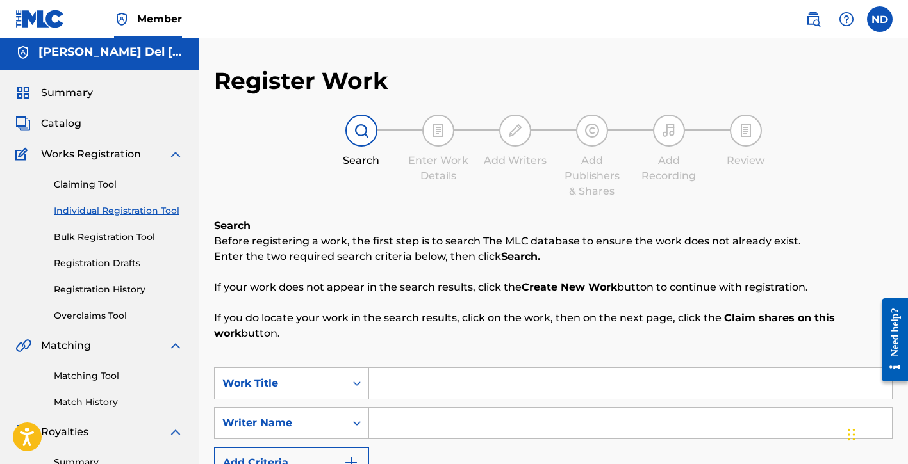
scroll to position [12, 0]
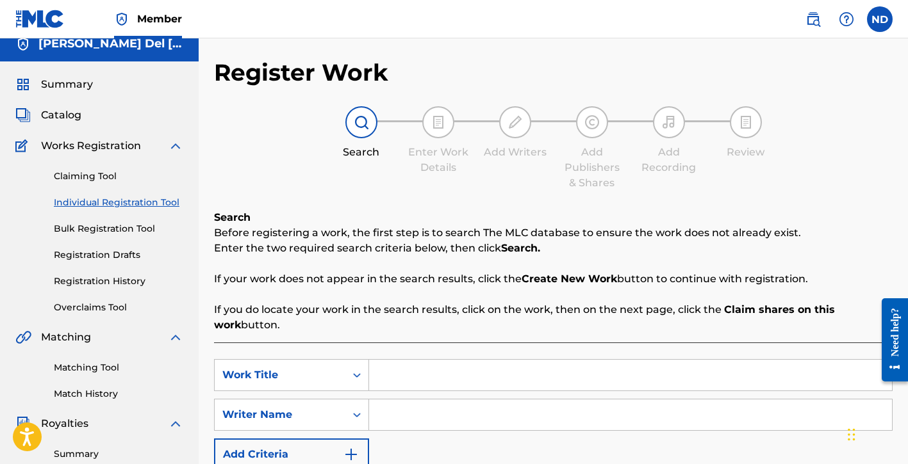
click at [423, 371] on input "Search Form" at bounding box center [630, 375] width 523 height 31
paste input "--- June, You're on My Mind"
type input "--- June, You're on My Mind"
click at [416, 425] on input "Search Form" at bounding box center [630, 415] width 523 height 31
type input "nat"
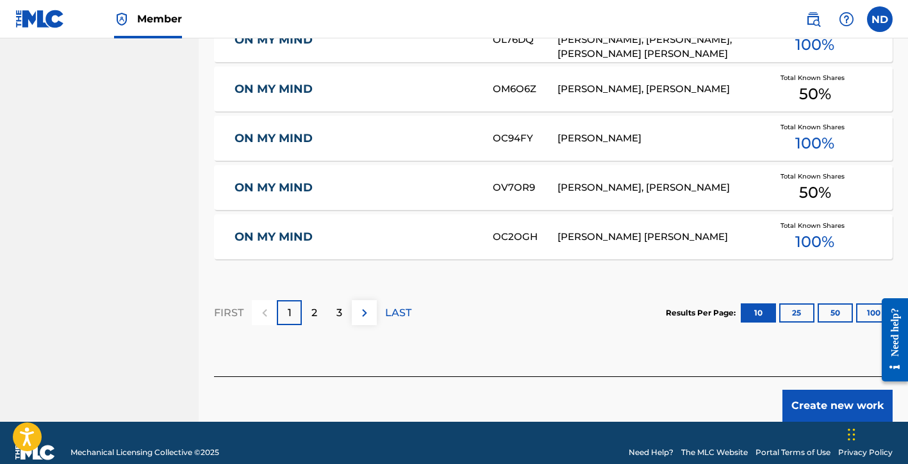
click at [802, 415] on button "Create new work" at bounding box center [837, 406] width 110 height 32
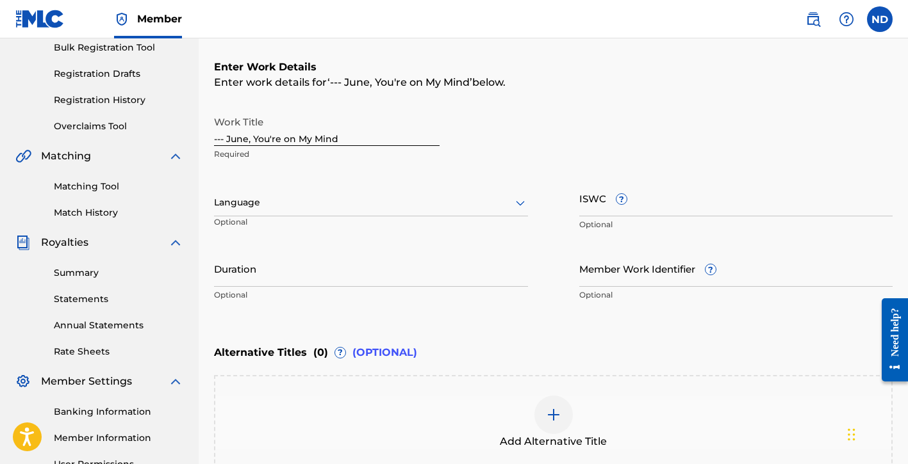
scroll to position [145, 0]
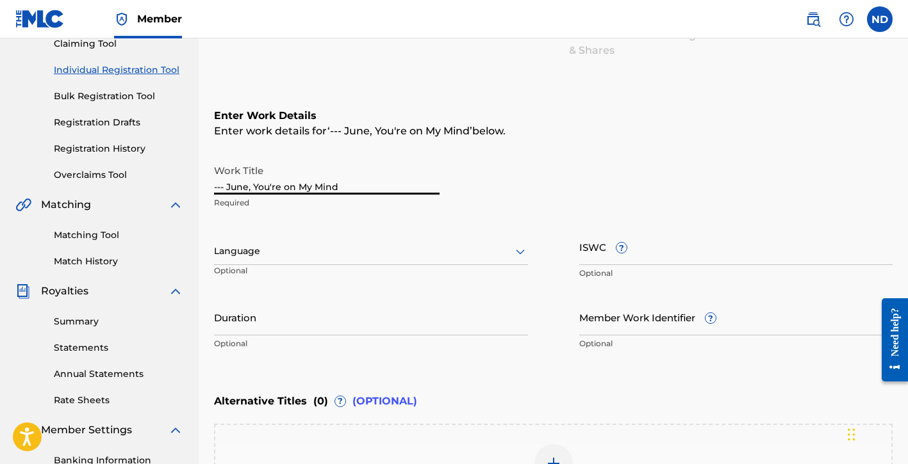
drag, startPoint x: 229, startPoint y: 186, endPoint x: 172, endPoint y: 188, distance: 56.4
click at [172, 187] on main "Natalie Del Carmen Summary Catalog Works Registration Claiming Tool Individual …" at bounding box center [454, 245] width 908 height 703
click at [275, 187] on input "June, You're on My Mind" at bounding box center [327, 176] width 226 height 37
type input "June, You're On My Mind"
click at [266, 250] on div at bounding box center [371, 251] width 314 height 16
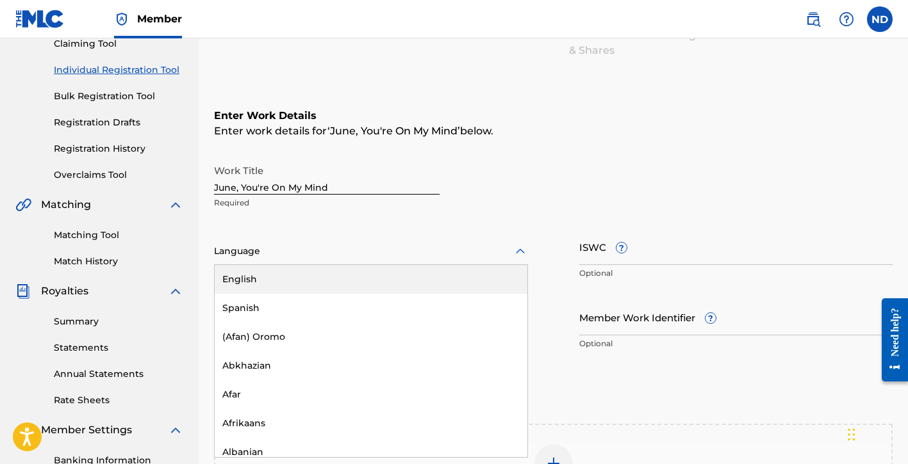
click at [283, 275] on div "English" at bounding box center [371, 279] width 313 height 29
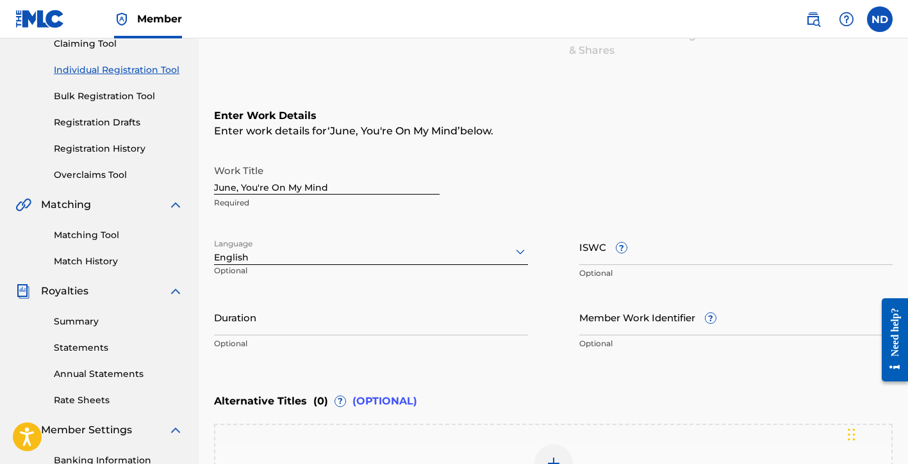
click at [260, 322] on input "Duration" at bounding box center [371, 317] width 314 height 37
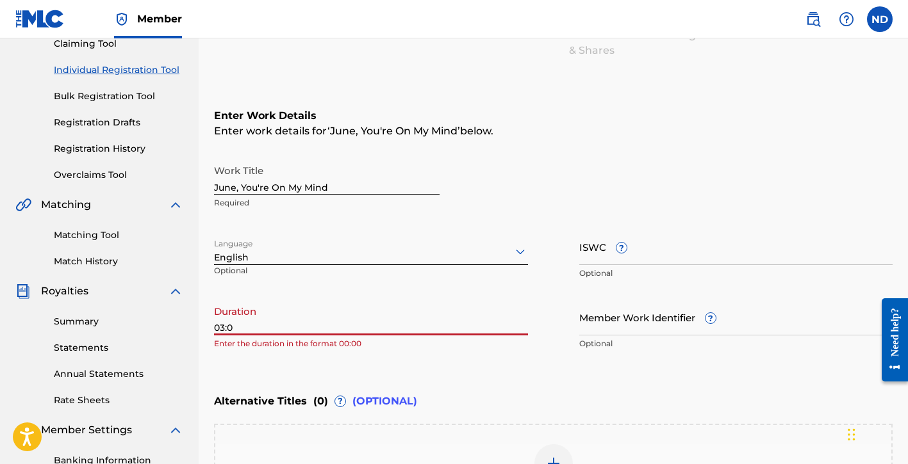
type input "03:03"
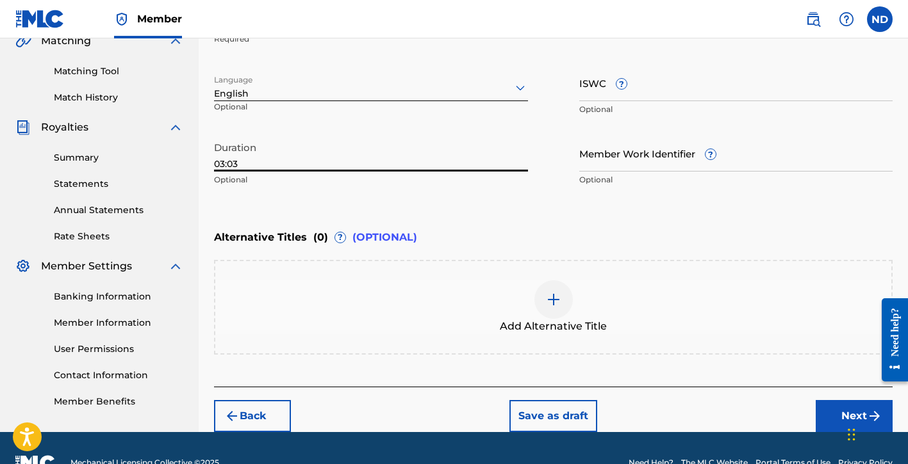
click at [826, 406] on button "Next" at bounding box center [854, 416] width 77 height 32
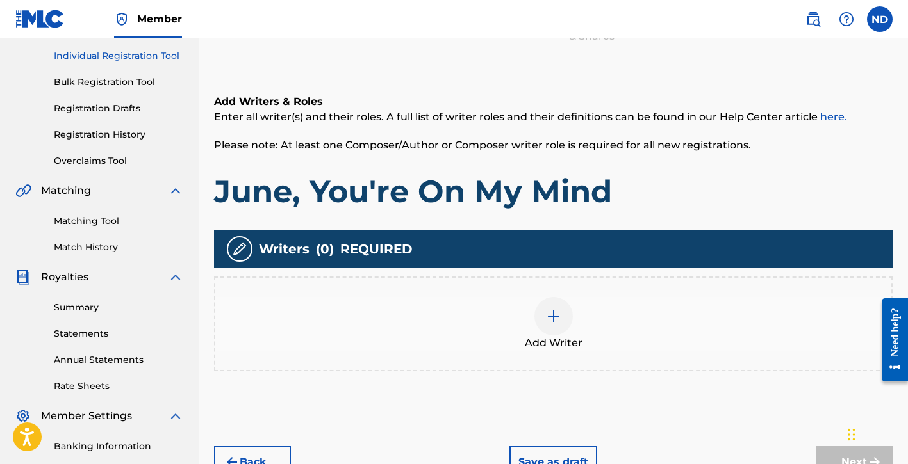
scroll to position [179, 0]
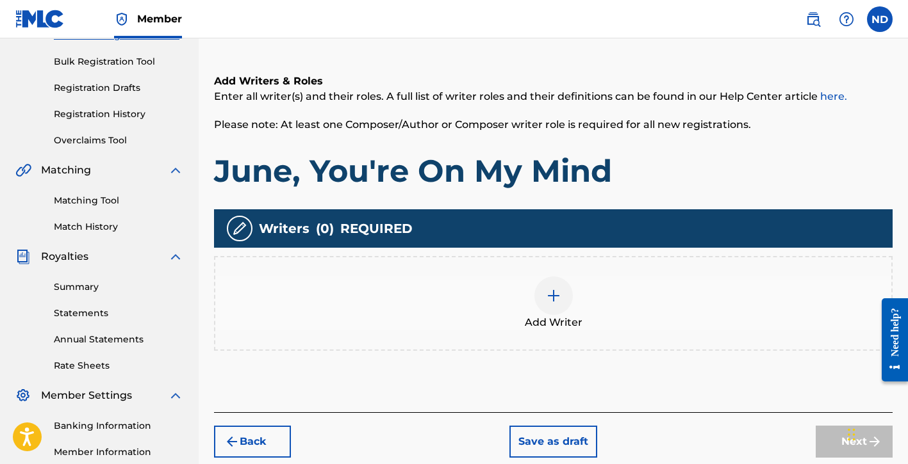
click at [555, 291] on img at bounding box center [553, 295] width 15 height 15
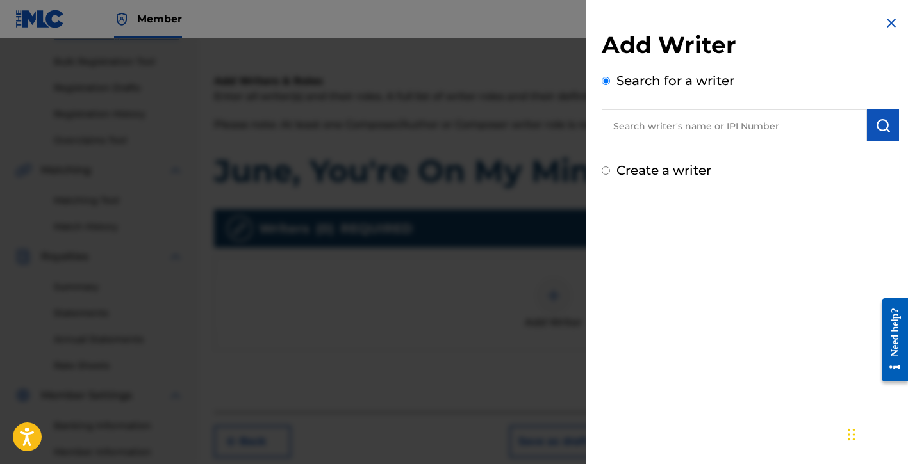
click at [644, 172] on label "Create a writer" at bounding box center [663, 170] width 95 height 15
radio input "true"
click at [610, 172] on input "Create a writer" at bounding box center [606, 171] width 8 height 8
radio input "false"
radio input "true"
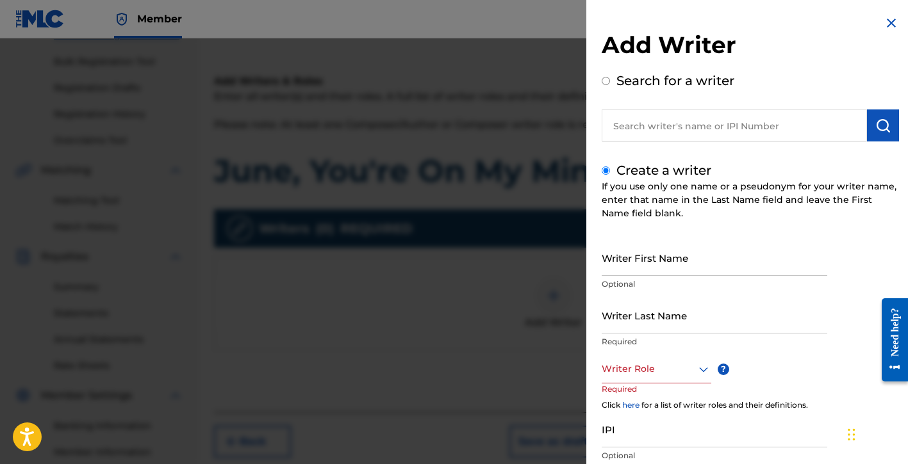
scroll to position [52, 0]
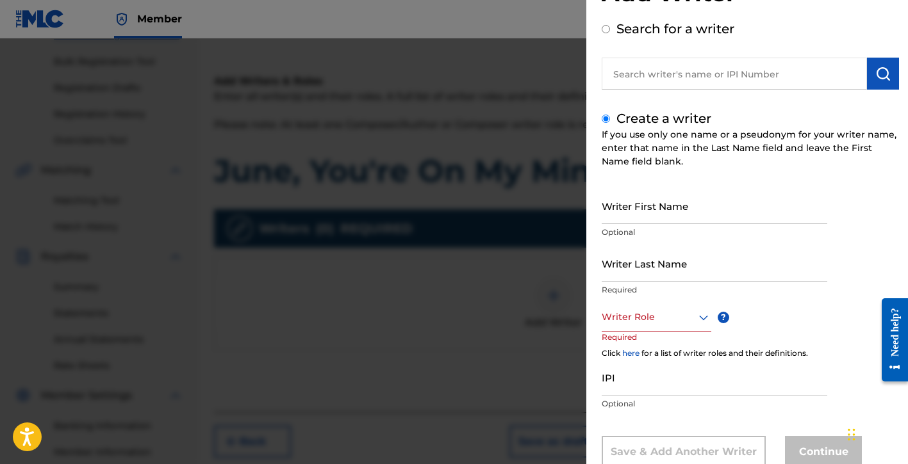
click at [643, 320] on div at bounding box center [657, 317] width 110 height 16
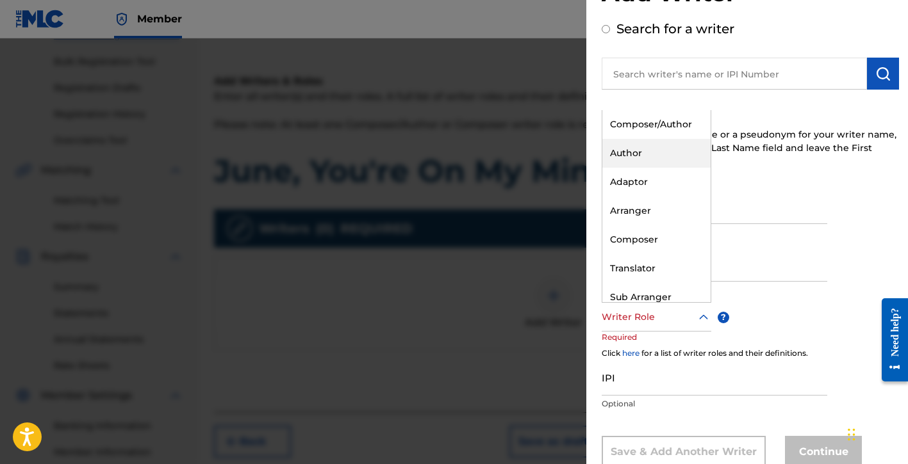
click at [641, 126] on div "Composer/Author" at bounding box center [656, 124] width 108 height 29
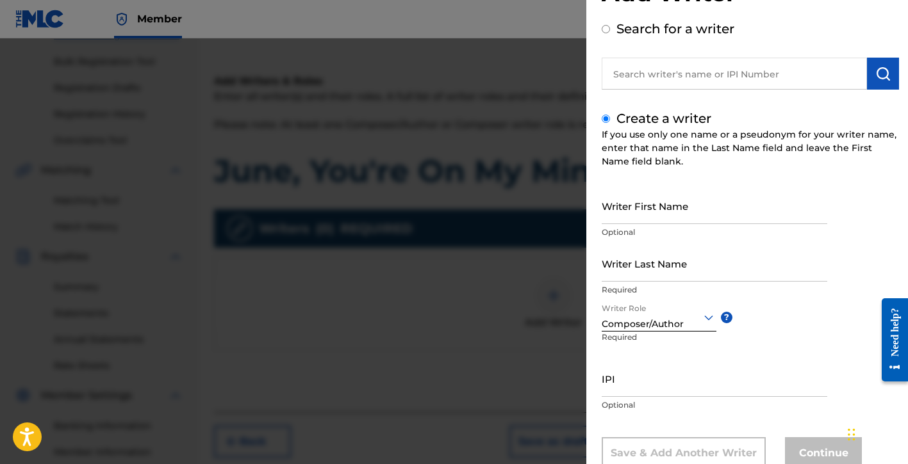
click at [645, 217] on input "Writer First Name" at bounding box center [715, 206] width 226 height 37
type input "[PERSON_NAME]"
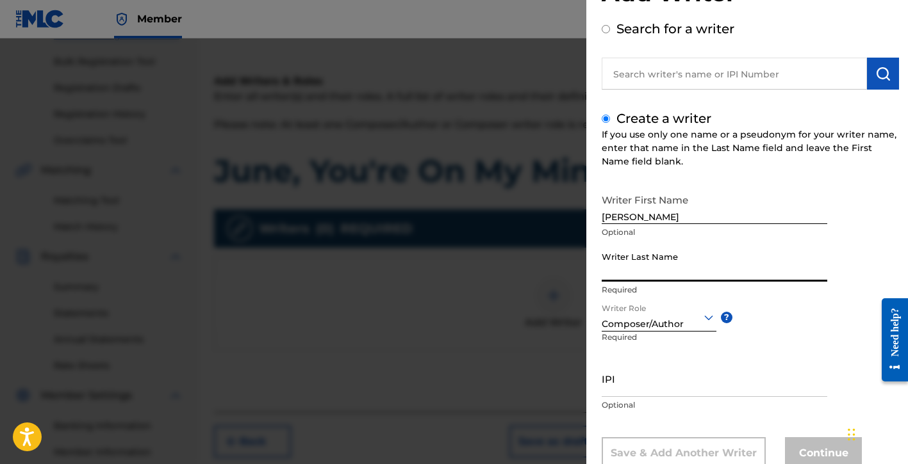
click at [659, 255] on input "Writer Last Name" at bounding box center [715, 263] width 226 height 37
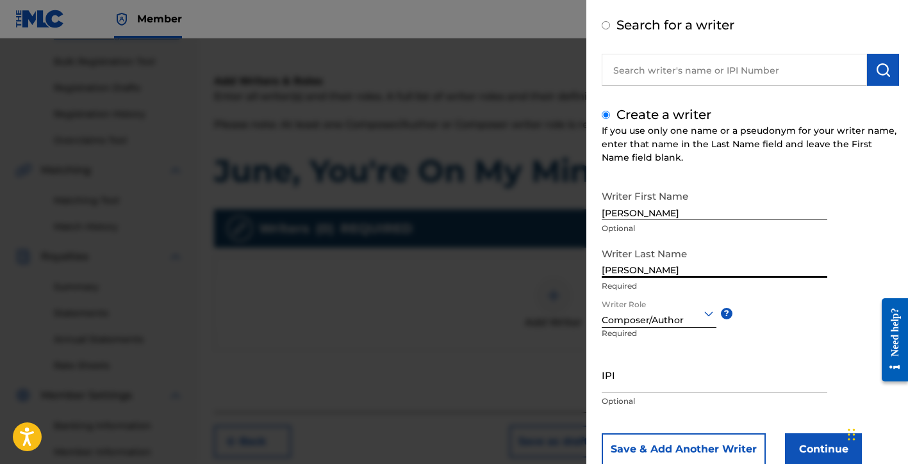
scroll to position [63, 0]
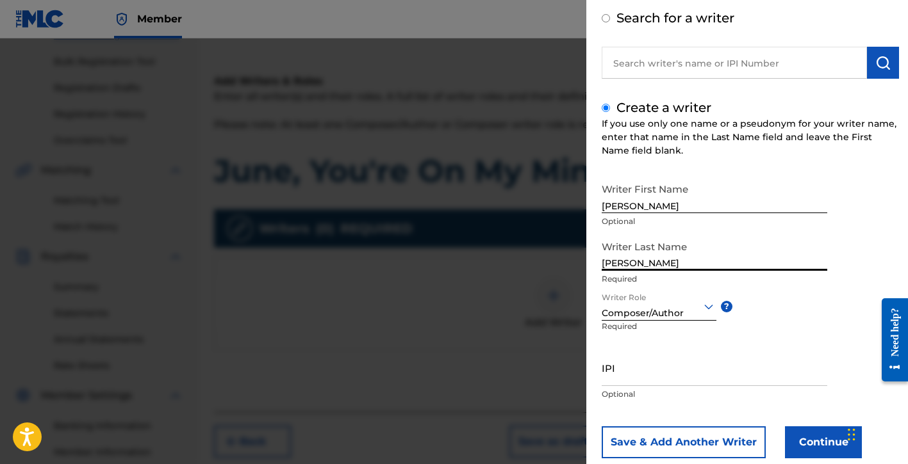
type input "[PERSON_NAME]"
click at [623, 381] on input "IPI" at bounding box center [715, 368] width 226 height 37
paste input "01154998021"
type input "01154998021"
click at [791, 443] on button "Continue" at bounding box center [823, 443] width 77 height 32
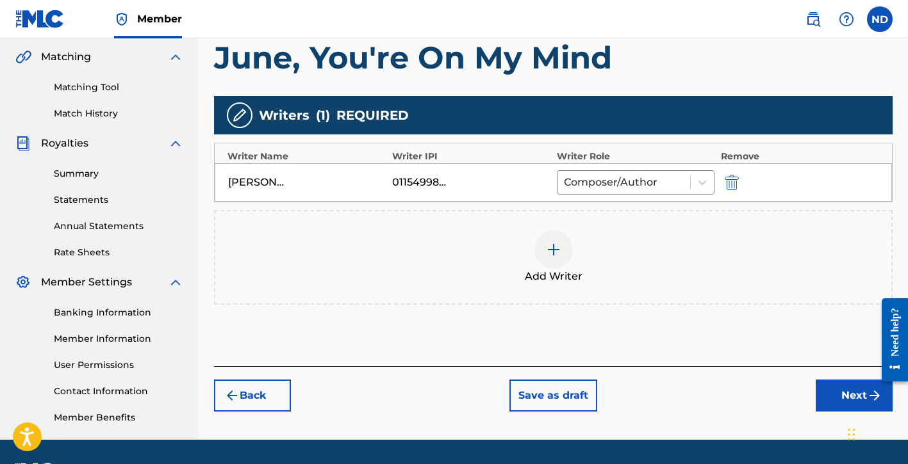
click at [817, 391] on button "Next" at bounding box center [854, 396] width 77 height 32
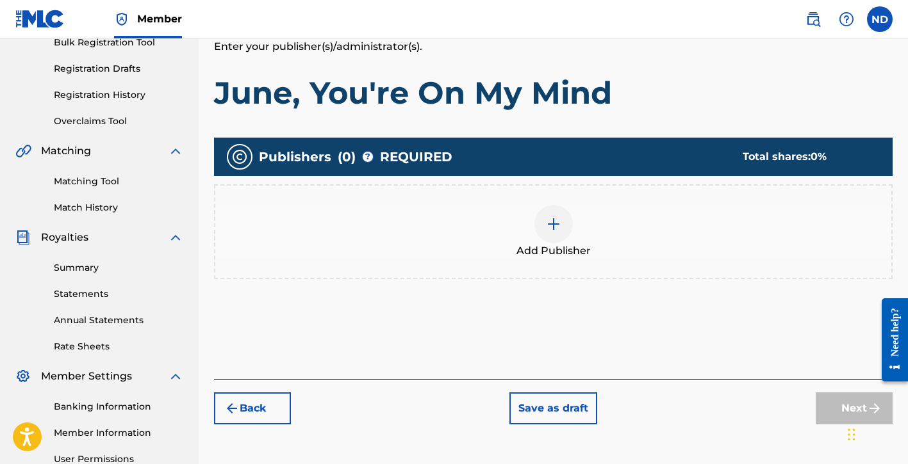
scroll to position [208, 0]
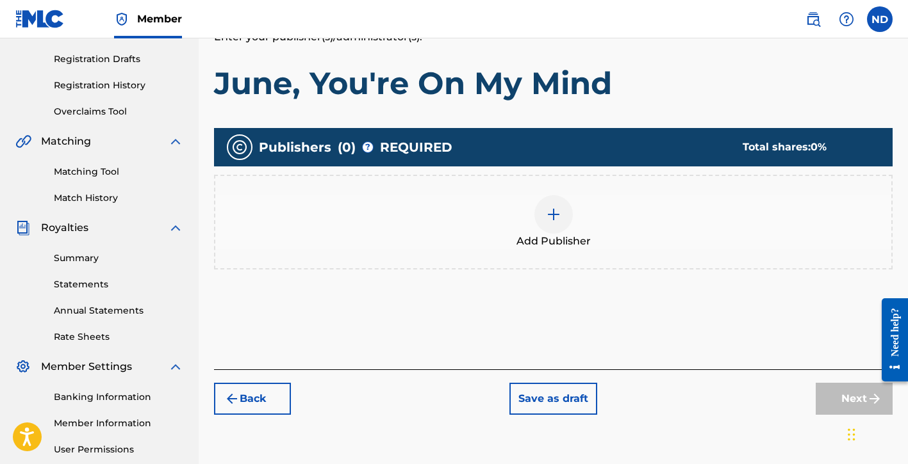
click at [549, 229] on div at bounding box center [553, 214] width 38 height 38
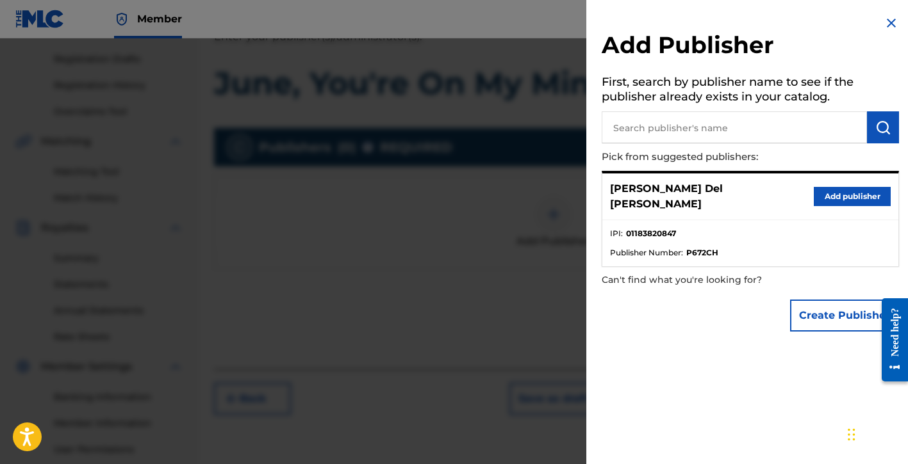
click at [811, 304] on button "Create Publisher" at bounding box center [844, 316] width 109 height 32
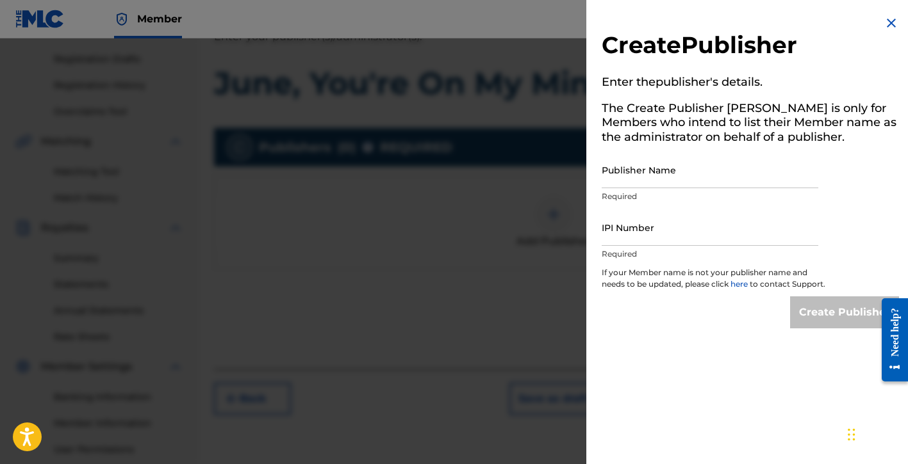
click at [647, 179] on input "Publisher Name" at bounding box center [710, 170] width 217 height 37
click at [634, 231] on input "IPI Number" at bounding box center [710, 227] width 217 height 37
type input "01183820847"
click at [649, 195] on p "Required" at bounding box center [710, 197] width 217 height 12
click at [647, 183] on input "Publisher Name" at bounding box center [710, 170] width 217 height 37
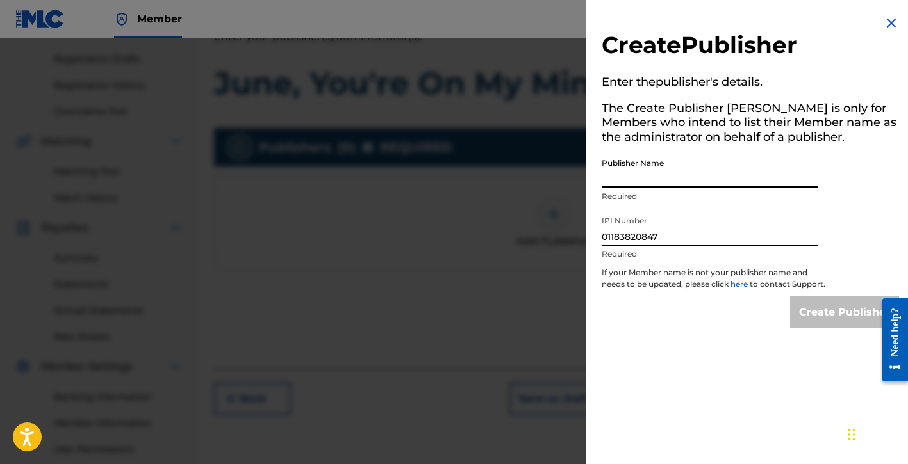
type input "Global Bloodline Music Publishing"
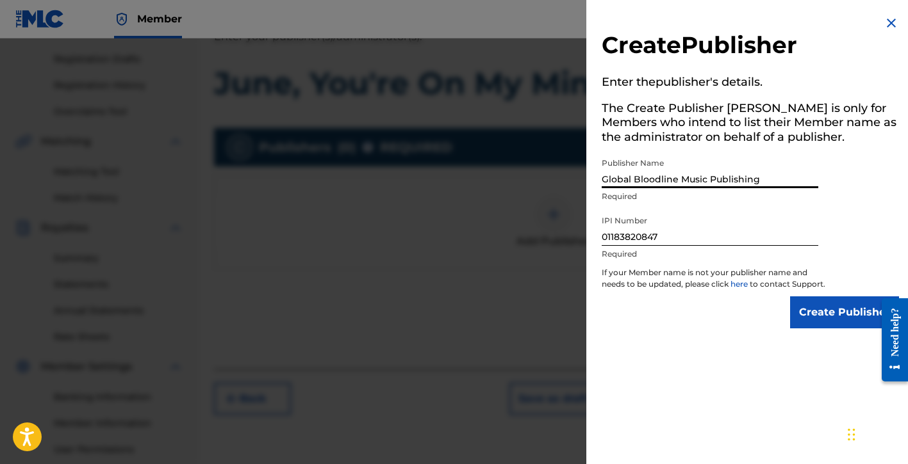
click at [797, 327] on input "Create Publisher" at bounding box center [844, 313] width 109 height 32
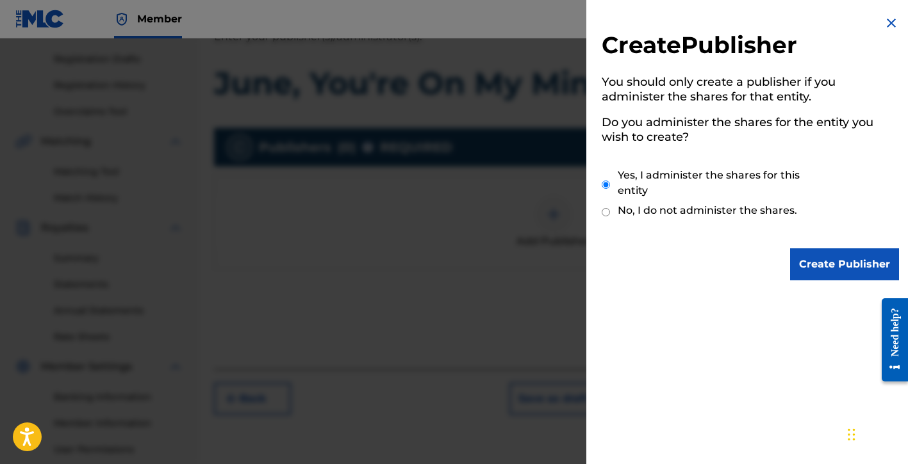
click at [809, 263] on input "Create Publisher" at bounding box center [844, 265] width 109 height 32
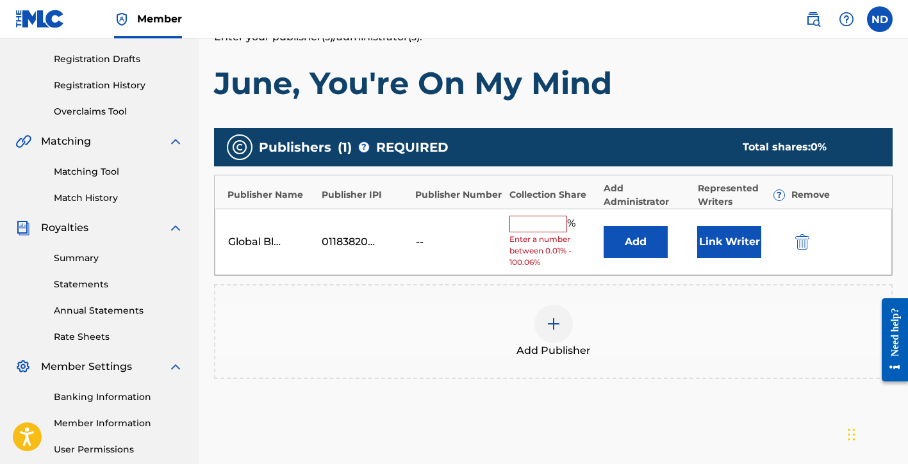
click at [537, 220] on input "text" at bounding box center [538, 224] width 58 height 17
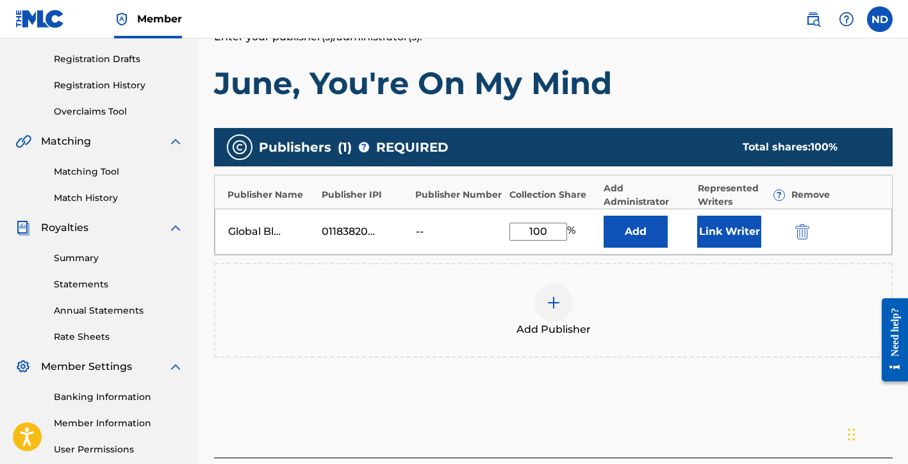
type input "100"
click at [713, 235] on button "Link Writer" at bounding box center [729, 232] width 64 height 32
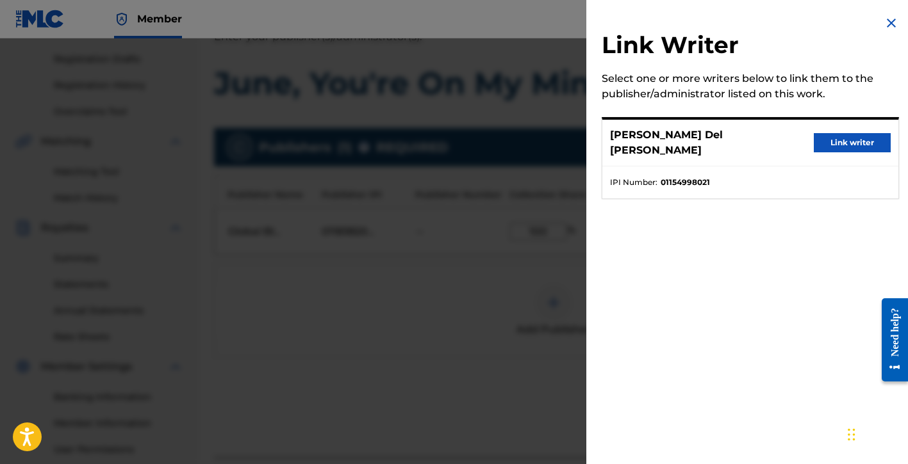
click at [828, 138] on button "Link writer" at bounding box center [852, 142] width 77 height 19
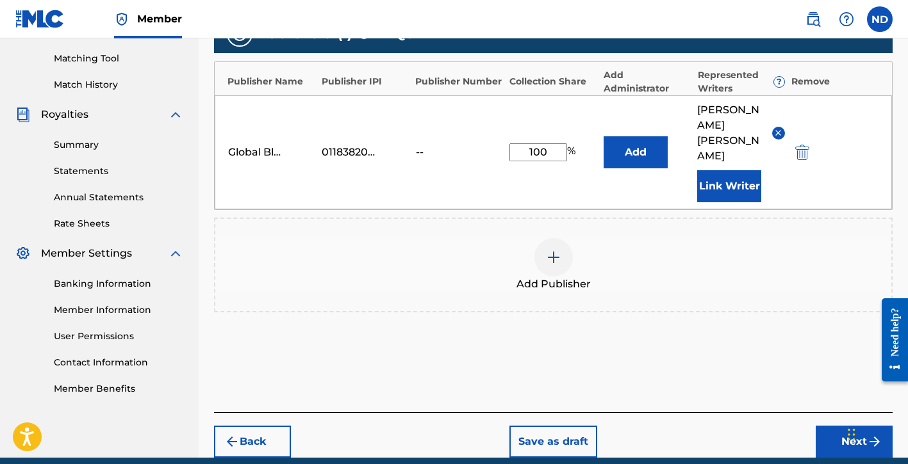
click at [821, 426] on button "Next" at bounding box center [854, 442] width 77 height 32
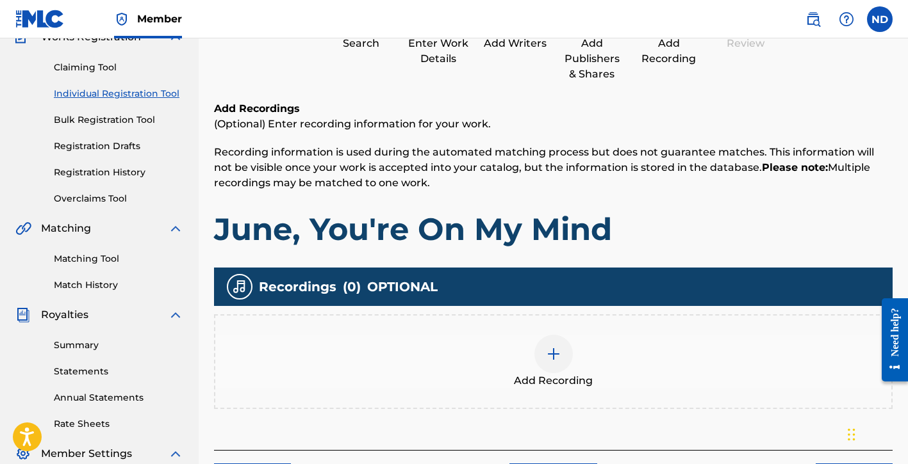
scroll to position [305, 0]
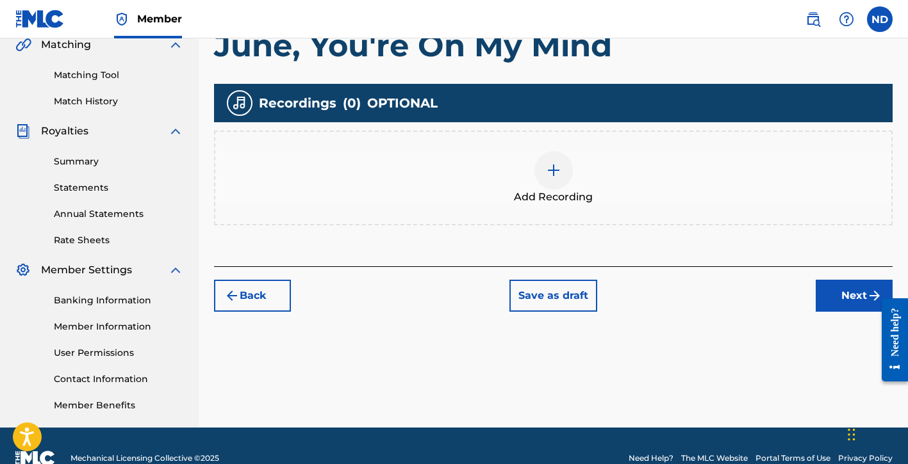
click at [547, 183] on div at bounding box center [553, 170] width 38 height 38
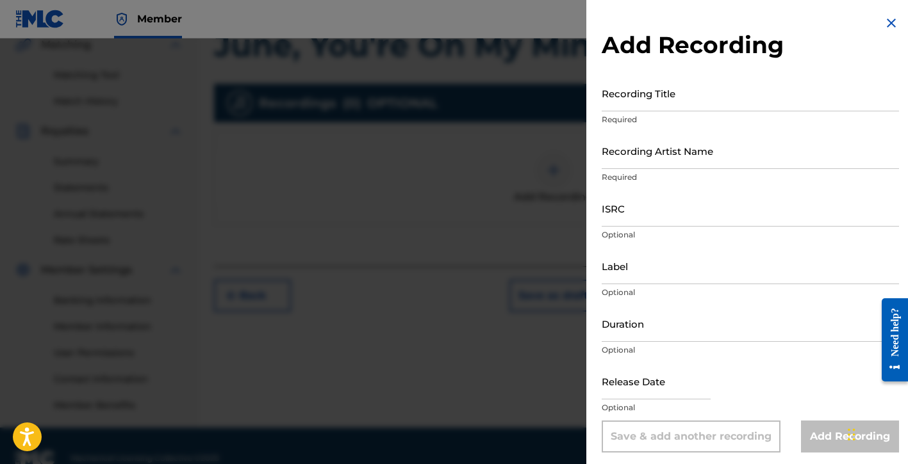
click at [655, 105] on input "Recording Title" at bounding box center [750, 93] width 297 height 37
type input "June, You're On My Mind"
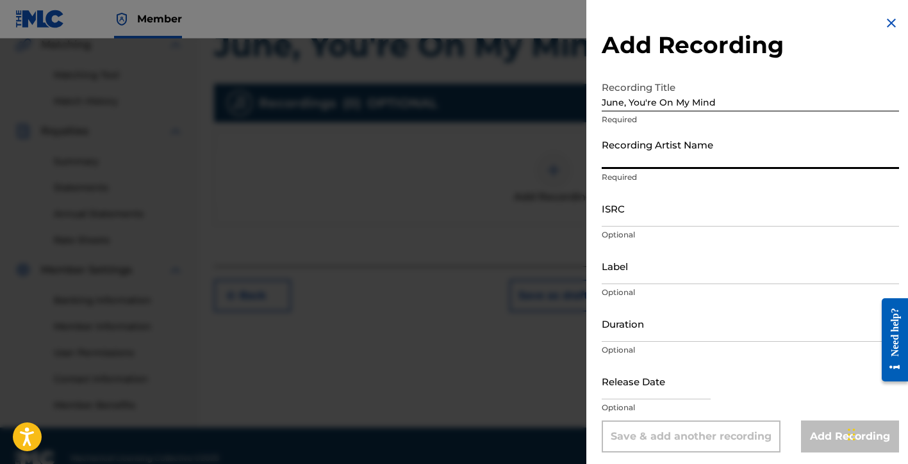
click at [643, 169] on div "Recording Artist Name Required" at bounding box center [750, 162] width 297 height 58
type input "[PERSON_NAME] Del [PERSON_NAME]"
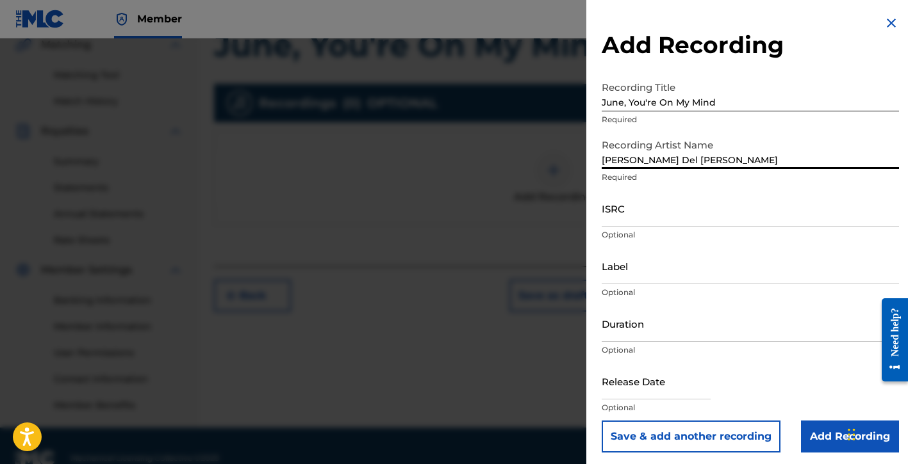
click at [635, 218] on input "ISRC" at bounding box center [750, 208] width 297 height 37
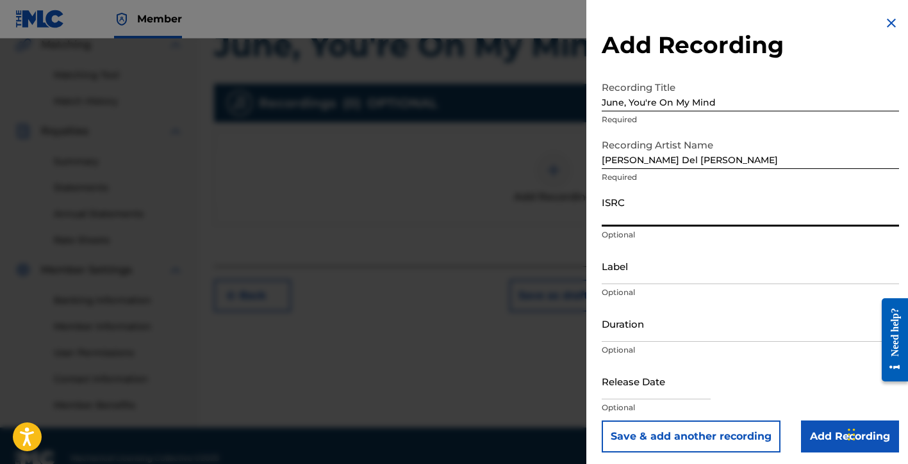
paste input "QMDA62532481"
type input "QMDA62532481"
click at [640, 273] on input "Label" at bounding box center [750, 266] width 297 height 37
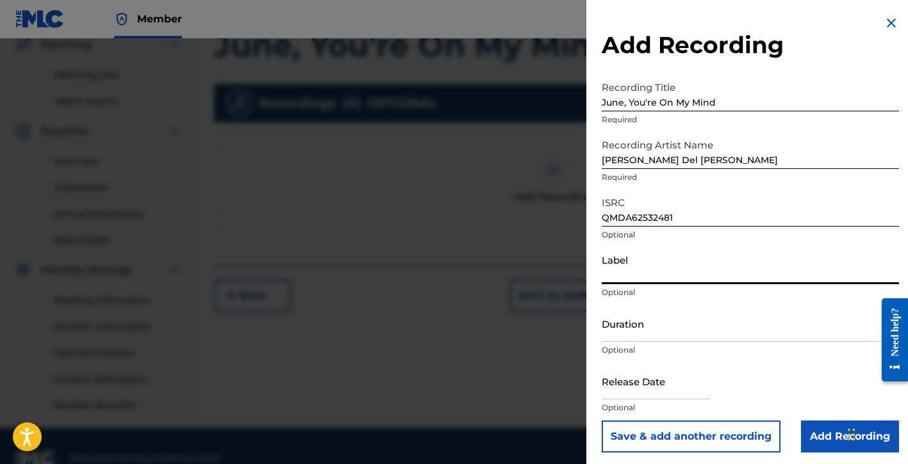
type input "[PERSON_NAME] Del [PERSON_NAME], Exclusive License to [PERSON_NAME] Music Group"
click at [635, 334] on input "Duration" at bounding box center [750, 324] width 297 height 37
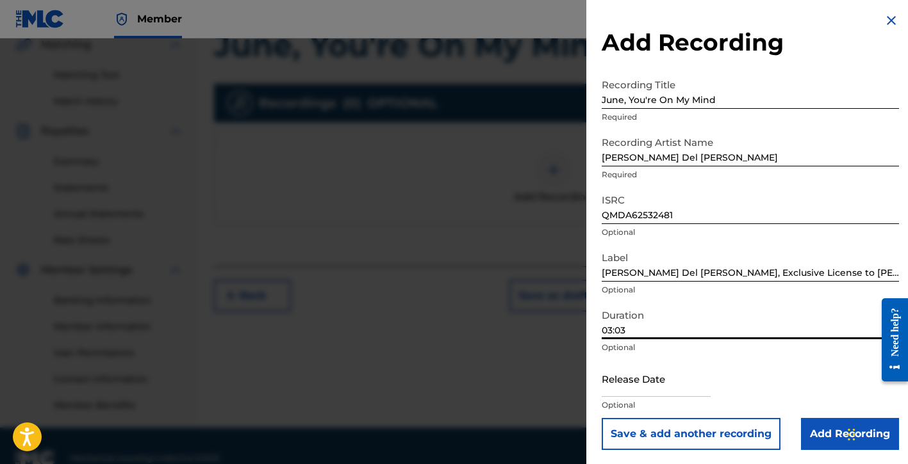
scroll to position [4, 0]
type input "03:03"
click at [640, 384] on input "text" at bounding box center [656, 377] width 109 height 37
select select "8"
select select "2025"
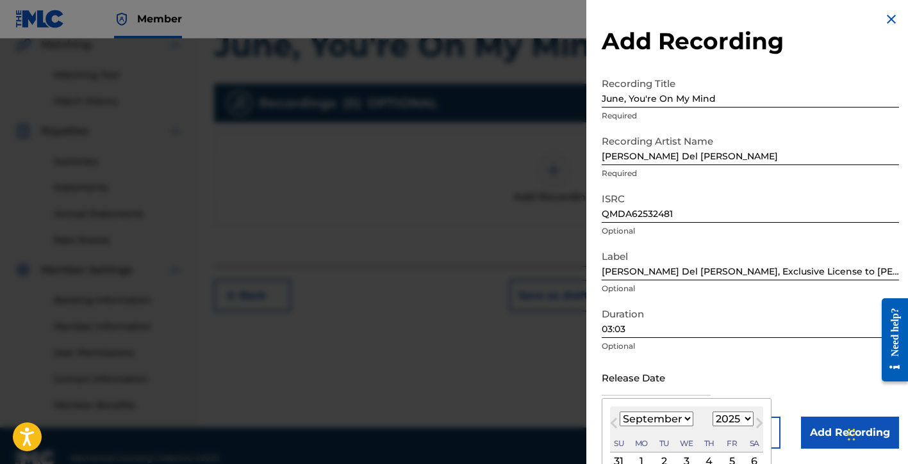
click at [666, 416] on select "January February March April May June July August September October November De…" at bounding box center [657, 419] width 74 height 15
select select "10"
click at [620, 412] on select "January February March April May June July August September October November De…" at bounding box center [657, 419] width 74 height 15
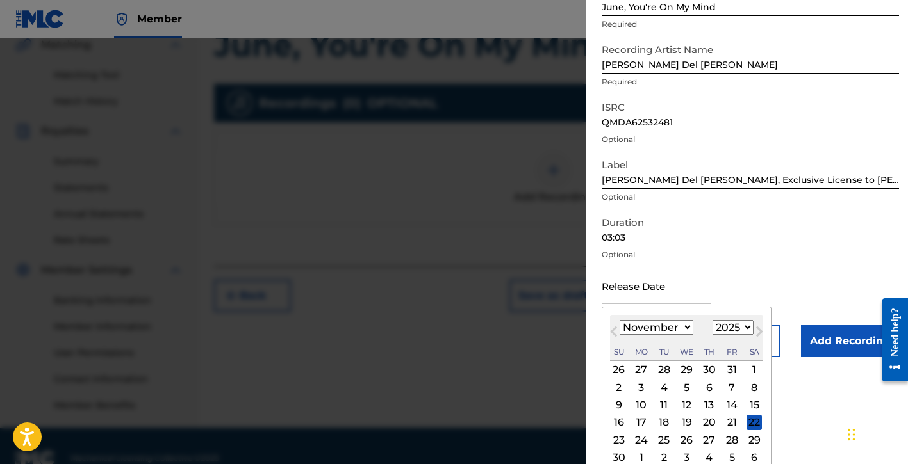
scroll to position [98, 0]
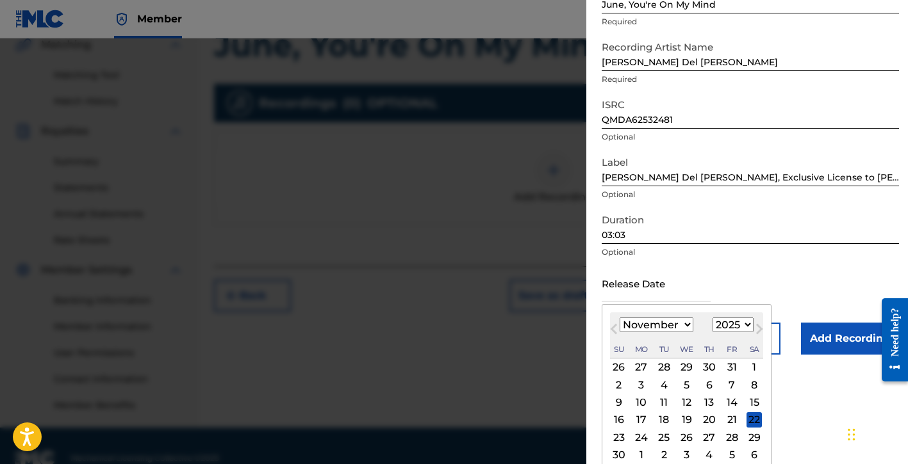
click at [728, 386] on div "7" at bounding box center [731, 384] width 15 height 15
type input "November 7 2025"
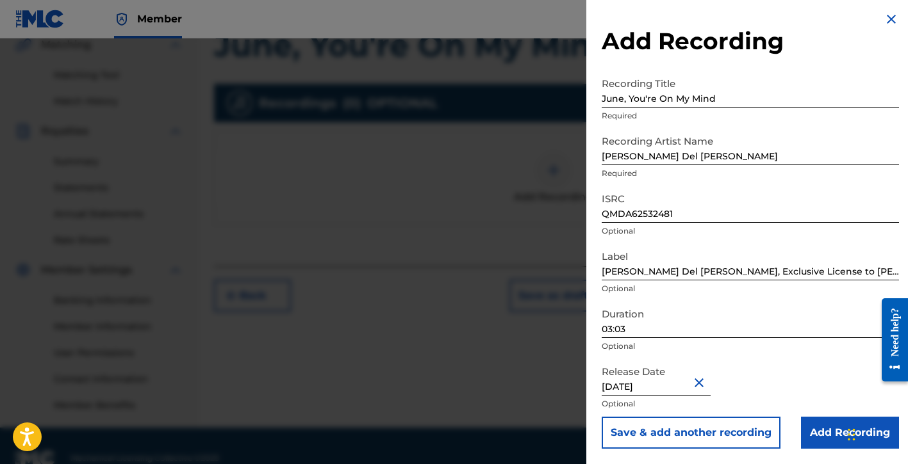
click at [810, 426] on input "Add Recording" at bounding box center [850, 433] width 98 height 32
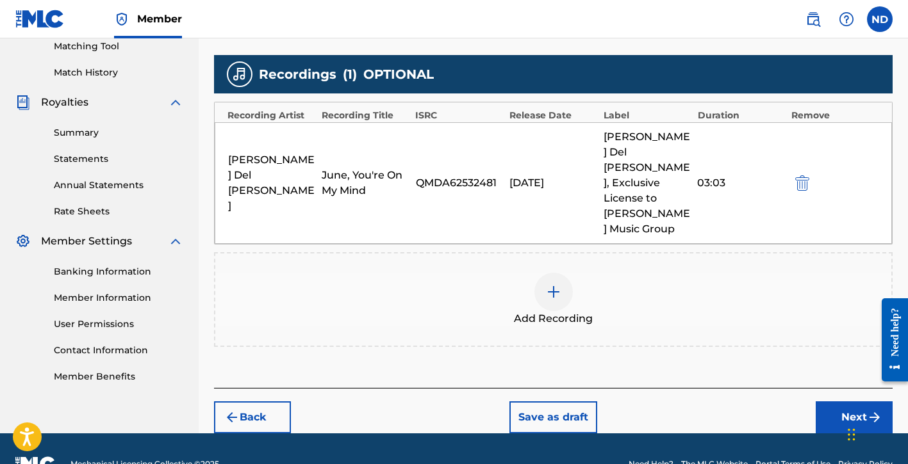
click at [826, 402] on button "Next" at bounding box center [854, 418] width 77 height 32
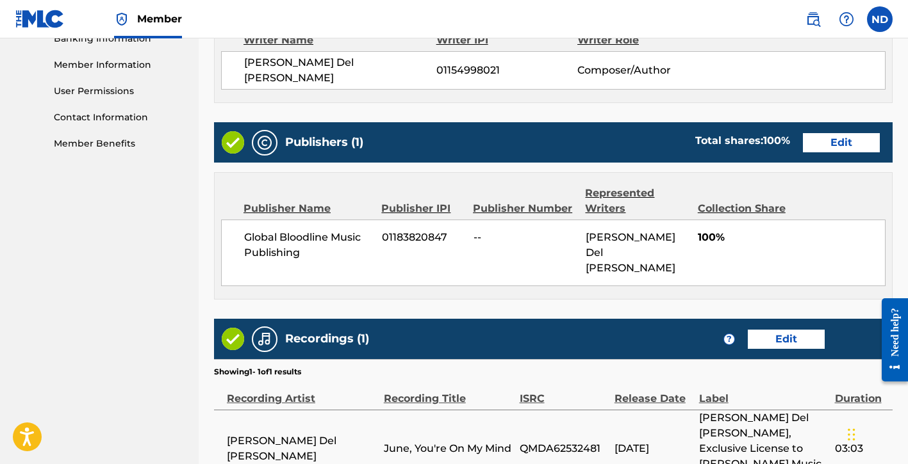
scroll to position [663, 0]
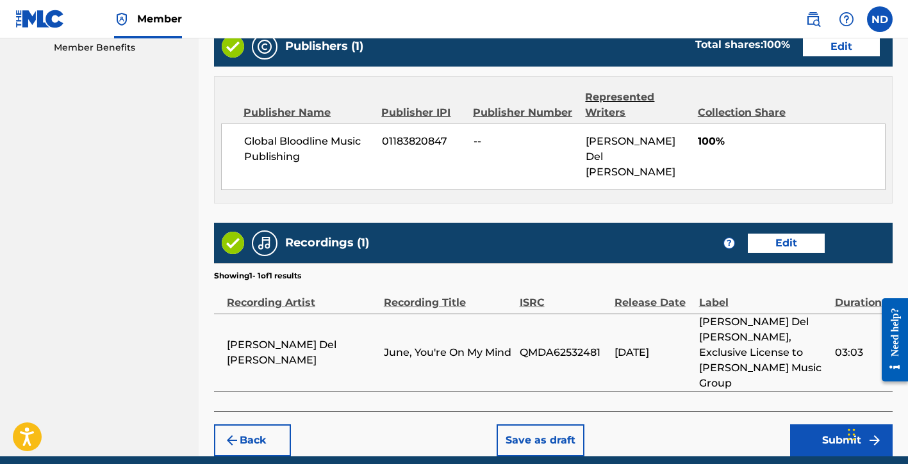
click at [801, 425] on button "Submit" at bounding box center [841, 441] width 103 height 32
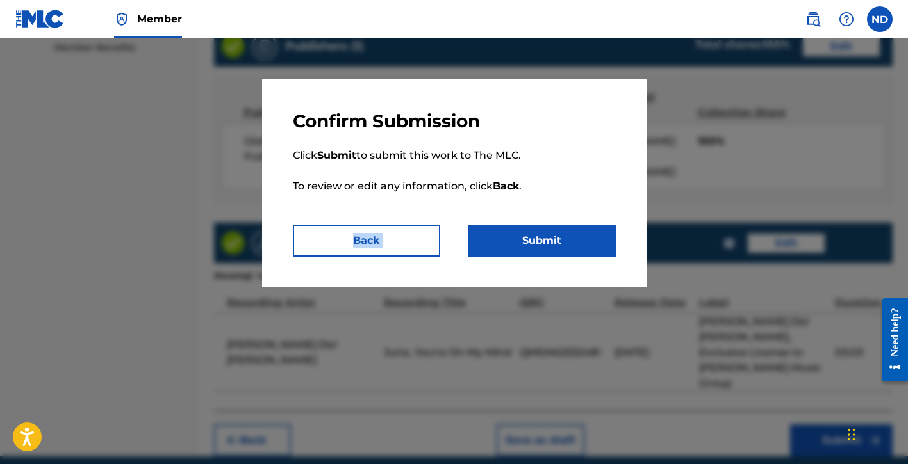
drag, startPoint x: 499, startPoint y: 219, endPoint x: 503, endPoint y: 227, distance: 8.6
click at [503, 227] on div "Confirm Submission Click Submit to submit this work to The MLC. To review or ed…" at bounding box center [454, 183] width 384 height 208
click at [507, 240] on button "Submit" at bounding box center [541, 241] width 147 height 32
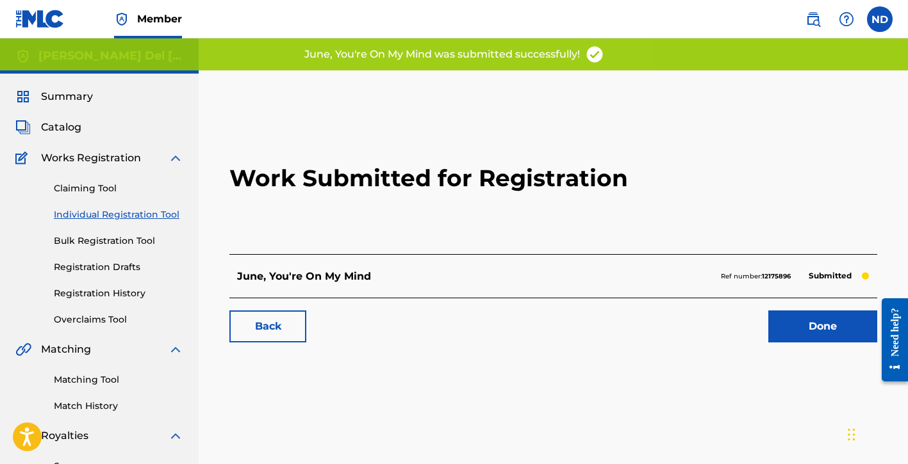
click at [771, 315] on link "Done" at bounding box center [822, 327] width 109 height 32
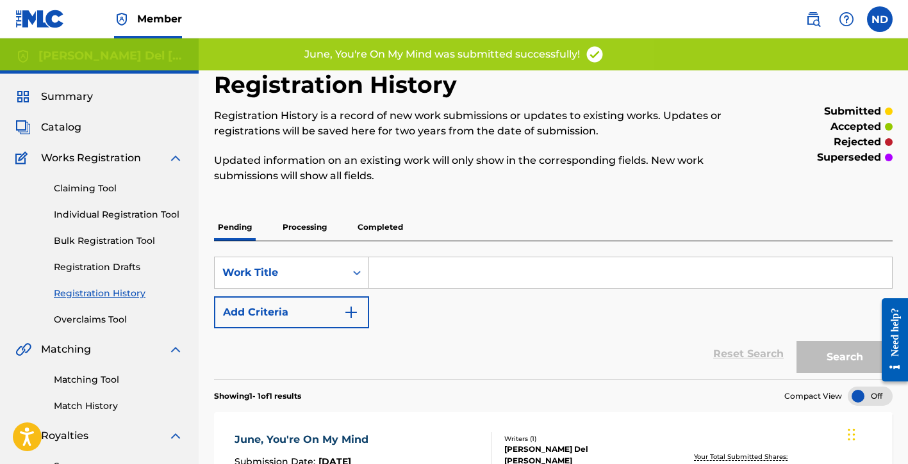
click at [83, 210] on link "Individual Registration Tool" at bounding box center [118, 214] width 129 height 13
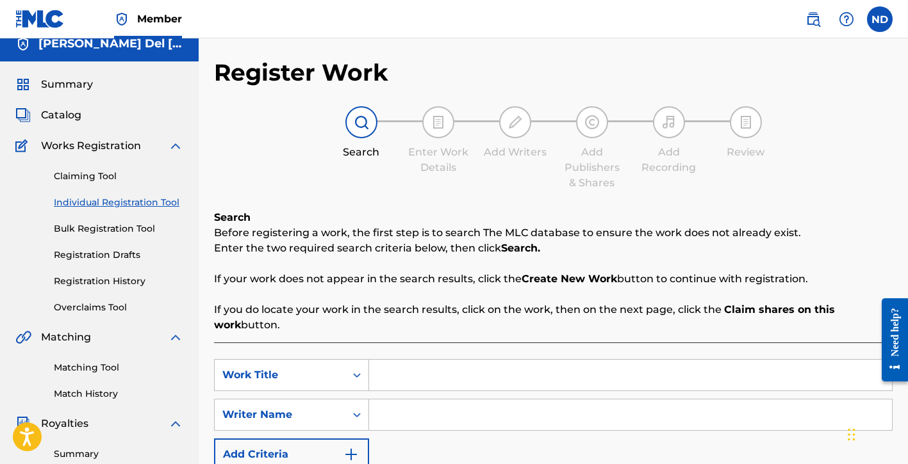
scroll to position [31, 0]
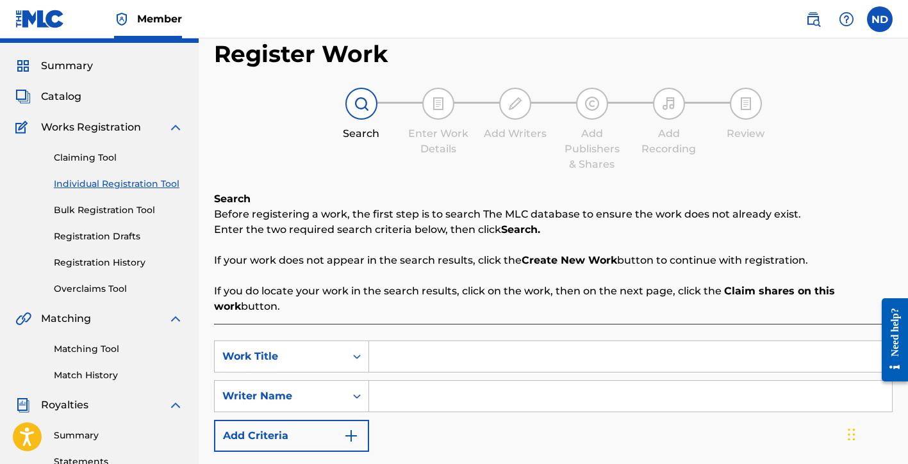
click at [396, 338] on div "SearchWithCriteria05bfc199-85b1-4593-b72b-9f2330715051 Work Title SearchWithCri…" at bounding box center [553, 429] width 678 height 210
click at [410, 352] on input "Search Form" at bounding box center [630, 356] width 523 height 31
type input "Leanne"
click at [420, 399] on input "Search Form" at bounding box center [630, 396] width 523 height 31
type input "Nat"
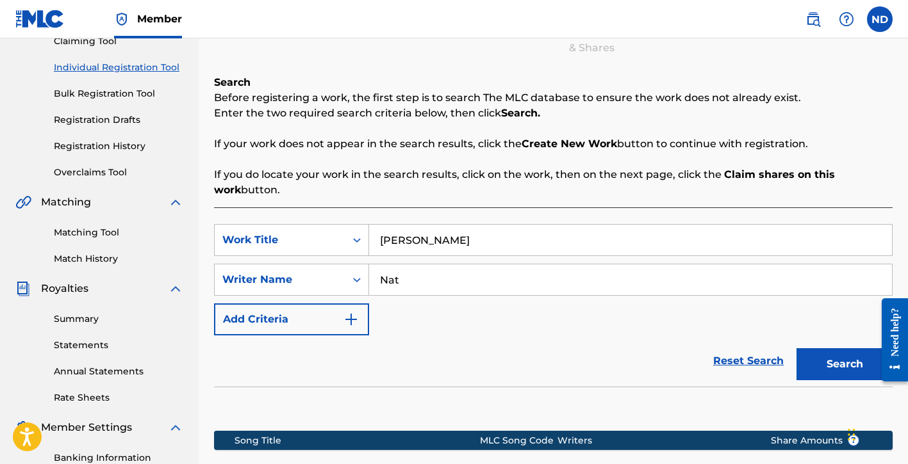
scroll to position [330, 0]
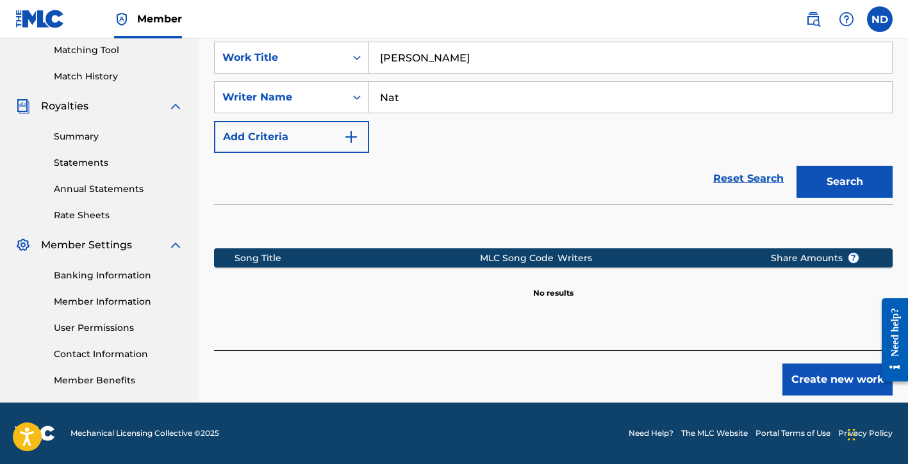
click at [785, 377] on button "Create new work" at bounding box center [837, 380] width 110 height 32
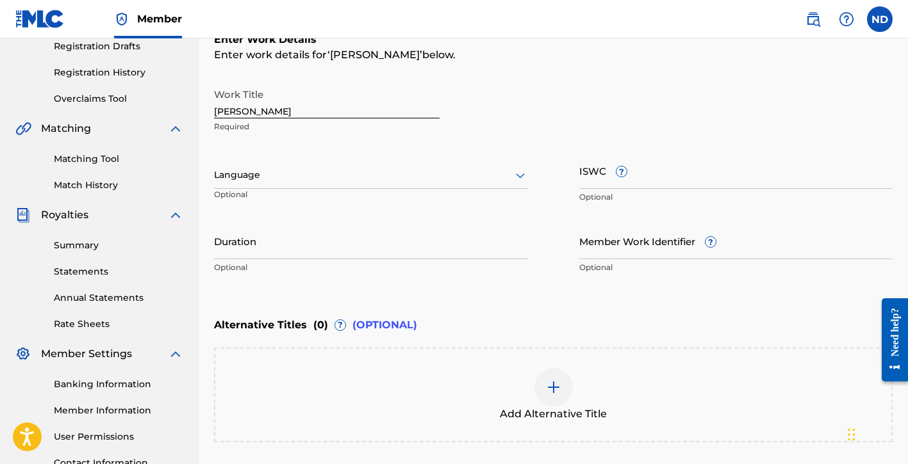
scroll to position [221, 0]
click at [265, 179] on div at bounding box center [371, 175] width 314 height 16
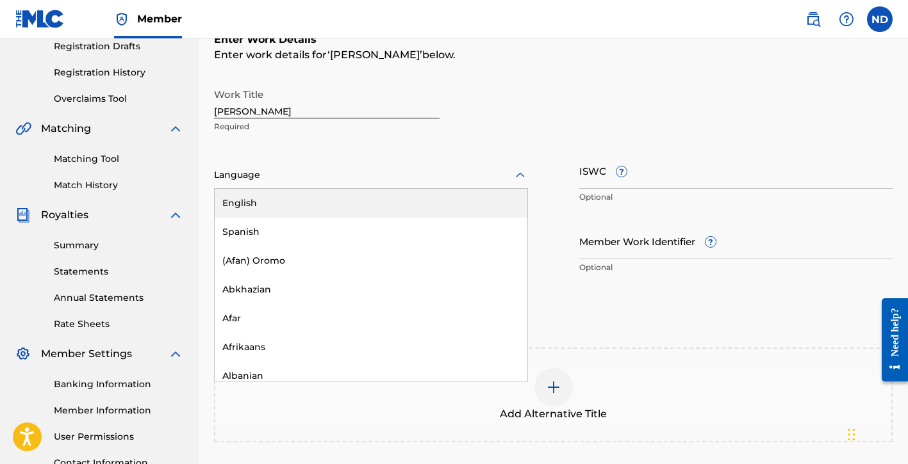
click at [285, 210] on div "English" at bounding box center [371, 203] width 313 height 29
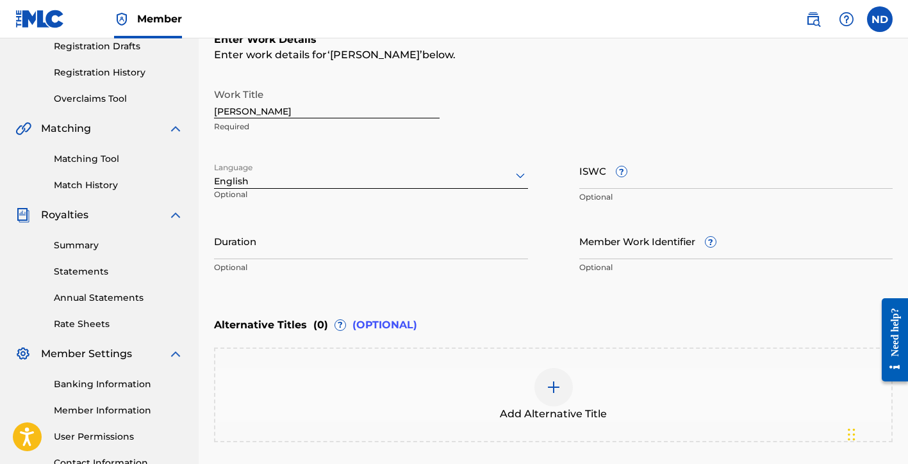
click at [265, 250] on input "Duration" at bounding box center [371, 241] width 314 height 37
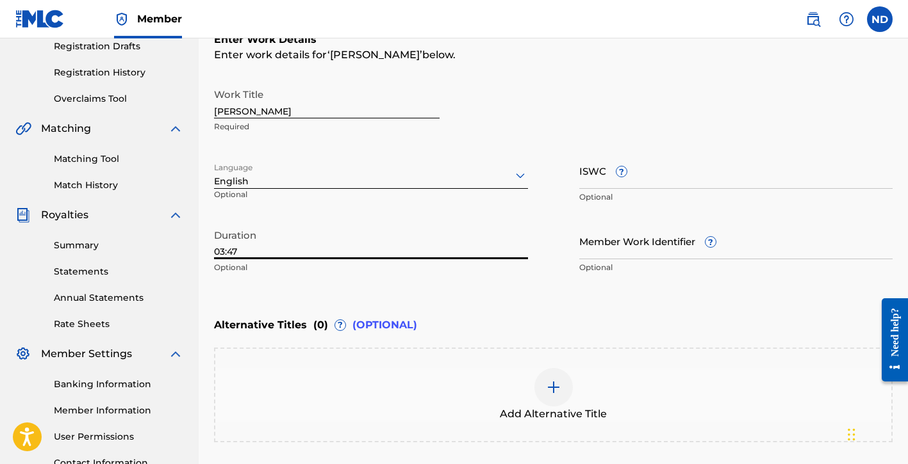
type input "03:47"
click at [579, 287] on div "Enter Work Details Enter work details for ‘ Leanne ’ below. Work Title Leanne R…" at bounding box center [553, 156] width 678 height 310
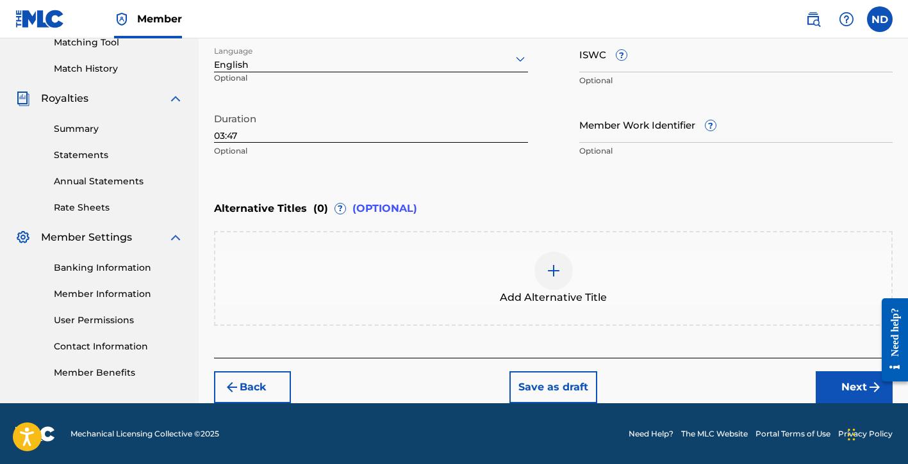
click at [816, 382] on button "Next" at bounding box center [854, 388] width 77 height 32
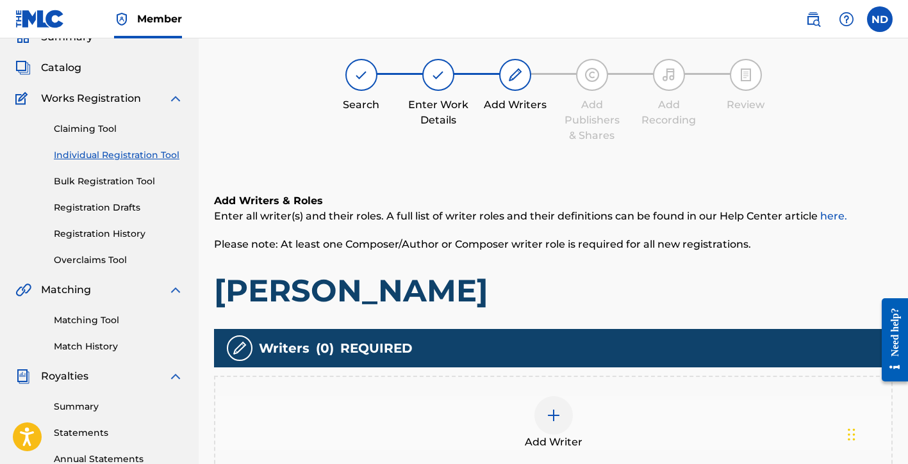
scroll to position [60, 0]
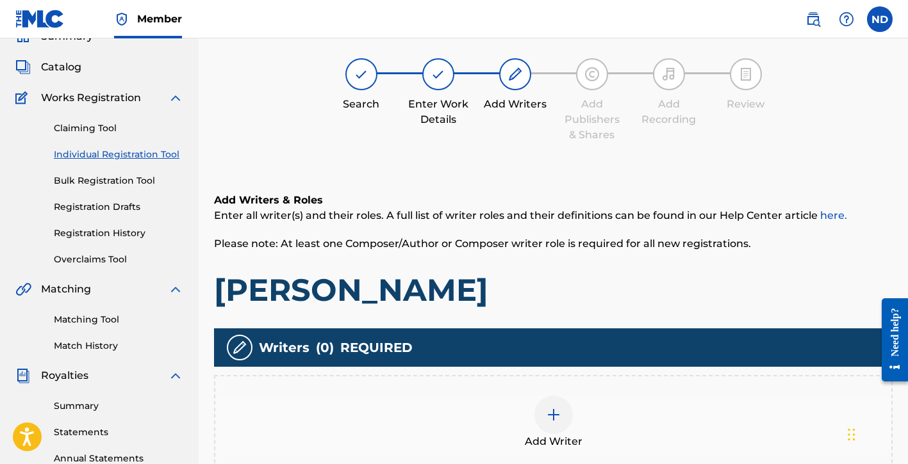
click at [555, 409] on img at bounding box center [553, 414] width 15 height 15
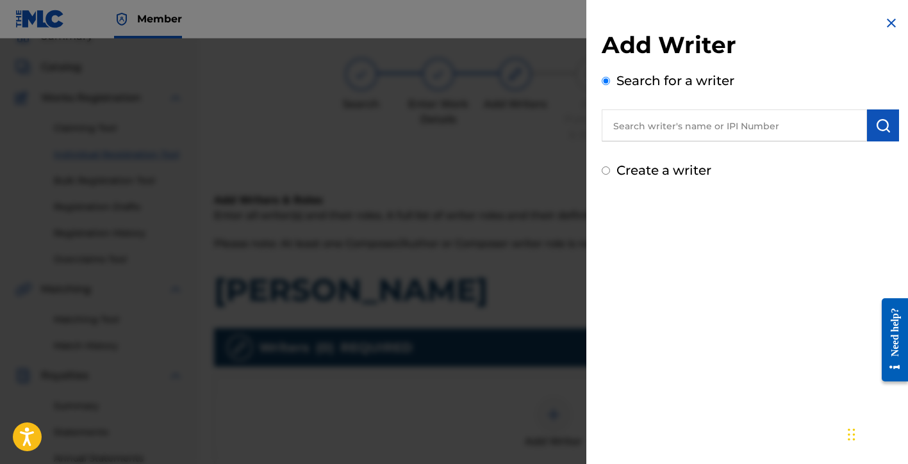
click at [648, 180] on div "Add Writer Search for a writer Create a writer" at bounding box center [750, 97] width 328 height 195
click at [648, 173] on label "Create a writer" at bounding box center [663, 170] width 95 height 15
radio input "true"
radio input "false"
radio input "true"
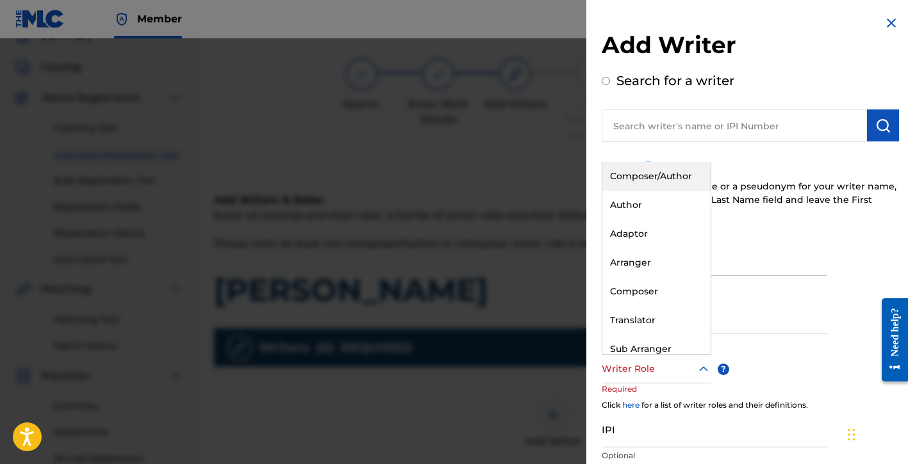
click at [631, 376] on div at bounding box center [657, 369] width 110 height 16
click at [641, 175] on div "Composer/Author" at bounding box center [656, 176] width 108 height 29
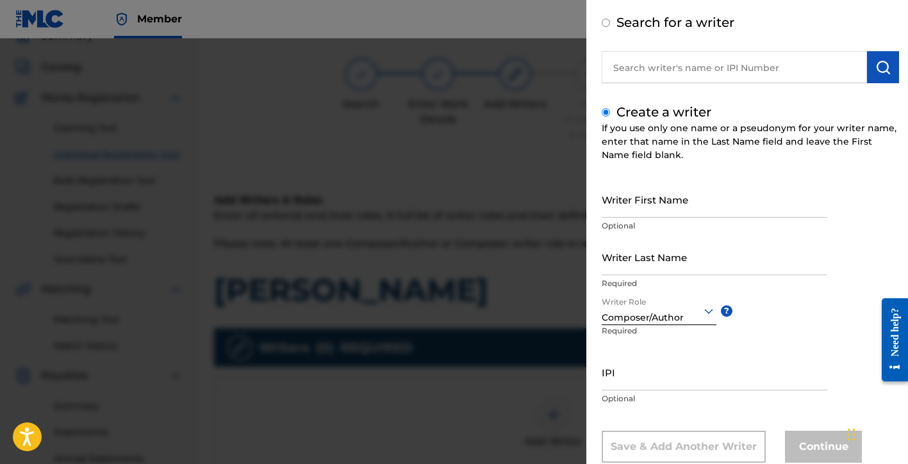
scroll to position [92, 0]
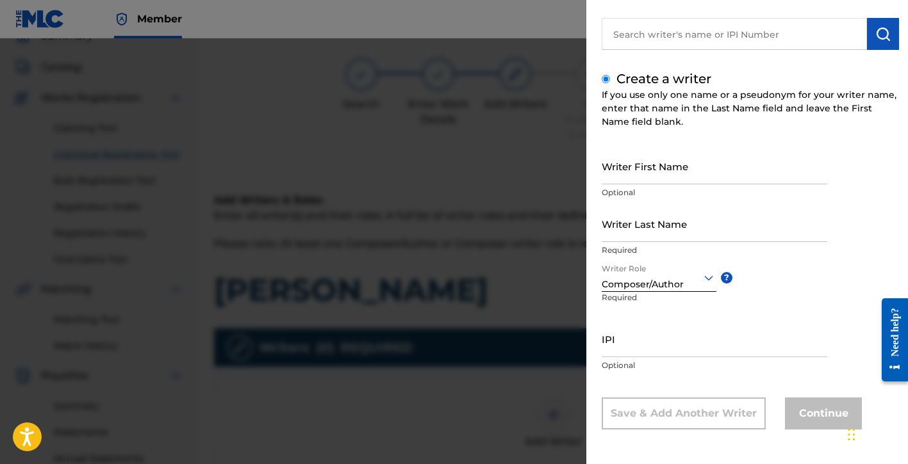
click at [627, 174] on input "Writer First Name" at bounding box center [715, 166] width 226 height 37
type input "[PERSON_NAME]"
click at [655, 220] on input "Writer Last Name" at bounding box center [715, 224] width 226 height 37
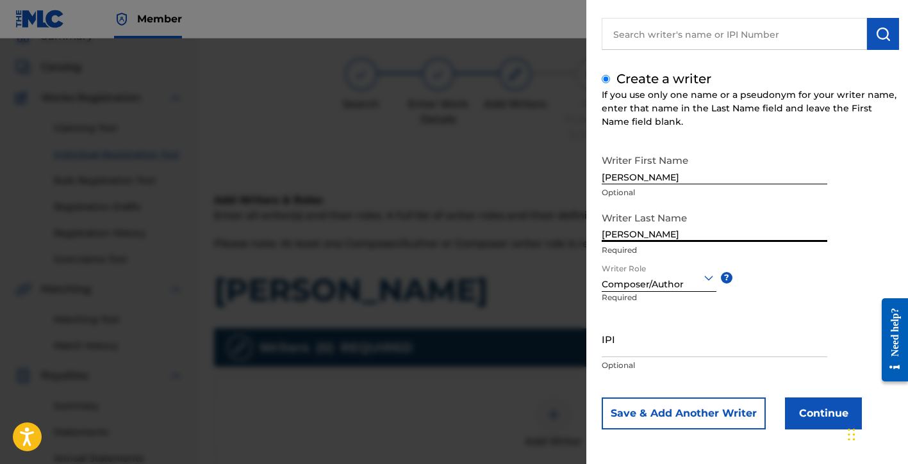
type input "[PERSON_NAME]"
click at [639, 343] on input "IPI" at bounding box center [715, 339] width 226 height 37
paste input "01154998021"
type input "01154998021"
click at [800, 429] on button "Continue" at bounding box center [823, 414] width 77 height 32
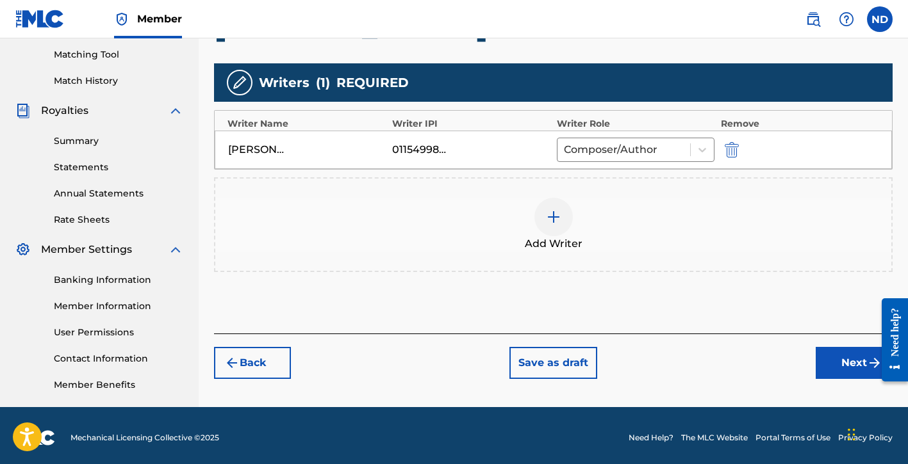
click at [822, 359] on button "Next" at bounding box center [854, 363] width 77 height 32
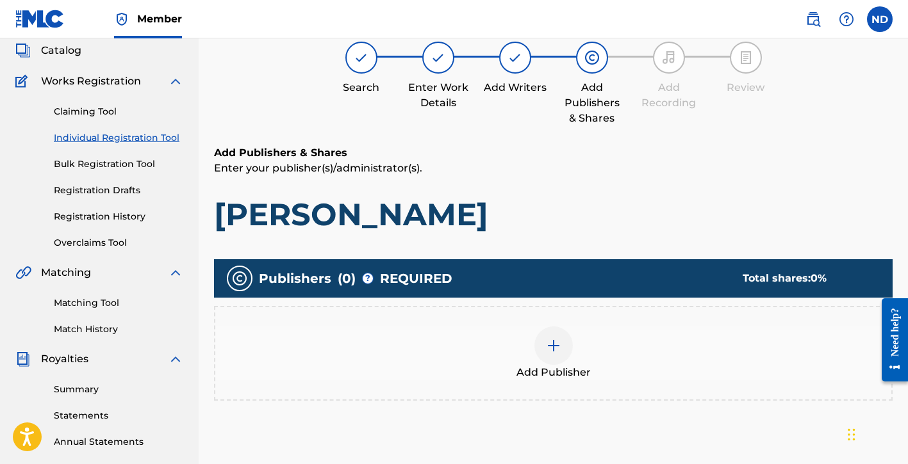
scroll to position [86, 0]
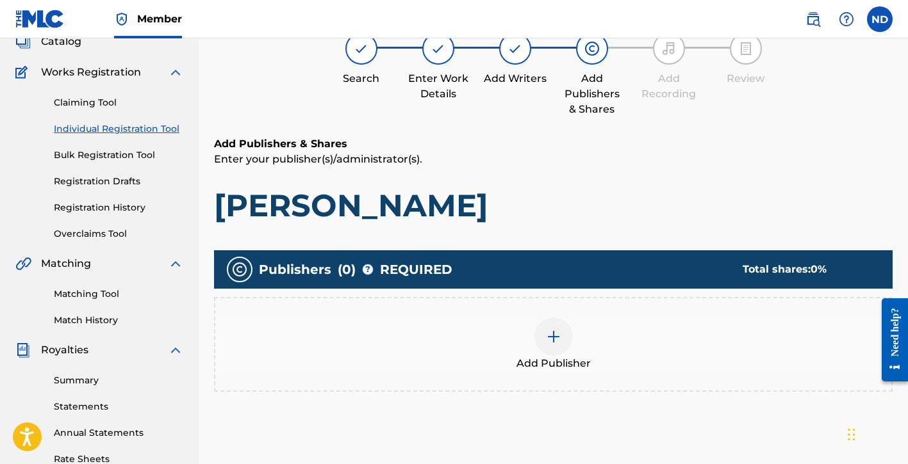
click at [546, 341] on img at bounding box center [553, 336] width 15 height 15
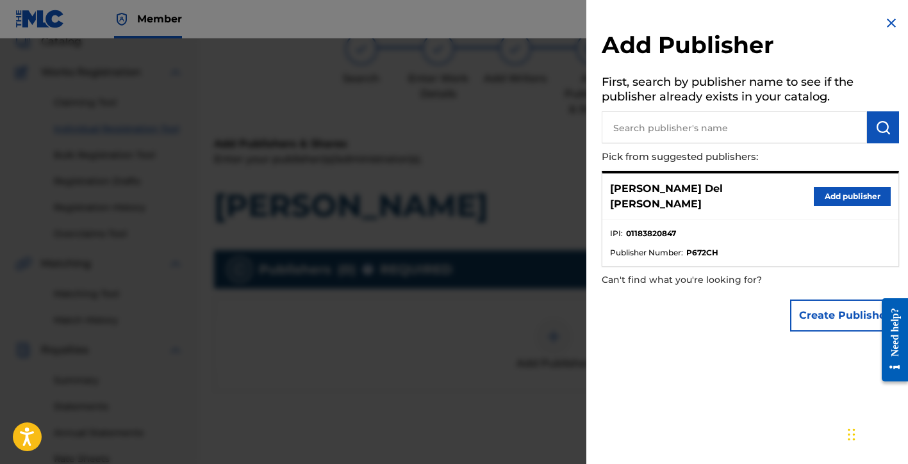
click at [812, 314] on button "Create Publisher" at bounding box center [844, 316] width 109 height 32
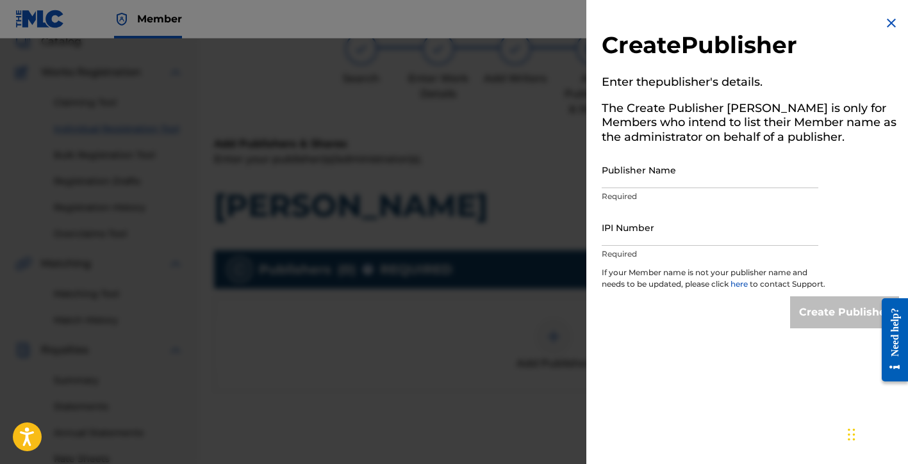
click at [639, 168] on input "Publisher Name" at bounding box center [710, 170] width 217 height 37
type input "Global Bloodline Music Publishing"
click at [633, 233] on input "IPI Number" at bounding box center [710, 227] width 217 height 37
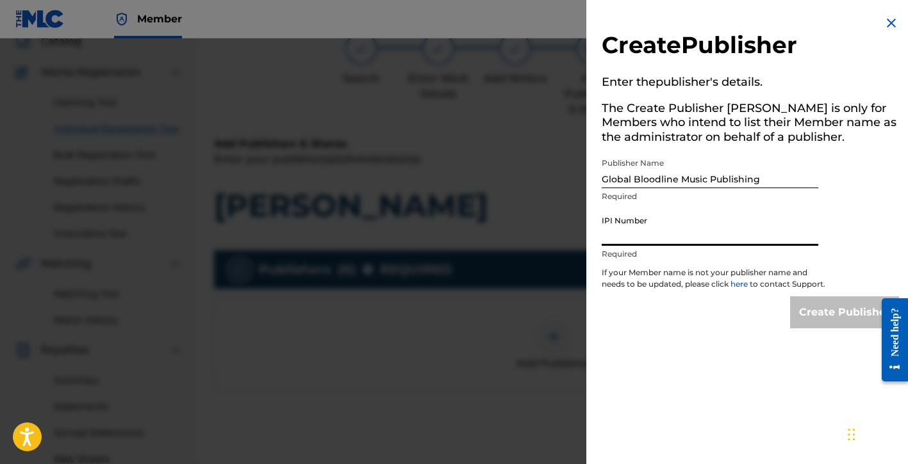
type input "01183820847"
click at [802, 320] on input "Create Publisher" at bounding box center [844, 313] width 109 height 32
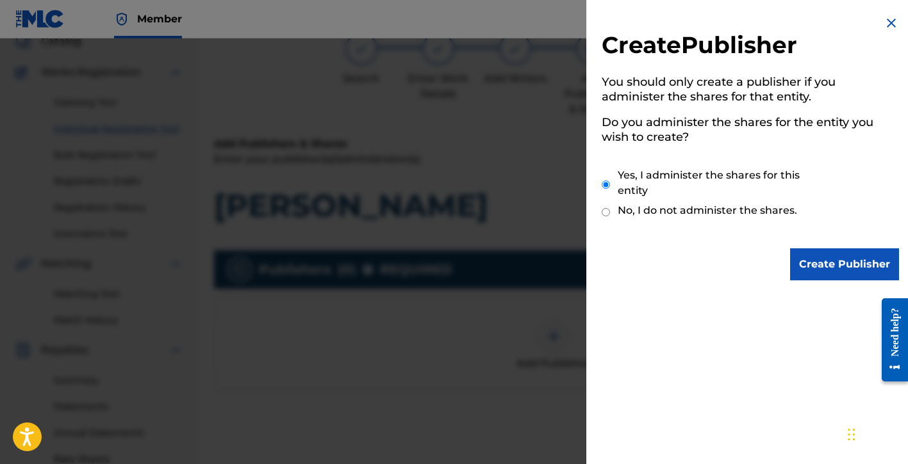
click at [813, 258] on input "Create Publisher" at bounding box center [844, 265] width 109 height 32
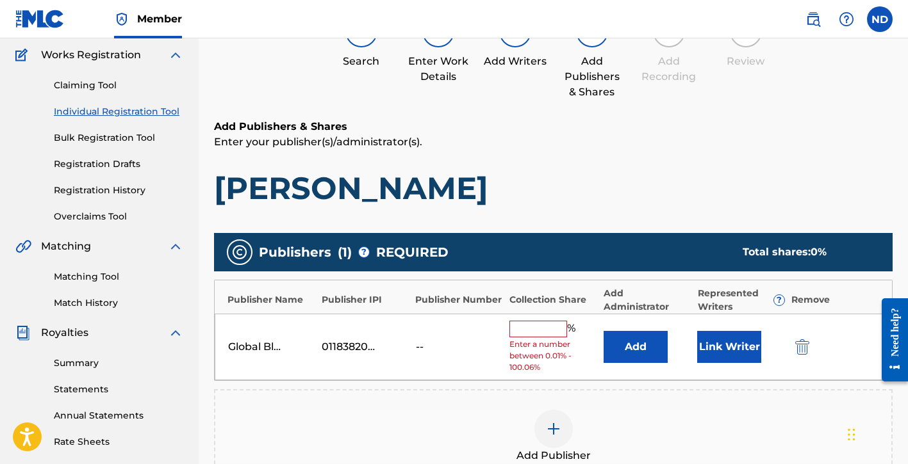
scroll to position [176, 0]
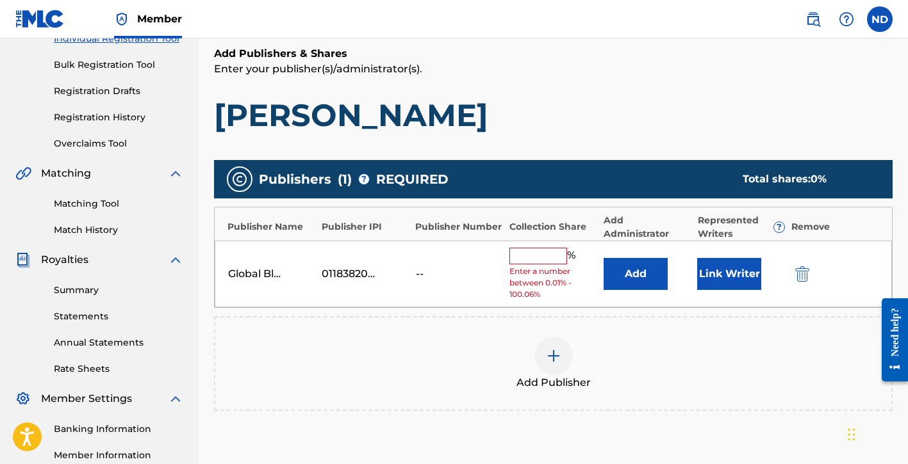
click at [548, 249] on input "text" at bounding box center [538, 256] width 58 height 17
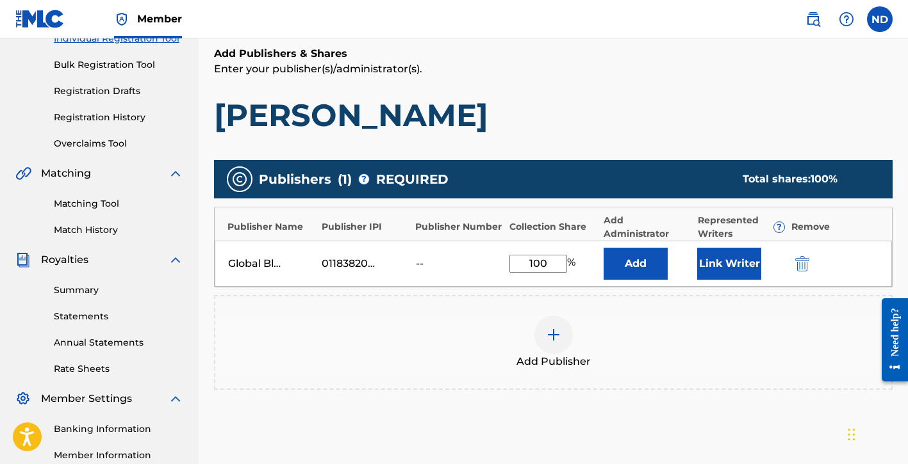
type input "100"
click at [724, 250] on button "Link Writer" at bounding box center [729, 264] width 64 height 32
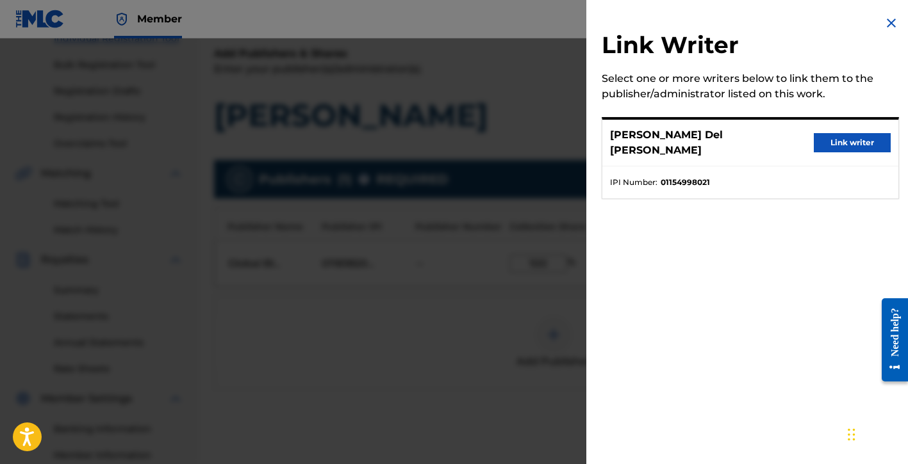
click at [828, 136] on button "Link writer" at bounding box center [852, 142] width 77 height 19
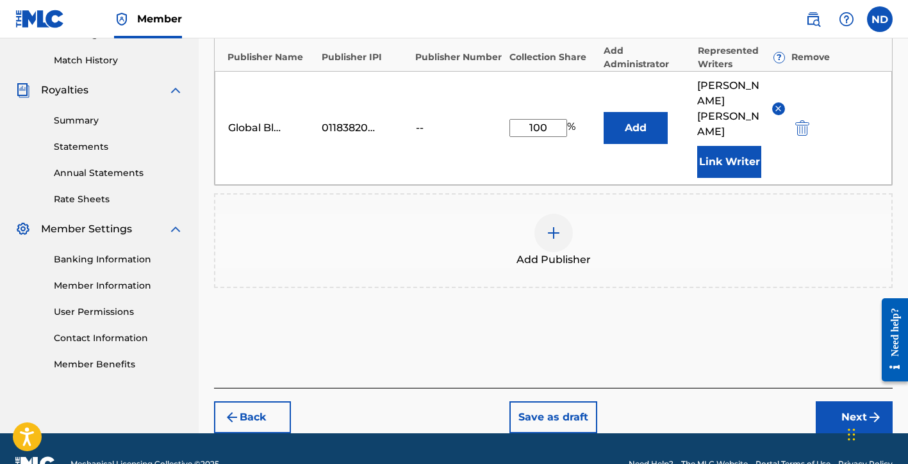
click at [835, 402] on button "Next" at bounding box center [854, 418] width 77 height 32
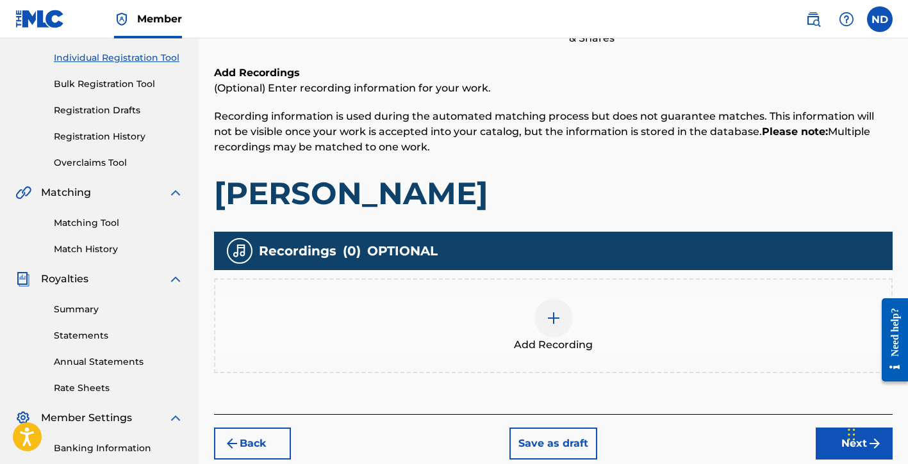
scroll to position [219, 0]
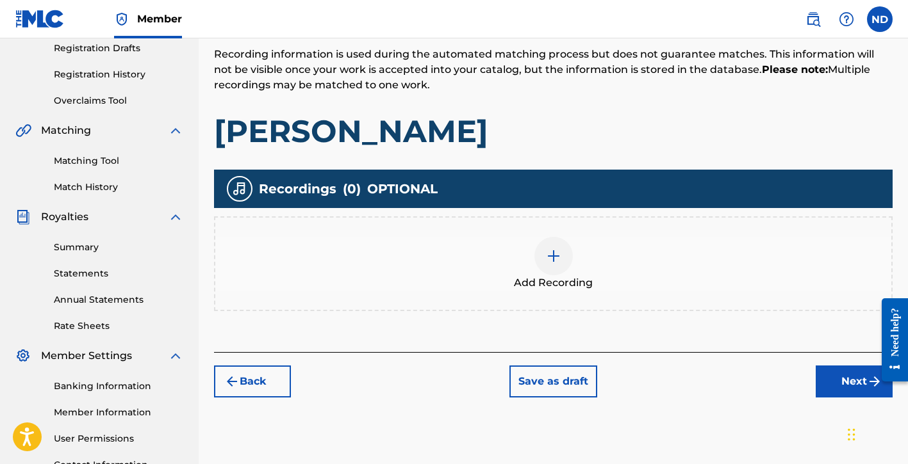
click at [548, 260] on img at bounding box center [553, 256] width 15 height 15
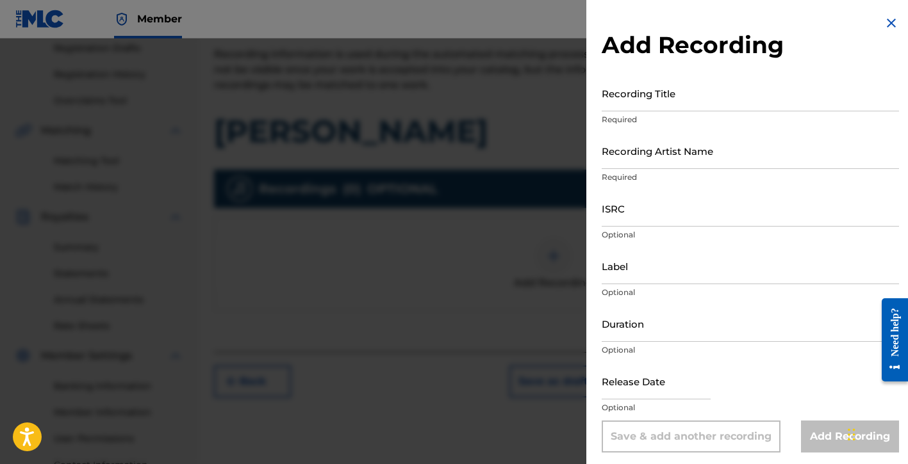
click at [628, 117] on p "Required" at bounding box center [750, 120] width 297 height 12
click at [631, 104] on input "Recording Title" at bounding box center [750, 93] width 297 height 37
type input "Leanne"
click at [644, 152] on input "Recording Artist Name" at bounding box center [750, 151] width 297 height 37
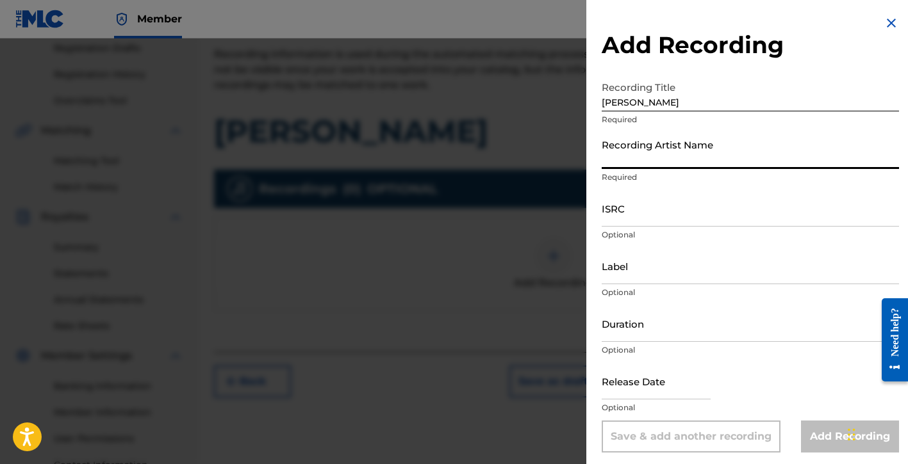
type input "[PERSON_NAME] Del [PERSON_NAME]"
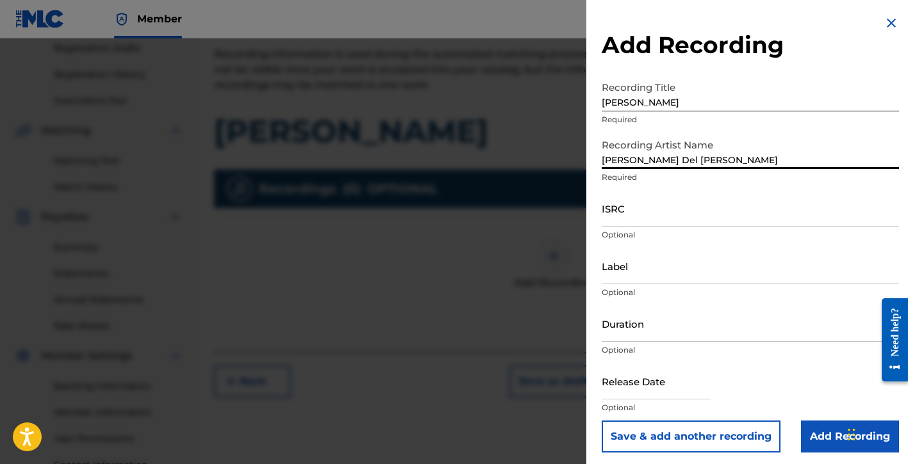
click at [614, 222] on input "ISRC" at bounding box center [750, 208] width 297 height 37
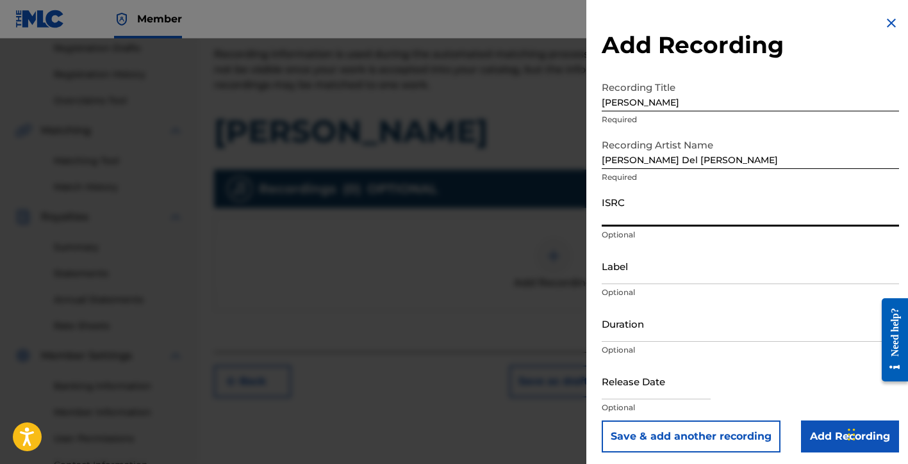
paste input "QMDA62532479"
type input "QMDA62532479"
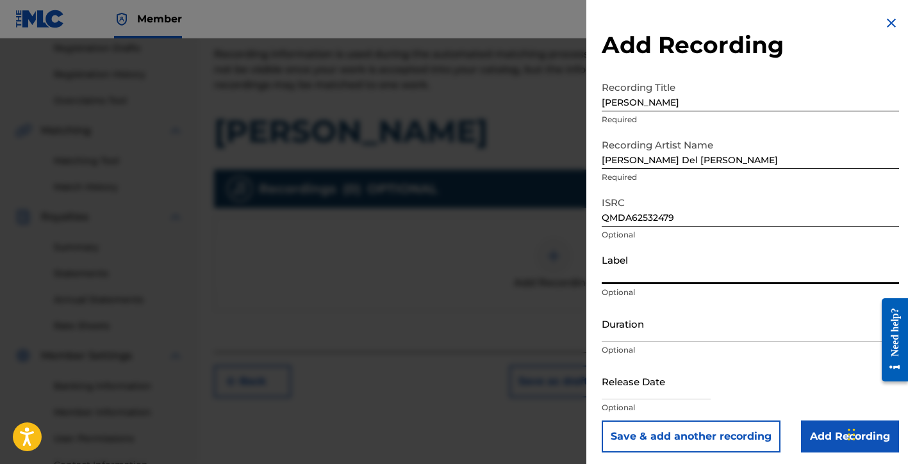
click at [632, 277] on input "Label" at bounding box center [750, 266] width 297 height 37
type input "[PERSON_NAME] Del [PERSON_NAME], Exclusive License to [PERSON_NAME] Music Group"
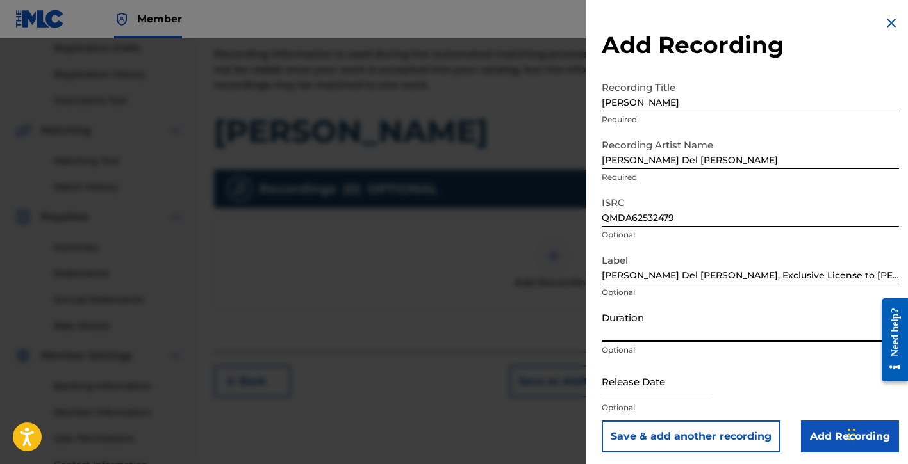
click at [651, 327] on input "Duration" at bounding box center [750, 324] width 297 height 37
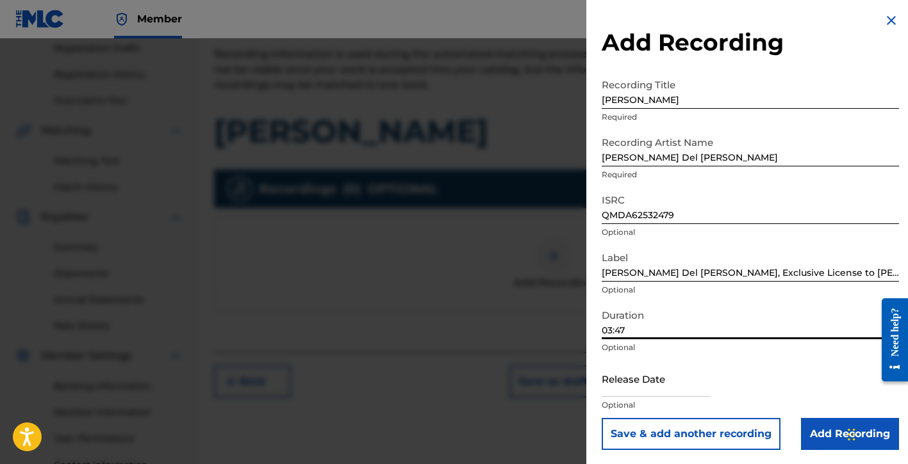
scroll to position [4, 0]
type input "03:47"
click at [642, 375] on input "text" at bounding box center [656, 377] width 109 height 37
select select "8"
select select "2025"
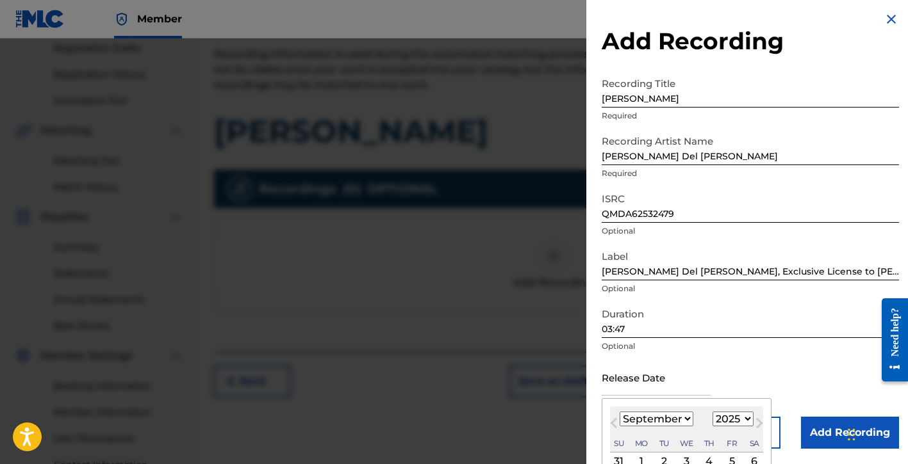
click at [668, 427] on div "January February March April May June July August September October November De…" at bounding box center [657, 419] width 74 height 15
click at [637, 372] on input "text" at bounding box center [656, 377] width 109 height 37
click at [664, 420] on select "January February March April May June July August September October November De…" at bounding box center [657, 419] width 74 height 15
click at [620, 412] on select "January February March April May June July August September October November De…" at bounding box center [657, 419] width 74 height 15
click at [659, 423] on select "January February March April May June July August September October November De…" at bounding box center [657, 419] width 74 height 15
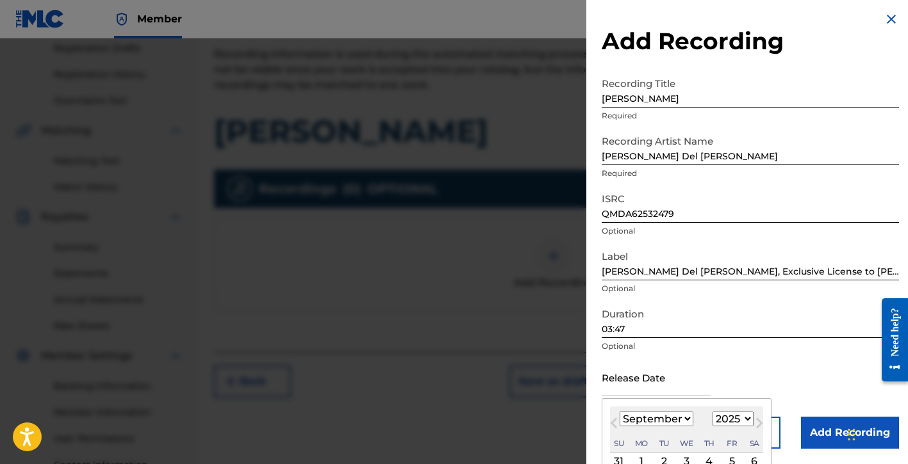
select select "10"
click at [620, 412] on select "January February March April May June July August September October November De…" at bounding box center [657, 419] width 74 height 15
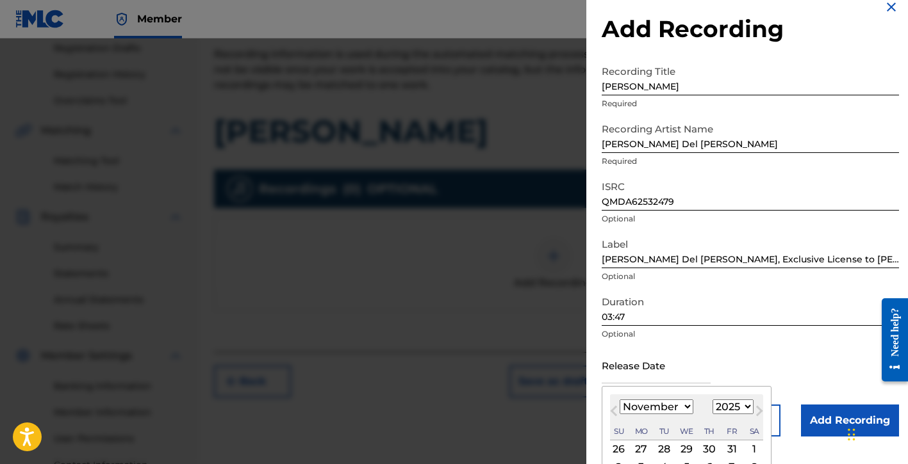
scroll to position [95, 0]
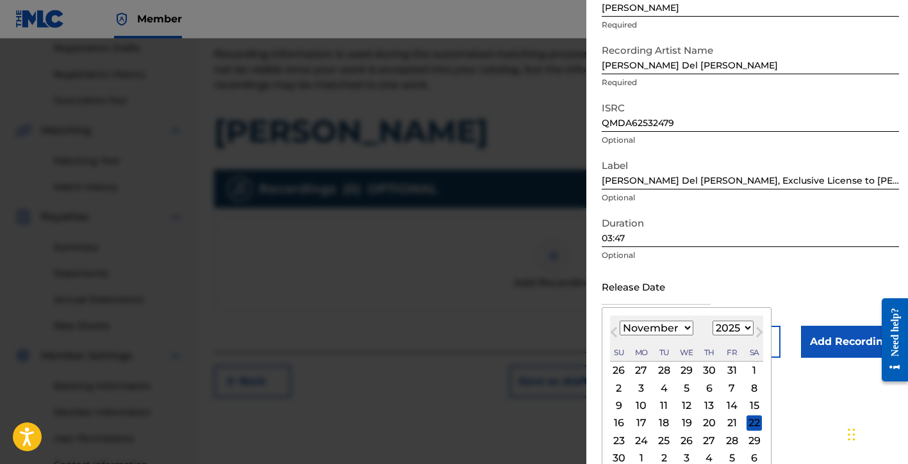
click at [726, 396] on div "2 3 4 5 6 7 8" at bounding box center [686, 388] width 153 height 17
click at [726, 393] on div "7" at bounding box center [731, 388] width 15 height 15
type input "November 7 2025"
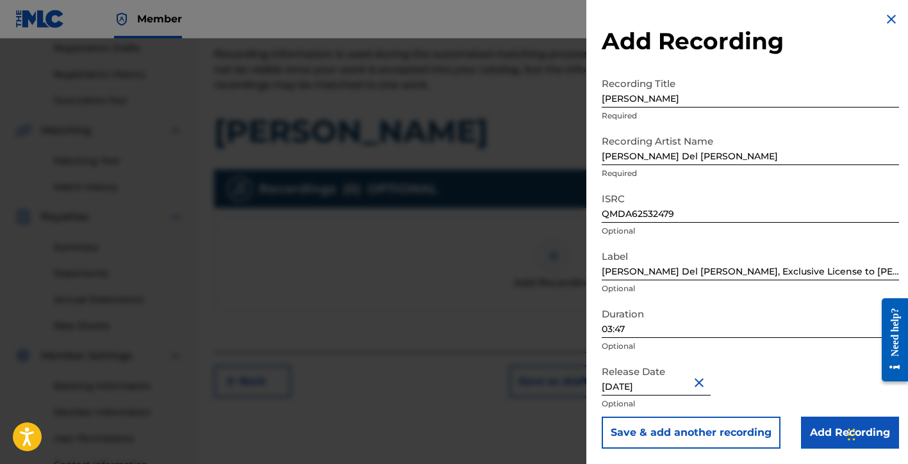
scroll to position [4, 0]
click at [803, 432] on input "Add Recording" at bounding box center [850, 433] width 98 height 32
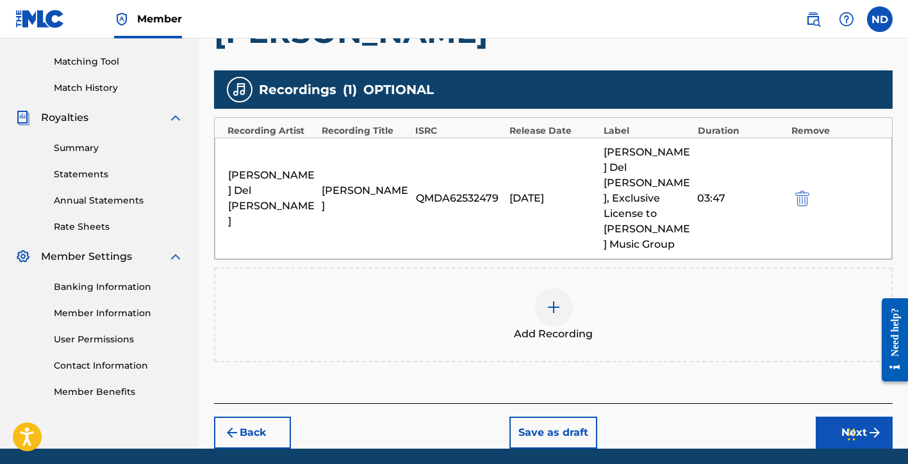
click at [822, 417] on button "Next" at bounding box center [854, 433] width 77 height 32
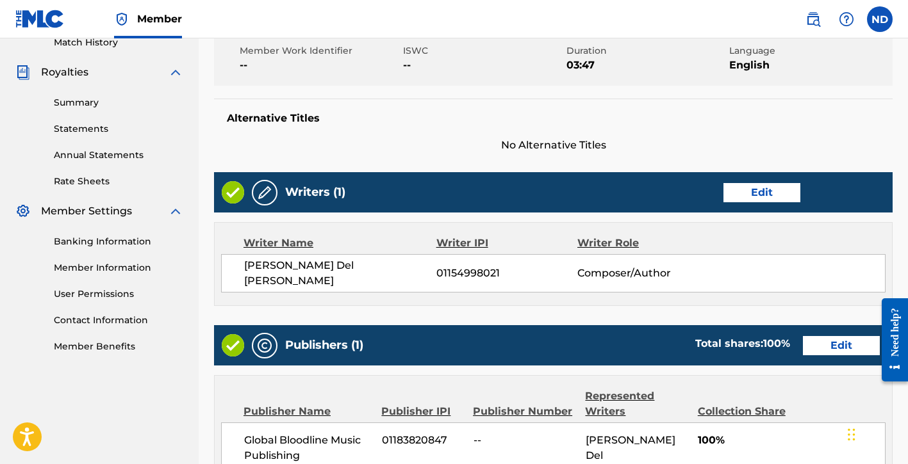
scroll to position [663, 0]
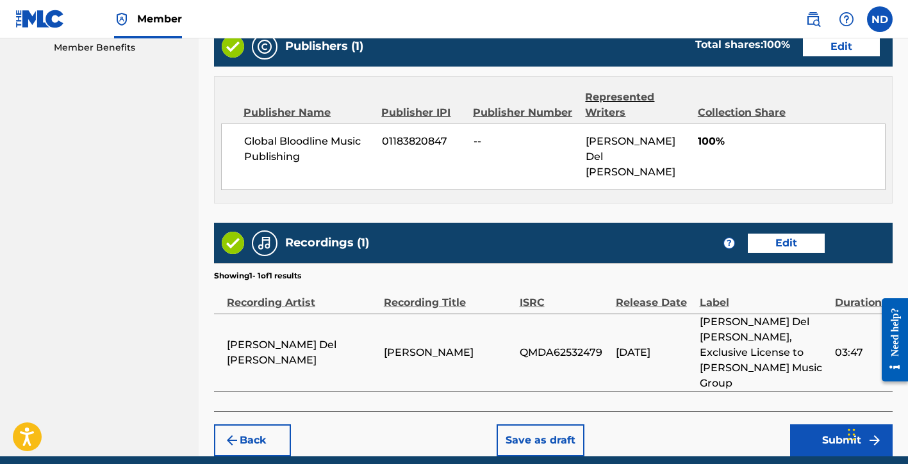
click at [800, 425] on button "Submit" at bounding box center [841, 441] width 103 height 32
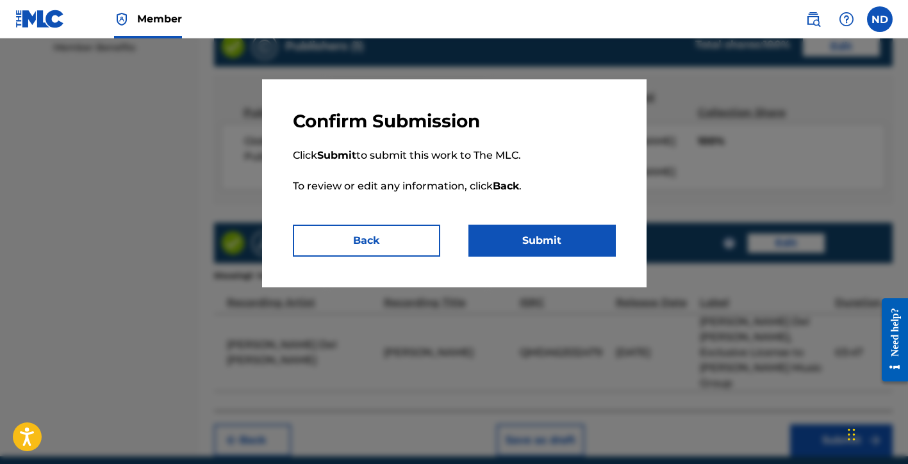
click at [556, 242] on button "Submit" at bounding box center [541, 241] width 147 height 32
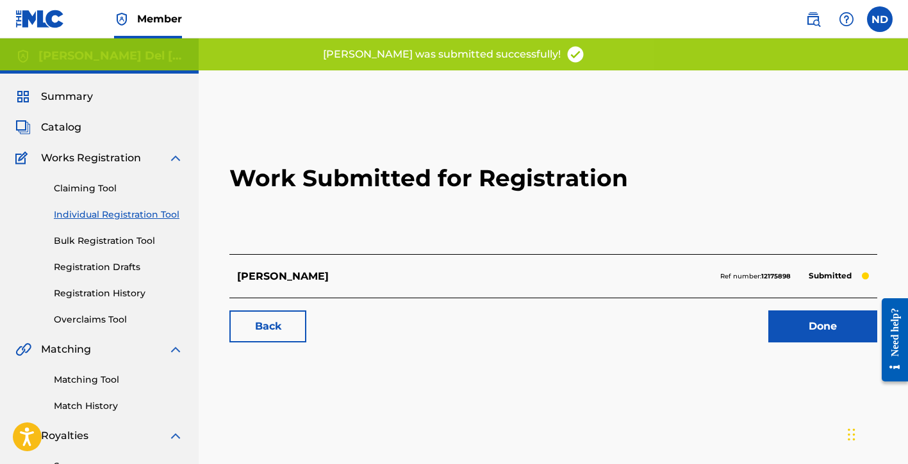
click at [803, 324] on link "Done" at bounding box center [822, 327] width 109 height 32
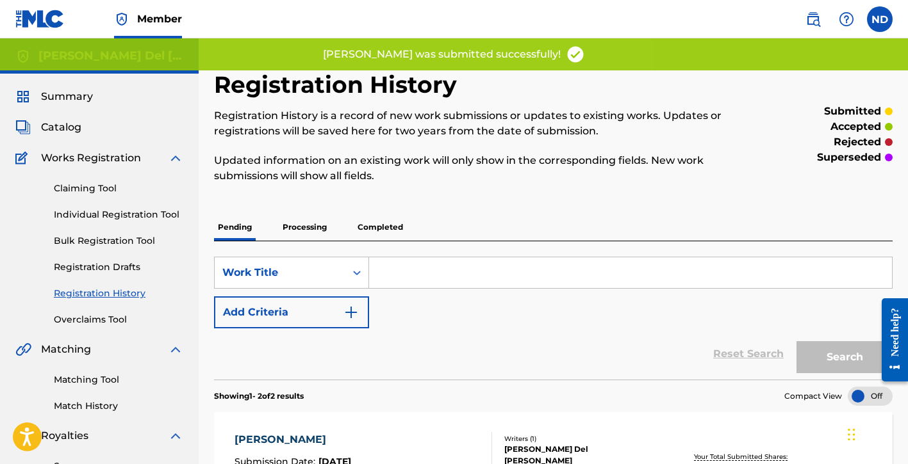
click at [117, 225] on div "Claiming Tool Individual Registration Tool Bulk Registration Tool Registration …" at bounding box center [99, 246] width 168 height 161
click at [117, 222] on div "Claiming Tool Individual Registration Tool Bulk Registration Tool Registration …" at bounding box center [99, 246] width 168 height 161
click at [116, 219] on link "Individual Registration Tool" at bounding box center [118, 214] width 129 height 13
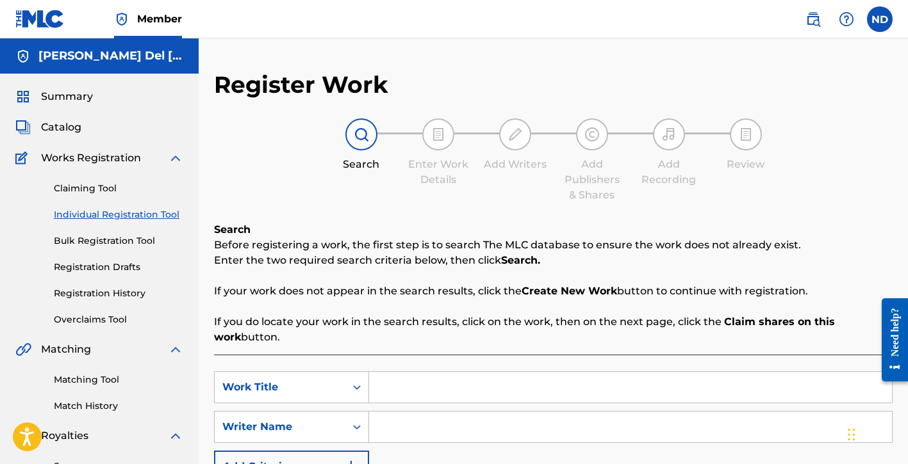
click at [415, 382] on input "Search Form" at bounding box center [630, 387] width 523 height 31
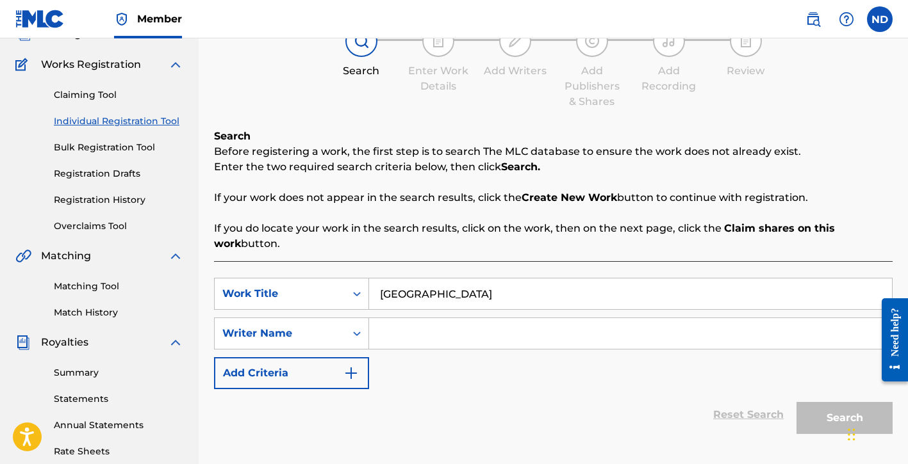
scroll to position [330, 0]
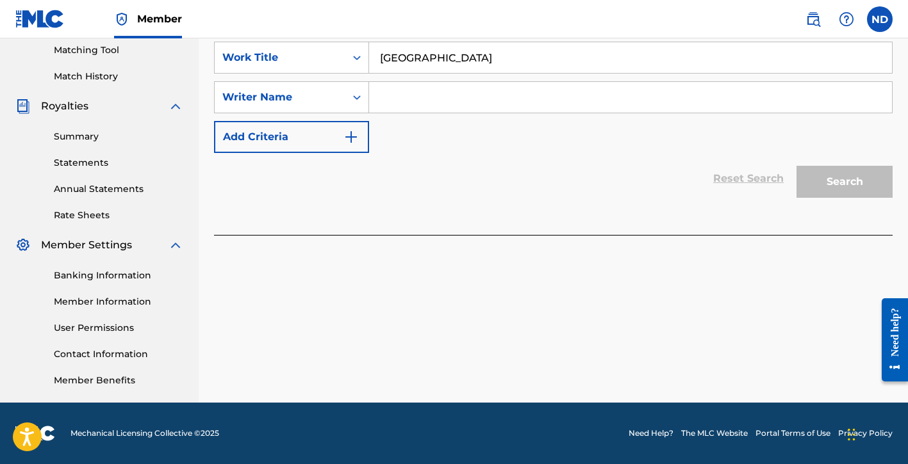
type input "Los Angeles"
click at [438, 100] on input "Search Form" at bounding box center [630, 97] width 523 height 31
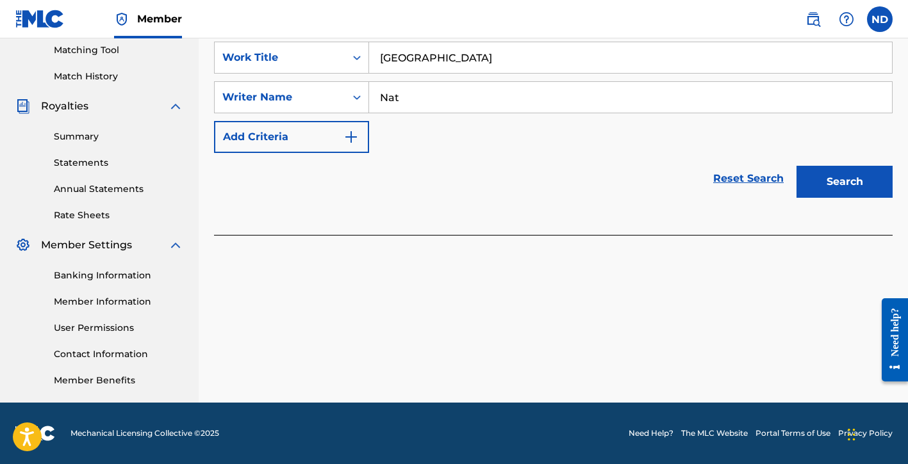
type input "Nat"
click at [796, 166] on button "Search" at bounding box center [844, 182] width 96 height 32
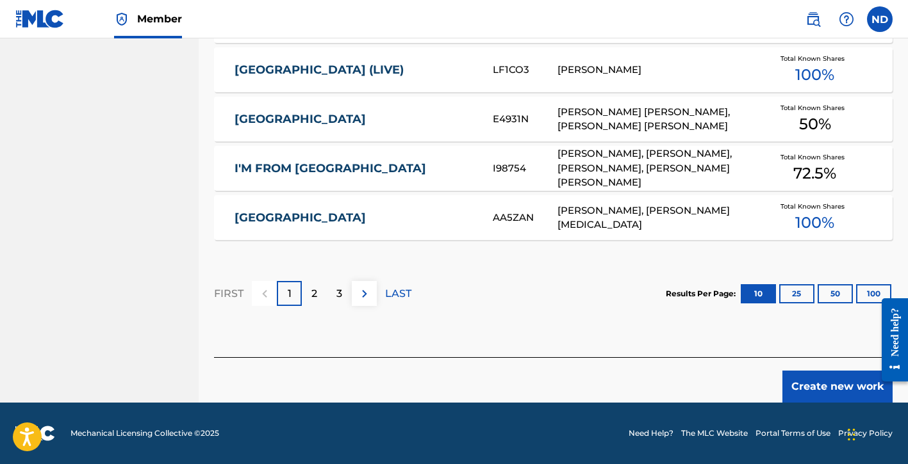
click at [799, 381] on button "Create new work" at bounding box center [837, 387] width 110 height 32
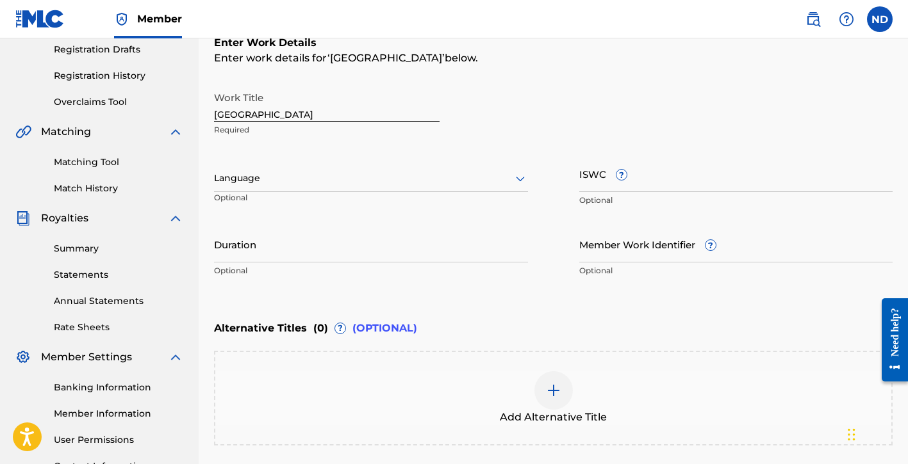
scroll to position [206, 0]
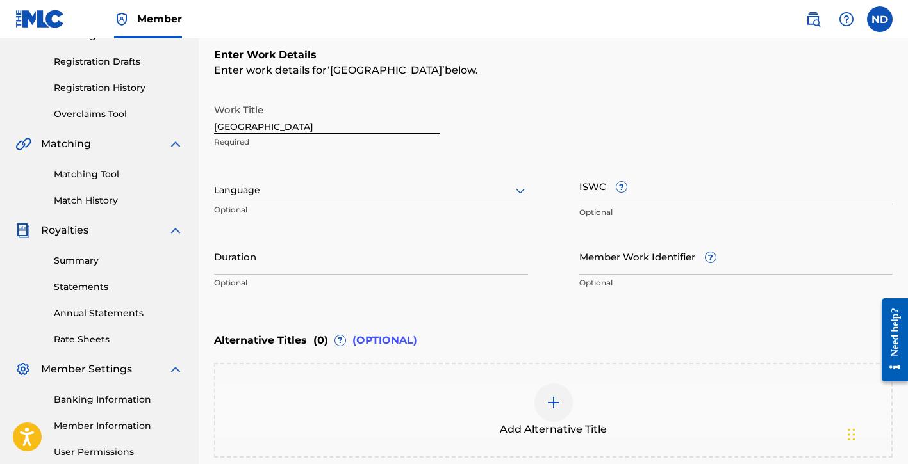
click at [262, 186] on div at bounding box center [371, 191] width 314 height 16
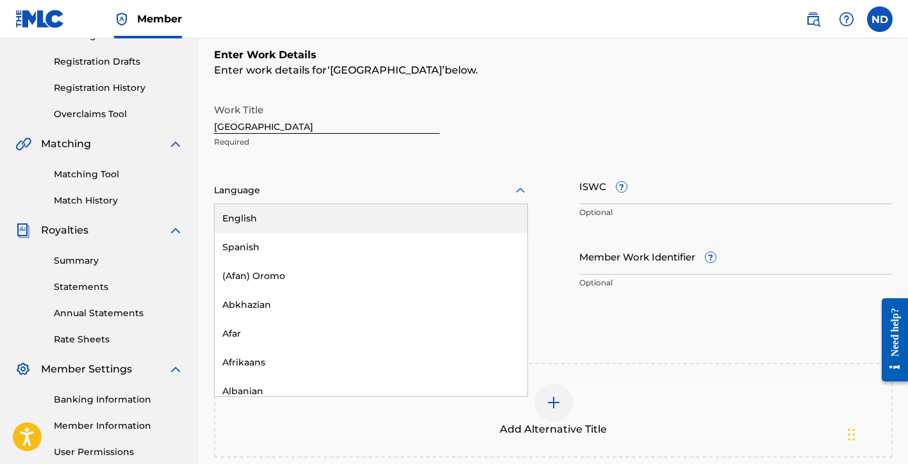
click at [275, 224] on div "English" at bounding box center [371, 218] width 313 height 29
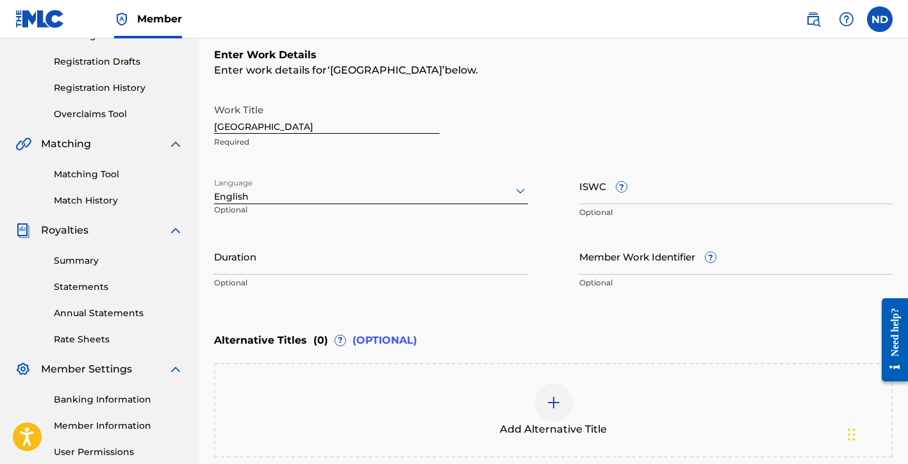
click at [265, 259] on input "Duration" at bounding box center [371, 256] width 314 height 37
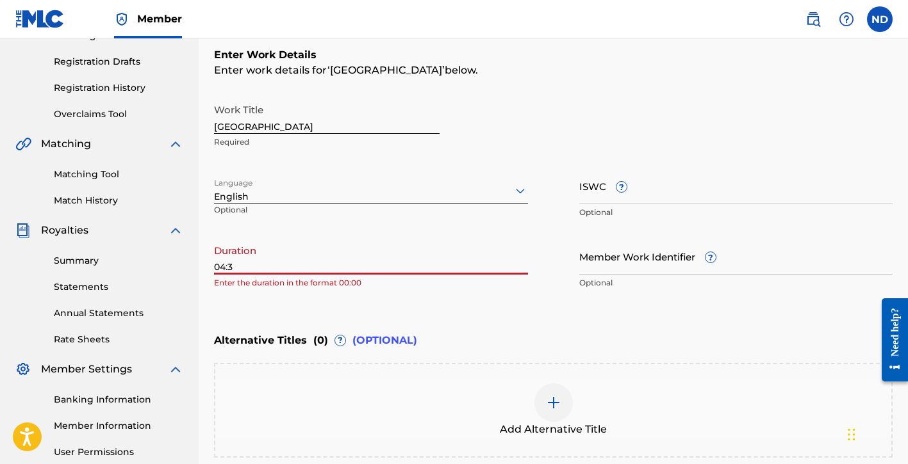
type input "04:32"
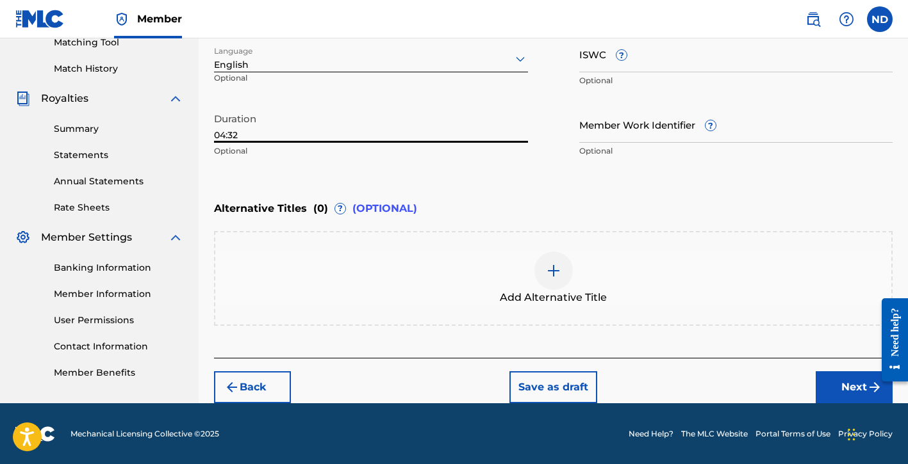
click at [837, 401] on button "Next" at bounding box center [854, 388] width 77 height 32
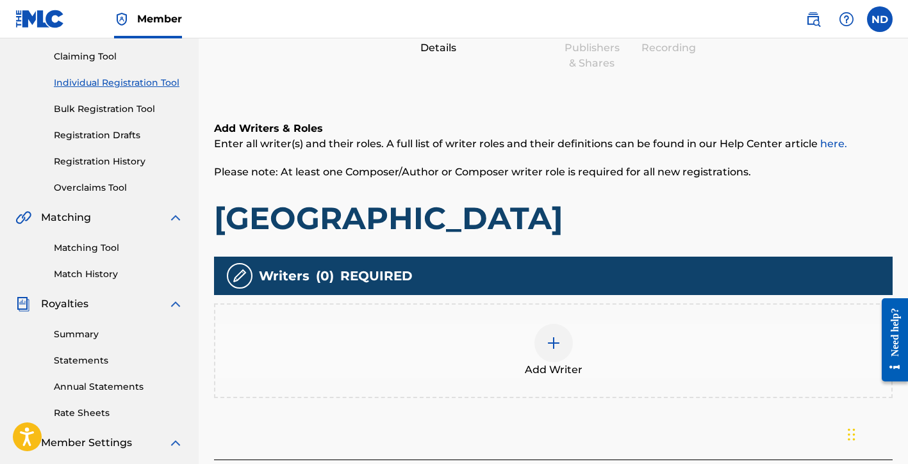
scroll to position [180, 0]
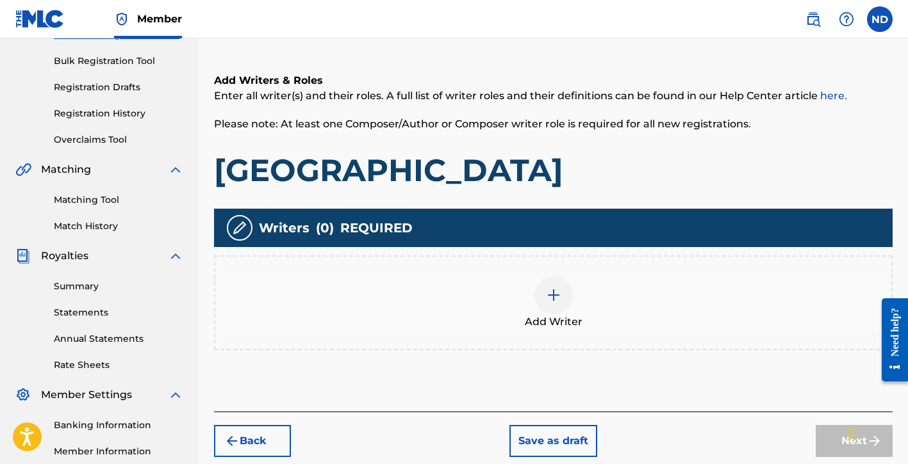
click at [557, 302] on div at bounding box center [553, 295] width 38 height 38
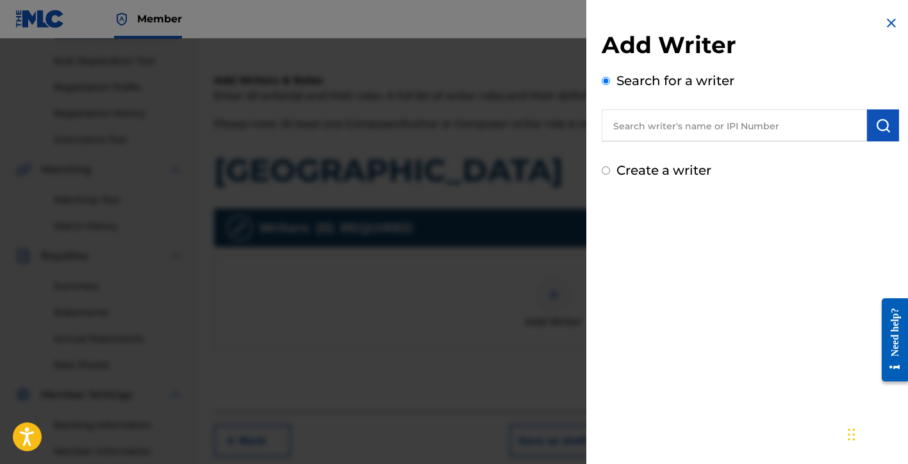
click at [650, 165] on label "Create a writer" at bounding box center [663, 170] width 95 height 15
radio input "true"
click at [610, 167] on input "Create a writer" at bounding box center [606, 171] width 8 height 8
radio input "false"
radio input "true"
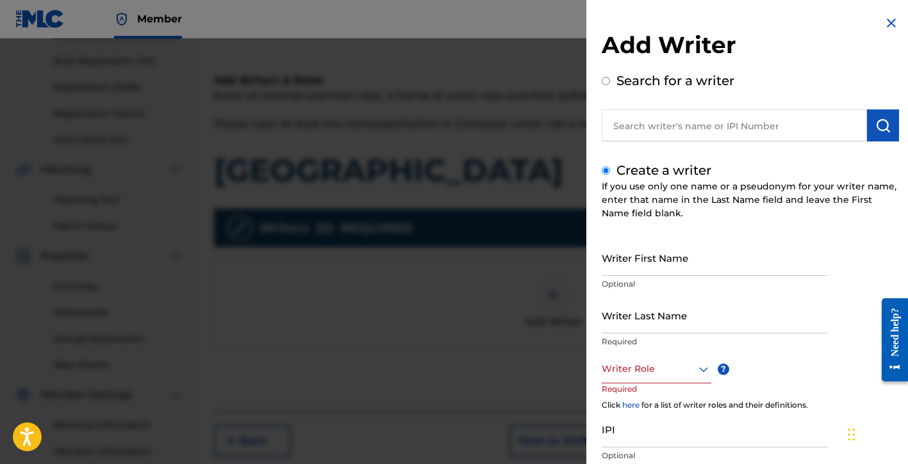
click at [634, 265] on input "Writer First Name" at bounding box center [715, 258] width 226 height 37
type input "[PERSON_NAME]"
click at [657, 318] on input "Writer Last Name" at bounding box center [715, 315] width 226 height 37
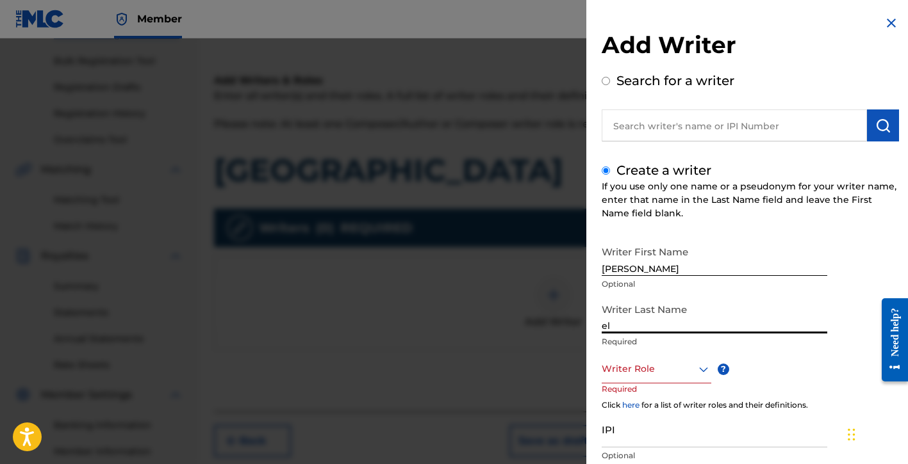
type input "e"
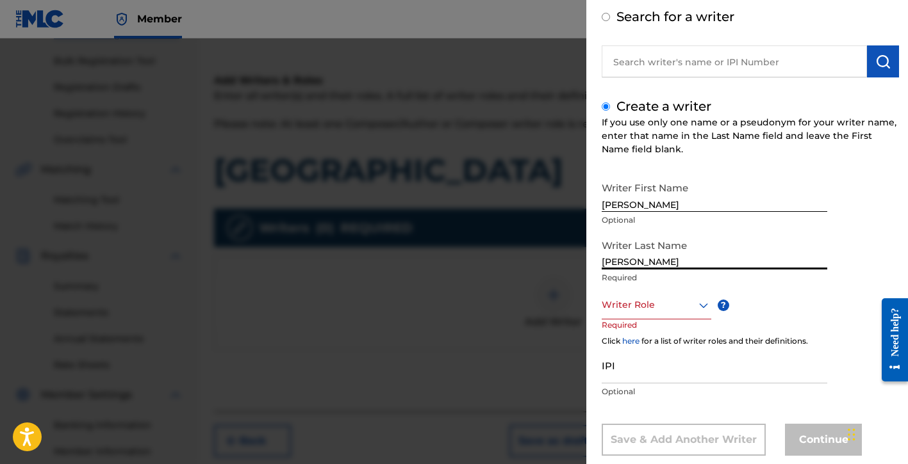
scroll to position [90, 0]
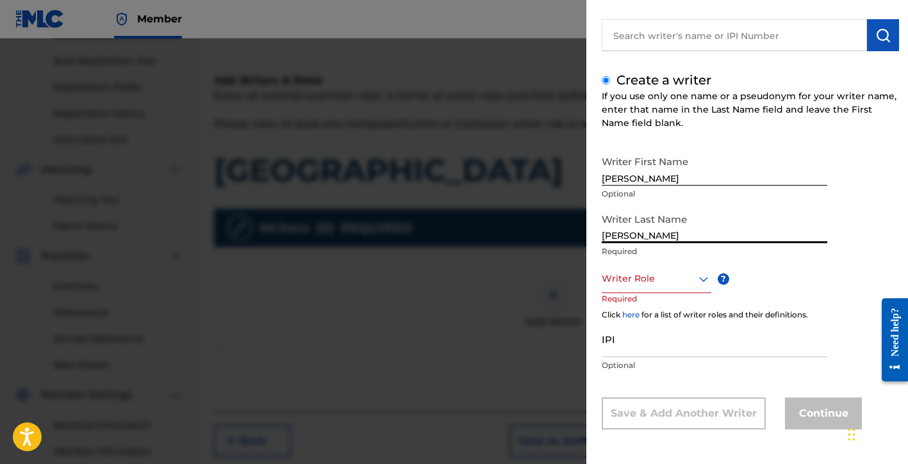
type input "[PERSON_NAME]"
click at [650, 284] on div at bounding box center [657, 279] width 110 height 16
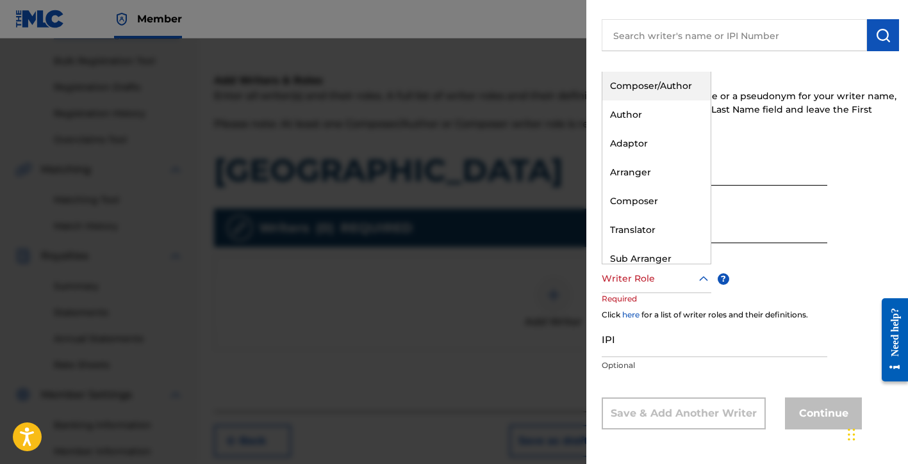
click at [636, 93] on div "Composer/Author" at bounding box center [656, 86] width 108 height 29
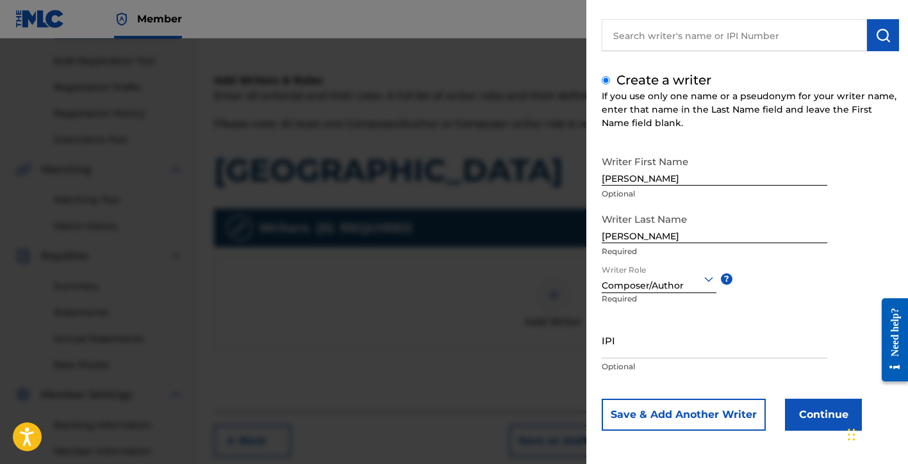
click at [633, 347] on input "IPI" at bounding box center [715, 340] width 226 height 37
paste input "01154998021"
type input "01154998021"
click at [800, 412] on button "Continue" at bounding box center [823, 415] width 77 height 32
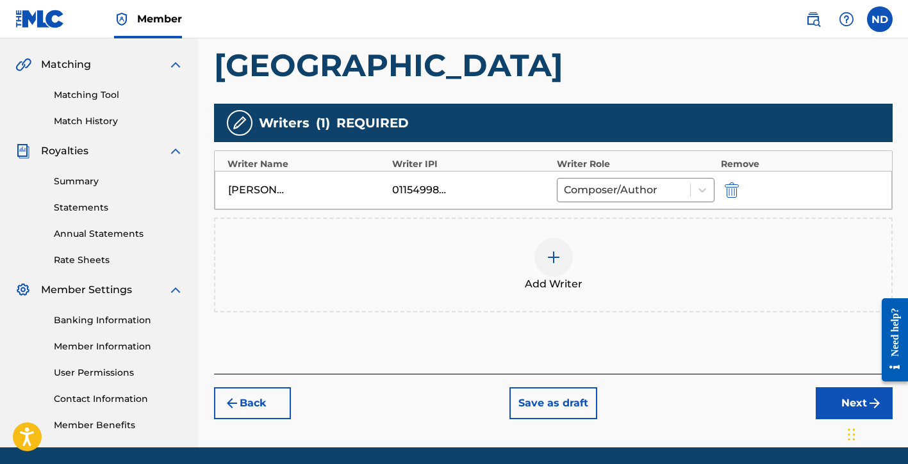
click at [819, 394] on button "Next" at bounding box center [854, 404] width 77 height 32
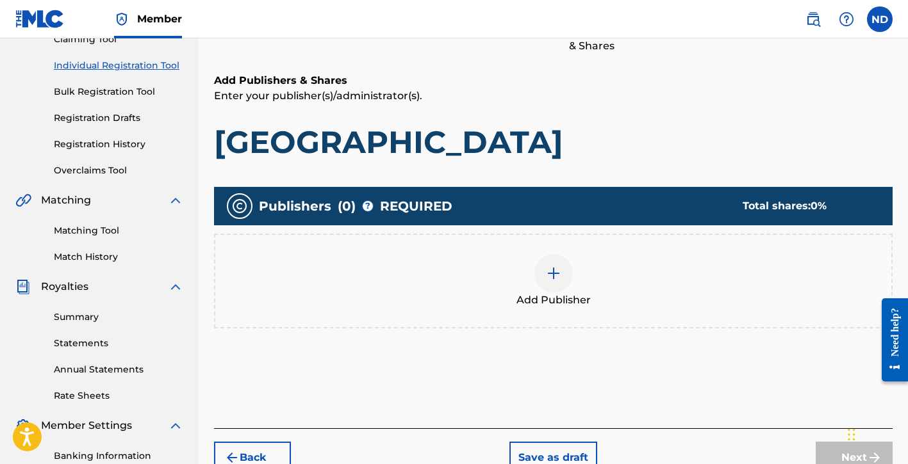
scroll to position [152, 0]
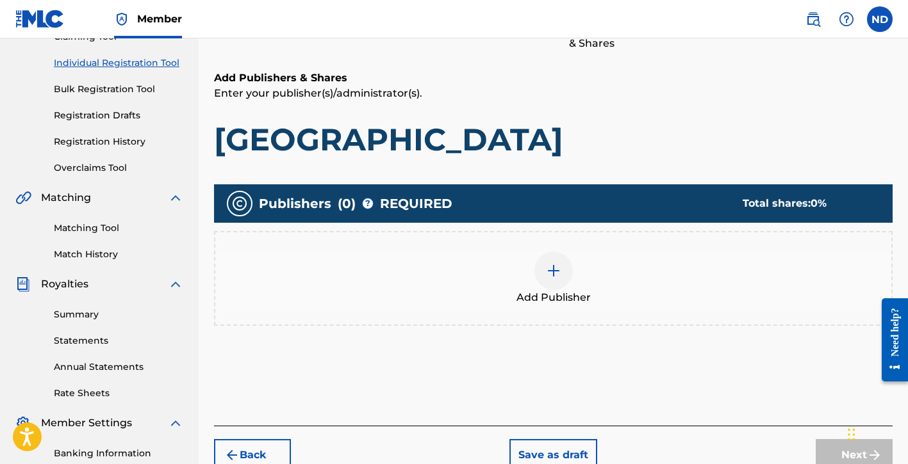
click at [558, 281] on div at bounding box center [553, 271] width 38 height 38
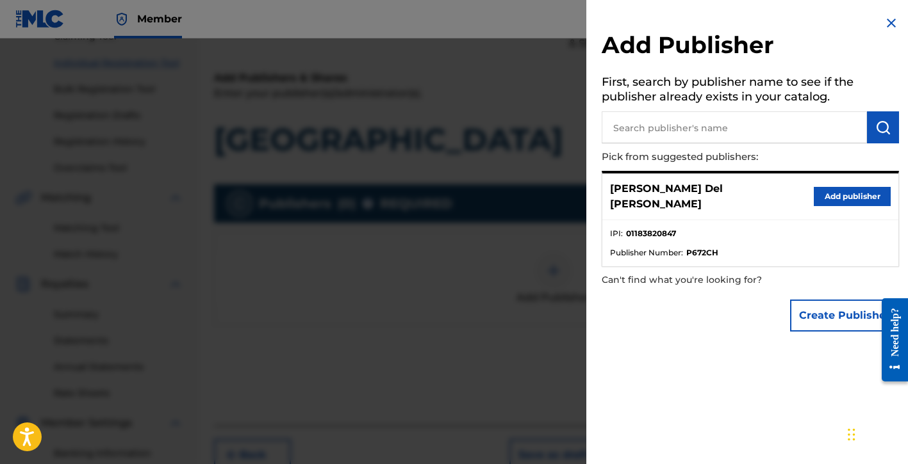
click at [802, 300] on button "Create Publisher" at bounding box center [844, 316] width 109 height 32
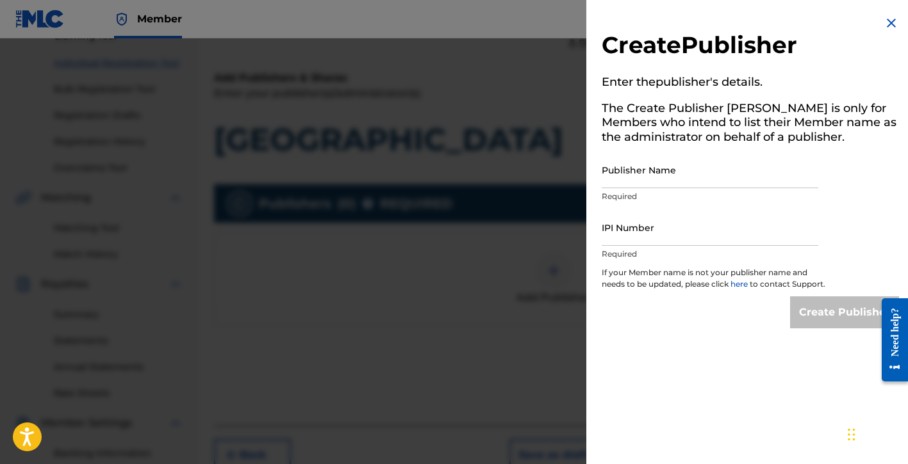
click at [641, 174] on input "Publisher Name" at bounding box center [710, 170] width 217 height 37
type input "Global Bloodline Music Publishing"
click at [642, 236] on input "IPI Number" at bounding box center [710, 227] width 217 height 37
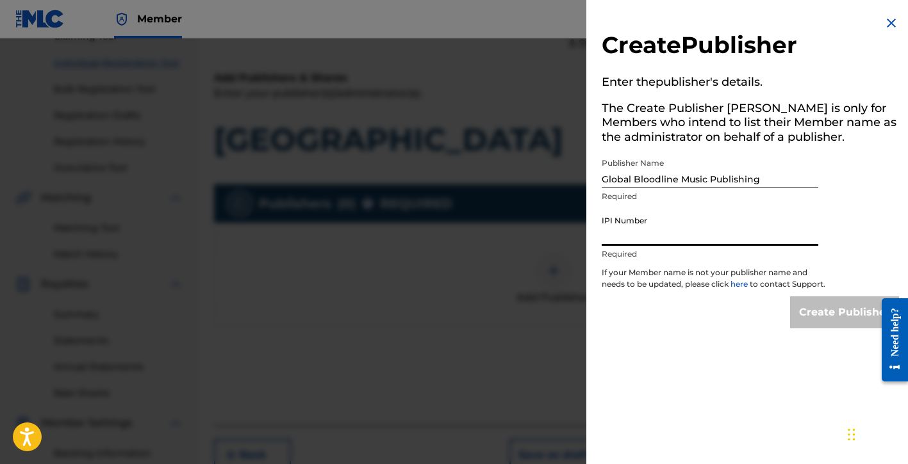
type input "01183820847"
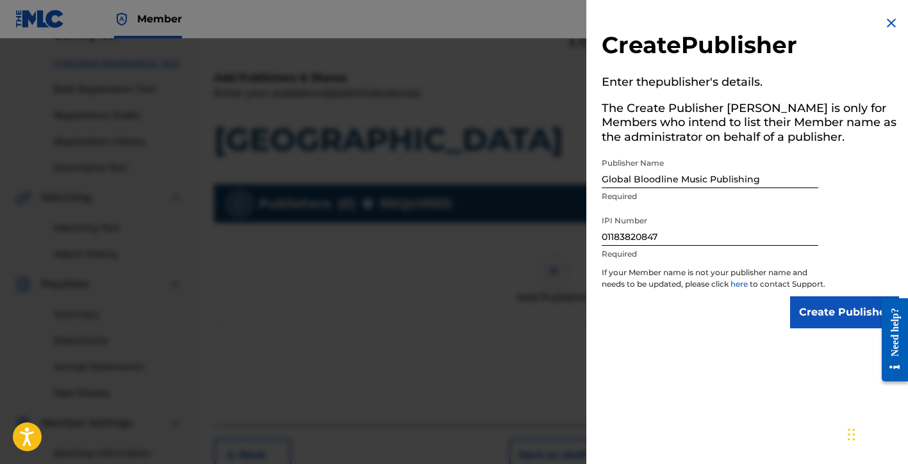
click at [803, 318] on input "Create Publisher" at bounding box center [844, 313] width 109 height 32
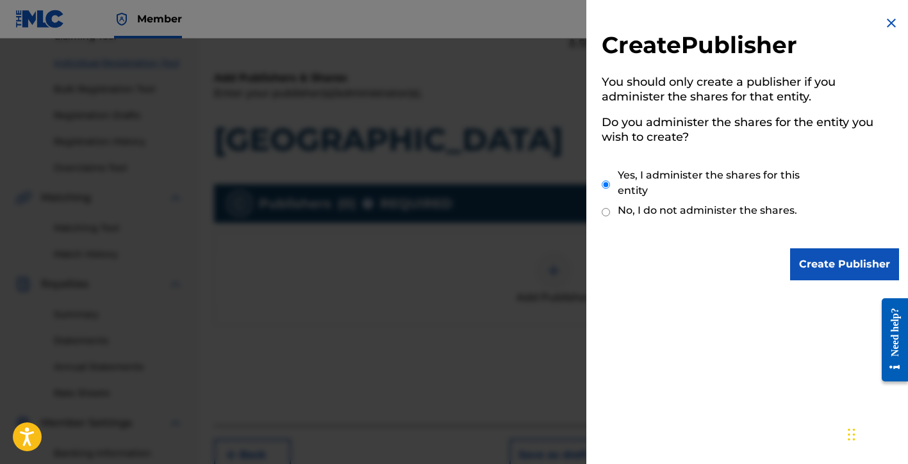
click at [826, 251] on input "Create Publisher" at bounding box center [844, 265] width 109 height 32
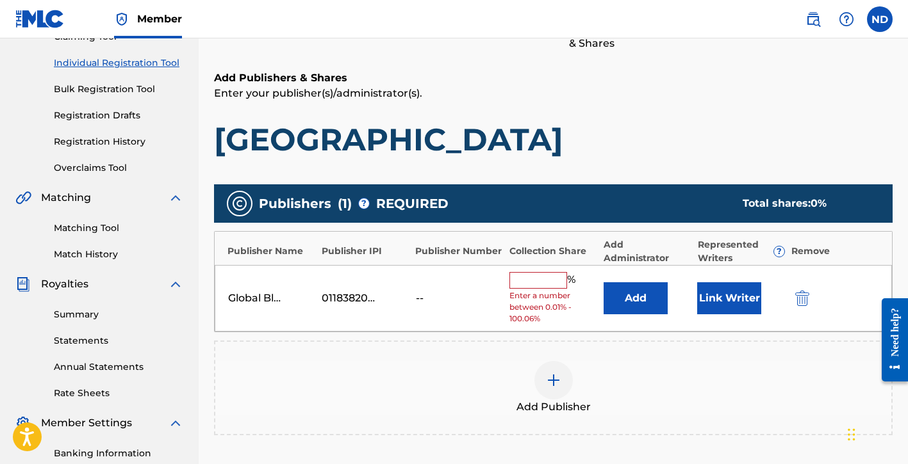
click at [535, 283] on input "text" at bounding box center [538, 280] width 58 height 17
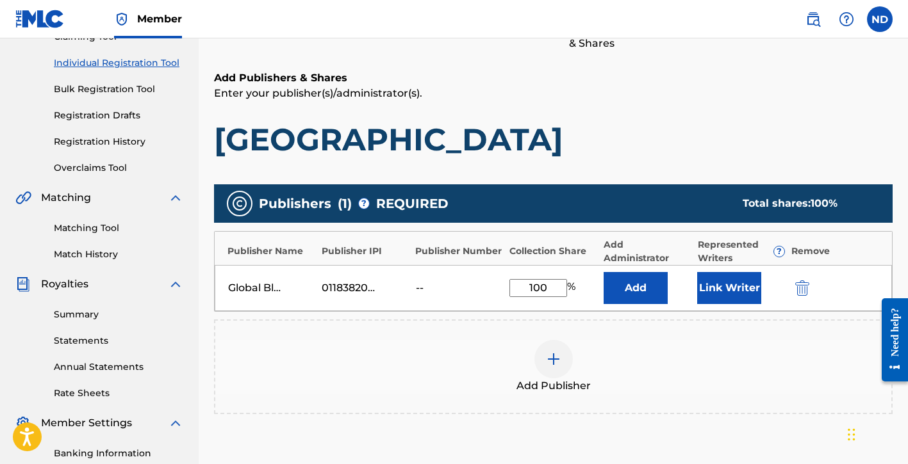
type input "100"
click at [733, 288] on button "Link Writer" at bounding box center [729, 288] width 64 height 32
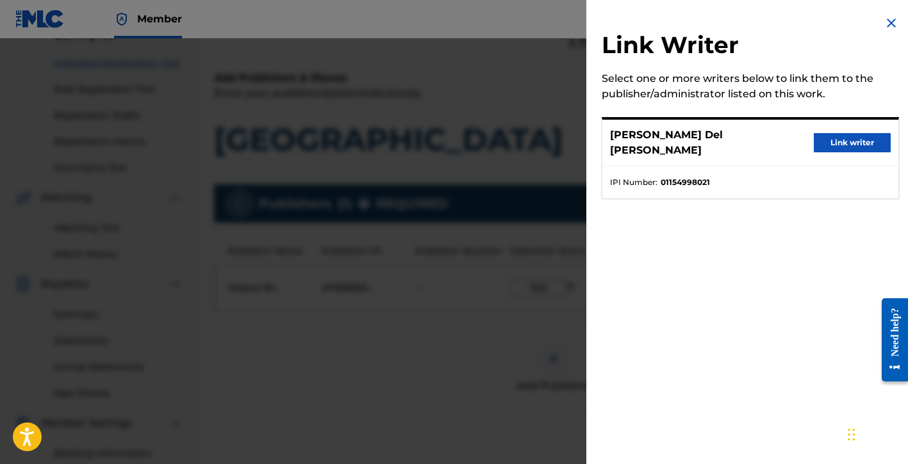
click at [832, 136] on button "Link writer" at bounding box center [852, 142] width 77 height 19
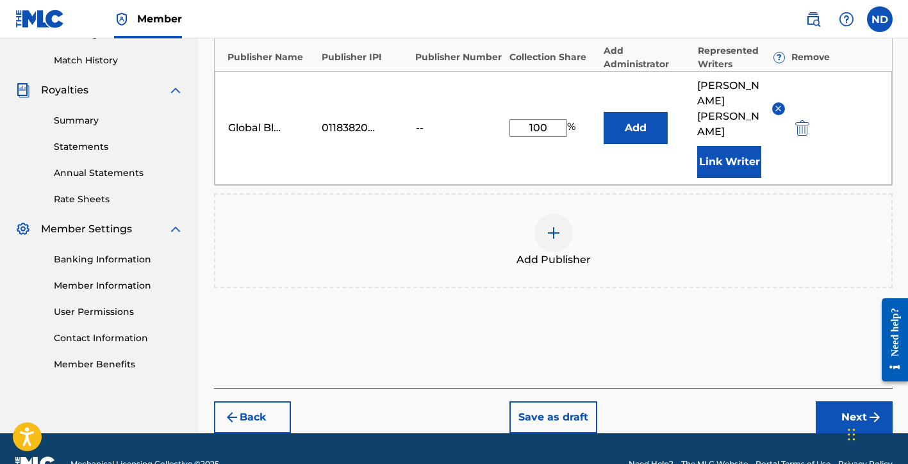
click at [828, 402] on button "Next" at bounding box center [854, 418] width 77 height 32
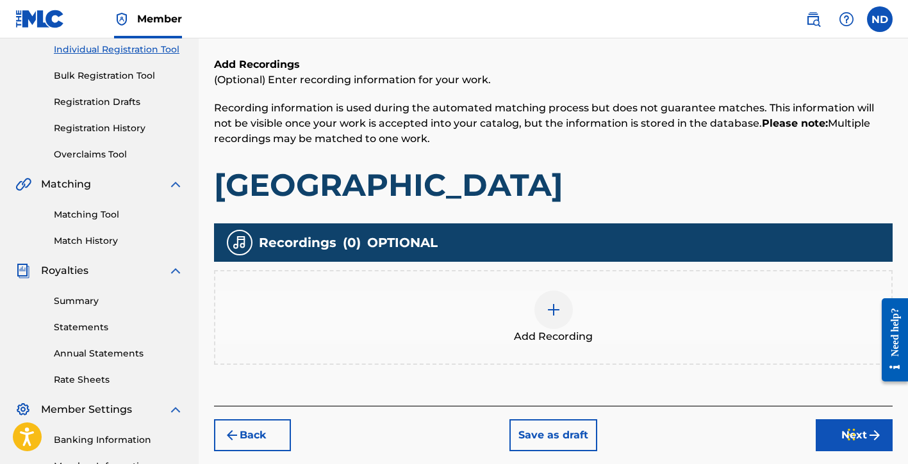
scroll to position [287, 0]
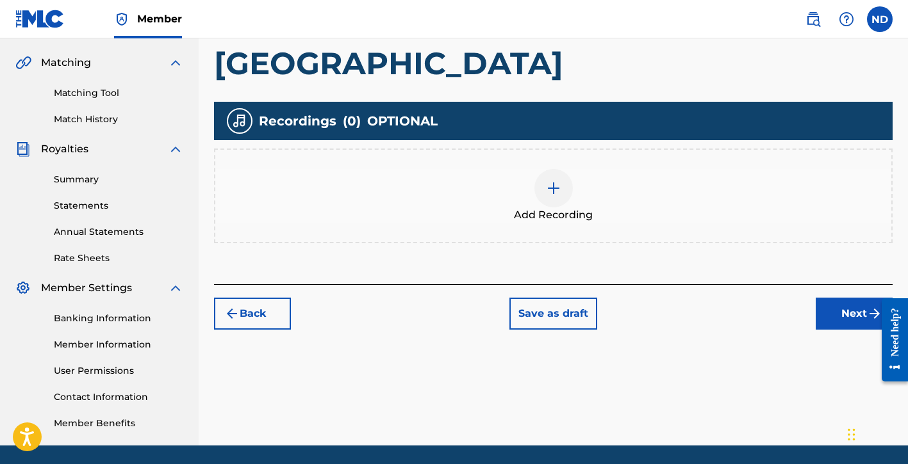
click at [564, 211] on span "Add Recording" at bounding box center [553, 215] width 79 height 15
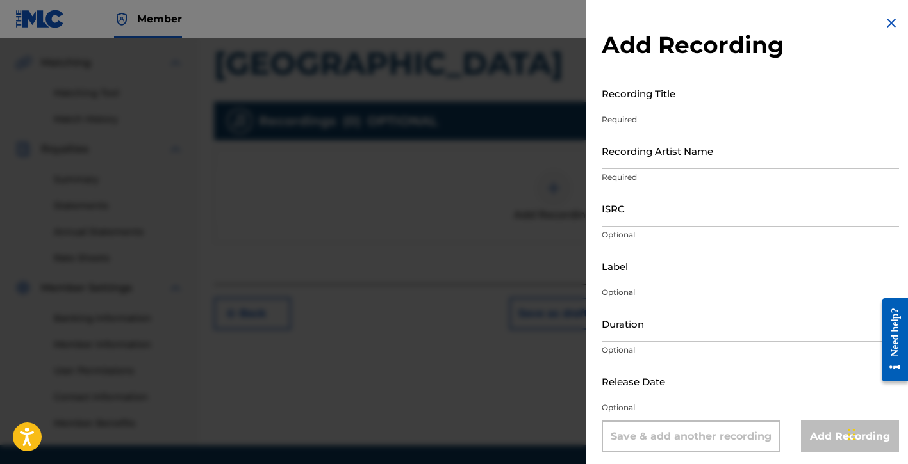
click at [666, 97] on input "Recording Title" at bounding box center [750, 93] width 297 height 37
type input "Los Angeles"
click at [649, 163] on input "Recording Artist Name" at bounding box center [750, 151] width 297 height 37
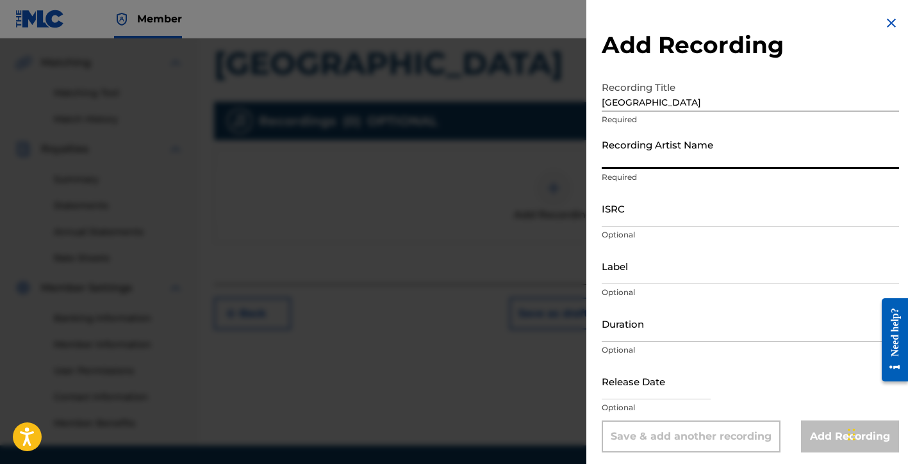
type input "[PERSON_NAME] Del [PERSON_NAME]"
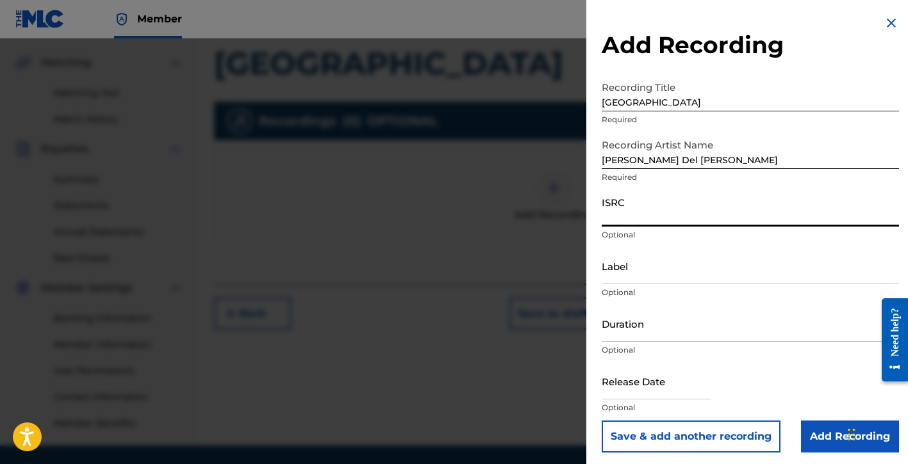
click at [643, 211] on input "ISRC" at bounding box center [750, 208] width 297 height 37
paste input "QMDA62532478"
type input "QMDA62532478"
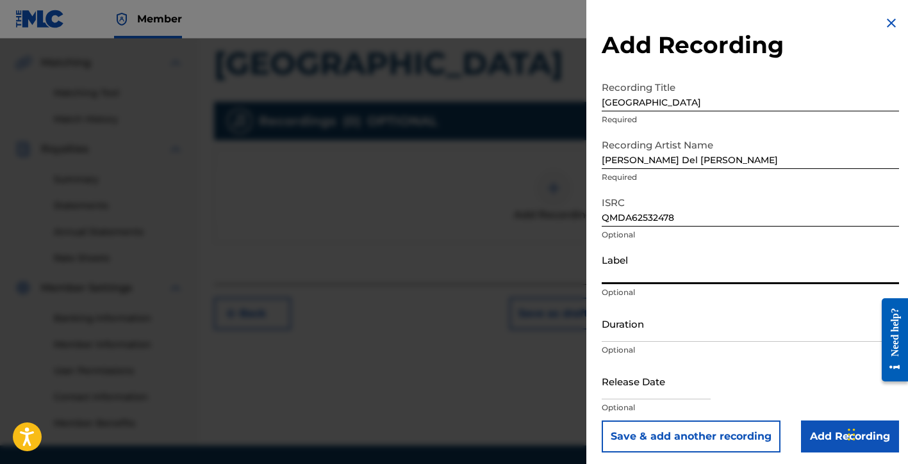
click at [650, 274] on input "Label" at bounding box center [750, 266] width 297 height 37
type input "[PERSON_NAME] Del [PERSON_NAME], Exclusive License to [PERSON_NAME] Music Group"
click at [644, 338] on input "Duration" at bounding box center [750, 324] width 297 height 37
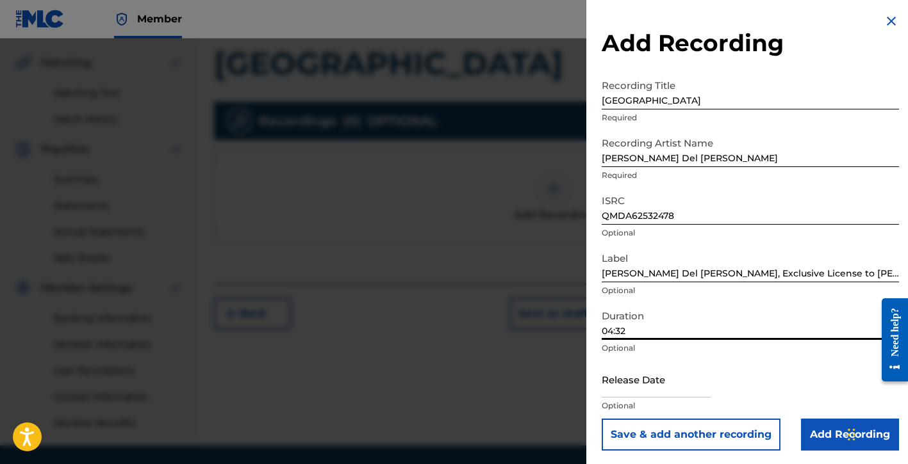
scroll to position [4, 0]
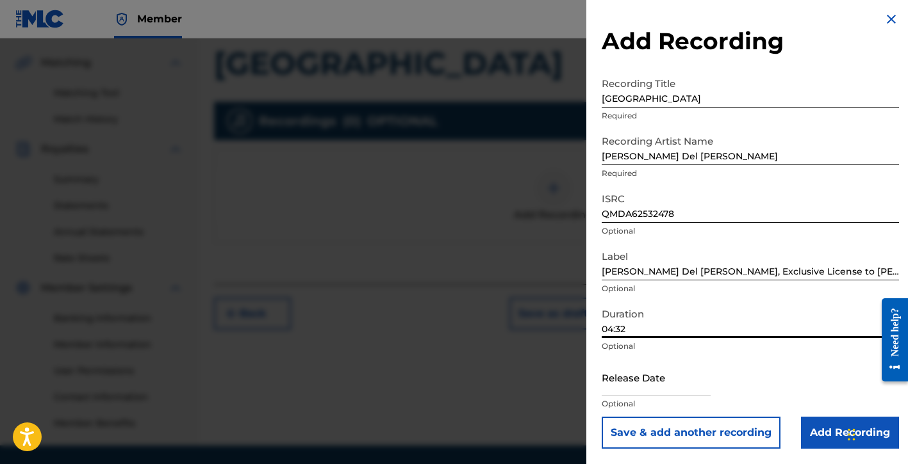
type input "04:32"
click at [632, 381] on input "text" at bounding box center [656, 377] width 109 height 37
select select "8"
select select "2025"
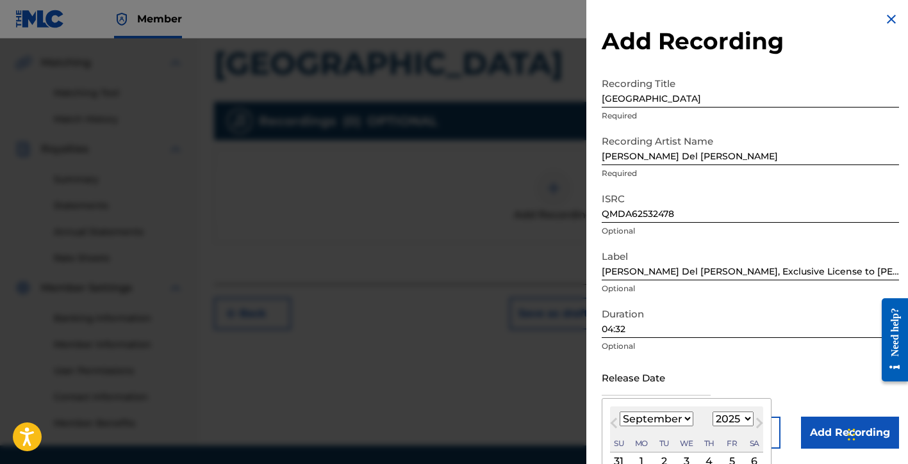
type input "November 7 2025"
select select "10"
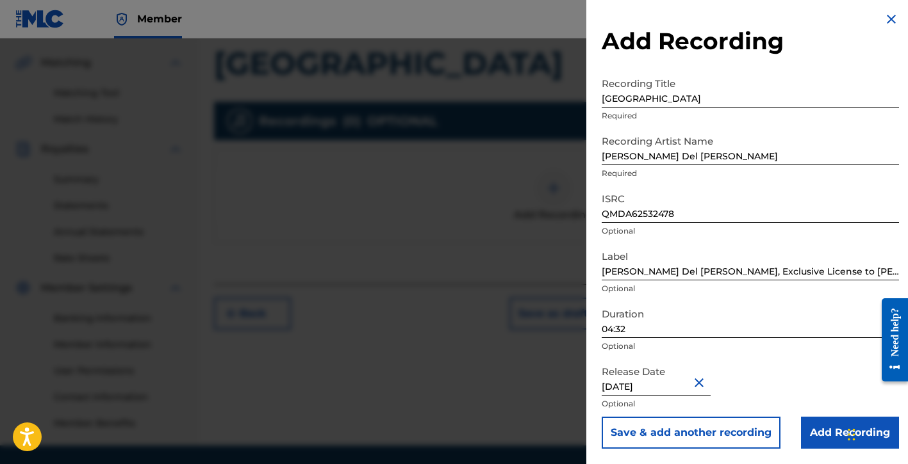
click at [802, 425] on input "Add Recording" at bounding box center [850, 433] width 98 height 32
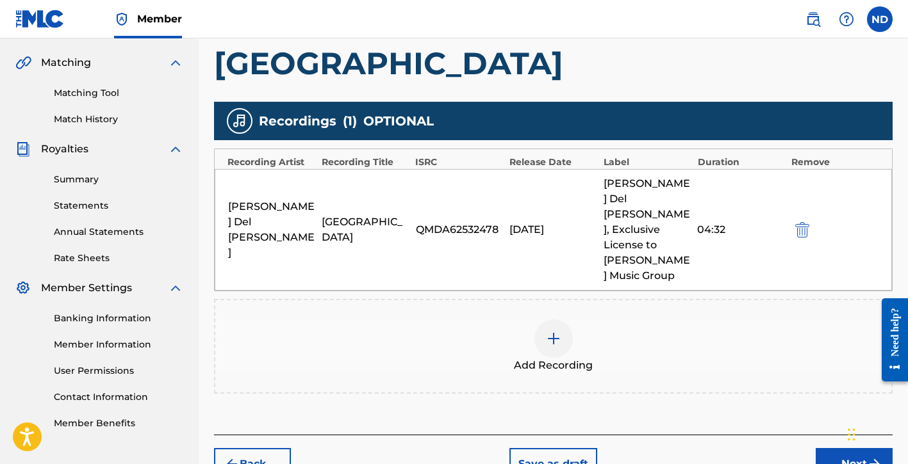
click at [825, 448] on button "Next" at bounding box center [854, 464] width 77 height 32
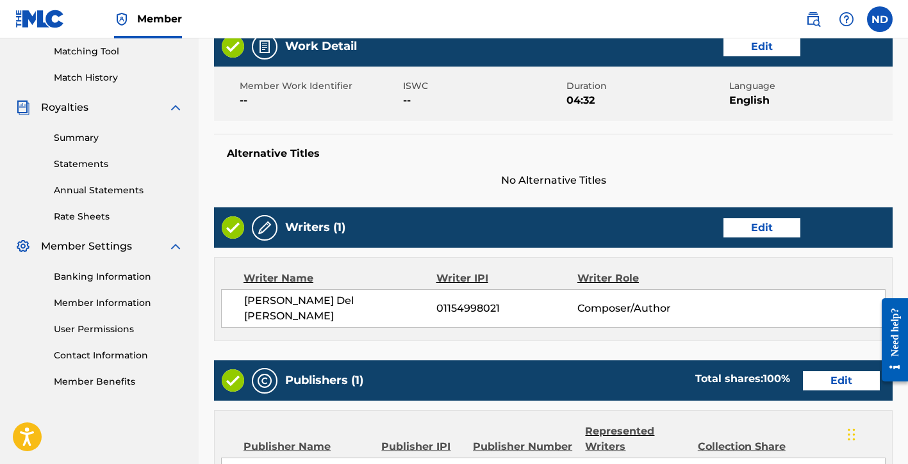
scroll to position [663, 0]
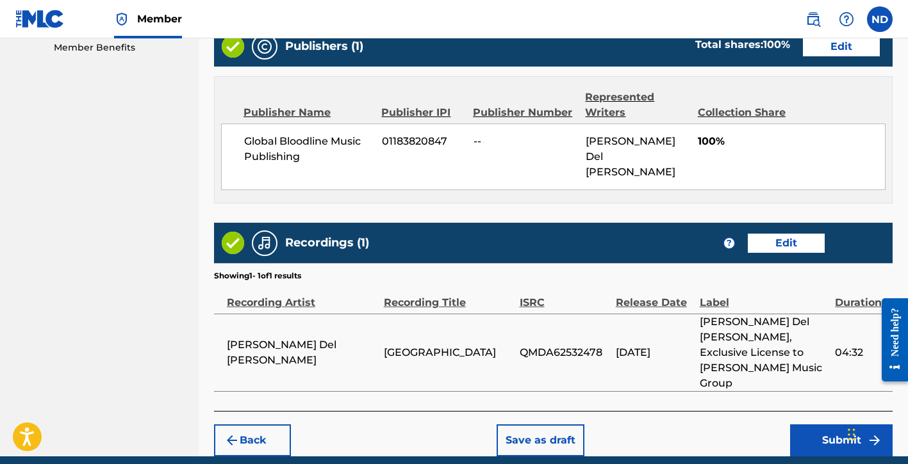
click at [811, 425] on button "Submit" at bounding box center [841, 441] width 103 height 32
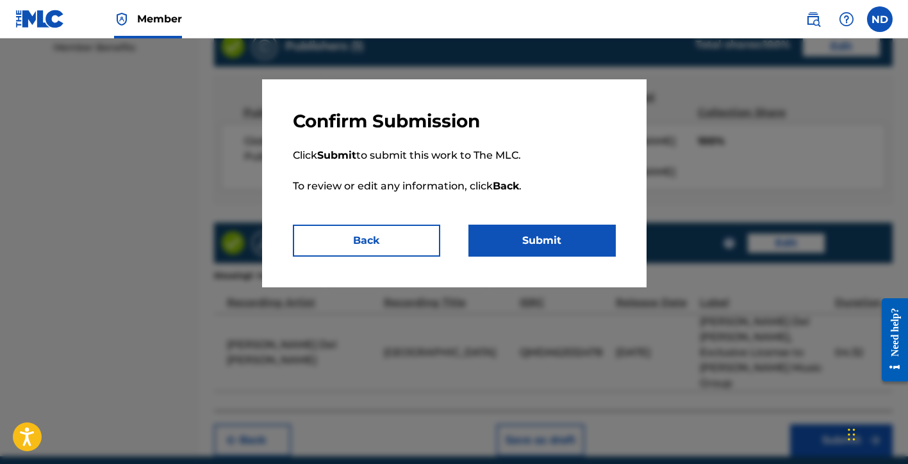
click at [530, 245] on button "Submit" at bounding box center [541, 241] width 147 height 32
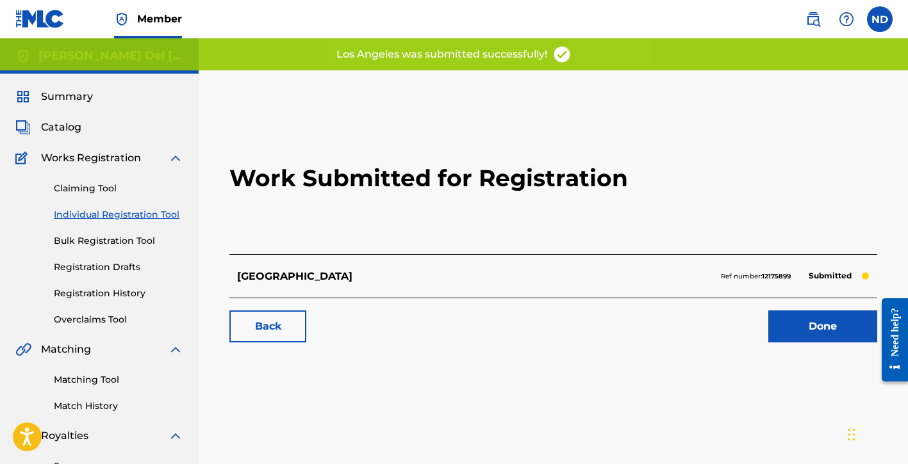
click at [795, 334] on link "Done" at bounding box center [822, 327] width 109 height 32
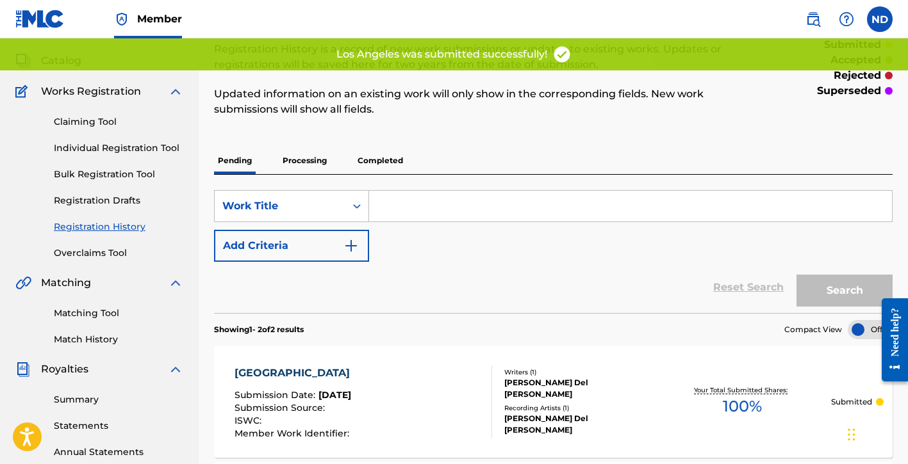
scroll to position [68, 0]
click at [303, 158] on p "Processing" at bounding box center [305, 159] width 52 height 27
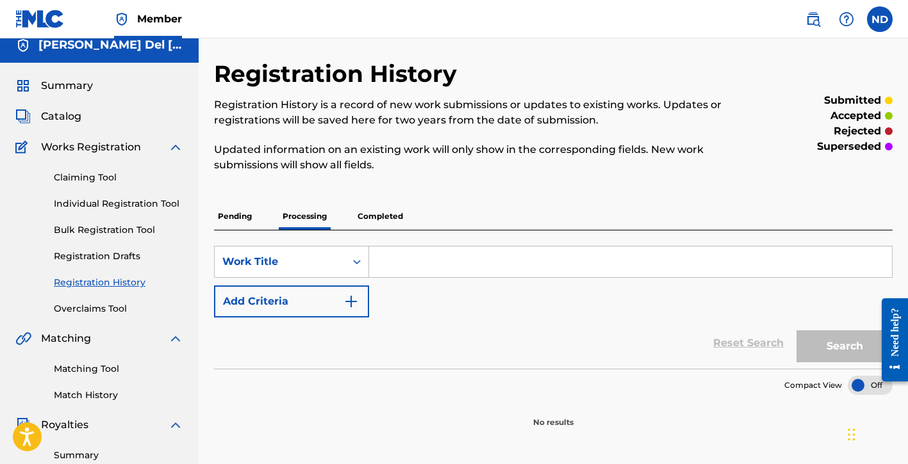
scroll to position [10, 0]
click at [234, 220] on p "Pending" at bounding box center [235, 217] width 42 height 27
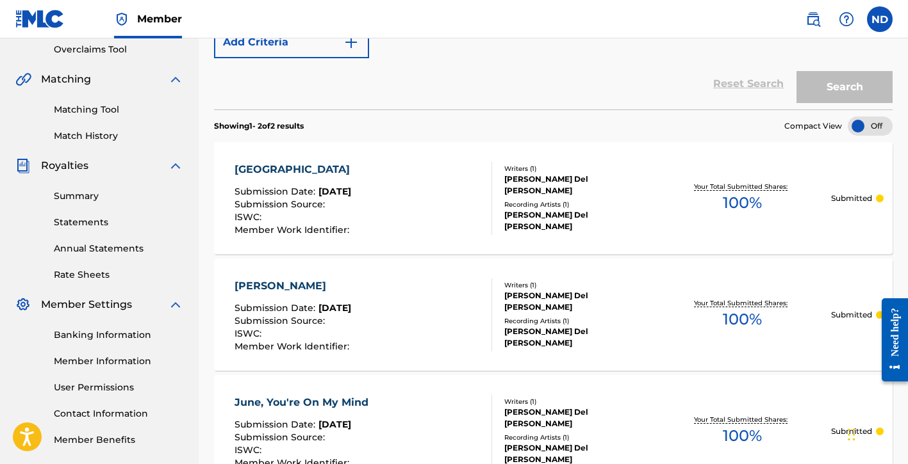
scroll to position [327, 0]
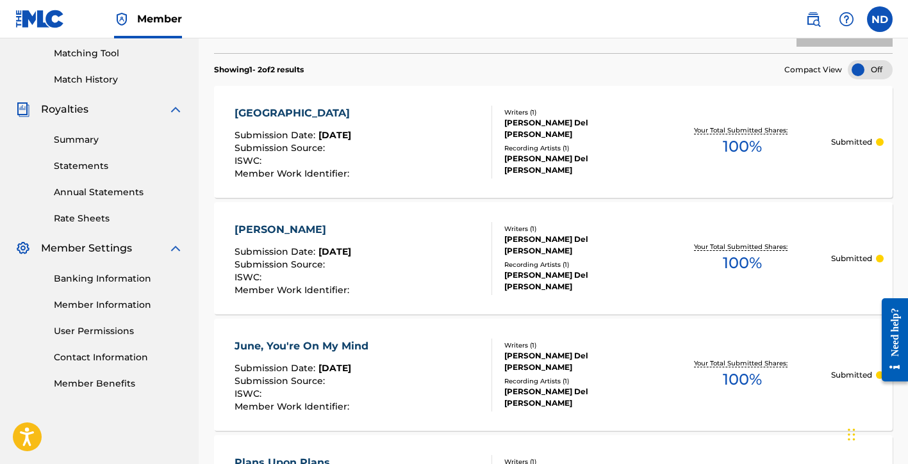
click at [732, 147] on span "100 %" at bounding box center [742, 146] width 39 height 23
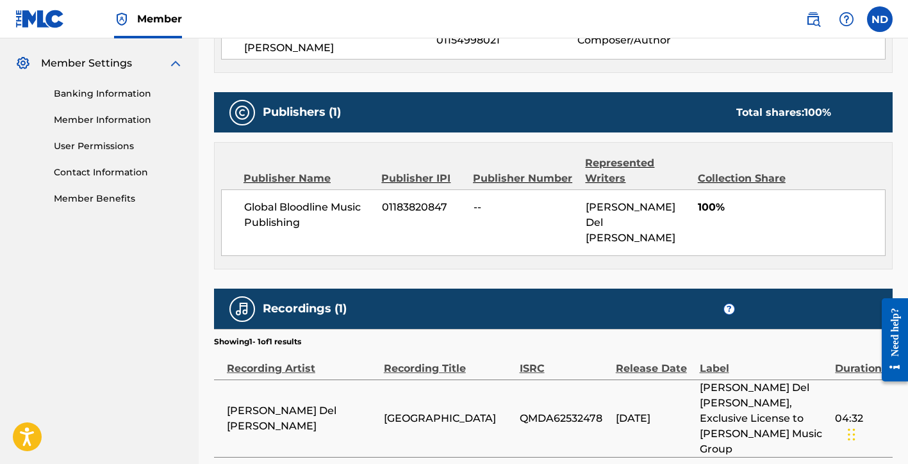
scroll to position [564, 0]
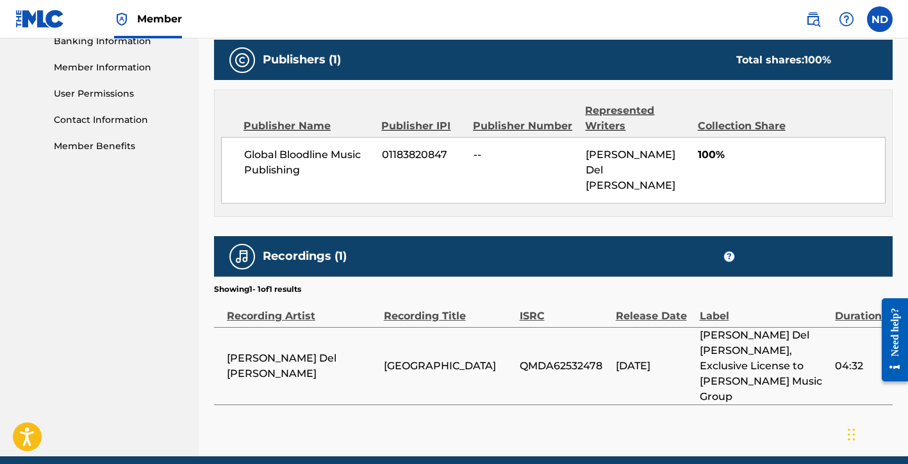
click at [687, 359] on span "11/07/2025" at bounding box center [655, 366] width 78 height 15
click at [566, 359] on span "QMDA62532478" at bounding box center [565, 366] width 90 height 15
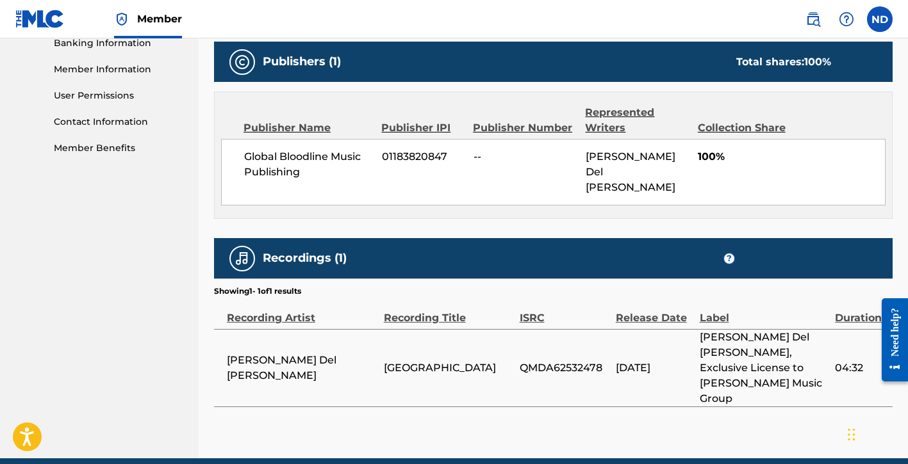
scroll to position [562, 0]
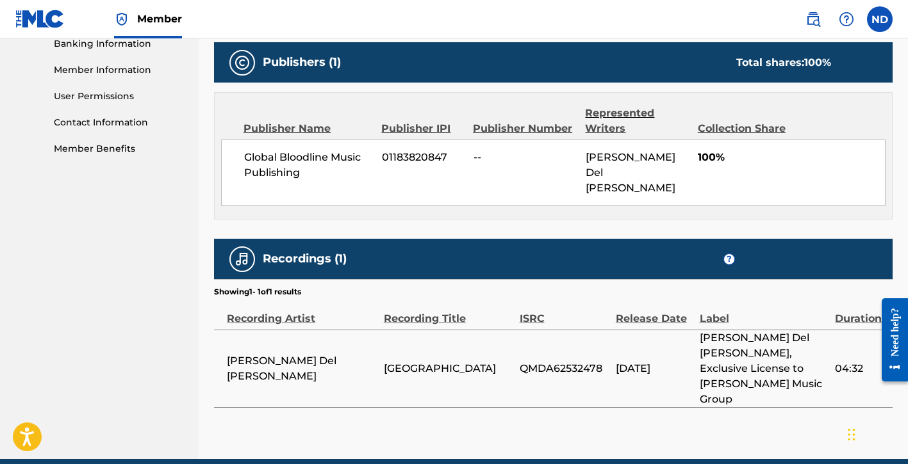
click at [247, 252] on img at bounding box center [241, 259] width 15 height 15
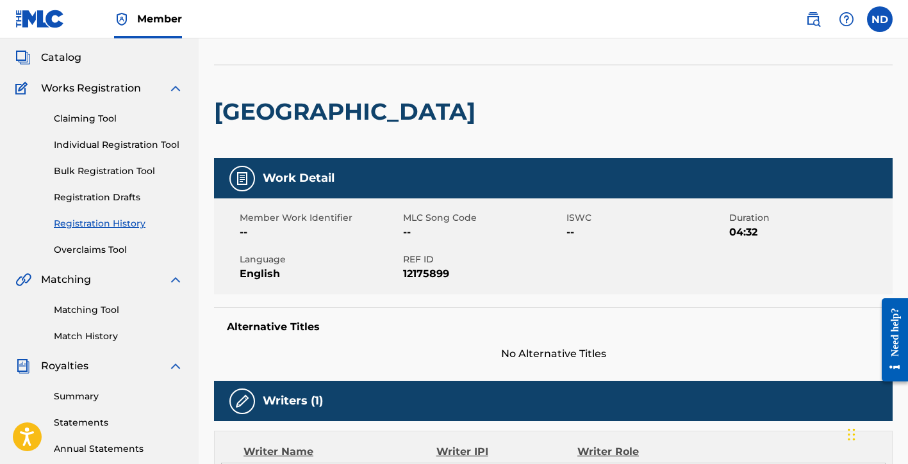
scroll to position [0, 0]
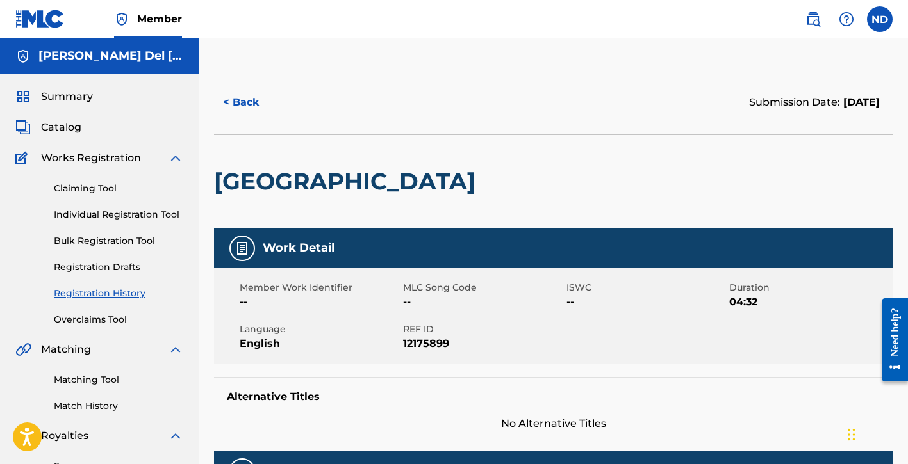
click at [233, 108] on button "< Back" at bounding box center [252, 102] width 77 height 32
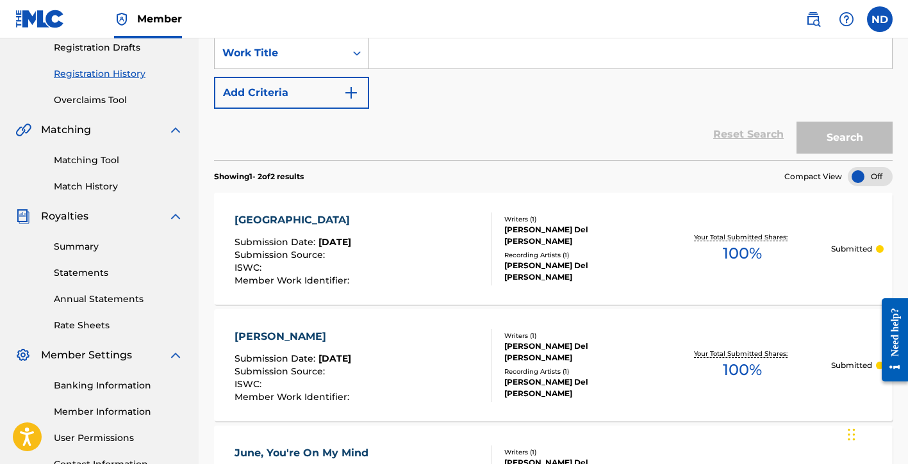
scroll to position [271, 0]
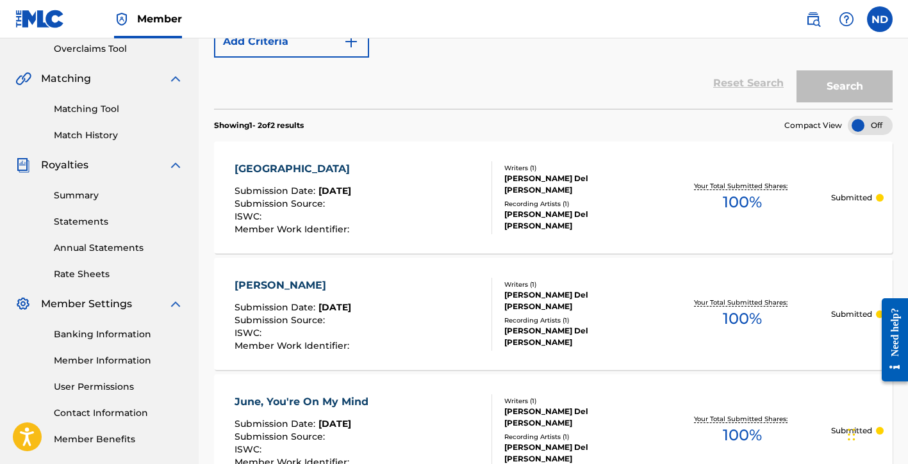
click at [862, 129] on div at bounding box center [870, 125] width 45 height 19
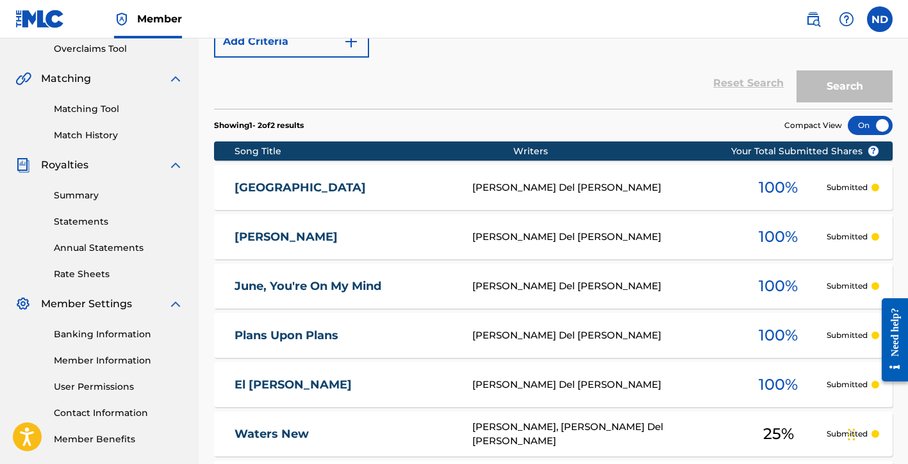
click at [857, 192] on p "Submitted" at bounding box center [846, 188] width 41 height 12
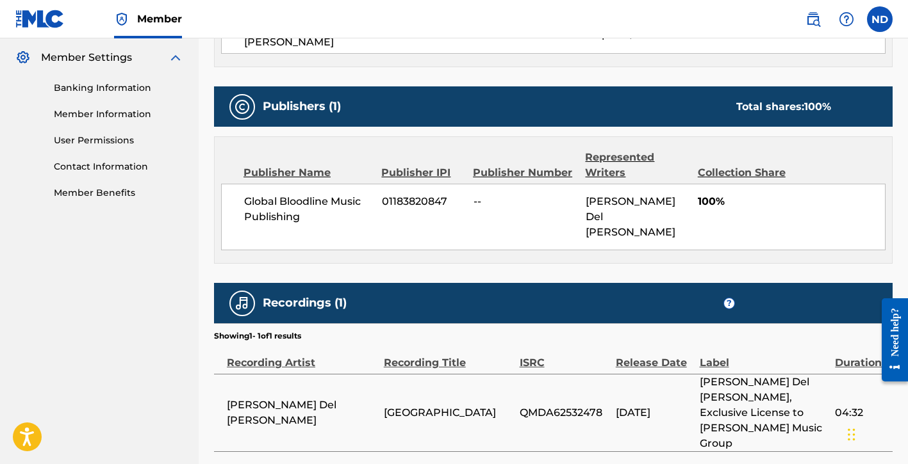
scroll to position [564, 0]
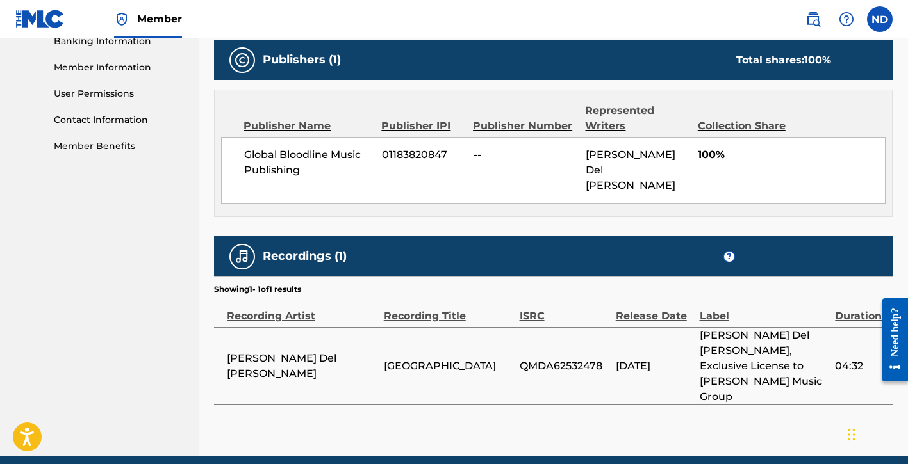
click at [408, 119] on div "Publisher IPI" at bounding box center [422, 126] width 82 height 15
click at [412, 153] on span "01183820847" at bounding box center [423, 154] width 82 height 15
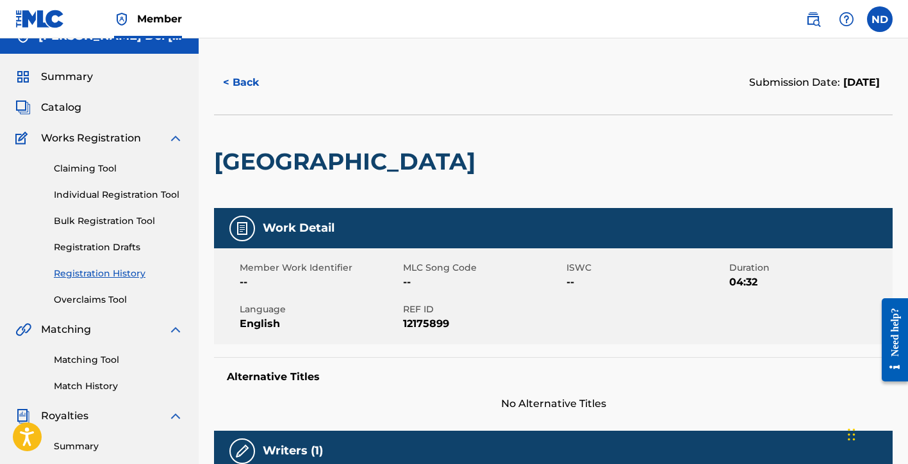
scroll to position [7, 0]
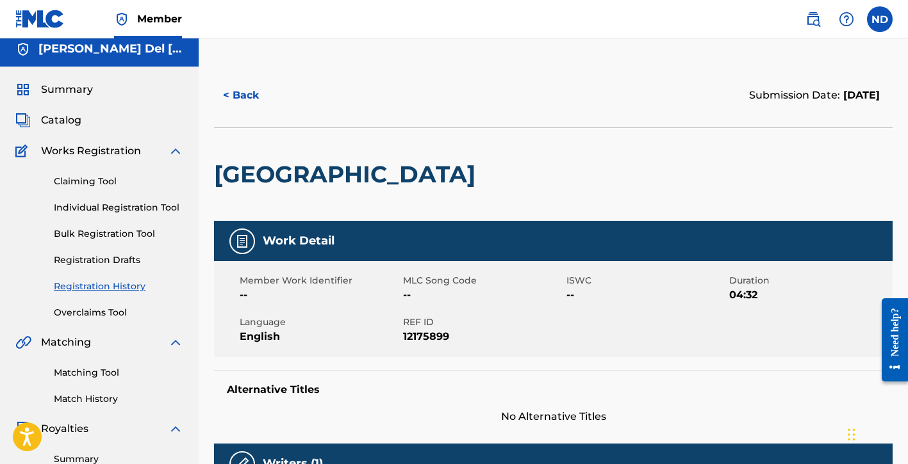
click at [63, 120] on span "Catalog" at bounding box center [61, 120] width 40 height 15
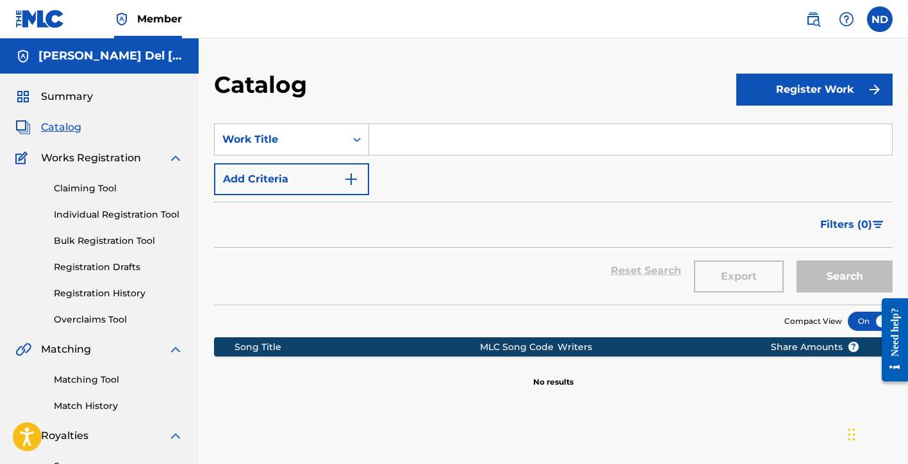
click at [85, 211] on link "Individual Registration Tool" at bounding box center [118, 214] width 129 height 13
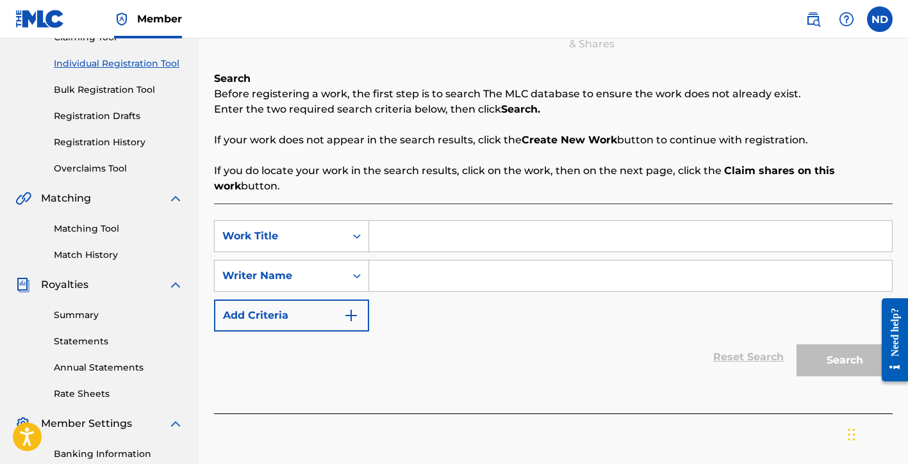
scroll to position [140, 0]
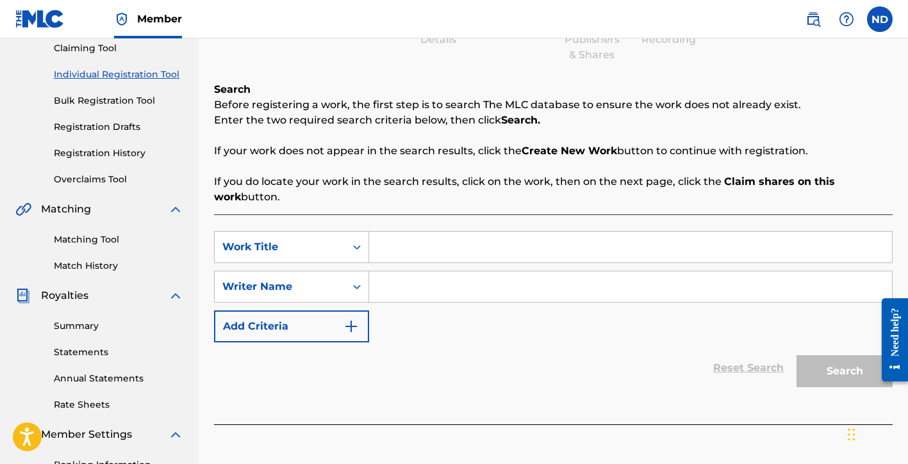
click at [131, 151] on link "Registration History" at bounding box center [118, 153] width 129 height 13
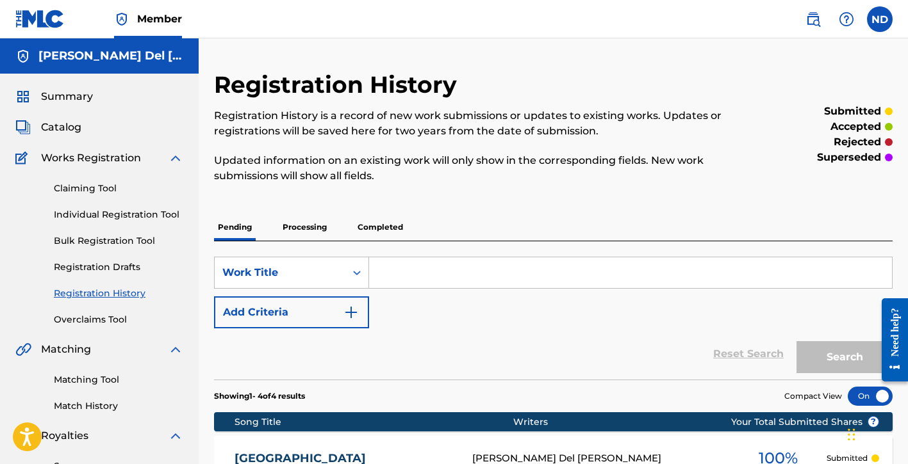
click at [118, 211] on link "Individual Registration Tool" at bounding box center [118, 214] width 129 height 13
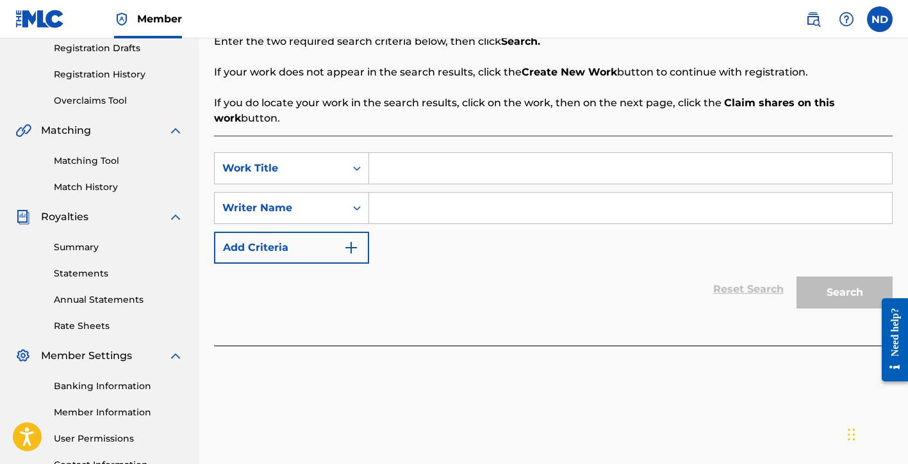
scroll to position [287, 0]
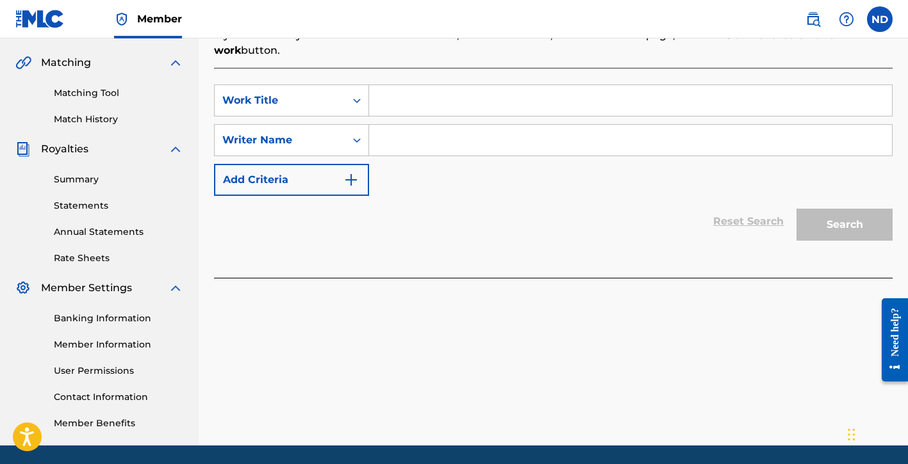
click at [395, 107] on input "Search Form" at bounding box center [630, 100] width 523 height 31
type input "Heyday"
click at [422, 142] on input "Search Form" at bounding box center [630, 140] width 523 height 31
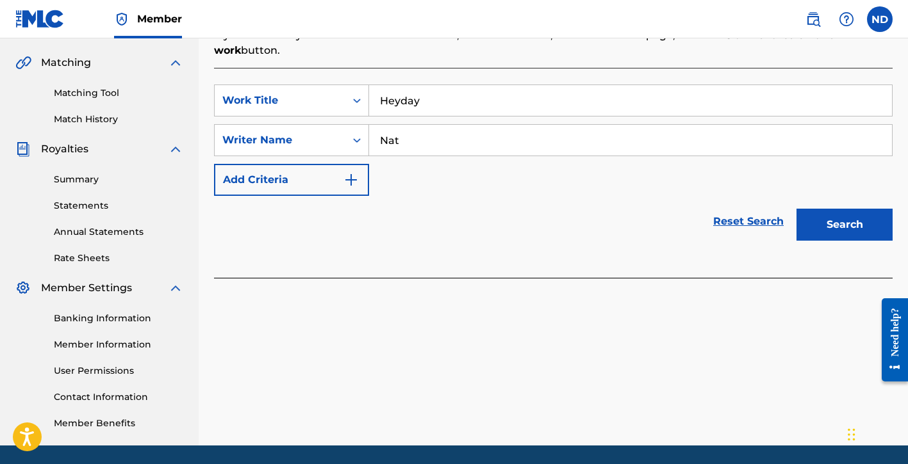
type input "Nat"
click at [796, 209] on button "Search" at bounding box center [844, 225] width 96 height 32
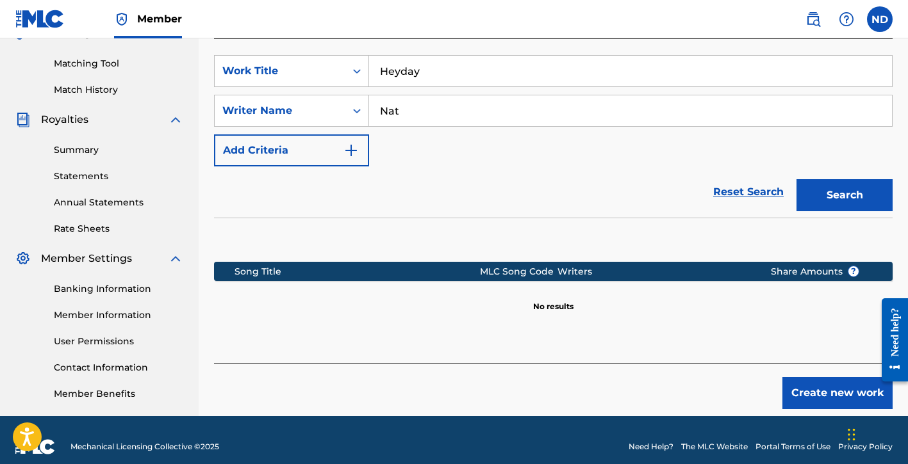
scroll to position [330, 0]
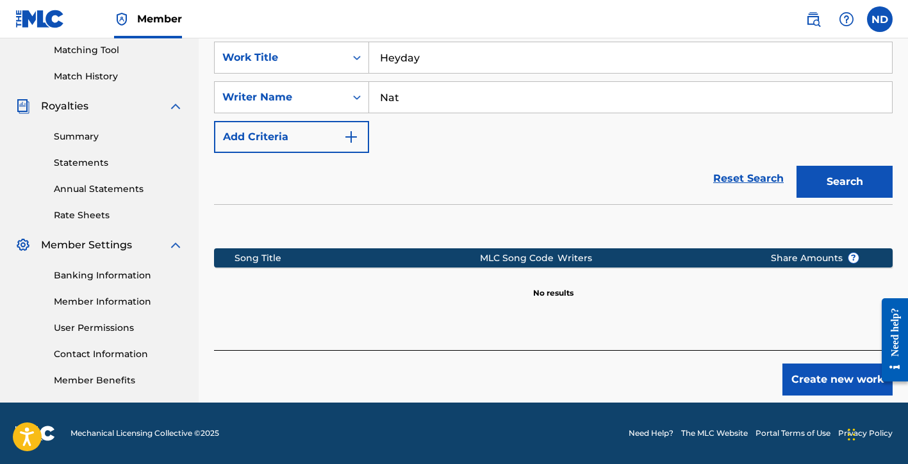
click at [817, 390] on button "Create new work" at bounding box center [837, 380] width 110 height 32
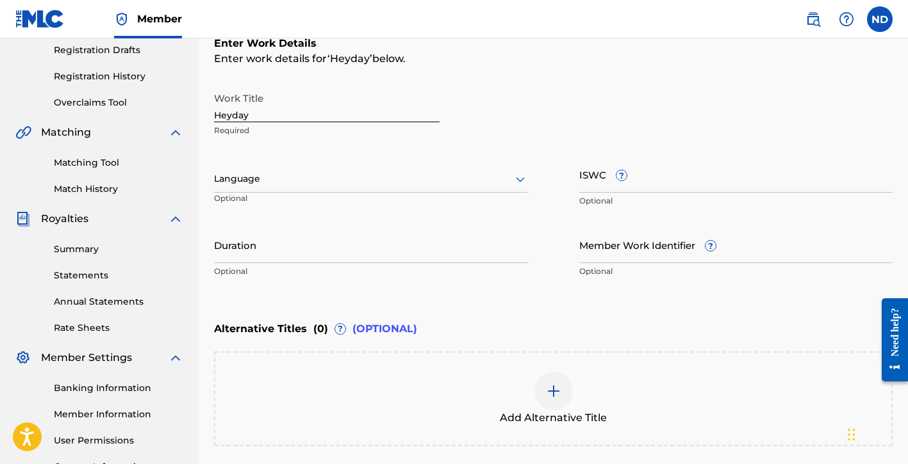
scroll to position [176, 0]
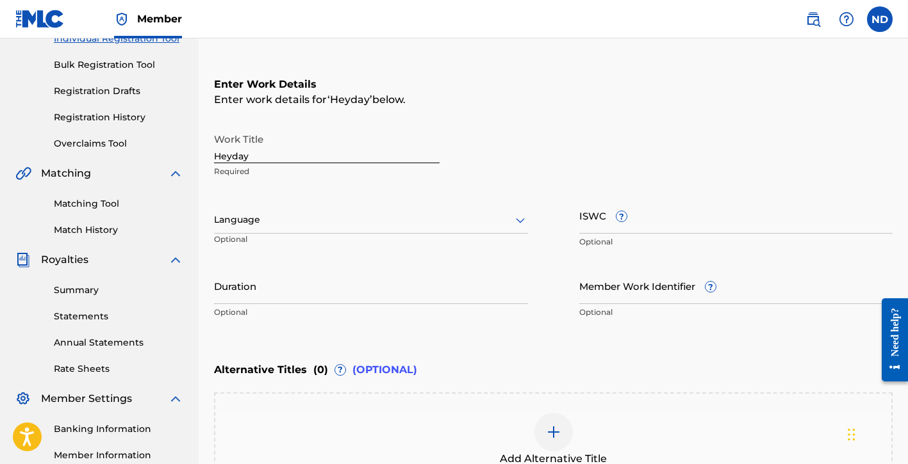
click at [267, 221] on div at bounding box center [371, 220] width 314 height 16
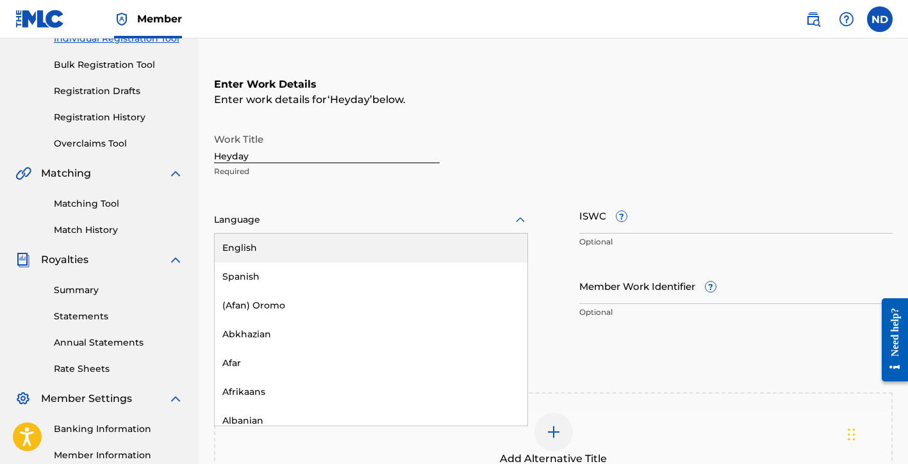
click at [292, 245] on div "English" at bounding box center [371, 248] width 313 height 29
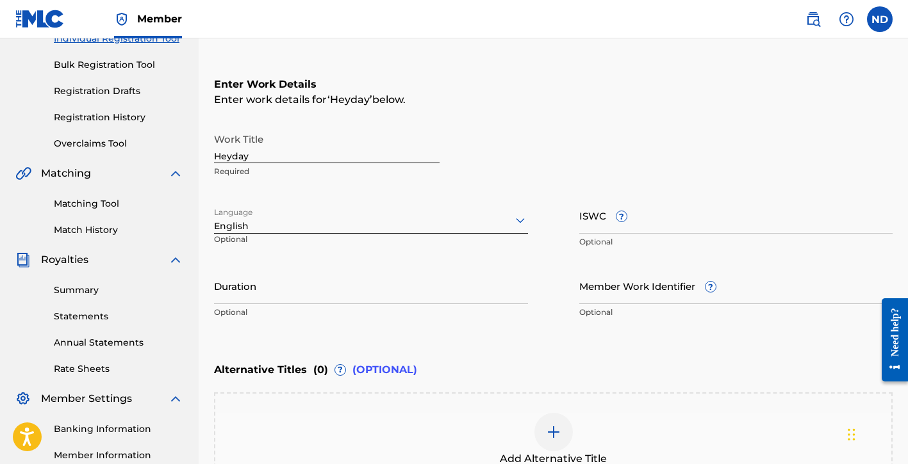
click at [268, 287] on input "Duration" at bounding box center [371, 286] width 314 height 37
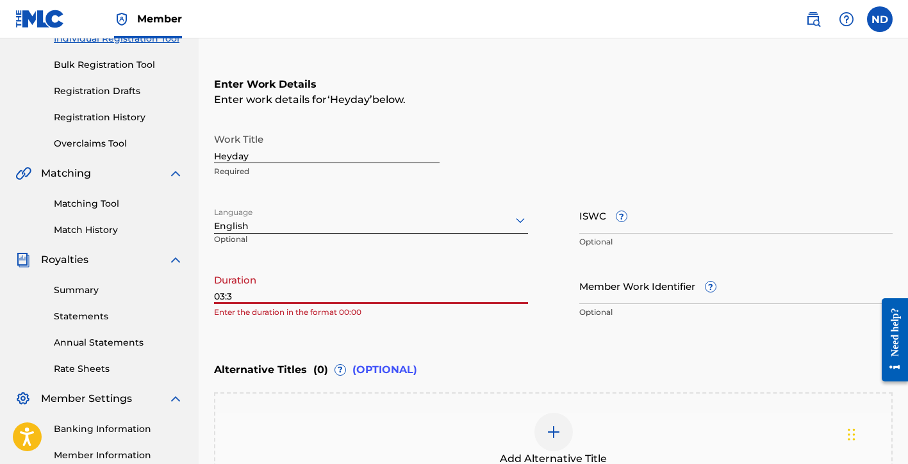
type input "03:39"
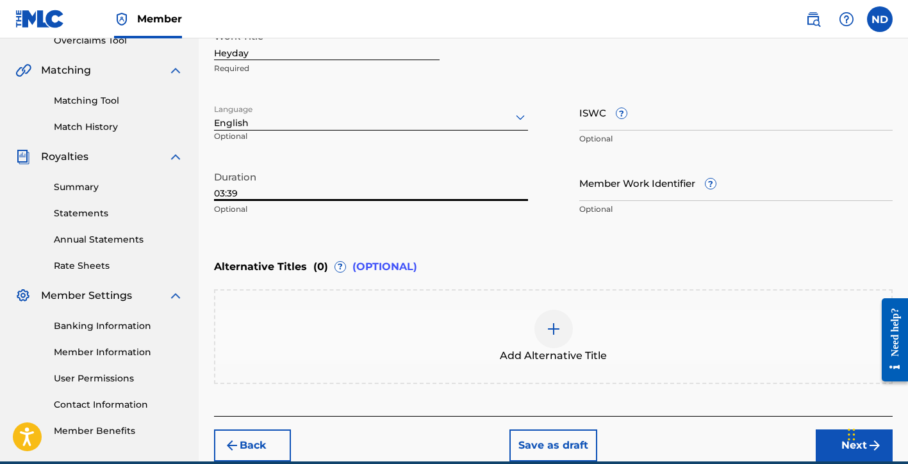
scroll to position [338, 0]
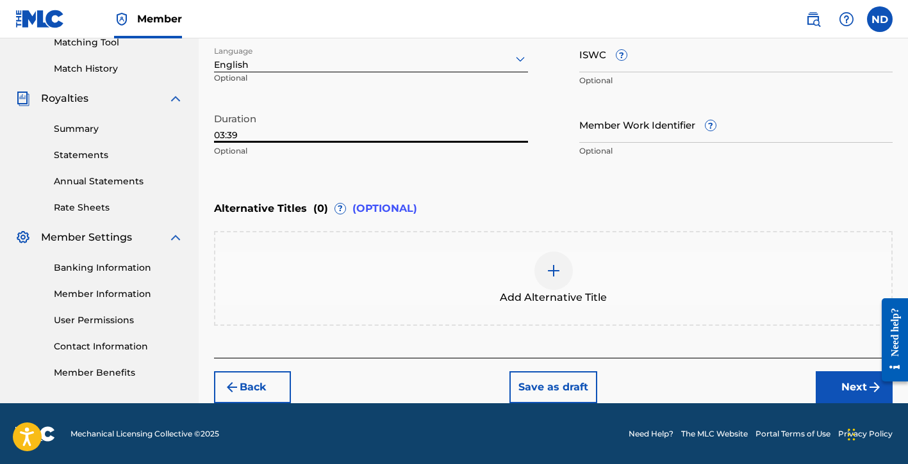
click at [825, 383] on button "Next" at bounding box center [854, 388] width 77 height 32
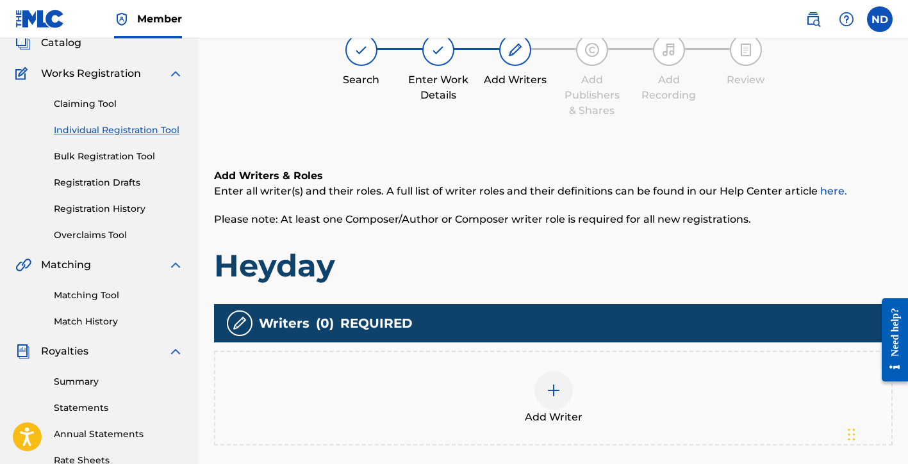
scroll to position [98, 0]
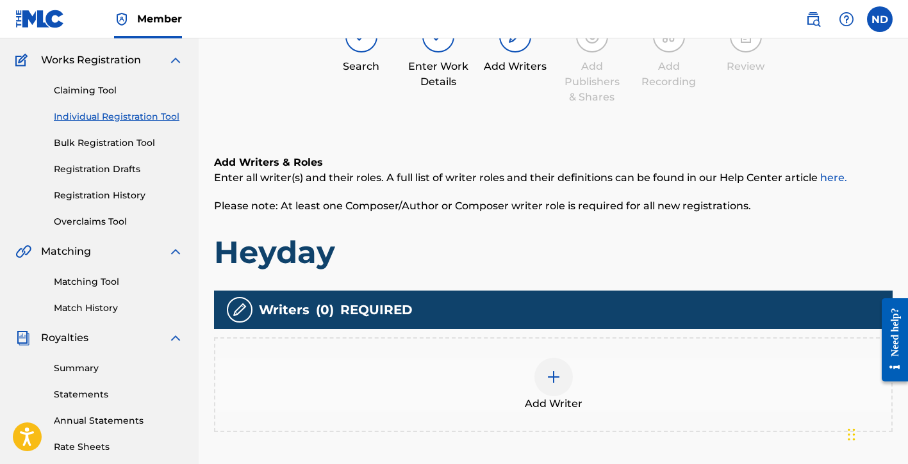
click at [568, 372] on div at bounding box center [553, 377] width 38 height 38
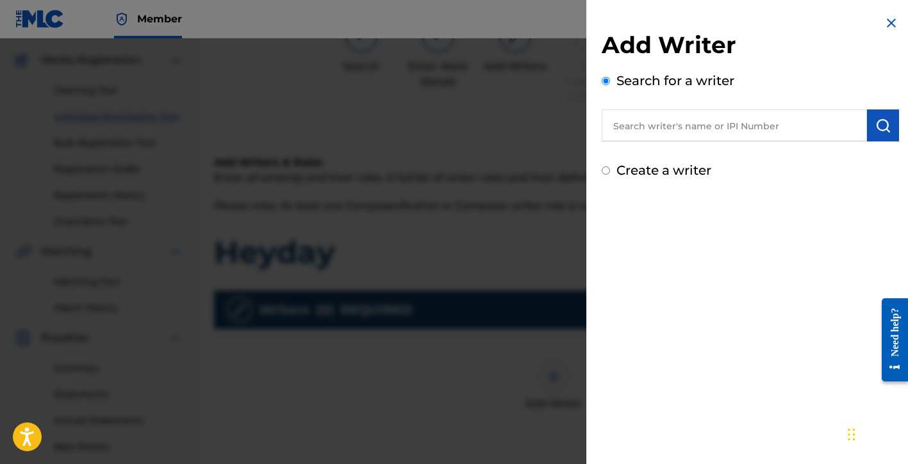
click at [656, 183] on div "Add Writer Search for a writer Create a writer" at bounding box center [750, 97] width 328 height 195
click at [653, 174] on label "Create a writer" at bounding box center [663, 170] width 95 height 15
radio input "true"
click at [610, 174] on input "Create a writer" at bounding box center [606, 171] width 8 height 8
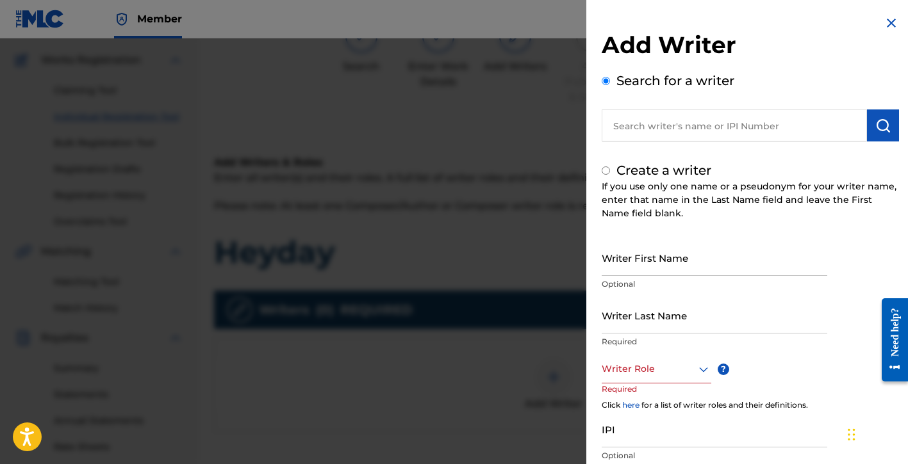
radio input "false"
radio input "true"
click at [641, 264] on input "Writer First Name" at bounding box center [715, 258] width 226 height 37
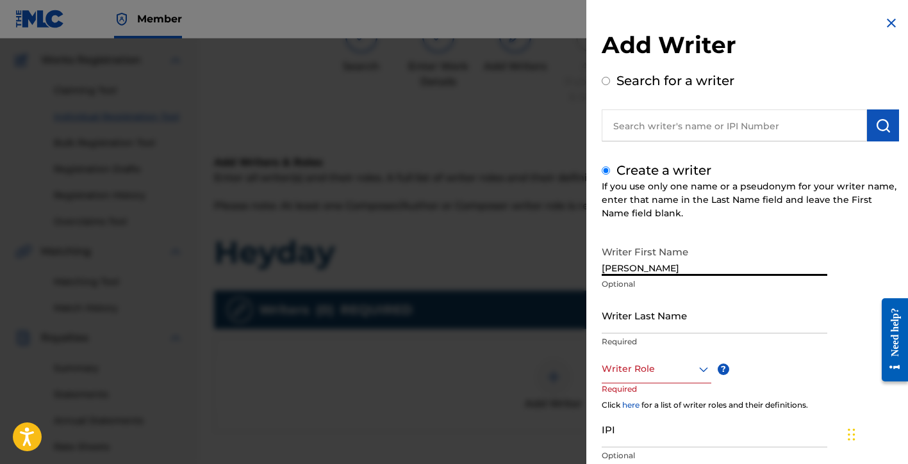
type input "[PERSON_NAME]"
click at [625, 318] on input "Writer Last Name" at bounding box center [715, 315] width 226 height 37
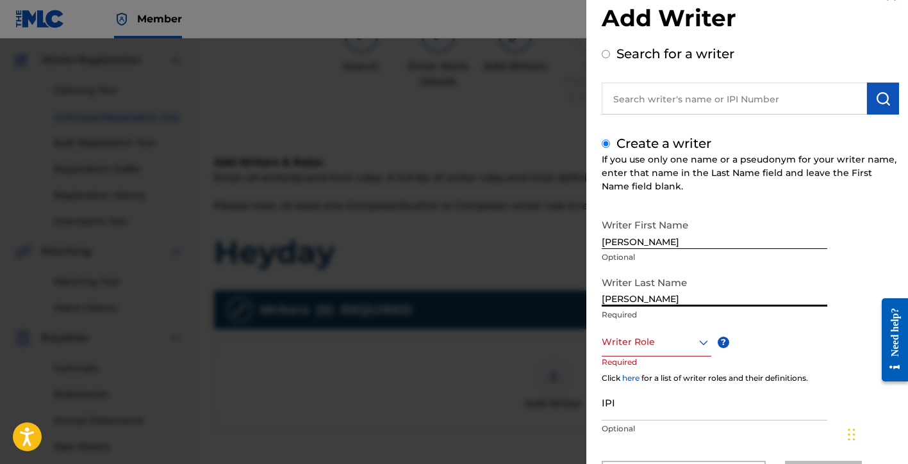
scroll to position [90, 0]
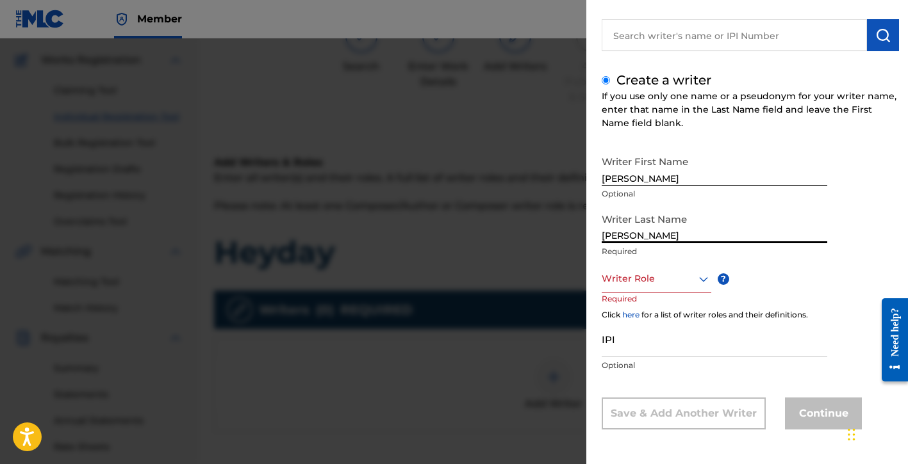
type input "[PERSON_NAME]"
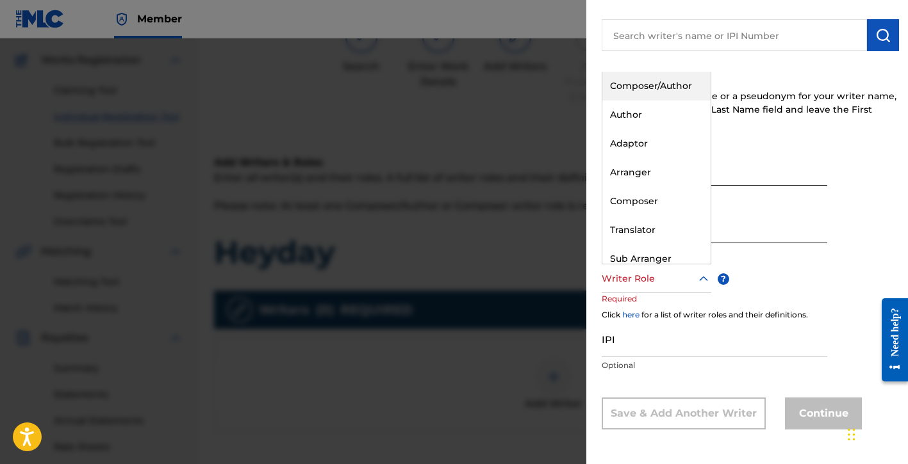
click at [654, 283] on div at bounding box center [657, 279] width 110 height 16
click at [653, 93] on div "Composer/Author" at bounding box center [656, 86] width 108 height 29
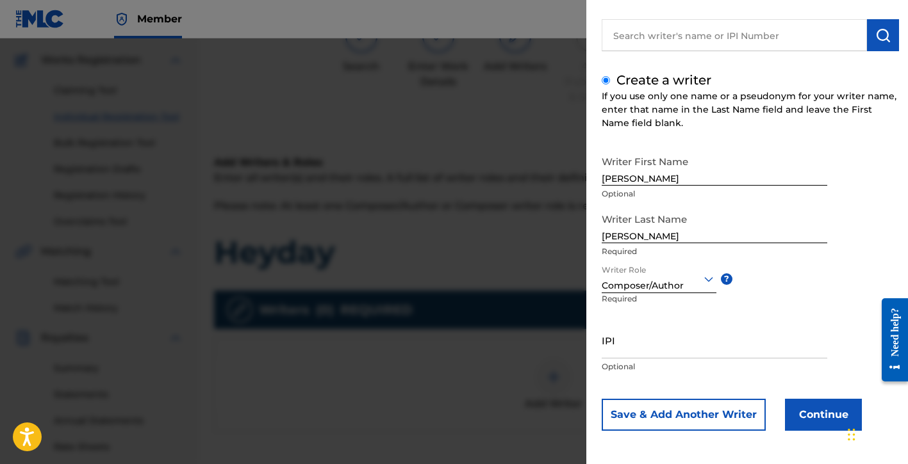
click at [630, 363] on p "Optional" at bounding box center [715, 367] width 226 height 12
click at [655, 352] on input "IPI" at bounding box center [715, 340] width 226 height 37
paste input "01154998021"
type input "01154998021"
click at [794, 413] on button "Continue" at bounding box center [823, 415] width 77 height 32
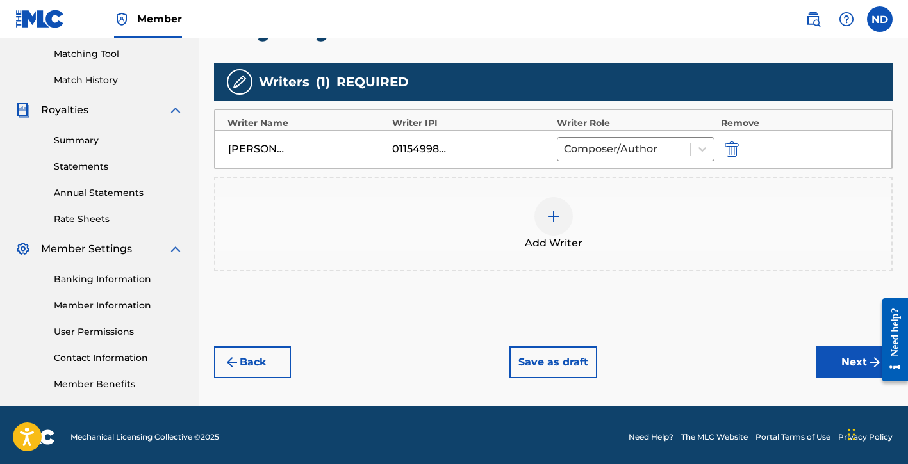
click at [828, 373] on button "Next" at bounding box center [854, 363] width 77 height 32
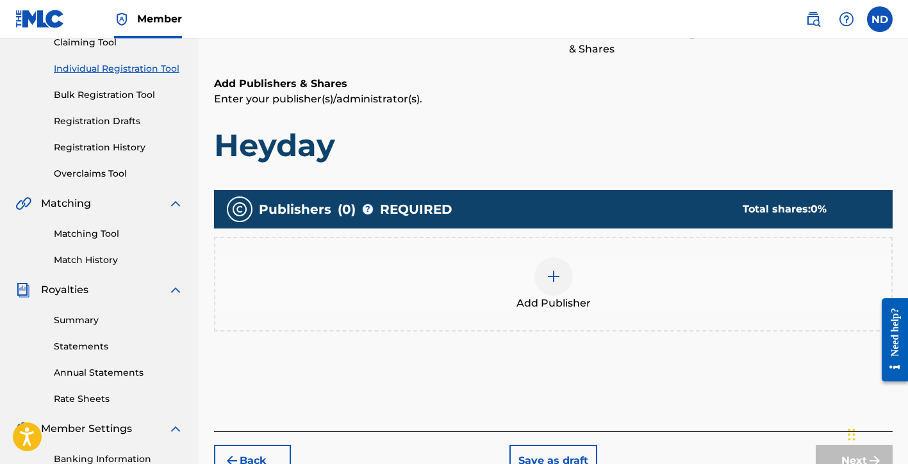
scroll to position [172, 0]
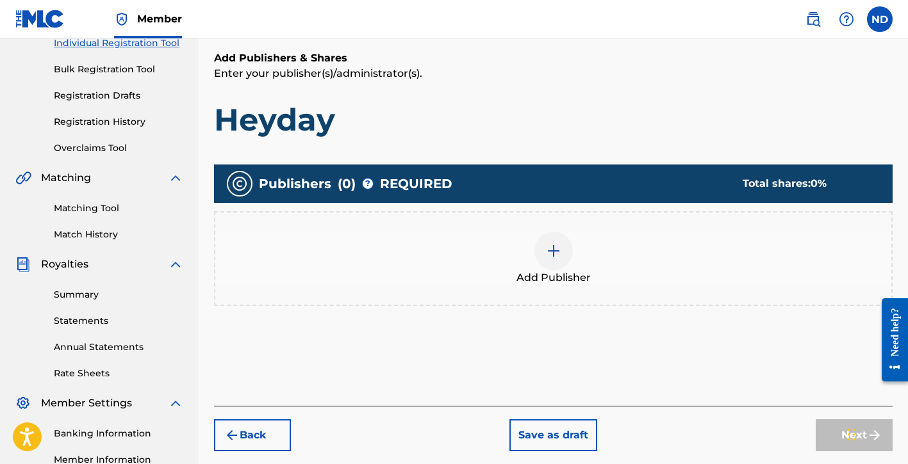
click at [545, 234] on div at bounding box center [553, 251] width 38 height 38
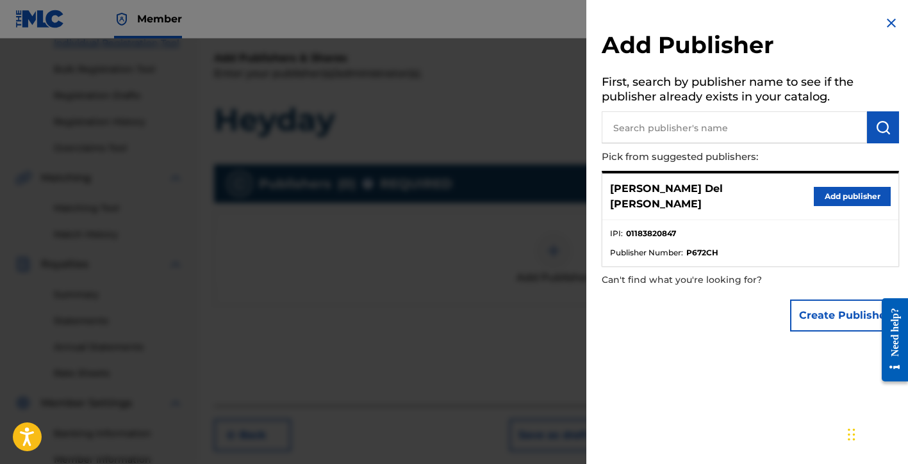
click at [812, 301] on button "Create Publisher" at bounding box center [844, 316] width 109 height 32
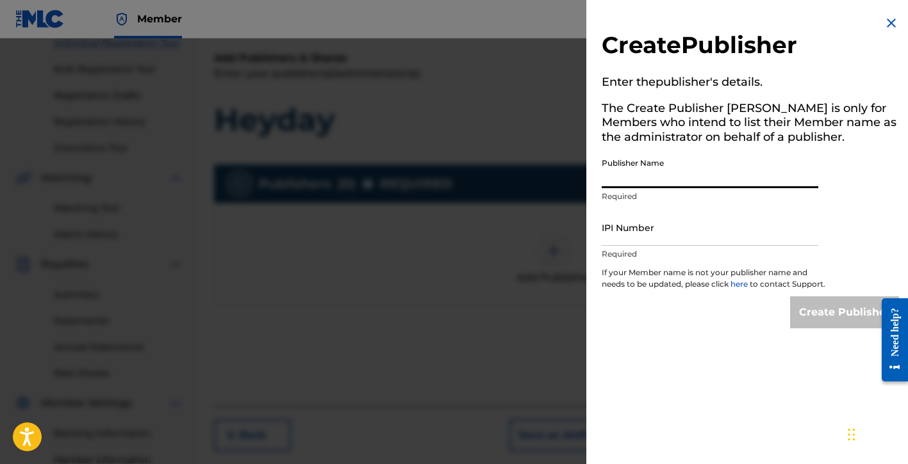
click at [614, 185] on input "Publisher Name" at bounding box center [710, 170] width 217 height 37
type input "Global Bloodline Music Publishing"
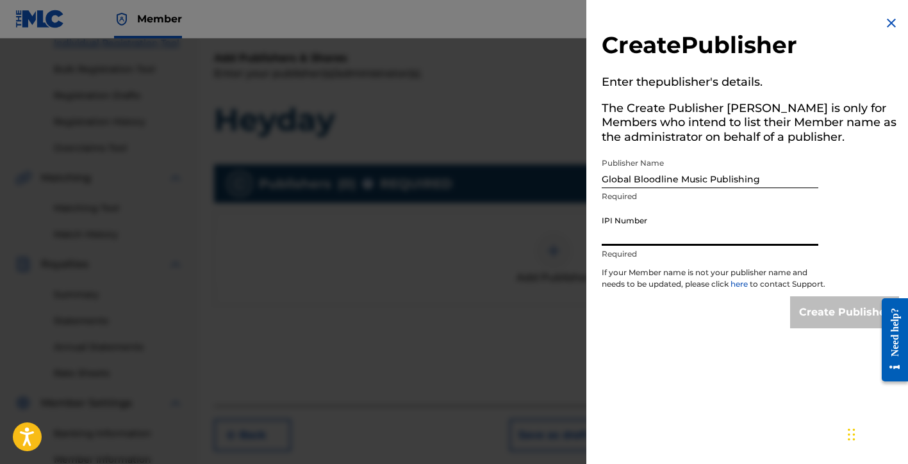
click at [636, 236] on input "IPI Number" at bounding box center [710, 227] width 217 height 37
type input "01183820847"
click at [790, 317] on input "Create Publisher" at bounding box center [844, 313] width 109 height 32
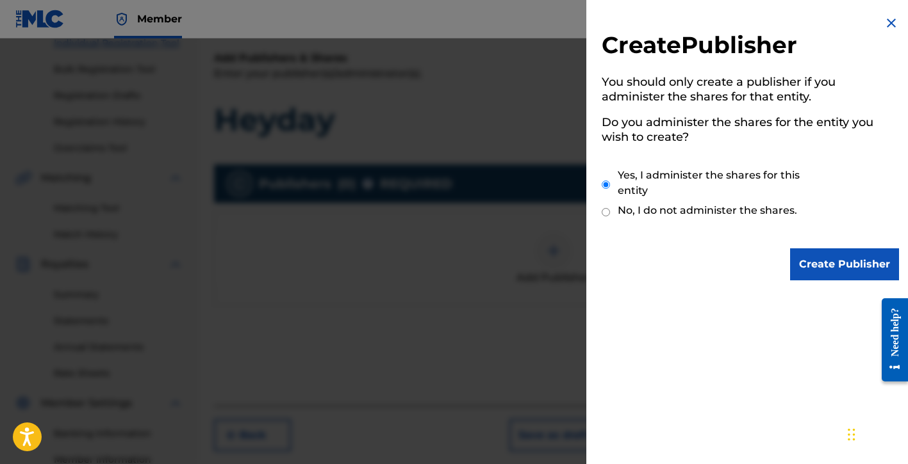
click at [819, 276] on input "Create Publisher" at bounding box center [844, 265] width 109 height 32
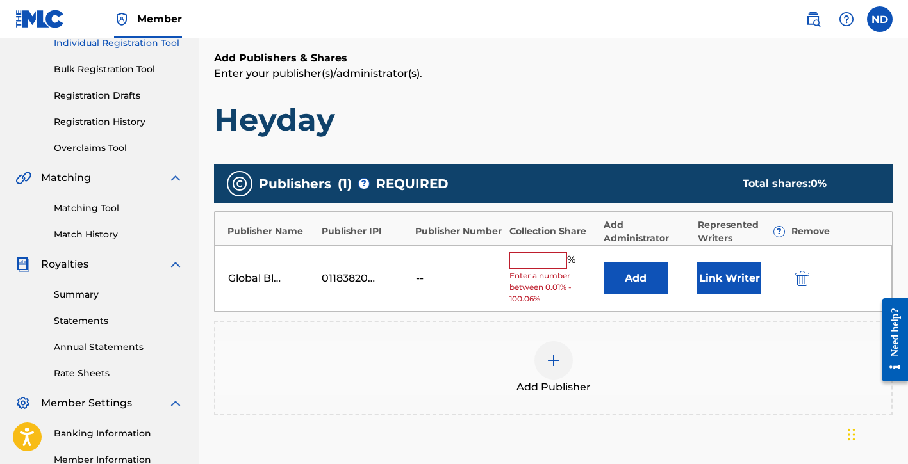
click at [538, 262] on input "text" at bounding box center [538, 260] width 58 height 17
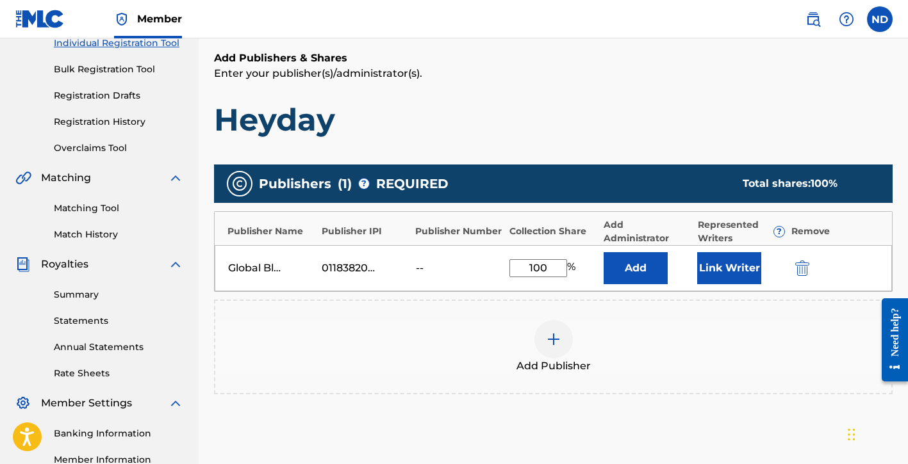
type input "100"
click at [695, 267] on div "Global Bloodline Music Publishing 01183820847 -- 100 % Add Link Writer" at bounding box center [553, 268] width 677 height 46
click at [743, 265] on button "Link Writer" at bounding box center [729, 268] width 64 height 32
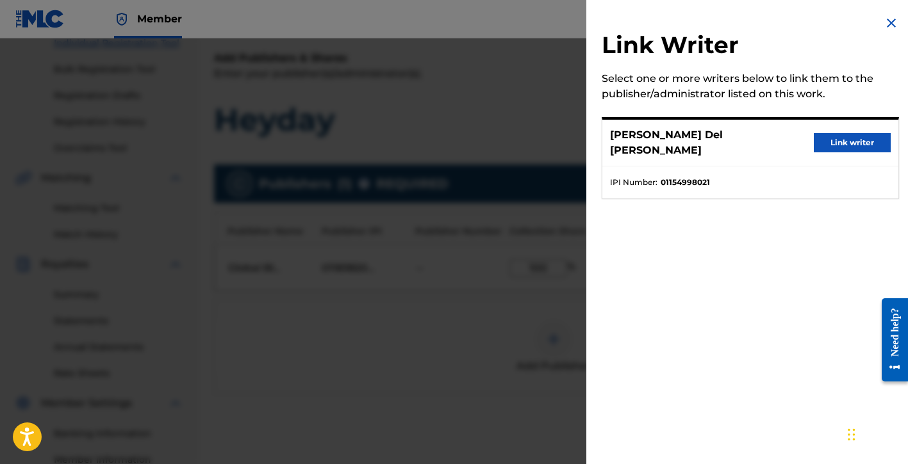
click at [828, 135] on button "Link writer" at bounding box center [852, 142] width 77 height 19
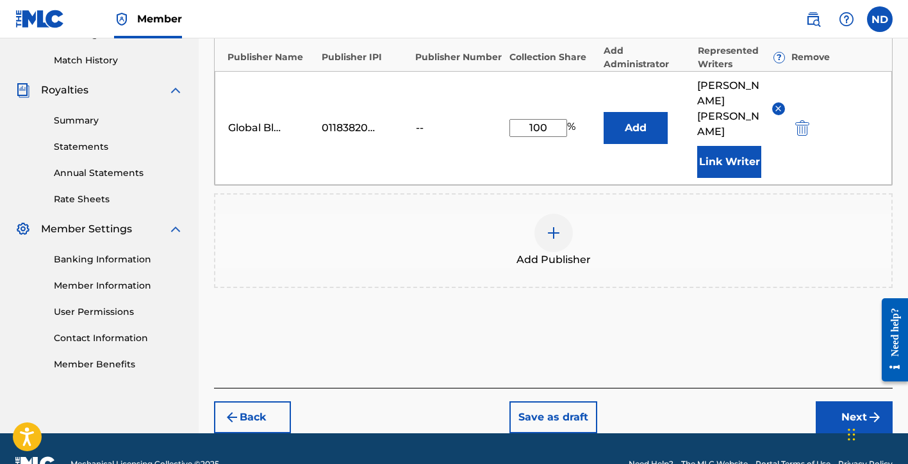
click at [825, 402] on button "Next" at bounding box center [854, 418] width 77 height 32
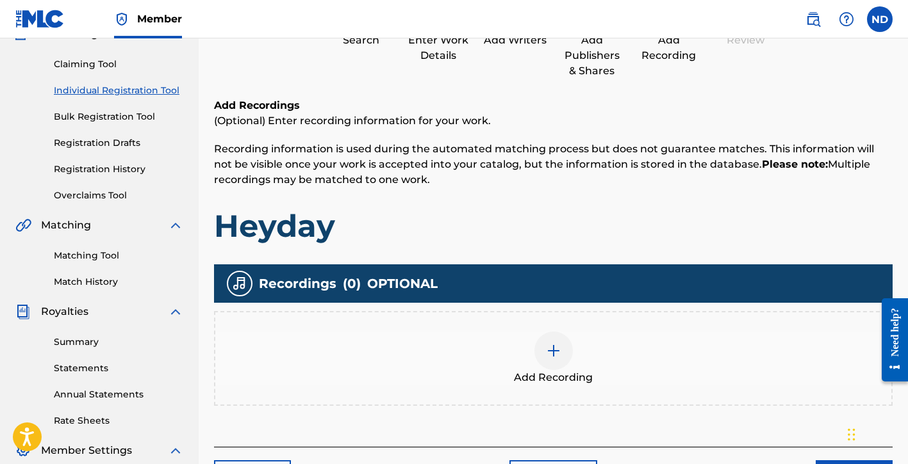
scroll to position [170, 0]
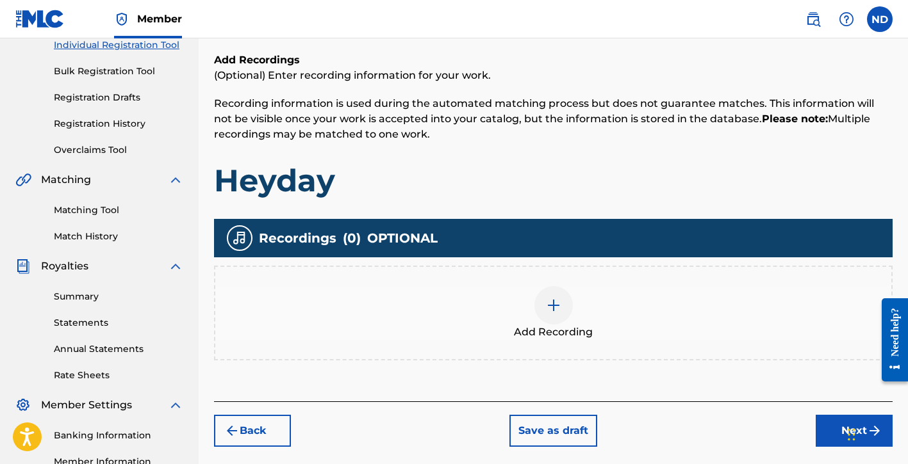
click at [551, 319] on div at bounding box center [553, 305] width 38 height 38
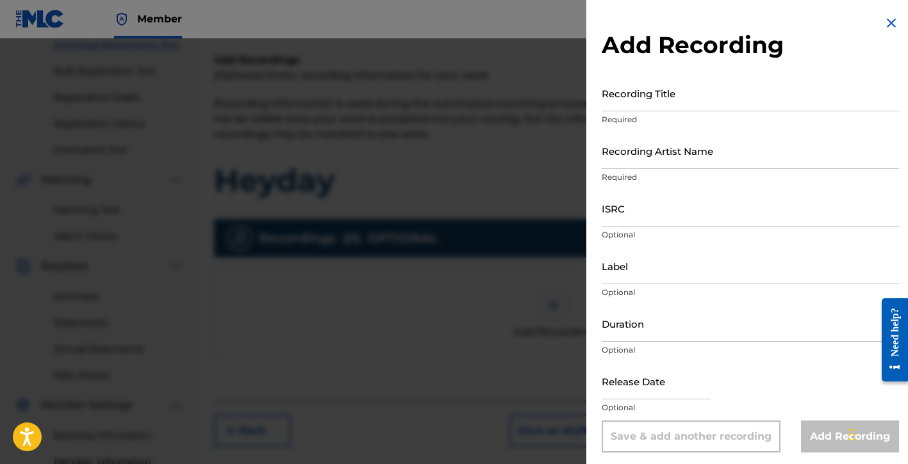
click at [682, 100] on input "Recording Title" at bounding box center [750, 93] width 297 height 37
type input "Heyday"
click at [652, 155] on input "Recording Artist Name" at bounding box center [750, 151] width 297 height 37
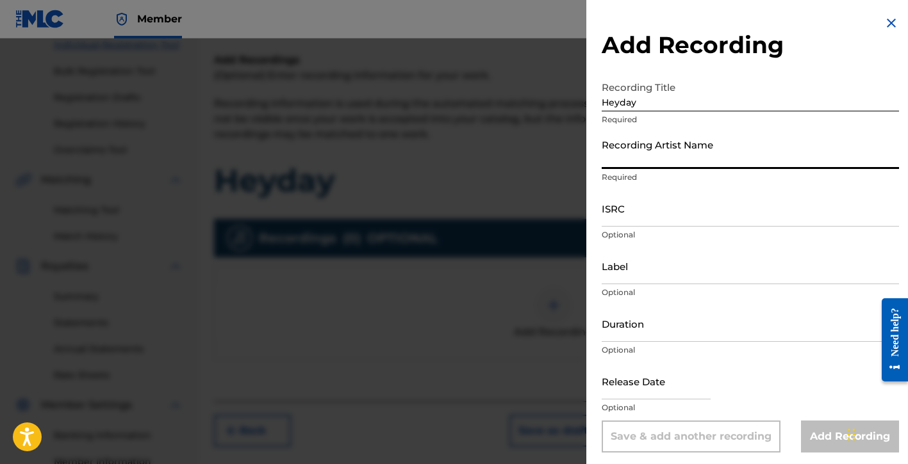
type input "[PERSON_NAME] Del [PERSON_NAME]"
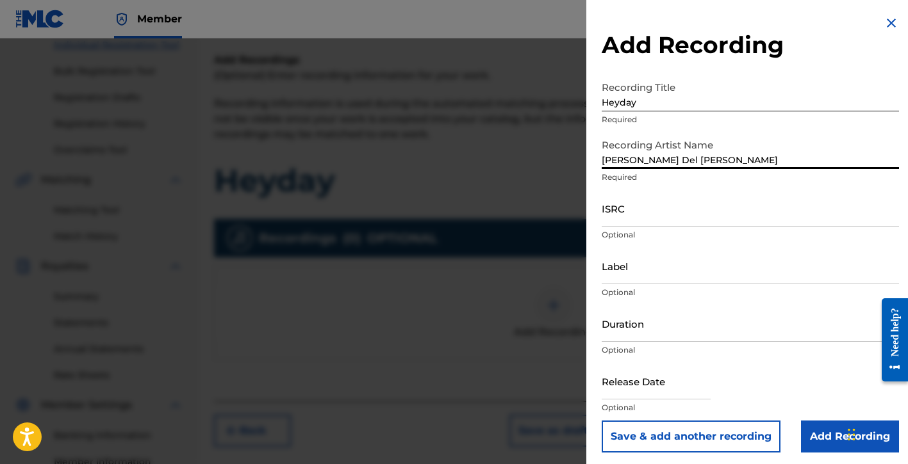
drag, startPoint x: 637, startPoint y: 214, endPoint x: 572, endPoint y: 110, distance: 123.2
click at [637, 214] on input "ISRC" at bounding box center [750, 208] width 297 height 37
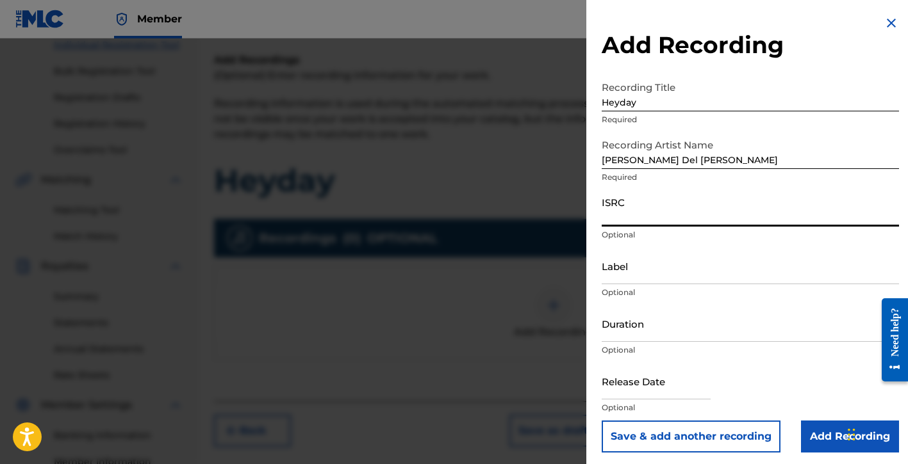
paste input "QMDA62532475"
type input "QMDA62532475"
click at [631, 276] on input "Label" at bounding box center [750, 266] width 297 height 37
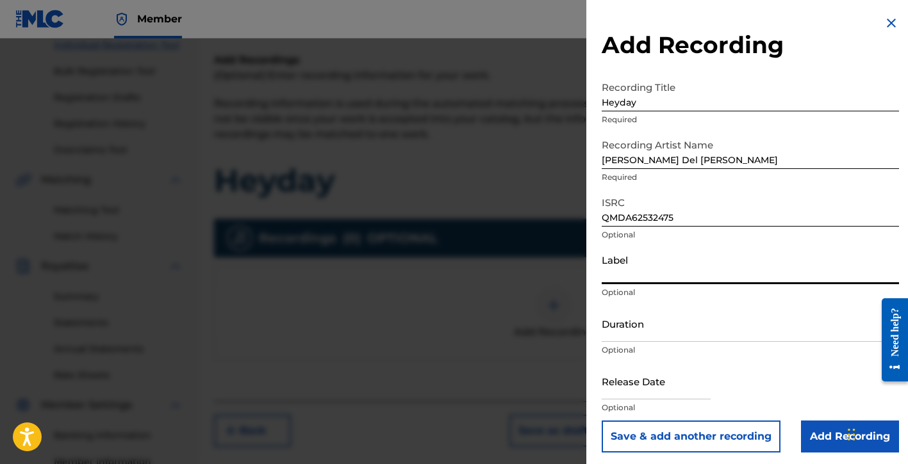
type input "[PERSON_NAME] Del [PERSON_NAME], Exclusive License to [PERSON_NAME] Music Group"
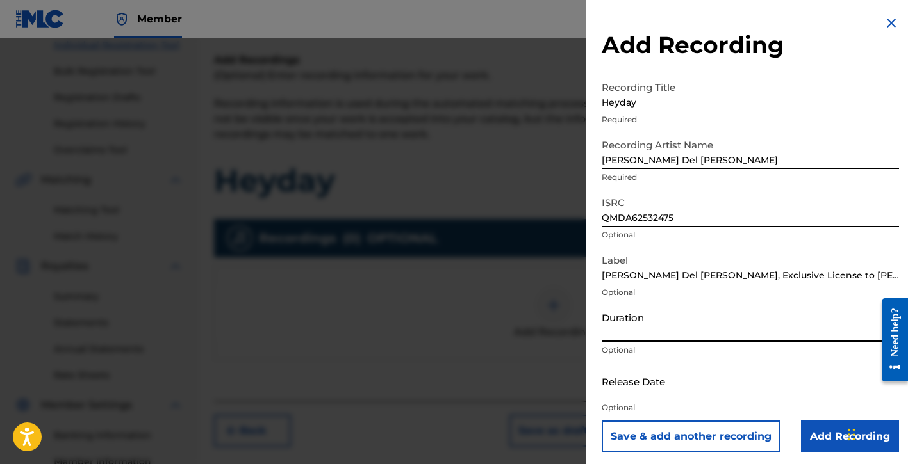
click at [653, 331] on input "Duration" at bounding box center [750, 324] width 297 height 37
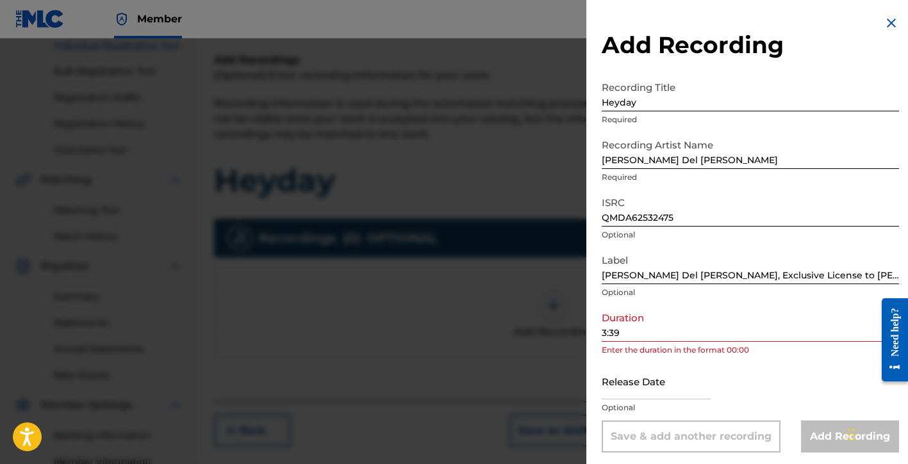
click at [601, 331] on div "Add Recording Recording Title Heyday Required Recording Artist Name Natalie Del…" at bounding box center [750, 234] width 328 height 468
click at [602, 332] on input "3:39" at bounding box center [750, 324] width 297 height 37
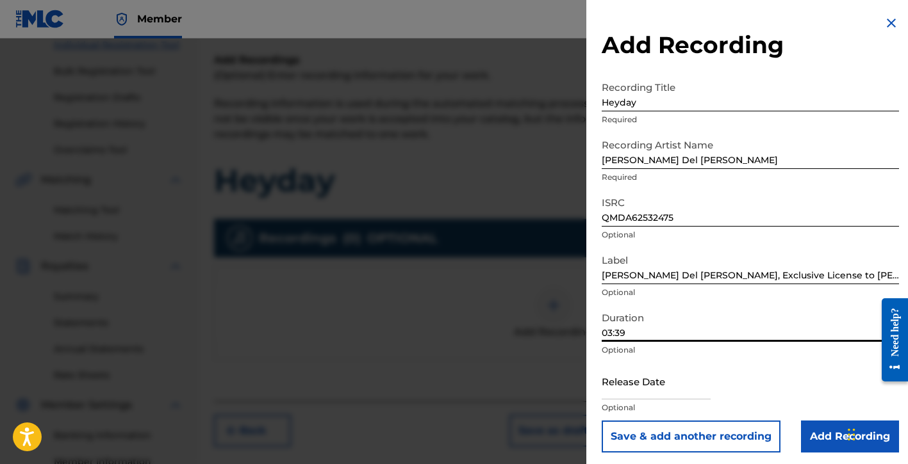
type input "03:39"
click at [652, 391] on input "text" at bounding box center [656, 381] width 109 height 37
select select "8"
select select "2025"
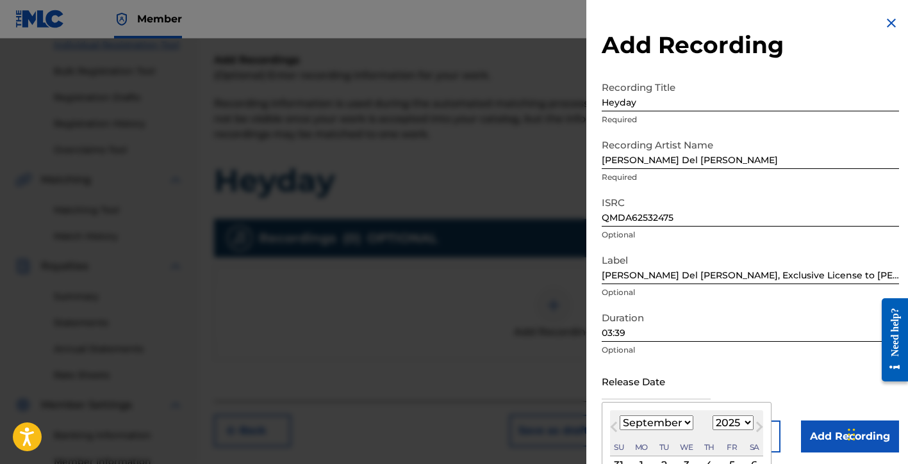
type input "November 7 2025"
select select "10"
click at [805, 391] on div "Release Date November 7 2025 November 2025 Previous Month Next Month November 2…" at bounding box center [750, 392] width 297 height 58
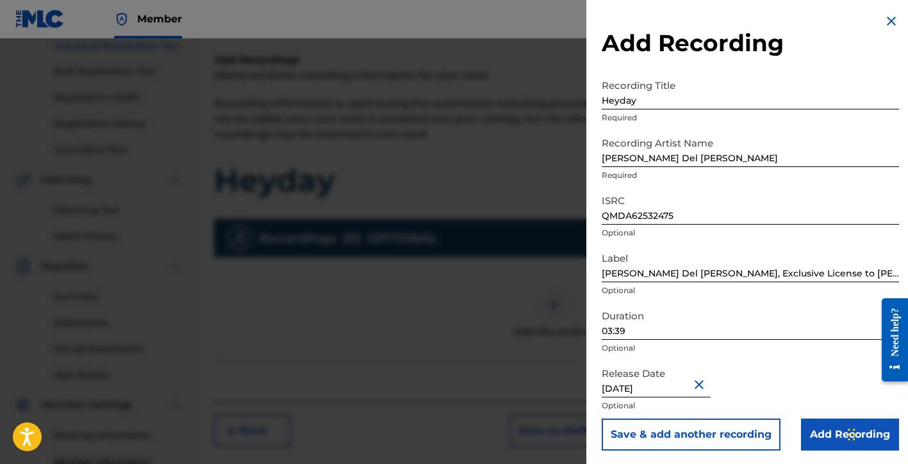
scroll to position [4, 0]
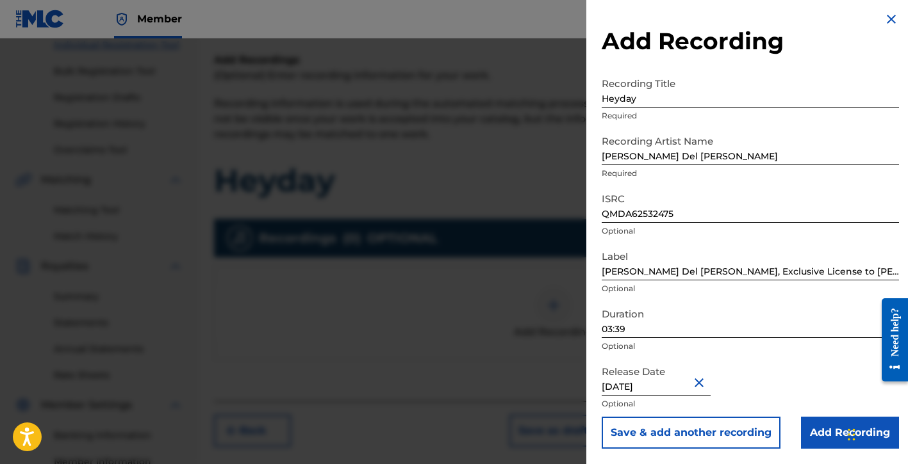
click at [804, 439] on input "Add Recording" at bounding box center [850, 433] width 98 height 32
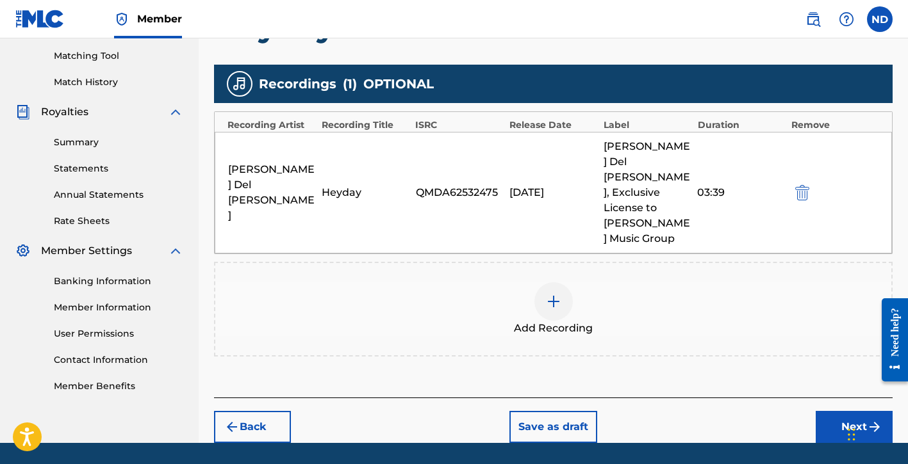
click at [825, 411] on button "Next" at bounding box center [854, 427] width 77 height 32
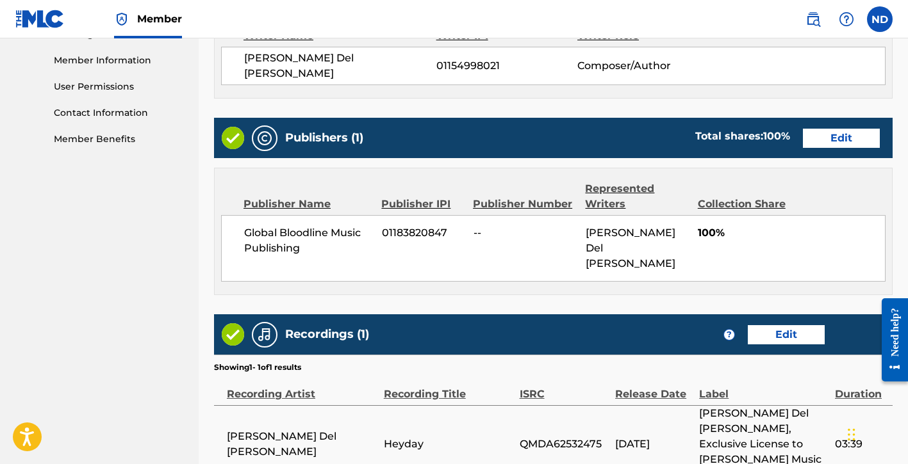
scroll to position [663, 0]
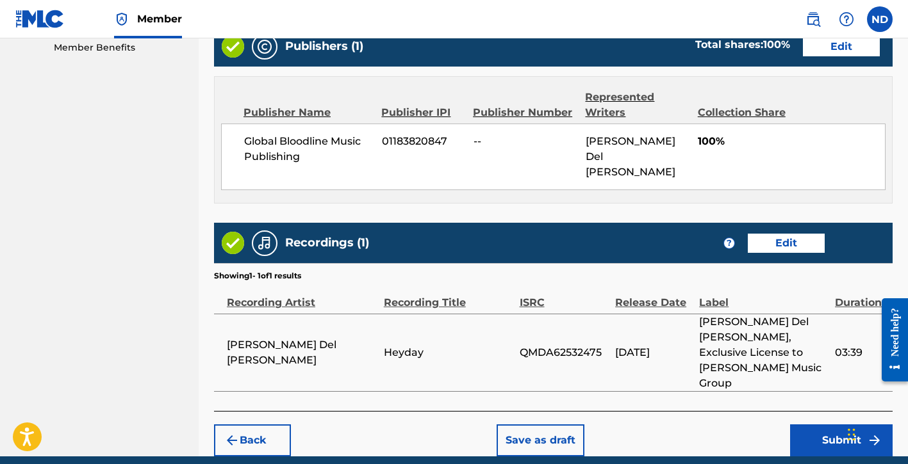
click at [801, 425] on button "Submit" at bounding box center [841, 441] width 103 height 32
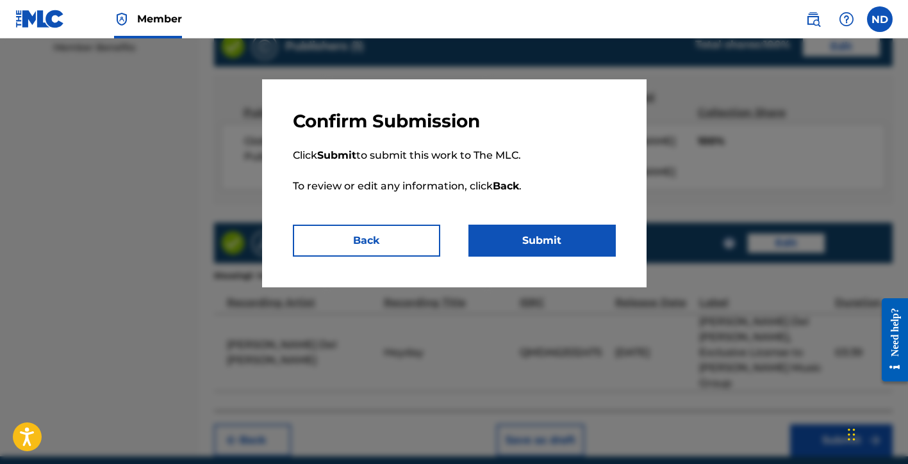
click at [514, 240] on button "Submit" at bounding box center [541, 241] width 147 height 32
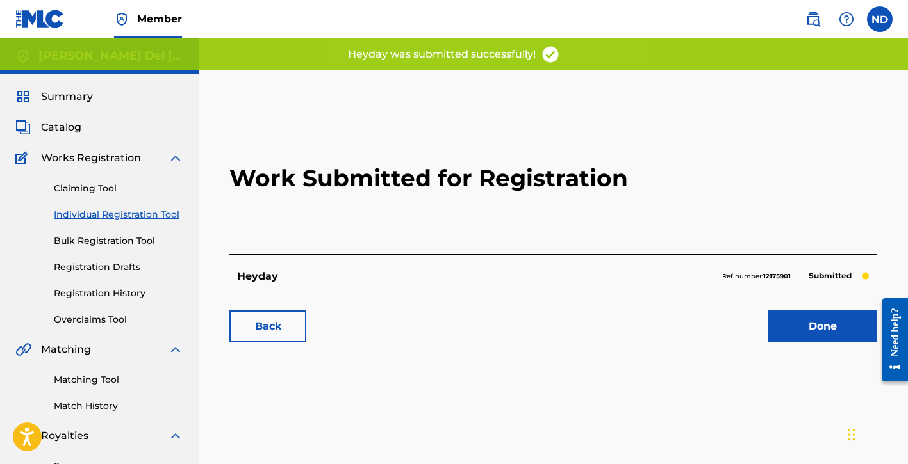
click at [803, 324] on link "Done" at bounding box center [822, 327] width 109 height 32
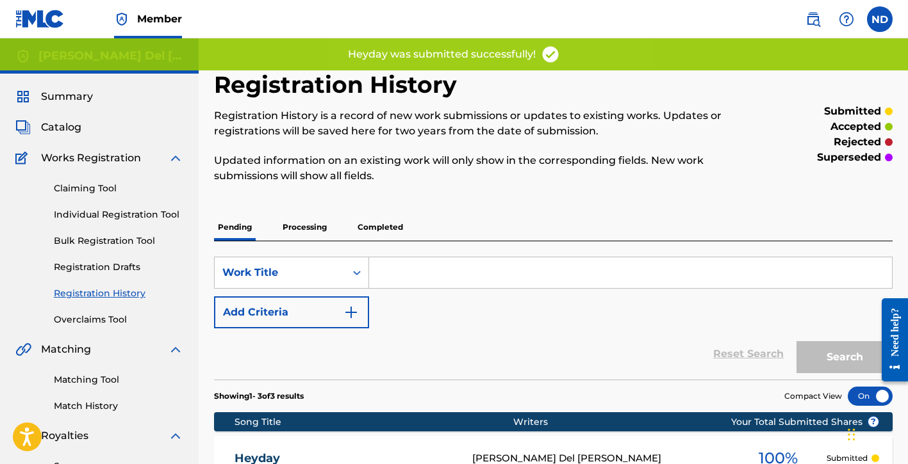
click at [86, 217] on link "Individual Registration Tool" at bounding box center [118, 214] width 129 height 13
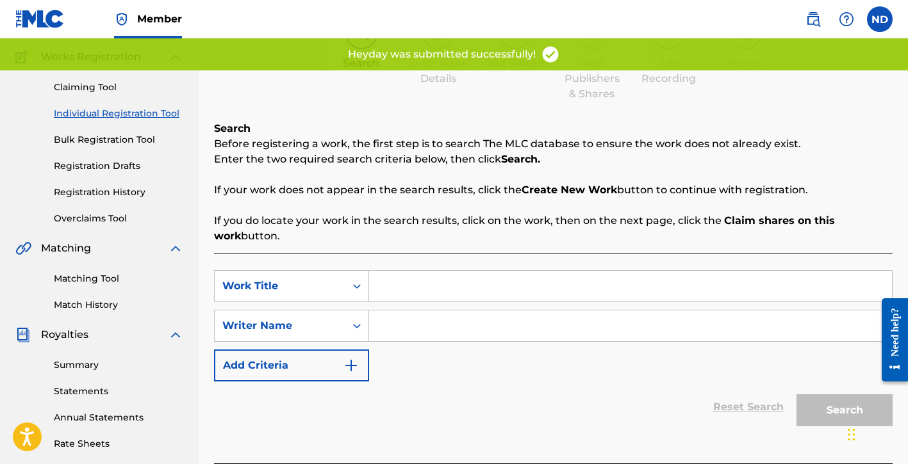
scroll to position [132, 0]
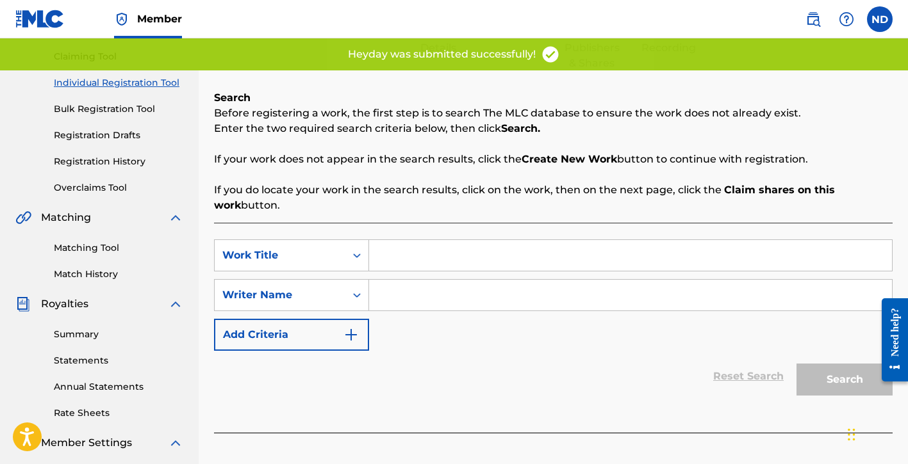
click at [424, 253] on input "Search Form" at bounding box center [630, 255] width 523 height 31
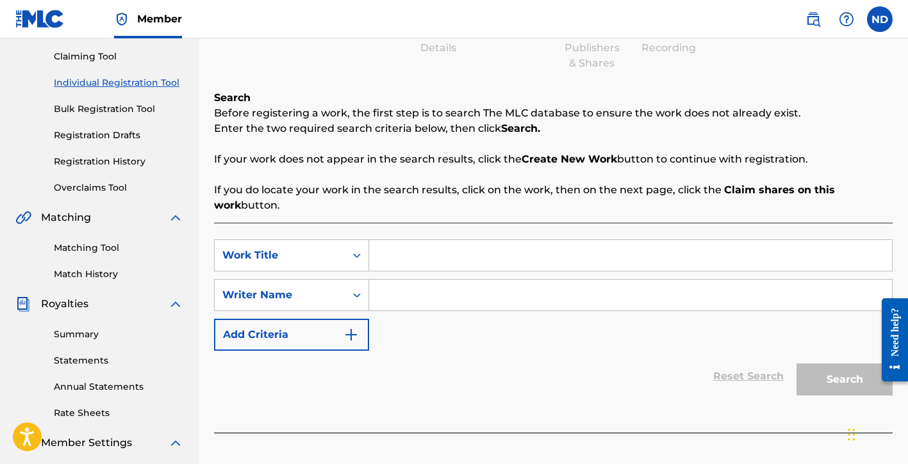
paste input "--- Pressure in the Pastures"
type input "--- Pressure in the Pastures"
click at [436, 300] on input "Search Form" at bounding box center [630, 295] width 523 height 31
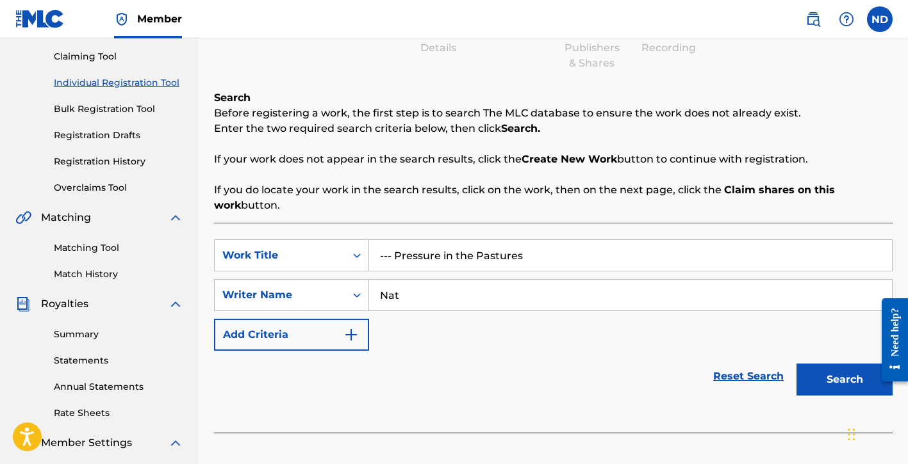
click at [796, 364] on button "Search" at bounding box center [844, 380] width 96 height 32
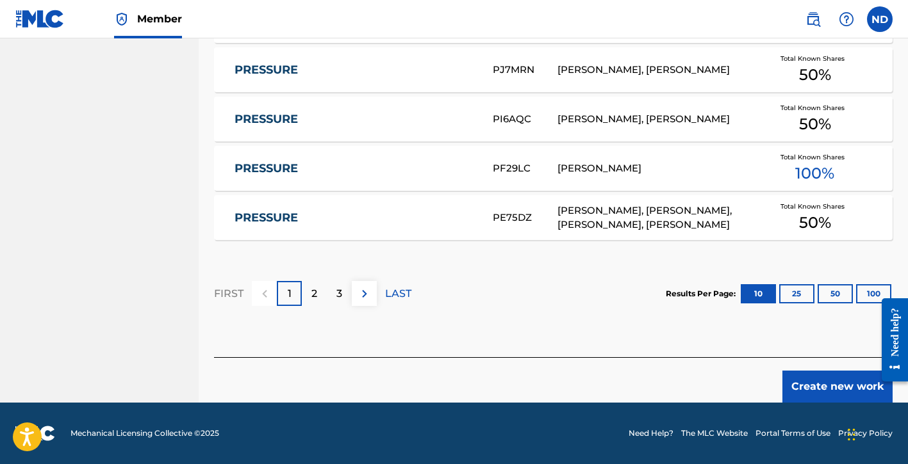
type input "Nat\"
click at [796, 381] on button "Create new work" at bounding box center [837, 387] width 110 height 32
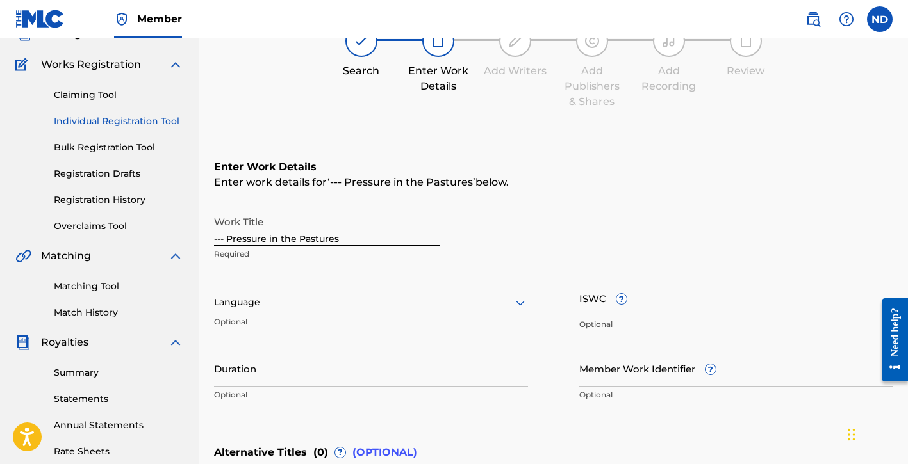
scroll to position [92, 0]
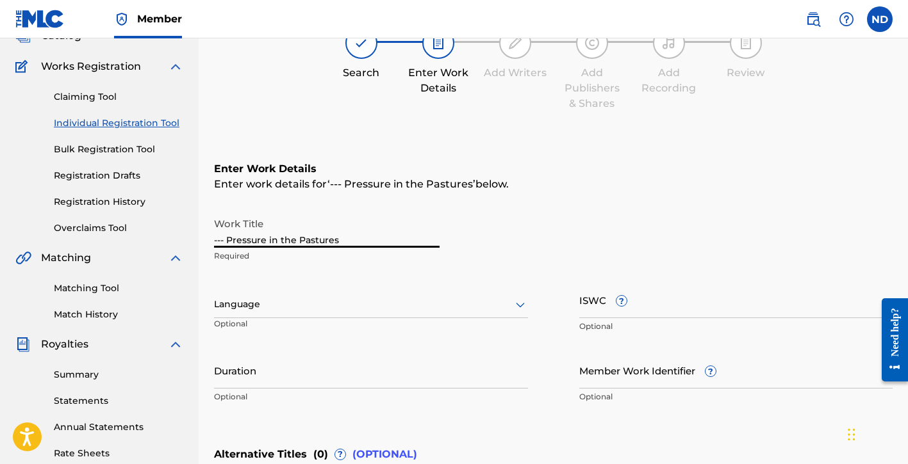
drag, startPoint x: 229, startPoint y: 242, endPoint x: 187, endPoint y: 237, distance: 41.9
click at [187, 237] on main "Natalie Del Carmen Summary Catalog Works Registration Claiming Tool Individual …" at bounding box center [454, 298] width 908 height 703
type input "Pressure in the Pastures"
click at [313, 270] on div "Work Title Pressure in the Pastures Required Language Optional ISWC ? Optional …" at bounding box center [553, 310] width 678 height 199
click at [295, 291] on div "Language" at bounding box center [371, 304] width 314 height 27
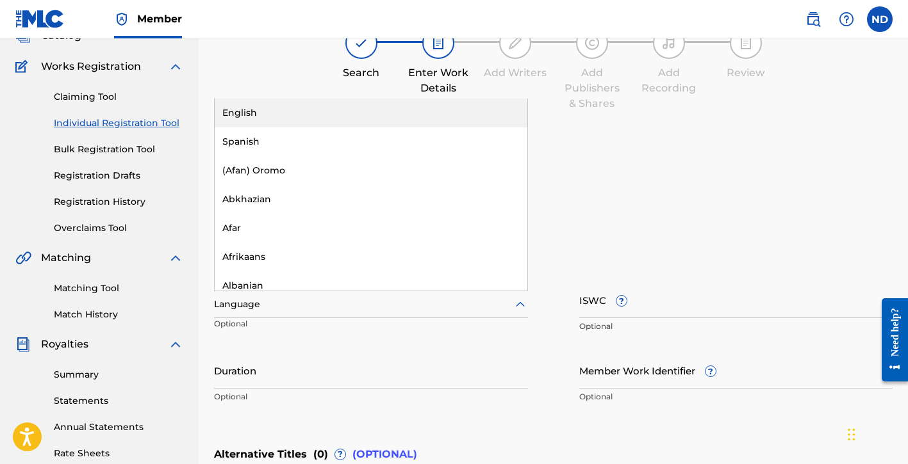
click at [304, 108] on div "English" at bounding box center [371, 113] width 313 height 29
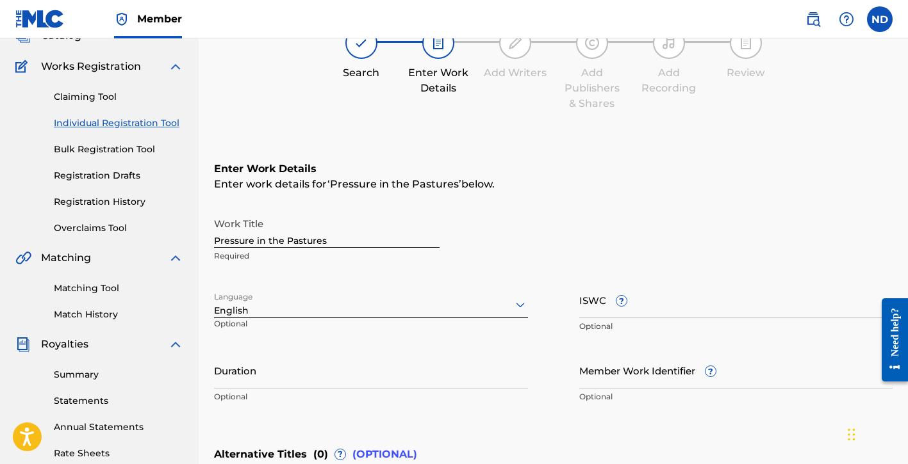
click at [265, 377] on input "Duration" at bounding box center [371, 370] width 314 height 37
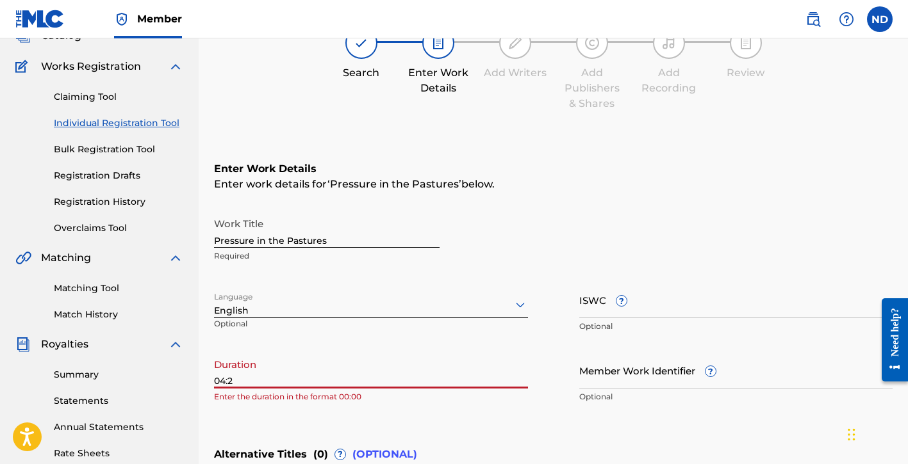
type input "04:22"
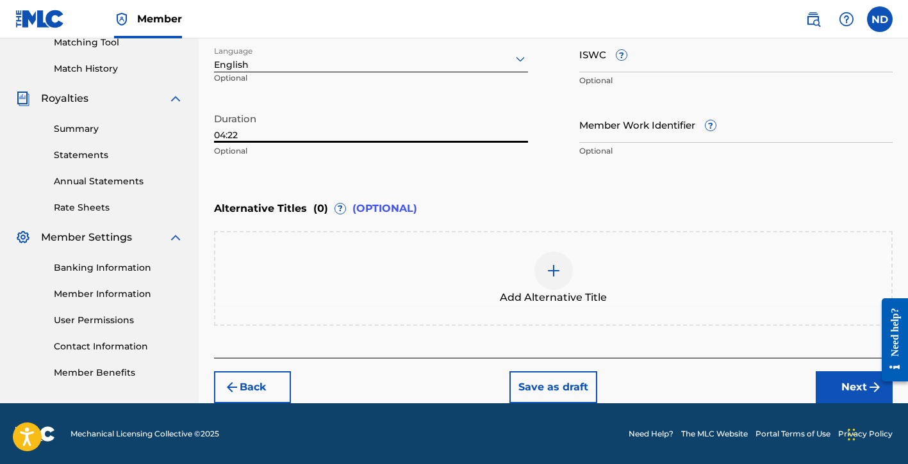
click at [830, 388] on button "Next" at bounding box center [854, 388] width 77 height 32
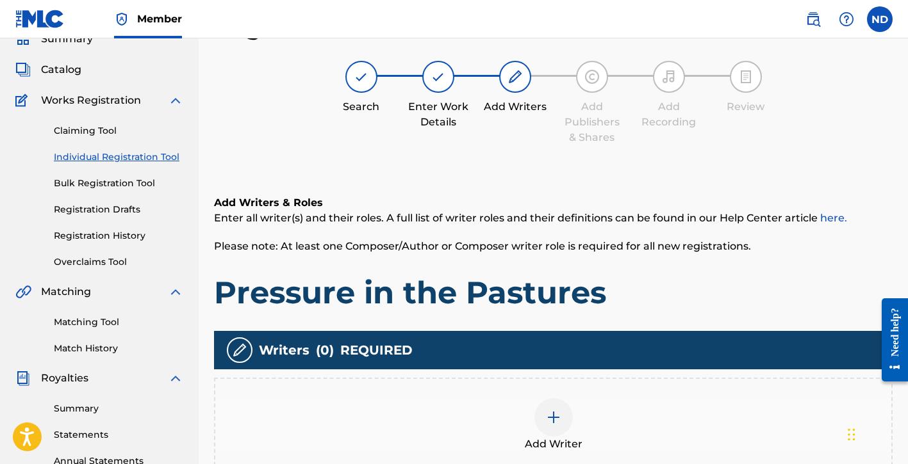
scroll to position [330, 0]
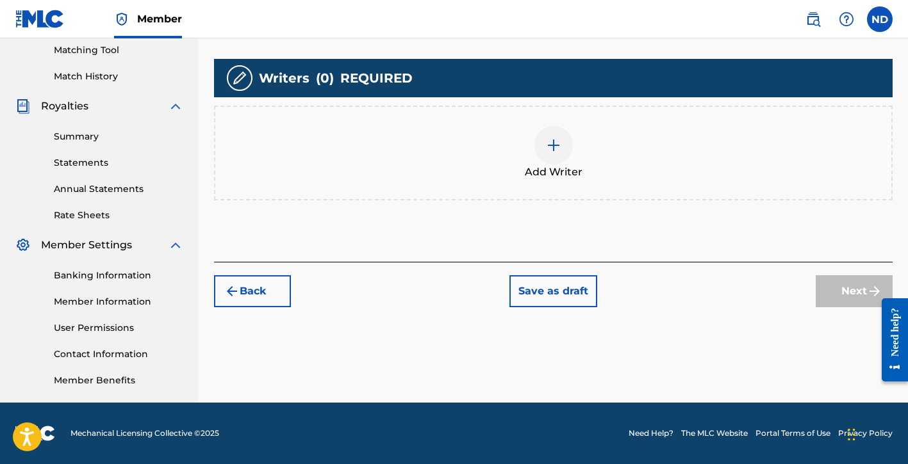
click at [550, 180] on div "Add Writer" at bounding box center [553, 153] width 678 height 95
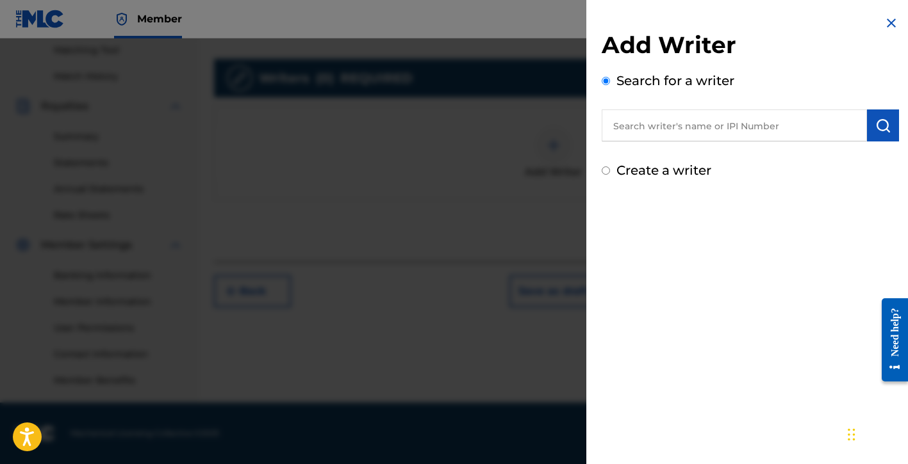
click at [664, 168] on label "Create a writer" at bounding box center [663, 170] width 95 height 15
radio input "true"
click at [610, 168] on input "Create a writer" at bounding box center [606, 171] width 8 height 8
radio input "false"
radio input "true"
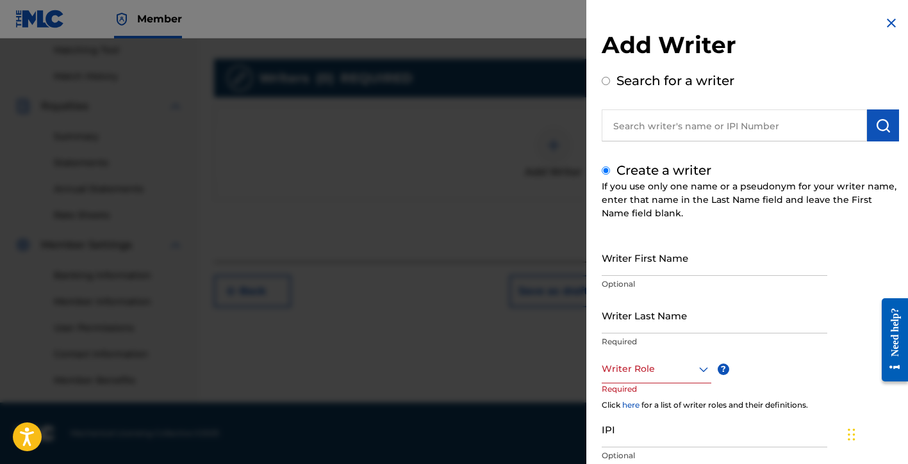
click at [643, 269] on input "Writer First Name" at bounding box center [715, 258] width 226 height 37
type input "[PERSON_NAME]"
click at [639, 320] on input "Writer Last Name" at bounding box center [715, 315] width 226 height 37
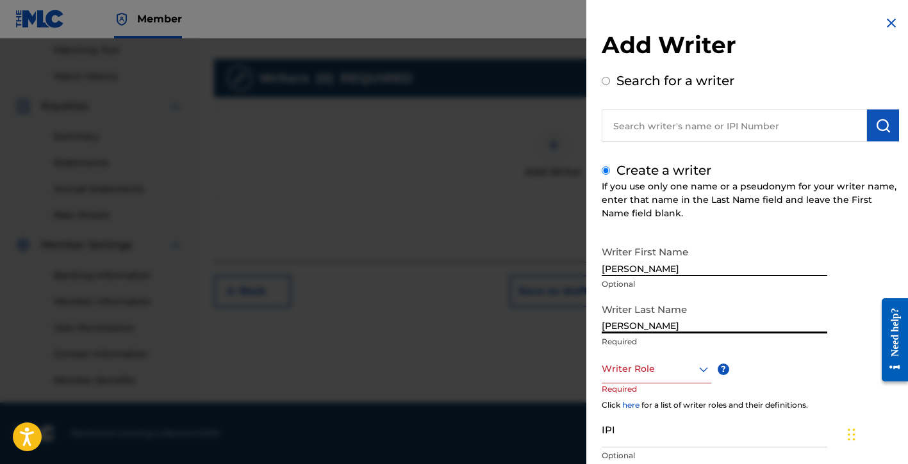
type input "[PERSON_NAME]"
click at [643, 368] on div at bounding box center [657, 369] width 110 height 16
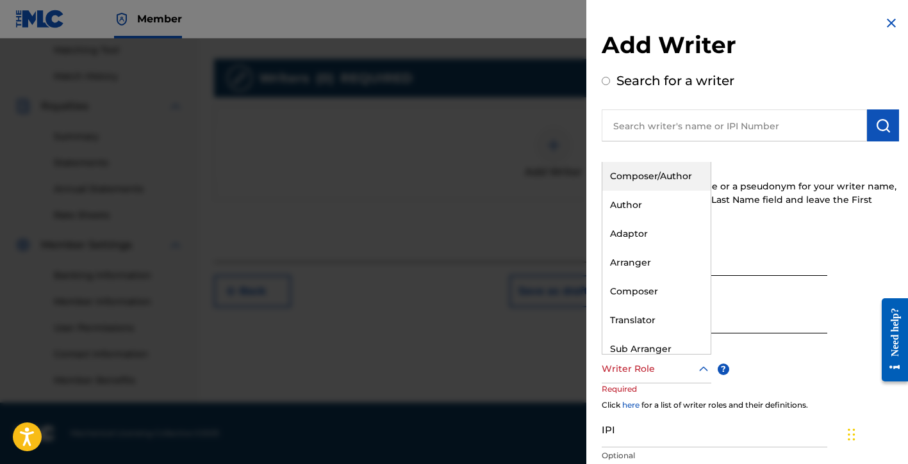
click at [630, 172] on div "Composer/Author" at bounding box center [656, 176] width 108 height 29
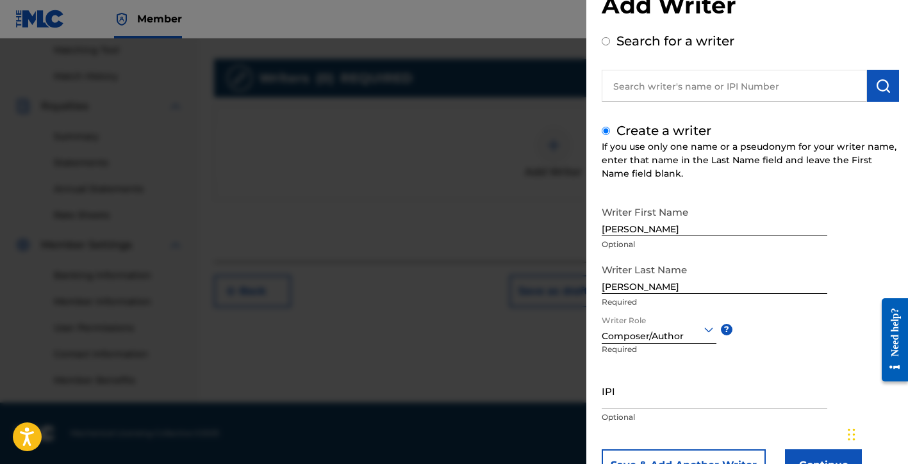
scroll to position [92, 0]
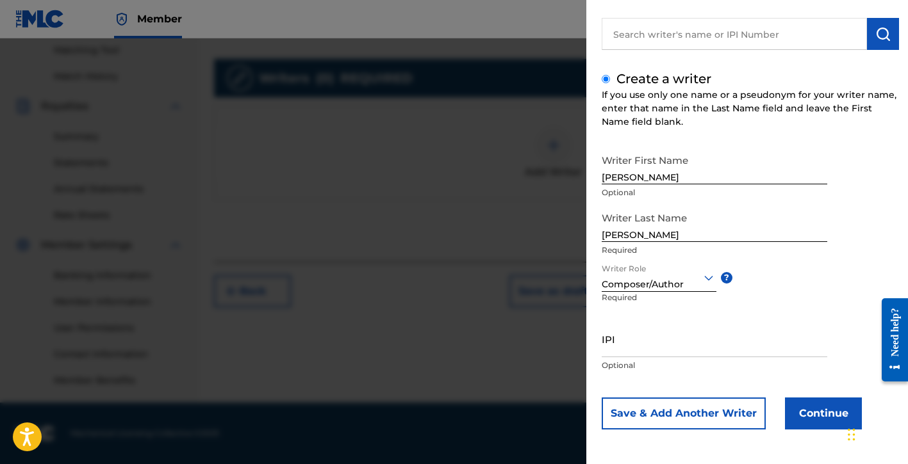
click at [622, 352] on input "IPI" at bounding box center [715, 339] width 226 height 37
paste input "01154998021"
type input "01154998021"
click at [805, 420] on button "Continue" at bounding box center [823, 414] width 77 height 32
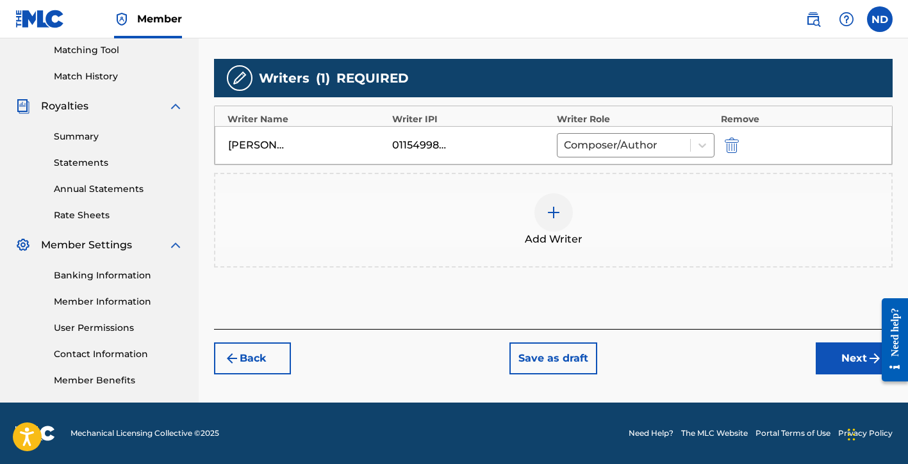
click at [823, 356] on button "Next" at bounding box center [854, 359] width 77 height 32
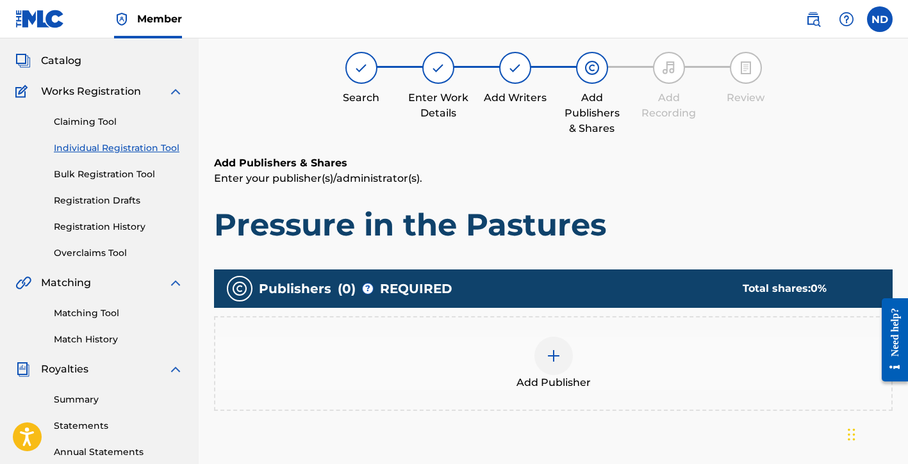
scroll to position [58, 0]
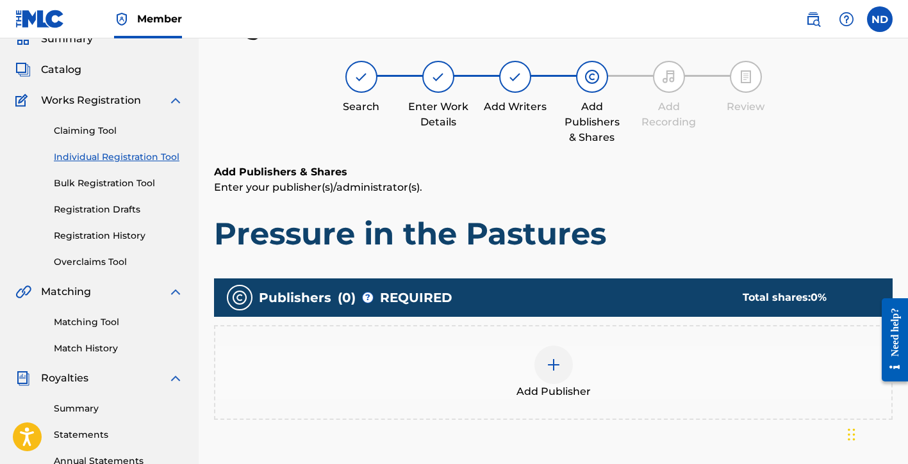
click at [550, 366] on img at bounding box center [553, 364] width 15 height 15
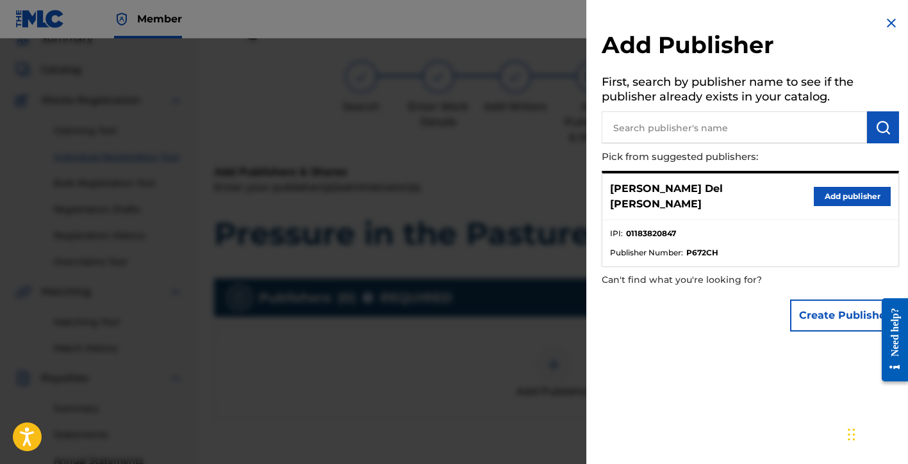
click at [812, 300] on button "Create Publisher" at bounding box center [844, 316] width 109 height 32
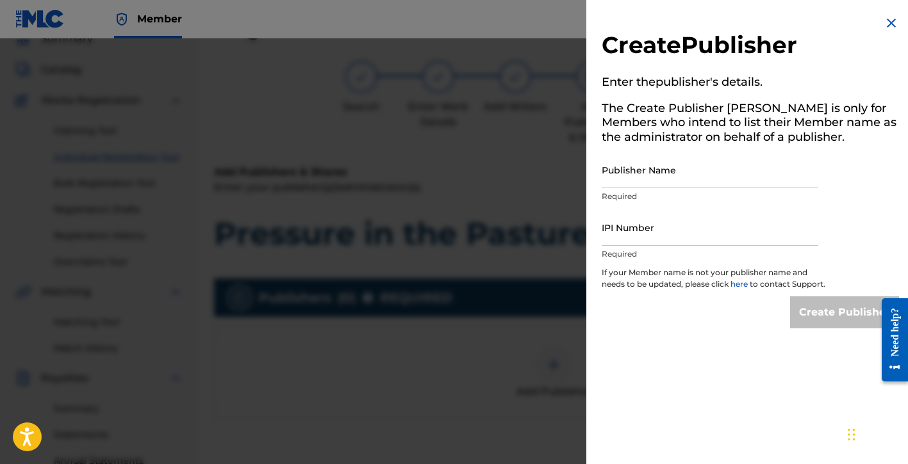
click at [643, 179] on input "Publisher Name" at bounding box center [710, 170] width 217 height 37
type input "Global Bloodline Music Publishing"
click at [648, 230] on input "IPI Number" at bounding box center [710, 227] width 217 height 37
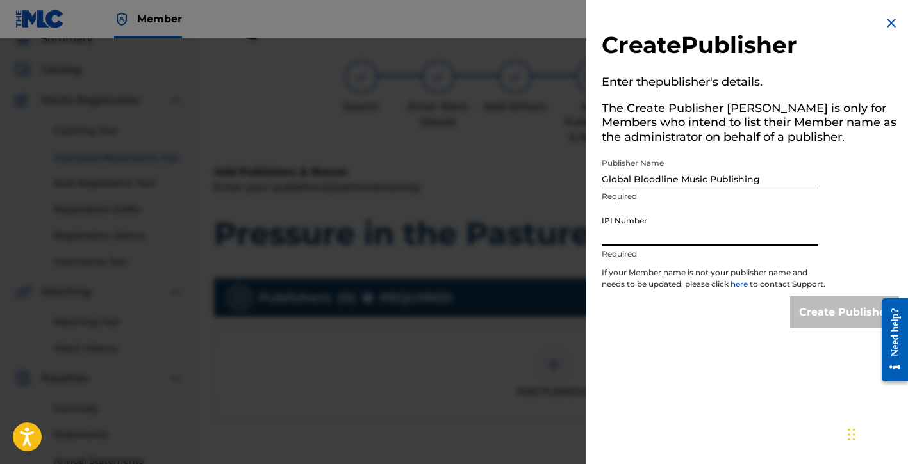
type input "01183820847"
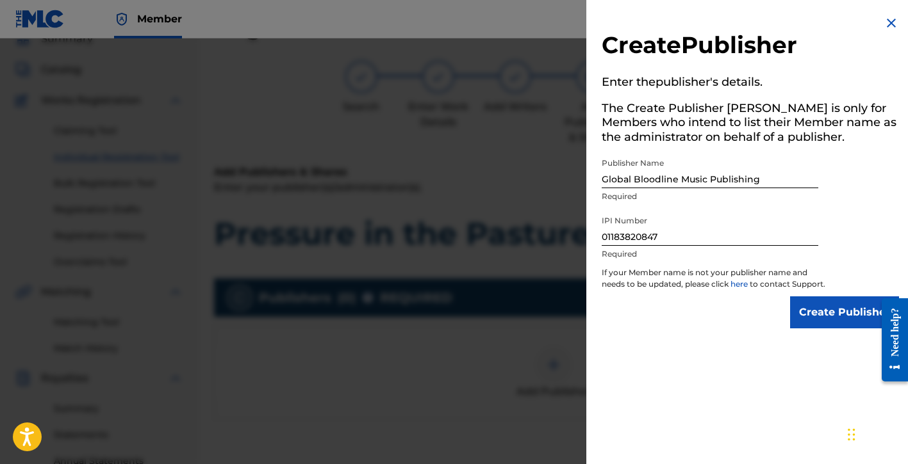
click at [809, 318] on input "Create Publisher" at bounding box center [844, 313] width 109 height 32
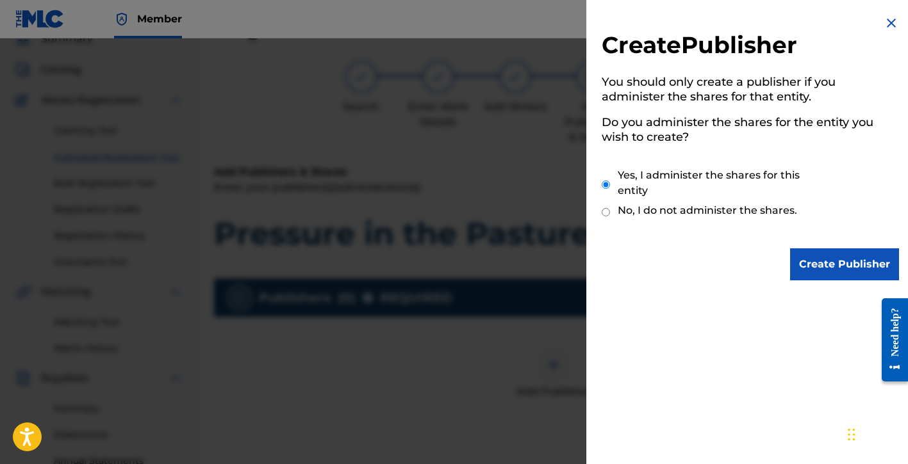
click at [825, 274] on input "Create Publisher" at bounding box center [844, 265] width 109 height 32
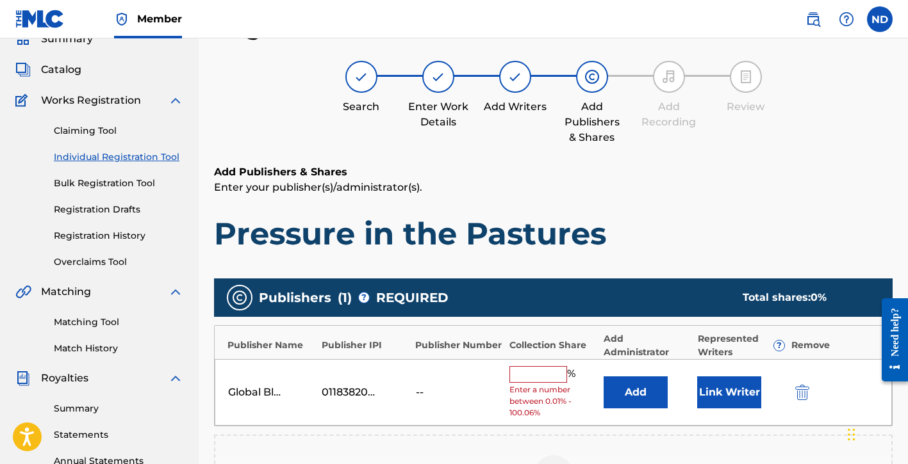
click at [534, 370] on input "text" at bounding box center [538, 374] width 58 height 17
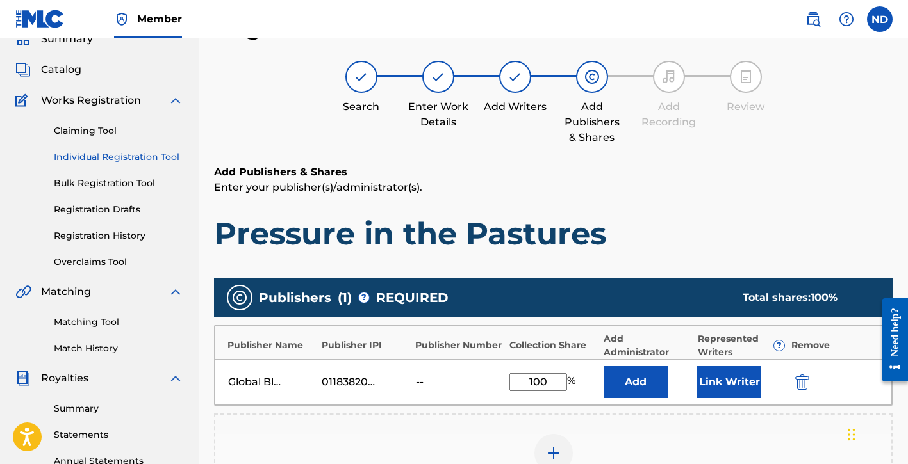
type input "100"
click at [709, 377] on button "Link Writer" at bounding box center [729, 382] width 64 height 32
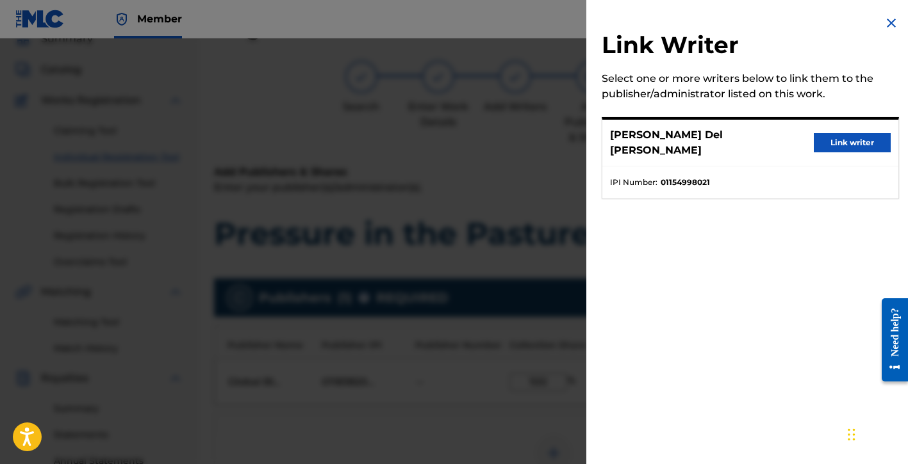
click at [814, 141] on button "Link writer" at bounding box center [852, 142] width 77 height 19
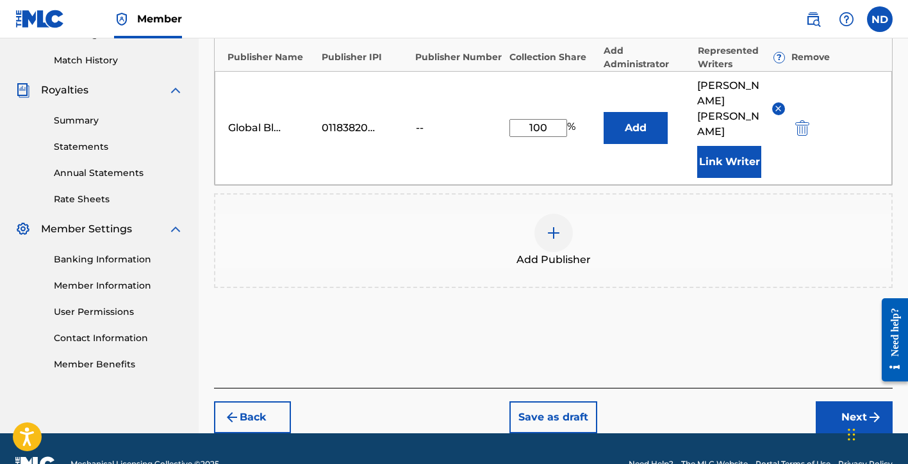
click at [842, 402] on button "Next" at bounding box center [854, 418] width 77 height 32
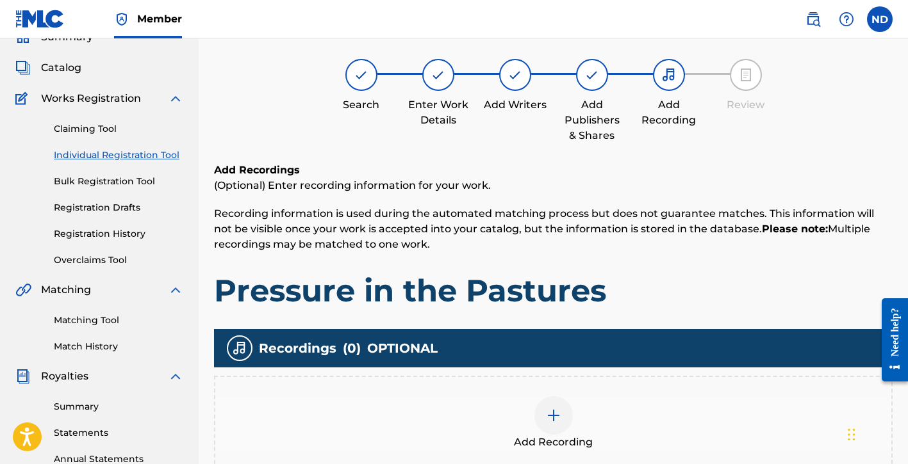
scroll to position [220, 0]
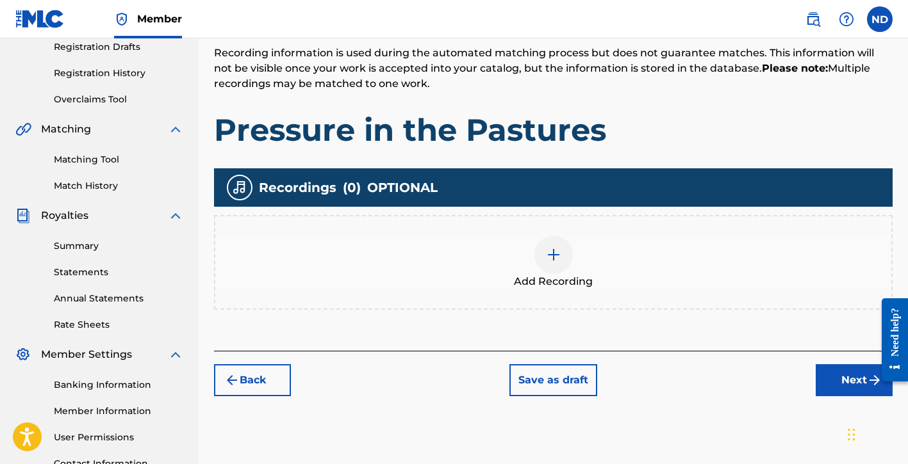
click at [556, 256] on img at bounding box center [553, 254] width 15 height 15
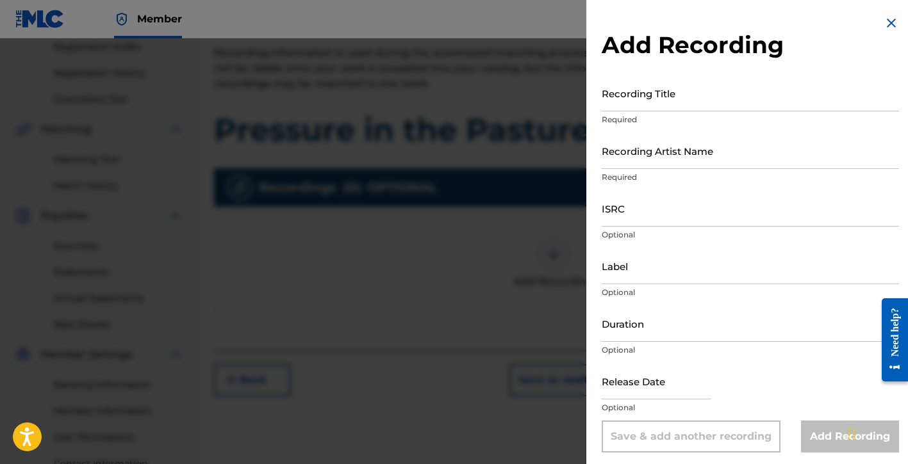
click at [655, 100] on input "Recording Title" at bounding box center [750, 93] width 297 height 37
type input "Pressure in the Pastures"
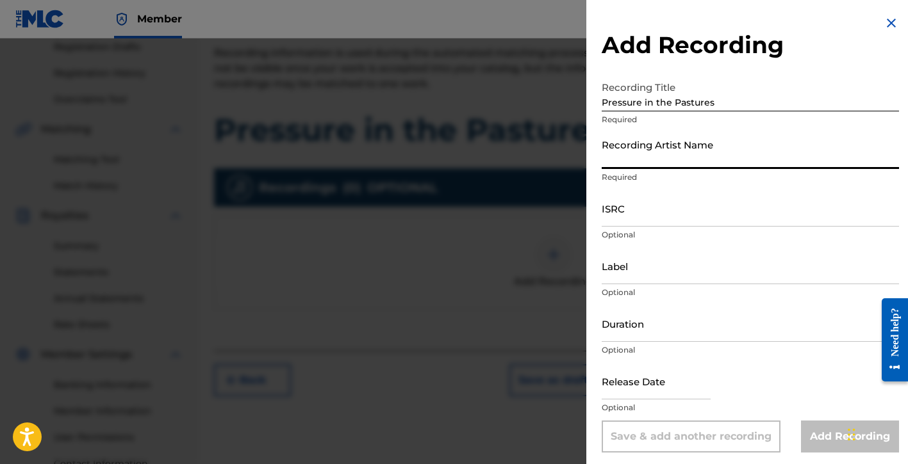
click at [641, 161] on input "Recording Artist Name" at bounding box center [750, 151] width 297 height 37
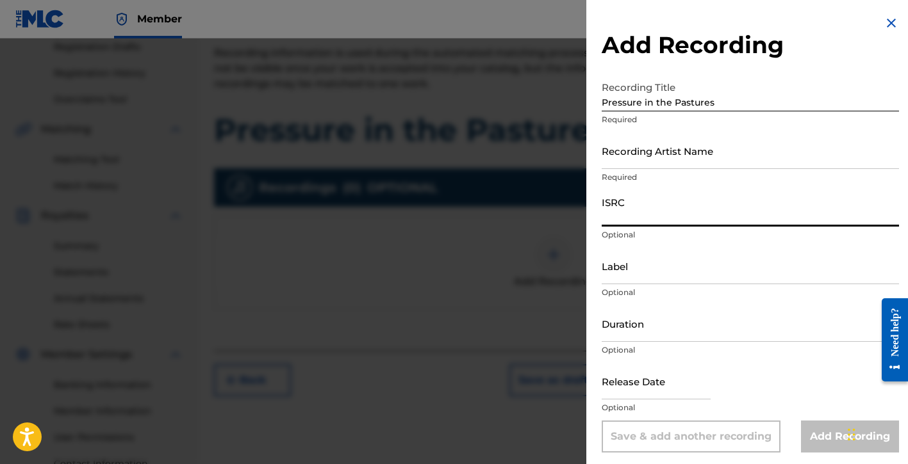
click at [639, 207] on input "ISRC" at bounding box center [750, 208] width 297 height 37
click at [641, 156] on input "Recording Artist Name" at bounding box center [750, 151] width 297 height 37
click at [639, 212] on input "ISRC" at bounding box center [750, 208] width 297 height 37
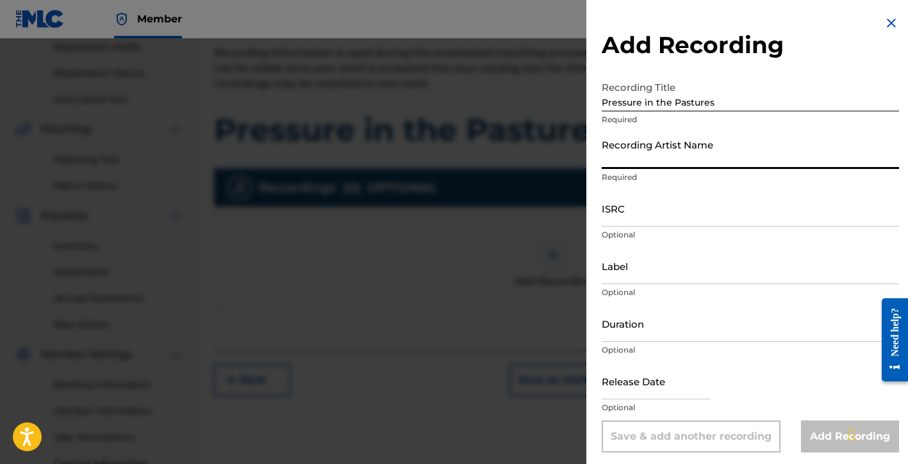
click at [684, 166] on input "Recording Artist Name" at bounding box center [750, 151] width 297 height 37
type input "[PERSON_NAME] Del [PERSON_NAME]"
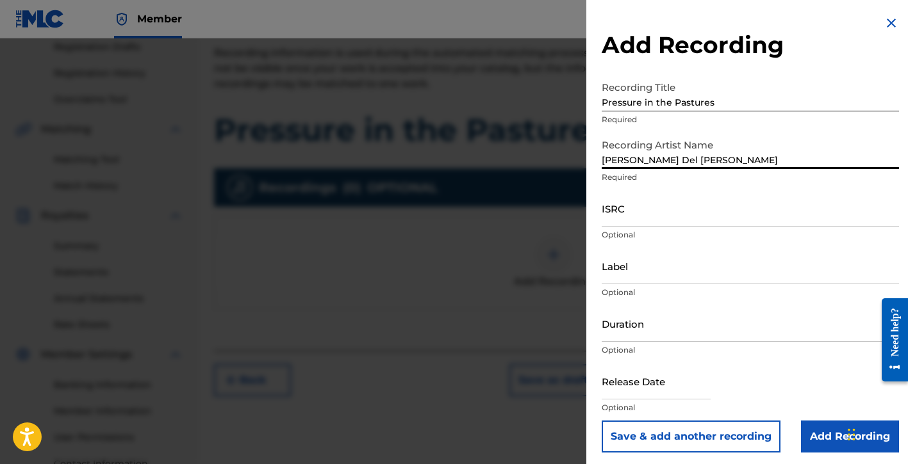
click at [643, 218] on input "ISRC" at bounding box center [750, 208] width 297 height 37
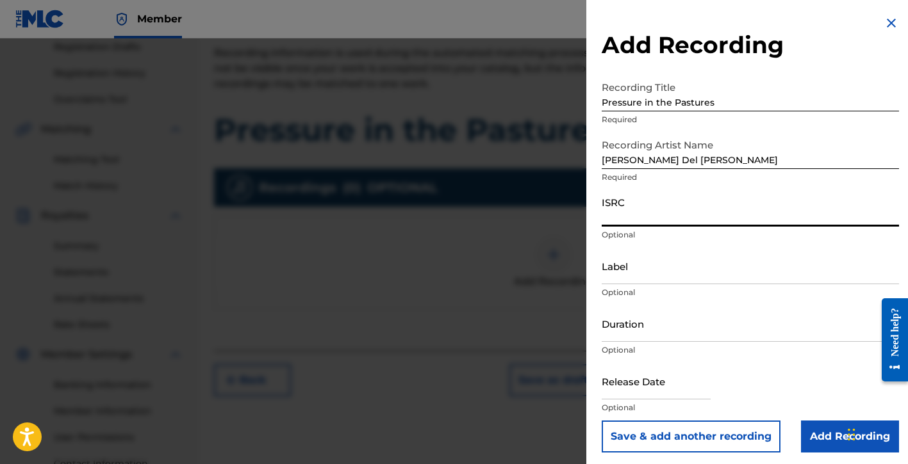
paste input "QMDA62532476"
type input "QMDA62532476"
click at [641, 274] on input "Label" at bounding box center [750, 266] width 297 height 37
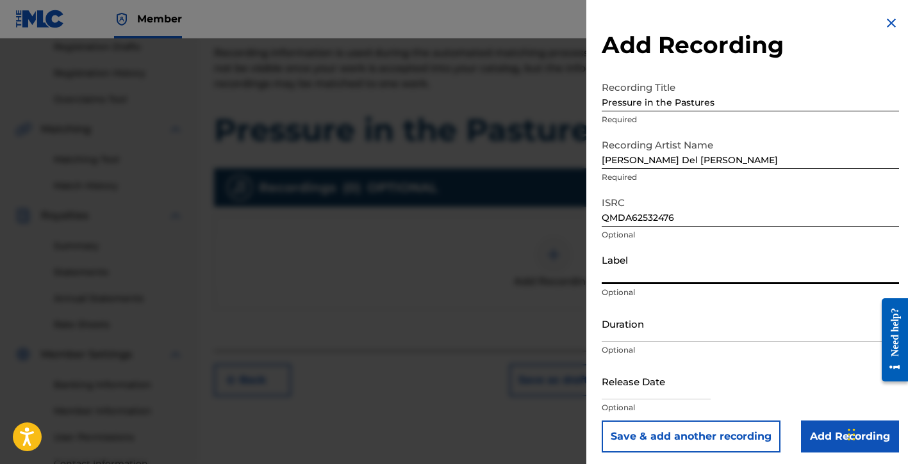
type input "[PERSON_NAME] Del [PERSON_NAME], Exclusive License to [PERSON_NAME] Music Group"
click at [649, 328] on input "Duration" at bounding box center [750, 324] width 297 height 37
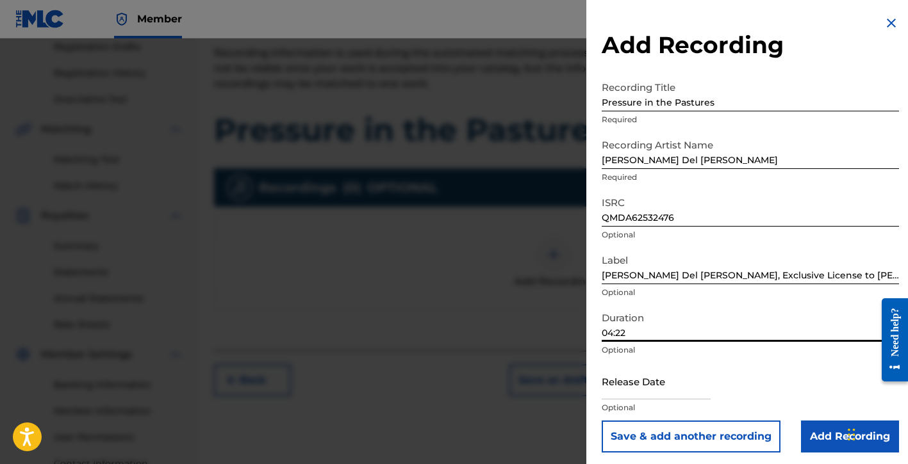
type input "04:22"
click at [640, 377] on input "text" at bounding box center [656, 381] width 109 height 37
select select "8"
select select "2025"
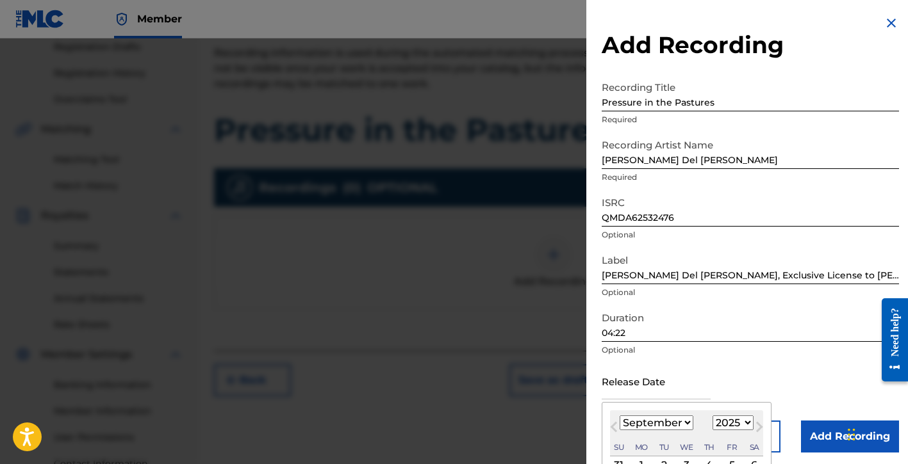
type input "November 7 2025"
select select "10"
click at [791, 385] on div "Release Date November 7 2025 November 2025 Previous Month Next Month November 2…" at bounding box center [750, 392] width 297 height 58
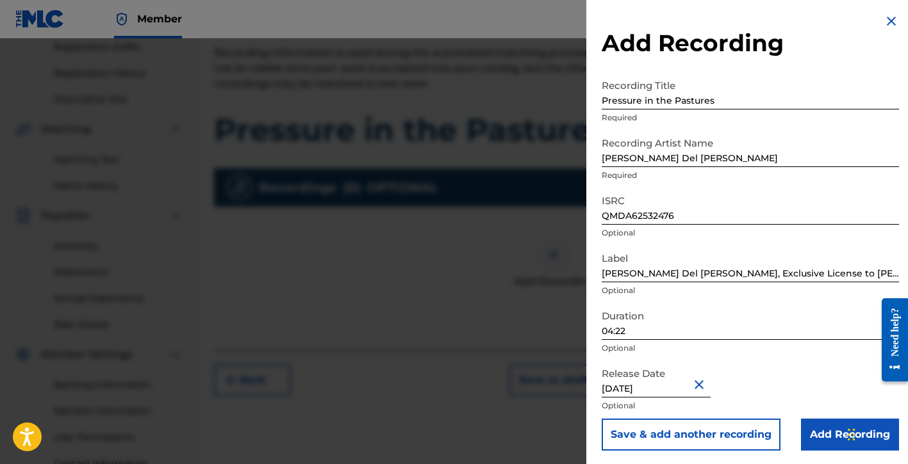
scroll to position [4, 0]
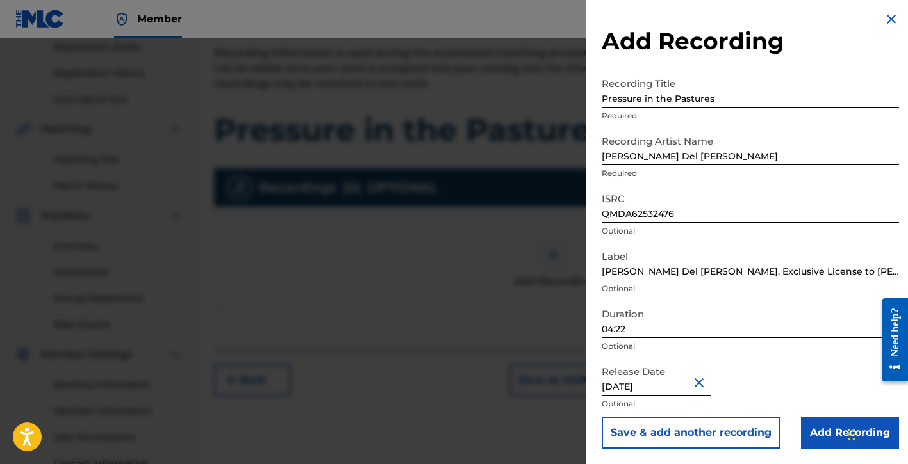
click at [805, 425] on input "Add Recording" at bounding box center [850, 433] width 98 height 32
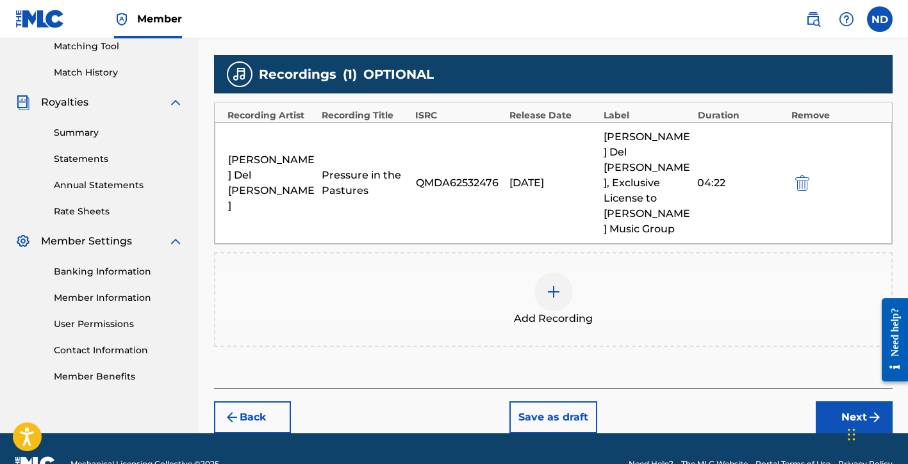
click at [828, 402] on button "Next" at bounding box center [854, 418] width 77 height 32
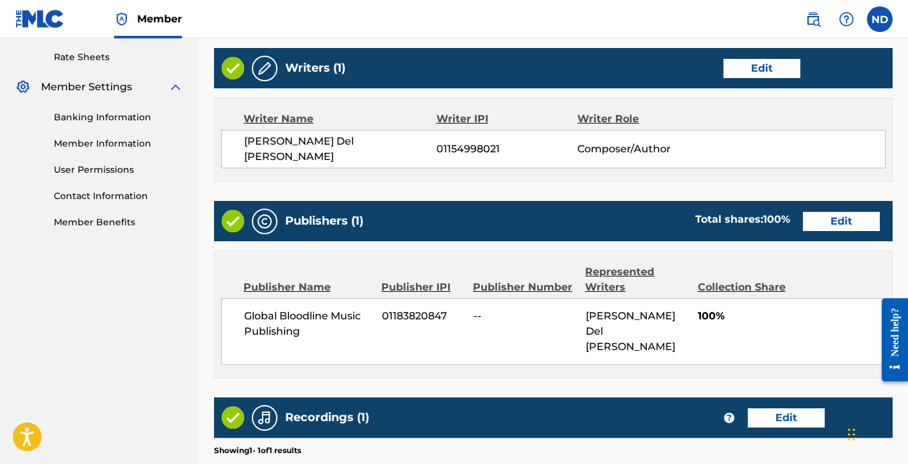
scroll to position [663, 0]
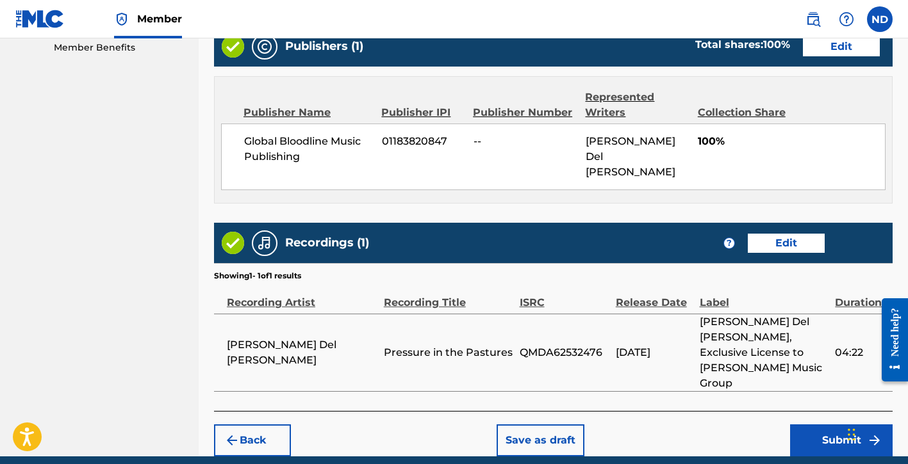
click at [802, 425] on button "Submit" at bounding box center [841, 441] width 103 height 32
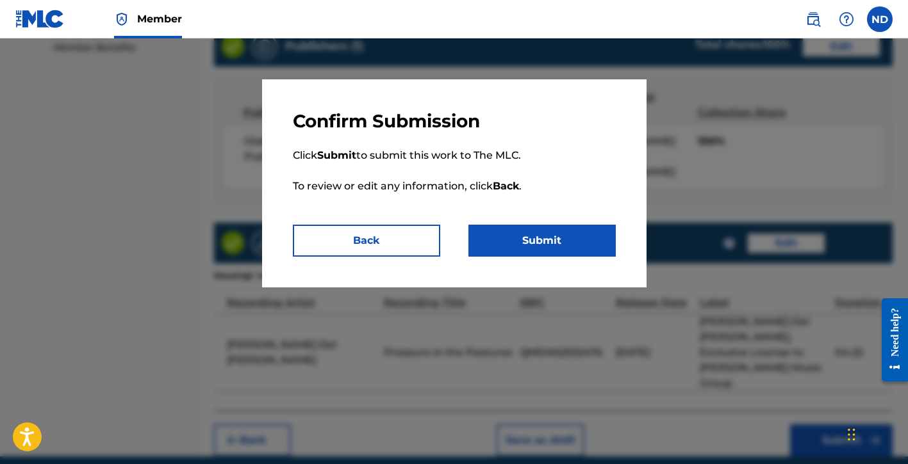
click at [565, 244] on button "Submit" at bounding box center [541, 241] width 147 height 32
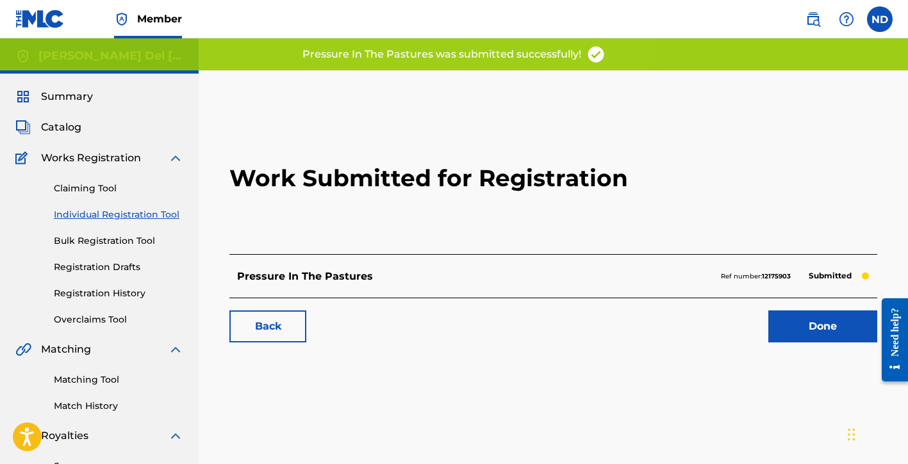
click at [804, 320] on link "Done" at bounding box center [822, 327] width 109 height 32
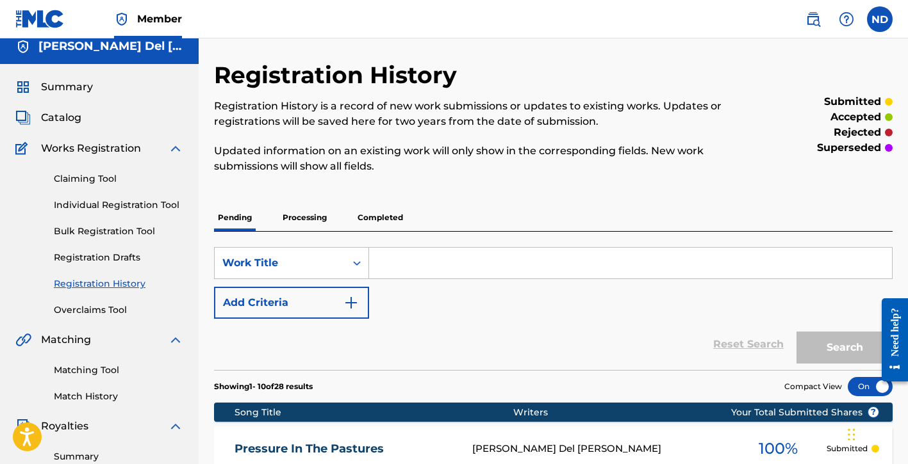
scroll to position [10, 0]
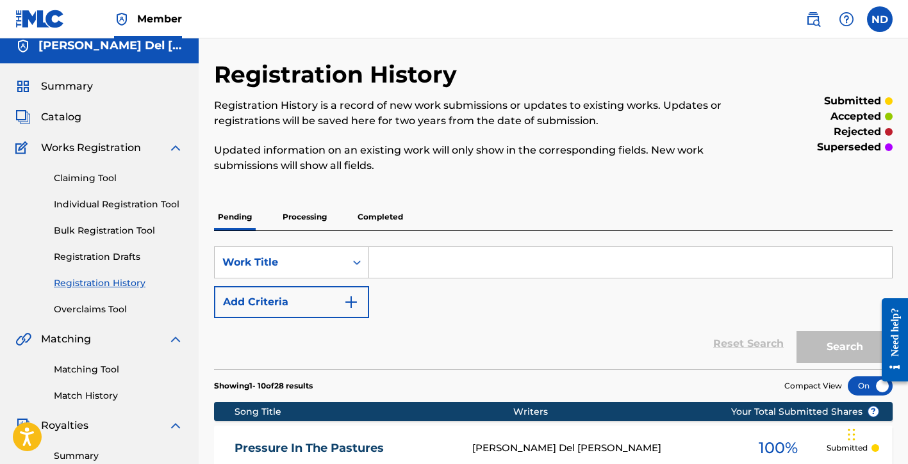
click at [119, 254] on link "Registration Drafts" at bounding box center [118, 256] width 129 height 13
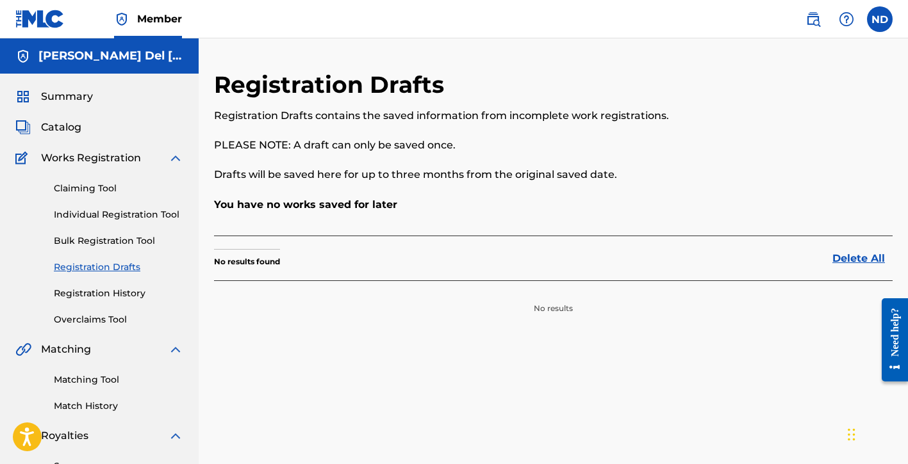
click at [110, 287] on link "Registration History" at bounding box center [118, 293] width 129 height 13
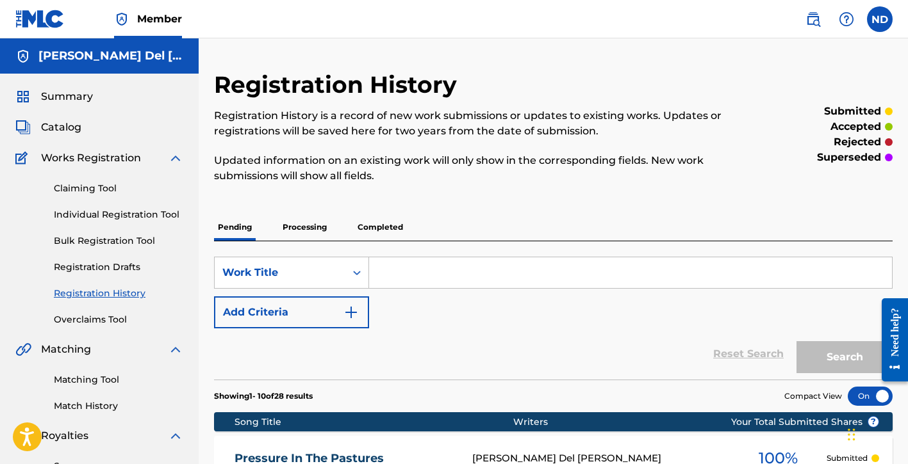
click at [99, 165] on span "Works Registration" at bounding box center [91, 158] width 100 height 15
click at [168, 160] on img at bounding box center [175, 158] width 15 height 15
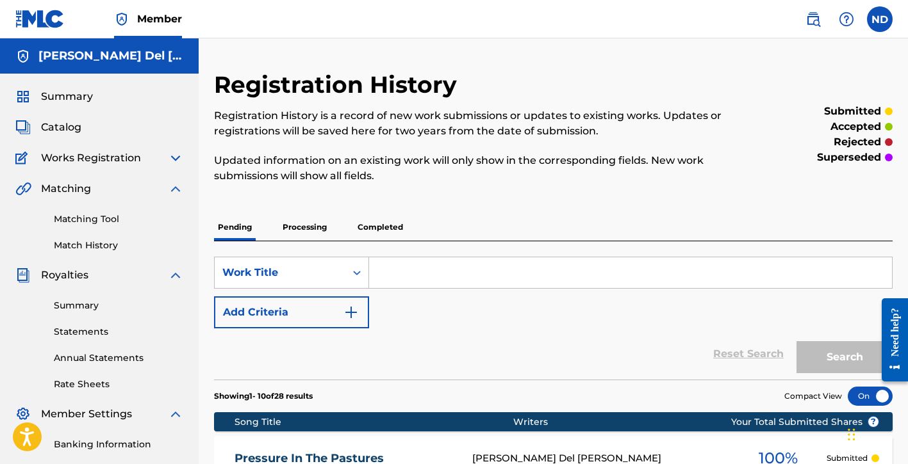
click at [176, 158] on img at bounding box center [175, 158] width 15 height 15
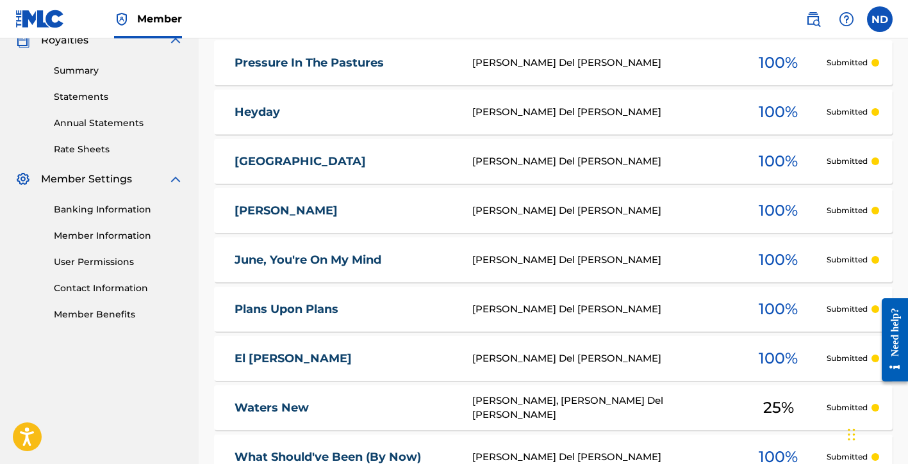
scroll to position [298, 0]
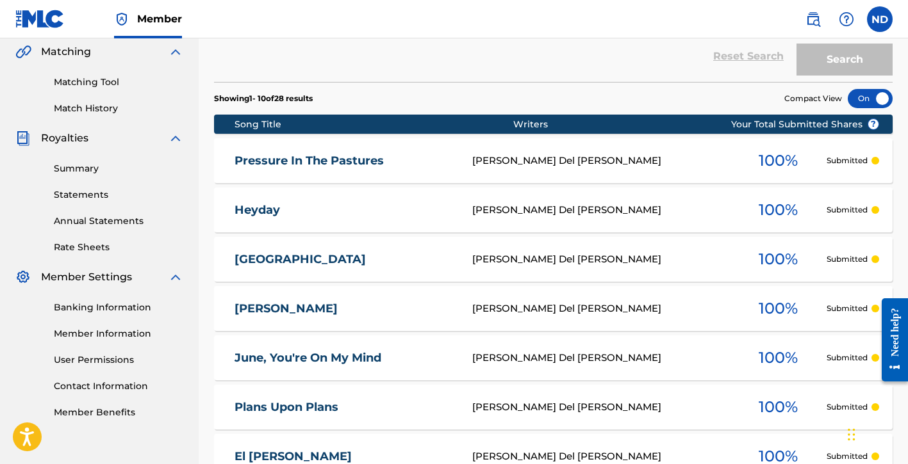
click at [115, 314] on link "Banking Information" at bounding box center [118, 307] width 129 height 13
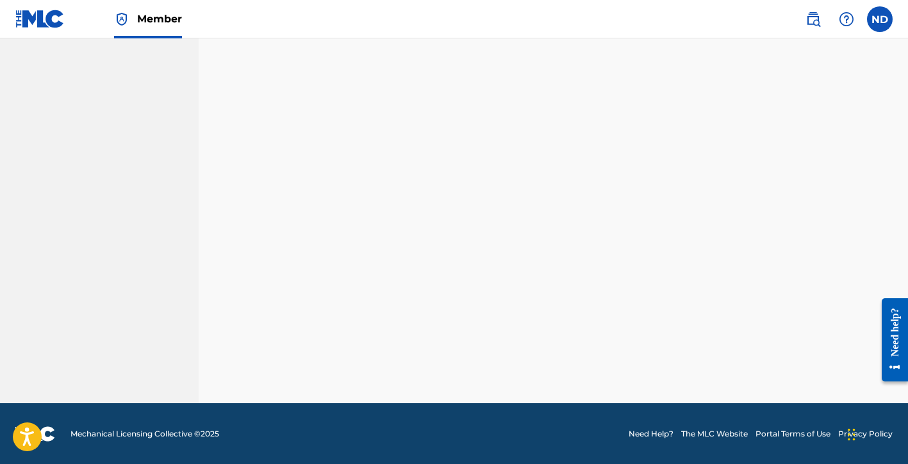
scroll to position [330, 0]
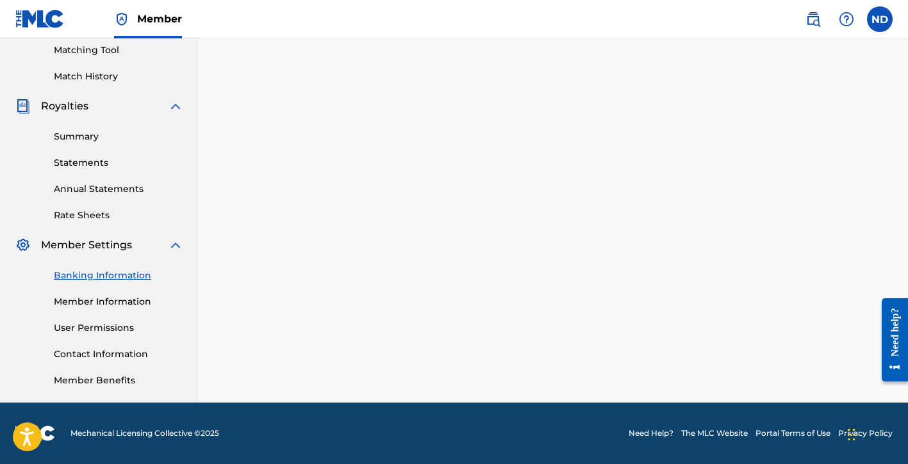
click at [112, 311] on div "Banking Information Member Information User Permissions Contact Information Mem…" at bounding box center [99, 320] width 168 height 135
click at [111, 308] on link "Member Information" at bounding box center [118, 301] width 129 height 13
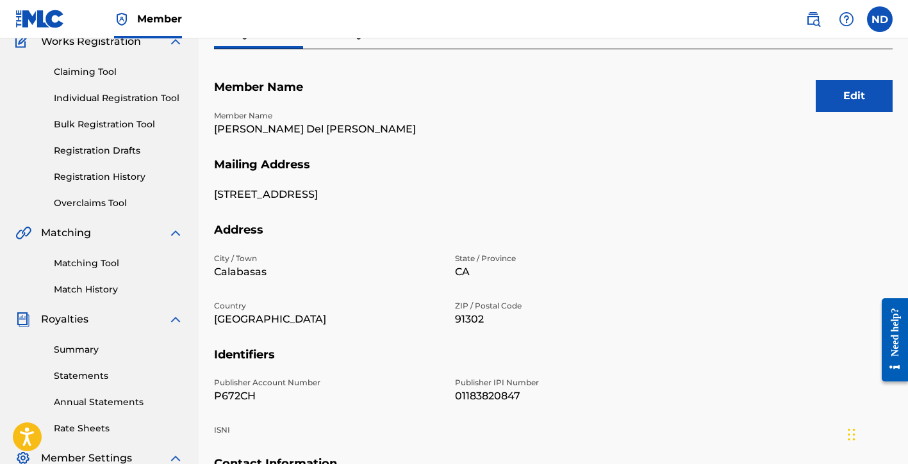
scroll to position [53, 0]
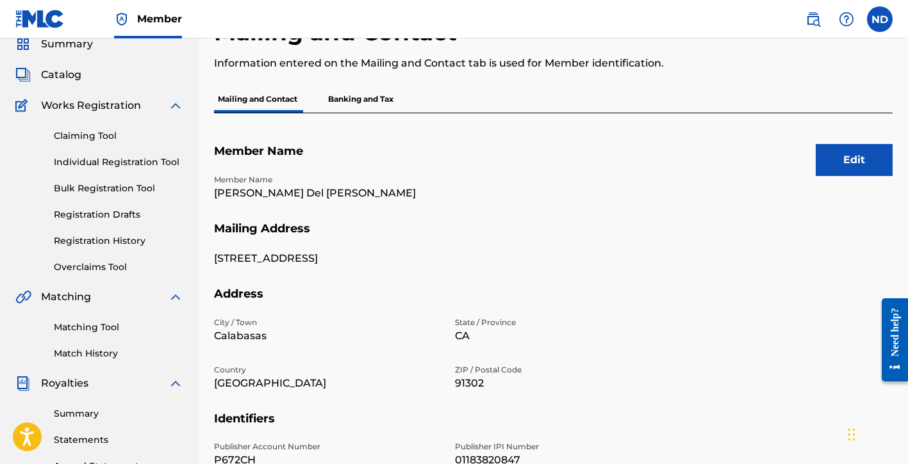
click at [858, 161] on button "Edit" at bounding box center [854, 160] width 77 height 32
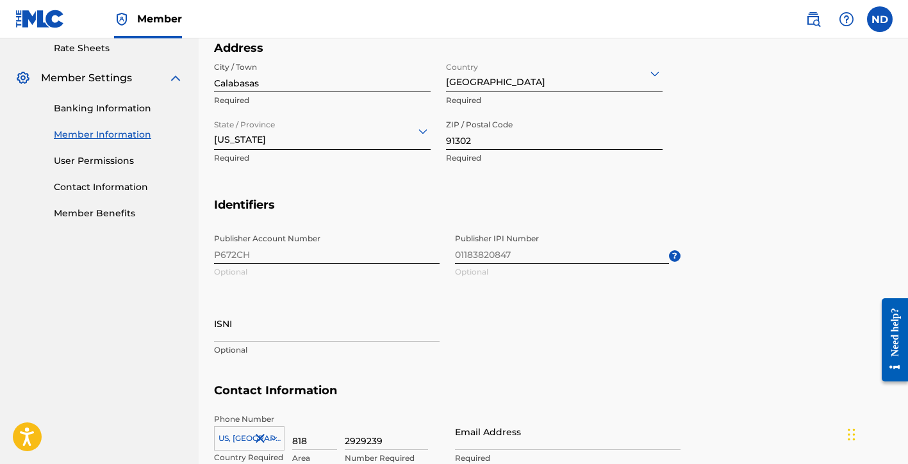
scroll to position [556, 0]
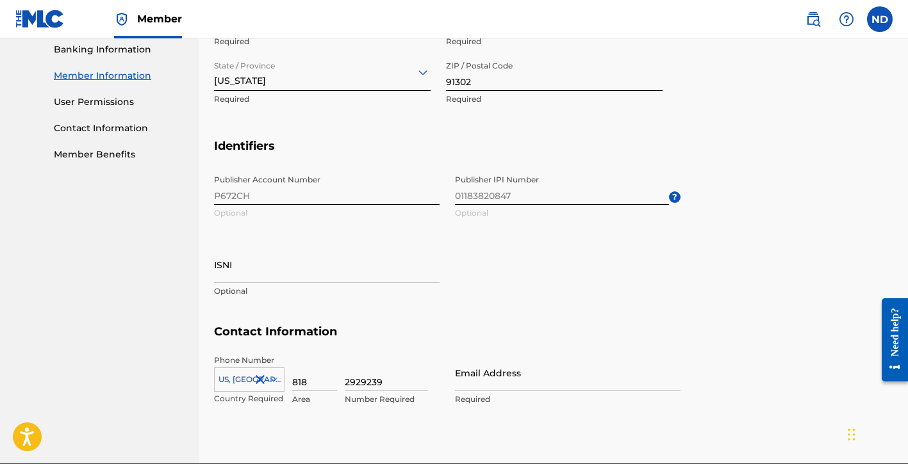
click at [235, 196] on div "Publisher Account Number P672CH Optional Publisher IPI Number 01183820847 Optio…" at bounding box center [447, 246] width 466 height 156
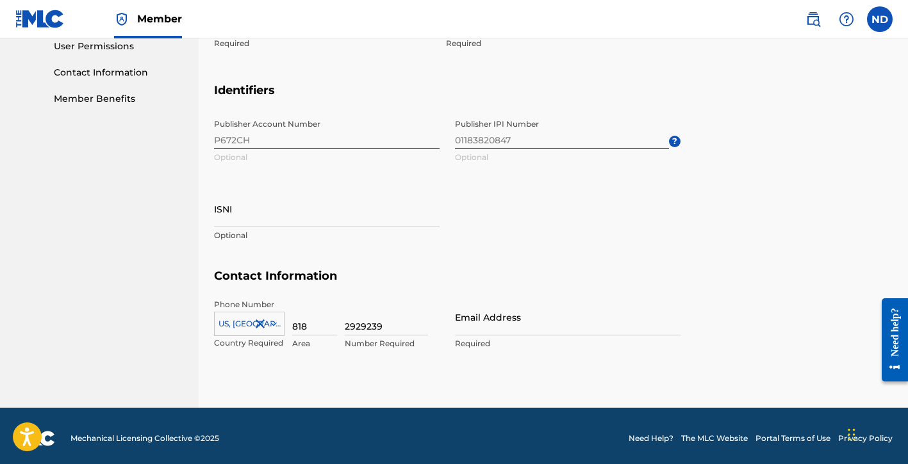
scroll to position [616, 0]
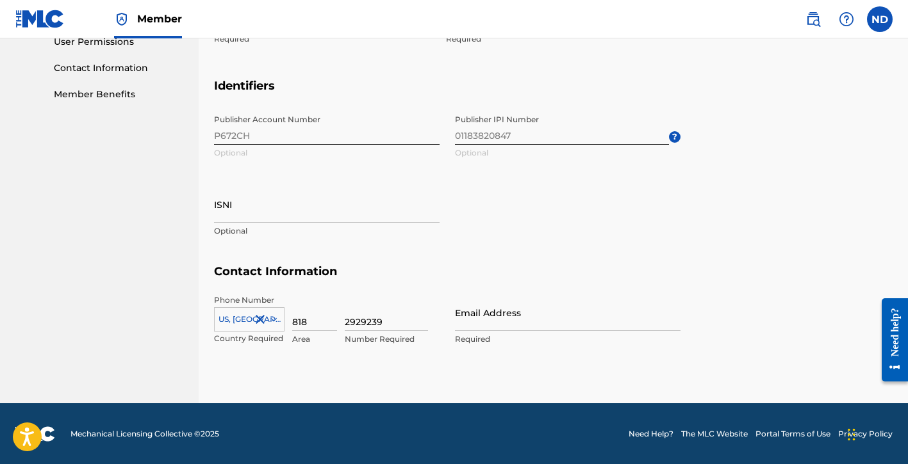
click at [502, 317] on input "Email Address" at bounding box center [568, 313] width 226 height 37
type input "[EMAIL_ADDRESS][DOMAIN_NAME]"
type input "[PERSON_NAME] Del [PERSON_NAME]"
type input "[GEOGRAPHIC_DATA]"
type input "CA"
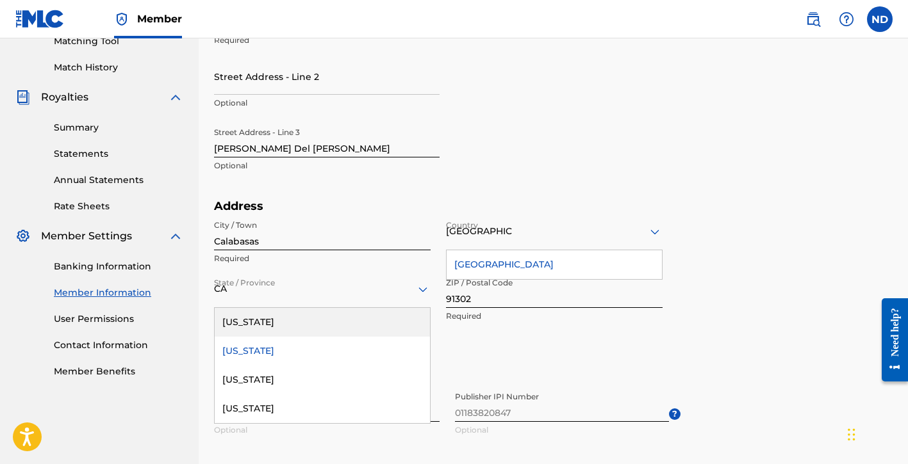
scroll to position [92, 0]
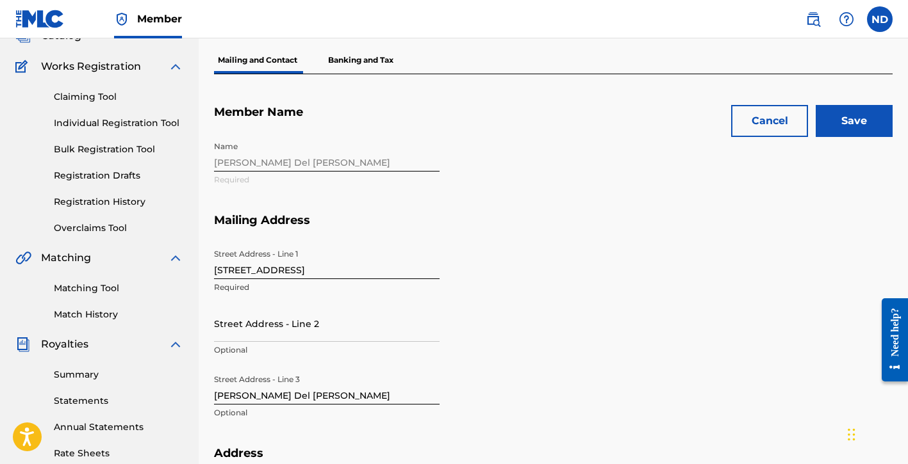
click at [869, 116] on input "Save" at bounding box center [854, 121] width 77 height 32
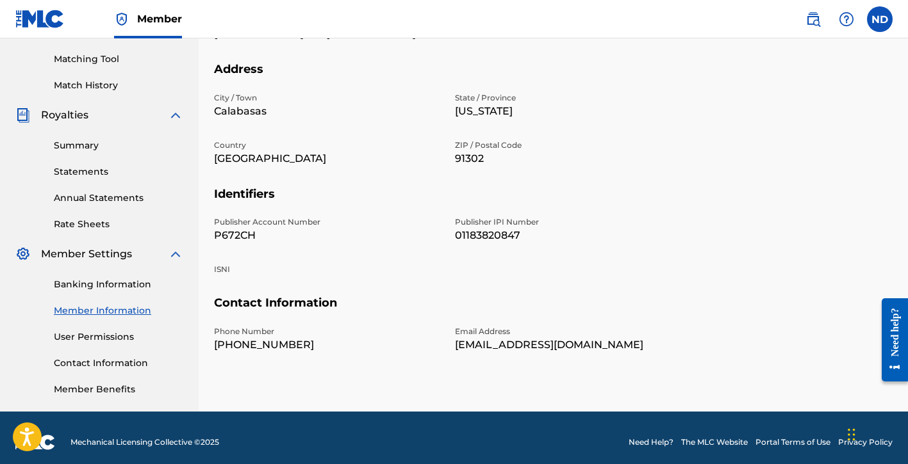
scroll to position [309, 0]
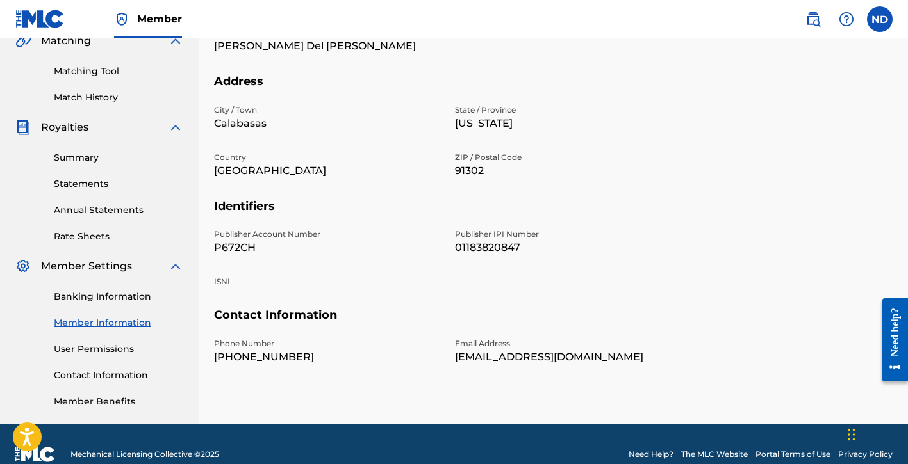
click at [111, 303] on link "Banking Information" at bounding box center [118, 296] width 129 height 13
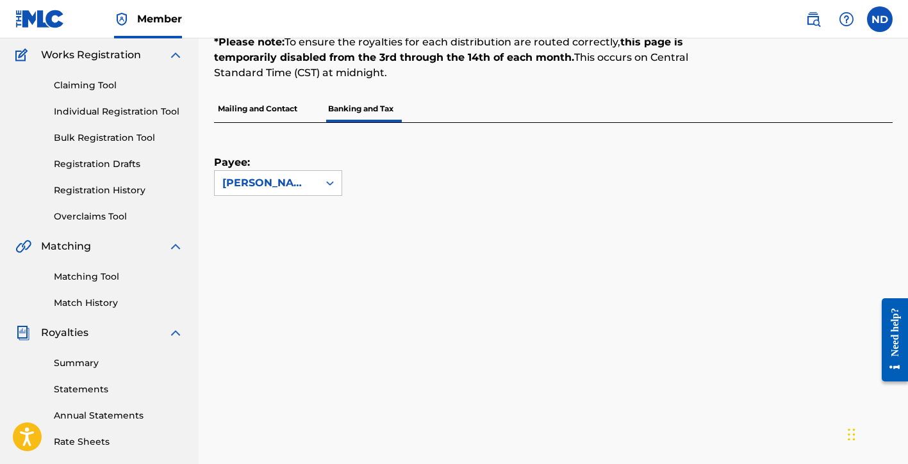
scroll to position [104, 0]
click at [270, 110] on p "Mailing and Contact" at bounding box center [257, 108] width 87 height 27
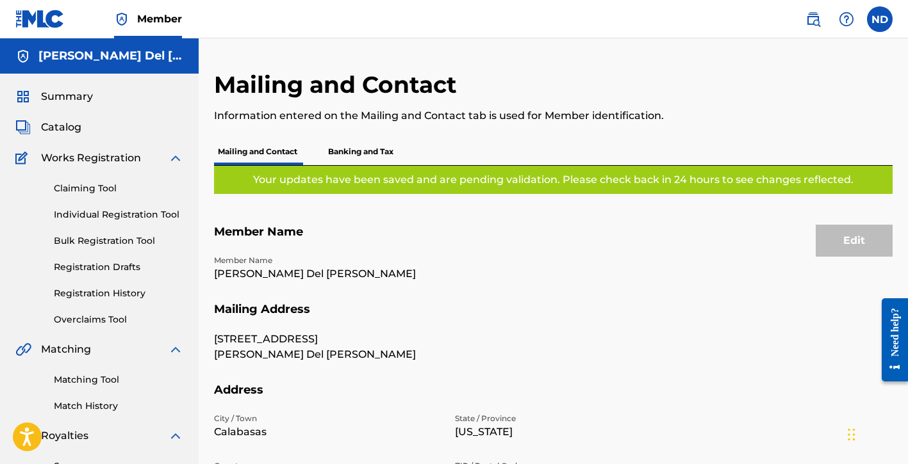
click at [361, 158] on p "Banking and Tax" at bounding box center [360, 151] width 73 height 27
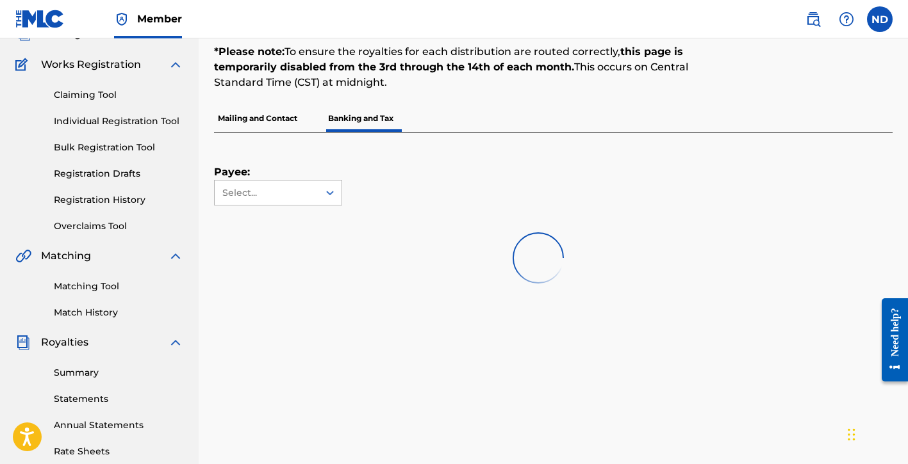
scroll to position [106, 0]
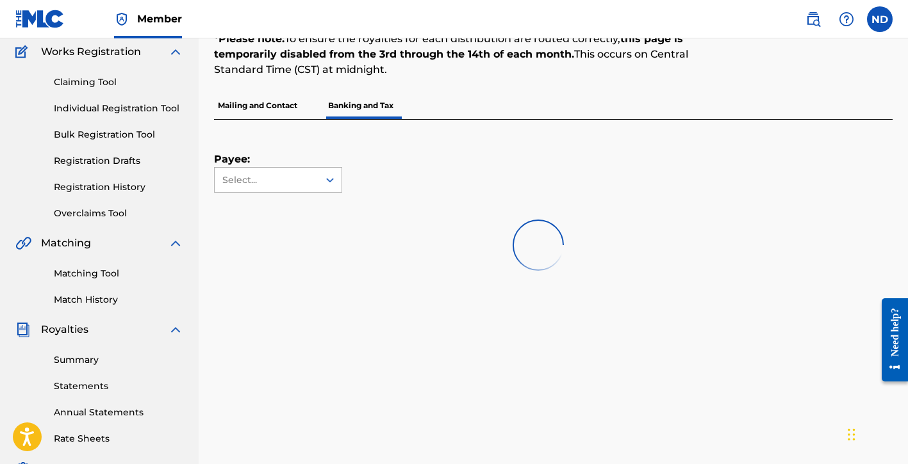
click at [301, 184] on div "Select..." at bounding box center [265, 180] width 87 height 13
click at [377, 189] on div "Payee: Use Up and Down to choose options, press Enter to select the currently f…" at bounding box center [538, 156] width 648 height 73
click at [138, 186] on link "Registration History" at bounding box center [118, 187] width 129 height 13
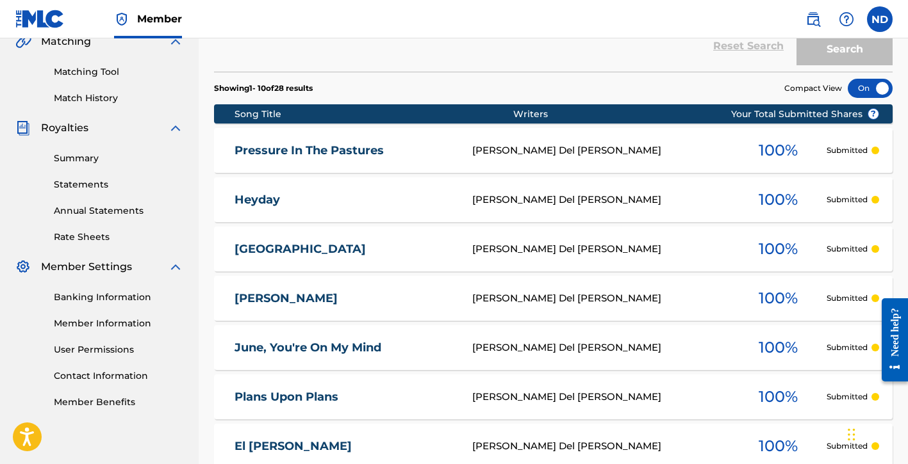
scroll to position [316, 0]
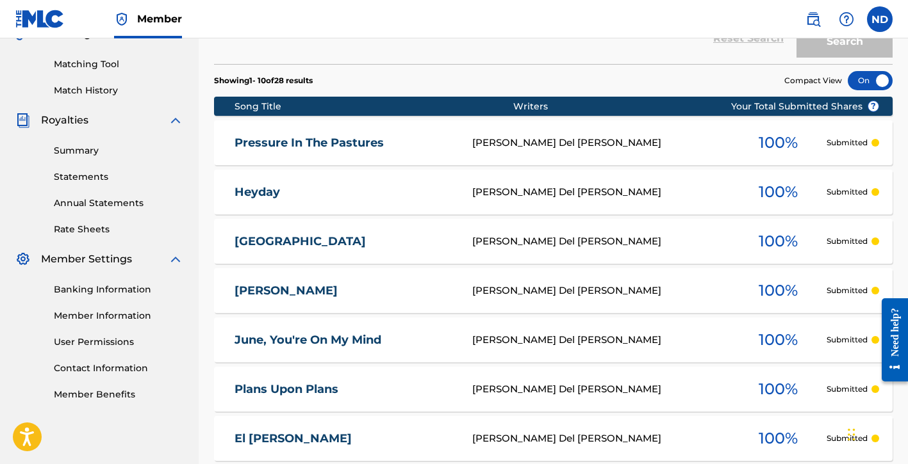
click at [99, 290] on link "Banking Information" at bounding box center [118, 289] width 129 height 13
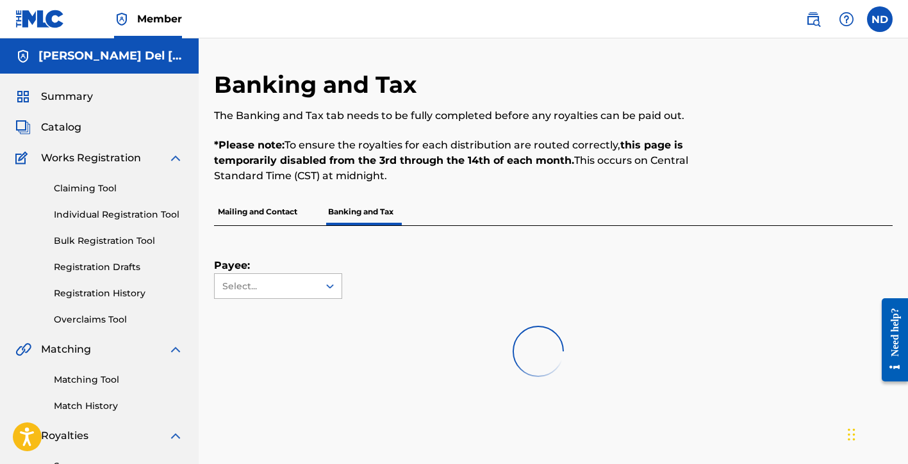
click at [326, 285] on icon at bounding box center [330, 286] width 13 height 13
click at [399, 272] on div "Payee: Use Up and Down to choose options, press Enter to select the currently f…" at bounding box center [538, 262] width 648 height 73
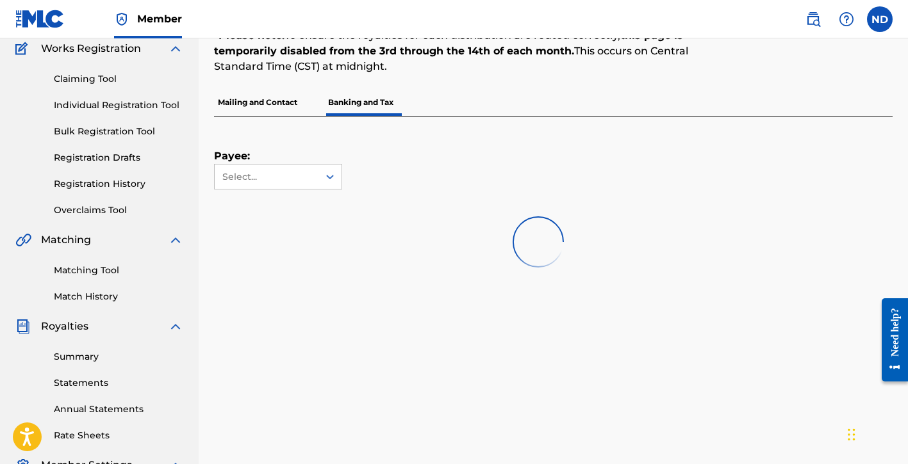
scroll to position [131, 0]
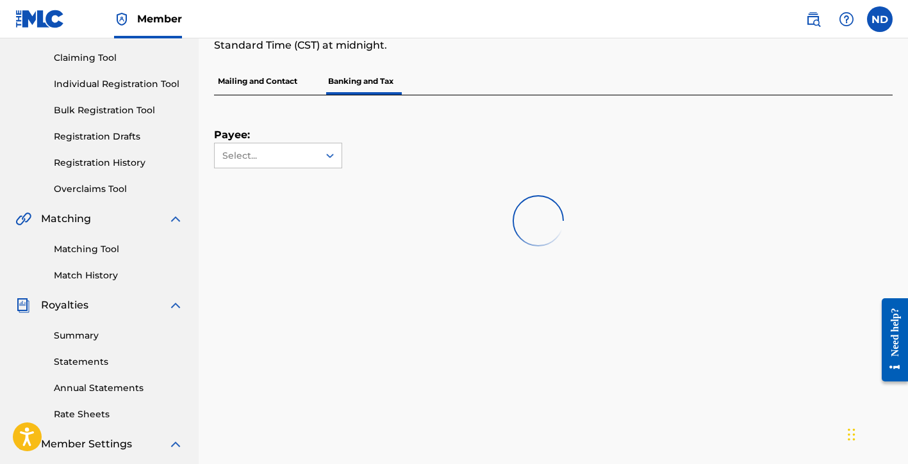
click at [68, 361] on link "Statements" at bounding box center [118, 362] width 129 height 13
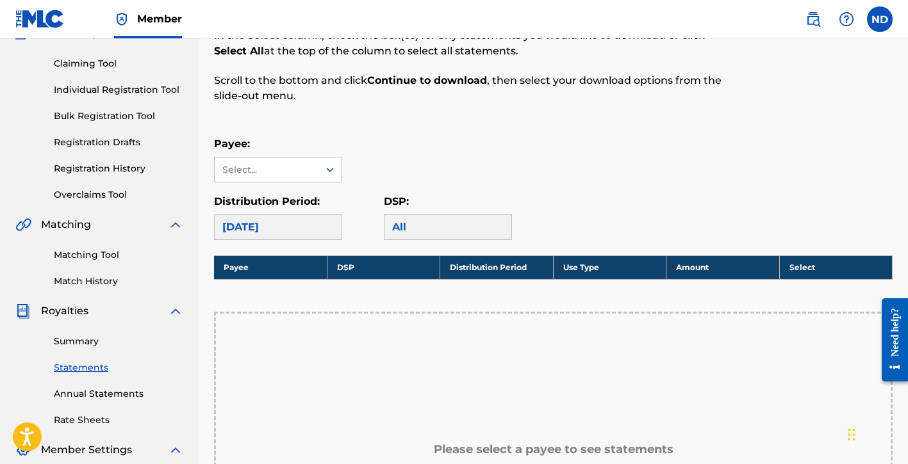
scroll to position [182, 0]
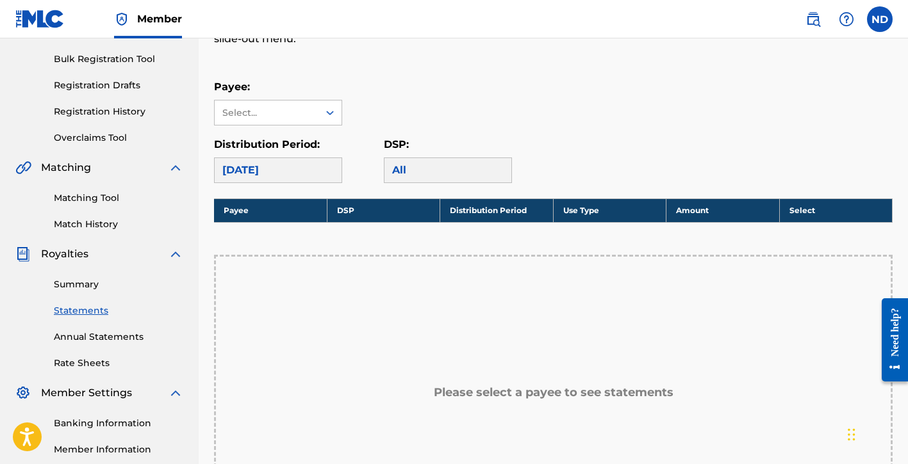
click at [316, 170] on div "[DATE]" at bounding box center [278, 171] width 128 height 26
click at [265, 167] on div "[DATE]" at bounding box center [278, 171] width 128 height 26
click at [281, 108] on div "Select..." at bounding box center [265, 112] width 87 height 13
click at [281, 138] on div "No options" at bounding box center [278, 139] width 127 height 26
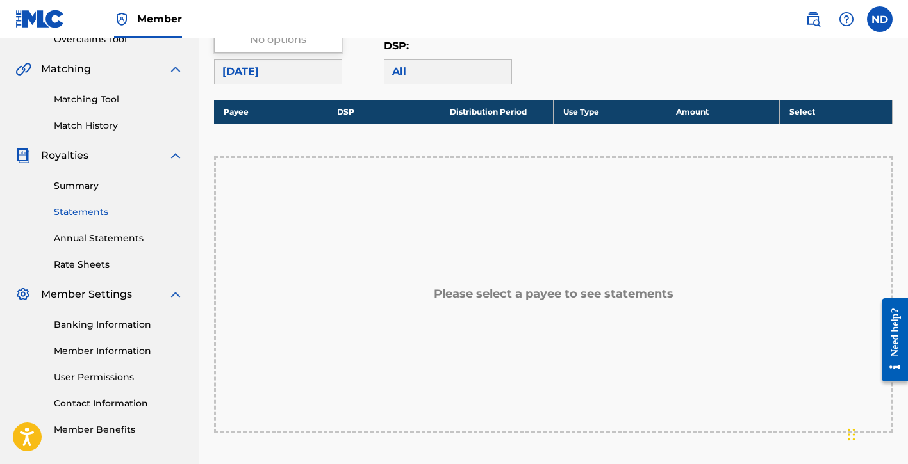
scroll to position [336, 0]
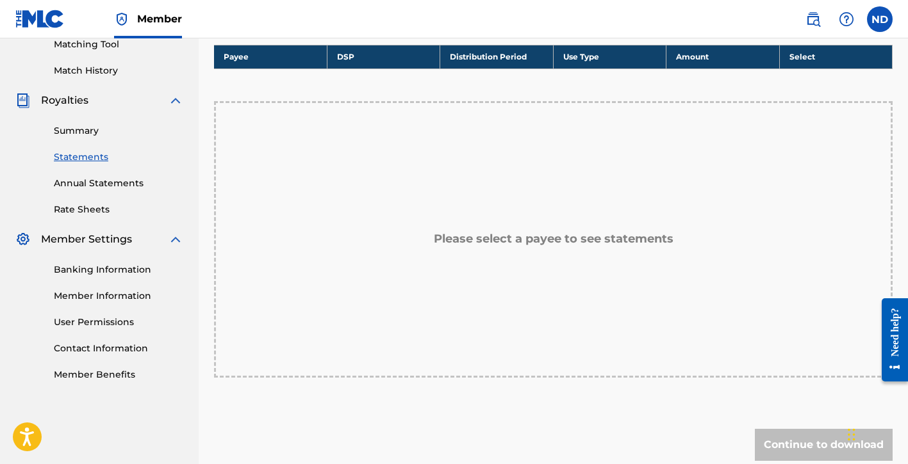
click at [130, 266] on link "Banking Information" at bounding box center [118, 269] width 129 height 13
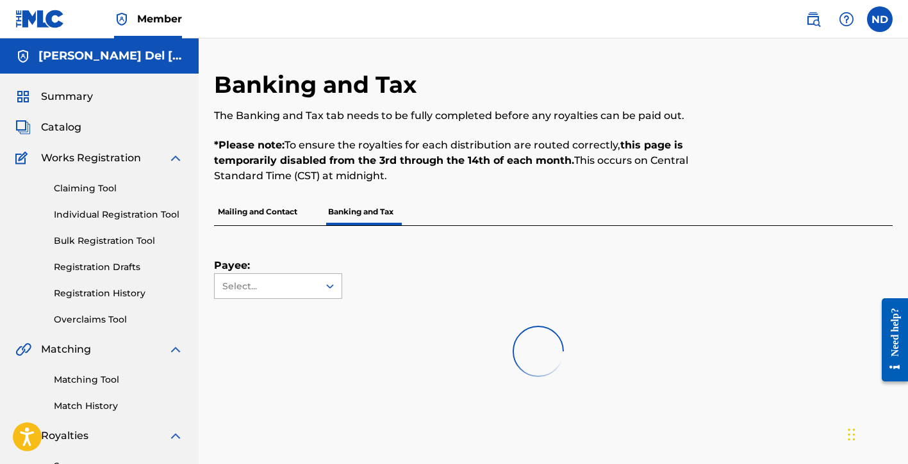
click at [298, 279] on div "Select..." at bounding box center [267, 286] width 104 height 24
click at [284, 317] on div at bounding box center [538, 352] width 648 height 82
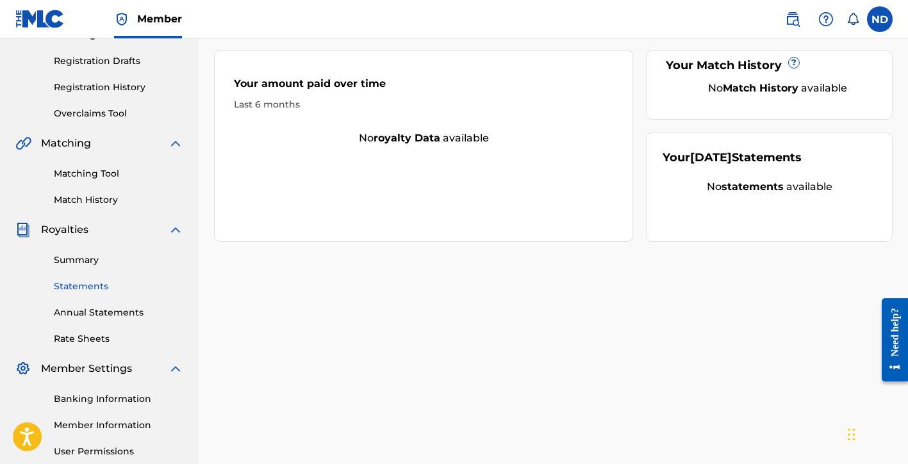
scroll to position [210, 0]
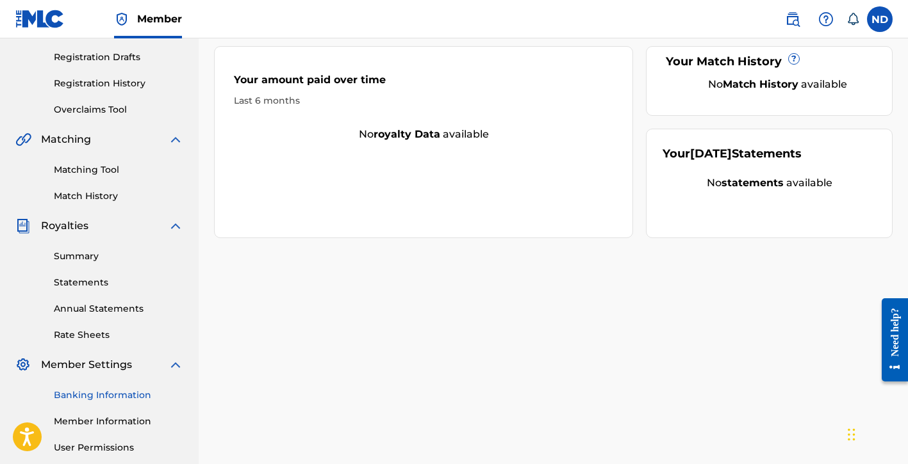
click at [94, 395] on link "Banking Information" at bounding box center [118, 395] width 129 height 13
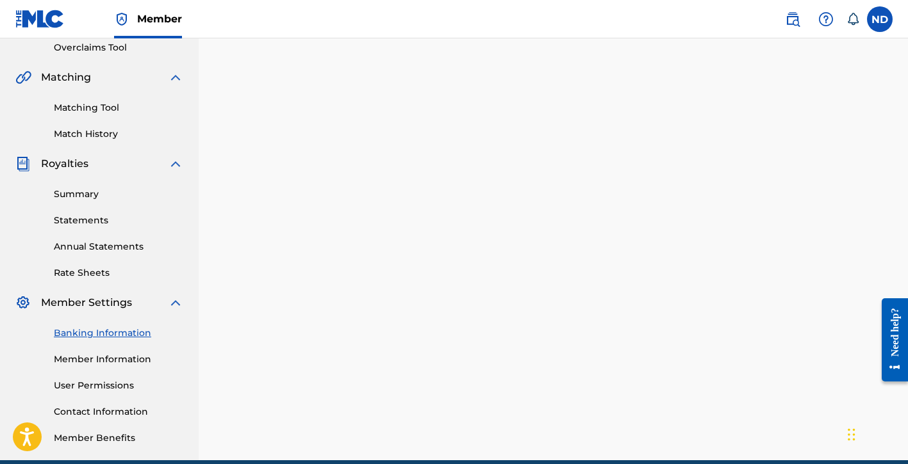
scroll to position [270, 0]
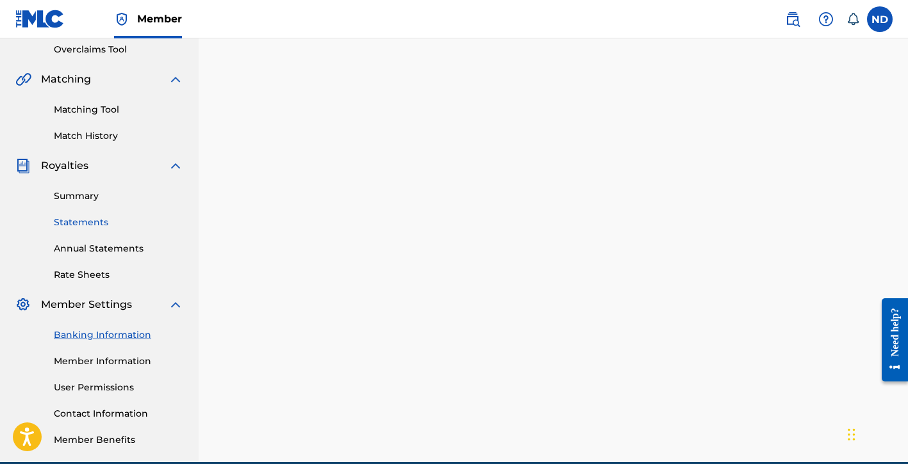
click at [92, 218] on link "Statements" at bounding box center [118, 222] width 129 height 13
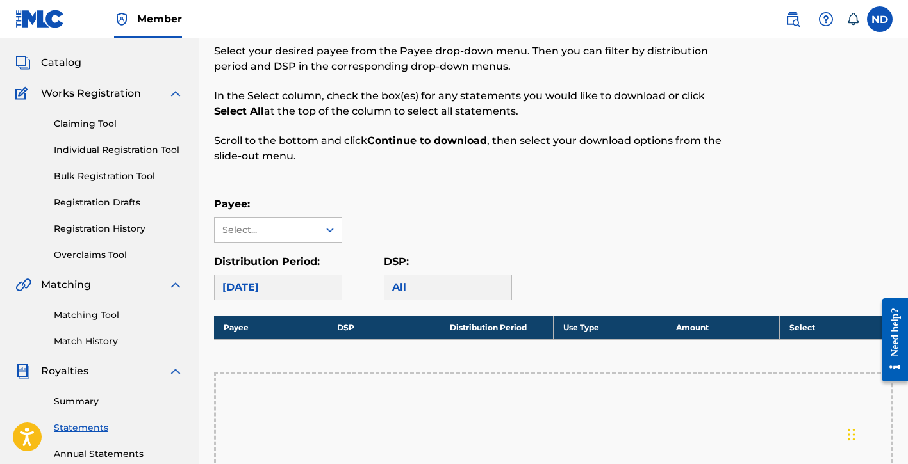
scroll to position [131, 0]
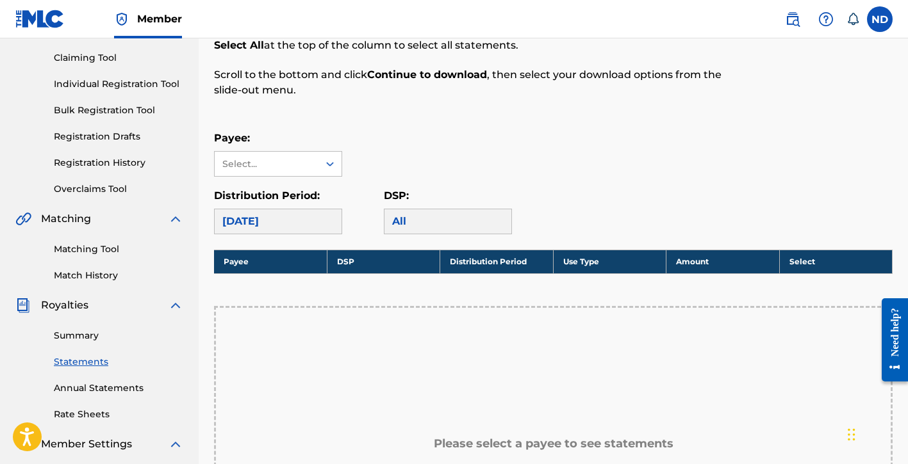
click at [309, 229] on div "[DATE]" at bounding box center [278, 222] width 128 height 26
click at [295, 215] on div "[DATE]" at bounding box center [278, 222] width 128 height 26
click at [299, 168] on div "Select..." at bounding box center [265, 164] width 87 height 13
click at [273, 195] on div "No options" at bounding box center [278, 190] width 127 height 26
click at [486, 174] on div "Payee: Use Up and Down to choose options, press Enter to select the currently f…" at bounding box center [553, 154] width 678 height 46
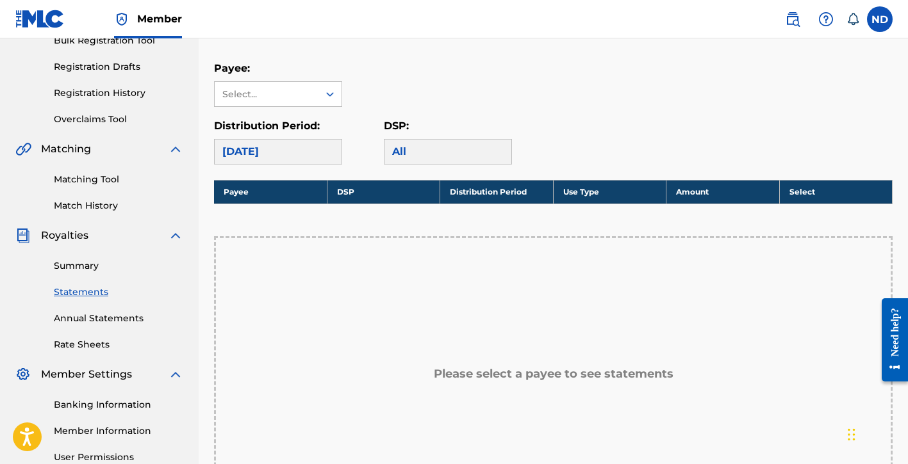
scroll to position [188, 0]
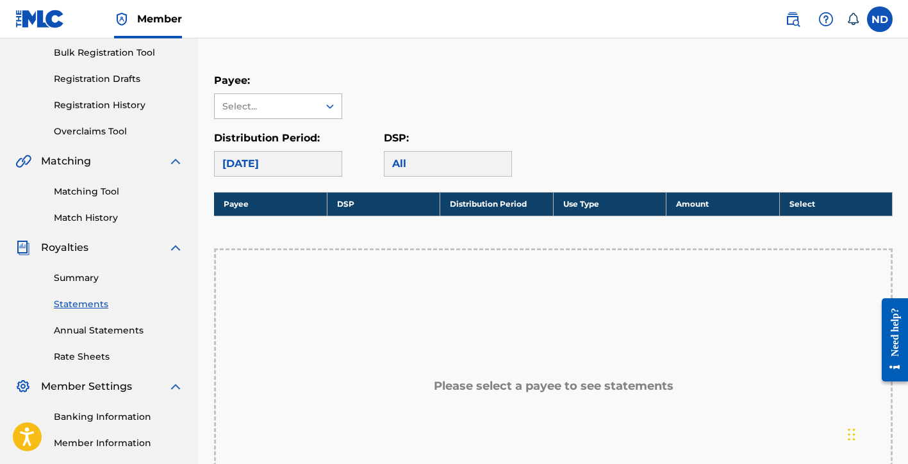
click at [288, 110] on div "Select..." at bounding box center [265, 106] width 87 height 13
click at [286, 127] on div "No options" at bounding box center [278, 132] width 127 height 26
click at [277, 139] on div "No options" at bounding box center [278, 132] width 127 height 26
click at [85, 274] on link "Summary" at bounding box center [118, 278] width 129 height 13
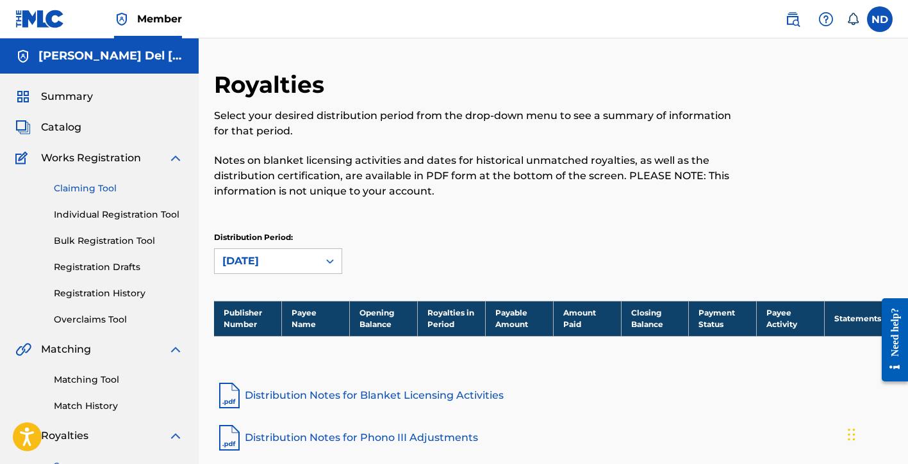
click at [109, 186] on link "Claiming Tool" at bounding box center [118, 188] width 129 height 13
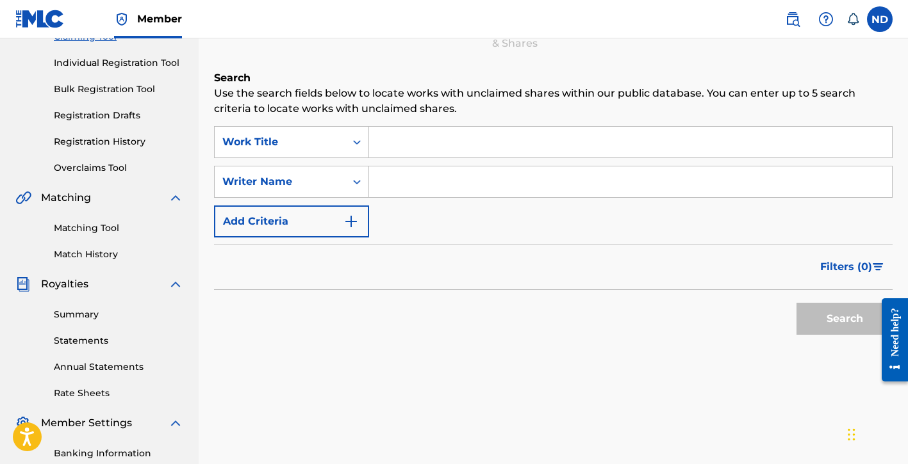
scroll to position [138, 0]
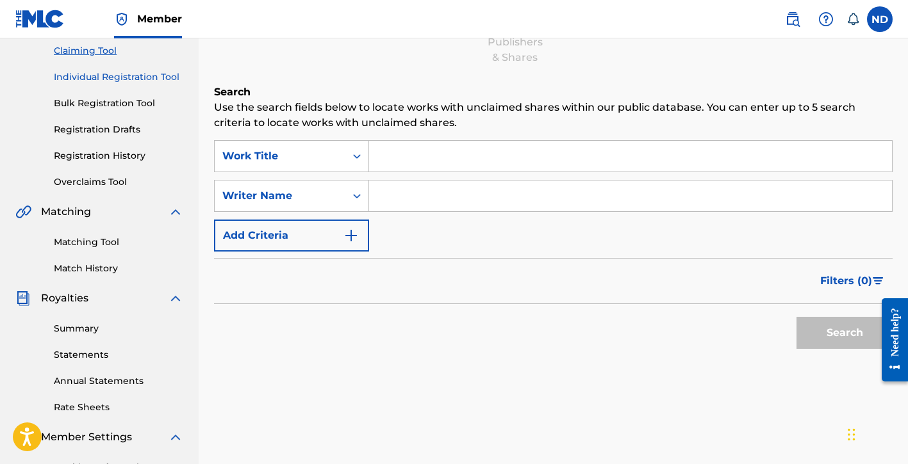
click at [93, 77] on link "Individual Registration Tool" at bounding box center [118, 76] width 129 height 13
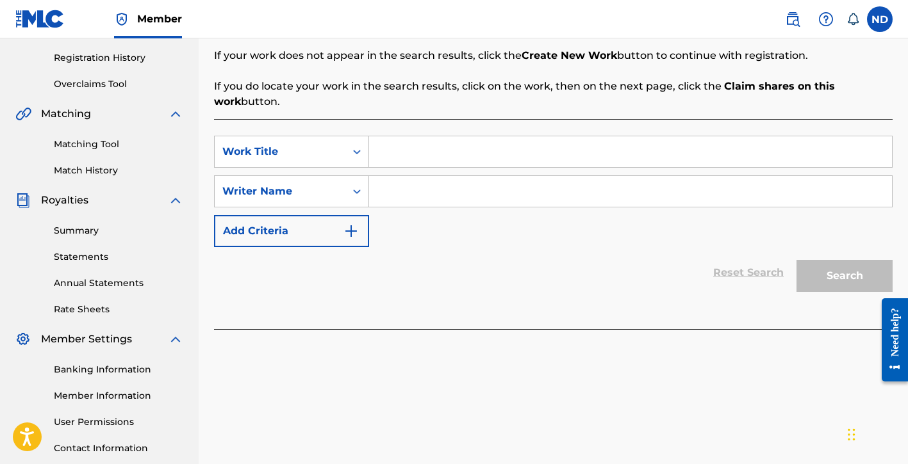
scroll to position [136, 0]
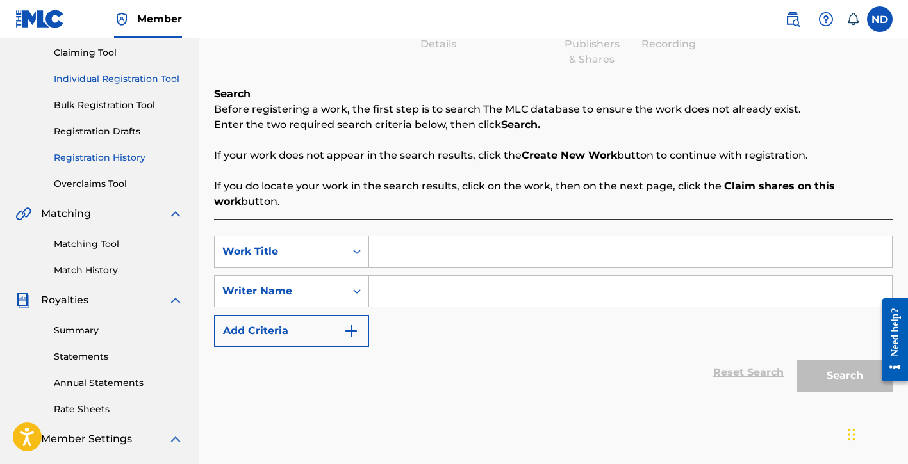
click at [88, 160] on link "Registration History" at bounding box center [118, 157] width 129 height 13
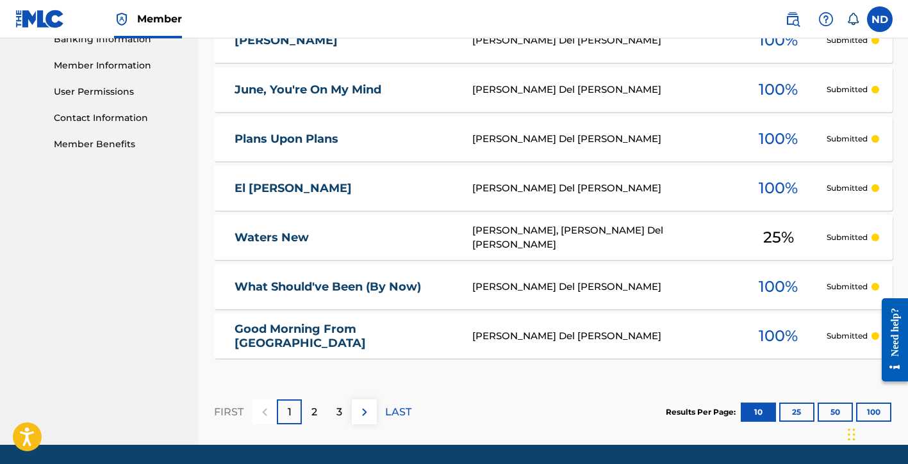
scroll to position [566, 0]
click at [565, 240] on div "[PERSON_NAME], [PERSON_NAME] Del [PERSON_NAME]" at bounding box center [601, 238] width 258 height 29
